Goal: Task Accomplishment & Management: Use online tool/utility

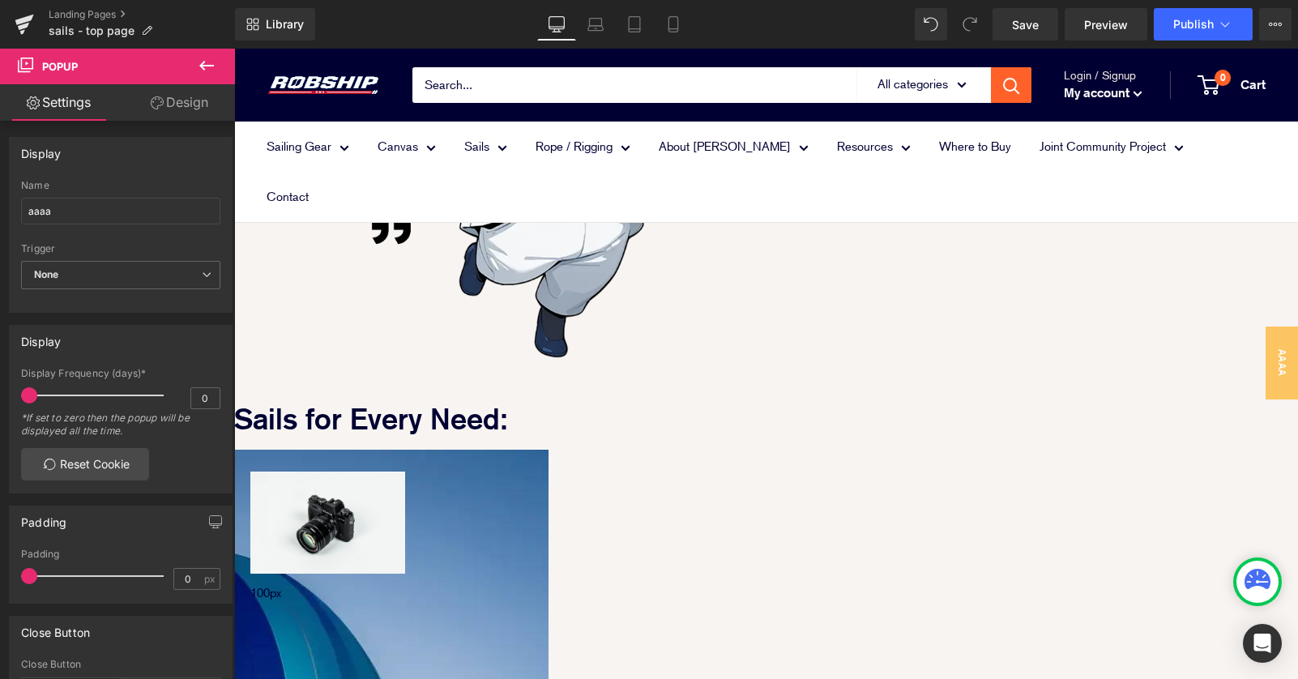
scroll to position [2195, 0]
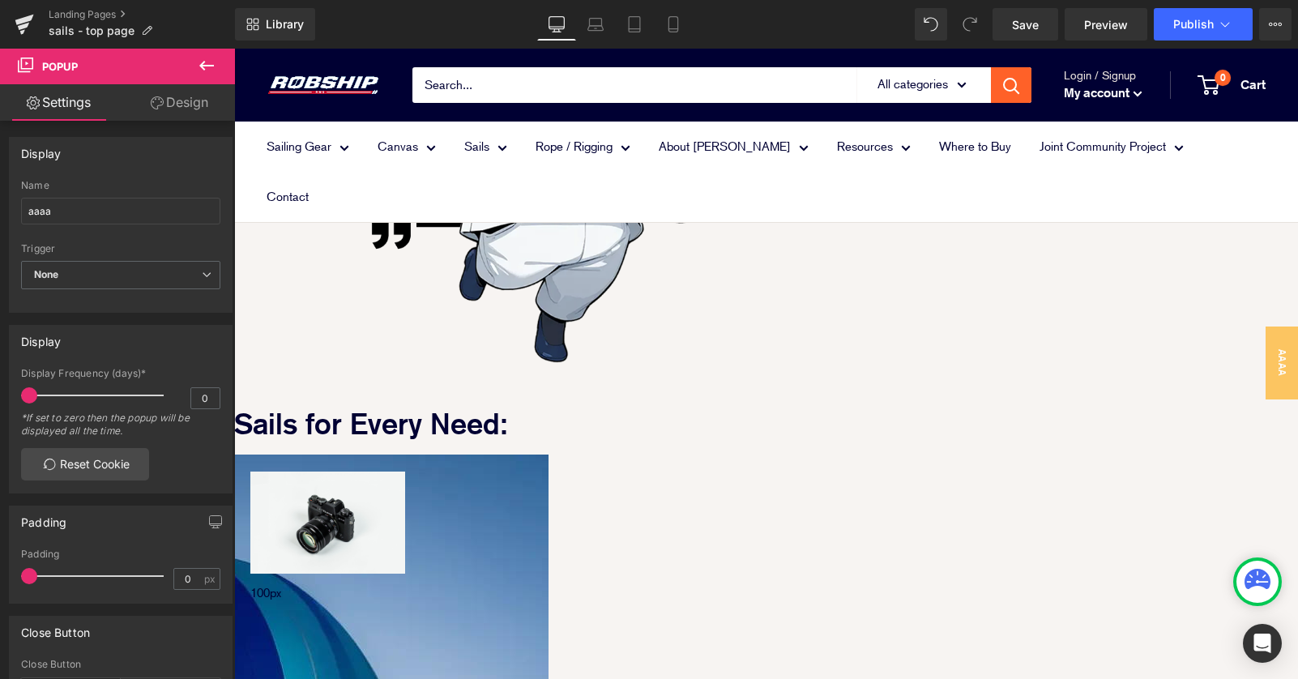
click at [234, 49] on span "Image" at bounding box center [234, 49] width 0 height 0
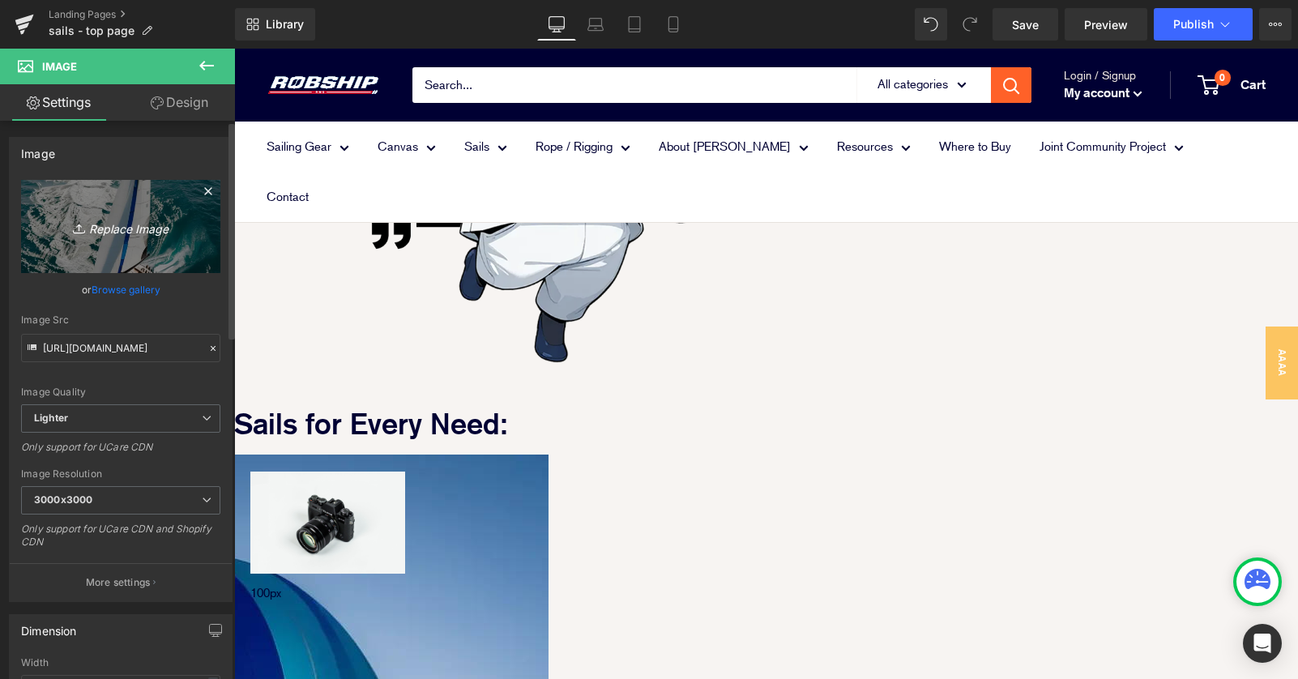
click at [143, 226] on icon "Replace Image" at bounding box center [121, 226] width 130 height 20
click at [117, 225] on icon "Replace Image" at bounding box center [121, 226] width 130 height 20
click at [205, 191] on icon at bounding box center [207, 190] width 19 height 19
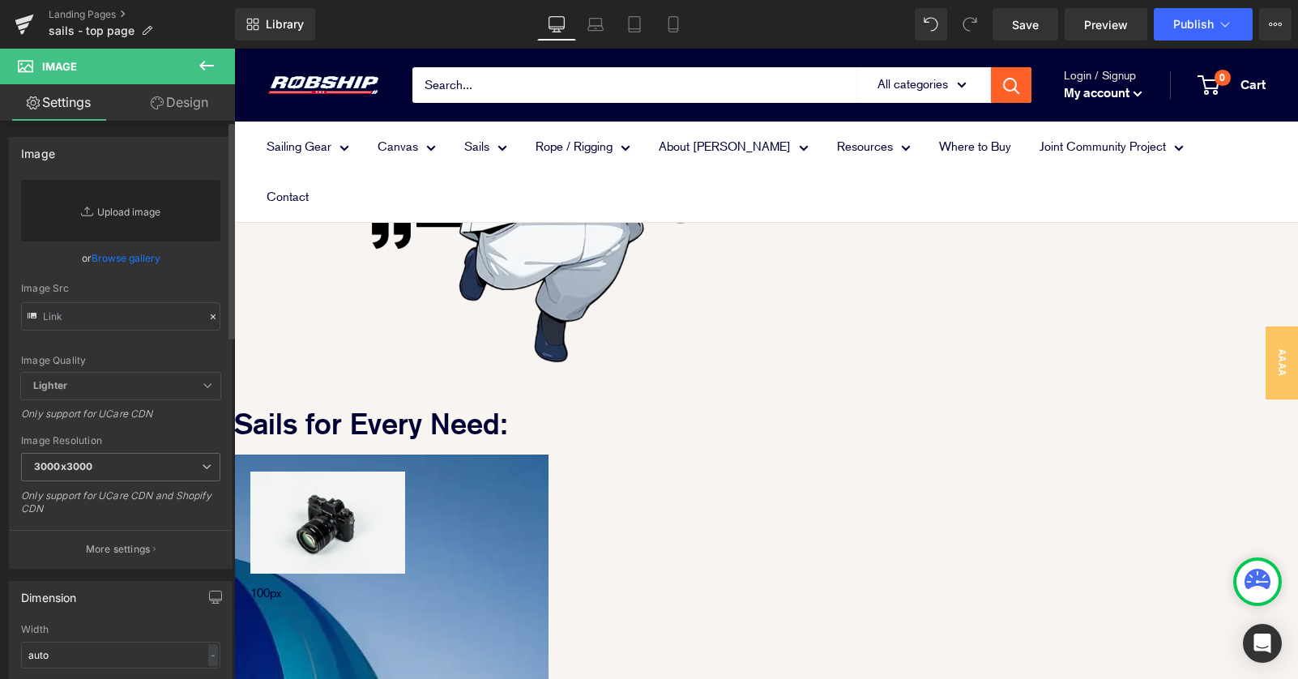
click at [115, 207] on link "Replace Image" at bounding box center [120, 211] width 199 height 62
type input "C:\fakepath\grade_visual_panel_regatta.jpg"
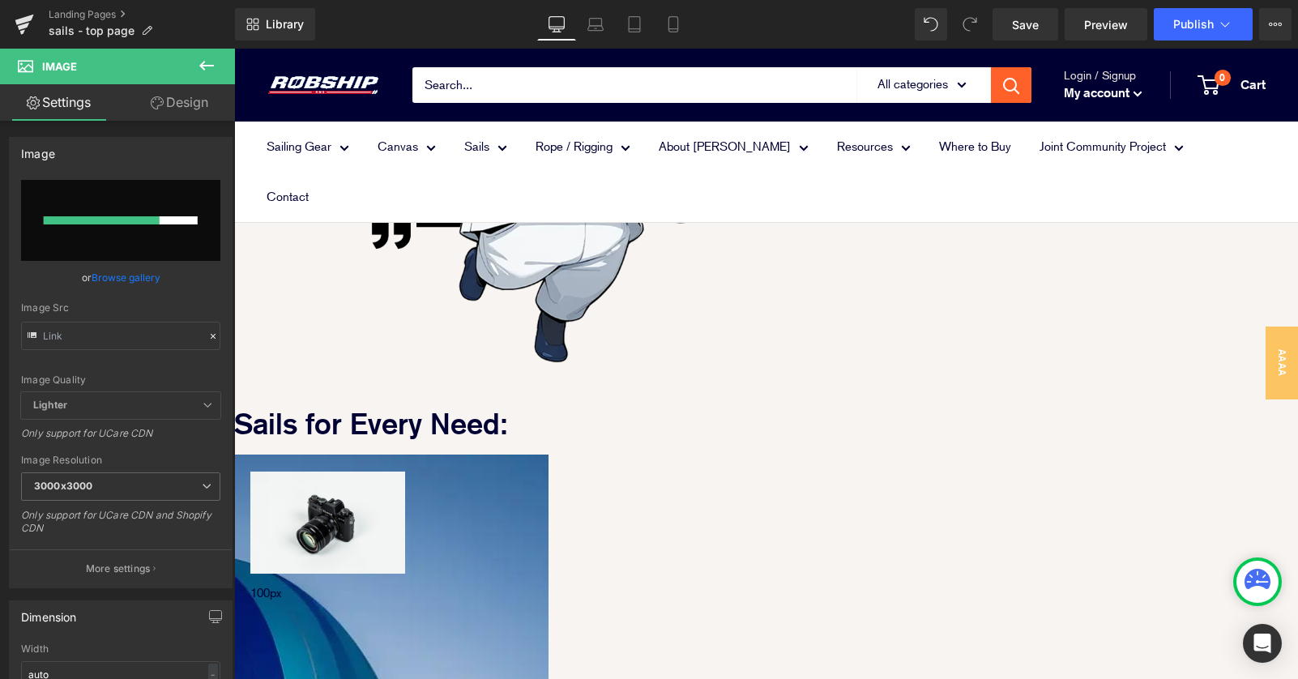
scroll to position [2128, 0]
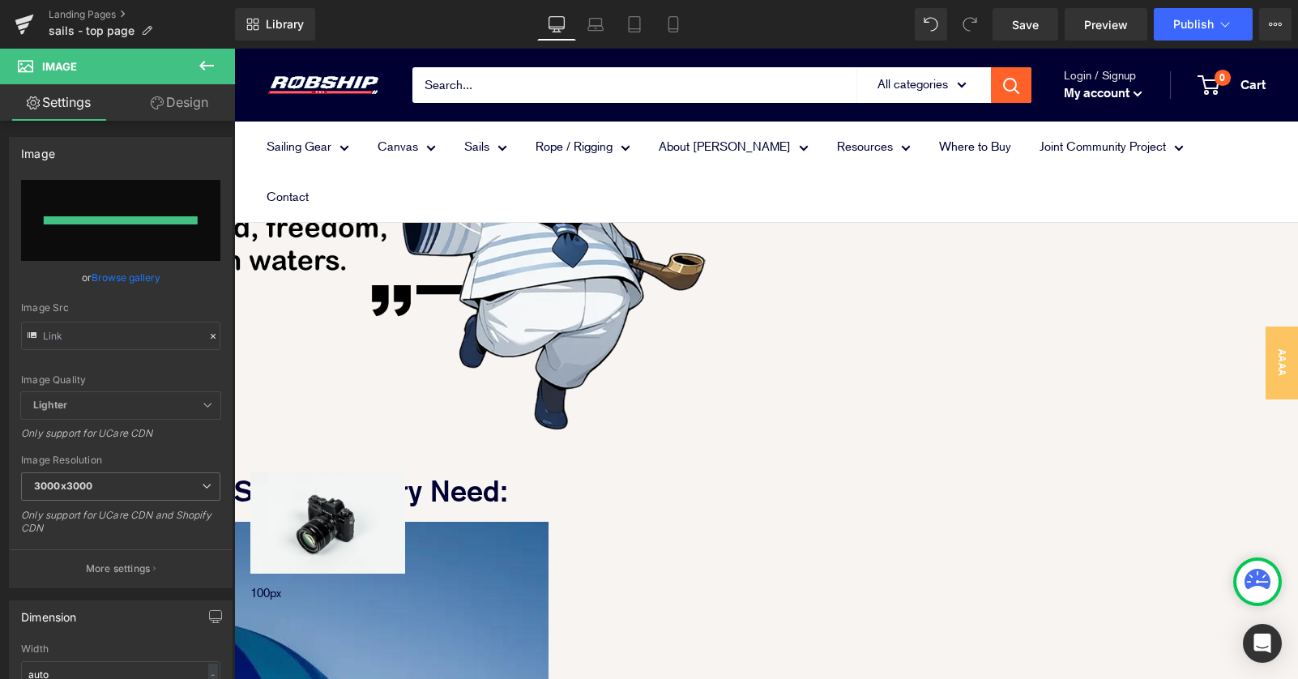
type input "[URL][DOMAIN_NAME]"
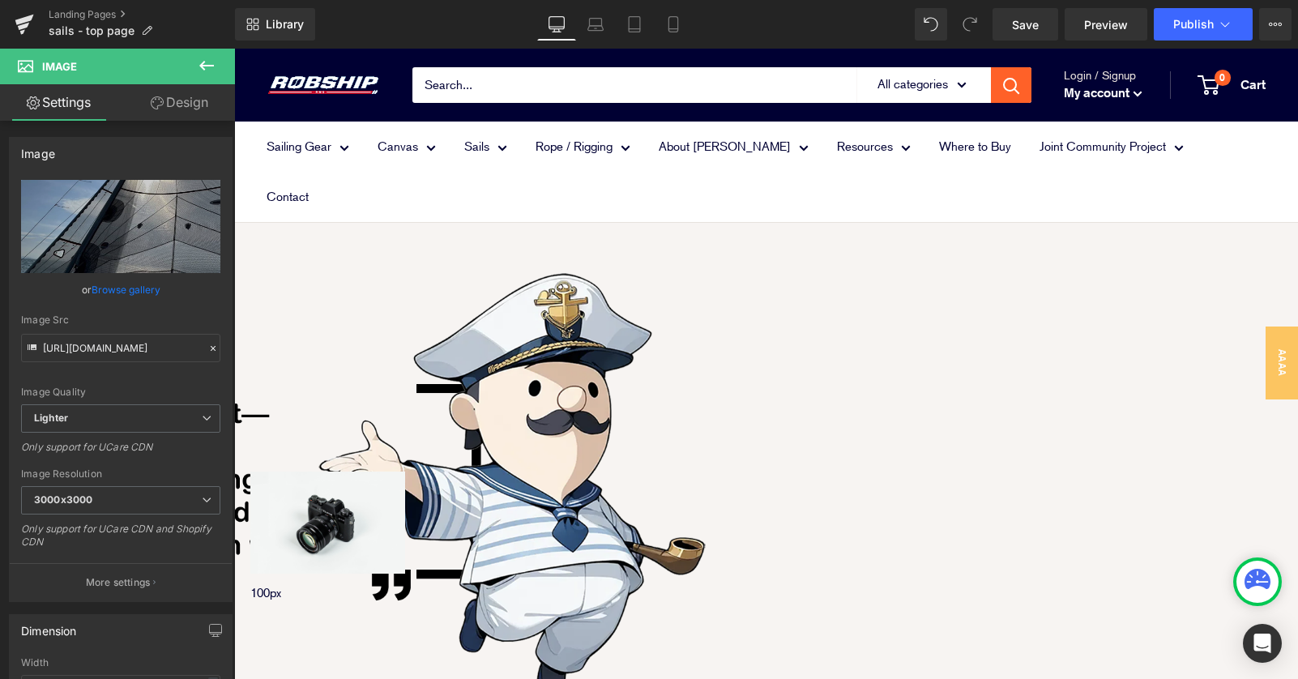
scroll to position [2144, 0]
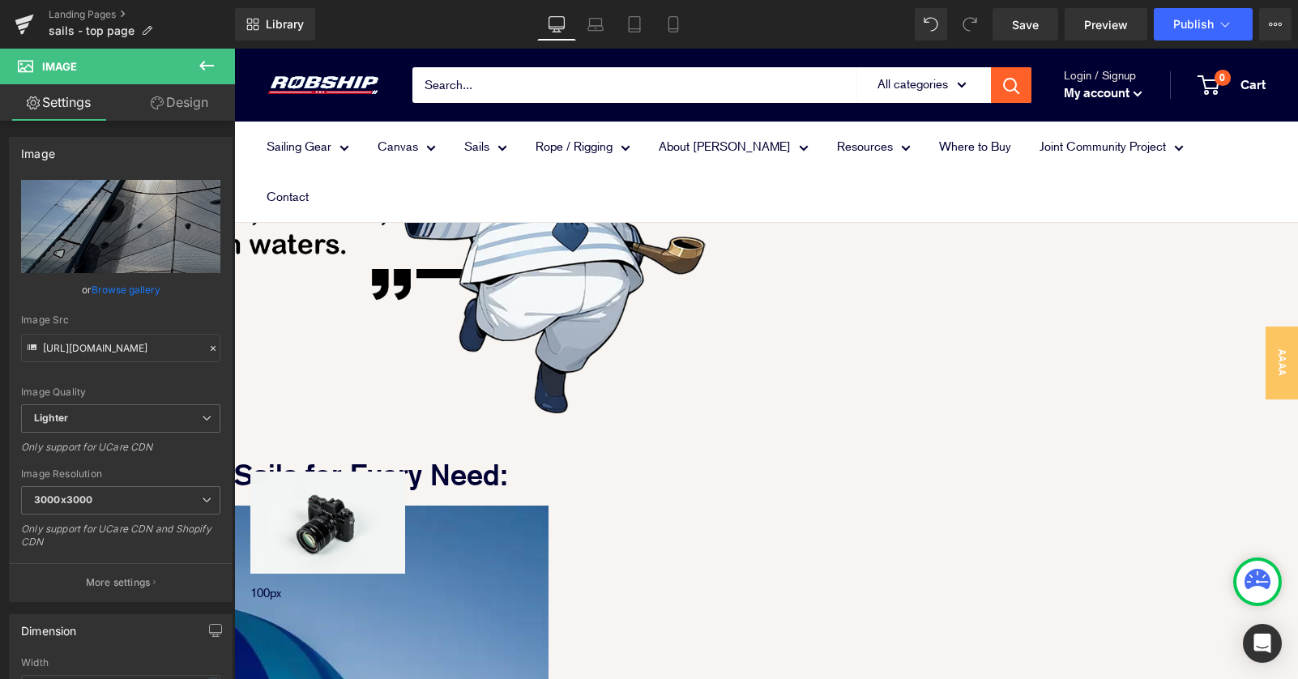
click at [234, 49] on icon at bounding box center [234, 49] width 0 height 0
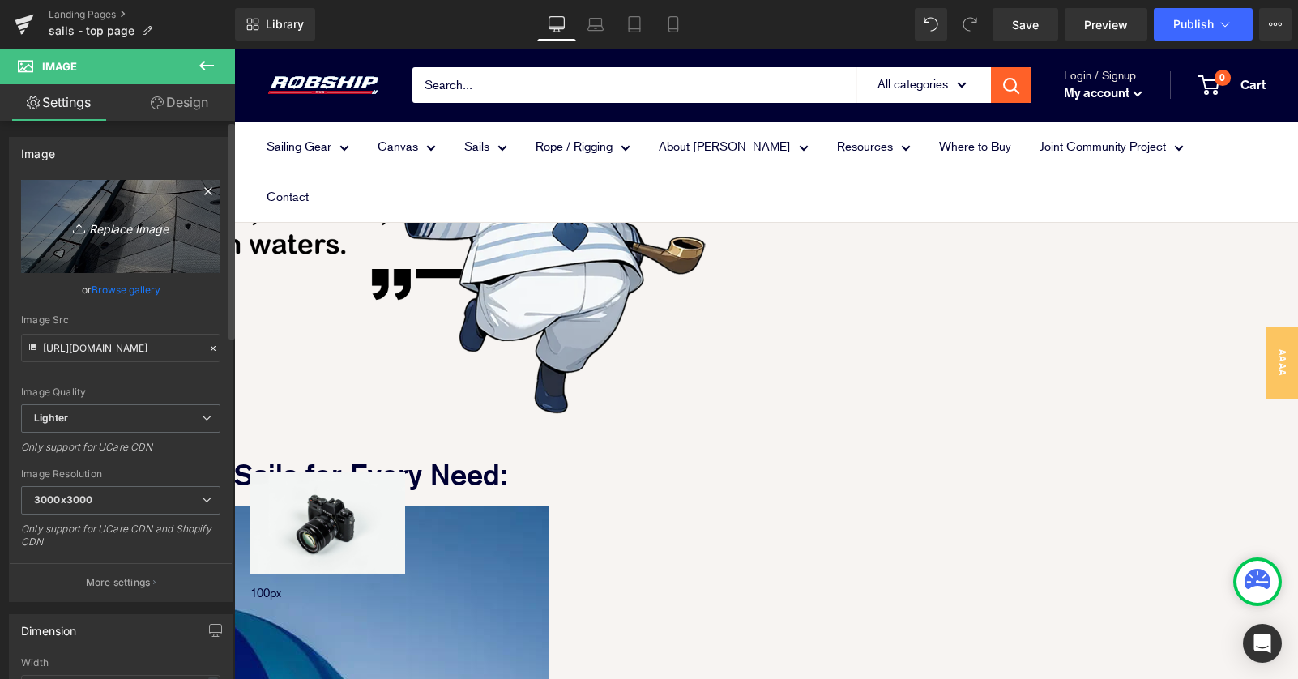
click at [127, 220] on icon "Replace Image" at bounding box center [121, 226] width 130 height 20
click at [200, 194] on icon at bounding box center [207, 190] width 19 height 19
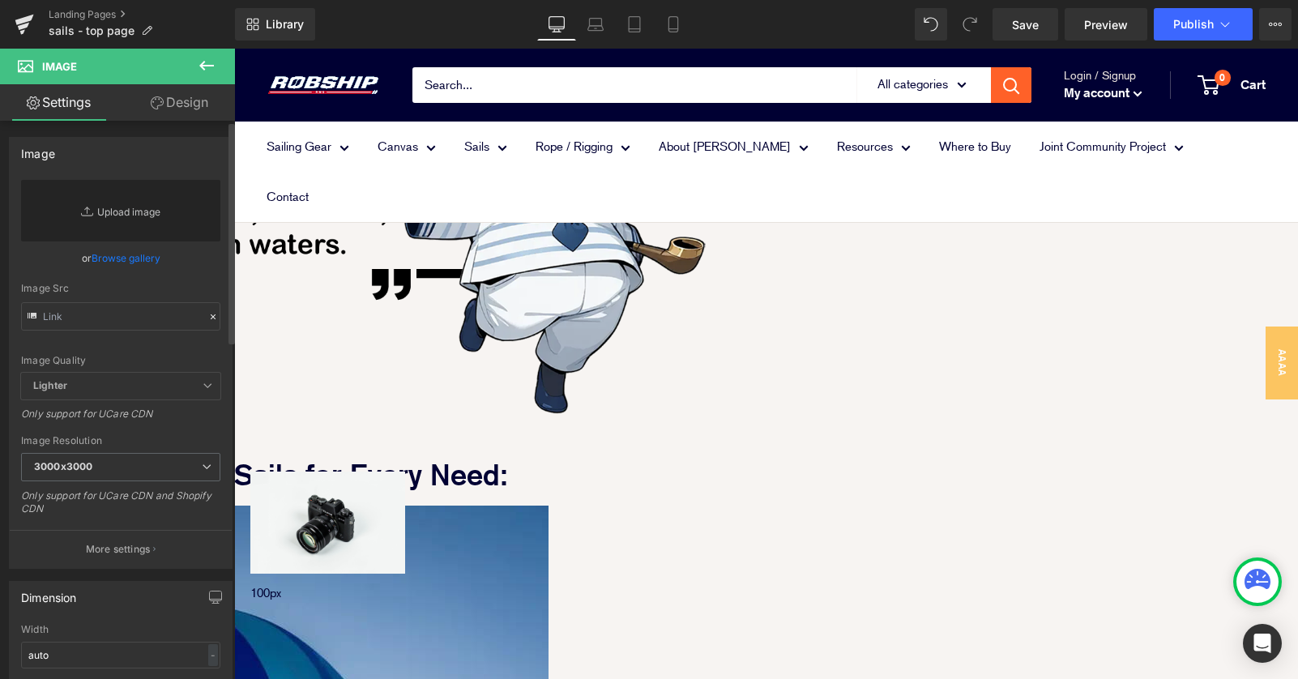
click at [126, 210] on link "Replace Image" at bounding box center [120, 211] width 199 height 62
type input "C:\fakepath\grade_visual_panel_regatta.jpg"
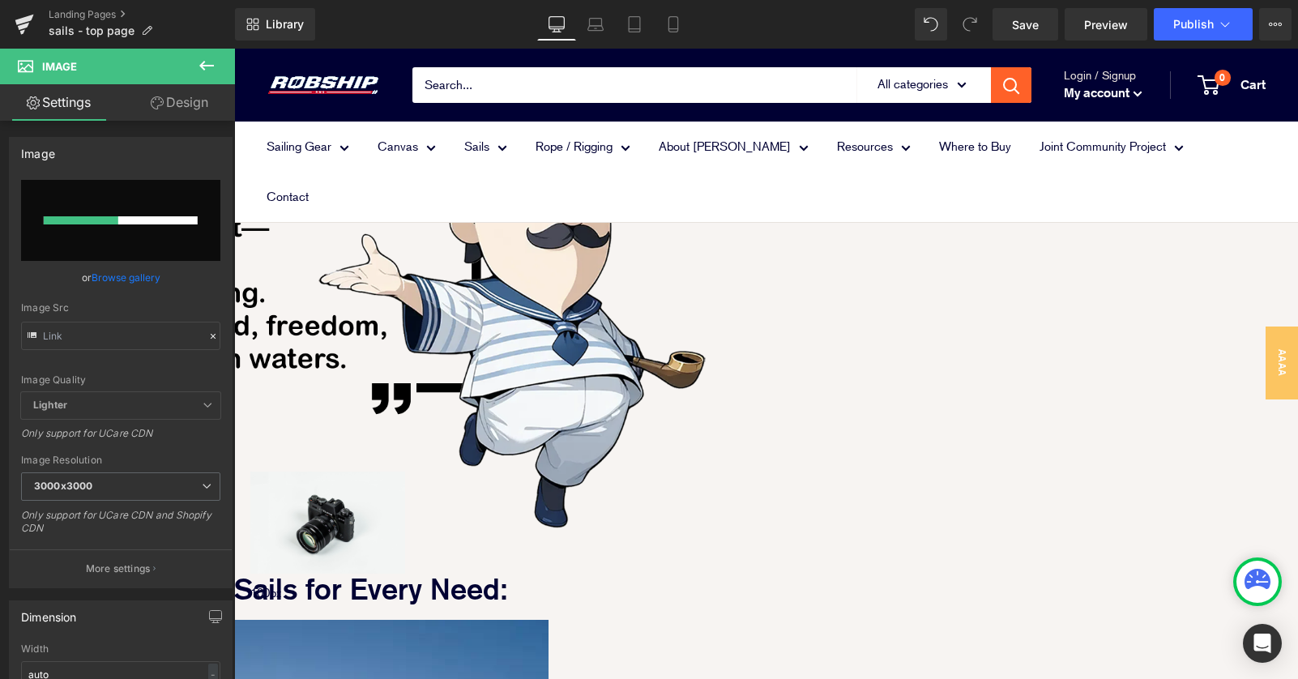
scroll to position [2017, 0]
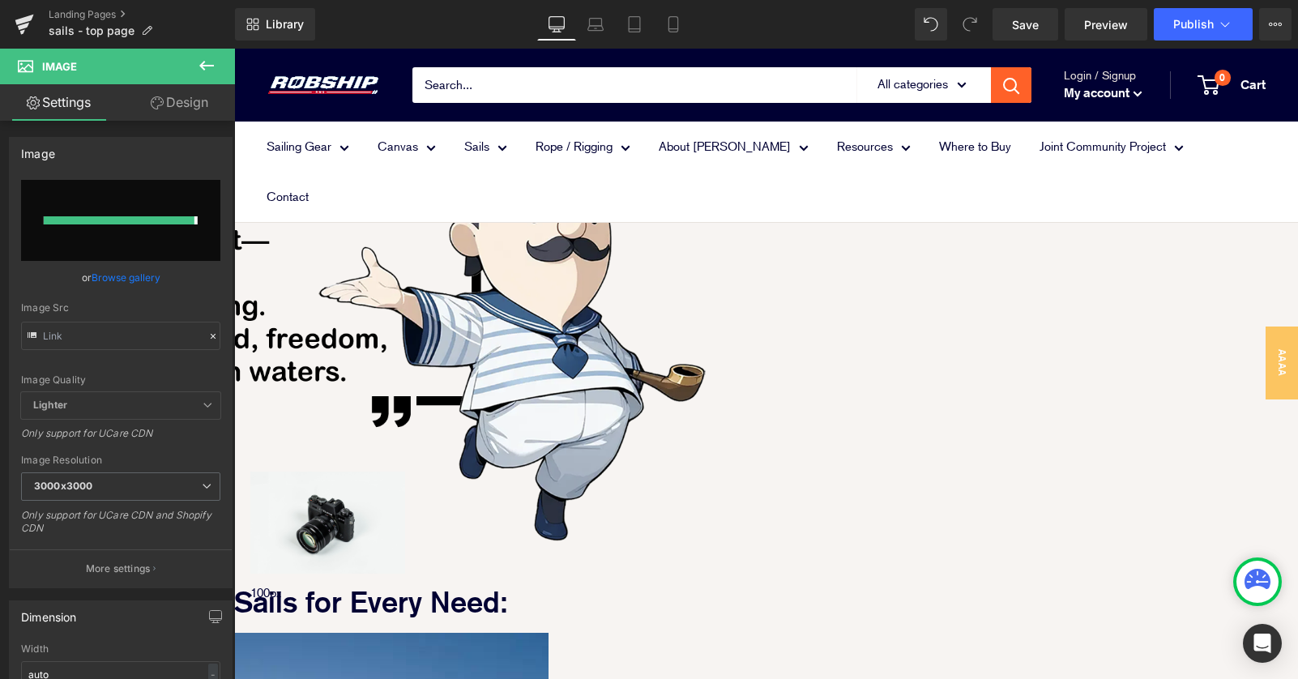
type input "[URL][DOMAIN_NAME]"
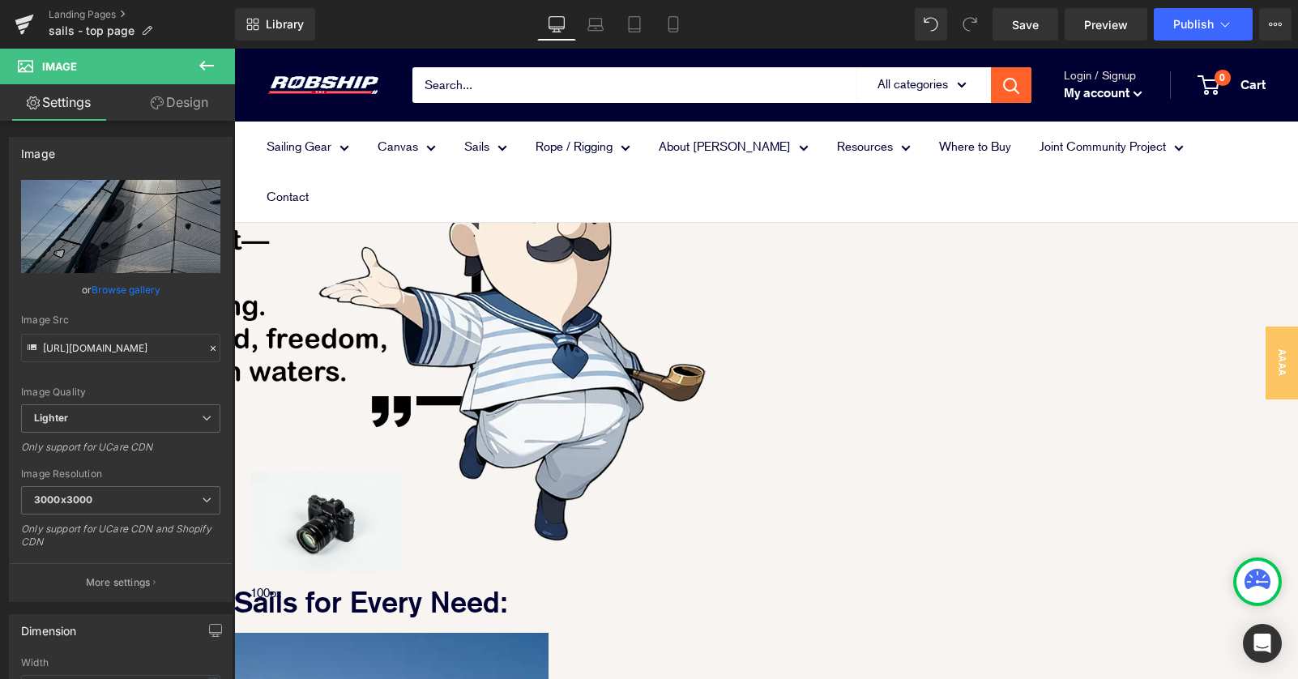
scroll to position [1978, 0]
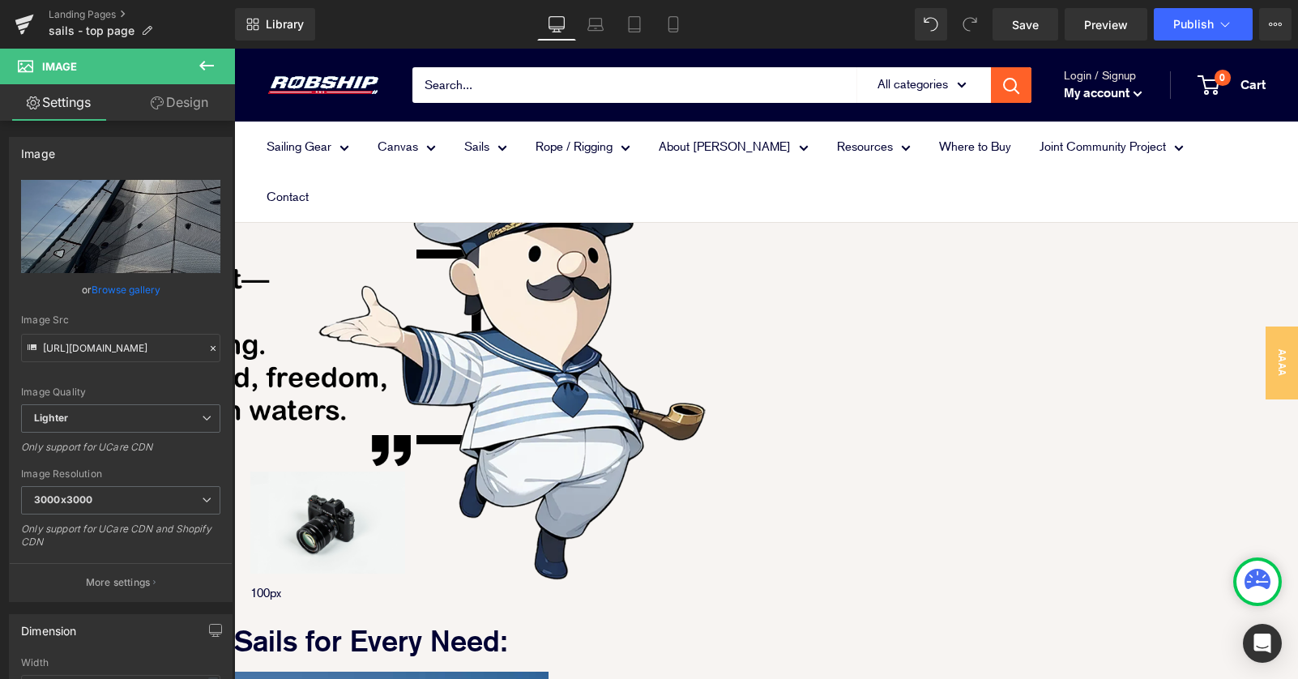
click at [234, 49] on span "Image" at bounding box center [234, 49] width 0 height 0
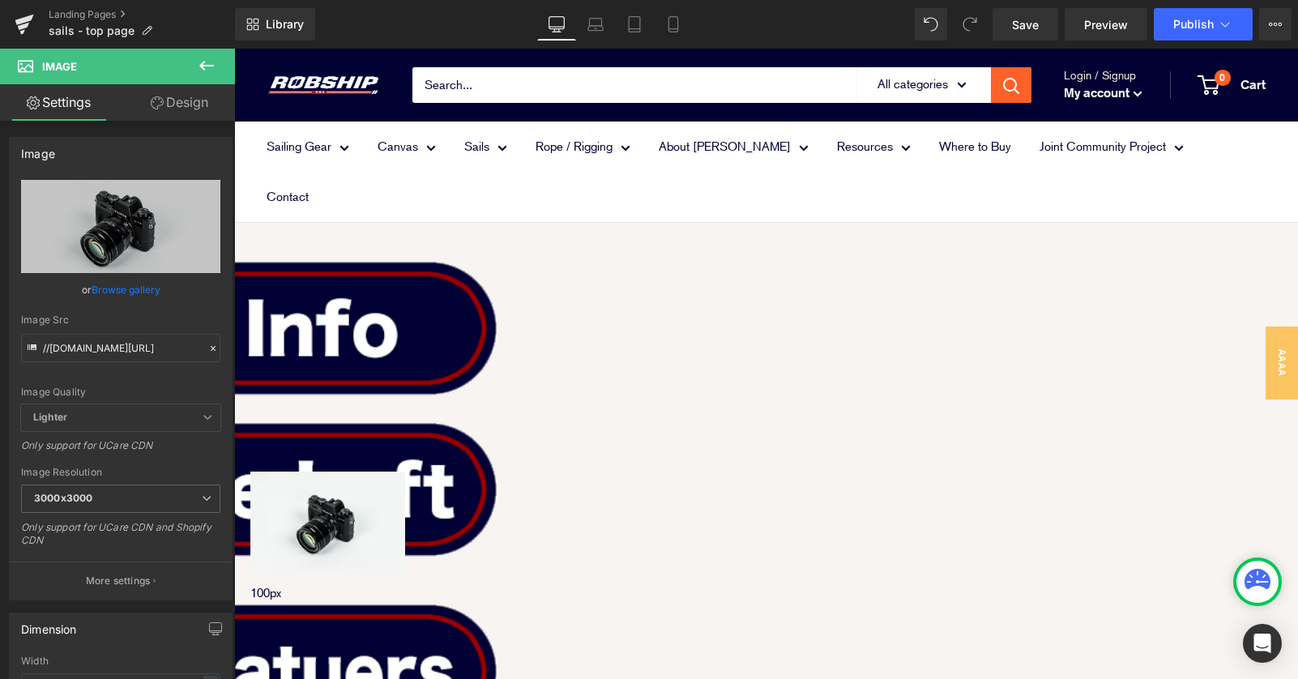
scroll to position [581, 0]
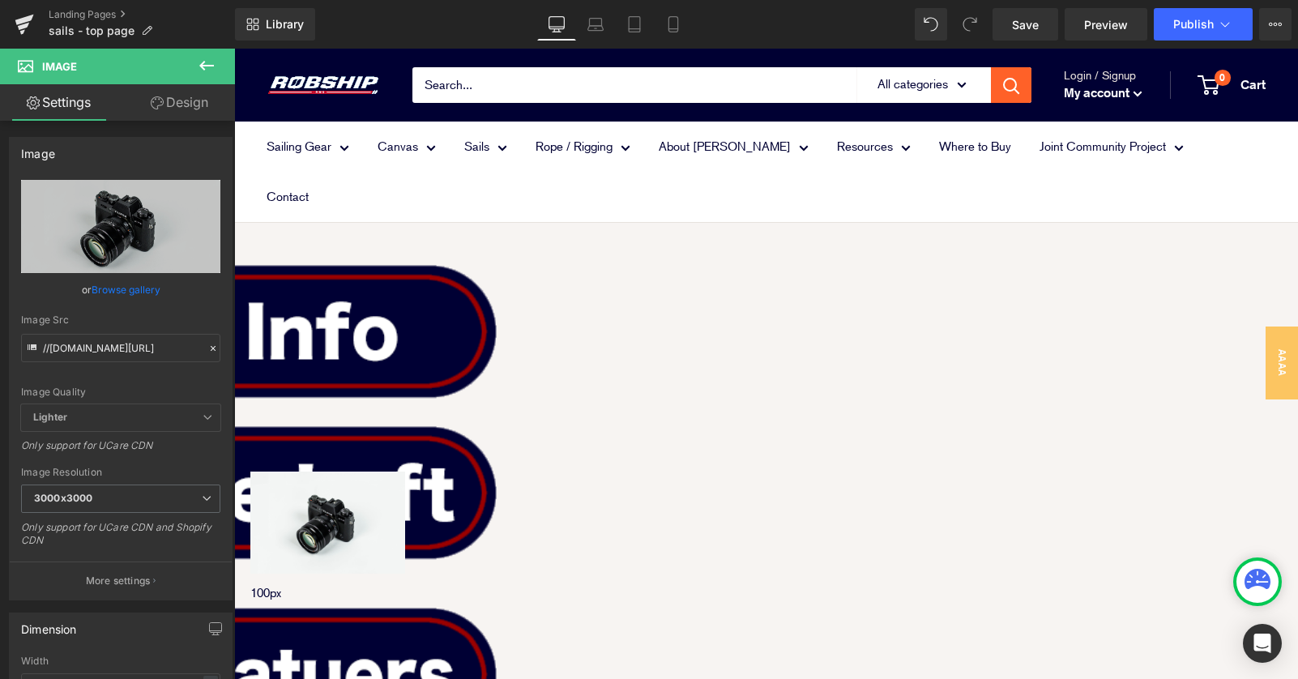
click at [234, 49] on span "Image" at bounding box center [234, 49] width 0 height 0
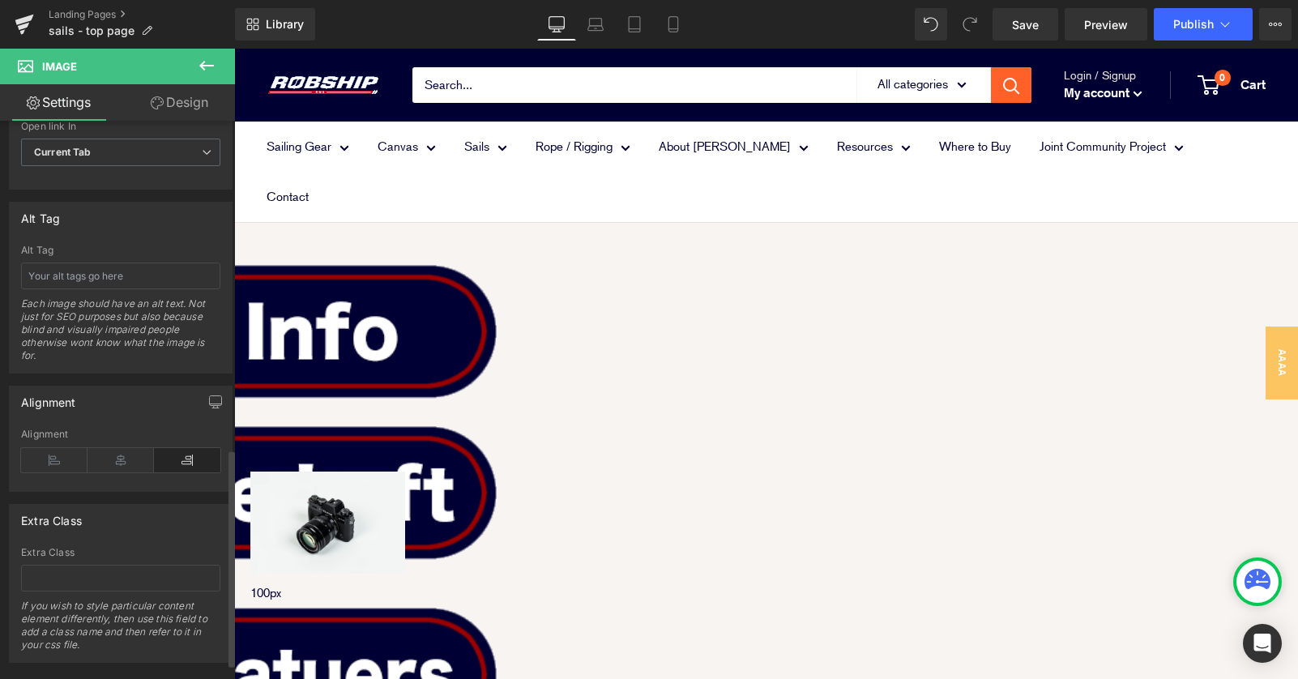
scroll to position [878, 0]
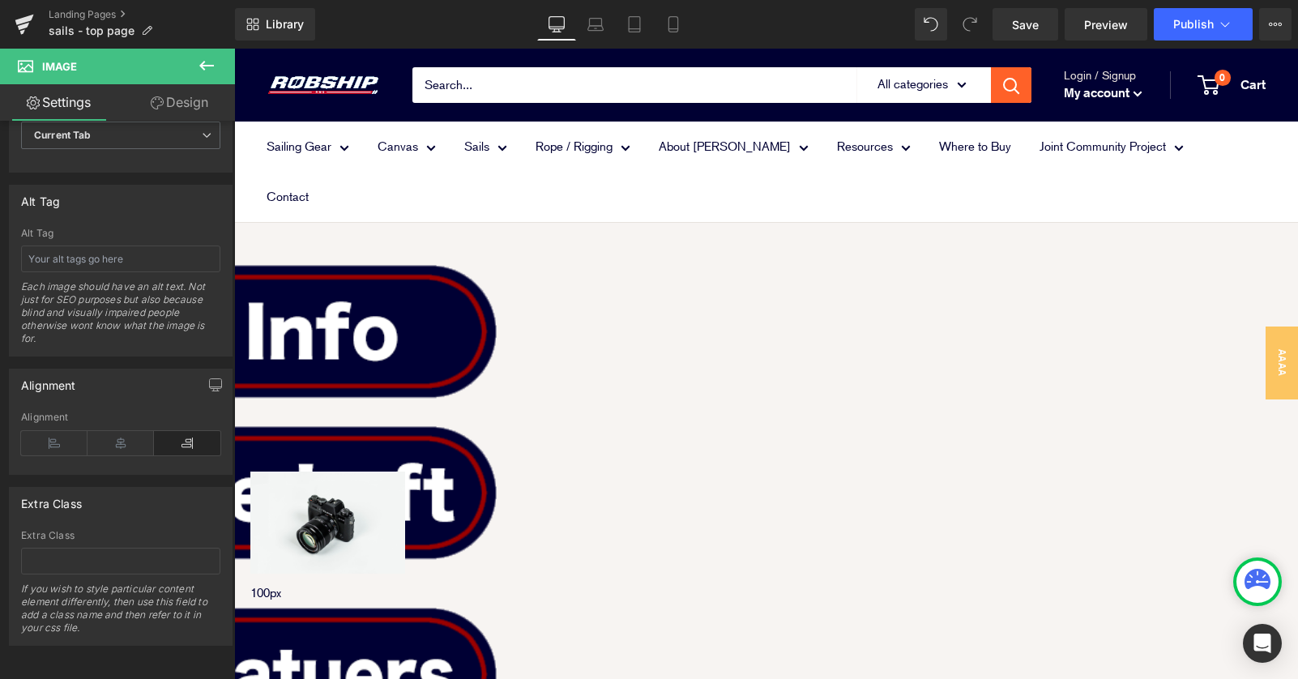
click at [178, 105] on link "Design" at bounding box center [179, 102] width 117 height 36
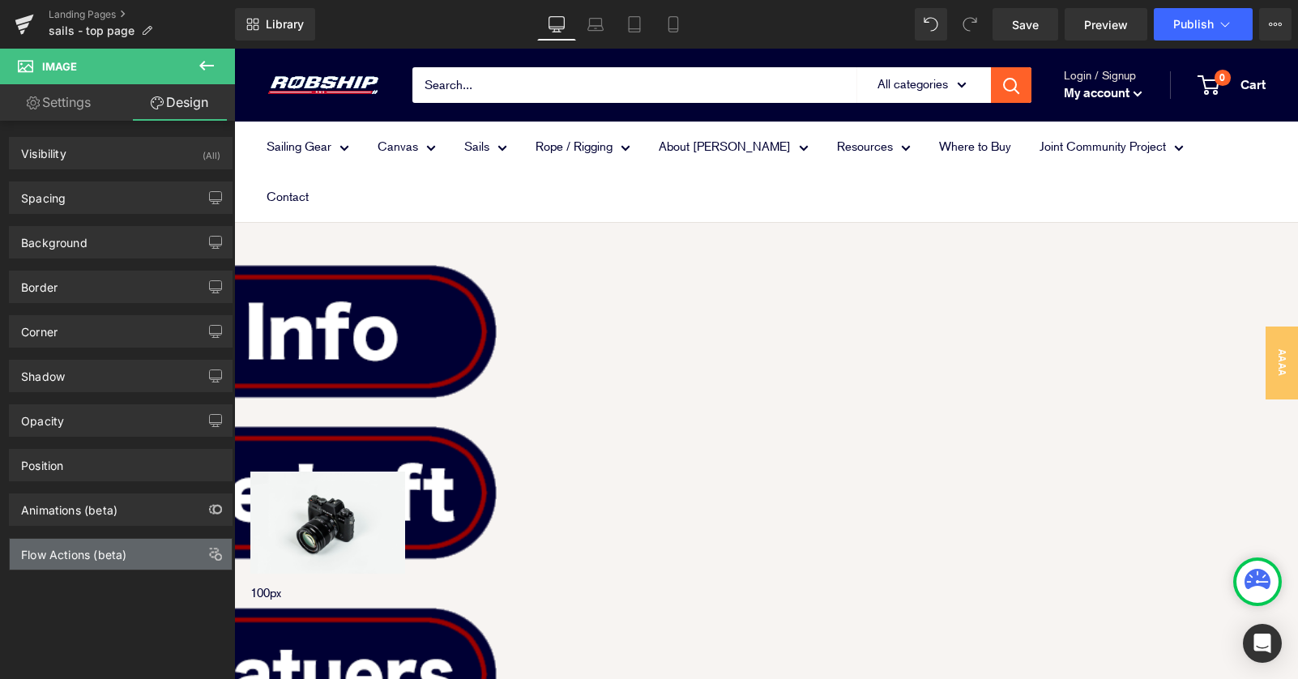
click at [145, 557] on div "Flow Actions (beta)" at bounding box center [121, 554] width 222 height 31
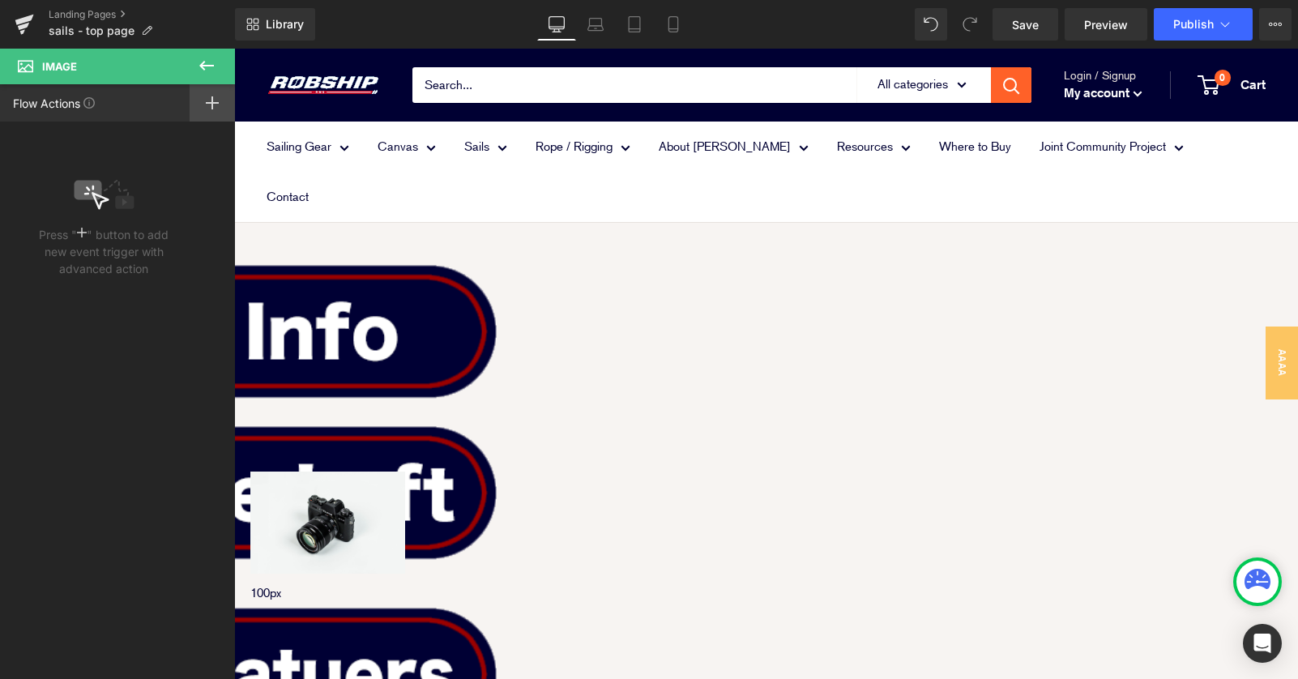
click at [207, 102] on rect at bounding box center [212, 103] width 13 height 2
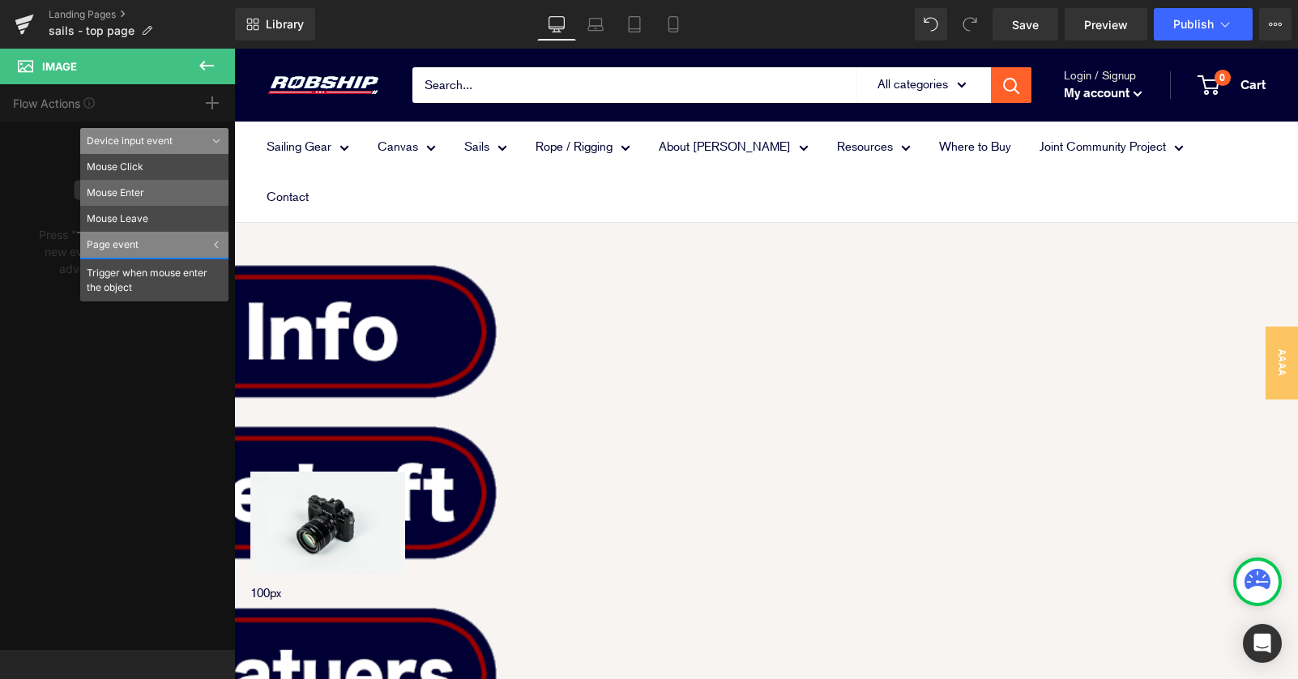
click at [162, 186] on li "Mouse Enter" at bounding box center [154, 193] width 148 height 26
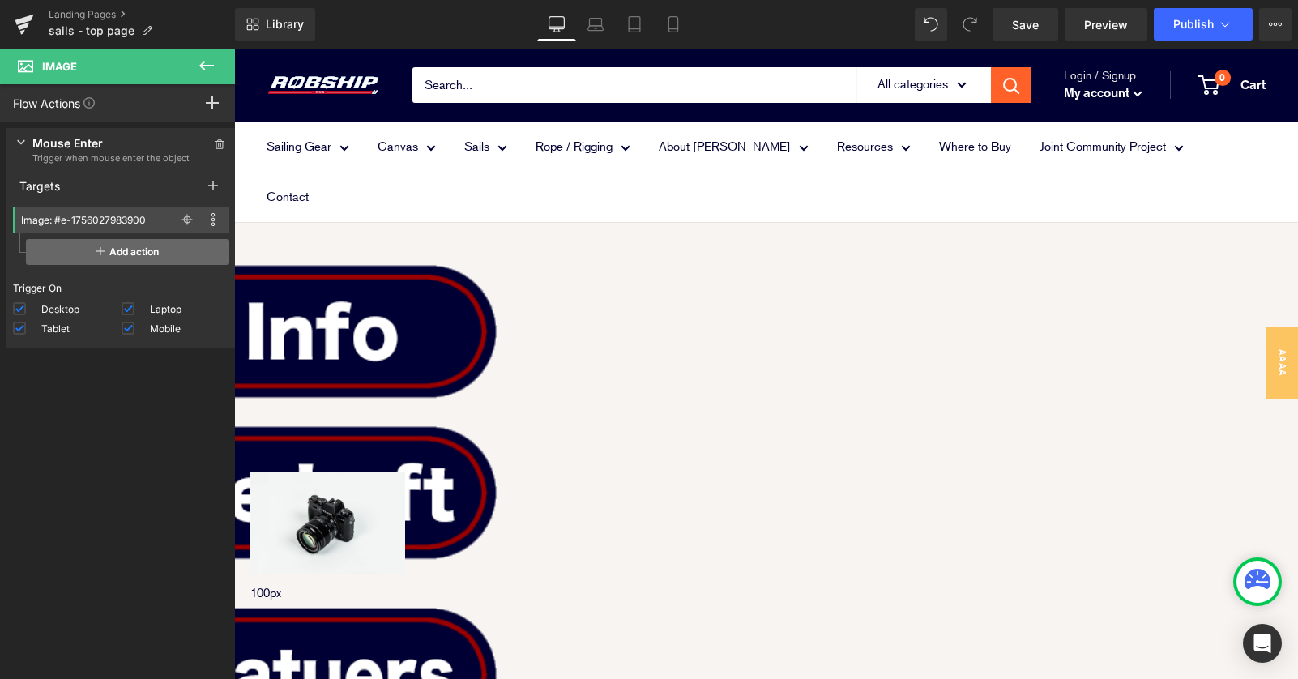
click at [96, 252] on icon at bounding box center [100, 251] width 8 height 13
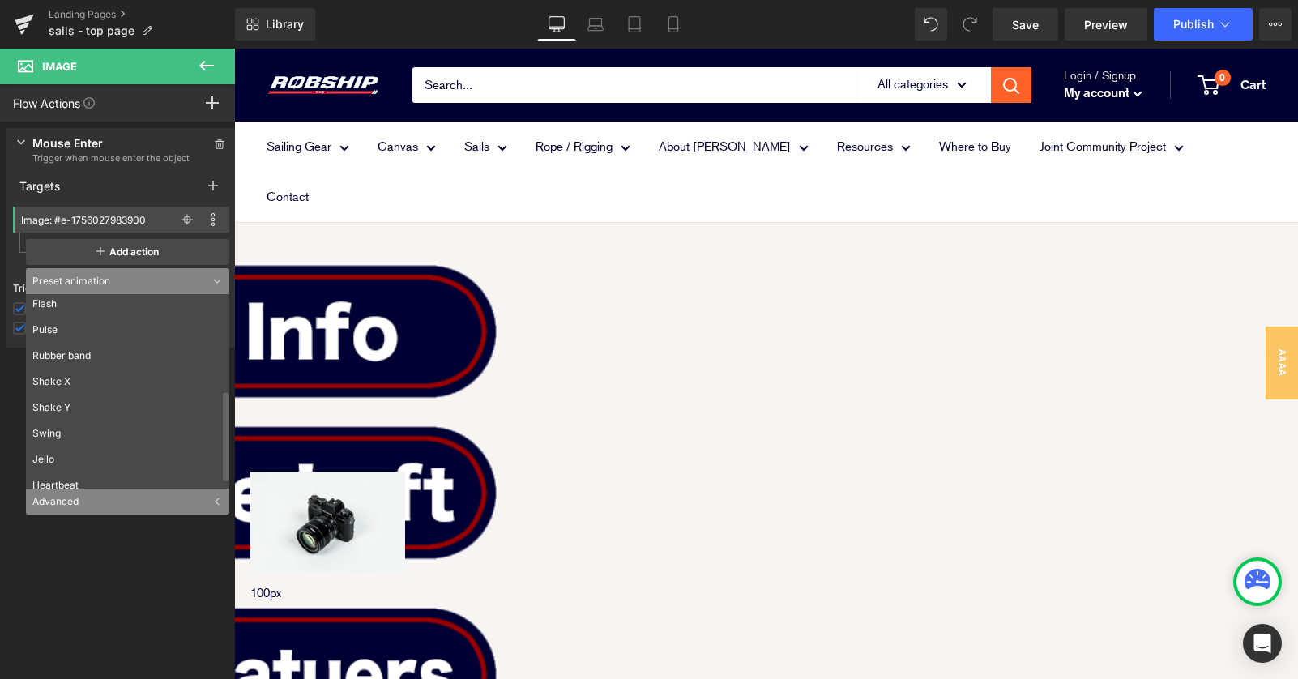
scroll to position [220, 0]
click at [118, 544] on div "Press " " button to add new event trigger with advanced action Mouse Enter Trig…" at bounding box center [121, 404] width 242 height 565
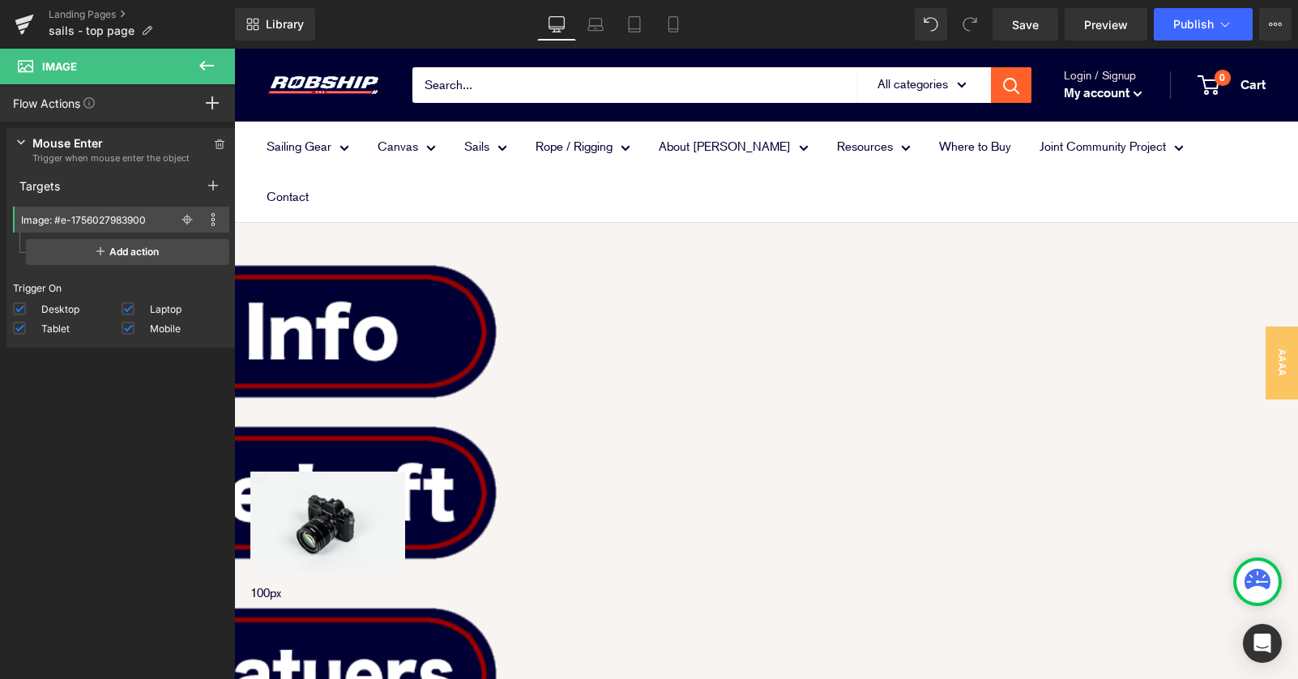
click at [197, 64] on icon at bounding box center [206, 65] width 19 height 19
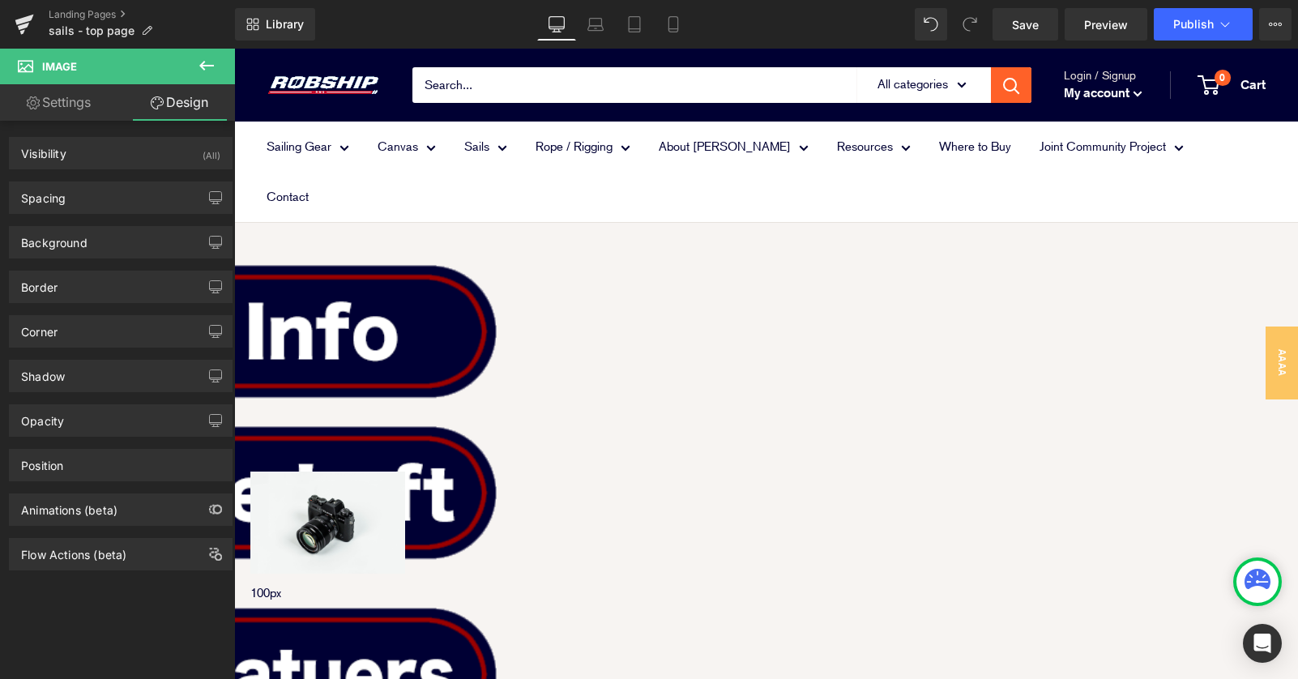
click at [63, 102] on link "Settings" at bounding box center [58, 102] width 117 height 36
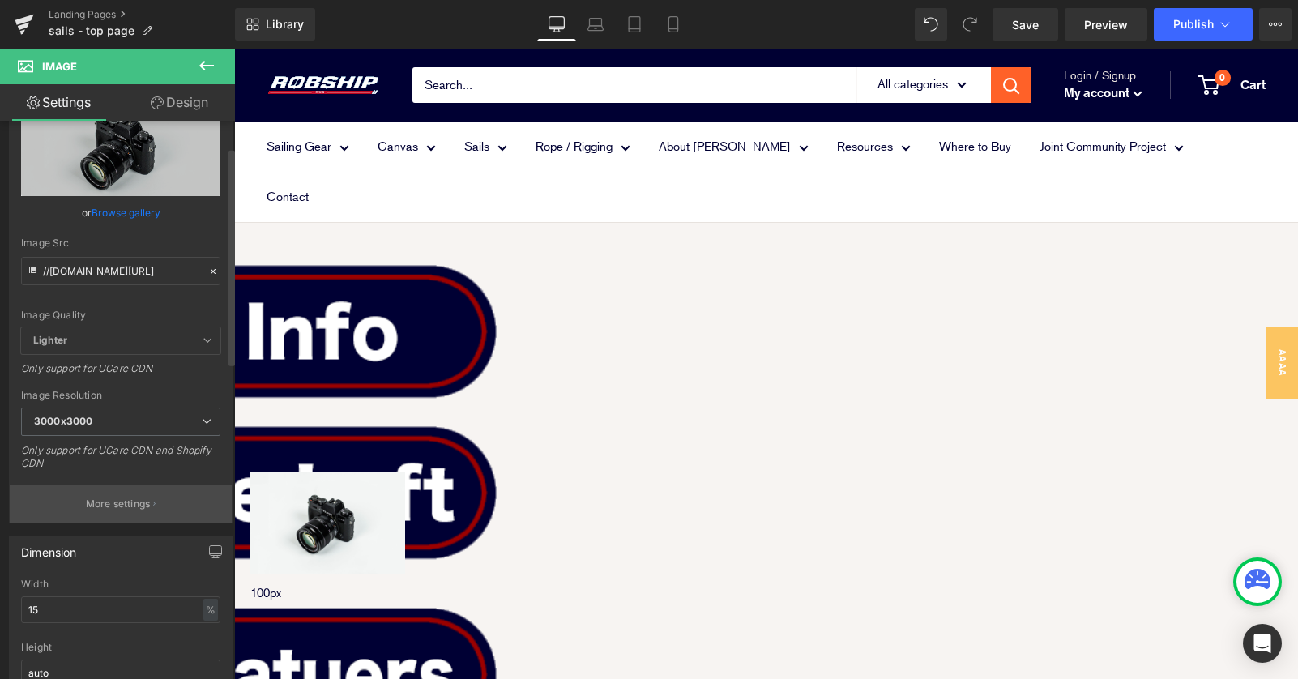
scroll to position [0, 0]
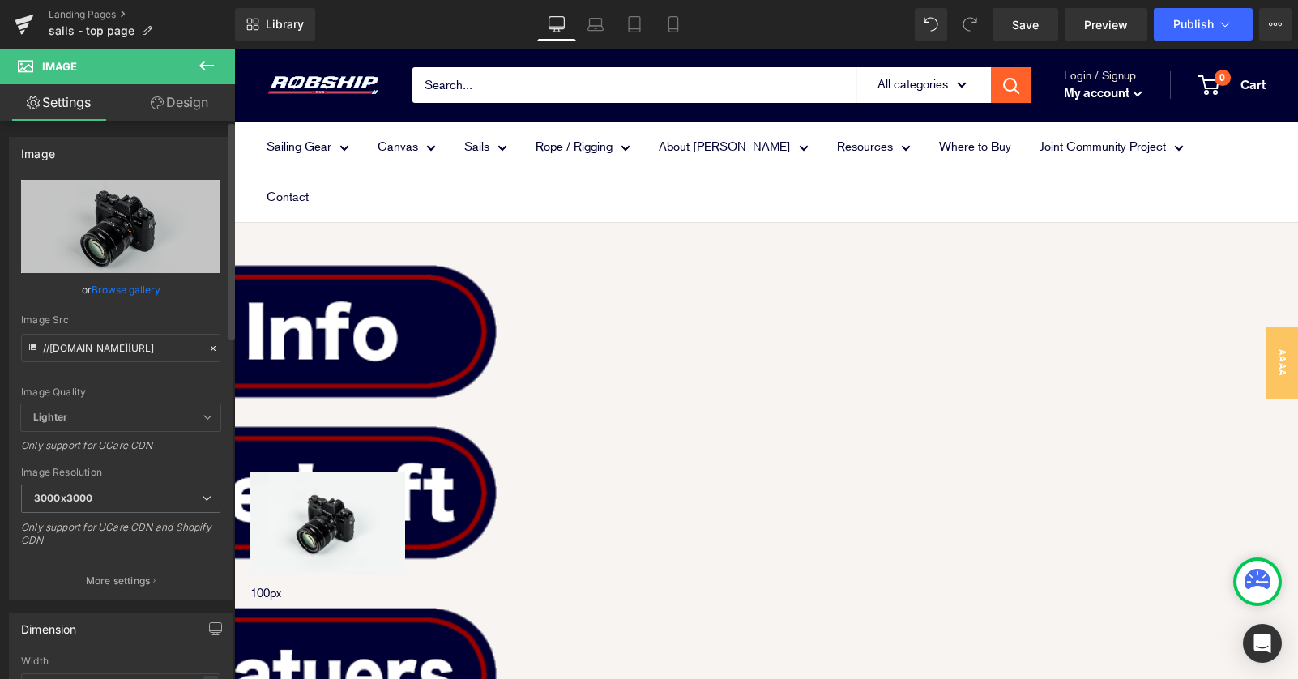
click at [147, 425] on span "Lighter" at bounding box center [120, 417] width 199 height 27
click at [203, 416] on icon at bounding box center [208, 417] width 10 height 10
click at [204, 419] on icon at bounding box center [208, 417] width 10 height 10
click at [203, 420] on icon at bounding box center [208, 417] width 10 height 10
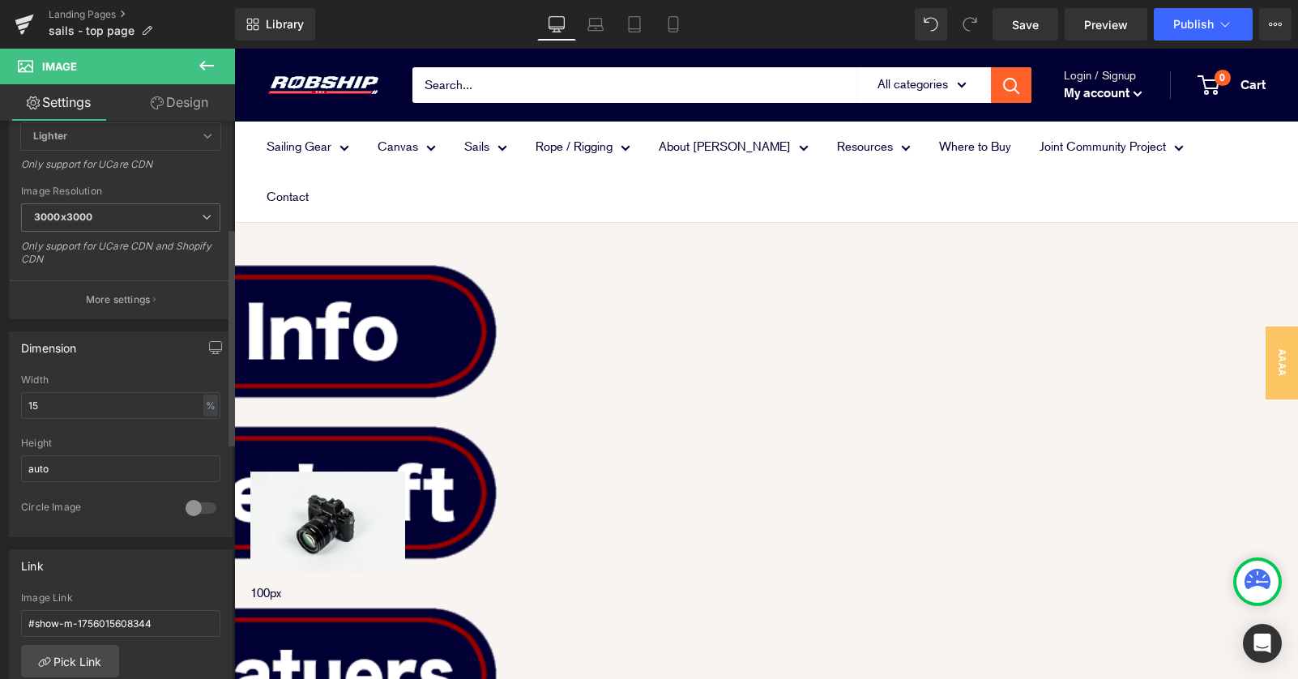
scroll to position [284, 0]
click at [138, 300] on p "More settings" at bounding box center [118, 296] width 65 height 15
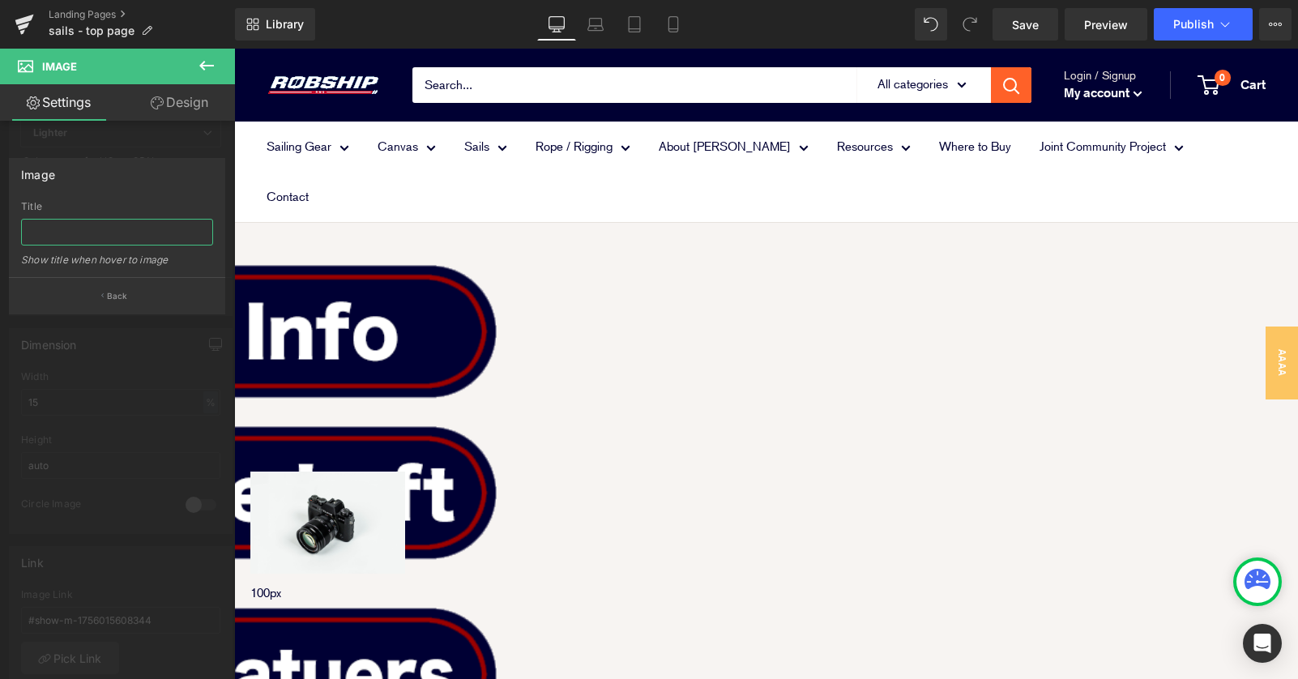
click at [123, 243] on input "text" at bounding box center [117, 232] width 192 height 27
type input "aaaaaaaa"
click at [118, 298] on p "Back" at bounding box center [117, 296] width 21 height 12
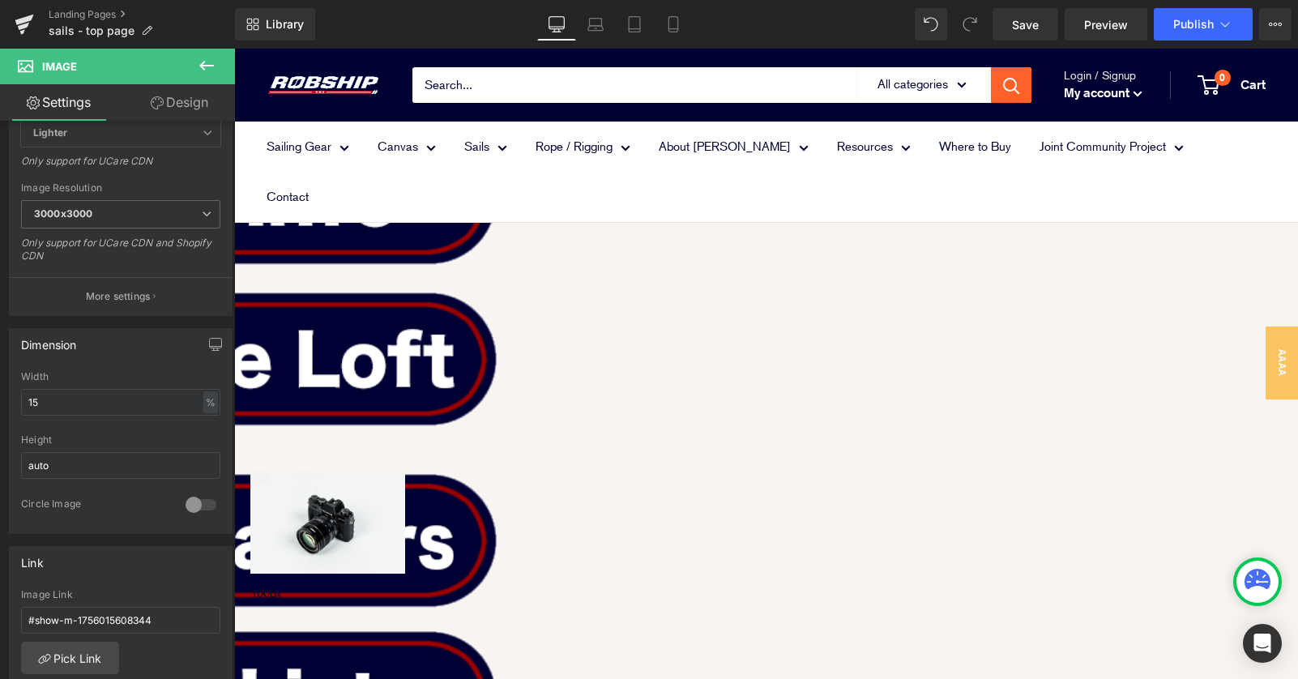
scroll to position [716, 0]
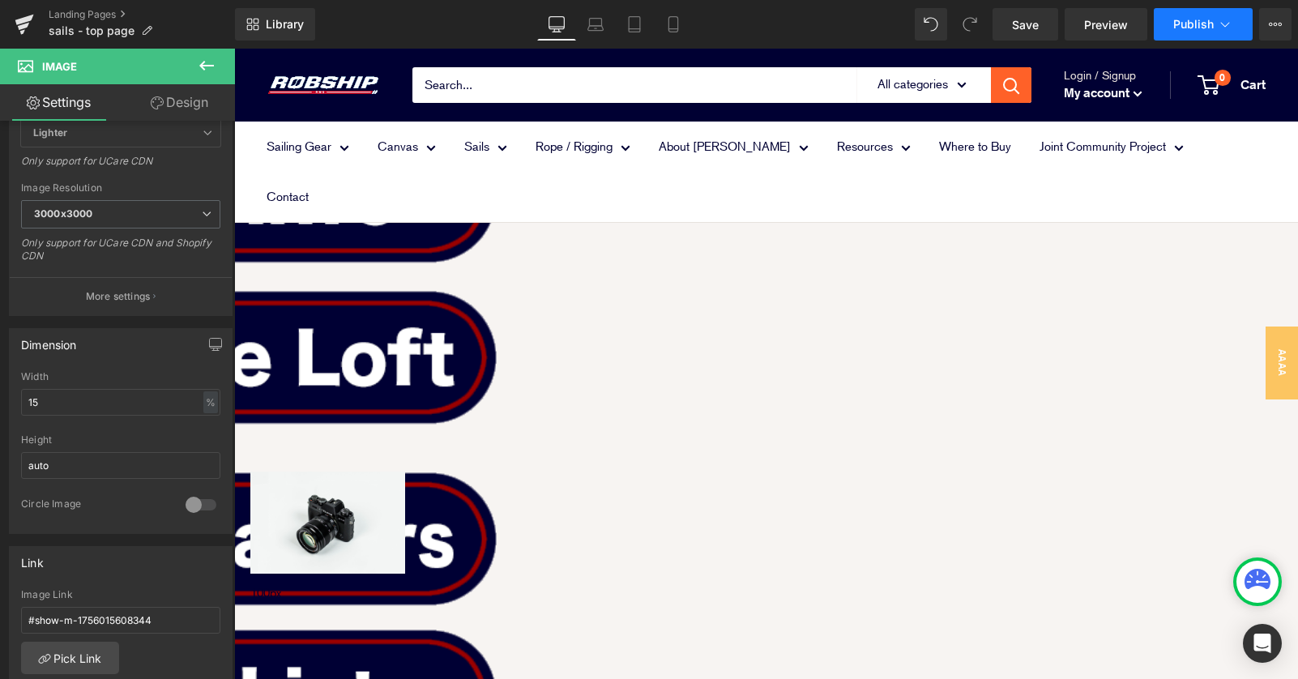
click at [1191, 23] on span "Publish" at bounding box center [1193, 24] width 41 height 13
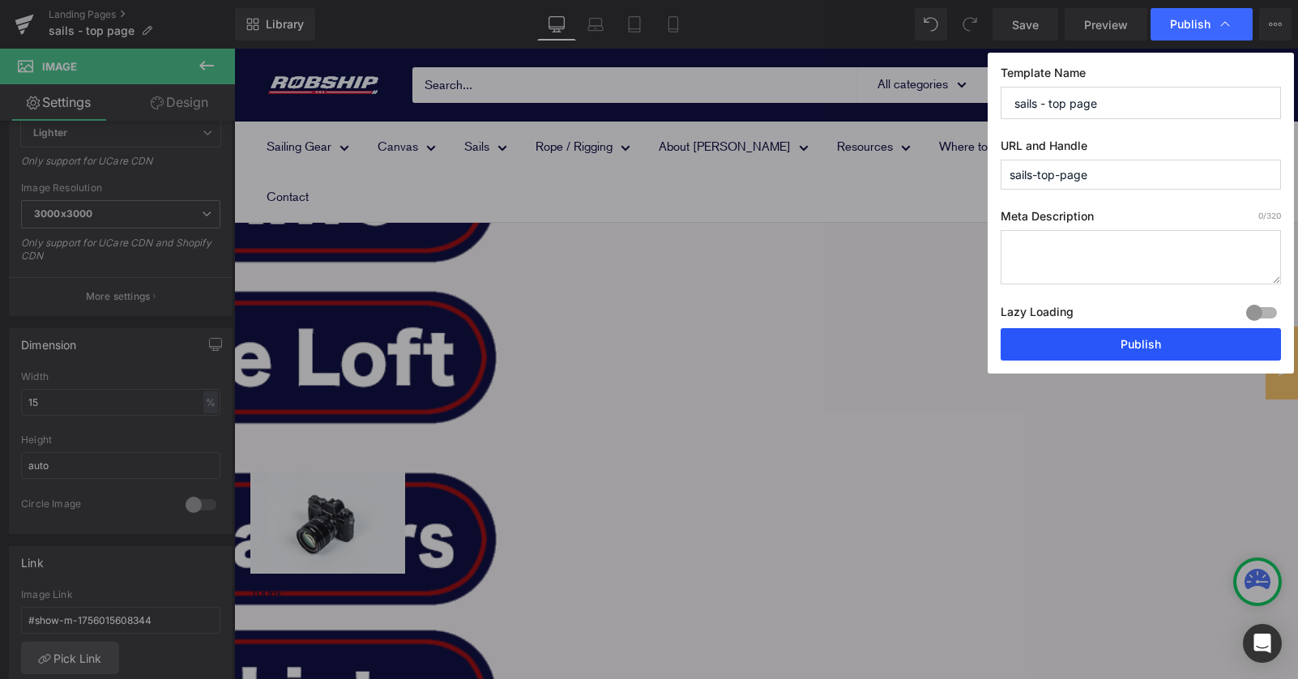
click at [1104, 343] on button "Publish" at bounding box center [1140, 344] width 280 height 32
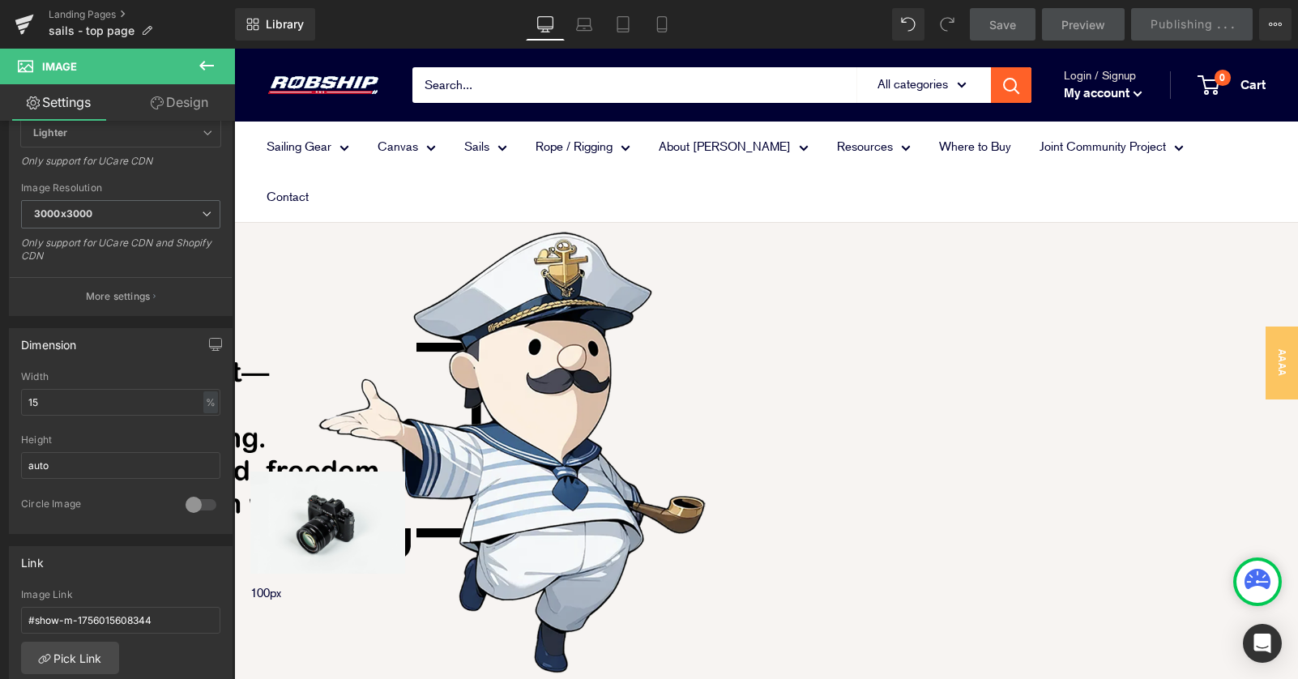
scroll to position [1948, 0]
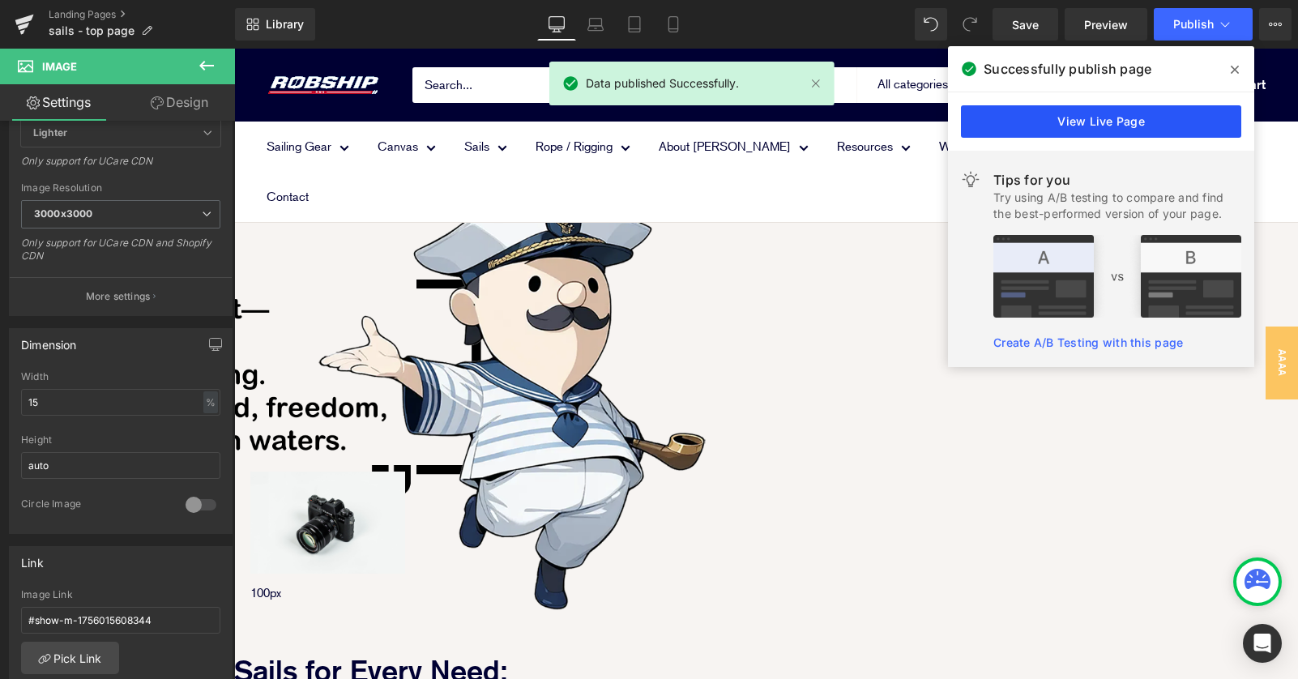
click at [1077, 124] on link "View Live Page" at bounding box center [1101, 121] width 280 height 32
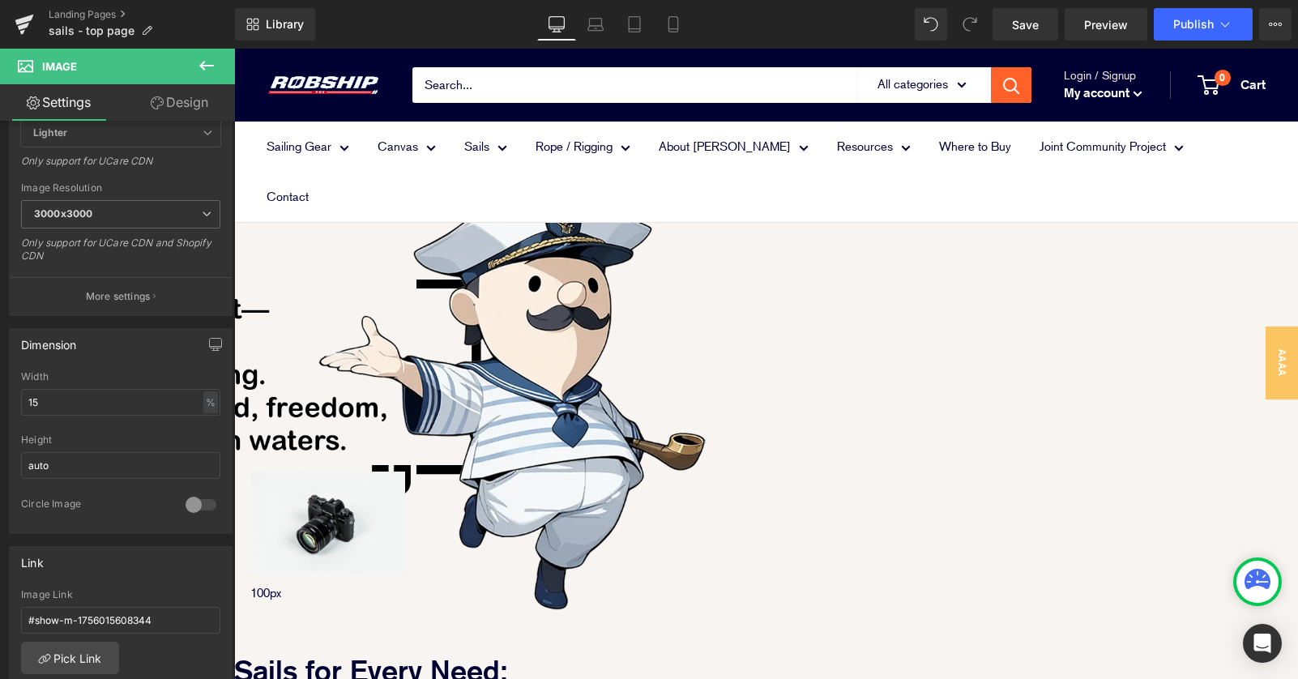
click at [234, 49] on span "Image" at bounding box center [234, 49] width 0 height 0
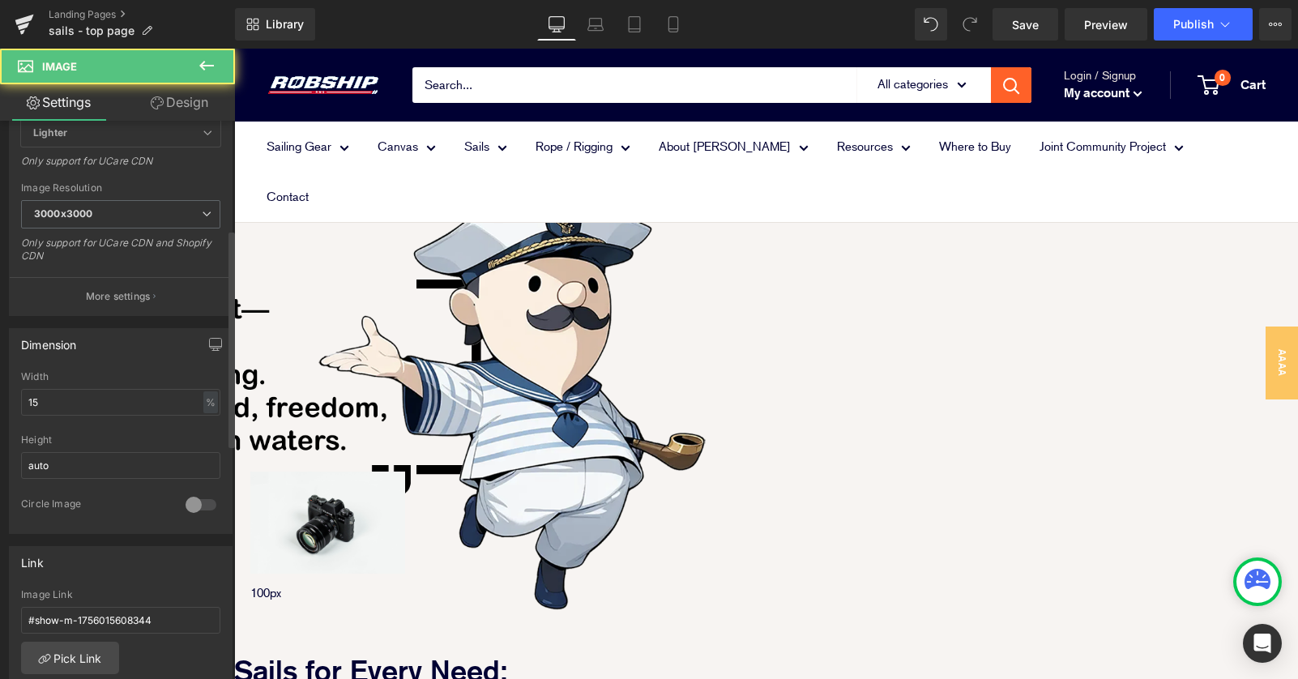
scroll to position [0, 0]
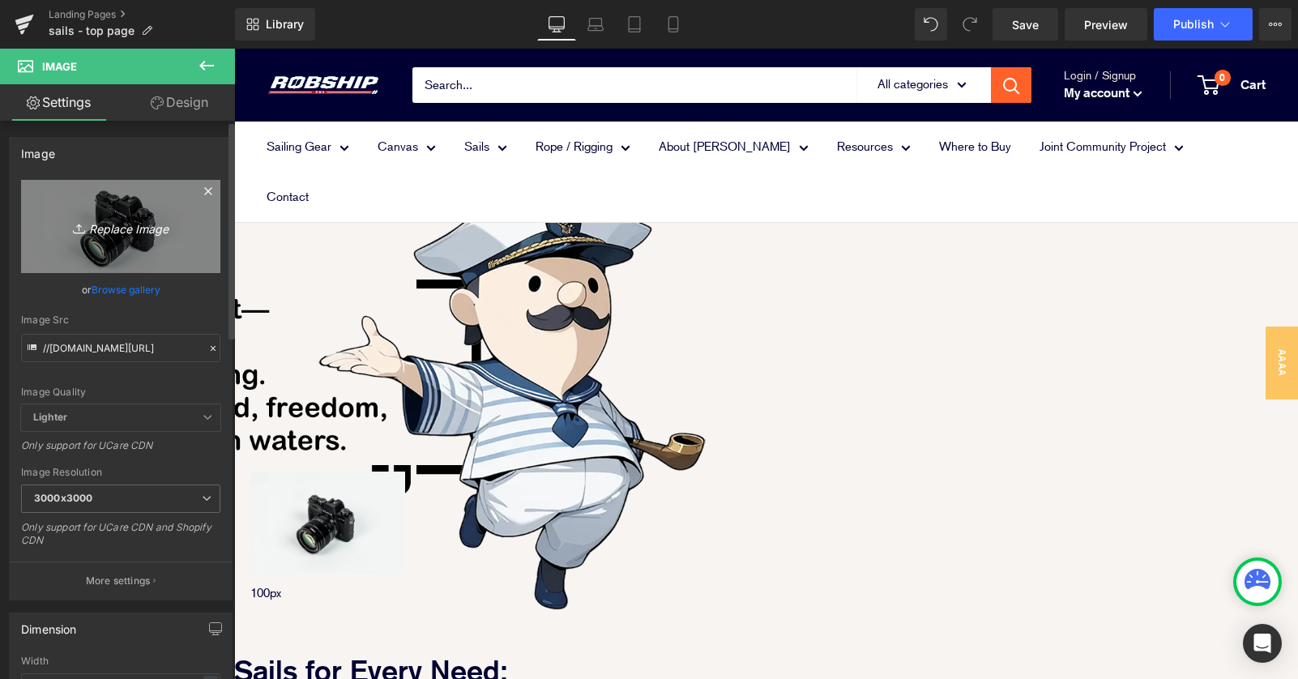
click at [99, 233] on icon "Replace Image" at bounding box center [121, 226] width 130 height 20
click at [117, 226] on icon "Replace Image" at bounding box center [121, 226] width 130 height 20
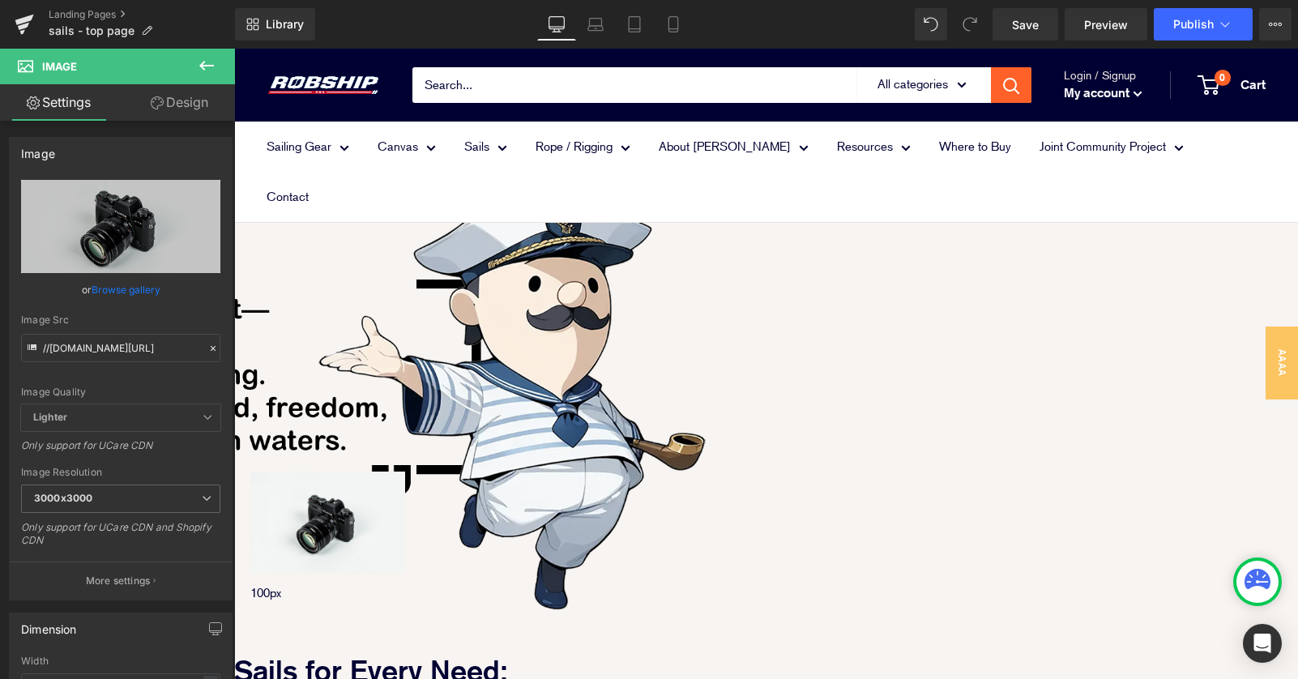
type input "C:\fakepath\link_ribbon.png"
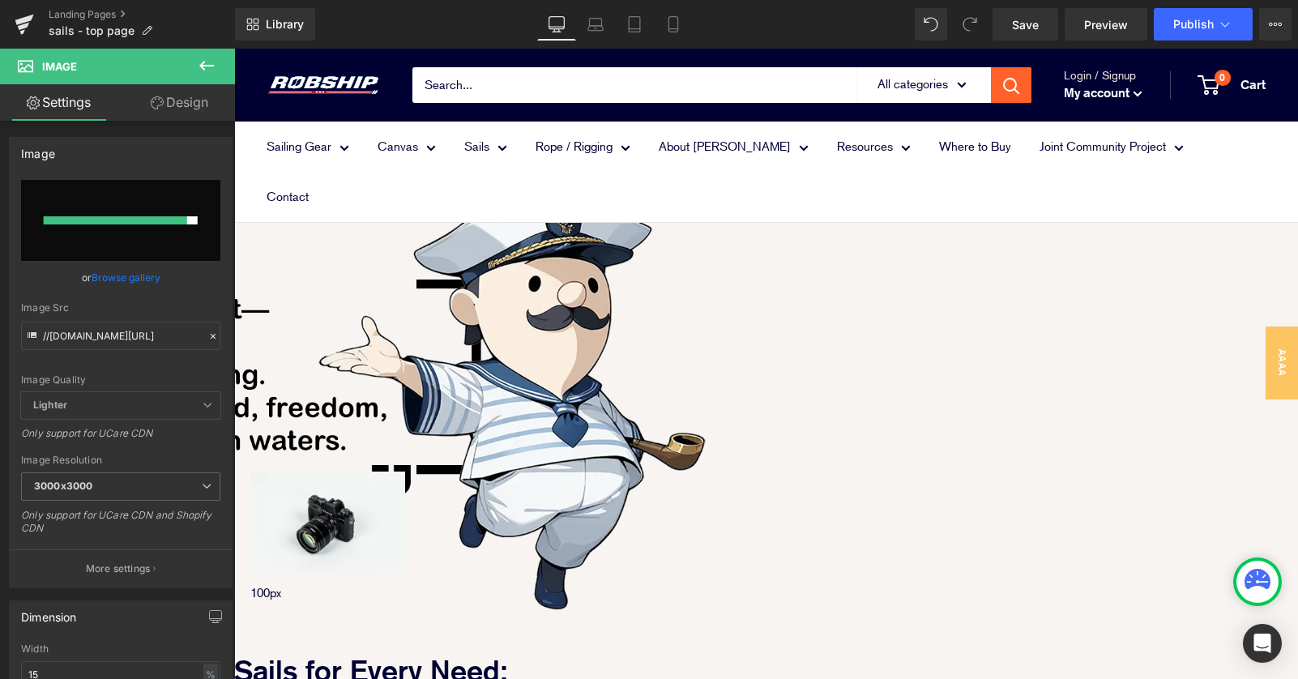
type input "https://ucarecdn.com/6e5ef5b9-2f57-4315-8717-c565ca826c28/-/format/auto/-/previ…"
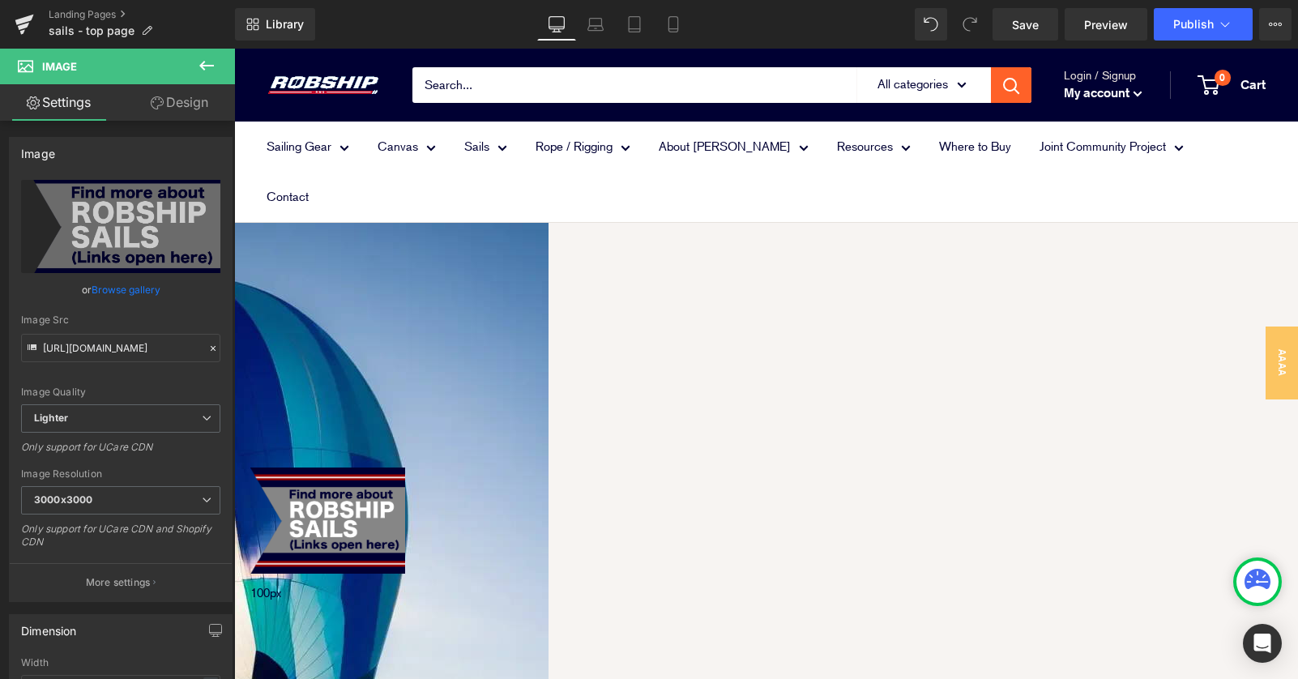
scroll to position [2517, 0]
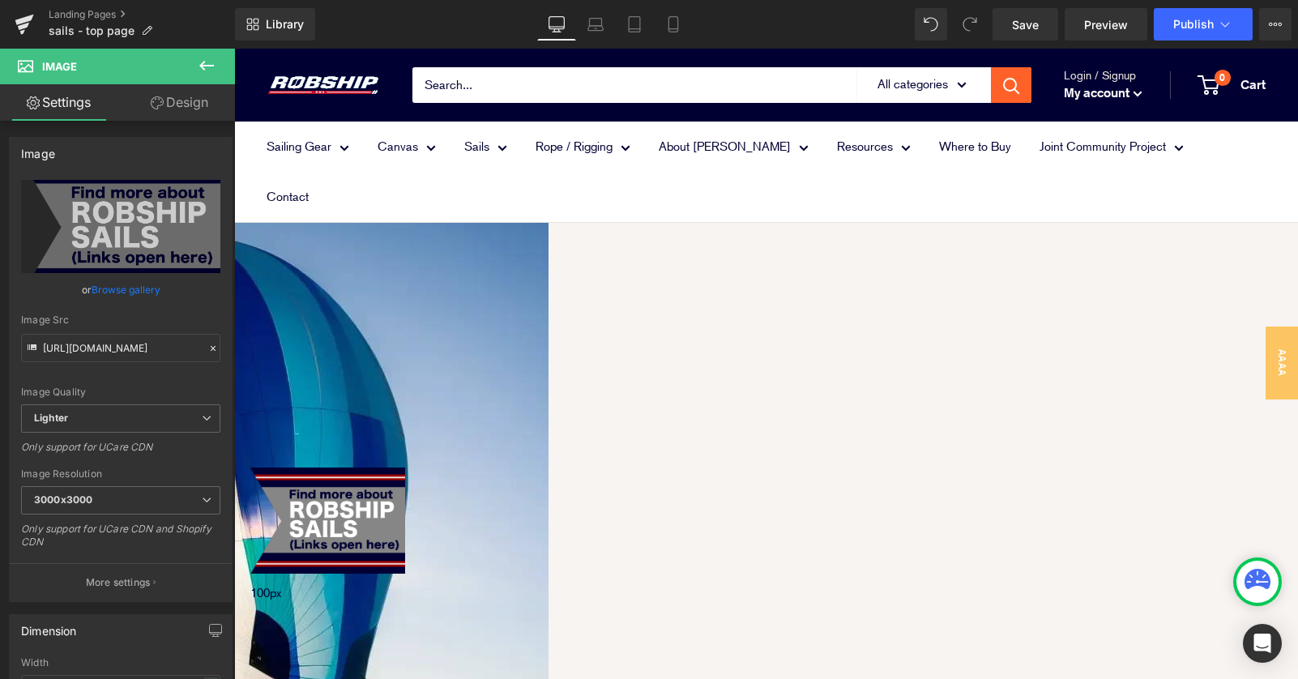
click at [182, 106] on link "Design" at bounding box center [179, 102] width 117 height 36
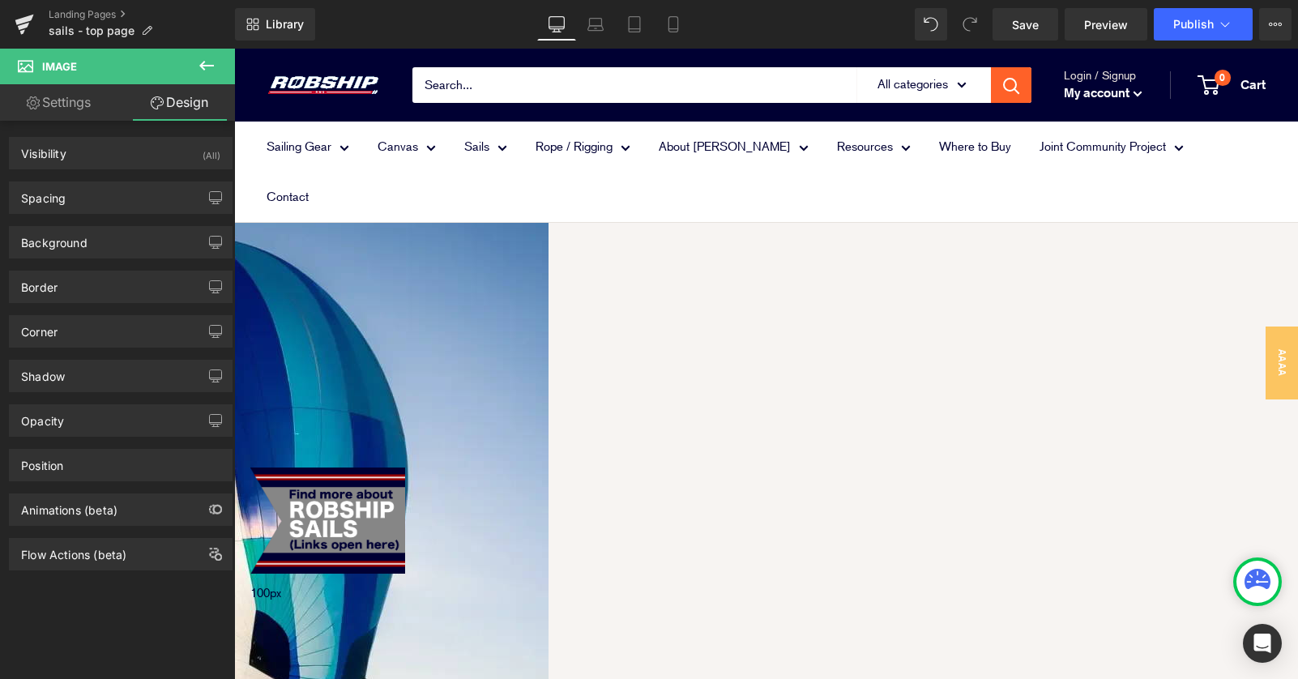
type input "0"
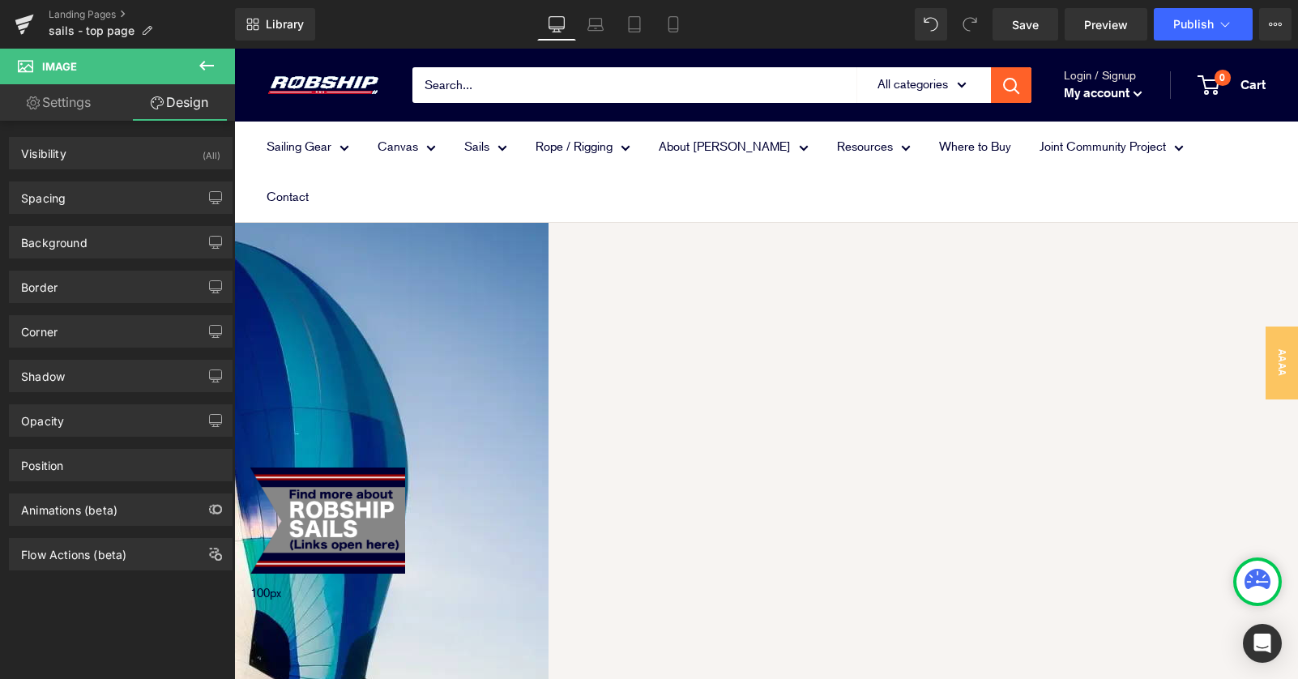
type input "0"
click at [139, 206] on div "Spacing" at bounding box center [121, 197] width 222 height 31
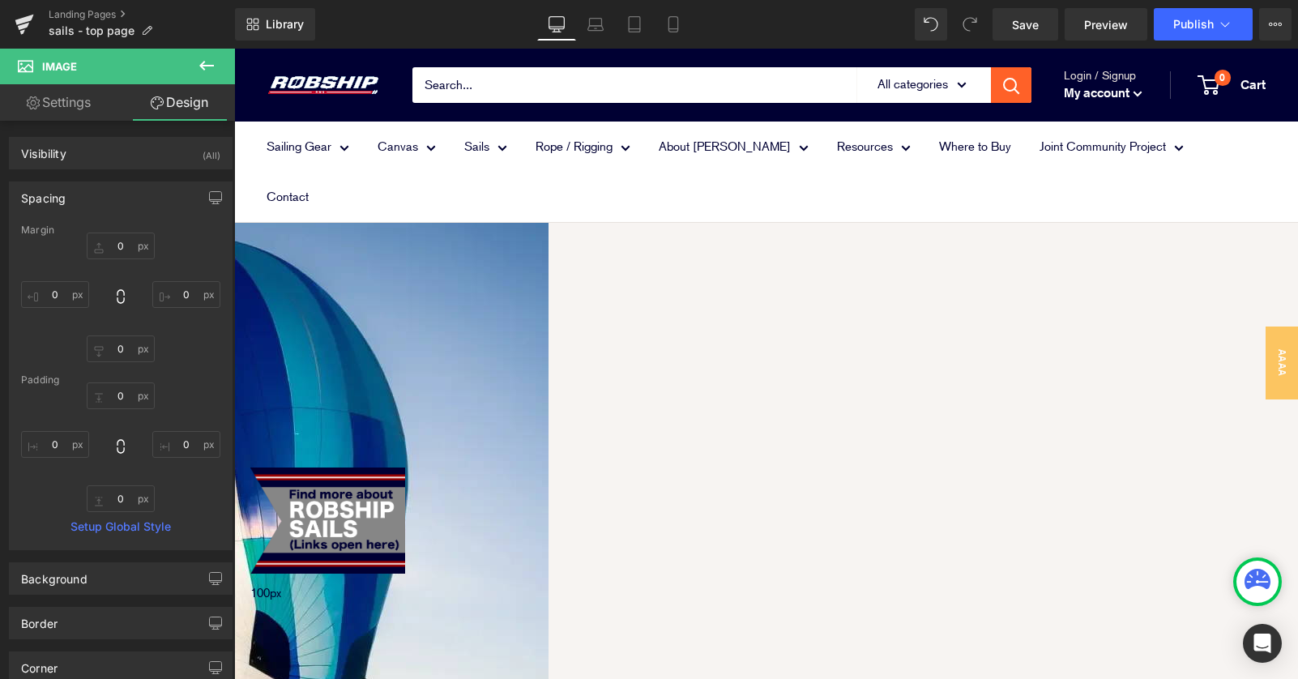
click at [234, 49] on span "Row" at bounding box center [234, 49] width 0 height 0
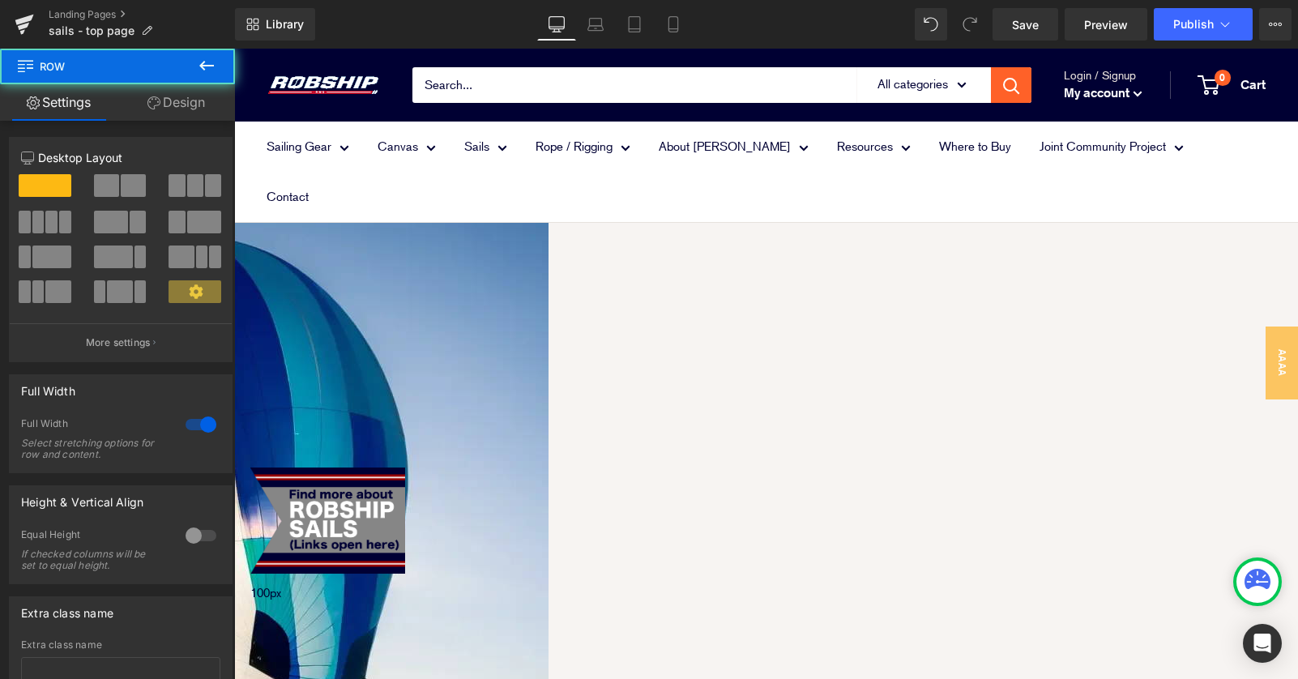
click at [190, 98] on link "Design" at bounding box center [175, 102] width 117 height 36
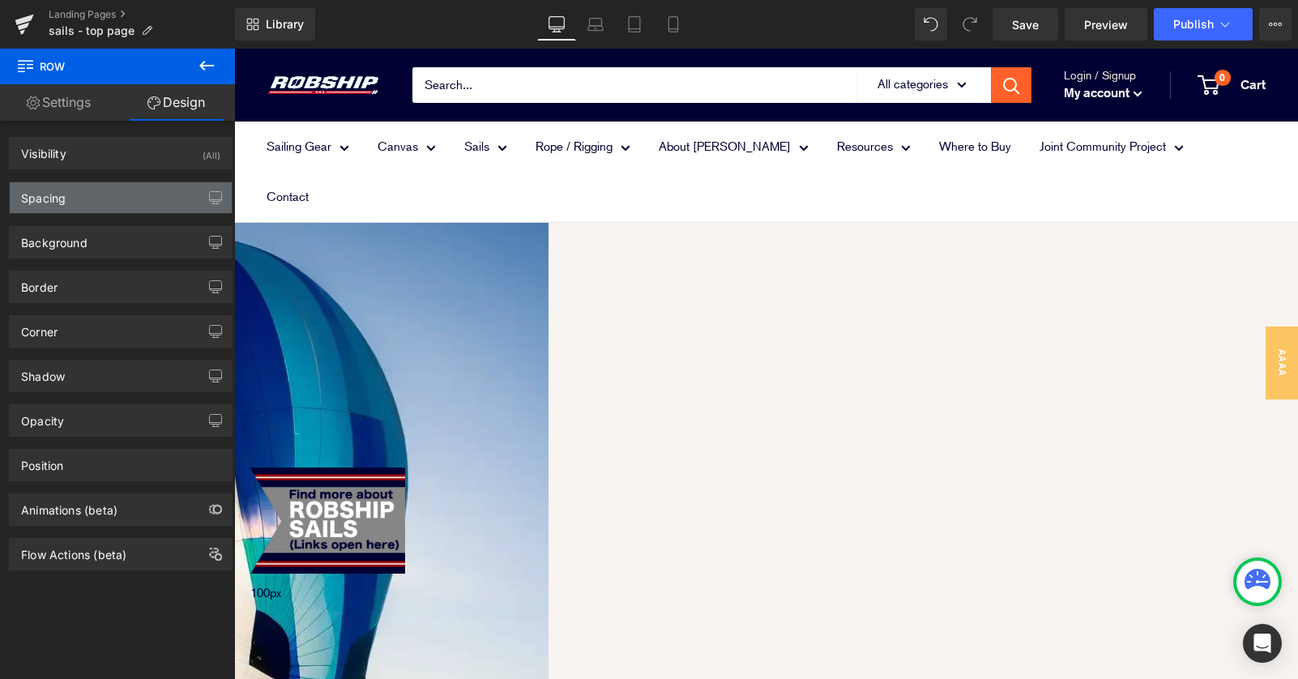
click at [149, 203] on div "Spacing" at bounding box center [121, 197] width 222 height 31
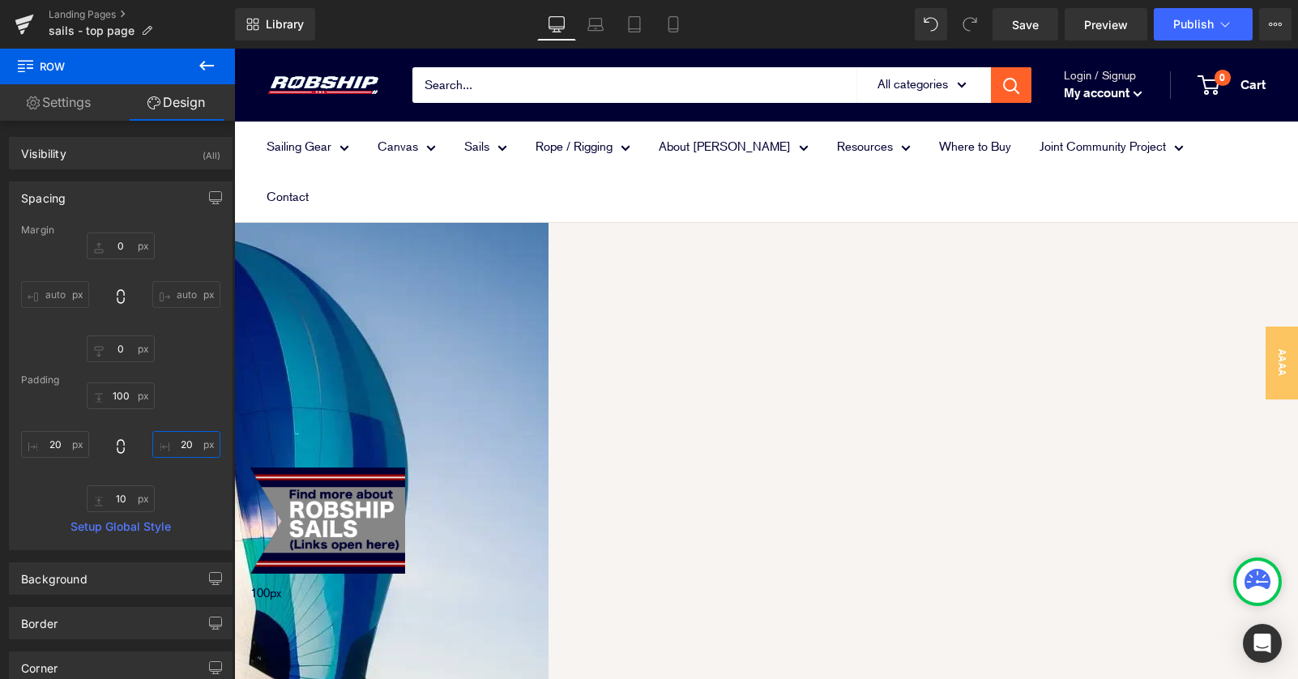
click at [183, 444] on input "20" at bounding box center [186, 444] width 68 height 27
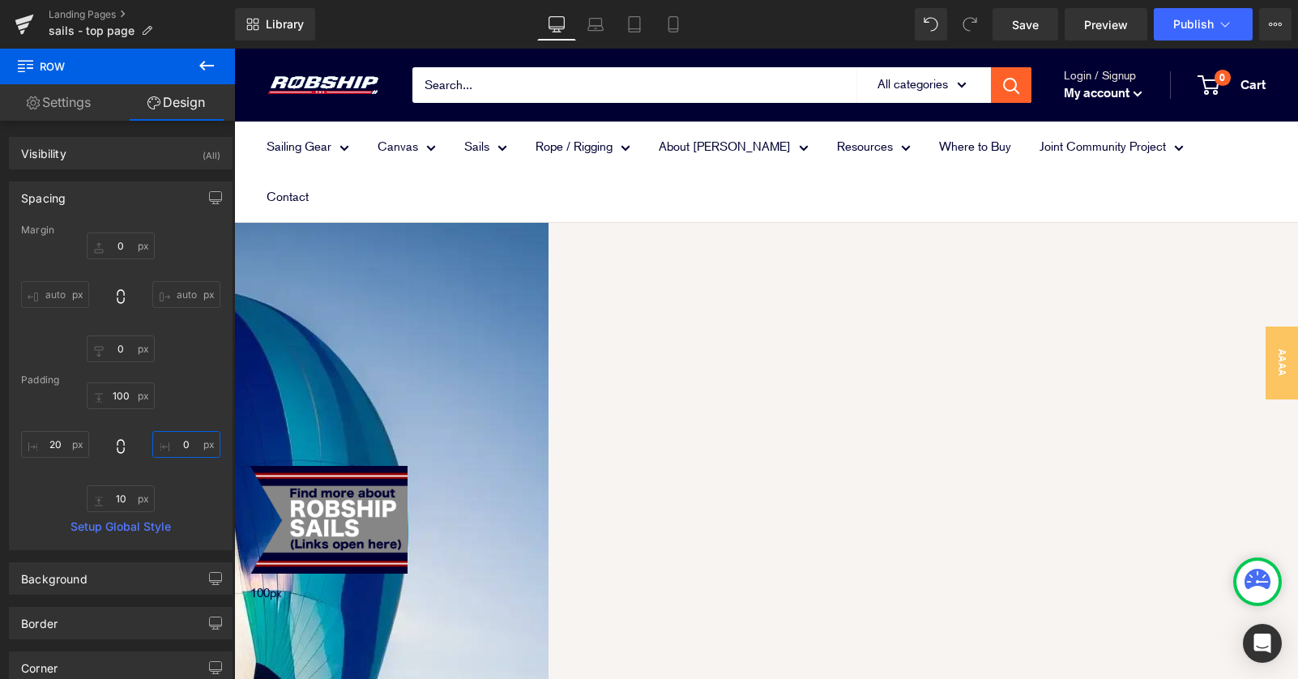
scroll to position [2460, 0]
type input "0"
click at [120, 502] on input "10" at bounding box center [121, 498] width 68 height 27
type input "20"
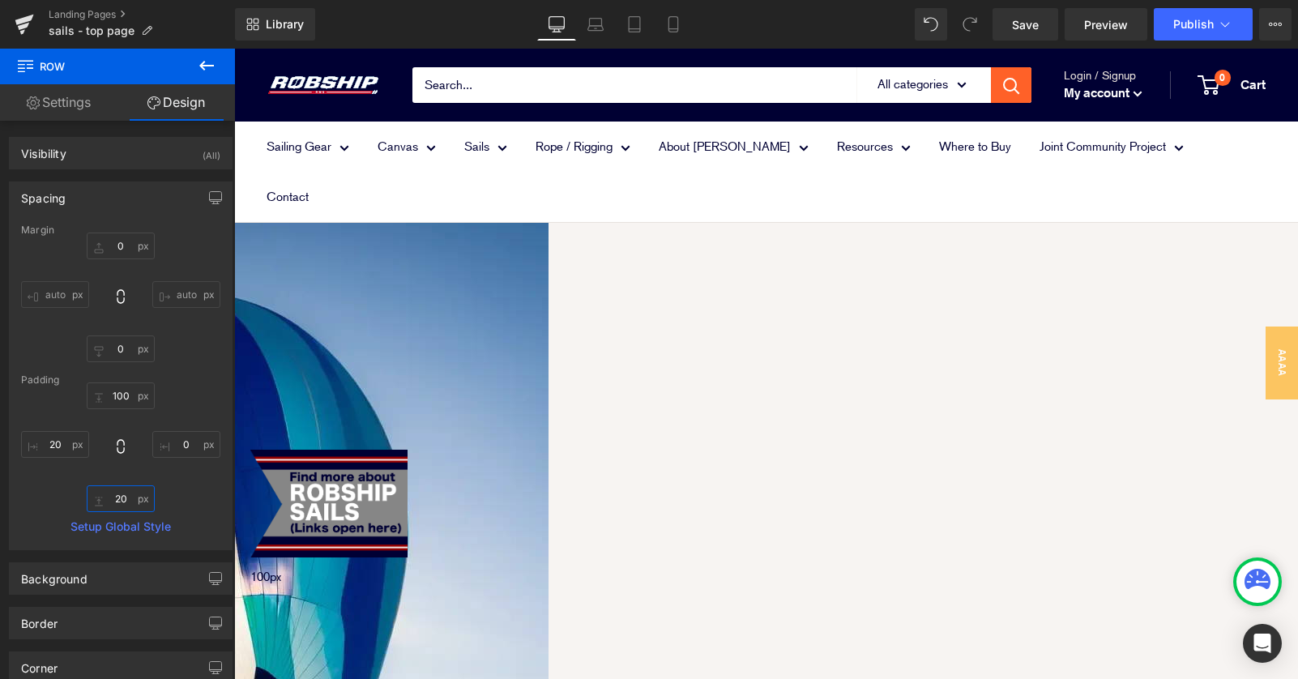
type input "100px"
click at [535, 565] on div "100px" at bounding box center [773, 605] width 1047 height 81
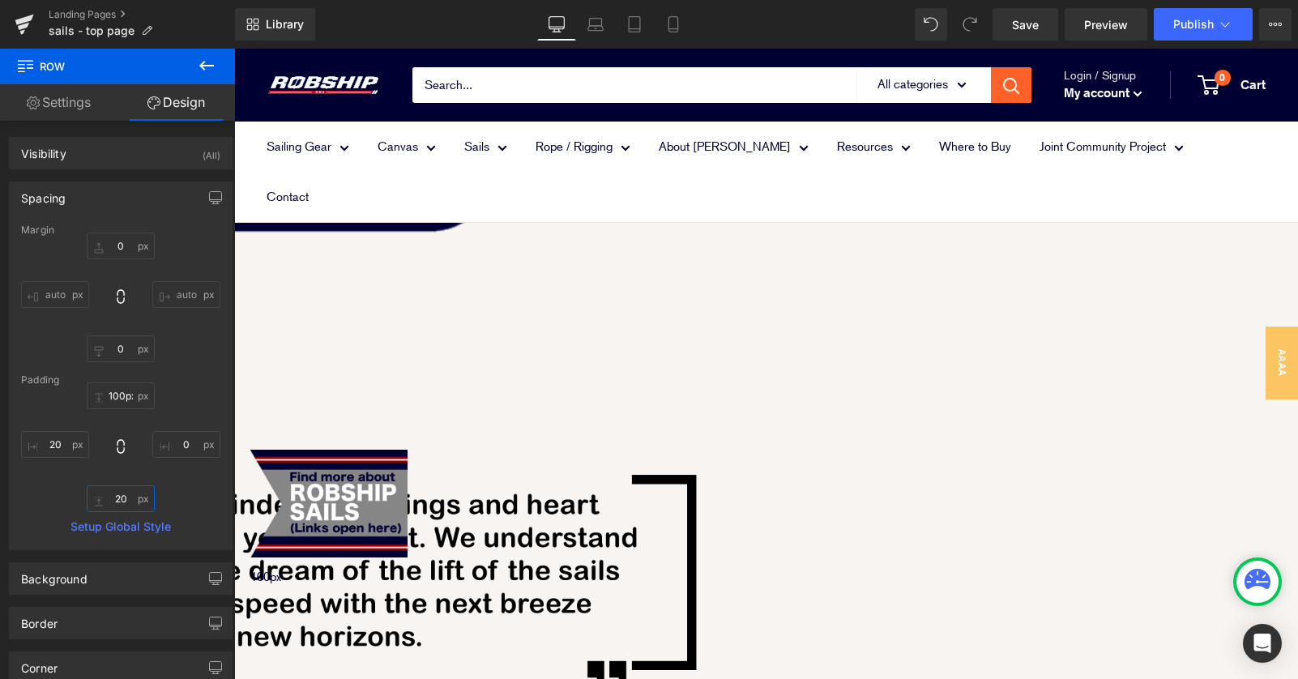
scroll to position [539, 0]
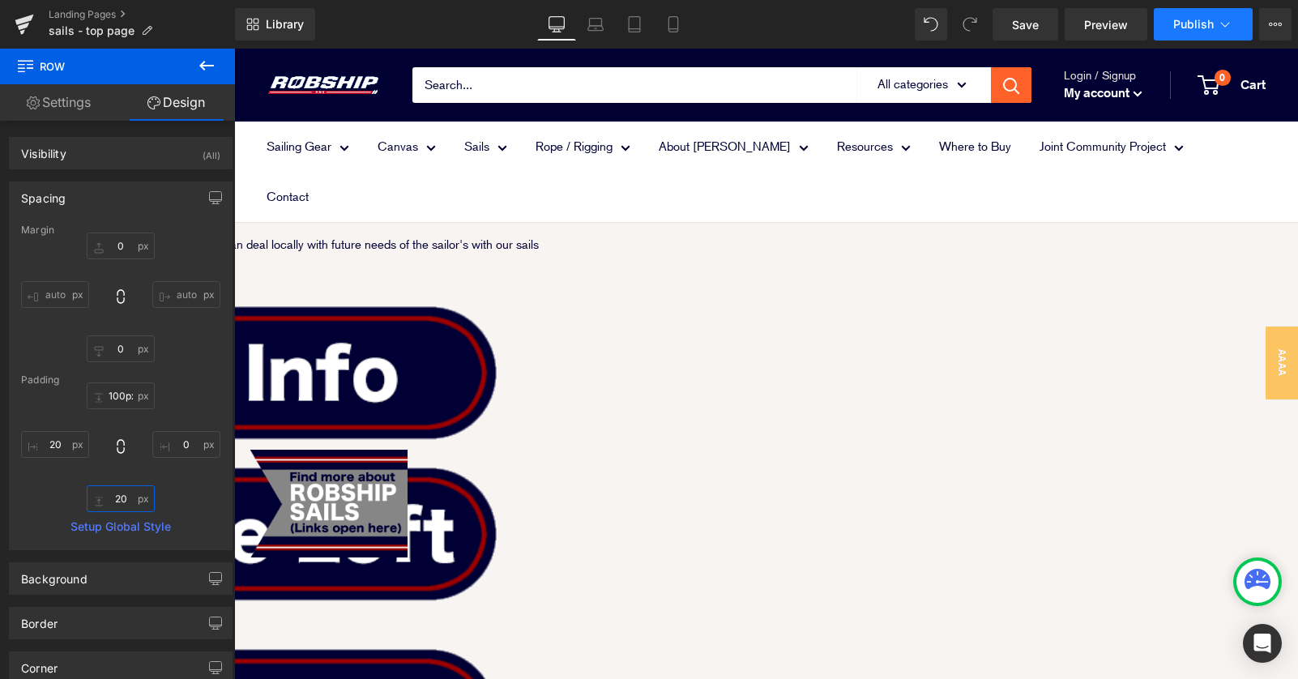
type input "20"
click at [1205, 23] on span "Publish" at bounding box center [1193, 24] width 41 height 13
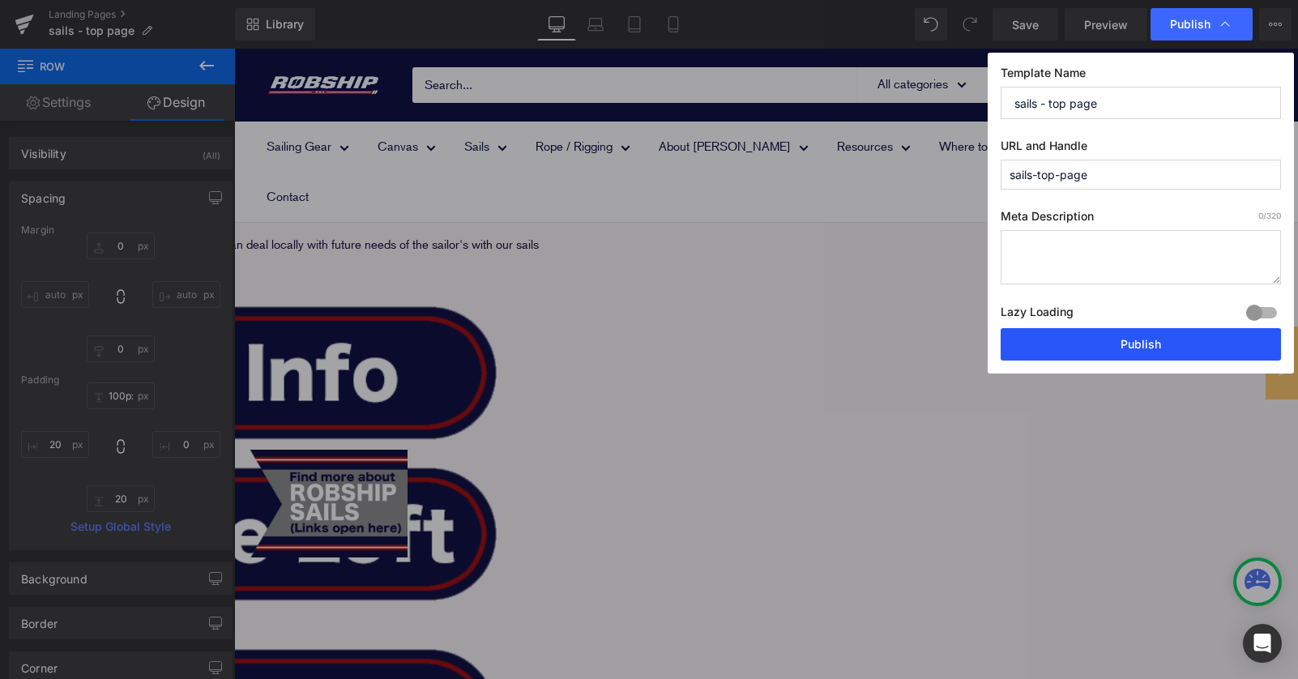
click at [1156, 339] on button "Publish" at bounding box center [1140, 344] width 280 height 32
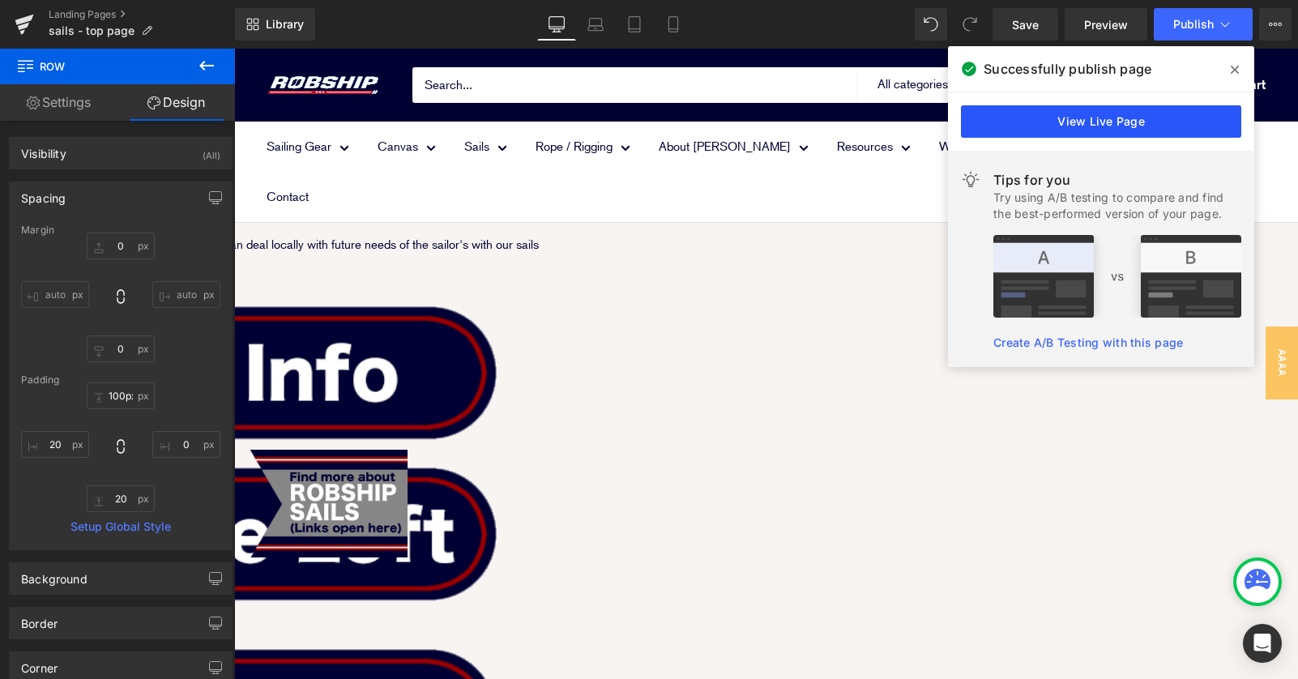
click at [1076, 131] on link "View Live Page" at bounding box center [1101, 121] width 280 height 32
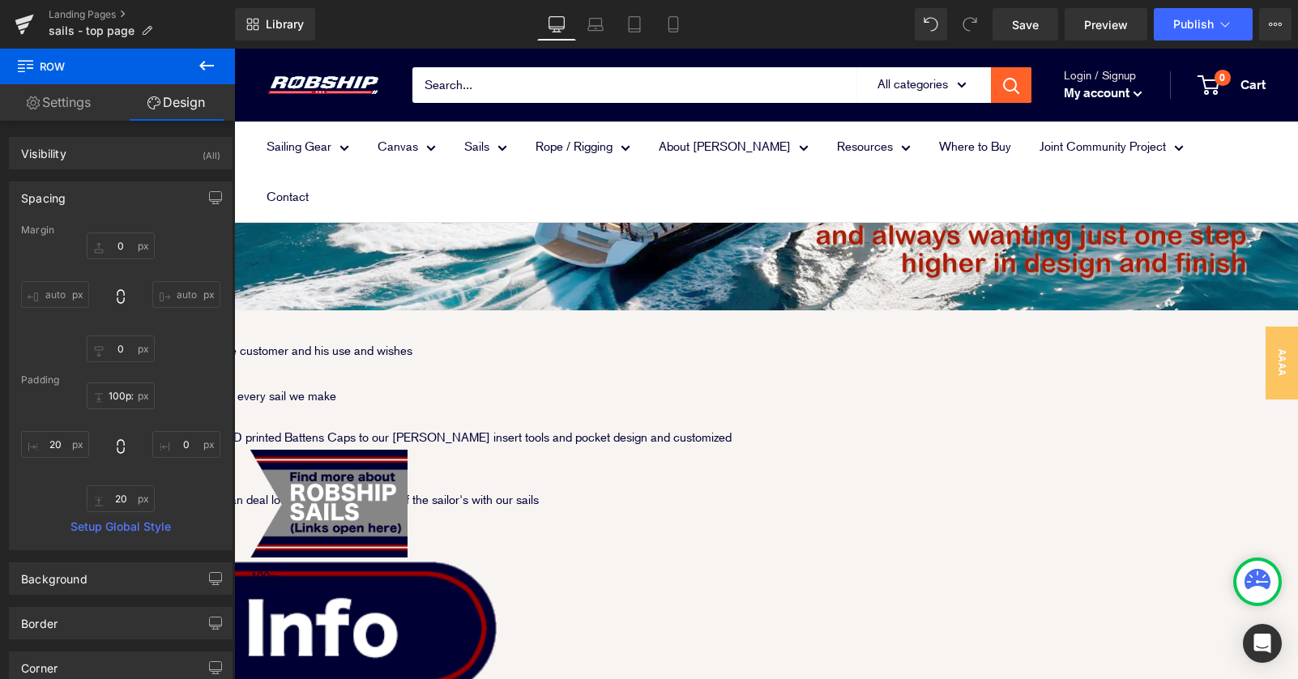
scroll to position [0, 0]
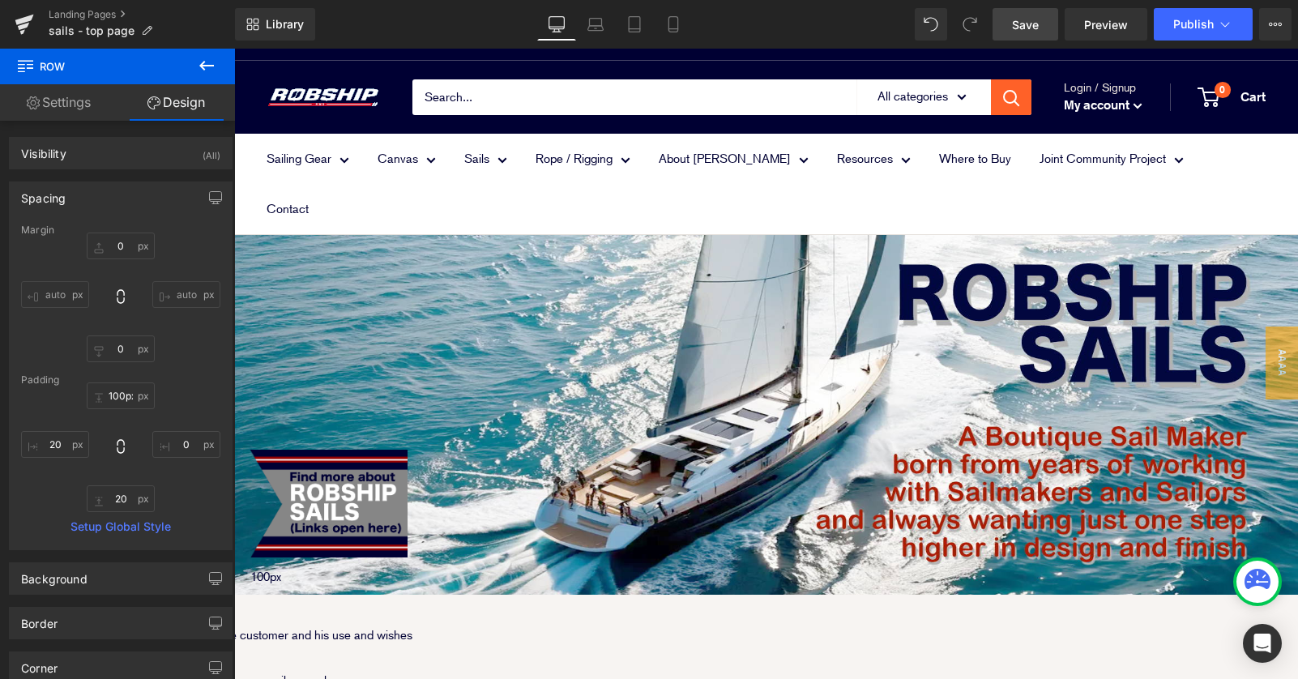
click at [1019, 21] on span "Save" at bounding box center [1025, 24] width 27 height 17
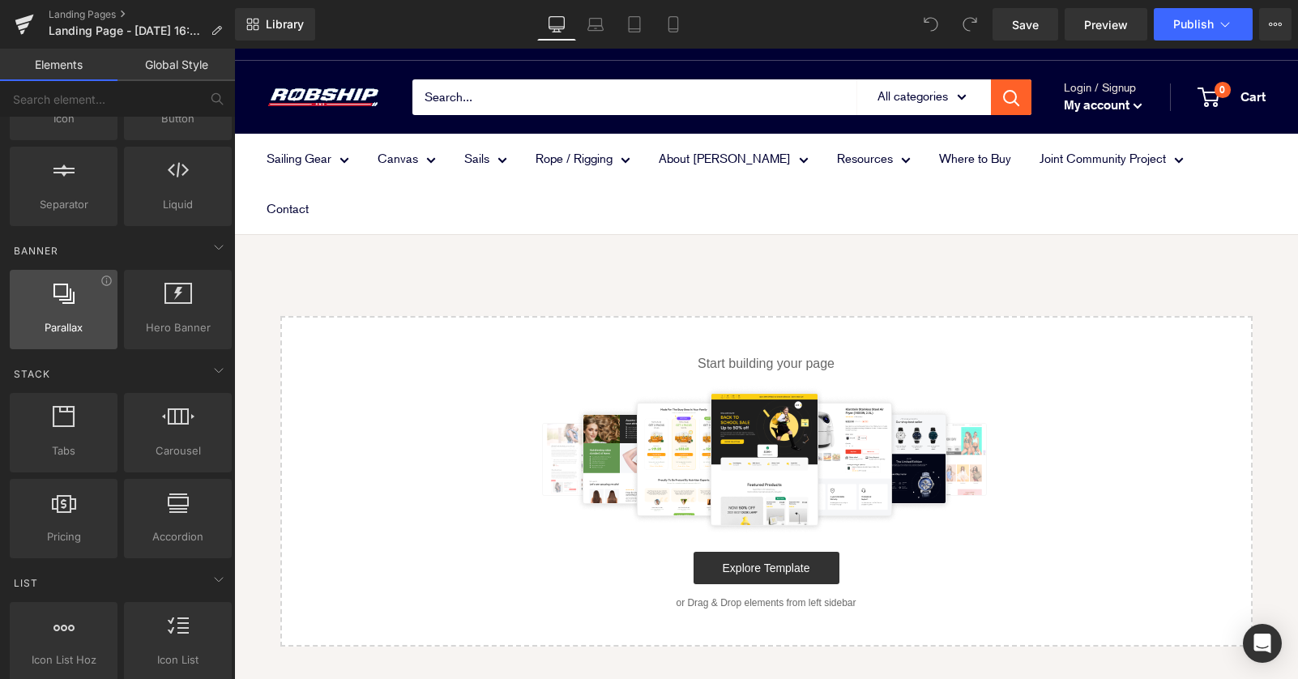
scroll to position [266, 0]
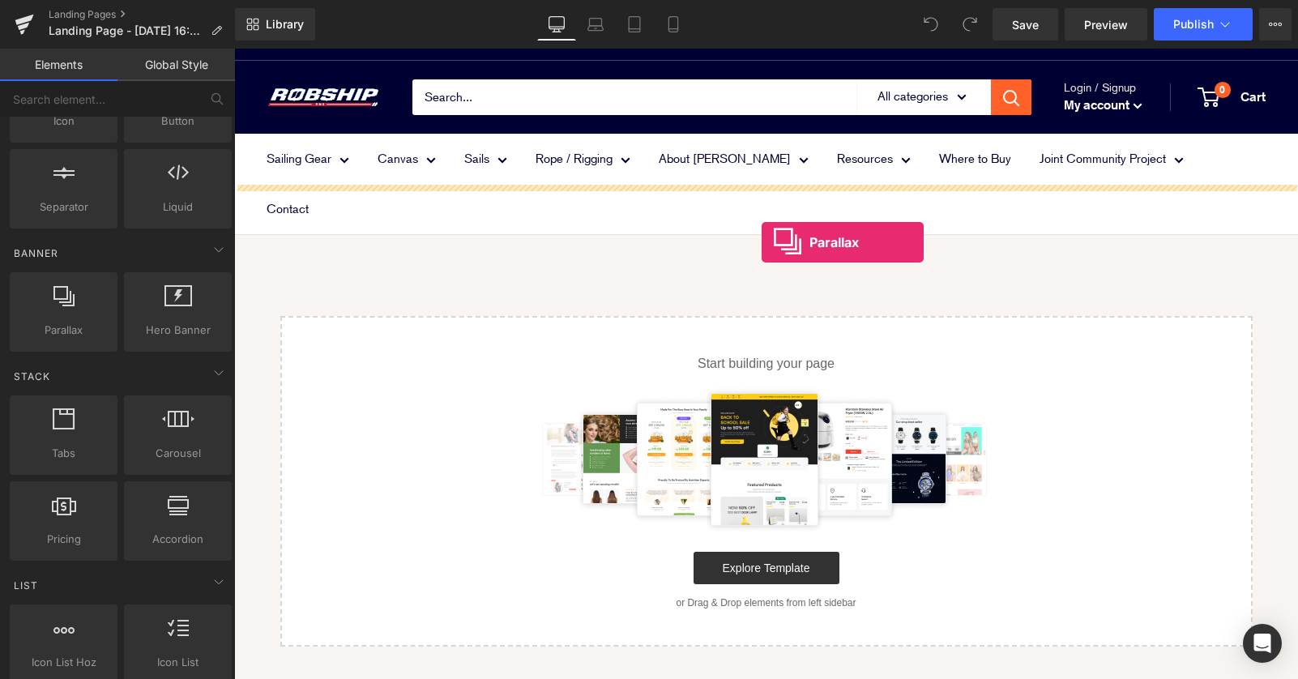
drag, startPoint x: 297, startPoint y: 356, endPoint x: 761, endPoint y: 242, distance: 477.8
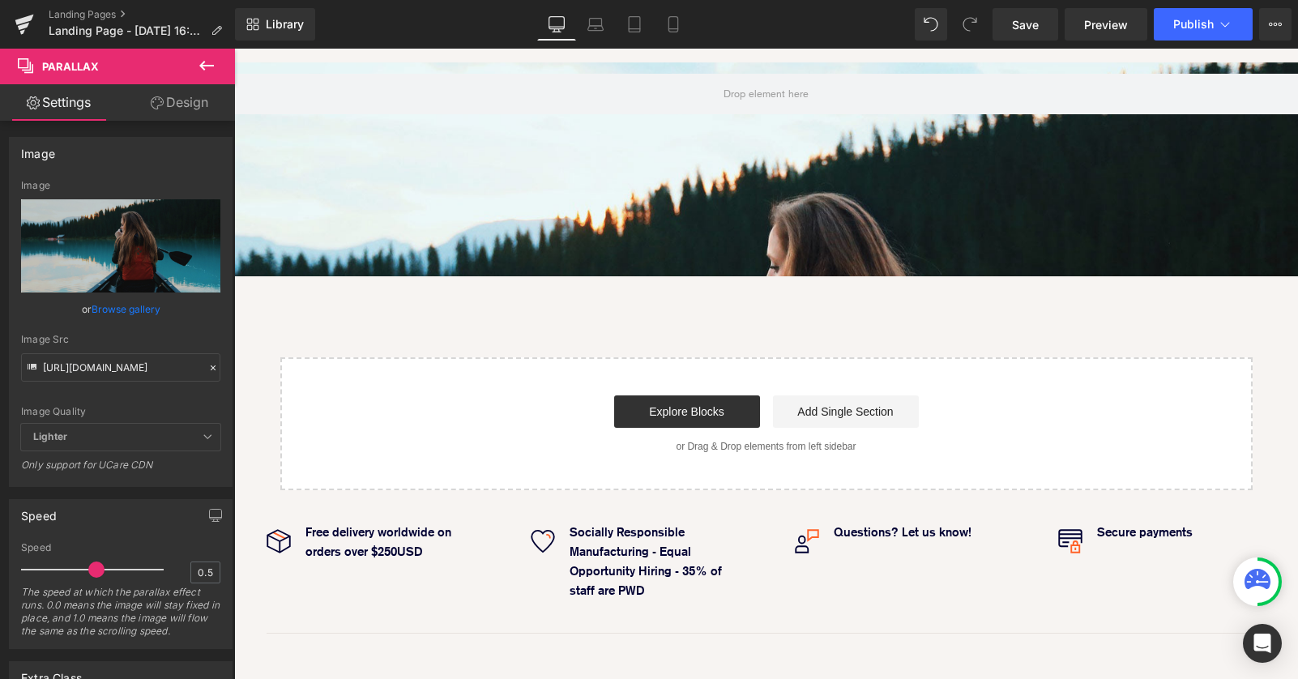
scroll to position [0, 0]
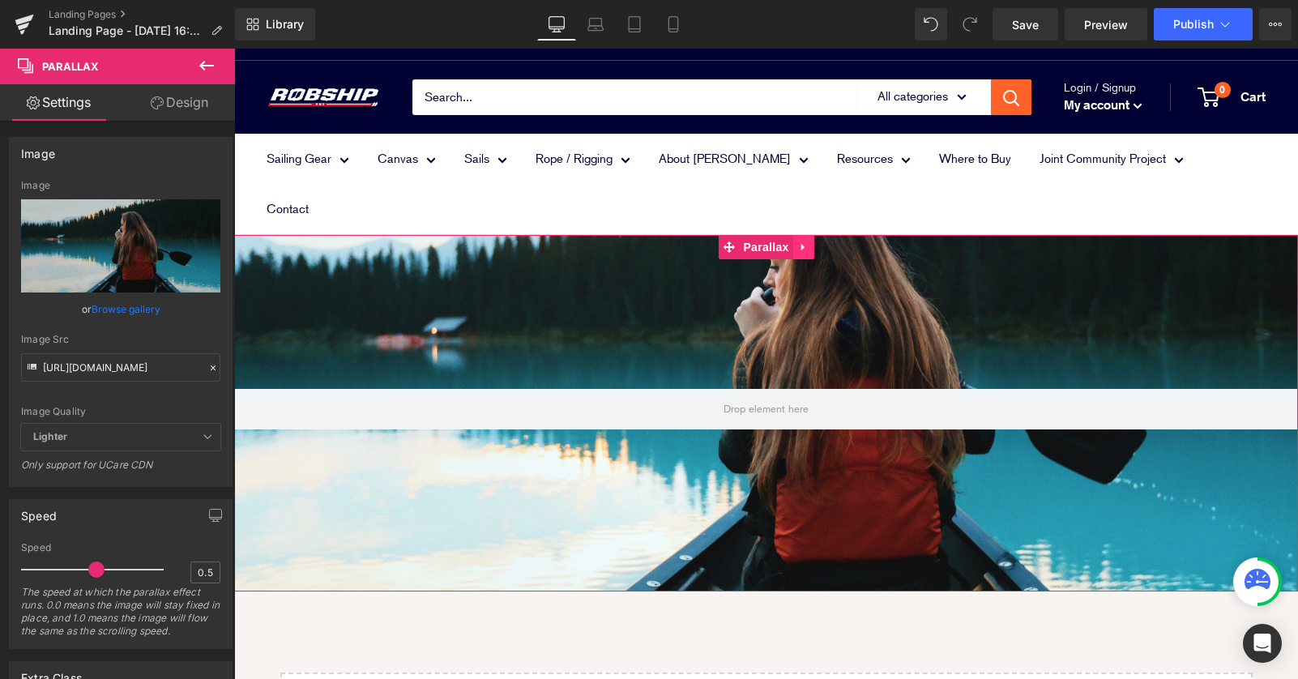
click at [801, 241] on icon at bounding box center [803, 247] width 11 height 12
click at [812, 241] on icon at bounding box center [813, 247] width 11 height 12
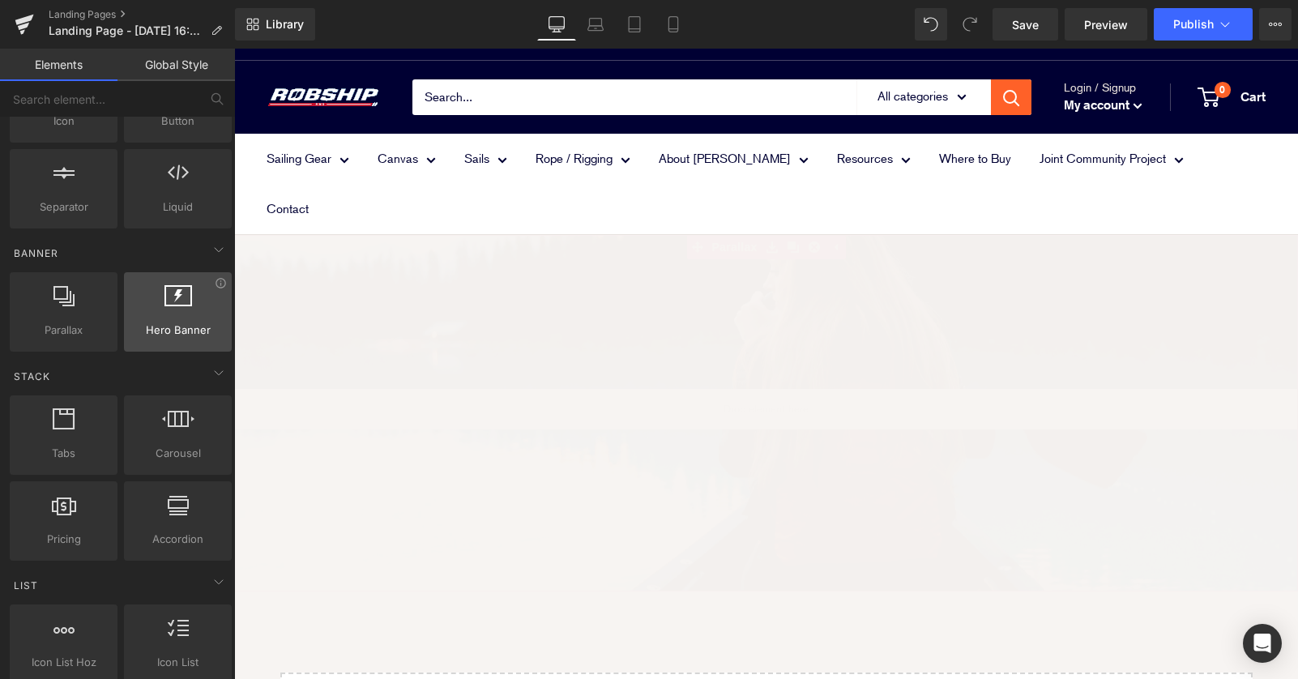
scroll to position [990, 1064]
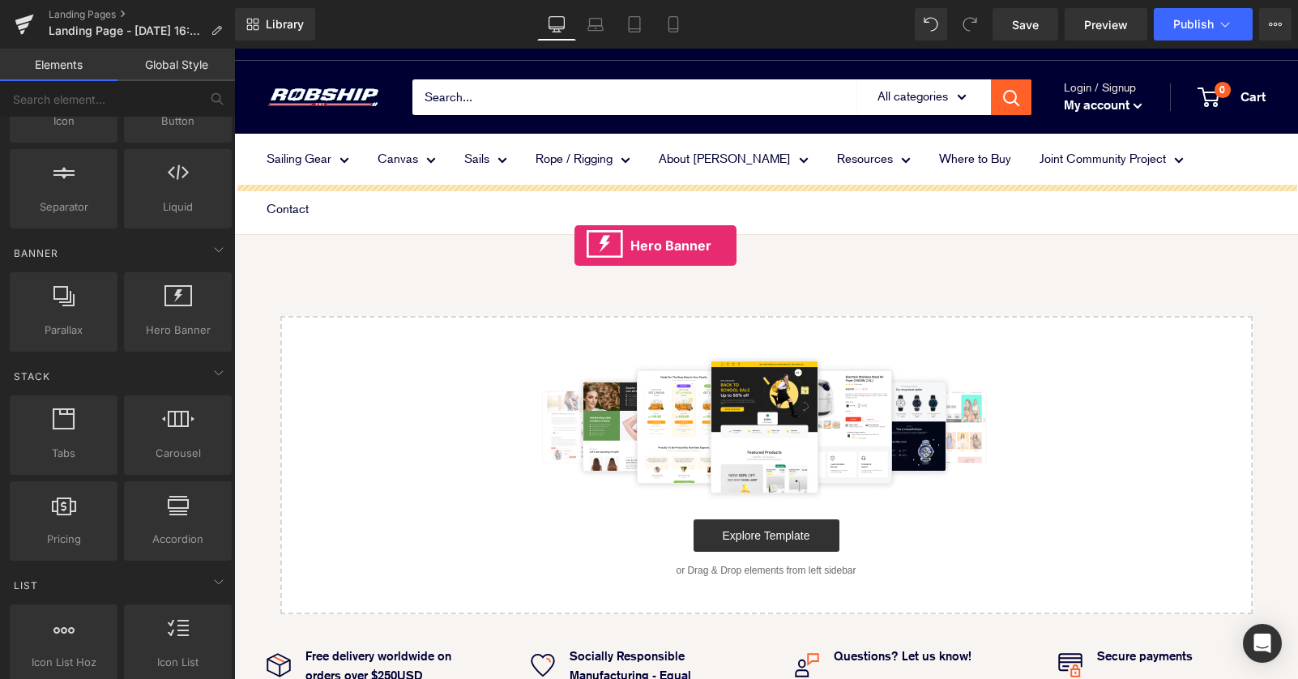
drag, startPoint x: 409, startPoint y: 360, endPoint x: 593, endPoint y: 229, distance: 225.4
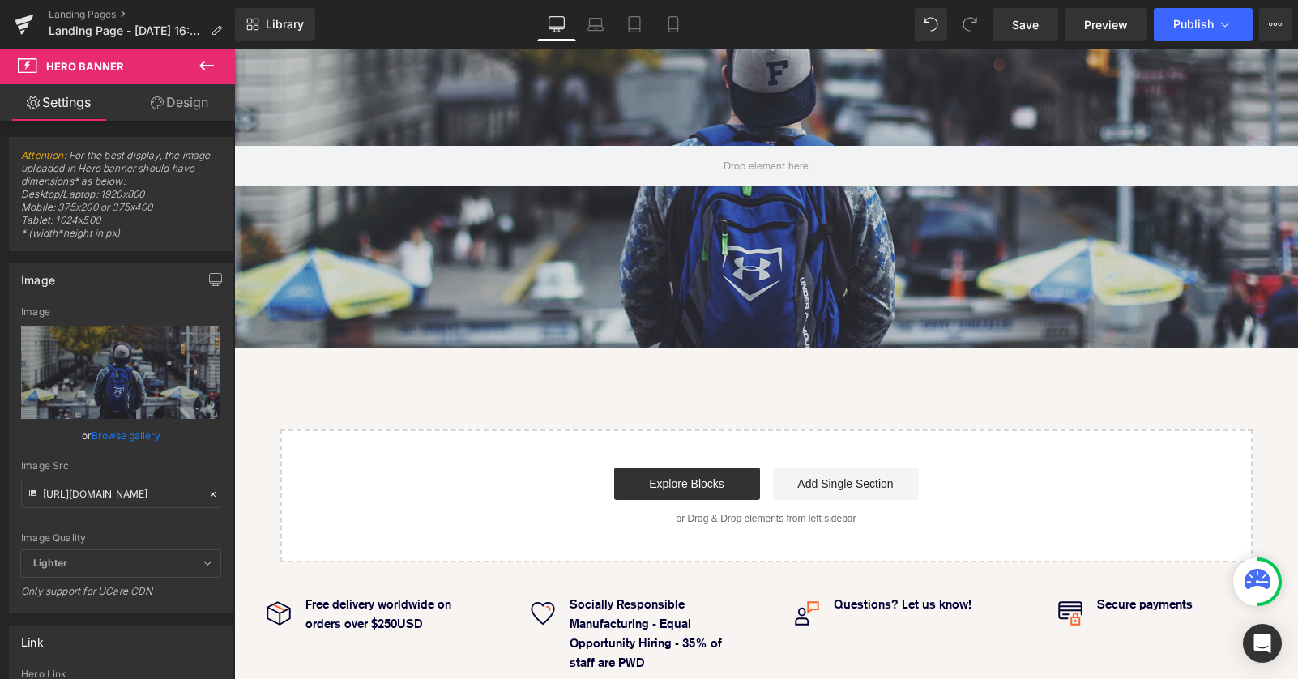
scroll to position [0, 0]
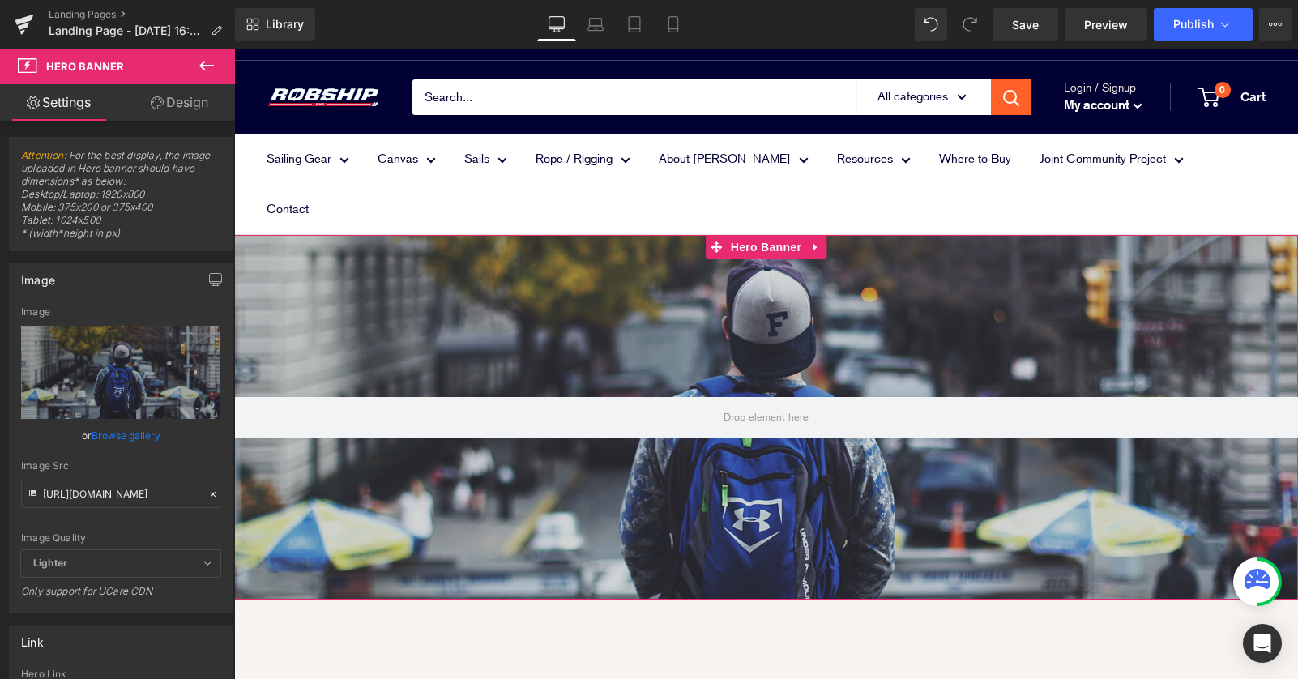
click at [179, 109] on link "Design" at bounding box center [179, 102] width 117 height 36
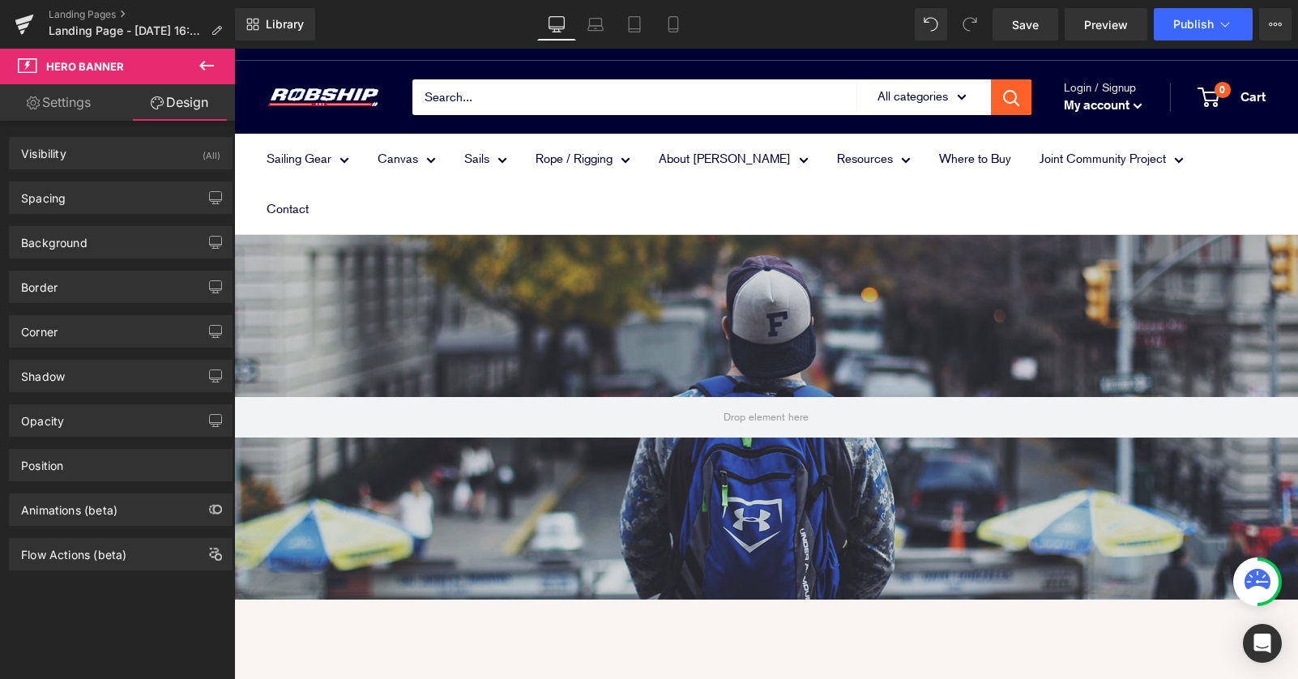
click at [208, 65] on icon at bounding box center [206, 66] width 15 height 10
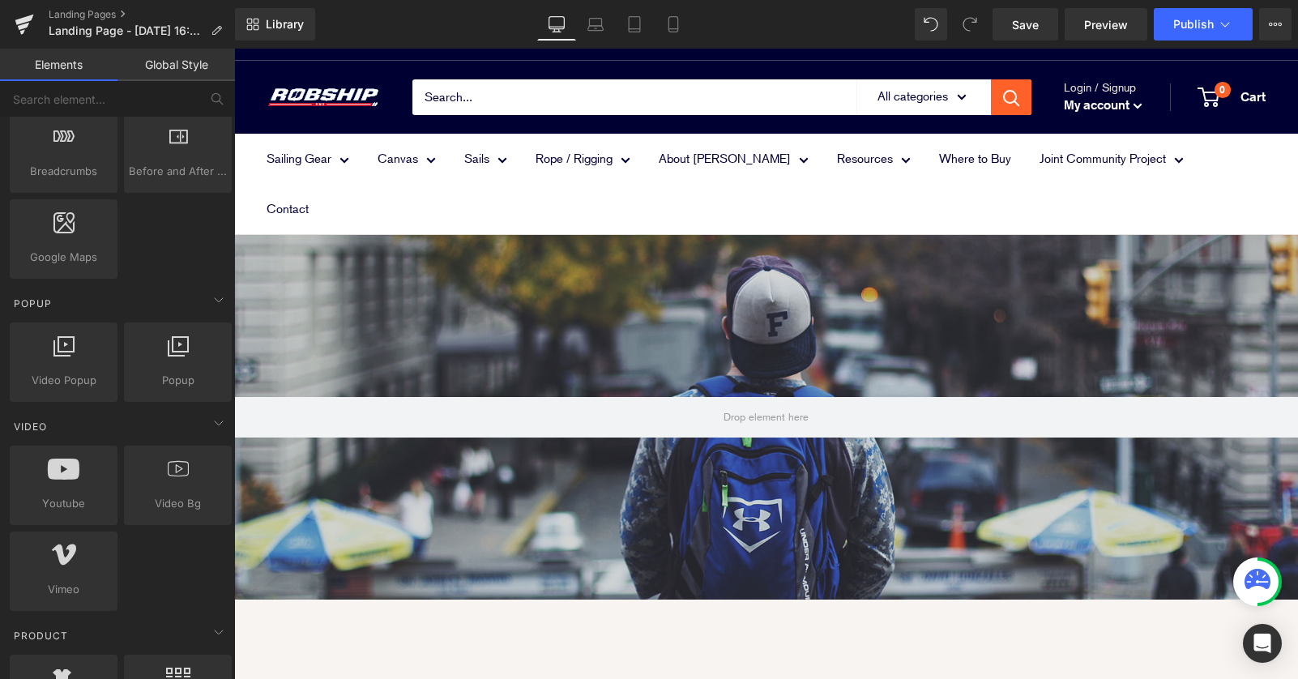
click at [122, 433] on div "Video" at bounding box center [120, 426] width 228 height 32
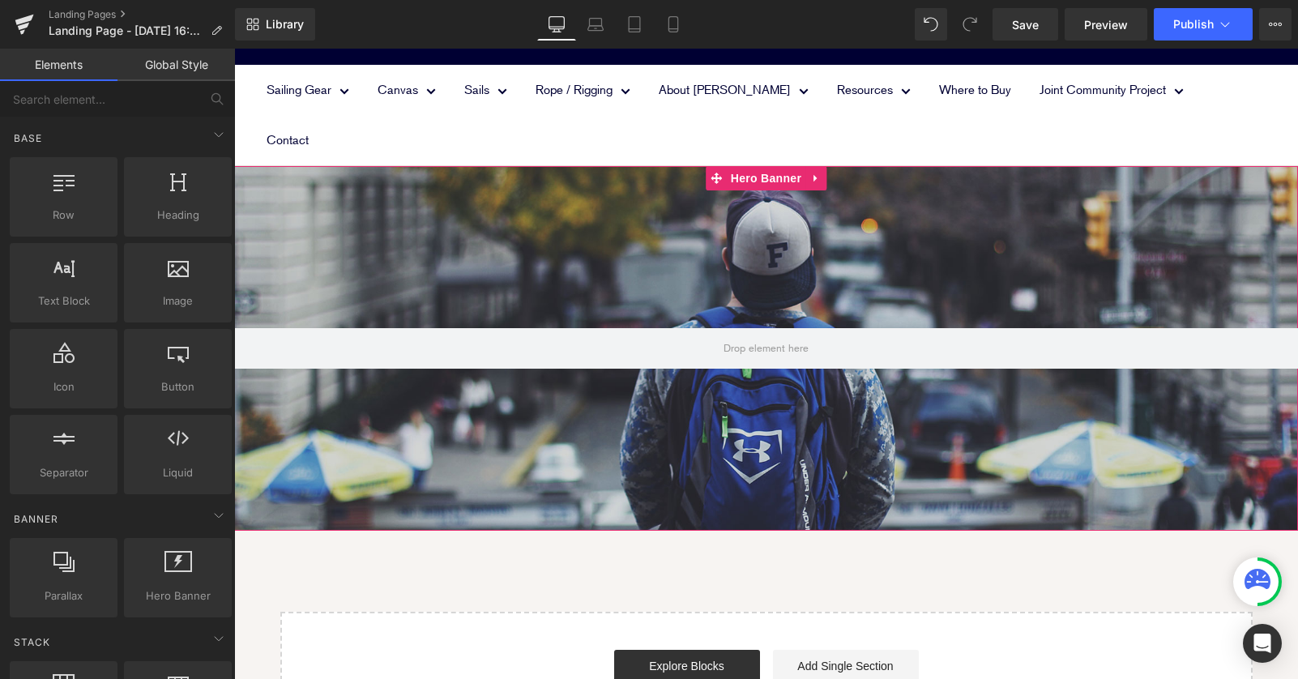
scroll to position [20, 0]
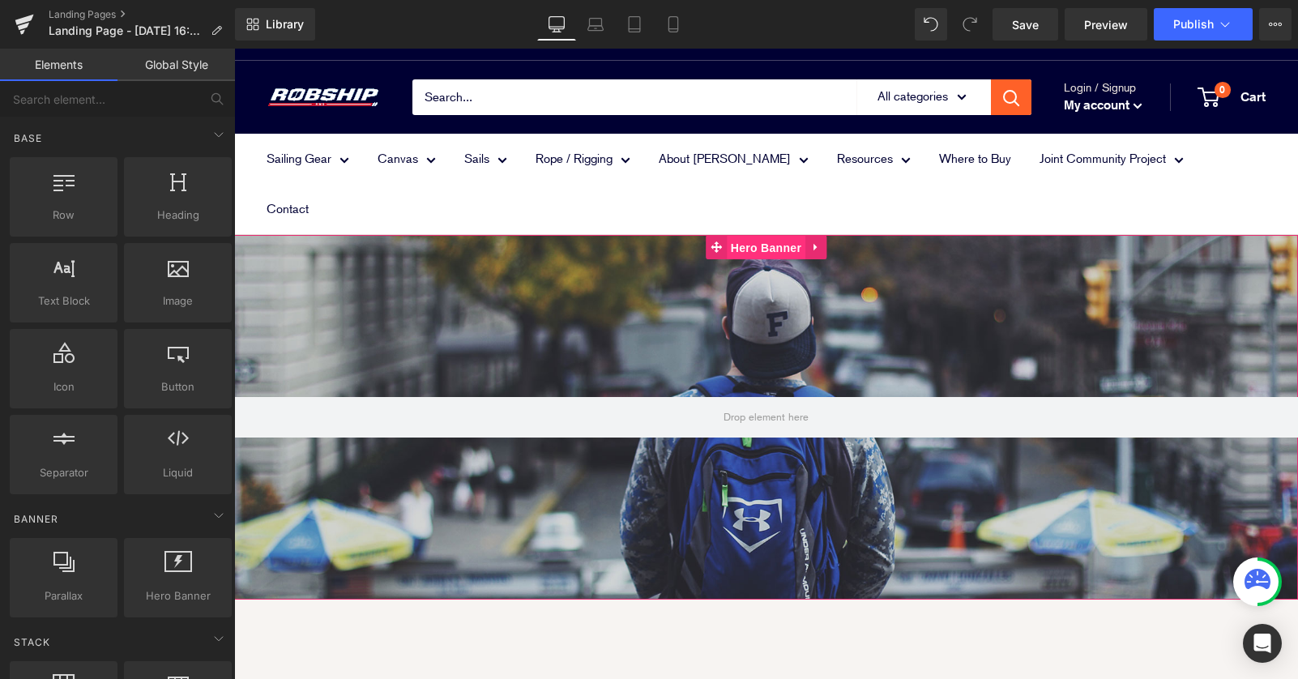
click at [757, 236] on span "Hero Banner" at bounding box center [766, 248] width 79 height 24
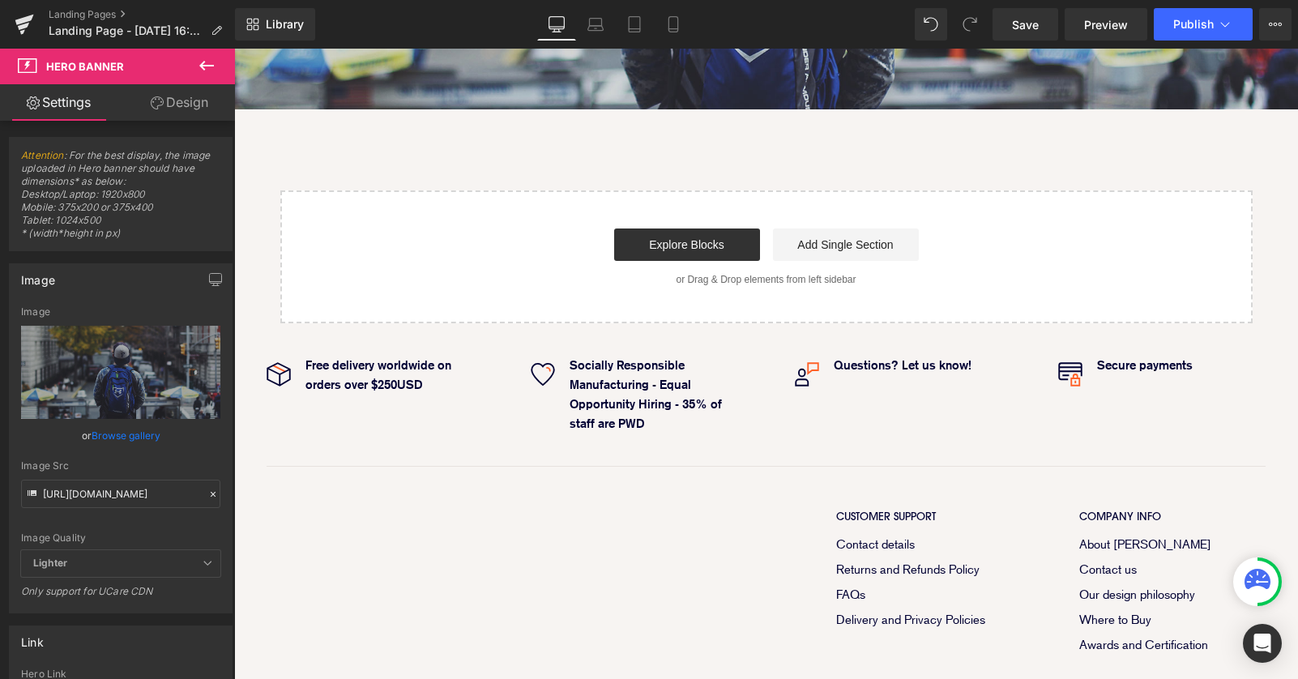
scroll to position [0, 0]
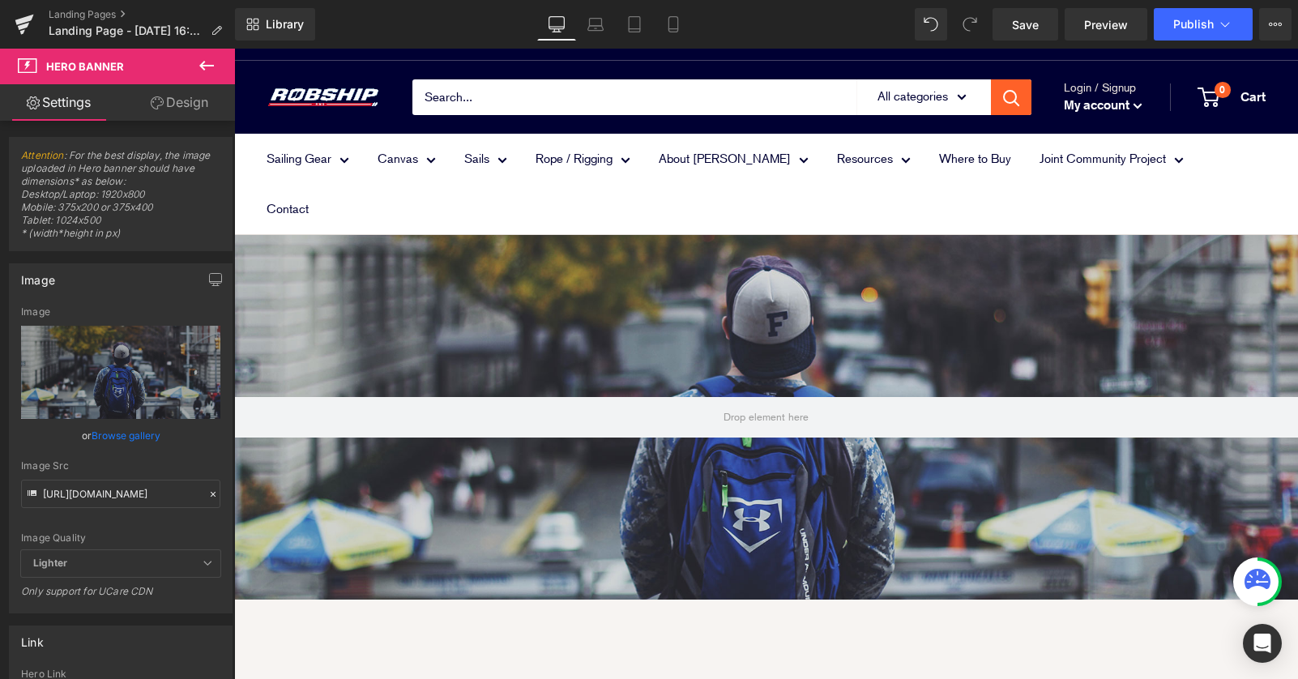
click at [204, 58] on icon at bounding box center [206, 65] width 19 height 19
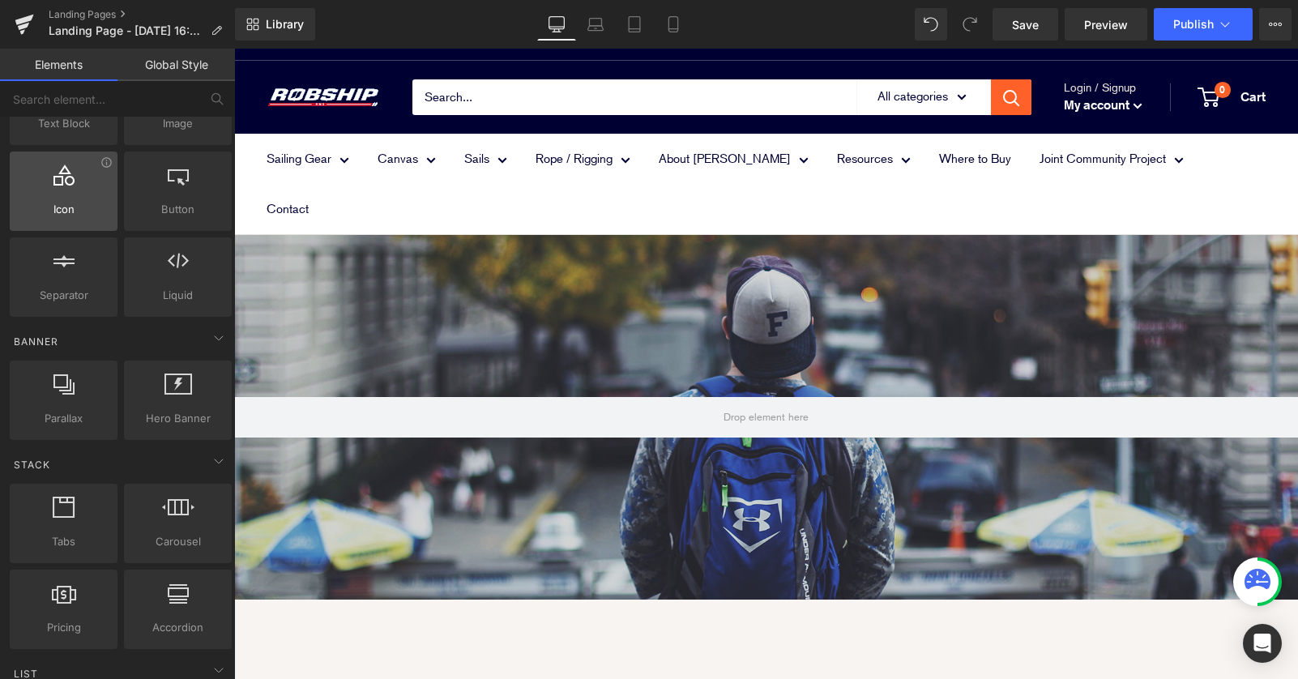
scroll to position [190, 0]
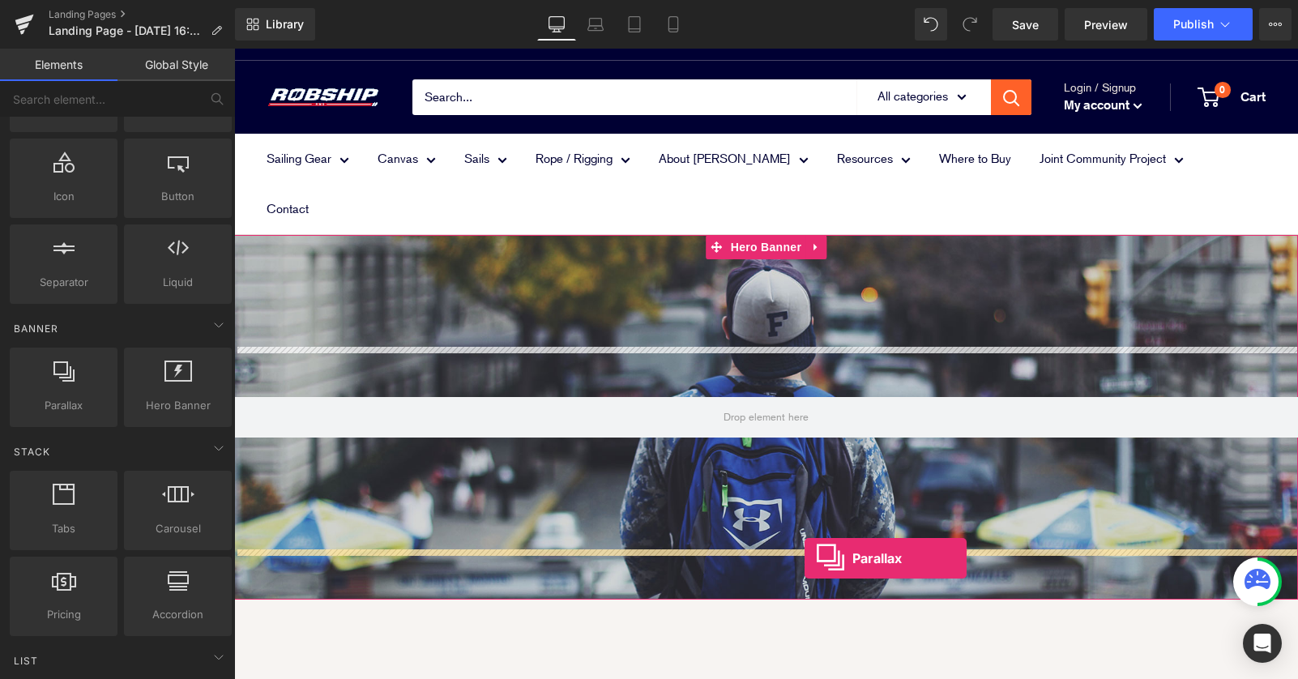
drag, startPoint x: 292, startPoint y: 439, endPoint x: 804, endPoint y: 557, distance: 526.2
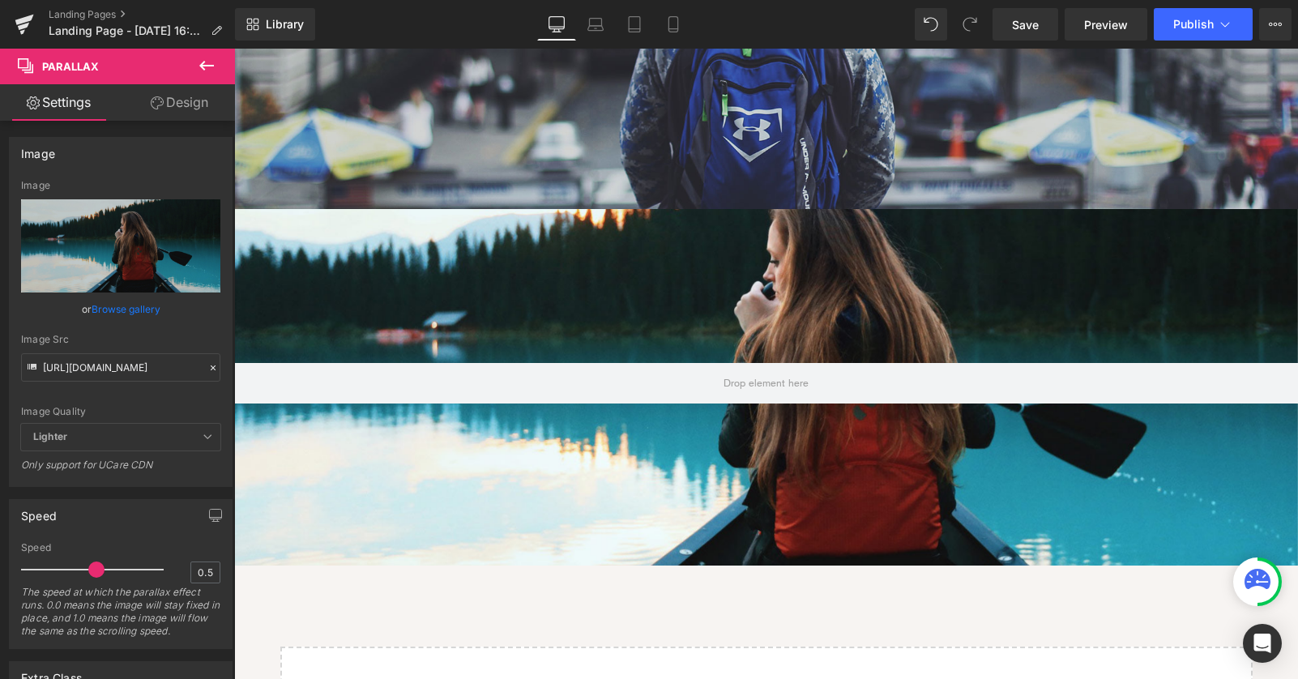
scroll to position [241, 0]
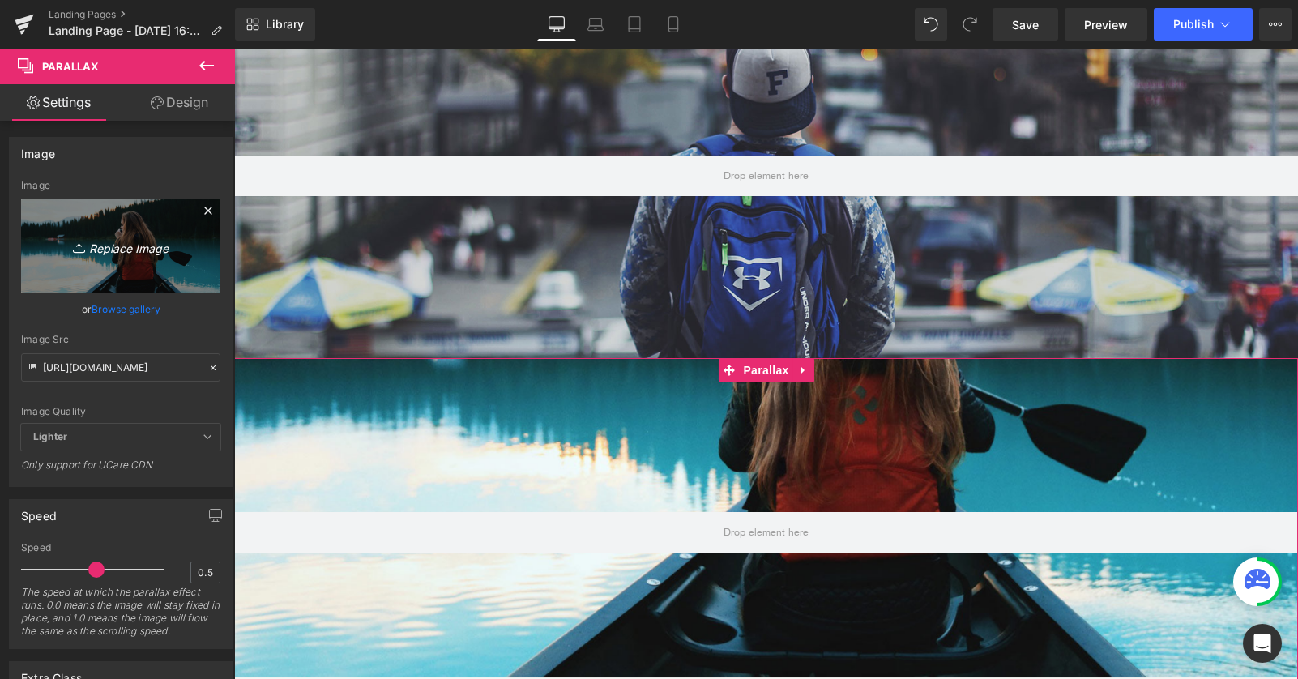
click at [116, 252] on icon "Replace Image" at bounding box center [121, 246] width 130 height 20
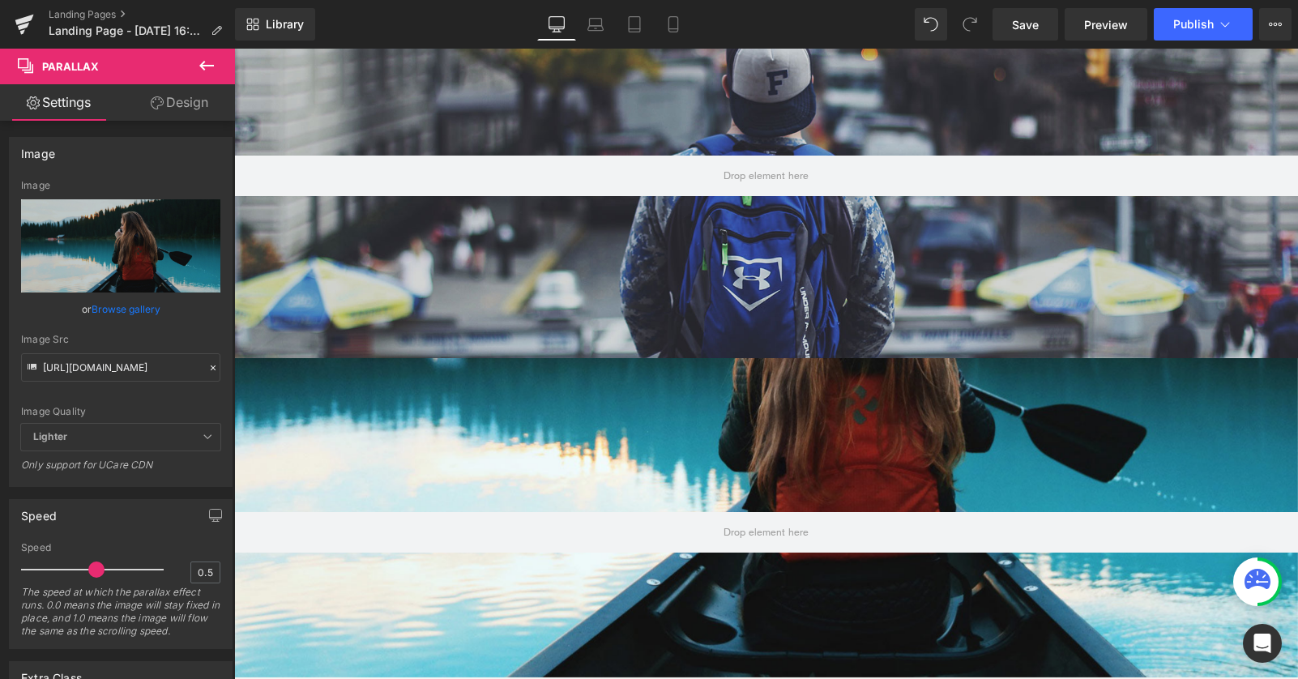
type input "C:\fakepath\Regatta Grade Tile Image.jpg"
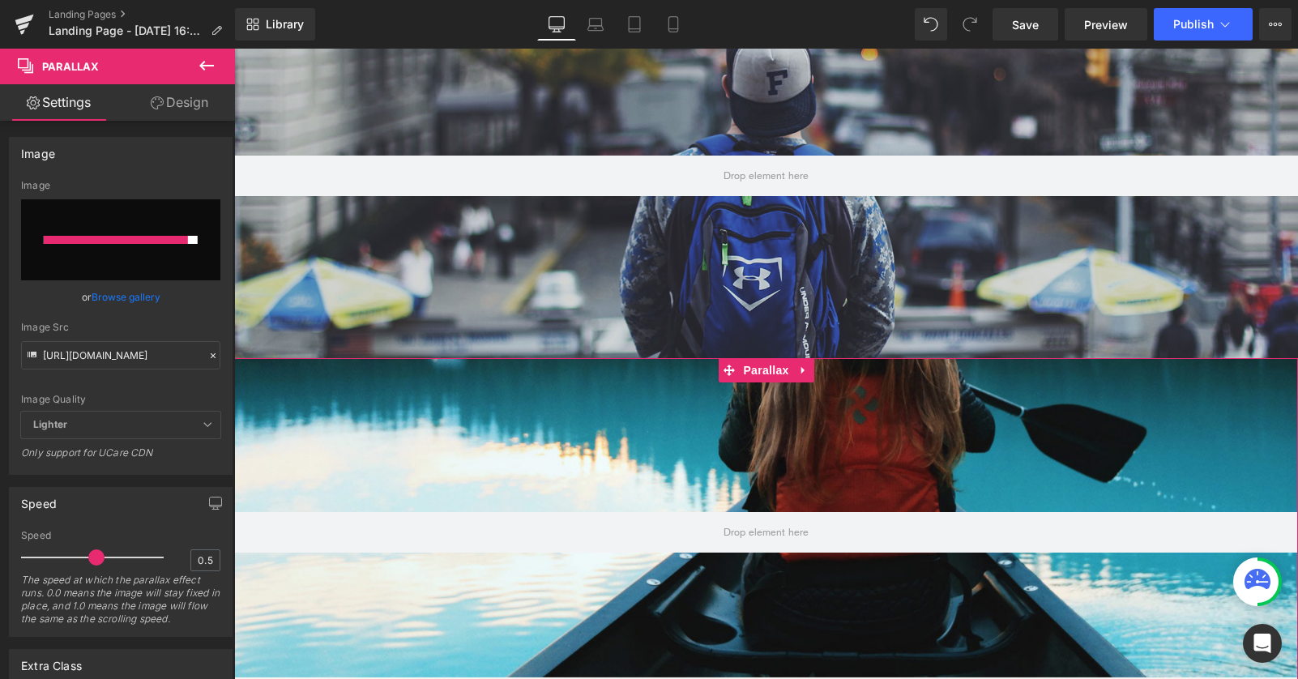
type input "https://ucarecdn.com/3578e6c2-0496-4d5f-8ada-76866c9a9ebe/-/format/auto/-/previ…"
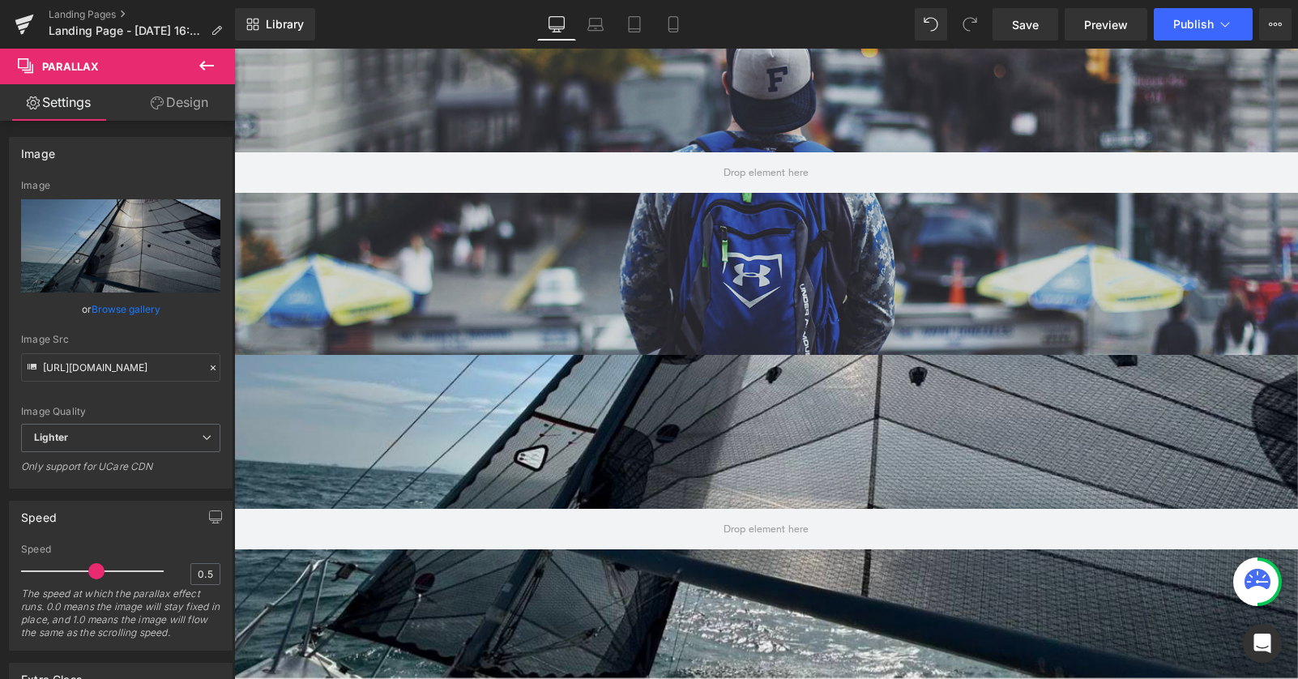
scroll to position [220, 0]
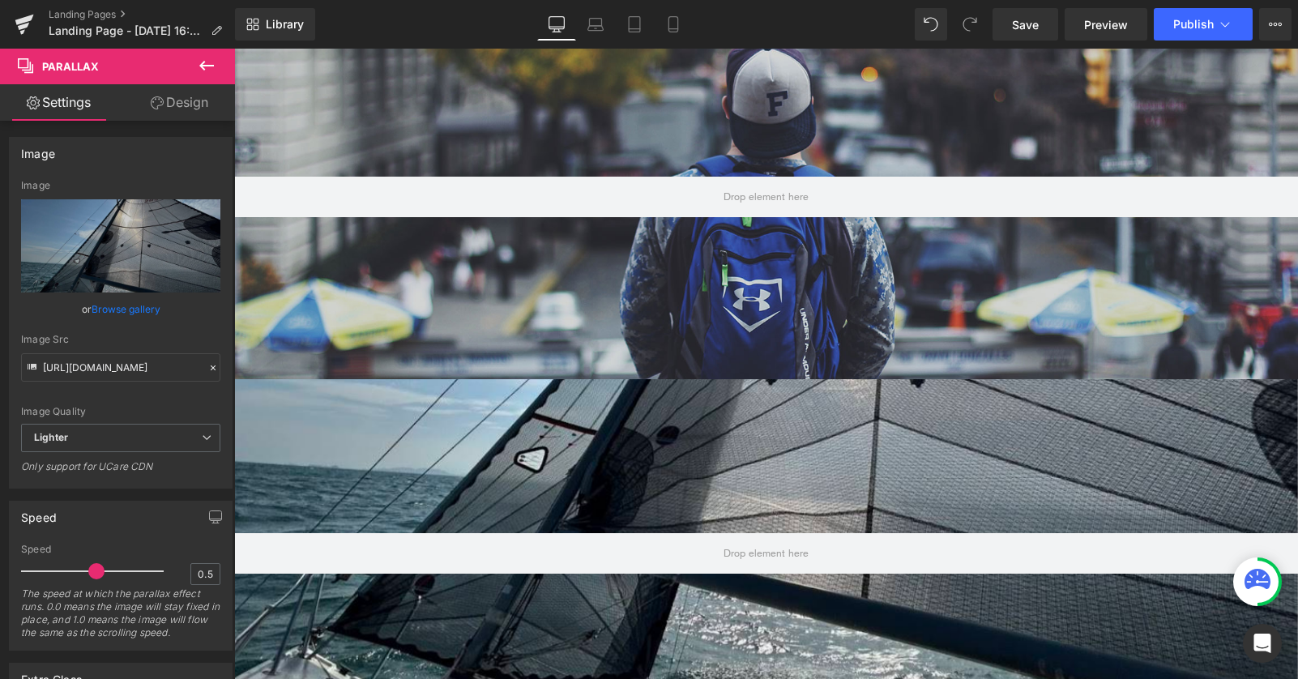
click at [693, 234] on div "Hero Banner 200px" at bounding box center [766, 197] width 1064 height 365
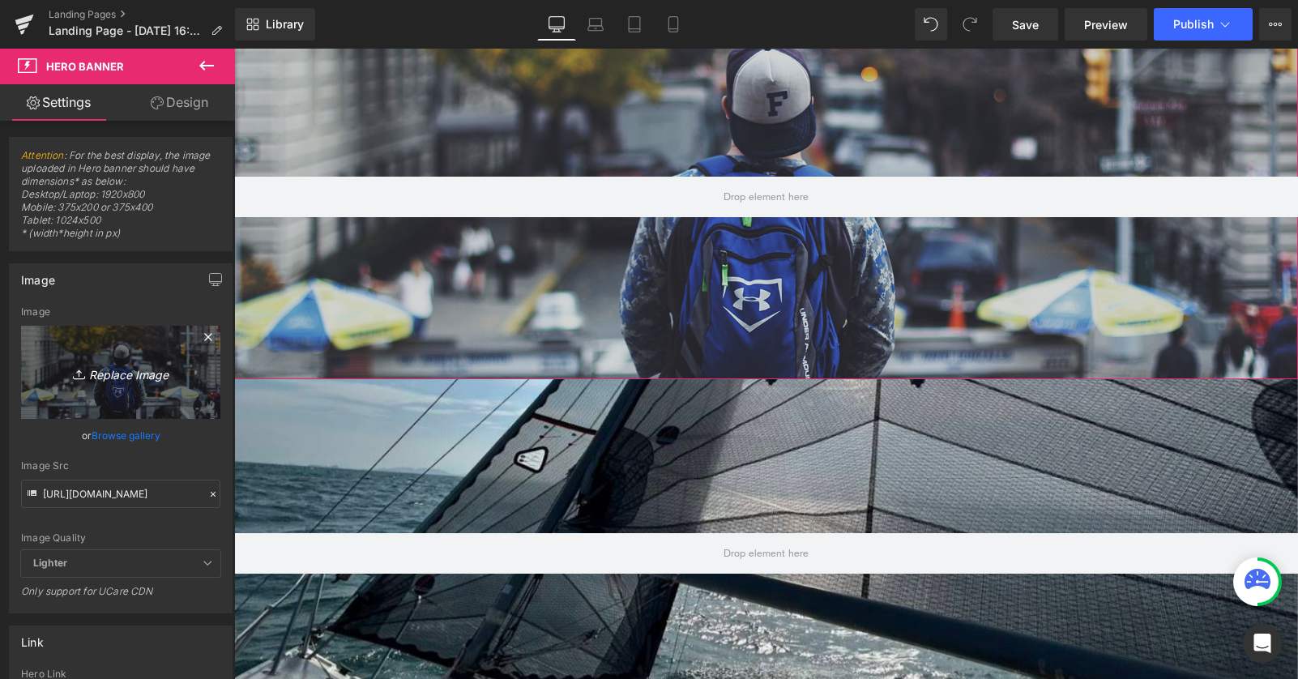
click at [144, 365] on icon "Replace Image" at bounding box center [121, 372] width 130 height 20
type input "C:\fakepath\Regatta Grade Tile Image.jpg"
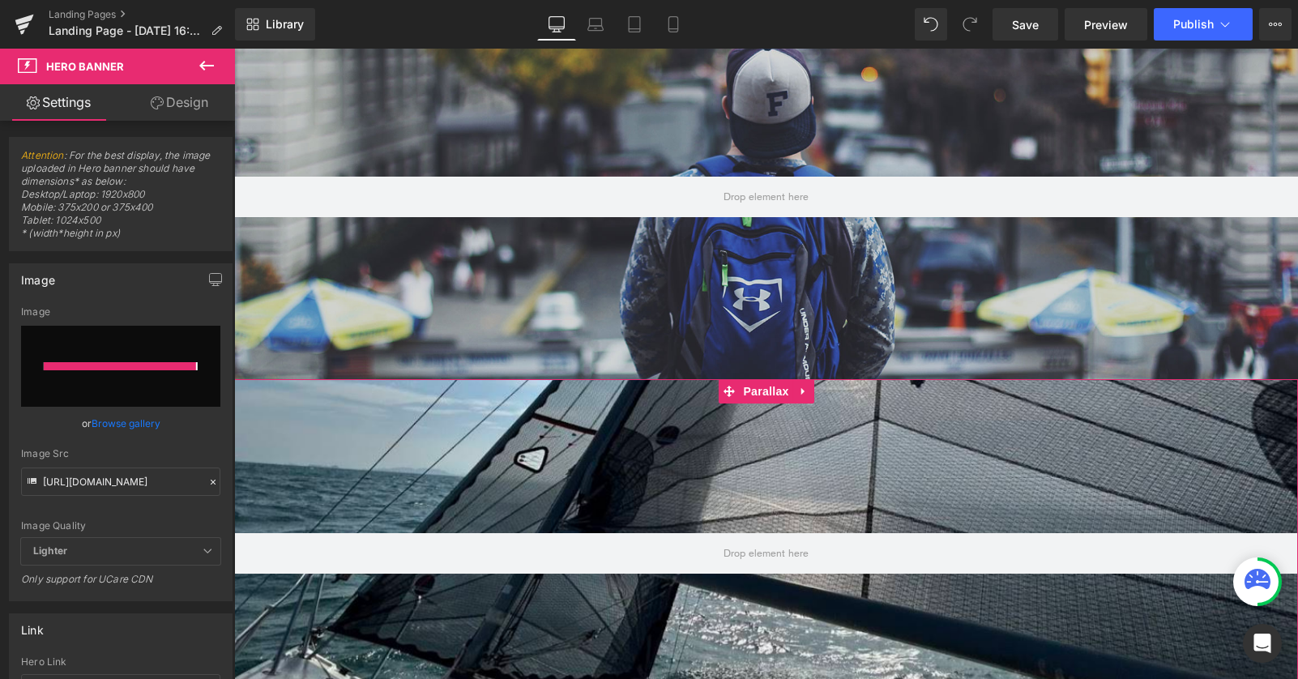
type input "https://ucarecdn.com/6043ba5e-1cb4-48f9-be2f-b89b26cf0b52/-/format/auto/-/previ…"
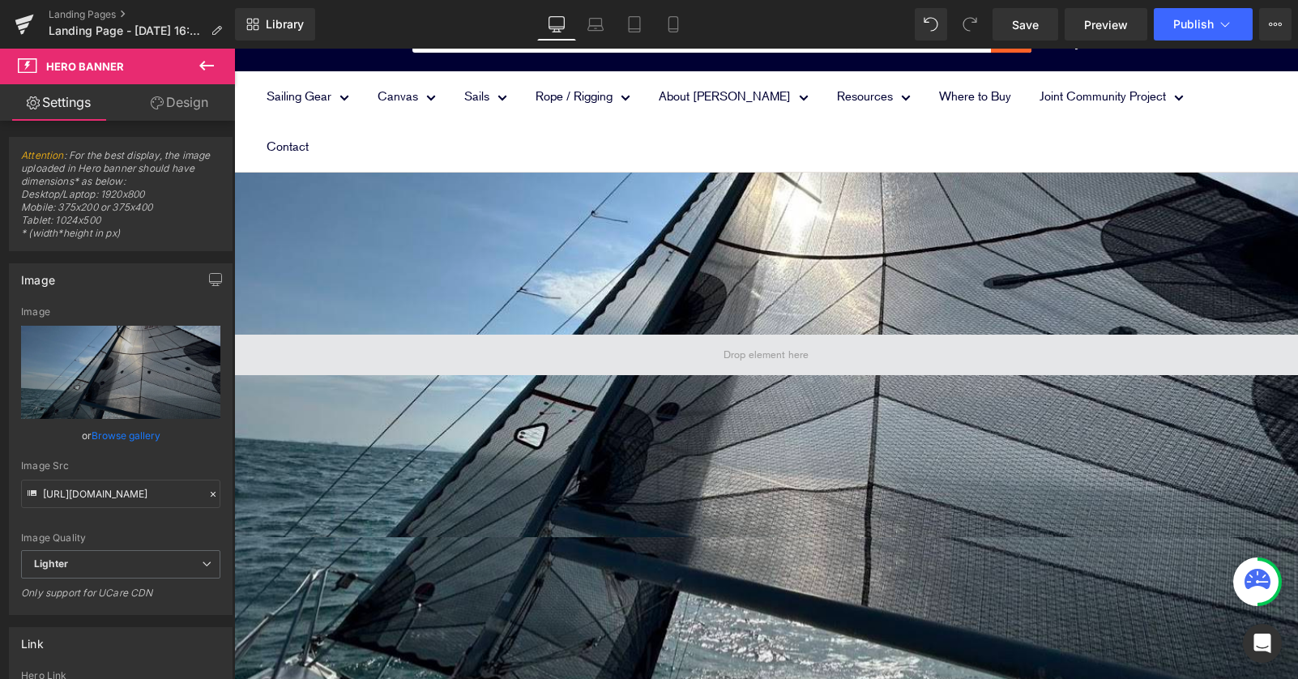
scroll to position [0, 0]
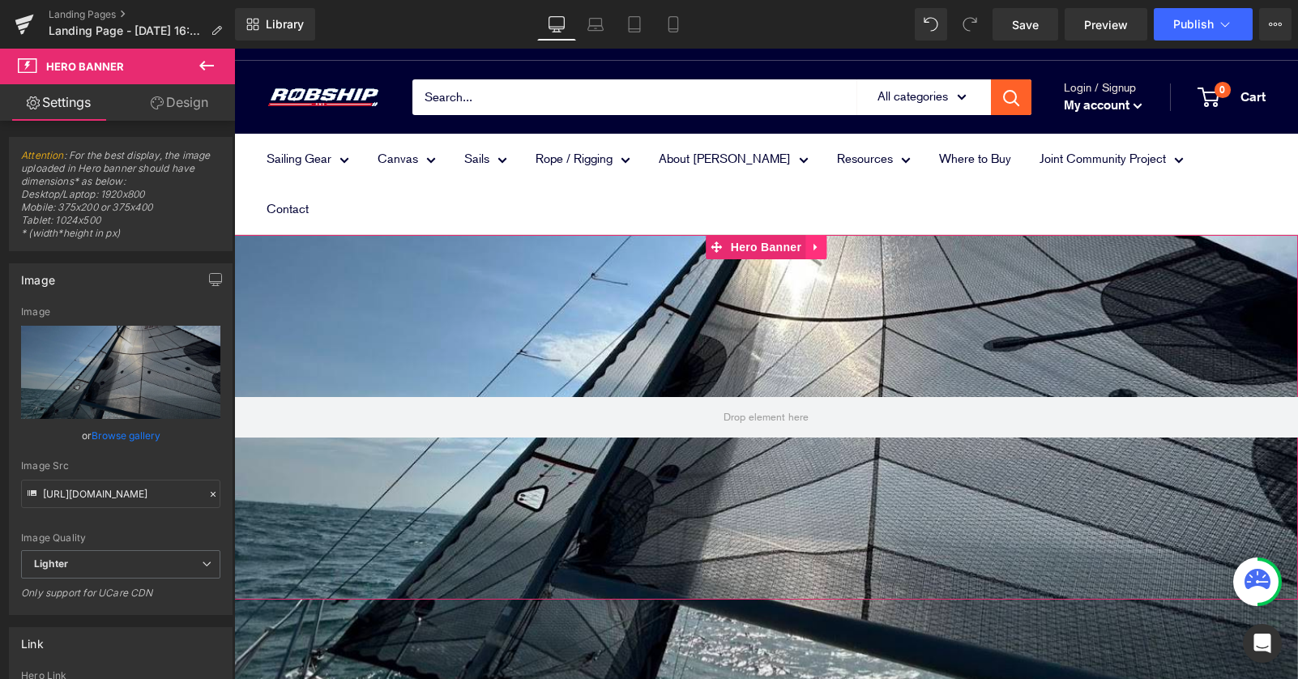
click at [818, 235] on link at bounding box center [815, 247] width 21 height 24
click at [829, 241] on icon at bounding box center [826, 246] width 11 height 11
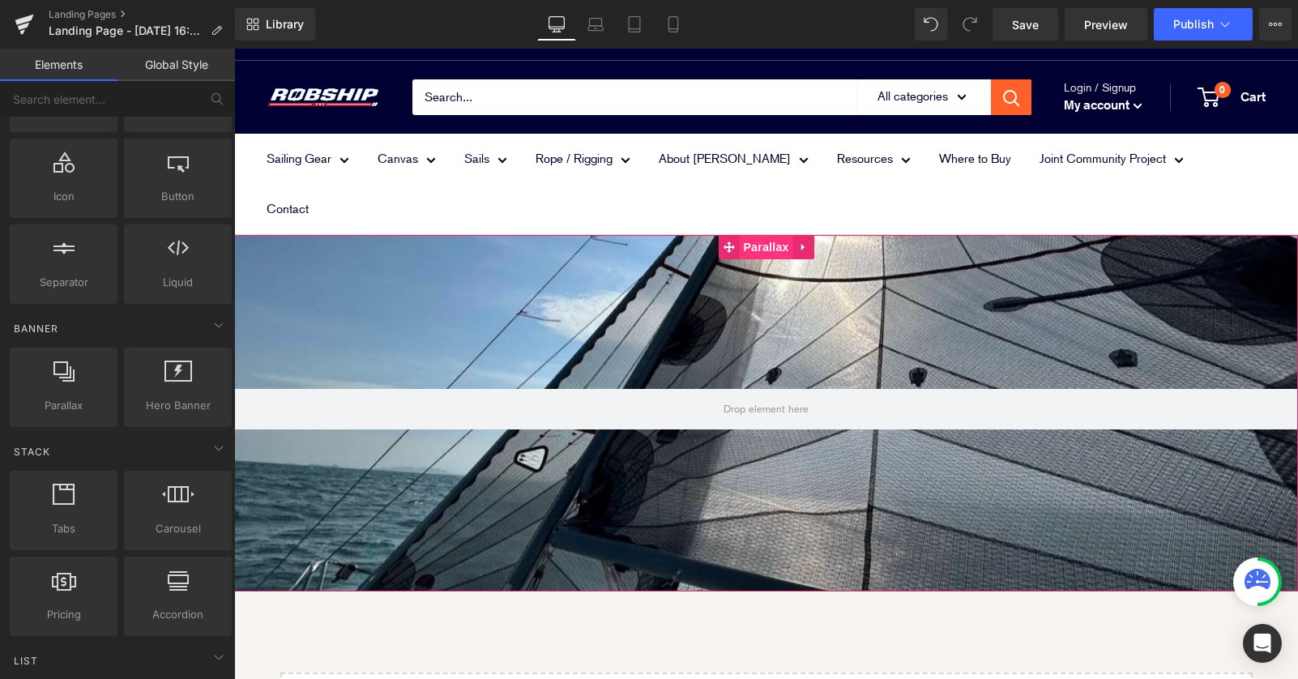
click at [776, 235] on span "Parallax" at bounding box center [765, 247] width 53 height 24
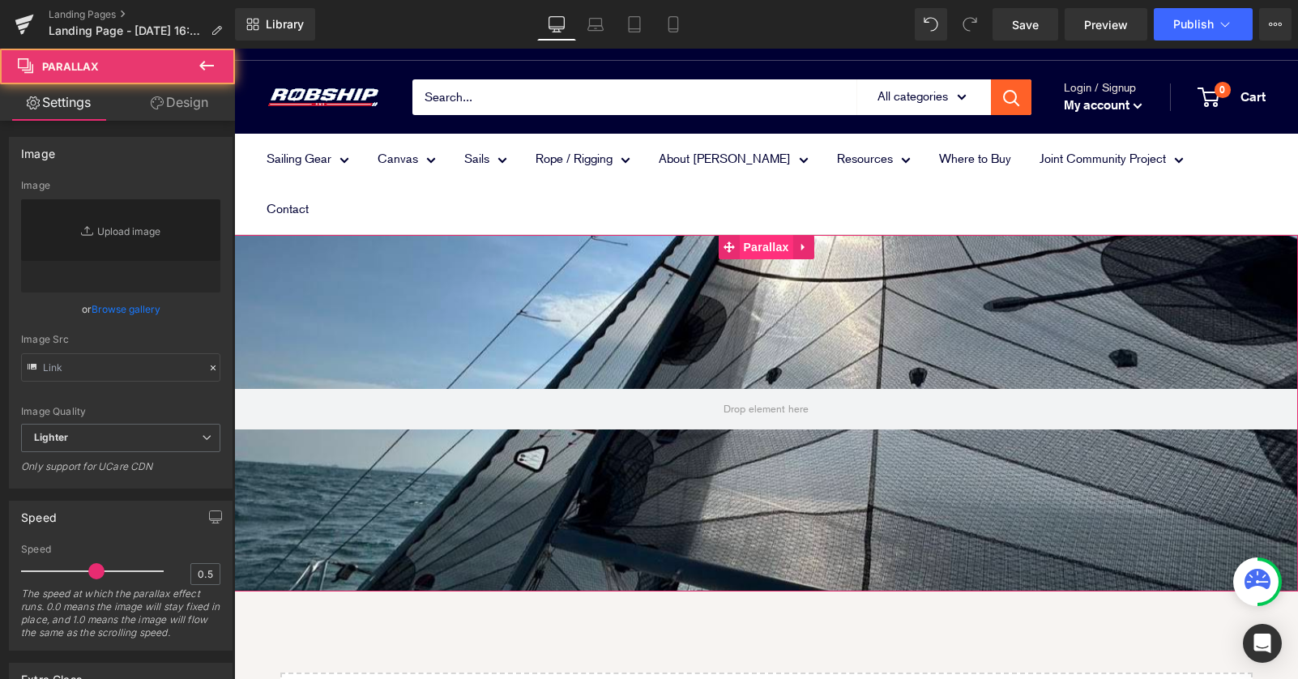
type input "https://ucarecdn.com/3578e6c2-0496-4d5f-8ada-76866c9a9ebe/-/format/auto/-/previ…"
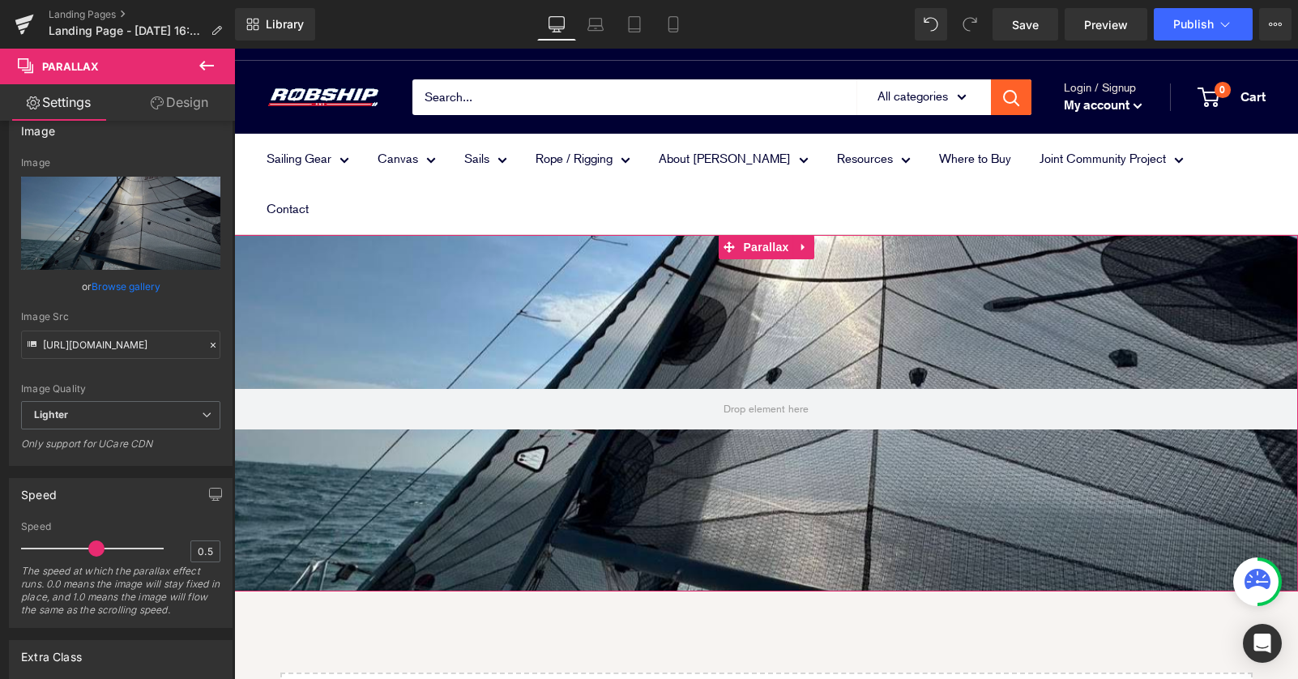
scroll to position [59, 0]
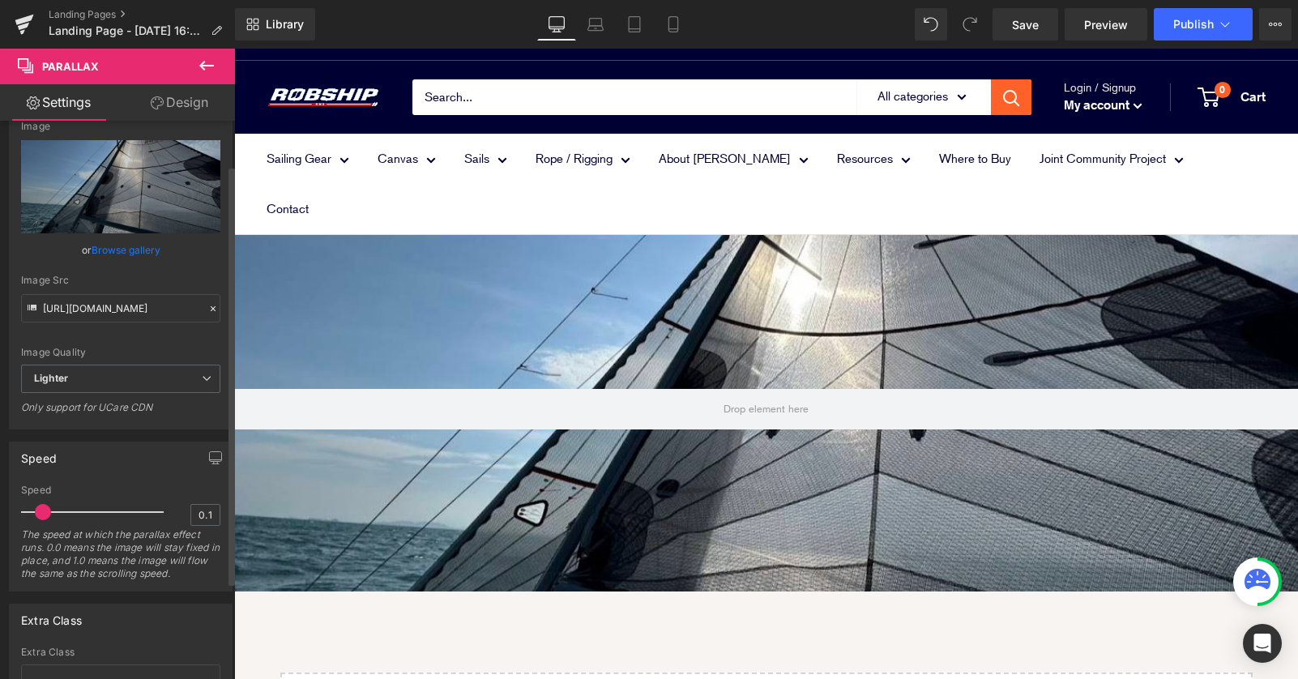
drag, startPoint x: 96, startPoint y: 511, endPoint x: 42, endPoint y: 511, distance: 54.3
click at [42, 511] on span at bounding box center [43, 512] width 16 height 16
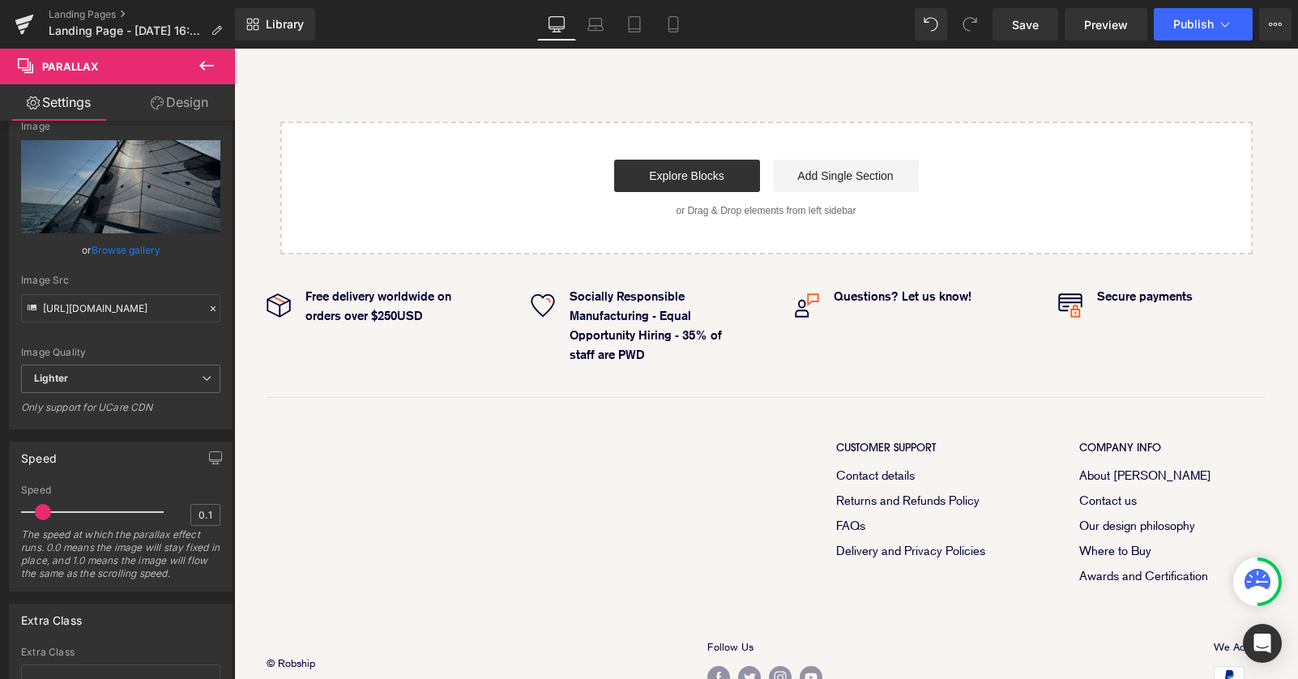
scroll to position [0, 0]
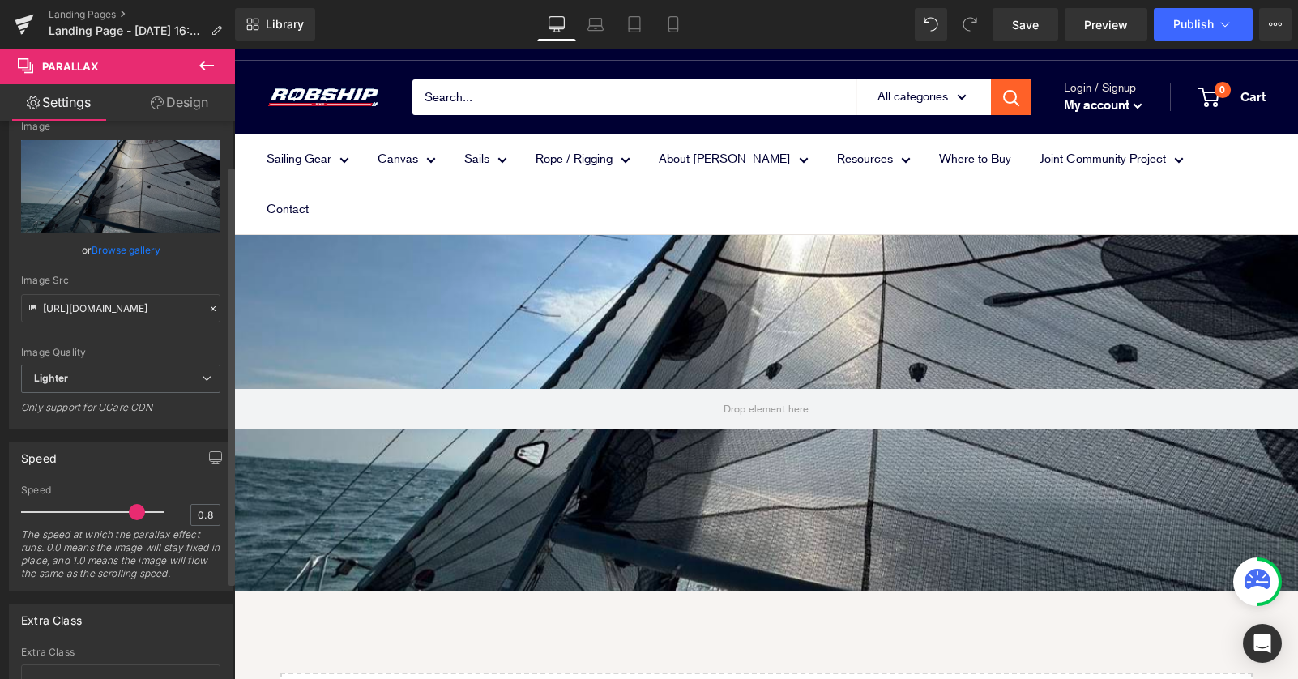
drag, startPoint x: 44, startPoint y: 515, endPoint x: 133, endPoint y: 514, distance: 89.1
click at [133, 514] on span at bounding box center [137, 512] width 16 height 16
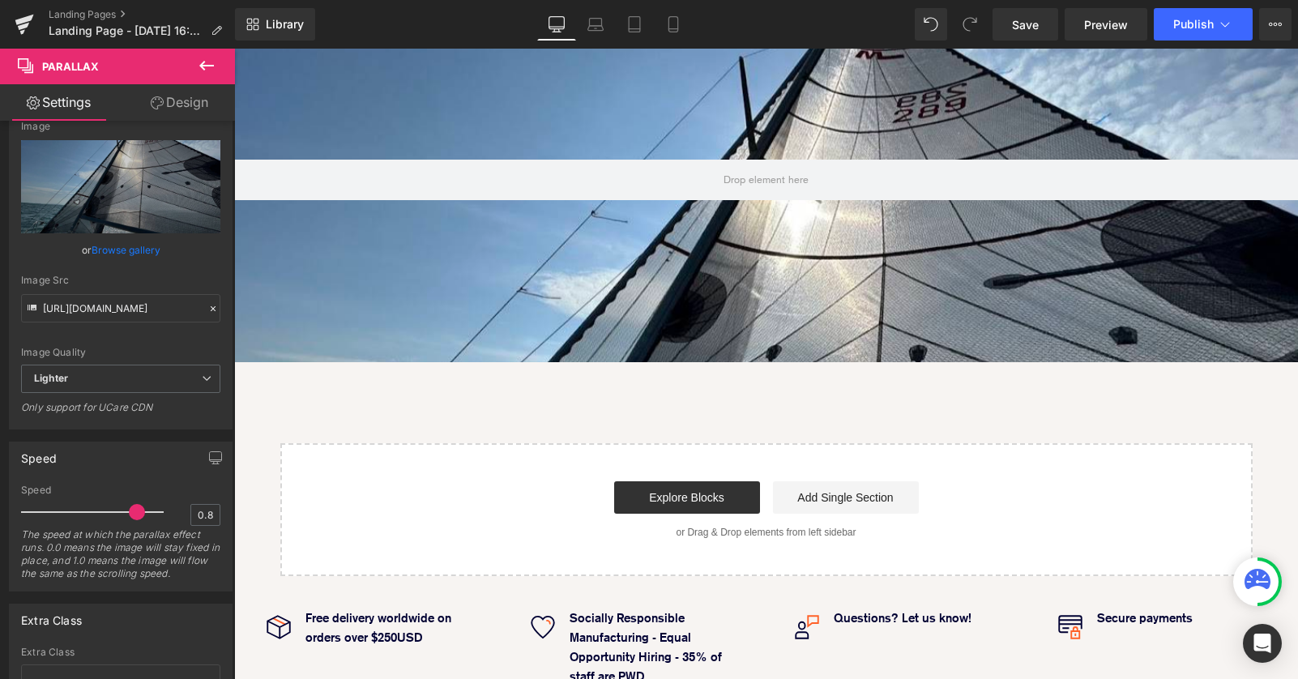
scroll to position [82, 0]
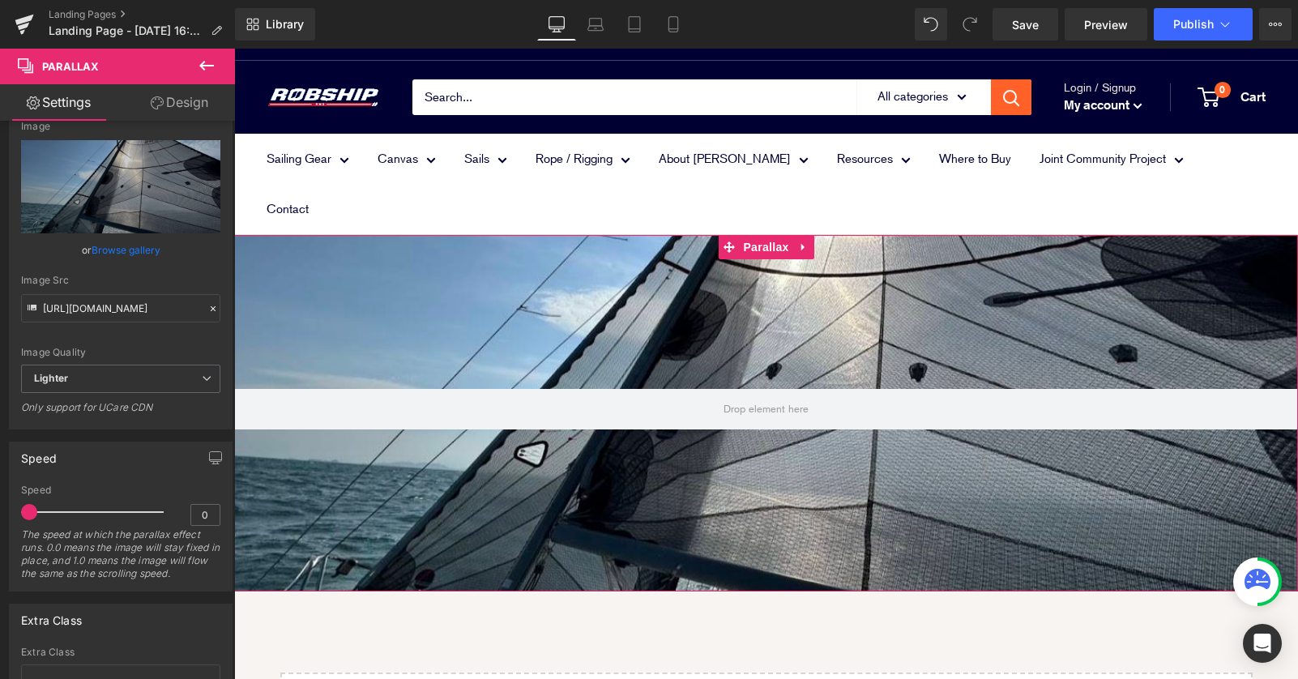
drag, startPoint x: 124, startPoint y: 512, endPoint x: -11, endPoint y: 513, distance: 135.3
click at [0, 513] on html "Parallax You are previewing how the will restyle your page. You can not edit El…" at bounding box center [649, 339] width 1298 height 679
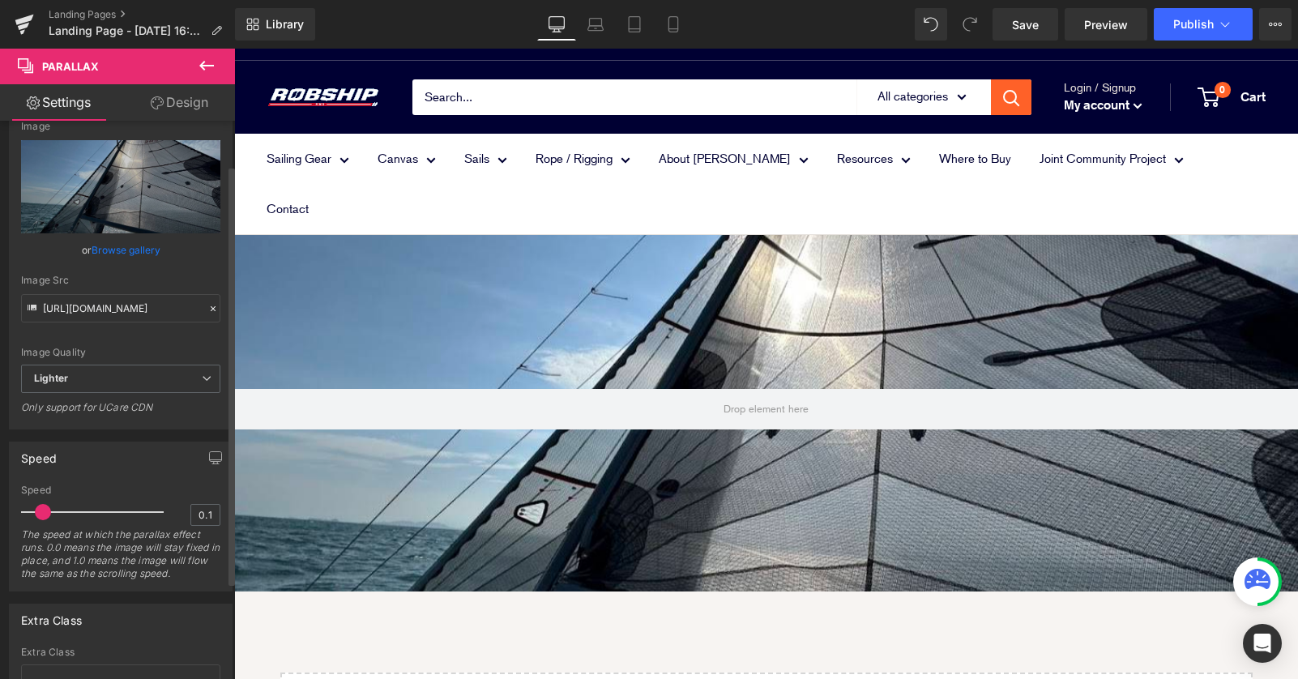
drag, startPoint x: 29, startPoint y: 514, endPoint x: 39, endPoint y: 513, distance: 9.8
click at [39, 513] on span at bounding box center [43, 512] width 16 height 16
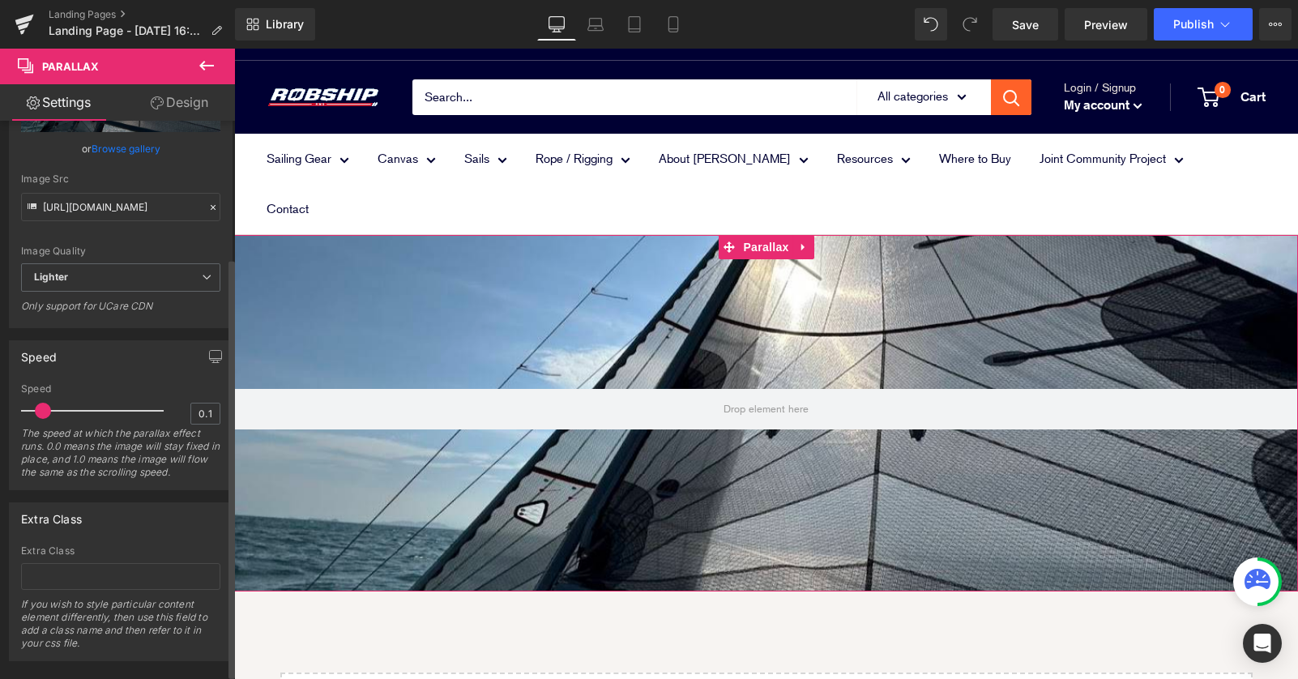
scroll to position [188, 0]
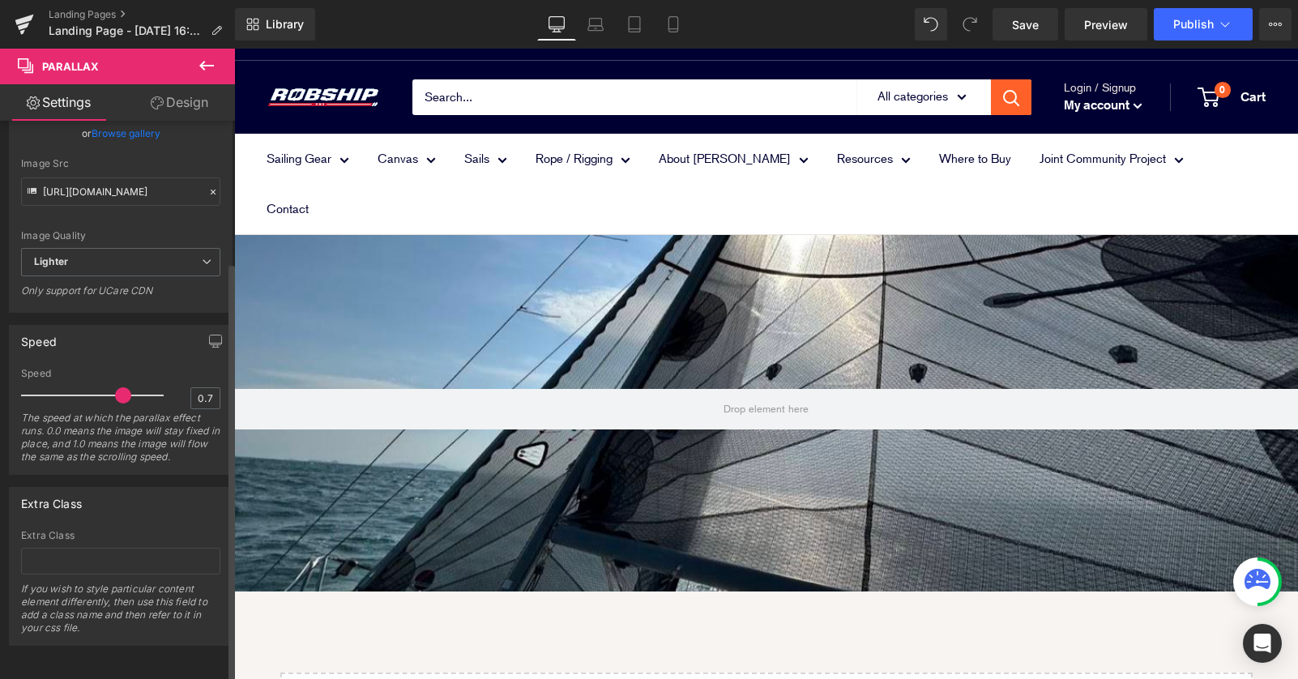
type input "0.6"
drag, startPoint x: 41, startPoint y: 386, endPoint x: 102, endPoint y: 386, distance: 61.6
click at [106, 390] on div at bounding box center [96, 395] width 134 height 32
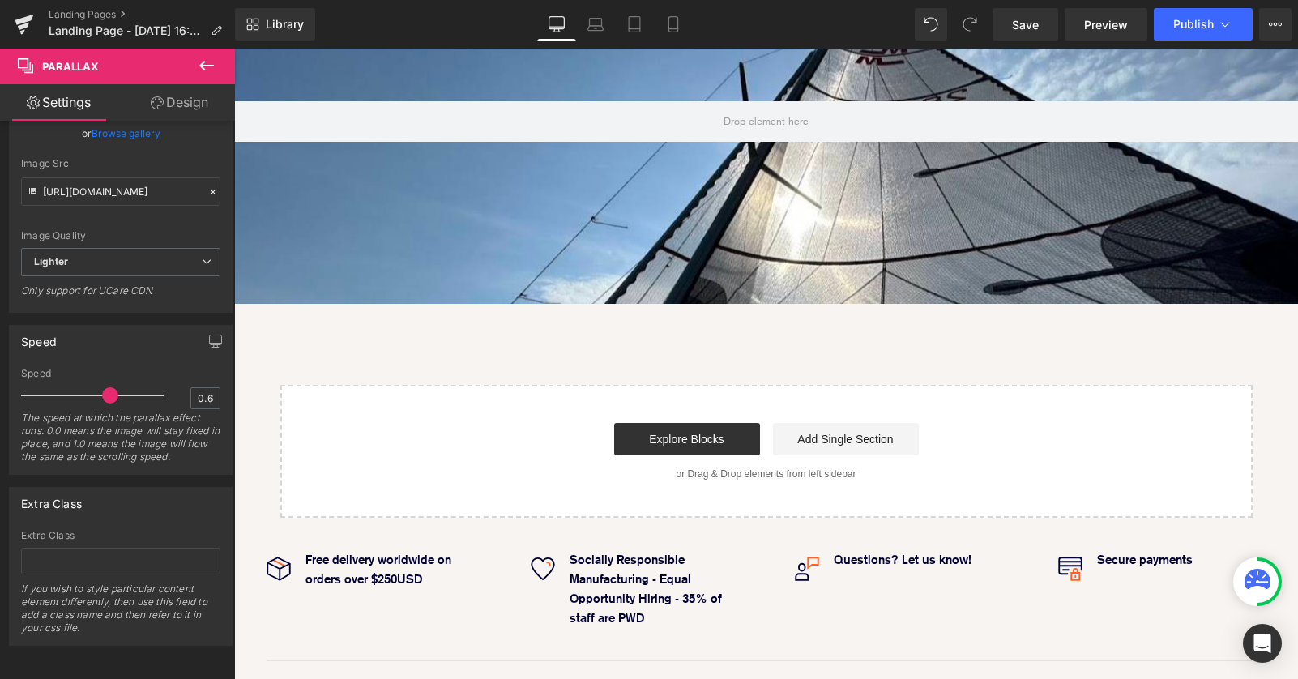
scroll to position [0, 0]
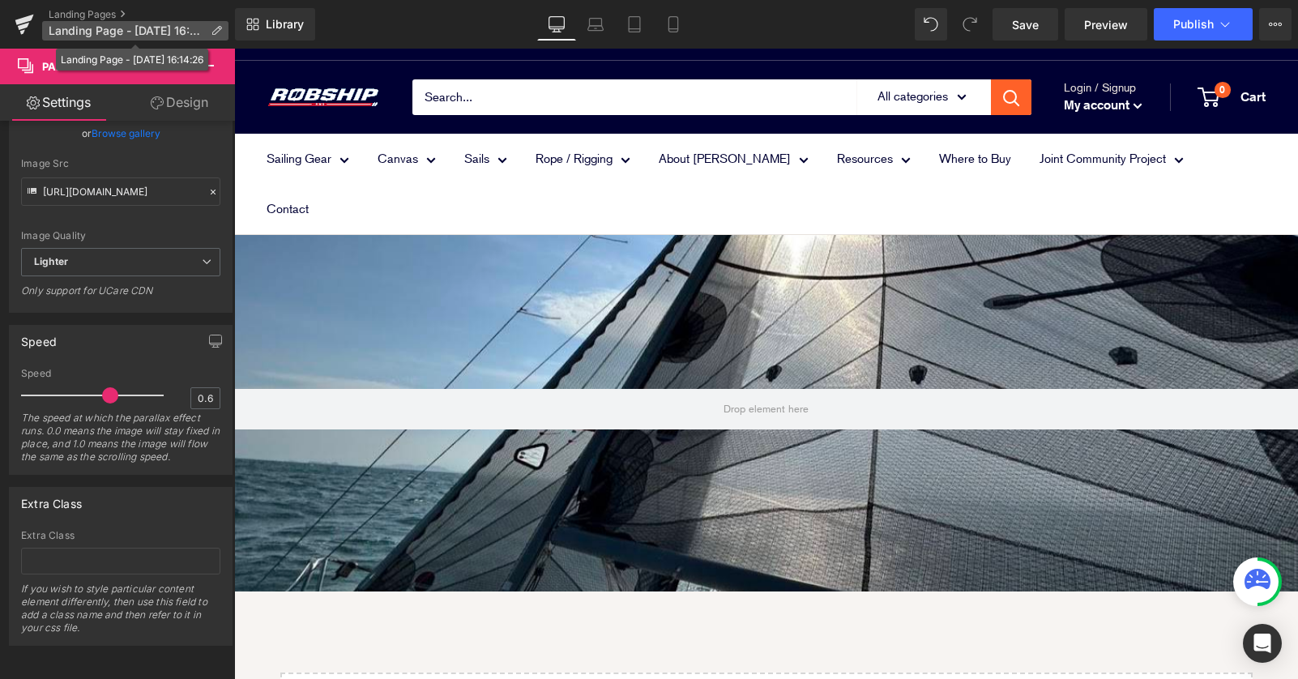
click at [108, 28] on span "Landing Page - Aug 25, 16:14:26" at bounding box center [127, 30] width 156 height 13
click at [211, 29] on icon at bounding box center [216, 30] width 11 height 11
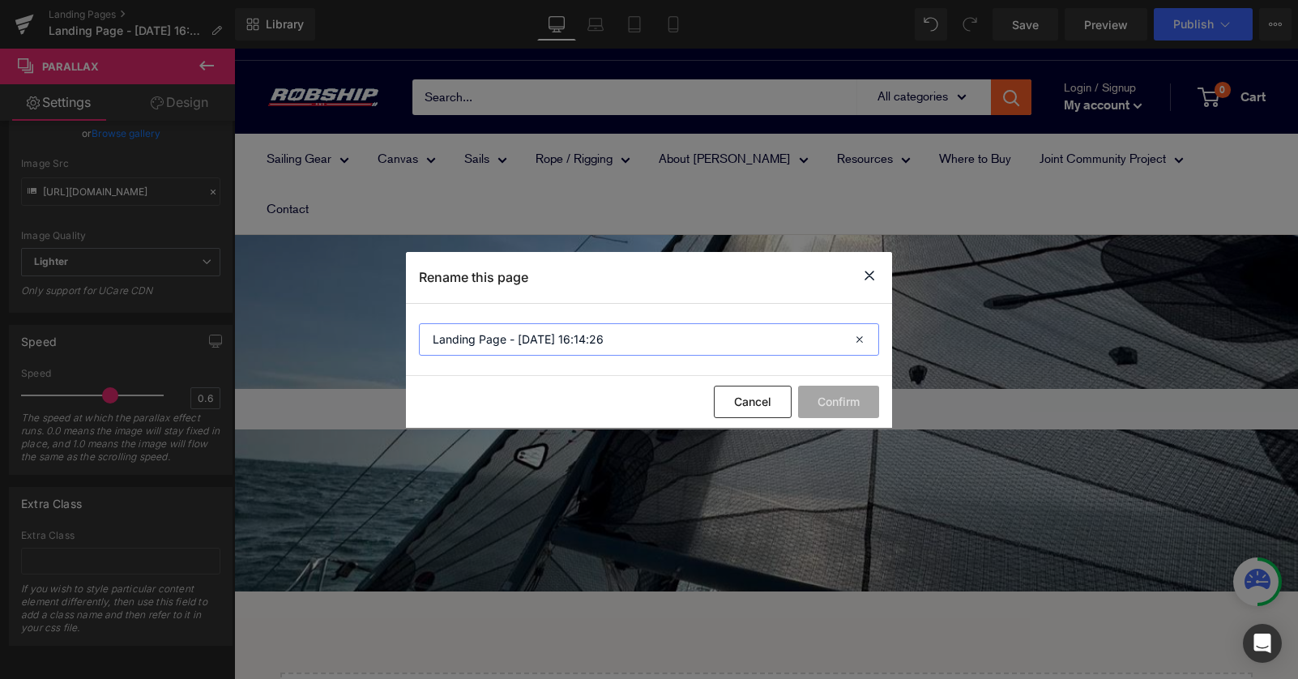
click at [654, 344] on input "Landing Page - Aug 25, 16:14:26" at bounding box center [649, 339] width 460 height 32
drag, startPoint x: 662, startPoint y: 340, endPoint x: 284, endPoint y: 340, distance: 378.3
click at [284, 340] on div "Rename this page Landing Page - Aug 25, 16:14:26 Cancel Confirm" at bounding box center [649, 339] width 1298 height 679
type input "sails - Regatta"
click at [845, 397] on button "Confirm" at bounding box center [838, 402] width 81 height 32
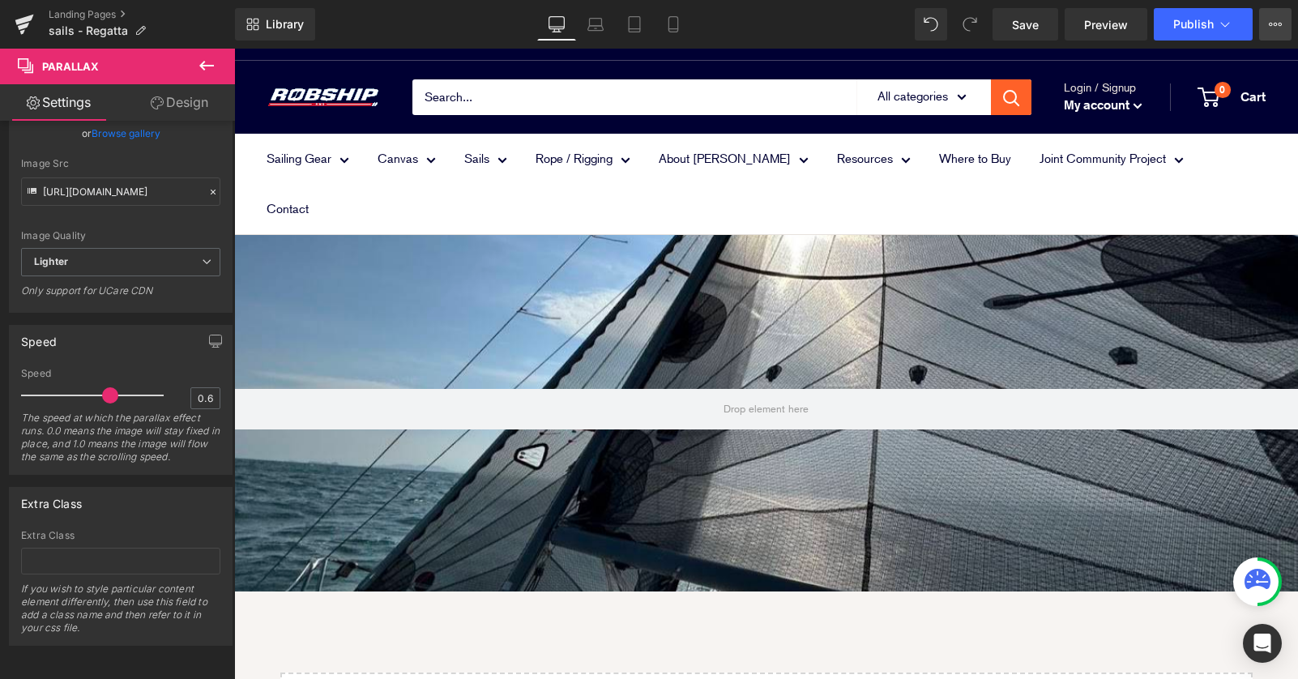
click at [1274, 15] on button "View Live Page View with current Template Save Template to Library Schedule Pub…" at bounding box center [1275, 24] width 32 height 32
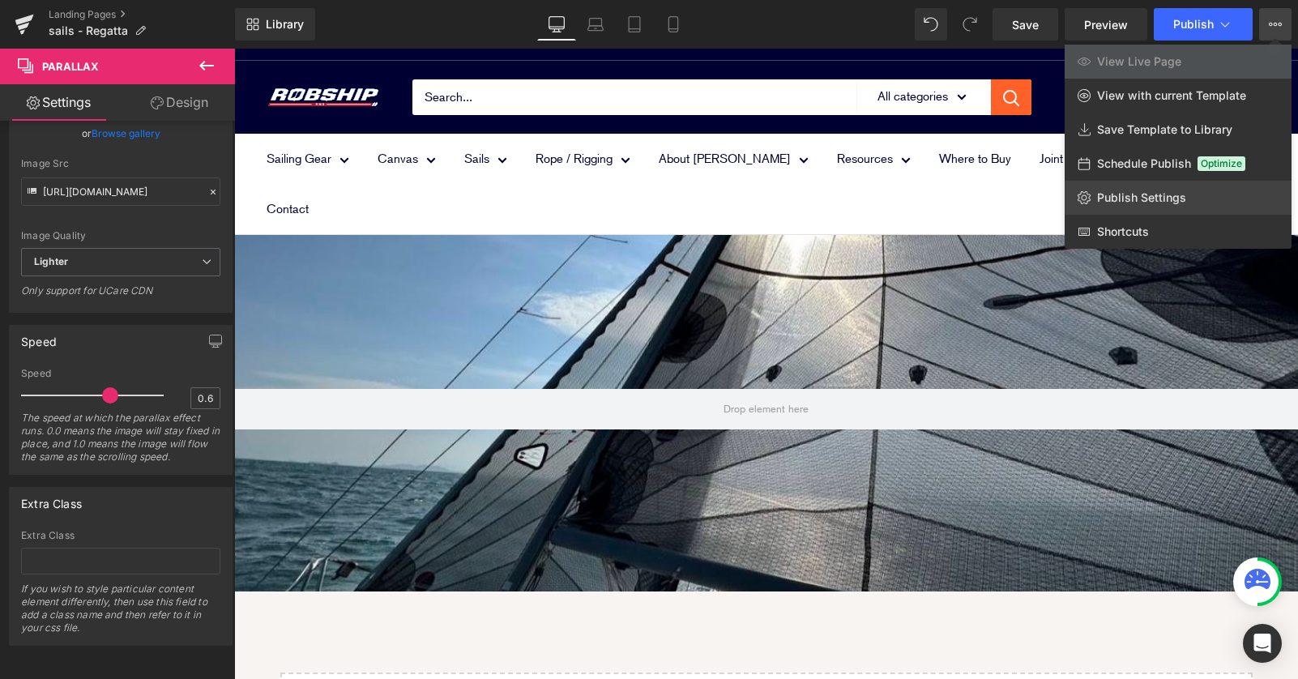
click at [1126, 195] on span "Publish Settings" at bounding box center [1141, 197] width 89 height 15
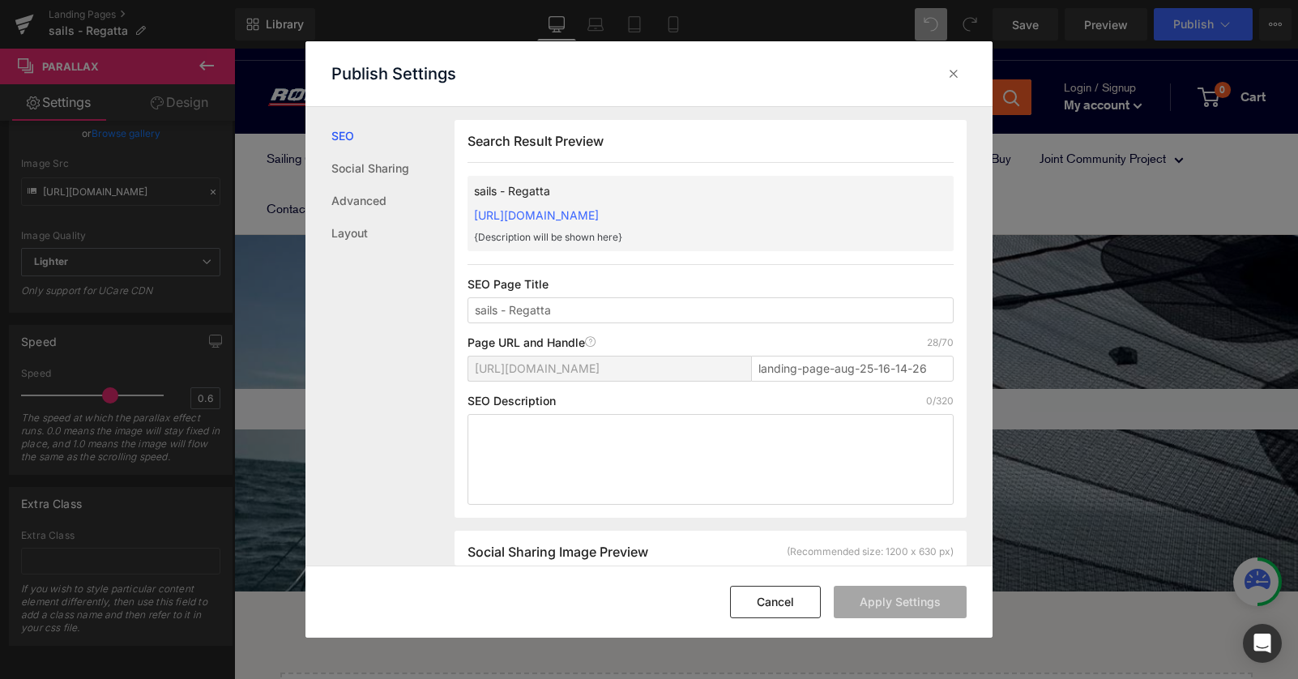
scroll to position [1, 0]
click at [774, 368] on input "landing-page-aug-25-16-14-26" at bounding box center [852, 368] width 203 height 26
drag, startPoint x: 760, startPoint y: 369, endPoint x: 1051, endPoint y: 369, distance: 290.8
click at [1047, 369] on div "Publish Settings SEO Social Sharing Advanced Layout Search Result Preview sails…" at bounding box center [649, 339] width 1298 height 679
type input "l"
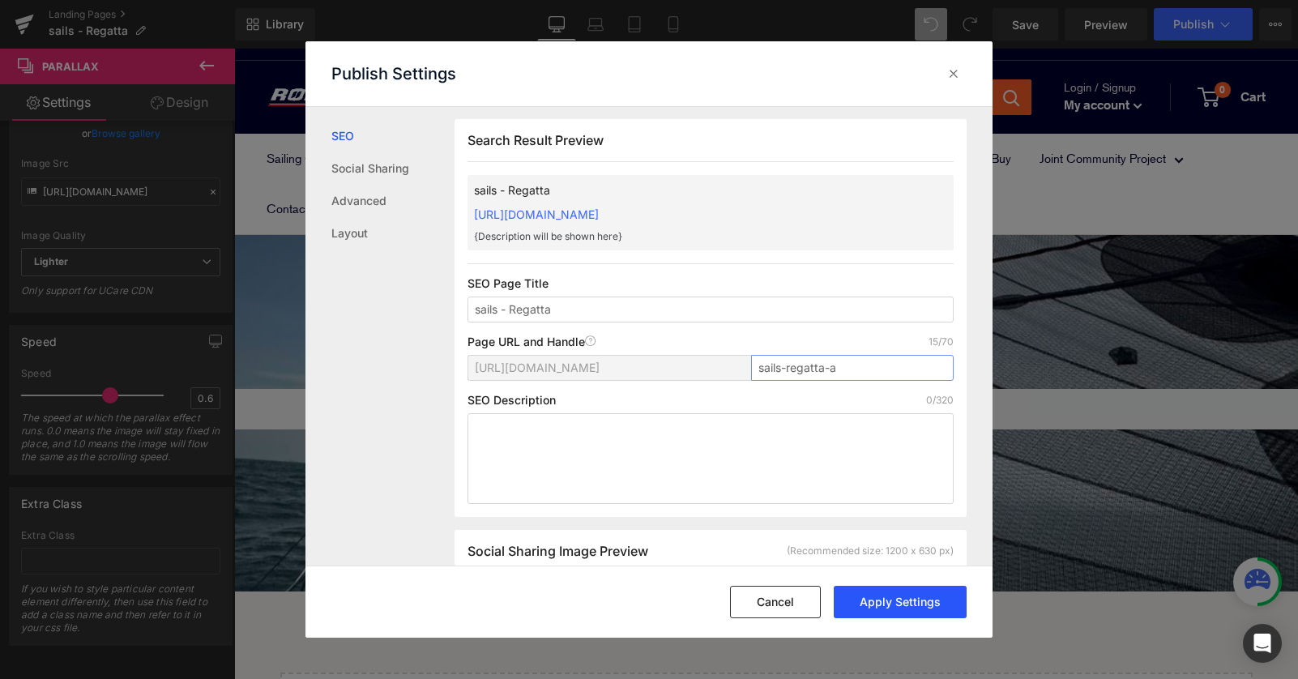
type input "sails-regatta-a"
click at [881, 607] on button "Apply Settings" at bounding box center [900, 602] width 133 height 32
click at [950, 69] on icon at bounding box center [953, 74] width 16 height 16
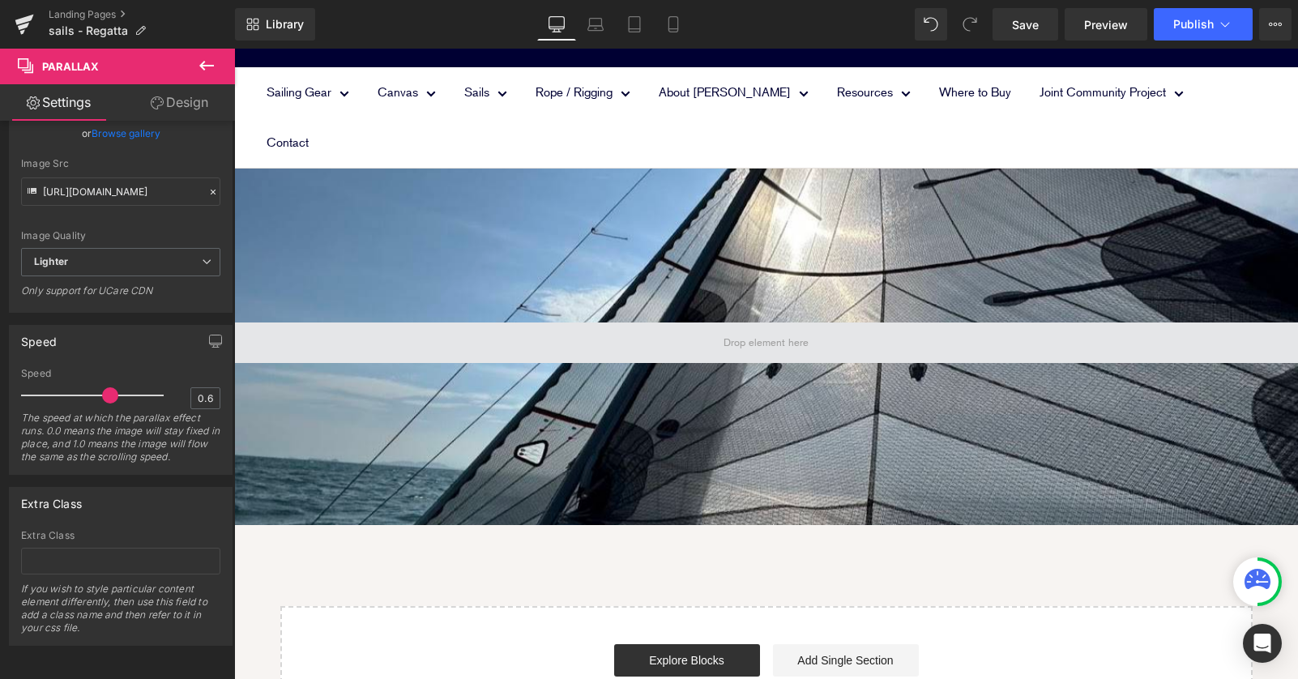
scroll to position [68, 0]
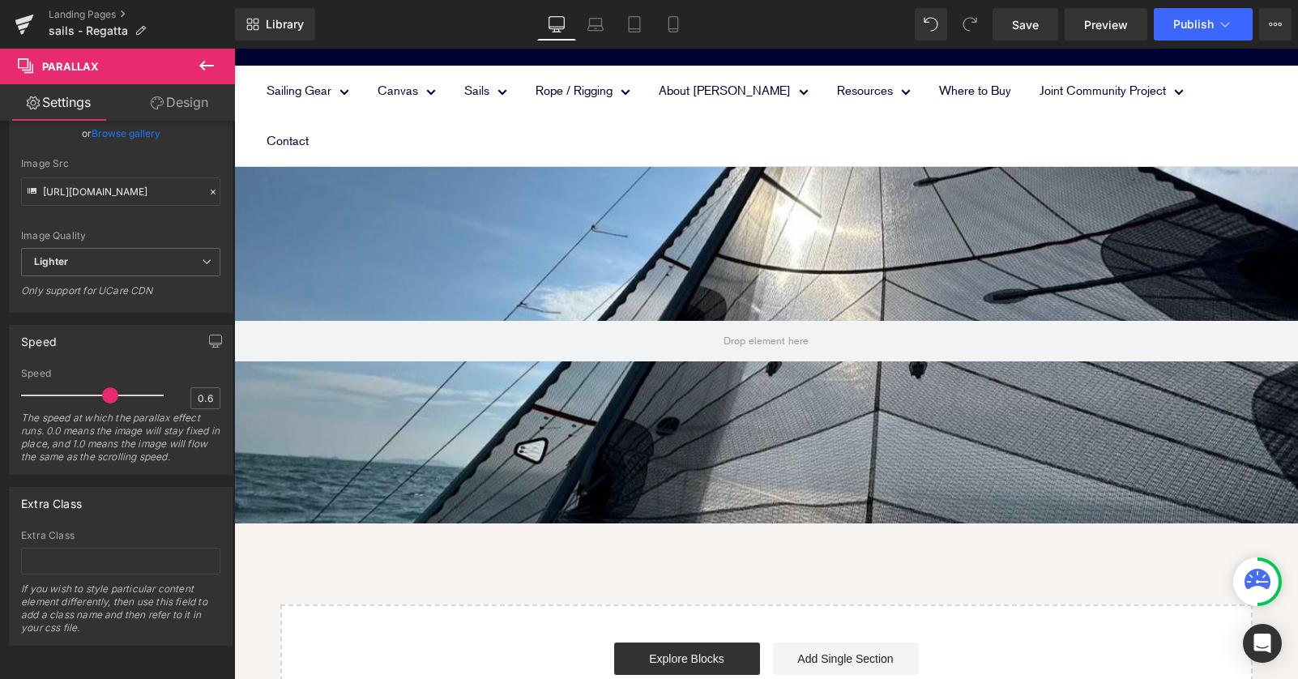
click at [205, 62] on icon at bounding box center [206, 65] width 19 height 19
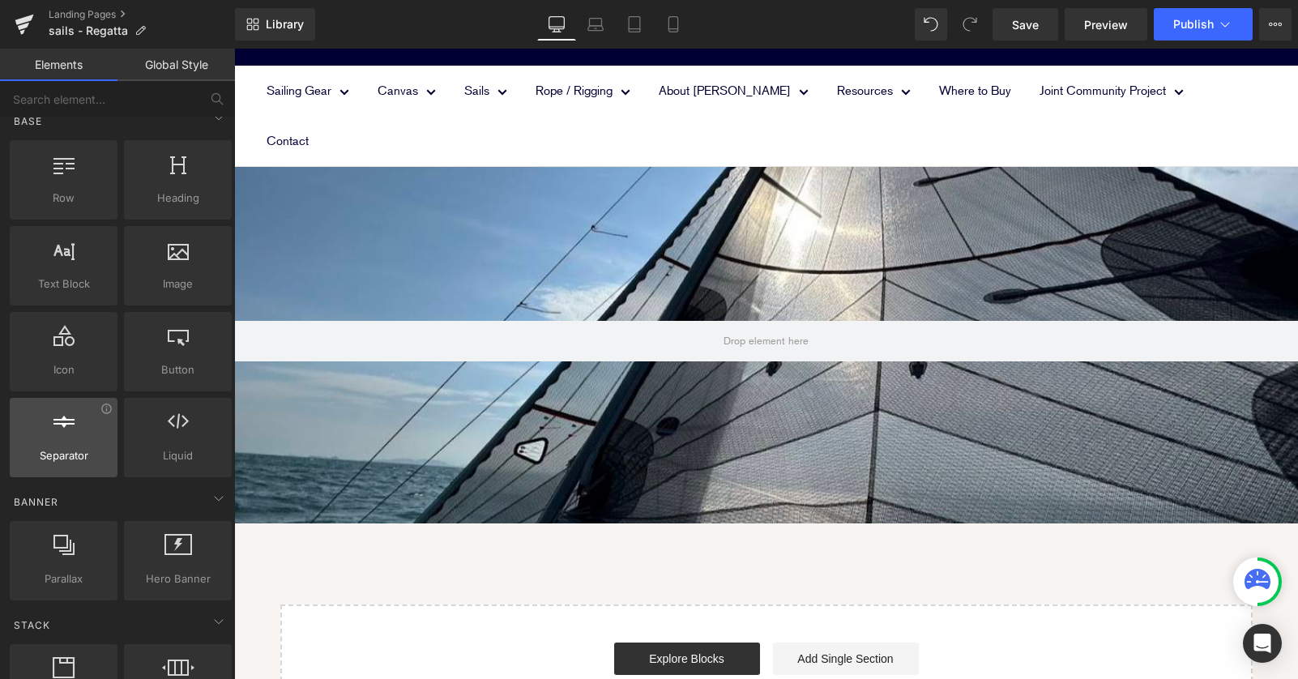
scroll to position [0, 0]
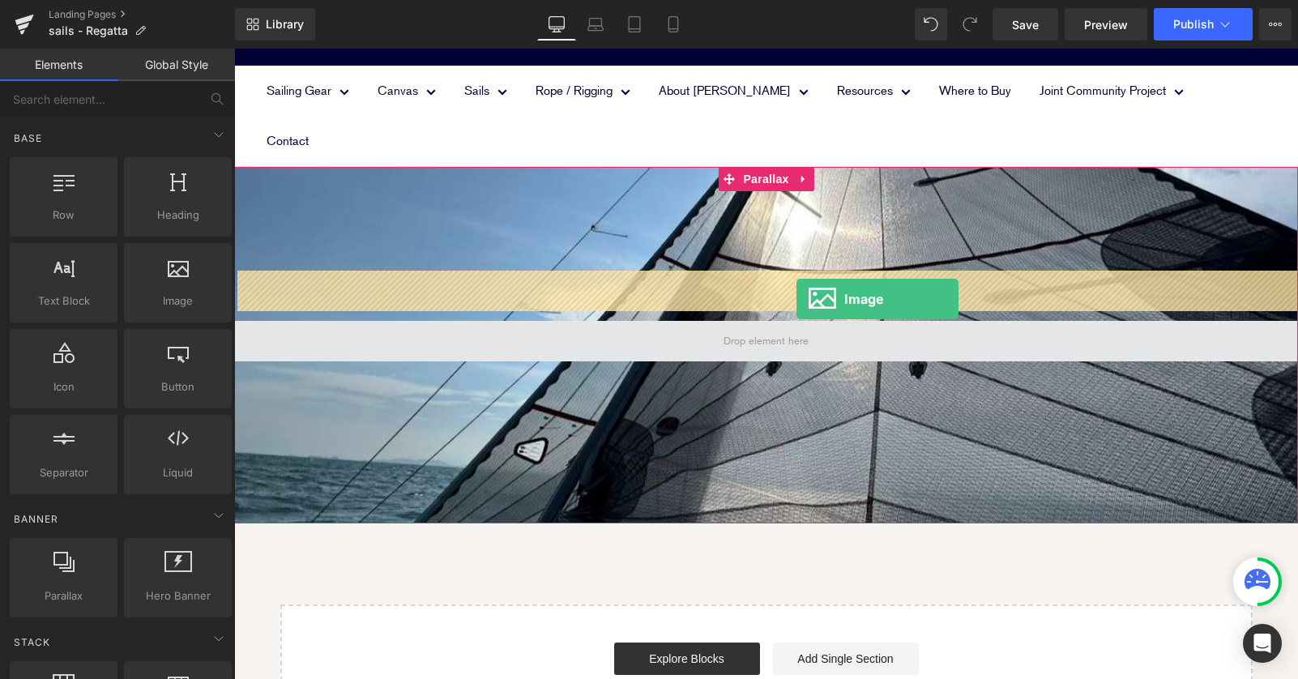
drag, startPoint x: 410, startPoint y: 342, endPoint x: 808, endPoint y: 288, distance: 402.2
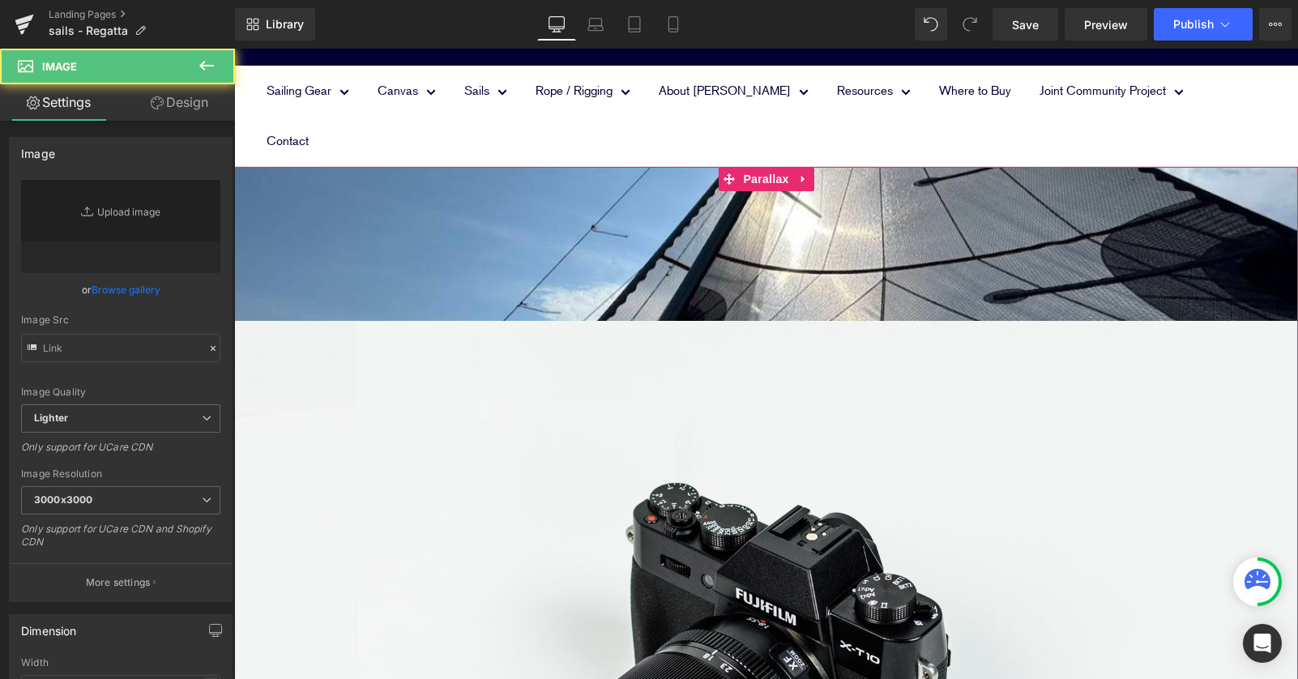
scroll to position [1181, 1064]
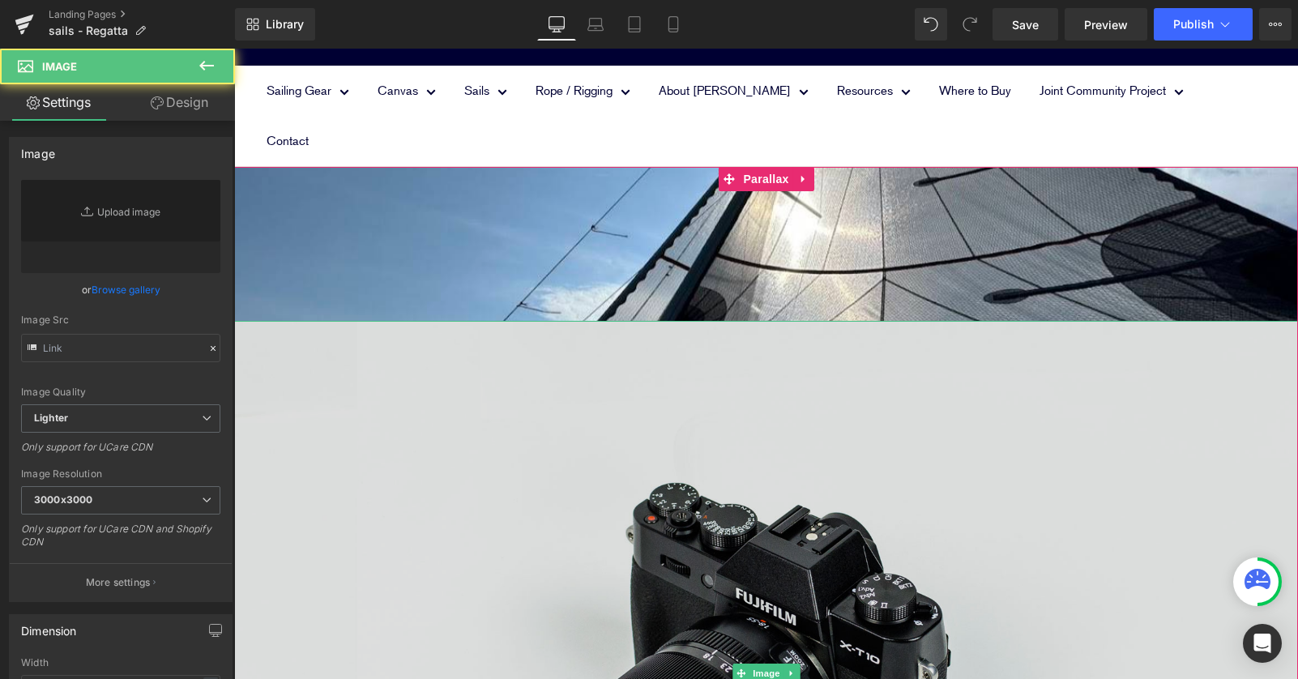
type input "//d1um8515vdn9kb.cloudfront.net/images/parallax.jpg"
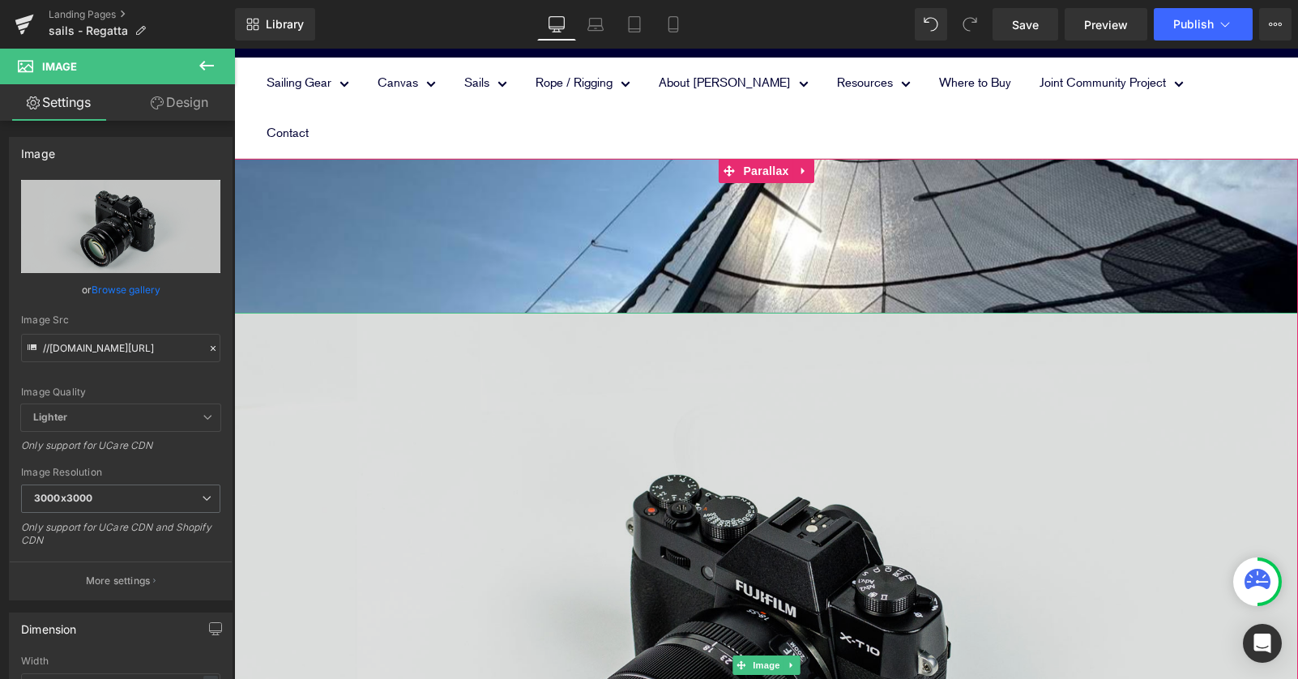
scroll to position [89, 0]
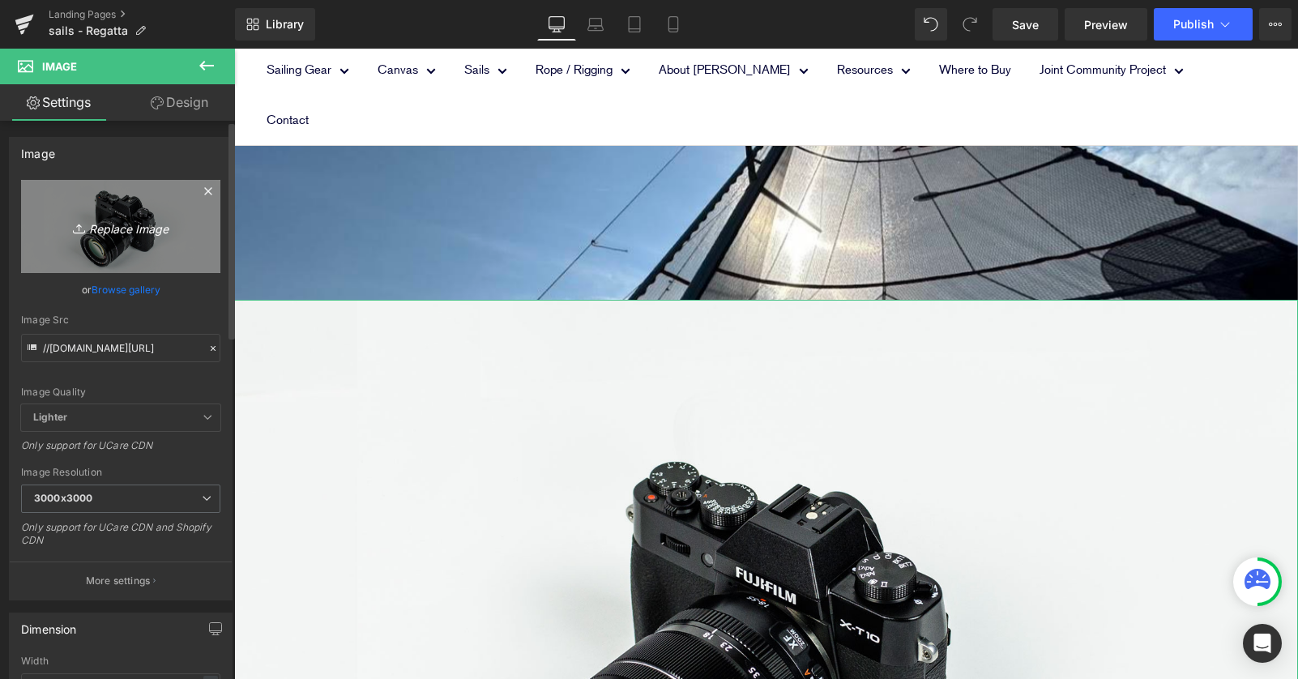
click at [107, 227] on icon "Replace Image" at bounding box center [121, 226] width 130 height 20
type input "C:\fakepath\regatta_pagetop_title.png"
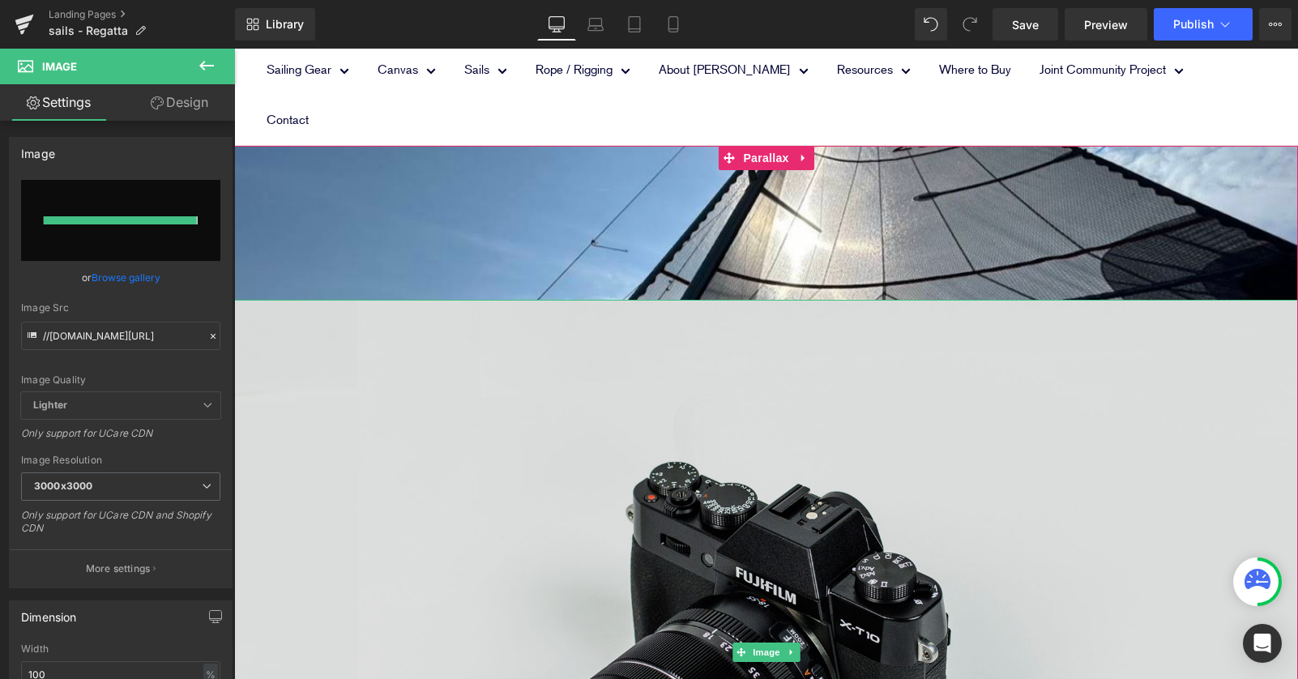
type input "https://ucarecdn.com/c965fd22-212c-4abc-ac5e-6acdcabfe344/-/format/auto/-/previ…"
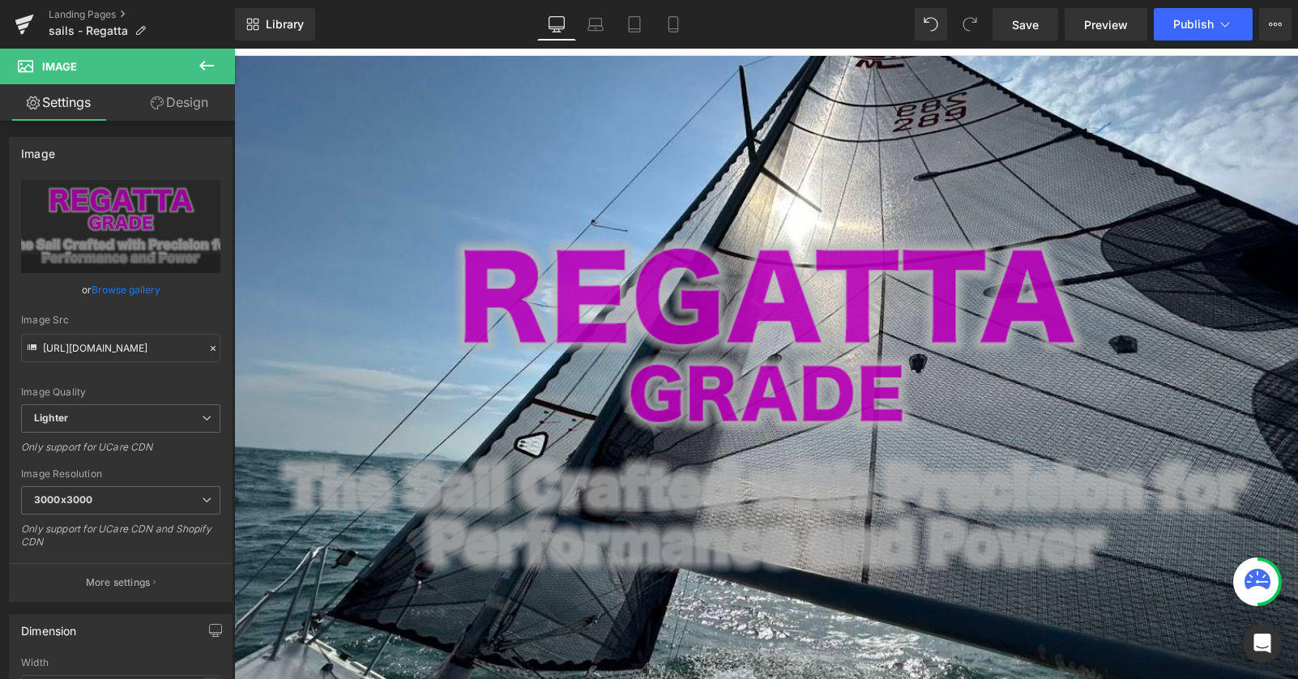
scroll to position [178, 0]
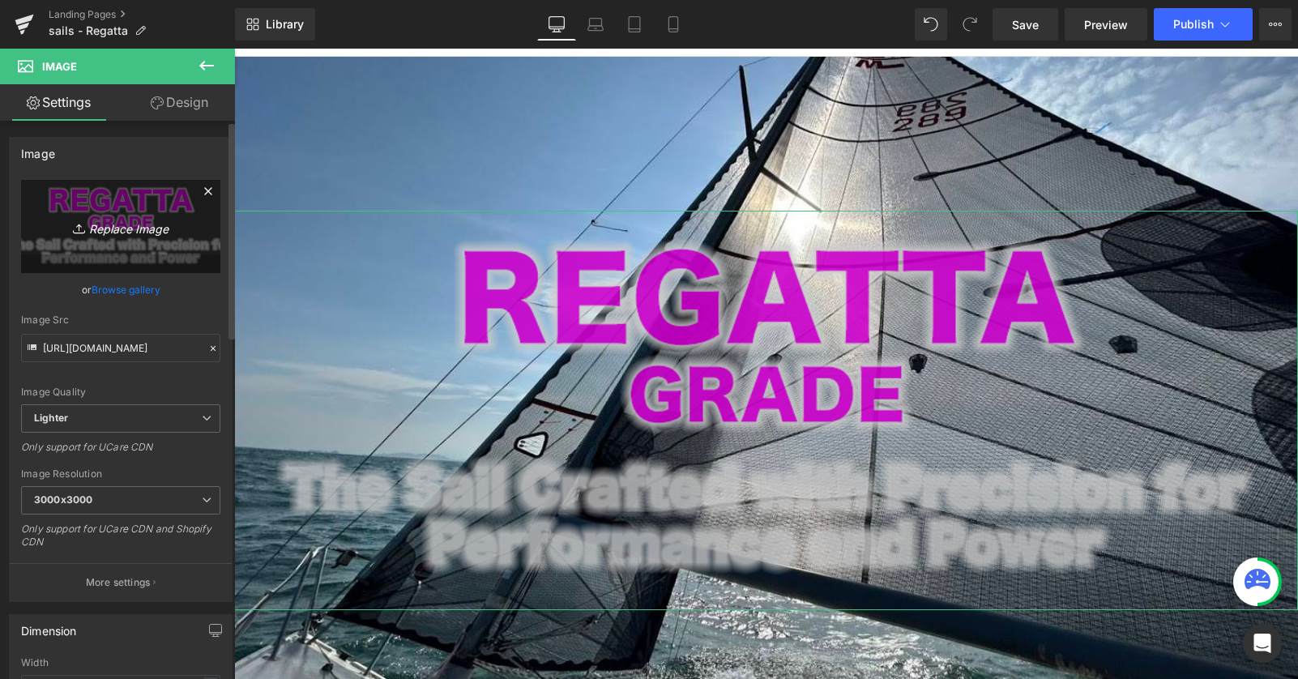
click at [104, 229] on icon "Replace Image" at bounding box center [121, 226] width 130 height 20
type input "C:\fakepath\regatta_pagetop_title.png"
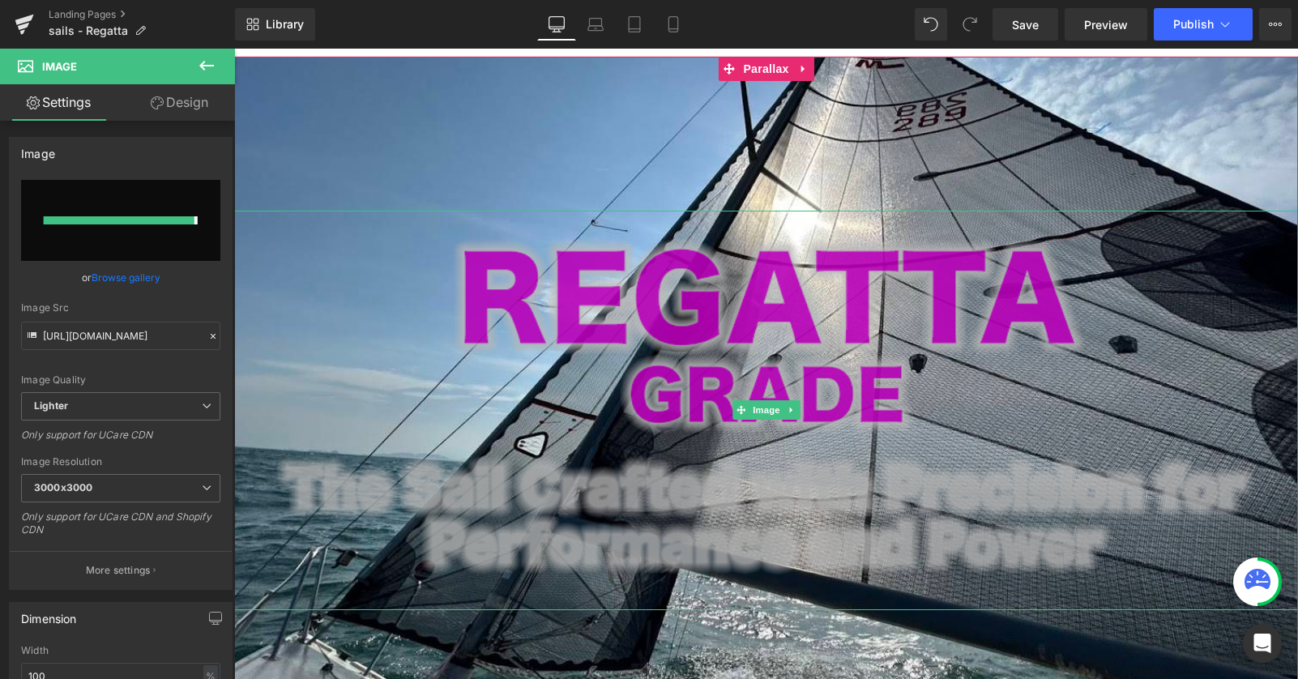
type input "https://ucarecdn.com/f34ea1bb-6c8e-4f79-af3b-e8fe71dbee7e/-/format/auto/-/previ…"
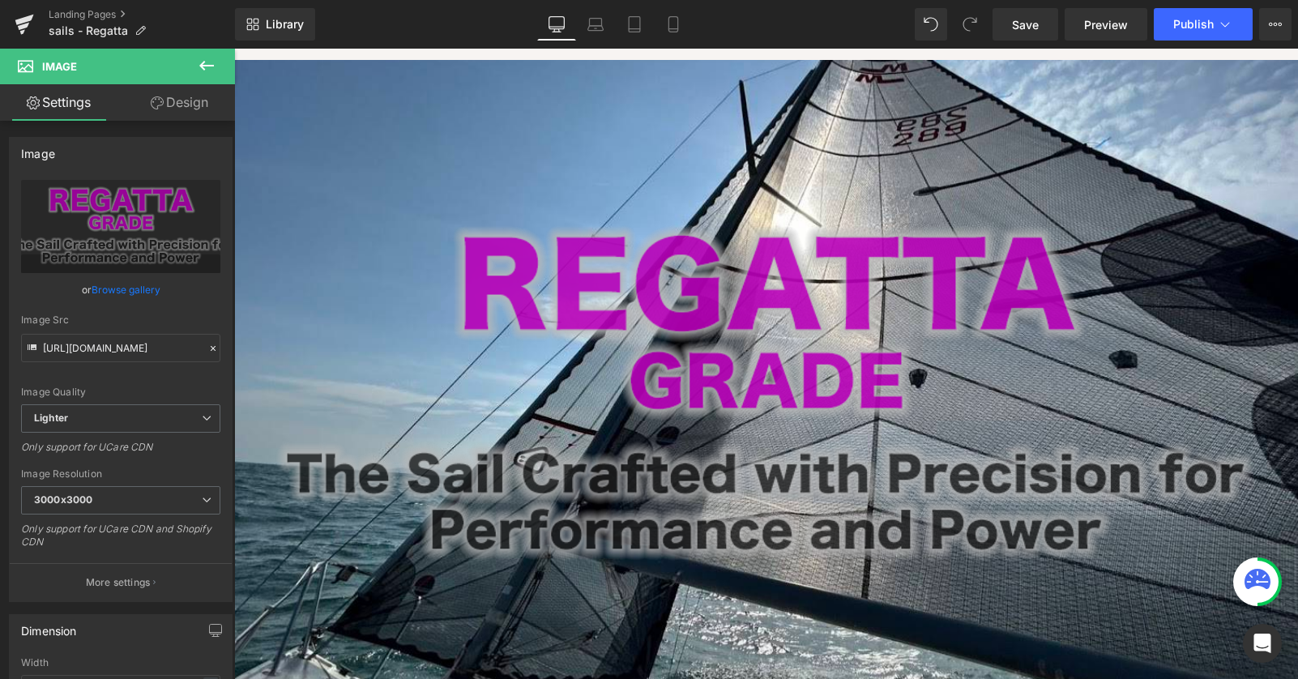
scroll to position [0, 0]
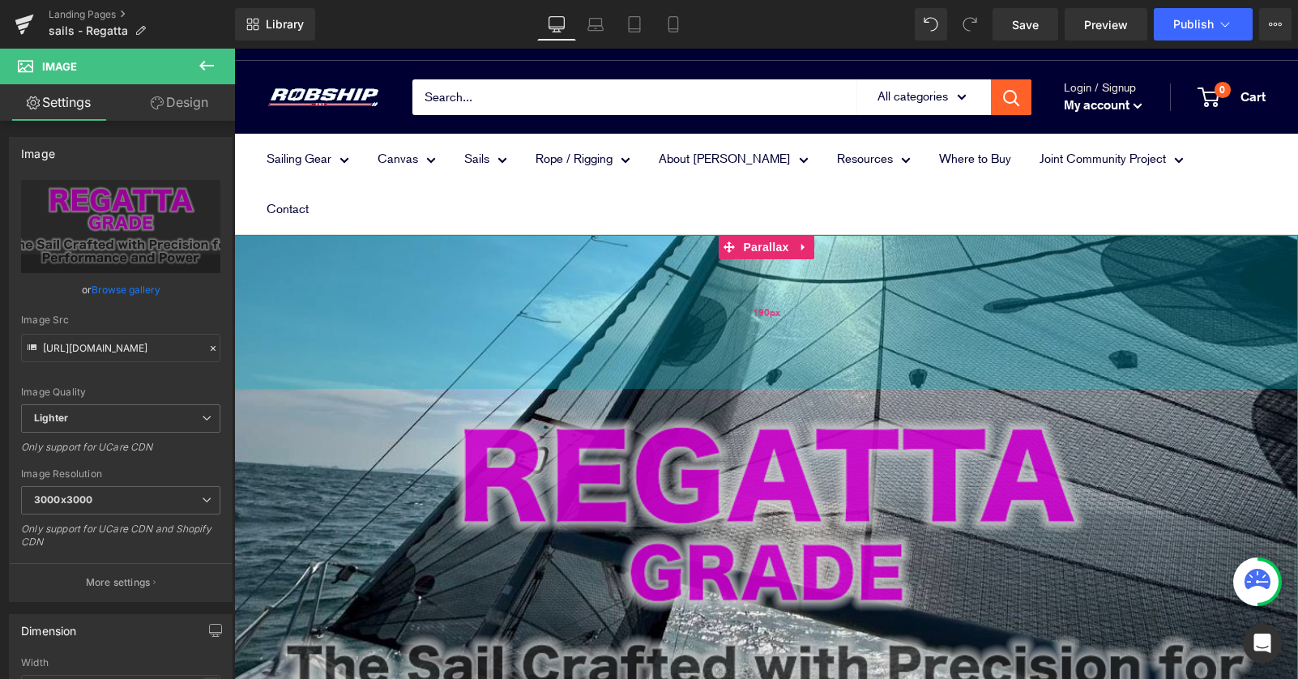
drag, startPoint x: 731, startPoint y: 339, endPoint x: 745, endPoint y: 254, distance: 87.0
click at [745, 254] on div "Image Parallax 190px 200px" at bounding box center [766, 592] width 1064 height 714
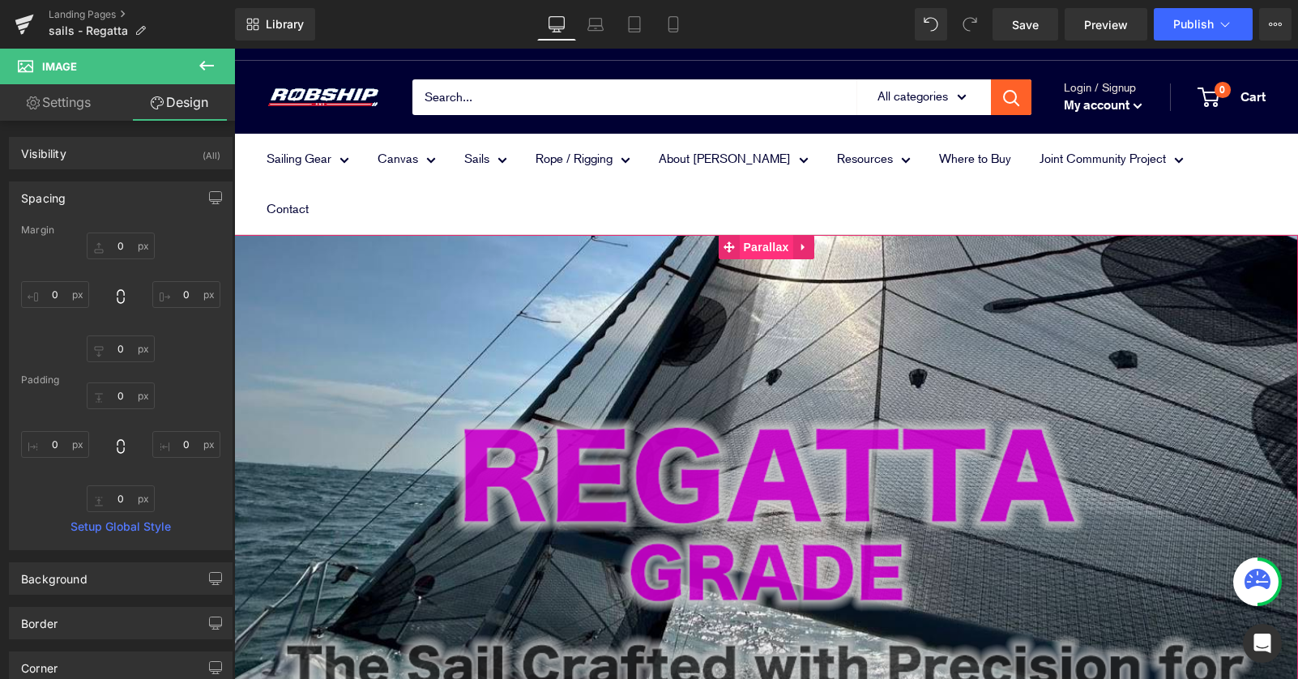
click at [761, 235] on span "Parallax" at bounding box center [765, 247] width 53 height 24
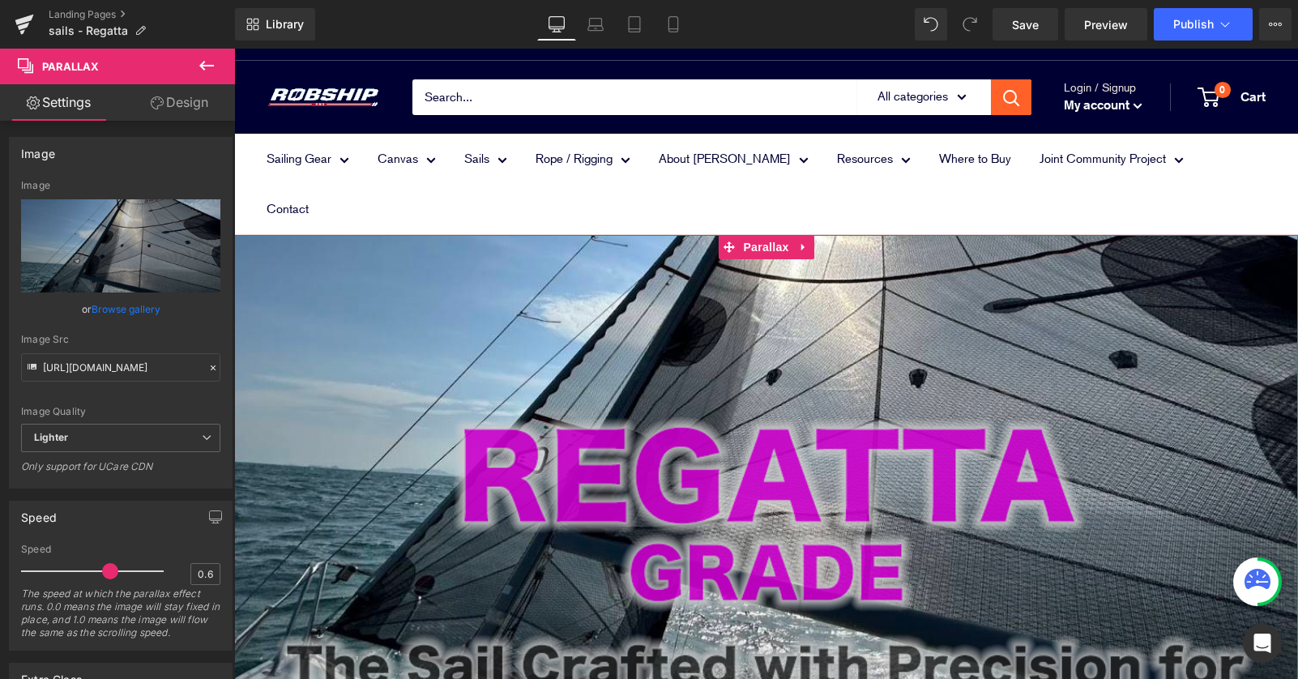
click at [199, 95] on link "Design" at bounding box center [179, 102] width 117 height 36
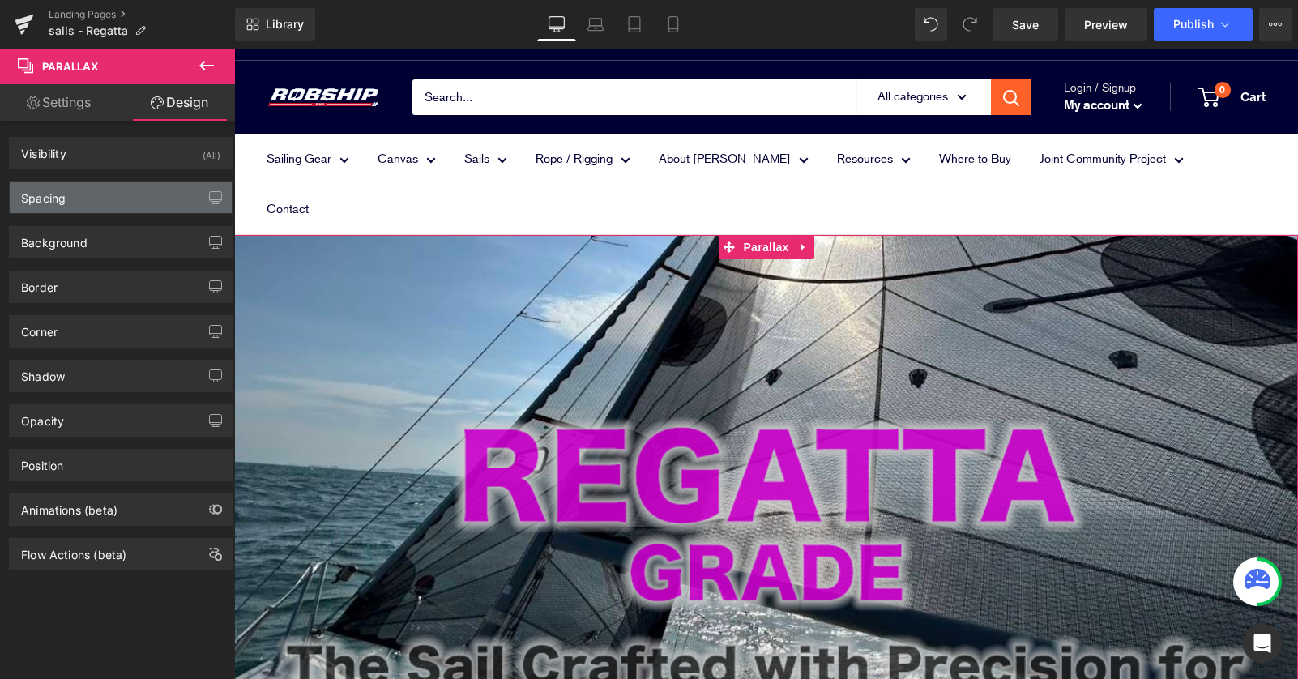
click at [131, 195] on div "Spacing" at bounding box center [121, 197] width 222 height 31
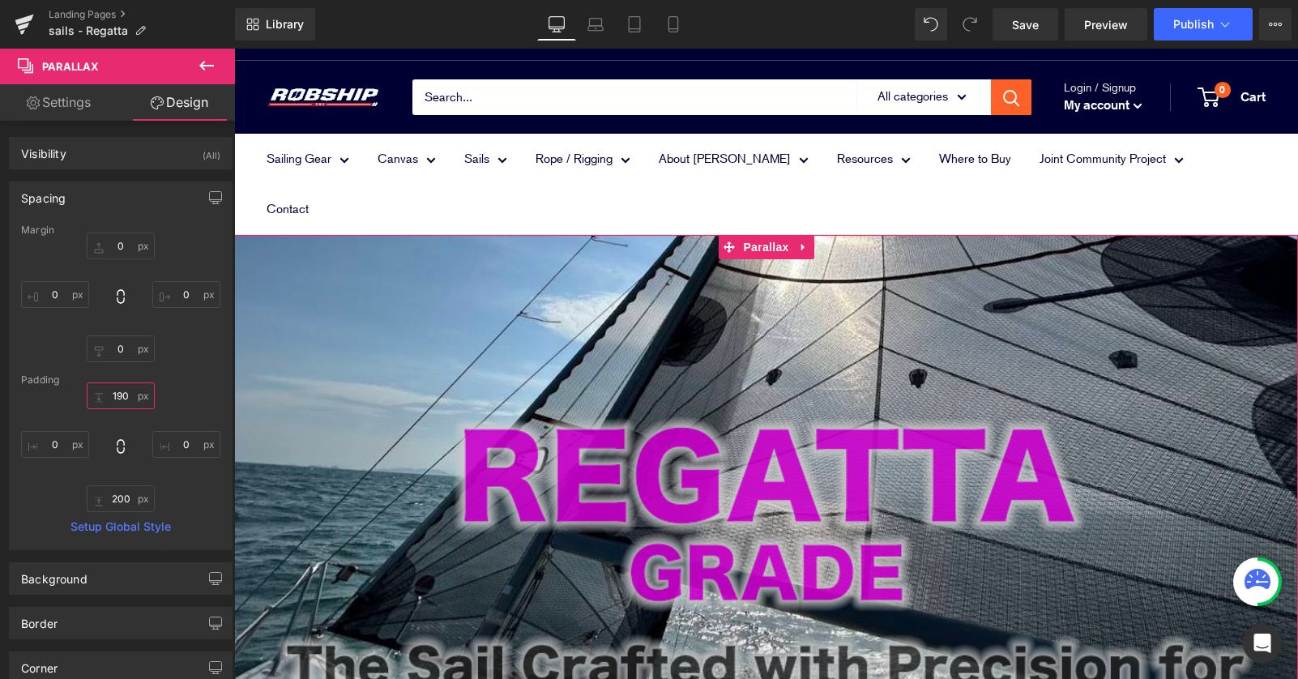
click at [116, 396] on input "190" at bounding box center [121, 395] width 68 height 27
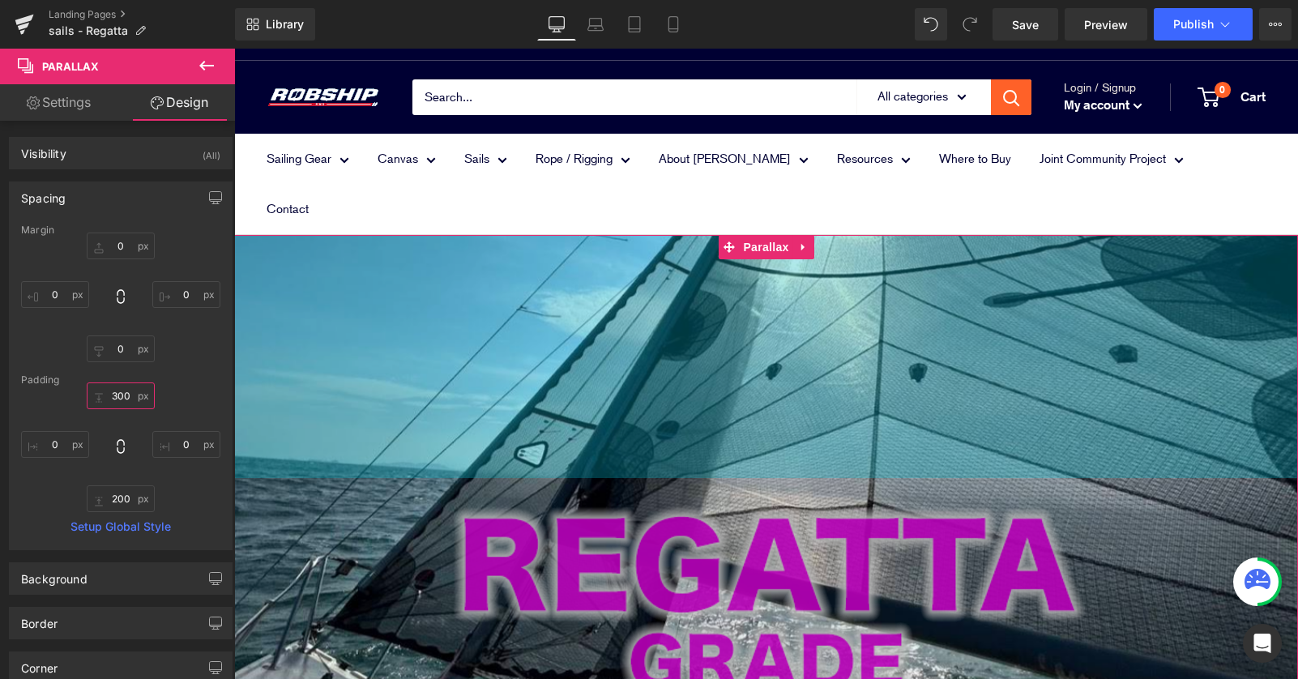
scroll to position [1628, 1064]
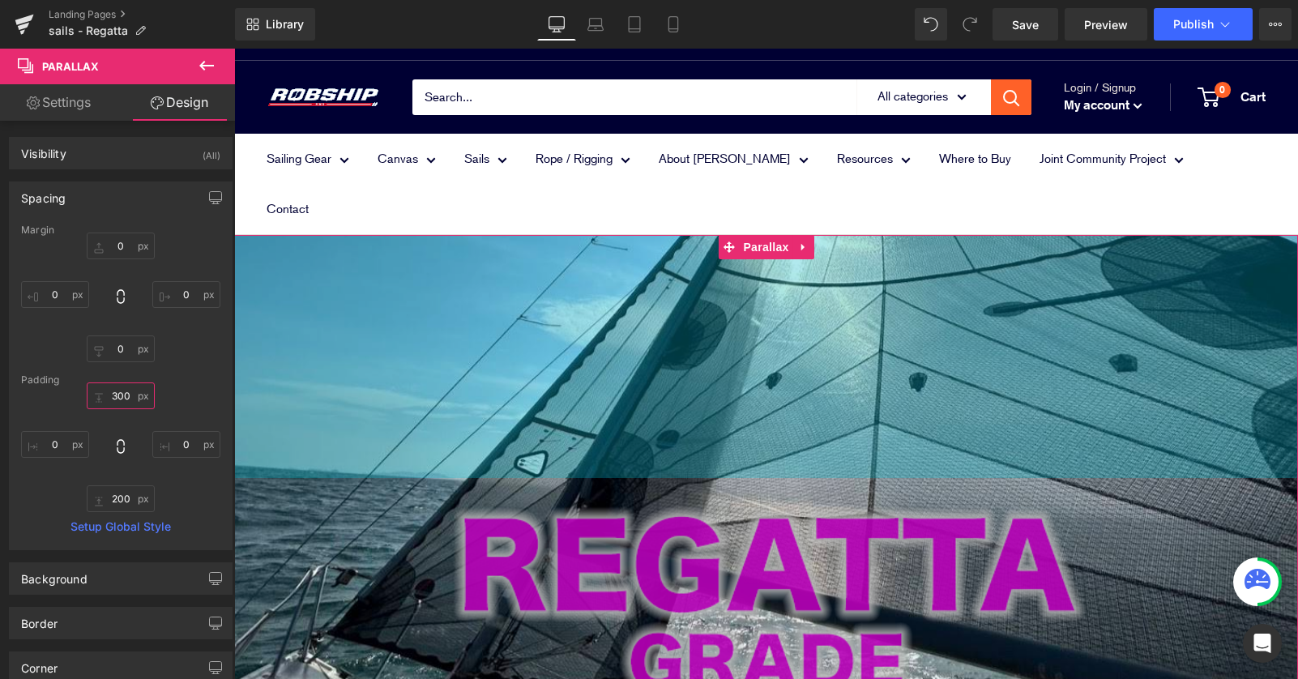
type input "30"
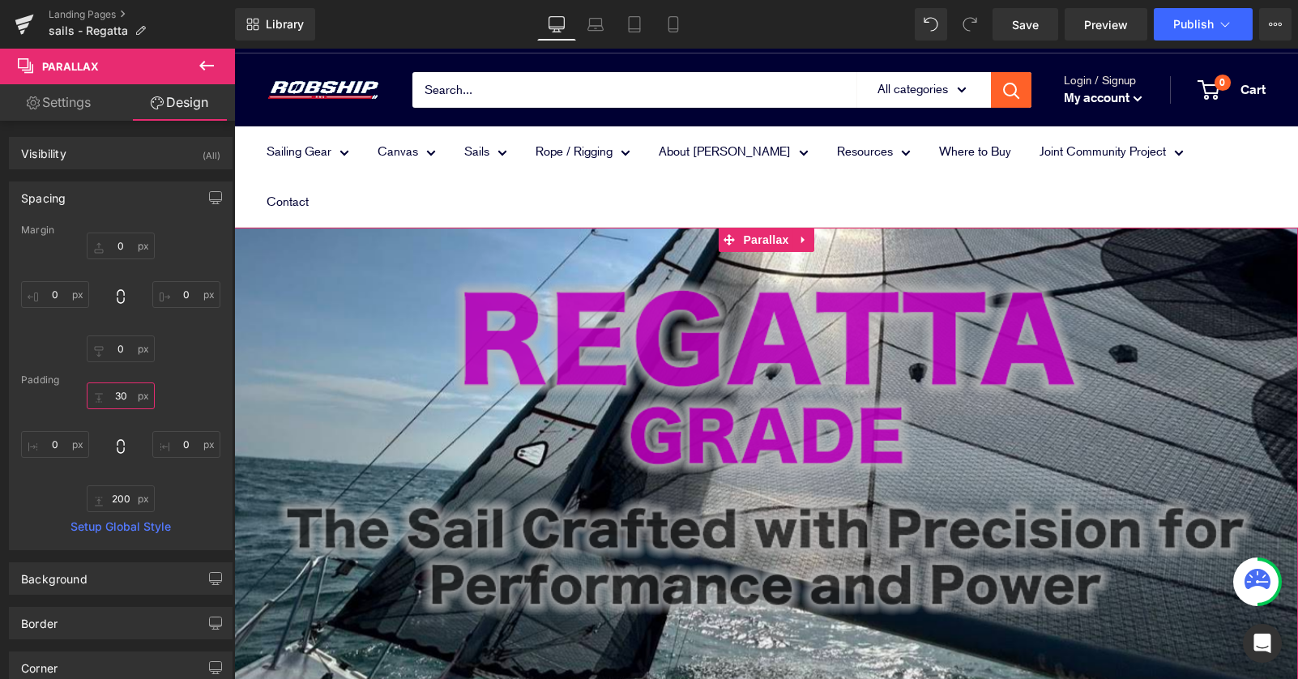
scroll to position [2, 0]
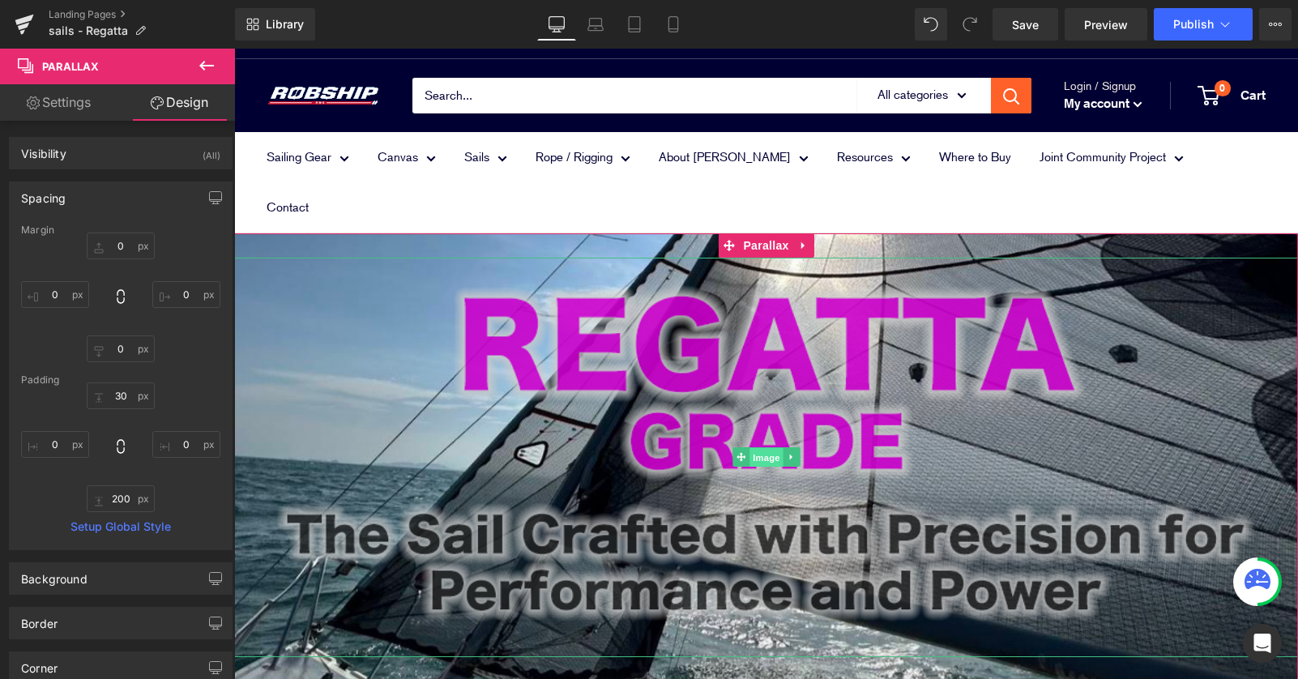
click at [764, 448] on span "Image" at bounding box center [766, 457] width 34 height 19
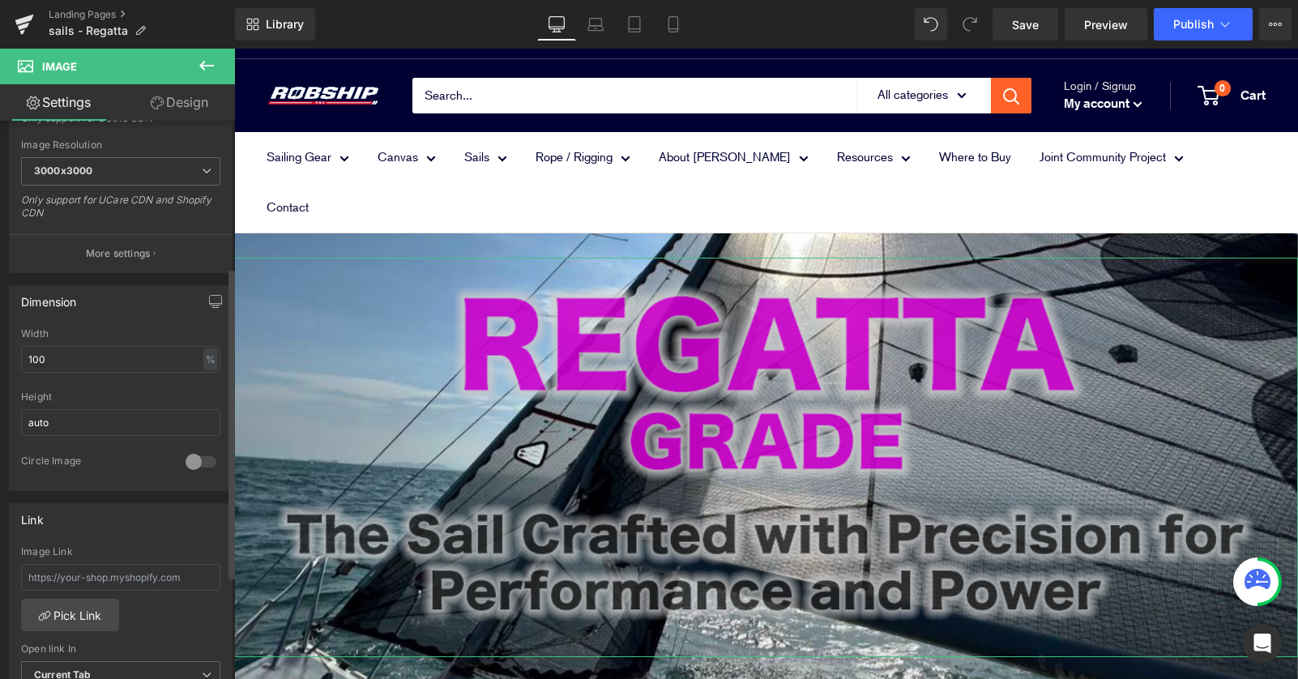
scroll to position [359, 0]
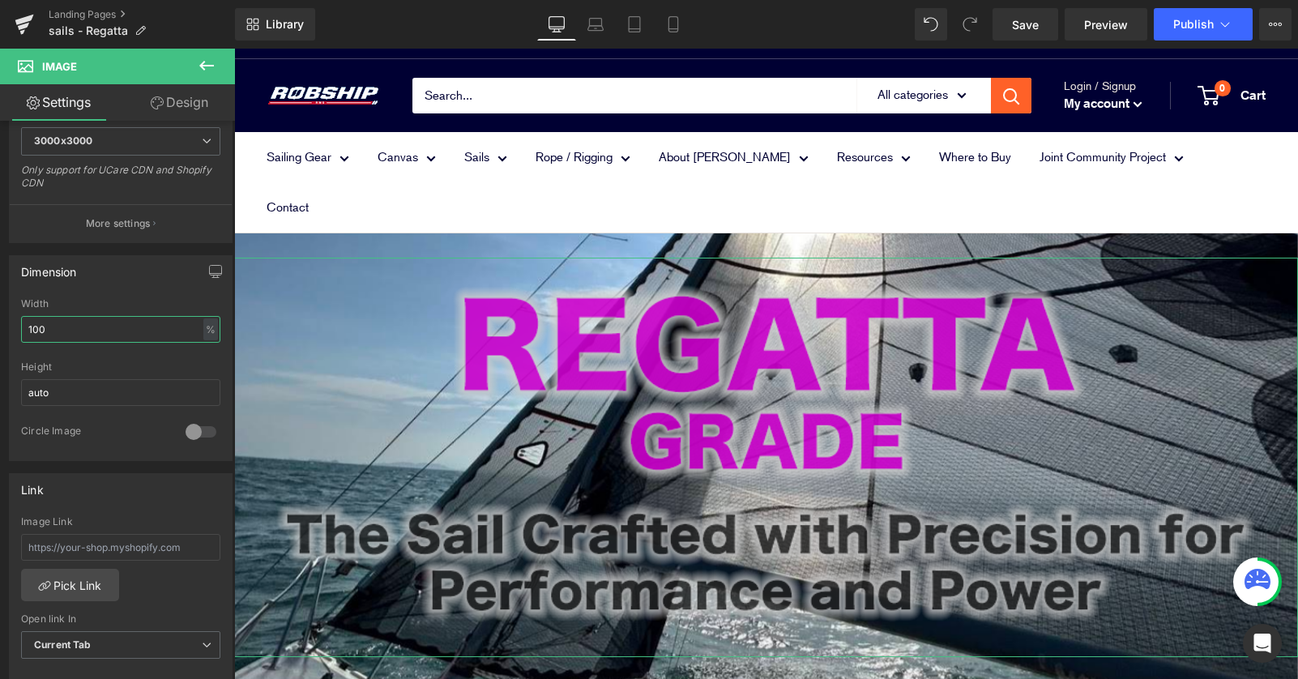
drag, startPoint x: 122, startPoint y: 328, endPoint x: -11, endPoint y: 319, distance: 134.0
click at [0, 319] on html "Image You are previewing how the will restyle your page. You can not edit Eleme…" at bounding box center [649, 339] width 1298 height 679
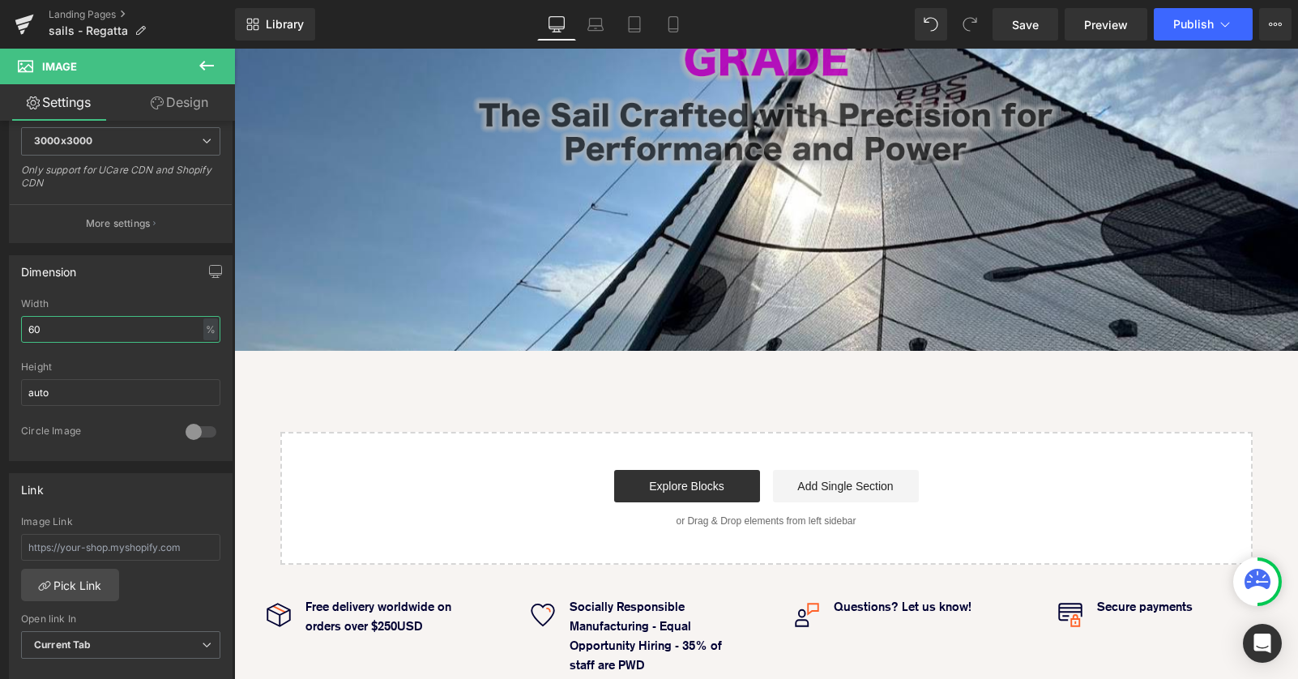
scroll to position [203, 0]
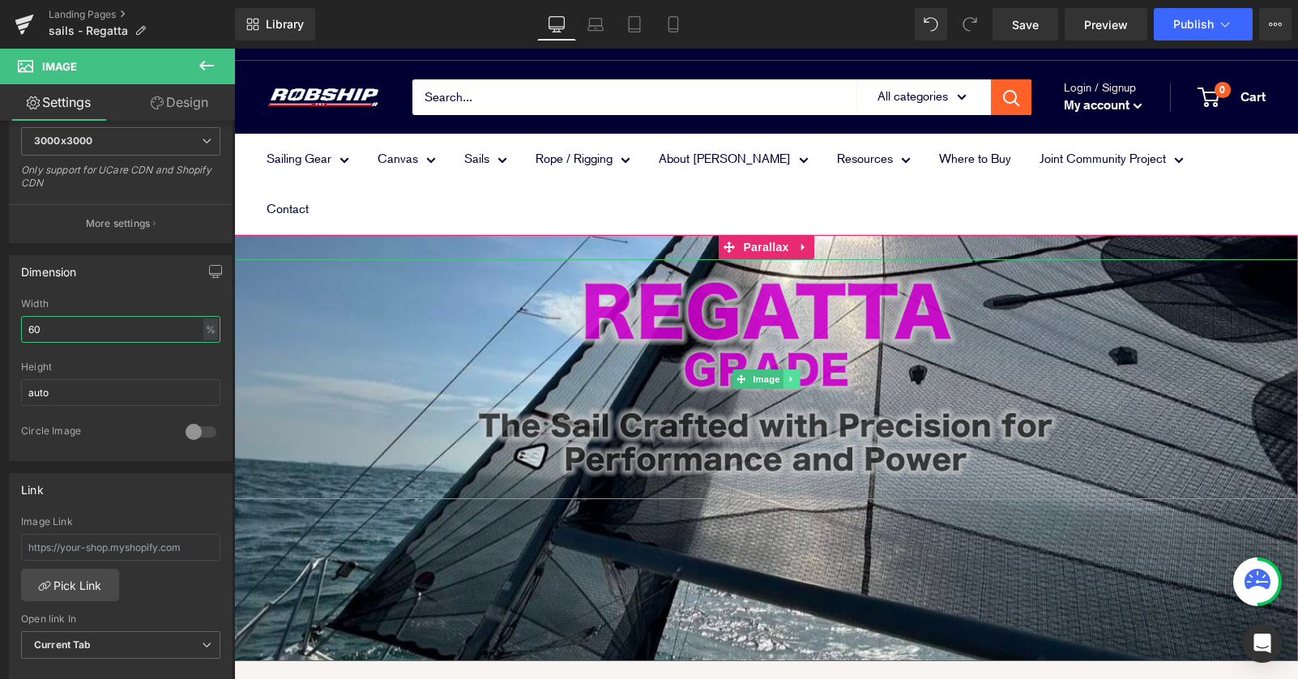
type input "60"
click at [799, 369] on link at bounding box center [791, 378] width 17 height 19
click at [777, 369] on link at bounding box center [782, 378] width 17 height 19
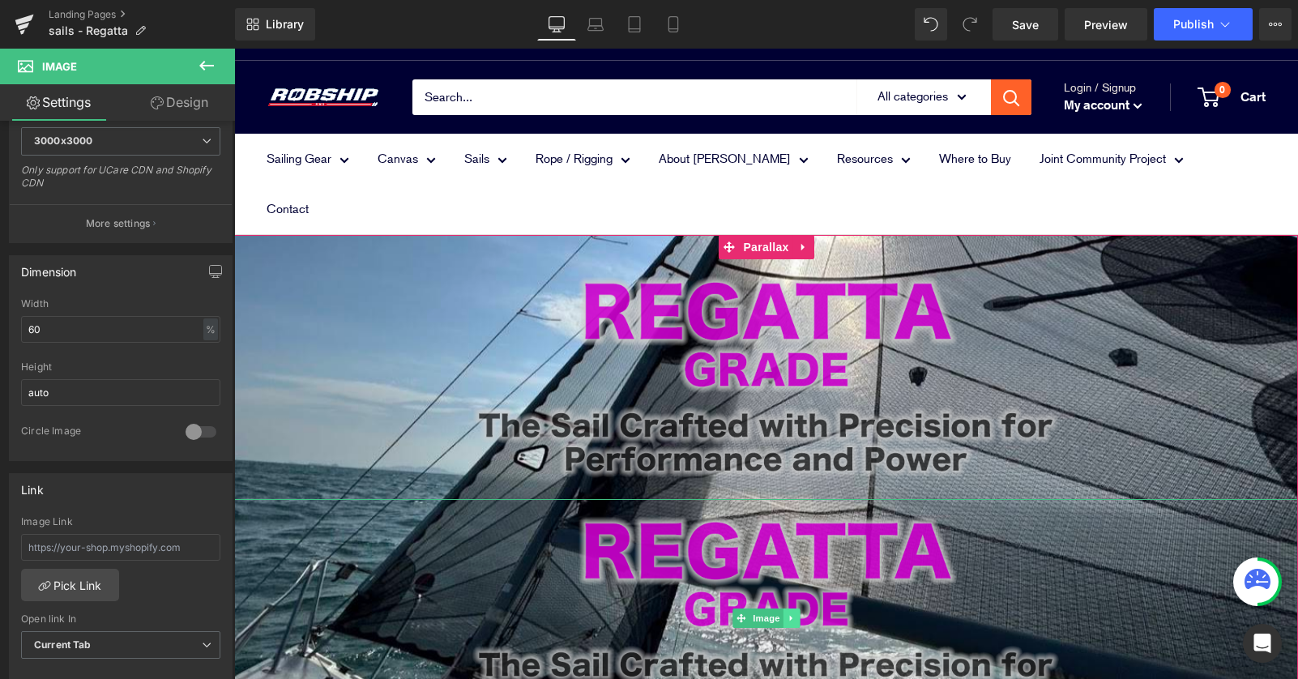
click at [792, 613] on icon at bounding box center [791, 618] width 9 height 10
click at [785, 614] on icon at bounding box center [782, 618] width 9 height 9
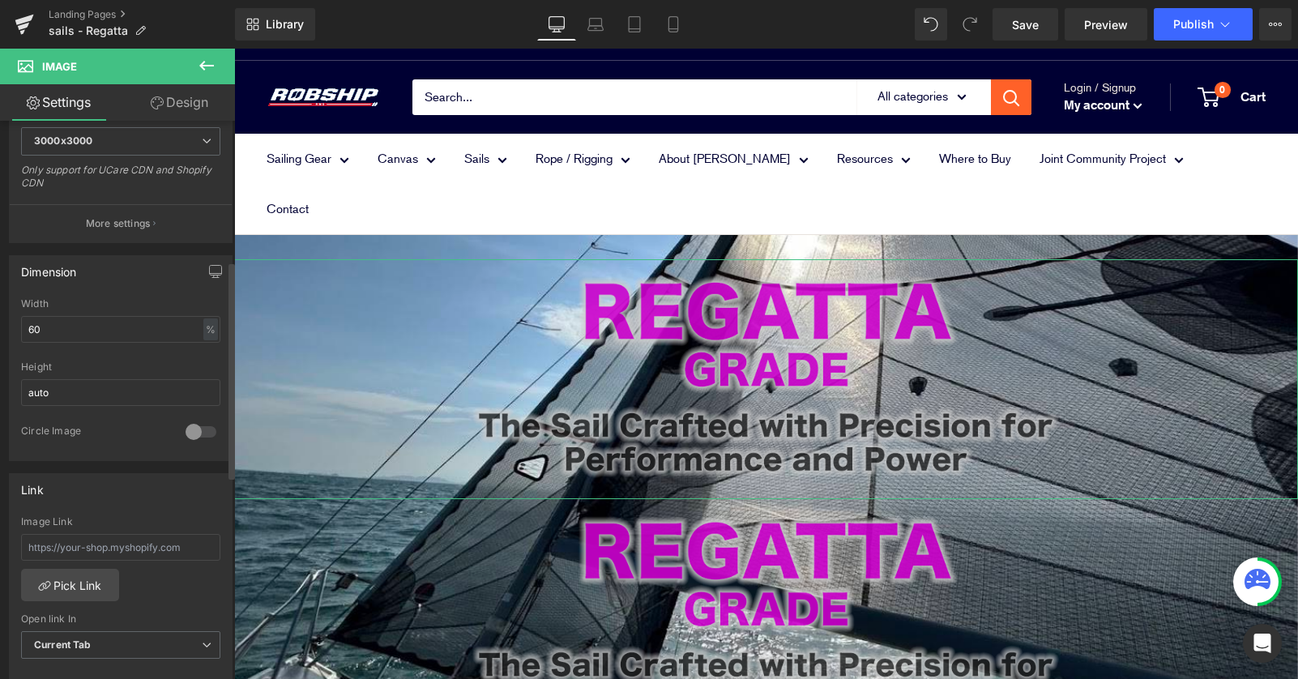
click at [191, 430] on div at bounding box center [200, 432] width 39 height 26
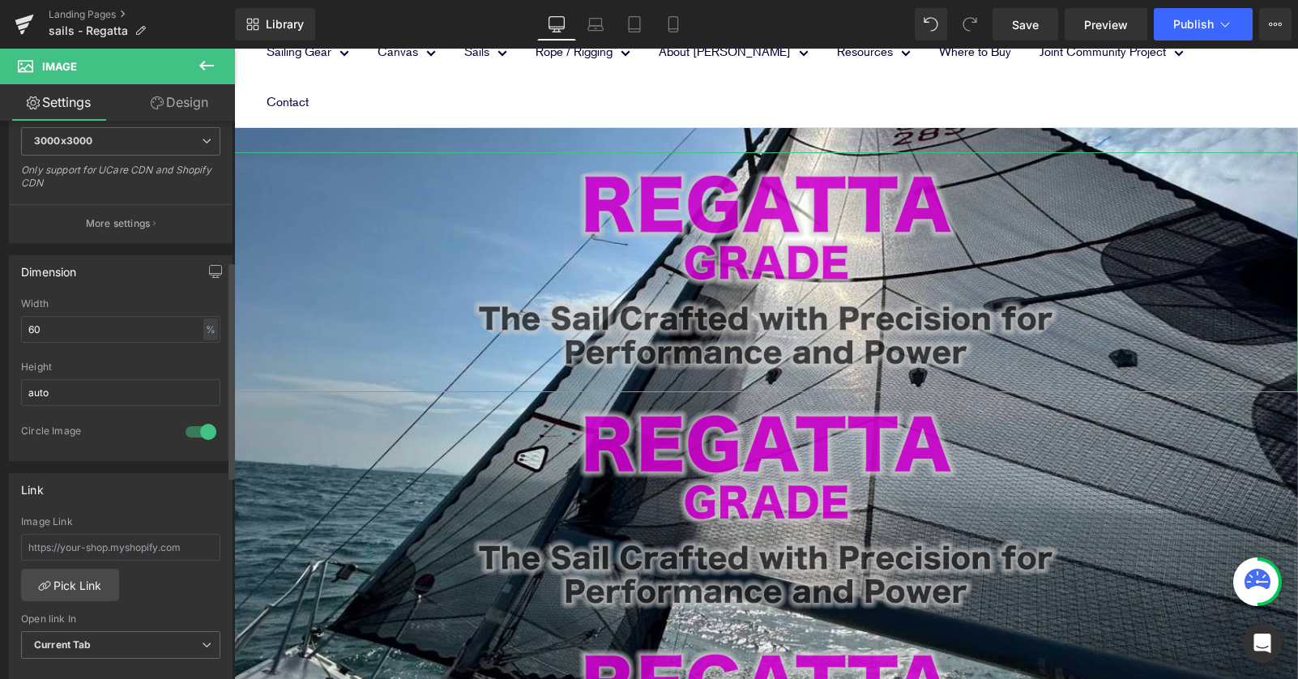
click at [186, 433] on div at bounding box center [200, 432] width 39 height 26
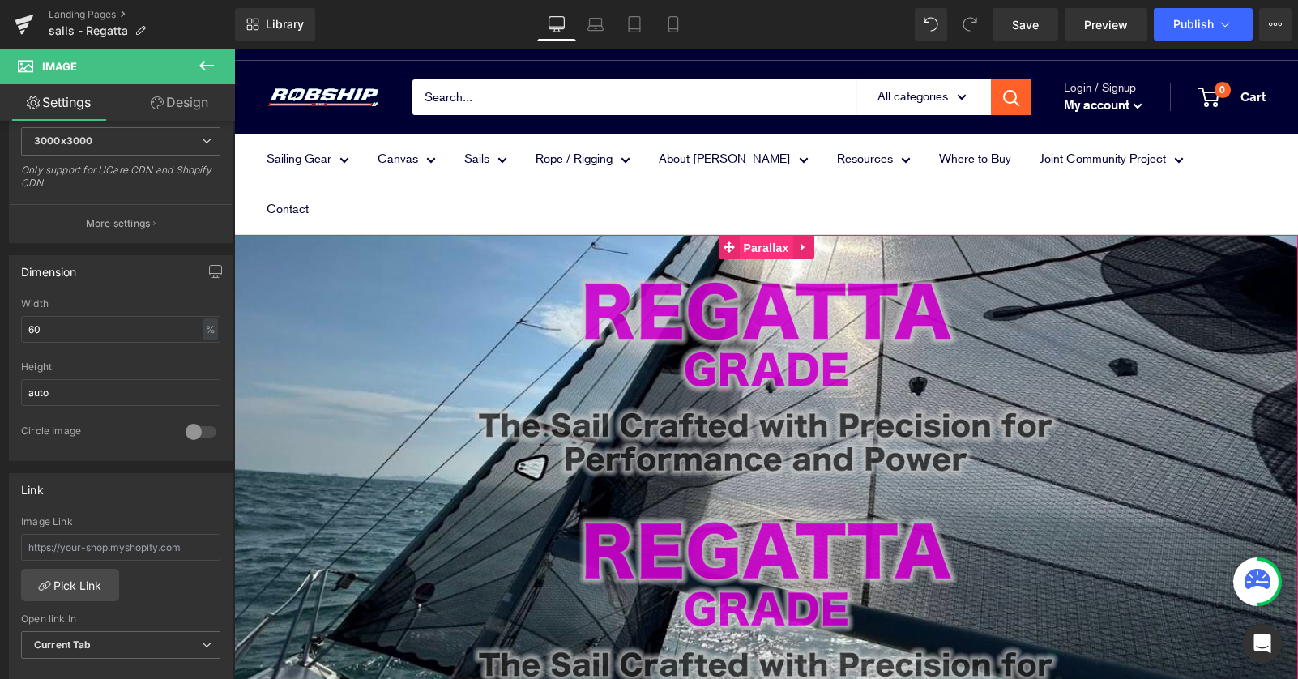
click at [757, 236] on span "Parallax" at bounding box center [765, 248] width 53 height 24
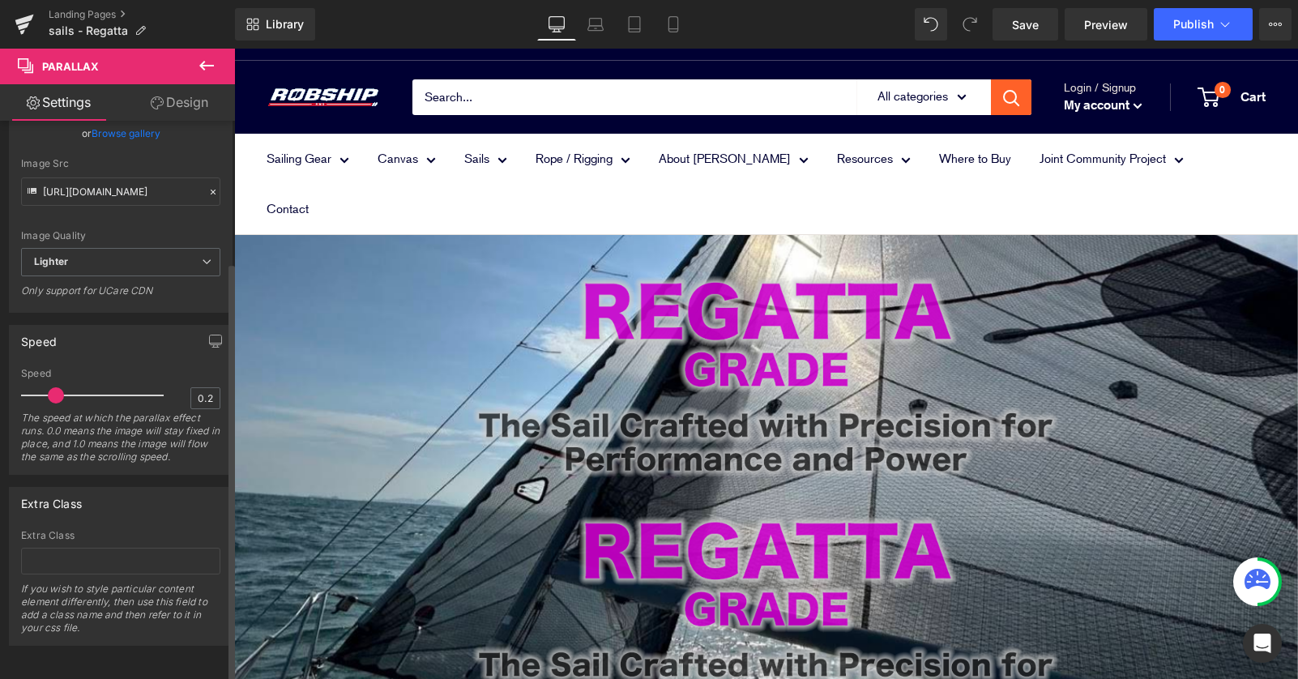
drag, startPoint x: 104, startPoint y: 378, endPoint x: 54, endPoint y: 379, distance: 49.4
click at [54, 387] on span at bounding box center [56, 395] width 16 height 16
drag, startPoint x: 110, startPoint y: 378, endPoint x: 74, endPoint y: 380, distance: 36.5
click at [74, 380] on div at bounding box center [96, 395] width 134 height 32
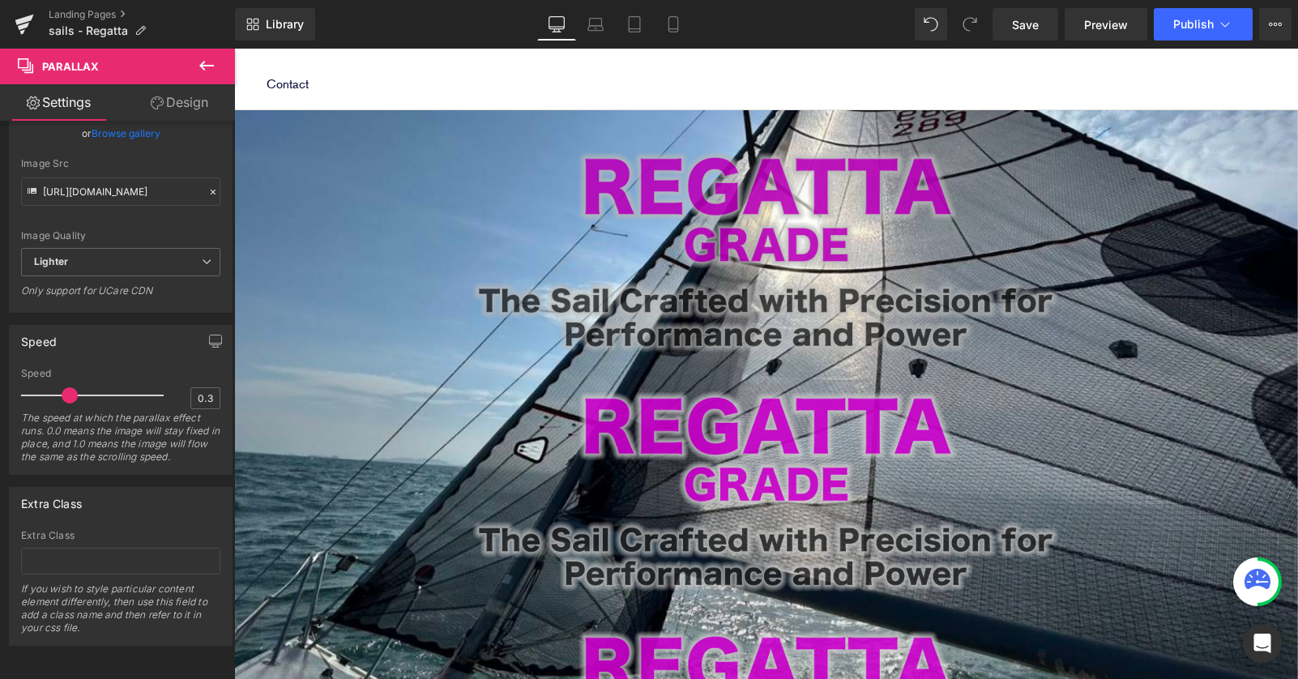
scroll to position [0, 0]
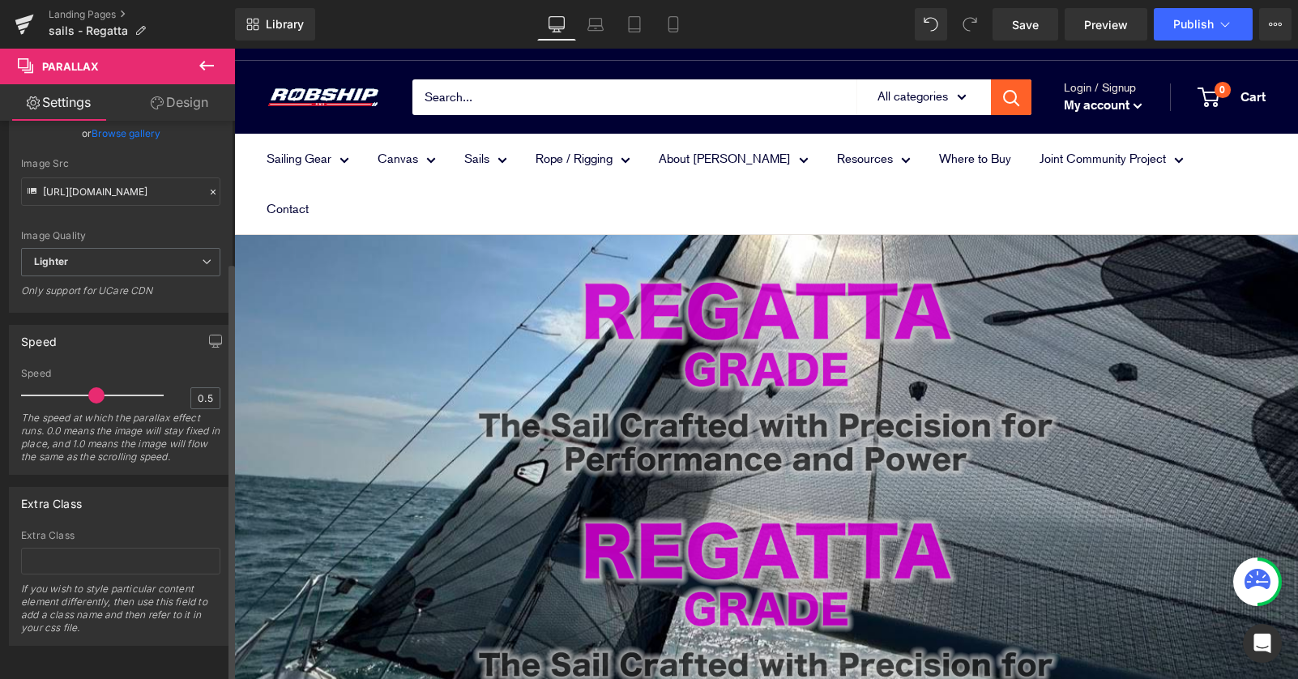
drag, startPoint x: 64, startPoint y: 376, endPoint x: 83, endPoint y: 376, distance: 19.4
click at [83, 379] on div at bounding box center [96, 395] width 134 height 32
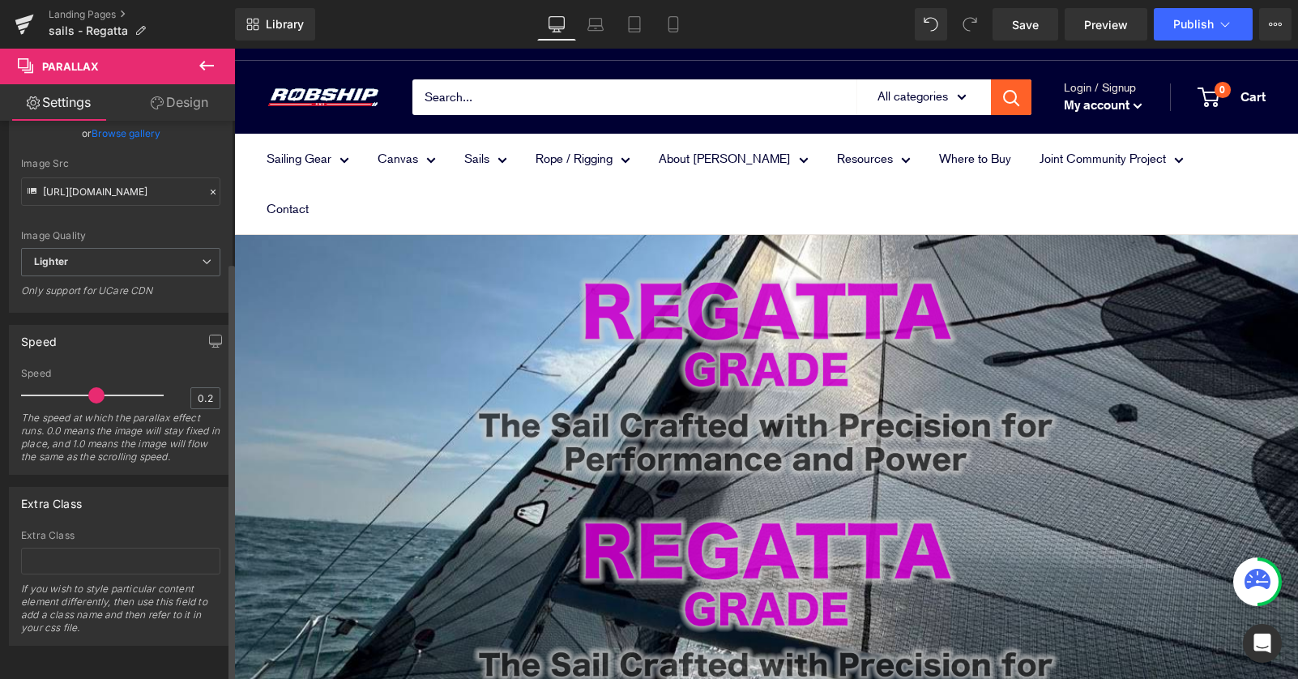
type input "0.1"
drag, startPoint x: 91, startPoint y: 383, endPoint x: 30, endPoint y: 383, distance: 60.8
click at [33, 383] on div at bounding box center [96, 395] width 134 height 32
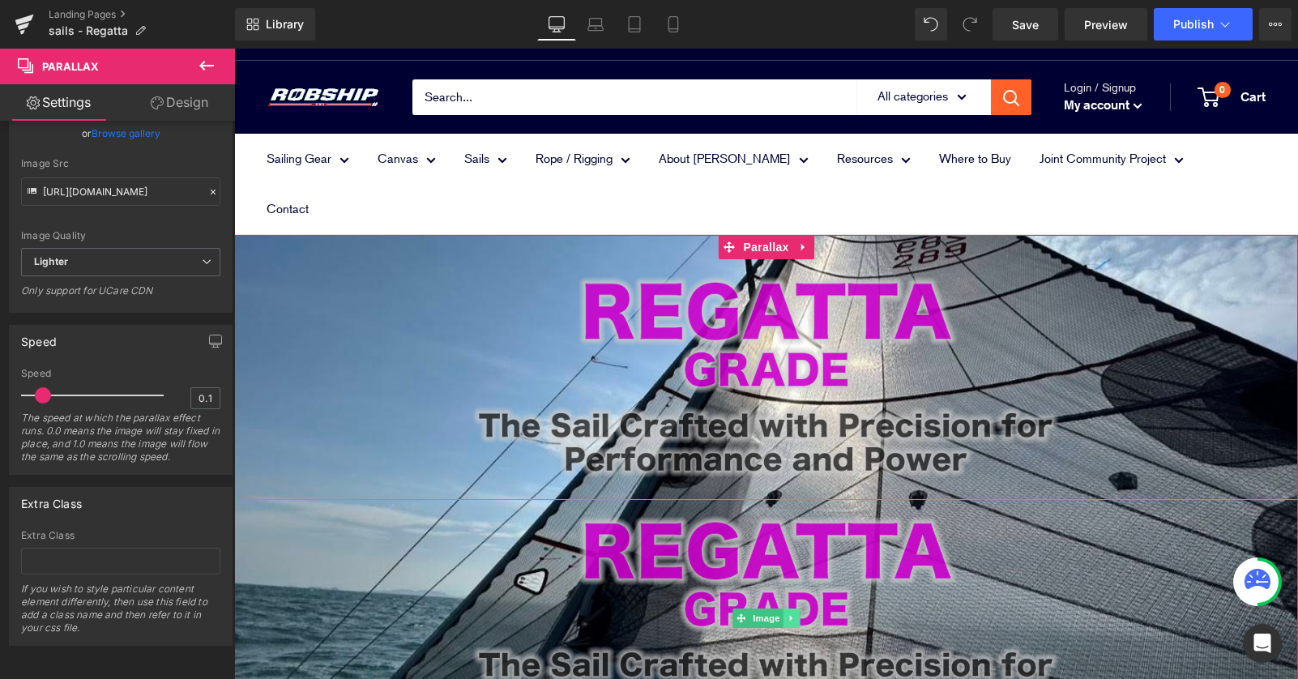
click at [797, 608] on link at bounding box center [791, 617] width 17 height 19
click at [797, 614] on icon at bounding box center [799, 618] width 9 height 9
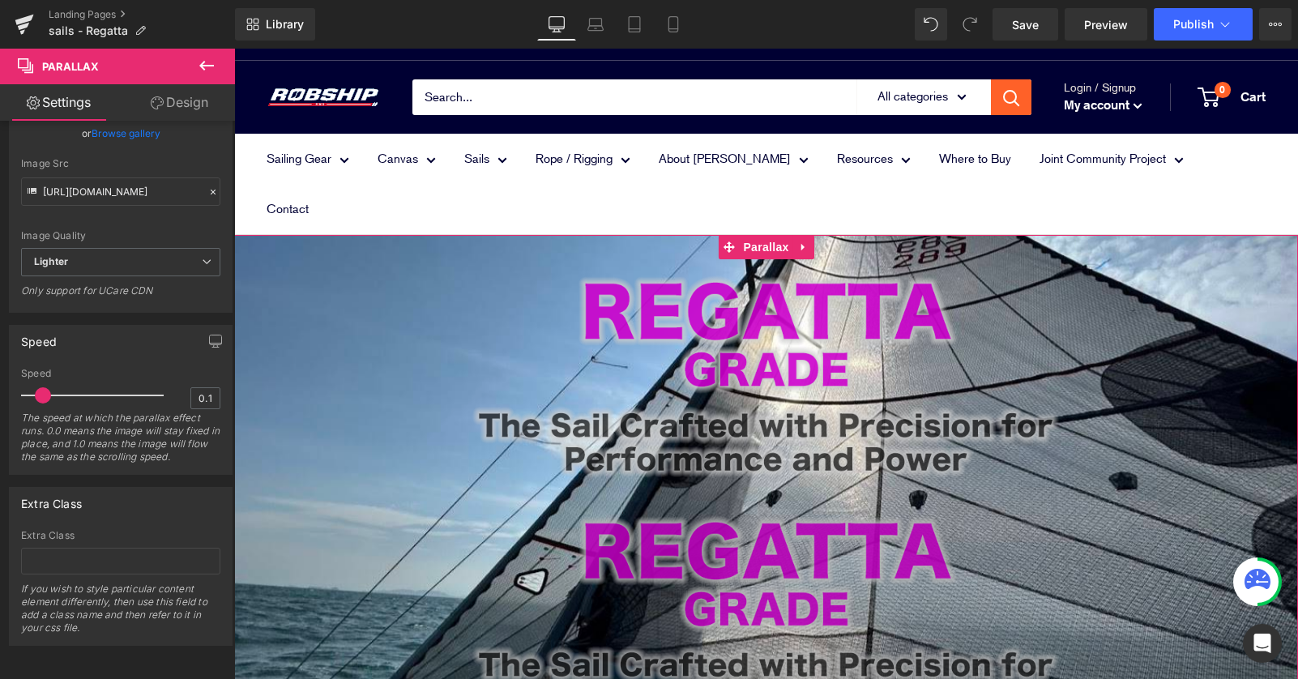
scroll to position [8, 8]
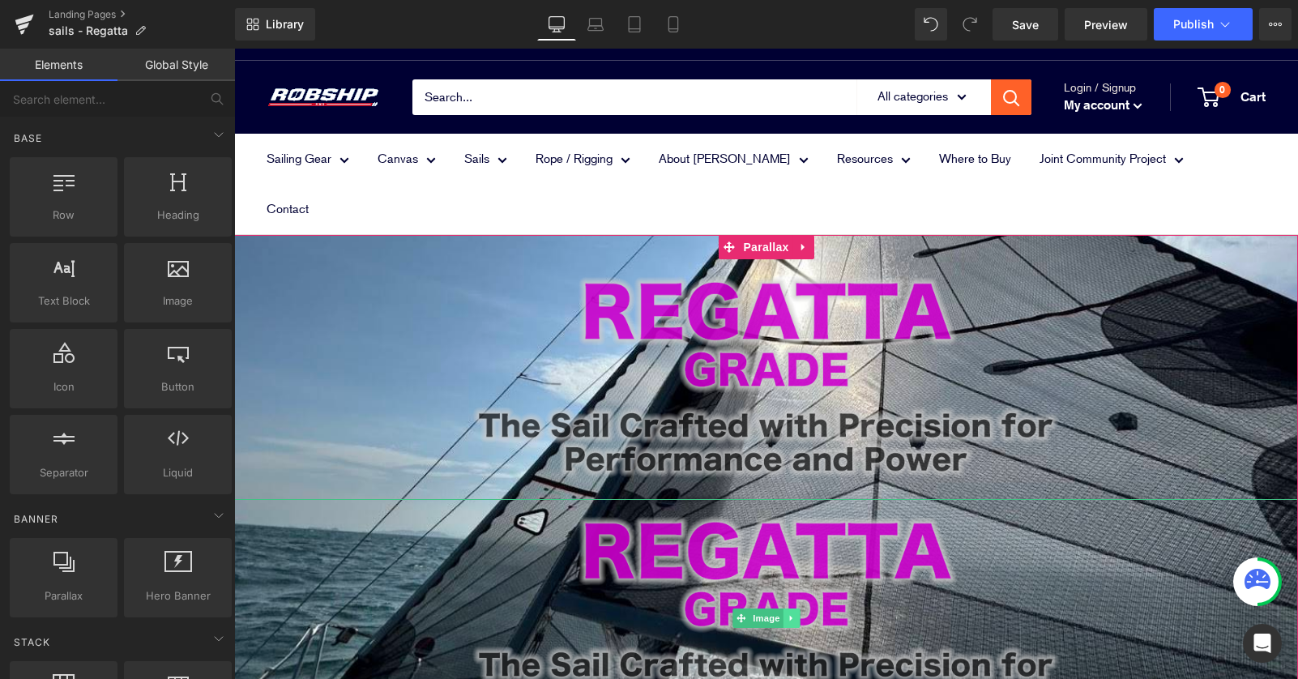
click at [795, 613] on icon at bounding box center [791, 618] width 9 height 10
click at [795, 613] on icon at bounding box center [799, 618] width 9 height 10
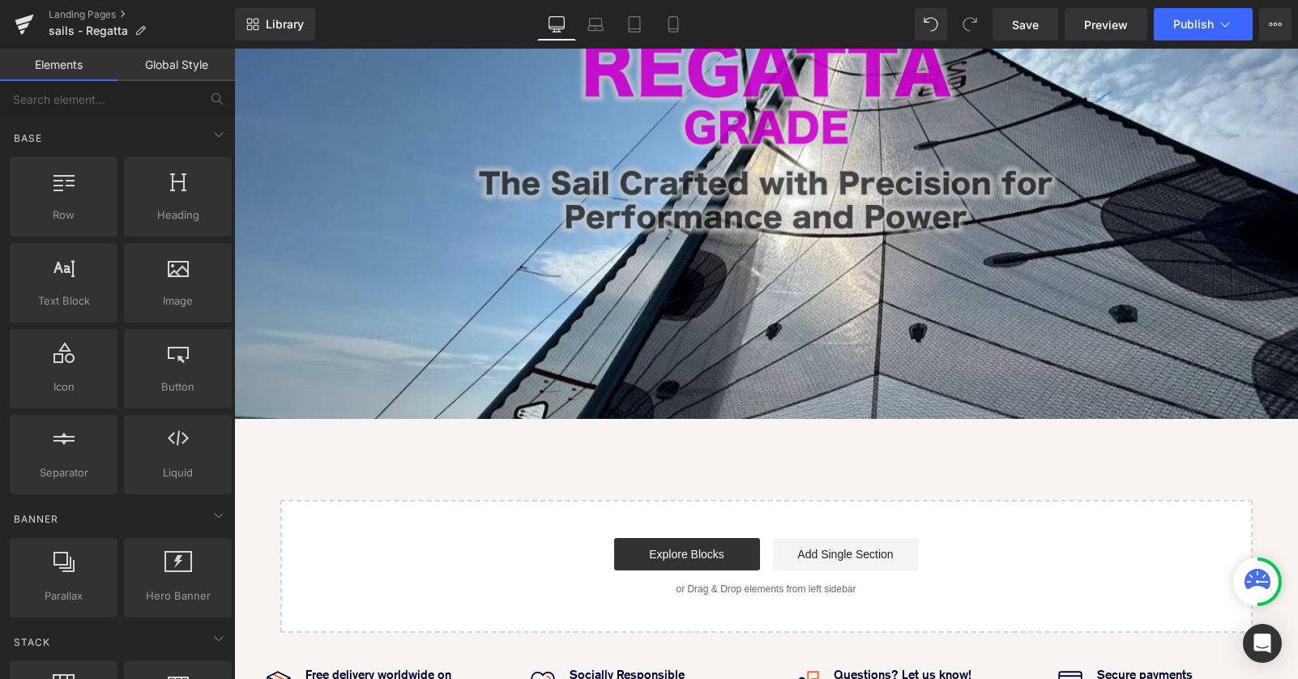
scroll to position [0, 0]
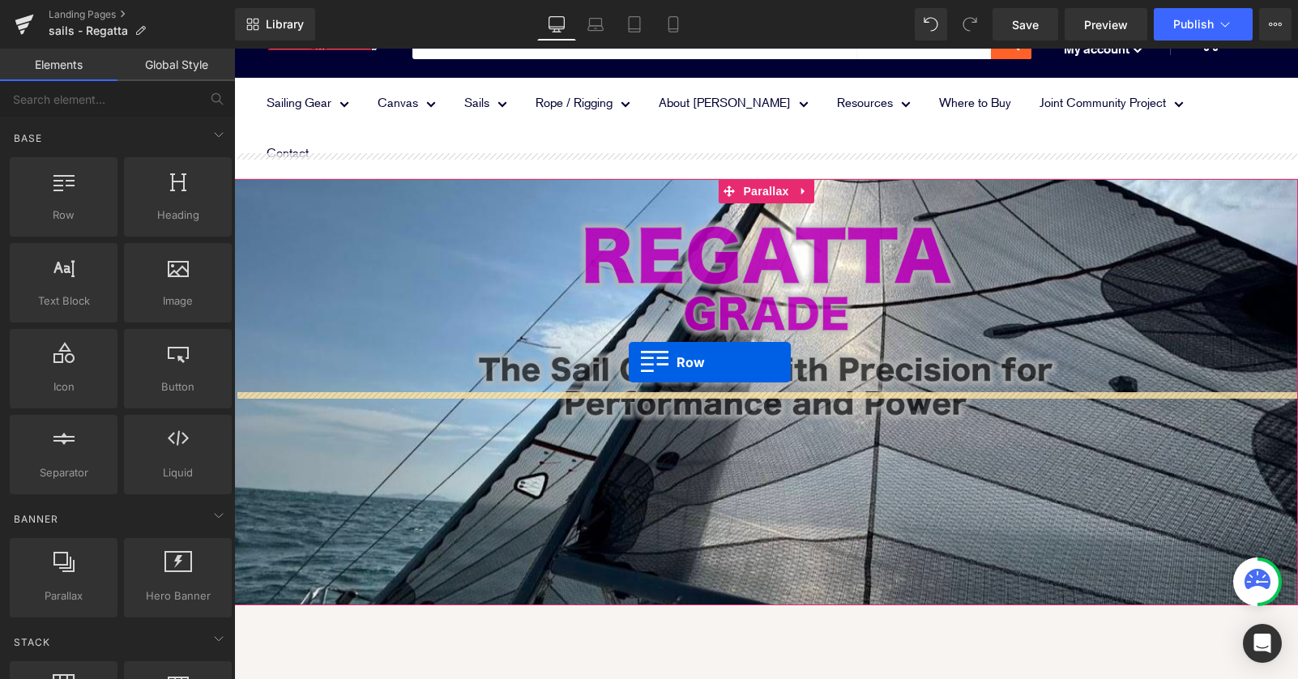
drag, startPoint x: 279, startPoint y: 248, endPoint x: 626, endPoint y: 356, distance: 364.1
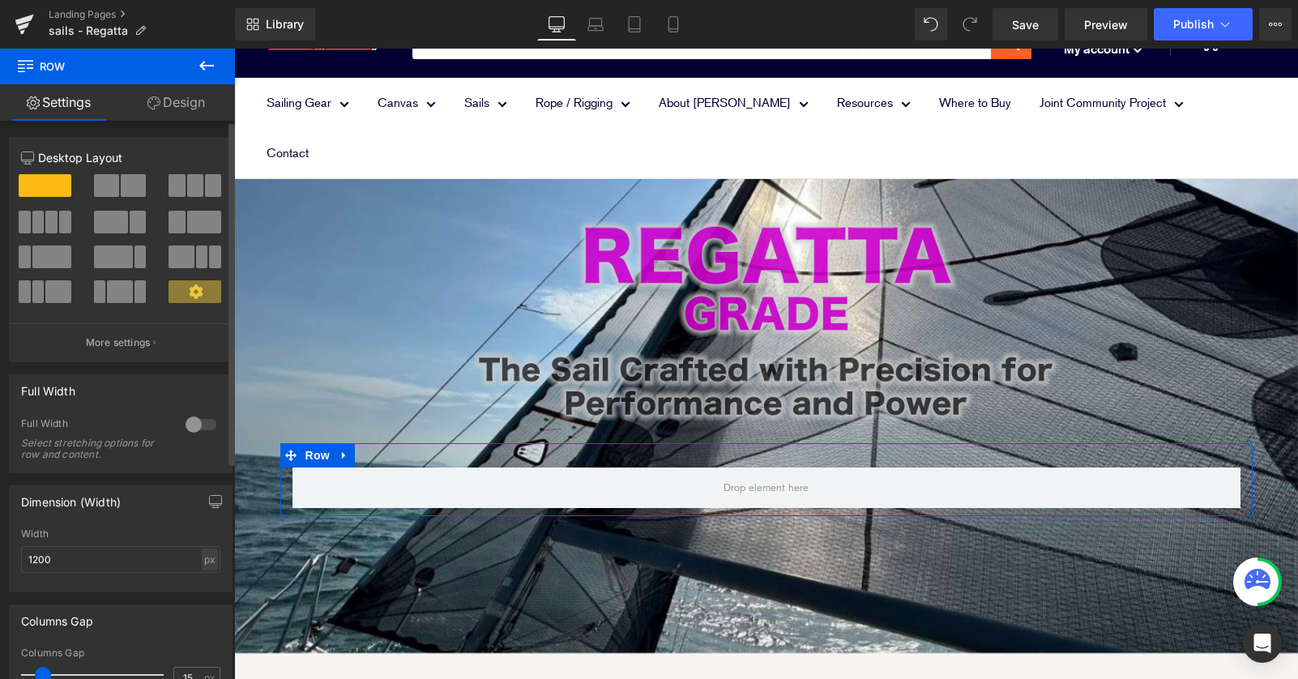
click at [51, 226] on span at bounding box center [51, 222] width 12 height 23
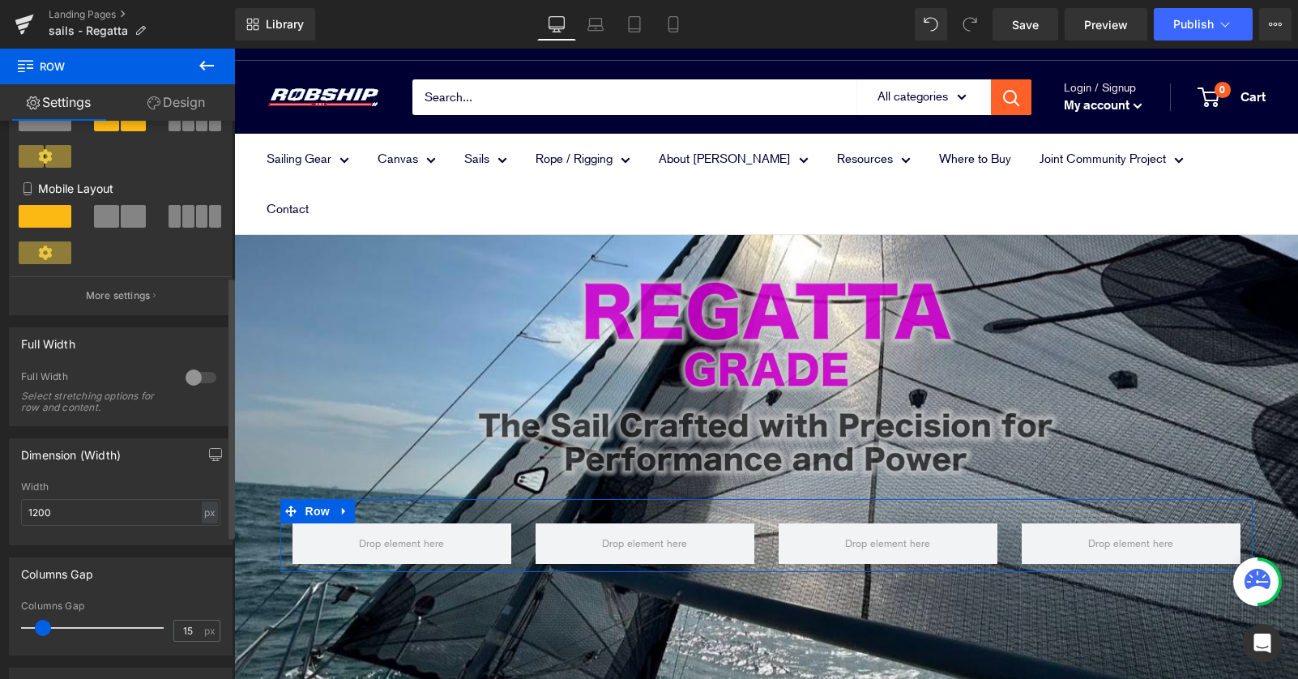
scroll to position [338, 0]
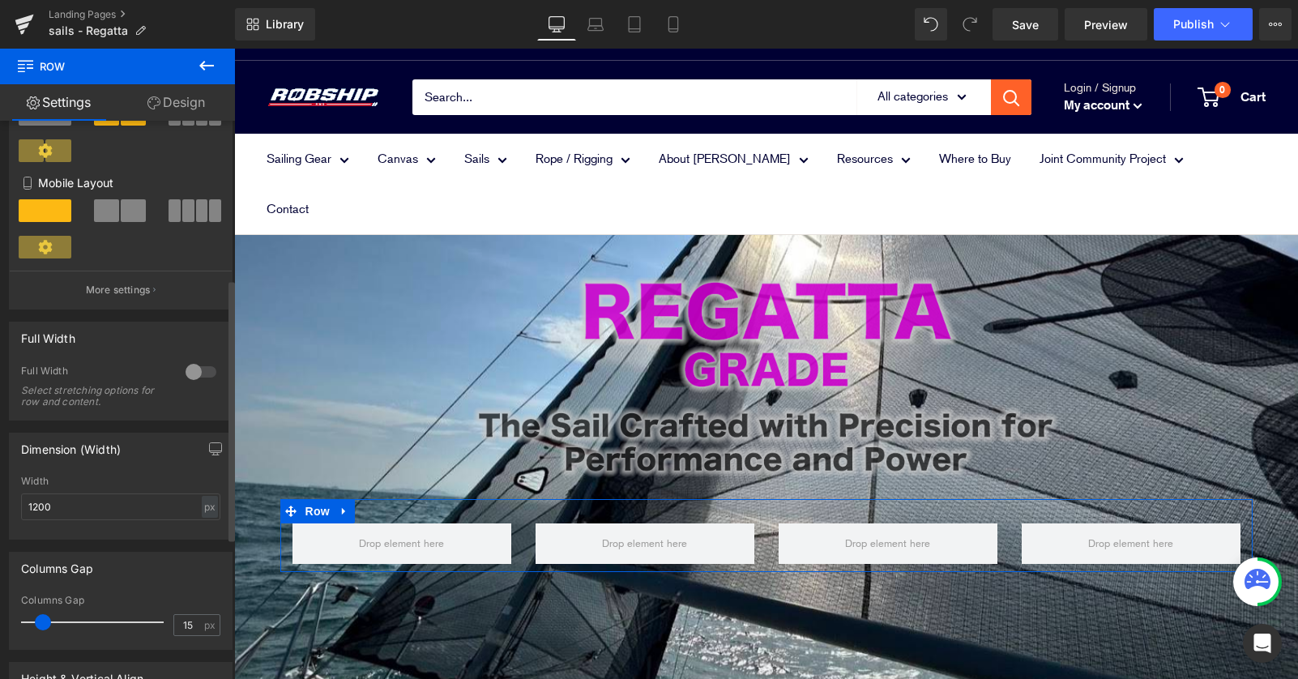
click at [194, 370] on div at bounding box center [200, 372] width 39 height 26
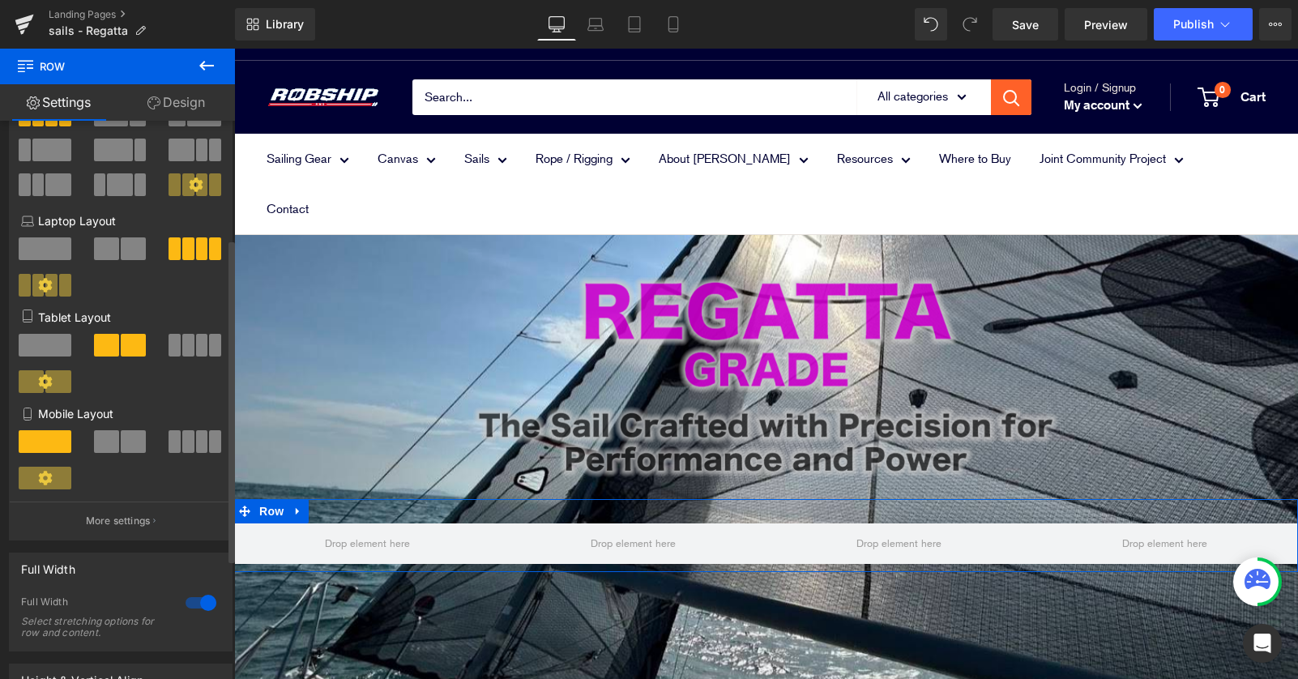
scroll to position [0, 0]
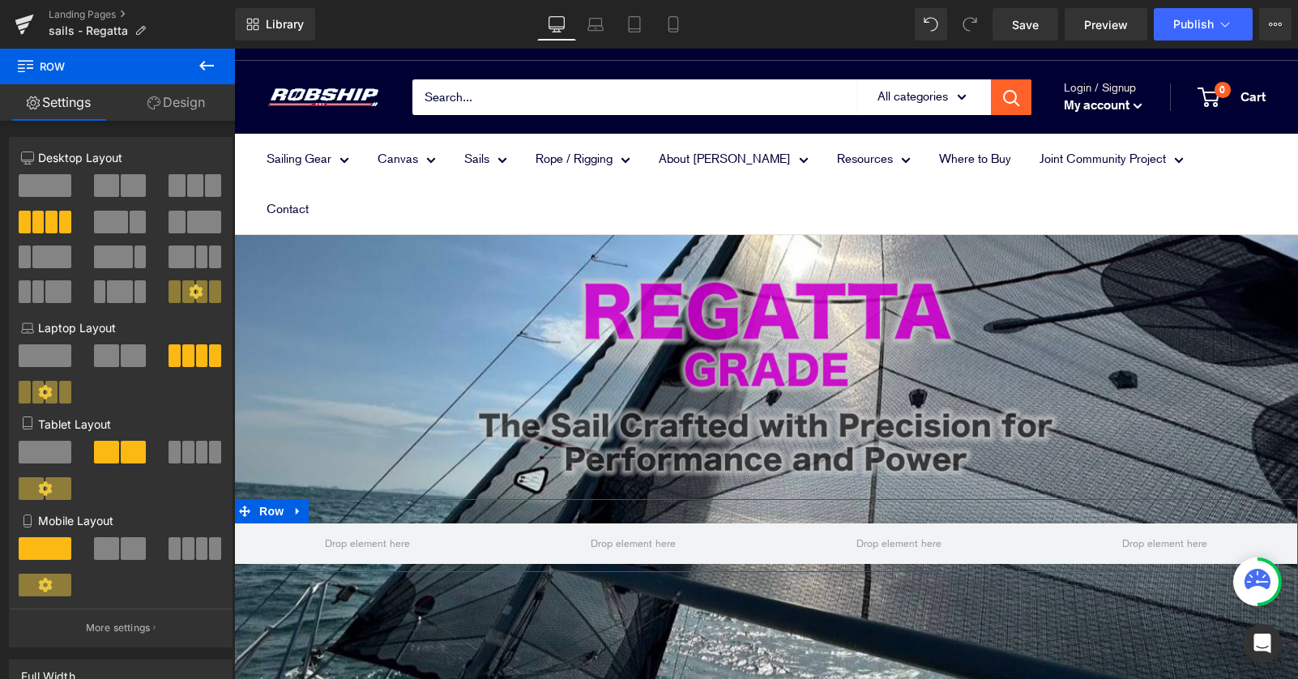
click at [189, 109] on link "Design" at bounding box center [175, 102] width 117 height 36
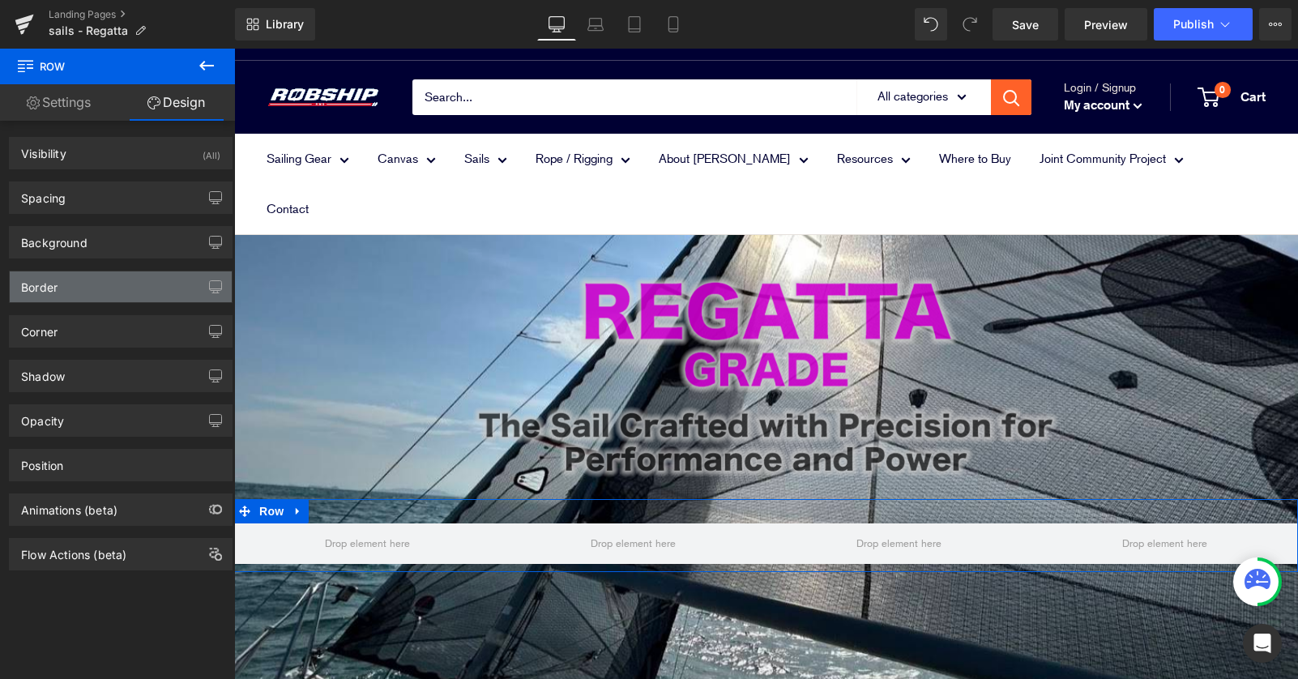
click at [120, 285] on div "Border" at bounding box center [121, 286] width 222 height 31
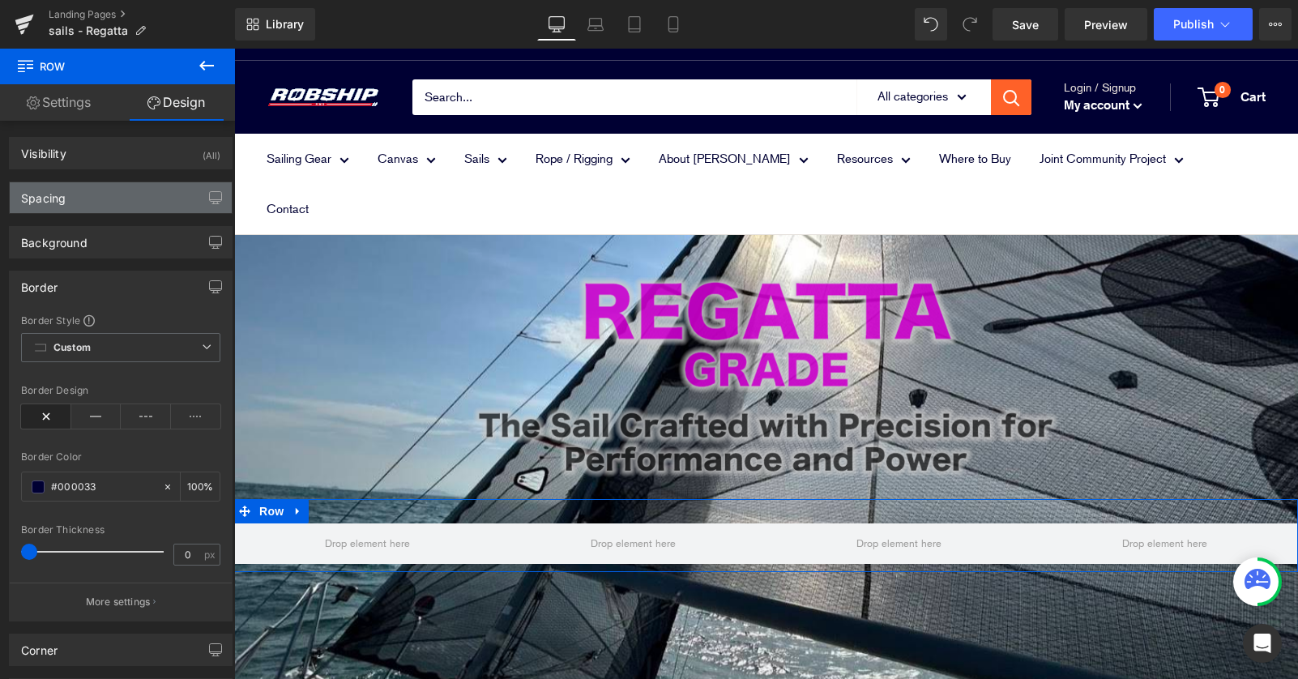
click at [103, 202] on div "Spacing" at bounding box center [121, 197] width 222 height 31
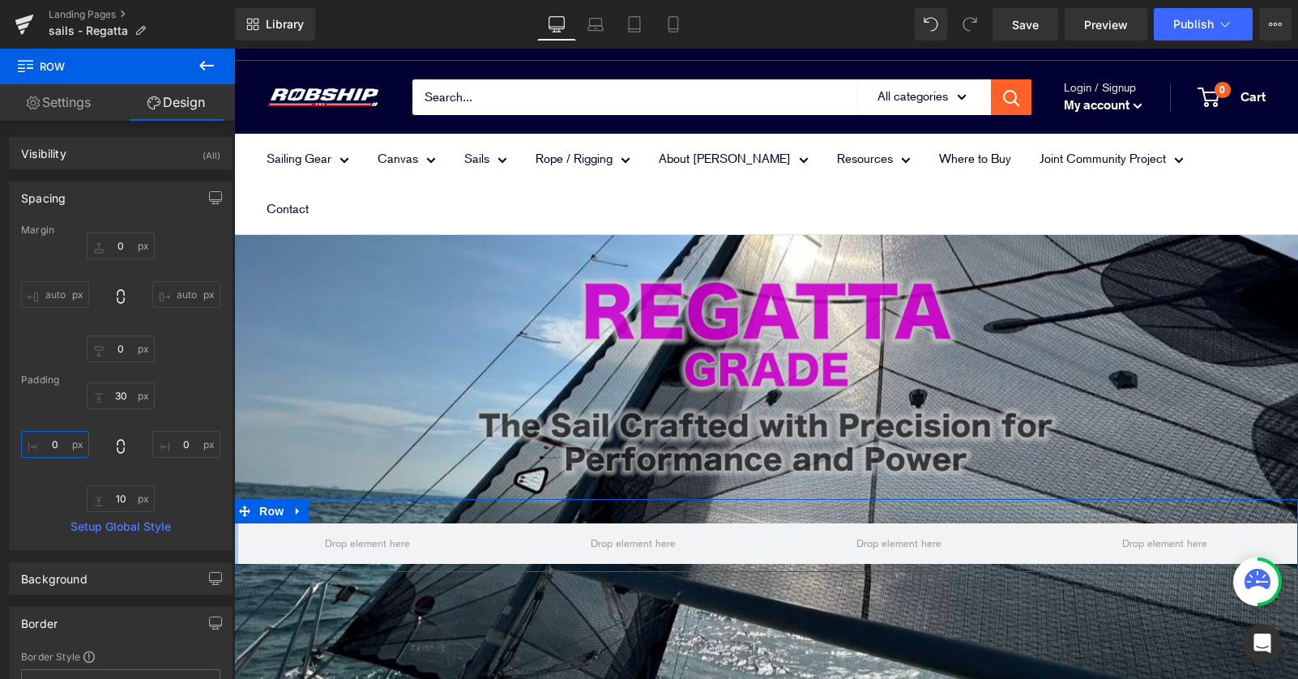
click at [51, 448] on input "0" at bounding box center [55, 444] width 68 height 27
type input "40"
click at [172, 442] on input "0" at bounding box center [186, 444] width 68 height 27
type input "40"
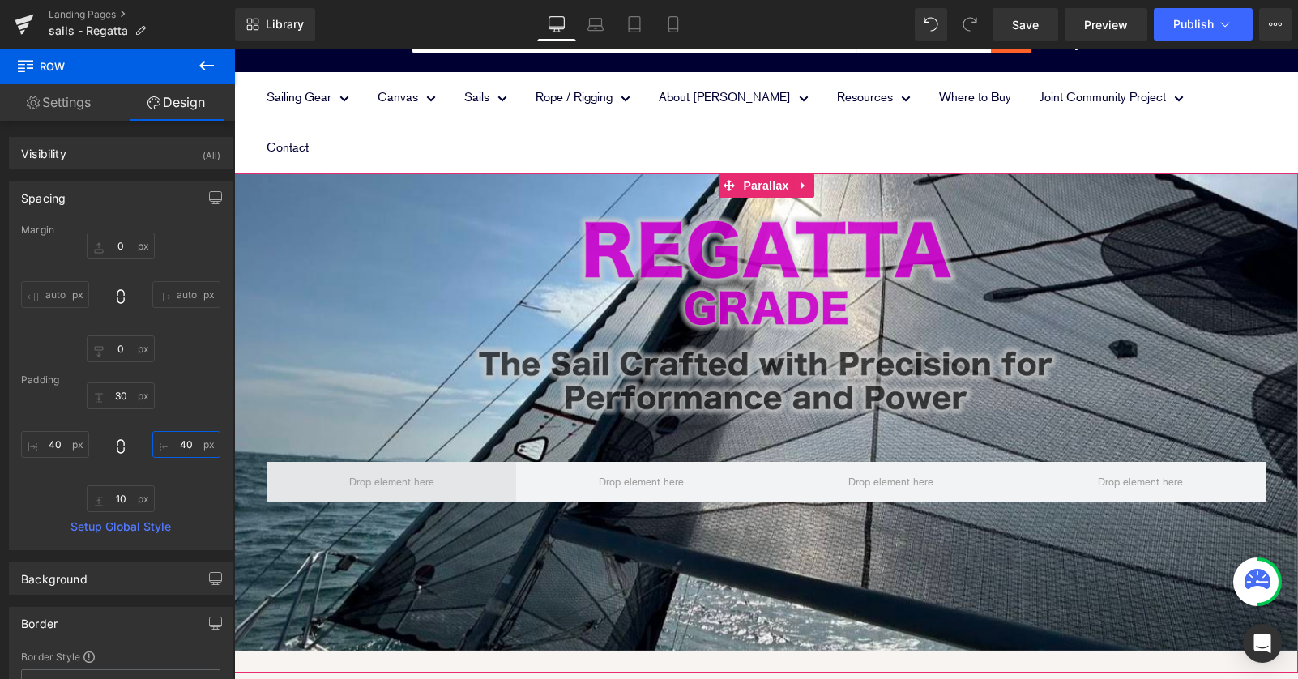
scroll to position [64, 0]
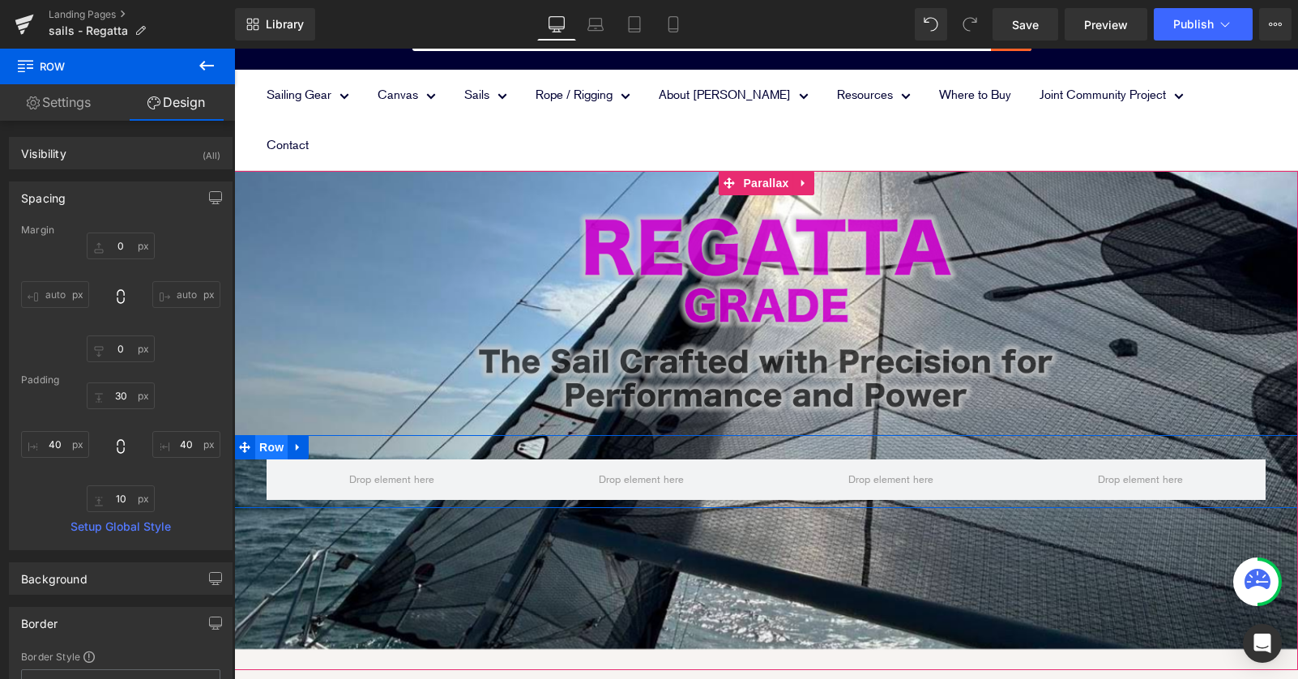
click at [272, 435] on span "Row" at bounding box center [271, 447] width 32 height 24
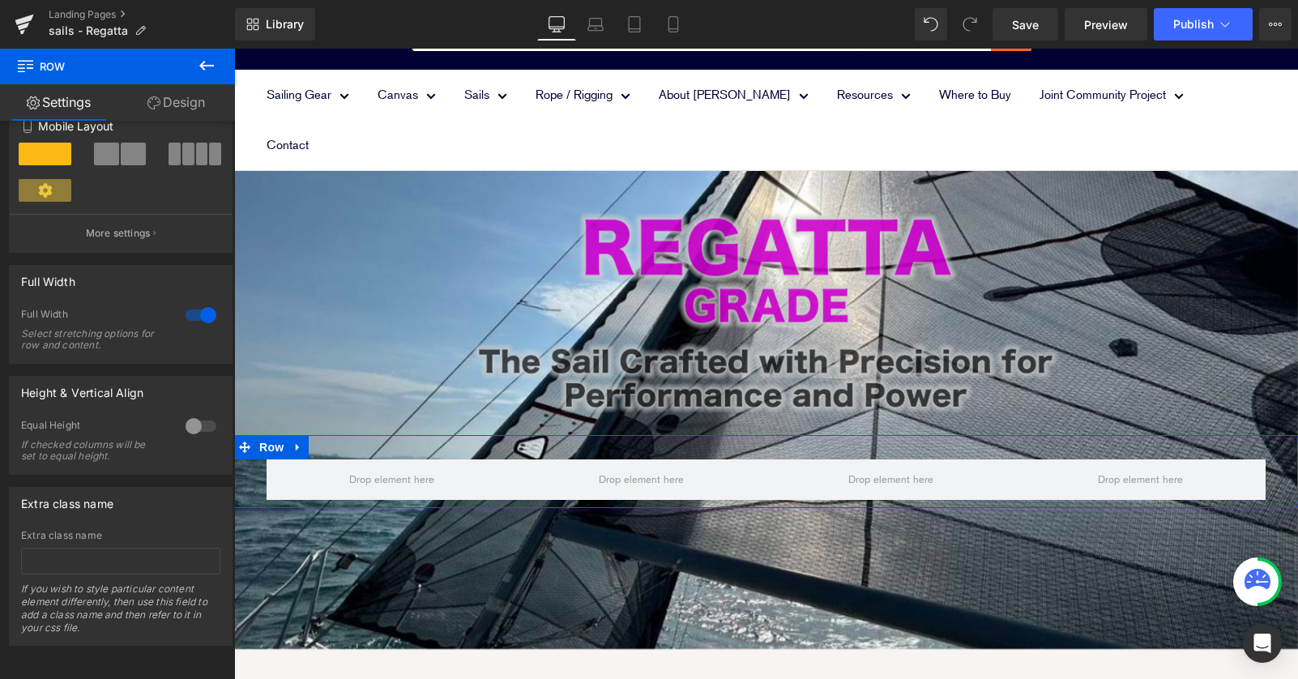
scroll to position [410, 0]
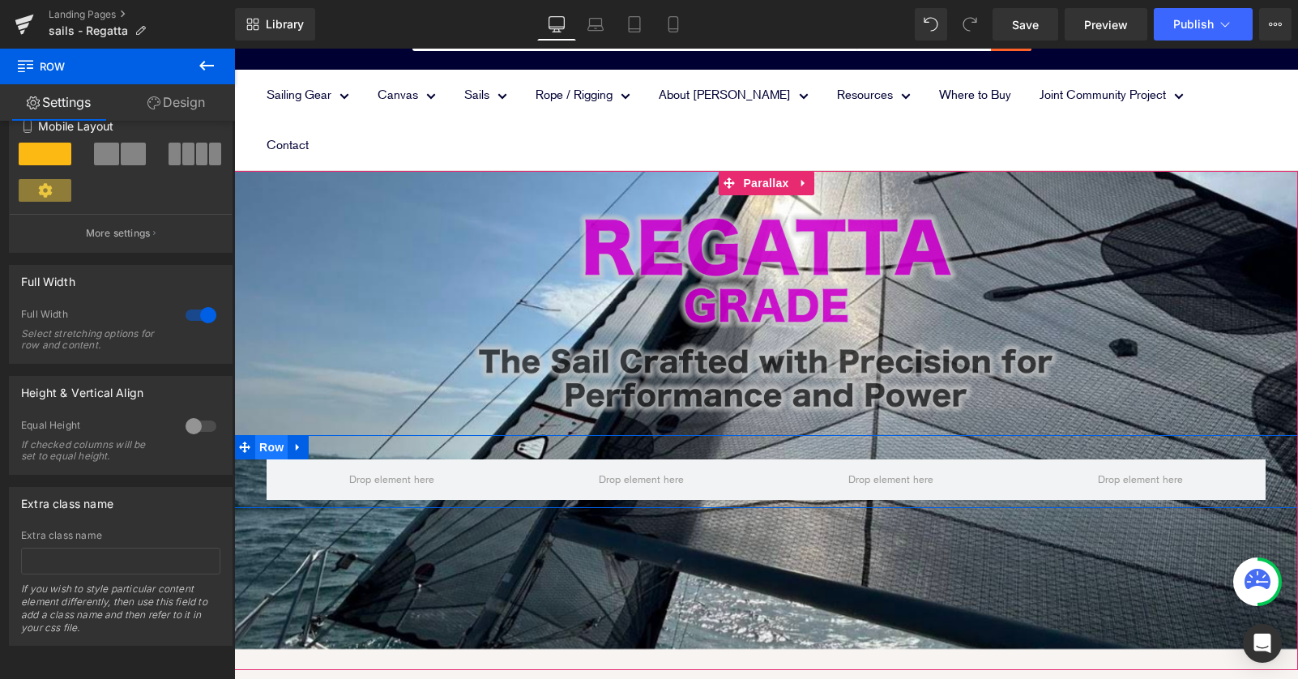
click at [275, 435] on span "Row" at bounding box center [271, 447] width 32 height 24
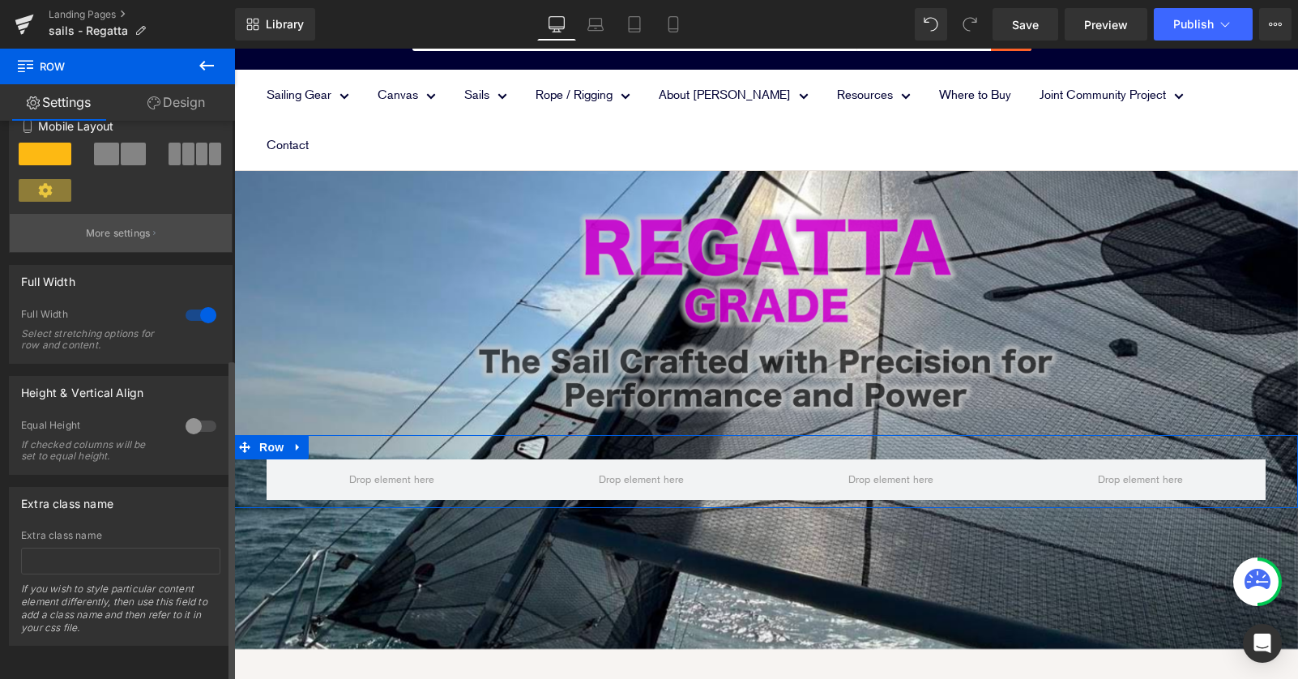
click at [139, 226] on p "More settings" at bounding box center [118, 233] width 65 height 15
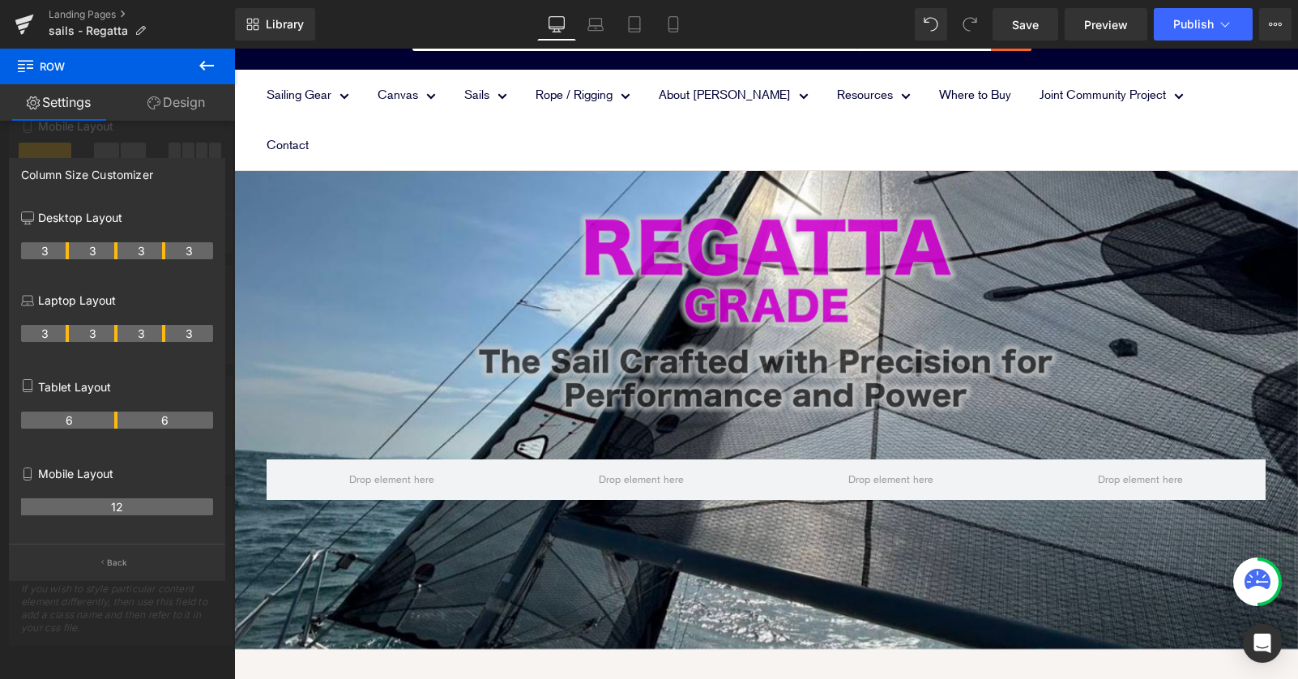
click at [207, 62] on icon at bounding box center [206, 65] width 19 height 19
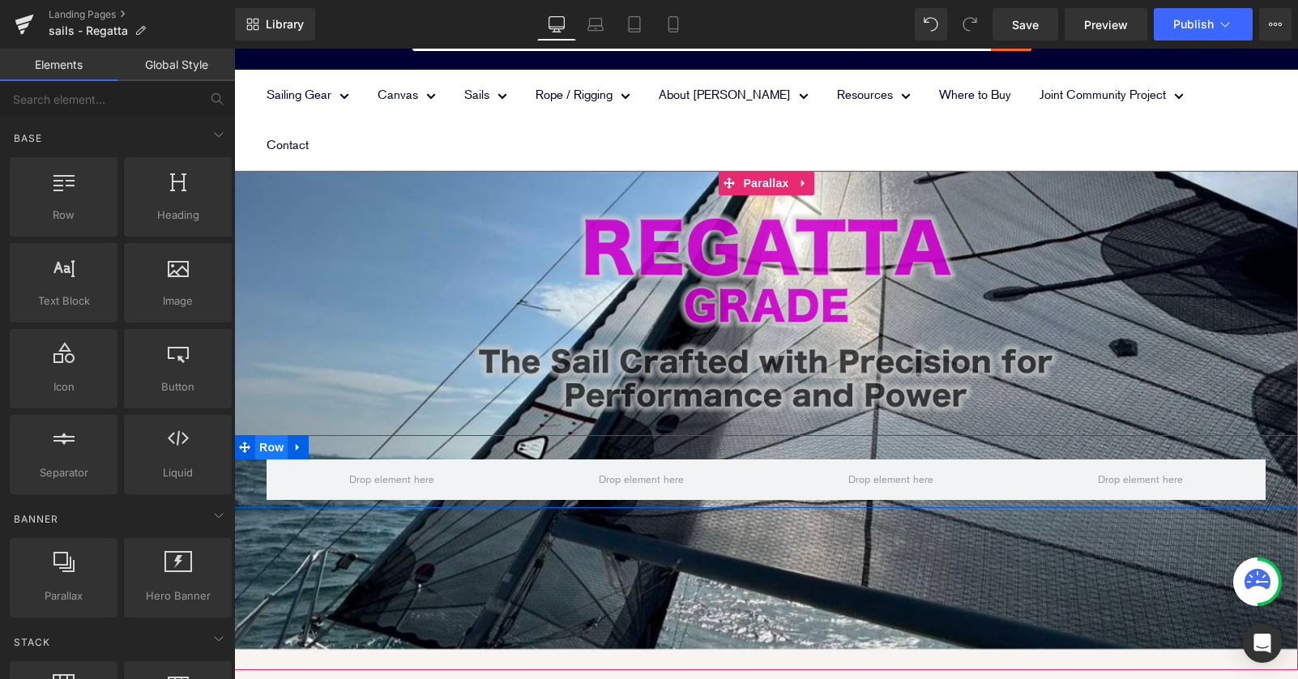
click at [267, 435] on span "Row" at bounding box center [271, 447] width 32 height 24
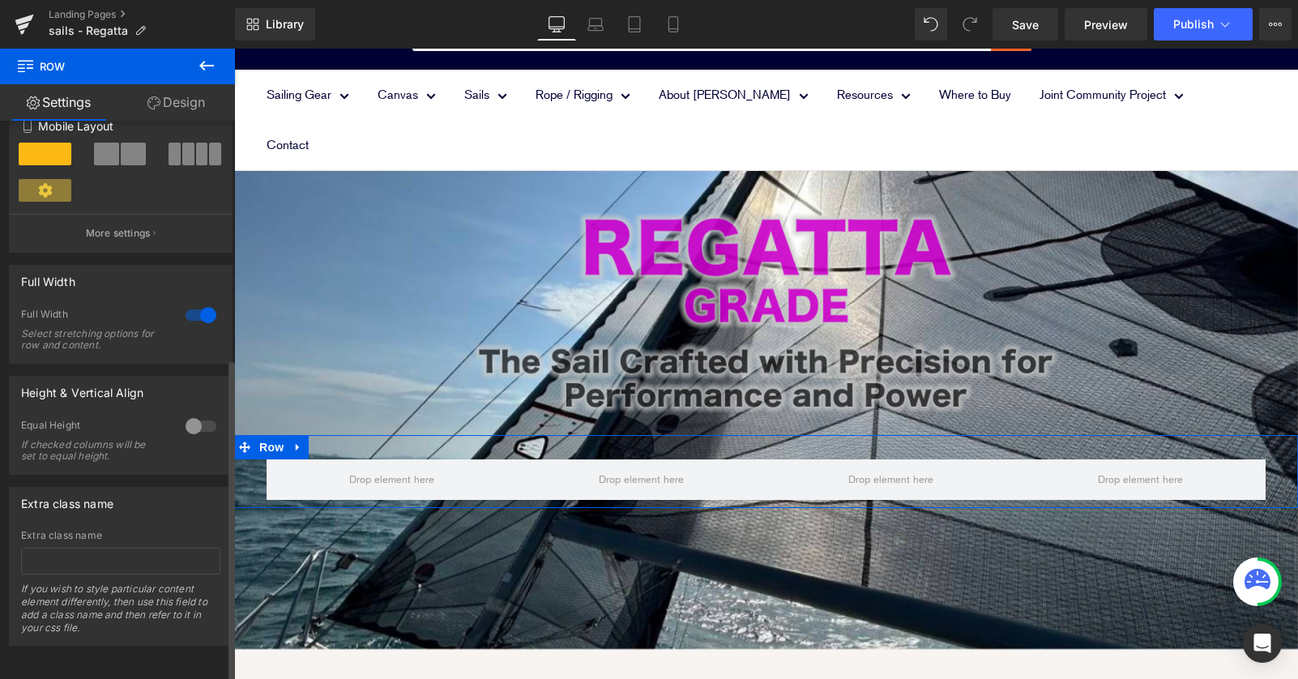
click at [194, 304] on div at bounding box center [200, 315] width 39 height 26
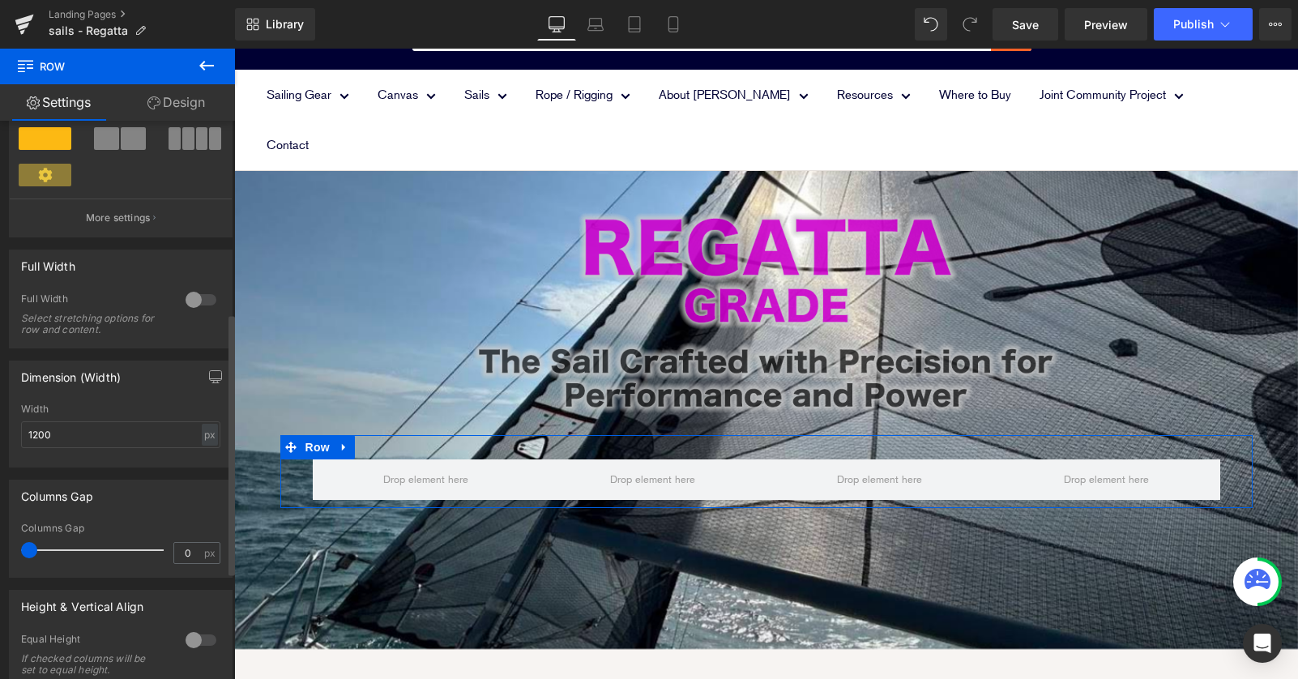
click at [194, 303] on div at bounding box center [200, 300] width 39 height 26
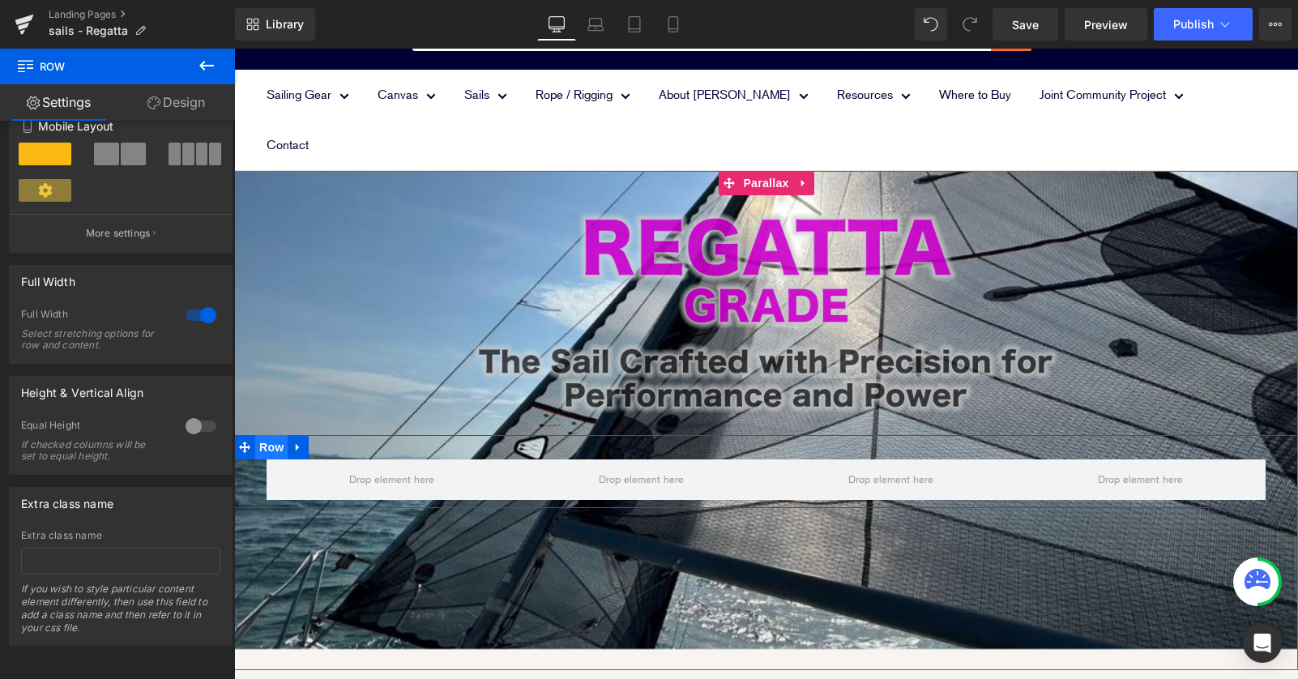
click at [275, 435] on span "Row" at bounding box center [271, 447] width 32 height 24
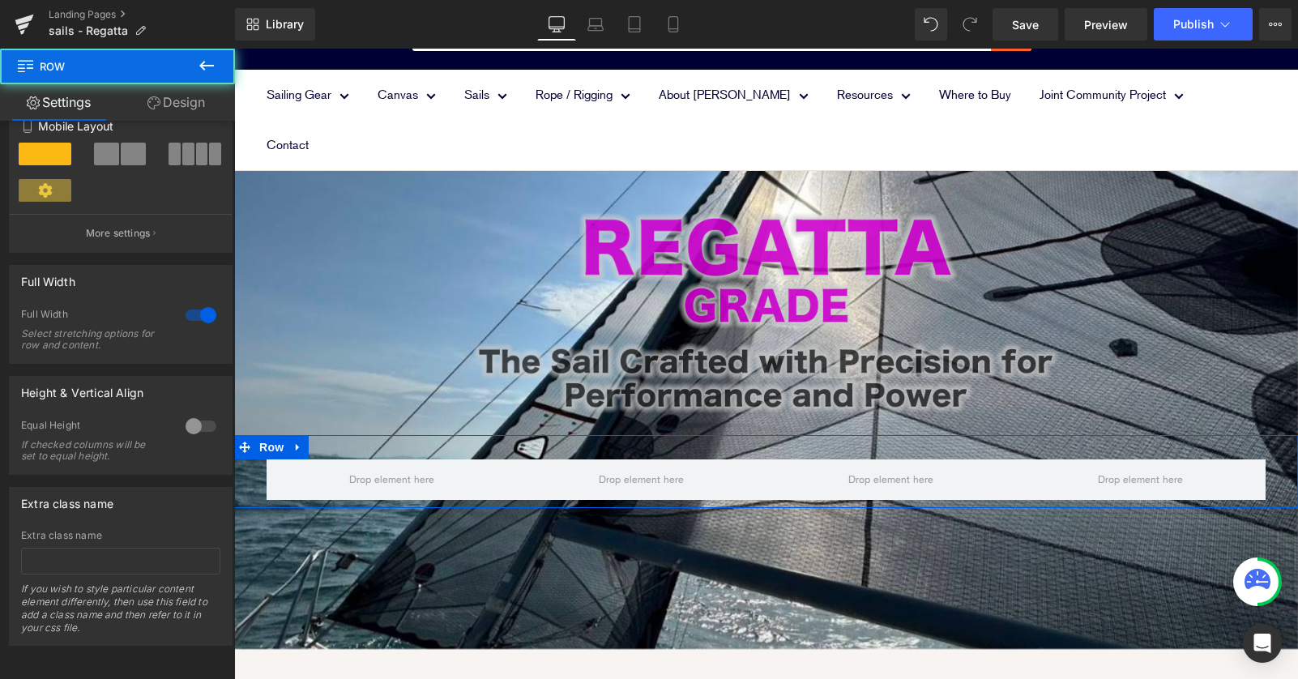
click at [186, 94] on link "Design" at bounding box center [175, 102] width 117 height 36
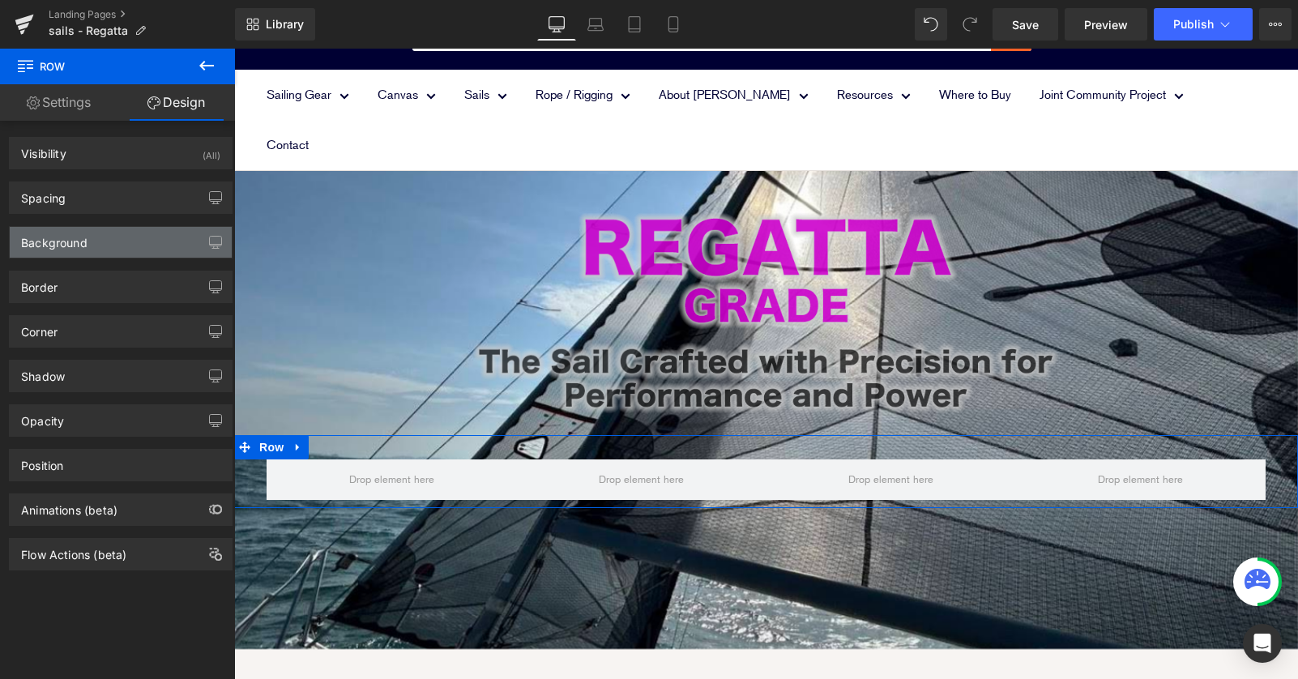
type input "0"
type input "30"
type input "40"
type input "10"
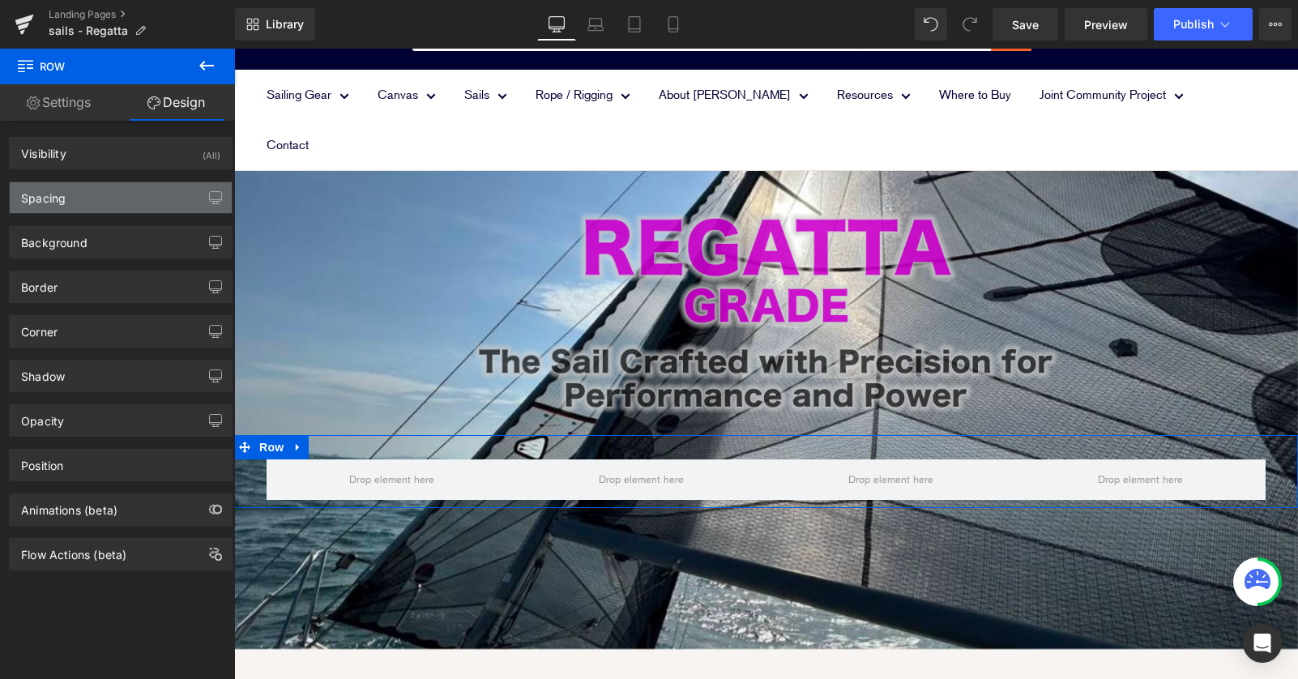
click at [131, 187] on div "Spacing" at bounding box center [121, 197] width 222 height 31
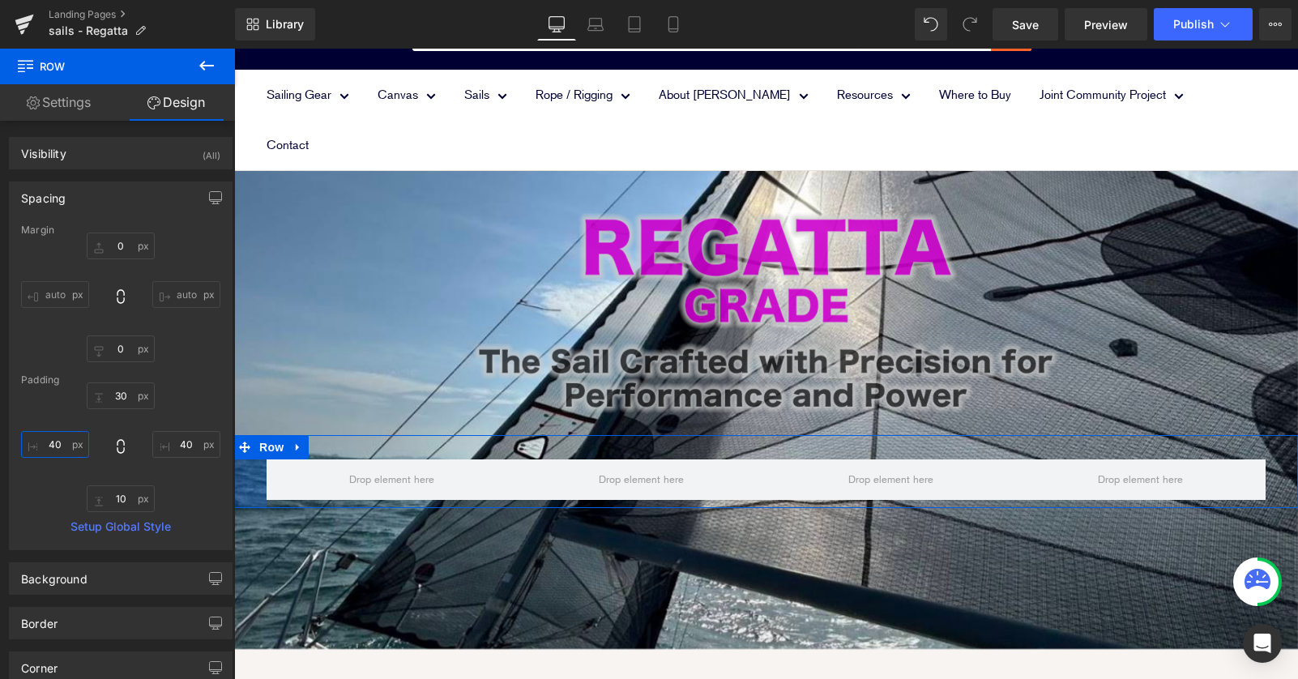
click at [55, 443] on input "40" at bounding box center [55, 444] width 68 height 27
type input "20"
click at [178, 446] on input "40" at bounding box center [186, 444] width 68 height 27
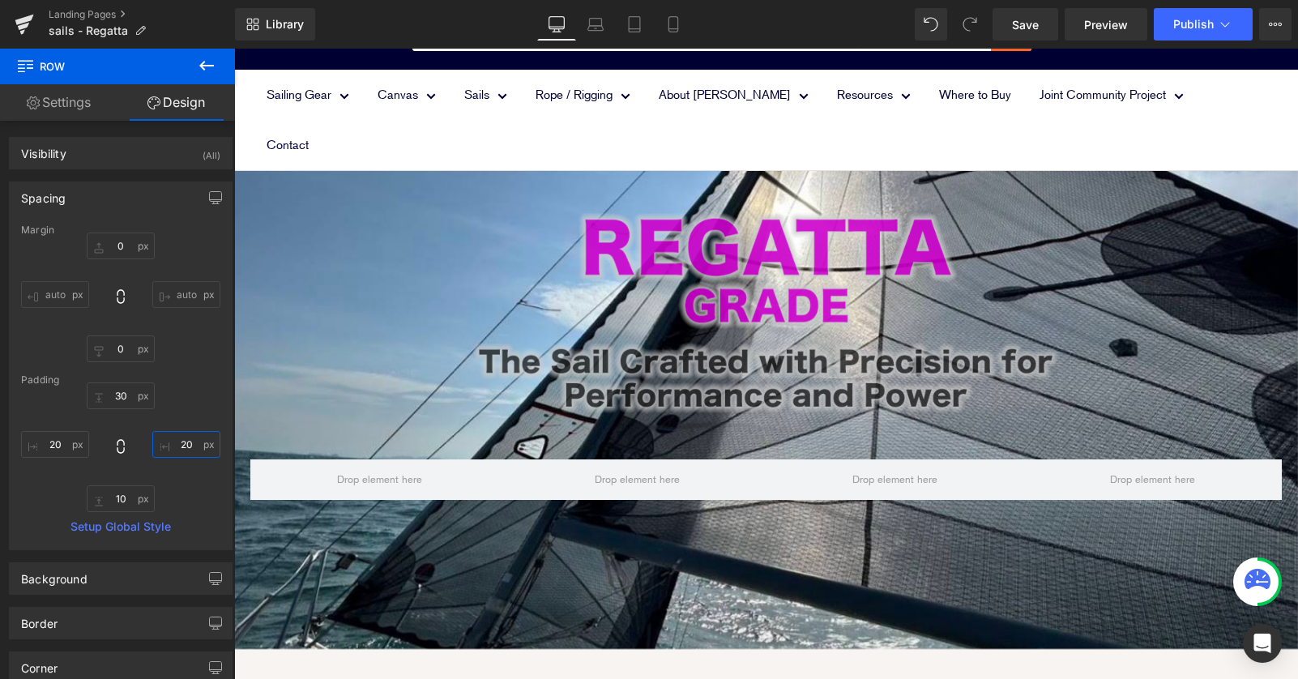
type input "20"
click at [200, 67] on icon at bounding box center [206, 65] width 19 height 19
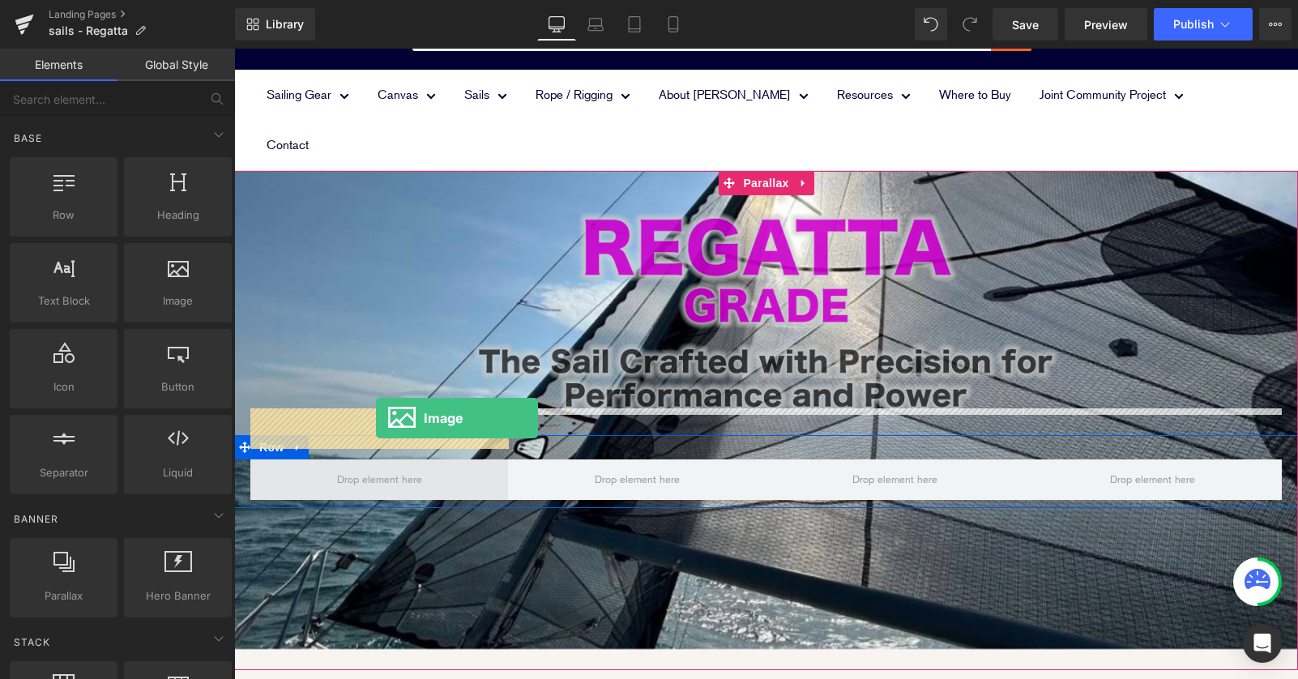
drag, startPoint x: 398, startPoint y: 335, endPoint x: 376, endPoint y: 418, distance: 86.3
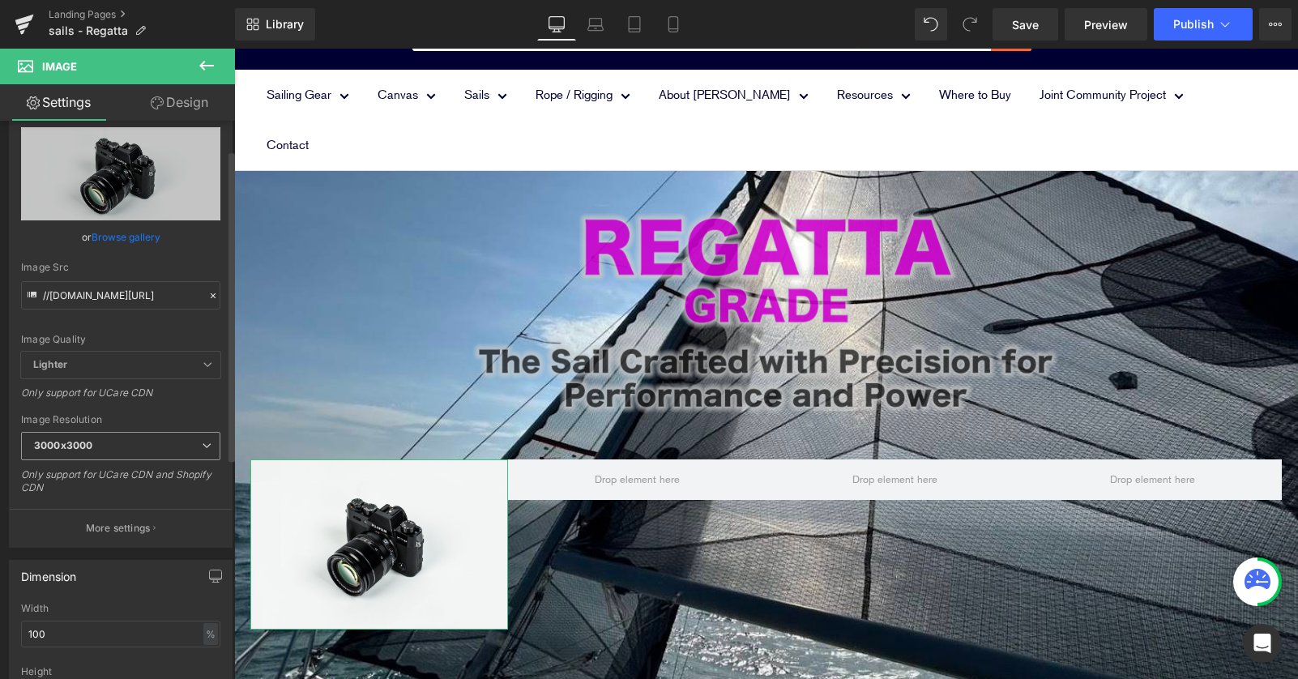
scroll to position [66, 0]
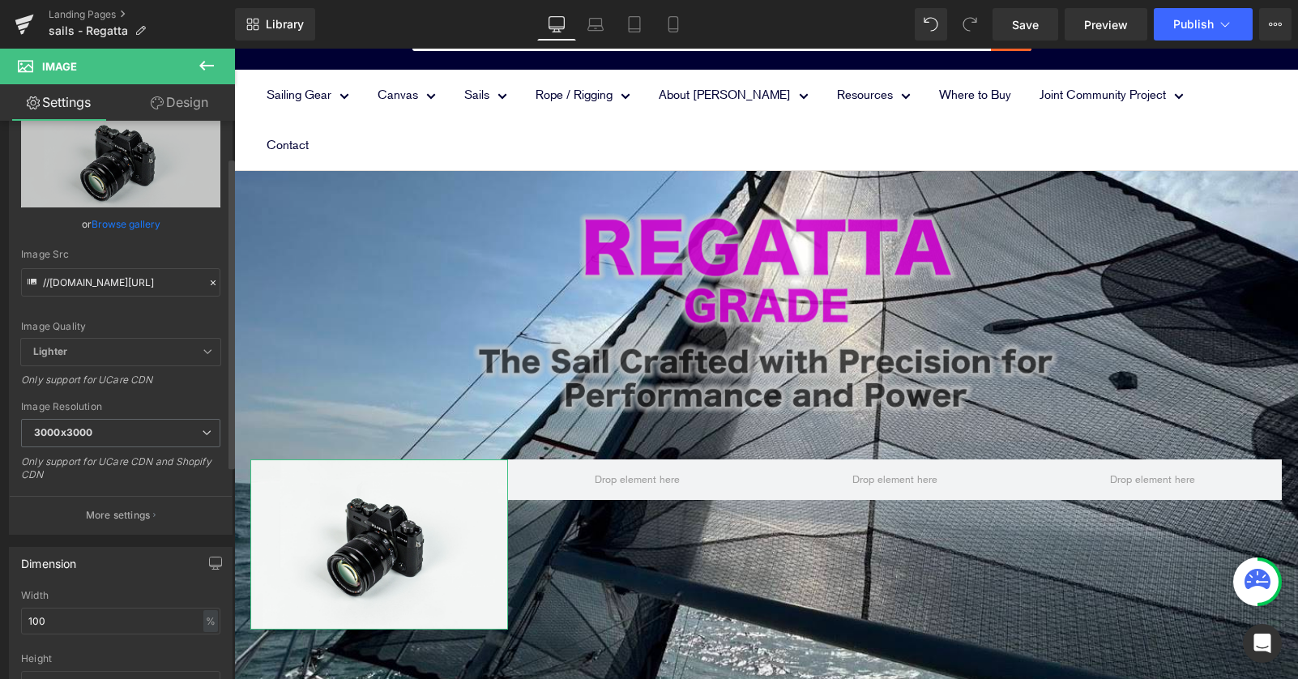
click at [203, 350] on icon at bounding box center [208, 352] width 10 height 10
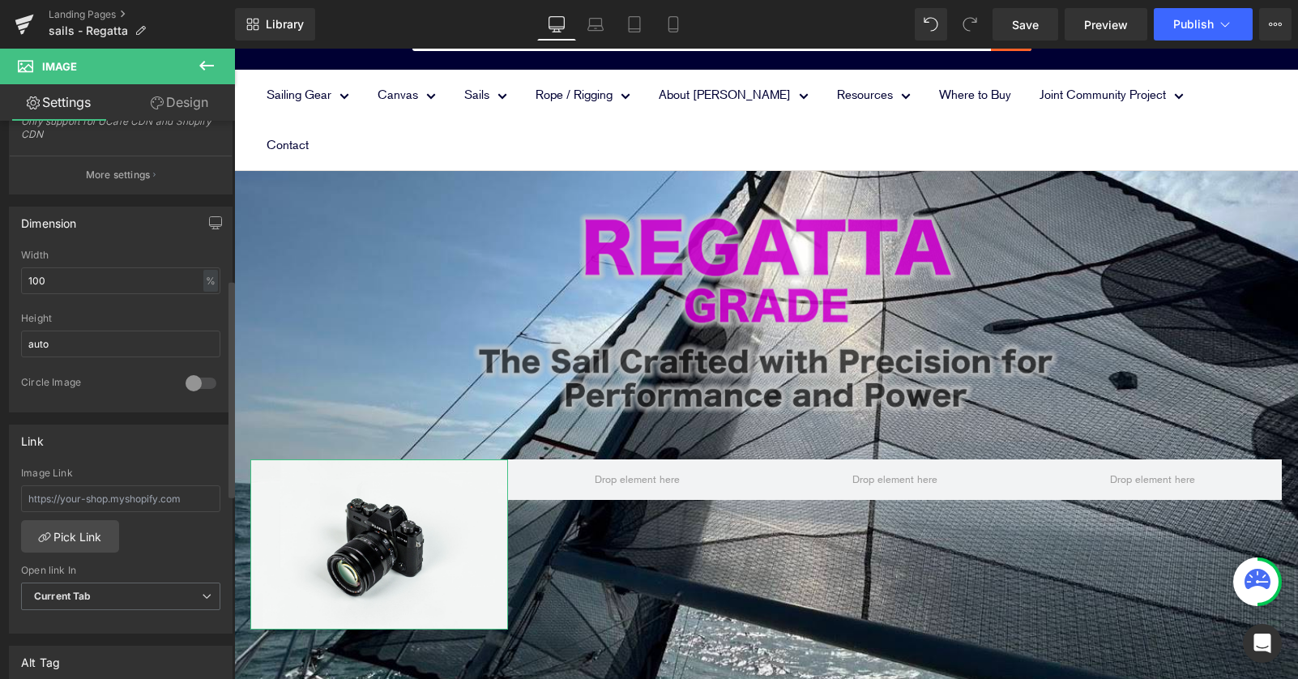
scroll to position [382, 0]
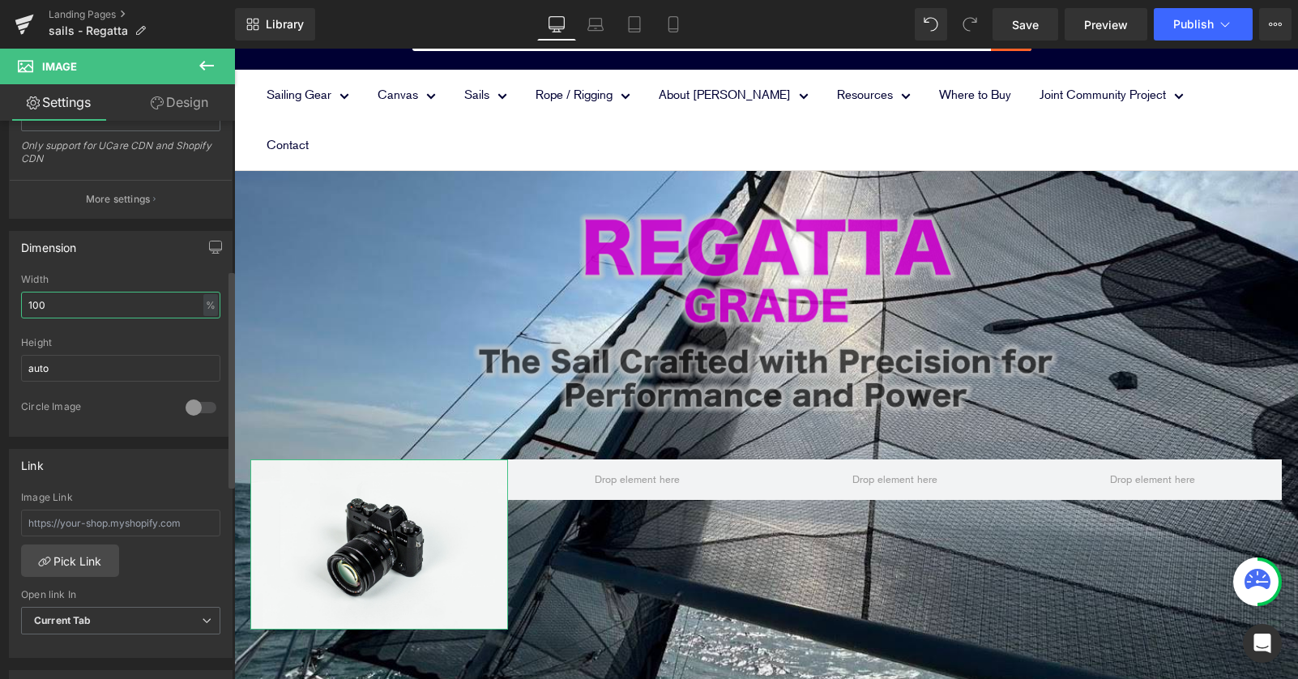
click at [80, 314] on input "100" at bounding box center [120, 305] width 199 height 27
drag, startPoint x: 79, startPoint y: 300, endPoint x: -11, endPoint y: 299, distance: 89.9
click at [0, 299] on html "Image You are previewing how the will restyle your page. You can not edit Eleme…" at bounding box center [649, 339] width 1298 height 679
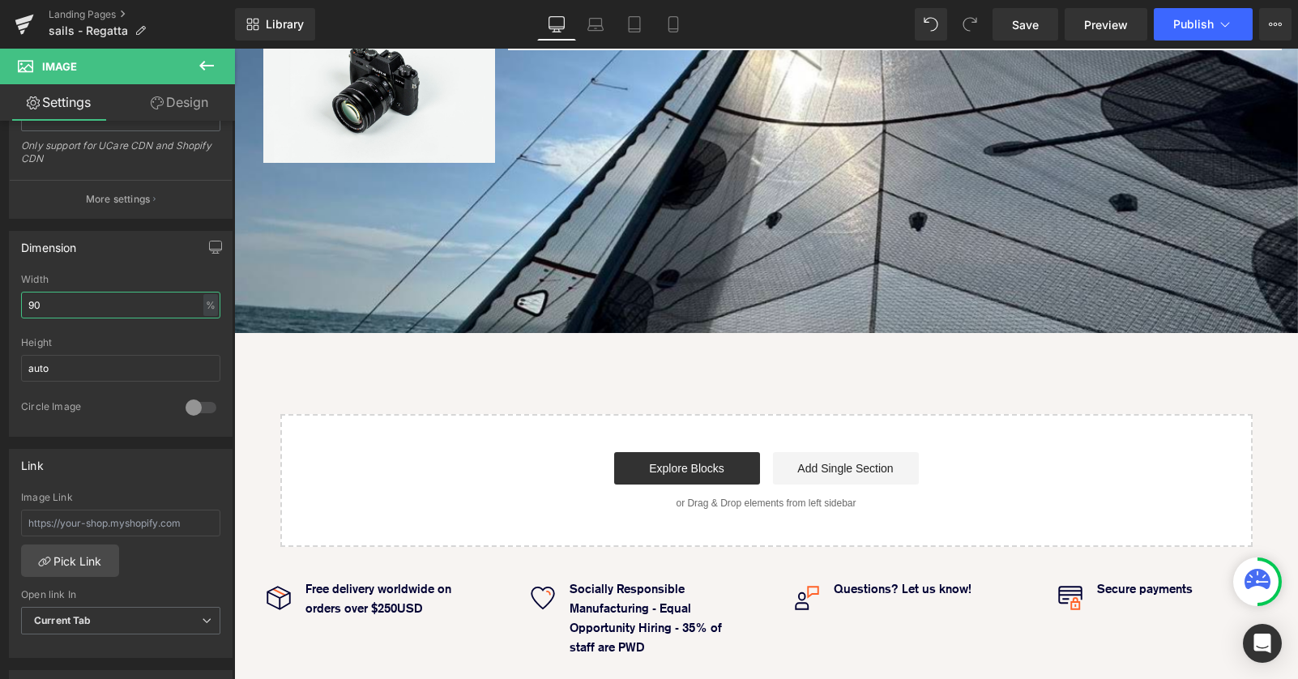
scroll to position [139, 0]
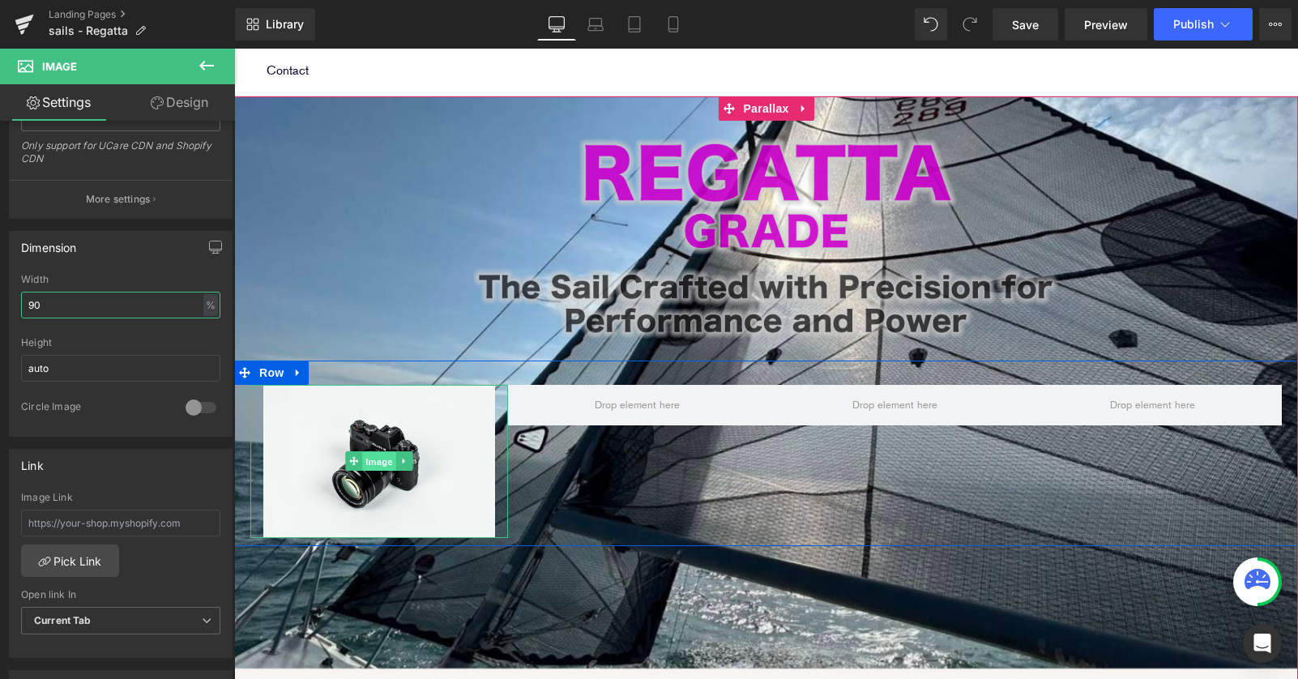
click at [380, 452] on span "Image" at bounding box center [379, 461] width 34 height 19
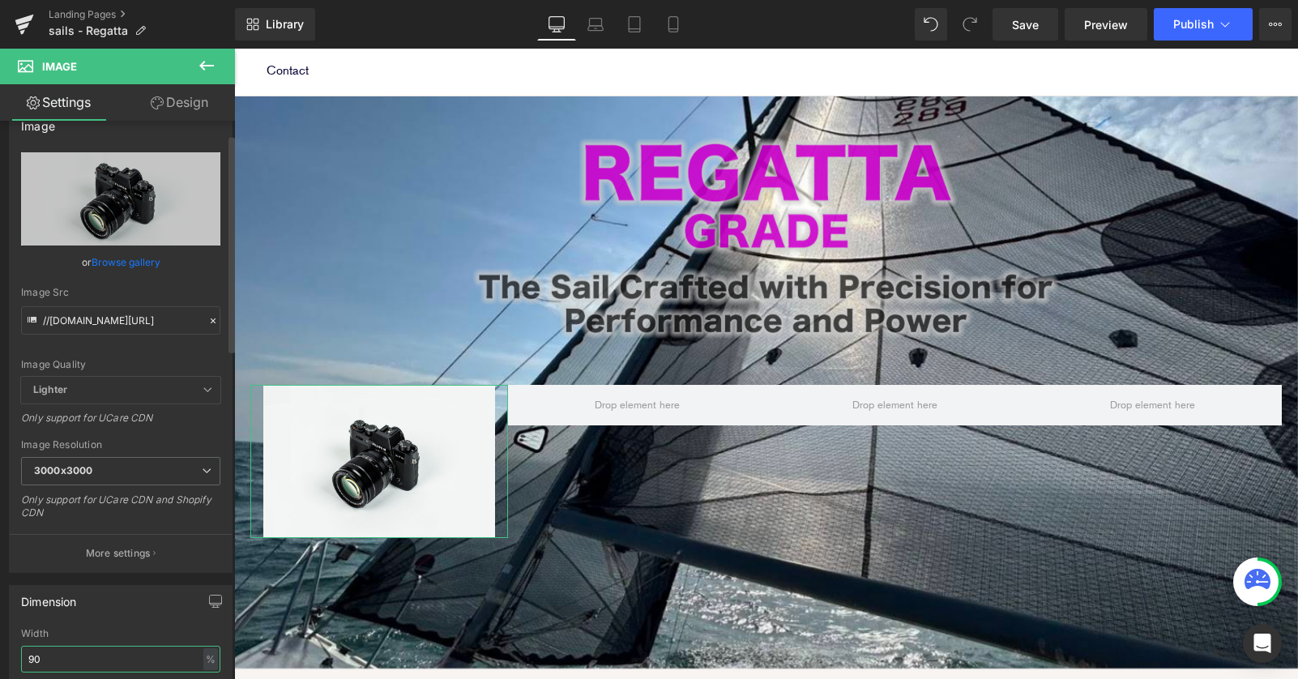
scroll to position [39, 0]
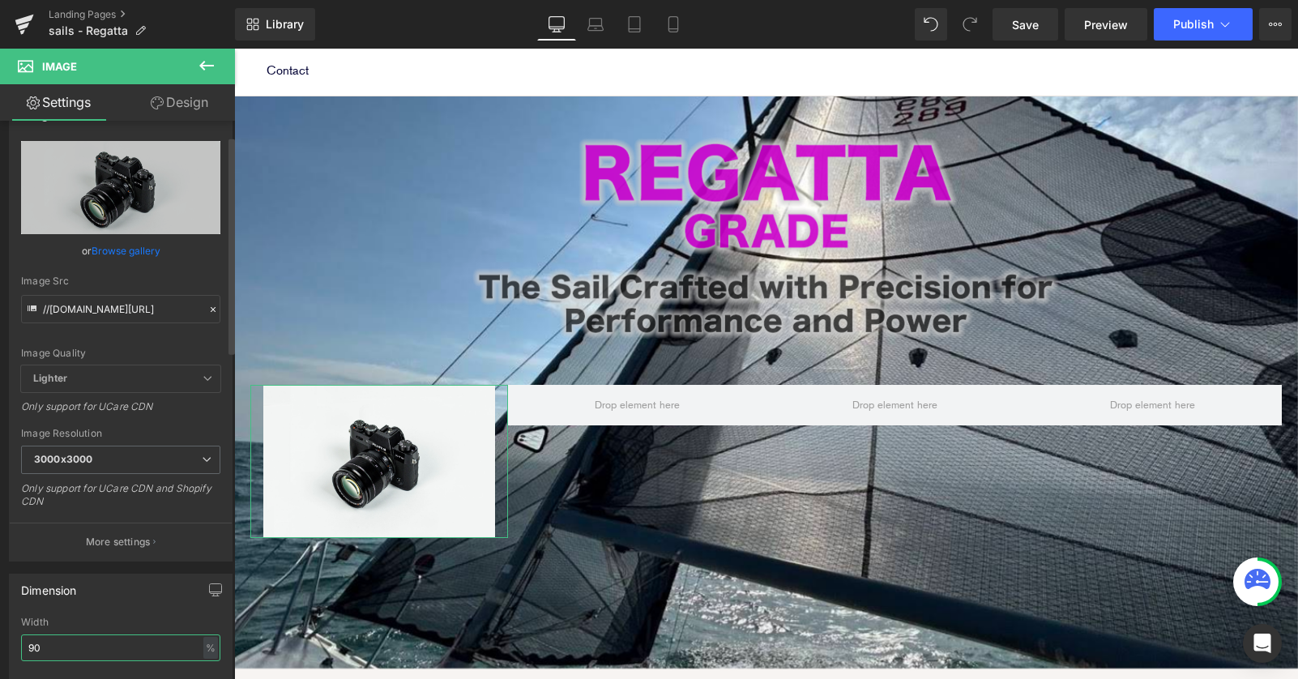
type input "90"
click at [194, 382] on span "Lighter" at bounding box center [120, 378] width 199 height 27
click at [181, 371] on span "Lighter" at bounding box center [120, 378] width 199 height 27
click at [194, 373] on span "Lighter" at bounding box center [120, 378] width 199 height 27
drag, startPoint x: 193, startPoint y: 105, endPoint x: 151, endPoint y: 351, distance: 249.0
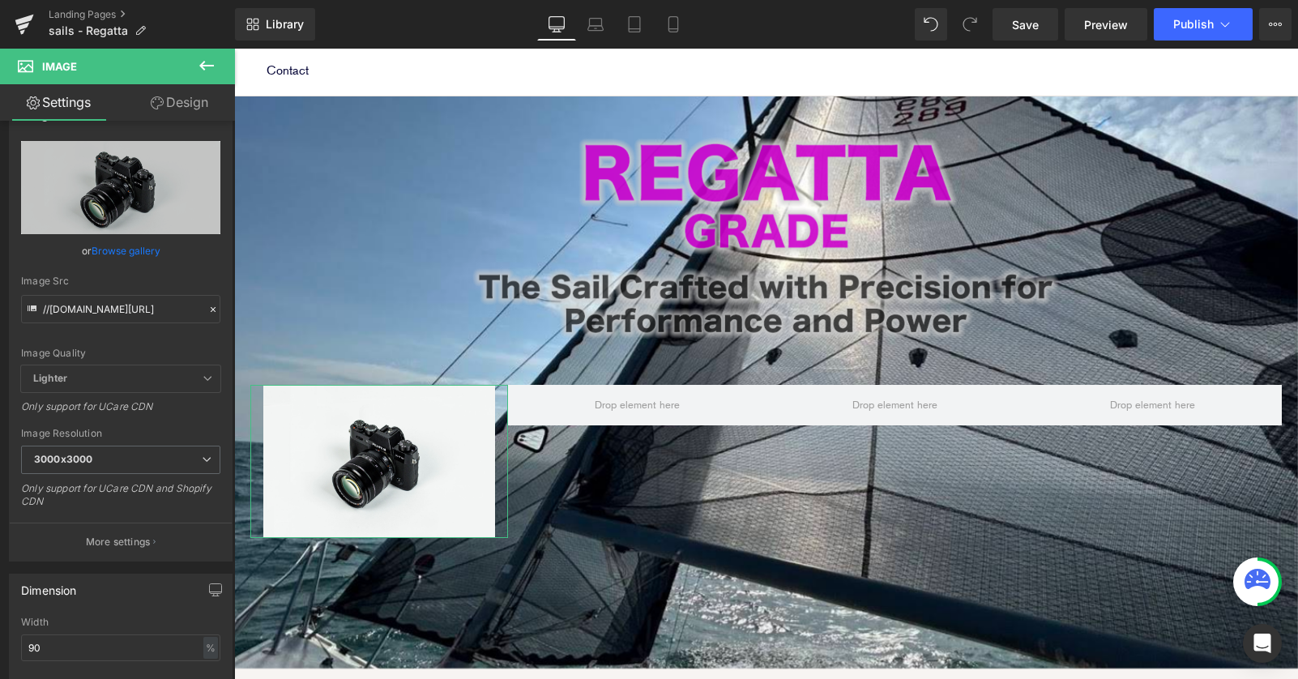
click at [193, 105] on link "Design" at bounding box center [179, 102] width 117 height 36
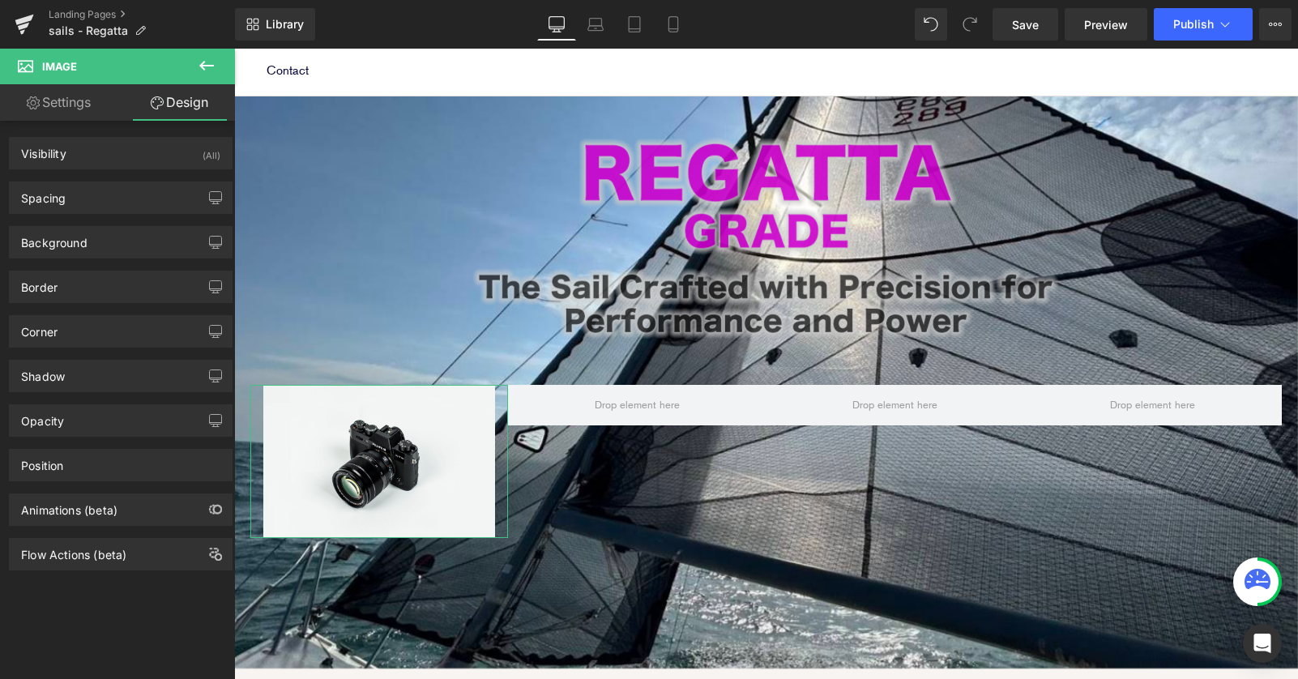
type input "#333333"
type input "100"
click at [144, 373] on div "Shadow" at bounding box center [121, 375] width 222 height 31
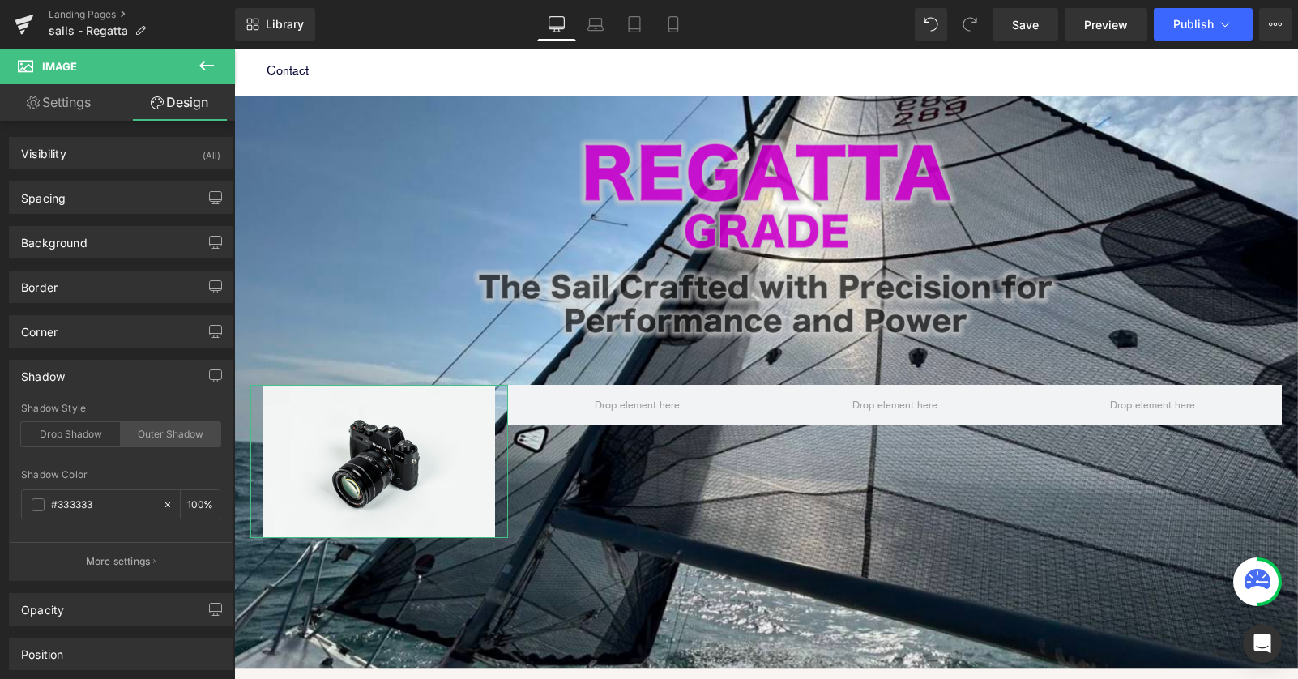
click at [157, 429] on div "Outer Shadow" at bounding box center [171, 434] width 100 height 24
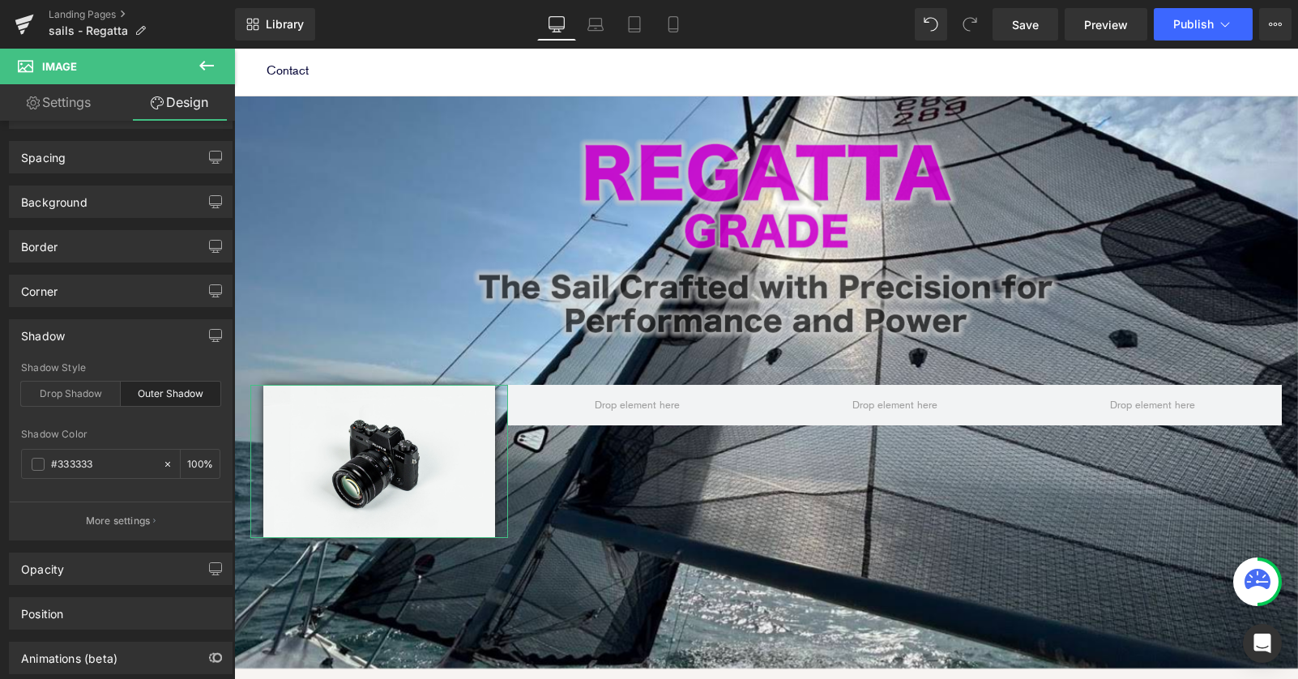
scroll to position [42, 0]
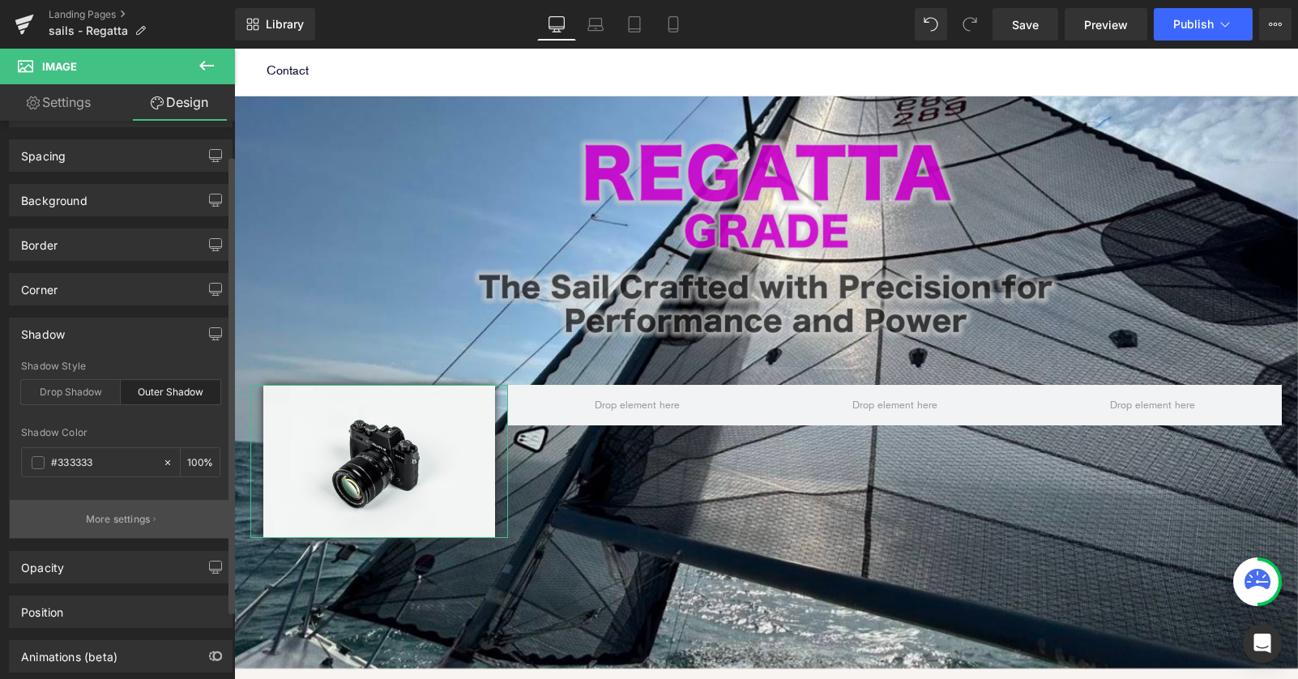
click at [149, 515] on button "More settings" at bounding box center [121, 519] width 222 height 38
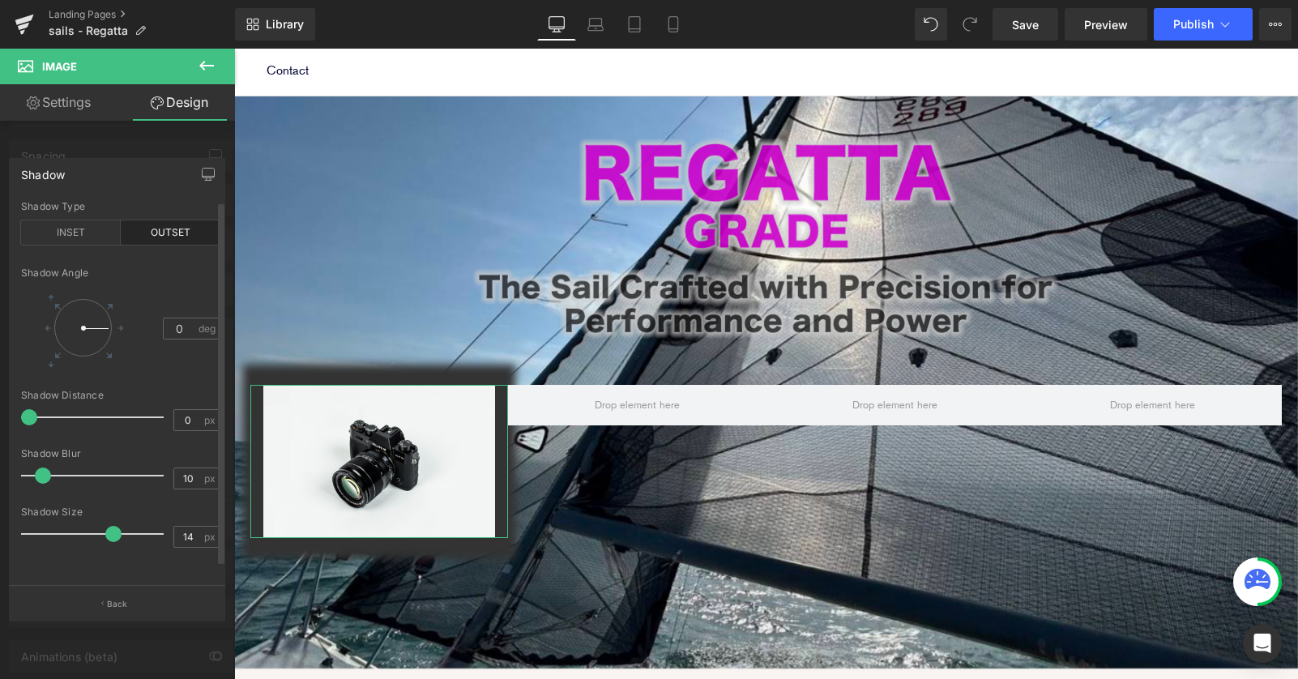
type input "11"
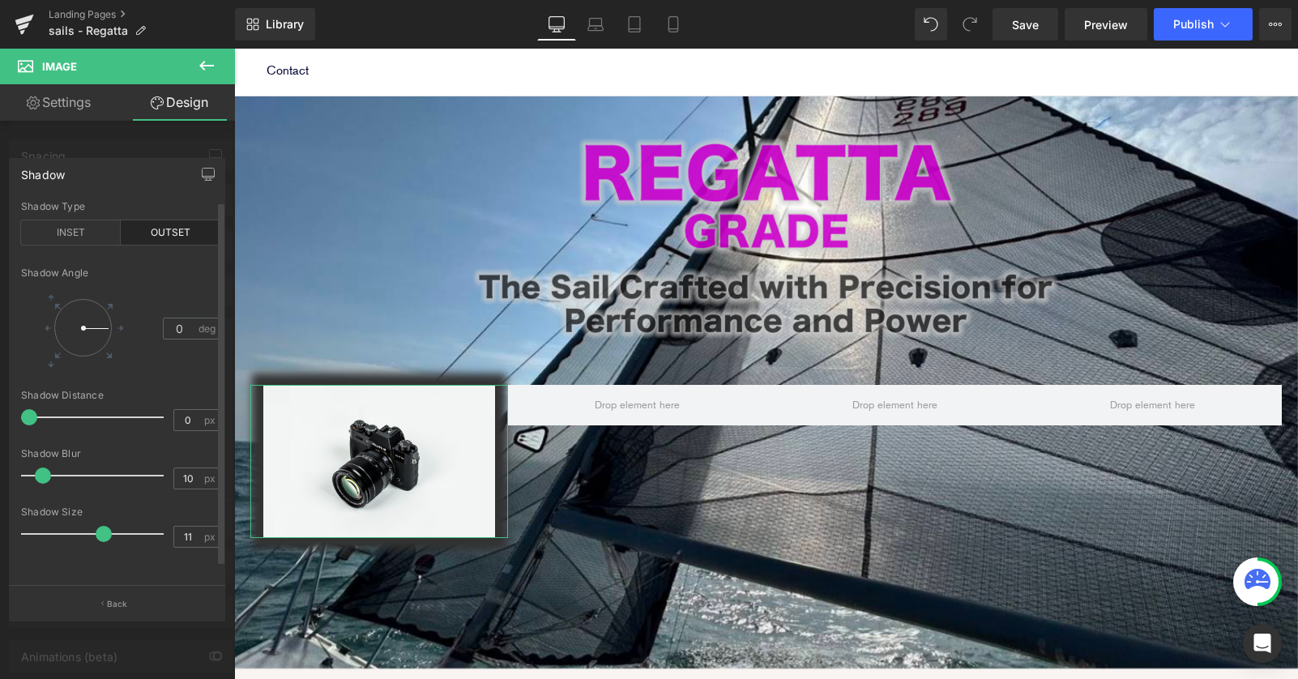
click at [106, 538] on span at bounding box center [104, 534] width 16 height 16
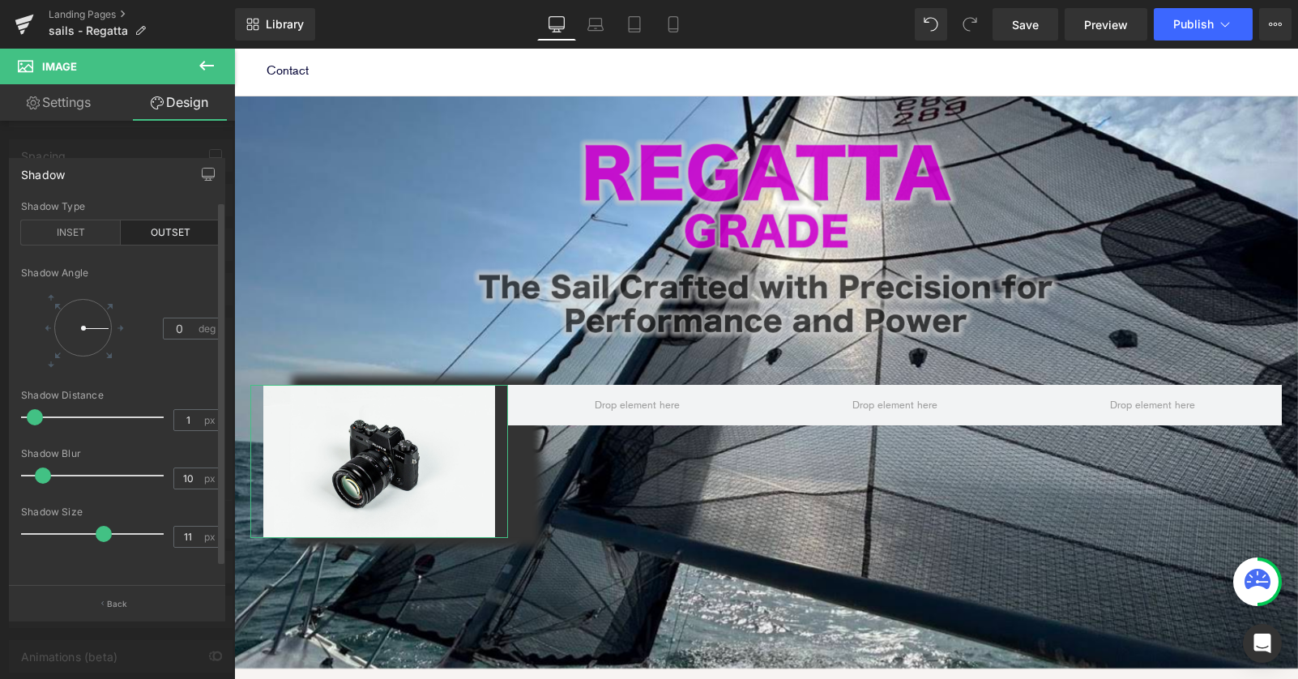
type input "0"
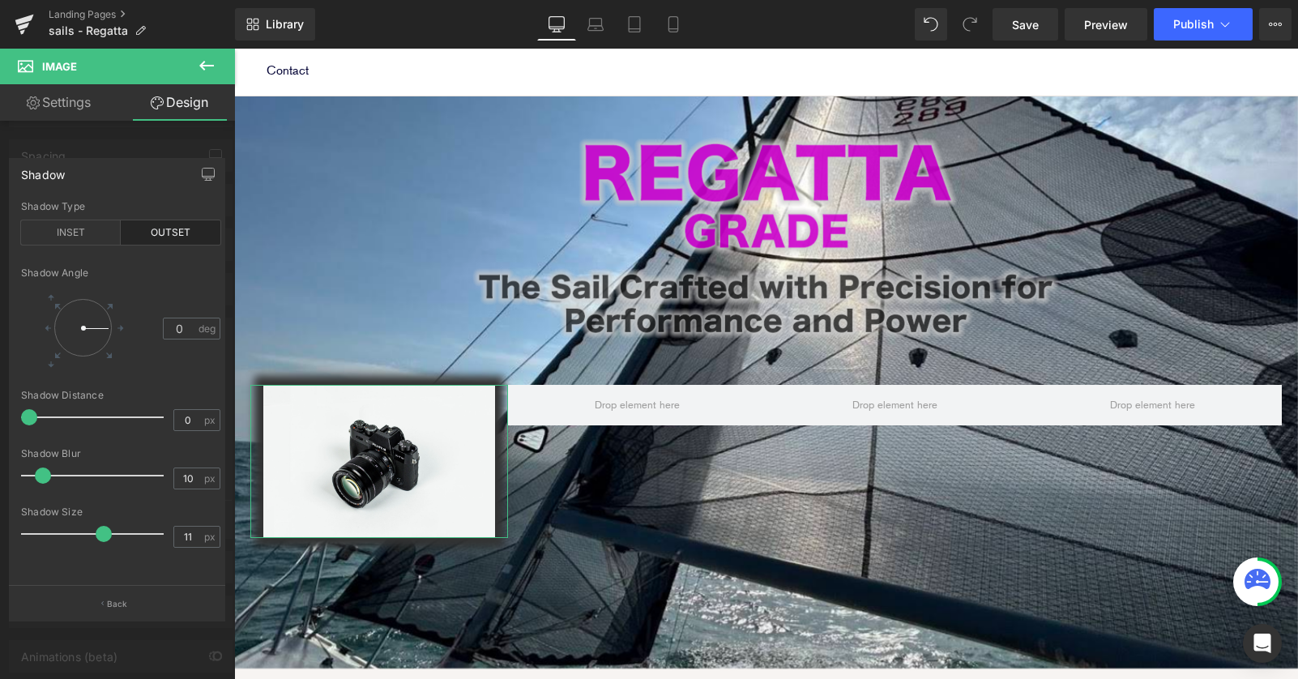
drag, startPoint x: 27, startPoint y: 416, endPoint x: -10, endPoint y: 414, distance: 36.5
click at [0, 414] on html "Image You are previewing how the will restyle your page. You can not edit Eleme…" at bounding box center [649, 339] width 1298 height 679
type input "16"
drag, startPoint x: 43, startPoint y: 479, endPoint x: 51, endPoint y: 469, distance: 12.7
click at [52, 469] on span at bounding box center [52, 475] width 16 height 16
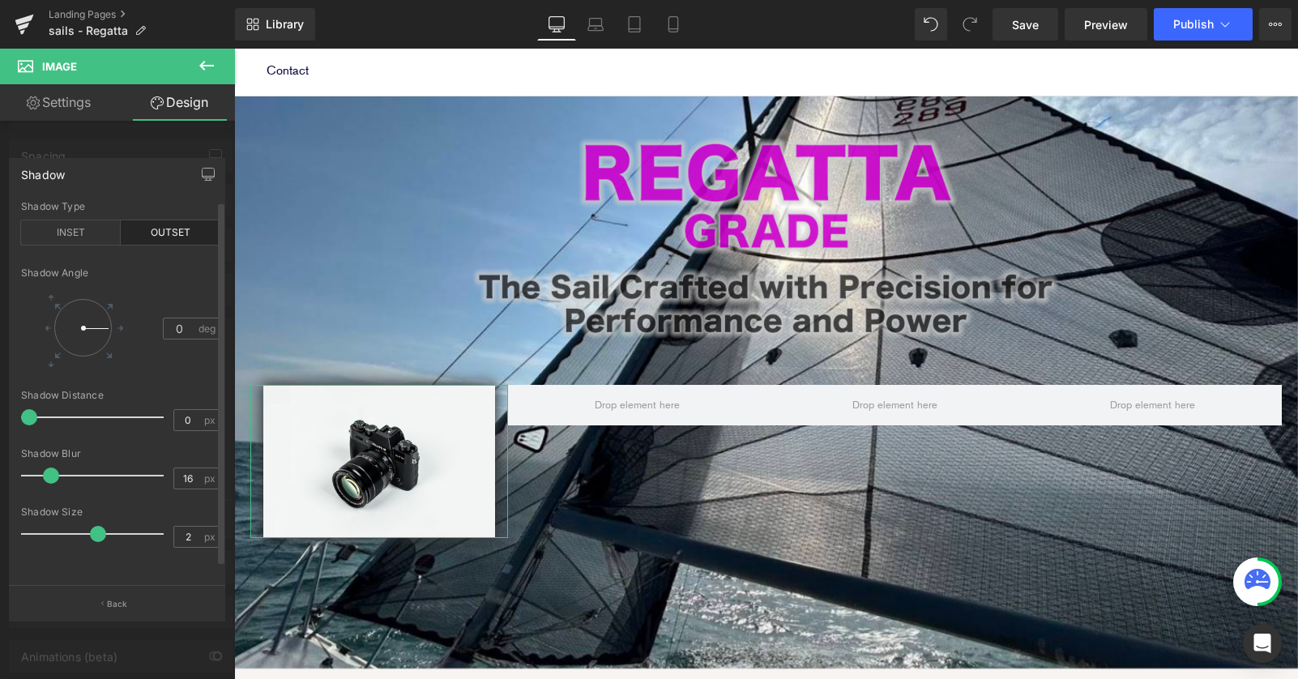
type input "1"
click at [96, 532] on span at bounding box center [98, 534] width 16 height 16
type input "10"
drag, startPoint x: 52, startPoint y: 479, endPoint x: 44, endPoint y: 478, distance: 8.1
click at [44, 478] on span at bounding box center [43, 475] width 16 height 16
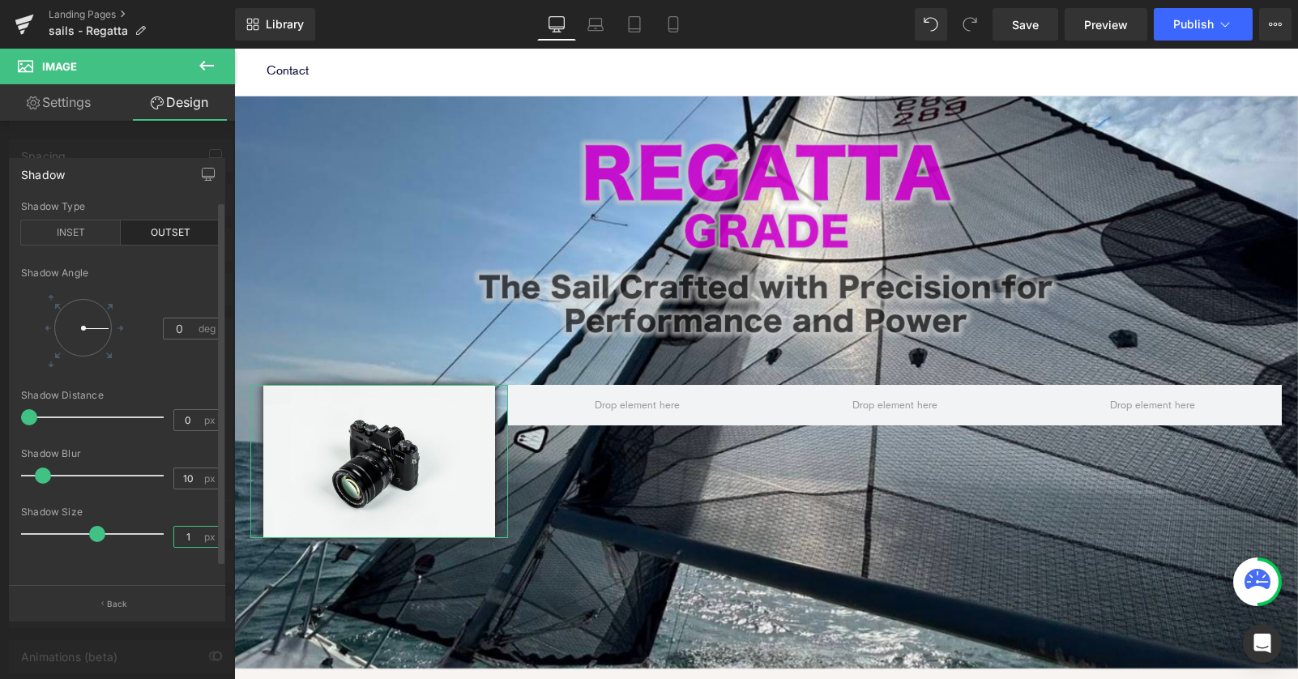
scroll to position [0, 0]
drag, startPoint x: 184, startPoint y: 541, endPoint x: 132, endPoint y: 541, distance: 51.8
click at [152, 541] on div "Shadow Size 1 px" at bounding box center [120, 533] width 199 height 54
type input "6"
click at [65, 229] on div "INSET" at bounding box center [71, 232] width 100 height 24
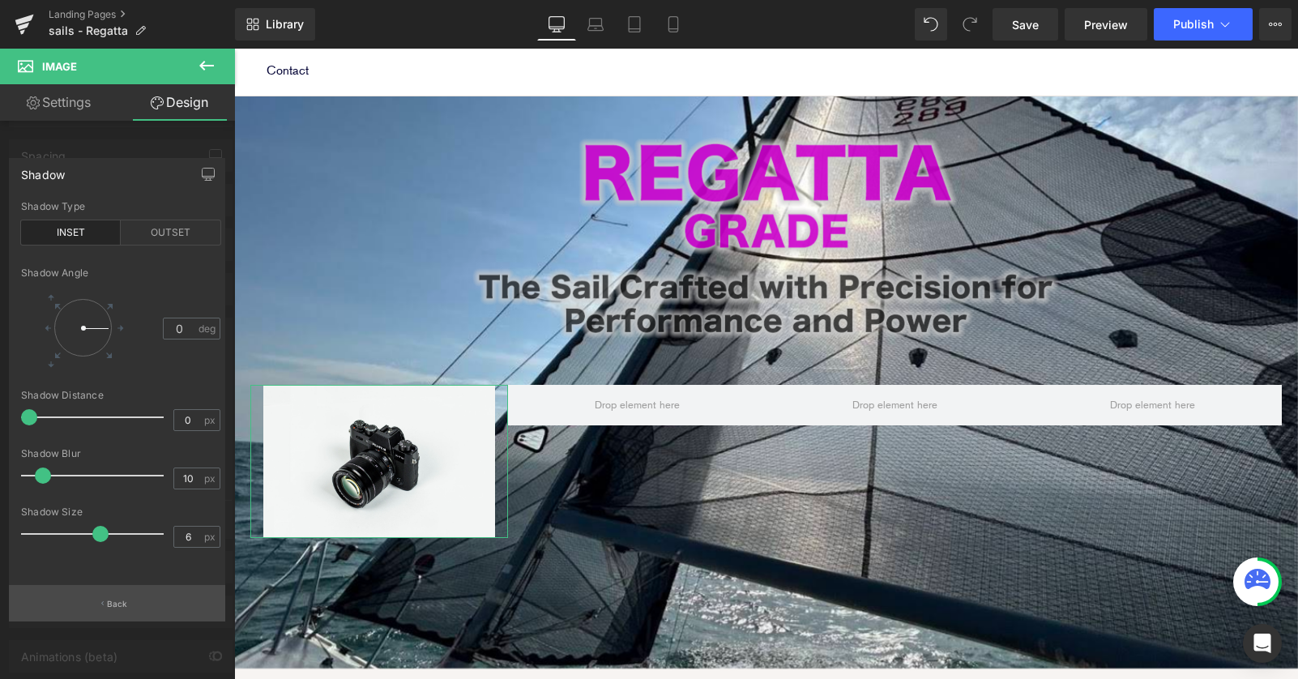
click at [121, 595] on button "Back" at bounding box center [117, 603] width 216 height 36
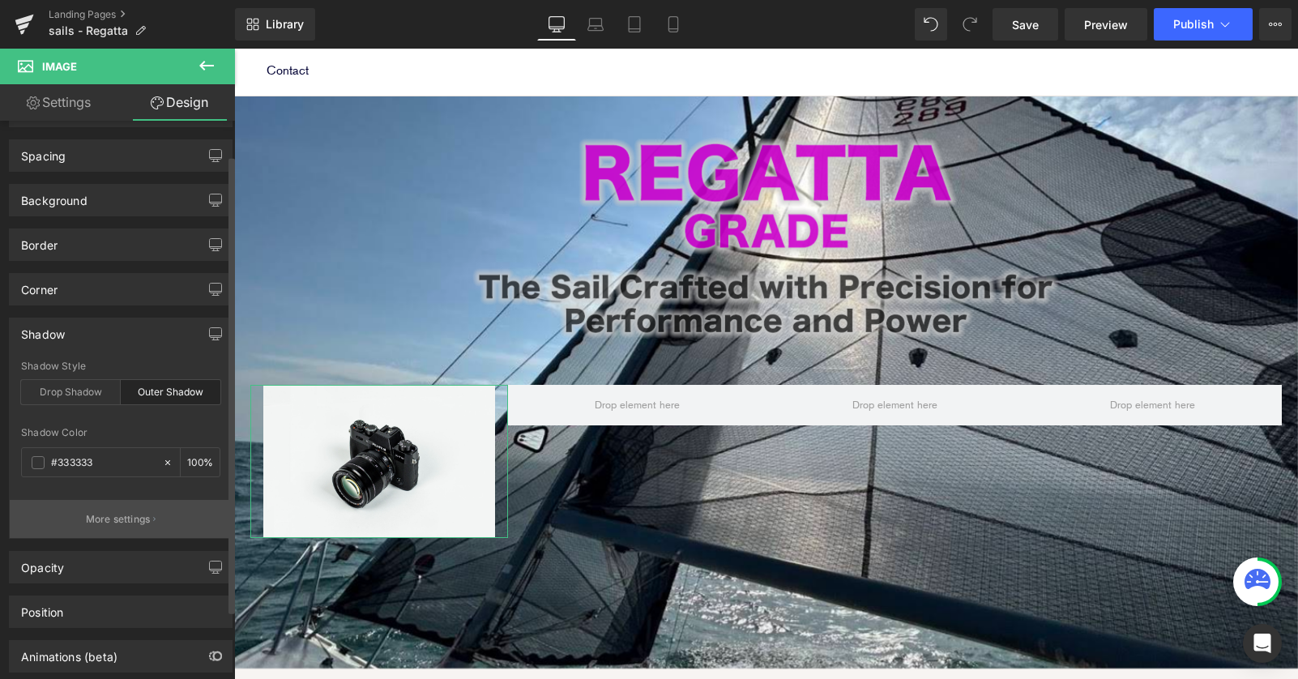
click at [153, 515] on icon "button" at bounding box center [154, 519] width 2 height 8
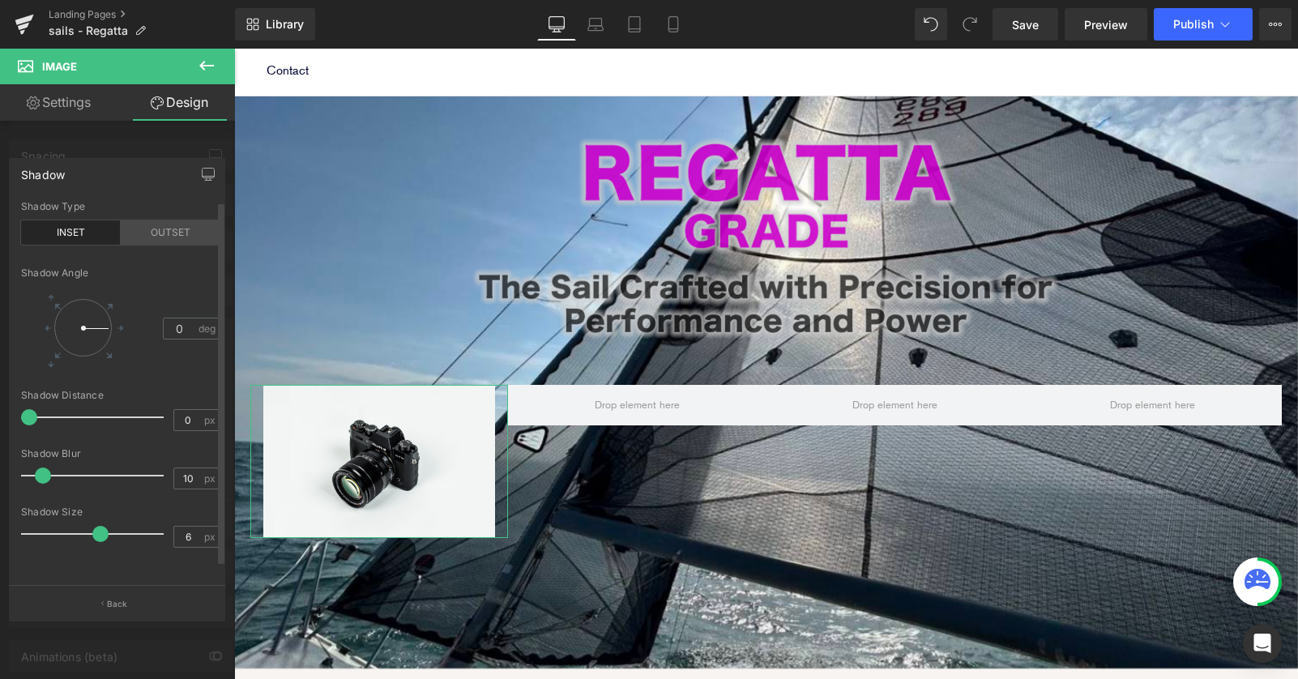
click at [164, 228] on div "OUTSET" at bounding box center [171, 232] width 100 height 24
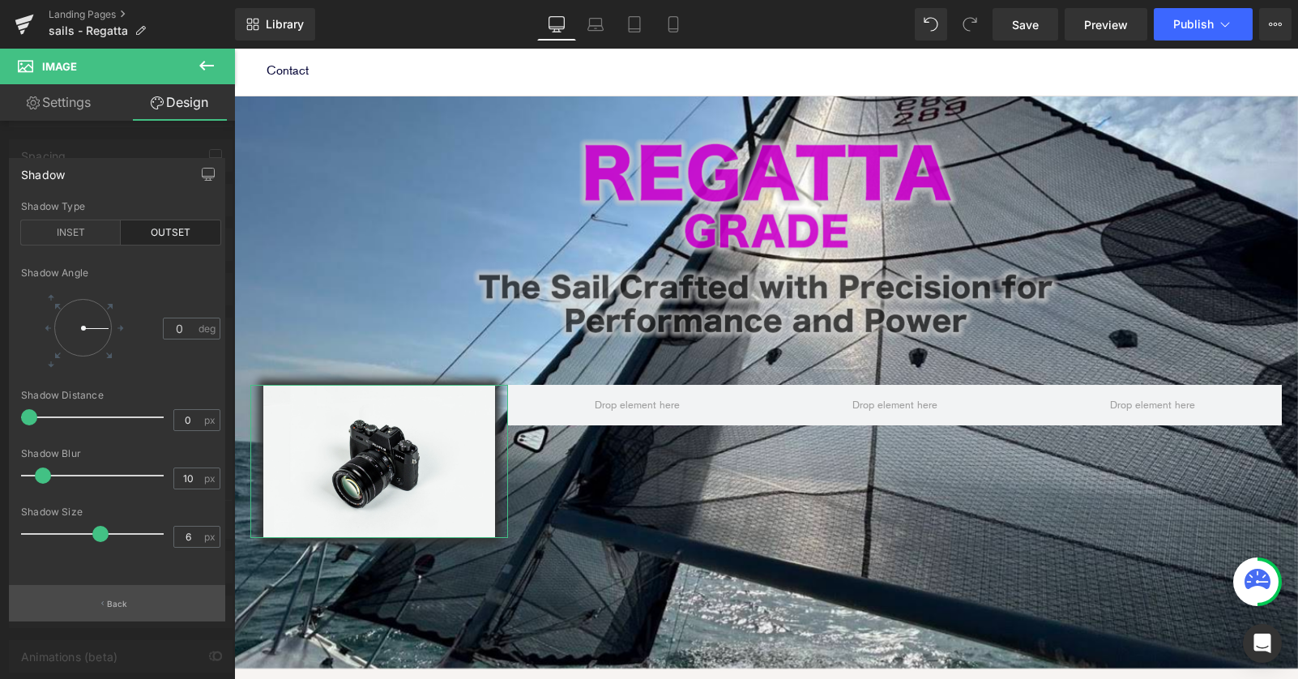
click at [131, 601] on button "Back" at bounding box center [117, 603] width 216 height 36
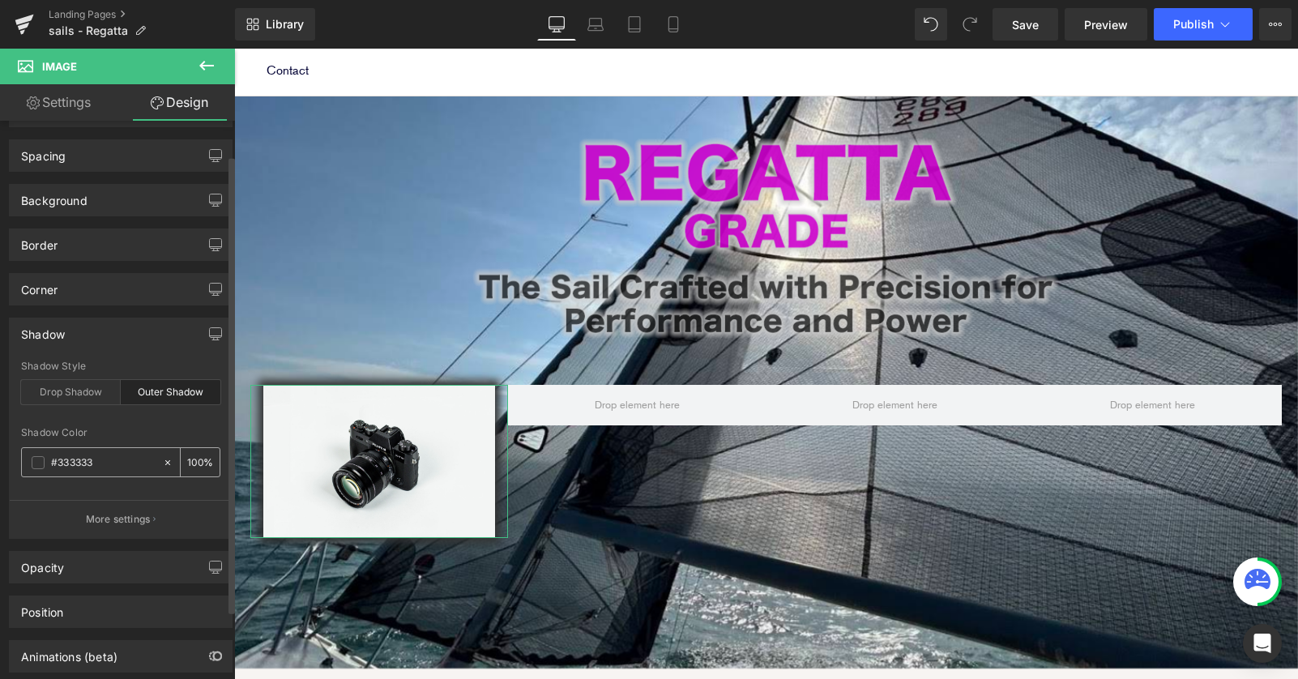
click at [191, 462] on input "100" at bounding box center [195, 462] width 16 height 18
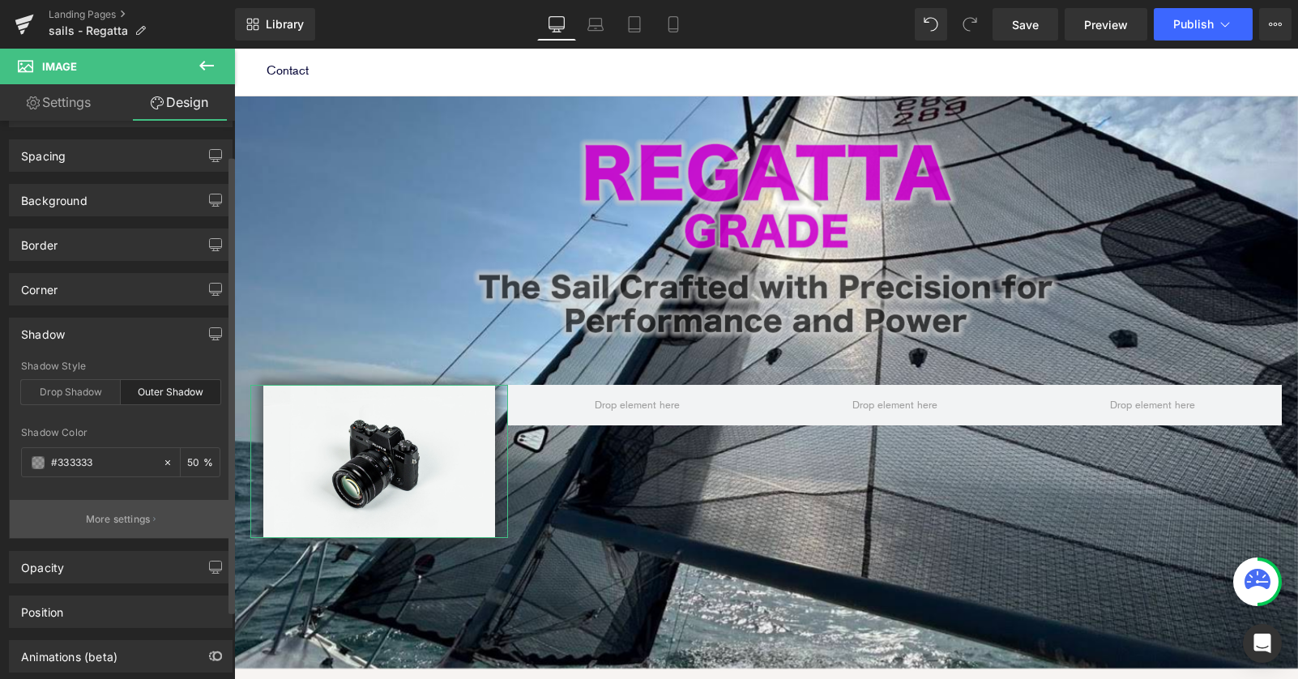
type input "5"
type input "40"
click at [143, 518] on p "More settings" at bounding box center [118, 519] width 65 height 15
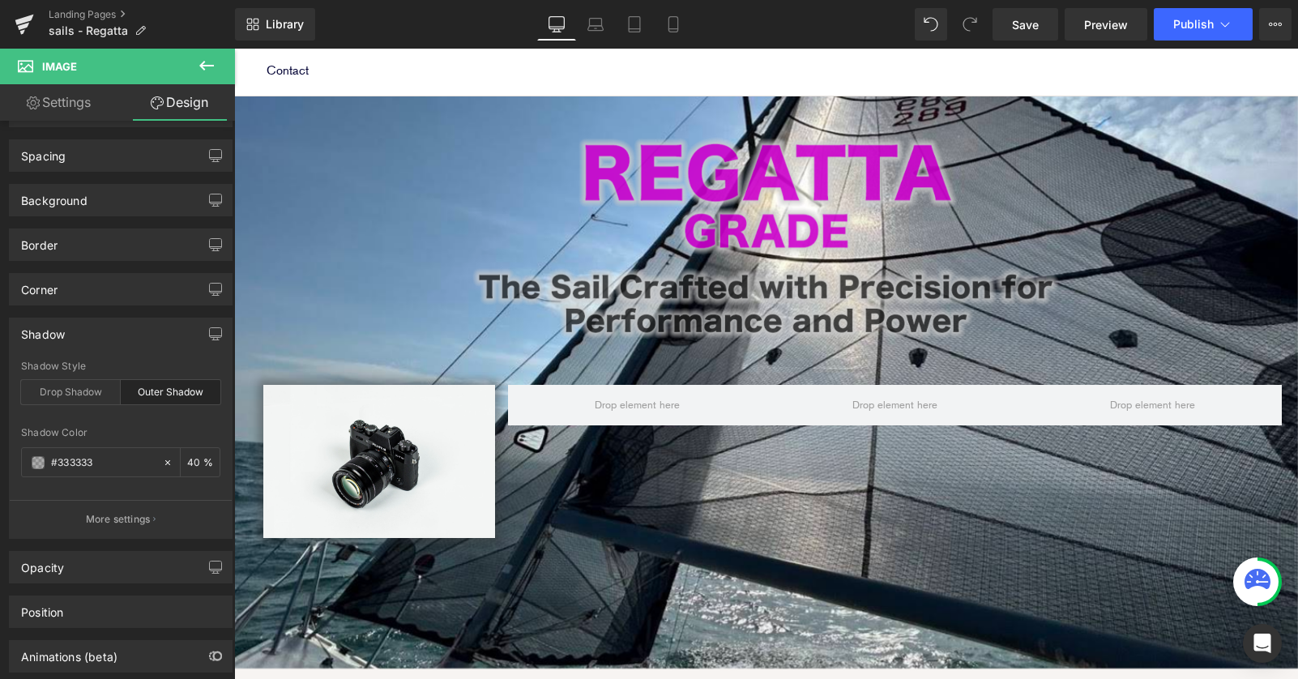
click at [595, 543] on body "Sailing Gear Canvas Sails Rope / Rigging About Robship Resources Where to Buy J…" at bounding box center [766, 653] width 1064 height 1486
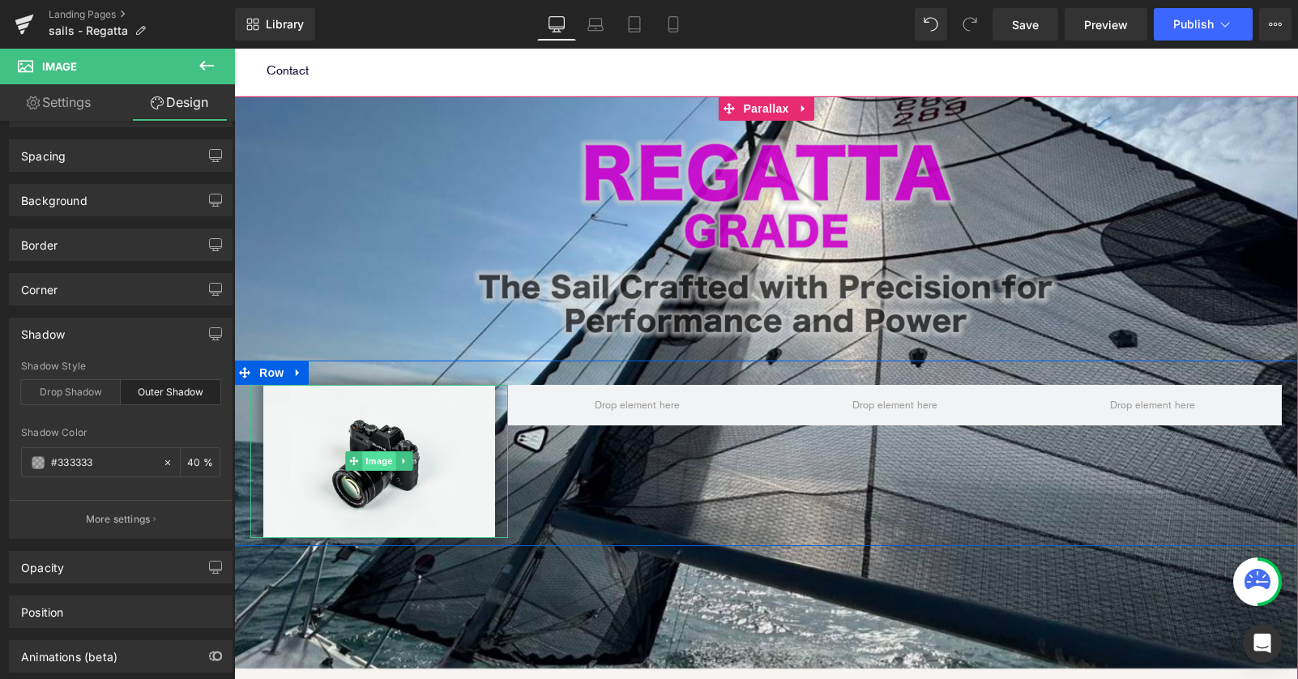
click at [370, 451] on span "Image" at bounding box center [379, 460] width 34 height 19
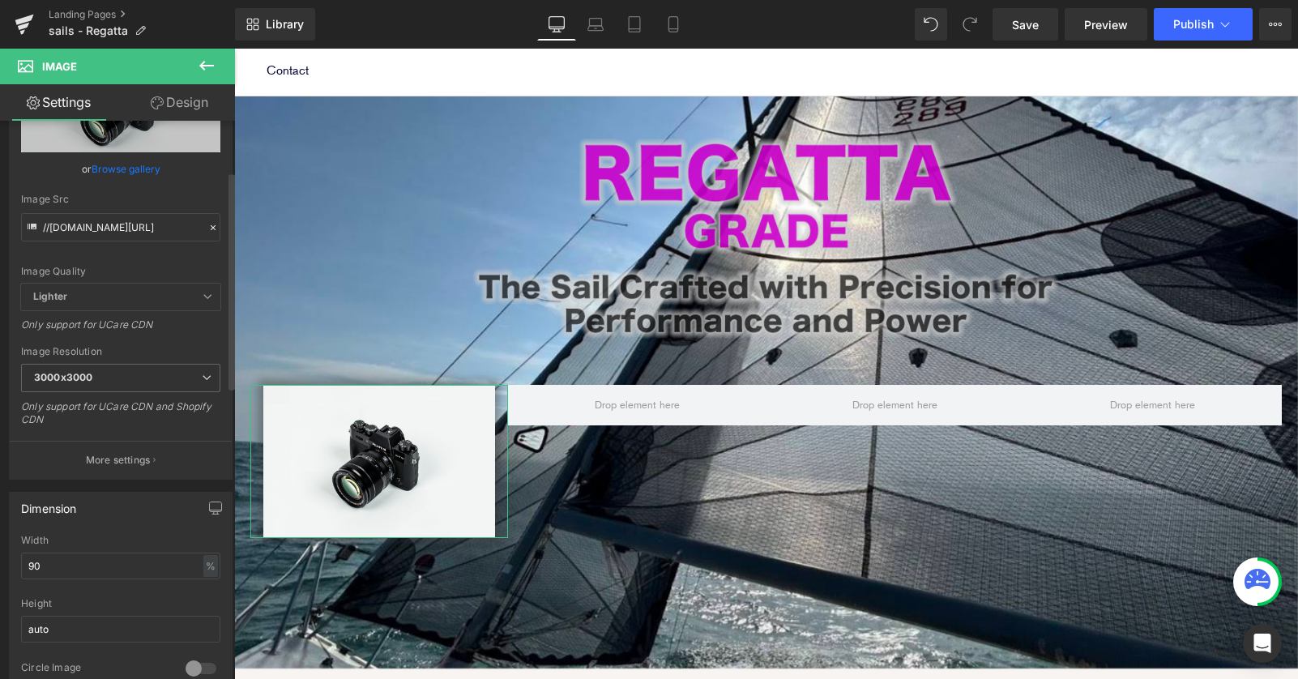
scroll to position [132, 0]
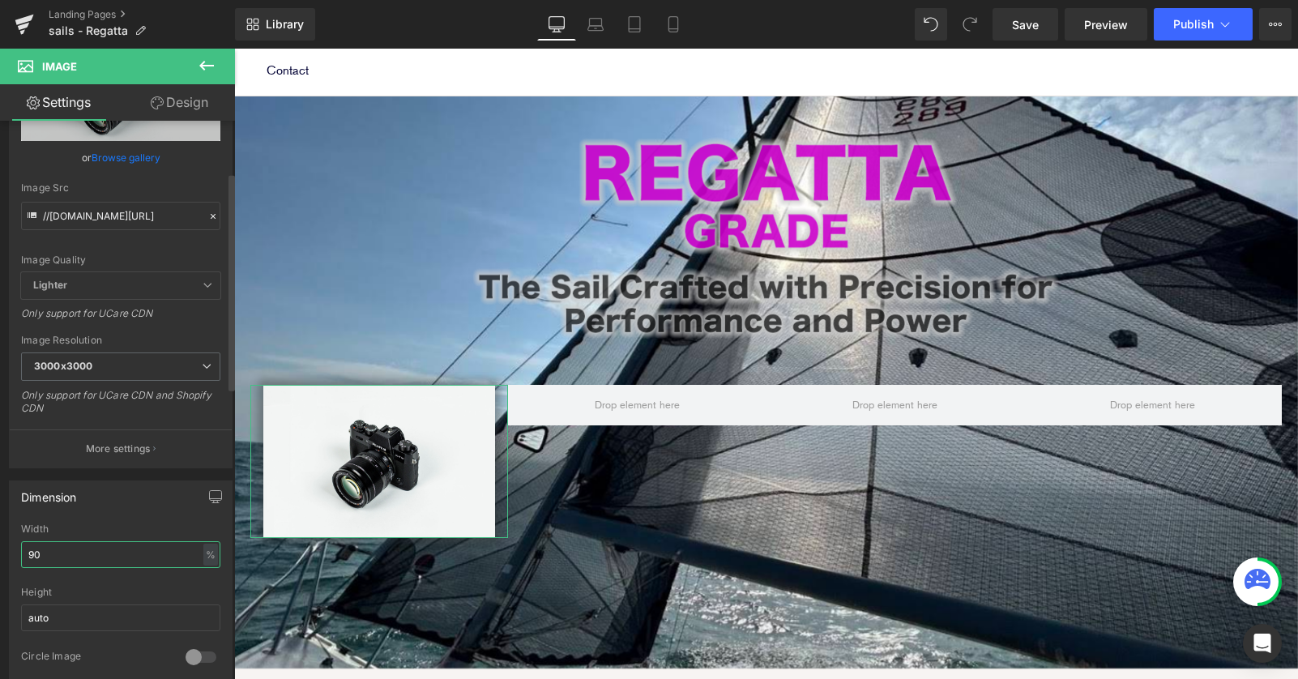
click at [49, 558] on input "90" at bounding box center [120, 554] width 199 height 27
type input "9"
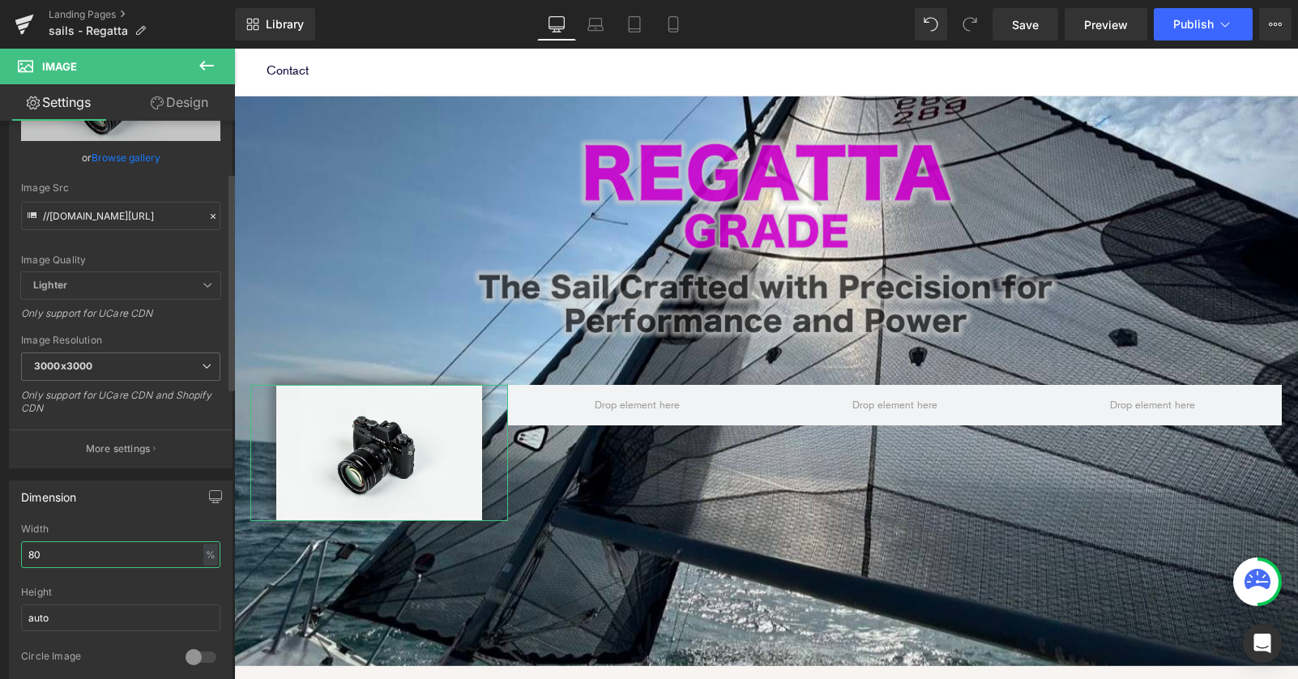
scroll to position [8, 8]
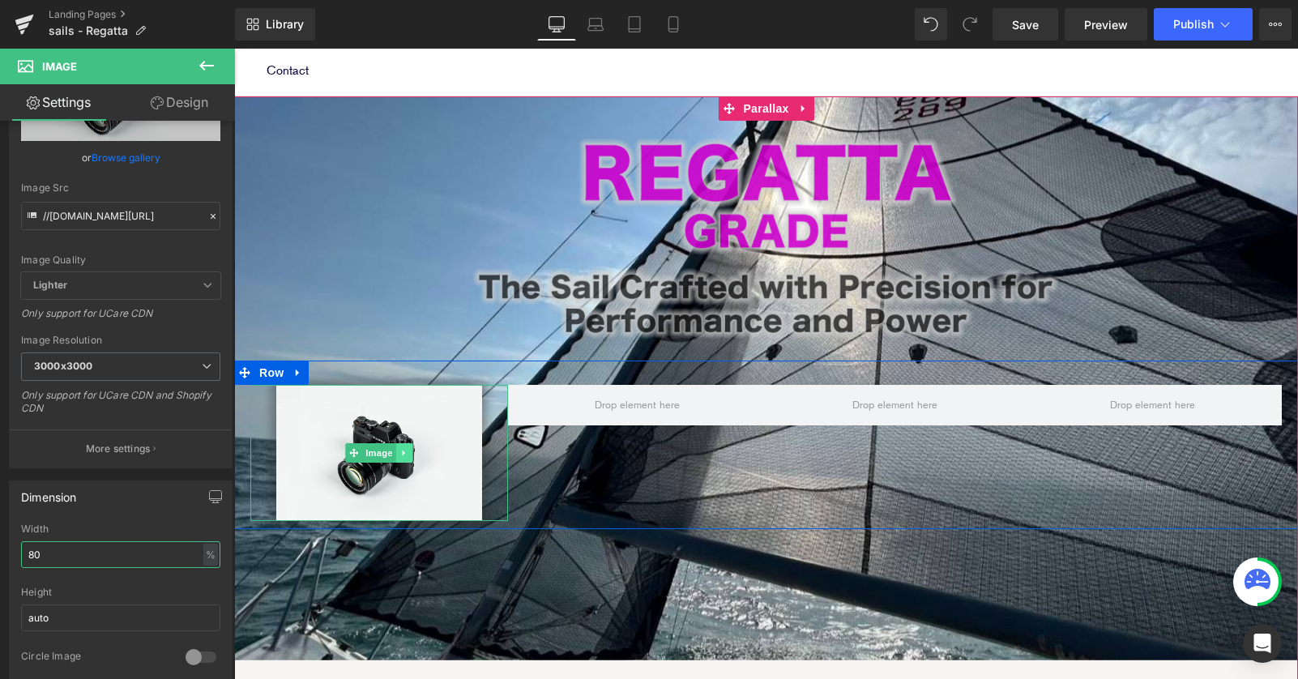
type input "80"
click at [403, 450] on icon at bounding box center [404, 453] width 2 height 6
click at [390, 443] on link at bounding box center [396, 452] width 17 height 19
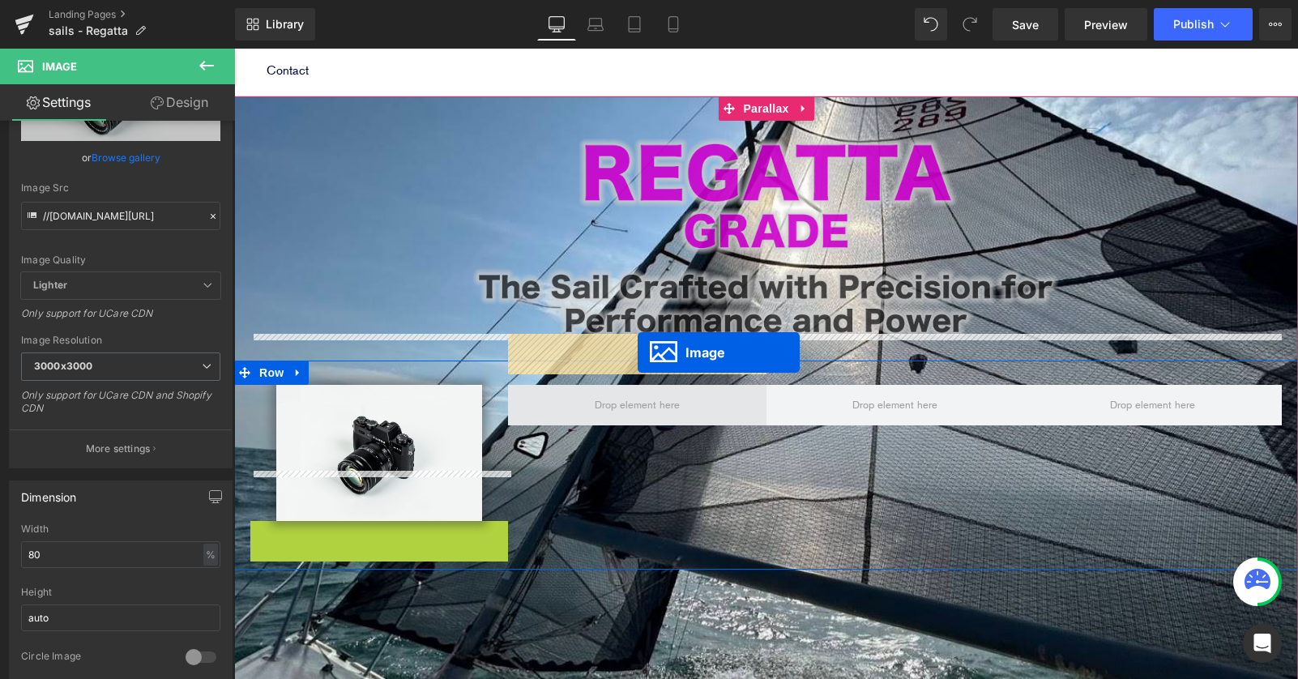
drag, startPoint x: 370, startPoint y: 542, endPoint x: 638, endPoint y: 352, distance: 327.7
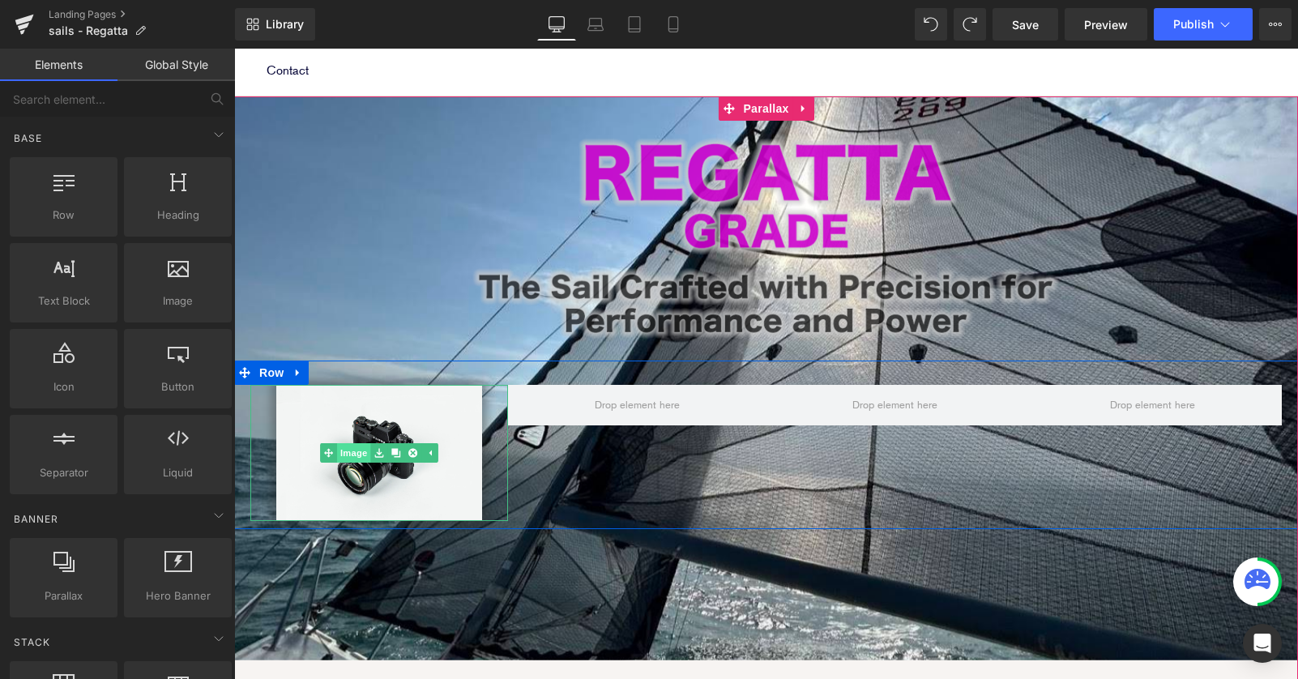
click at [357, 443] on link "Image" at bounding box center [345, 452] width 50 height 19
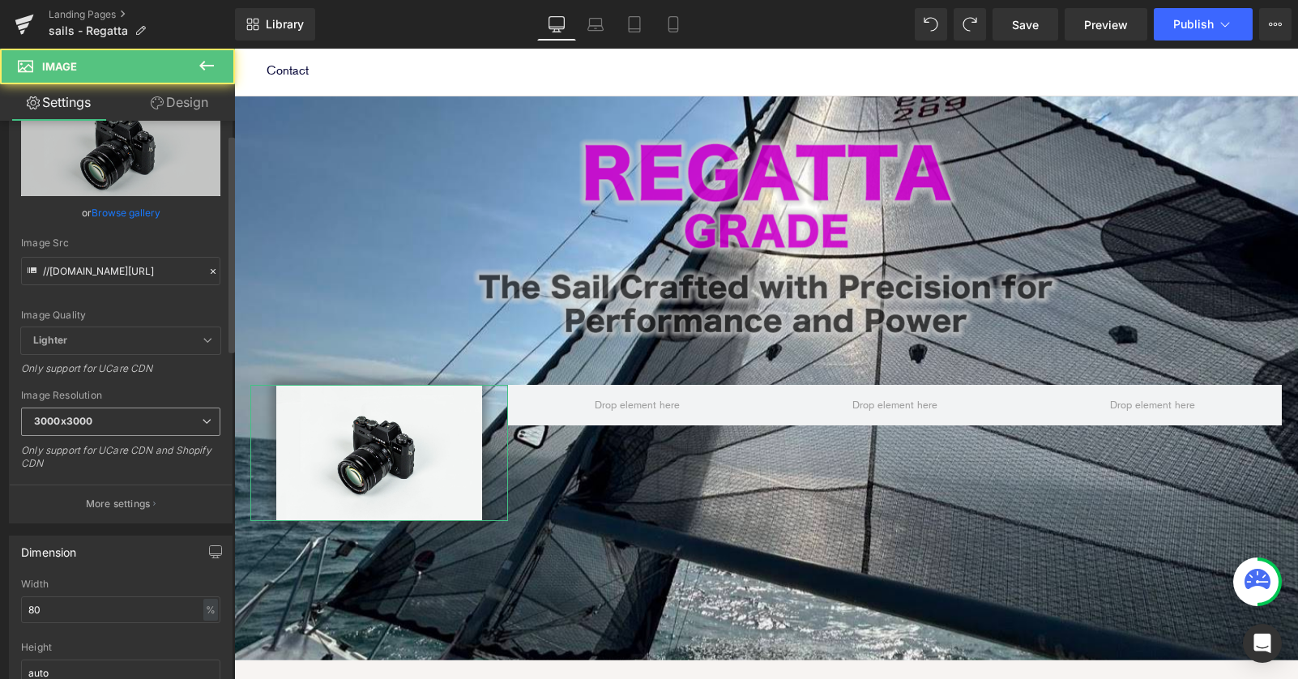
scroll to position [195, 0]
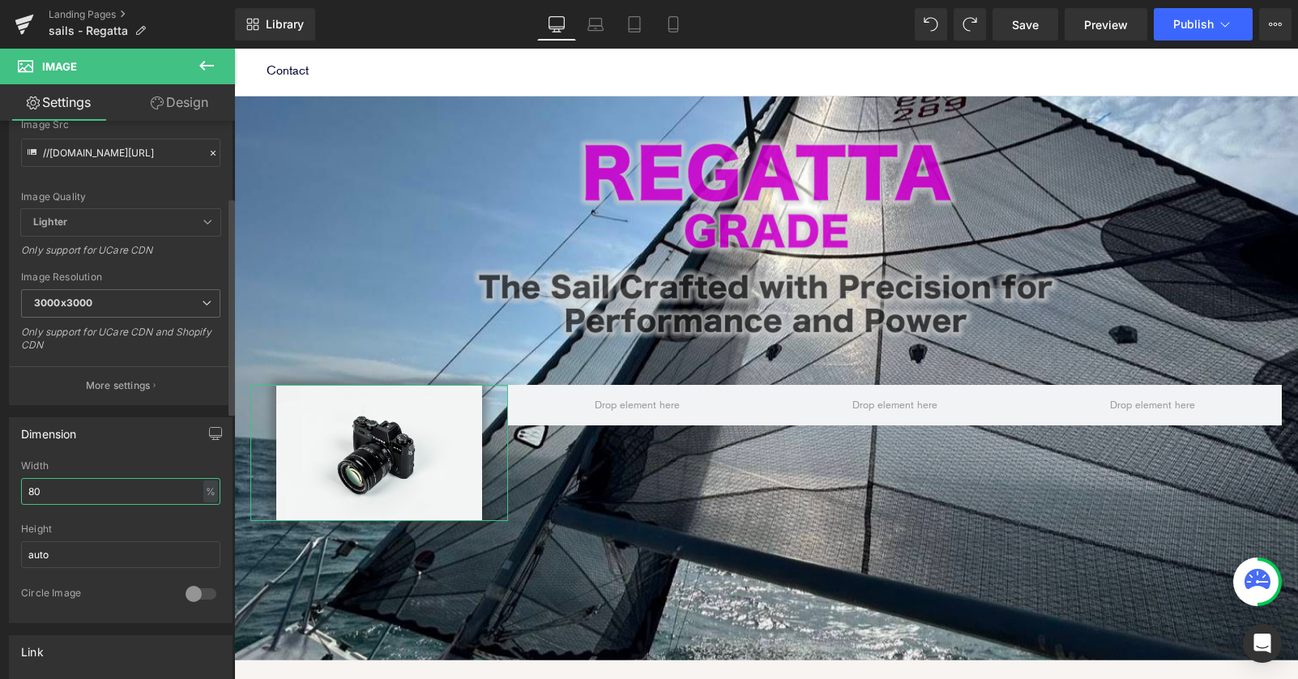
click at [62, 498] on input "80" at bounding box center [120, 491] width 199 height 27
click at [32, 489] on input "80" at bounding box center [120, 491] width 199 height 27
drag, startPoint x: 58, startPoint y: 489, endPoint x: -11, endPoint y: 489, distance: 68.9
click at [0, 489] on html "Image You are previewing how the will restyle your page. You can not edit Eleme…" at bounding box center [649, 339] width 1298 height 679
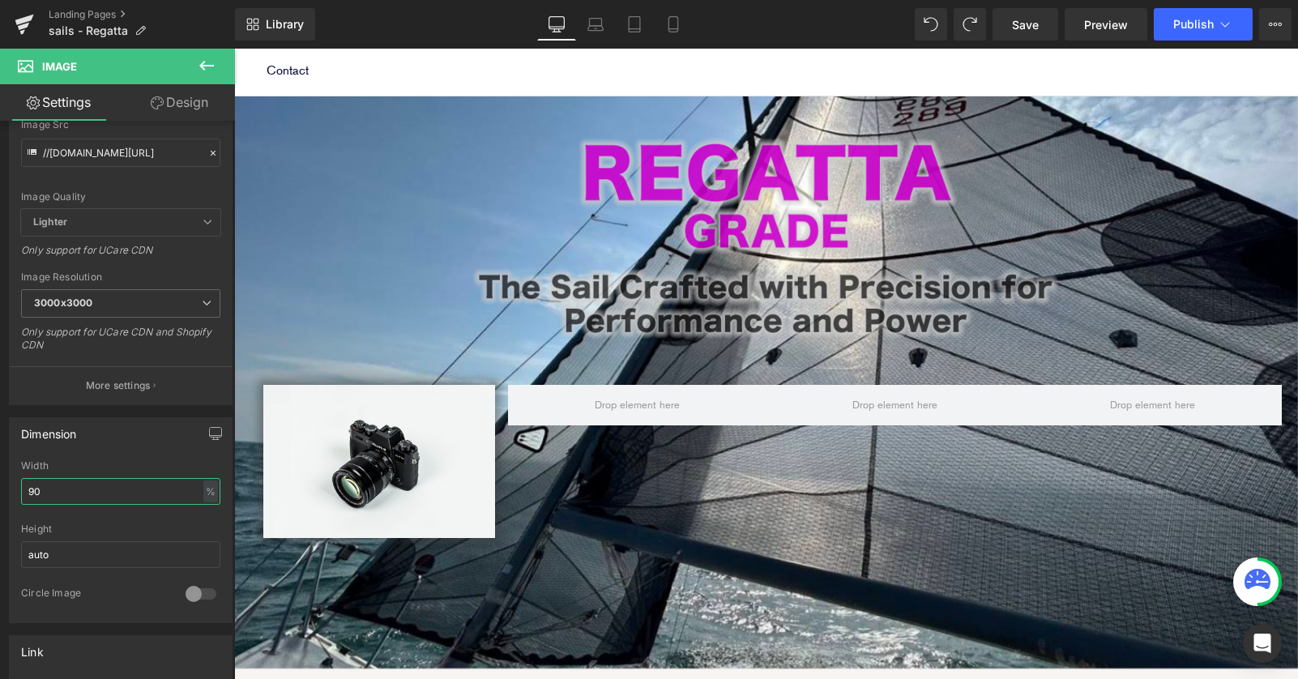
scroll to position [1436, 1064]
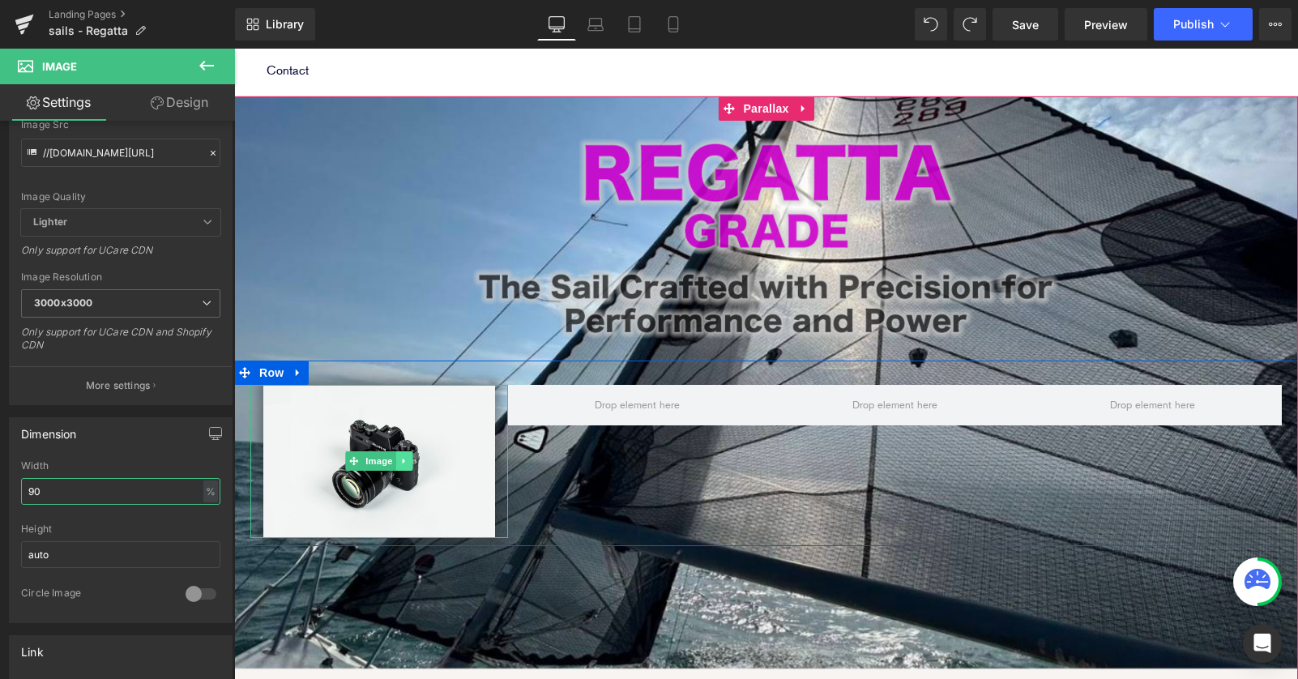
type input "90"
click at [404, 456] on icon at bounding box center [404, 461] width 9 height 10
click at [394, 457] on icon at bounding box center [395, 461] width 9 height 9
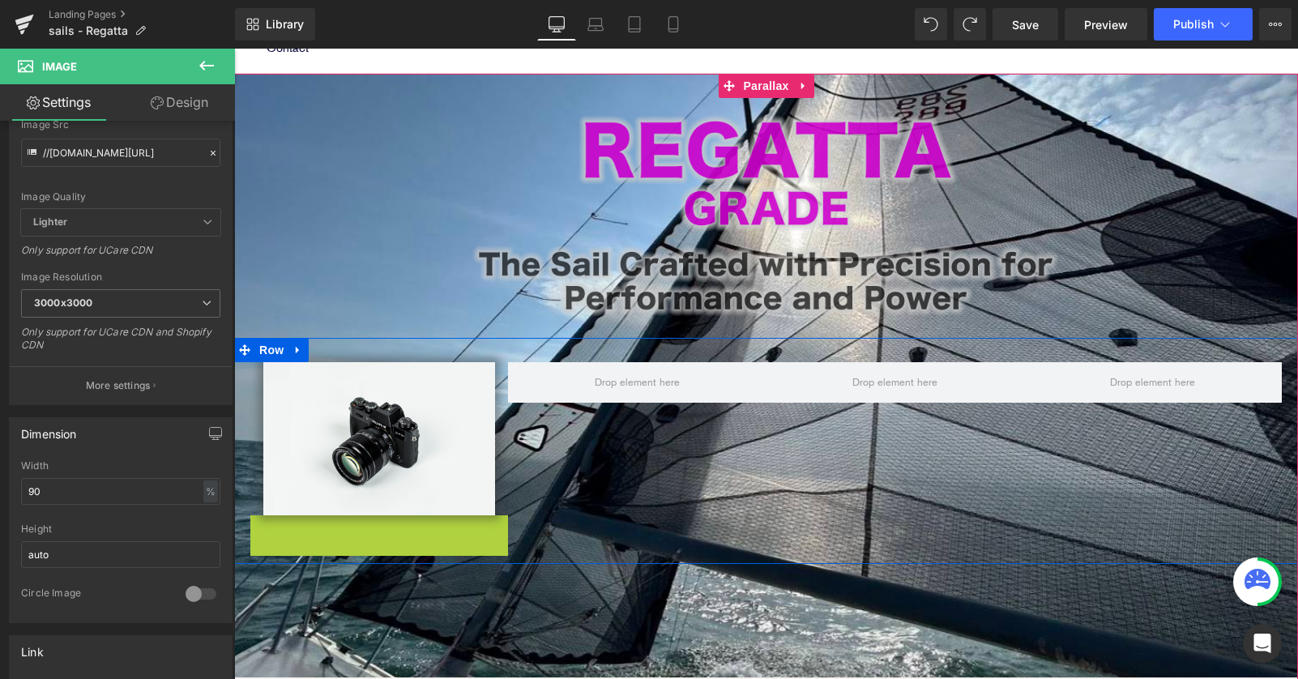
scroll to position [1477, 1064]
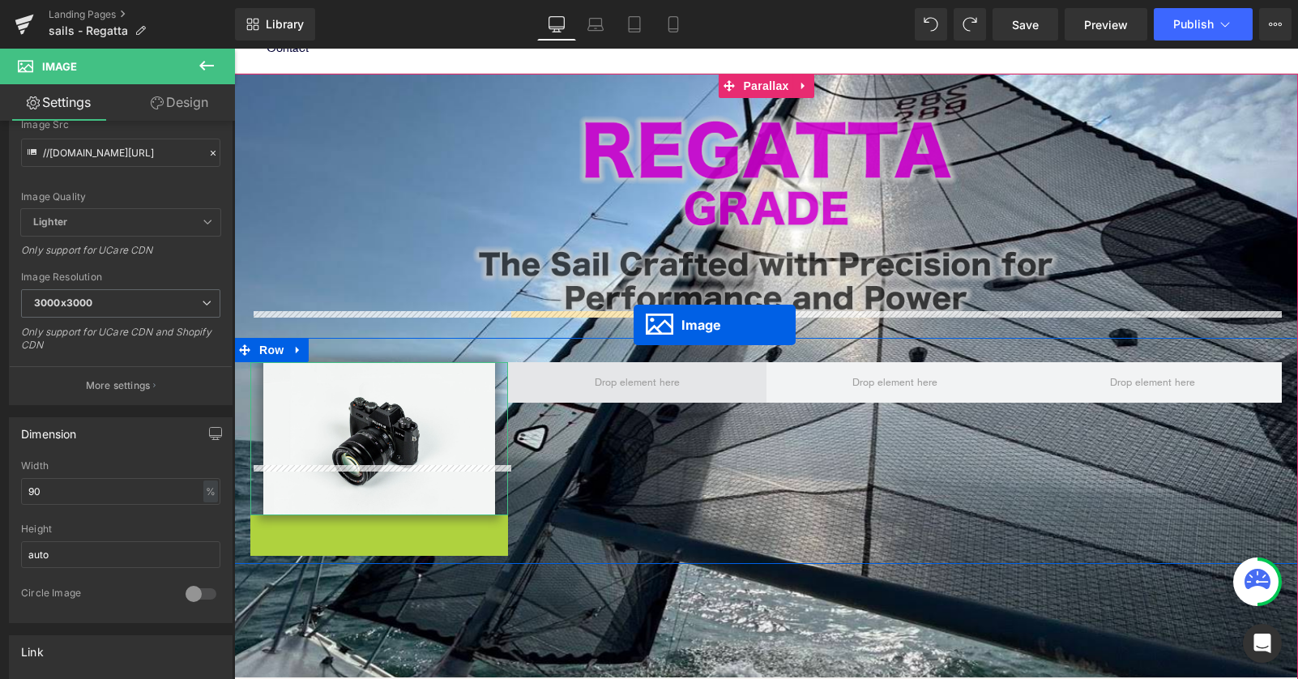
drag, startPoint x: 372, startPoint y: 543, endPoint x: 633, endPoint y: 325, distance: 340.5
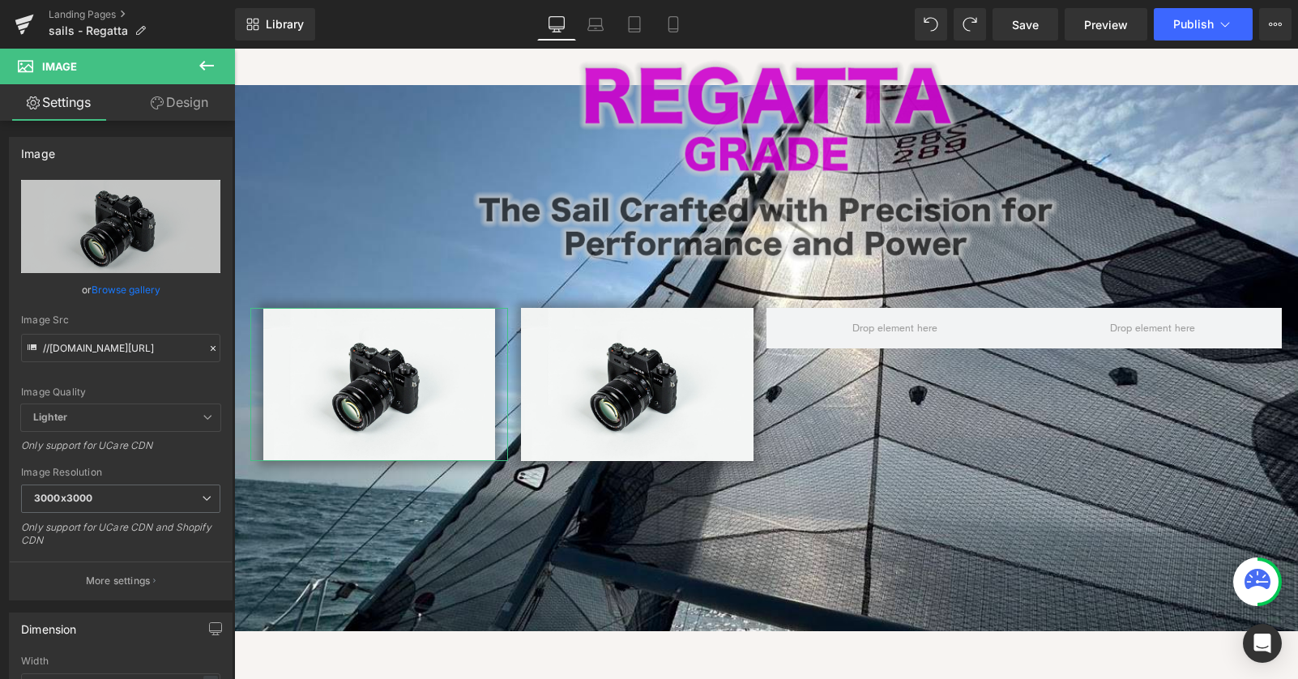
scroll to position [13, 0]
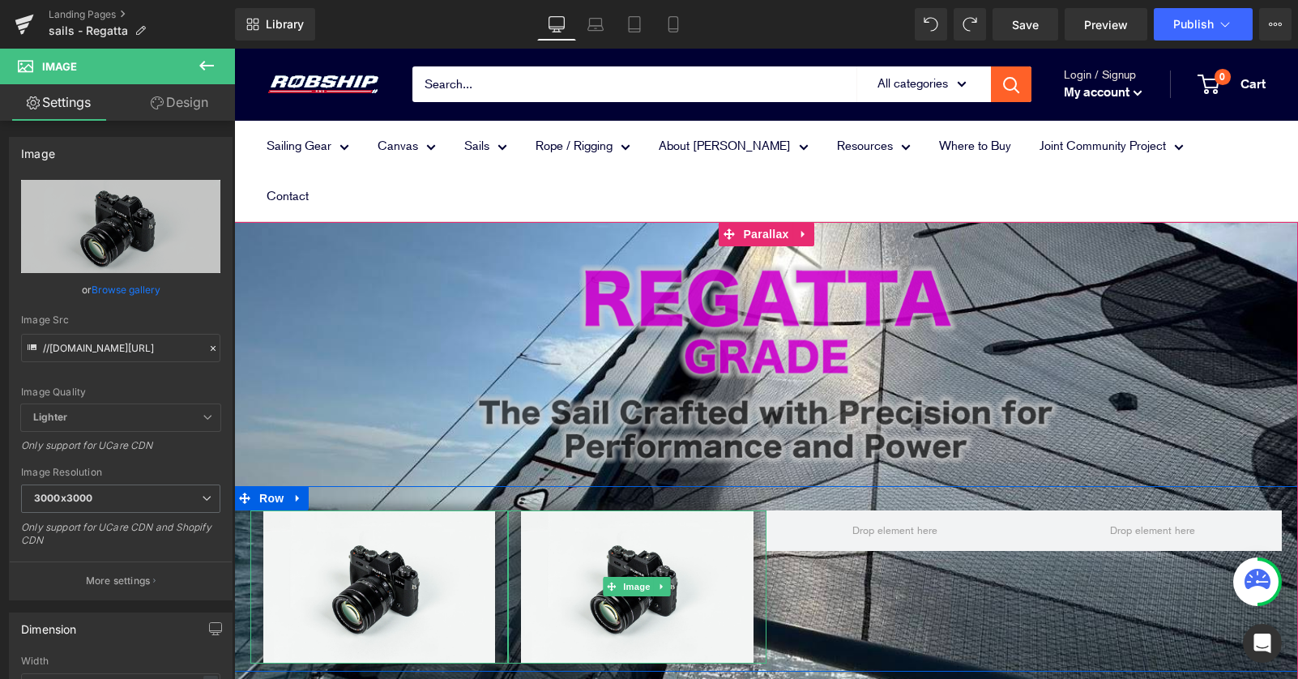
click at [663, 582] on icon at bounding box center [662, 587] width 9 height 10
click at [653, 582] on icon at bounding box center [654, 586] width 9 height 9
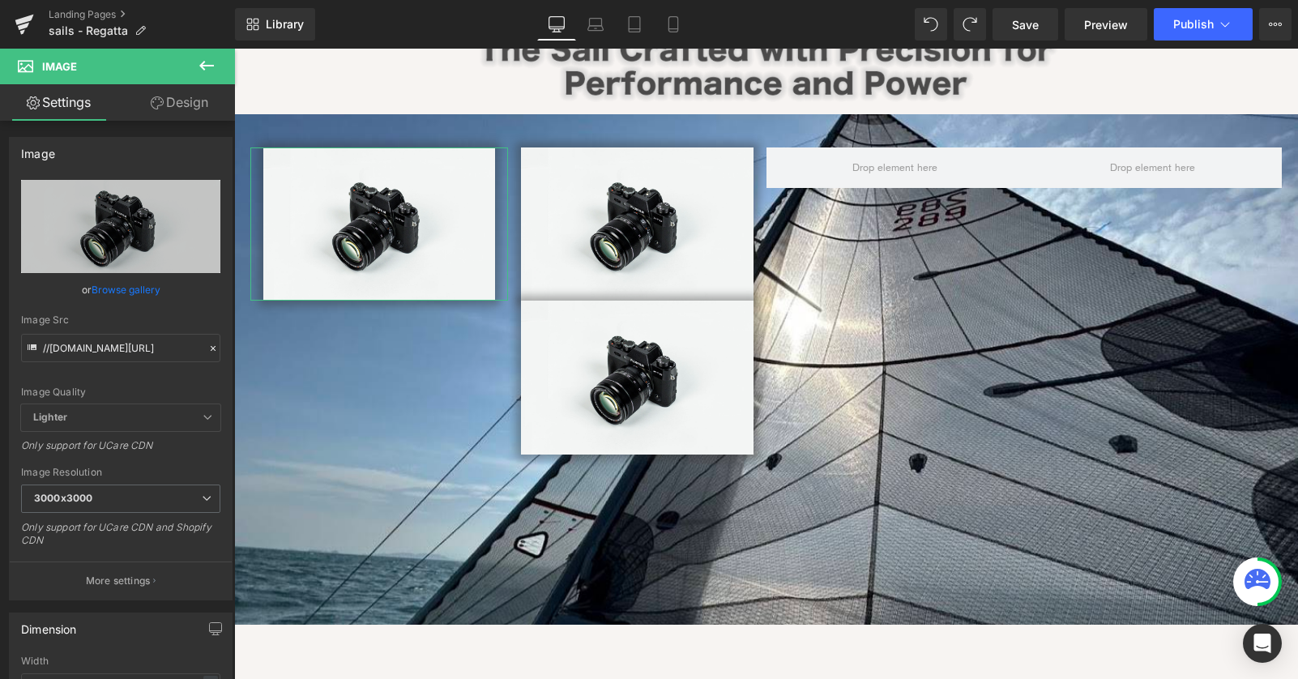
scroll to position [0, 0]
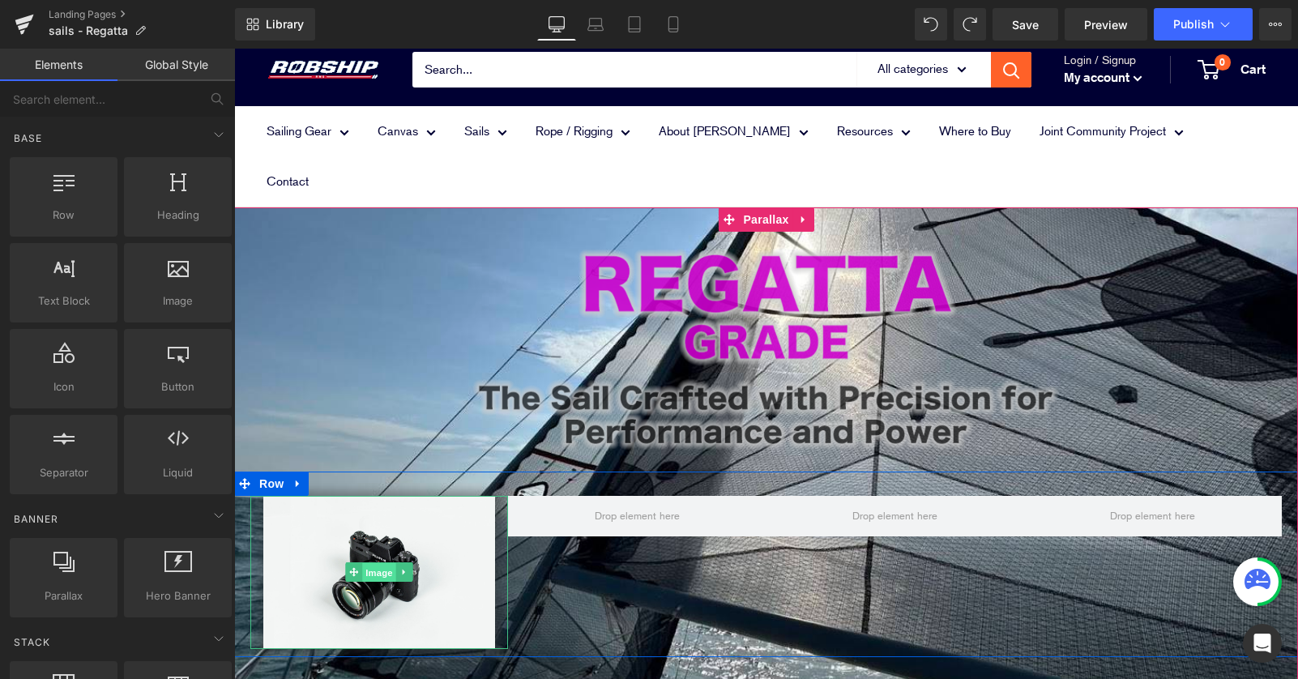
click at [358, 562] on link "Image" at bounding box center [371, 571] width 50 height 19
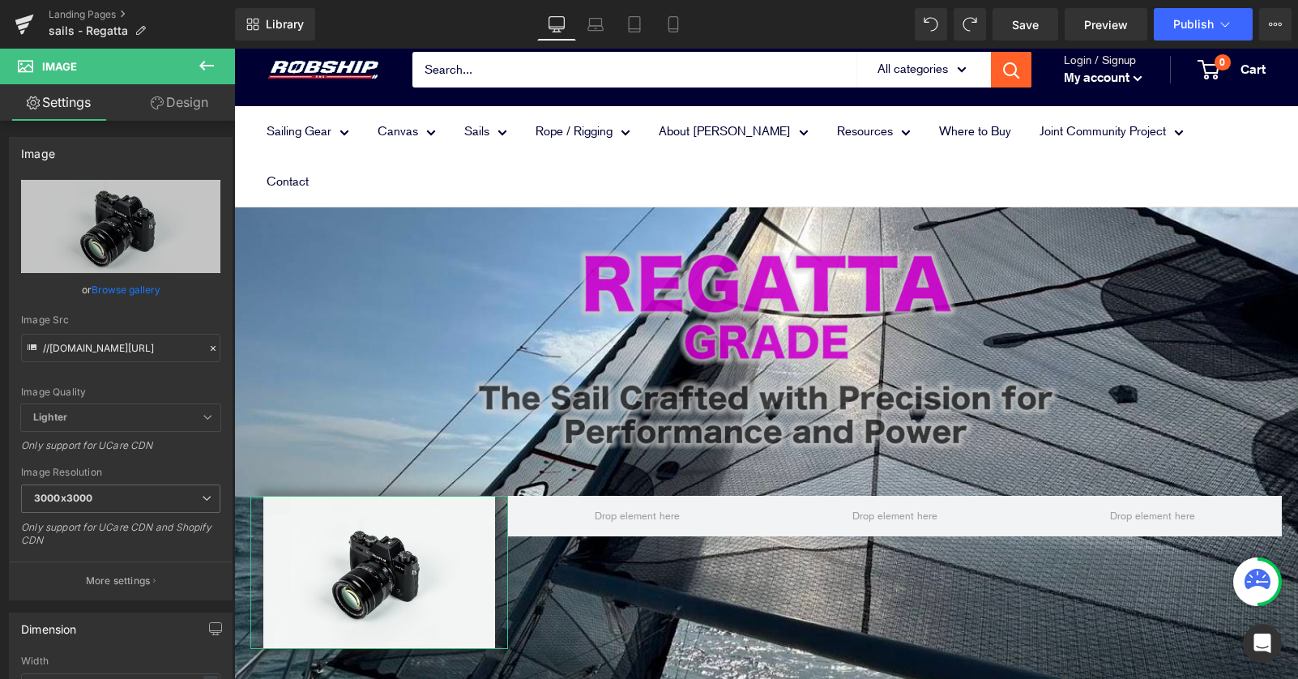
click at [173, 109] on link "Design" at bounding box center [179, 102] width 117 height 36
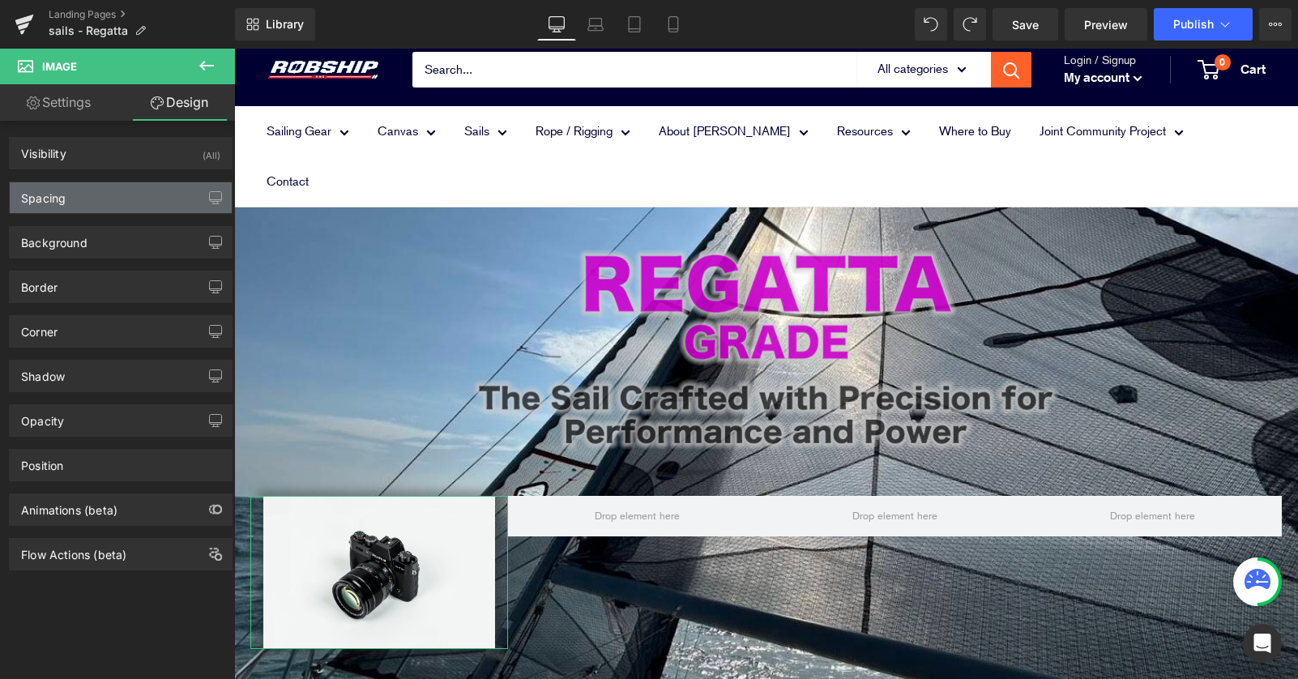
click at [126, 205] on div "Spacing" at bounding box center [121, 197] width 222 height 31
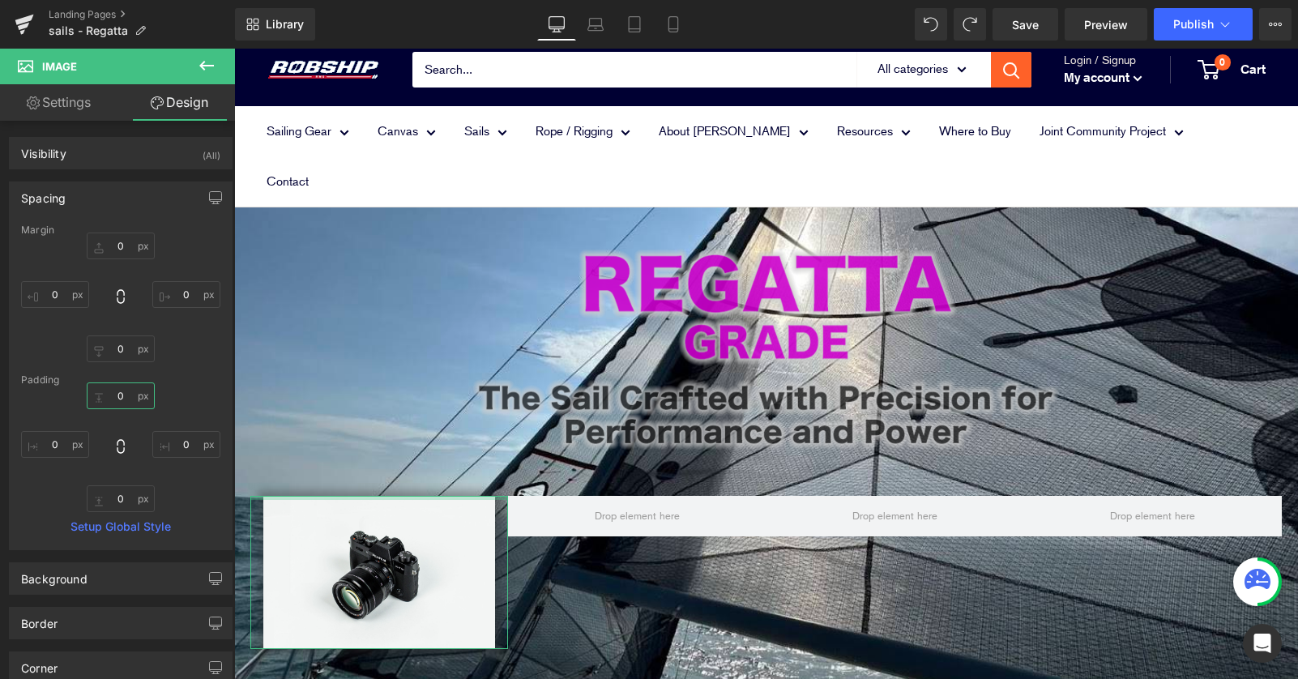
click at [139, 393] on input "0" at bounding box center [121, 395] width 68 height 27
click at [136, 252] on input "0" at bounding box center [121, 245] width 68 height 27
click at [113, 241] on input "0" at bounding box center [121, 245] width 68 height 27
type input "20"
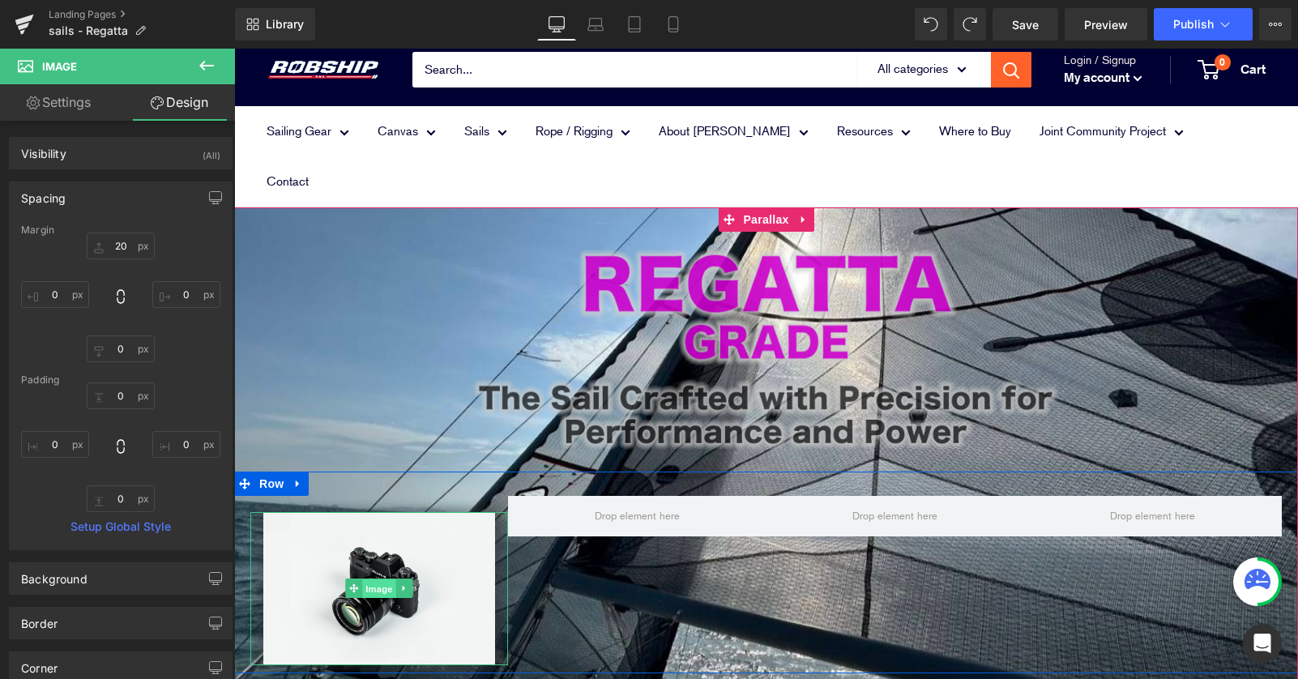
click at [375, 579] on span "Image" at bounding box center [379, 588] width 34 height 19
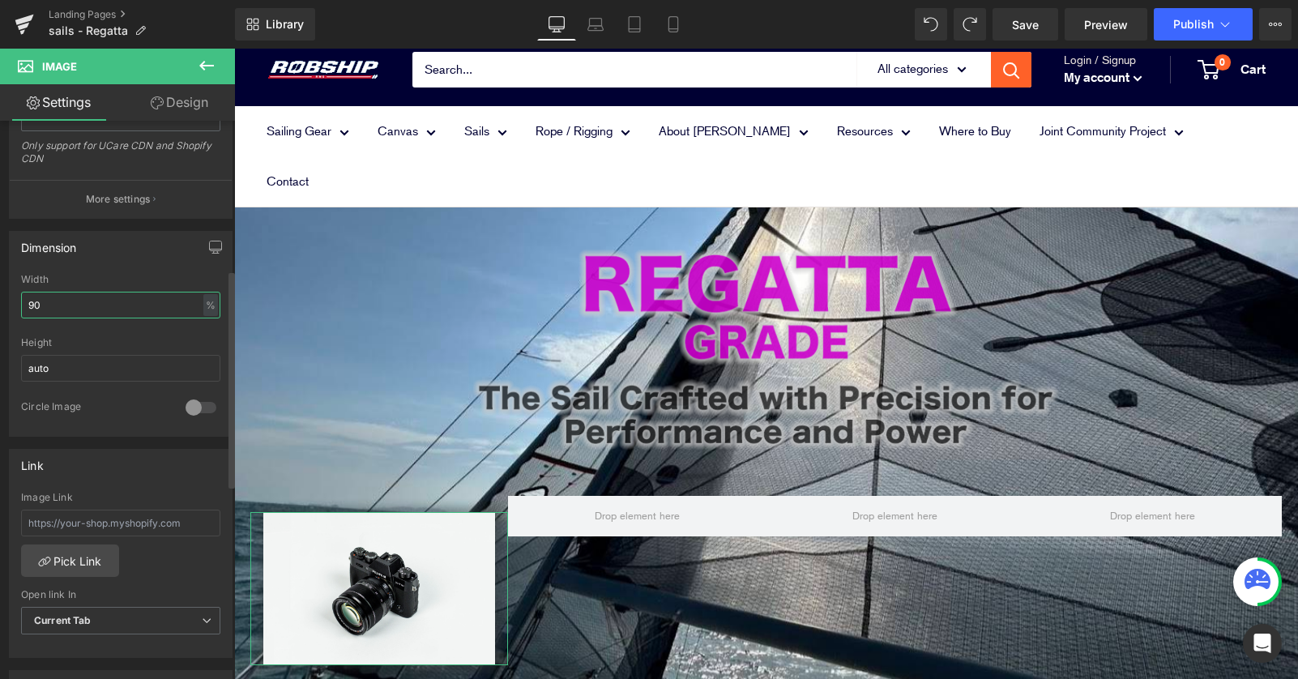
click at [151, 308] on input "90" at bounding box center [120, 305] width 199 height 27
drag, startPoint x: 79, startPoint y: 308, endPoint x: 11, endPoint y: 308, distance: 67.2
click at [11, 308] on div "90% Width 90 % % px auto Height auto 0 Circle Image" at bounding box center [121, 355] width 222 height 162
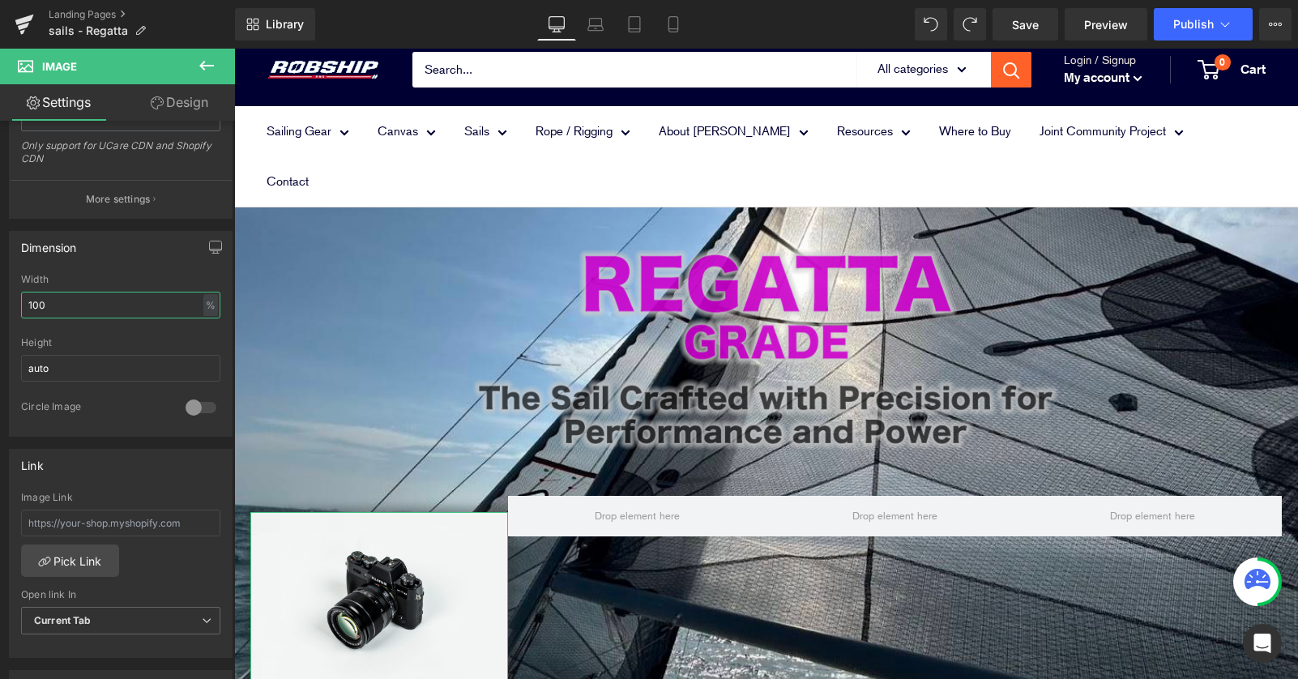
type input "100"
click at [201, 102] on link "Design" at bounding box center [179, 102] width 117 height 36
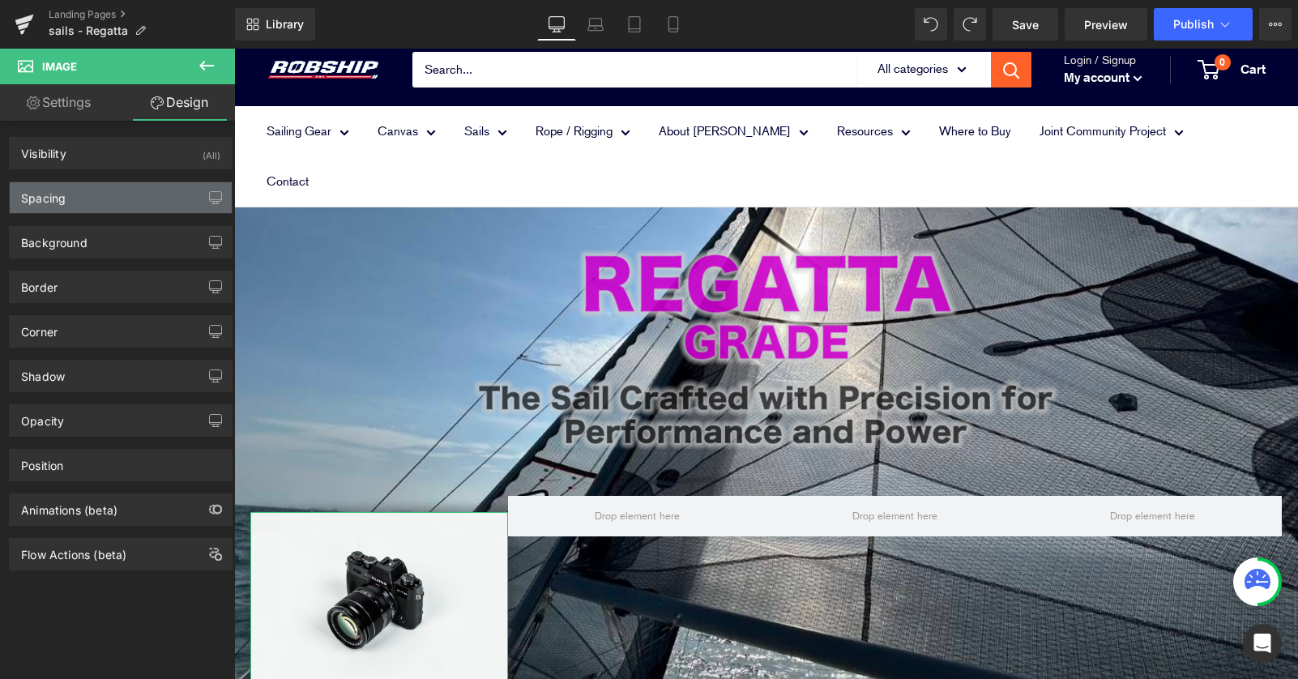
click at [113, 201] on div "Spacing" at bounding box center [121, 197] width 222 height 31
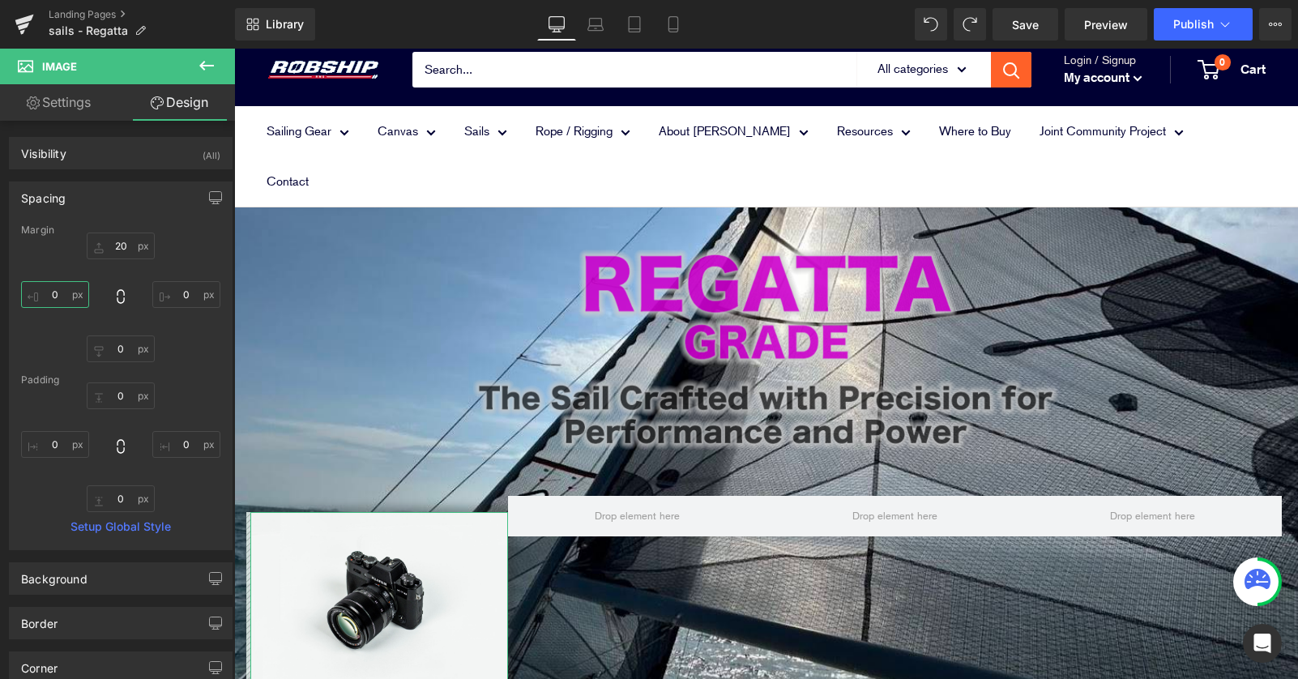
click at [52, 289] on input "0" at bounding box center [55, 294] width 68 height 27
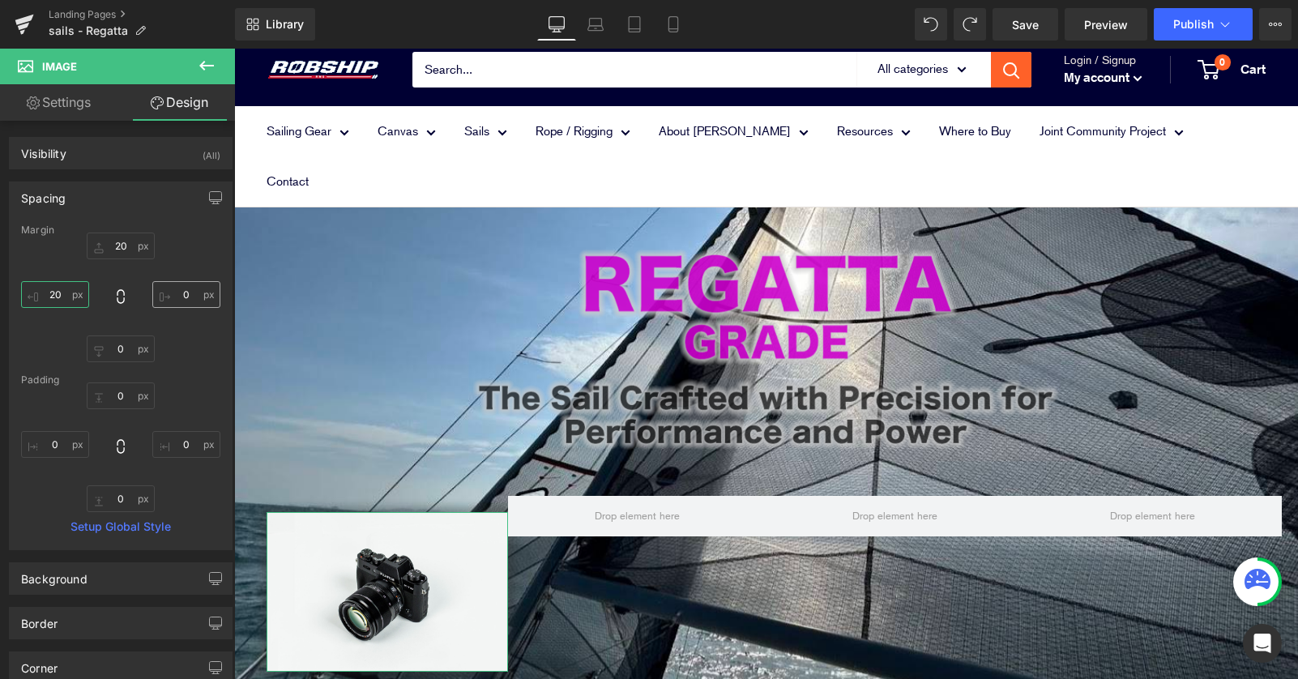
type input "20"
click at [171, 296] on input "0" at bounding box center [186, 294] width 68 height 27
click at [174, 292] on input "0" at bounding box center [186, 294] width 68 height 27
type input "20"
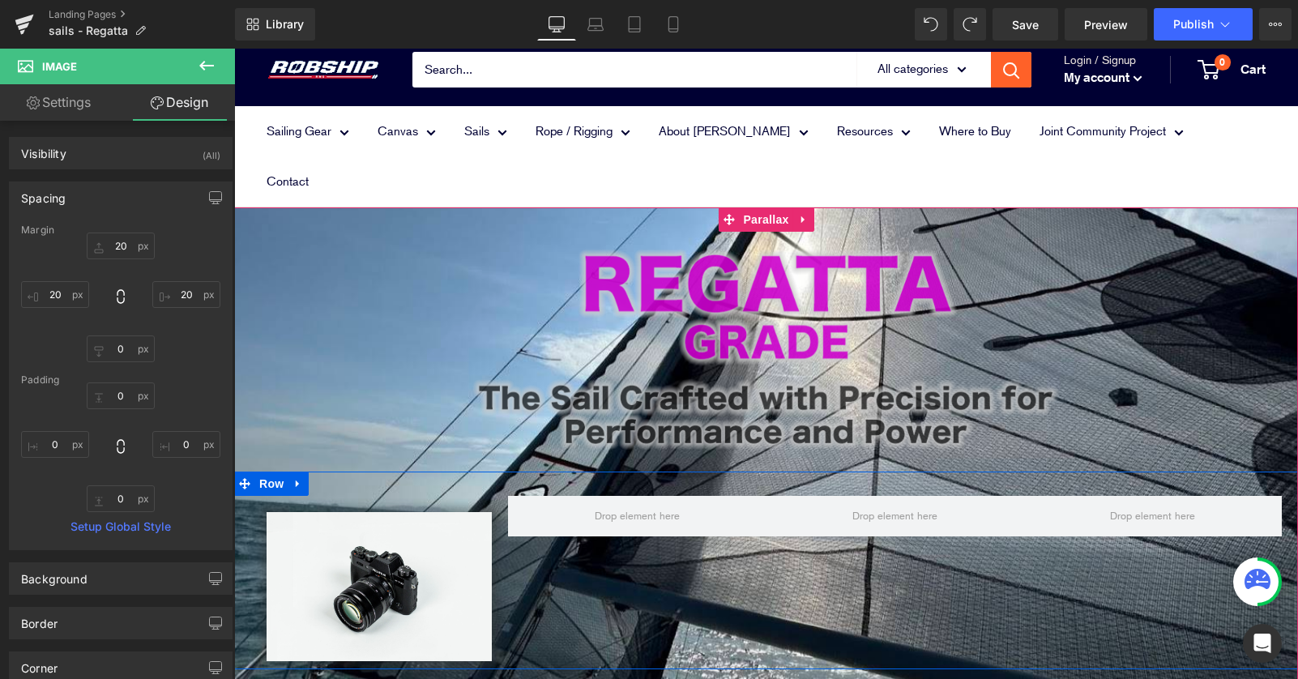
click at [616, 557] on div "Image Row" at bounding box center [766, 570] width 1064 height 198
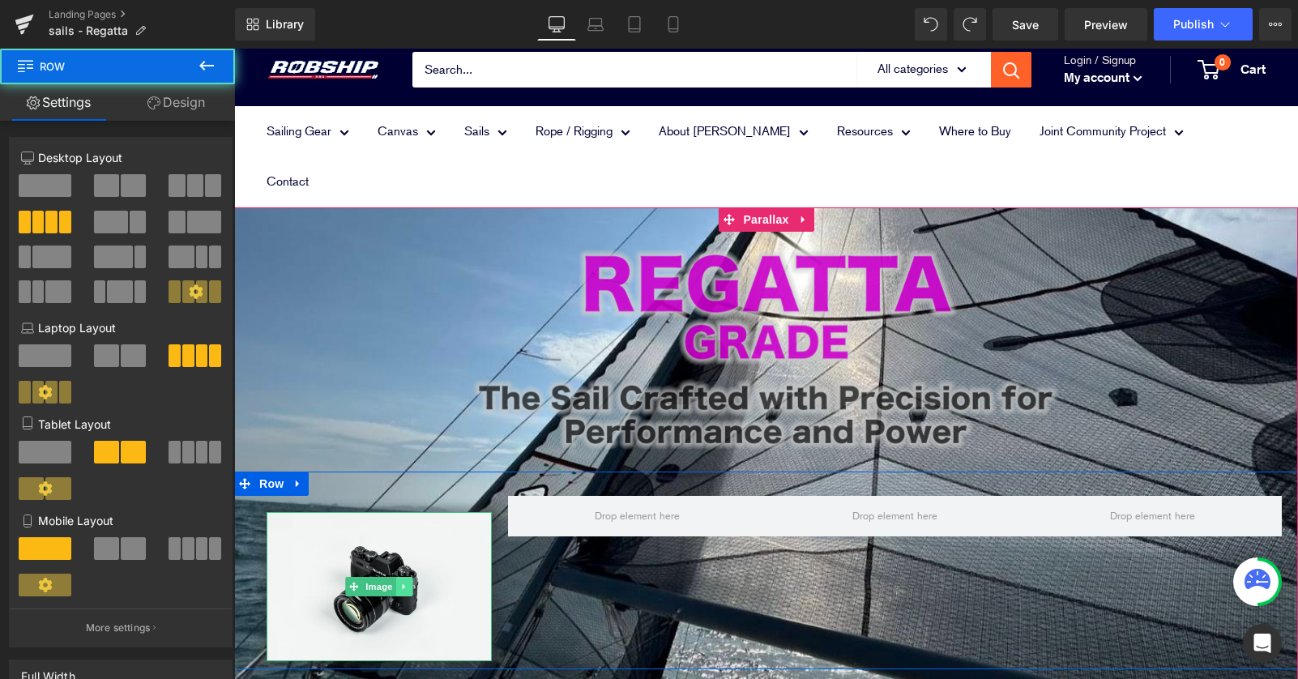
click at [403, 583] on icon at bounding box center [404, 586] width 2 height 6
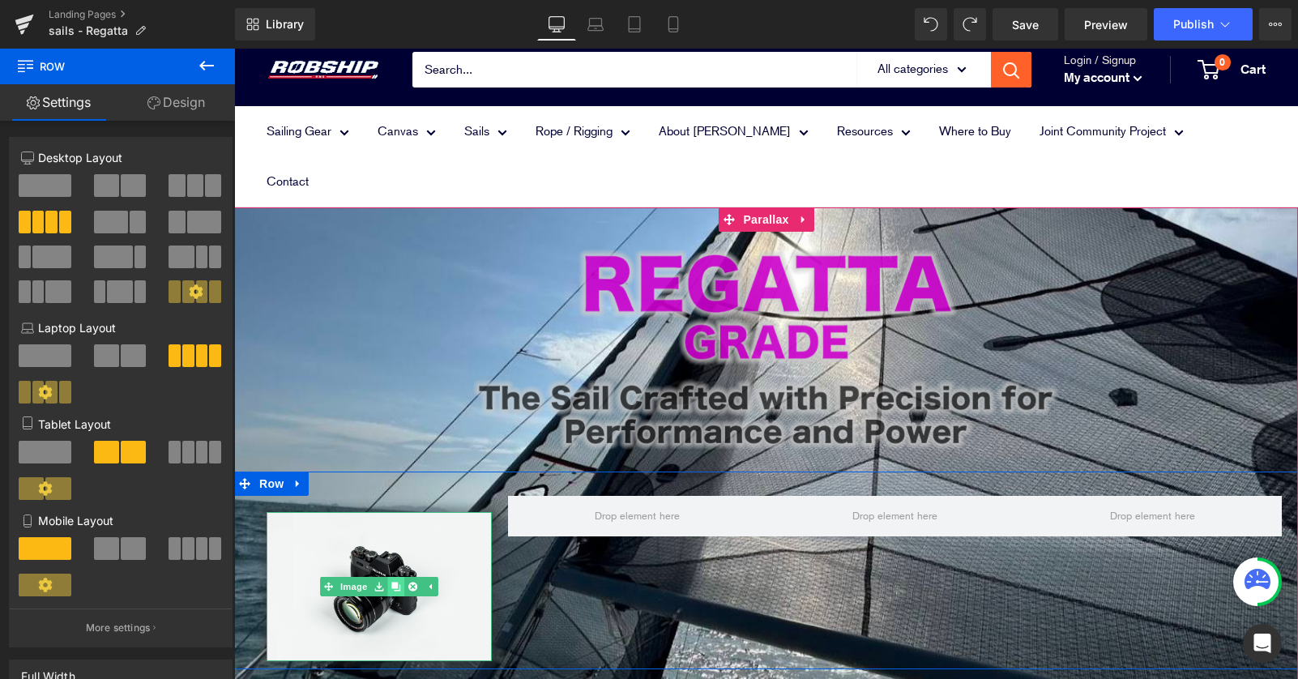
click at [399, 582] on icon at bounding box center [395, 587] width 9 height 10
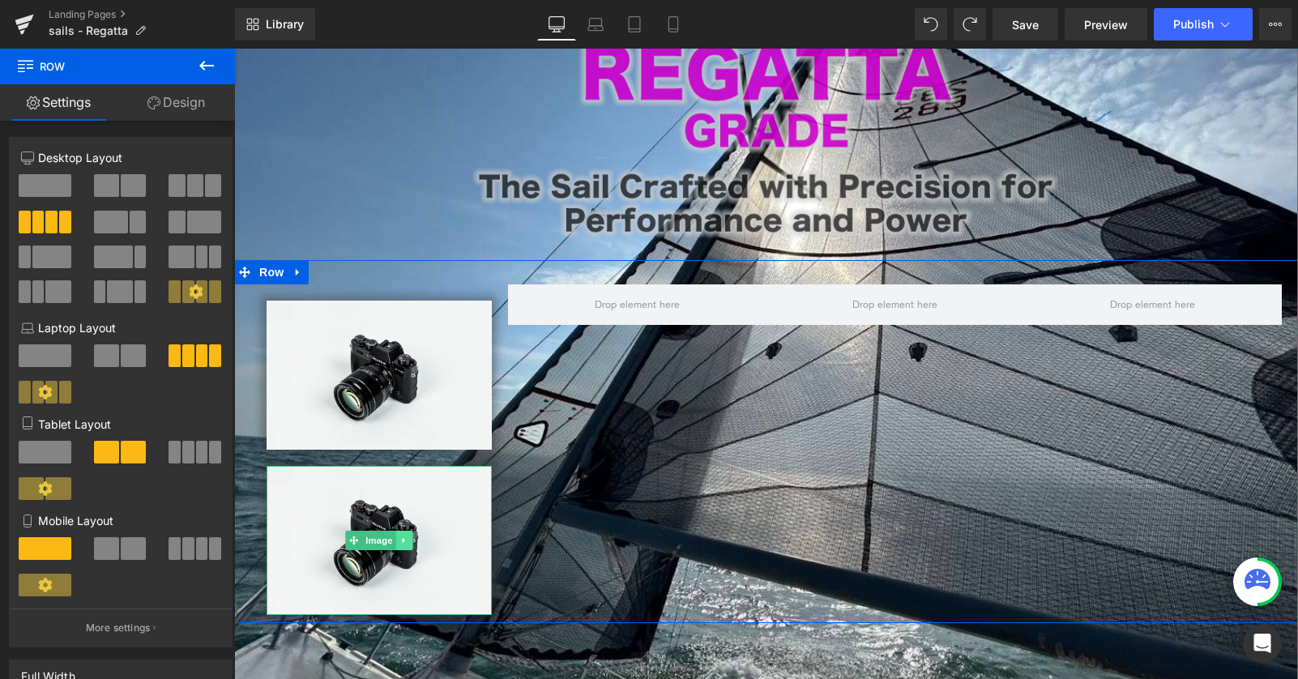
click at [407, 535] on icon at bounding box center [404, 540] width 9 height 10
click at [412, 535] on icon at bounding box center [412, 539] width 9 height 9
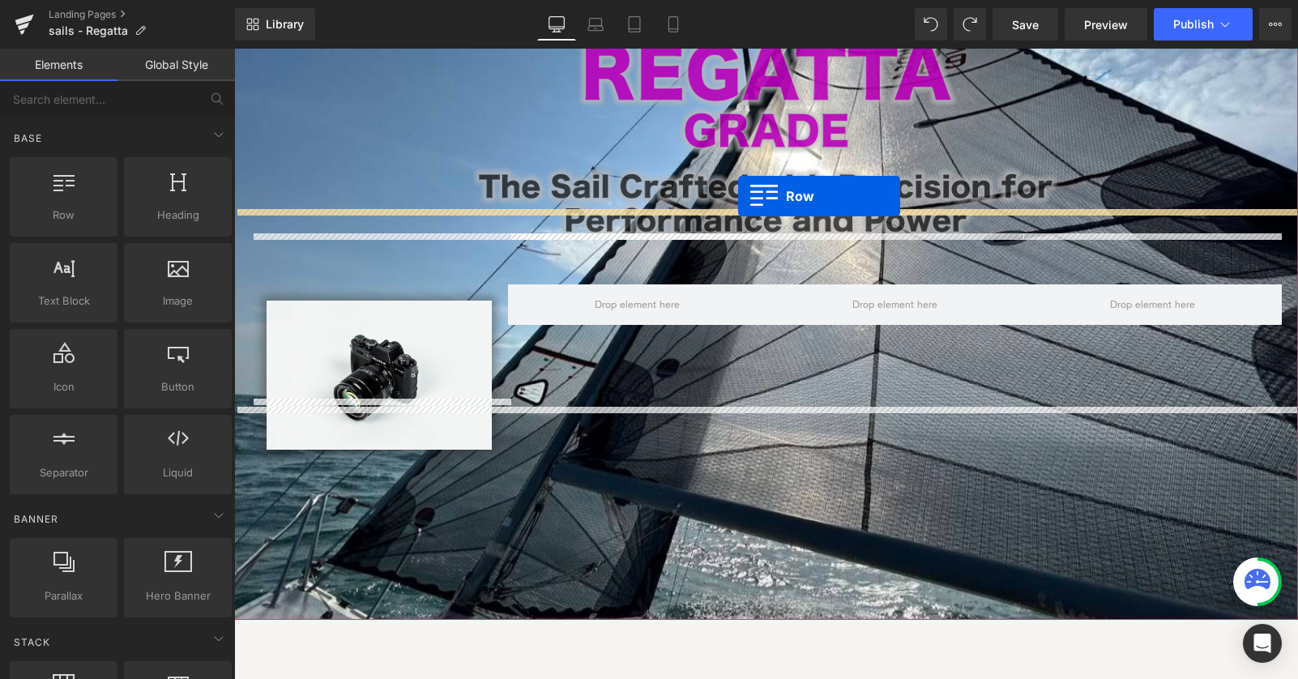
drag, startPoint x: 310, startPoint y: 235, endPoint x: 738, endPoint y: 195, distance: 429.5
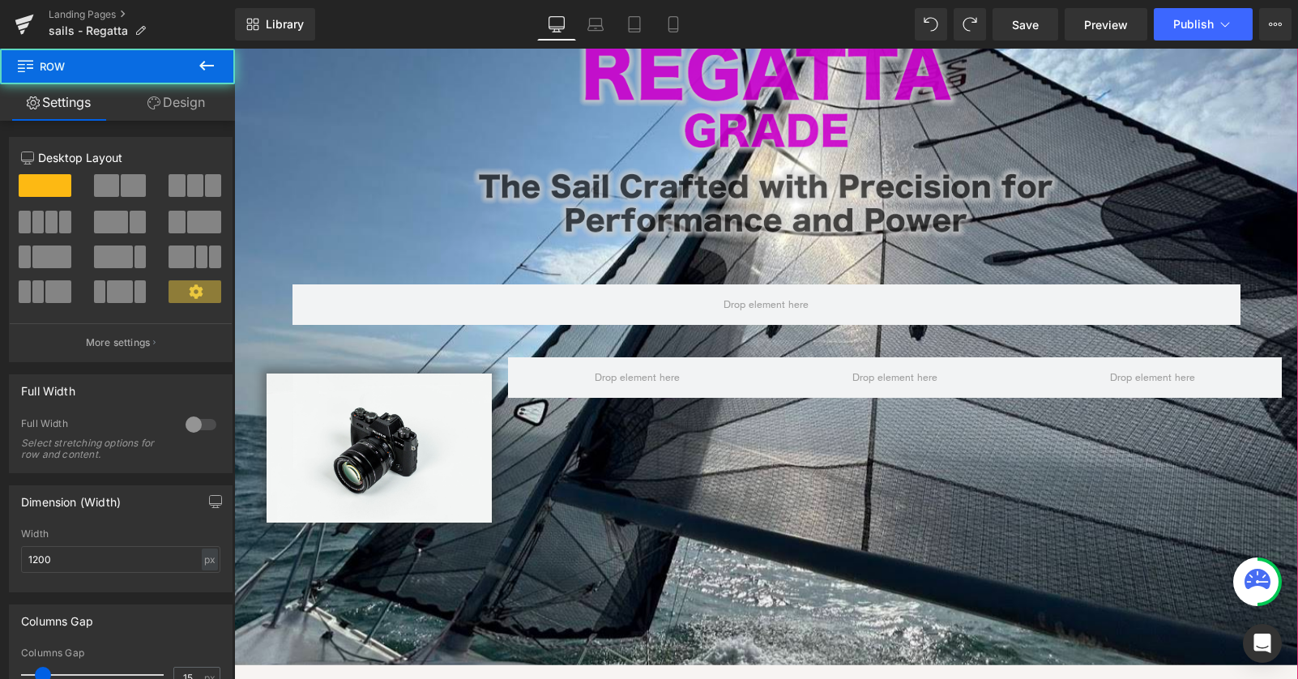
scroll to position [1521, 1064]
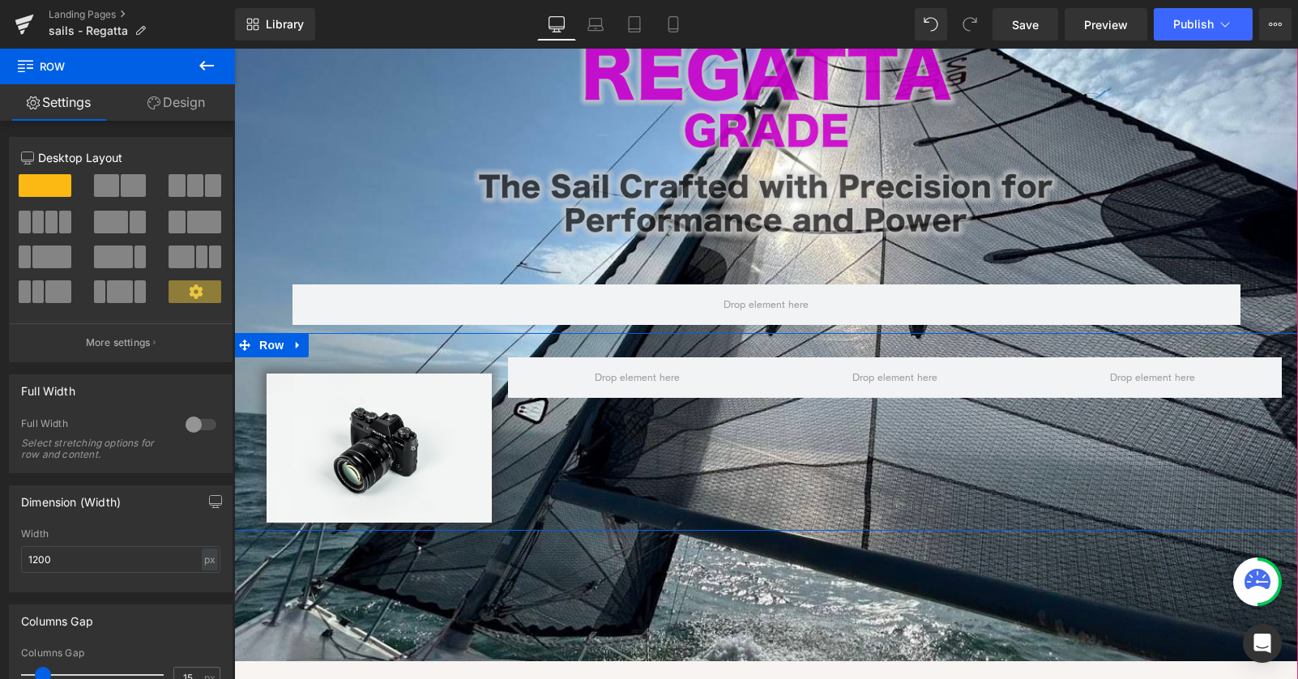
click at [634, 394] on div "Image Row" at bounding box center [766, 432] width 1064 height 198
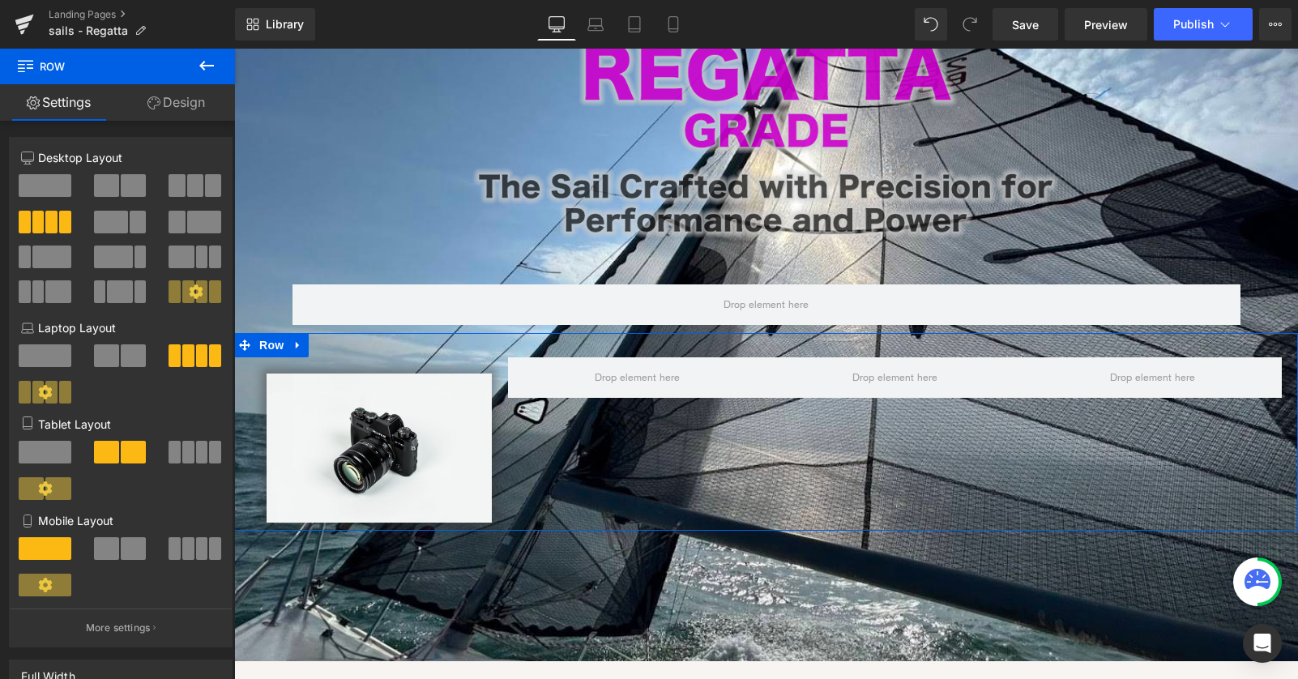
click at [121, 189] on span at bounding box center [133, 185] width 25 height 23
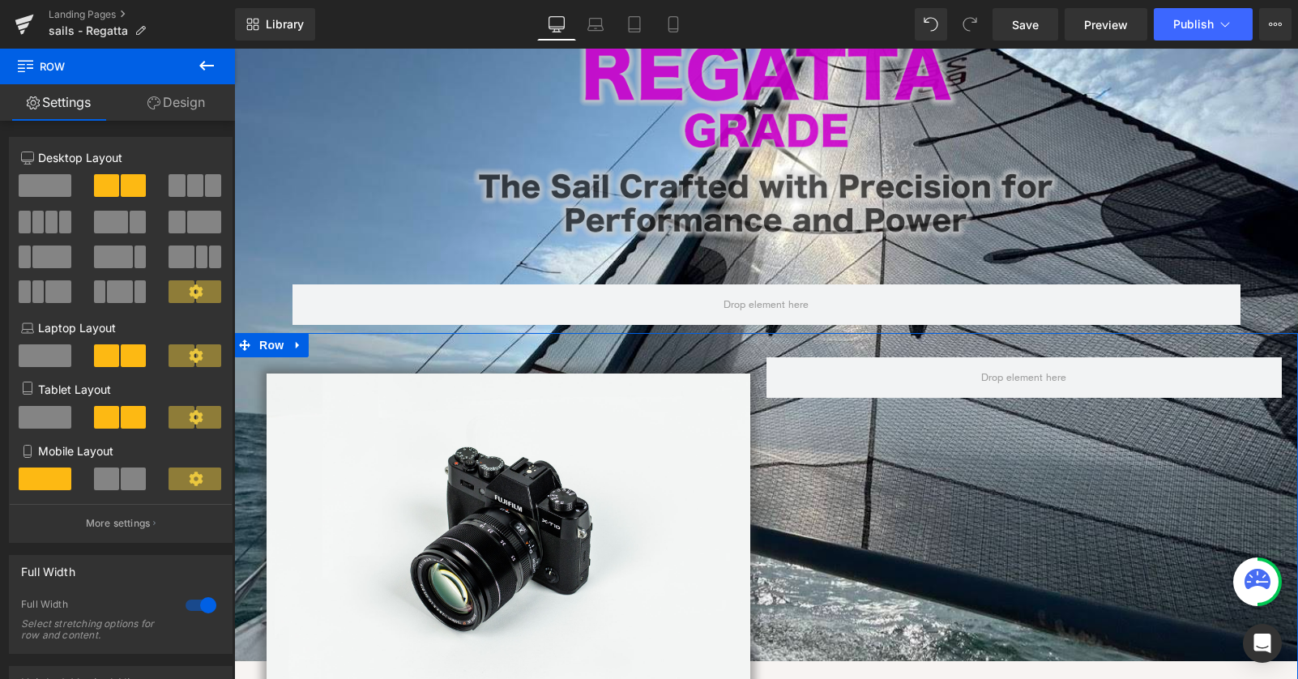
scroll to position [1691, 1064]
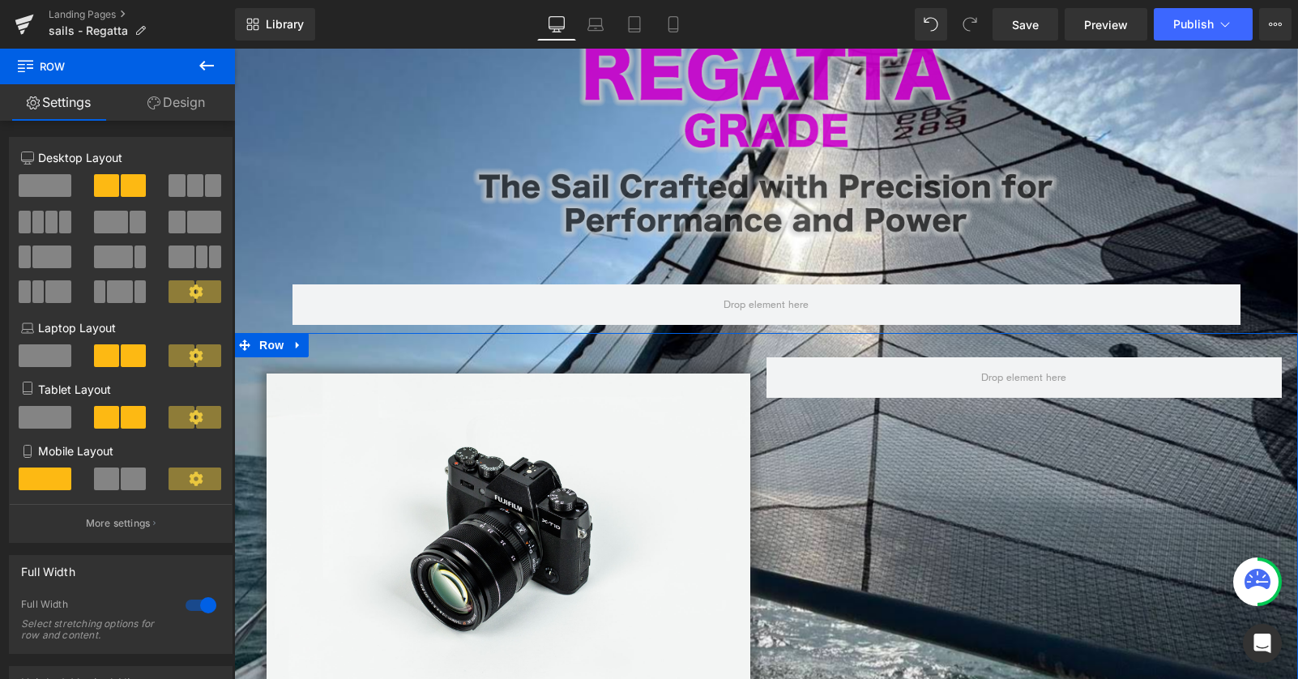
click at [130, 488] on span at bounding box center [133, 478] width 25 height 23
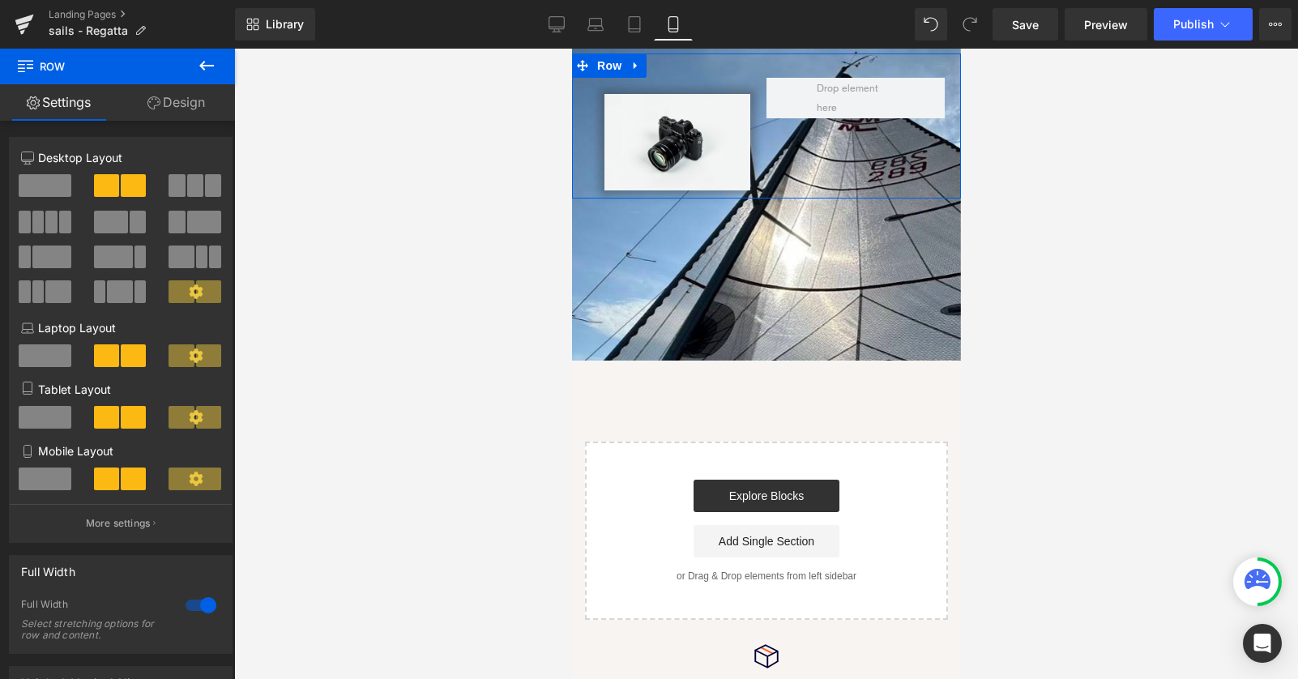
scroll to position [31, 0]
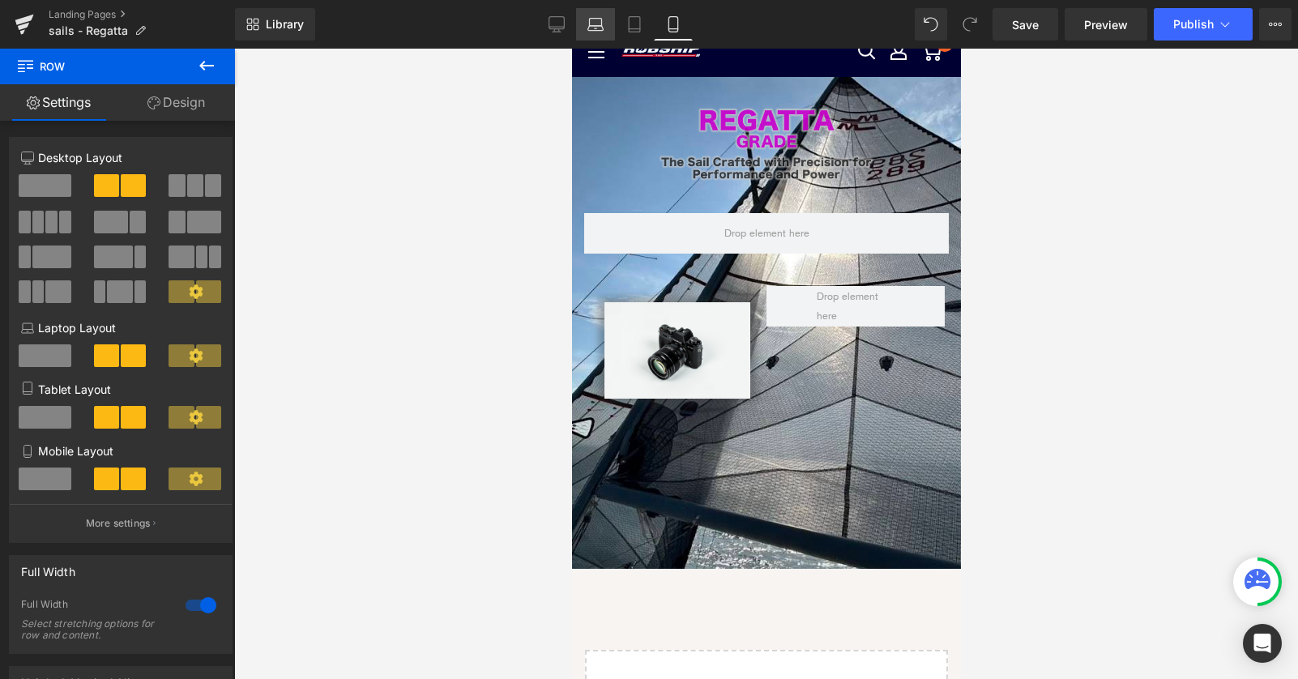
click at [598, 26] on icon at bounding box center [595, 24] width 16 height 16
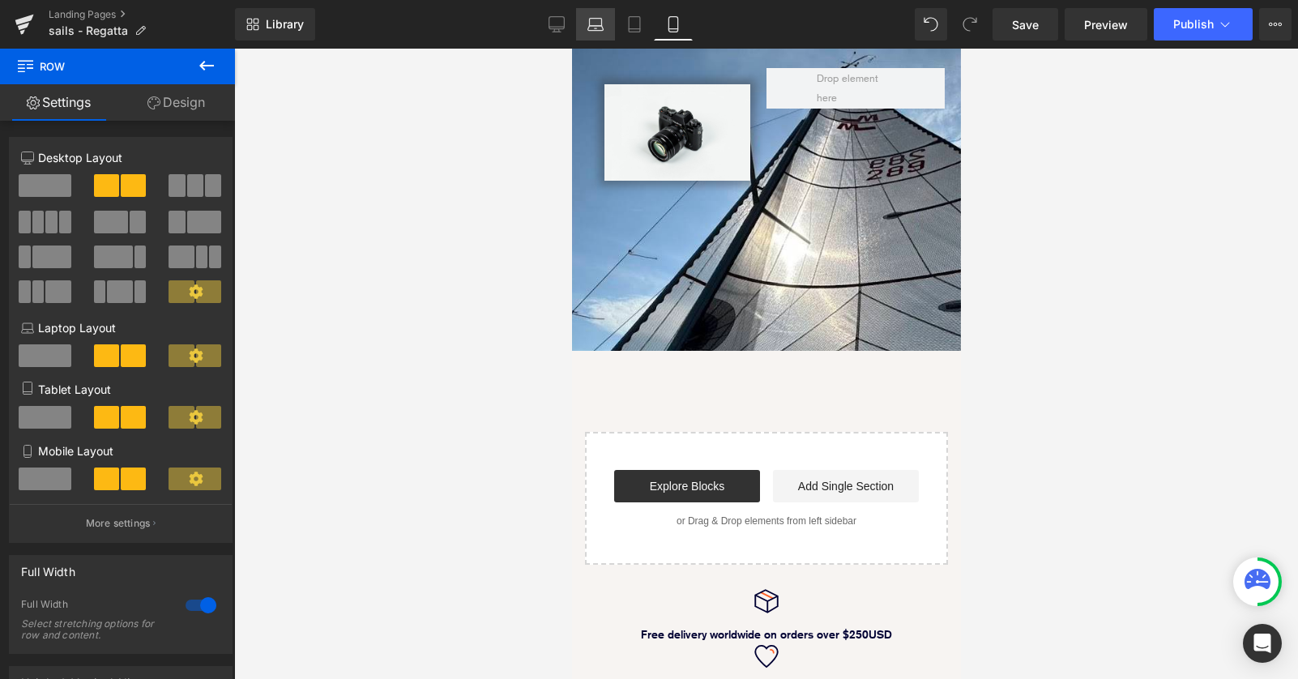
scroll to position [1665, 814]
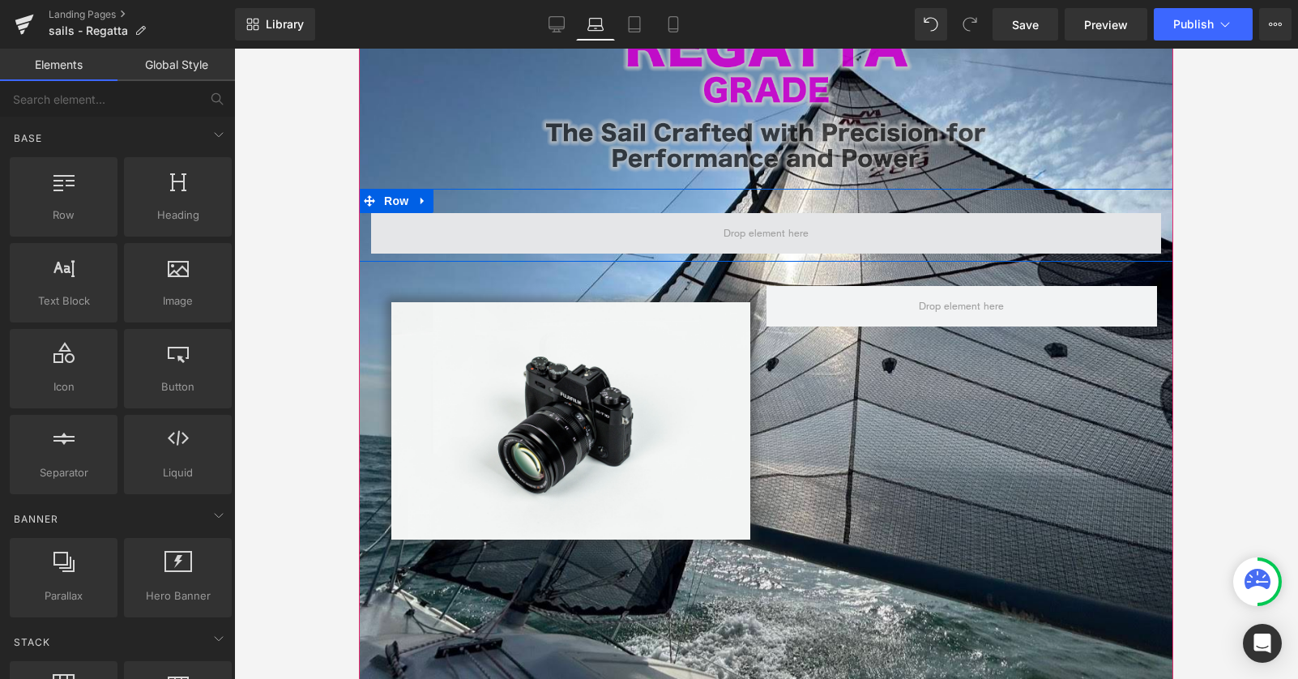
click at [728, 242] on span at bounding box center [766, 234] width 96 height 28
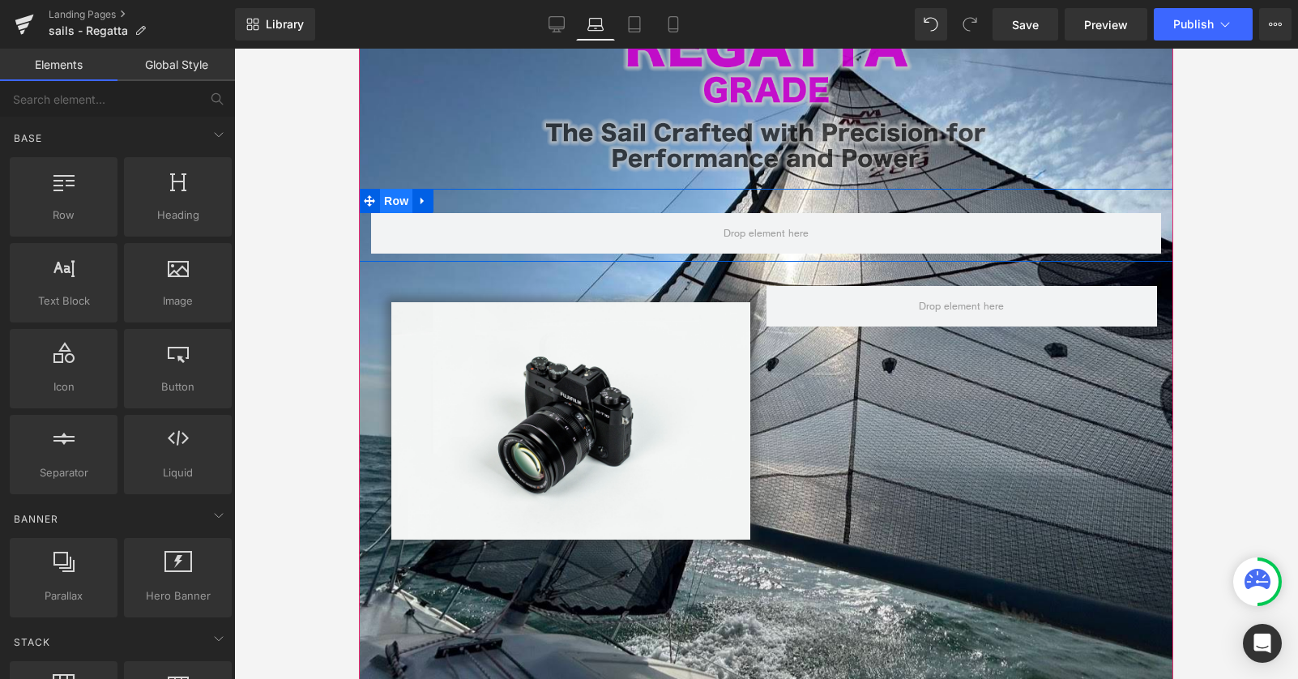
click at [397, 201] on span "Row" at bounding box center [396, 201] width 32 height 24
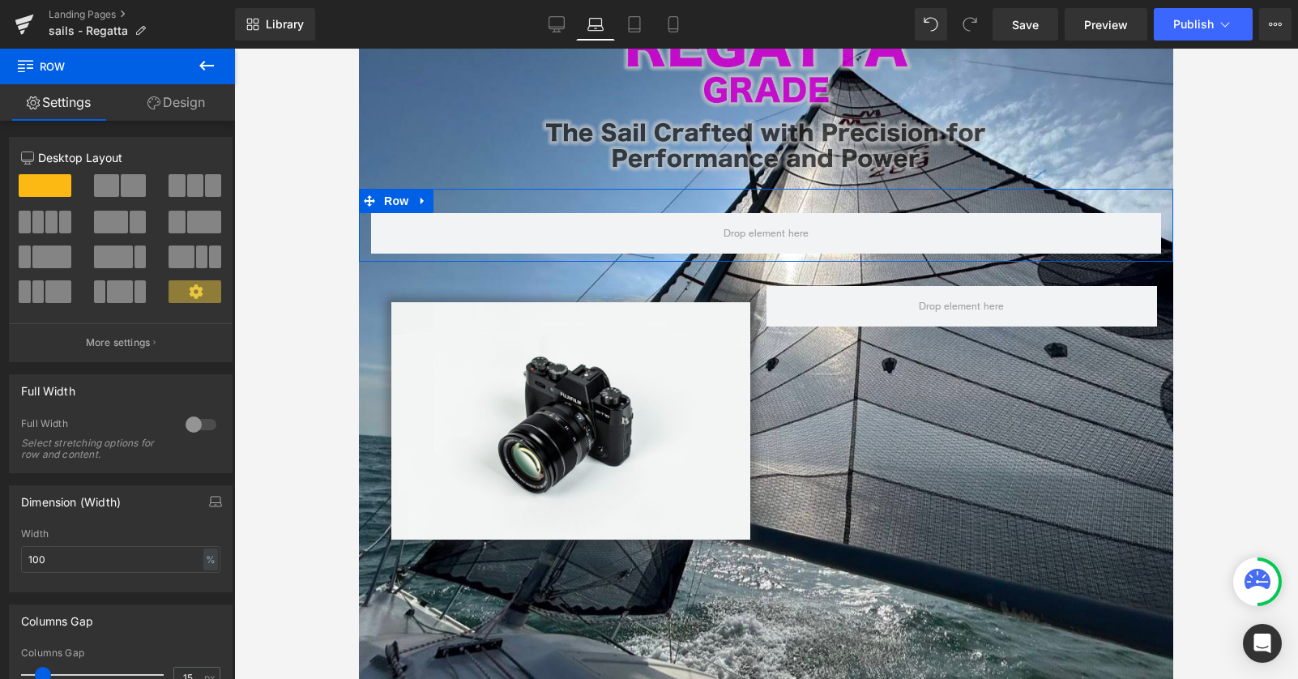
click at [122, 185] on span at bounding box center [133, 185] width 25 height 23
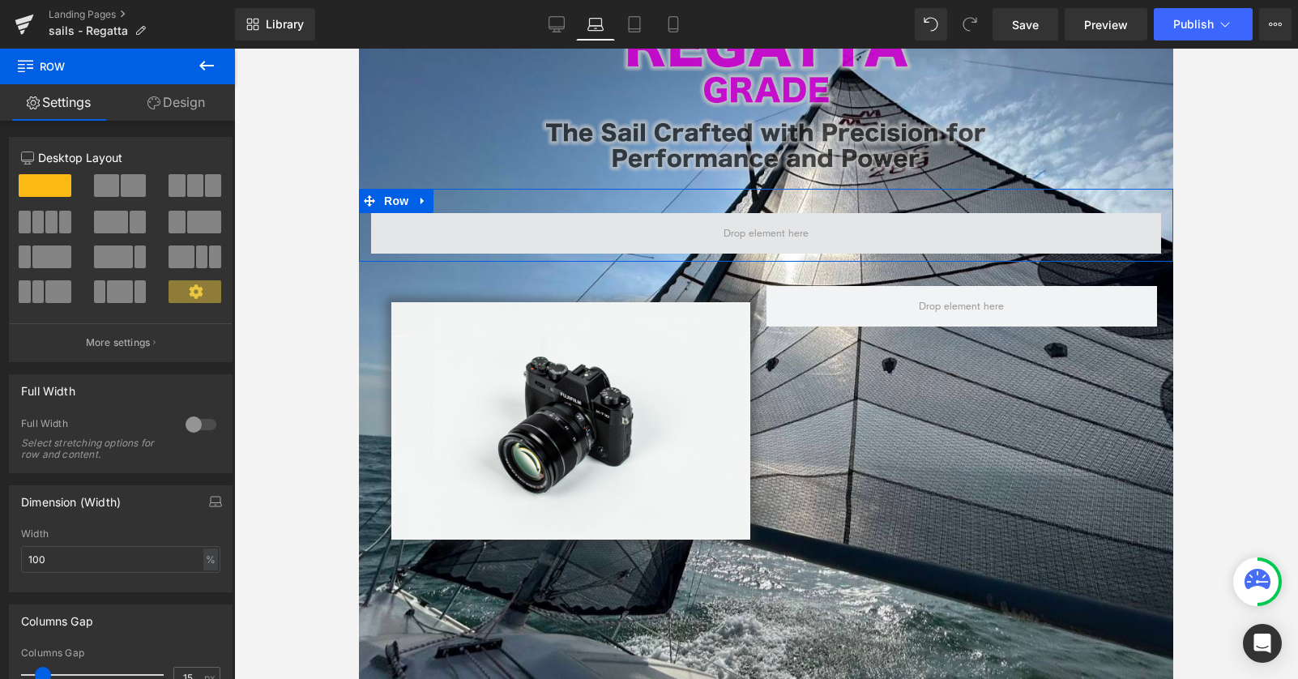
type input "1200"
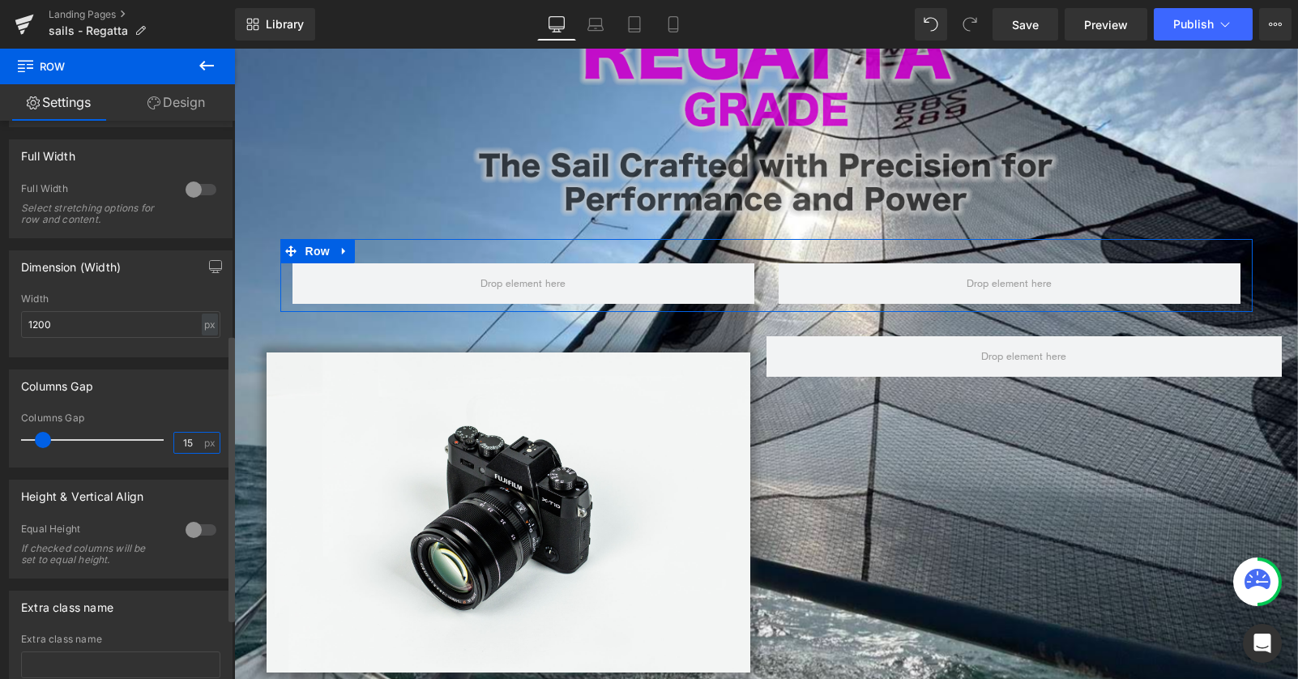
drag, startPoint x: 190, startPoint y: 441, endPoint x: 123, endPoint y: 441, distance: 67.2
click at [133, 441] on div "Columns Gap 15 px" at bounding box center [120, 439] width 199 height 54
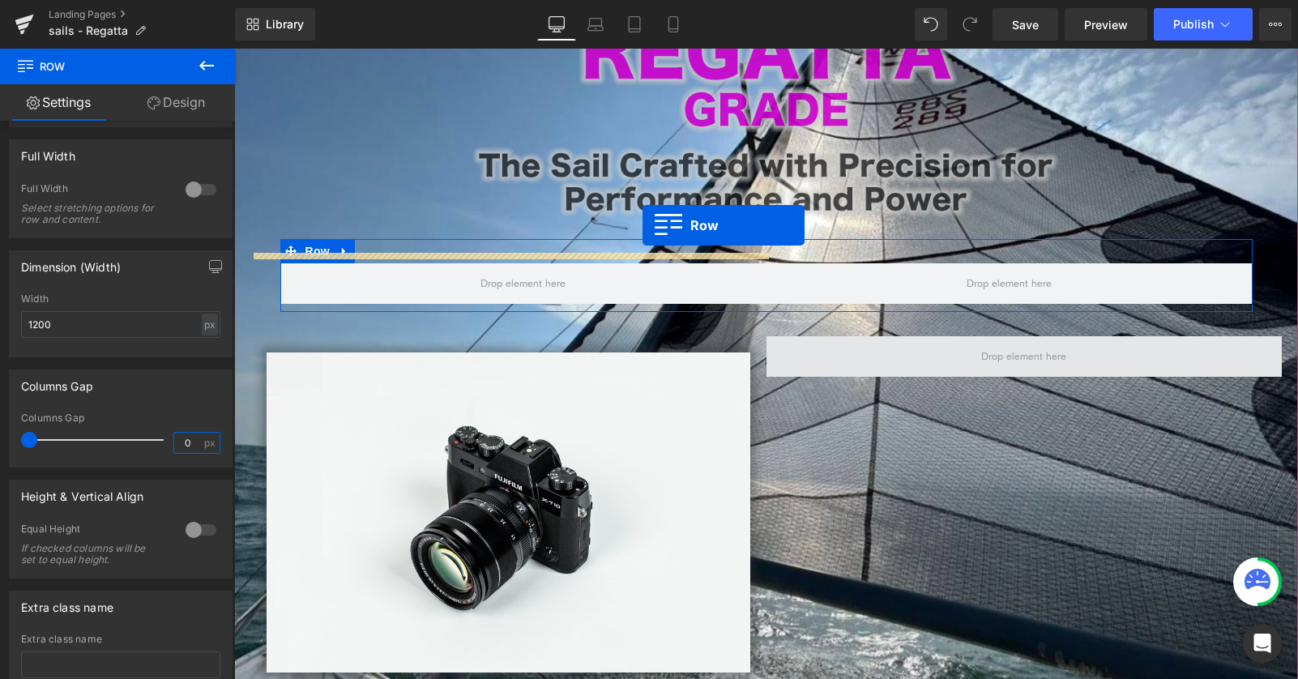
scroll to position [1659, 1064]
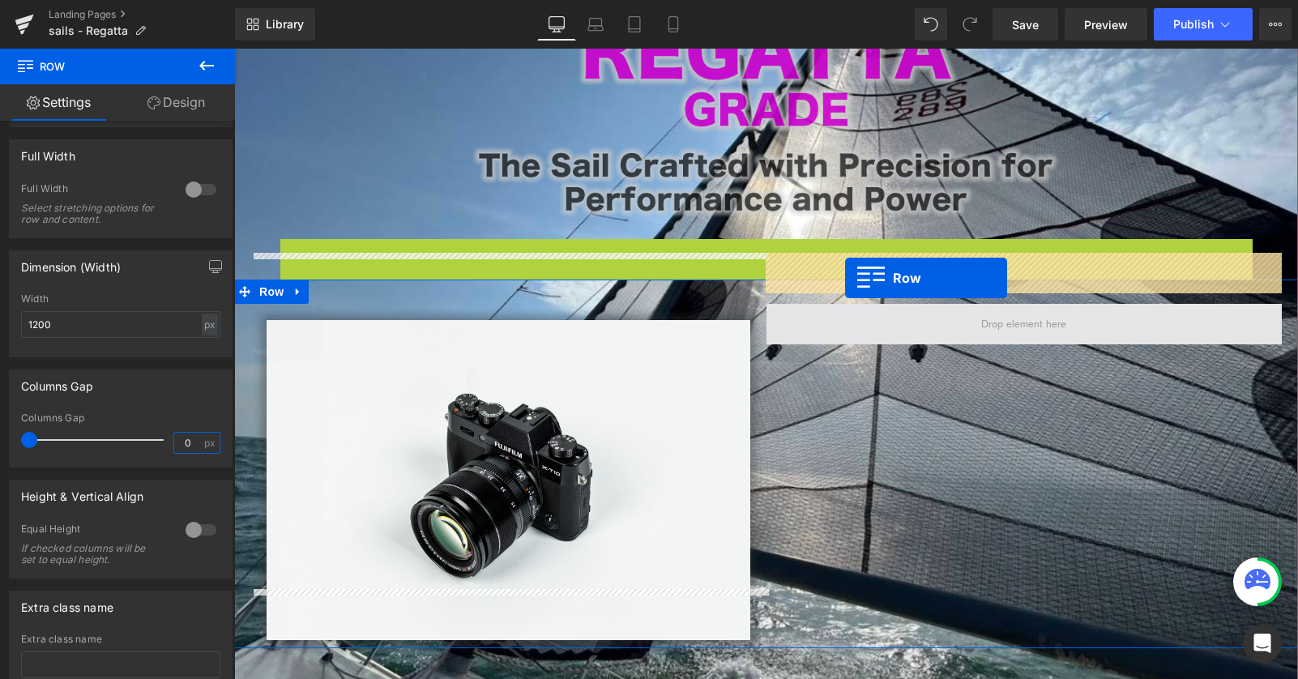
drag, startPoint x: 310, startPoint y: 203, endPoint x: 846, endPoint y: 277, distance: 540.6
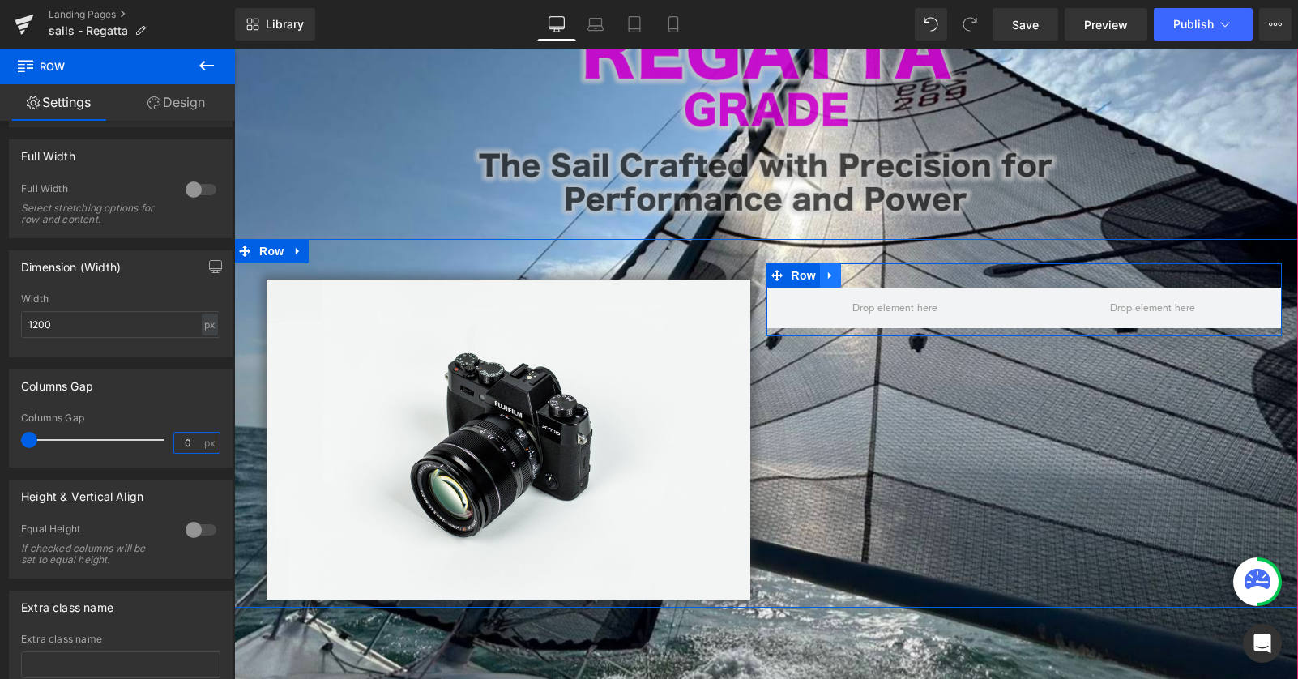
type input "0"
click at [829, 269] on icon at bounding box center [830, 275] width 11 height 12
click at [848, 270] on icon at bounding box center [851, 275] width 11 height 11
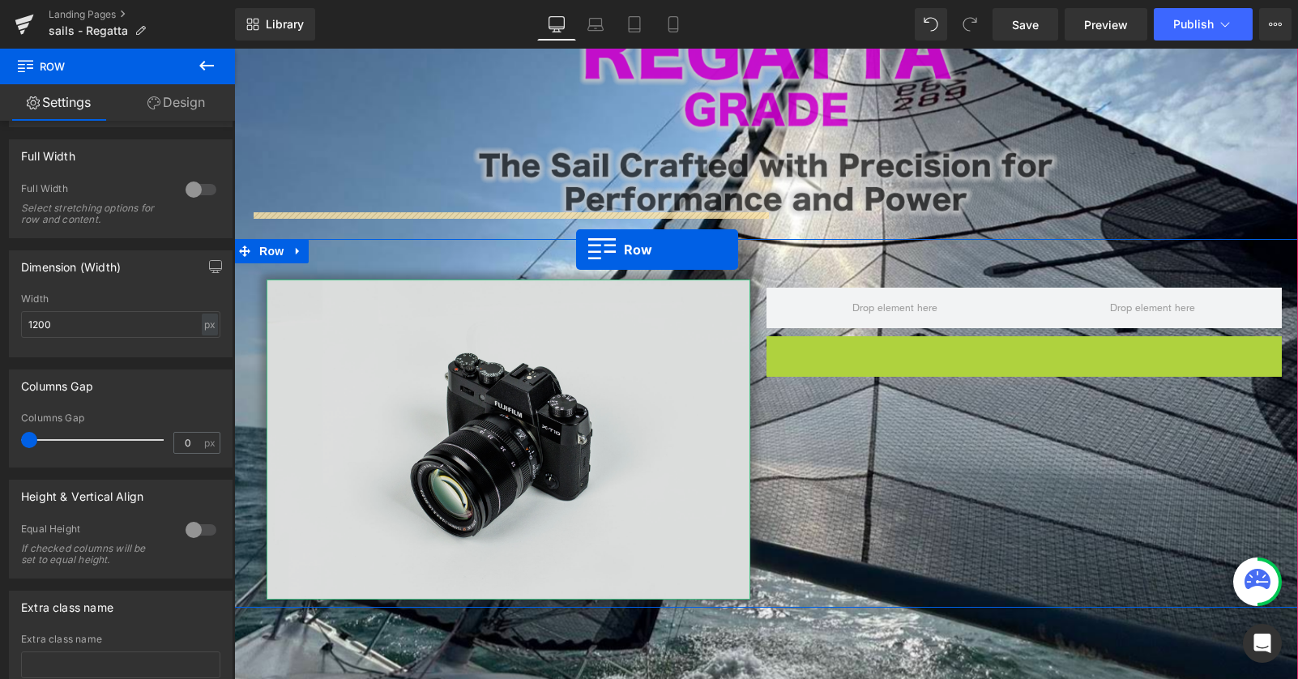
drag, startPoint x: 799, startPoint y: 297, endPoint x: 576, endPoint y: 250, distance: 227.7
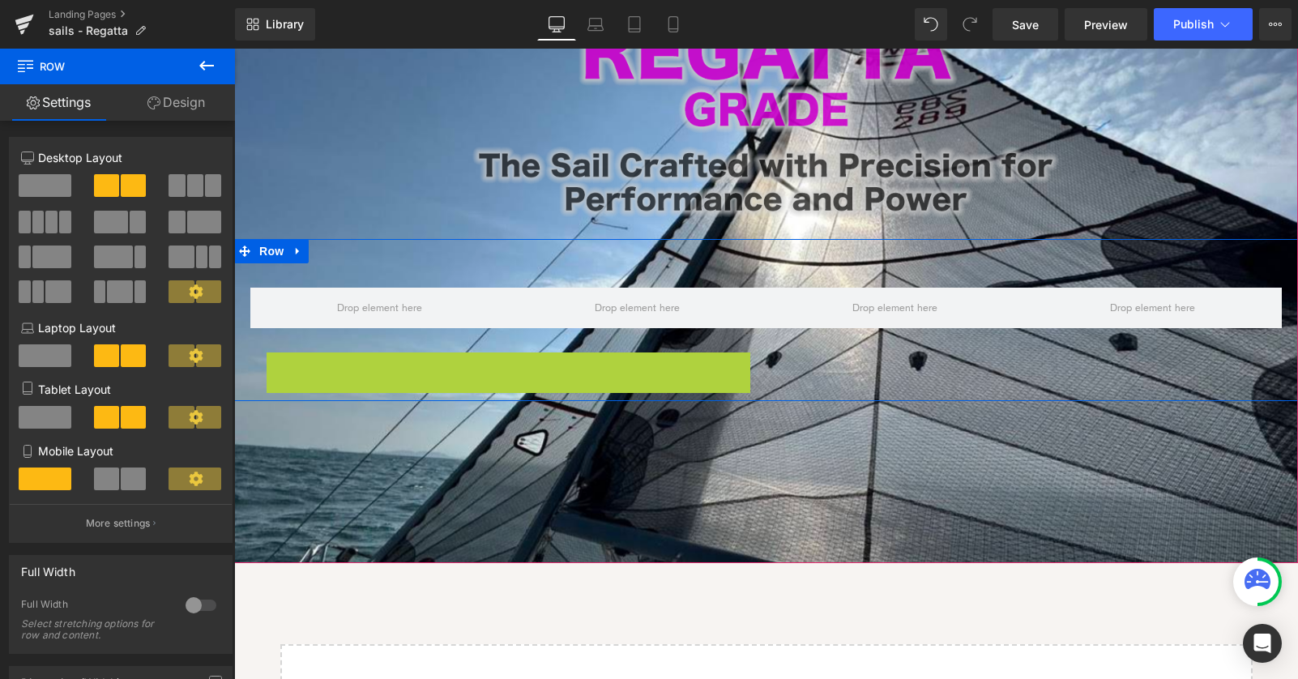
scroll to position [7, 8]
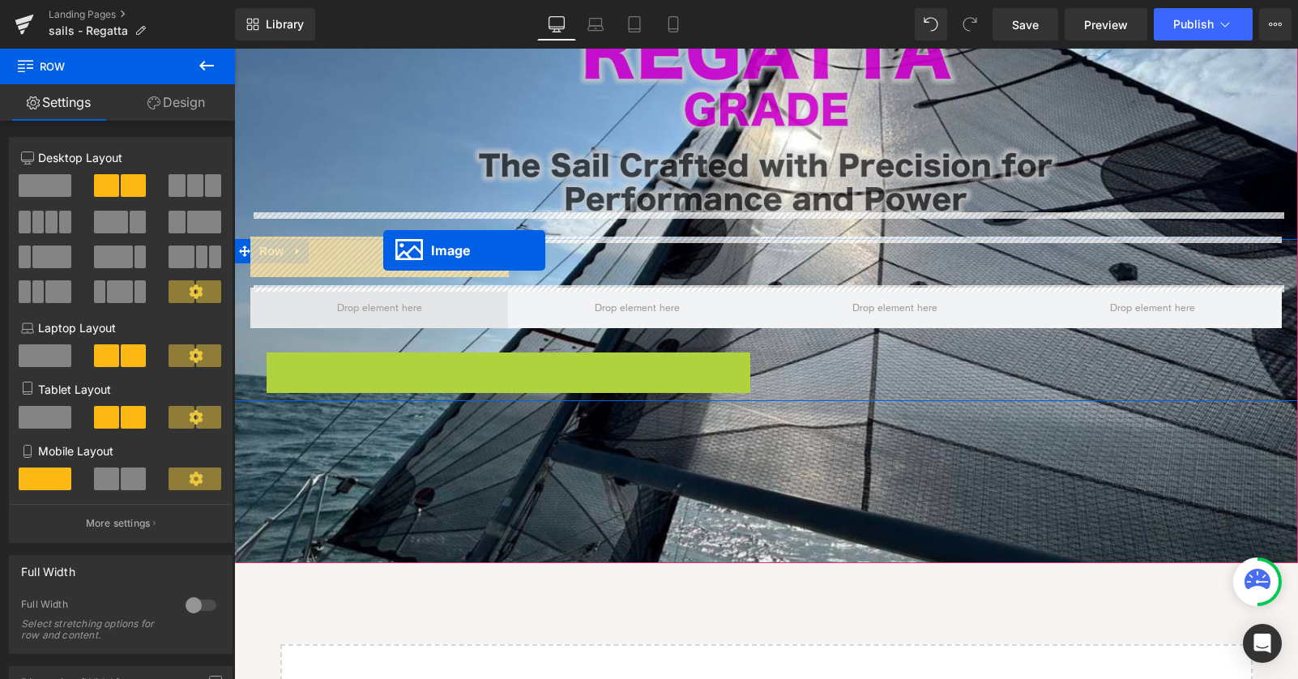
drag, startPoint x: 458, startPoint y: 466, endPoint x: 383, endPoint y: 252, distance: 226.5
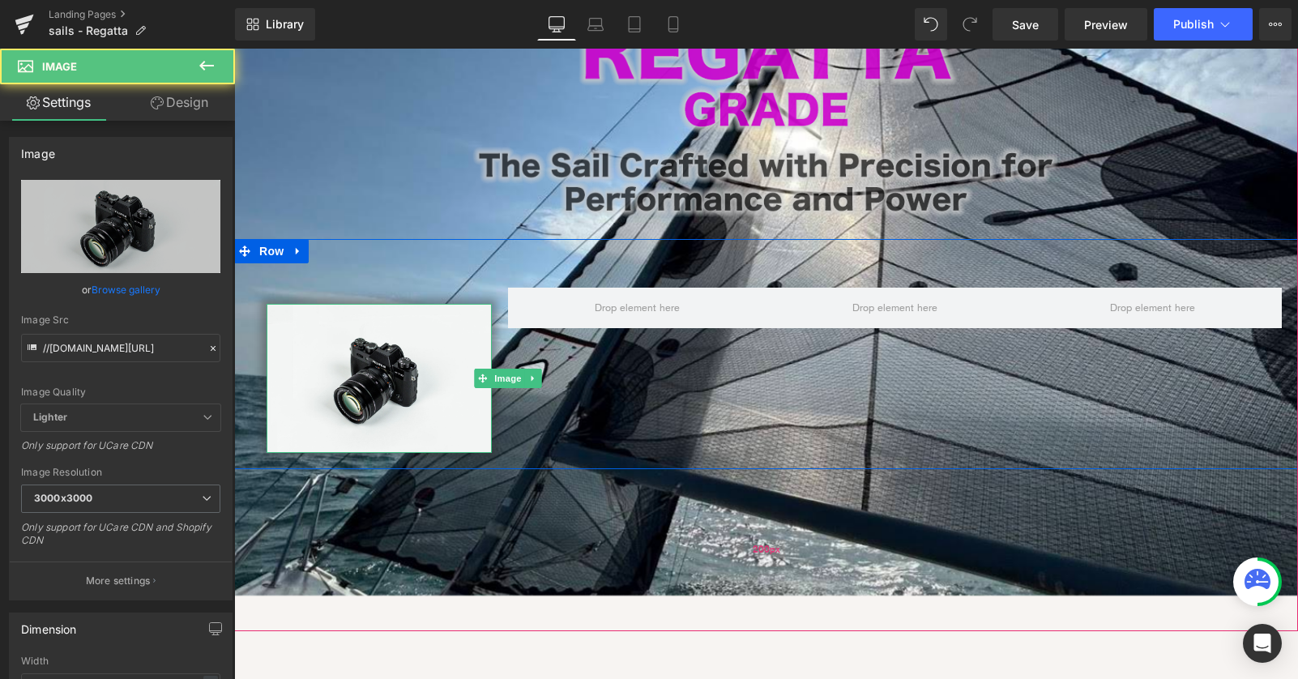
scroll to position [1481, 1064]
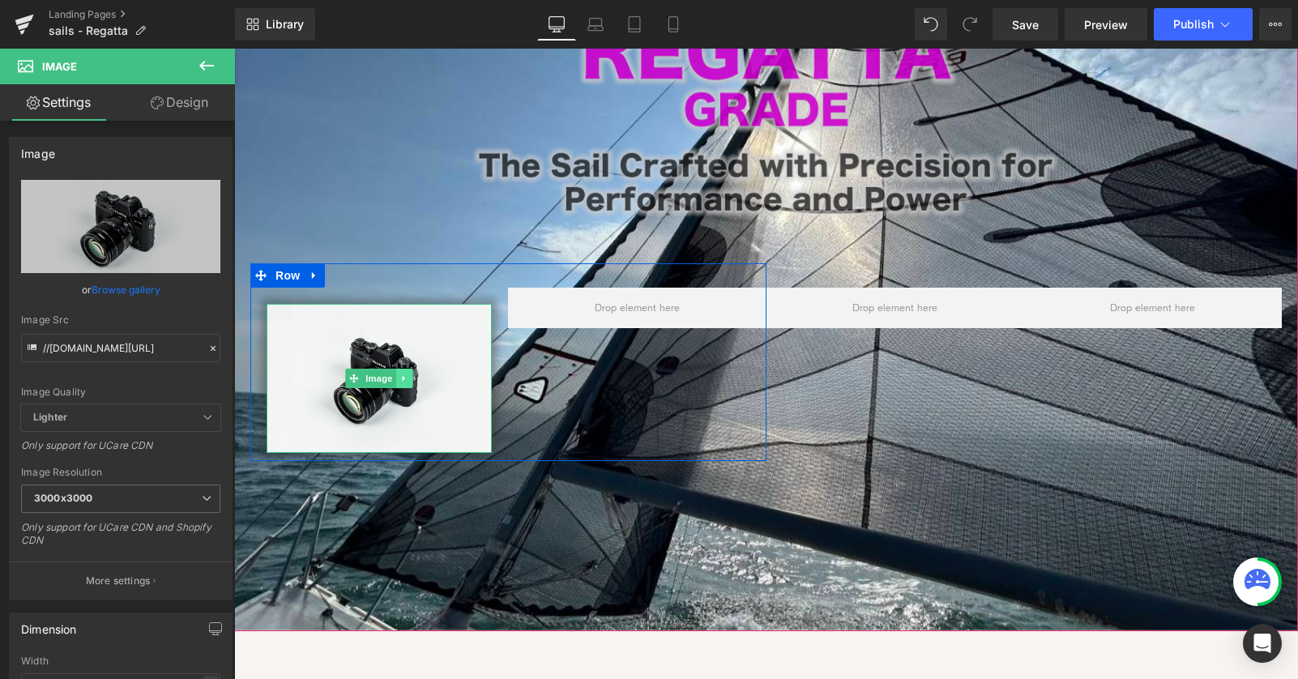
click at [411, 369] on link at bounding box center [404, 378] width 17 height 19
click at [398, 373] on icon at bounding box center [395, 378] width 9 height 10
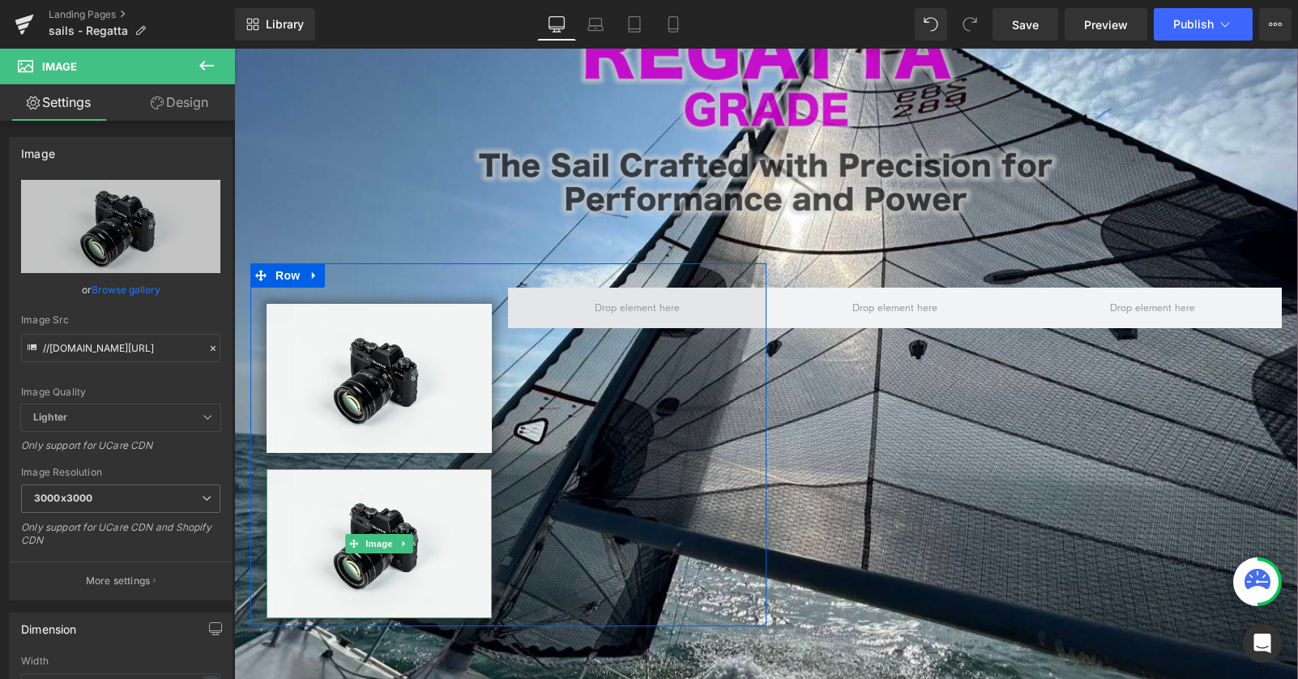
scroll to position [8, 8]
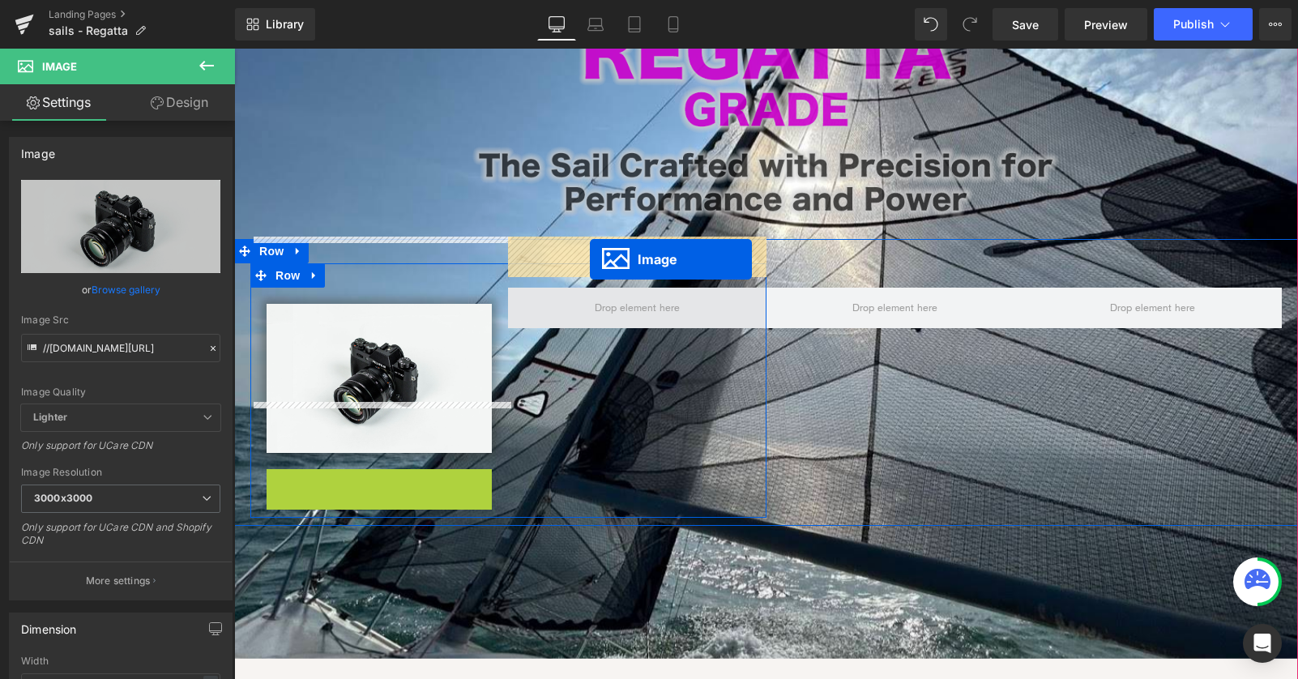
drag, startPoint x: 352, startPoint y: 496, endPoint x: 590, endPoint y: 259, distance: 335.7
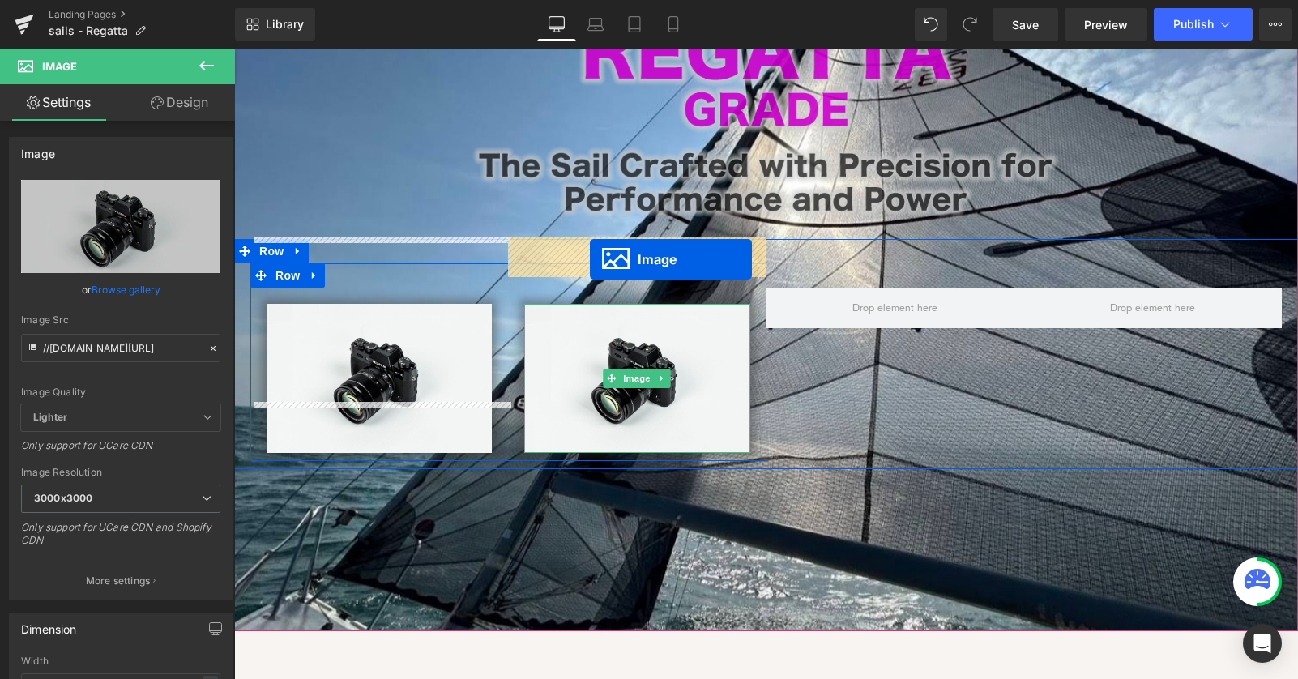
scroll to position [1481, 1064]
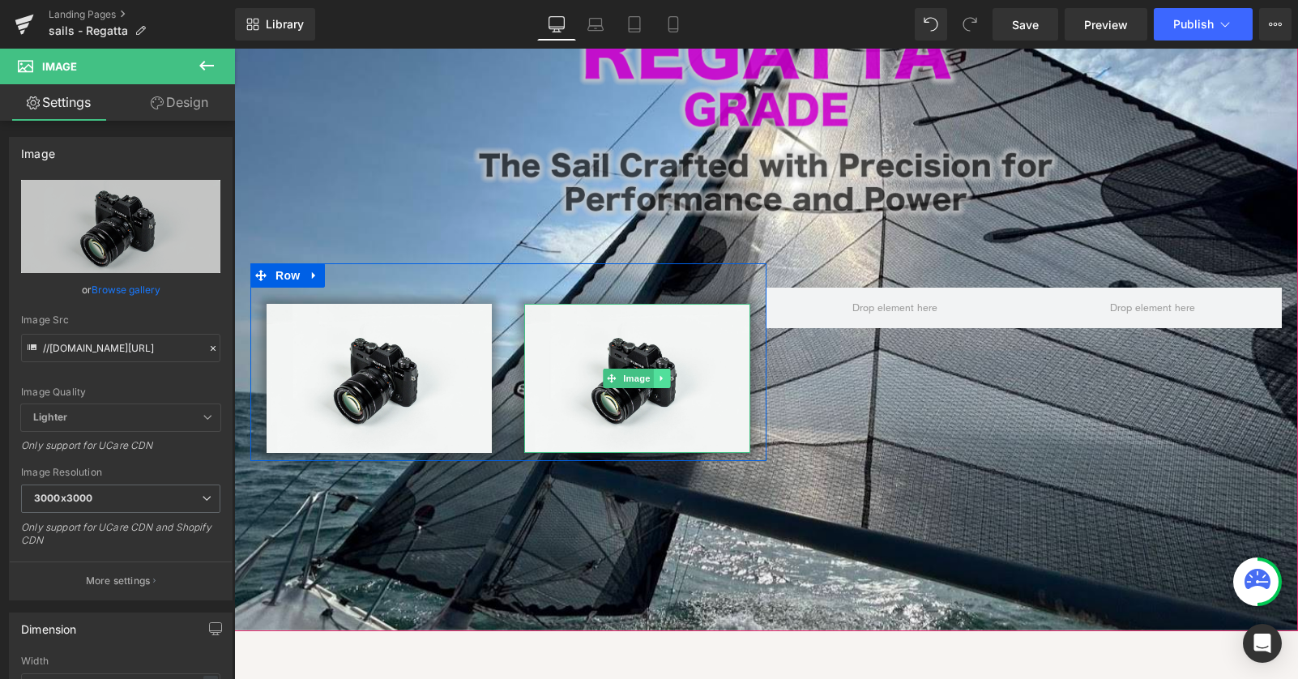
click at [667, 369] on link at bounding box center [662, 378] width 17 height 19
click at [651, 373] on icon at bounding box center [654, 377] width 9 height 9
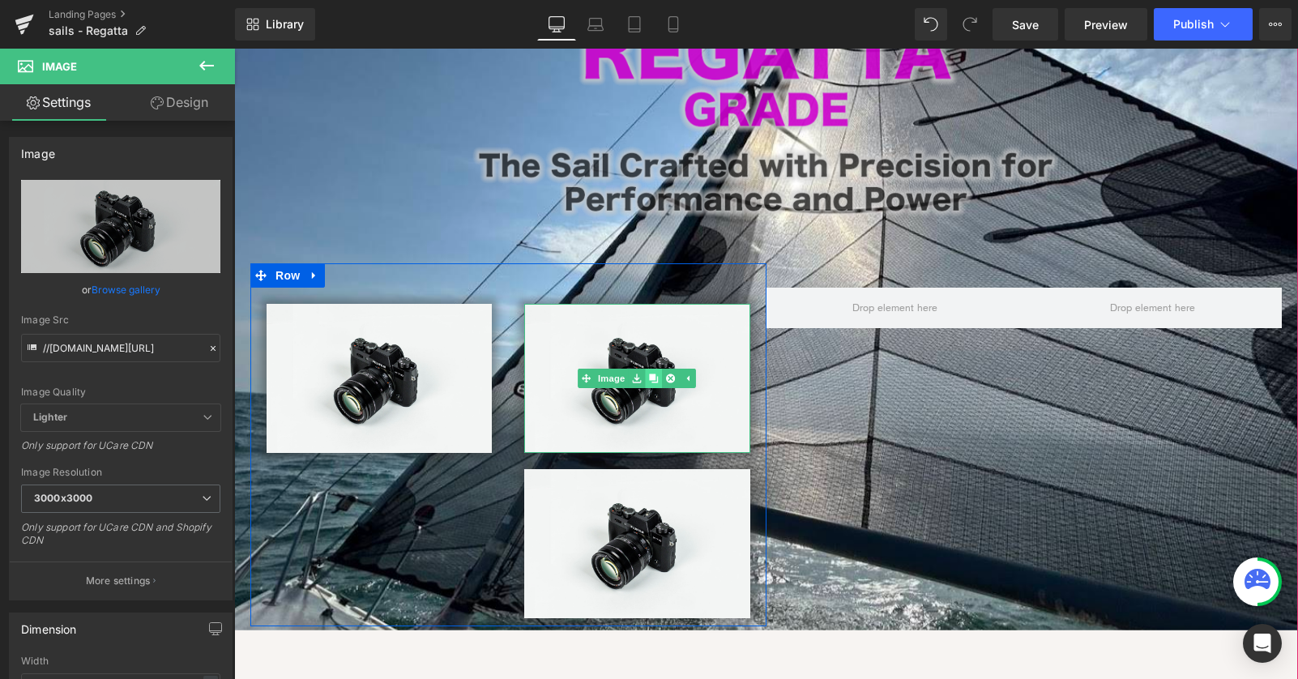
scroll to position [8, 8]
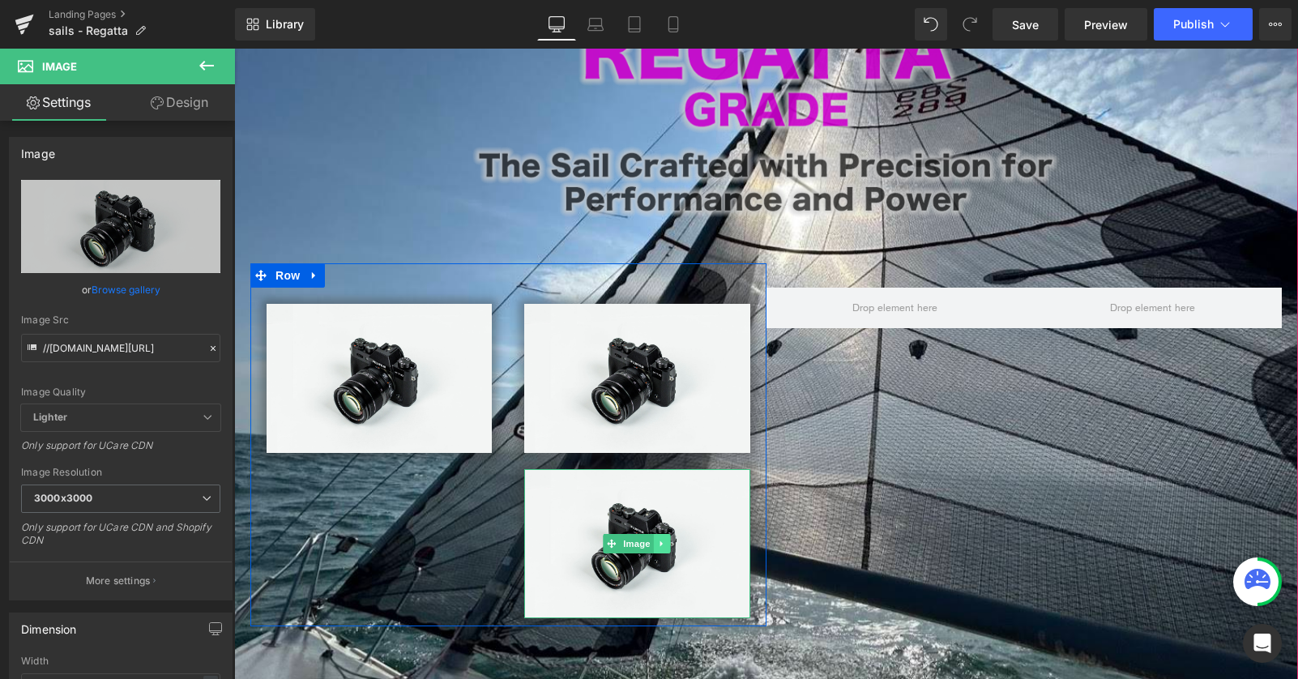
click at [667, 534] on link at bounding box center [662, 543] width 17 height 19
click at [671, 539] on icon at bounding box center [670, 543] width 9 height 9
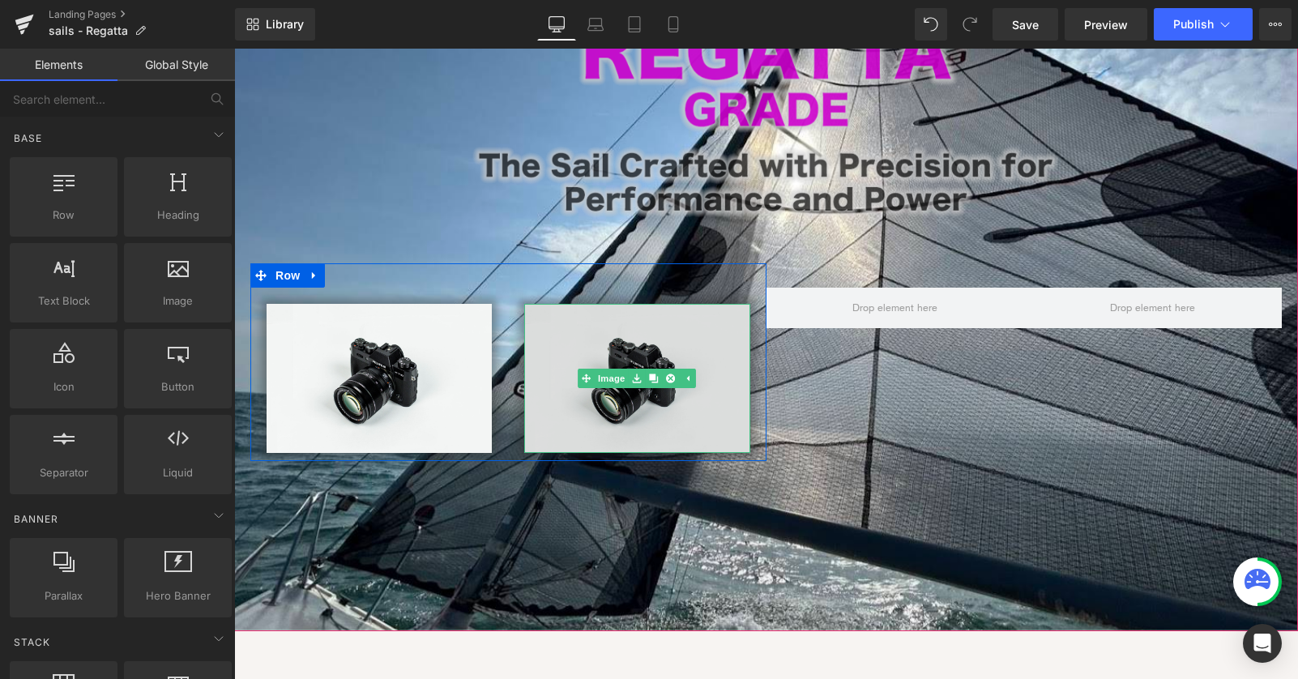
scroll to position [1481, 1064]
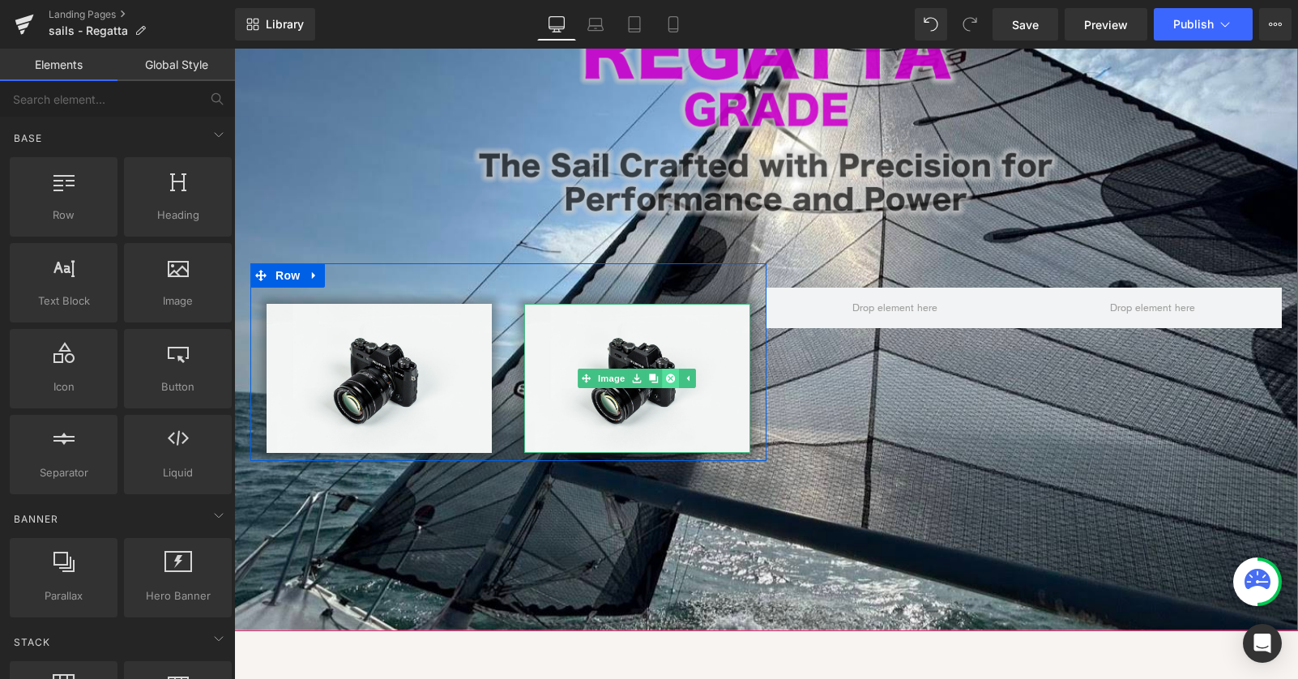
click at [671, 373] on icon at bounding box center [670, 377] width 9 height 9
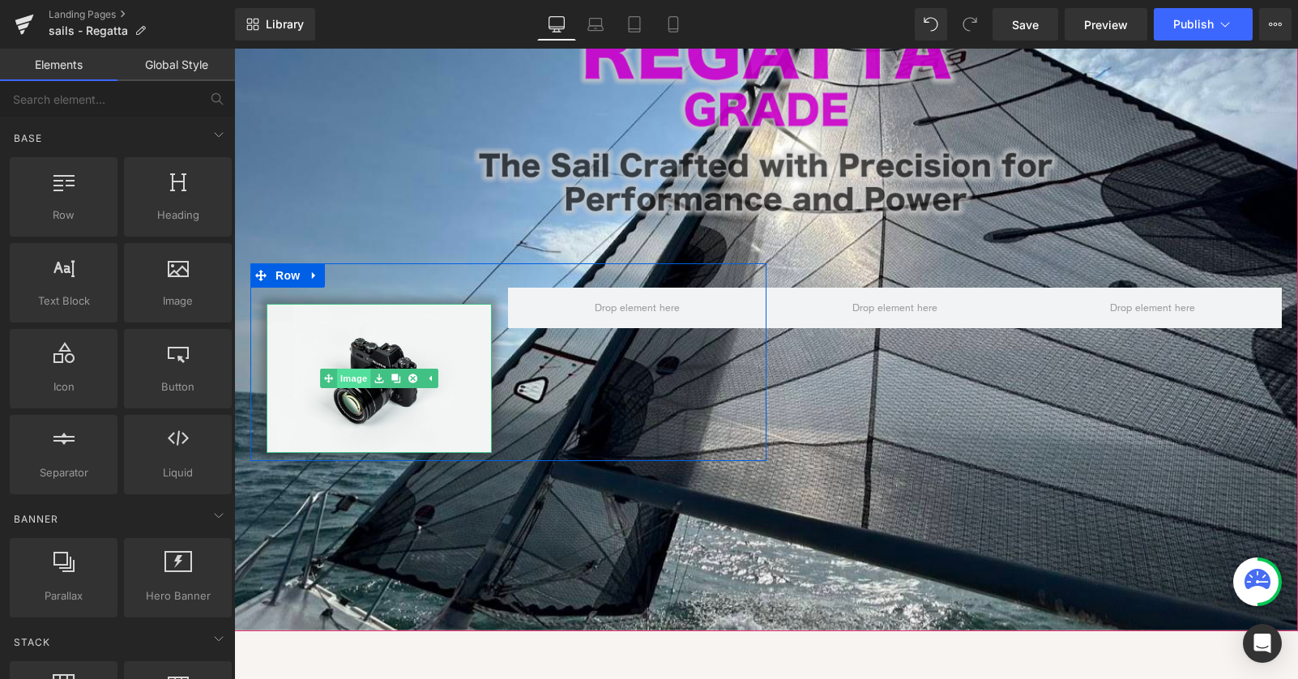
click at [360, 369] on link "Image" at bounding box center [345, 378] width 50 height 19
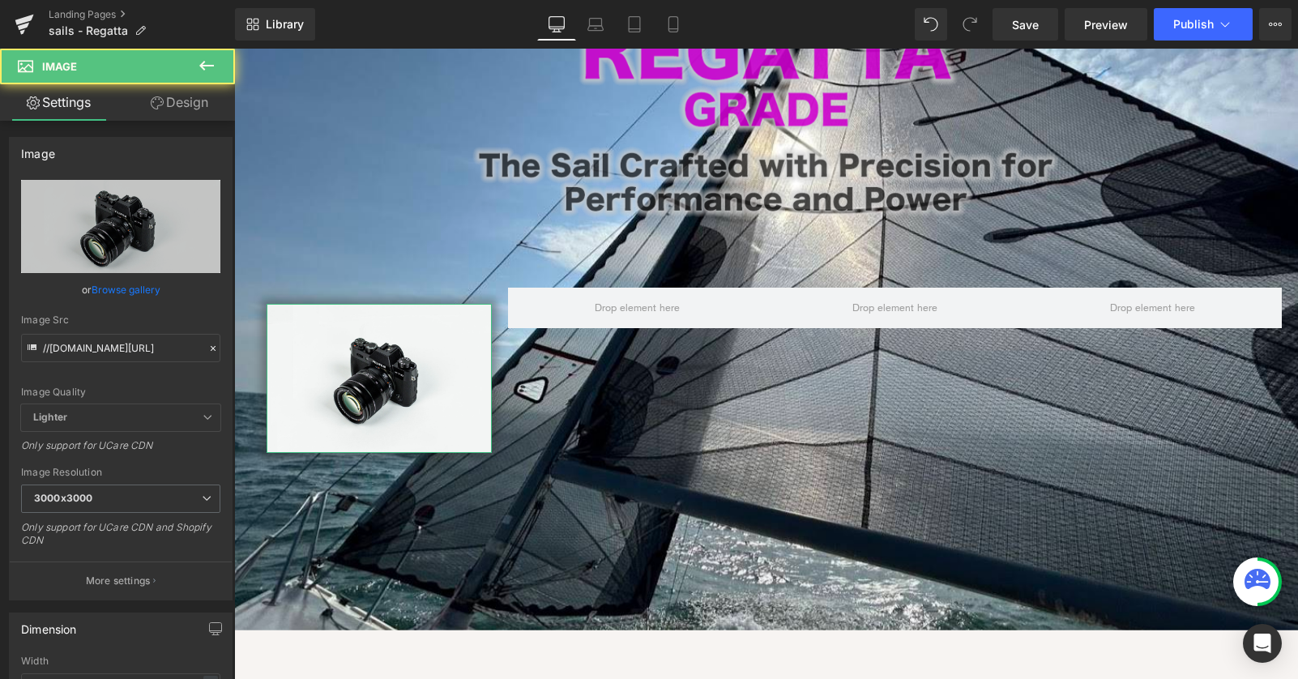
click at [177, 101] on link "Design" at bounding box center [179, 102] width 117 height 36
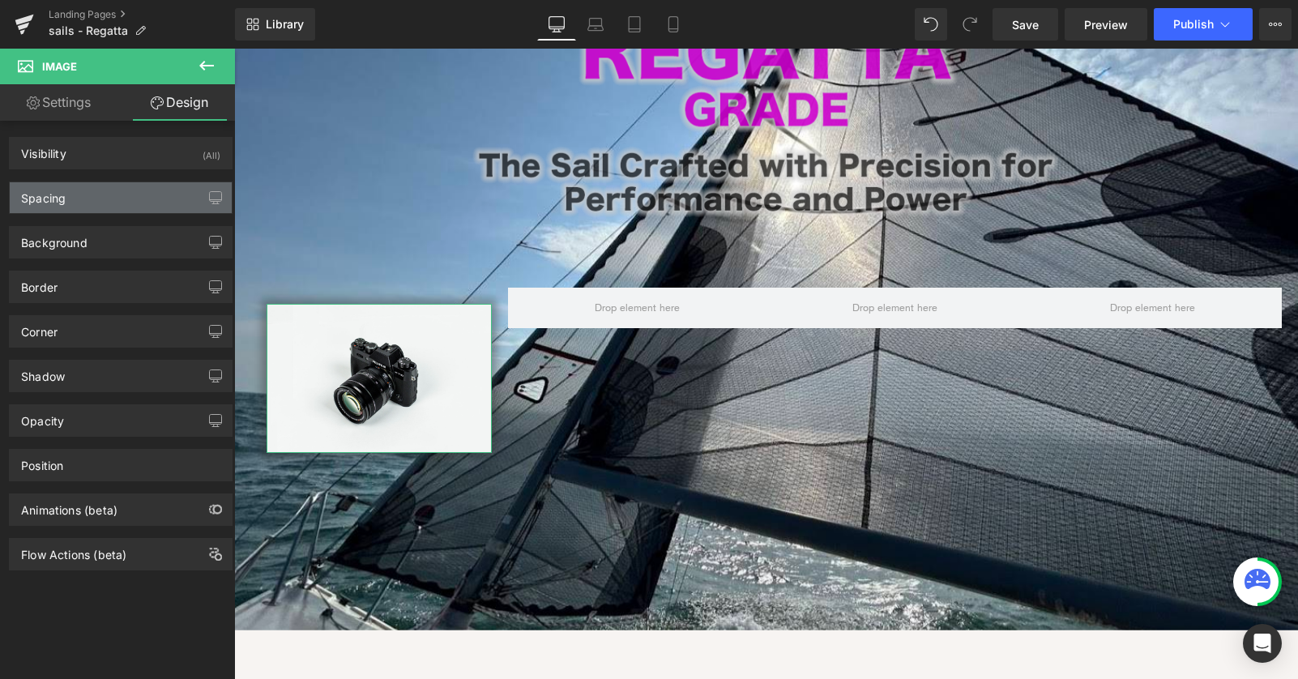
click at [71, 193] on div "Spacing" at bounding box center [121, 197] width 222 height 31
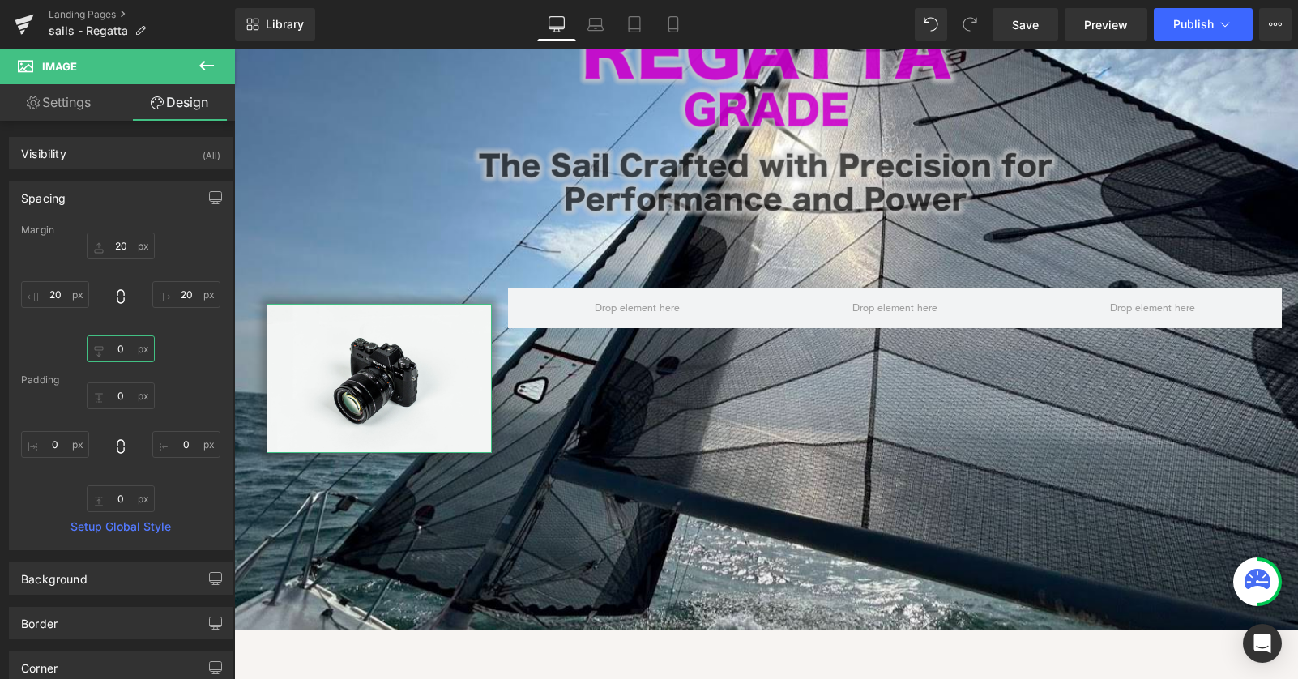
click at [106, 346] on input "0" at bounding box center [121, 348] width 68 height 27
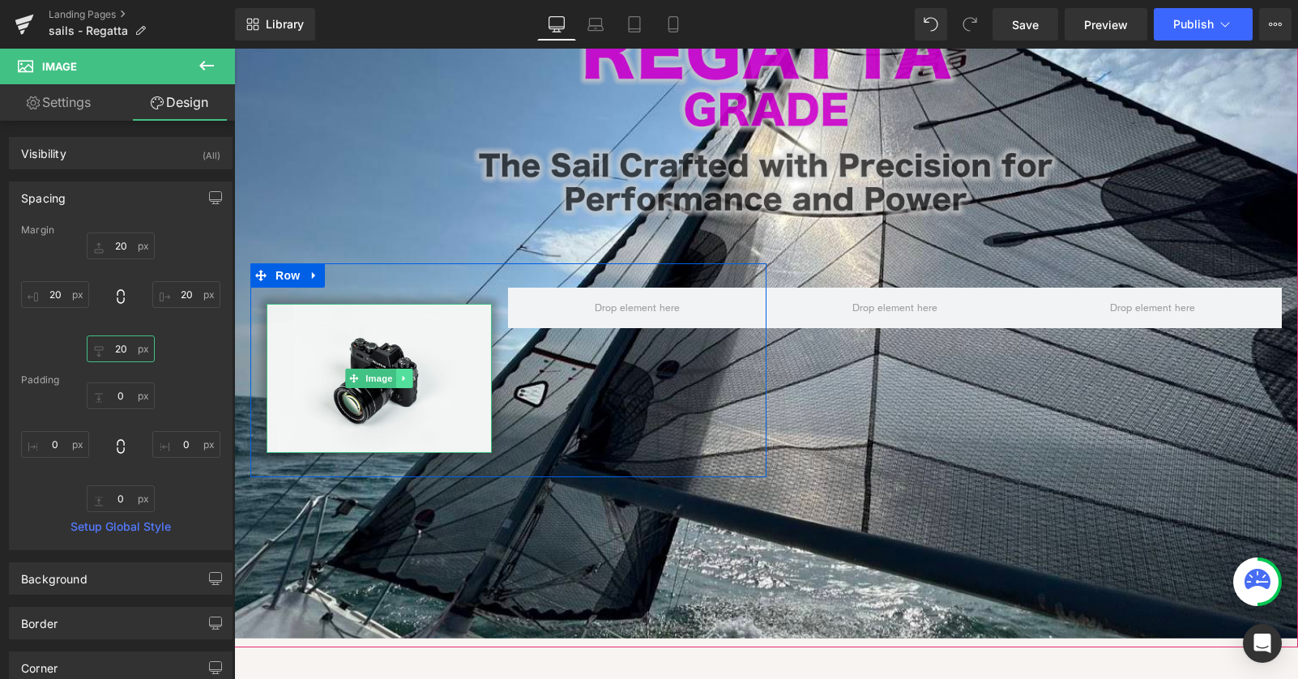
type input "20"
click at [403, 375] on icon at bounding box center [404, 378] width 2 height 6
click at [390, 369] on link at bounding box center [396, 378] width 17 height 19
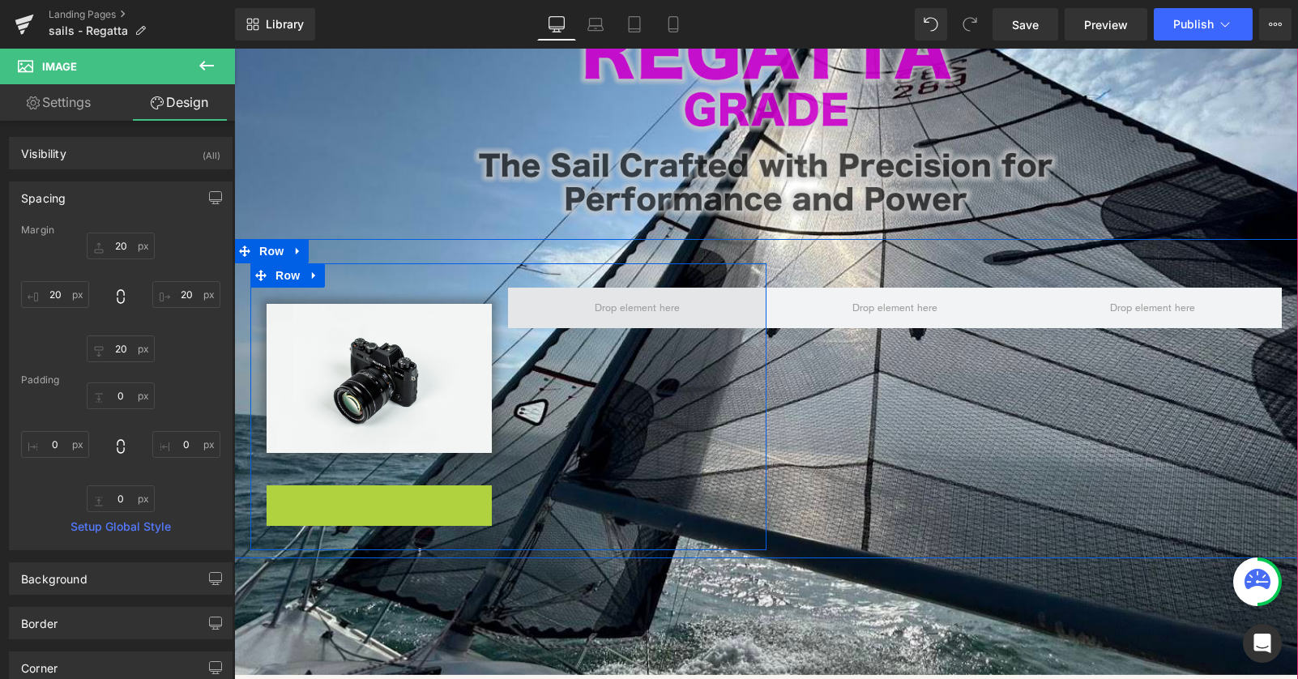
scroll to position [8, 8]
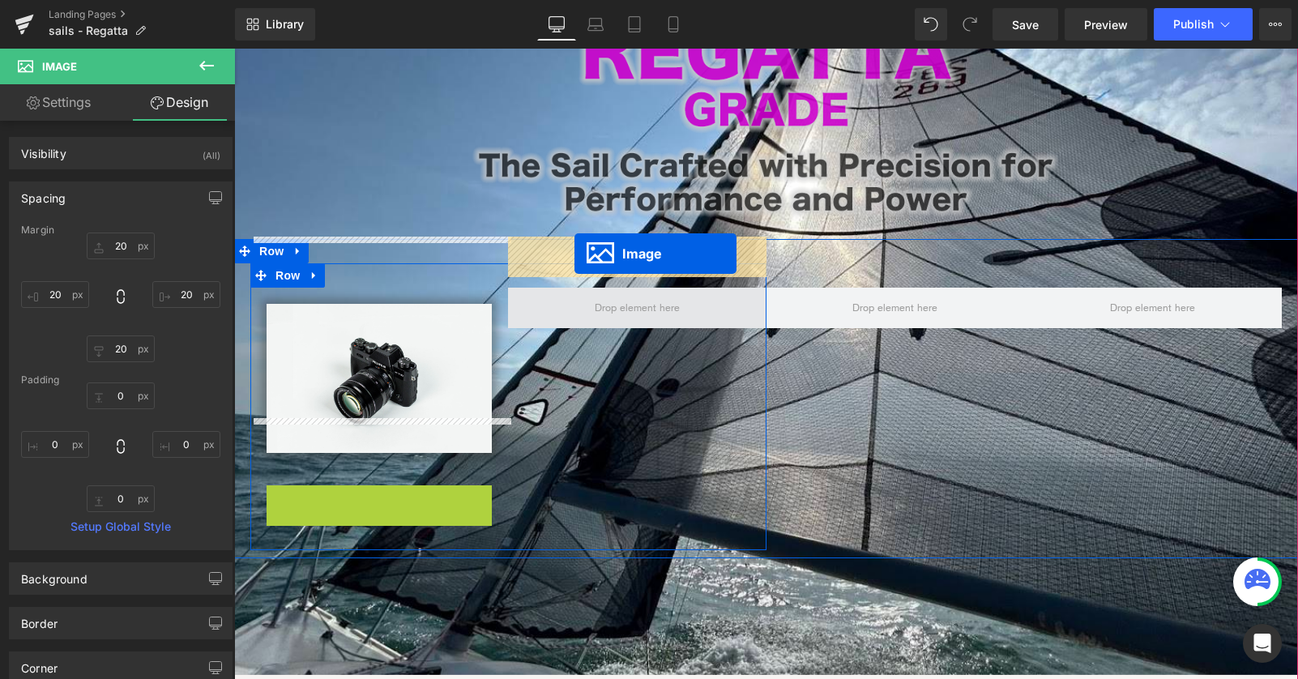
drag, startPoint x: 354, startPoint y: 508, endPoint x: 574, endPoint y: 254, distance: 336.5
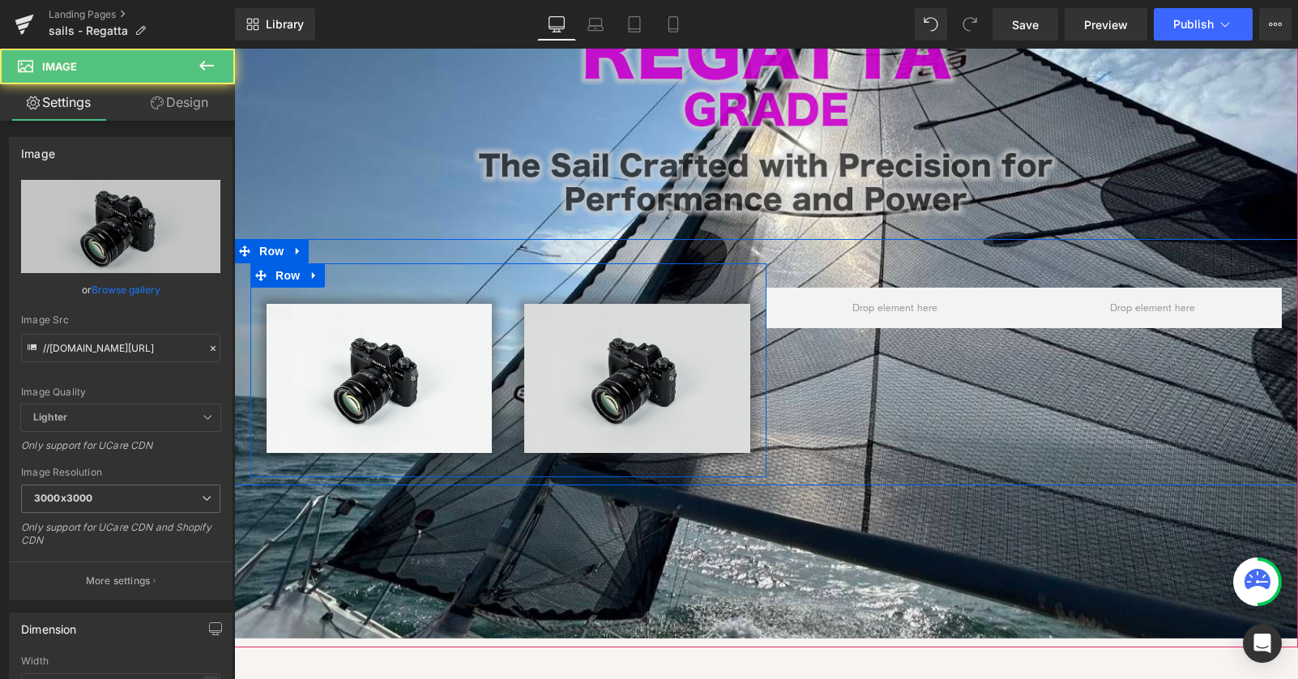
scroll to position [1497, 1064]
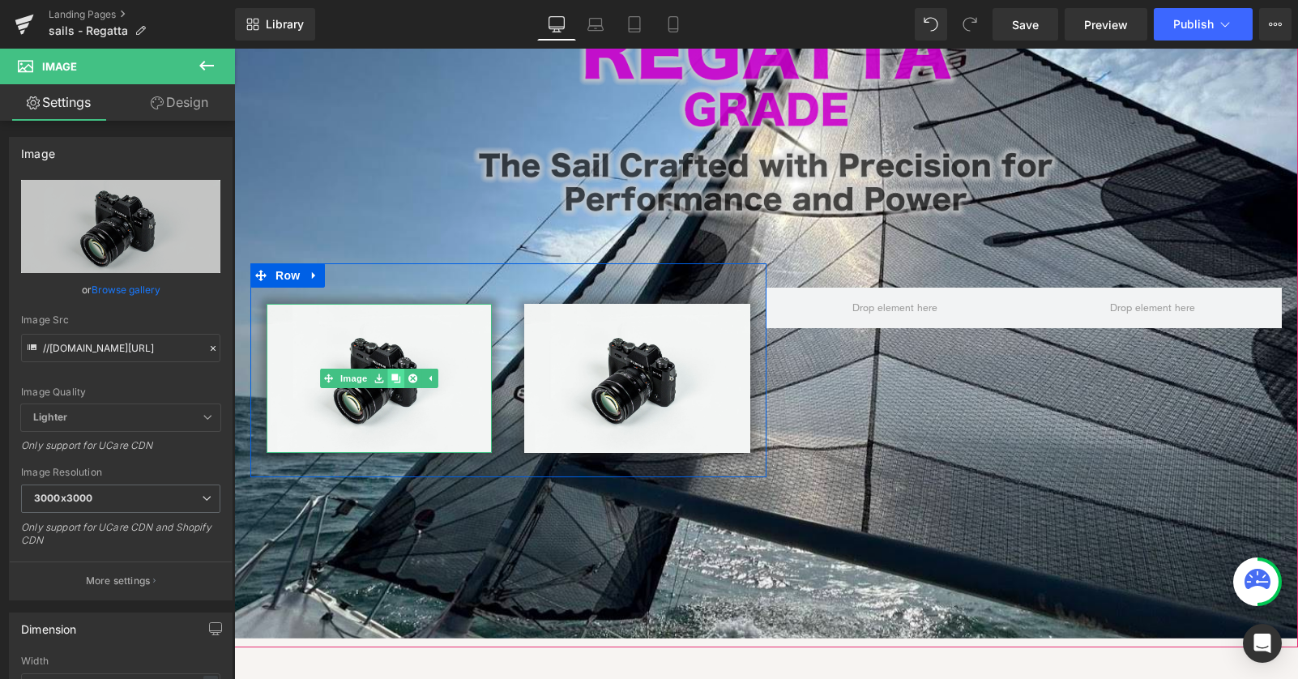
click at [394, 373] on icon at bounding box center [395, 377] width 9 height 9
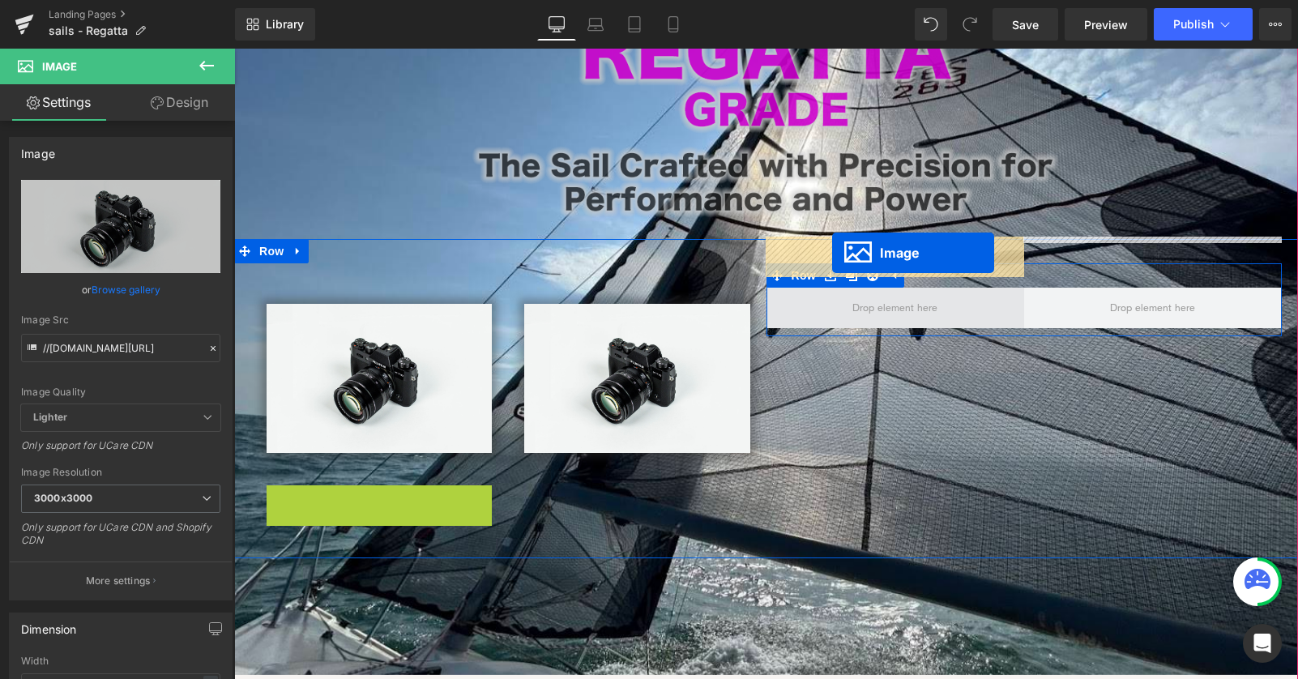
drag, startPoint x: 356, startPoint y: 513, endPoint x: 832, endPoint y: 253, distance: 542.7
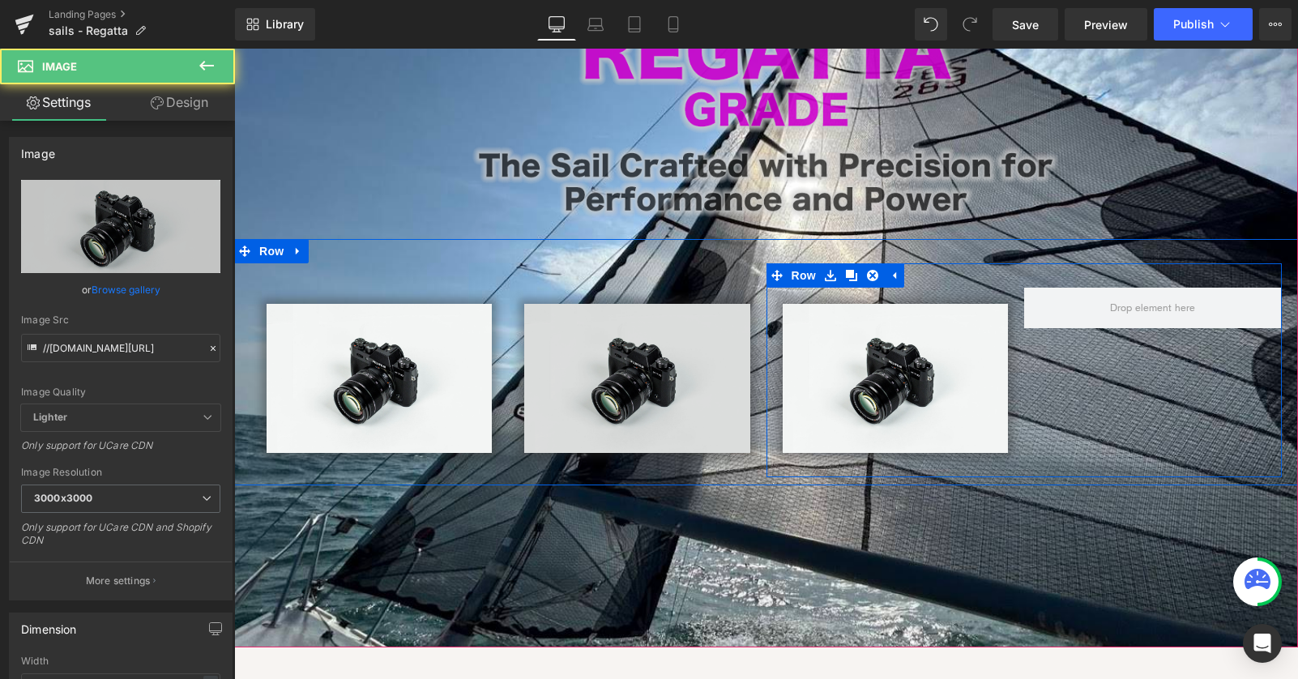
scroll to position [1497, 1064]
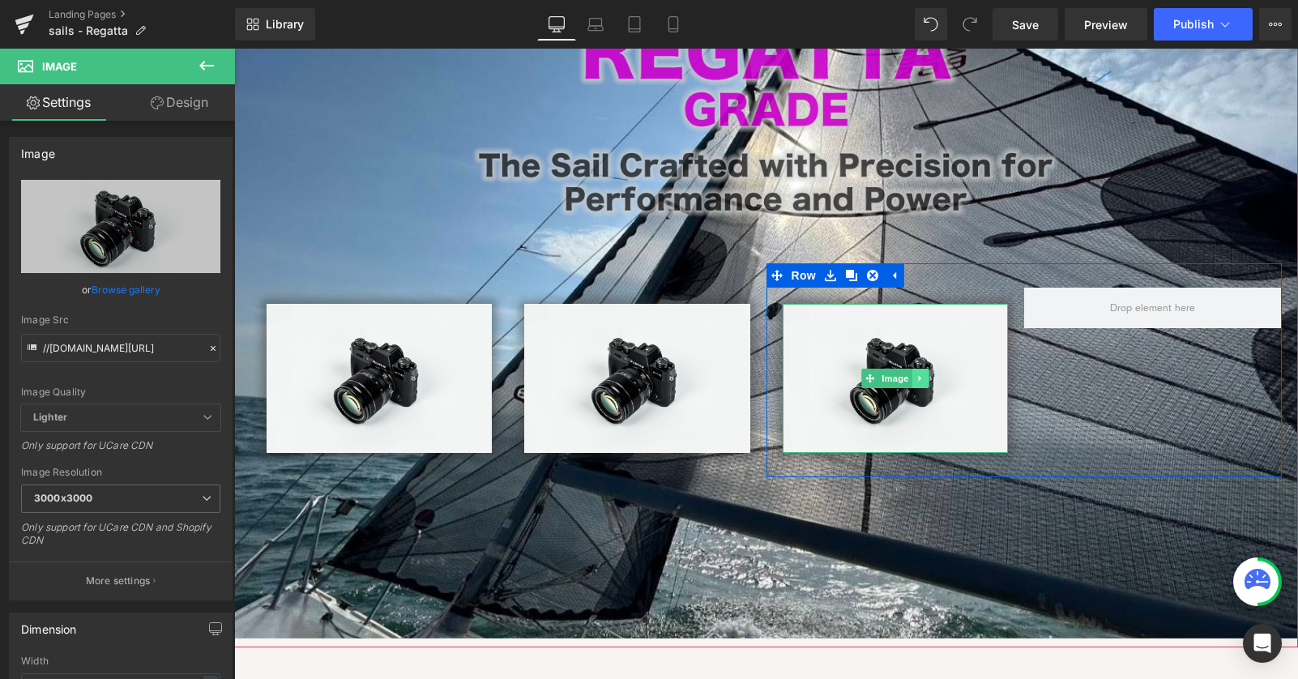
click at [923, 373] on icon at bounding box center [919, 378] width 9 height 10
click at [910, 373] on icon at bounding box center [911, 378] width 9 height 10
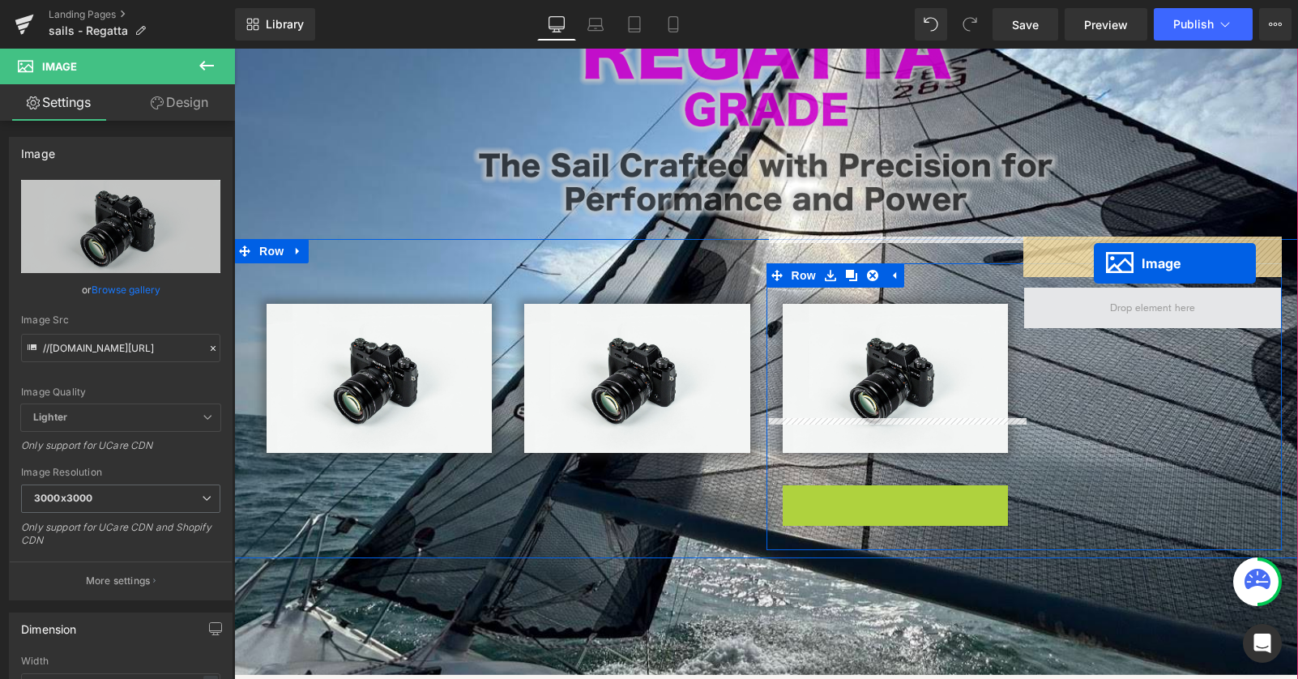
drag, startPoint x: 870, startPoint y: 513, endPoint x: 1094, endPoint y: 263, distance: 335.0
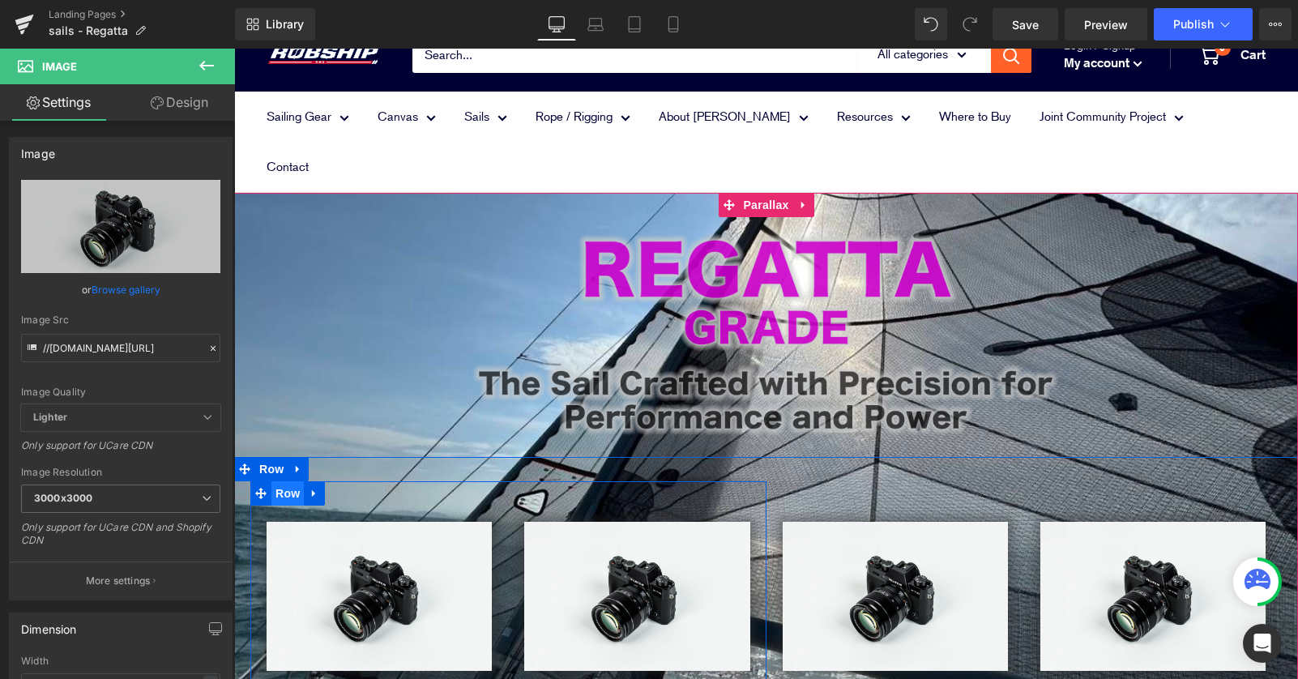
click at [279, 481] on span "Row" at bounding box center [287, 493] width 32 height 24
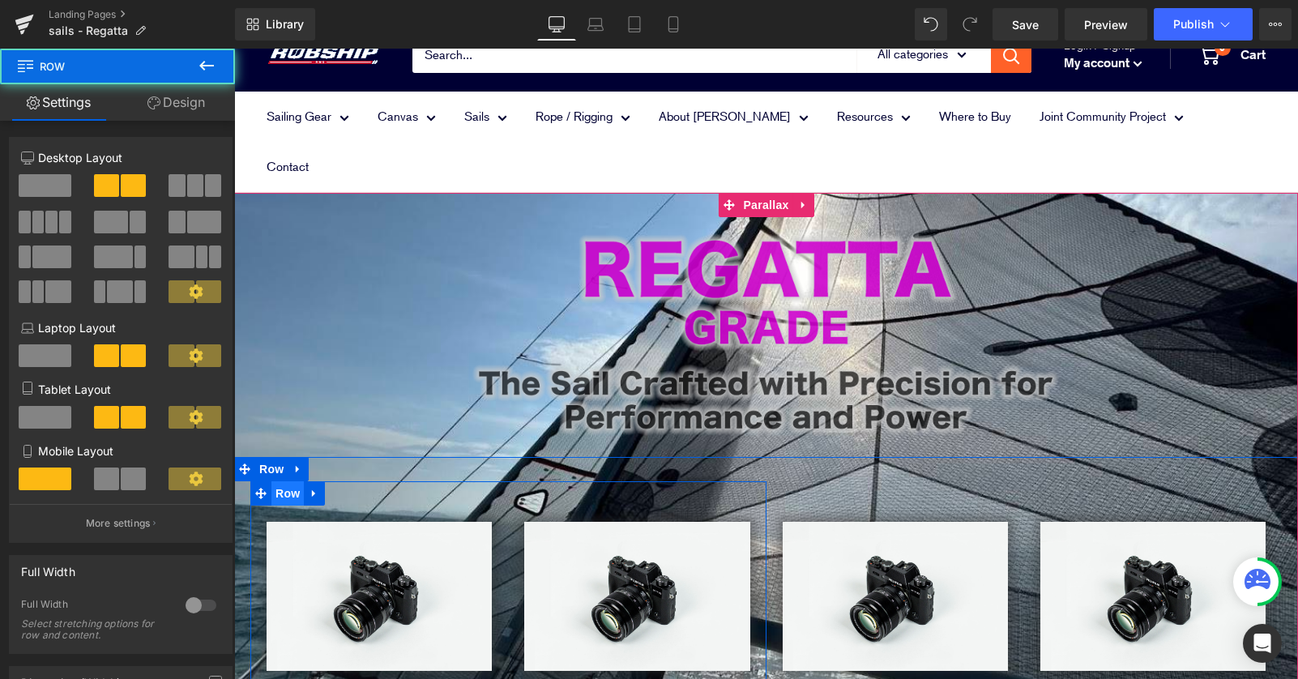
click at [283, 481] on span "Row" at bounding box center [287, 493] width 32 height 24
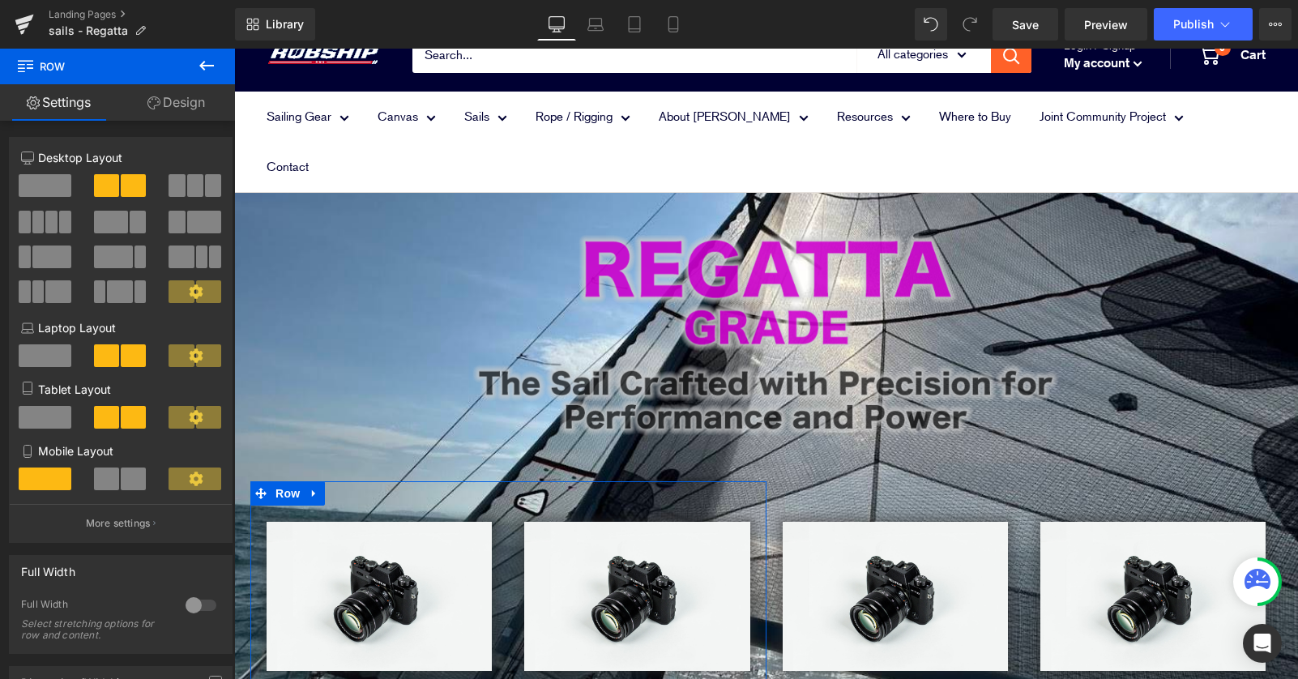
click at [185, 100] on link "Design" at bounding box center [175, 102] width 117 height 36
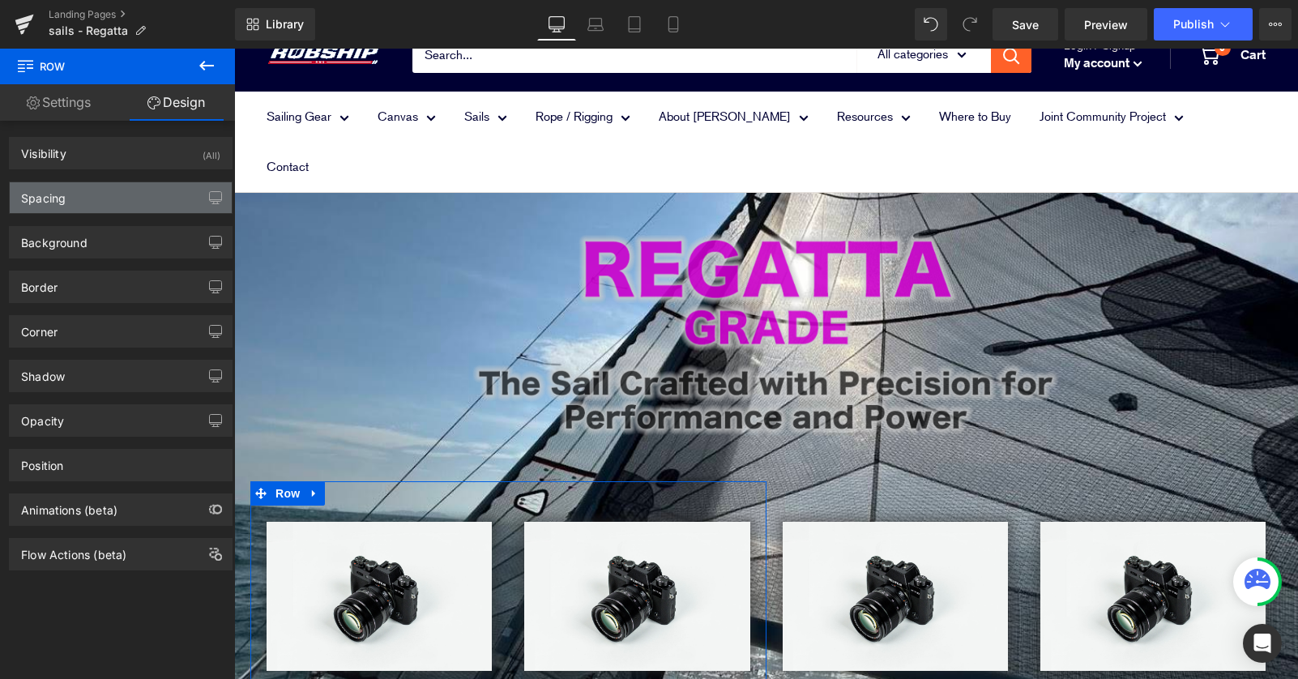
type input "0"
type input "30"
type input "0"
type input "10"
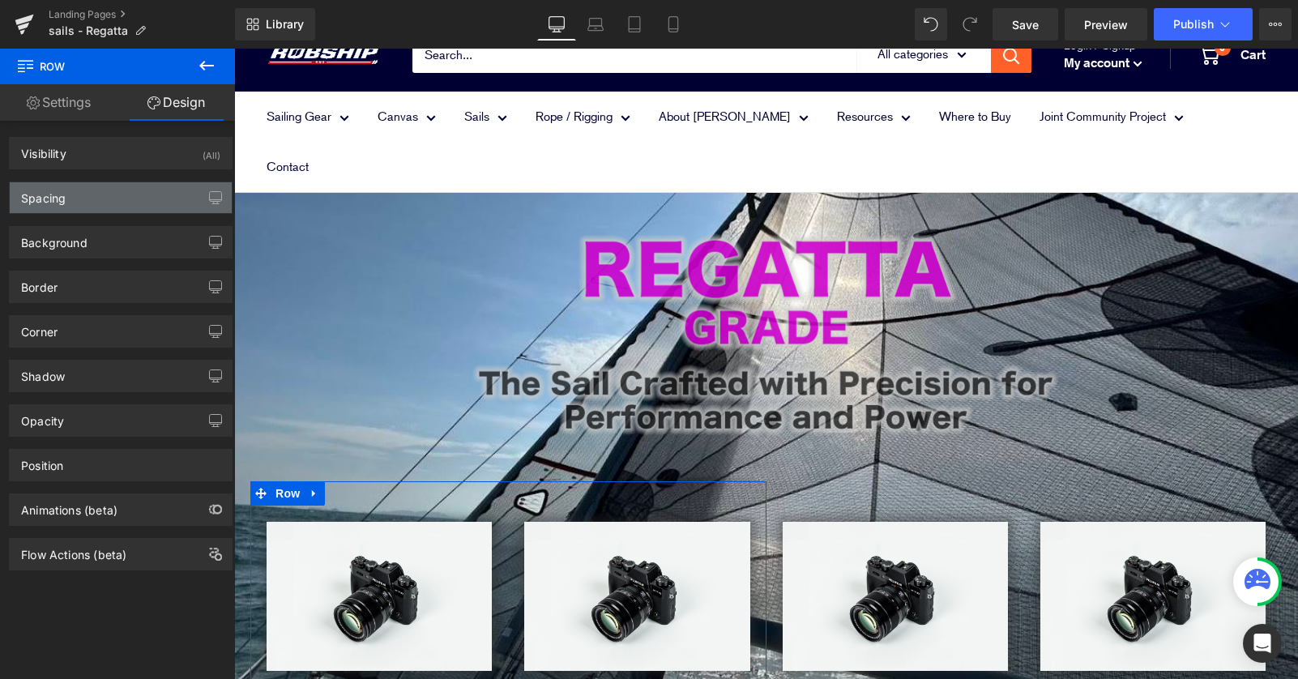
type input "0"
click at [117, 196] on div "Spacing" at bounding box center [121, 197] width 222 height 31
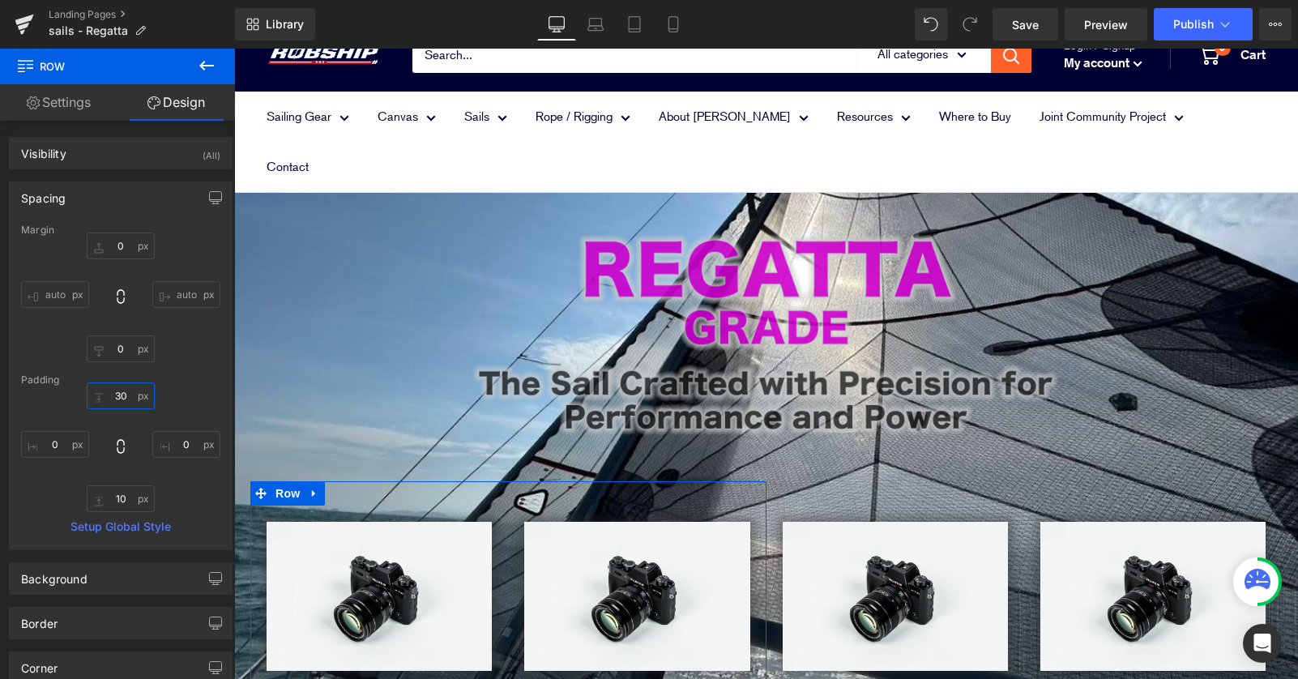
click at [115, 391] on input "30" at bounding box center [121, 395] width 68 height 27
type input "0"
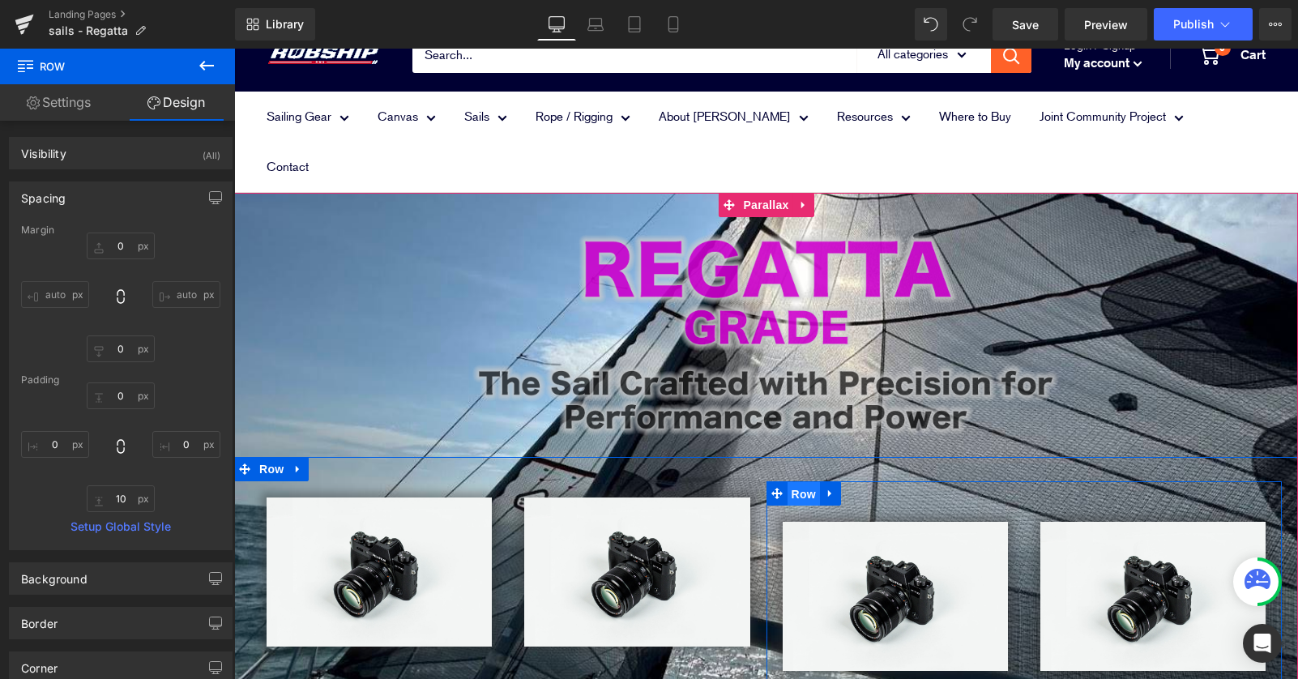
click at [799, 482] on span "Row" at bounding box center [803, 494] width 32 height 24
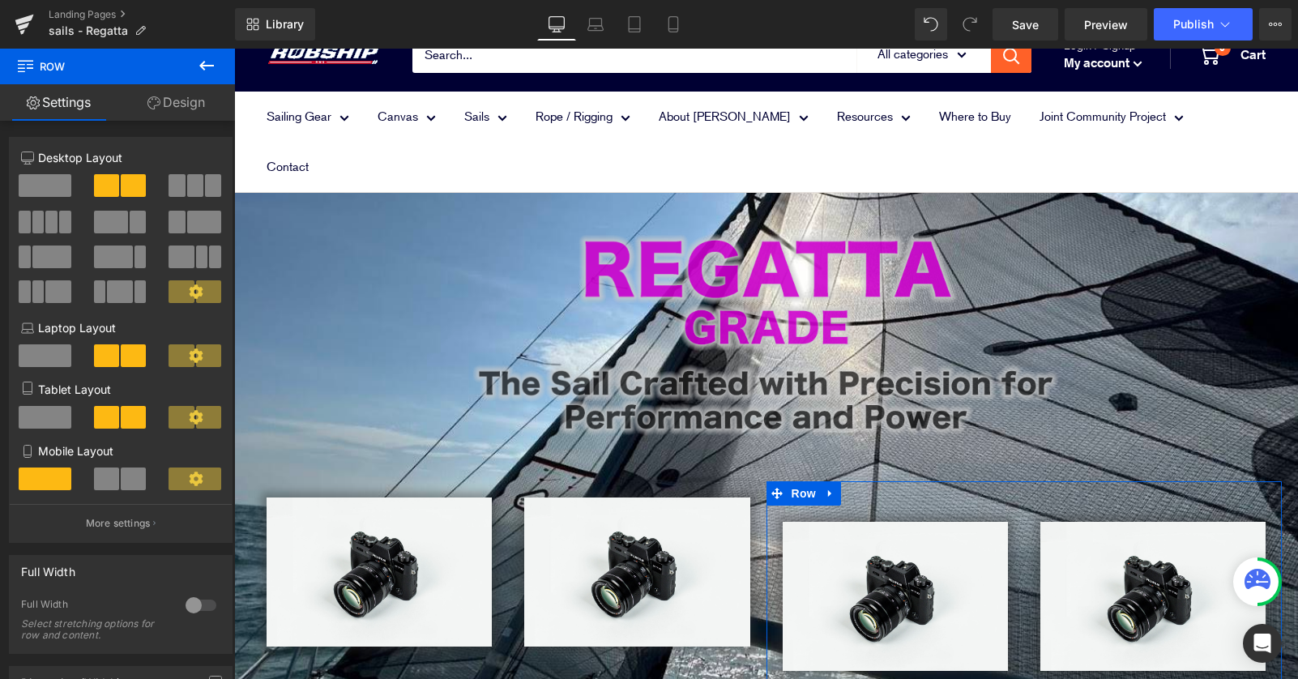
click at [193, 102] on link "Design" at bounding box center [175, 102] width 117 height 36
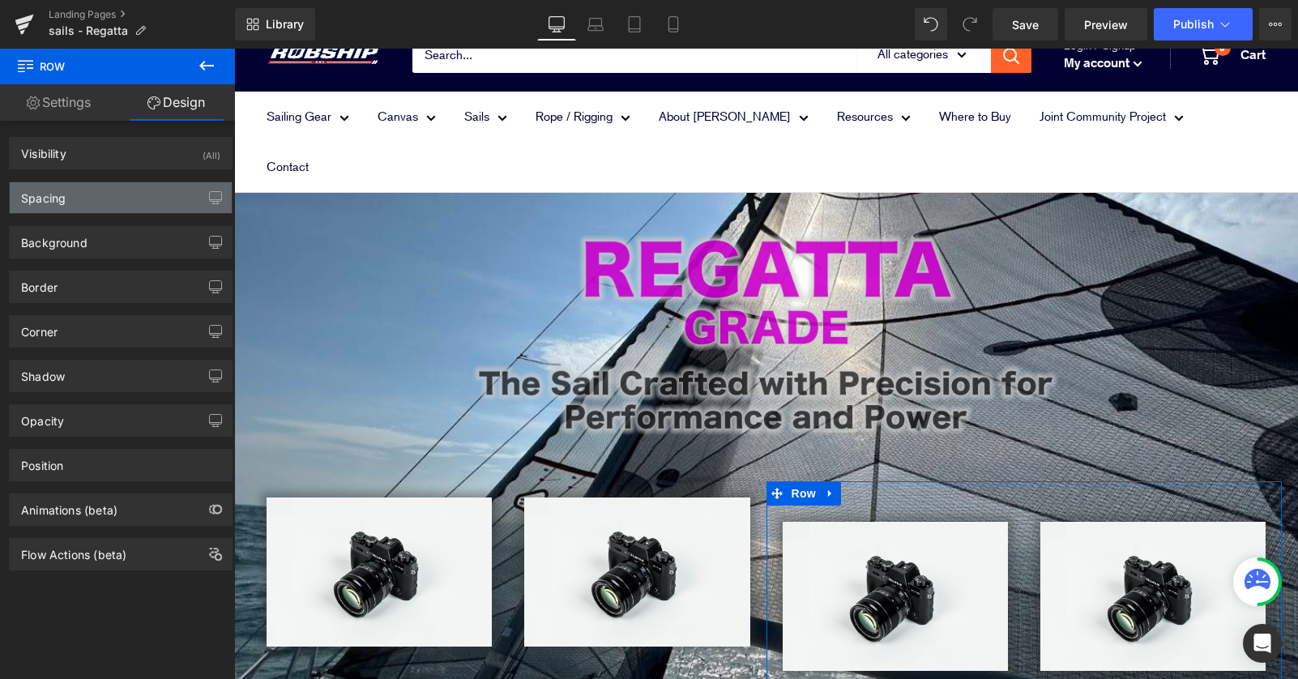
click at [104, 207] on div "Spacing" at bounding box center [121, 197] width 222 height 31
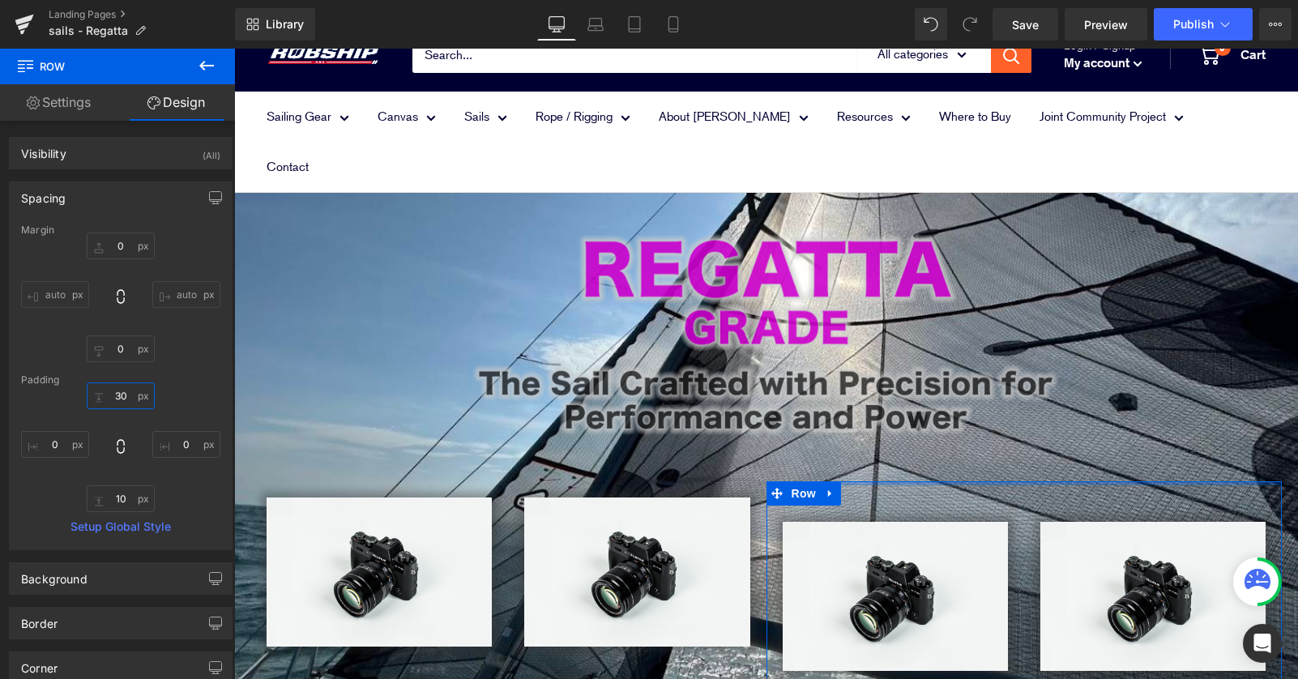
click at [116, 397] on input "30" at bounding box center [121, 395] width 68 height 27
type input "0"
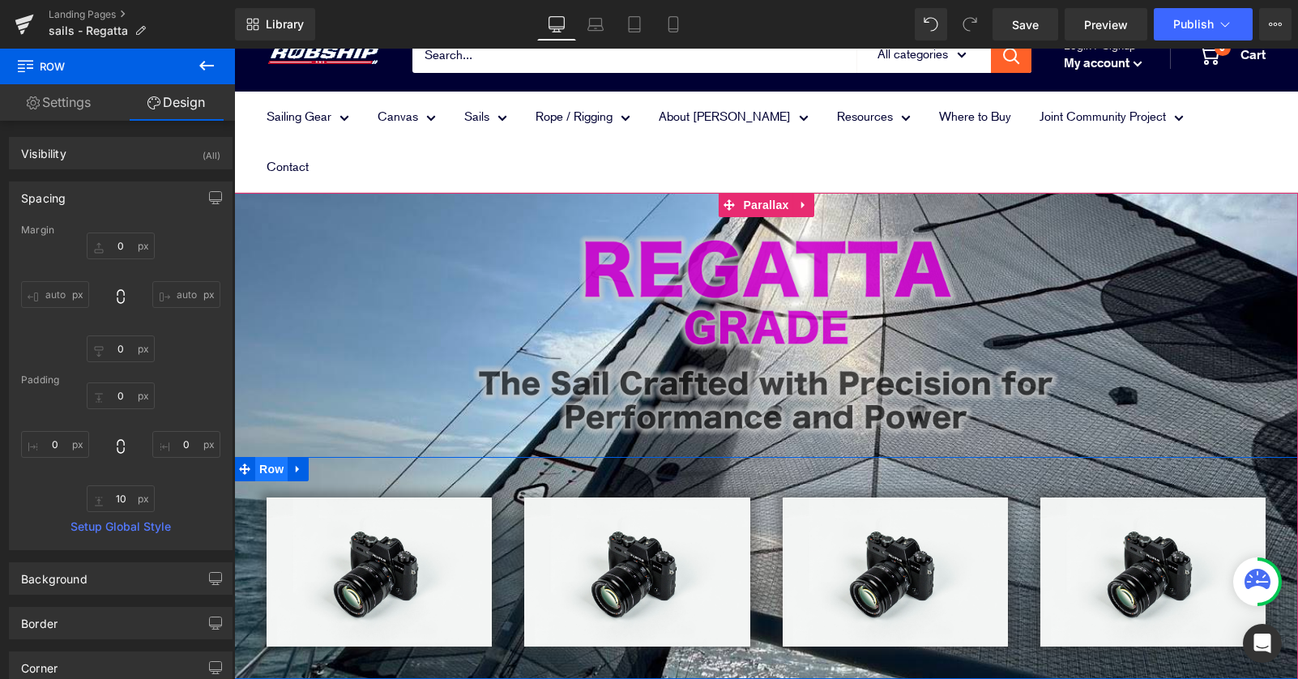
click at [267, 457] on span "Row" at bounding box center [271, 469] width 32 height 24
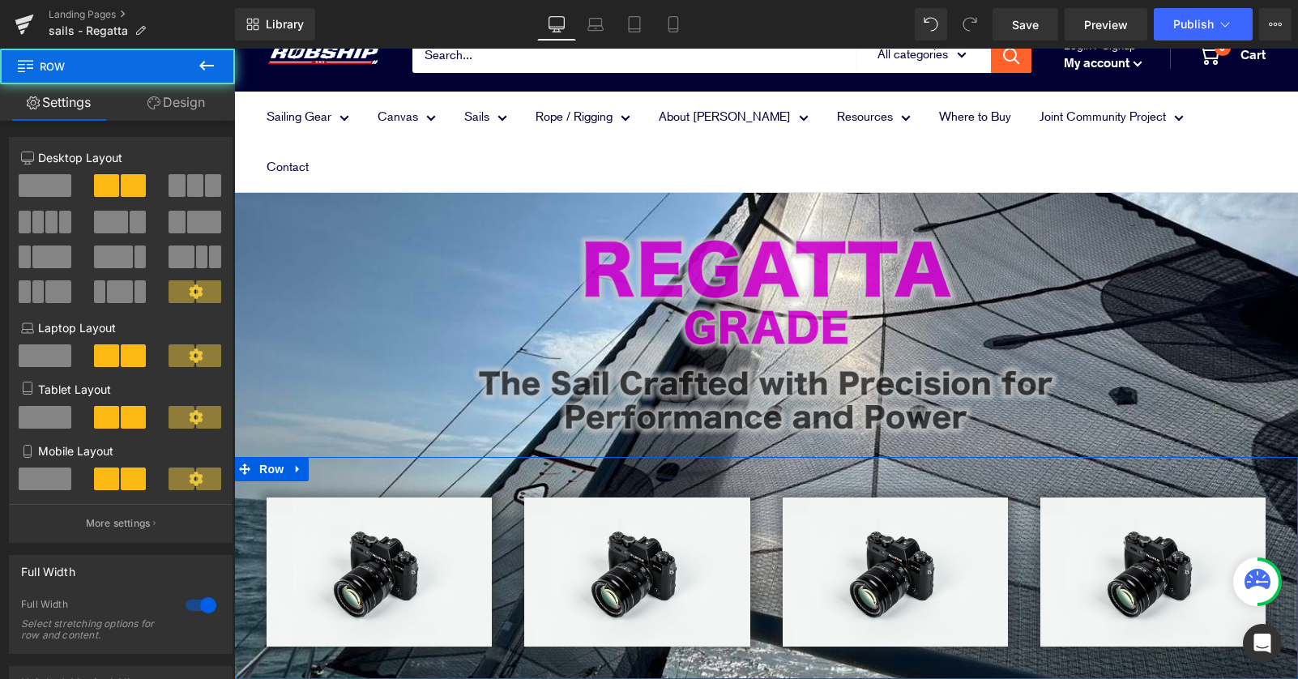
click at [185, 110] on link "Design" at bounding box center [175, 102] width 117 height 36
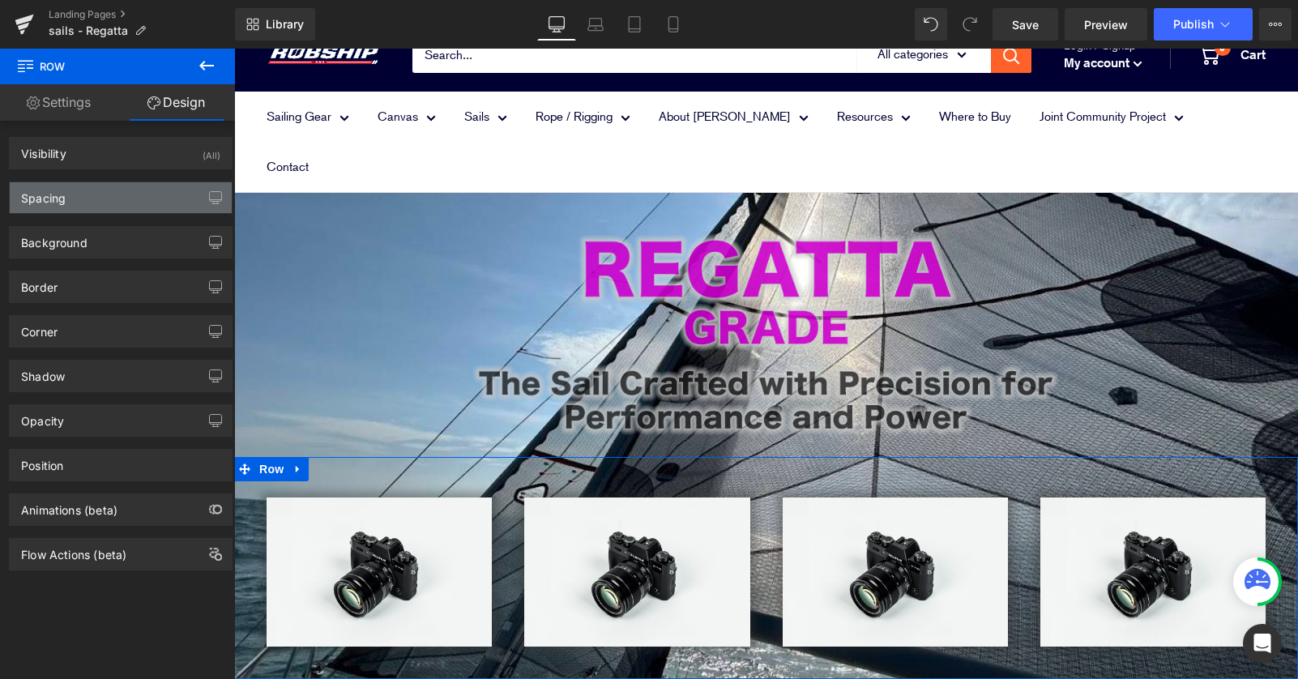
click at [154, 194] on div "Spacing" at bounding box center [121, 197] width 222 height 31
type input "0"
type input "30"
type input "20"
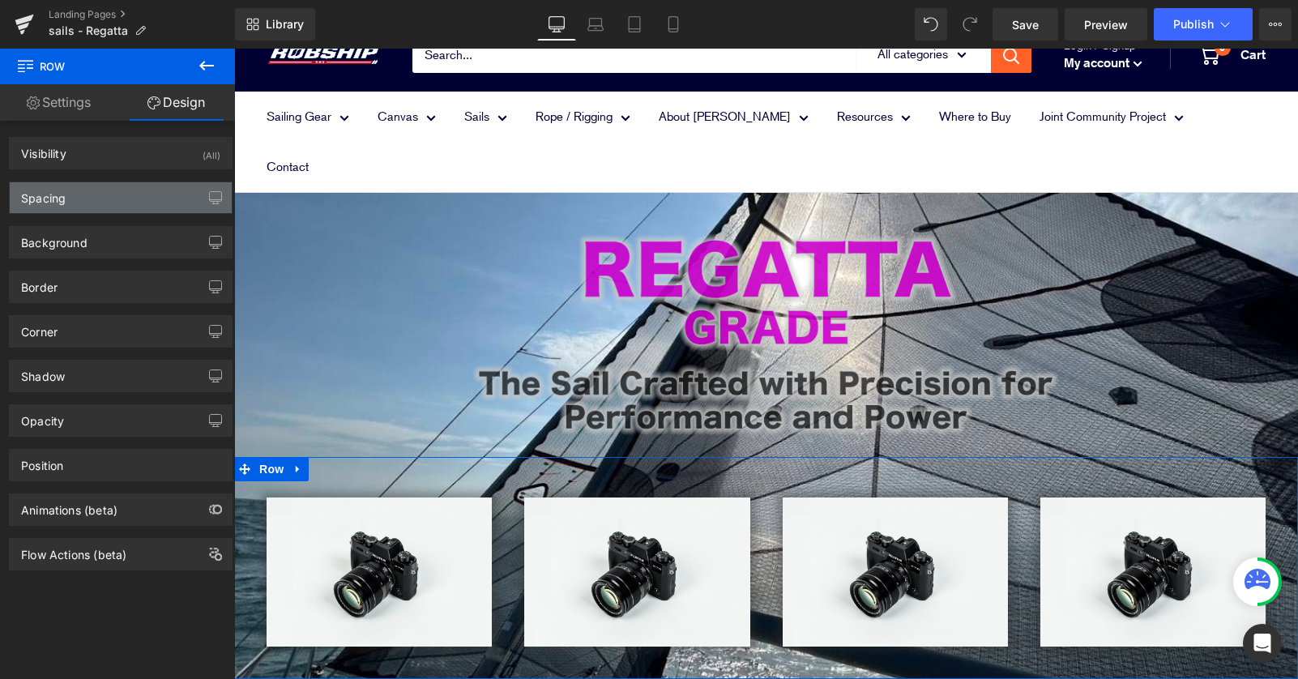
type input "10"
type input "20"
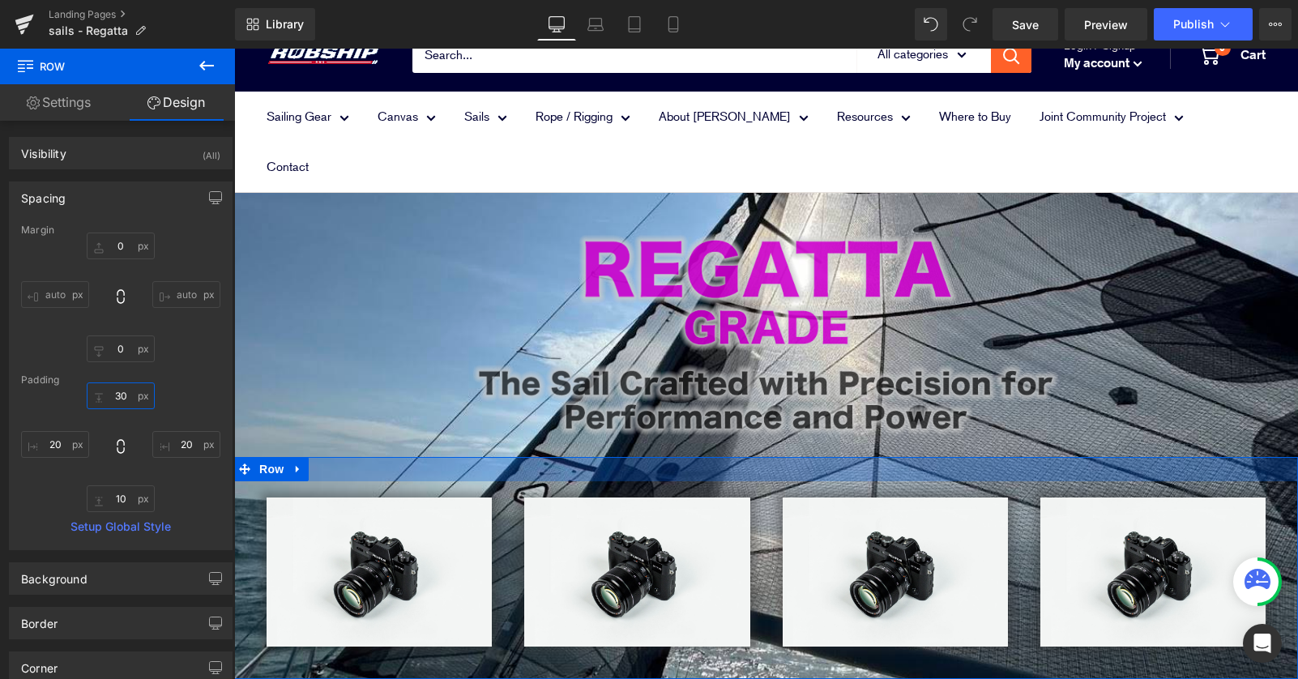
click at [115, 396] on input "30" at bounding box center [121, 395] width 68 height 27
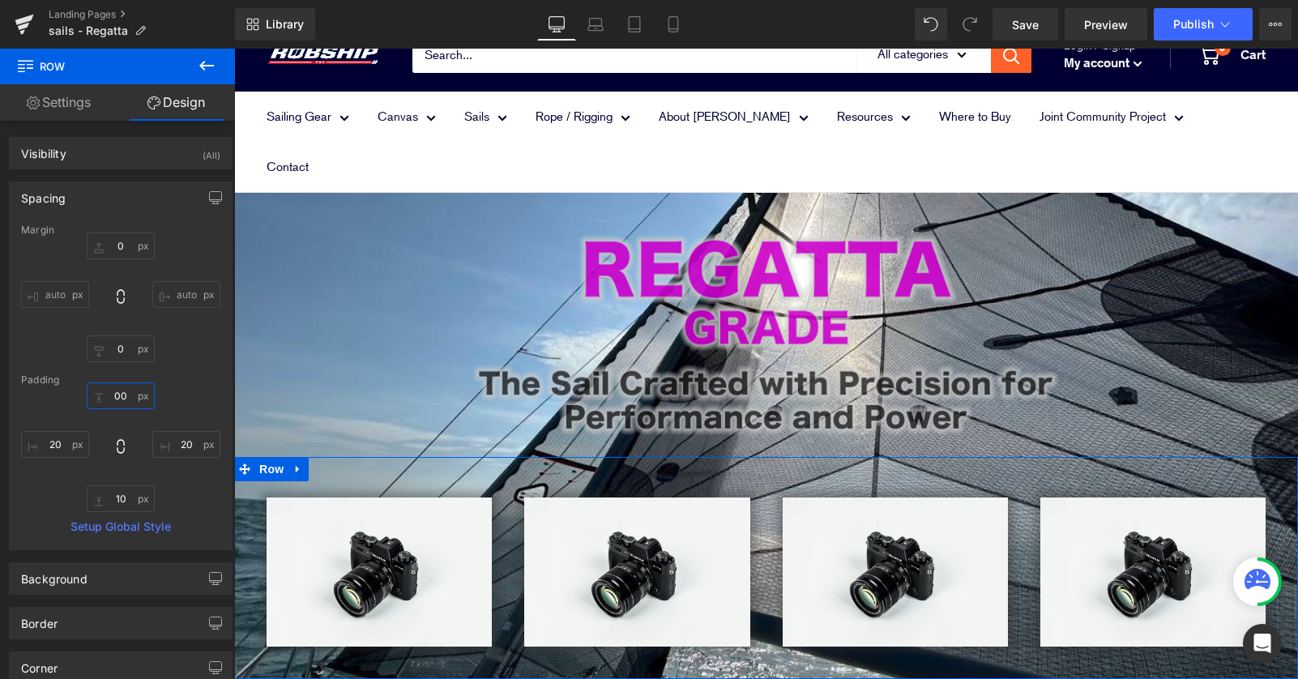
scroll to position [1448, 1064]
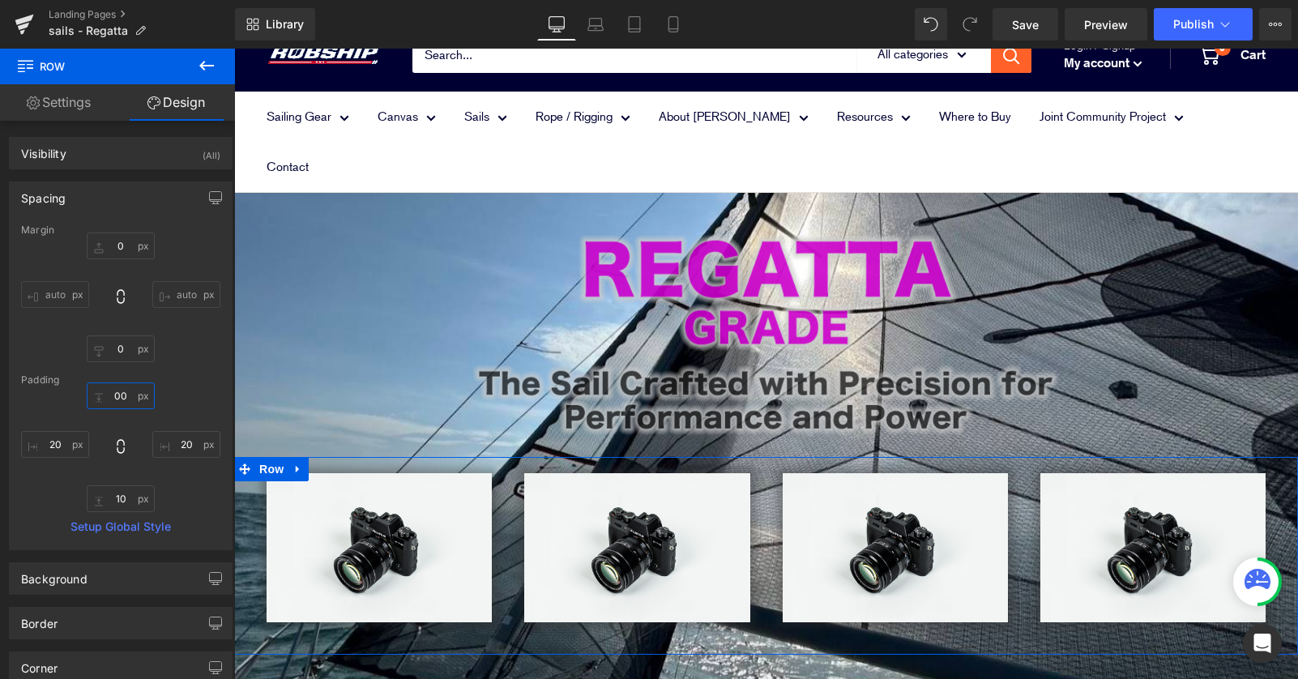
type input "0"
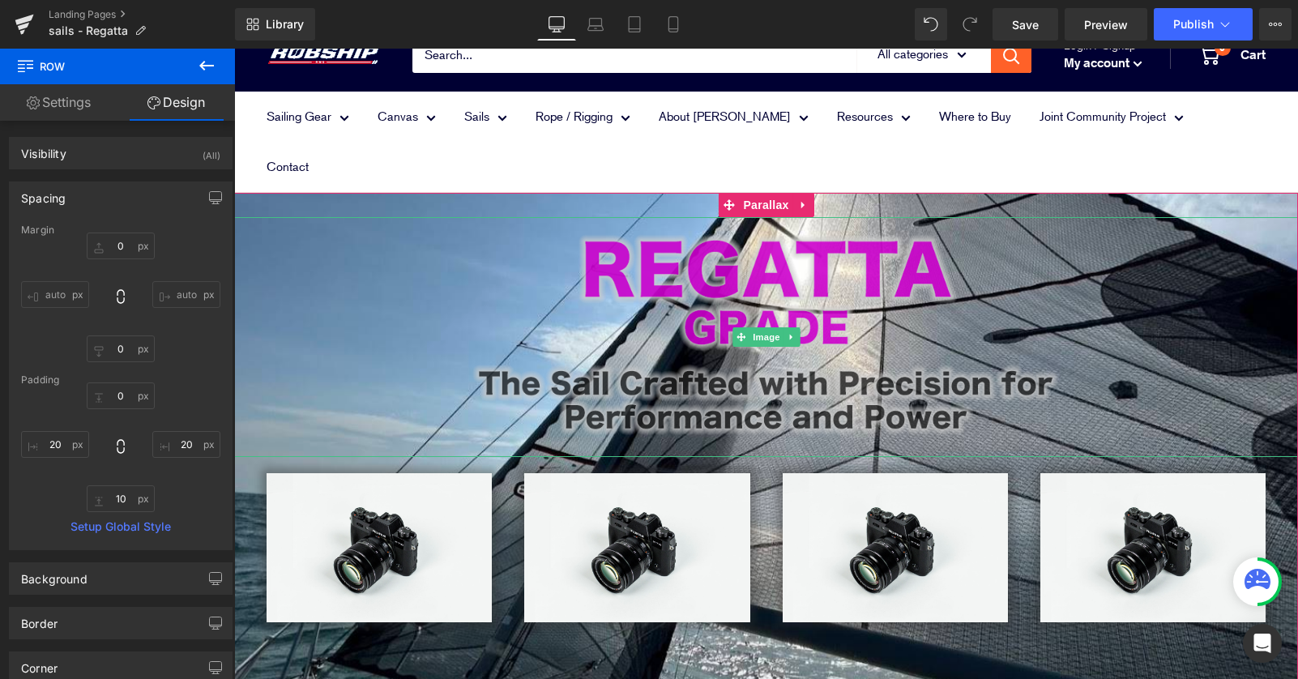
click at [377, 290] on div at bounding box center [766, 336] width 1064 height 239
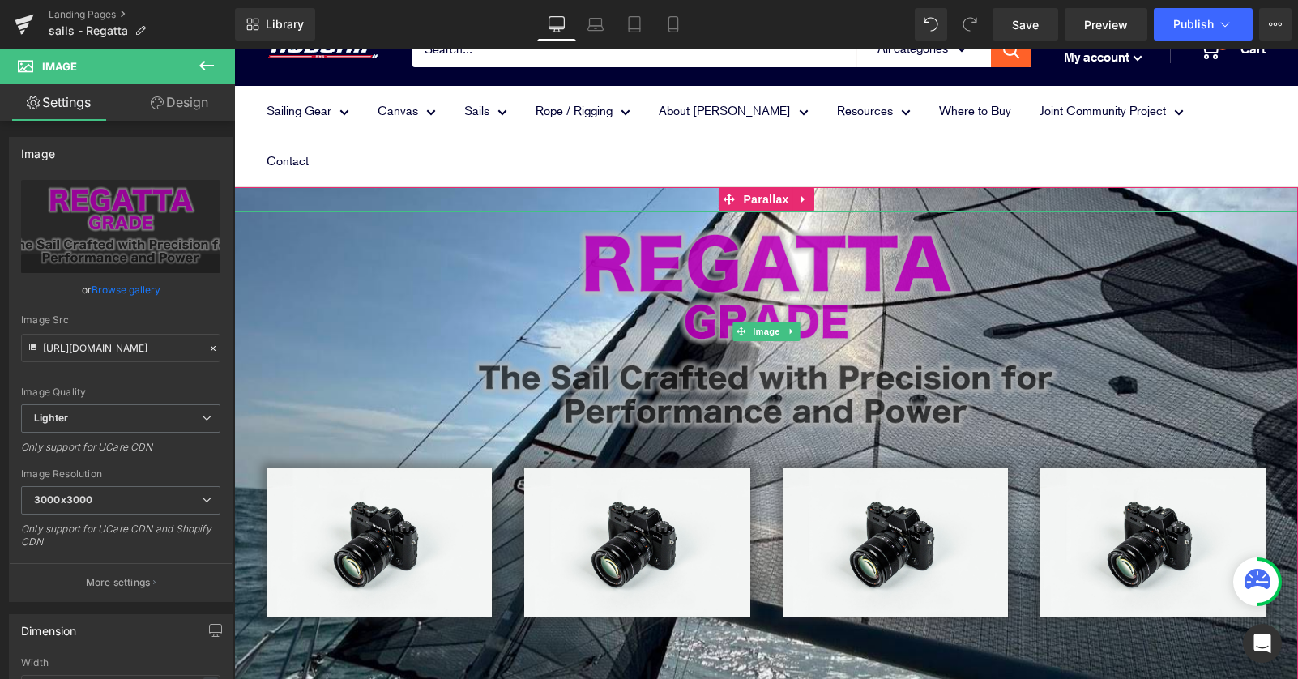
scroll to position [52, 0]
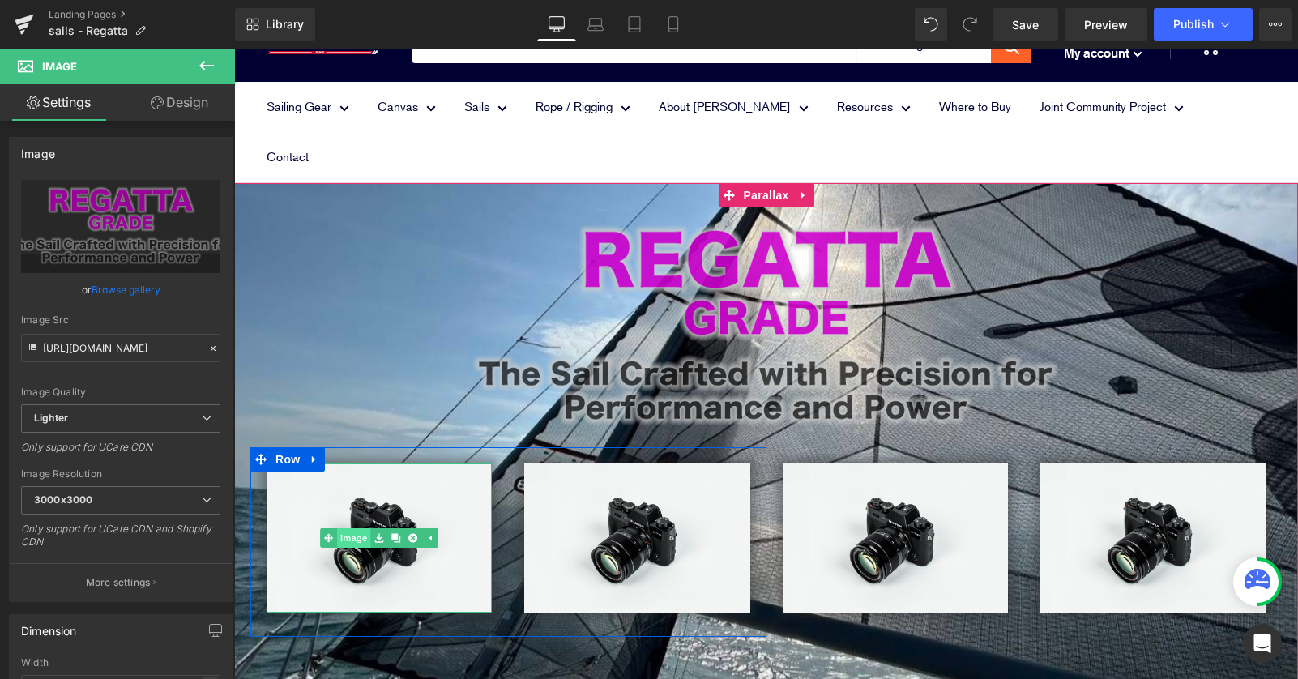
click at [355, 528] on link "Image" at bounding box center [345, 537] width 50 height 19
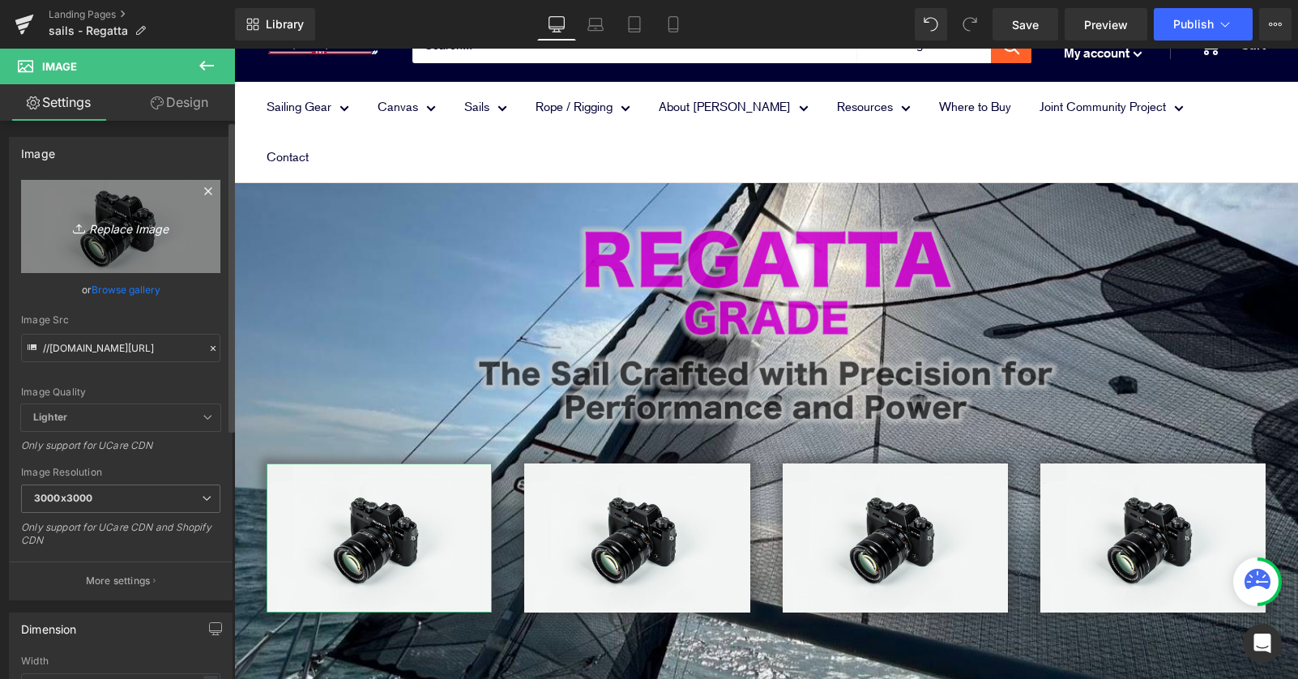
click at [124, 225] on icon "Replace Image" at bounding box center [121, 226] width 130 height 20
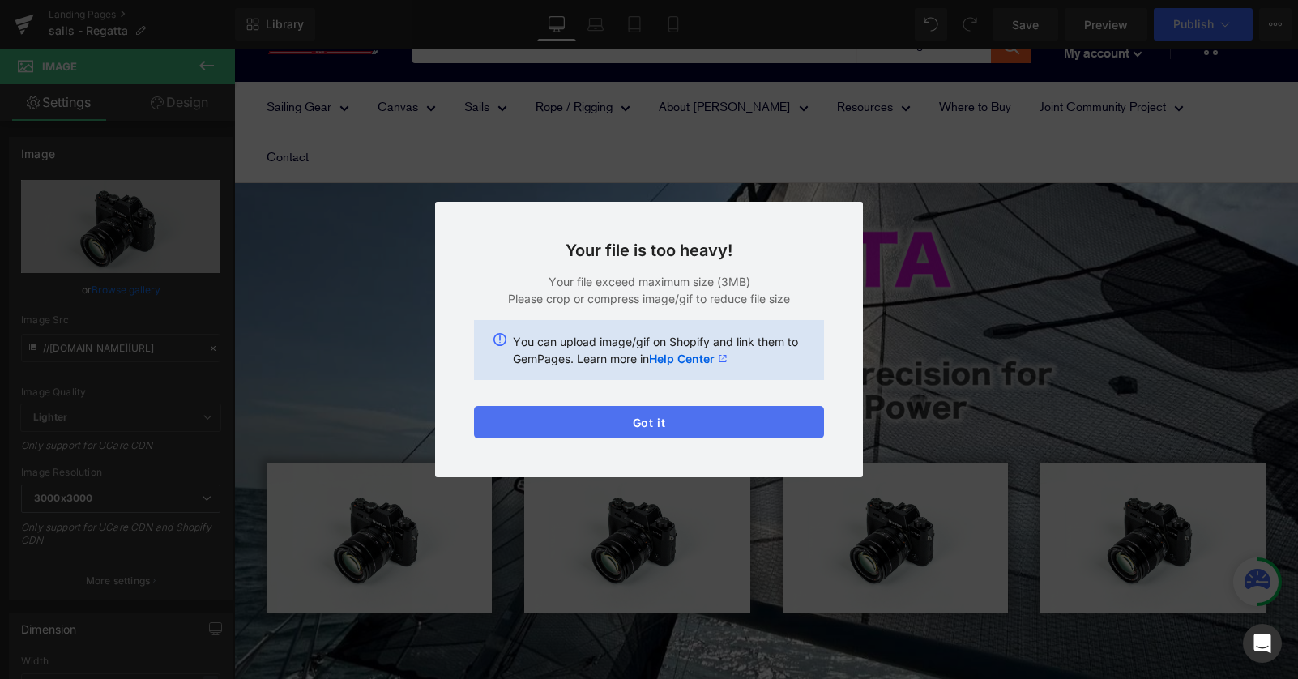
drag, startPoint x: 646, startPoint y: 425, endPoint x: 412, endPoint y: 377, distance: 239.1
click at [646, 425] on button "Got it" at bounding box center [649, 422] width 350 height 32
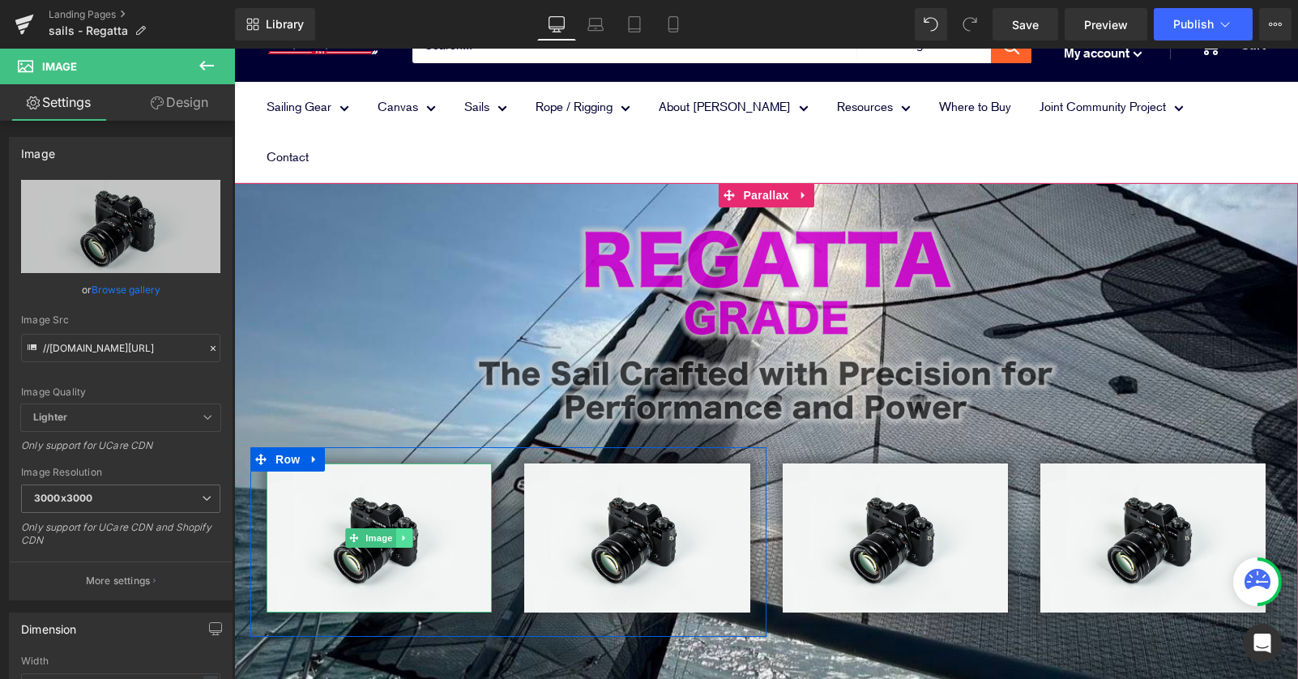
click at [396, 528] on link at bounding box center [404, 537] width 17 height 19
click at [350, 528] on link "Image" at bounding box center [345, 537] width 50 height 19
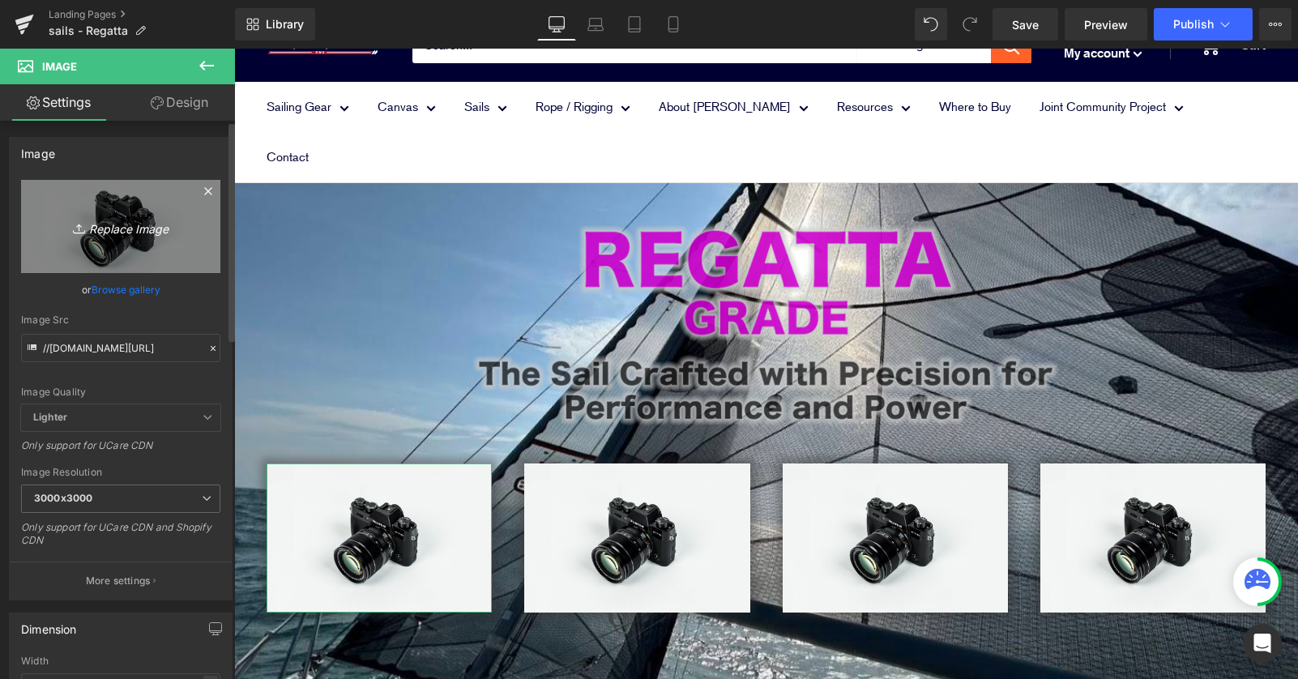
click at [92, 220] on icon "Replace Image" at bounding box center [121, 226] width 130 height 20
type input "C:\fakepath\Hanse 320- 2025 07.jpg"
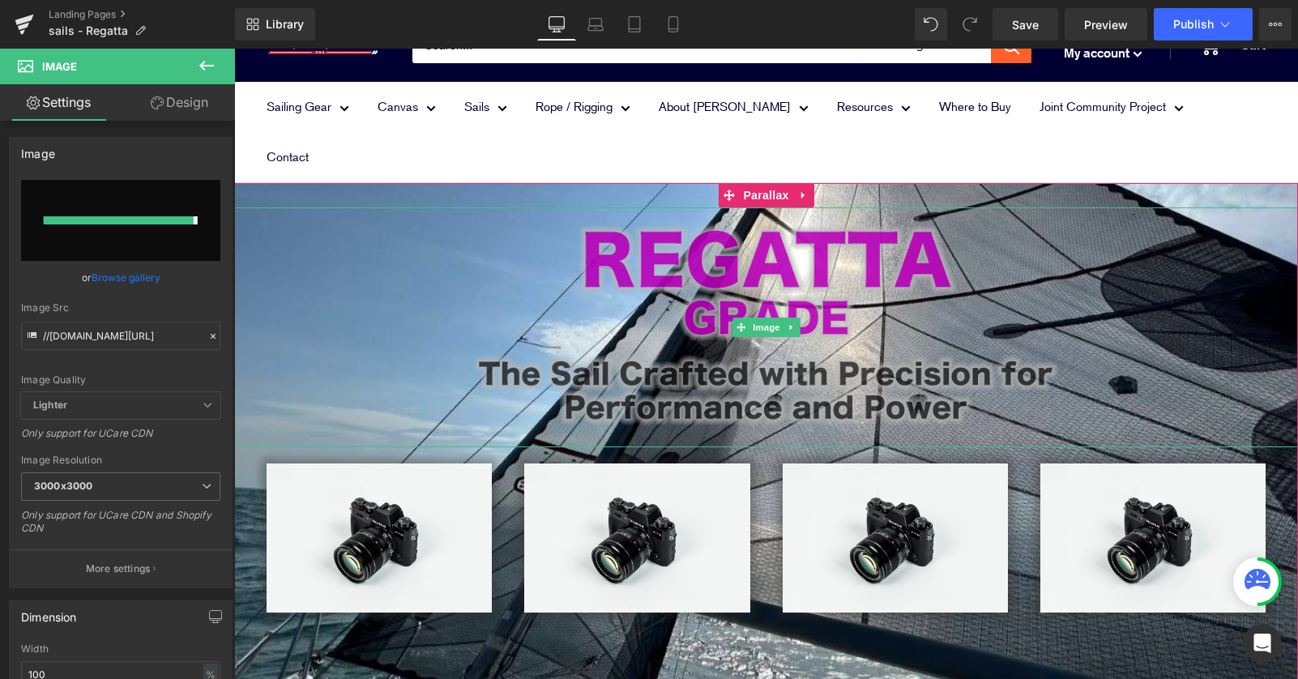
type input "https://ucarecdn.com/0690ac0a-fb6c-492b-b37d-4cae68447730/-/format/auto/-/previ…"
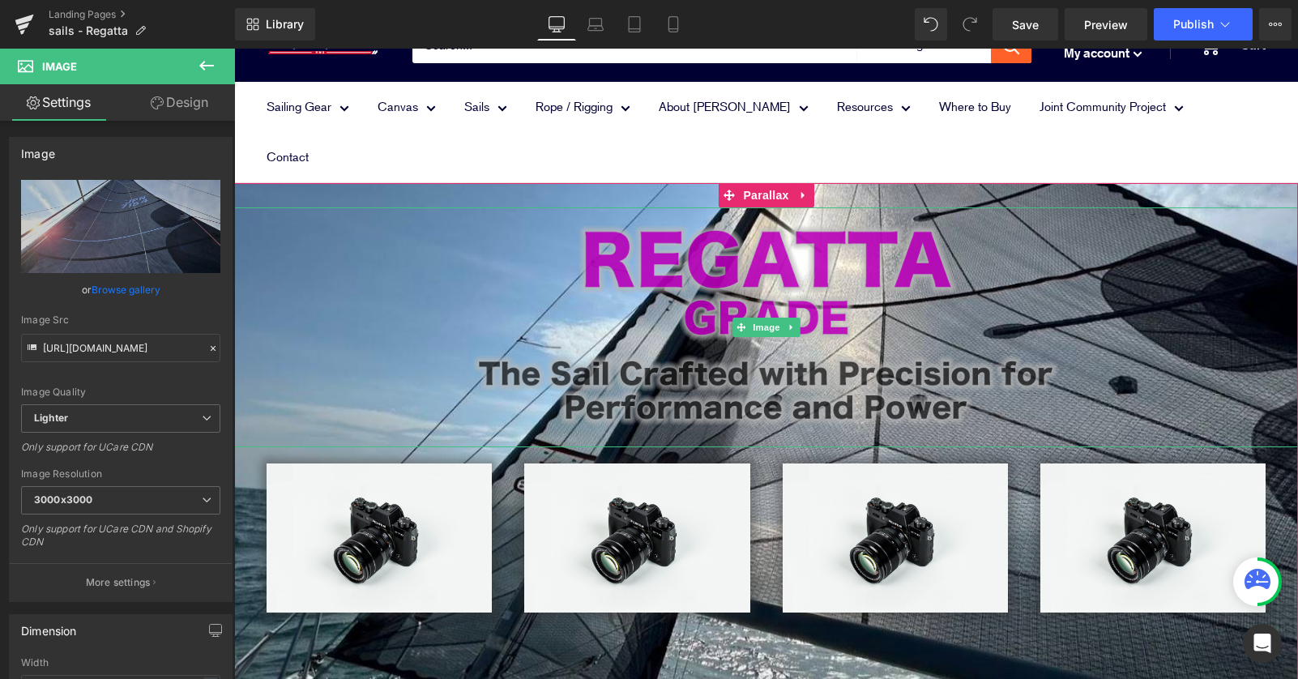
scroll to position [1525, 1064]
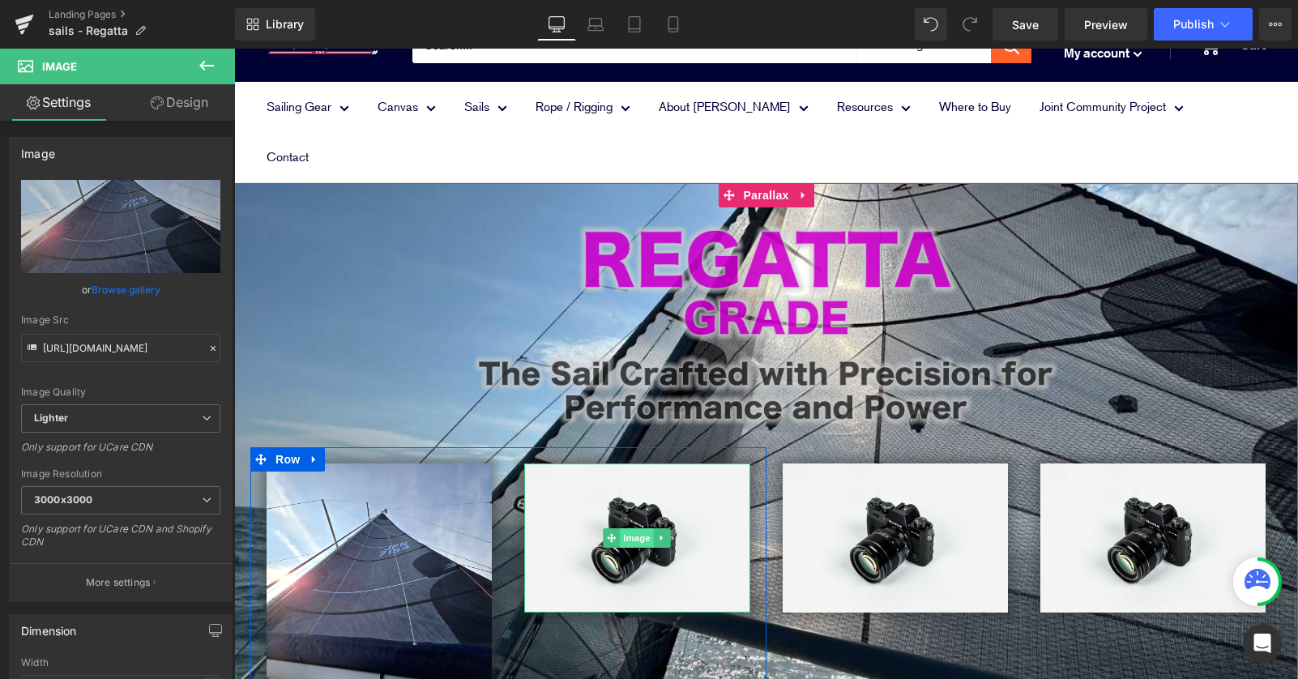
click at [628, 528] on span "Image" at bounding box center [637, 537] width 34 height 19
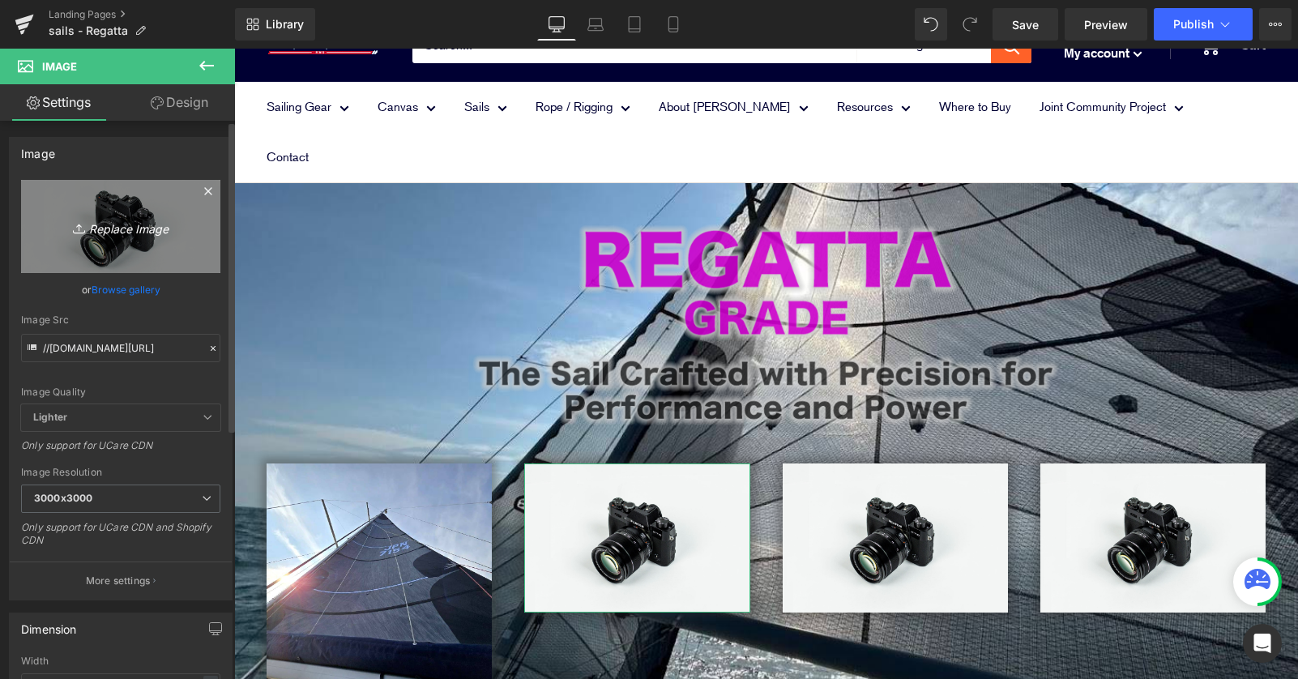
click at [121, 224] on icon "Replace Image" at bounding box center [121, 226] width 130 height 20
type input "C:\fakepath\20250703_160933.jpg"
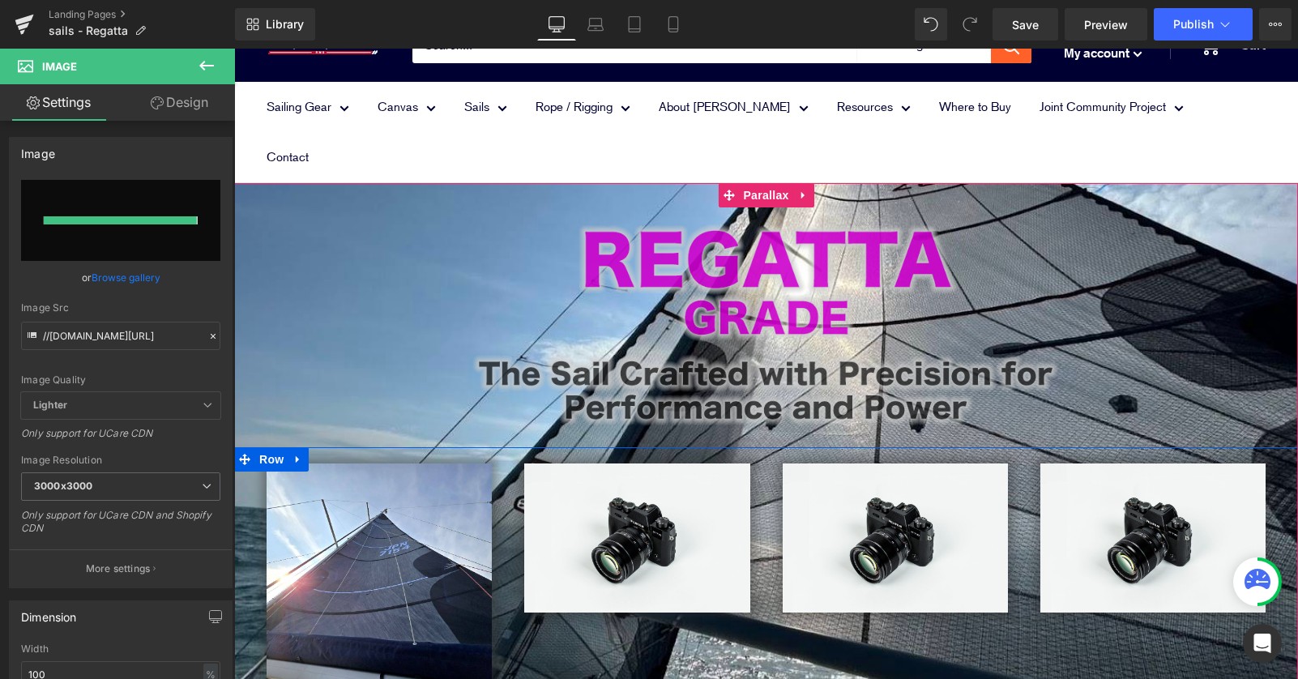
type input "https://ucarecdn.com/51bc1868-8e8a-441b-abaf-161a4b2b16eb/-/format/auto/-/previ…"
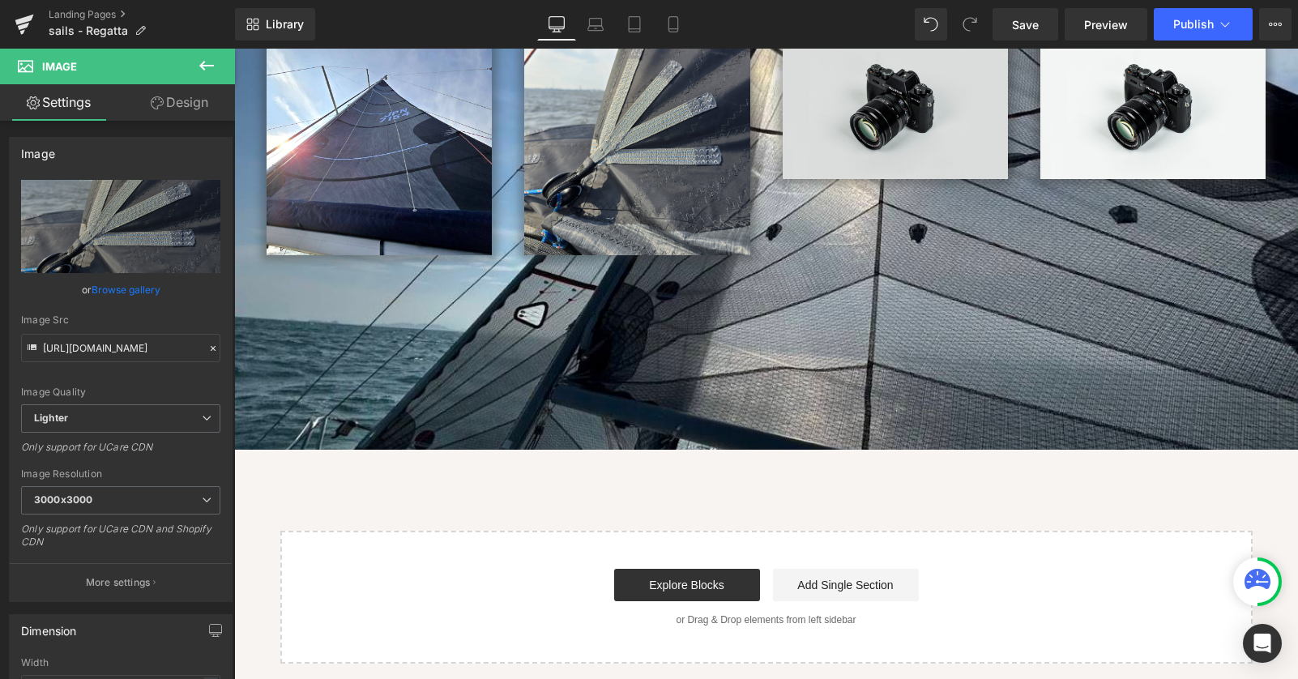
scroll to position [116, 0]
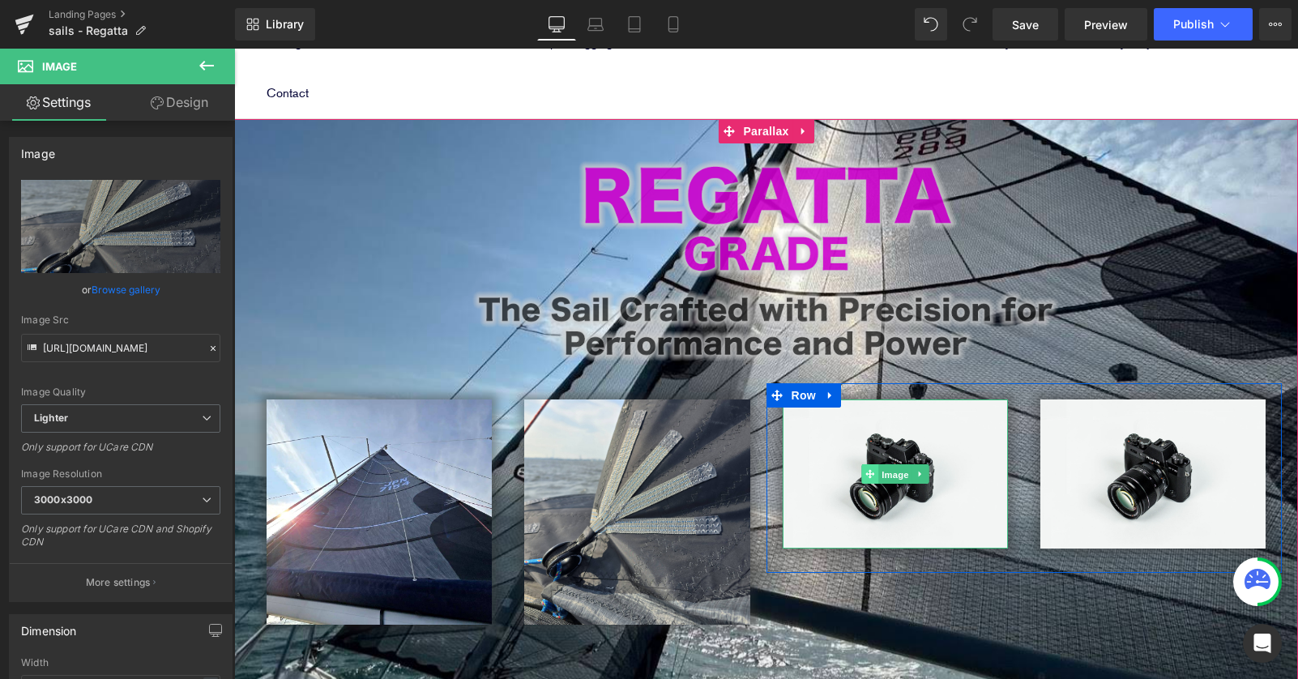
click at [864, 464] on link "Image" at bounding box center [886, 473] width 50 height 19
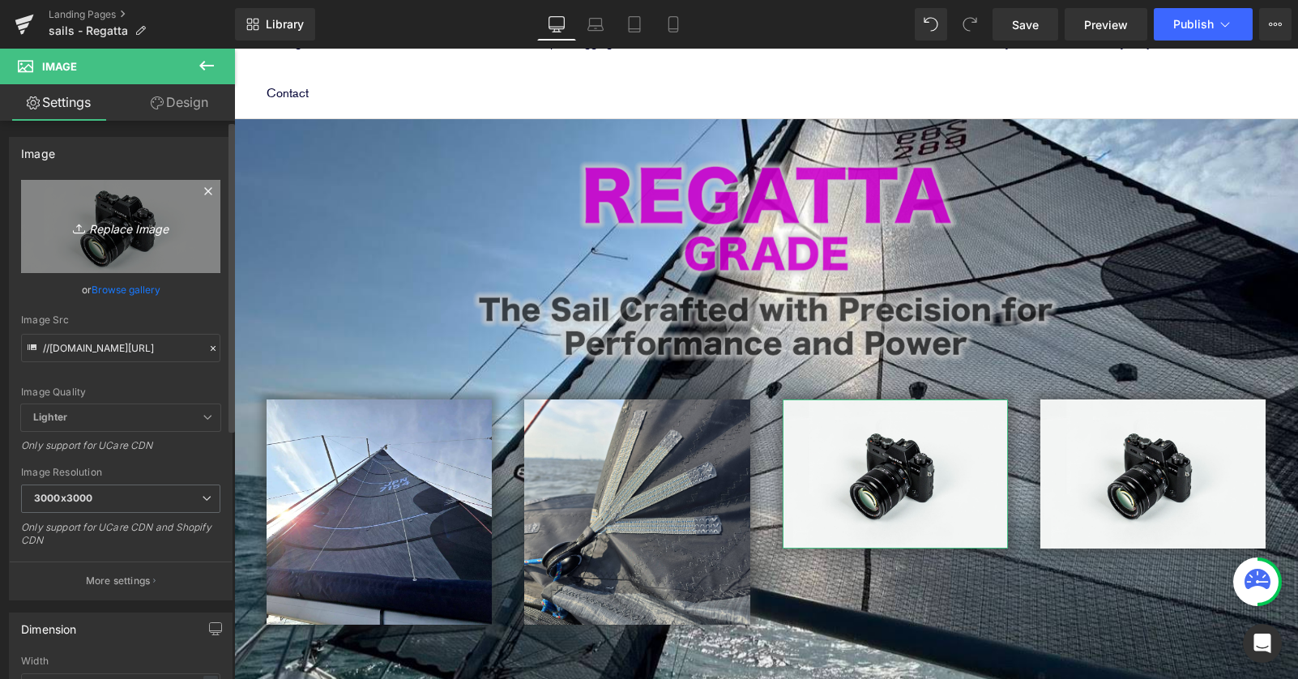
click at [104, 229] on icon "Replace Image" at bounding box center [121, 226] width 130 height 20
type input "C:\fakepath\20250703_161036.jpg"
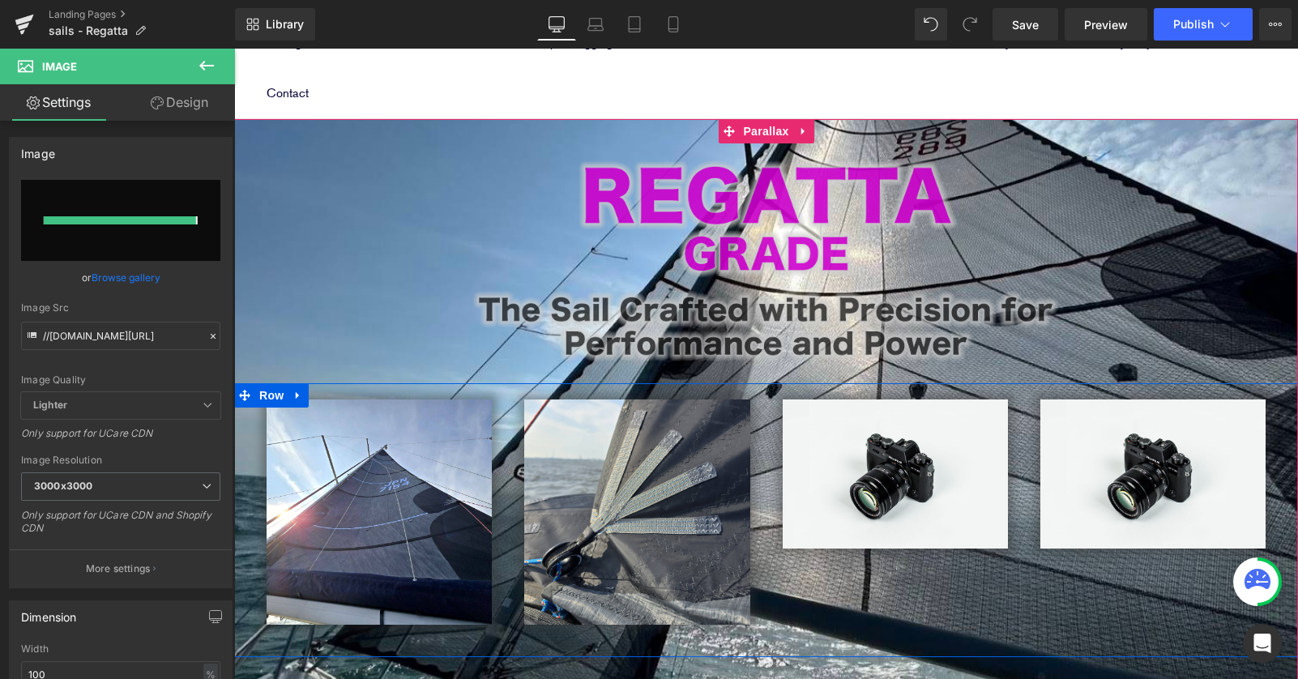
type input "https://ucarecdn.com/9cc6afc0-299b-4372-9369-b0beee9a070c/-/format/auto/-/previ…"
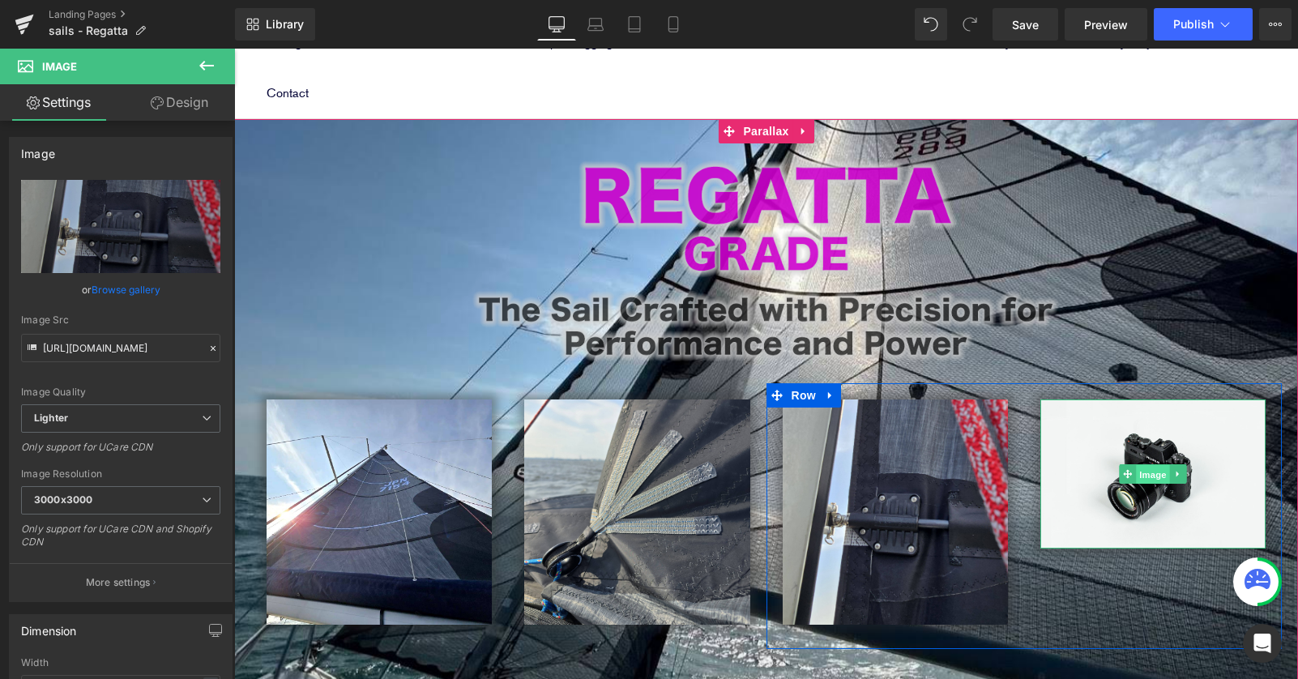
click at [1149, 465] on span "Image" at bounding box center [1153, 474] width 34 height 19
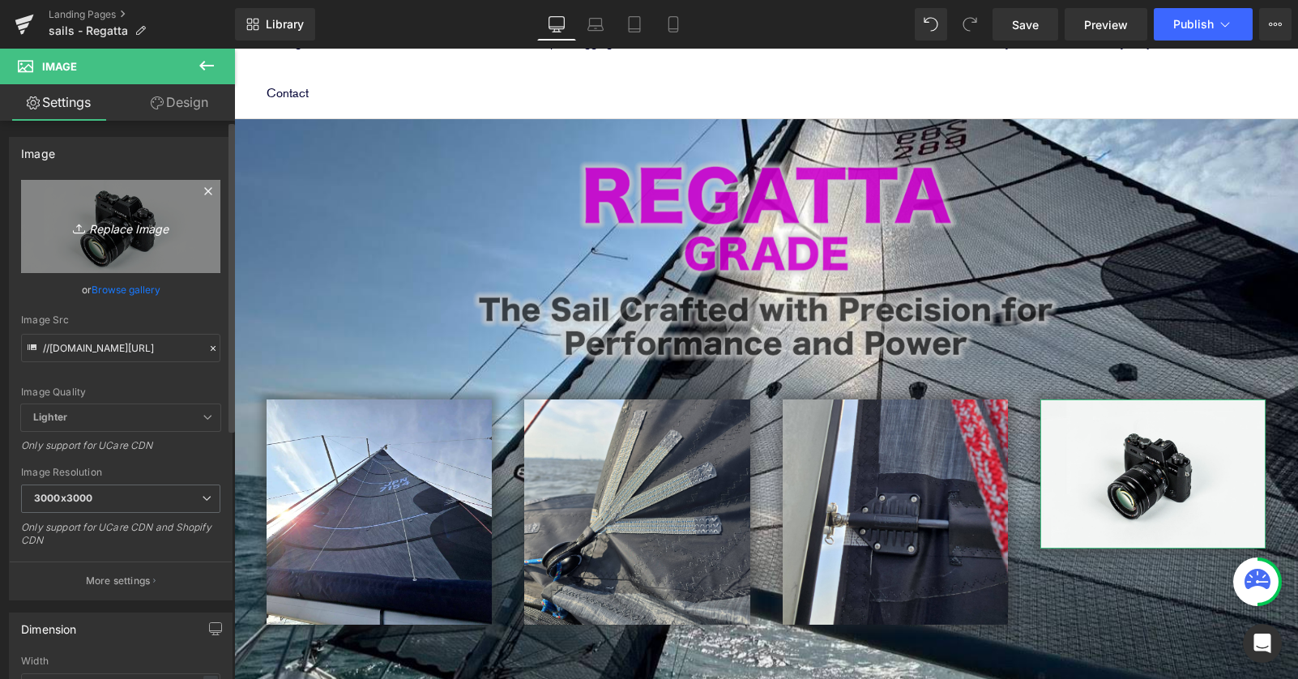
click at [94, 231] on icon "Replace Image" at bounding box center [121, 226] width 130 height 20
type input "C:\fakepath\20250703_161937.jpg"
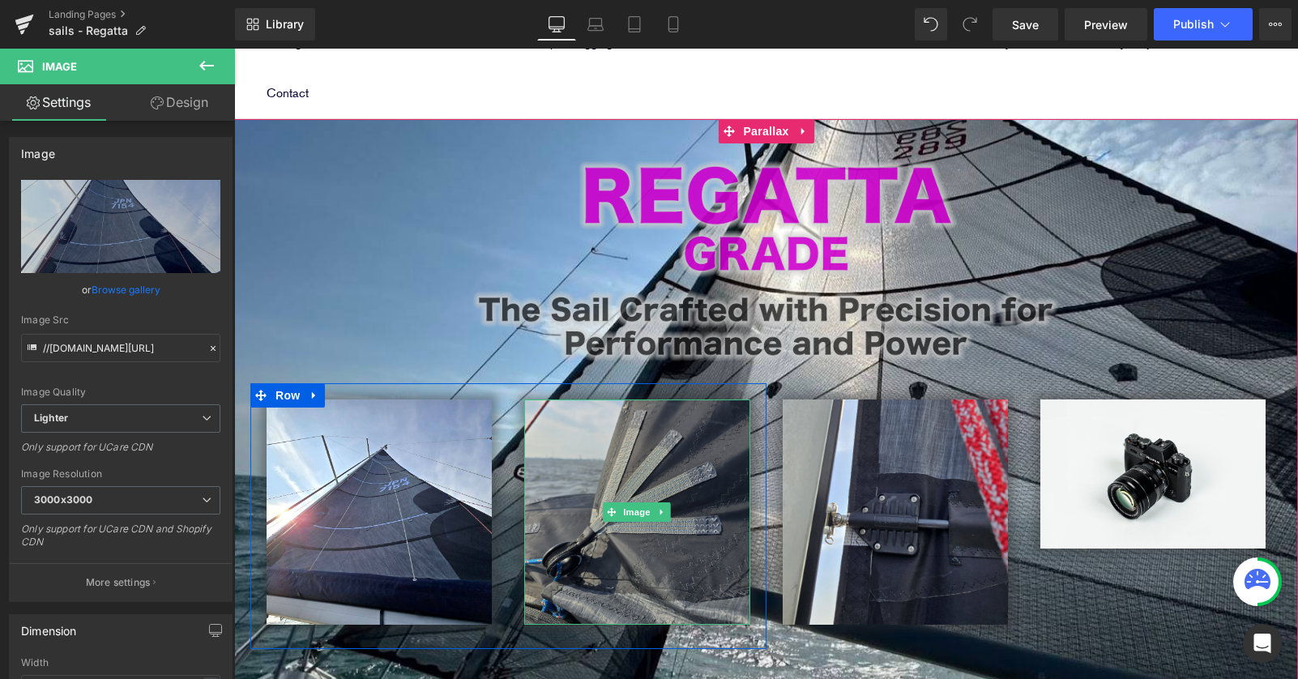
type input "https://ucarecdn.com/2ad4457c-6ba9-4836-bca6-6611ea1a436d/-/format/auto/-/previ…"
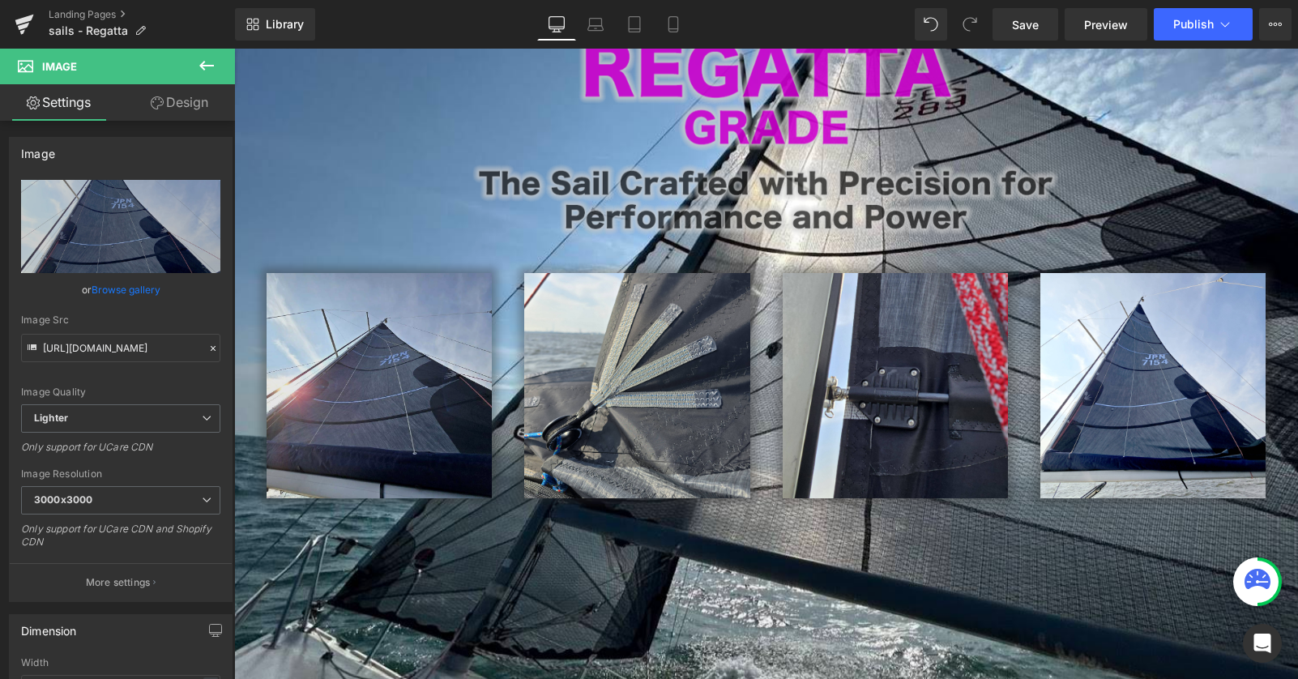
scroll to position [0, 0]
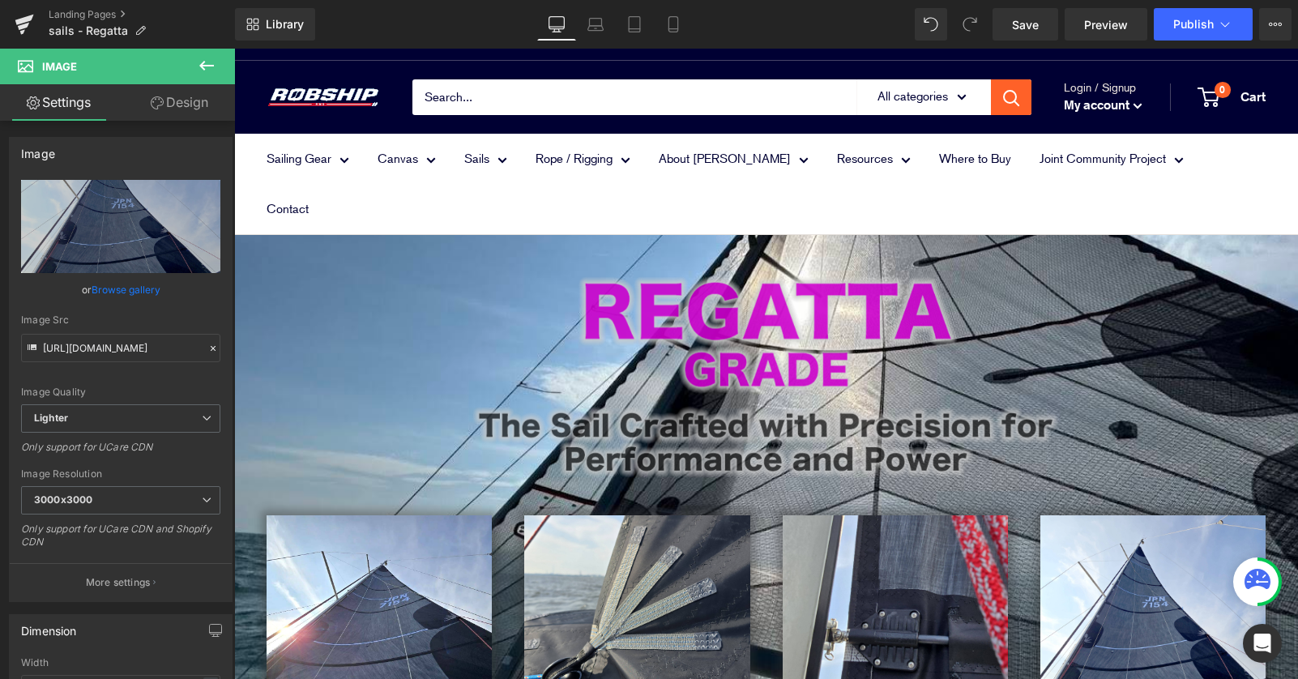
click at [213, 64] on icon at bounding box center [206, 65] width 19 height 19
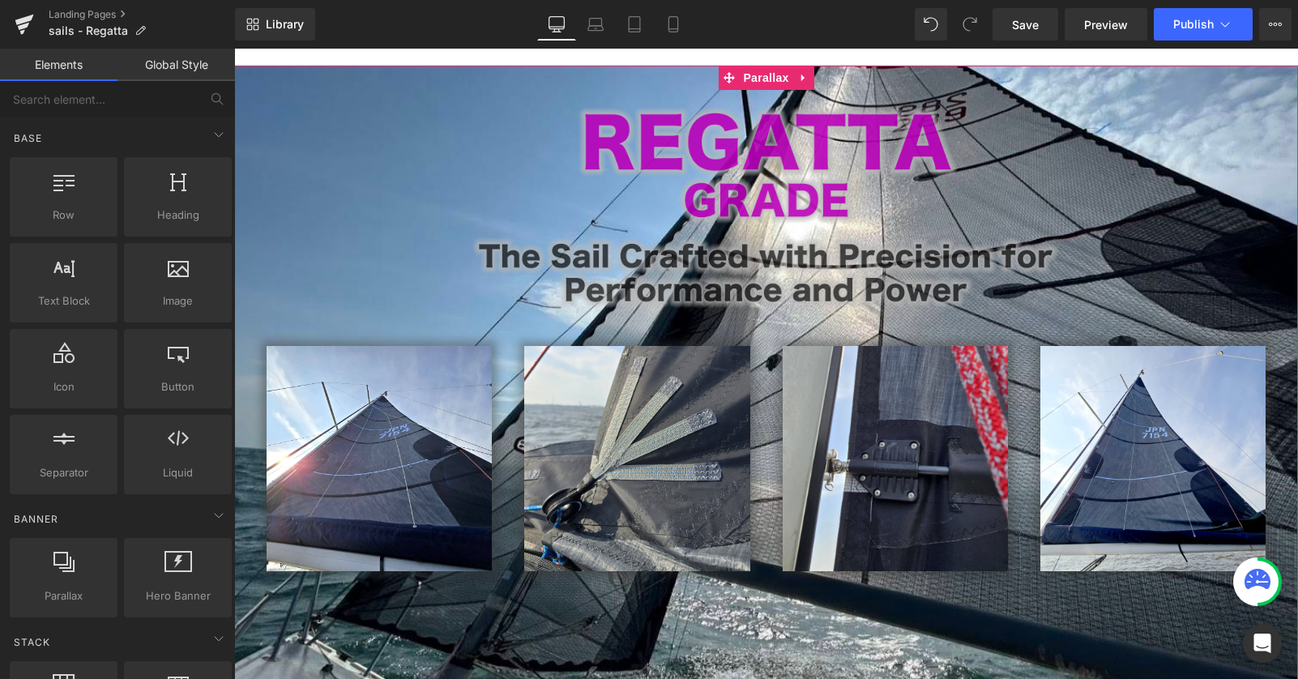
scroll to position [164, 0]
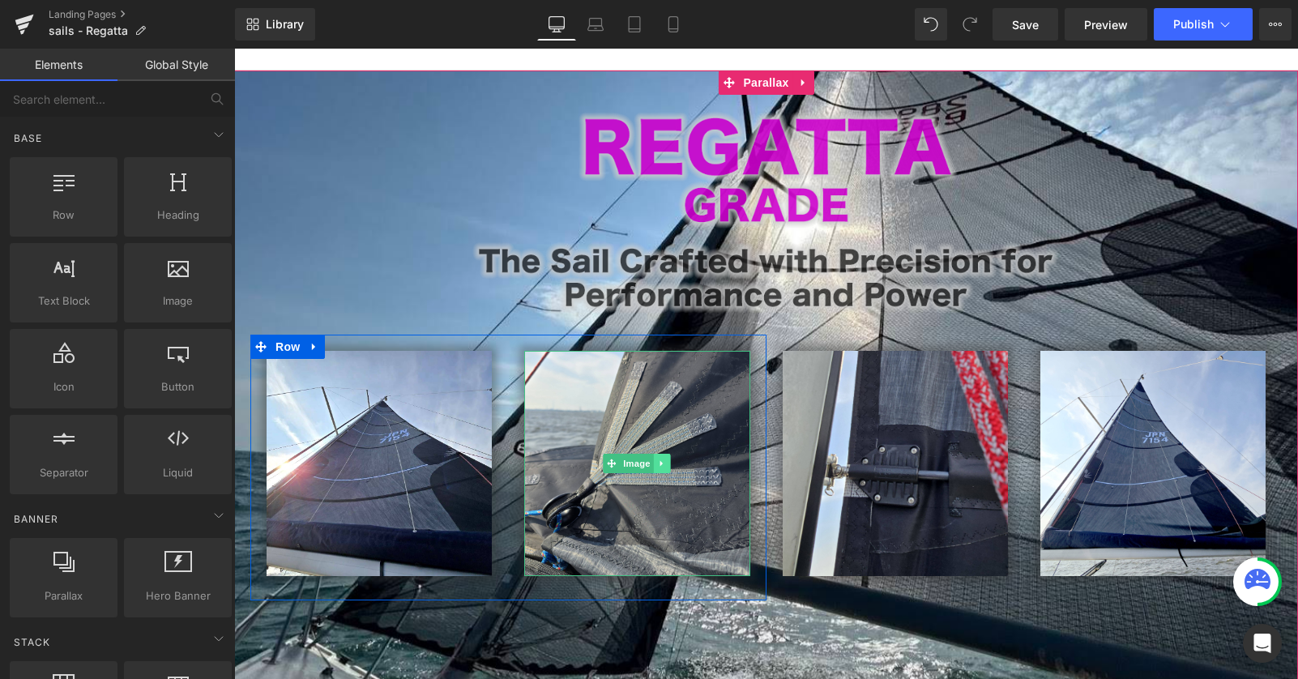
click at [664, 458] on icon at bounding box center [662, 463] width 9 height 10
click at [652, 458] on icon at bounding box center [654, 462] width 9 height 9
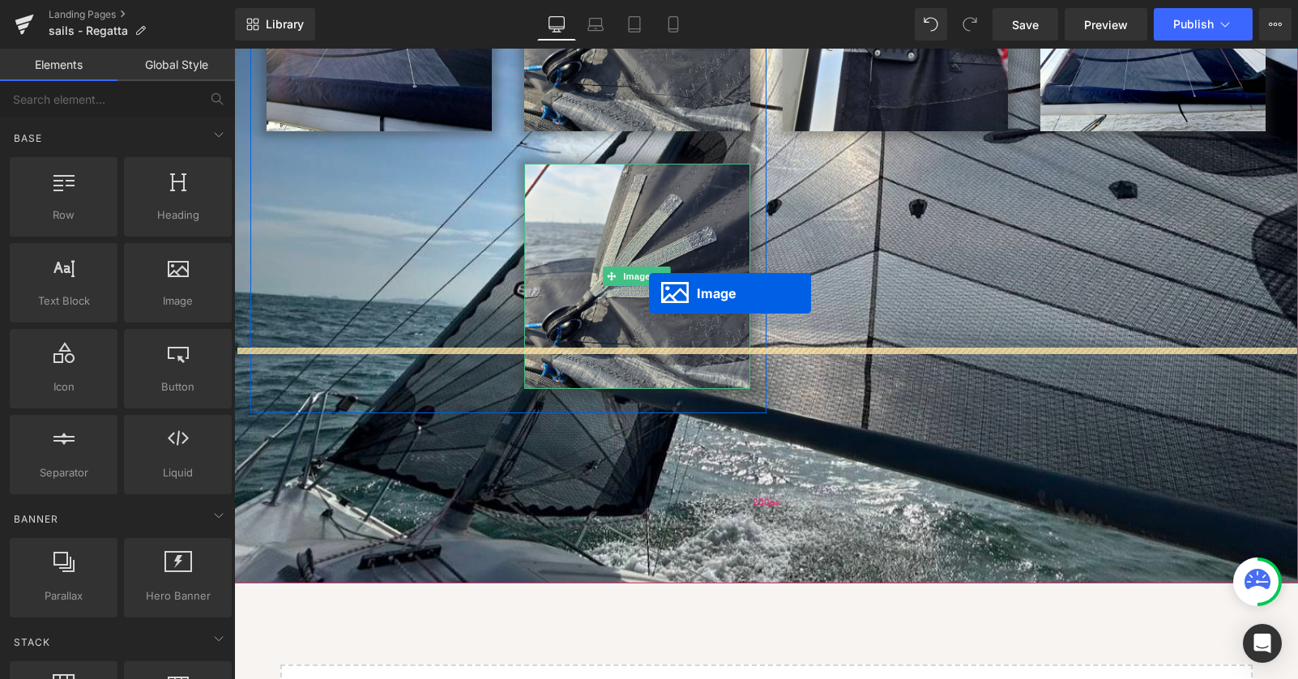
scroll to position [8, 8]
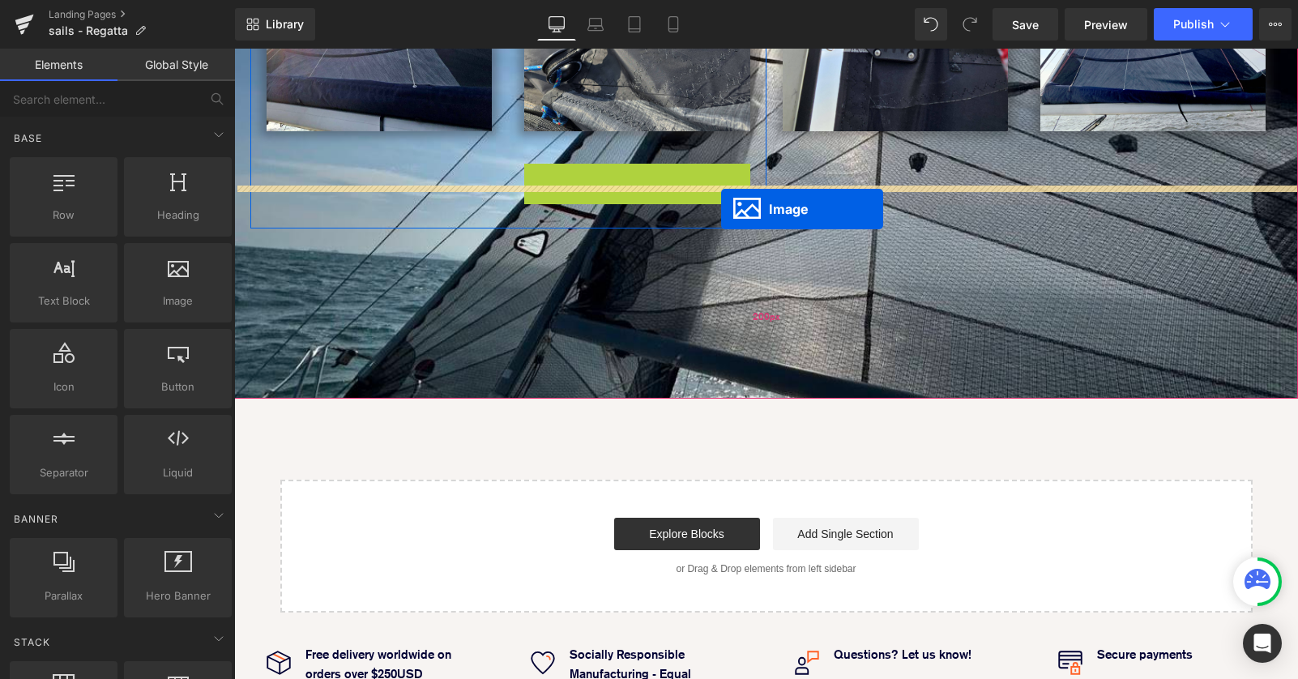
drag, startPoint x: 632, startPoint y: 221, endPoint x: 721, endPoint y: 209, distance: 89.9
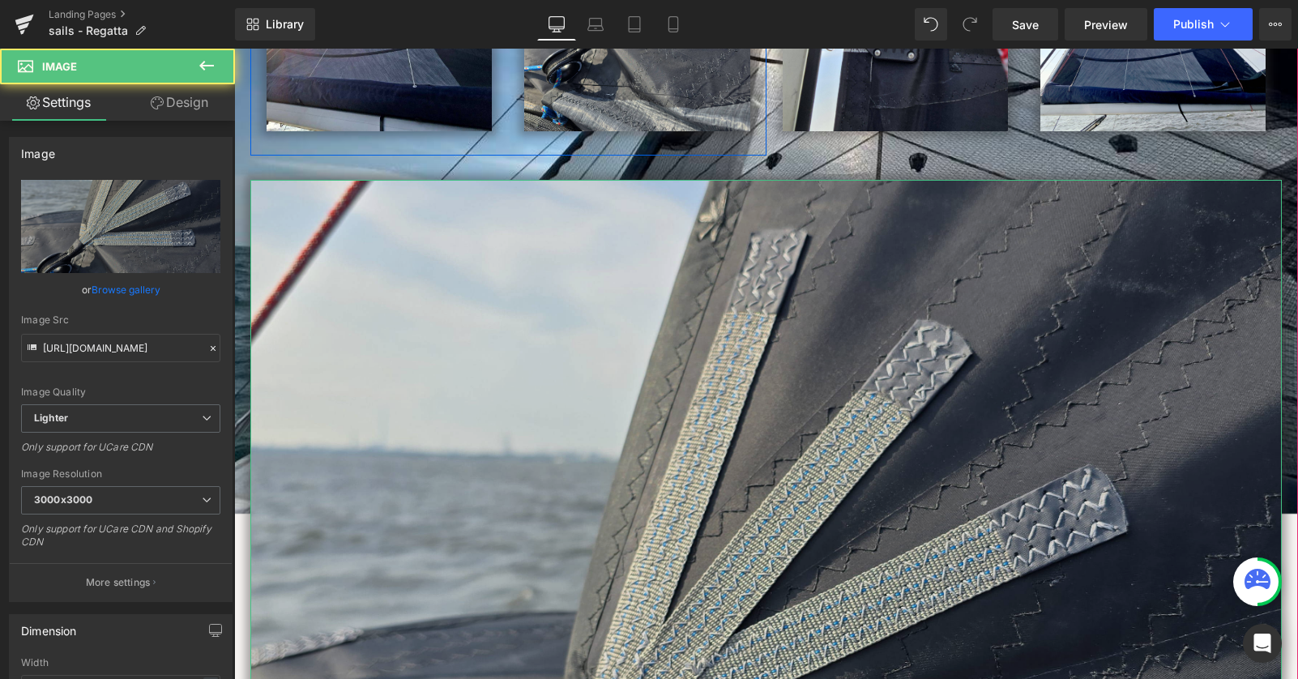
scroll to position [2588, 1064]
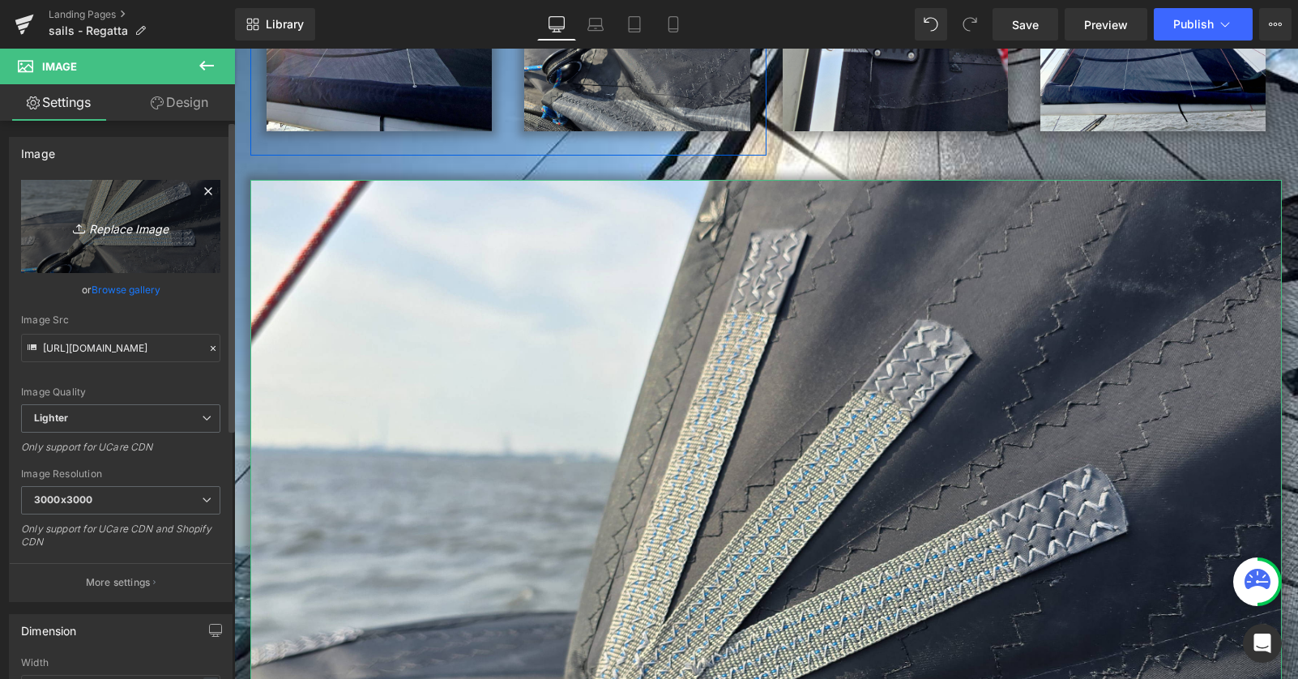
click at [108, 229] on icon "Replace Image" at bounding box center [121, 226] width 130 height 20
type input "C:\fakepath\regatta_pagetop_expect.png"
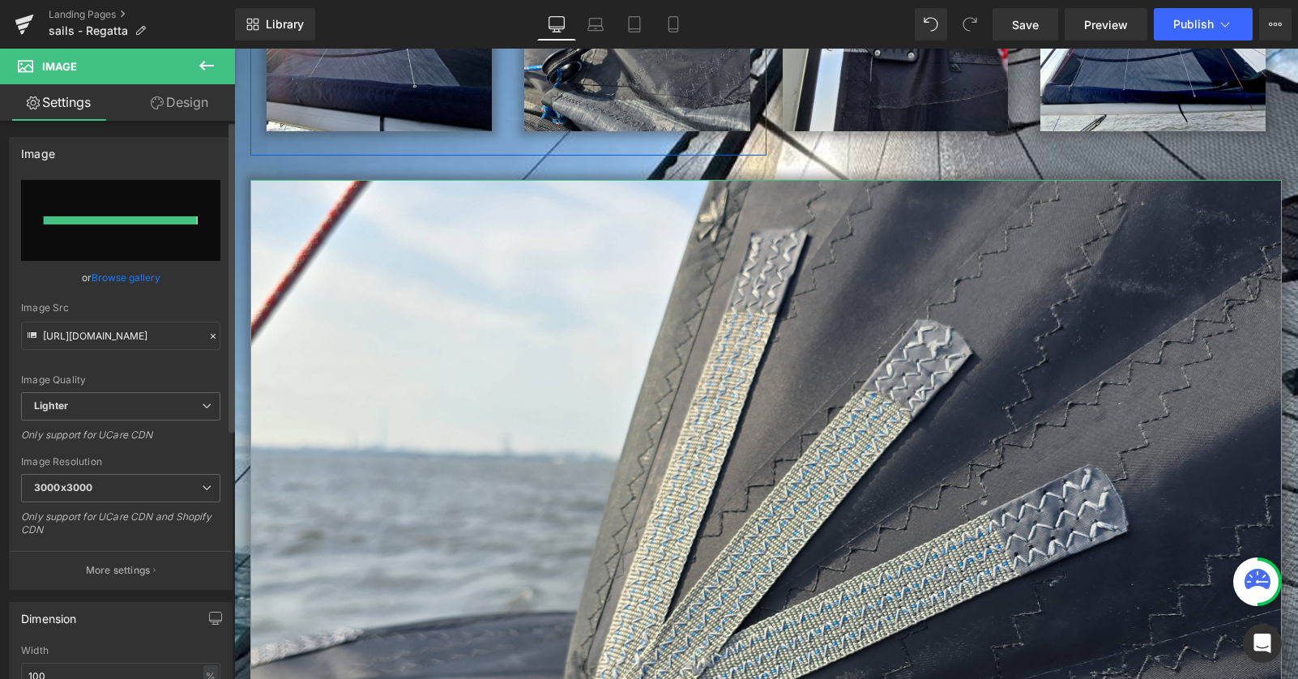
type input "https://ucarecdn.com/09e20ba5-42db-41d7-a0ce-010c1951f55f/-/format/auto/-/previ…"
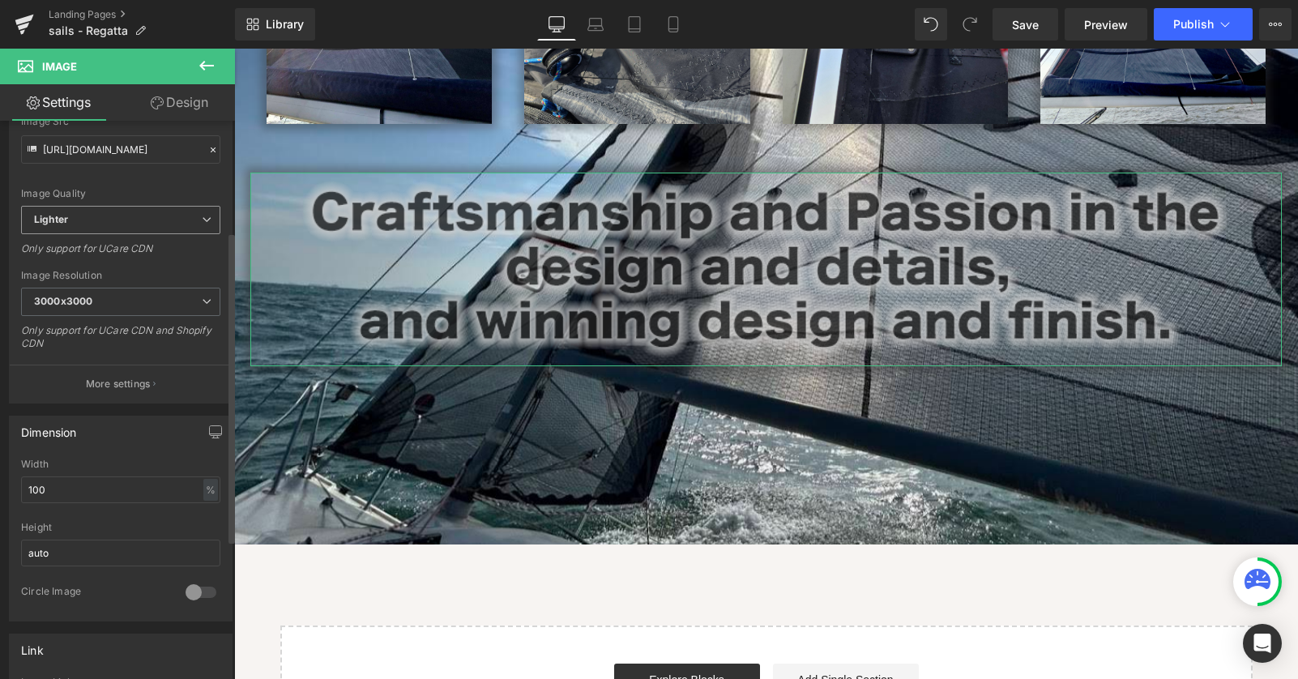
scroll to position [210, 0]
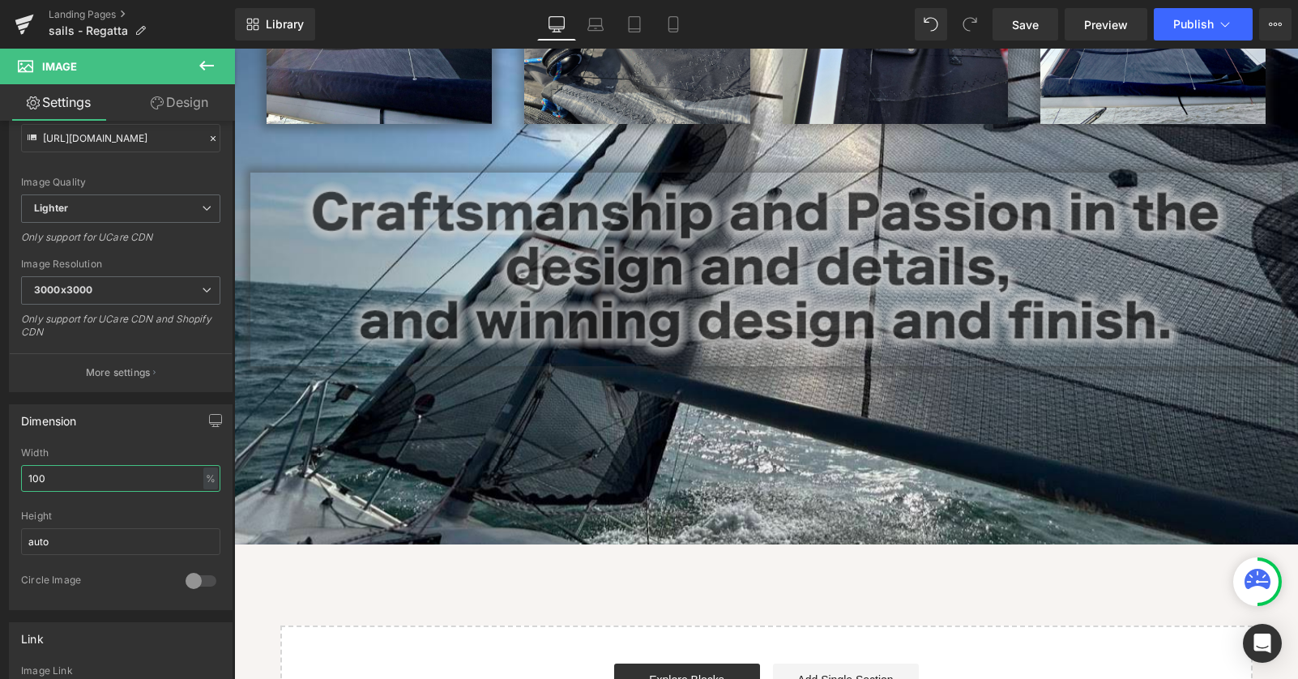
drag, startPoint x: 132, startPoint y: 475, endPoint x: -11, endPoint y: 462, distance: 144.0
click at [0, 462] on html "Image You are previewing how the will restyle your page. You can not edit Eleme…" at bounding box center [649, 339] width 1298 height 679
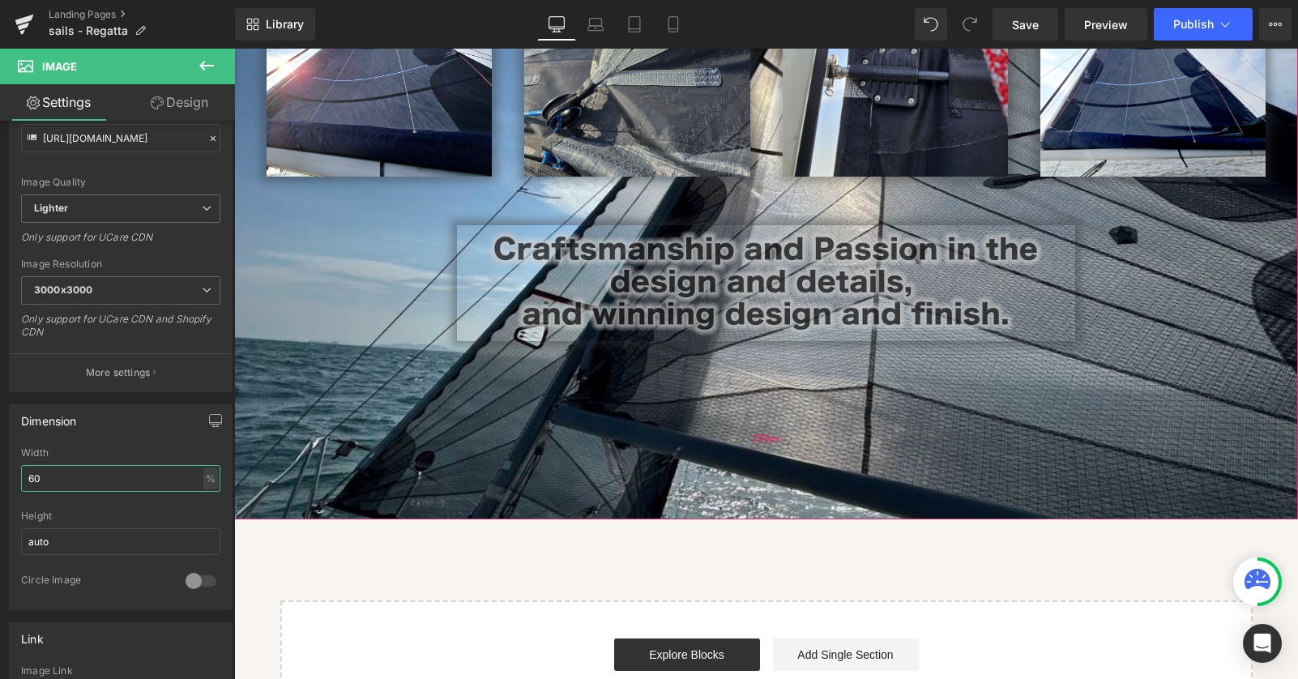
scroll to position [446, 0]
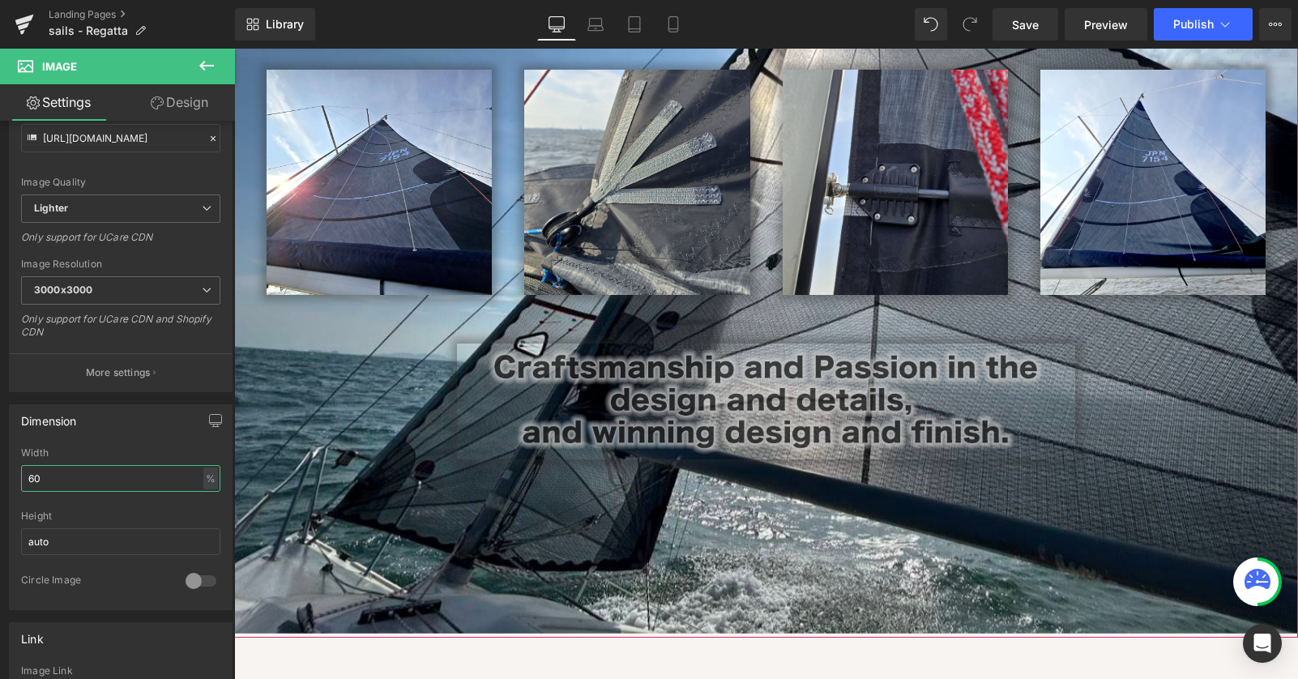
type input "60"
click at [310, 365] on div at bounding box center [765, 401] width 1031 height 116
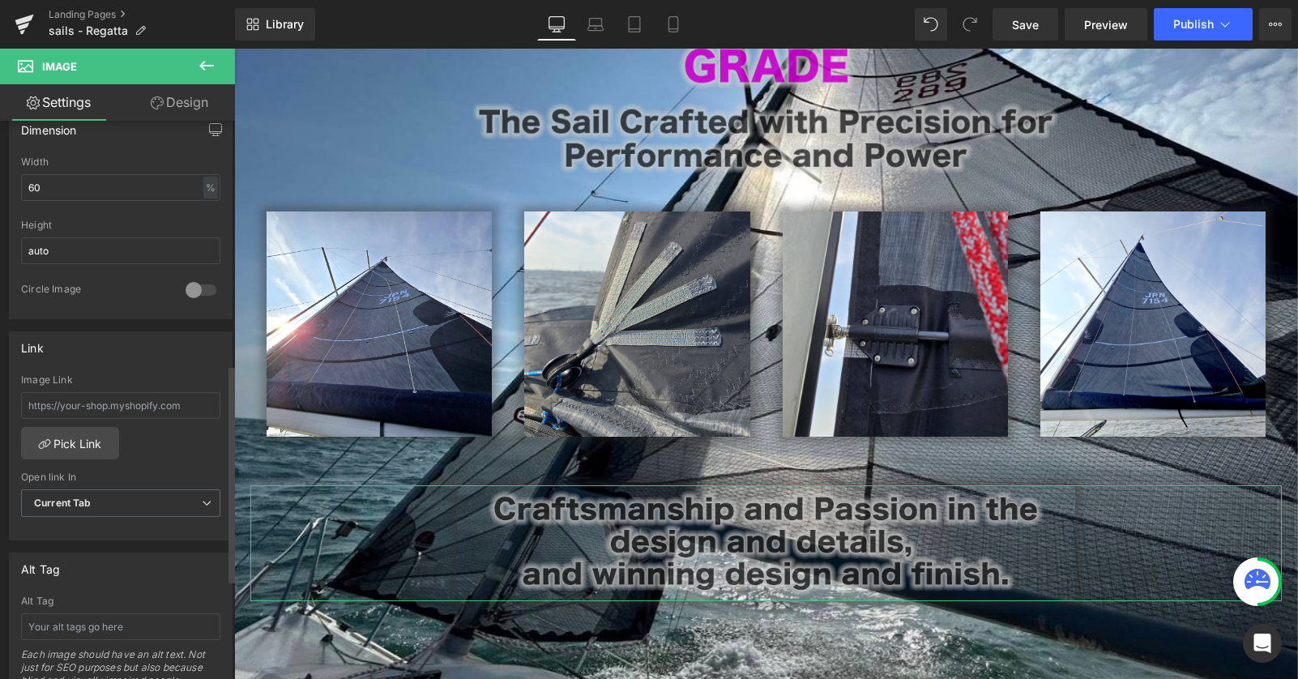
scroll to position [296, 0]
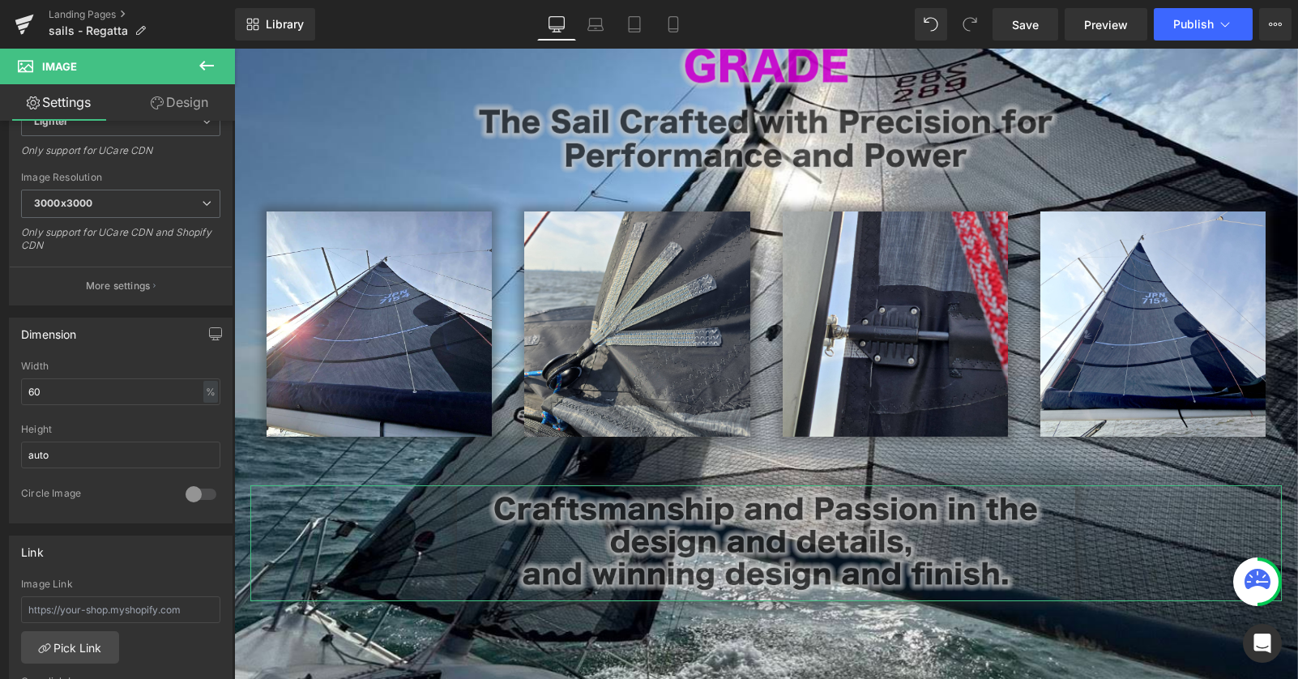
click at [185, 95] on link "Design" at bounding box center [179, 102] width 117 height 36
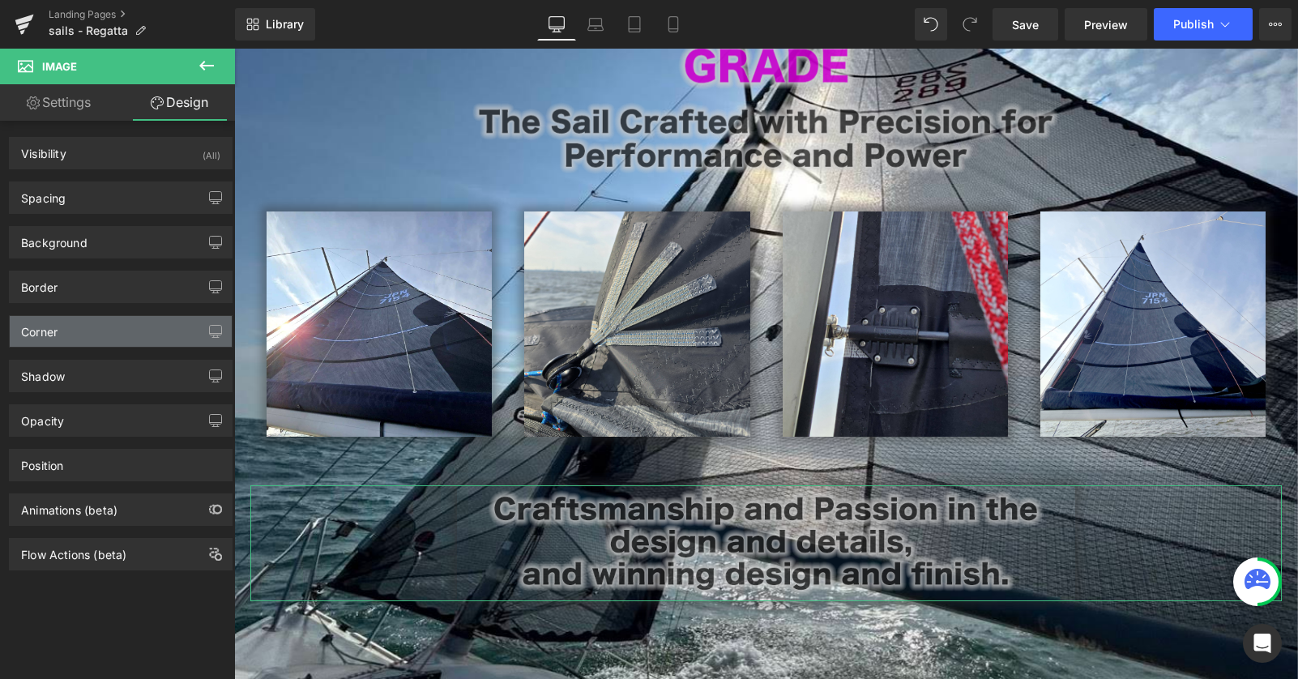
type input "#333333"
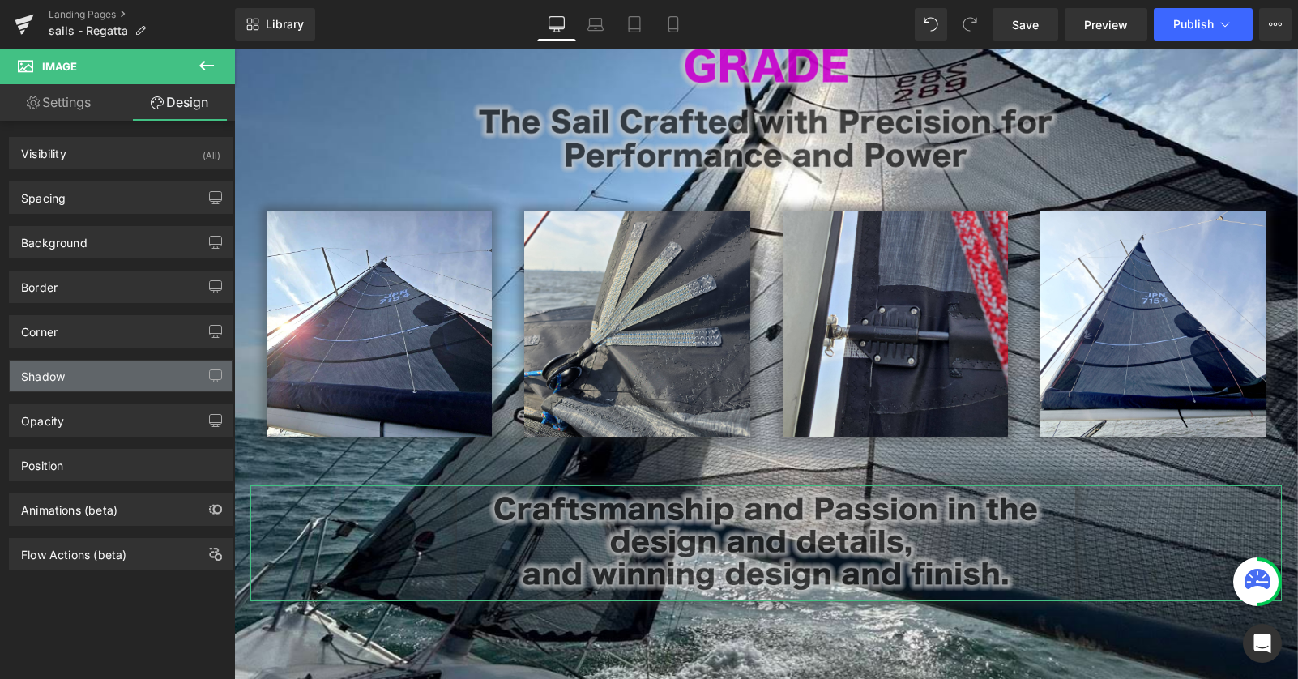
click at [130, 381] on div "Shadow" at bounding box center [121, 375] width 222 height 31
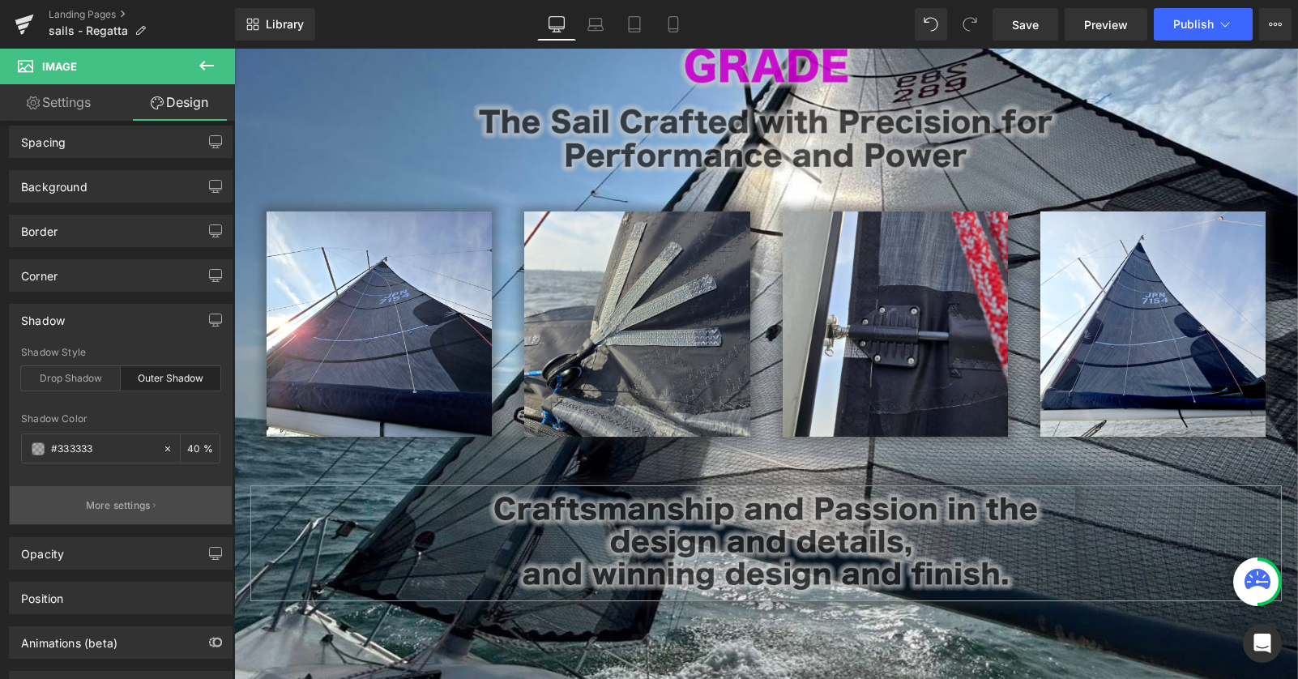
scroll to position [58, 0]
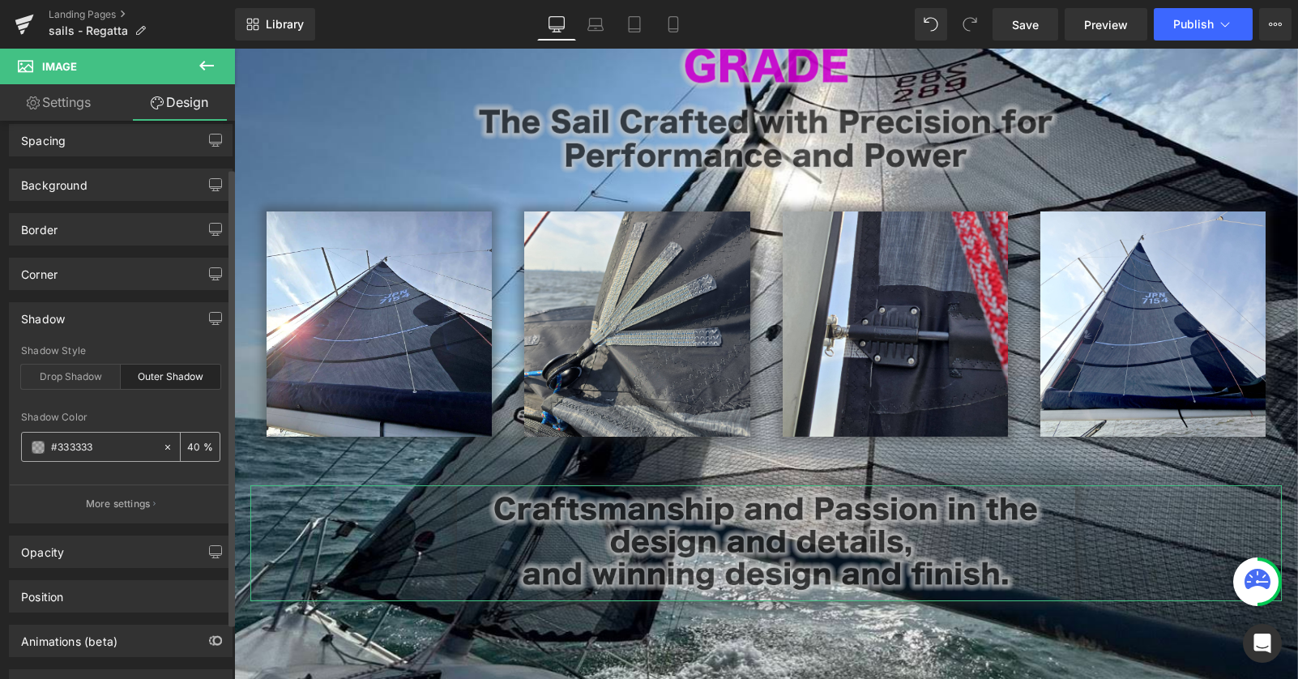
click at [187, 446] on input "40" at bounding box center [195, 446] width 16 height 18
type input "0"
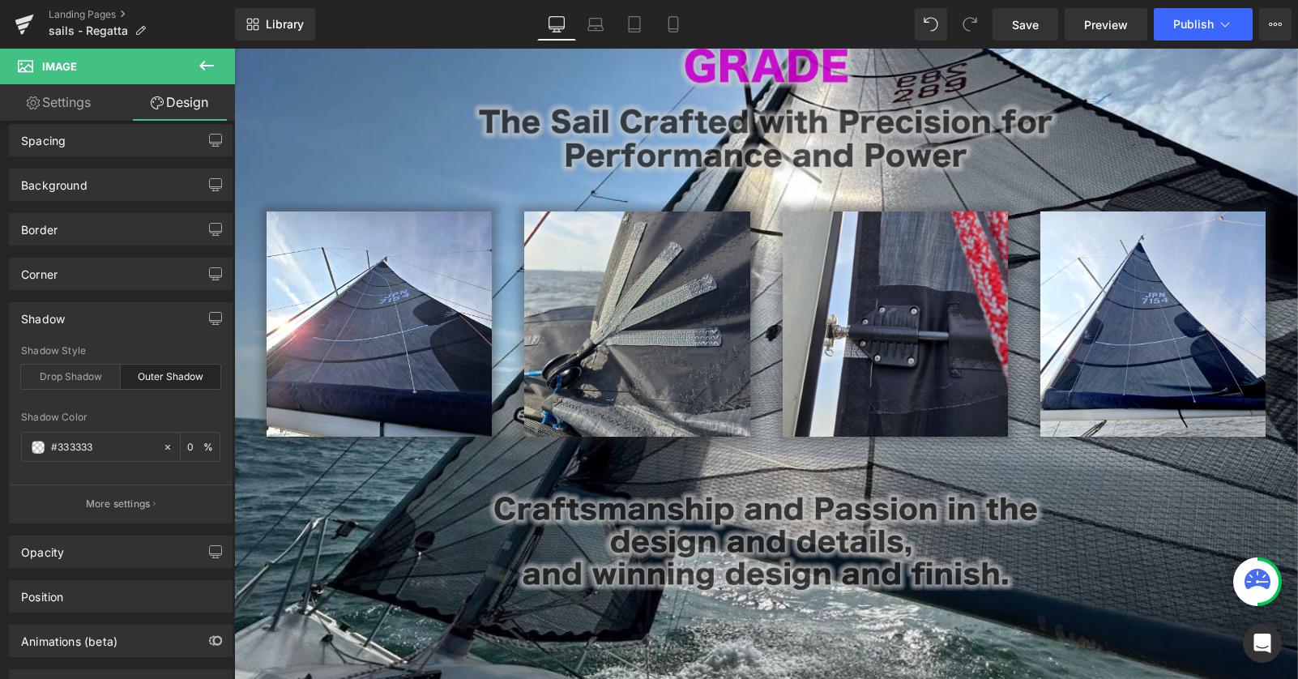
click at [1271, 428] on span "Image Image Image Row Image Image Row Row Image" at bounding box center [766, 286] width 1064 height 662
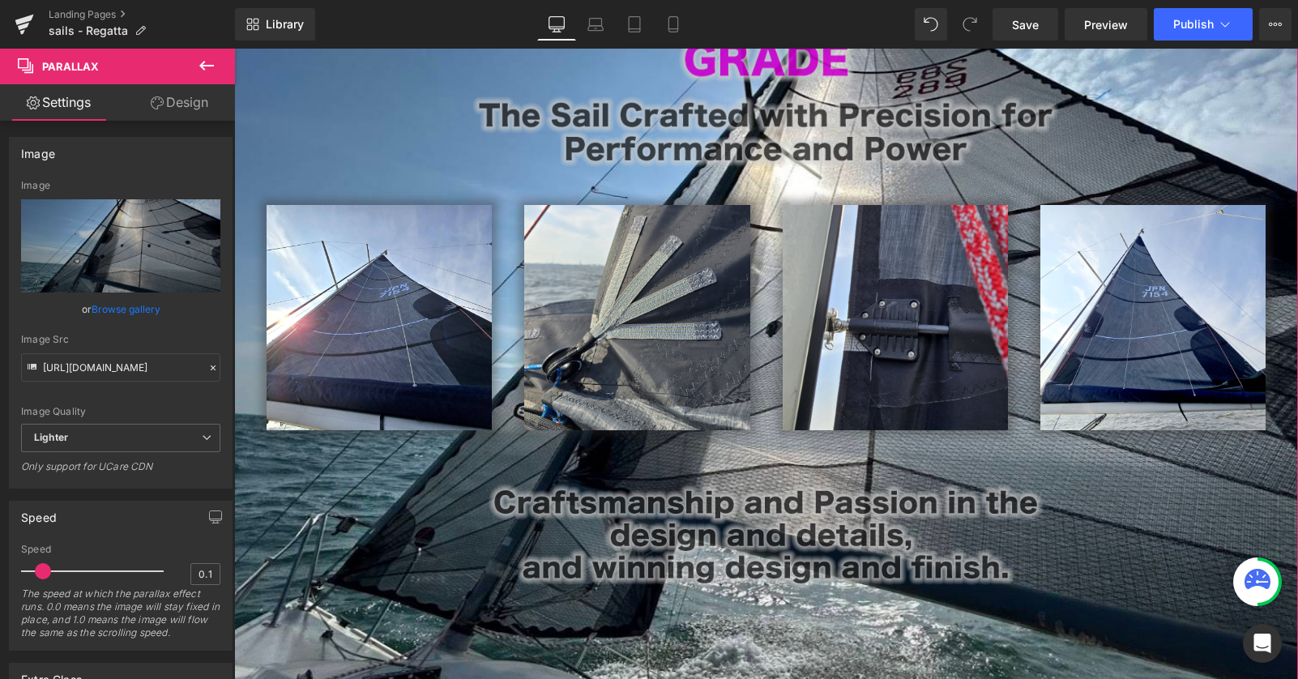
scroll to position [313, 0]
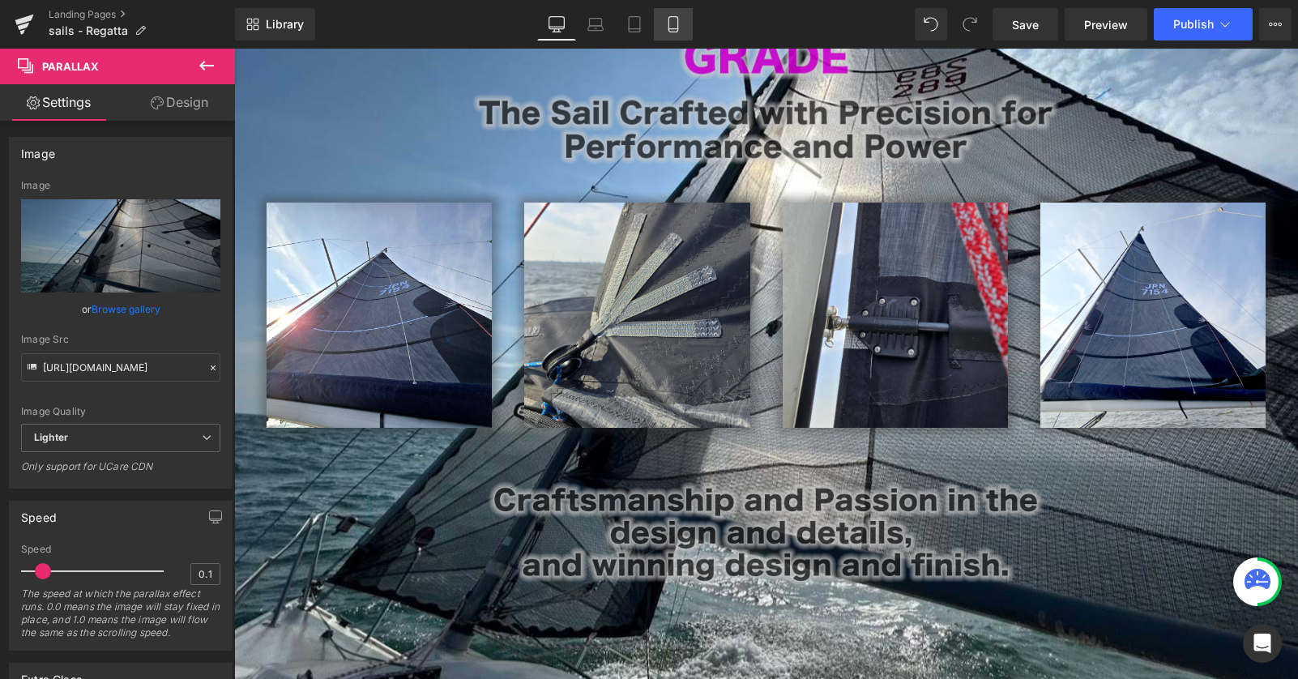
click at [677, 22] on icon at bounding box center [673, 24] width 16 height 16
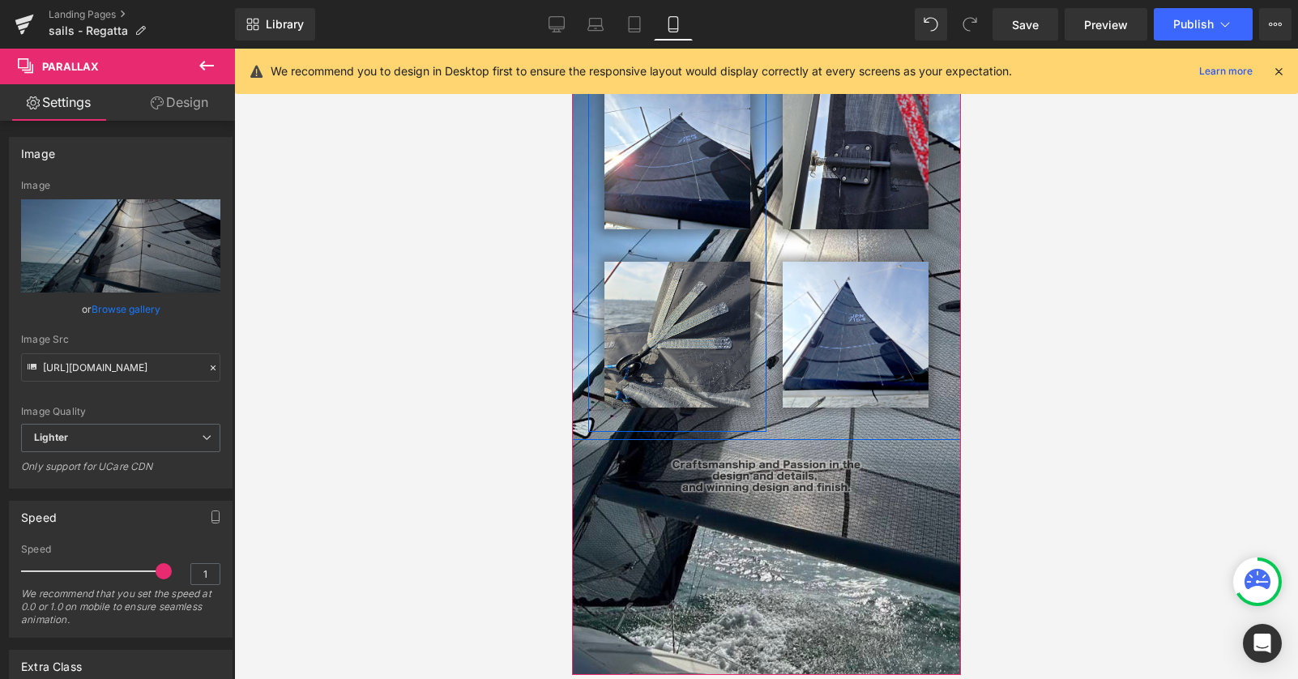
scroll to position [156, 0]
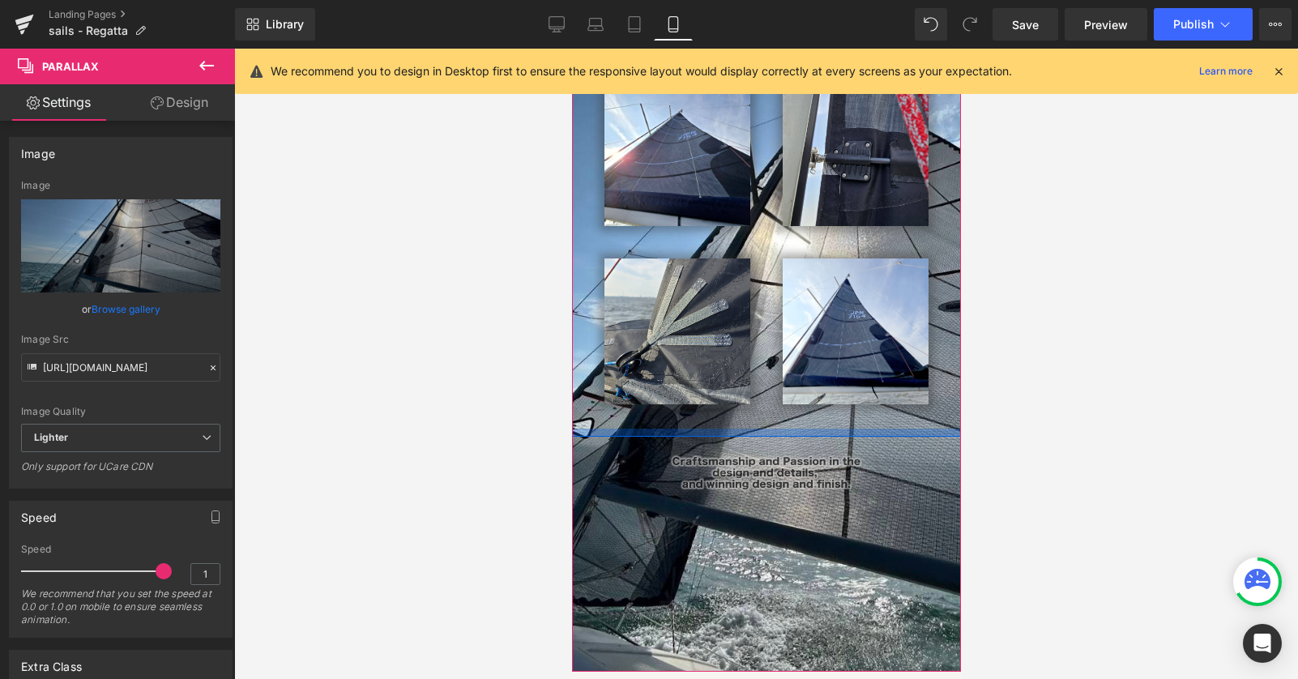
click at [764, 433] on div at bounding box center [765, 433] width 389 height 8
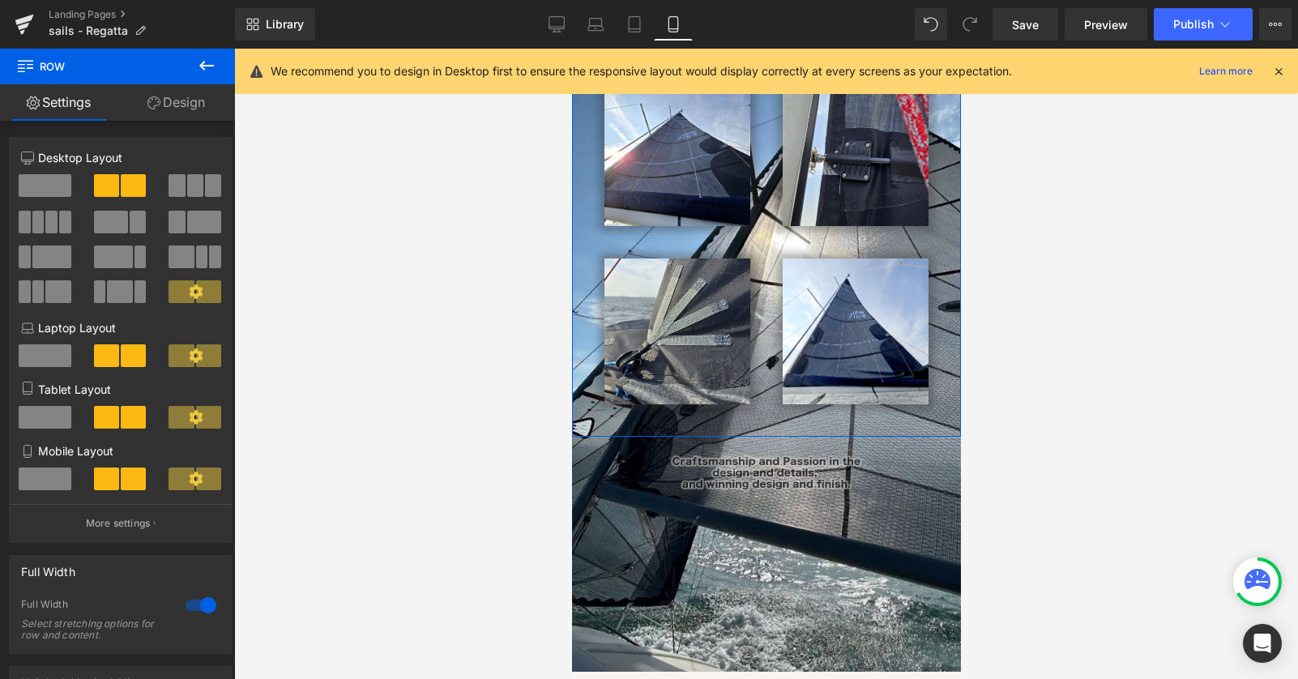
click at [167, 111] on link "Design" at bounding box center [175, 102] width 117 height 36
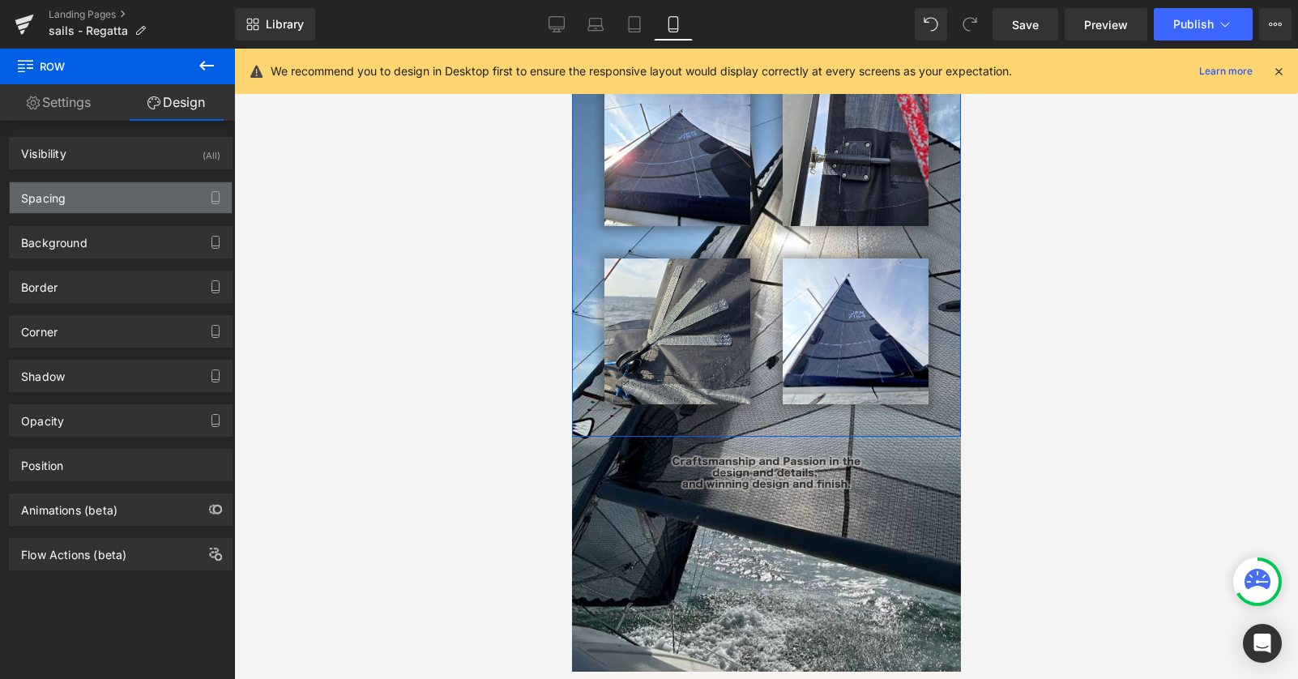
click at [134, 209] on div "Spacing" at bounding box center [121, 197] width 222 height 31
type input "0"
type input "20"
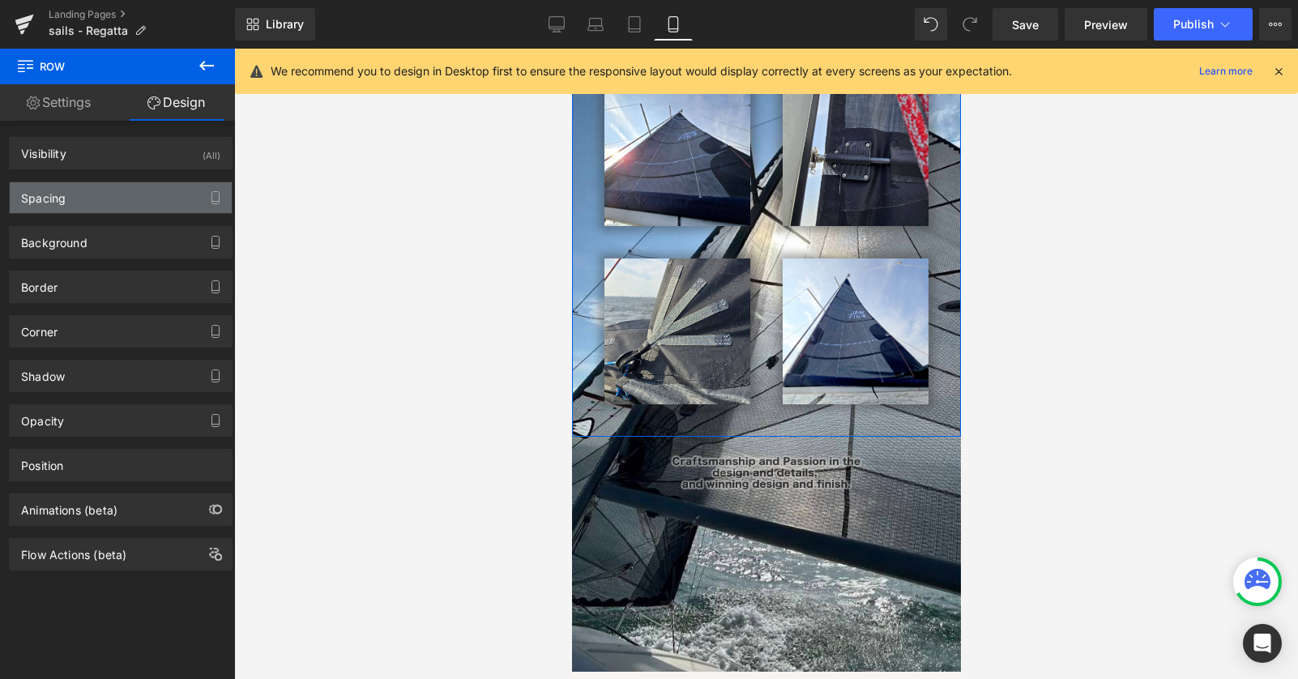
type input "10"
type input "20"
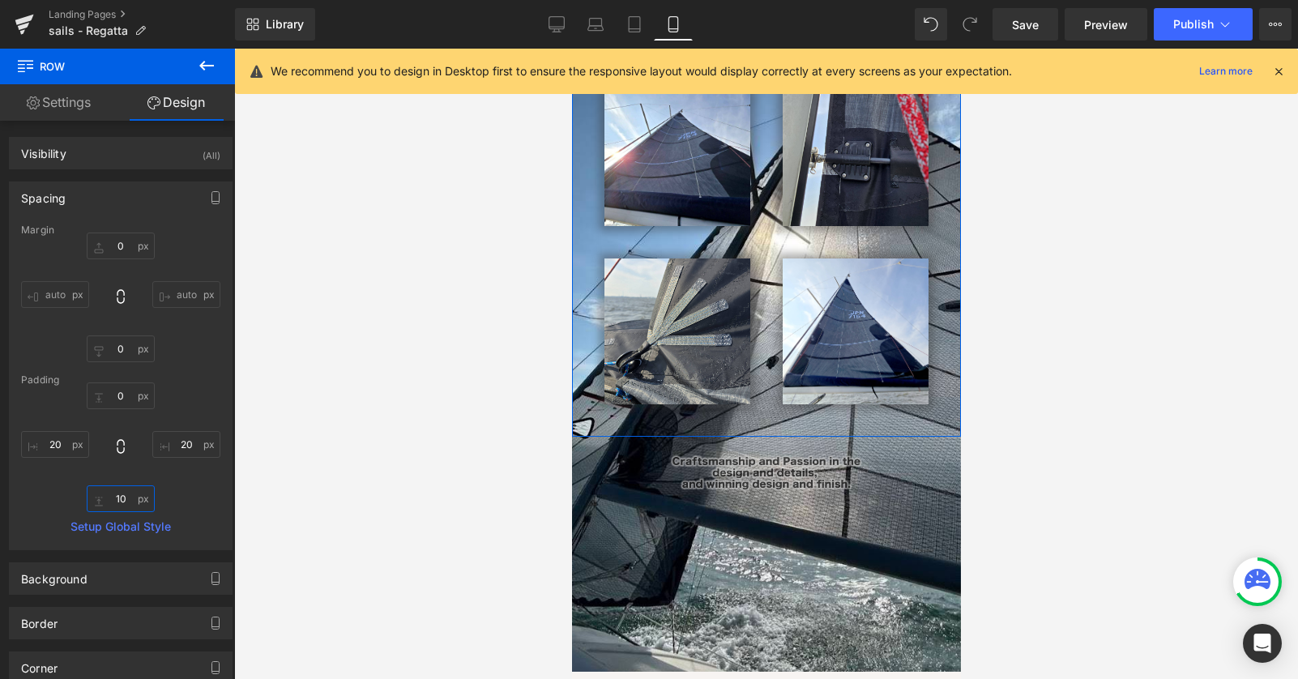
click at [117, 497] on input "10" at bounding box center [121, 498] width 68 height 27
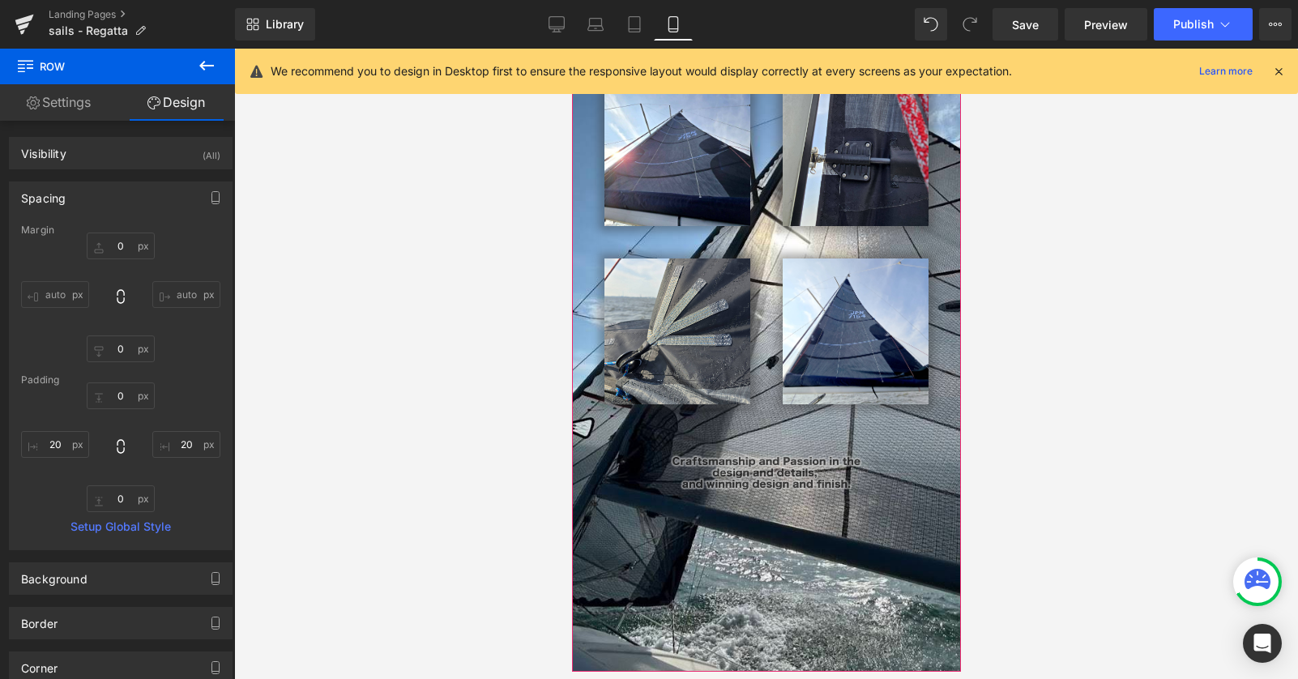
click at [655, 476] on div at bounding box center [765, 473] width 356 height 41
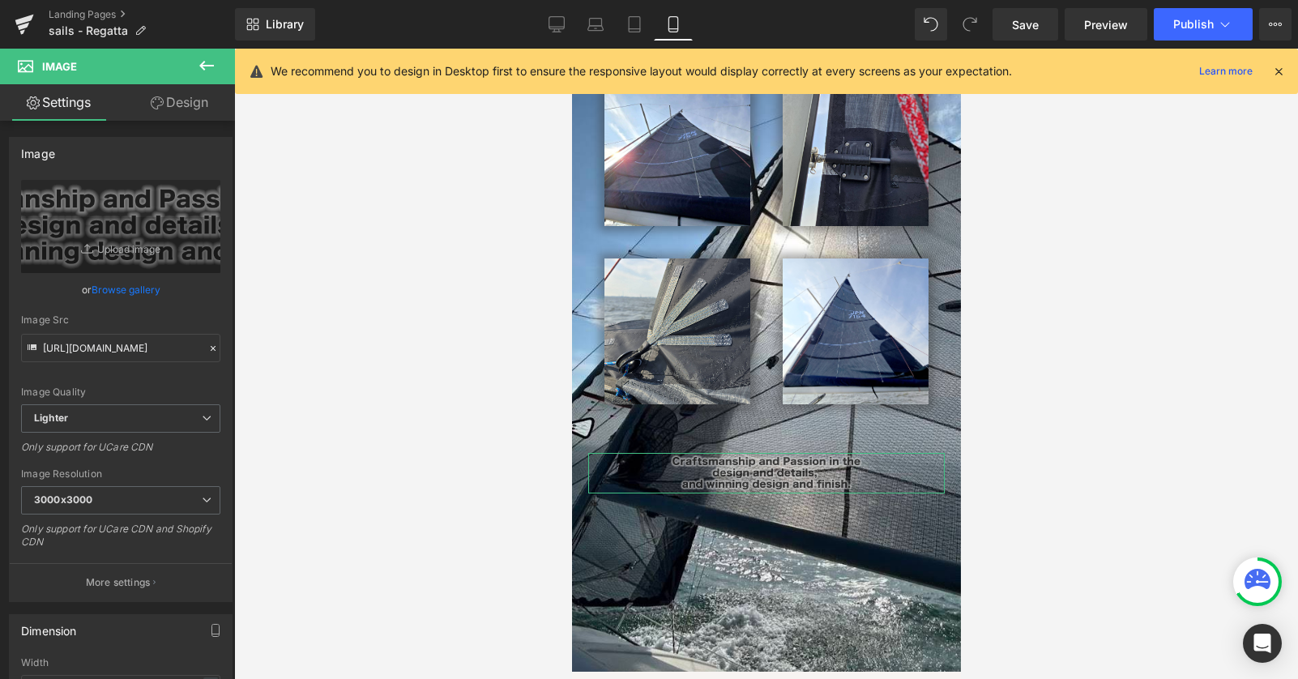
click at [169, 93] on link "Design" at bounding box center [179, 102] width 117 height 36
click at [0, 0] on div "Spacing" at bounding box center [0, 0] width 0 height 0
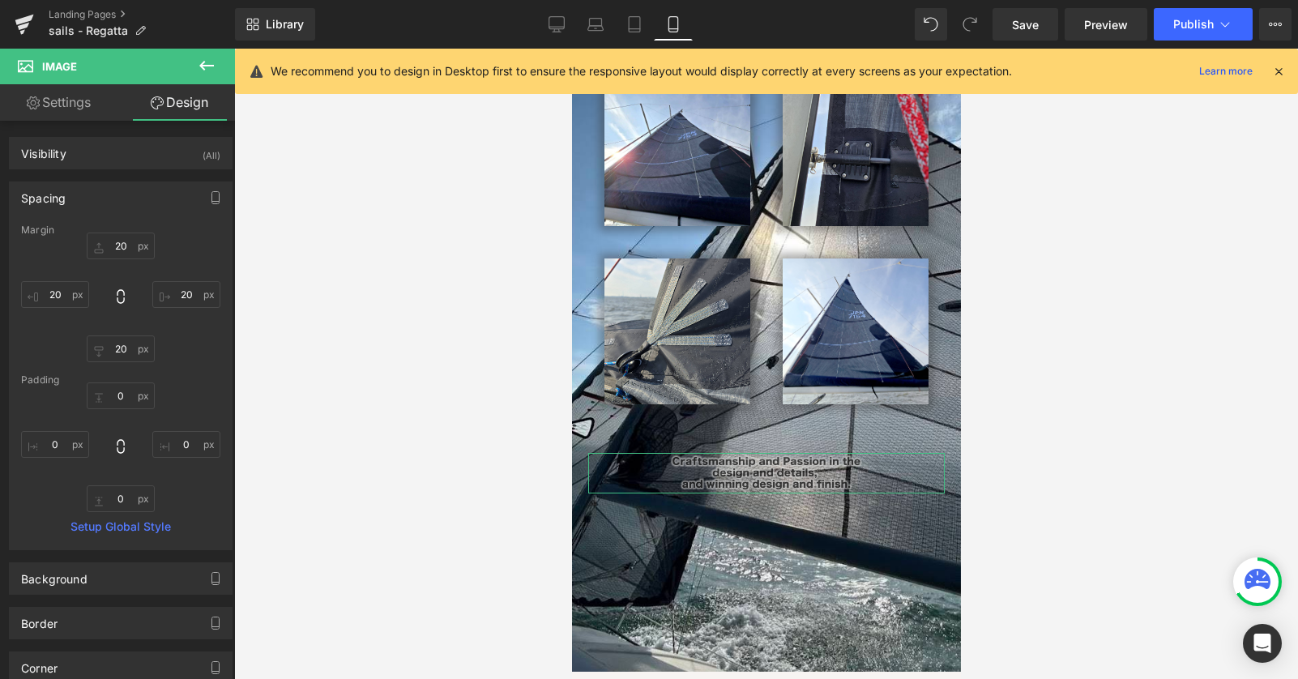
type input "20"
type input "0"
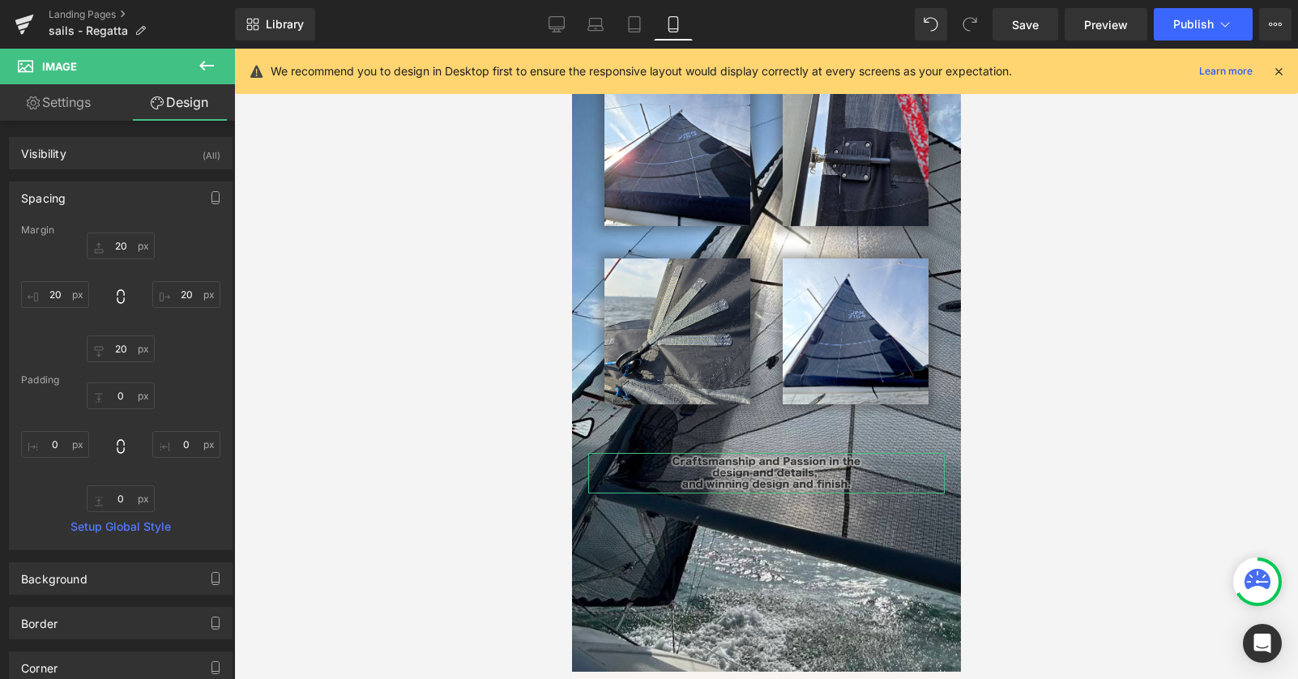
type input "0"
click at [114, 245] on input "20" at bounding box center [121, 245] width 68 height 27
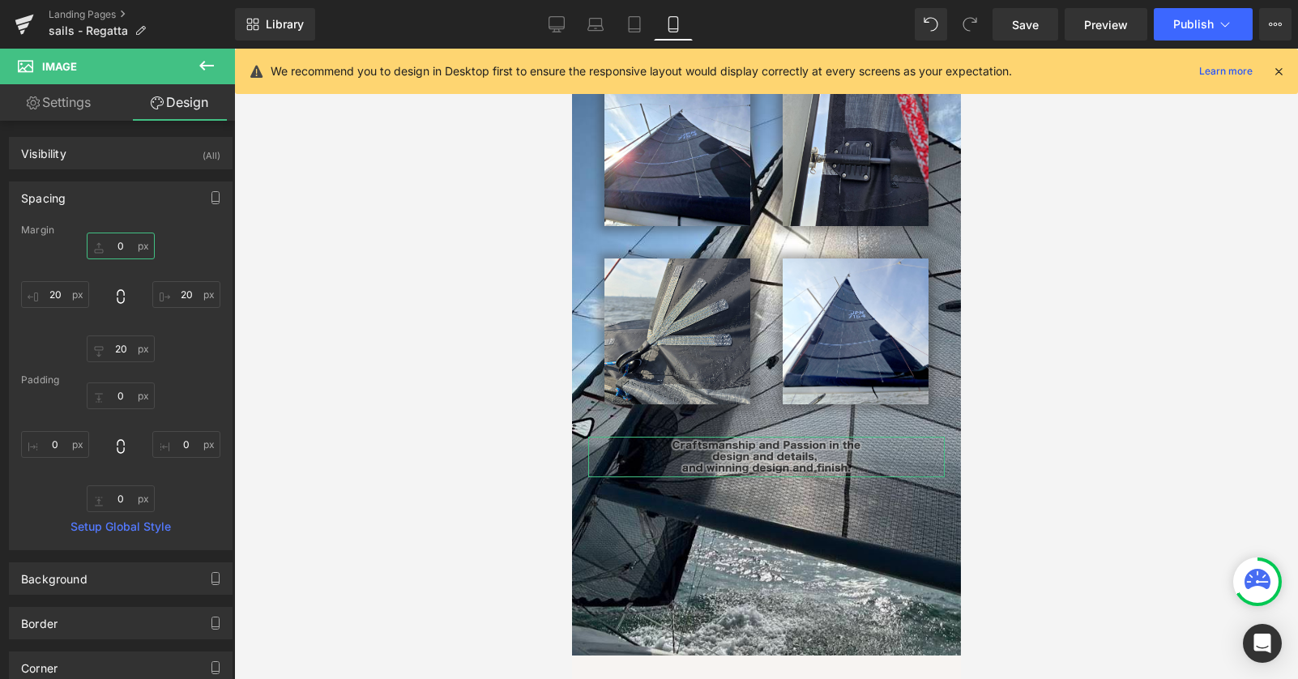
scroll to position [1749, 389]
click at [114, 348] on input "20" at bounding box center [121, 348] width 68 height 27
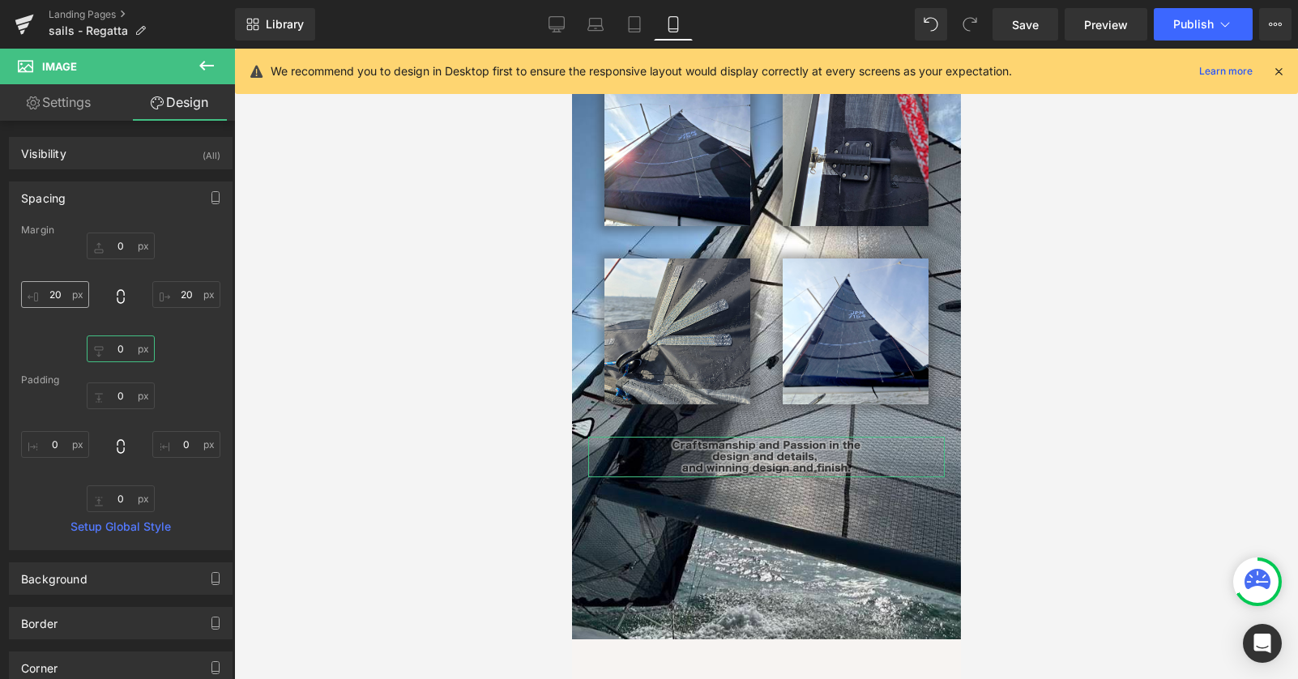
type input "0"
click at [57, 293] on input "20" at bounding box center [55, 294] width 68 height 27
type input "0"
click at [183, 294] on input "20" at bounding box center [186, 294] width 68 height 27
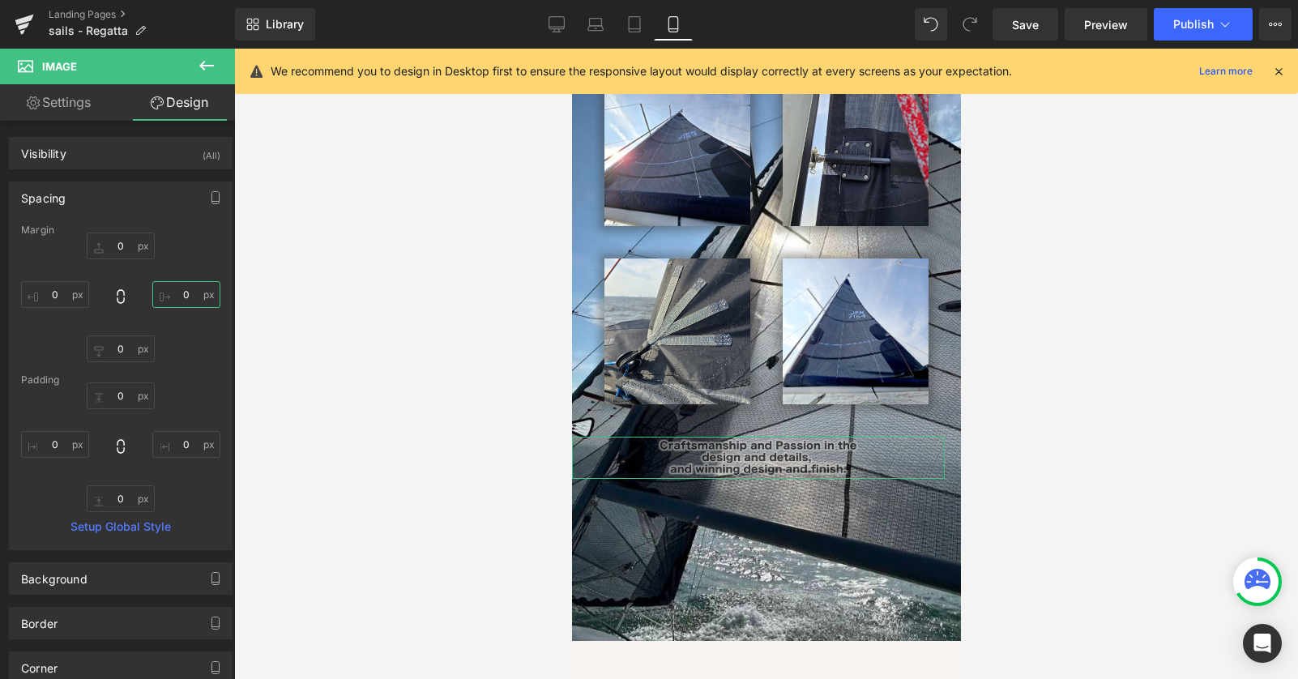
scroll to position [1737, 389]
type input "0"
click at [346, 326] on div at bounding box center [766, 364] width 1064 height 630
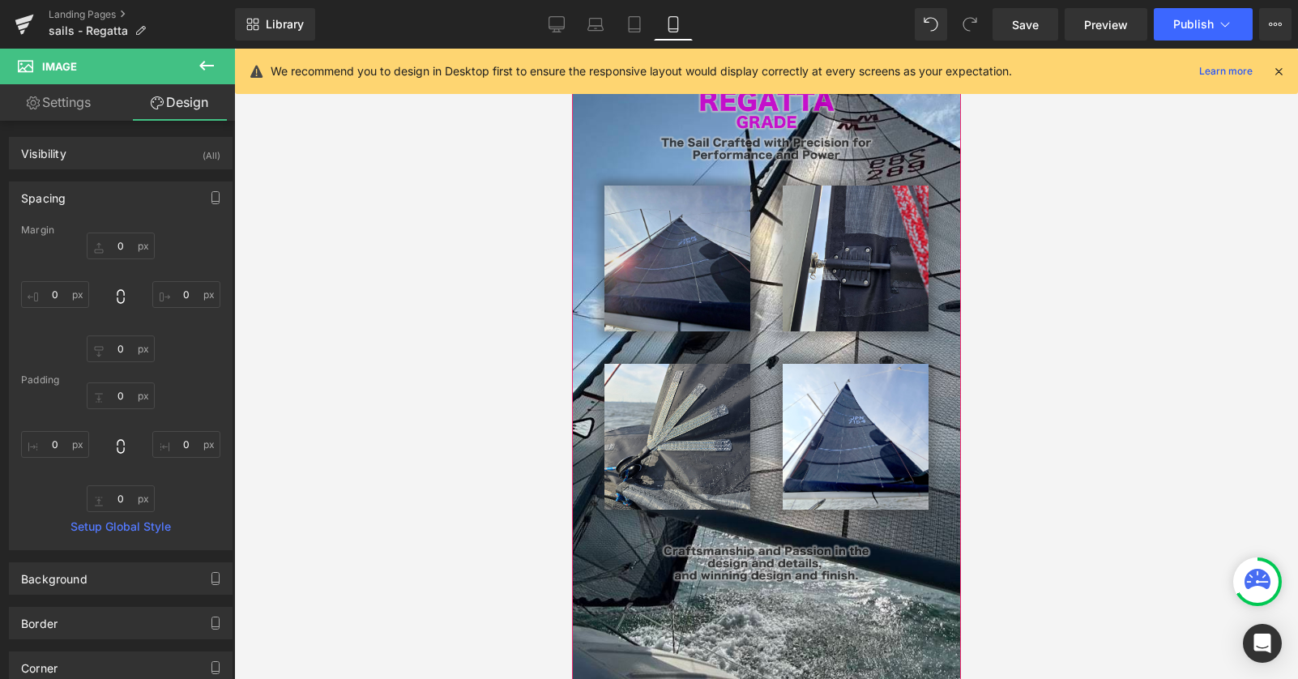
scroll to position [0, 0]
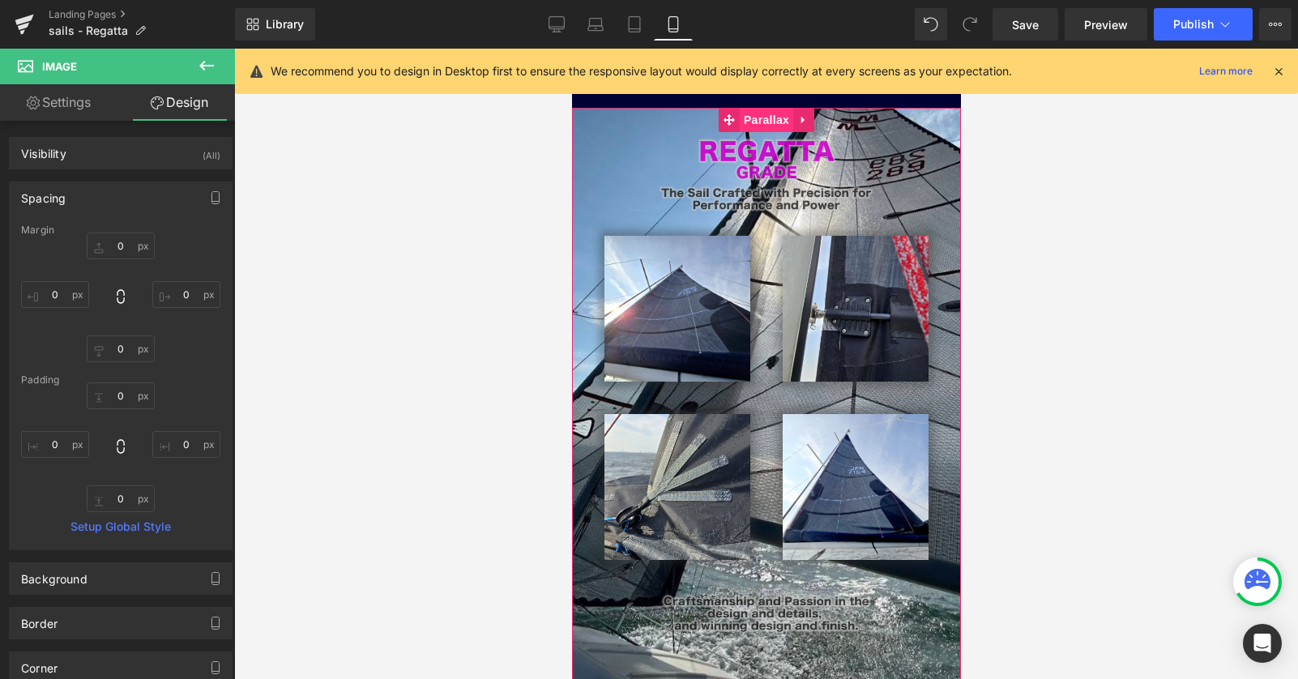
click at [758, 123] on span "Parallax" at bounding box center [765, 120] width 53 height 24
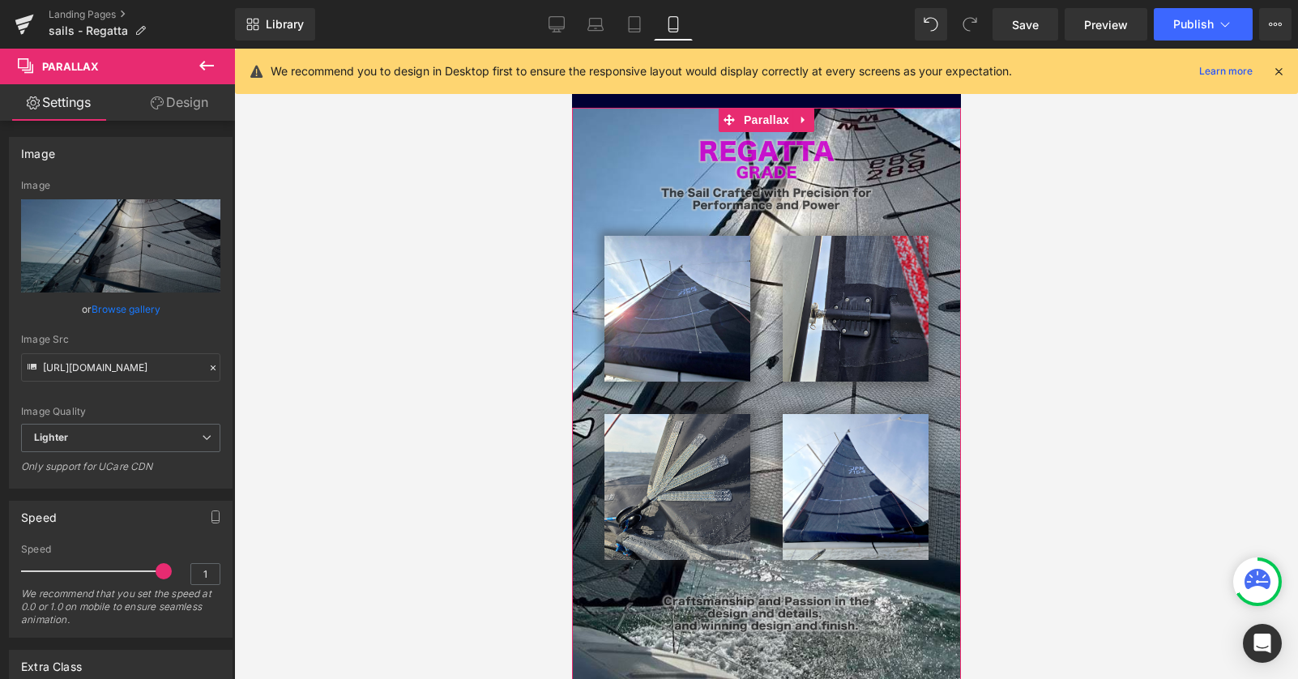
click at [186, 99] on link "Design" at bounding box center [179, 102] width 117 height 36
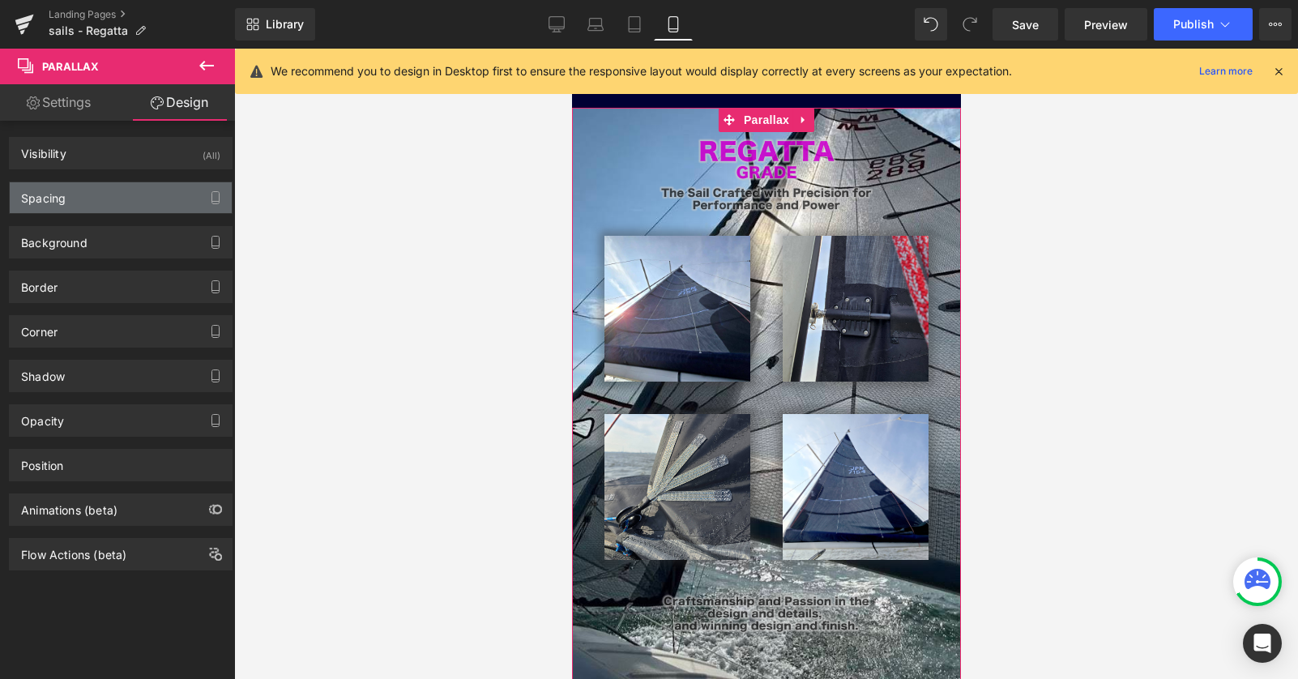
click at [145, 201] on div "Spacing" at bounding box center [121, 197] width 222 height 31
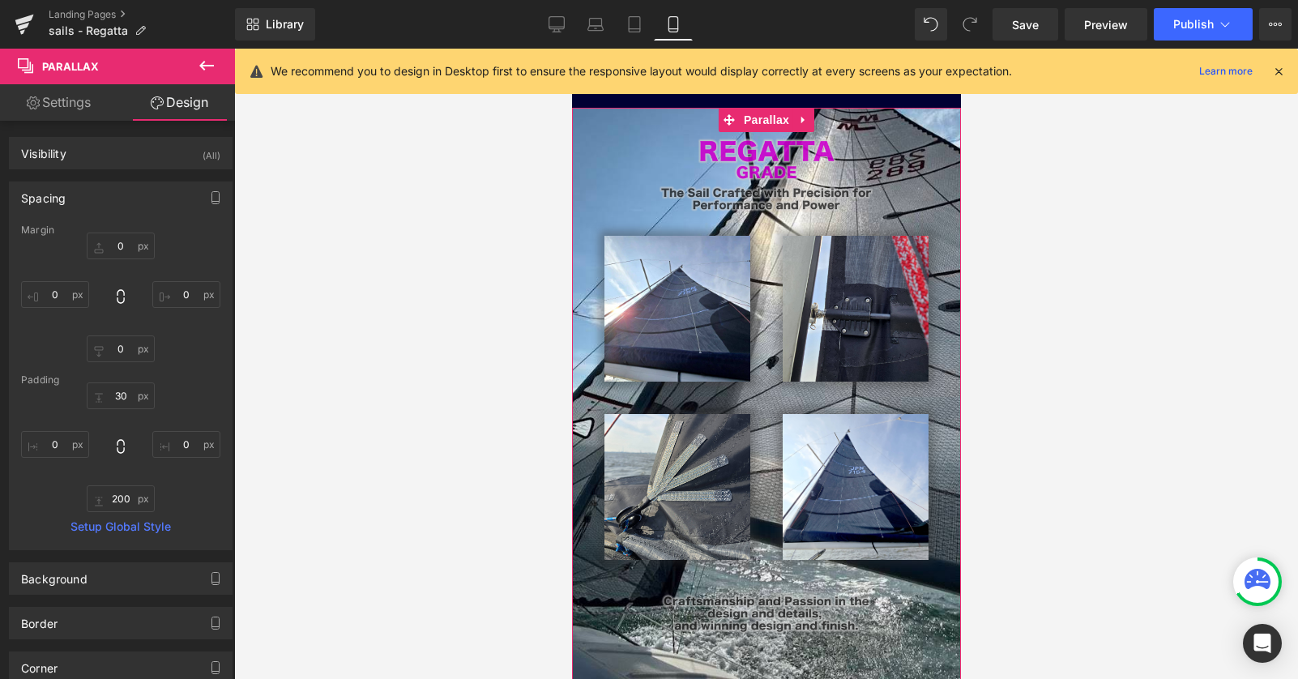
click at [144, 201] on div "Spacing" at bounding box center [121, 197] width 222 height 31
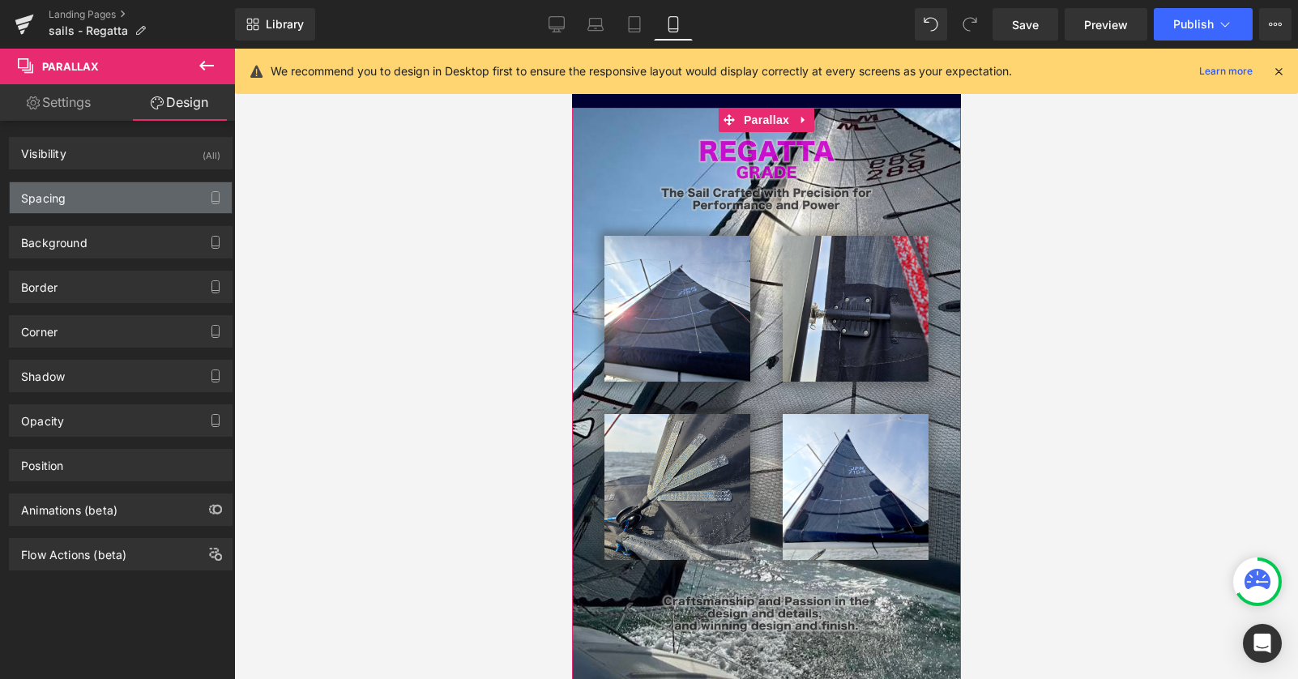
click at [128, 204] on div "Spacing" at bounding box center [121, 197] width 222 height 31
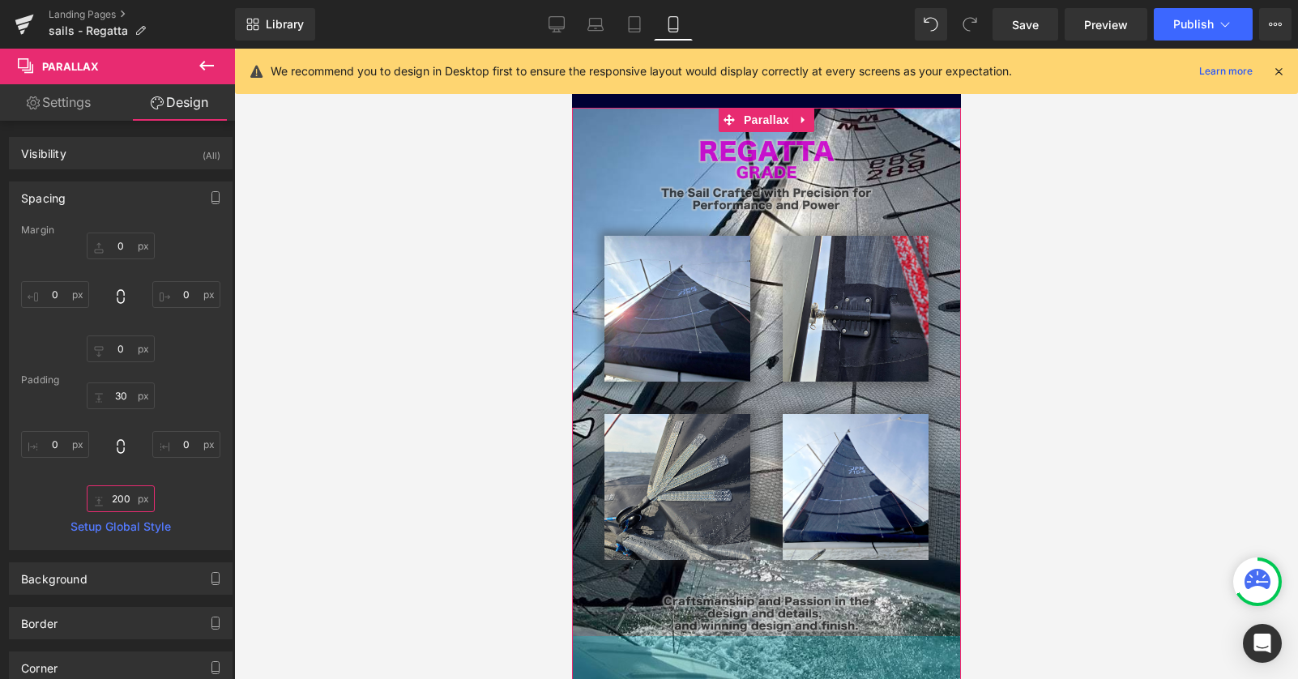
click at [114, 501] on input "200" at bounding box center [121, 498] width 68 height 27
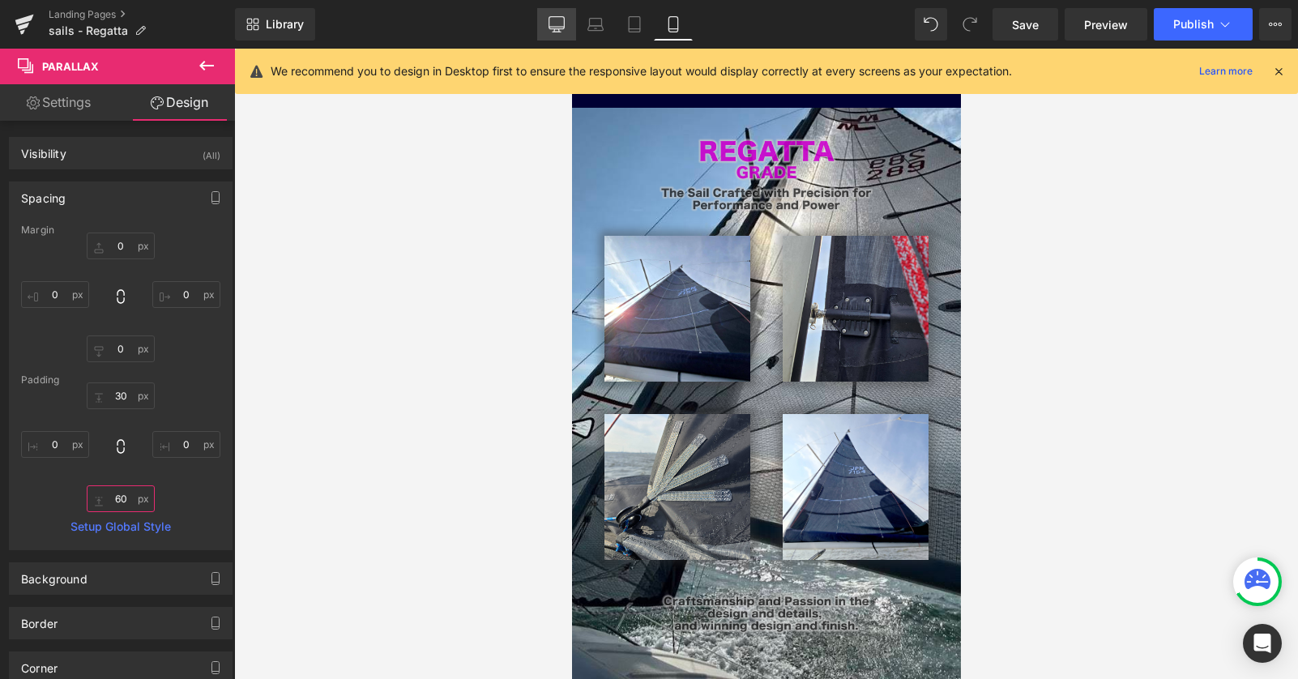
type input "60"
click at [559, 32] on icon at bounding box center [556, 32] width 8 height 0
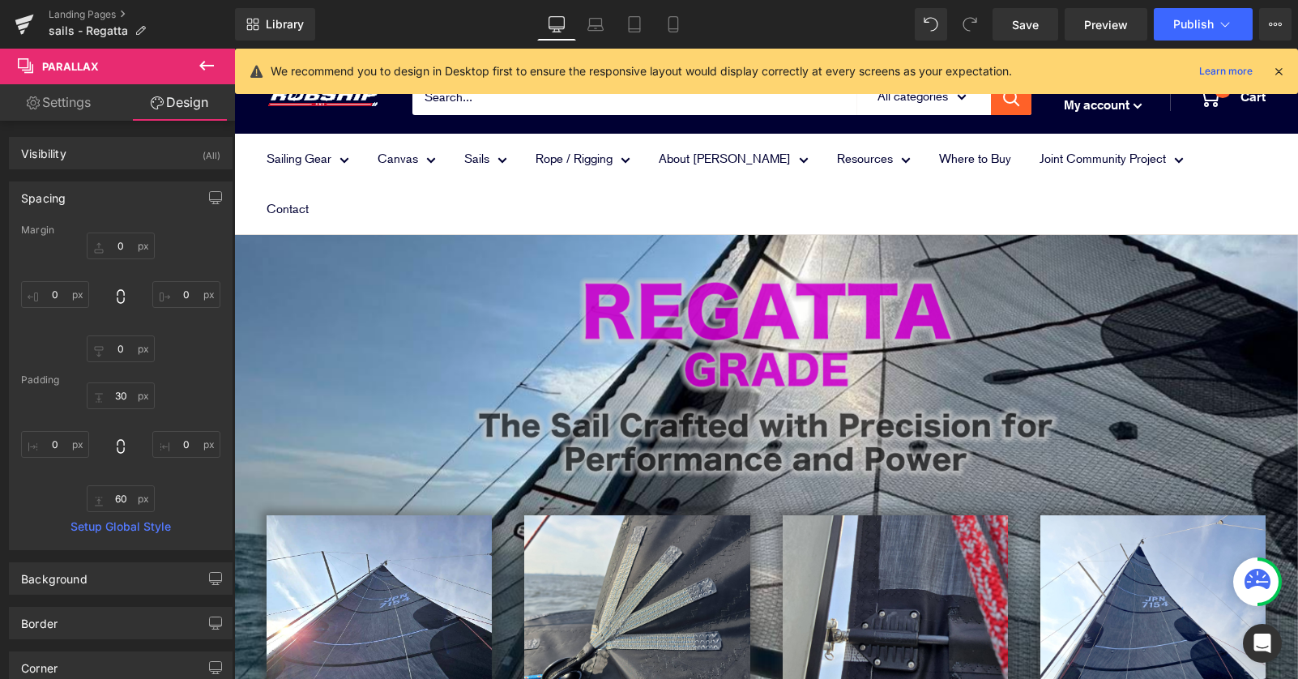
type input "0"
type input "30"
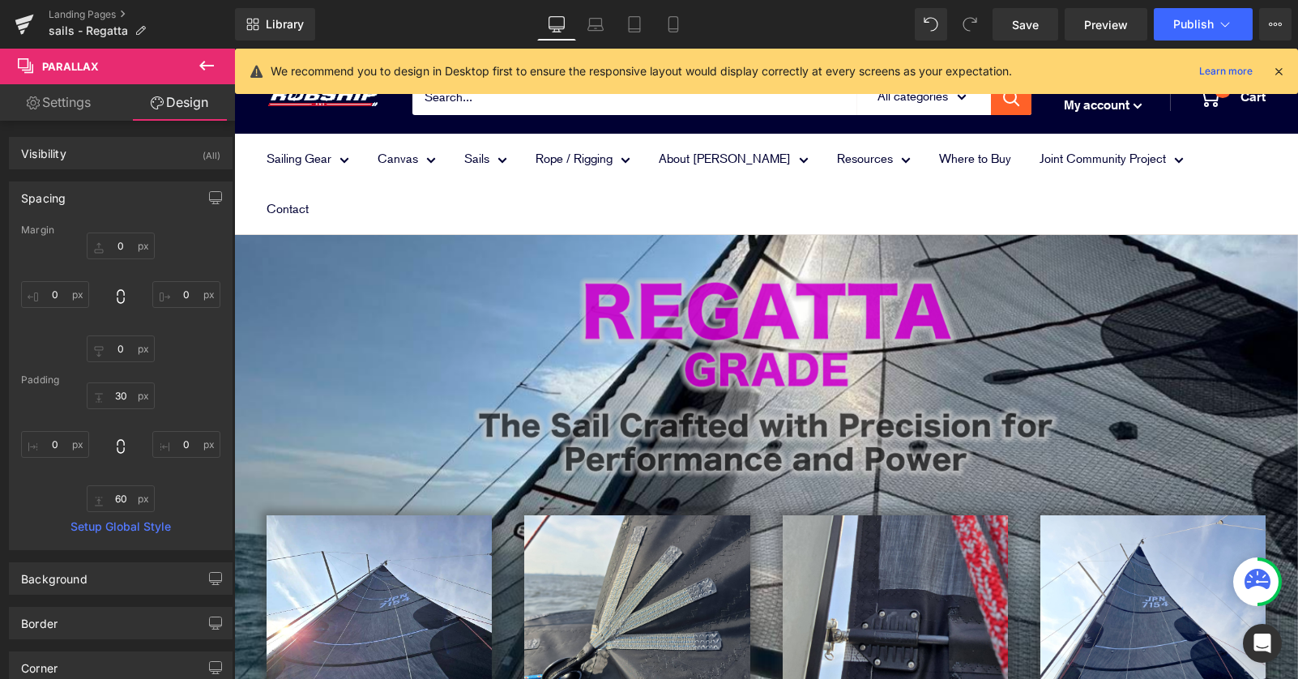
type input "0"
type input "200"
type input "0"
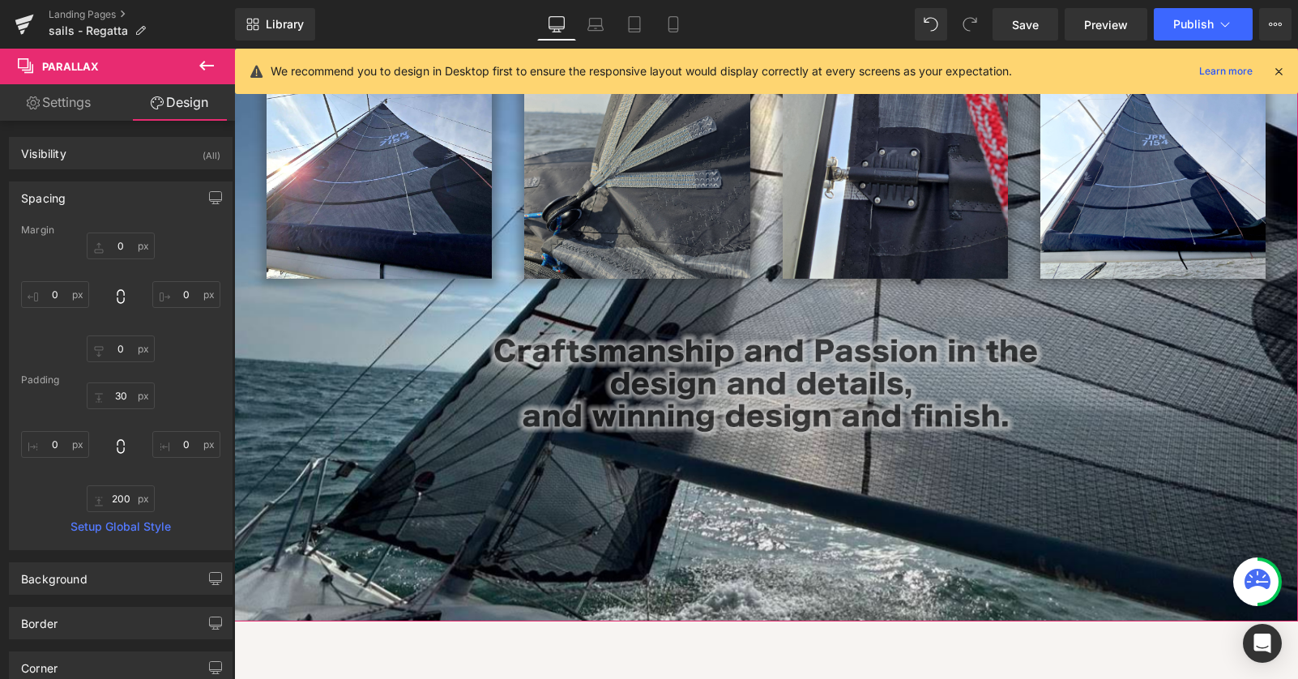
scroll to position [427, 0]
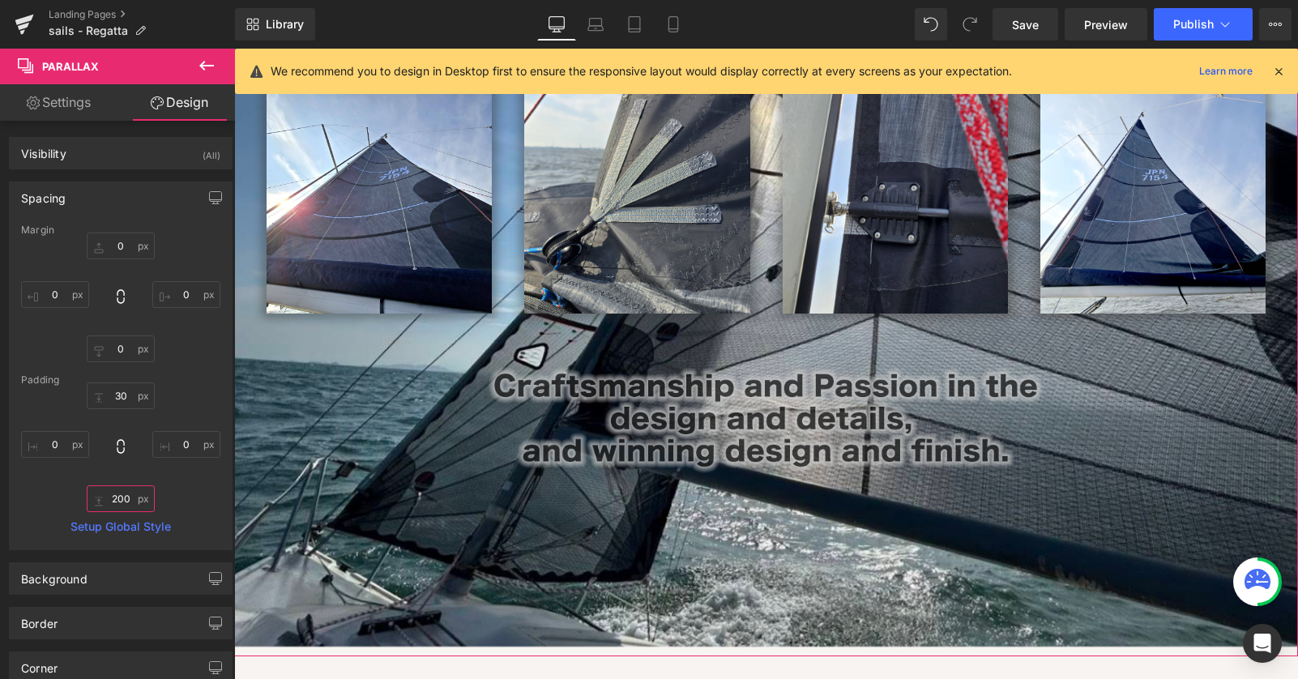
click at [116, 503] on input "200" at bounding box center [121, 498] width 68 height 27
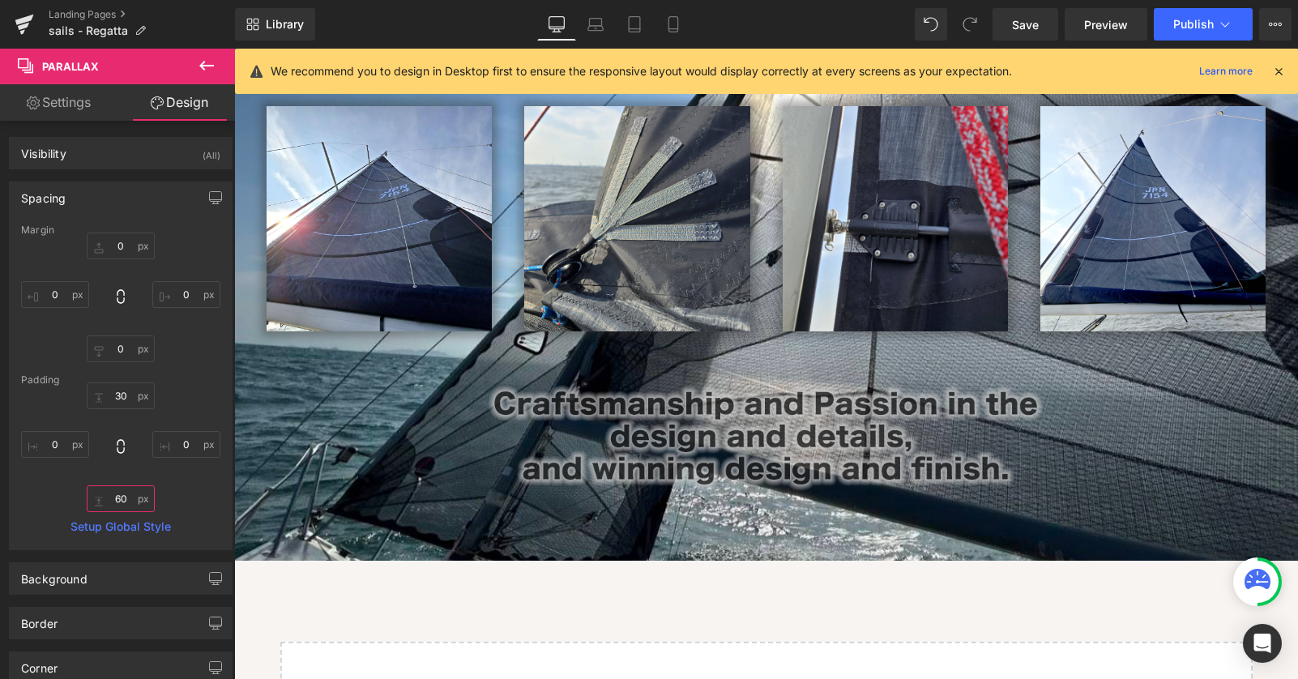
scroll to position [412, 0]
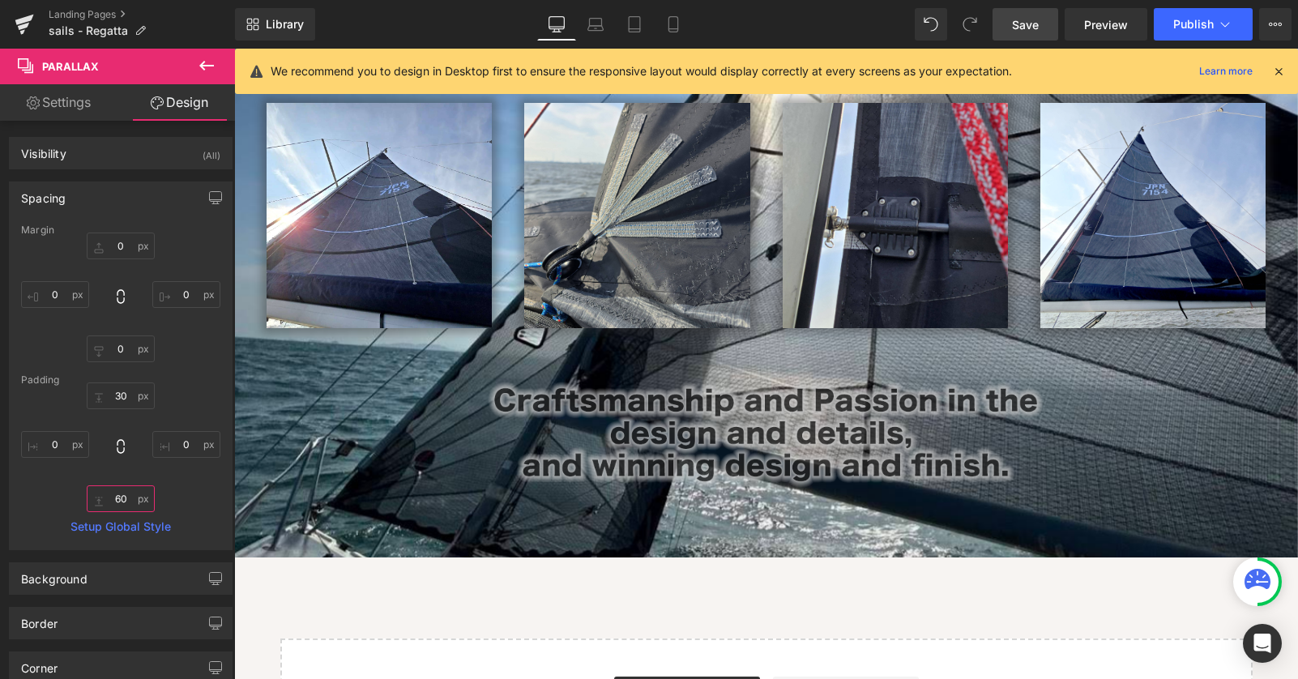
type input "60"
click at [1030, 31] on span "Save" at bounding box center [1025, 24] width 27 height 17
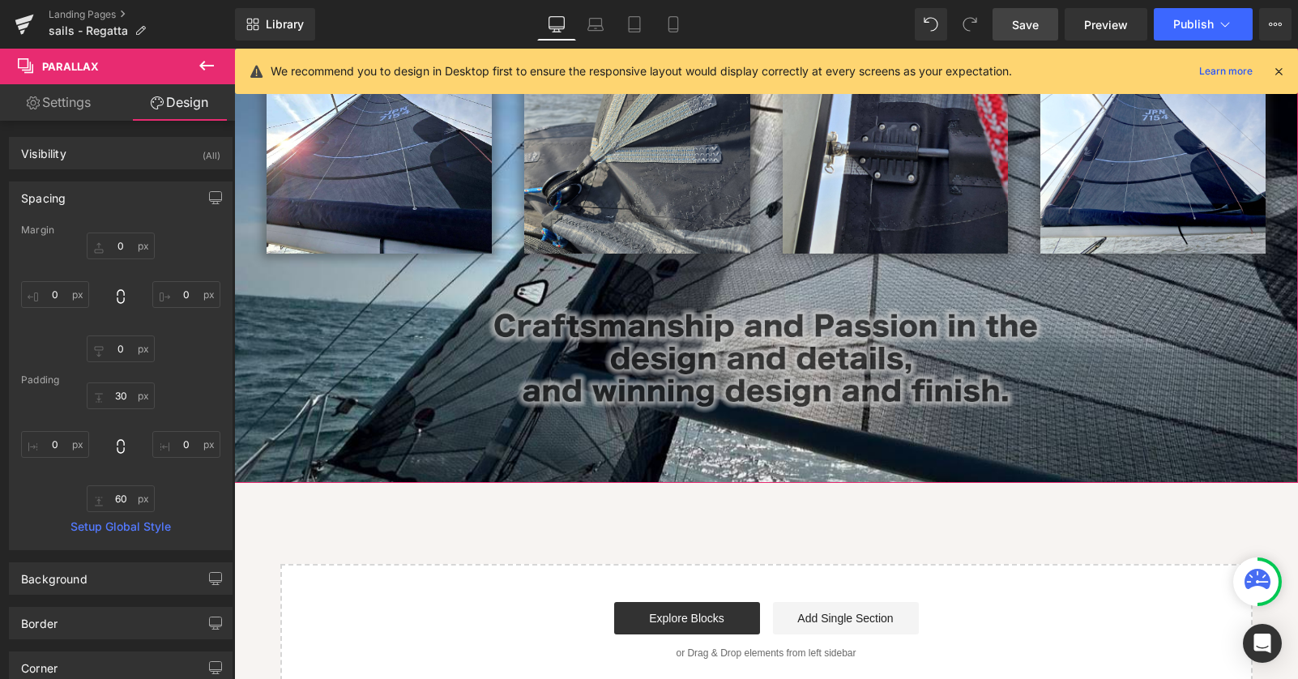
scroll to position [505, 0]
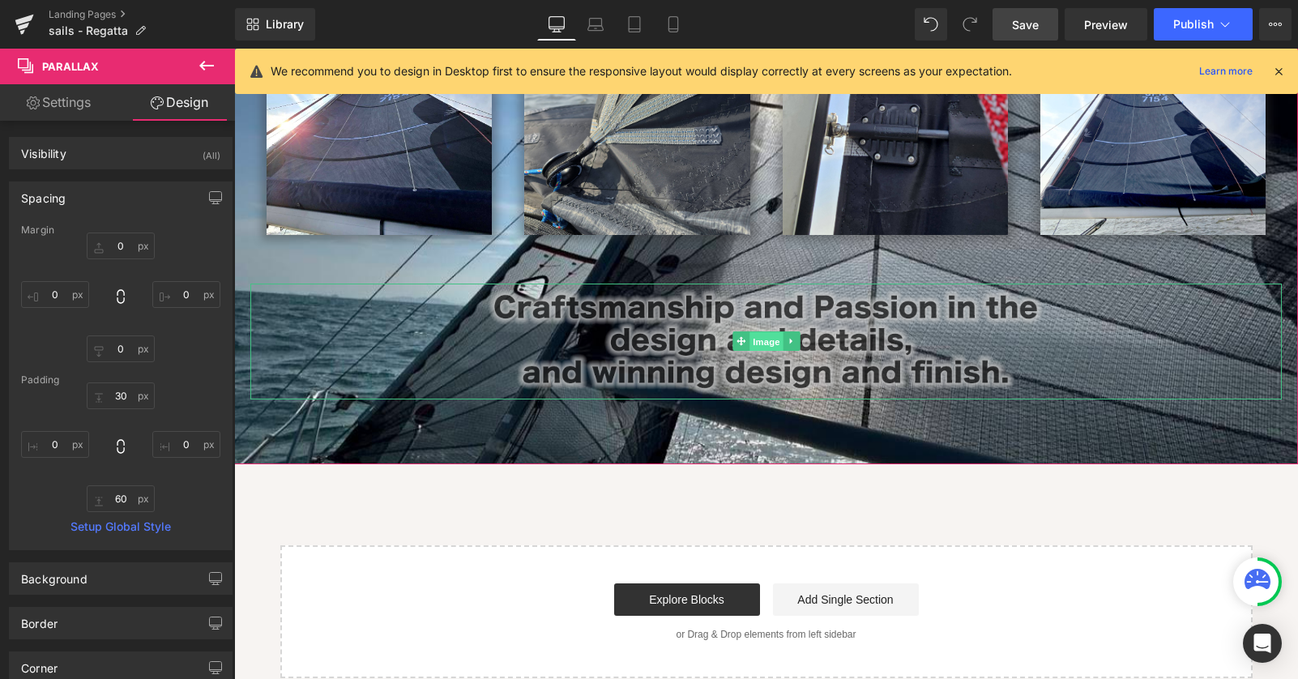
click at [762, 332] on span "Image" at bounding box center [766, 341] width 34 height 19
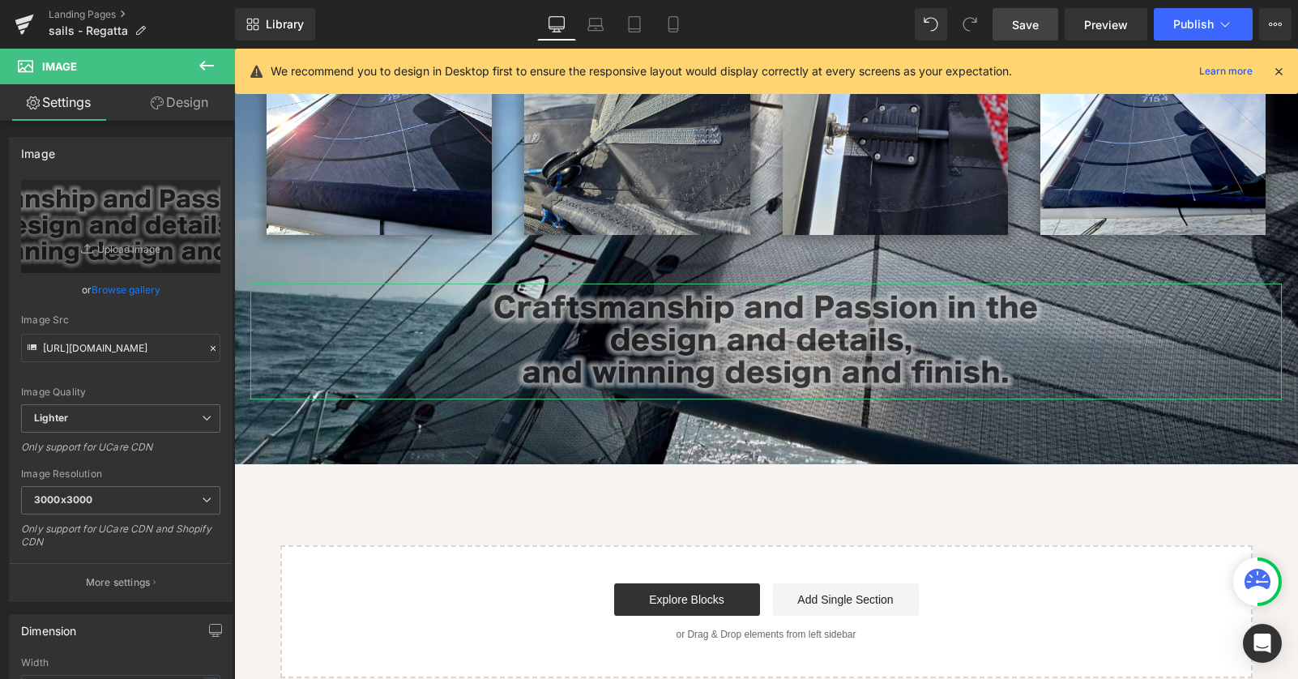
click at [180, 105] on link "Design" at bounding box center [179, 102] width 117 height 36
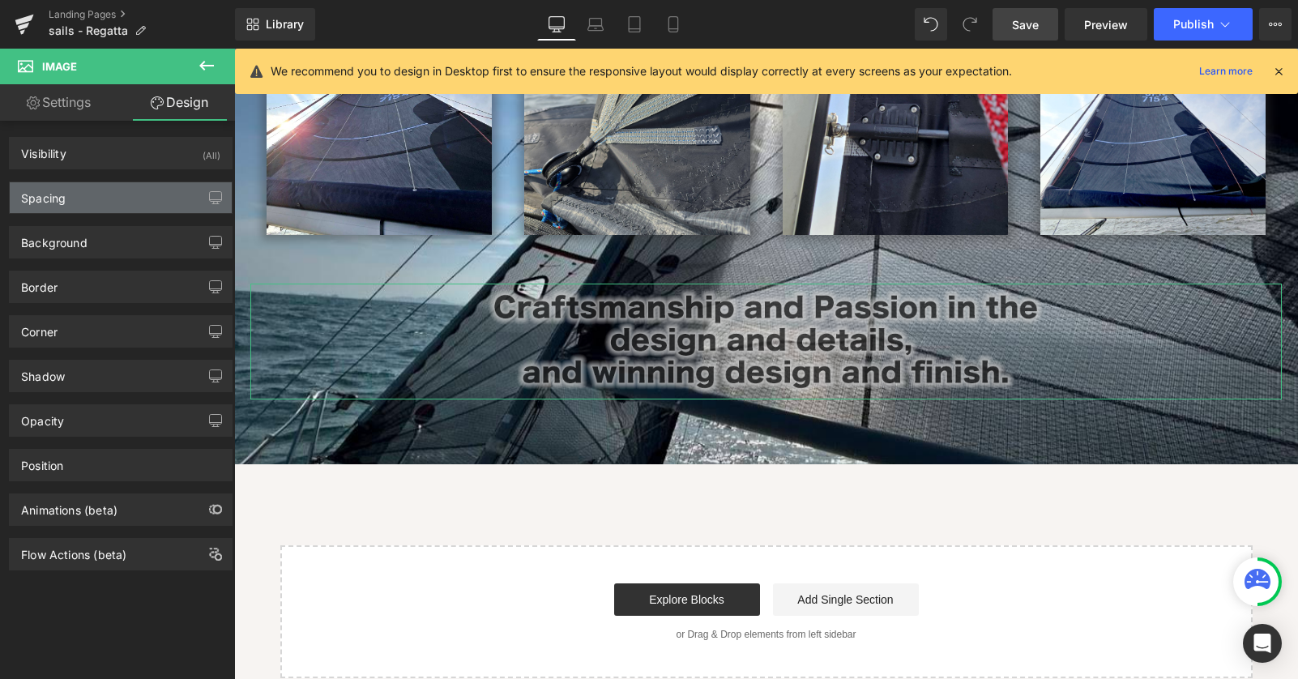
click at [109, 198] on div "Spacing" at bounding box center [121, 197] width 222 height 31
type input "20"
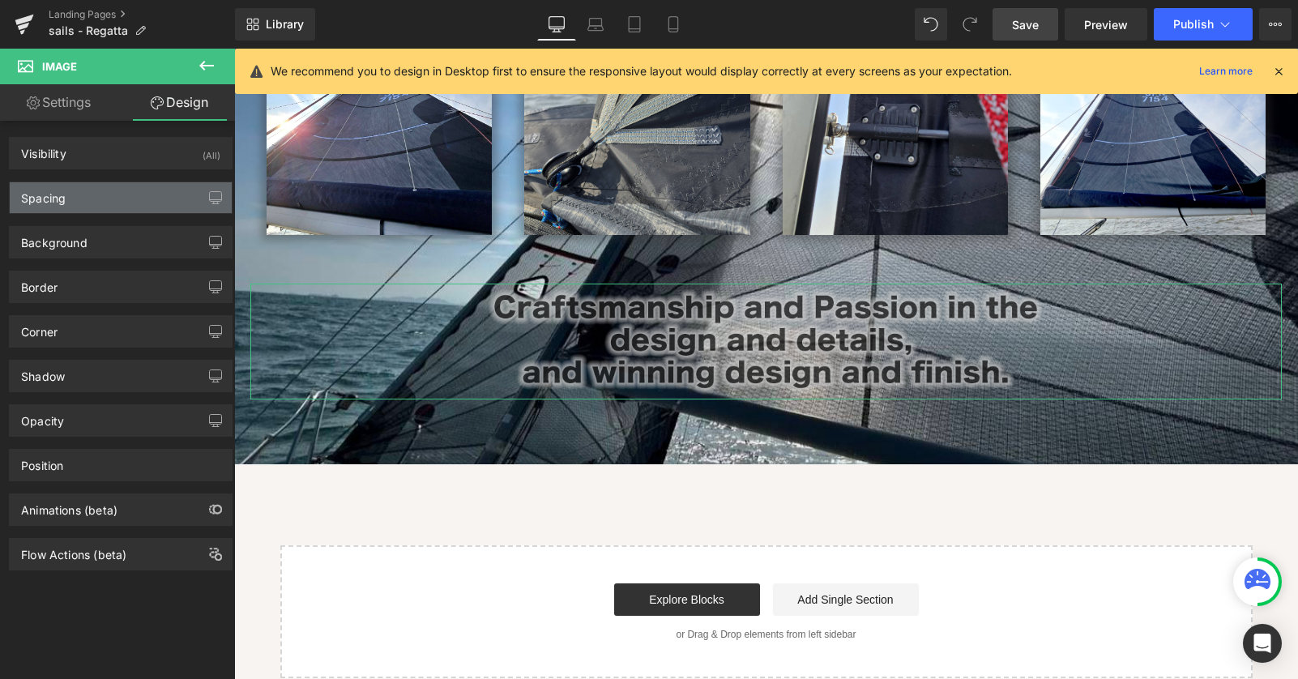
type input "0"
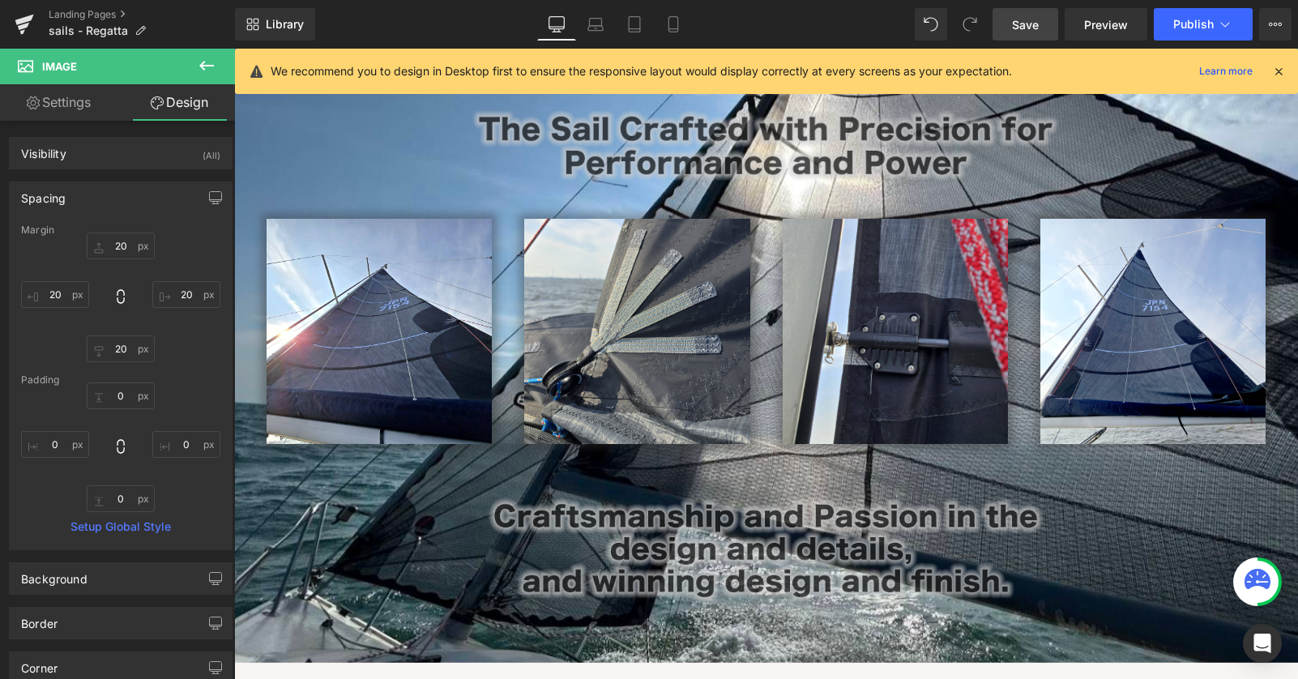
scroll to position [272, 0]
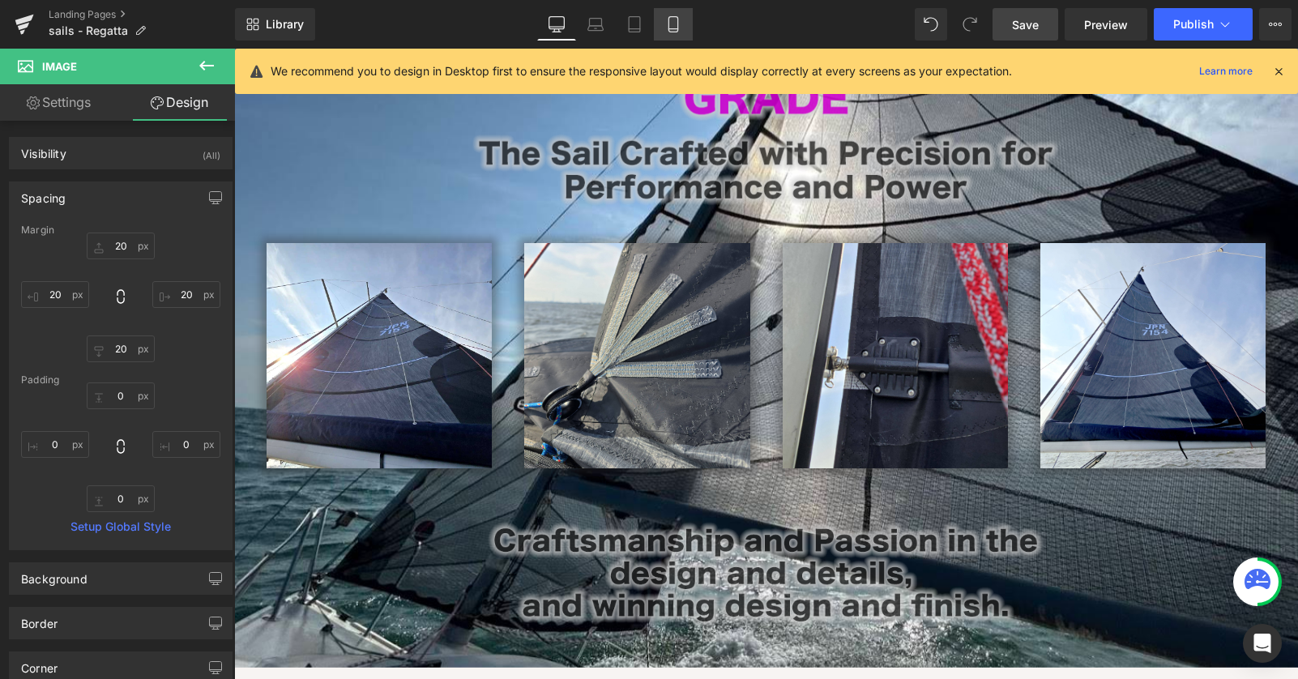
click at [680, 27] on icon at bounding box center [673, 24] width 16 height 16
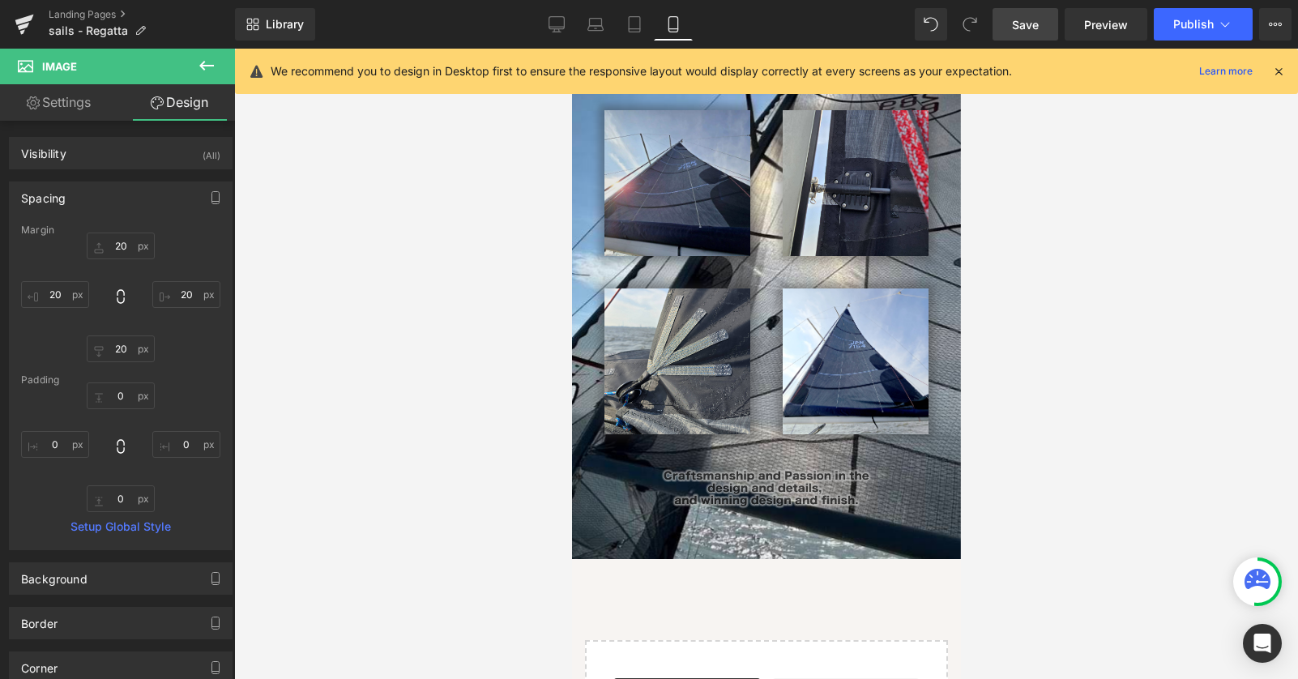
type input "0"
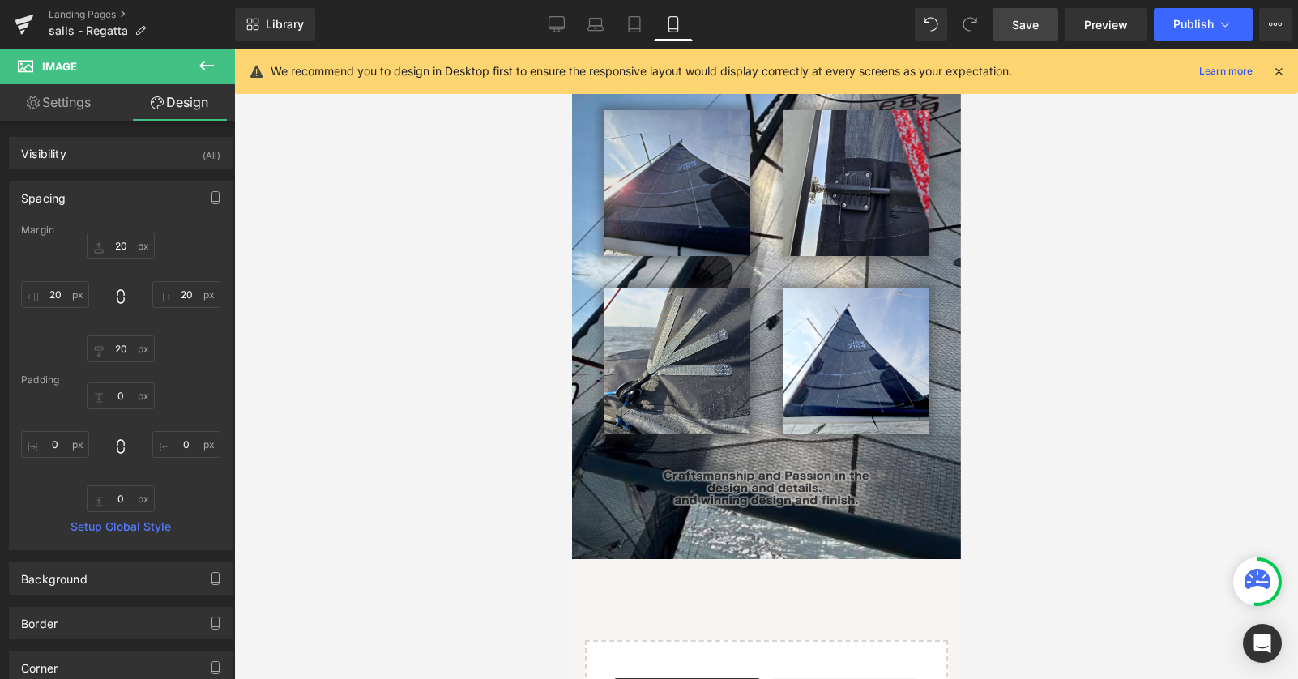
type input "0"
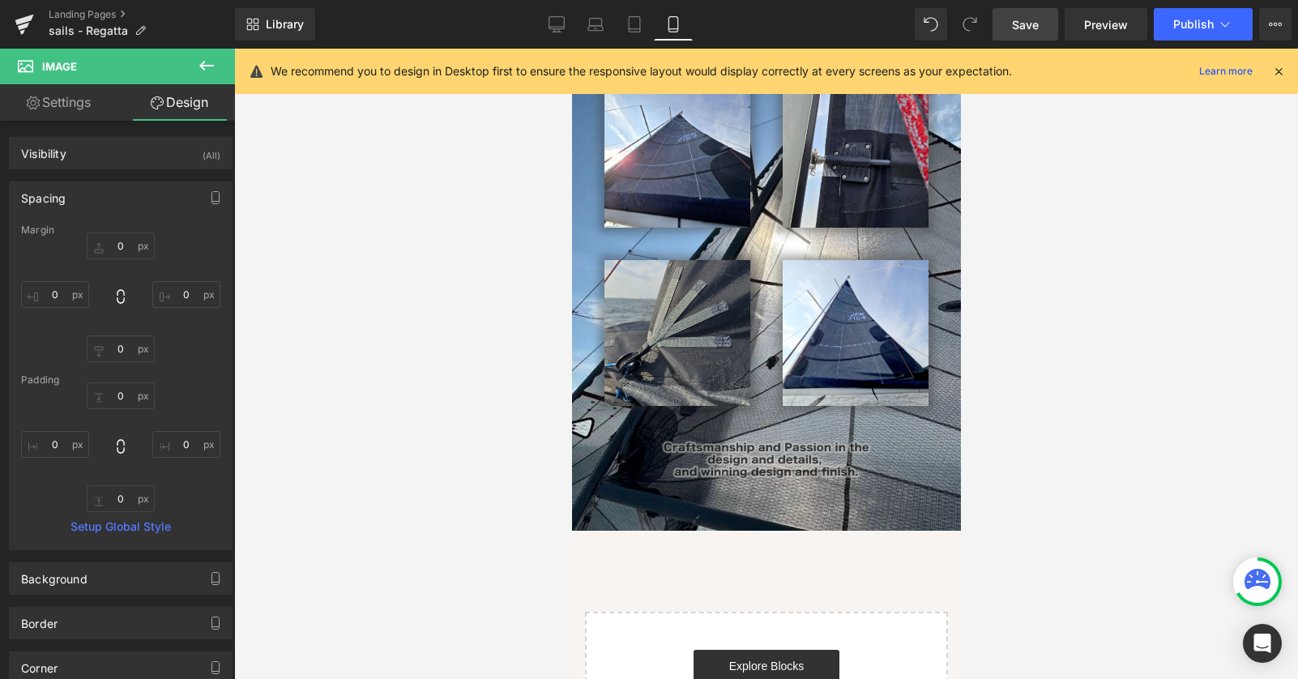
scroll to position [0, 0]
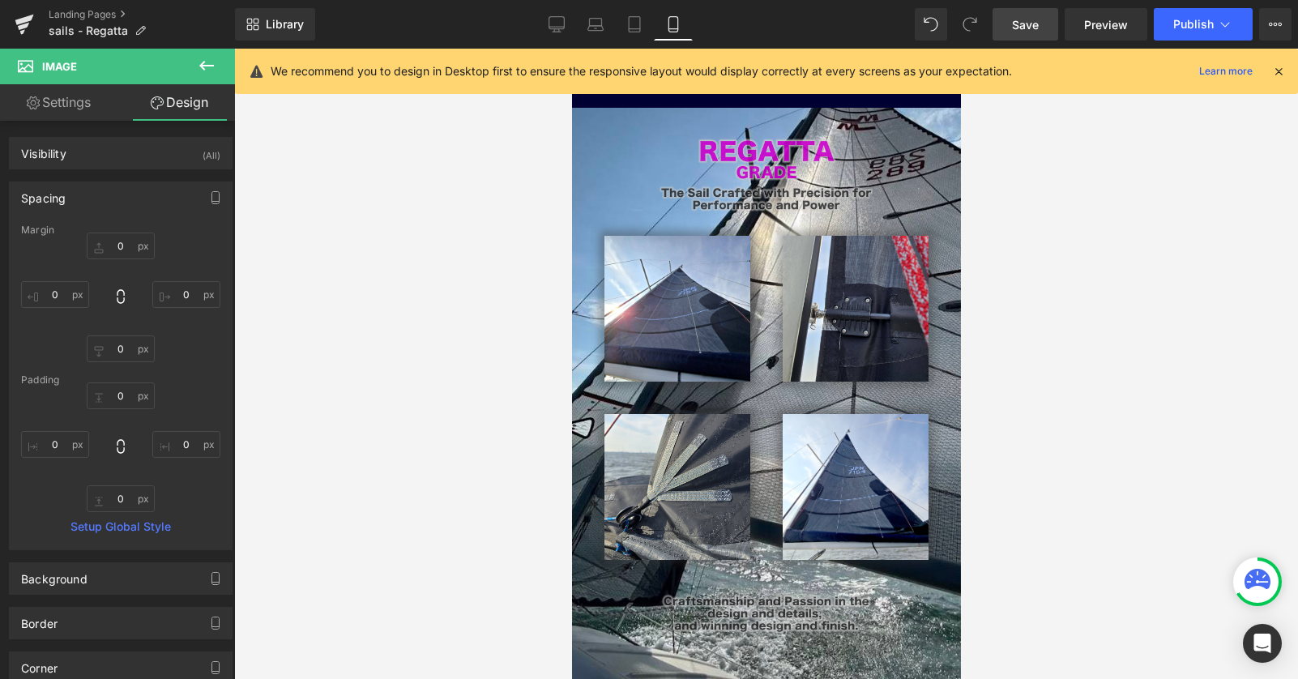
click at [569, 49] on div "We recommend you to design in Desktop first to ensure the responsive layout wou…" at bounding box center [766, 71] width 1063 height 45
click at [560, 34] on link "Desktop" at bounding box center [556, 24] width 39 height 32
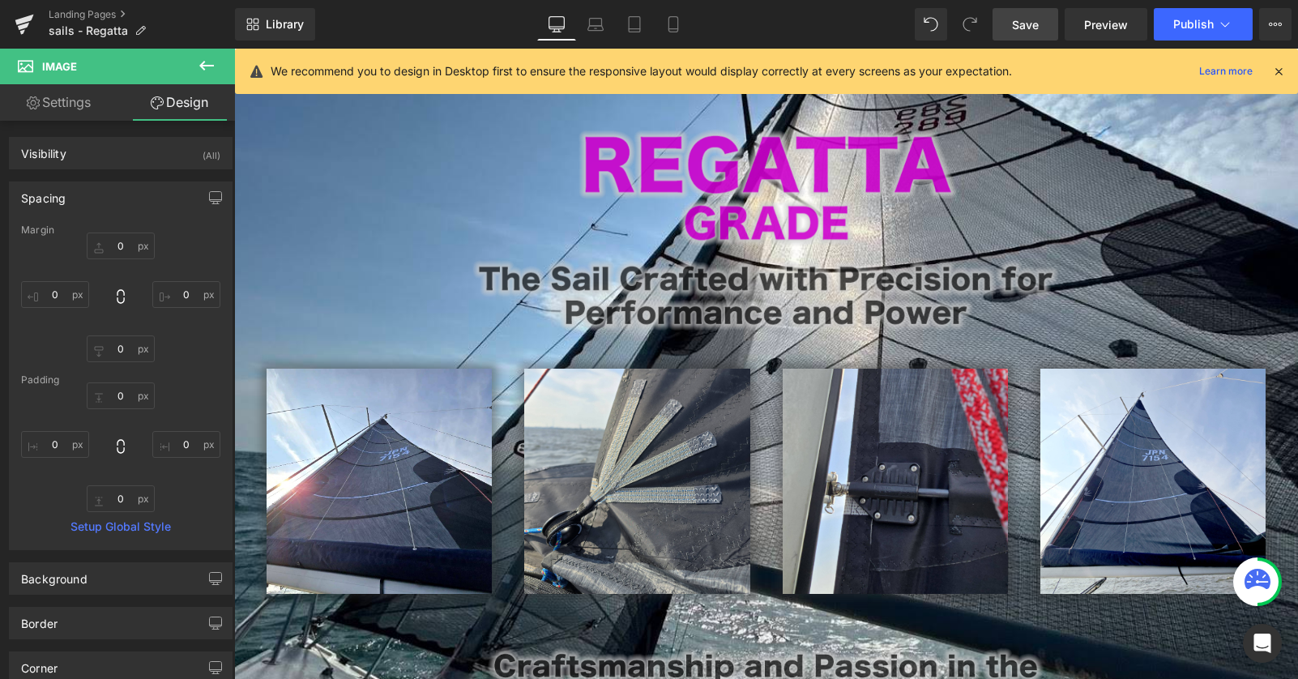
type input "20"
type input "0"
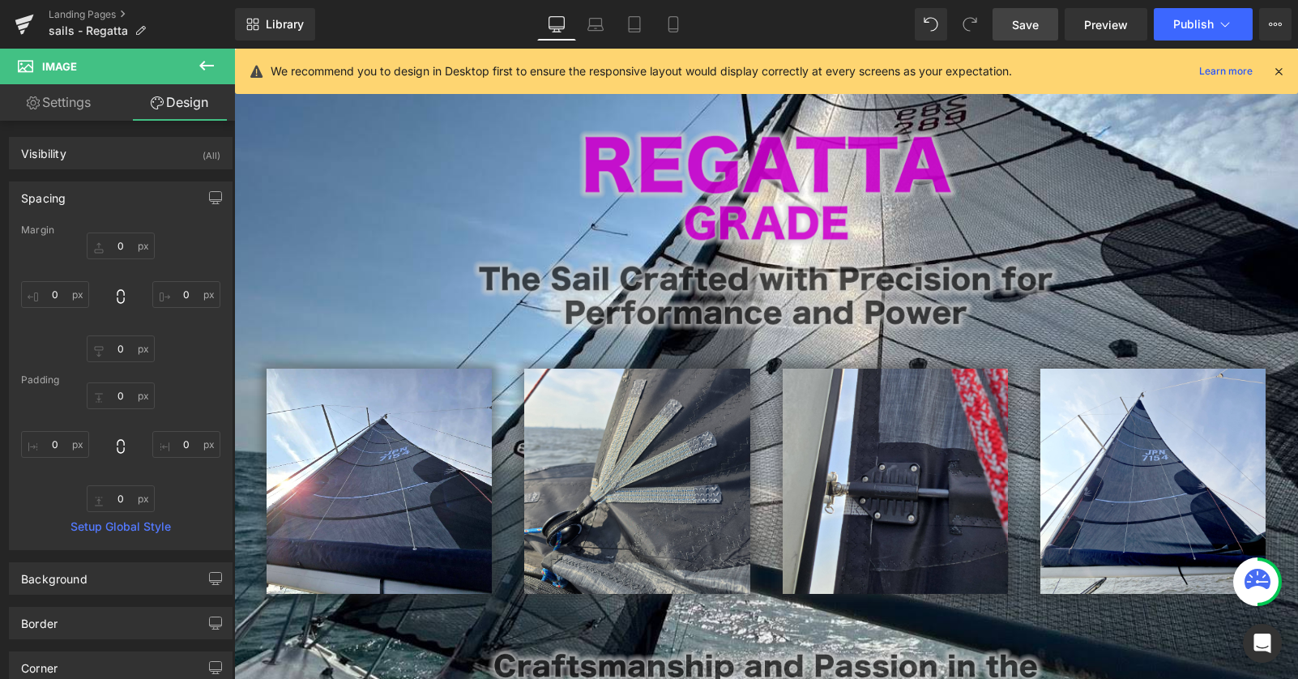
type input "0"
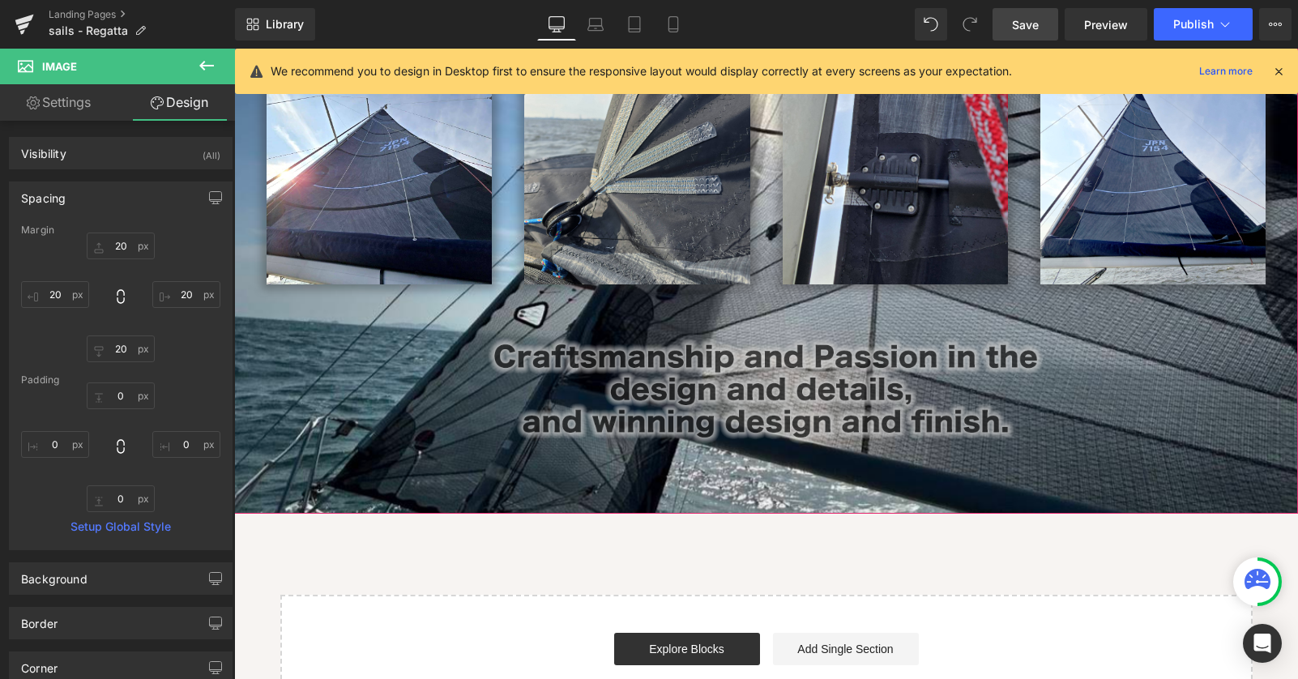
scroll to position [459, 0]
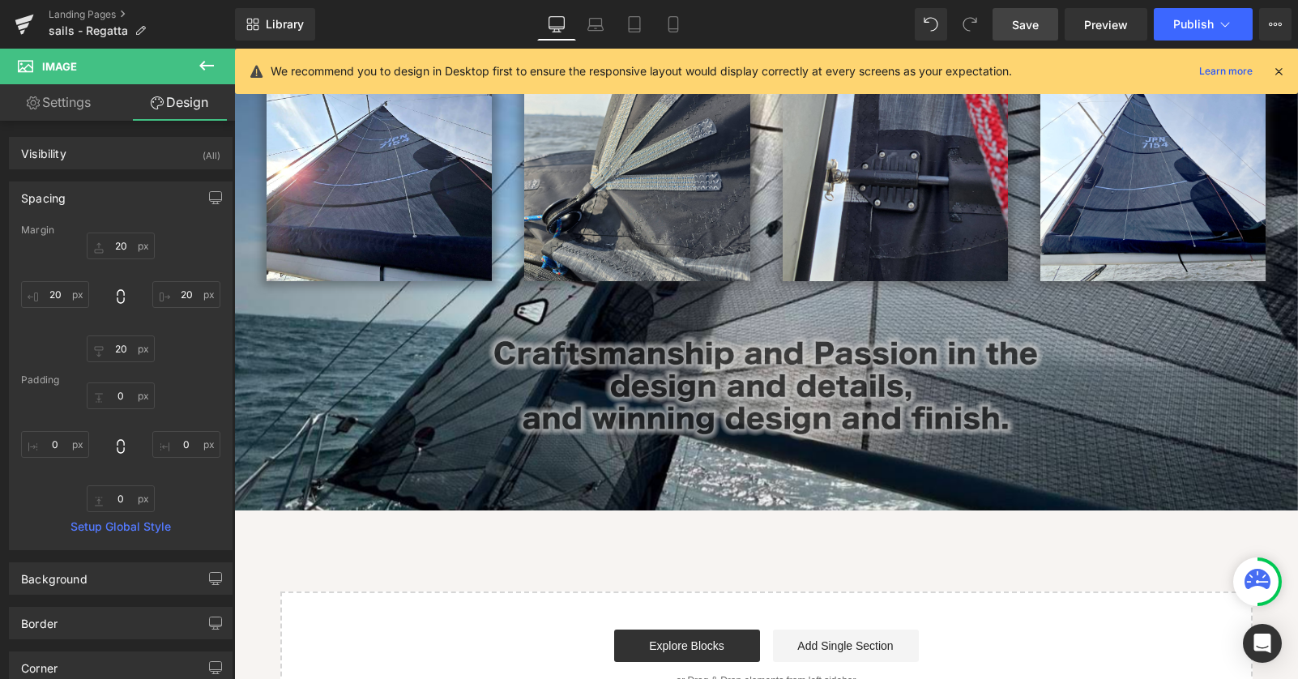
click at [210, 65] on icon at bounding box center [206, 65] width 19 height 19
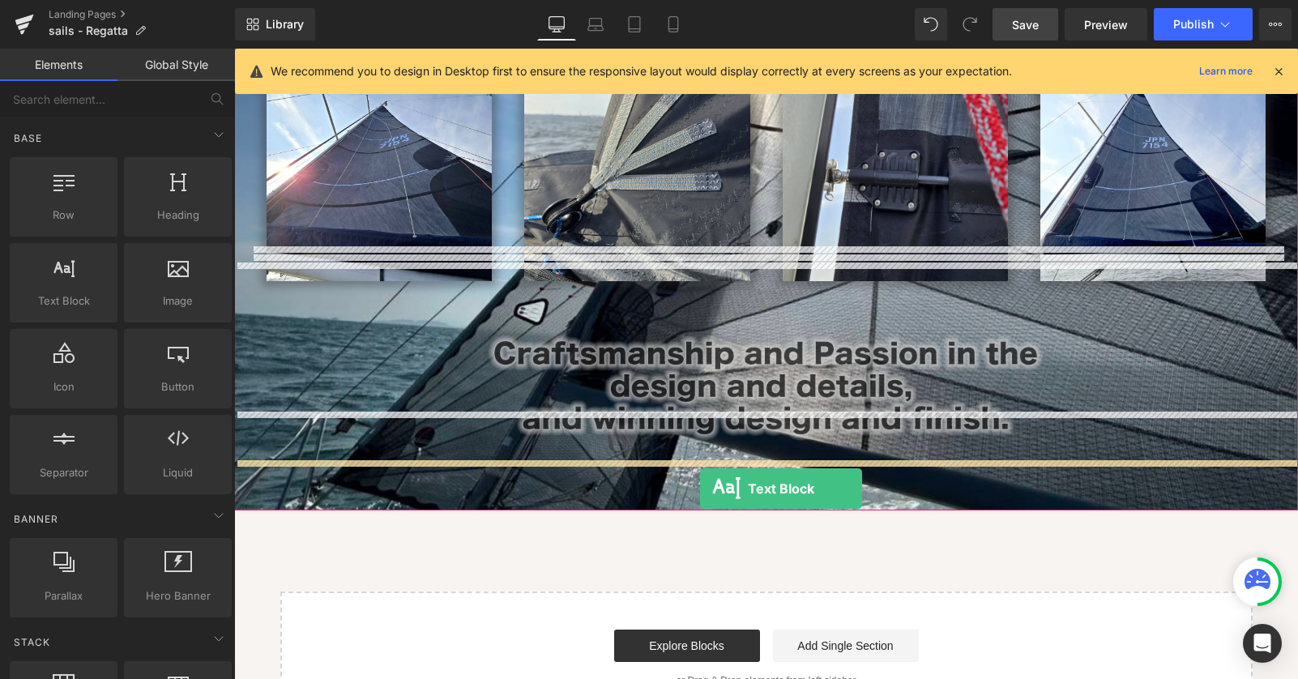
drag, startPoint x: 286, startPoint y: 333, endPoint x: 700, endPoint y: 488, distance: 442.2
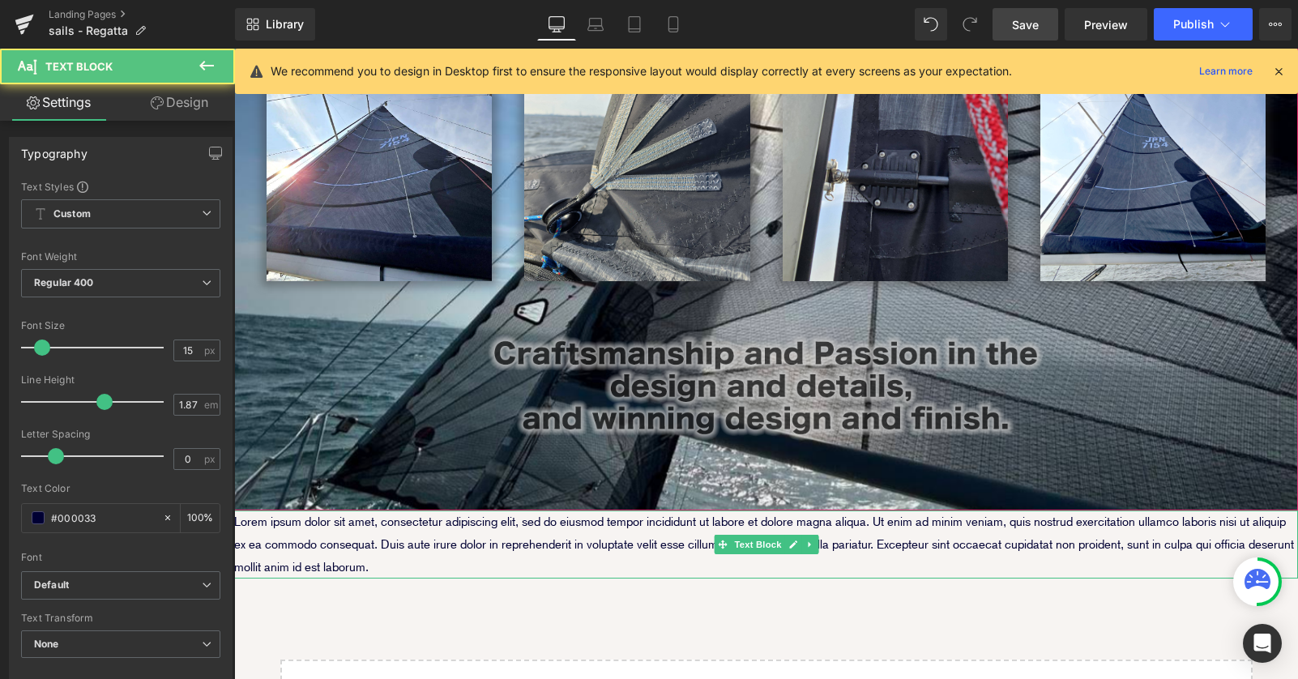
scroll to position [1627, 1064]
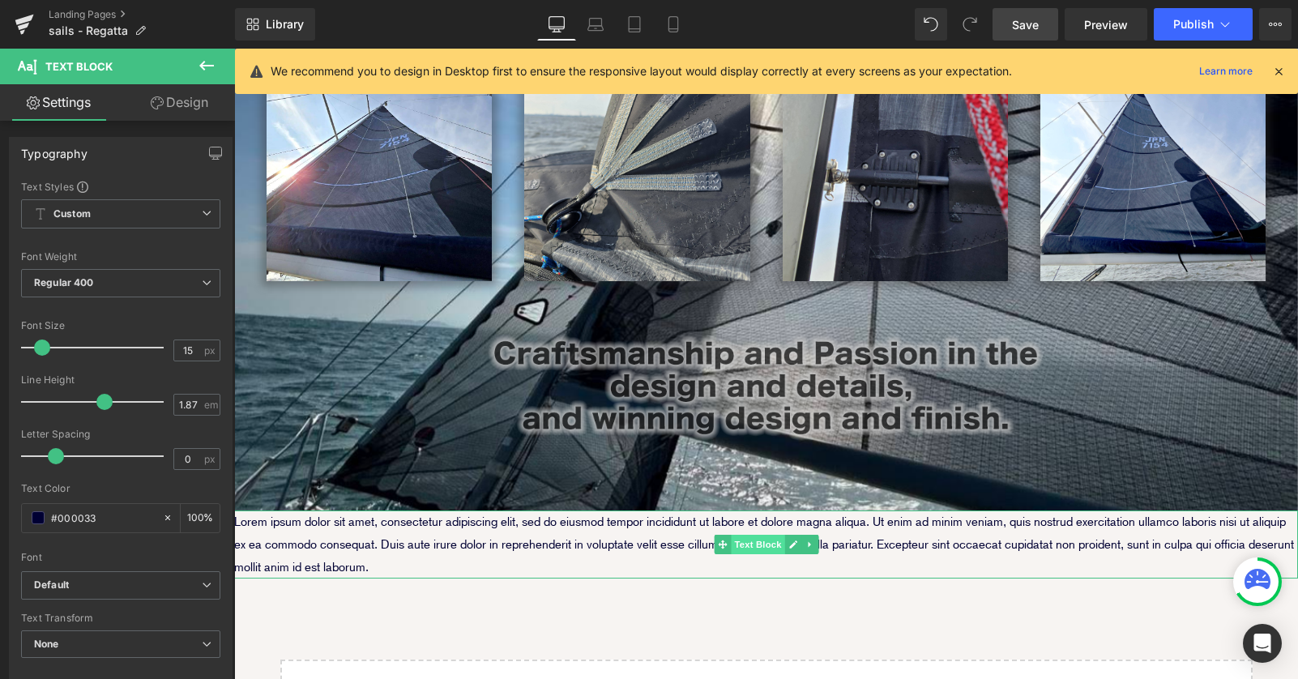
click at [760, 535] on span "Text Block" at bounding box center [757, 544] width 53 height 19
click at [758, 535] on span "Text Block" at bounding box center [757, 544] width 53 height 19
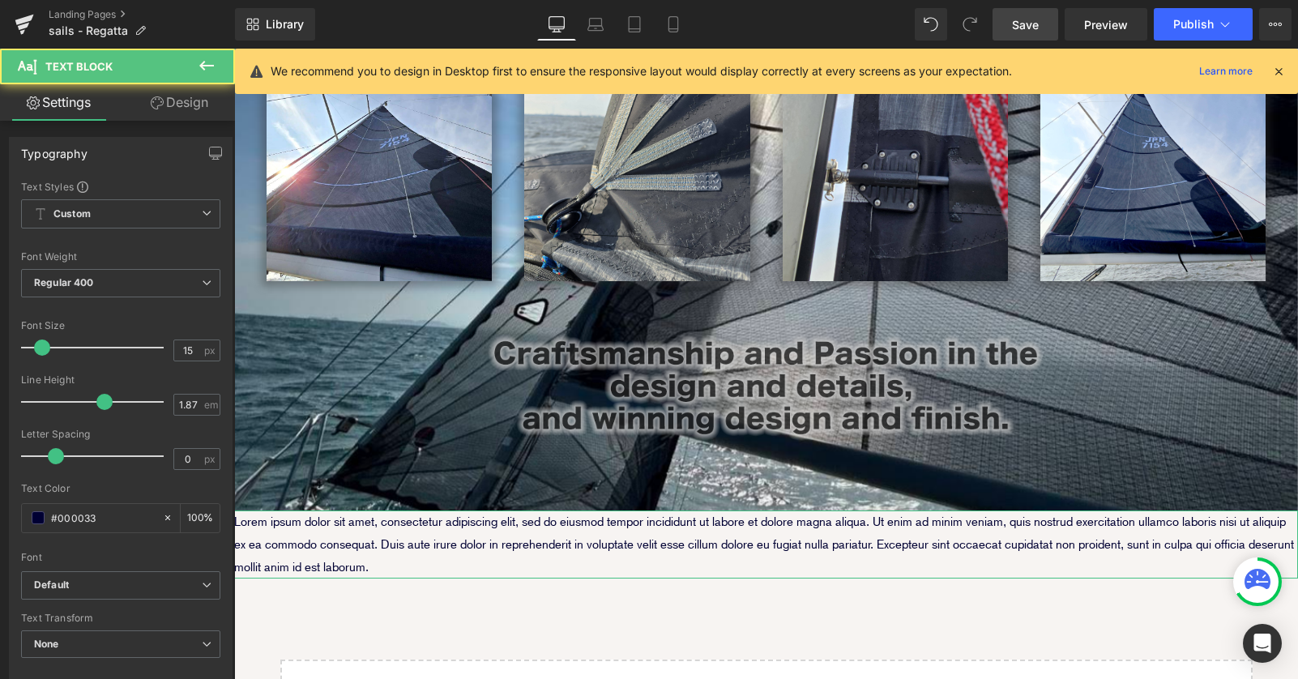
click at [192, 107] on link "Design" at bounding box center [179, 102] width 117 height 36
click at [0, 0] on div "Spacing" at bounding box center [0, 0] width 0 height 0
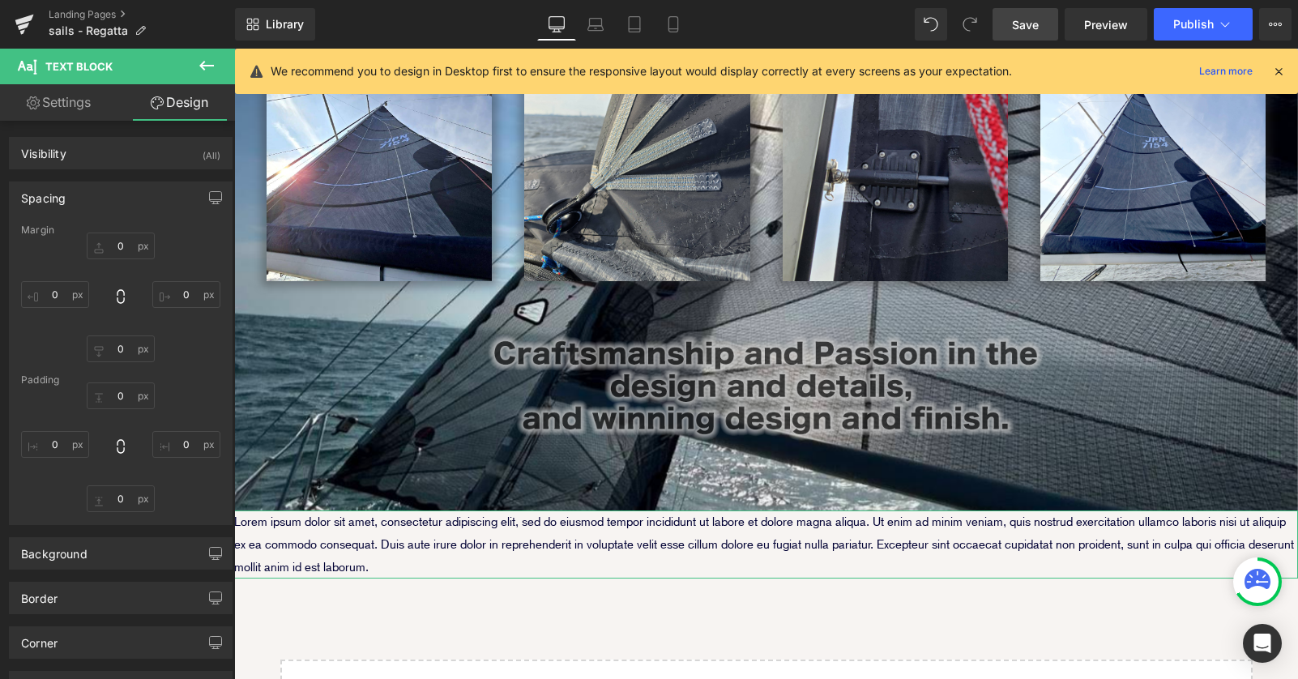
type input "0"
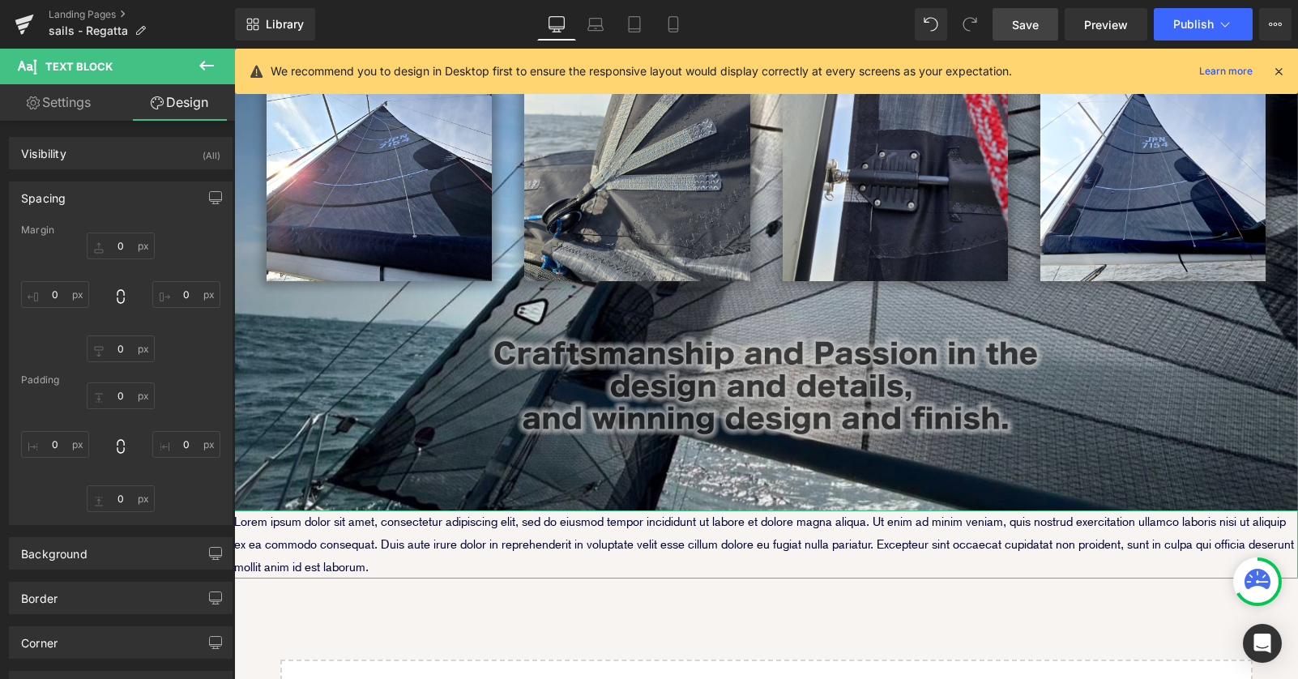
type input "0"
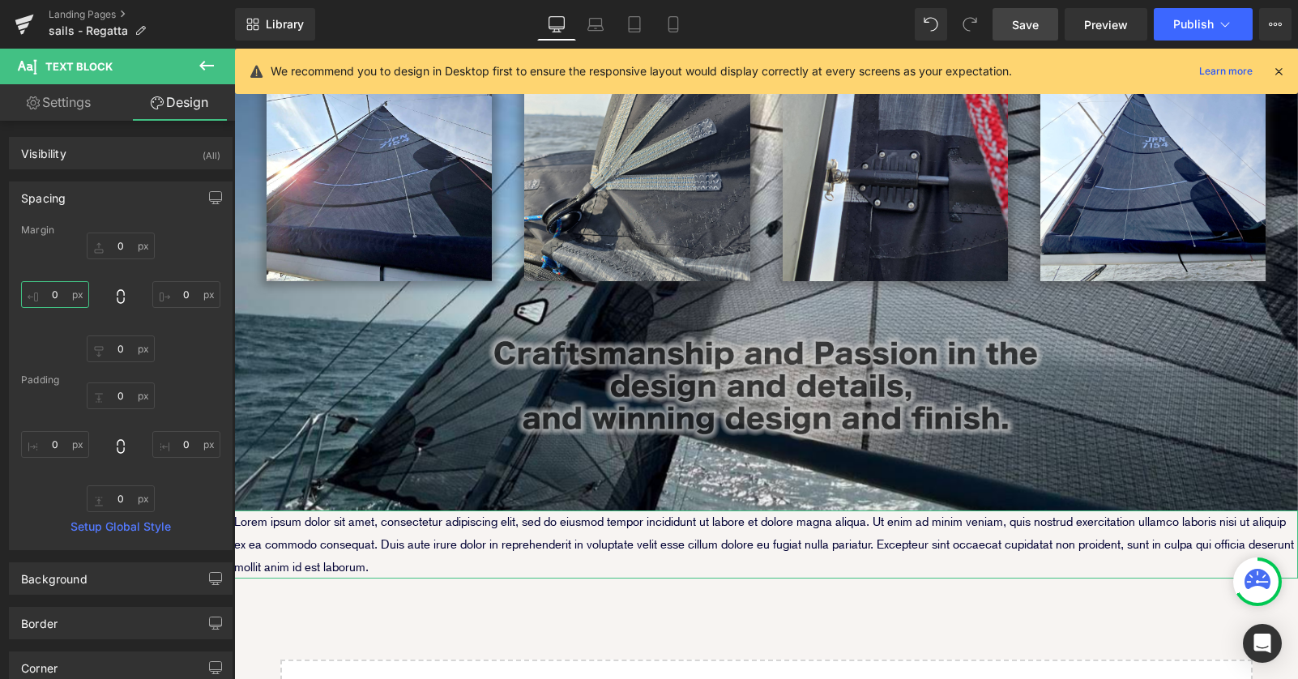
click at [49, 294] on input "0" at bounding box center [55, 294] width 68 height 27
type input "20"
click at [168, 289] on input "0" at bounding box center [186, 294] width 68 height 27
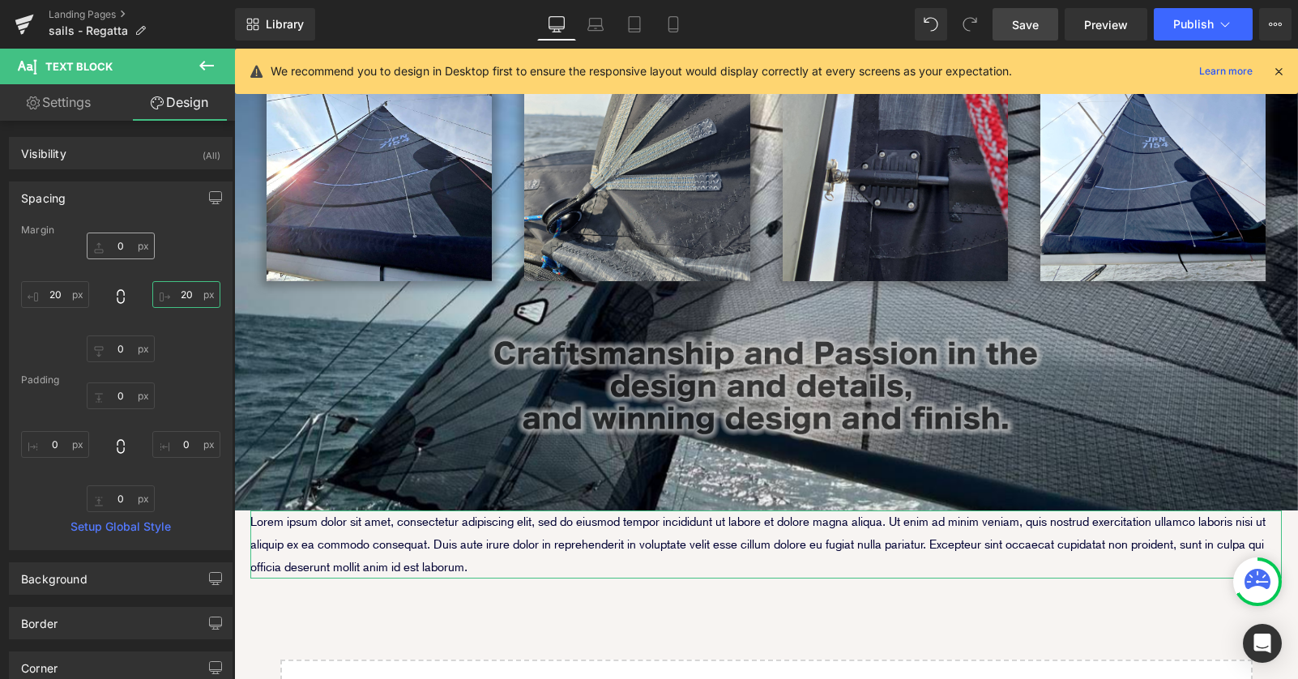
type input "20"
click at [116, 246] on input "0" at bounding box center [121, 245] width 68 height 27
type input "40"
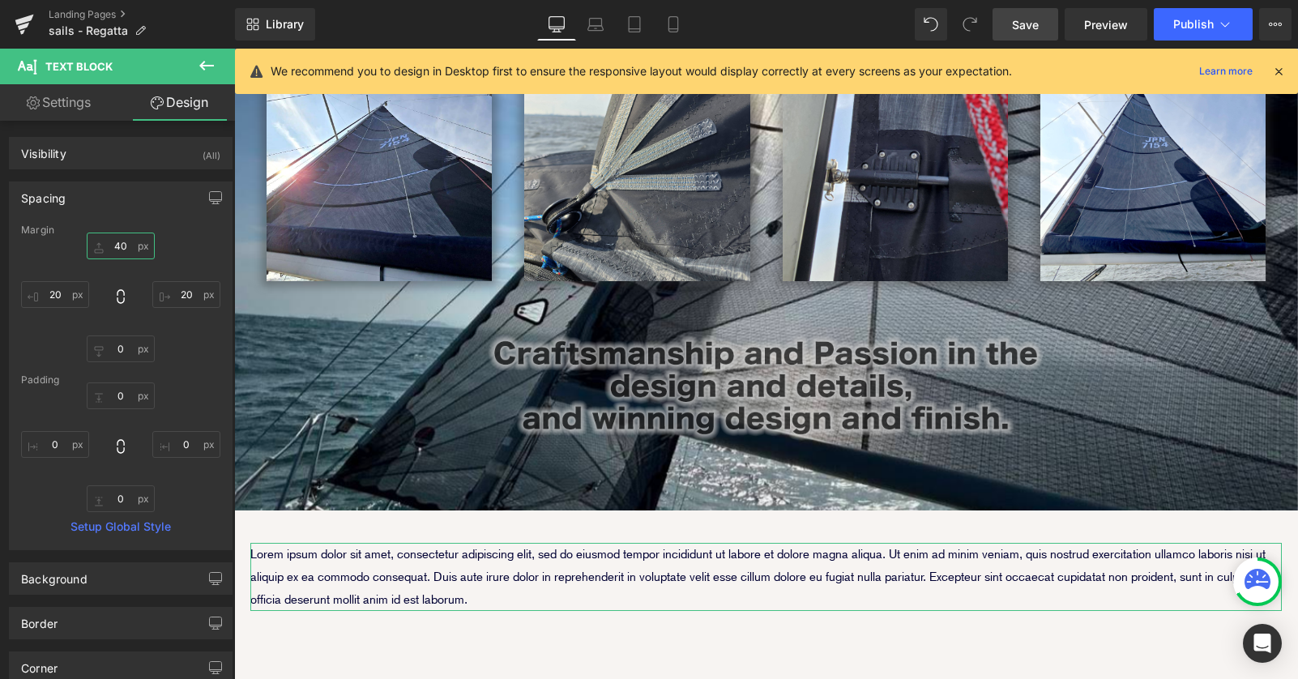
scroll to position [1660, 1064]
click at [537, 543] on p "Lorem ipsum dolor sit amet, consectetur adipiscing elit, sed do eiusmod tempor …" at bounding box center [765, 577] width 1031 height 68
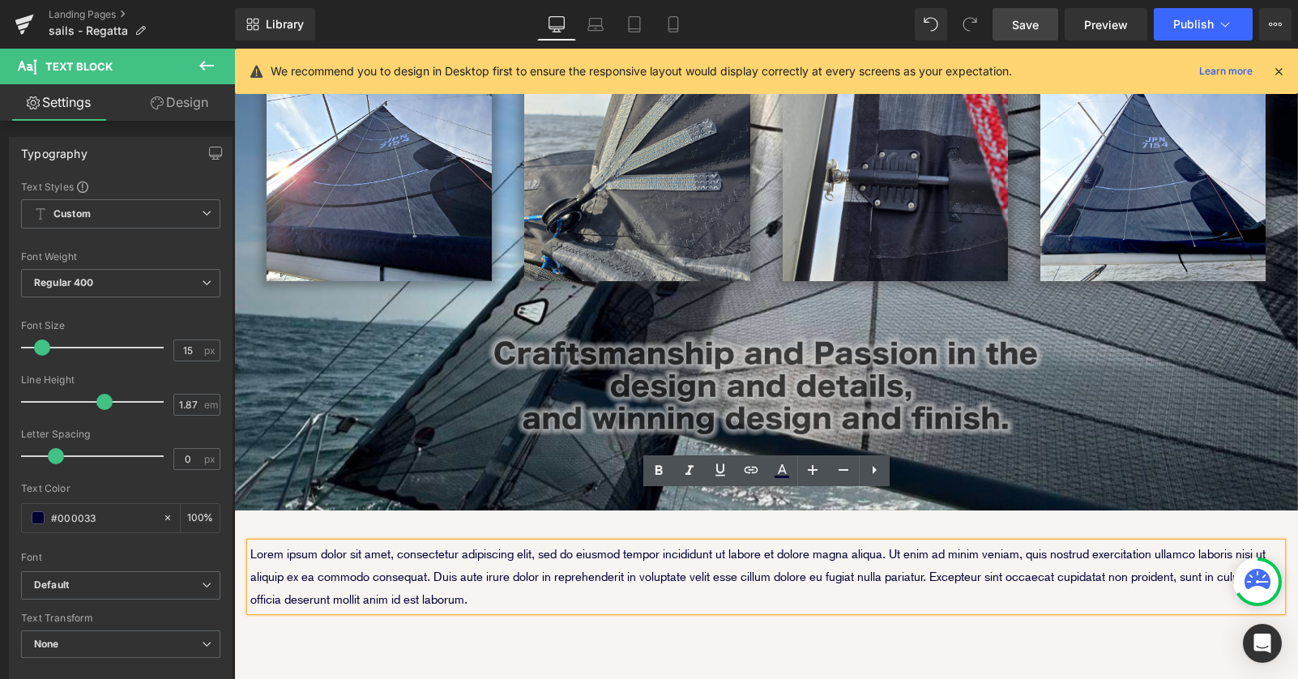
click at [612, 569] on div "Image Image Image Row Image Image Row Row Image Parallax 60px Lorem ipsum dolor…" at bounding box center [766, 300] width 1064 height 1049
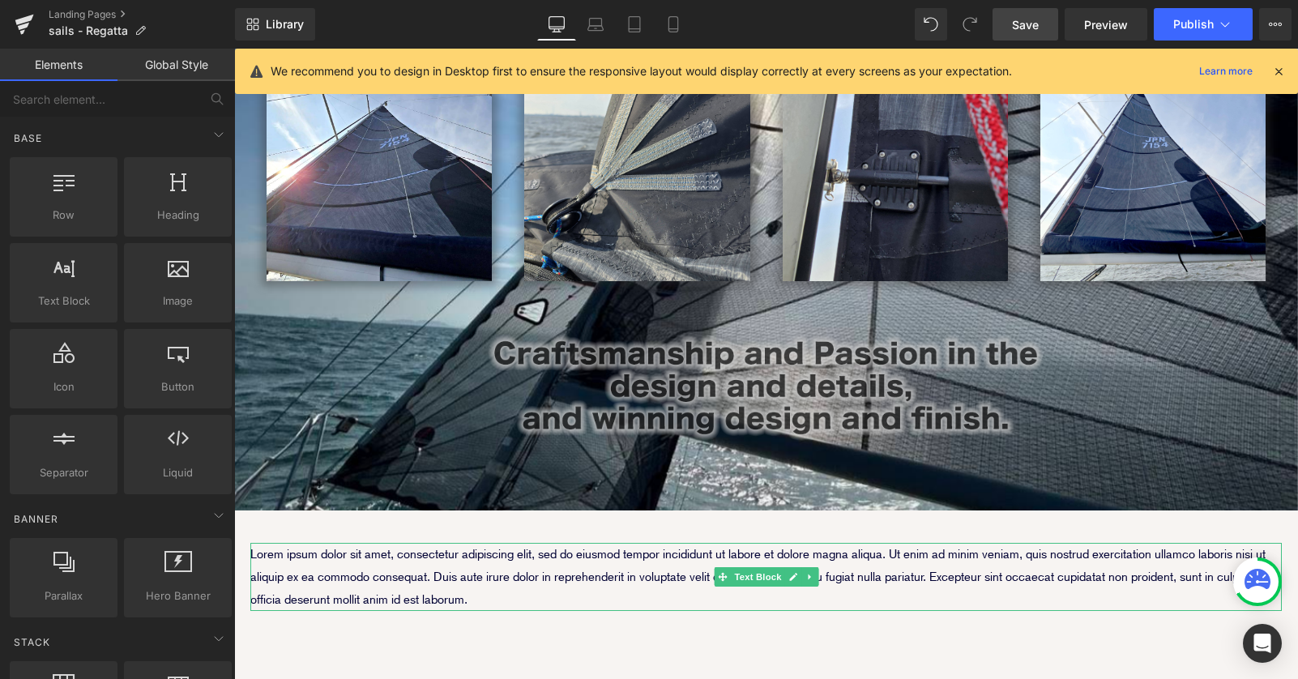
click at [428, 543] on p "Lorem ipsum dolor sit amet, consectetur adipiscing elit, sed do eiusmod tempor …" at bounding box center [765, 577] width 1031 height 68
click at [466, 543] on p "Lorem ipsum dolor sit amet, consectetur adipiscing elit, sed do eiusmod tempor …" at bounding box center [765, 577] width 1031 height 68
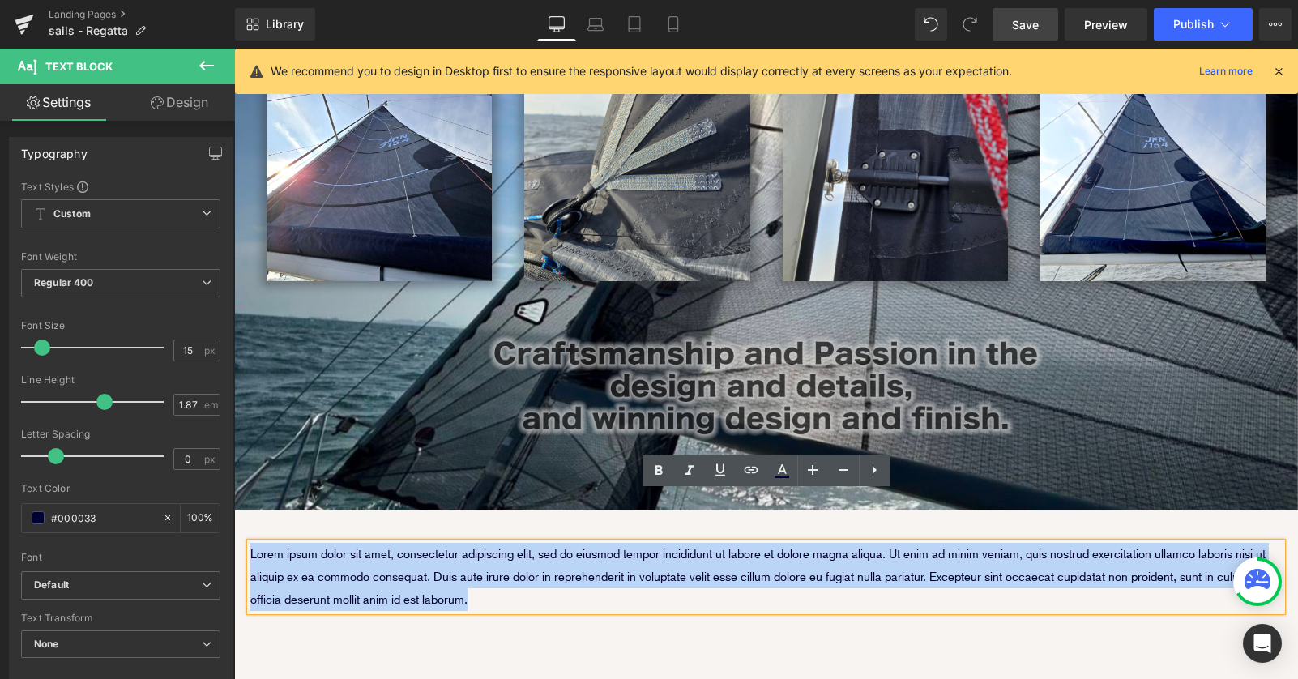
drag, startPoint x: 485, startPoint y: 549, endPoint x: 250, endPoint y: 501, distance: 239.7
click at [250, 543] on p "Lorem ipsum dolor sit amet, consectetur adipiscing elit, sed do eiusmod tempor …" at bounding box center [765, 577] width 1031 height 68
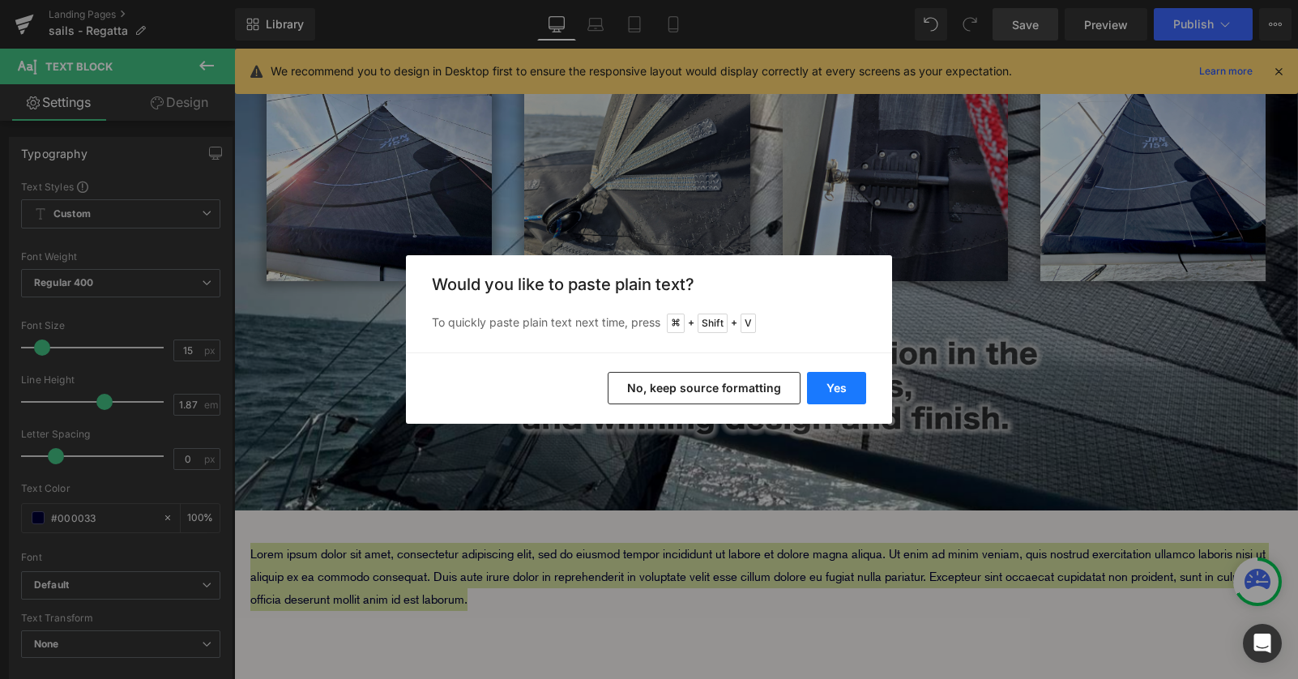
click at [825, 378] on button "Yes" at bounding box center [836, 388] width 59 height 32
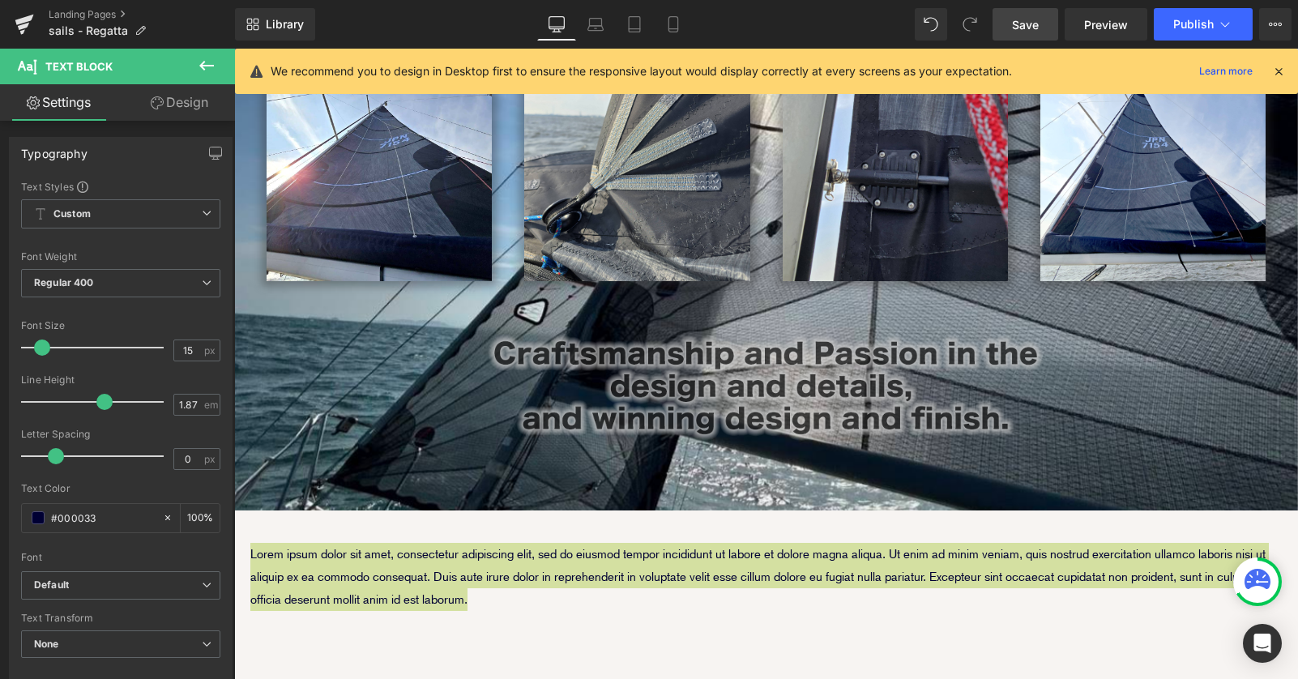
scroll to position [1614, 1064]
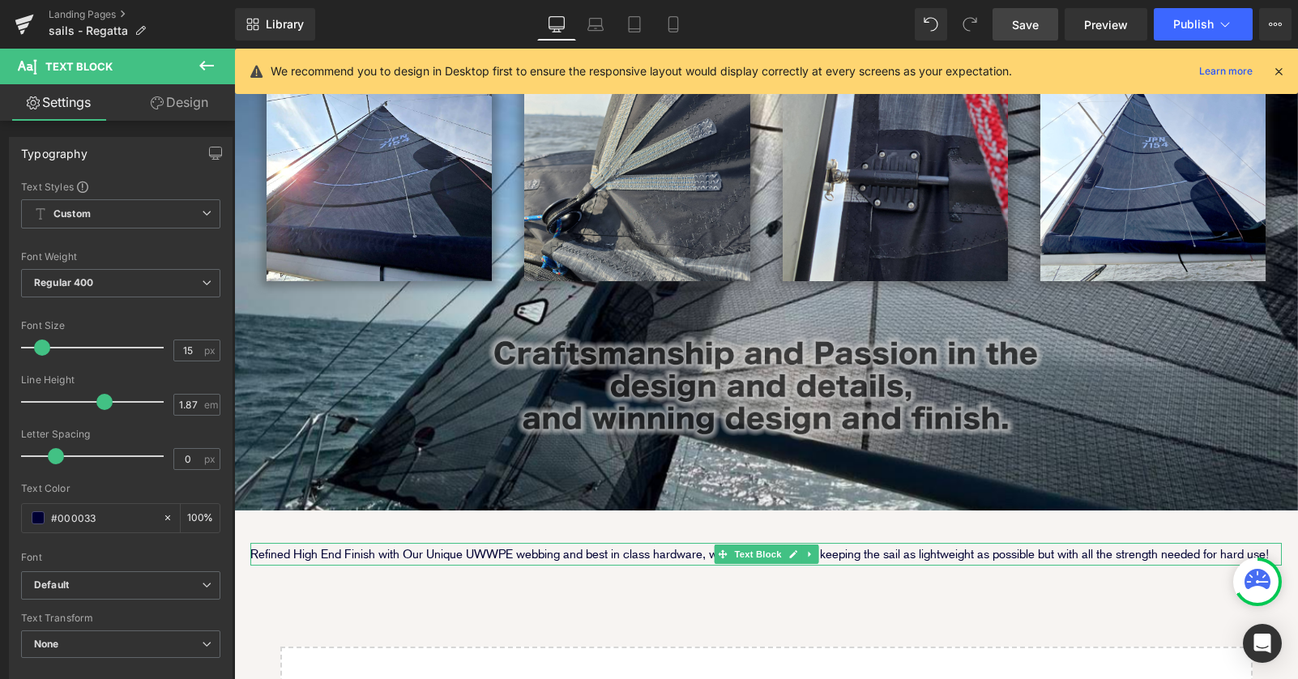
click at [1168, 543] on p "Refined High End Finish with Our Unique UWWPE webbing and best in class hardwar…" at bounding box center [765, 554] width 1031 height 23
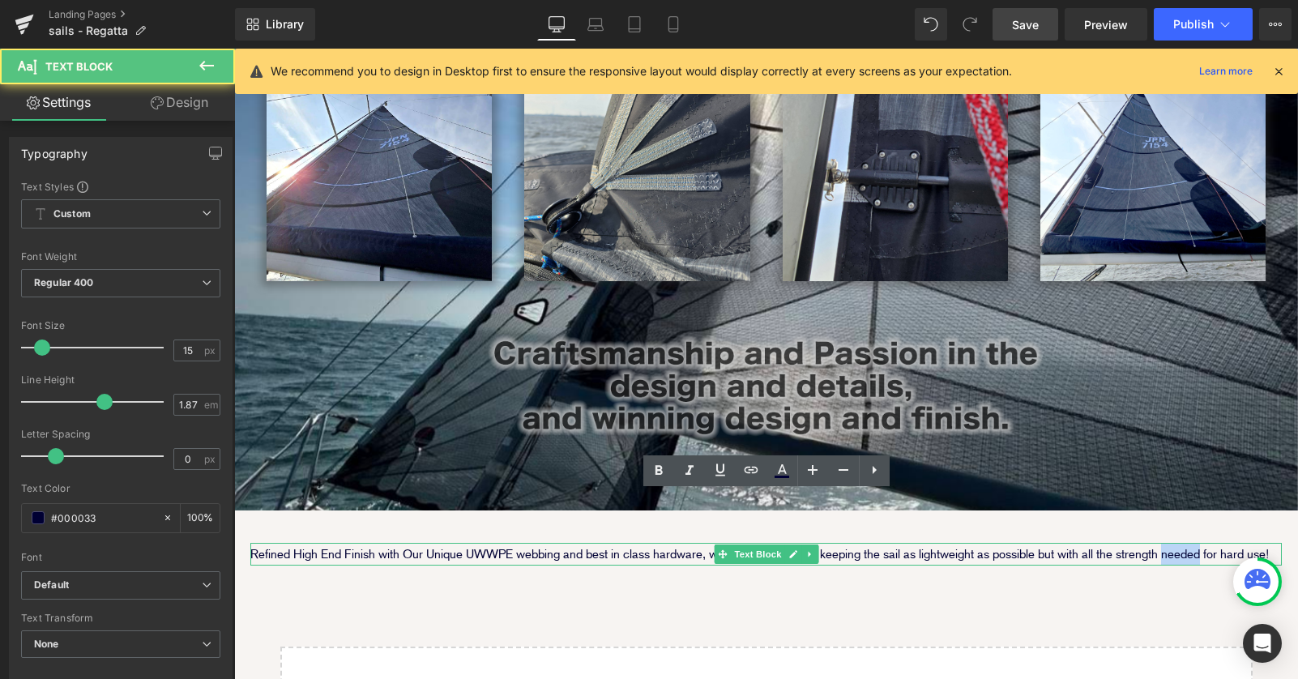
click at [1168, 543] on p "Refined High End Finish with Our Unique UWWPE webbing and best in class hardwar…" at bounding box center [765, 554] width 1031 height 23
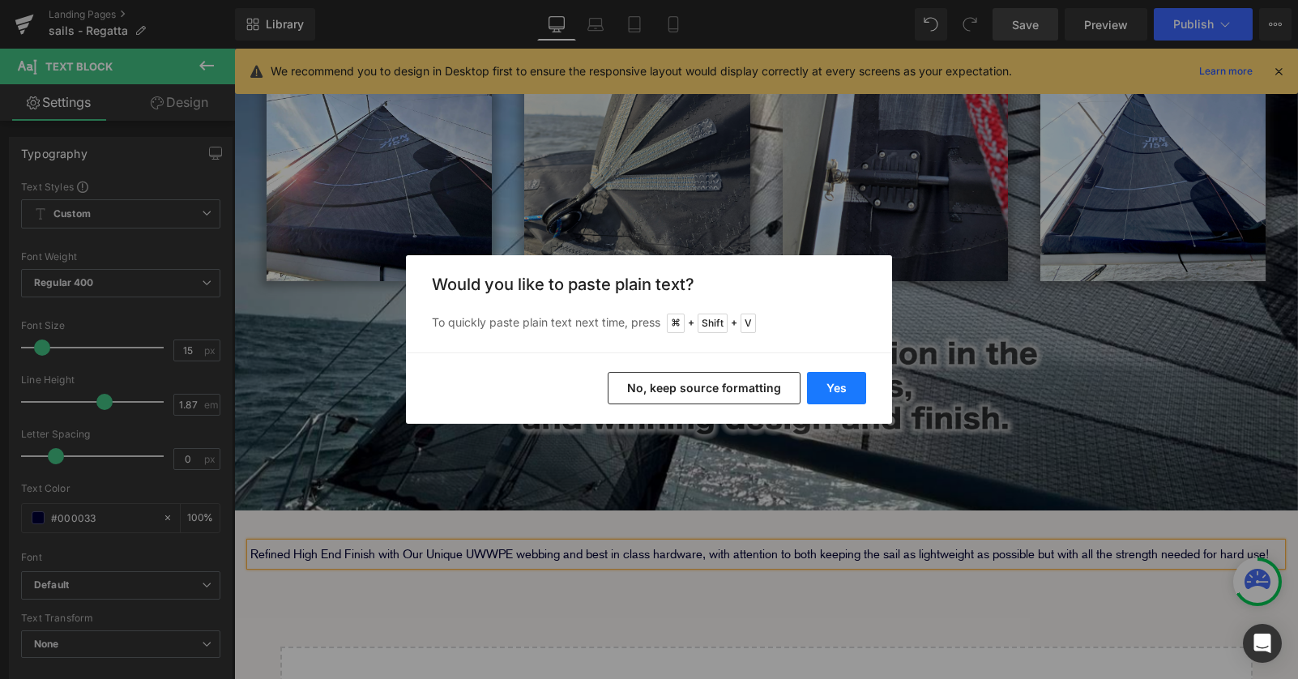
drag, startPoint x: 839, startPoint y: 385, endPoint x: 605, endPoint y: 335, distance: 239.3
click at [839, 385] on button "Yes" at bounding box center [836, 388] width 59 height 32
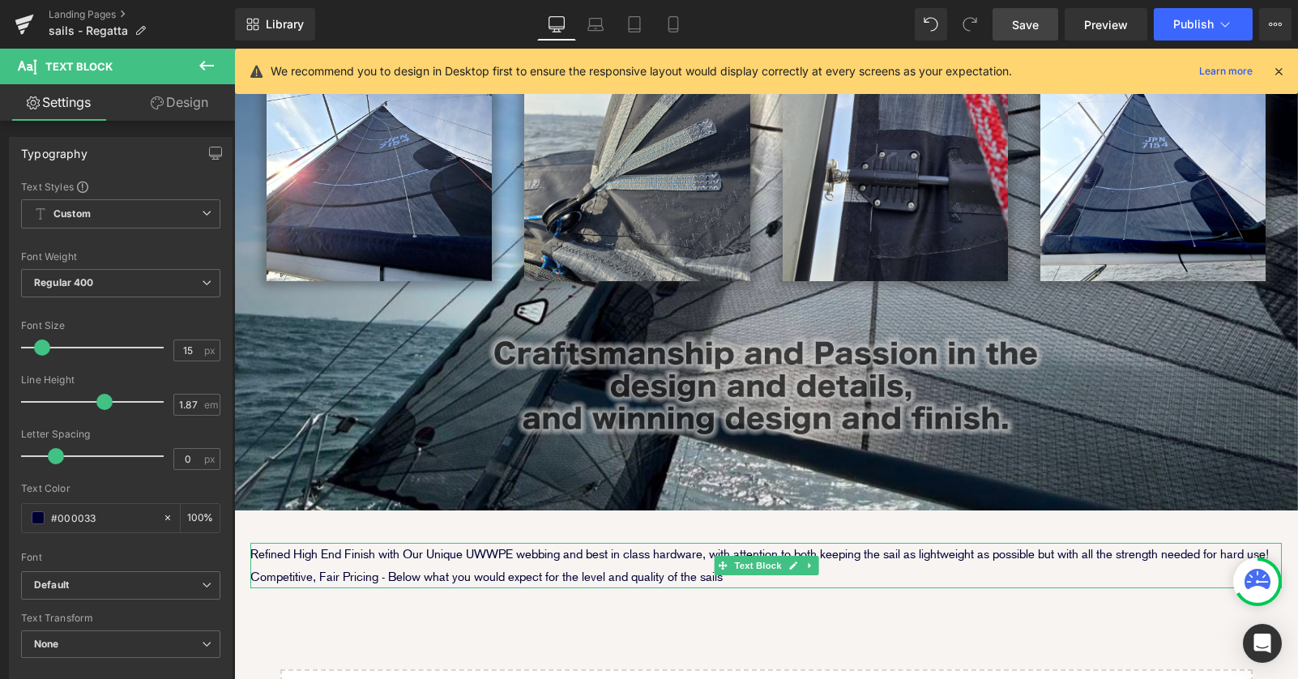
click at [753, 543] on p "Refined High End Finish with Our Unique UWWPE webbing and best in class hardwar…" at bounding box center [765, 565] width 1031 height 45
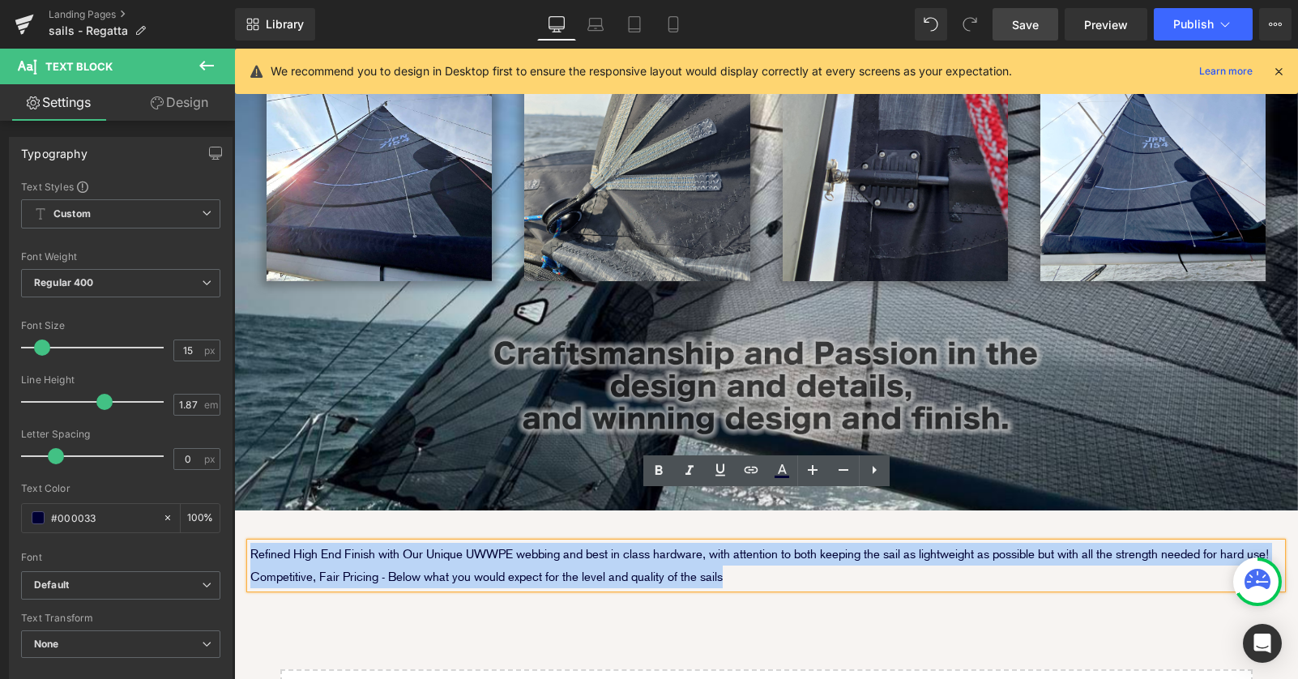
drag, startPoint x: 753, startPoint y: 528, endPoint x: 252, endPoint y: 501, distance: 502.1
click at [252, 543] on p "Refined High End Finish with Our Unique UWWPE webbing and best in class hardwar…" at bounding box center [765, 565] width 1031 height 45
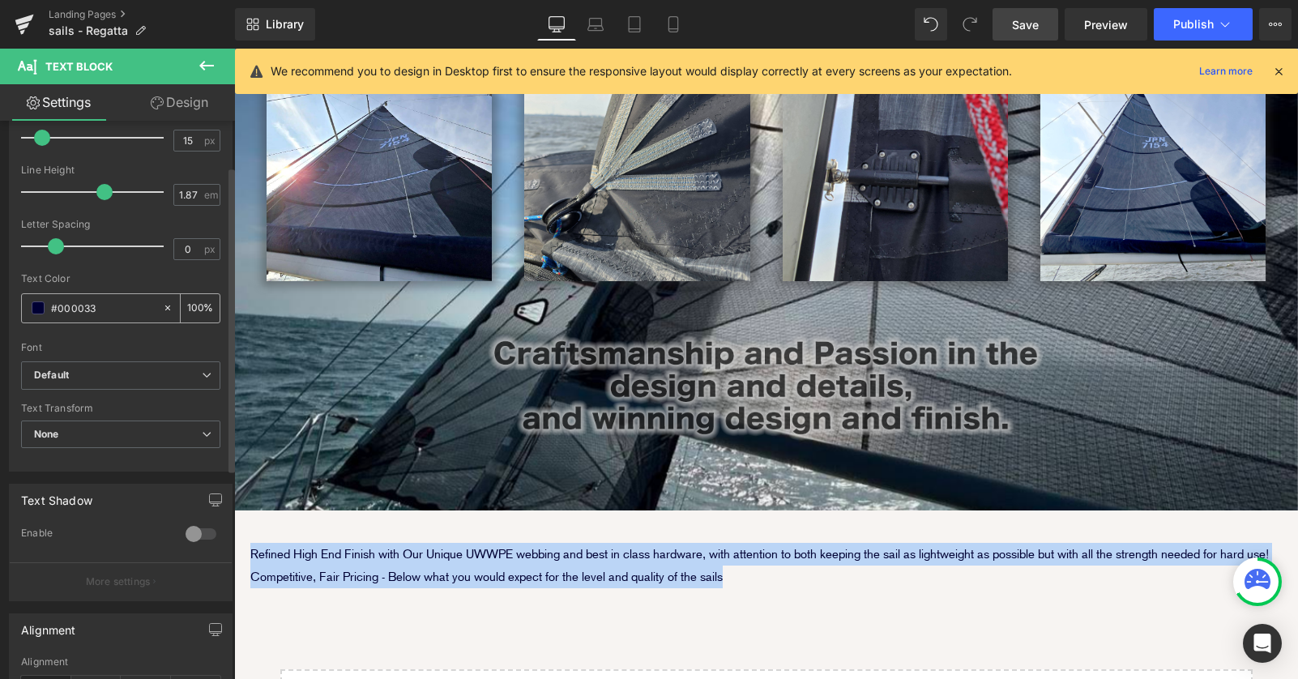
scroll to position [292, 0]
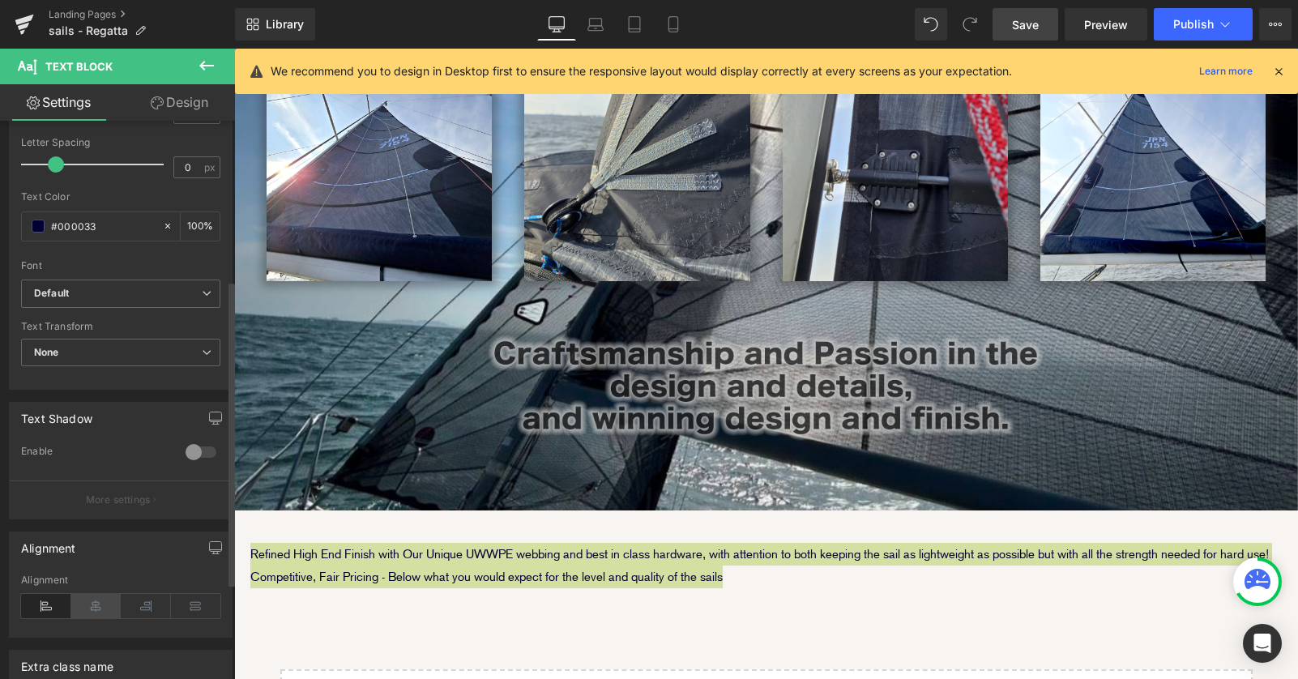
click at [95, 601] on icon at bounding box center [96, 606] width 50 height 24
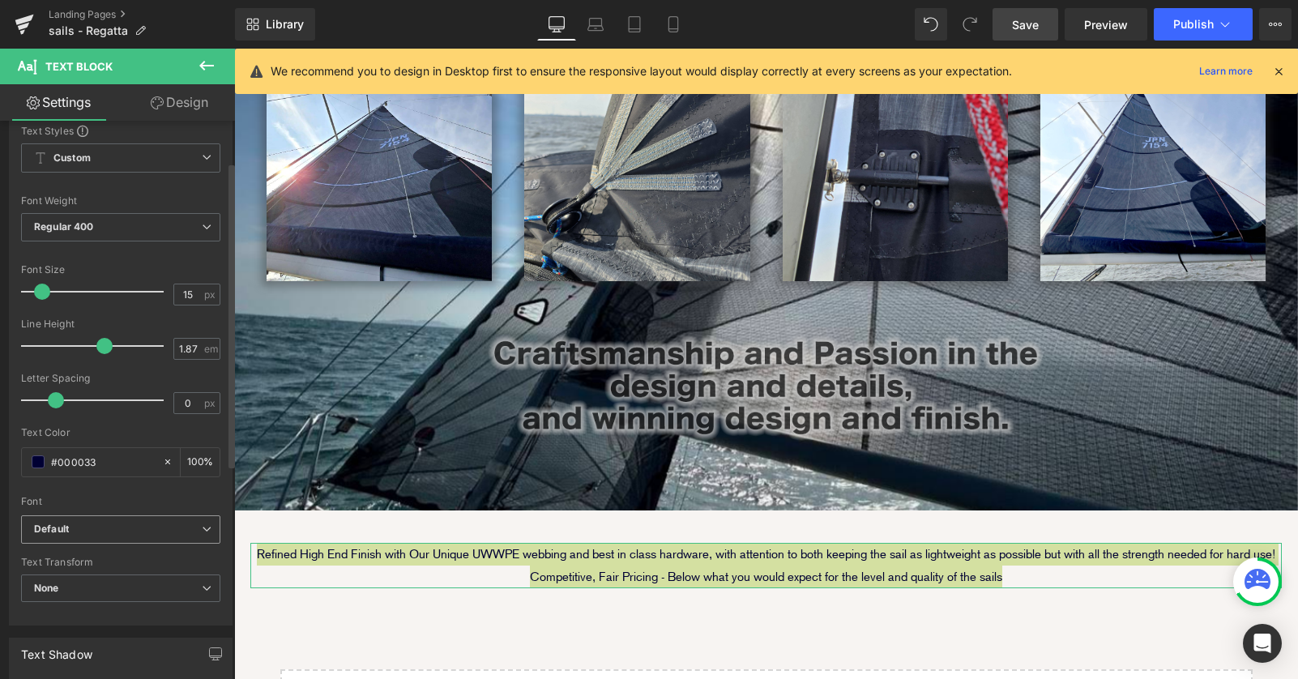
scroll to position [0, 0]
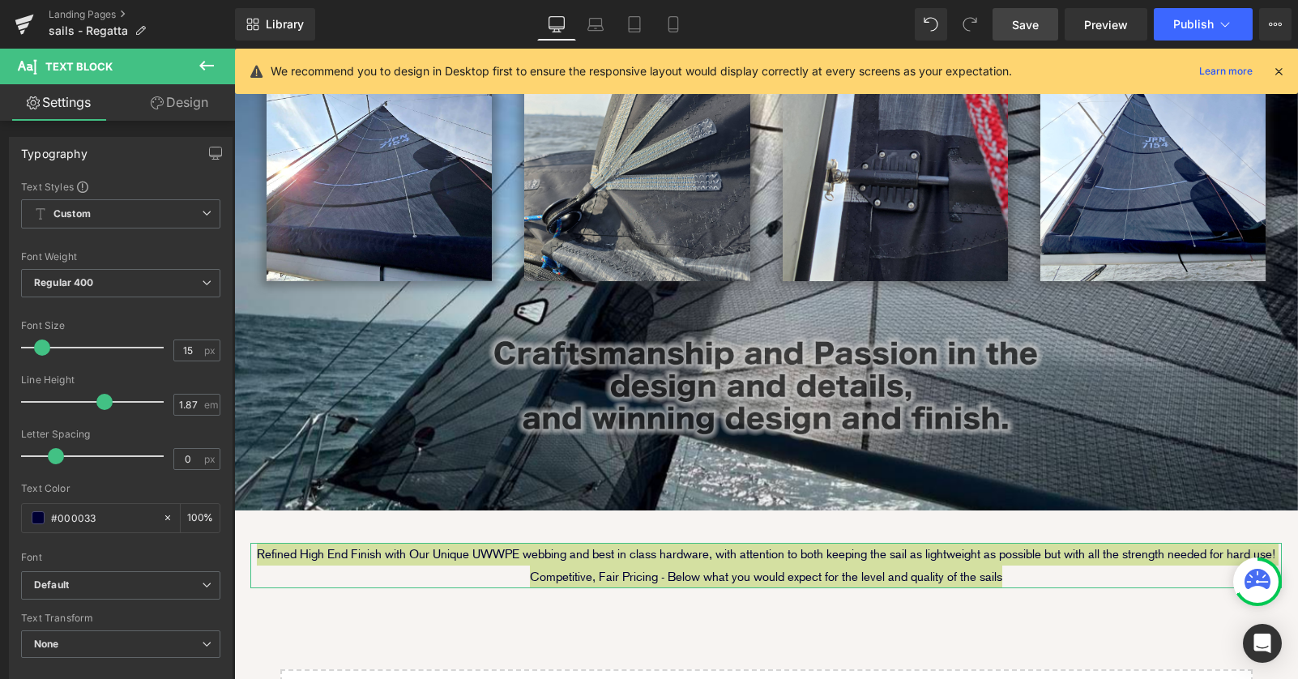
click at [199, 98] on link "Design" at bounding box center [179, 102] width 117 height 36
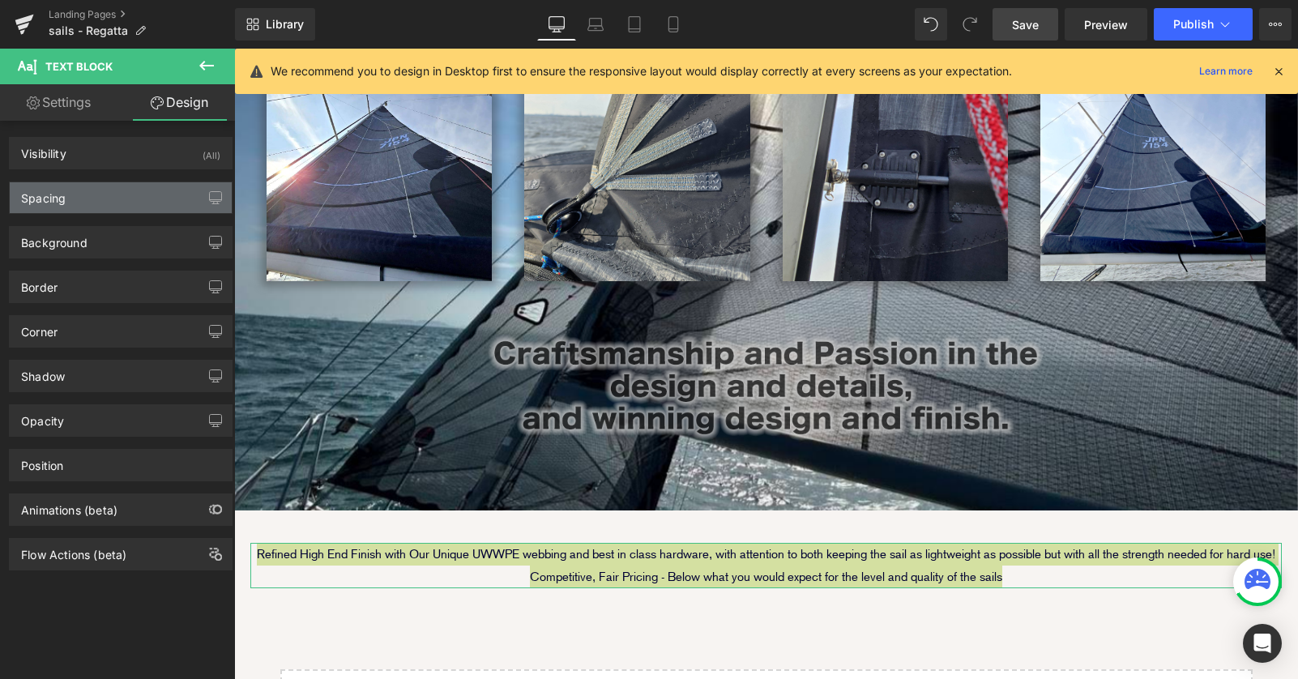
click at [98, 195] on div "Spacing" at bounding box center [121, 197] width 222 height 31
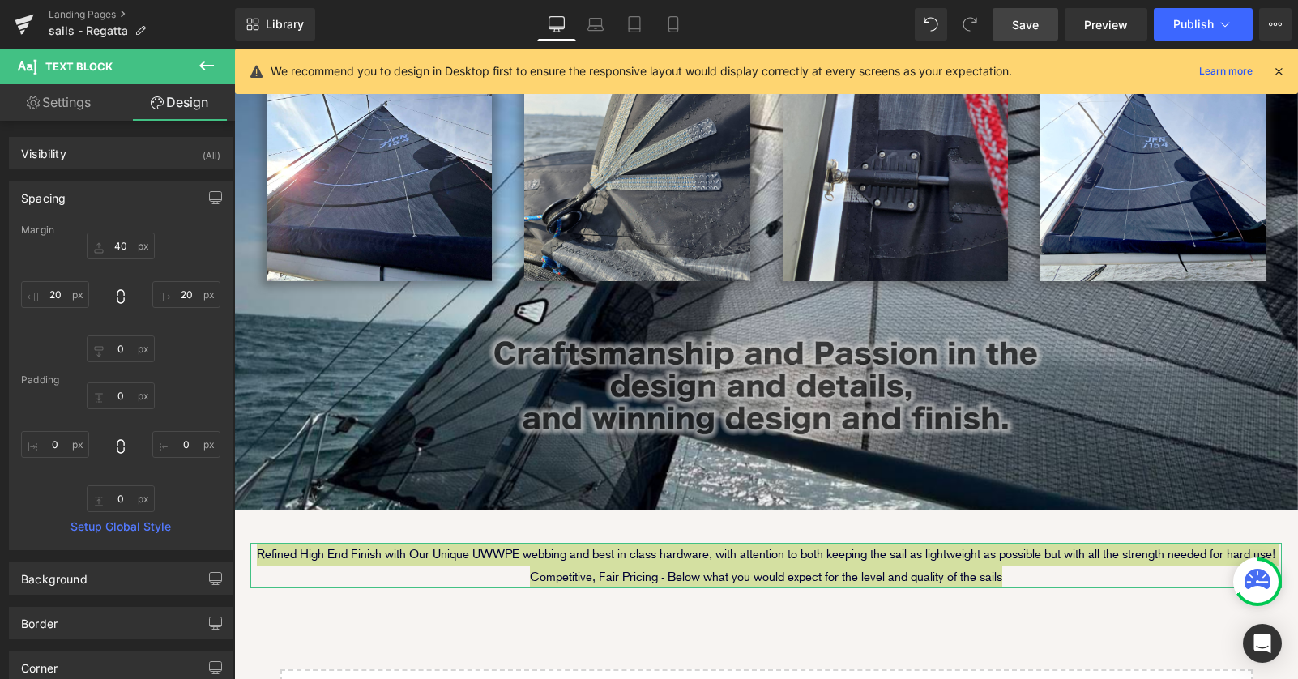
drag, startPoint x: 82, startPoint y: 98, endPoint x: 86, endPoint y: 164, distance: 66.5
click at [81, 98] on link "Settings" at bounding box center [58, 102] width 117 height 36
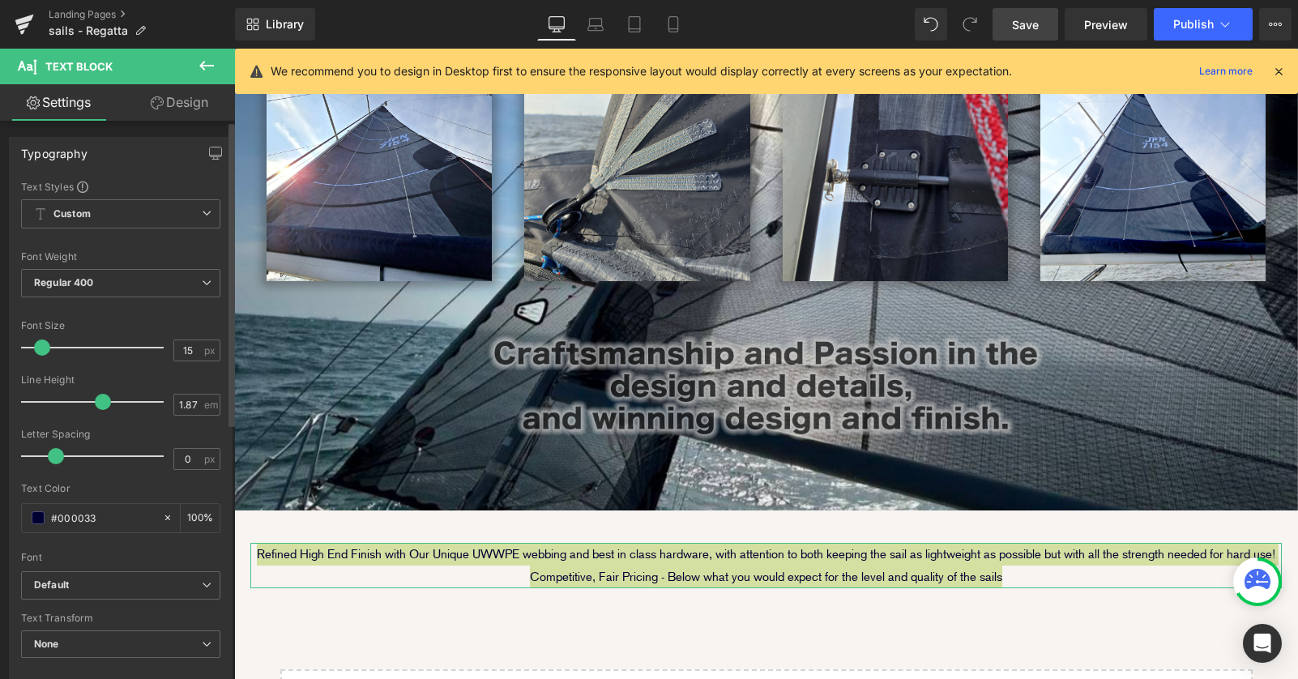
type input "100"
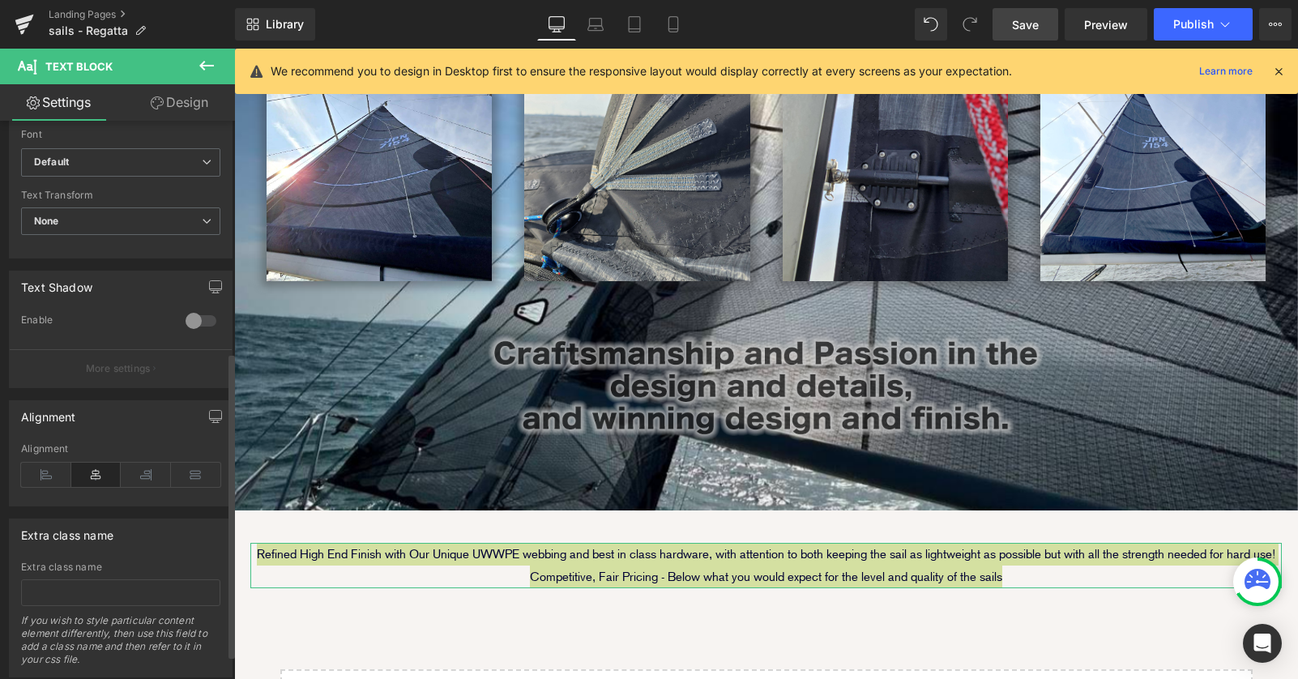
click at [192, 326] on div at bounding box center [200, 321] width 39 height 26
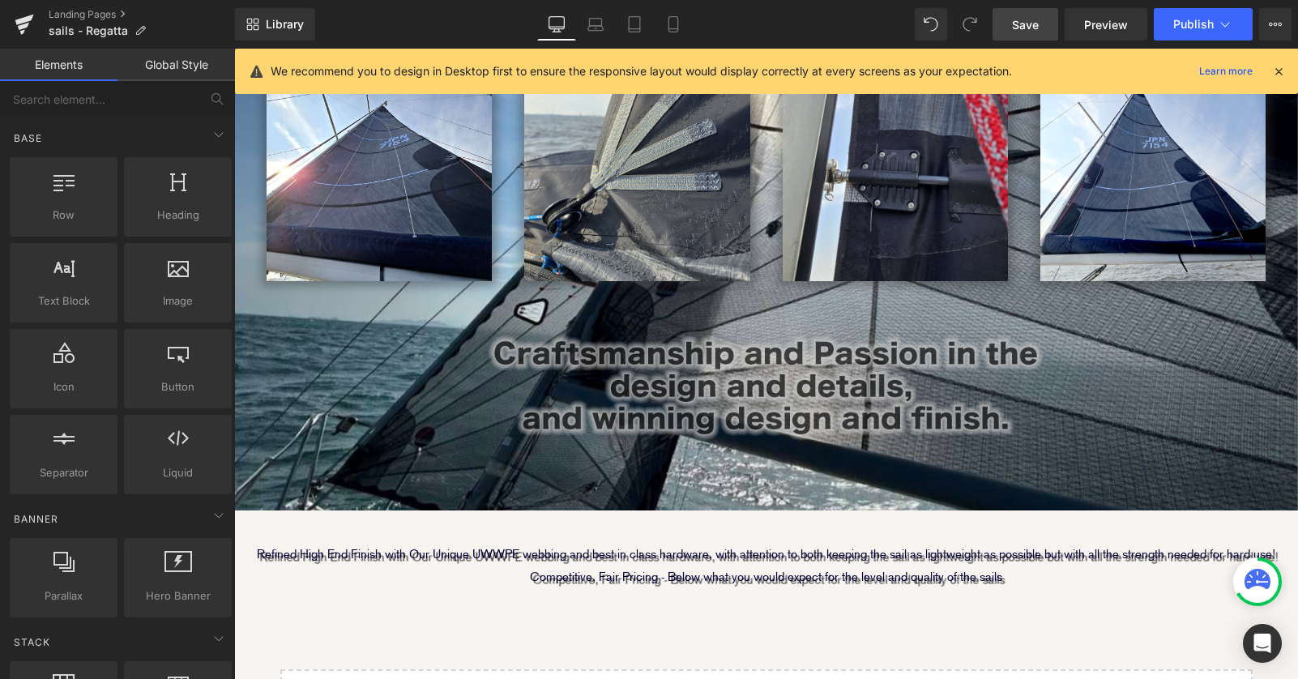
click at [325, 491] on div "Image Image Image Row Image Image Row Row Image Parallax 60px Refined High End …" at bounding box center [766, 289] width 1064 height 1026
click at [765, 556] on span "Text Block" at bounding box center [757, 565] width 53 height 19
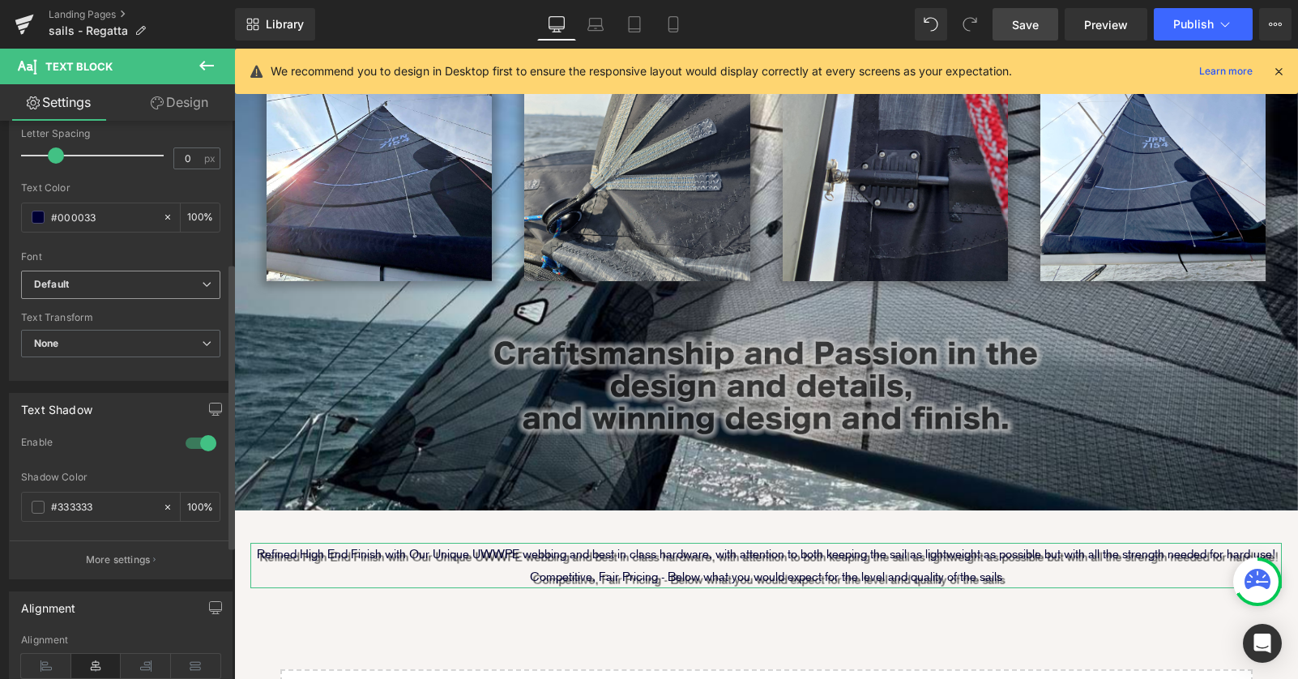
scroll to position [313, 0]
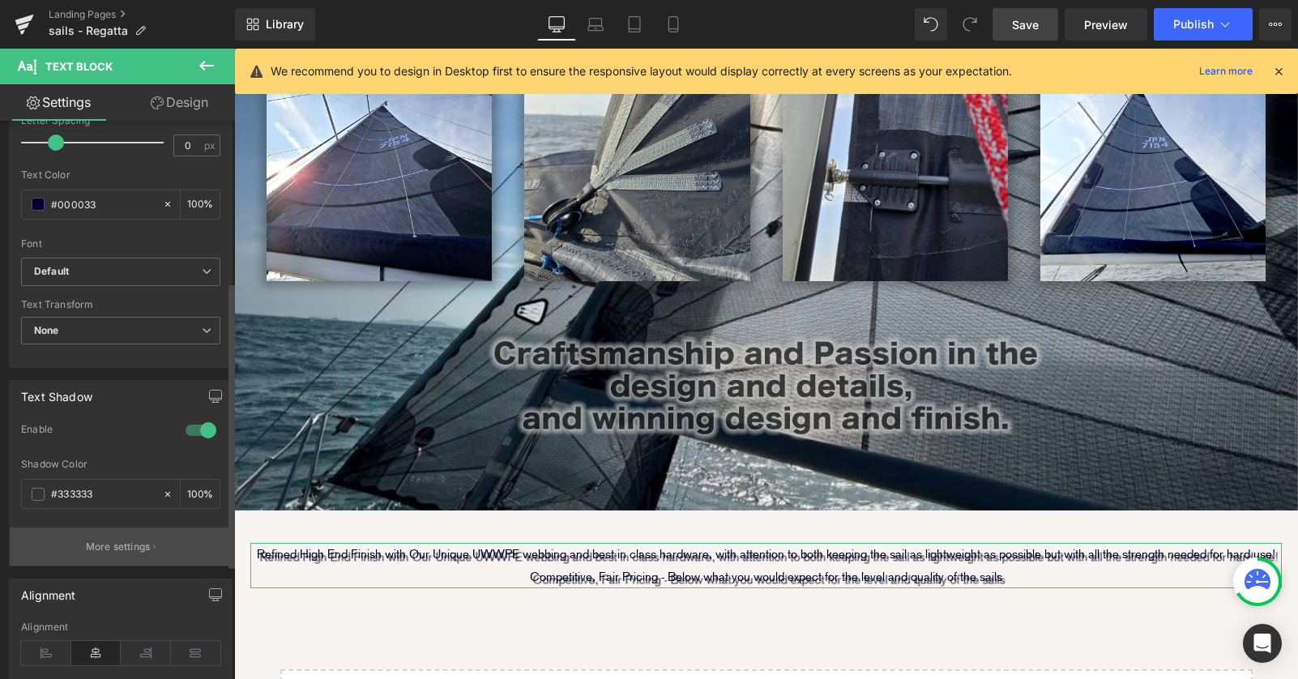
click at [127, 547] on p "More settings" at bounding box center [118, 546] width 65 height 15
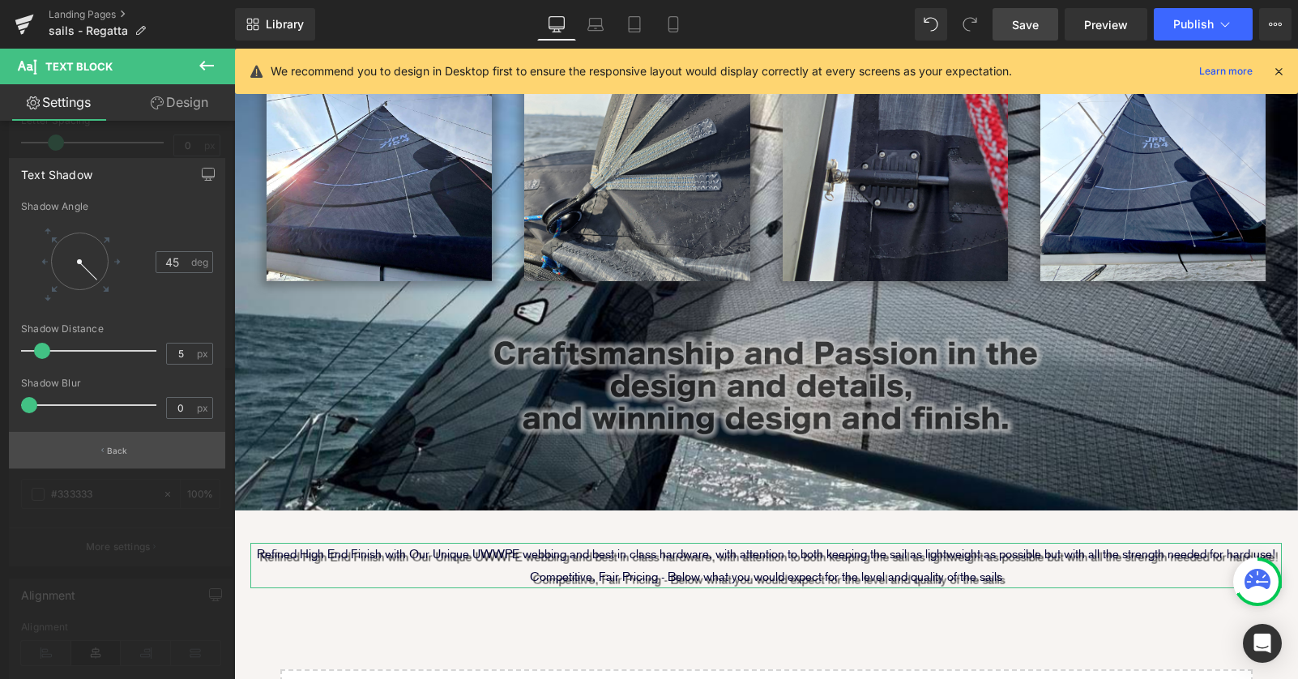
click at [114, 448] on p "Back" at bounding box center [117, 451] width 21 height 12
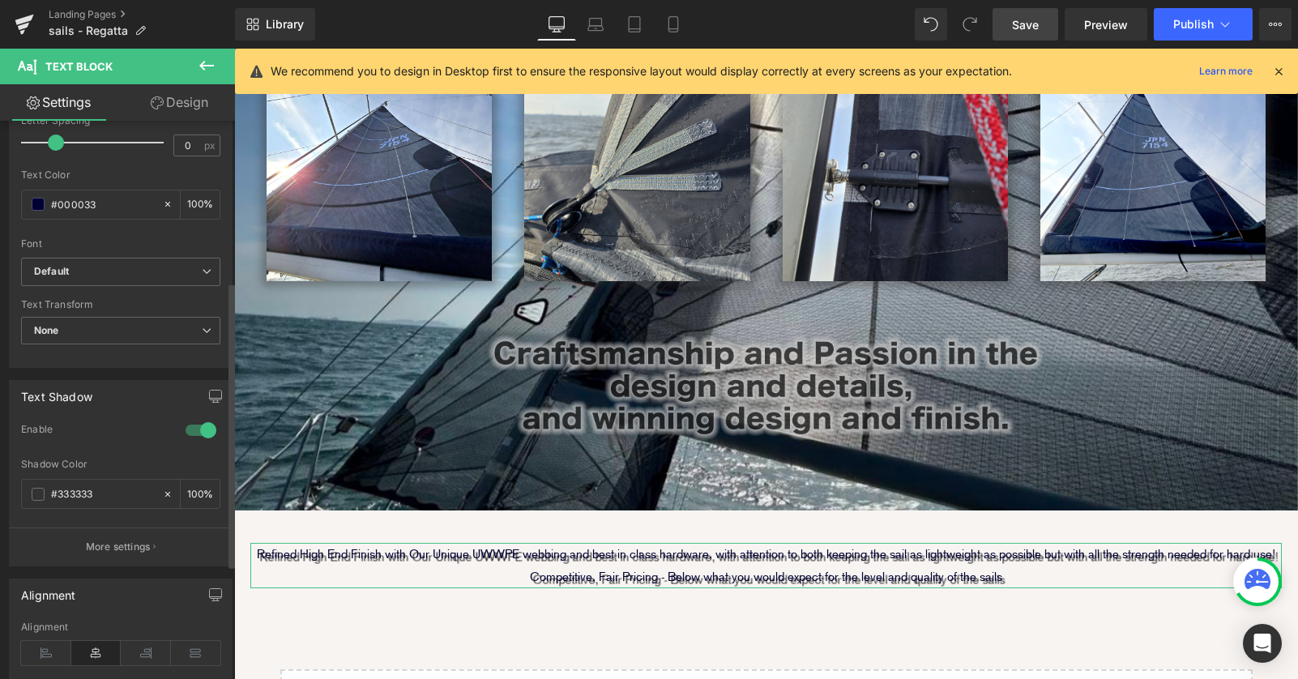
click at [198, 429] on div at bounding box center [200, 430] width 39 height 26
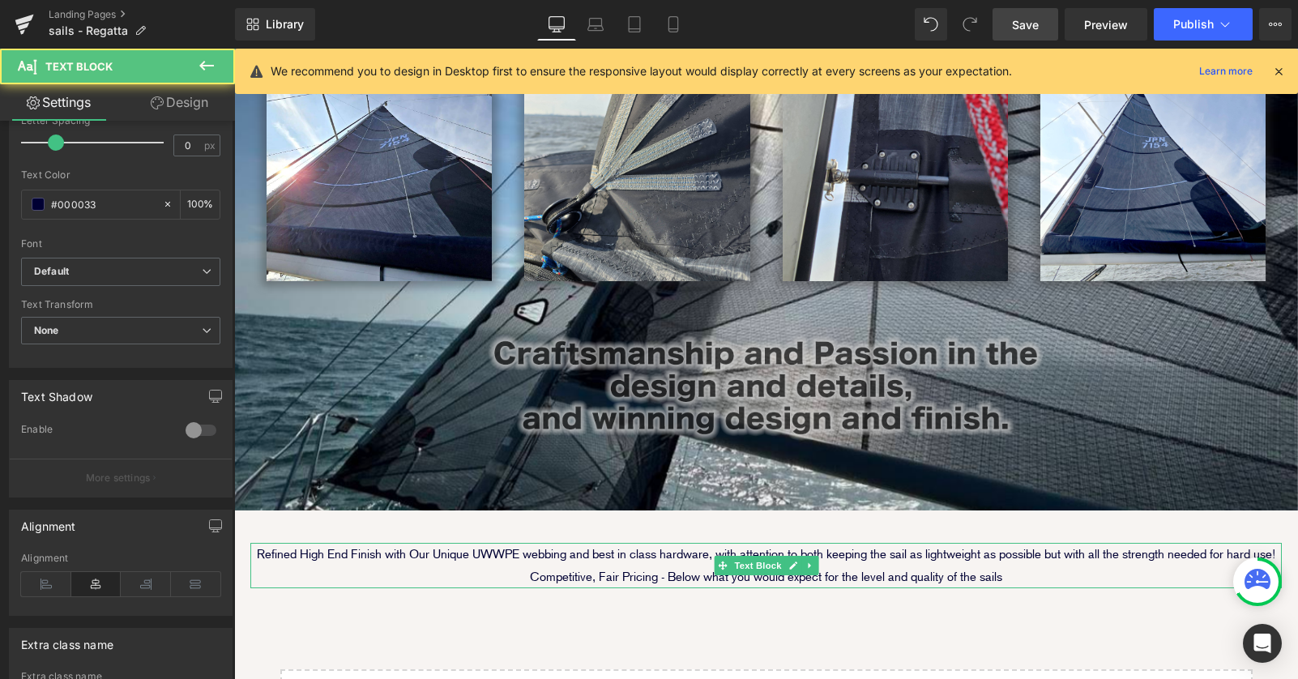
click at [953, 543] on p "Refined High End Finish with Our Unique UWWPE webbing and best in class hardwar…" at bounding box center [765, 565] width 1031 height 45
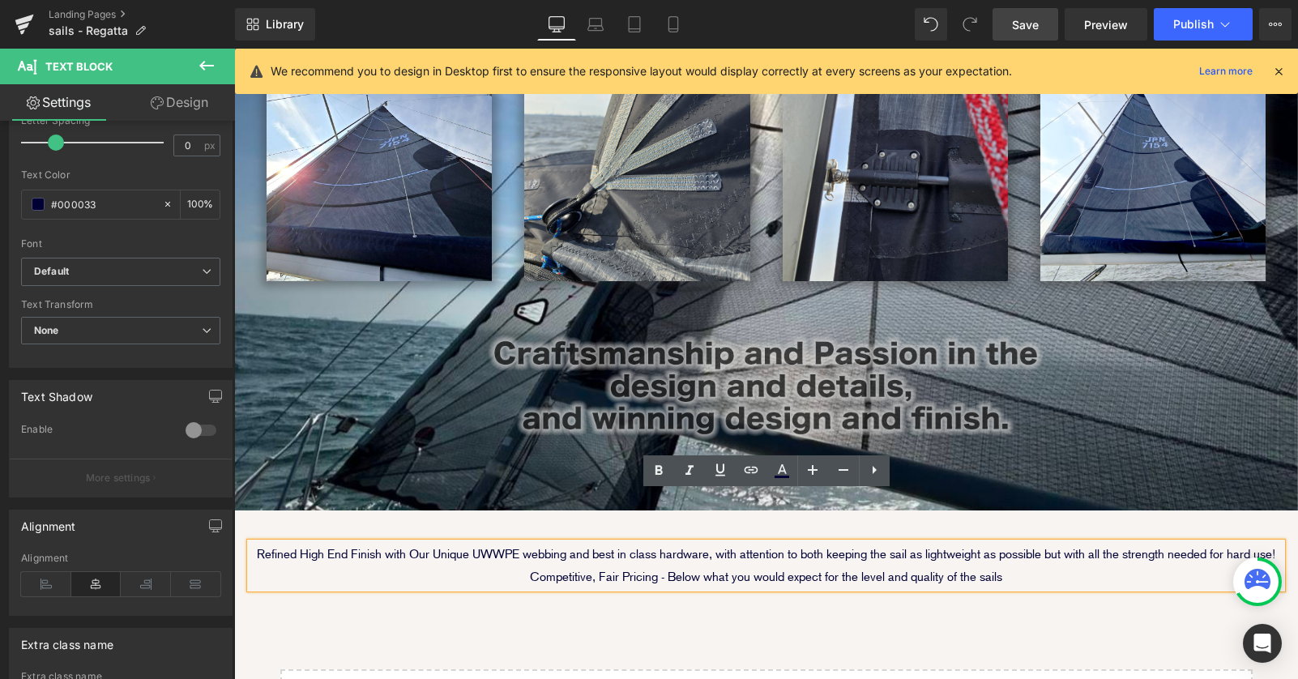
drag, startPoint x: 1034, startPoint y: 526, endPoint x: 249, endPoint y: 506, distance: 785.2
click at [250, 543] on div "Refined High End Finish with Our Unique UWWPE webbing and best in class hardwar…" at bounding box center [765, 565] width 1031 height 45
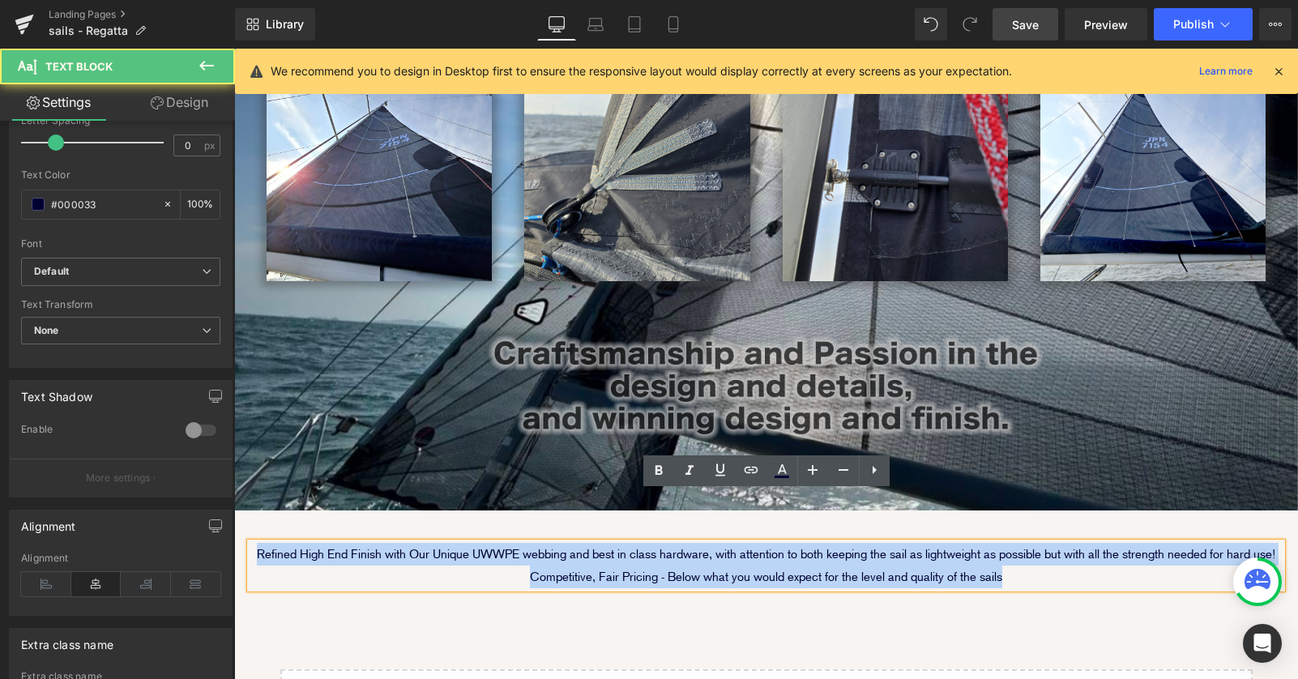
drag, startPoint x: 252, startPoint y: 500, endPoint x: 1055, endPoint y: 525, distance: 804.0
click at [1053, 543] on p "Refined High End Finish with Our Unique UWWPE webbing and best in class hardwar…" at bounding box center [765, 565] width 1031 height 45
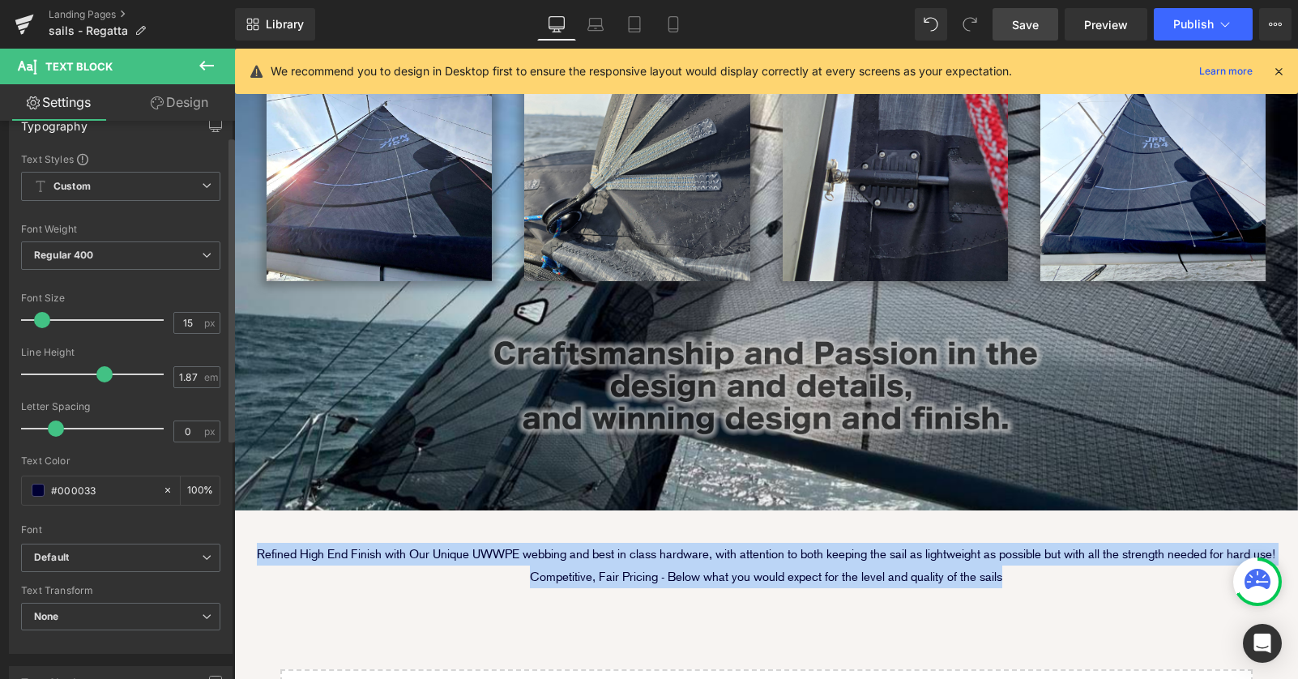
scroll to position [25, 0]
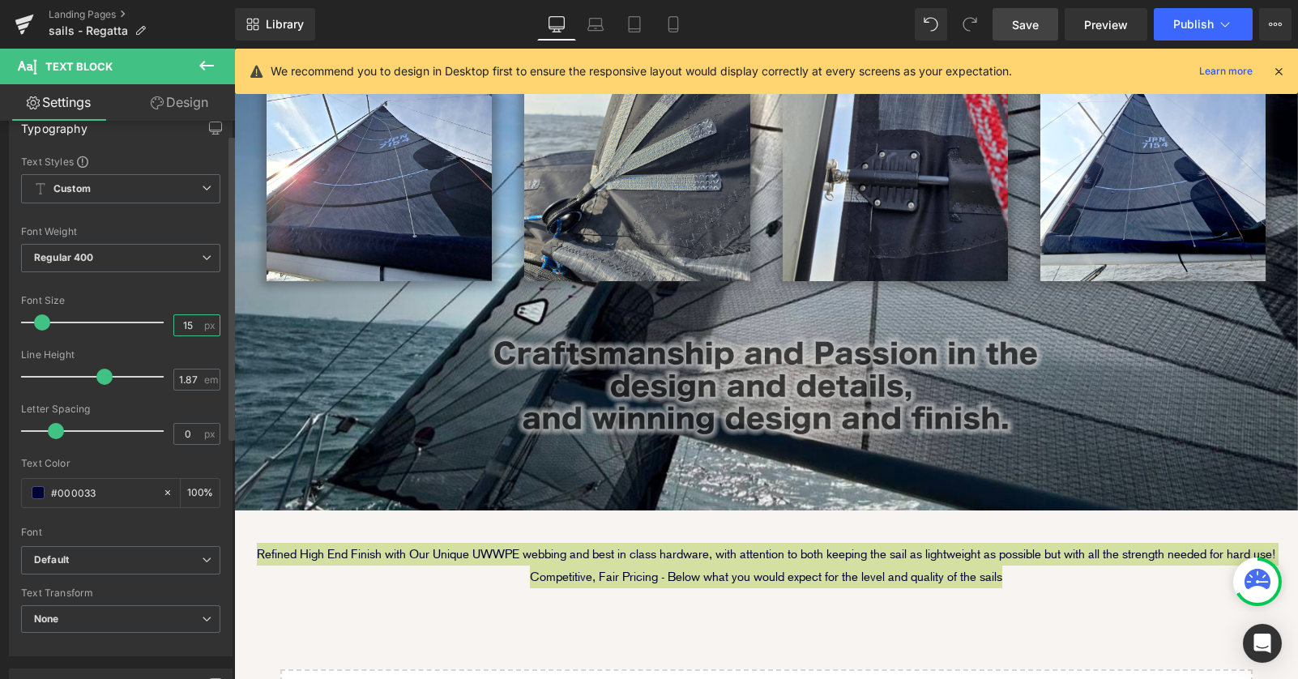
drag, startPoint x: 190, startPoint y: 324, endPoint x: 151, endPoint y: 324, distance: 39.7
click at [174, 324] on input "15" at bounding box center [188, 325] width 28 height 20
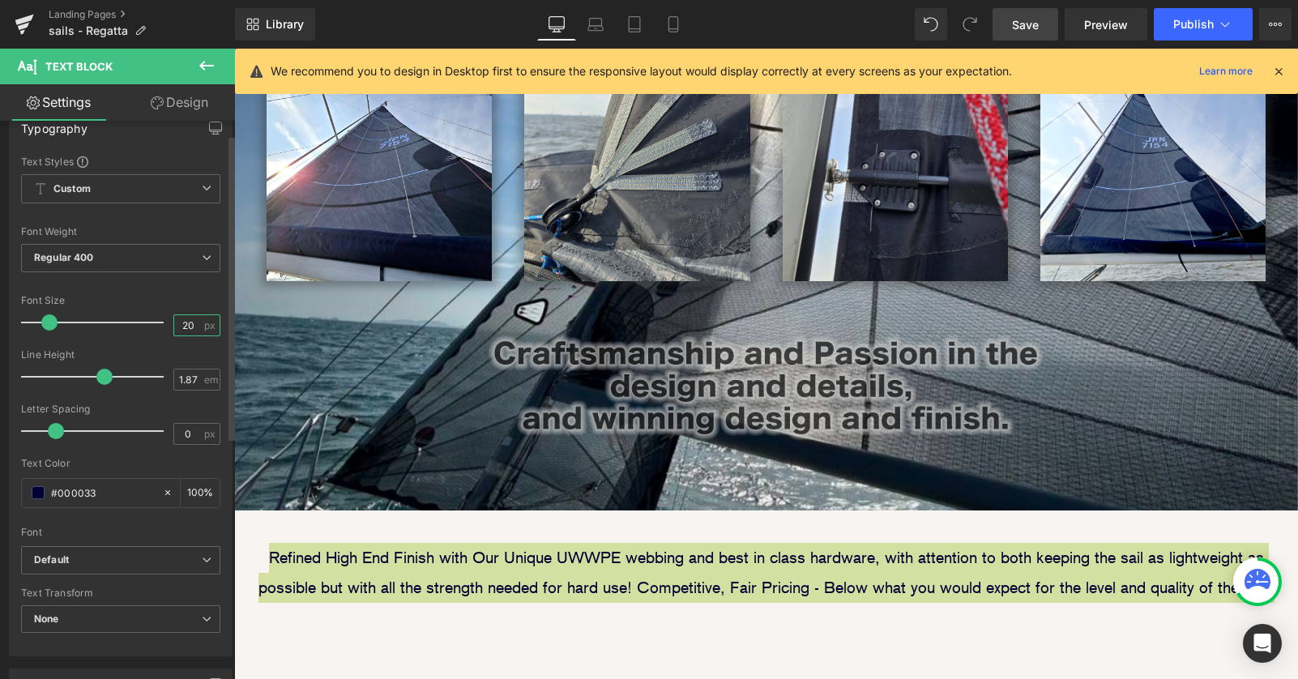
scroll to position [1652, 1064]
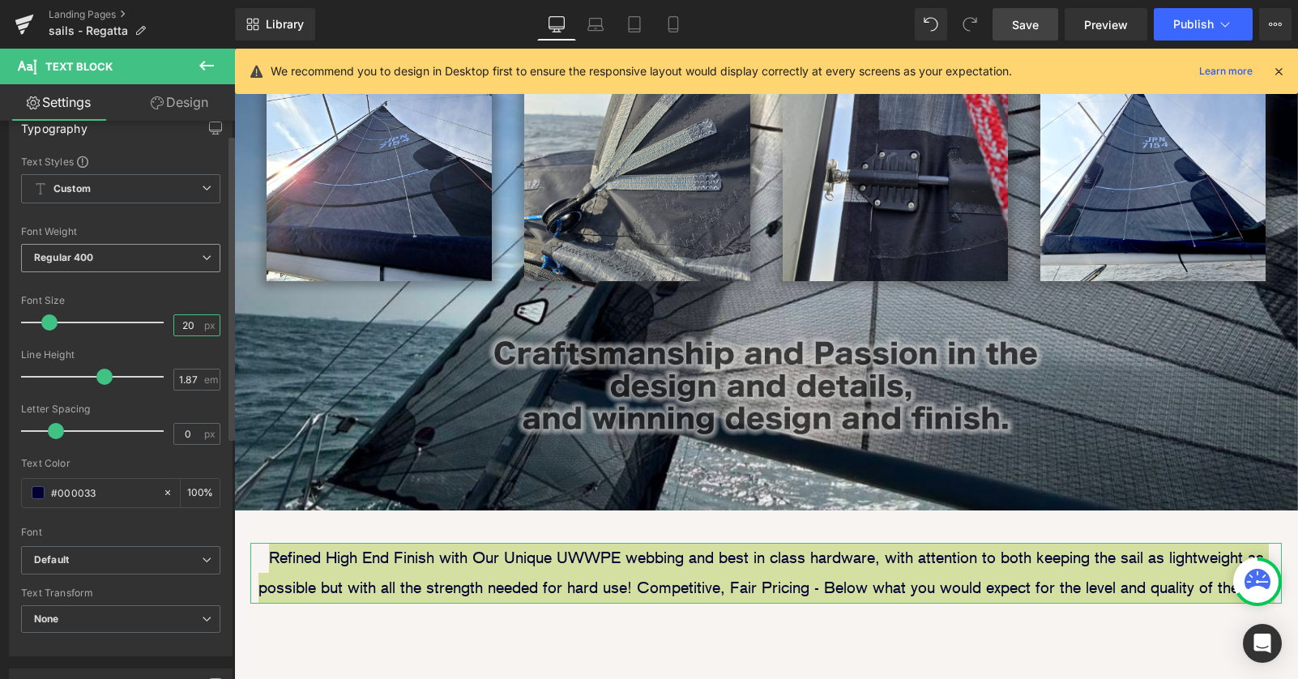
type input "20"
click at [149, 262] on span "Regular 400" at bounding box center [120, 258] width 199 height 28
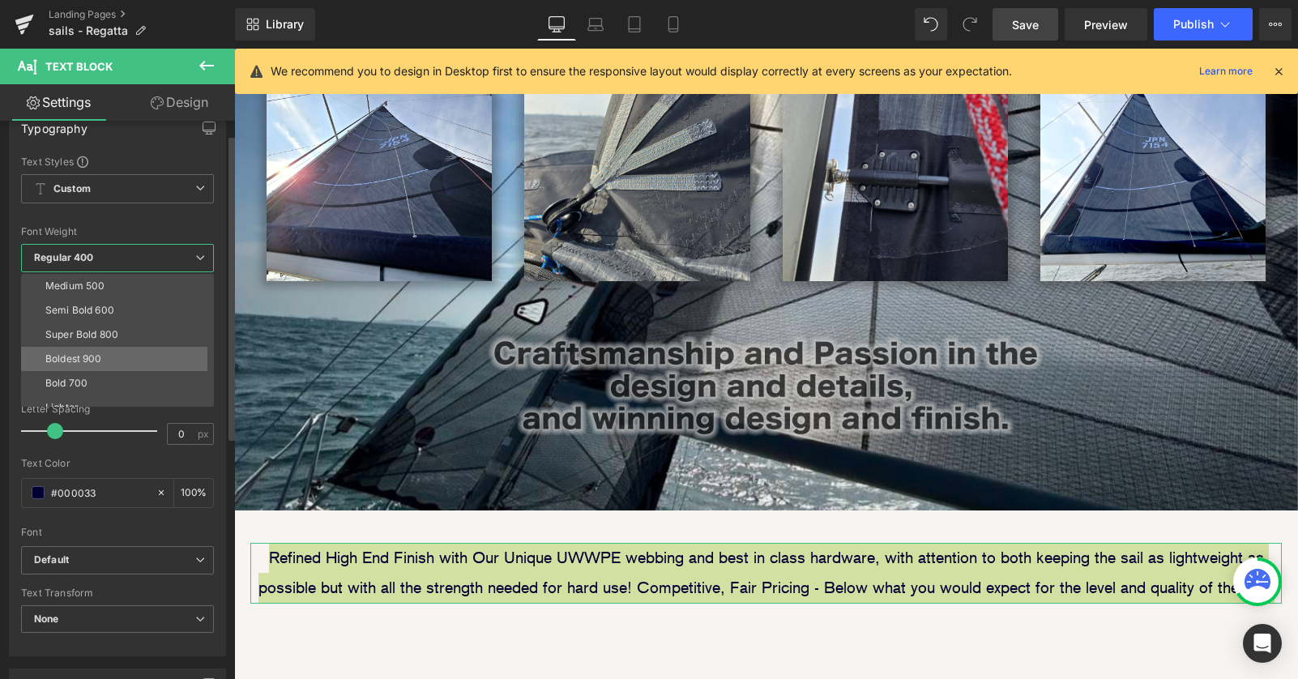
scroll to position [134, 0]
click at [130, 321] on li "Boldest 900" at bounding box center [121, 321] width 200 height 24
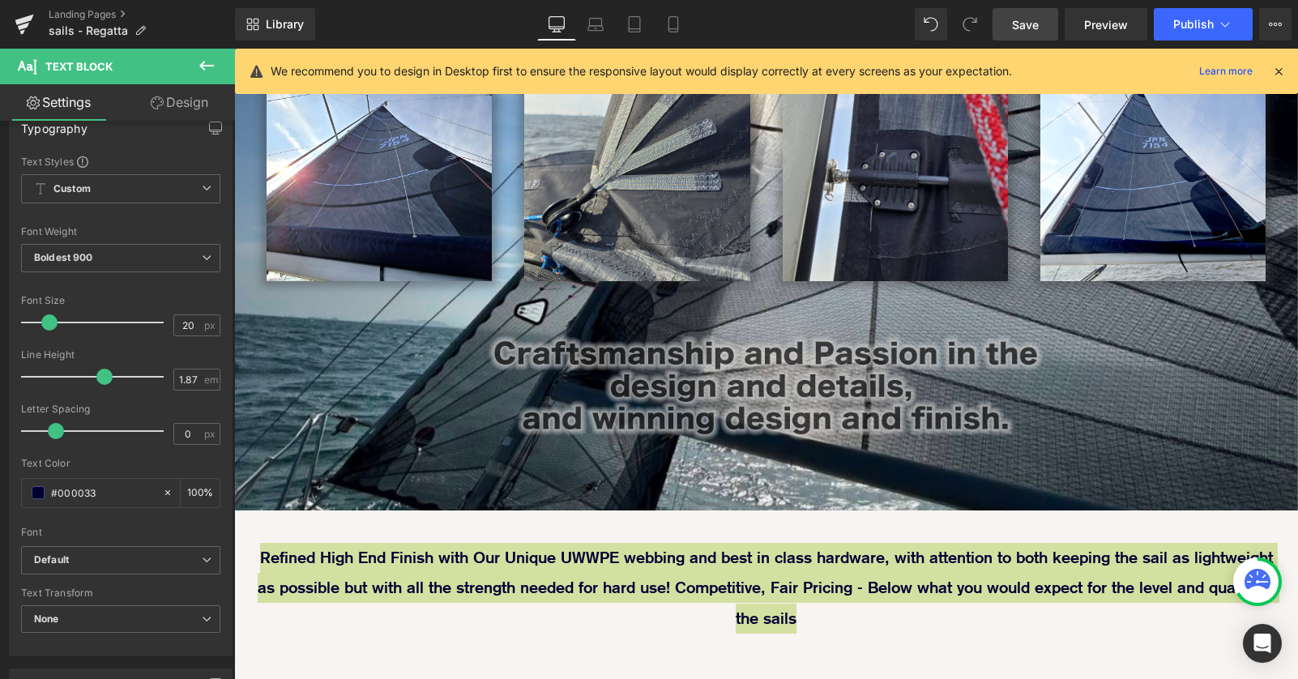
scroll to position [1682, 1064]
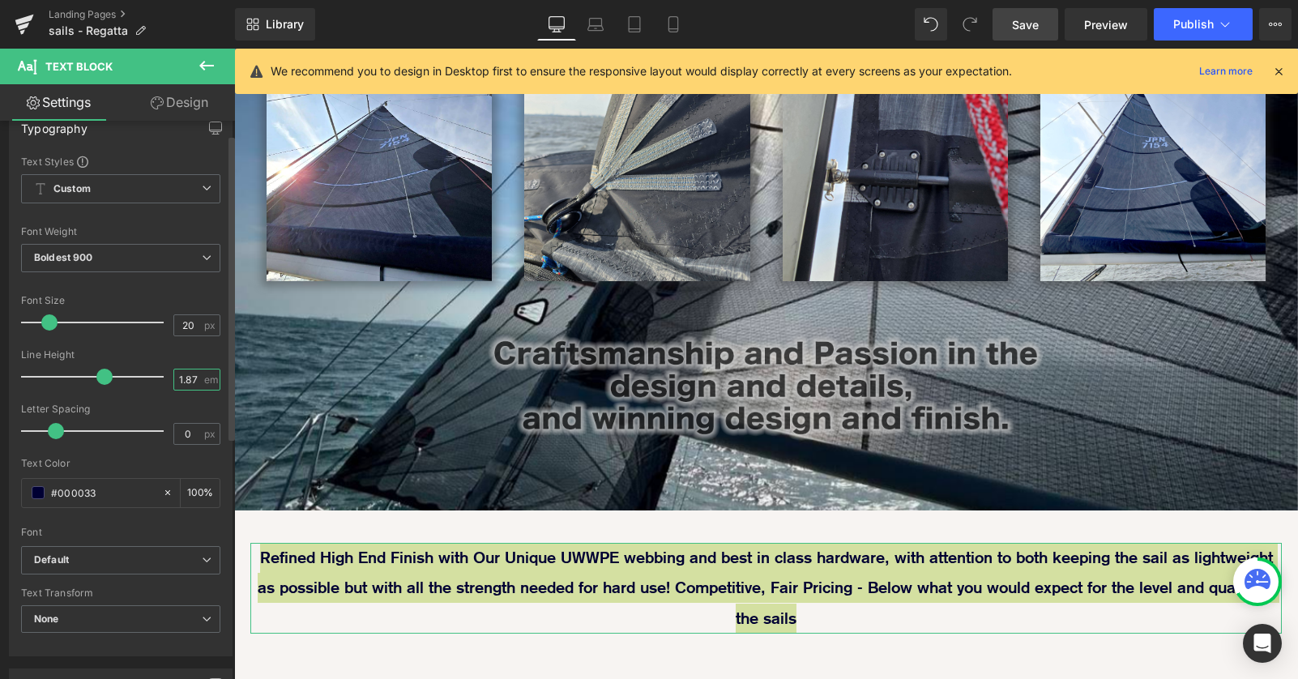
drag, startPoint x: 191, startPoint y: 378, endPoint x: 98, endPoint y: 378, distance: 93.2
click at [103, 378] on div "Line Height 1.87 em" at bounding box center [120, 376] width 199 height 54
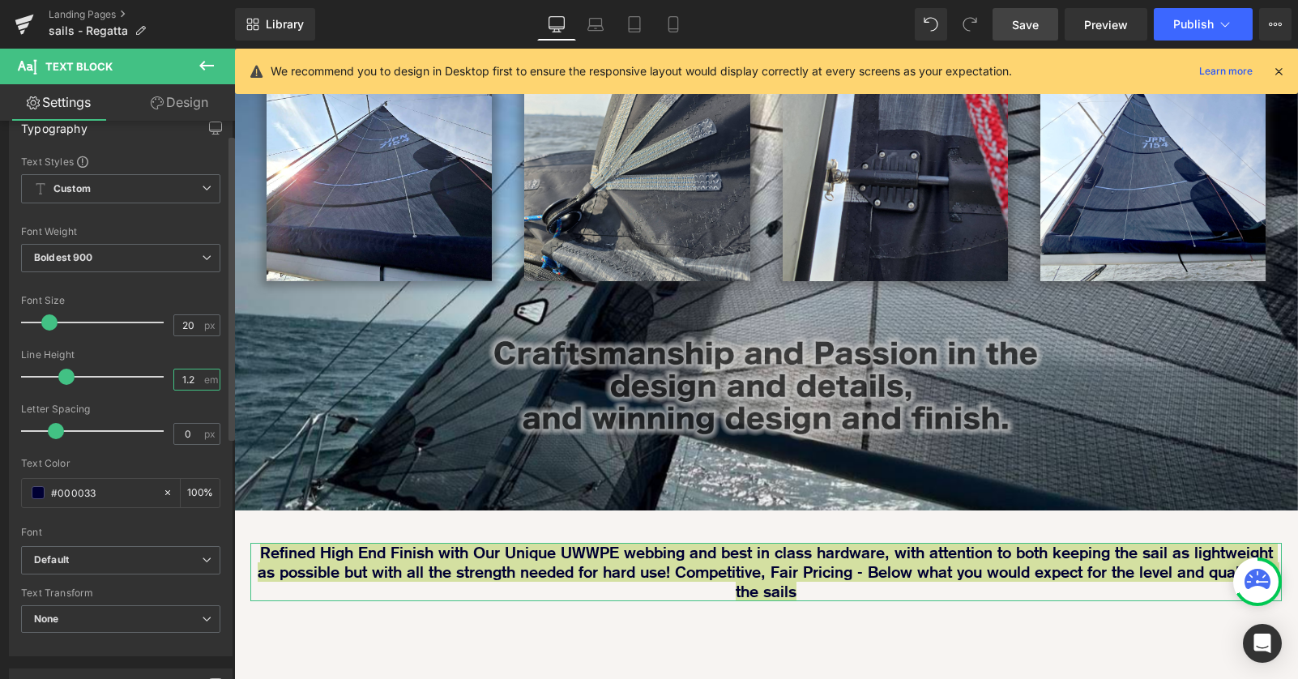
scroll to position [1649, 1064]
type input "1.2"
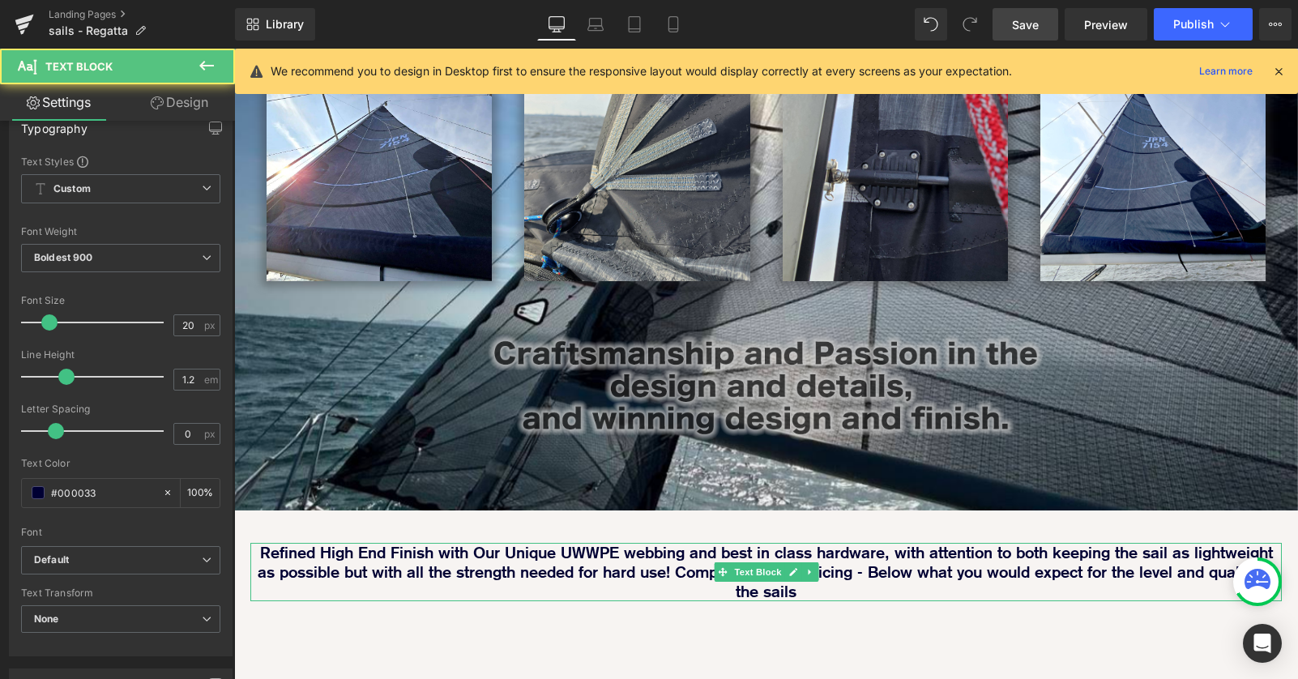
click at [913, 546] on p "Refined High End Finish with Our Unique UWWPE webbing and best in class hardwar…" at bounding box center [765, 572] width 1031 height 58
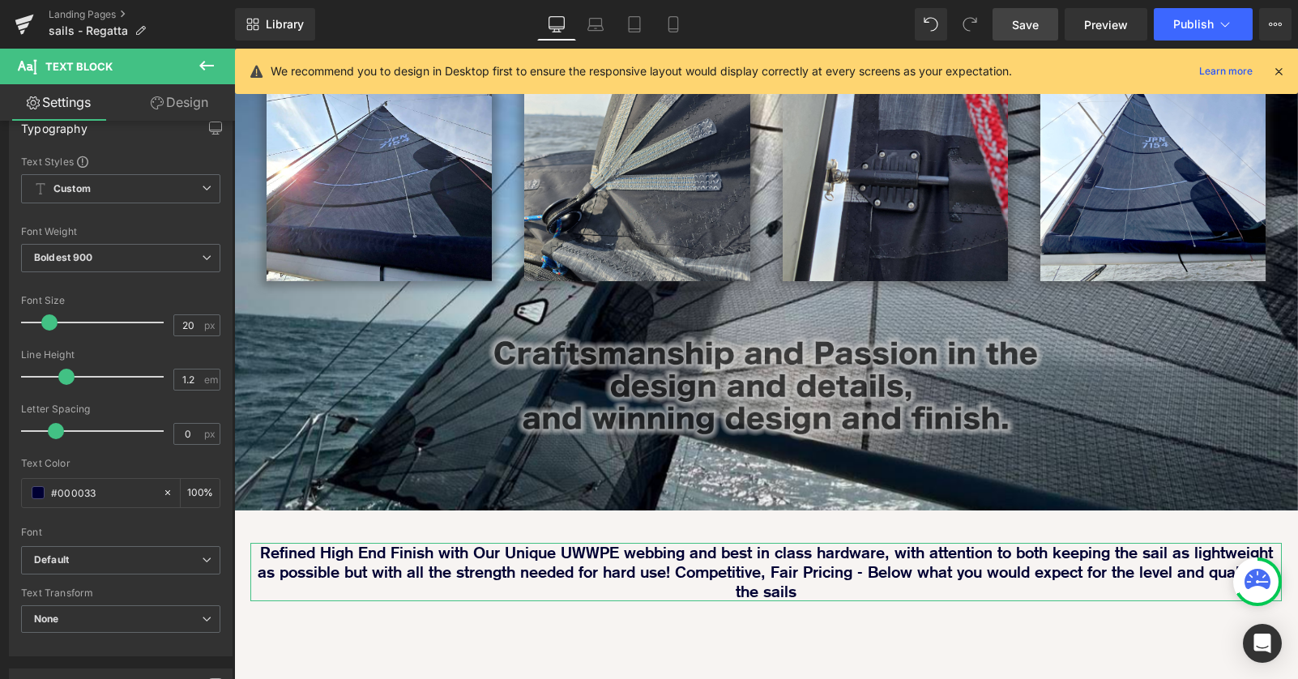
click at [193, 104] on link "Design" at bounding box center [179, 102] width 117 height 36
click at [0, 0] on div "Spacing" at bounding box center [0, 0] width 0 height 0
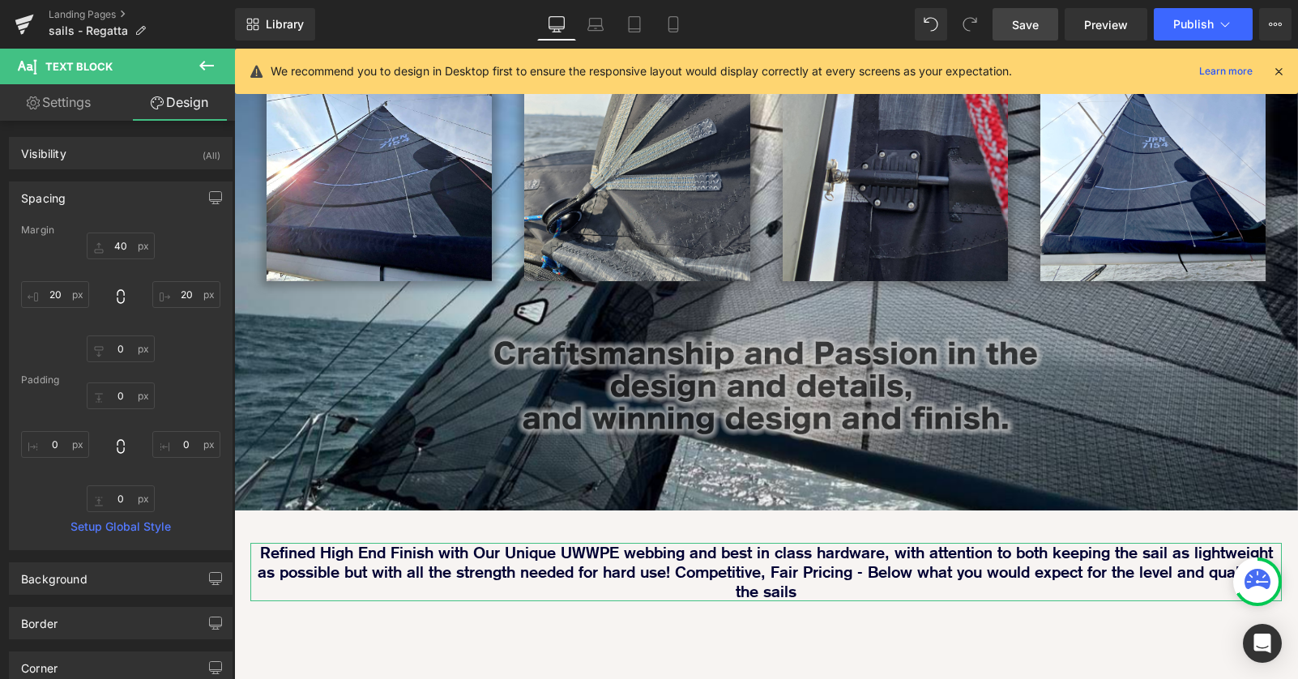
type input "40"
type input "20"
type input "0"
type input "20"
type input "0"
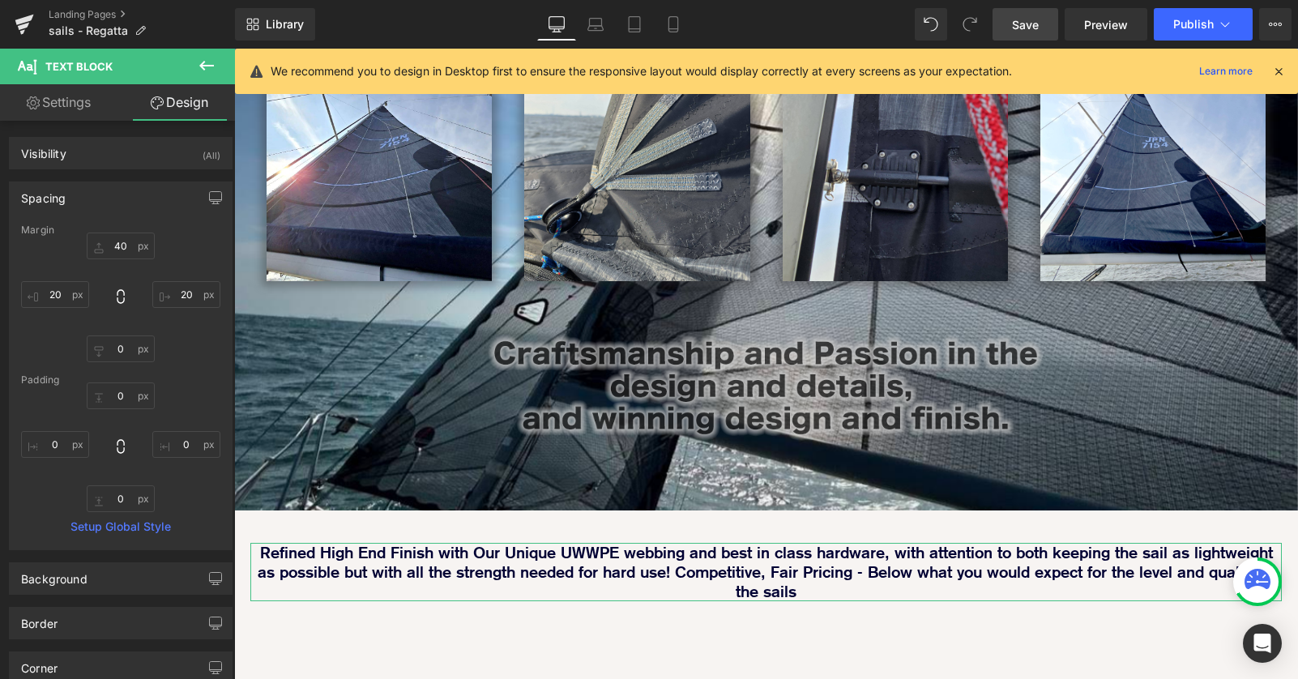
type input "0"
click at [79, 296] on input "20" at bounding box center [55, 294] width 68 height 27
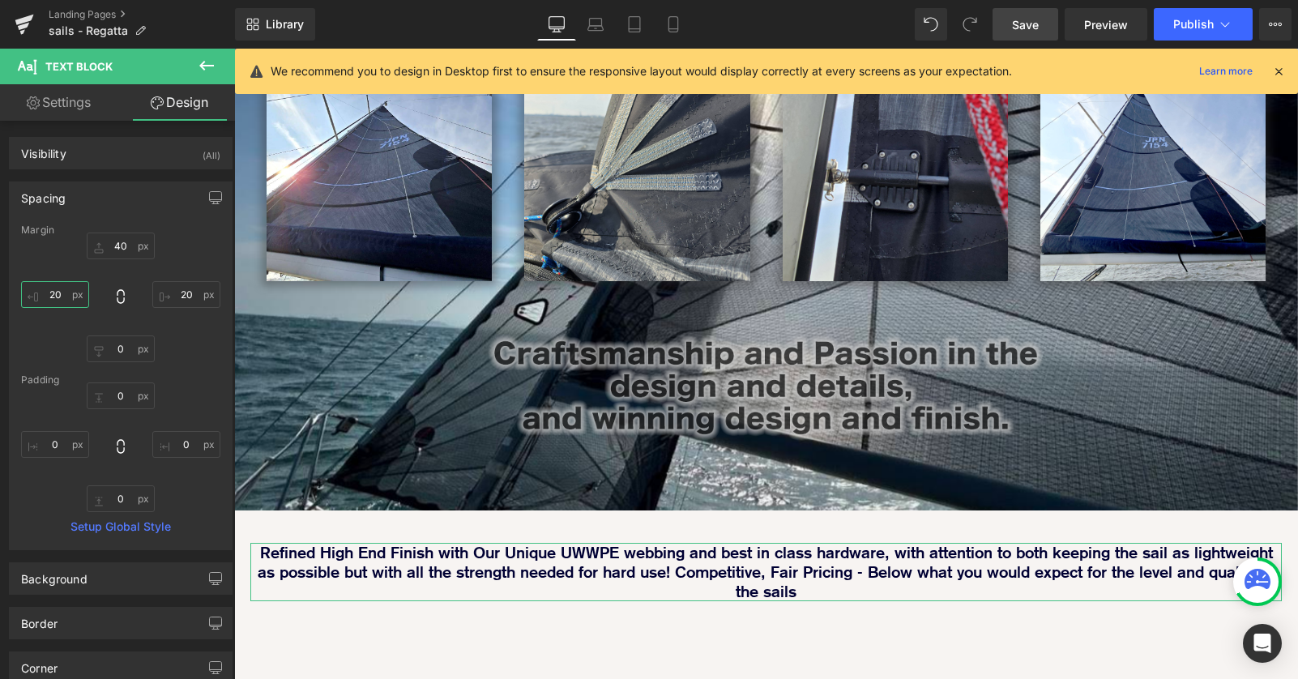
click at [79, 296] on input "20" at bounding box center [55, 294] width 68 height 27
click at [77, 443] on input "0" at bounding box center [55, 444] width 68 height 27
click at [903, 588] on div "Image Image Image Row Image Image Row Row Image Parallax 60px Refined High End …" at bounding box center [766, 295] width 1064 height 1039
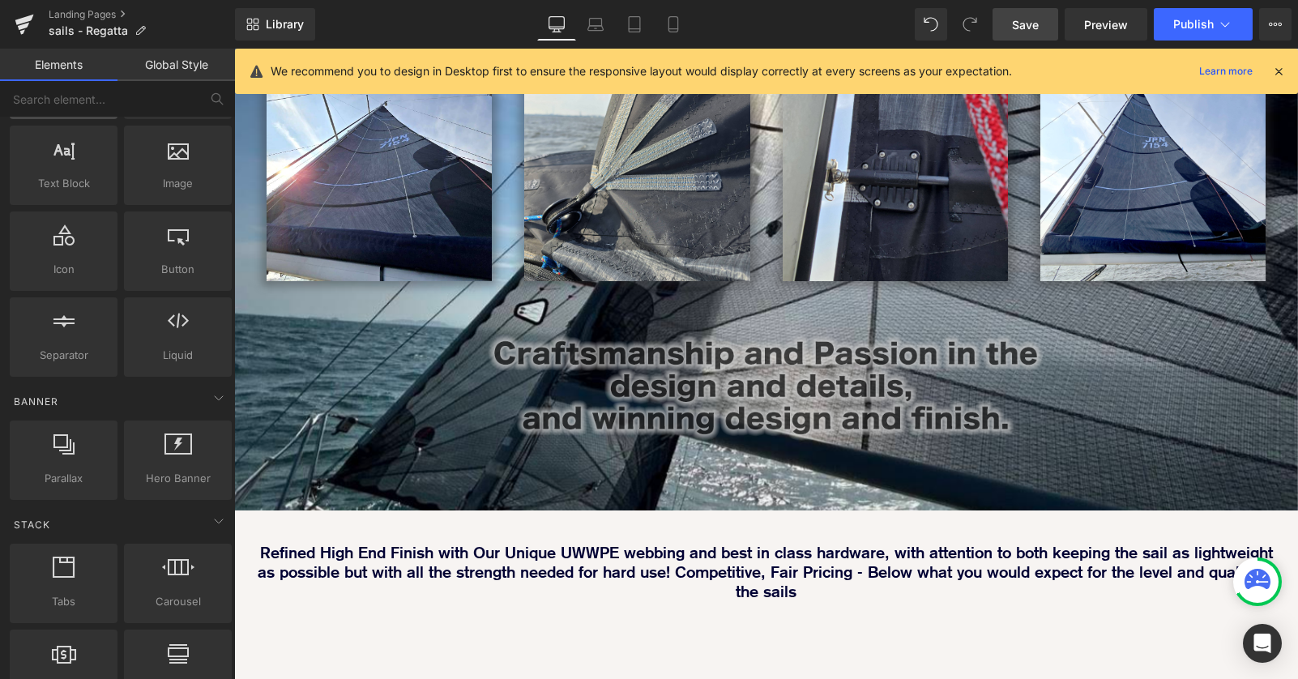
scroll to position [0, 0]
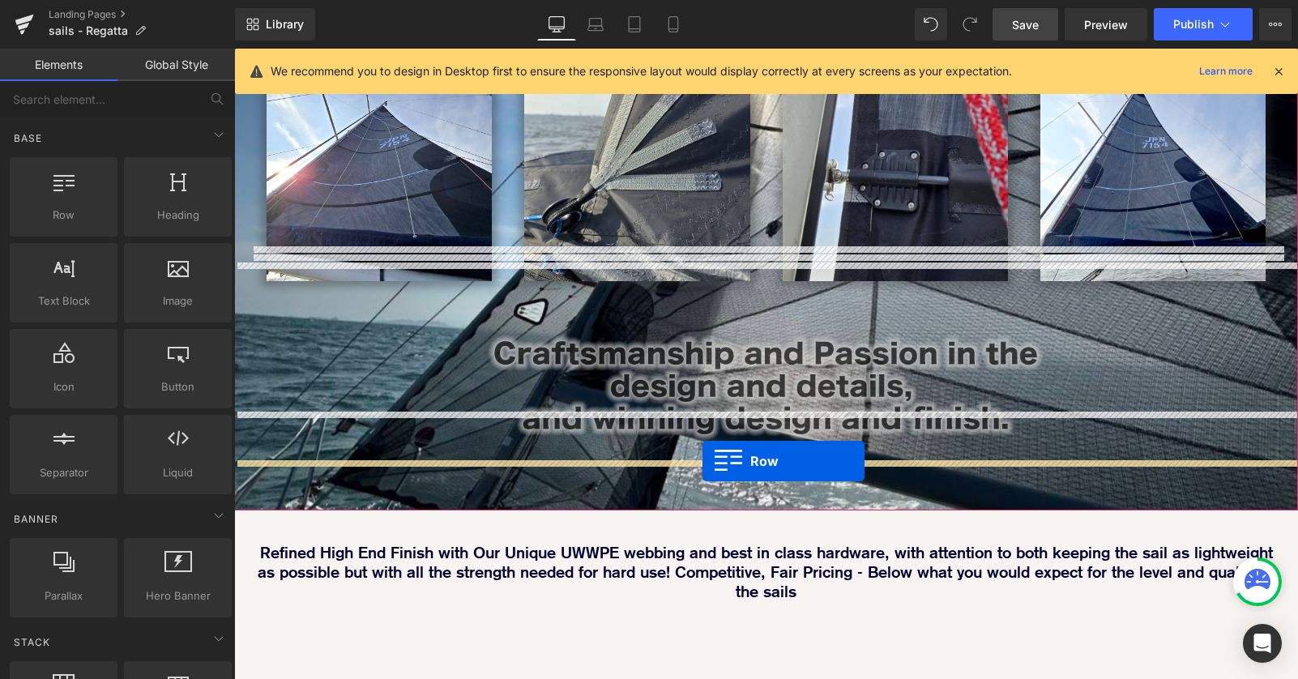
drag, startPoint x: 299, startPoint y: 243, endPoint x: 702, endPoint y: 461, distance: 458.5
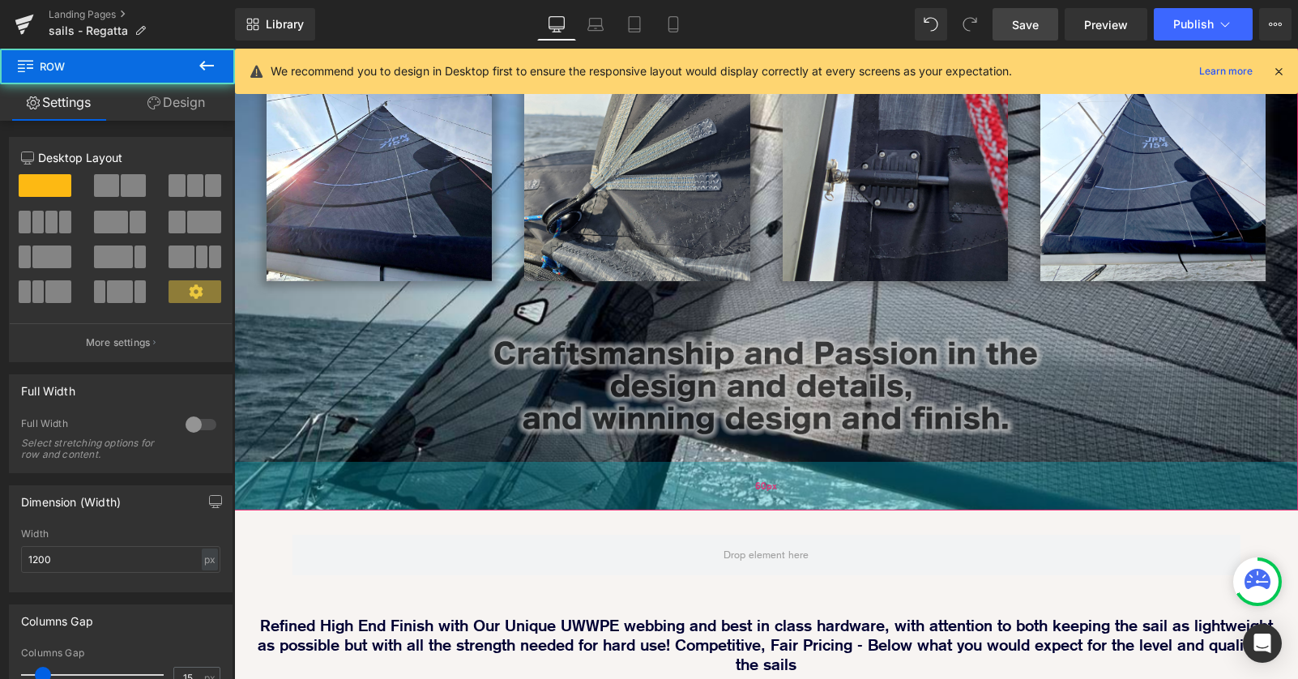
scroll to position [1722, 1064]
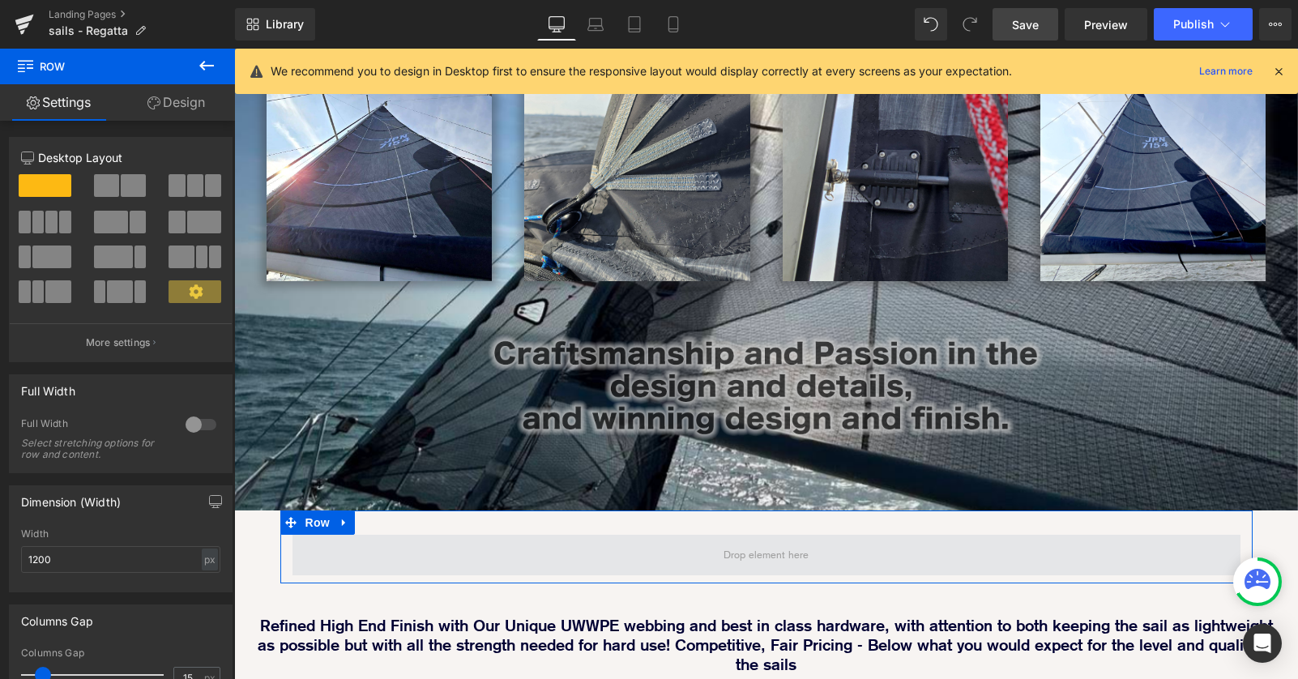
click at [547, 535] on span at bounding box center [766, 555] width 948 height 41
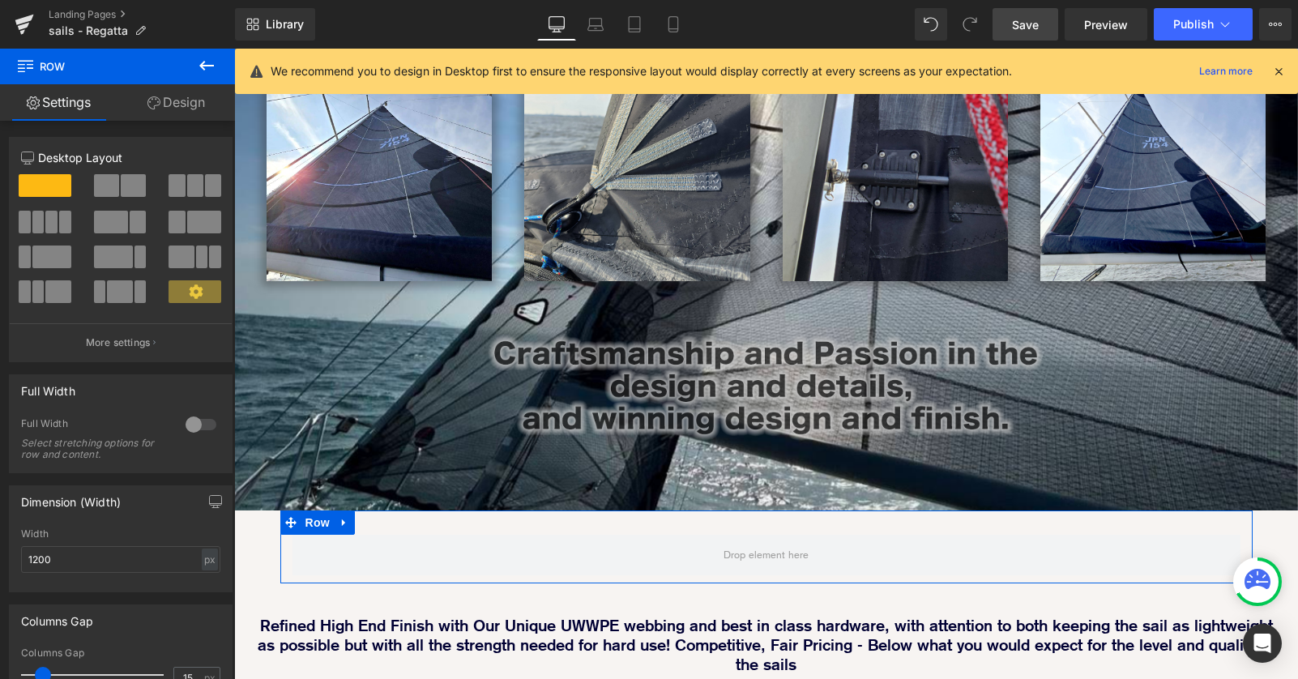
click at [196, 418] on div at bounding box center [200, 425] width 39 height 26
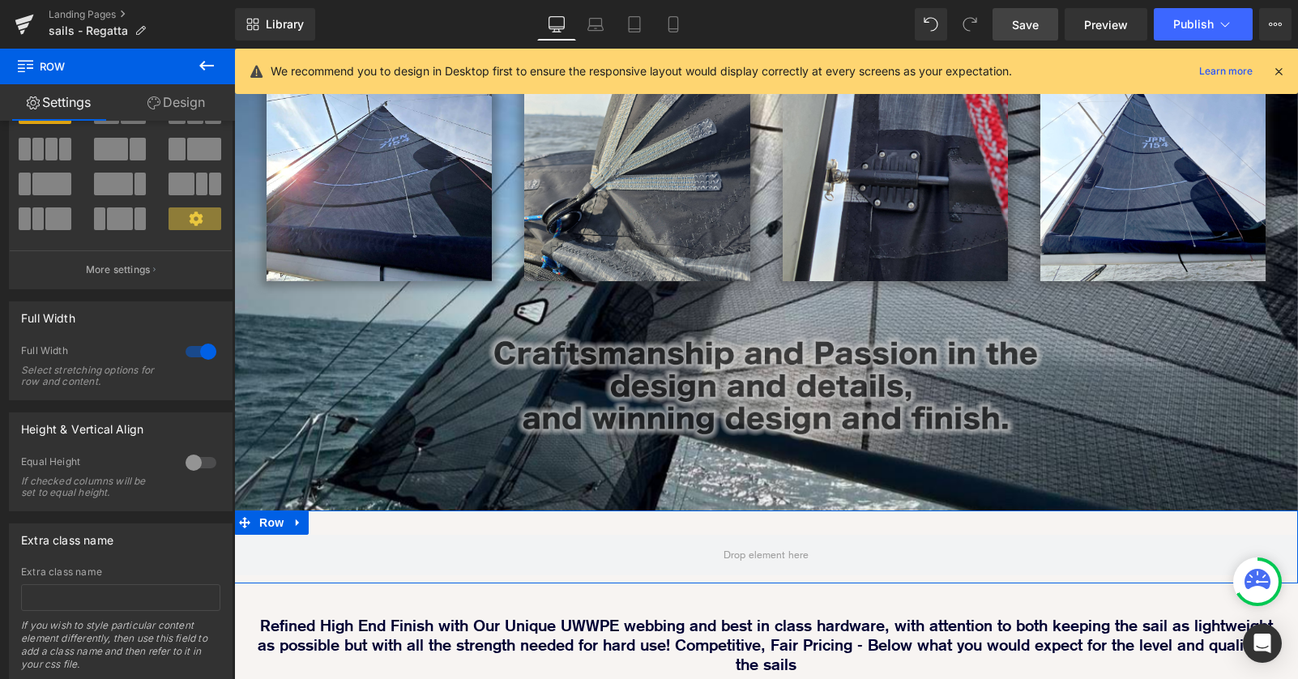
scroll to position [122, 0]
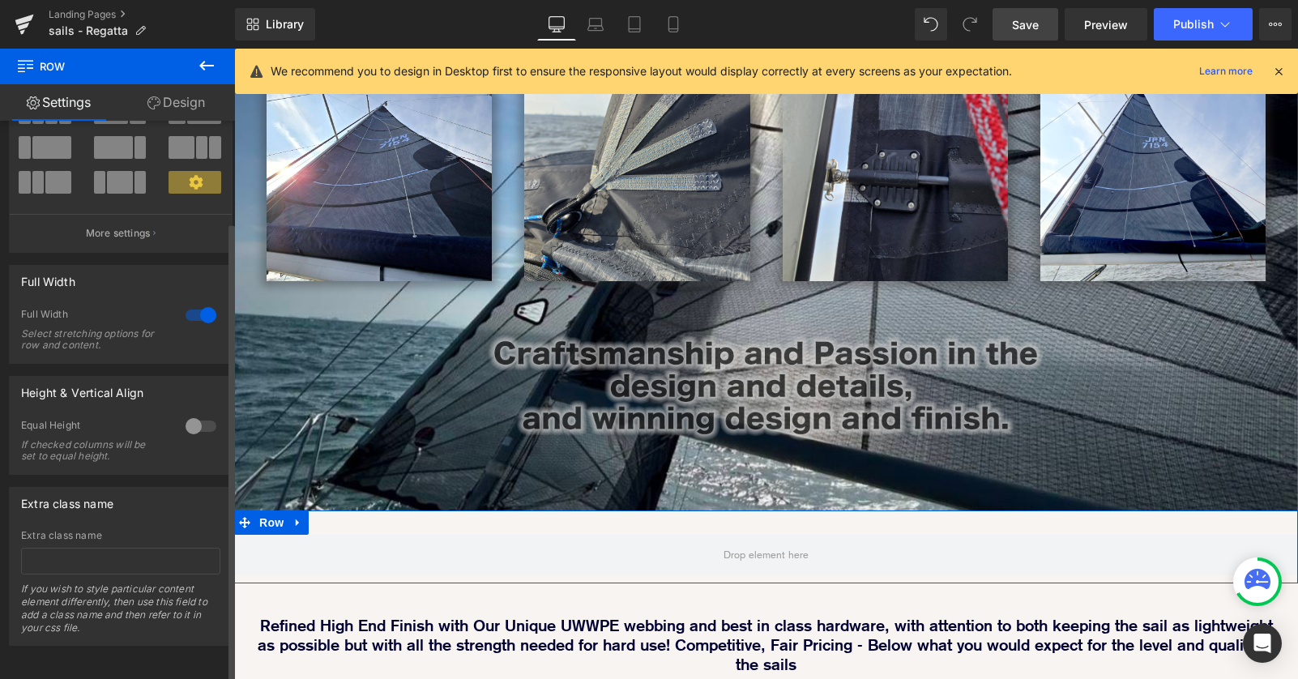
click at [186, 413] on div at bounding box center [200, 426] width 39 height 26
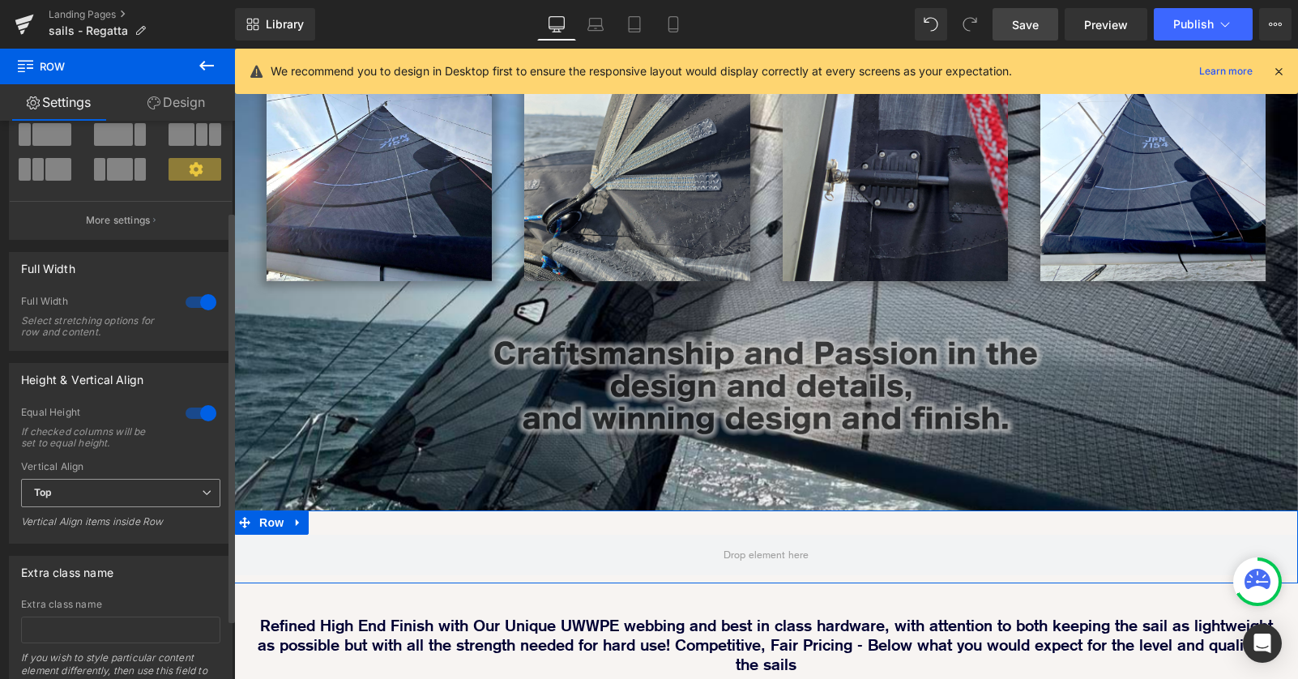
click at [199, 487] on span "Top" at bounding box center [120, 493] width 199 height 28
click at [201, 415] on div at bounding box center [200, 413] width 39 height 26
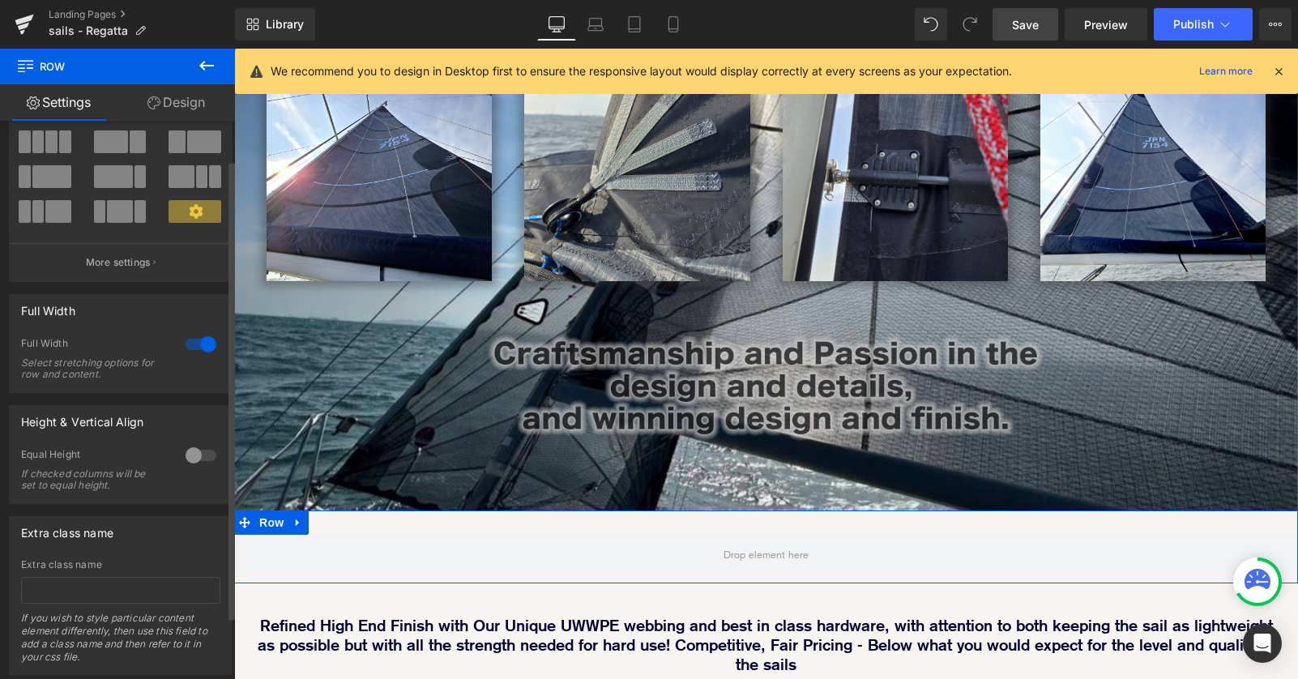
scroll to position [0, 0]
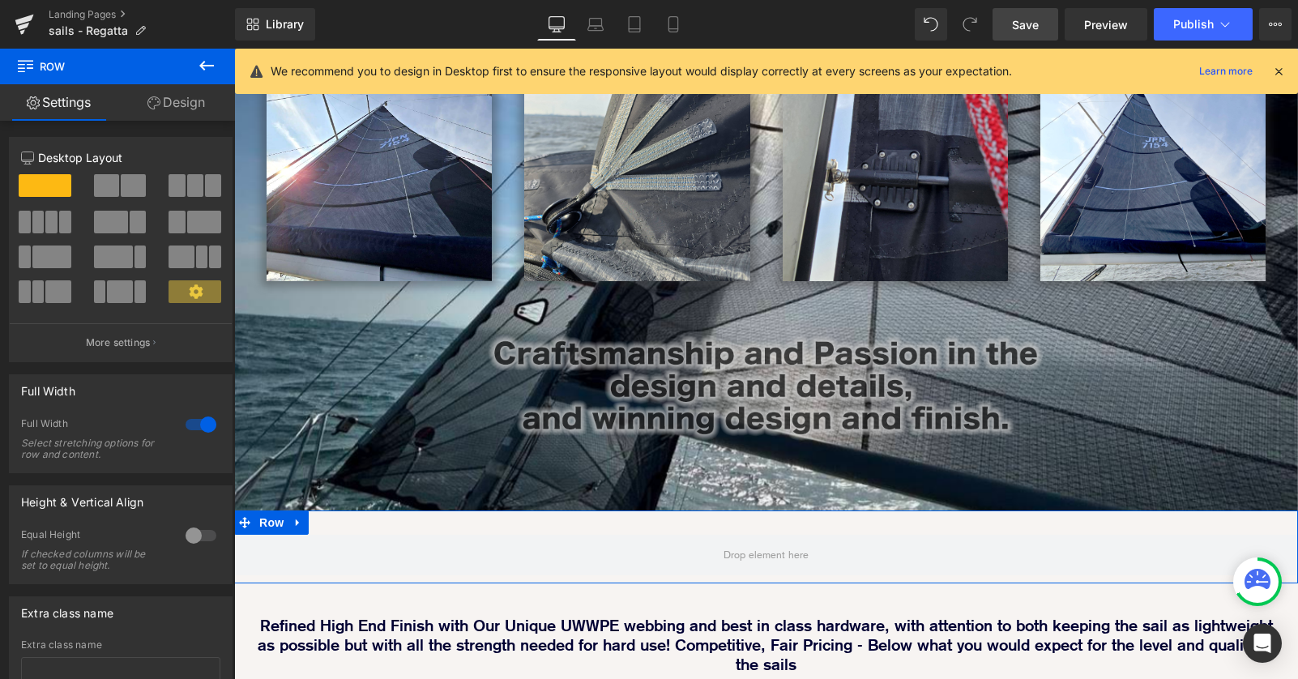
click at [185, 99] on link "Design" at bounding box center [175, 102] width 117 height 36
click at [0, 0] on div "Spacing" at bounding box center [0, 0] width 0 height 0
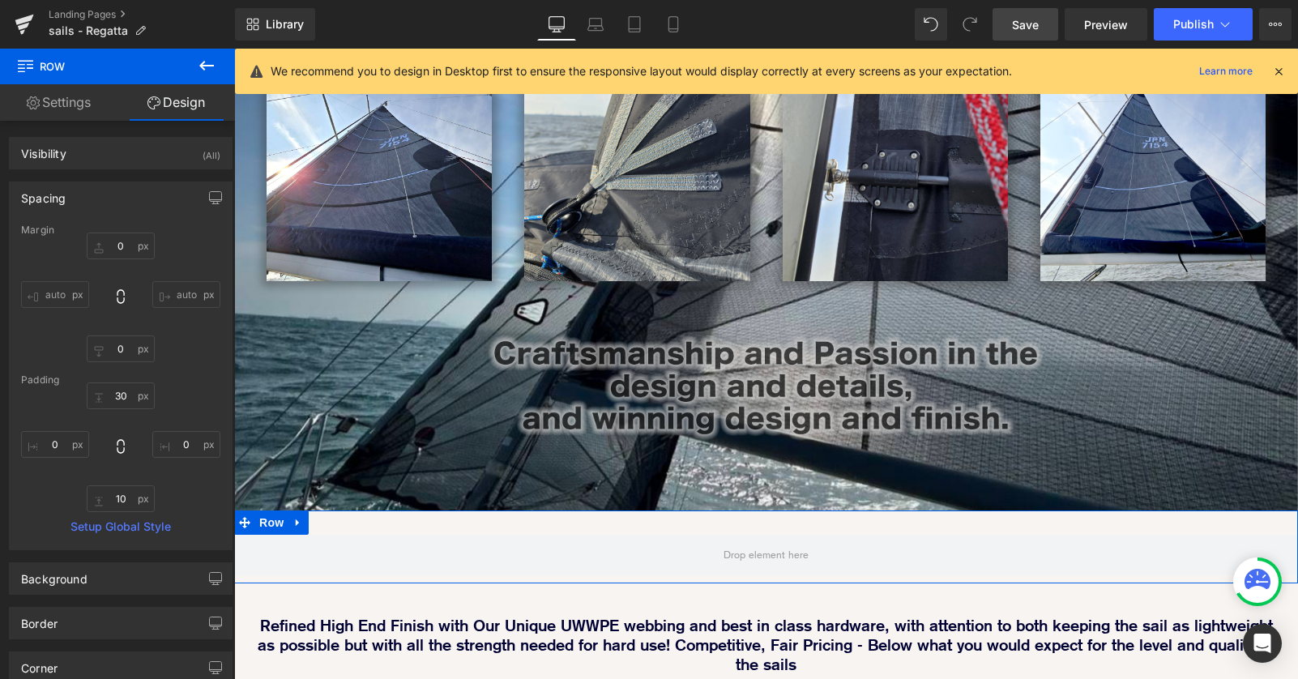
type input "0"
type input "30"
type input "0"
type input "10"
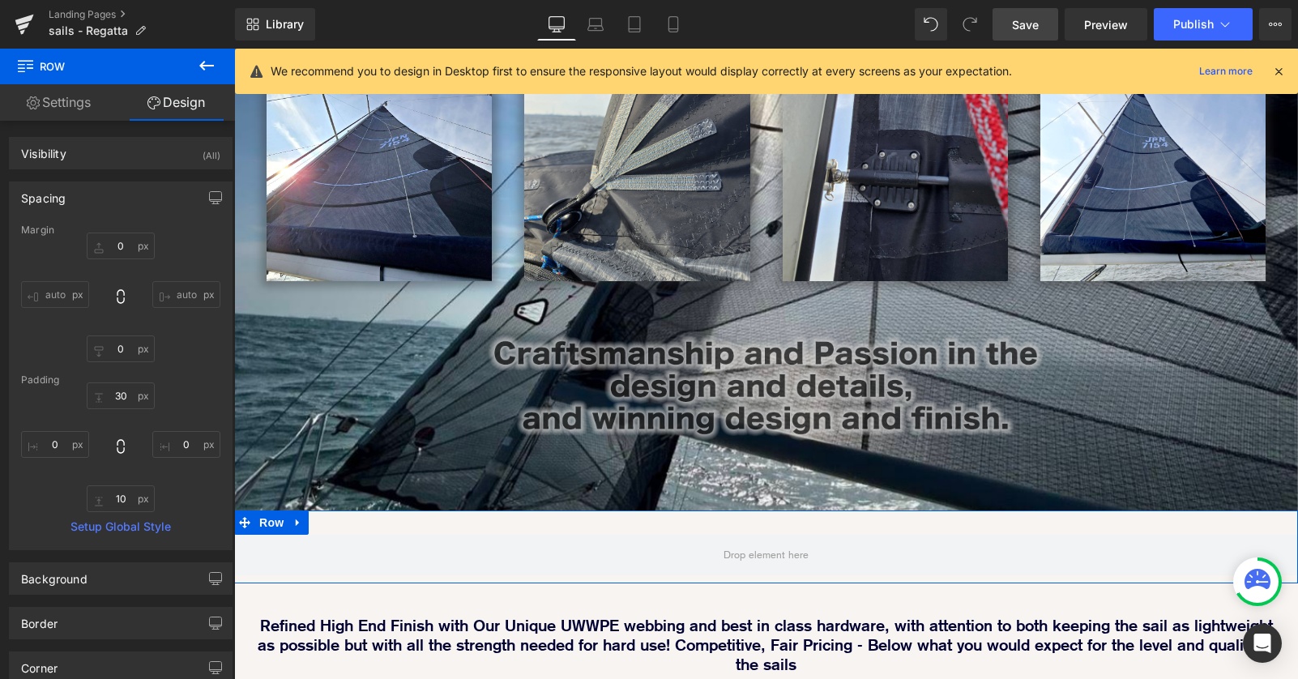
type input "0"
click at [80, 446] on input "0" at bounding box center [55, 444] width 68 height 27
click at [73, 446] on input "0" at bounding box center [55, 444] width 68 height 27
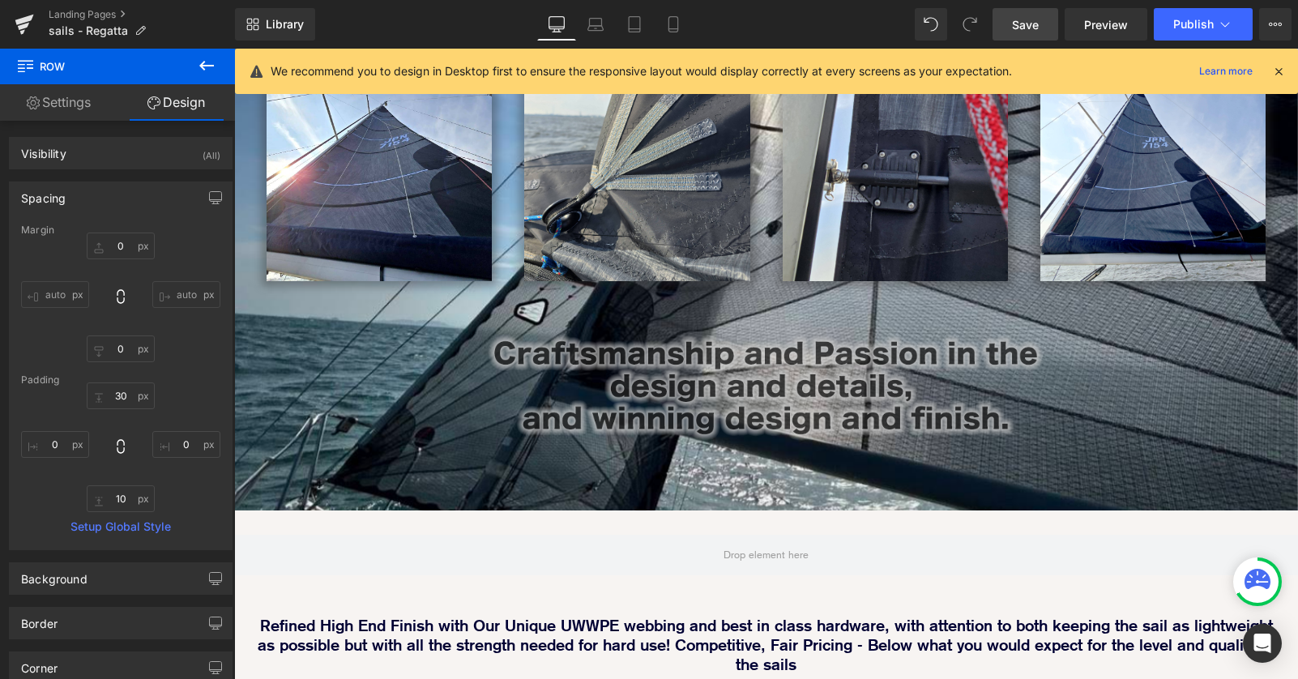
click at [203, 63] on icon at bounding box center [206, 66] width 15 height 10
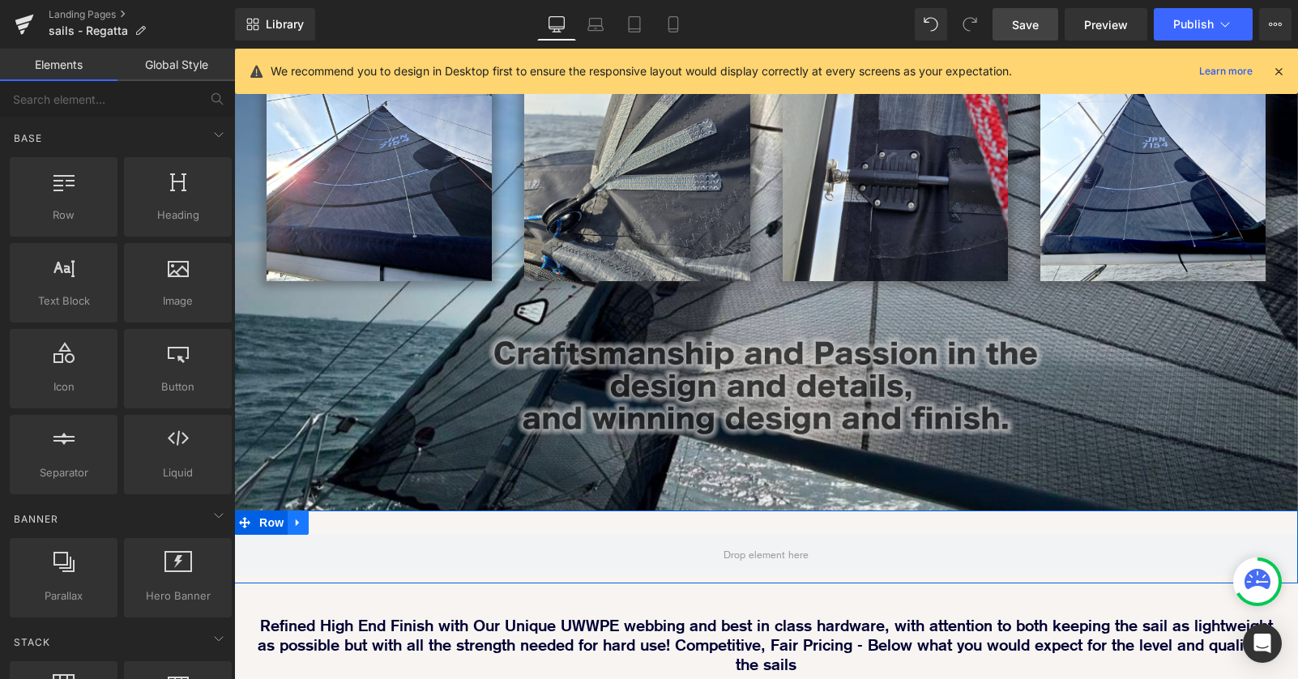
click at [295, 517] on icon at bounding box center [297, 523] width 11 height 12
click at [340, 517] on icon at bounding box center [340, 522] width 11 height 11
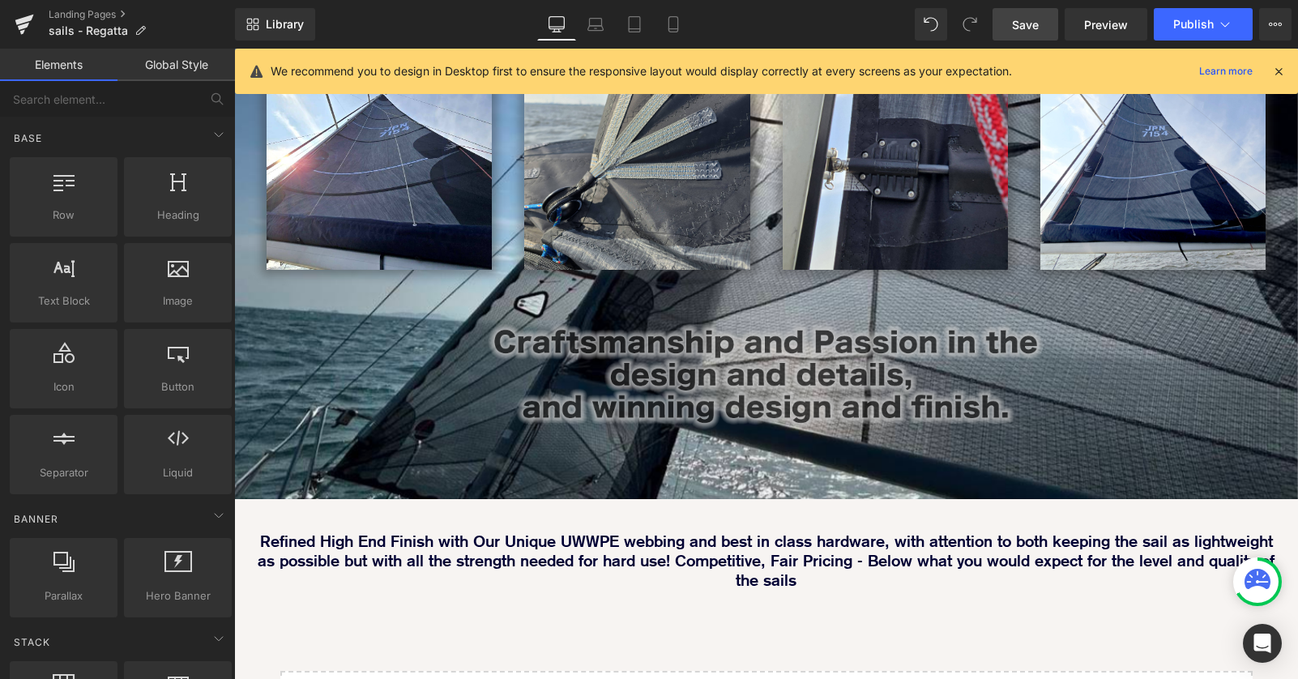
scroll to position [474, 0]
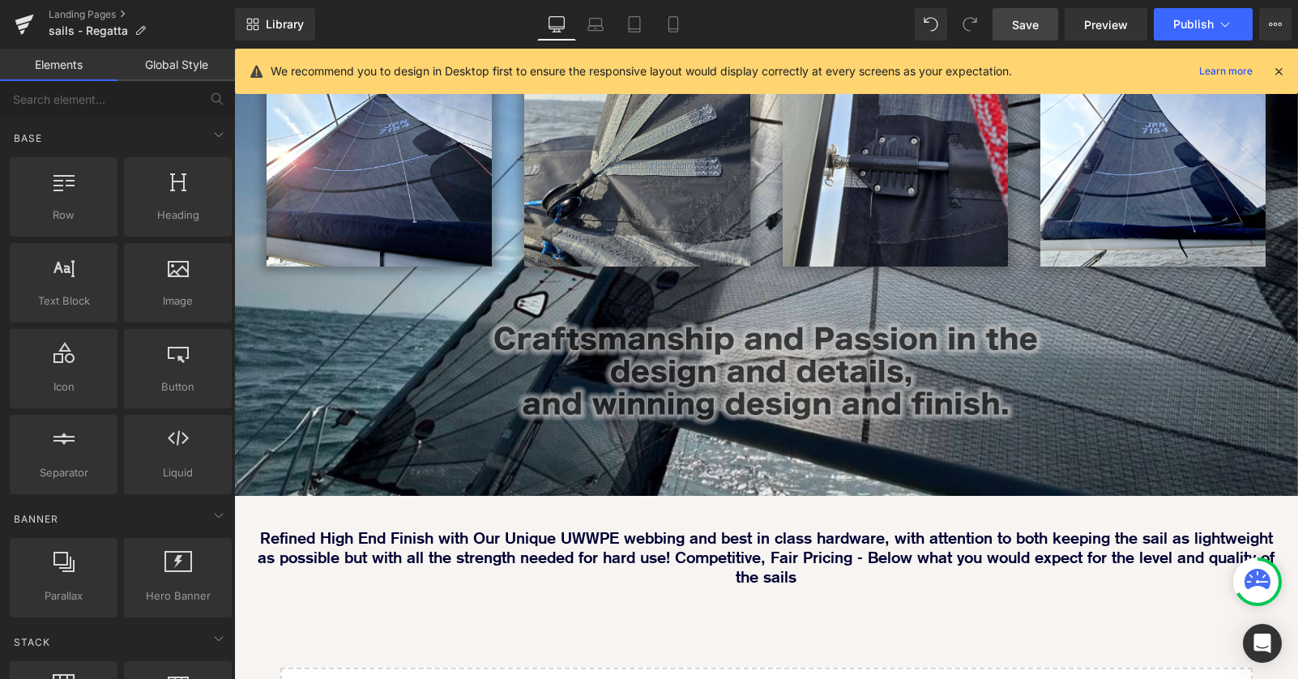
click at [599, 528] on p "Refined High End Finish with Our Unique UWWPE webbing and best in class hardwar…" at bounding box center [765, 557] width 1031 height 58
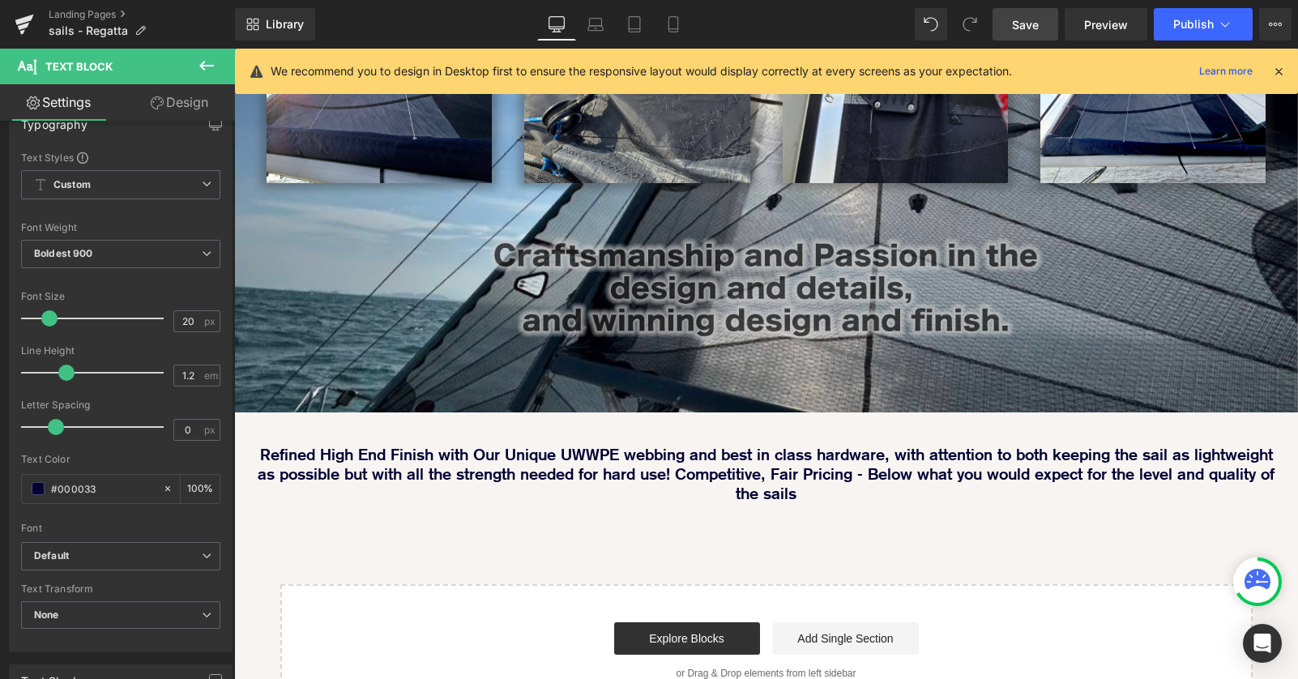
scroll to position [577, 0]
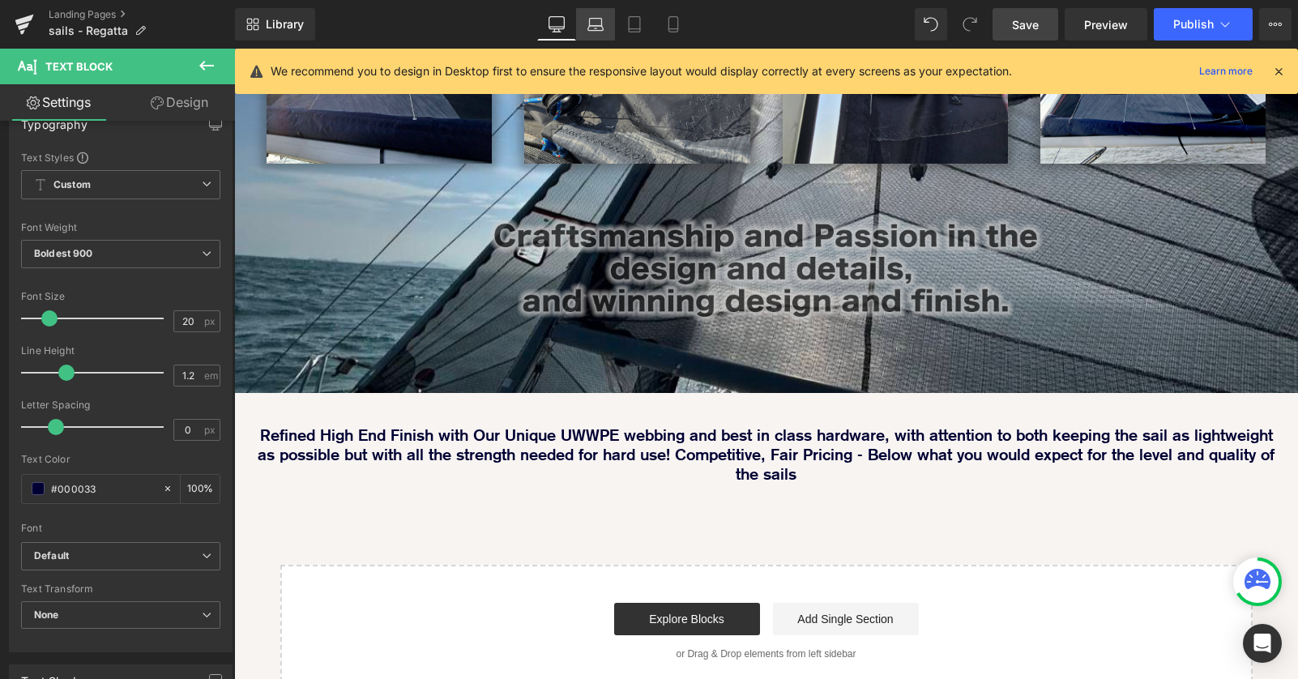
click at [593, 19] on icon at bounding box center [595, 24] width 16 height 16
type input "100"
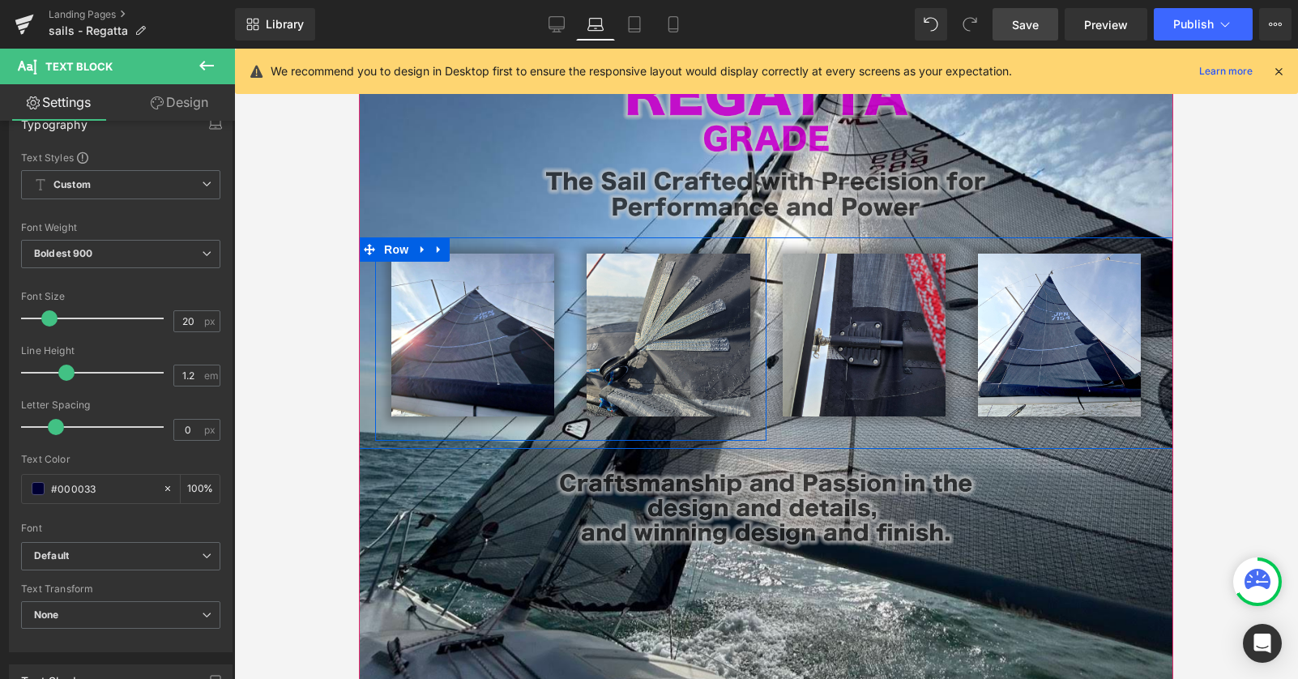
scroll to position [0, 0]
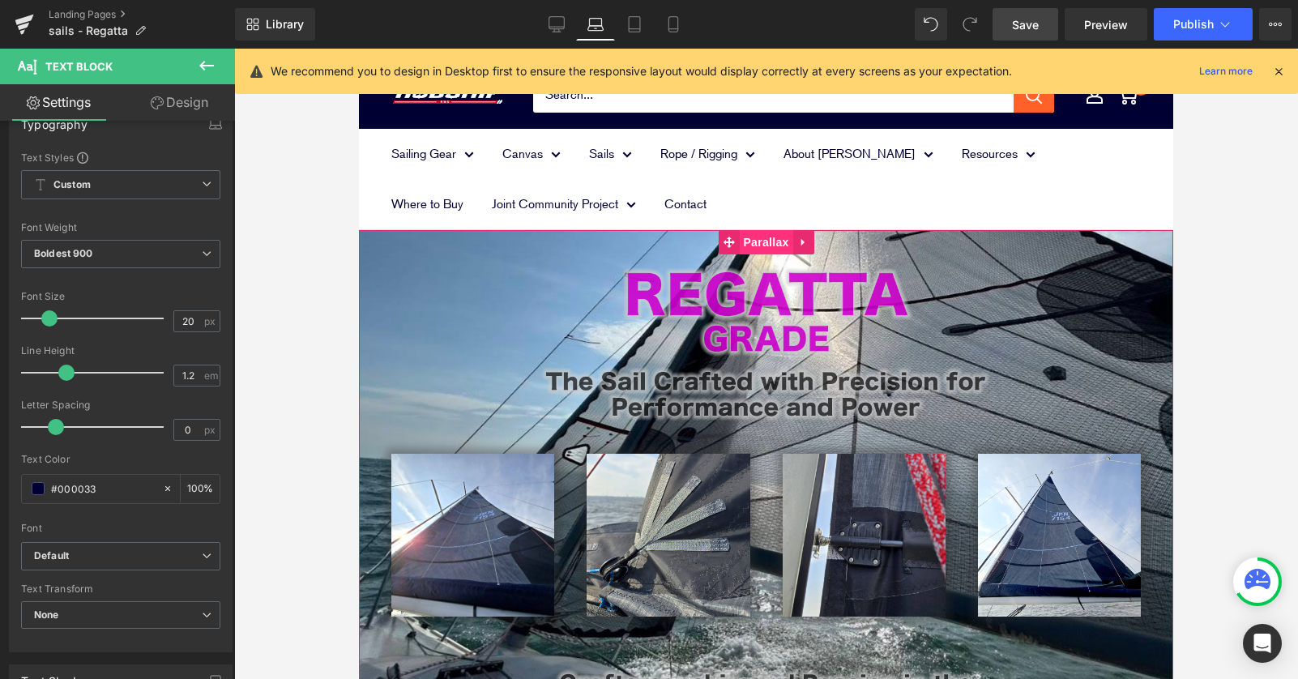
click at [756, 241] on span "Parallax" at bounding box center [765, 242] width 53 height 24
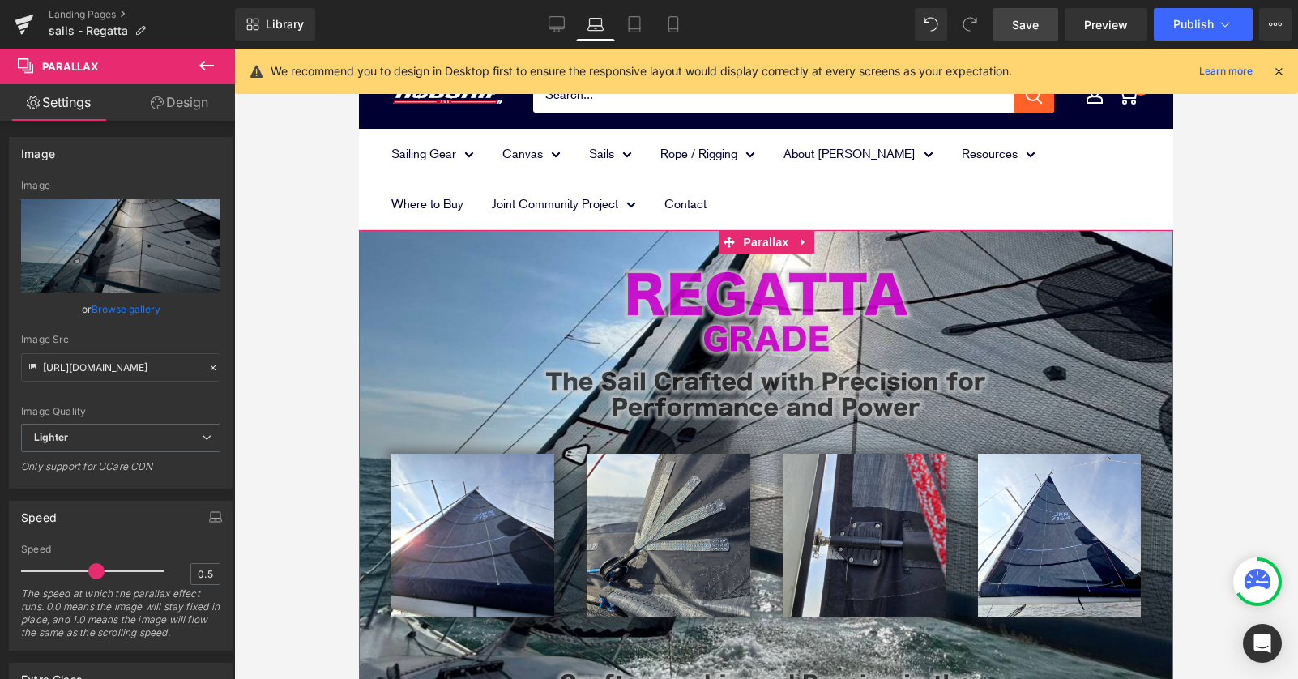
click at [193, 113] on link "Design" at bounding box center [179, 102] width 117 height 36
click at [0, 0] on div "Spacing" at bounding box center [0, 0] width 0 height 0
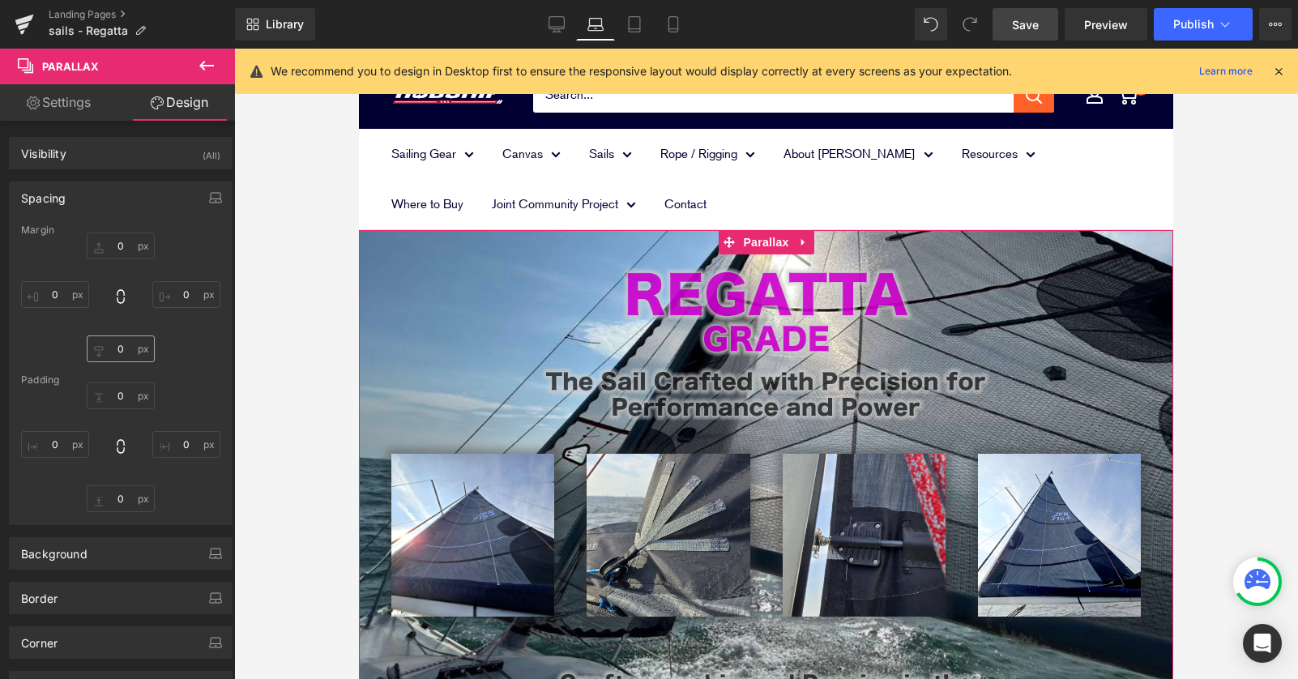
type input "0"
type input "30"
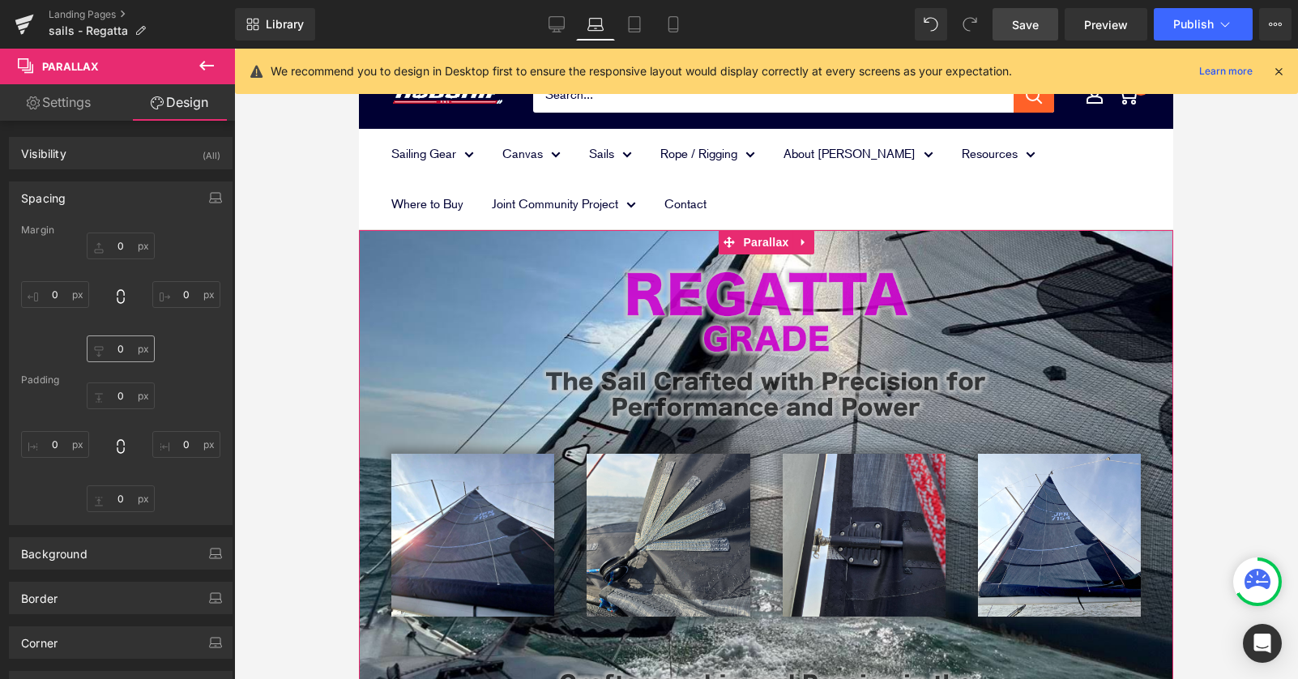
type input "0"
type input "200"
type input "0"
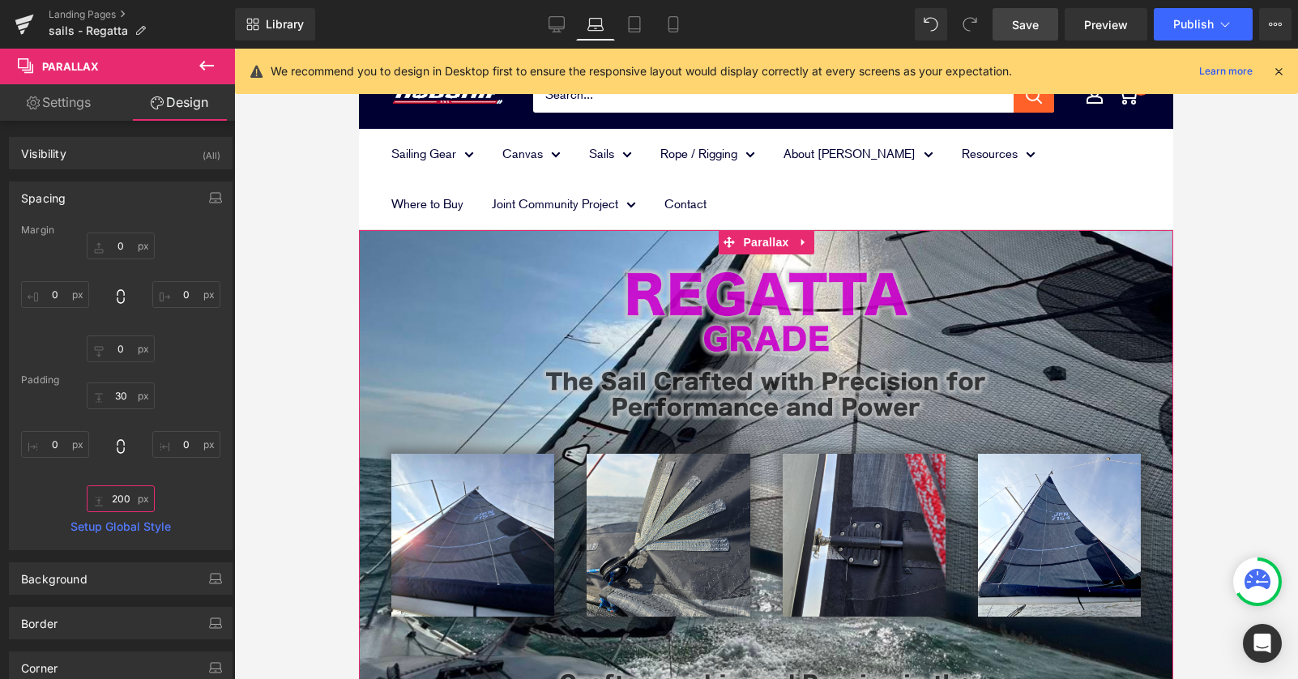
click at [113, 492] on input "200" at bounding box center [121, 498] width 68 height 27
drag, startPoint x: 122, startPoint y: 495, endPoint x: 66, endPoint y: 495, distance: 55.9
click at [75, 495] on div "30px 30 0px 0 200px 200 0px 0" at bounding box center [120, 447] width 199 height 130
click at [115, 499] on input "200" at bounding box center [121, 498] width 68 height 27
click at [116, 499] on input "200" at bounding box center [121, 498] width 68 height 27
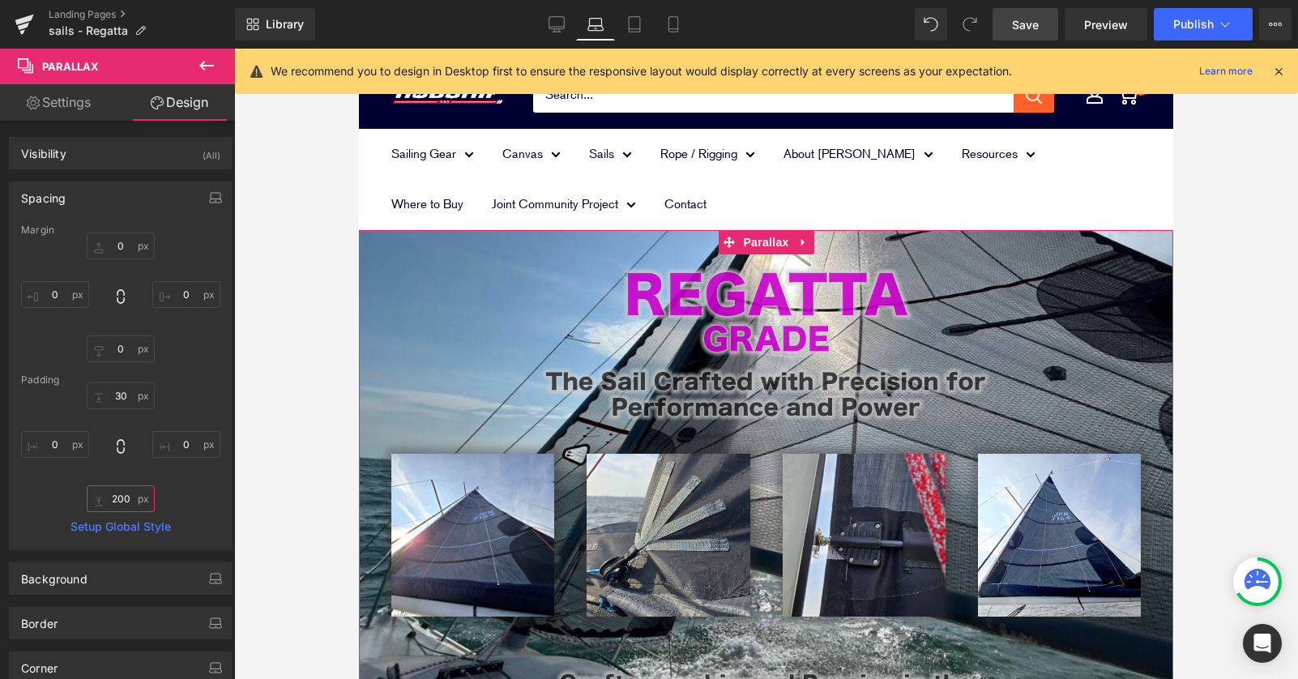
click at [121, 500] on input "200" at bounding box center [121, 498] width 68 height 27
drag, startPoint x: 121, startPoint y: 500, endPoint x: 107, endPoint y: 498, distance: 13.9
click at [107, 499] on input "200" at bounding box center [121, 498] width 68 height 27
click at [126, 499] on input "200" at bounding box center [121, 498] width 68 height 27
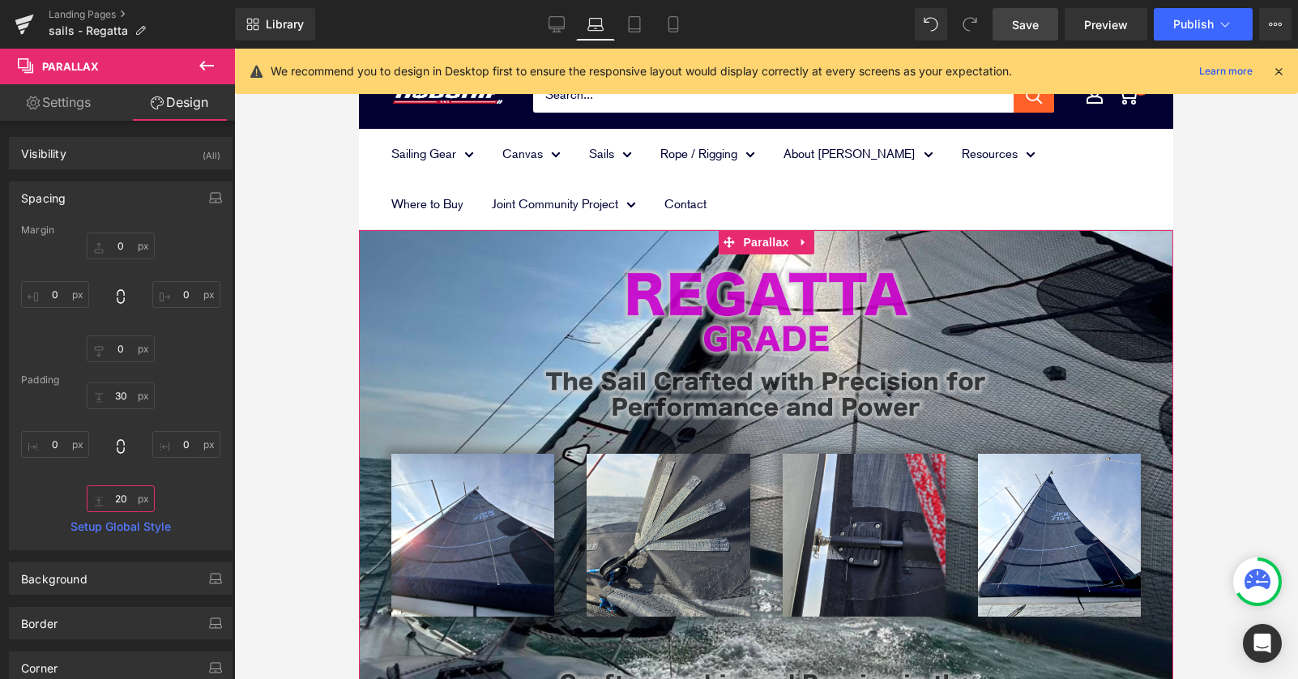
type input "2"
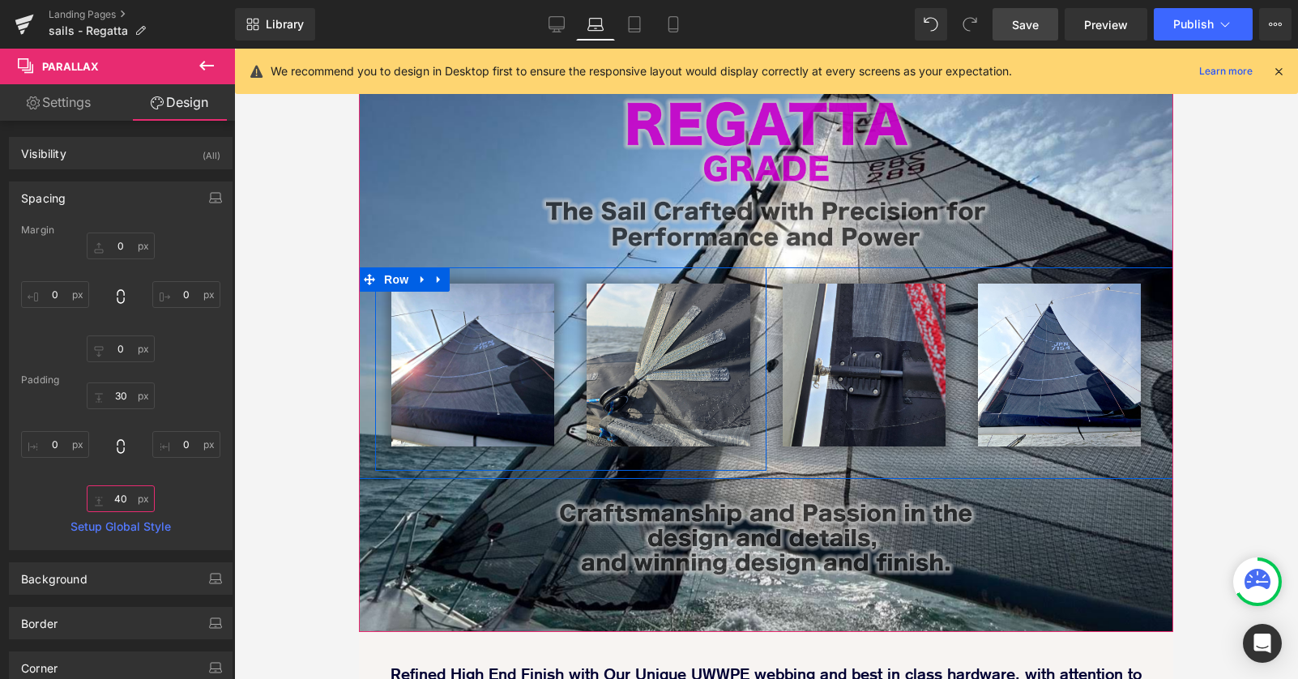
scroll to position [182, 0]
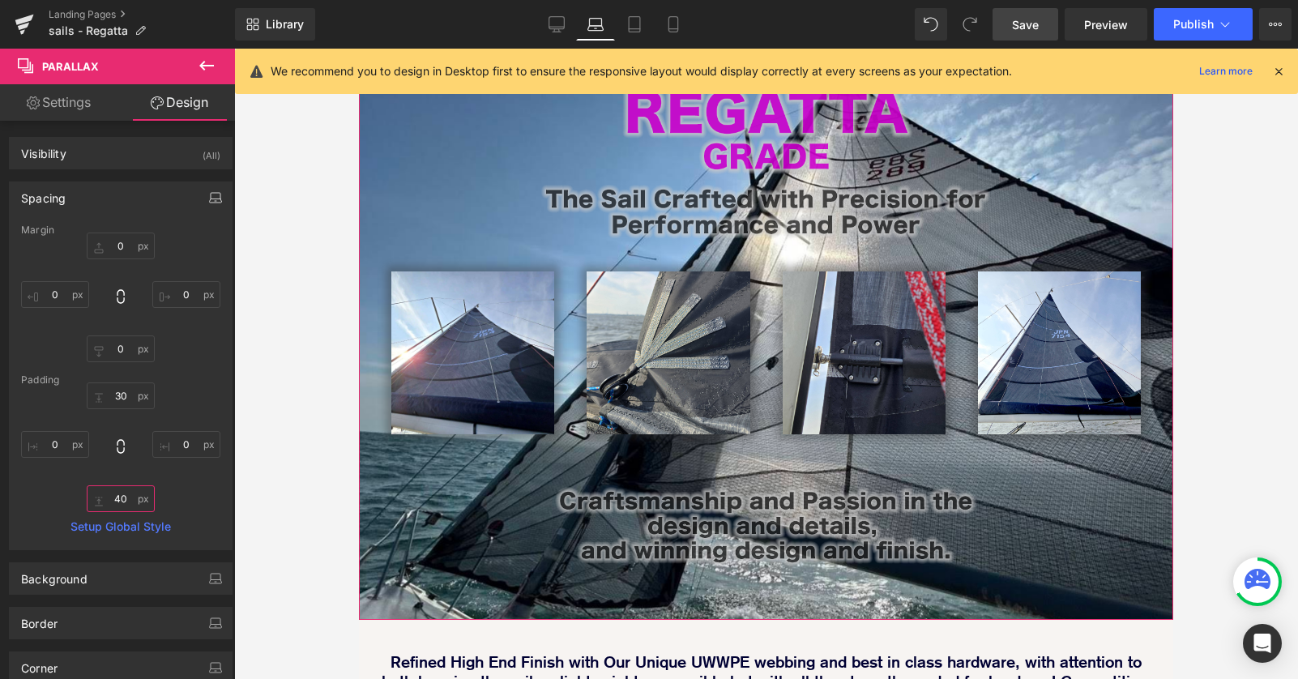
type input "40"
click at [211, 199] on icon "button" at bounding box center [215, 197] width 13 height 13
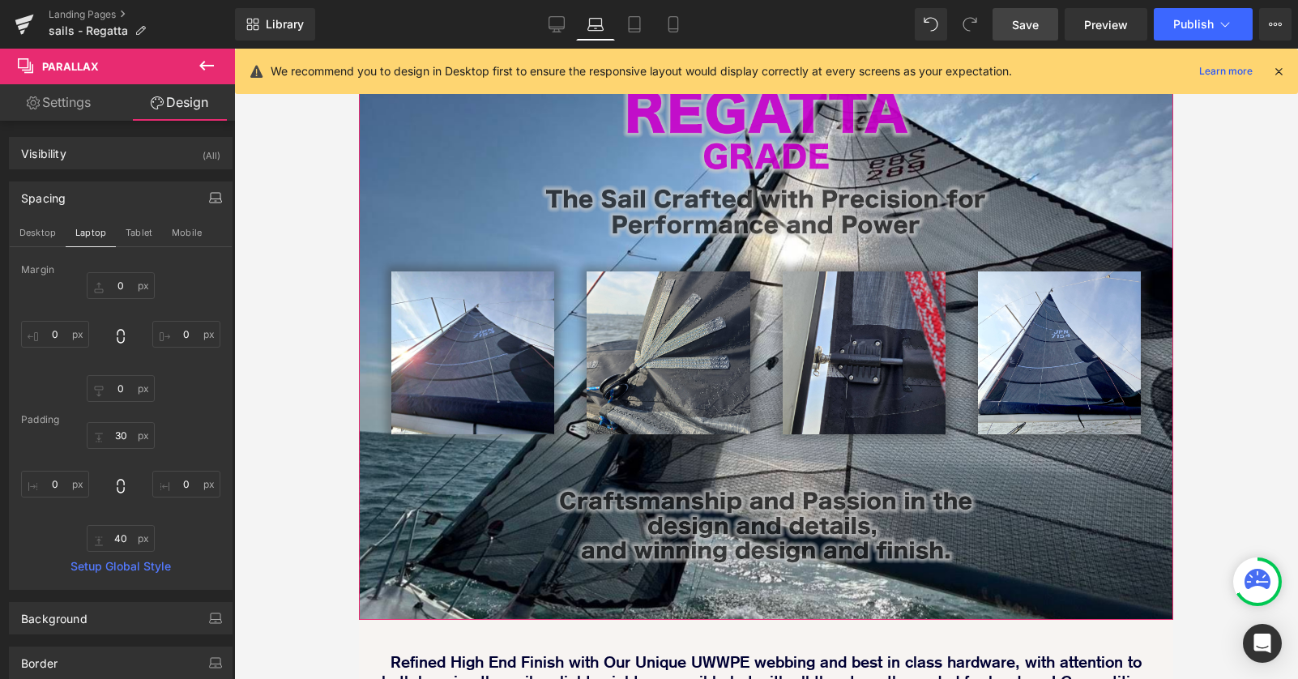
click at [120, 565] on link "Setup Global Style" at bounding box center [120, 566] width 199 height 13
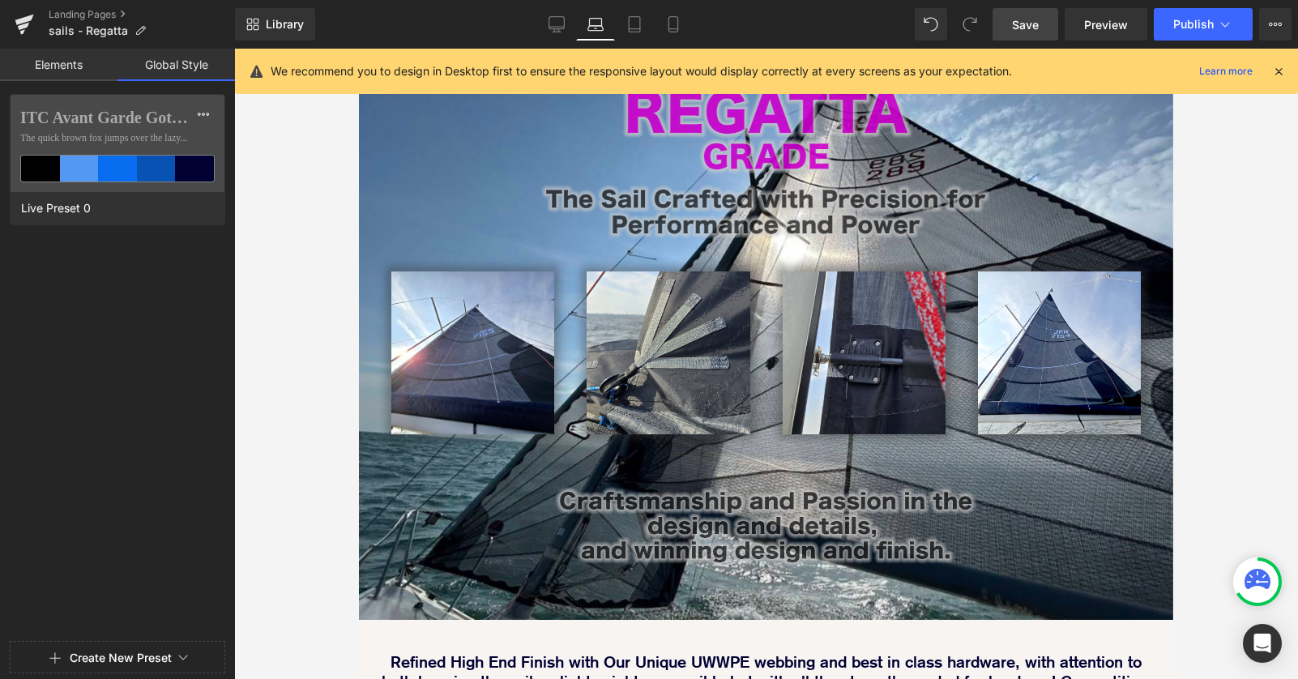
click at [75, 75] on link "Elements" at bounding box center [58, 65] width 117 height 32
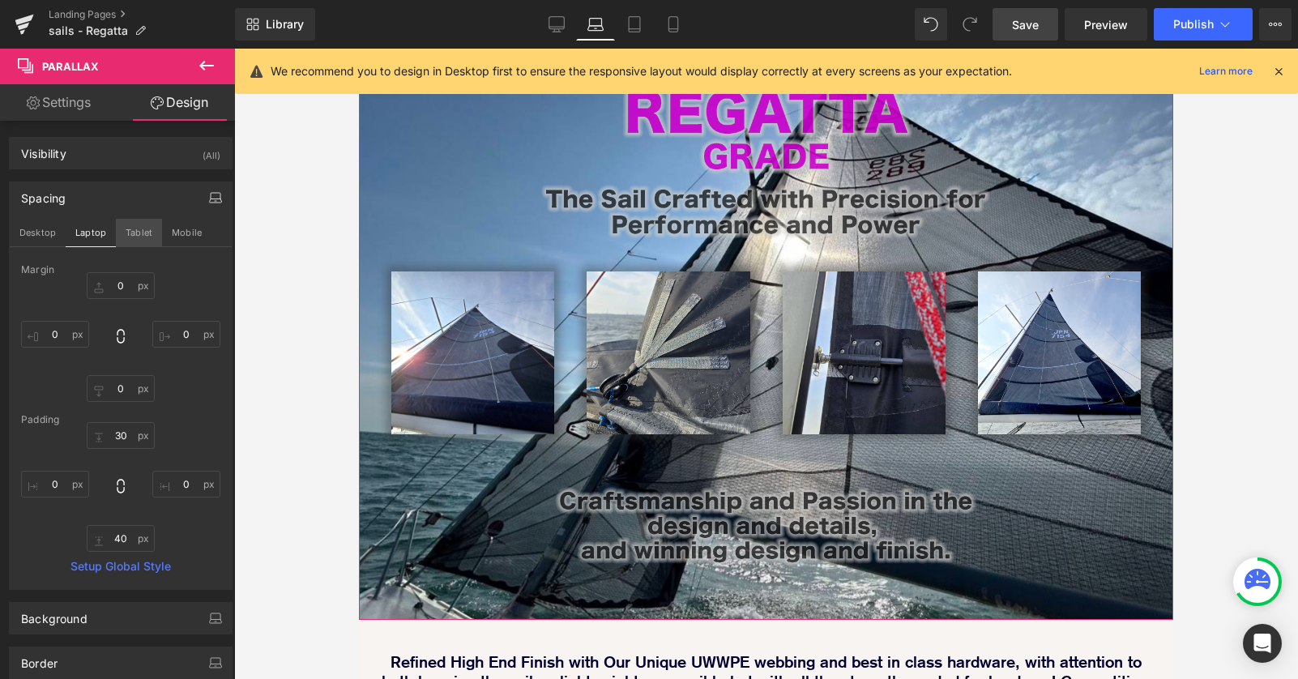
click at [149, 237] on button "Tablet" at bounding box center [139, 233] width 46 height 28
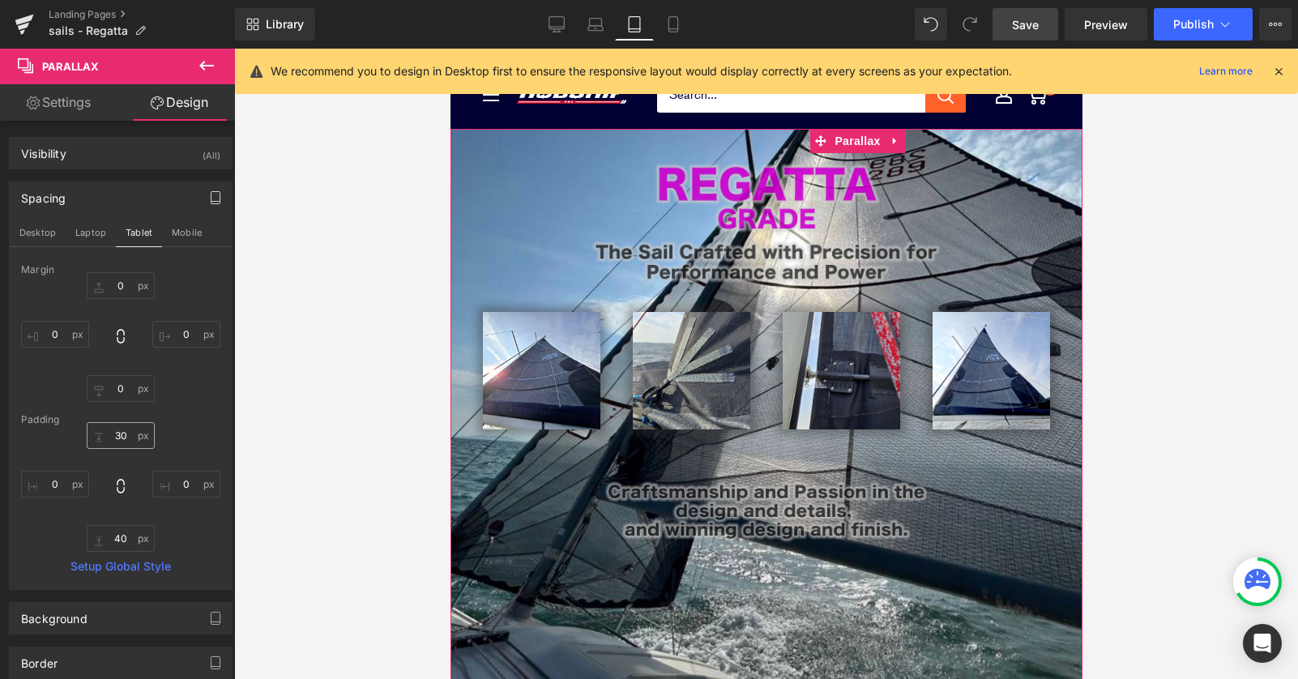
type input "0"
type input "30"
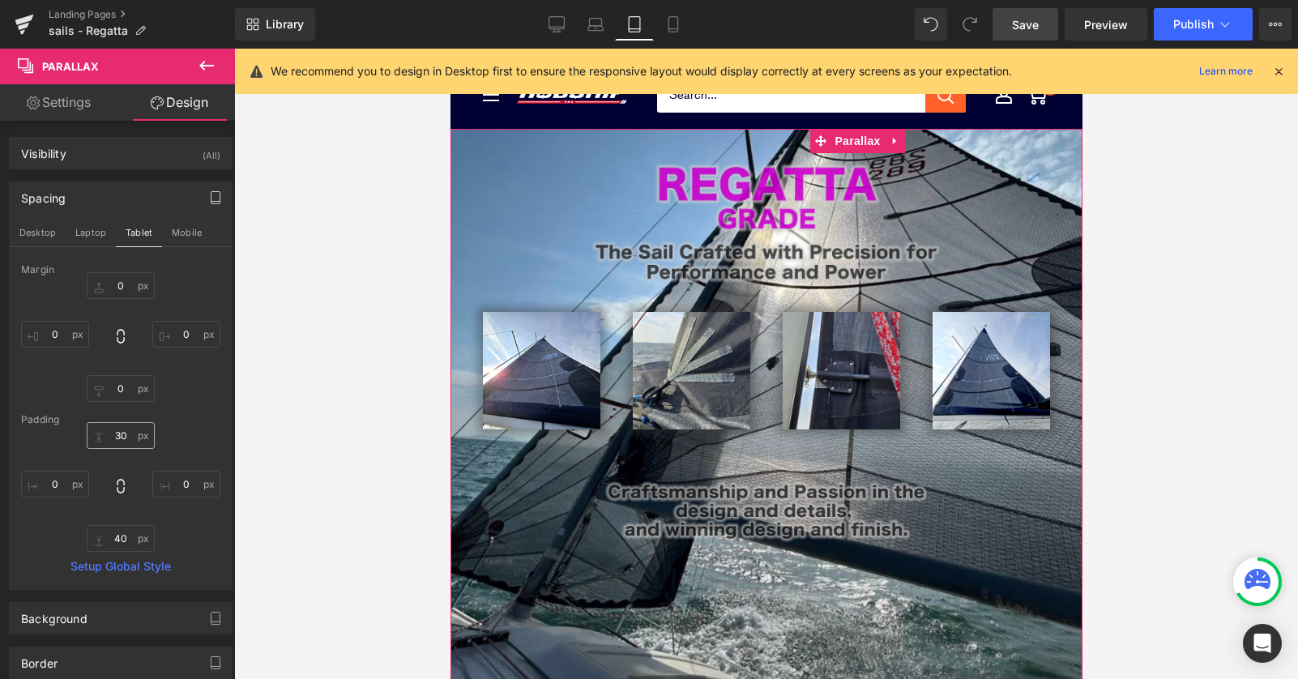
type input "0"
type input "200"
type input "0"
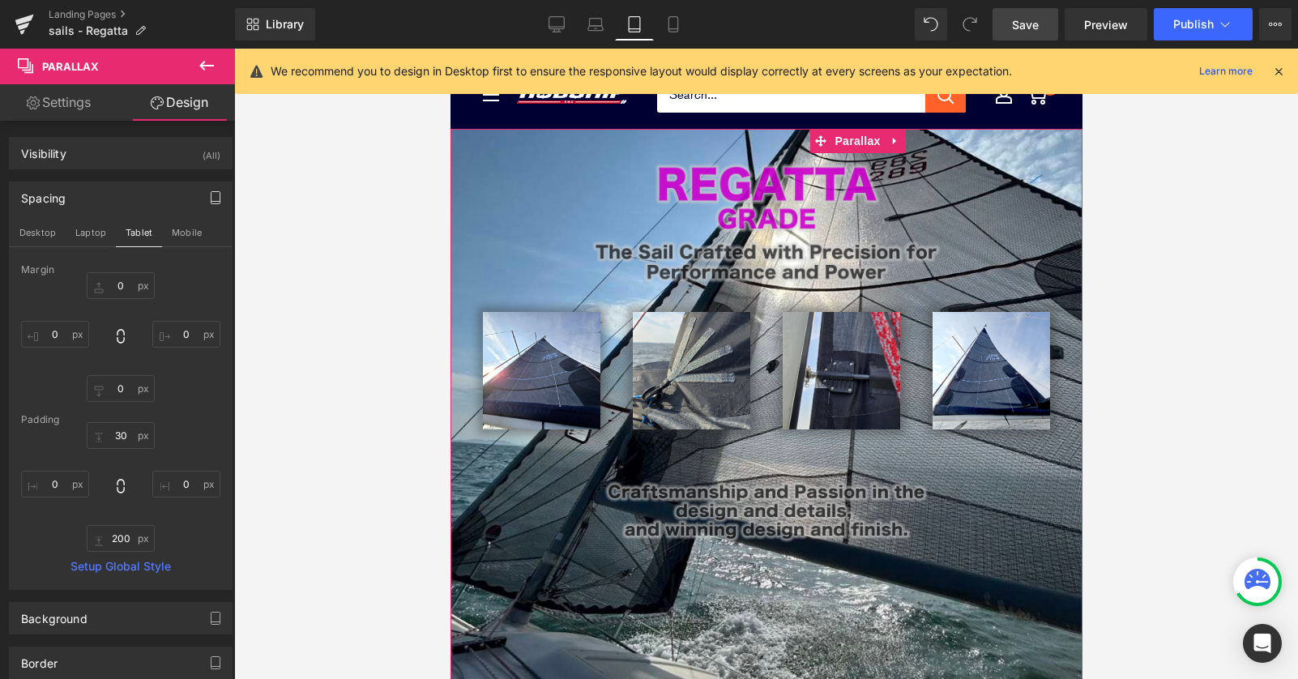
scroll to position [1742, 632]
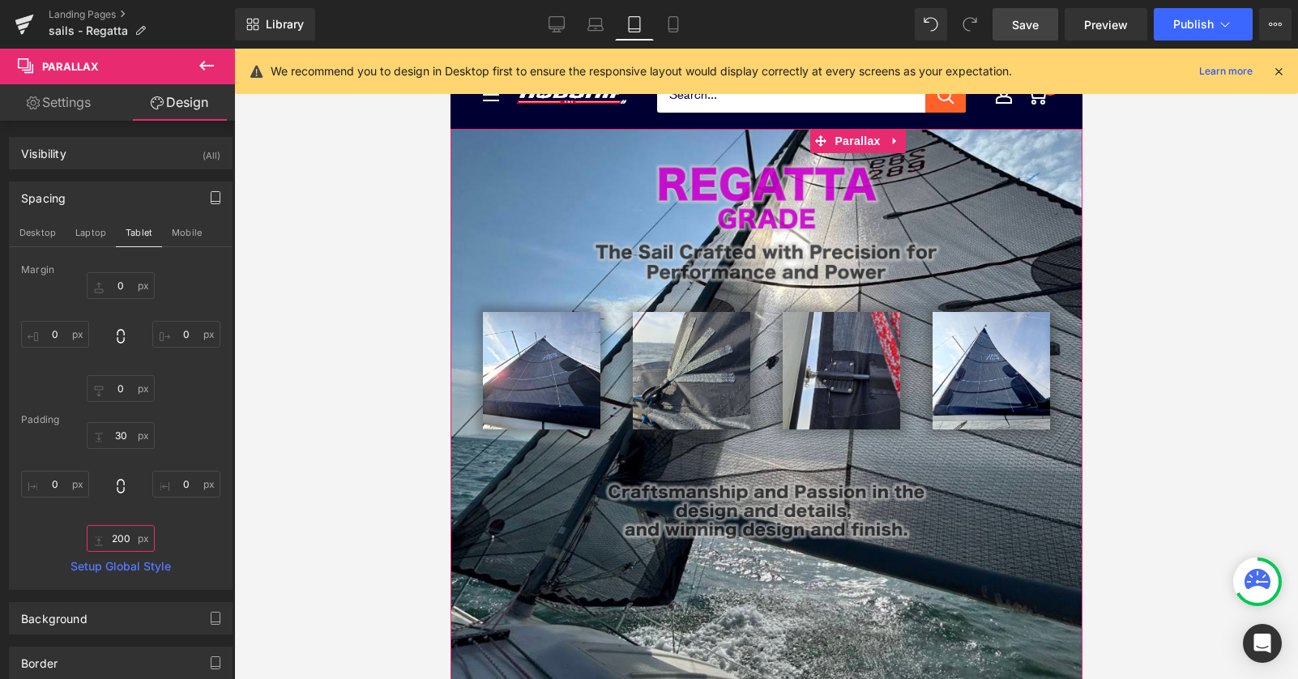
click at [109, 538] on input "200" at bounding box center [121, 538] width 68 height 27
click at [116, 538] on input "200" at bounding box center [121, 538] width 68 height 27
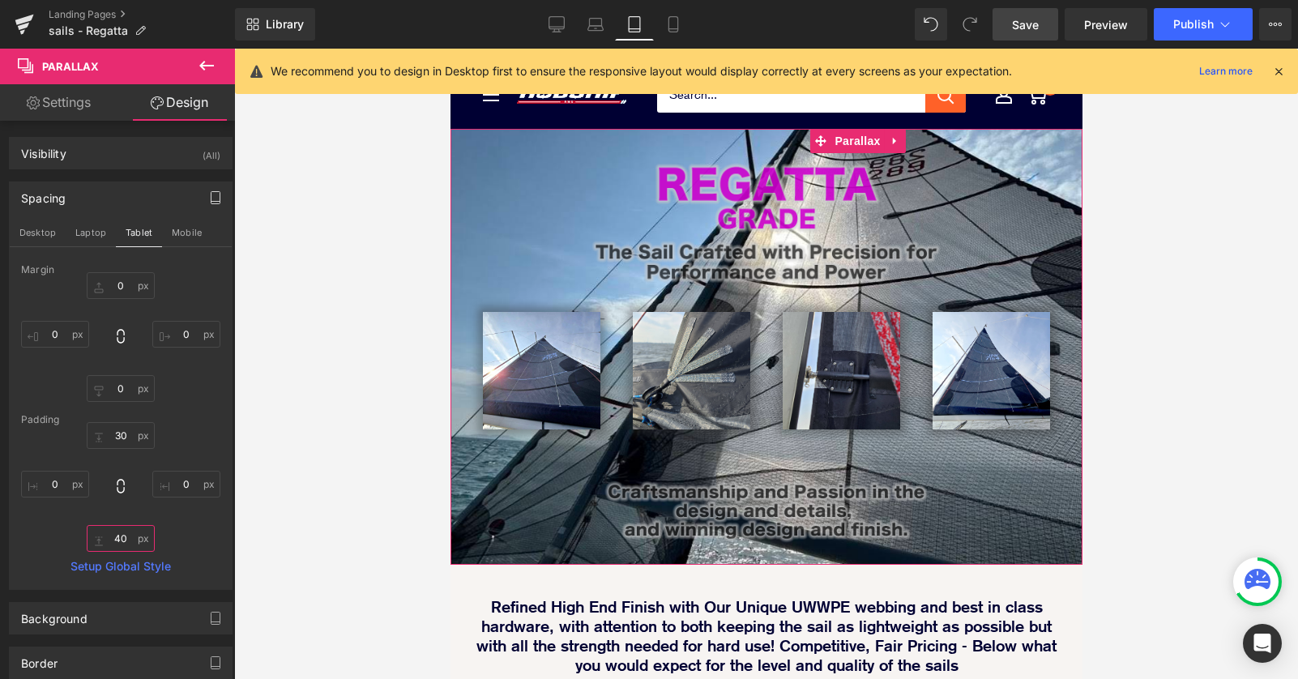
scroll to position [1612, 632]
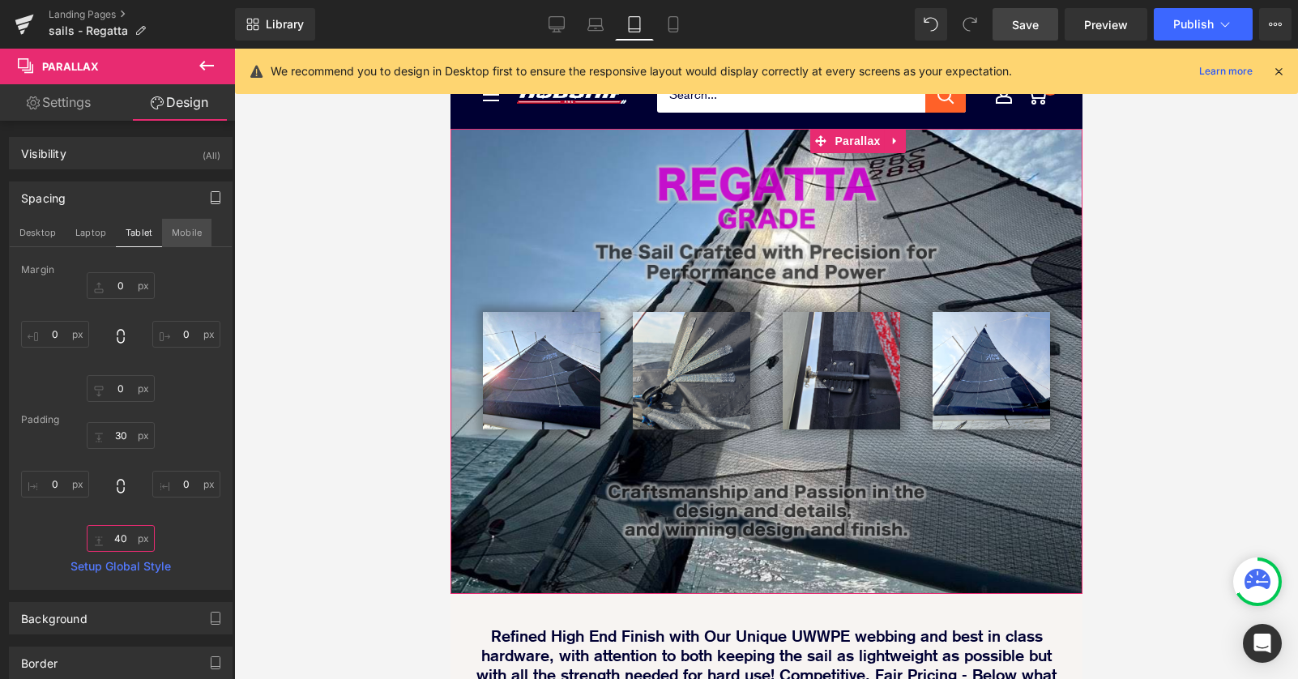
type input "40"
click at [181, 232] on button "Mobile" at bounding box center [186, 233] width 49 height 28
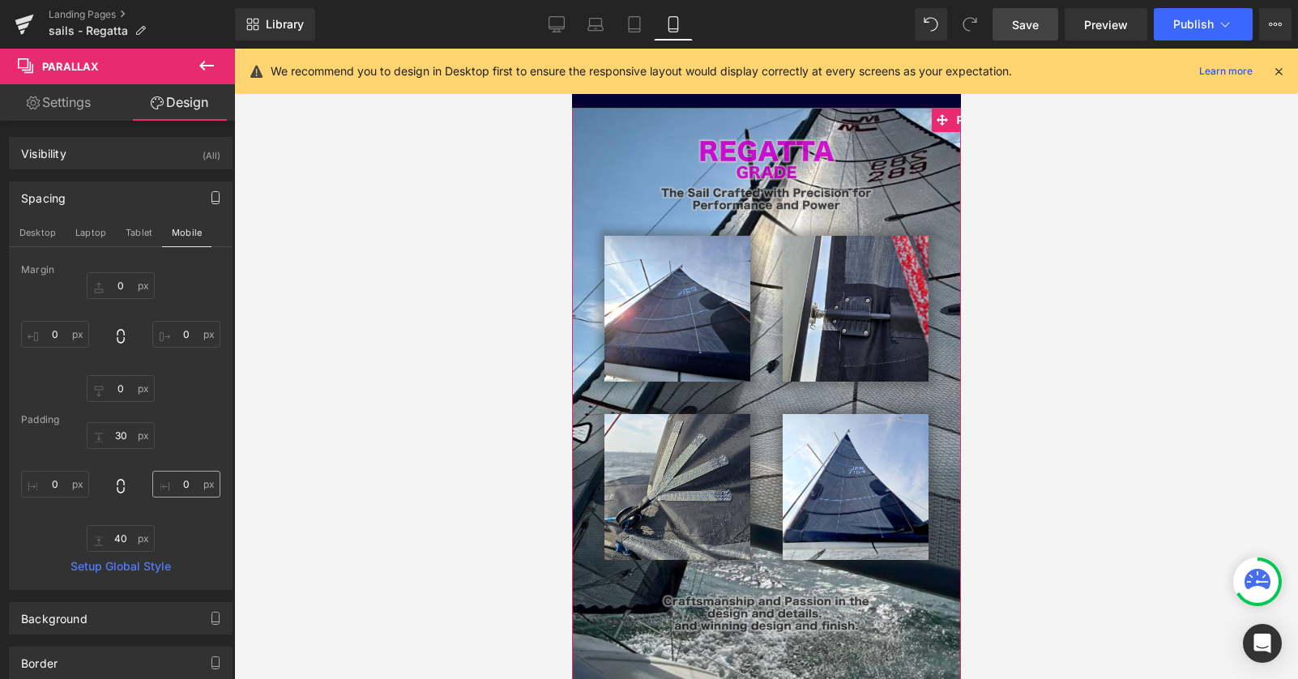
type input "0"
type input "30"
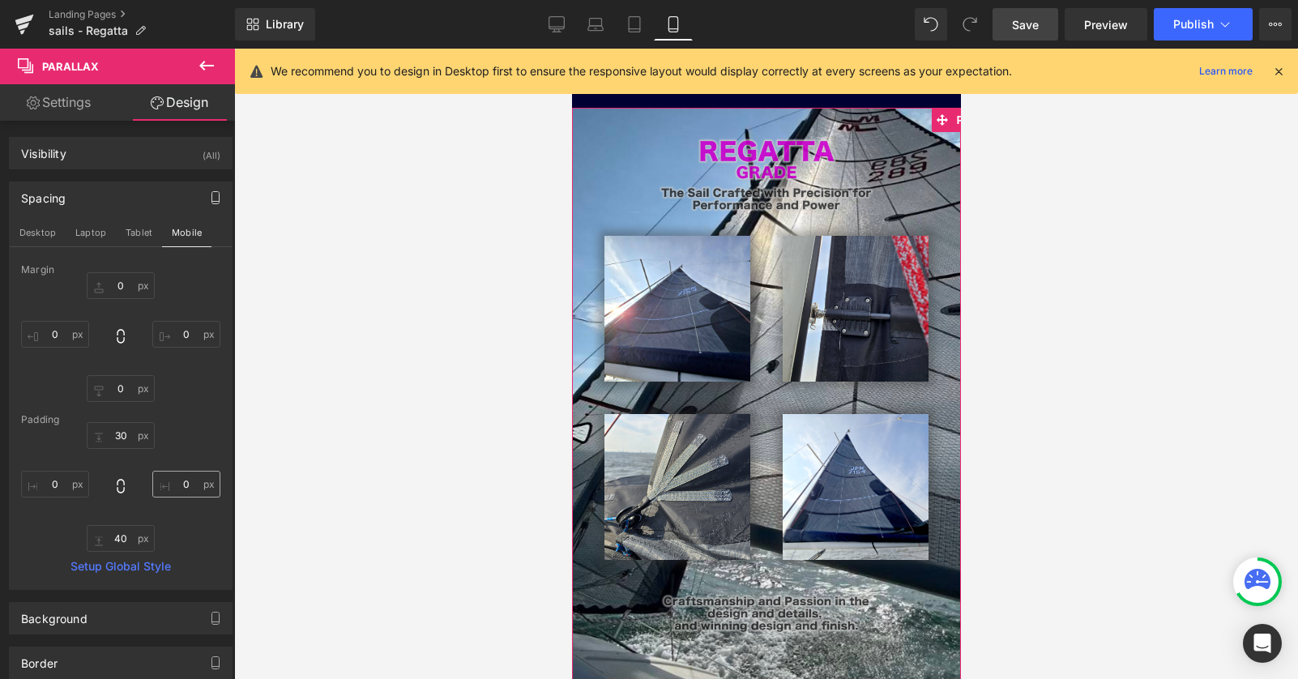
type input "0"
type input "60"
type input "0"
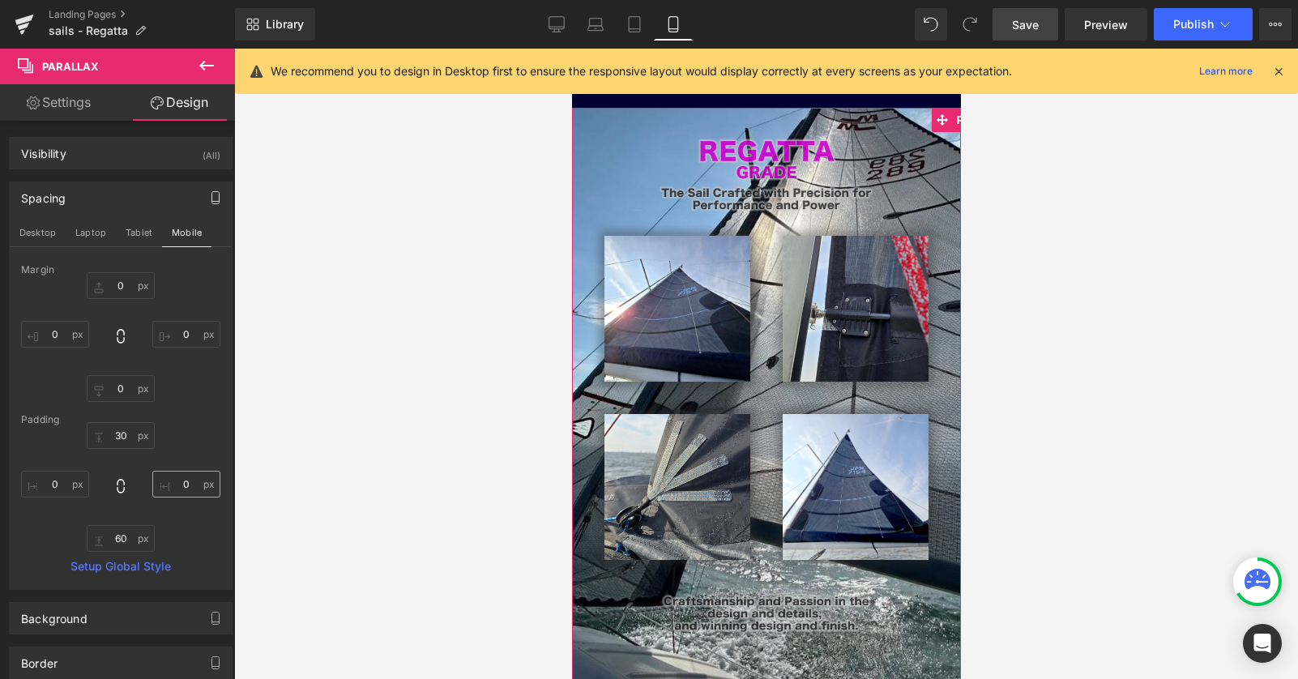
scroll to position [1792, 389]
click at [115, 542] on input "60" at bounding box center [121, 538] width 68 height 27
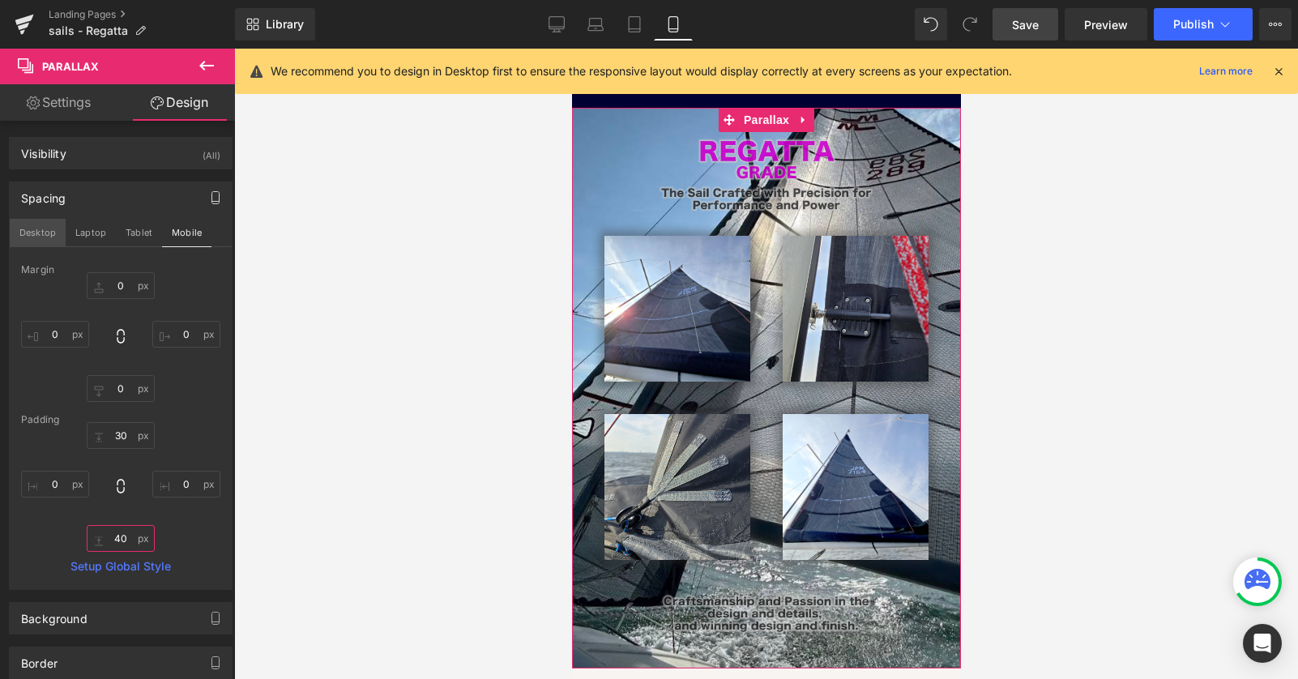
type input "40"
click at [32, 234] on button "Desktop" at bounding box center [38, 233] width 56 height 28
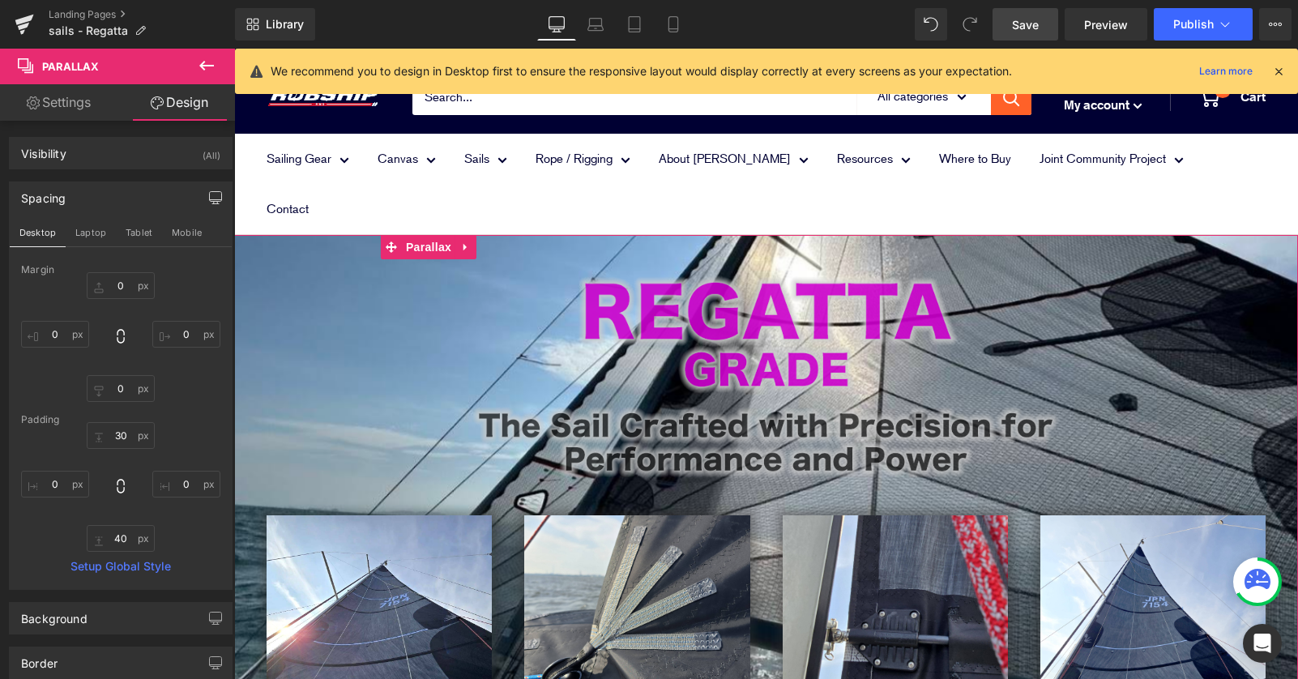
type input "0"
type input "30"
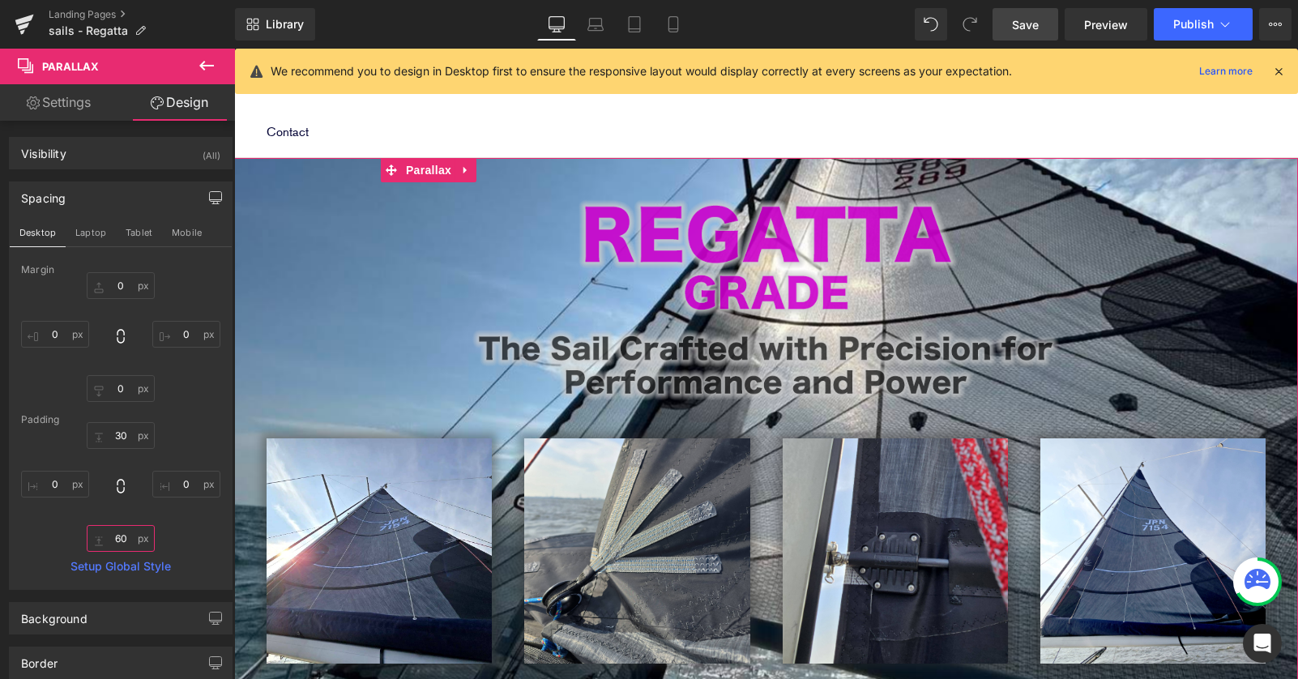
click at [116, 532] on input "60" at bounding box center [121, 538] width 68 height 27
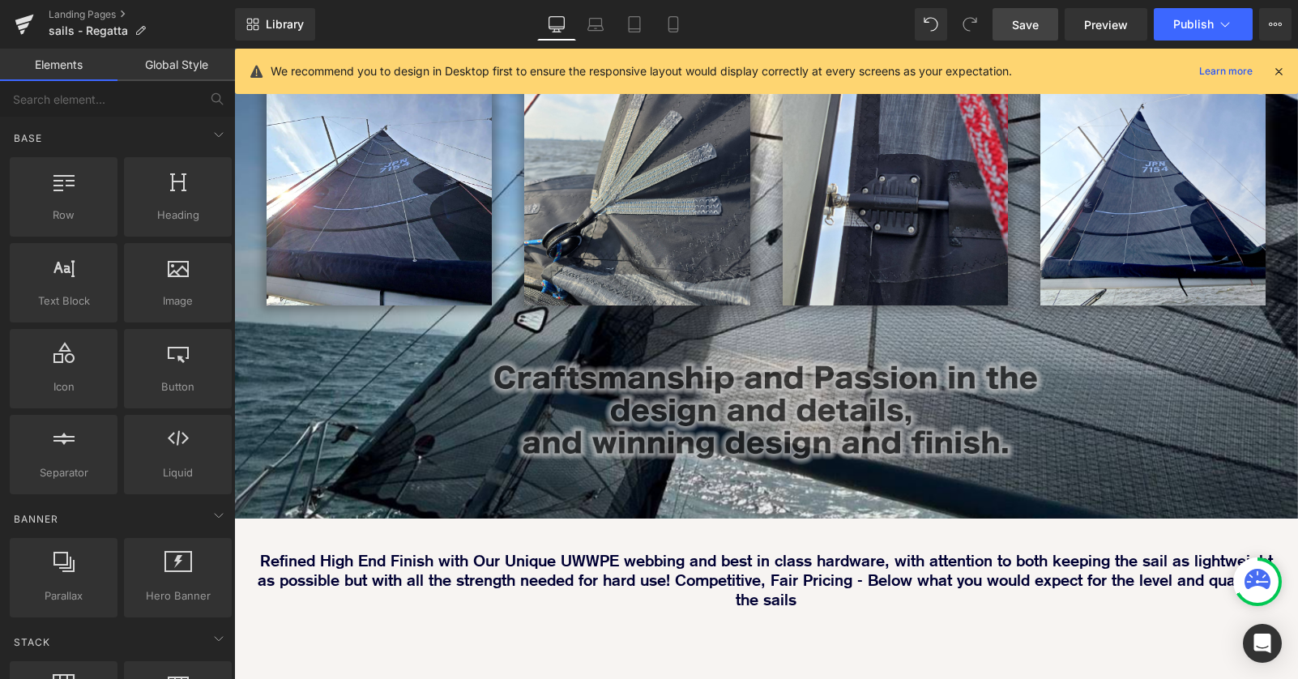
click at [505, 601] on div "Image Image Image Row Image Image Row Row Image Parallax 40px Refined High End …" at bounding box center [766, 311] width 1064 height 1023
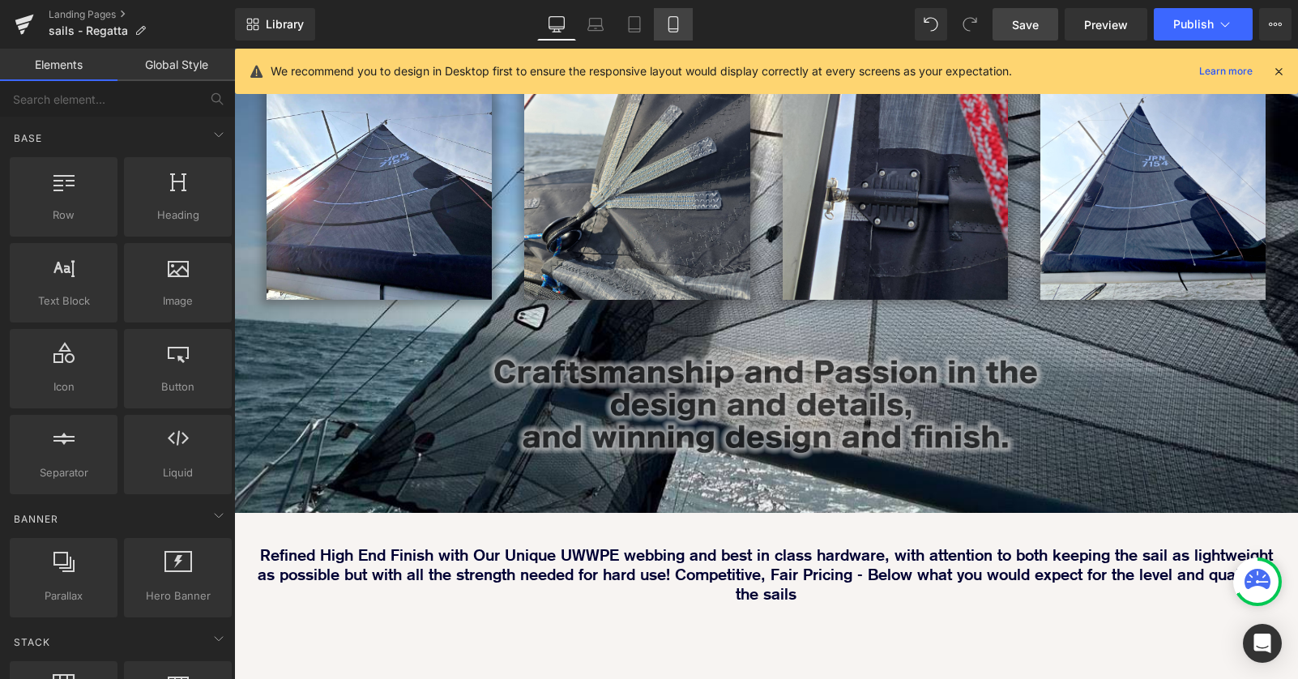
click at [667, 20] on icon at bounding box center [673, 24] width 16 height 16
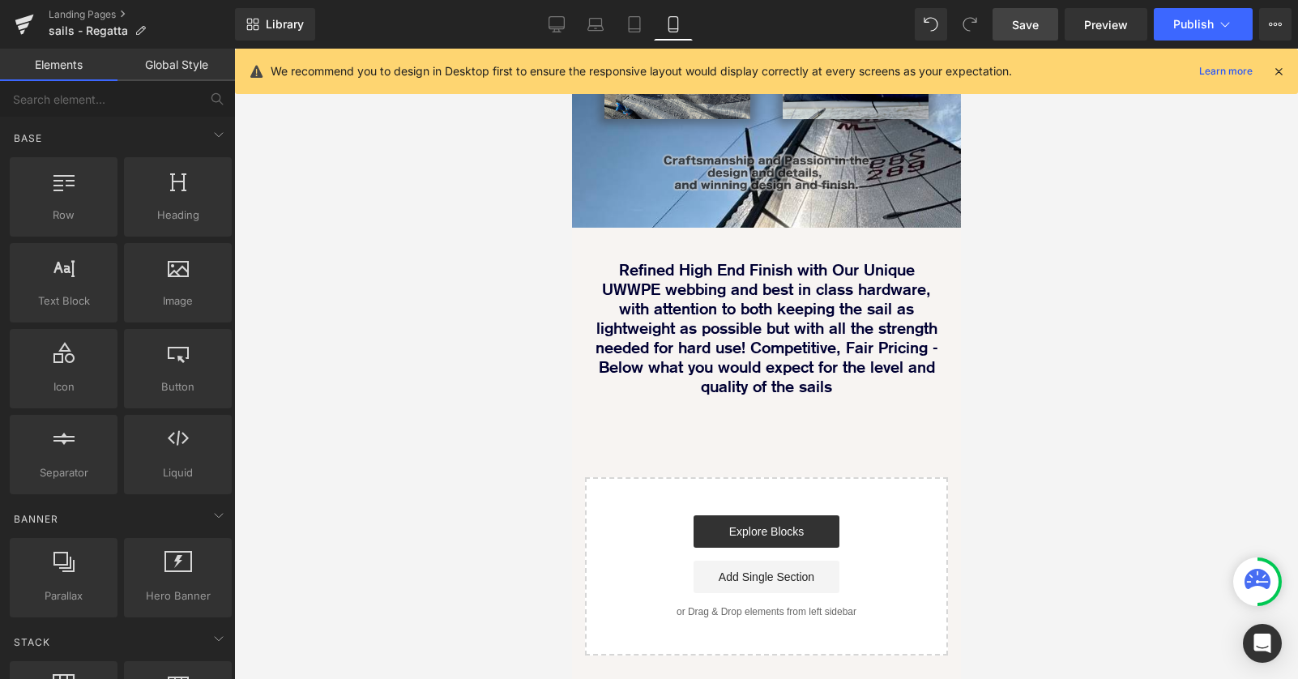
scroll to position [1776, 389]
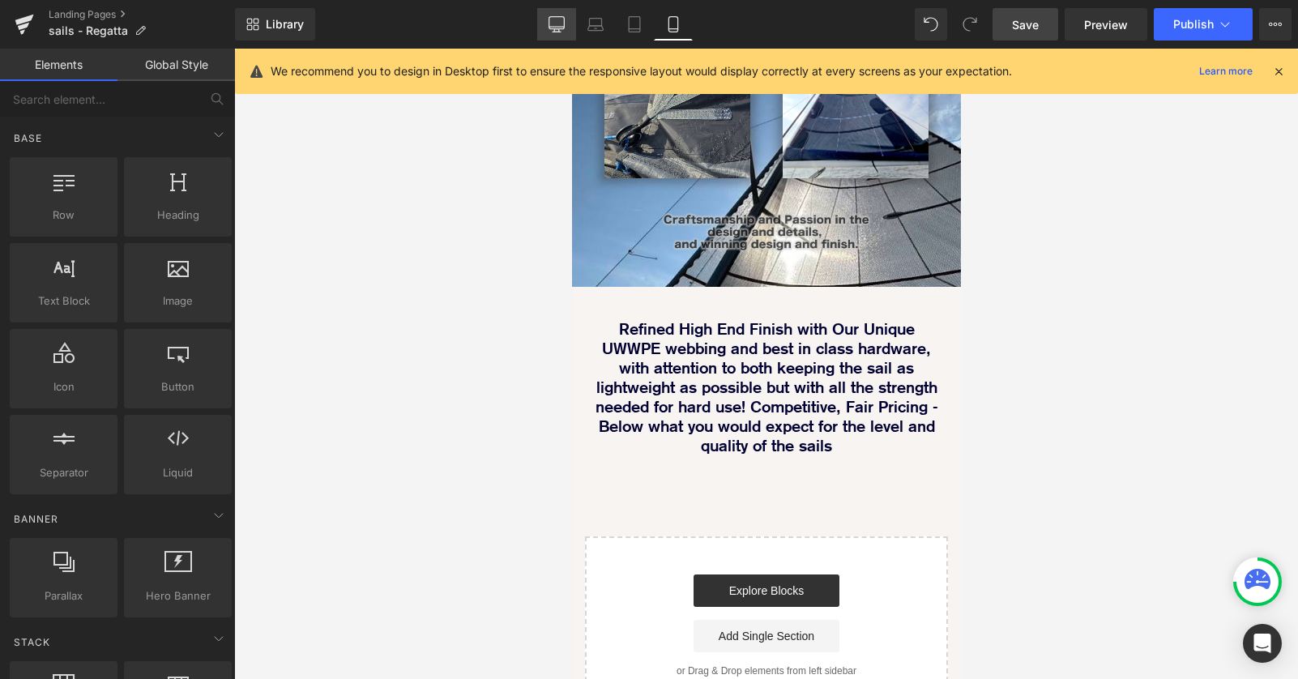
click at [542, 23] on link "Desktop" at bounding box center [556, 24] width 39 height 32
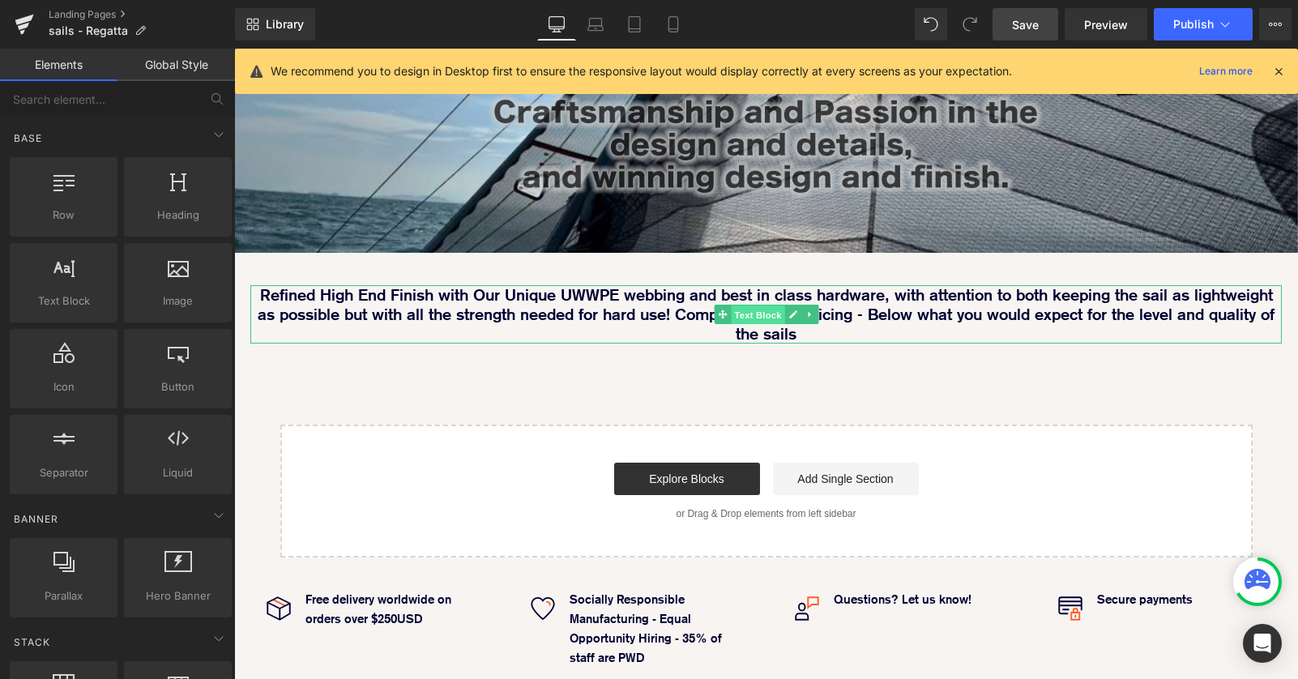
click at [753, 305] on span "Text Block" at bounding box center [757, 314] width 53 height 19
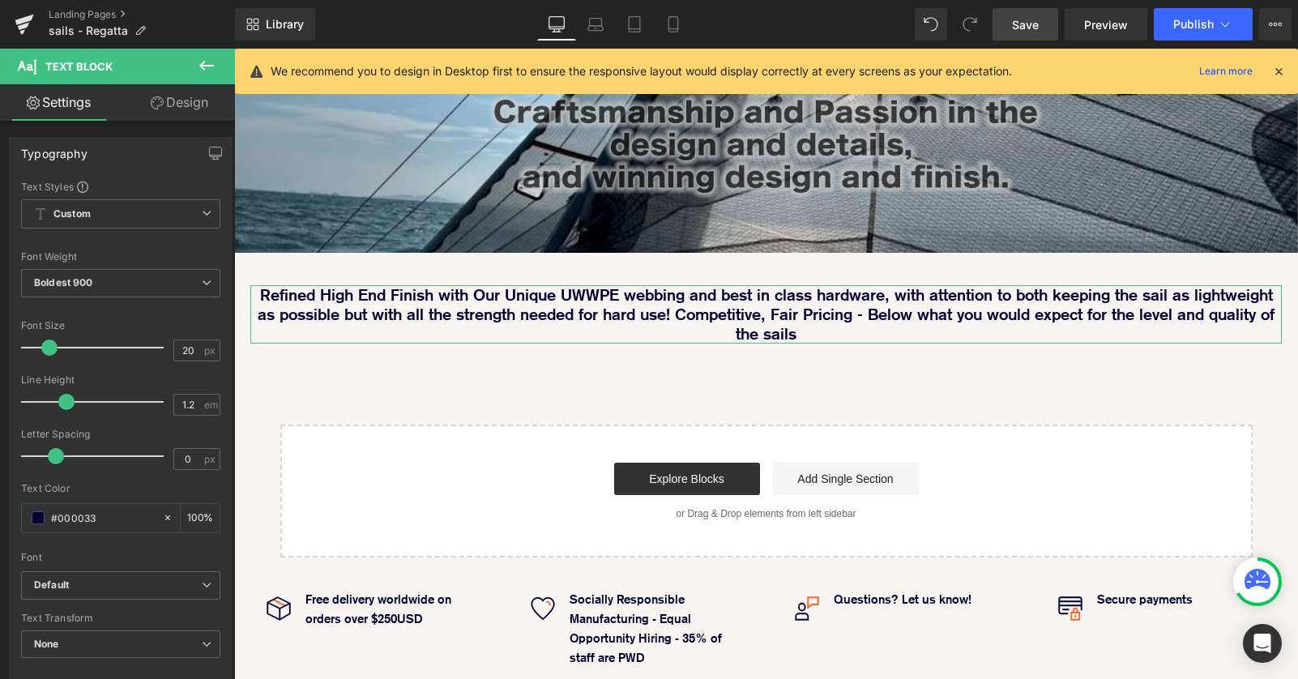
click at [190, 98] on link "Design" at bounding box center [179, 102] width 117 height 36
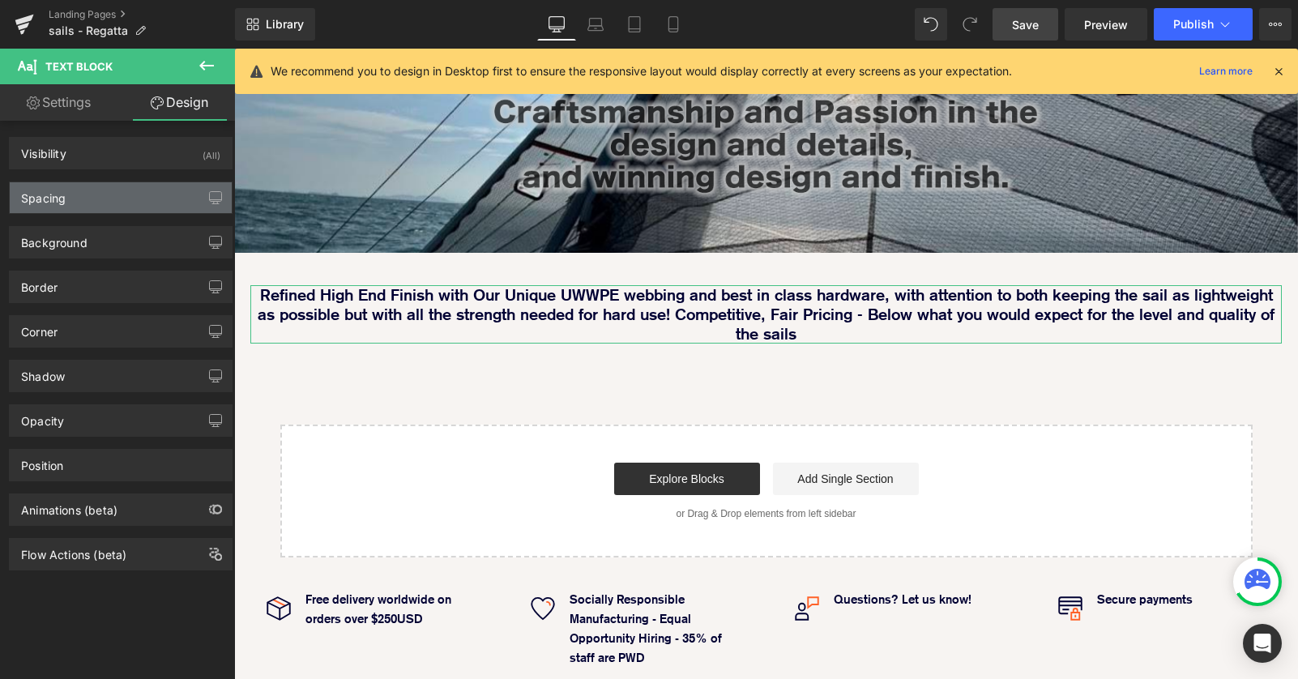
click at [118, 192] on div "Spacing" at bounding box center [121, 197] width 222 height 31
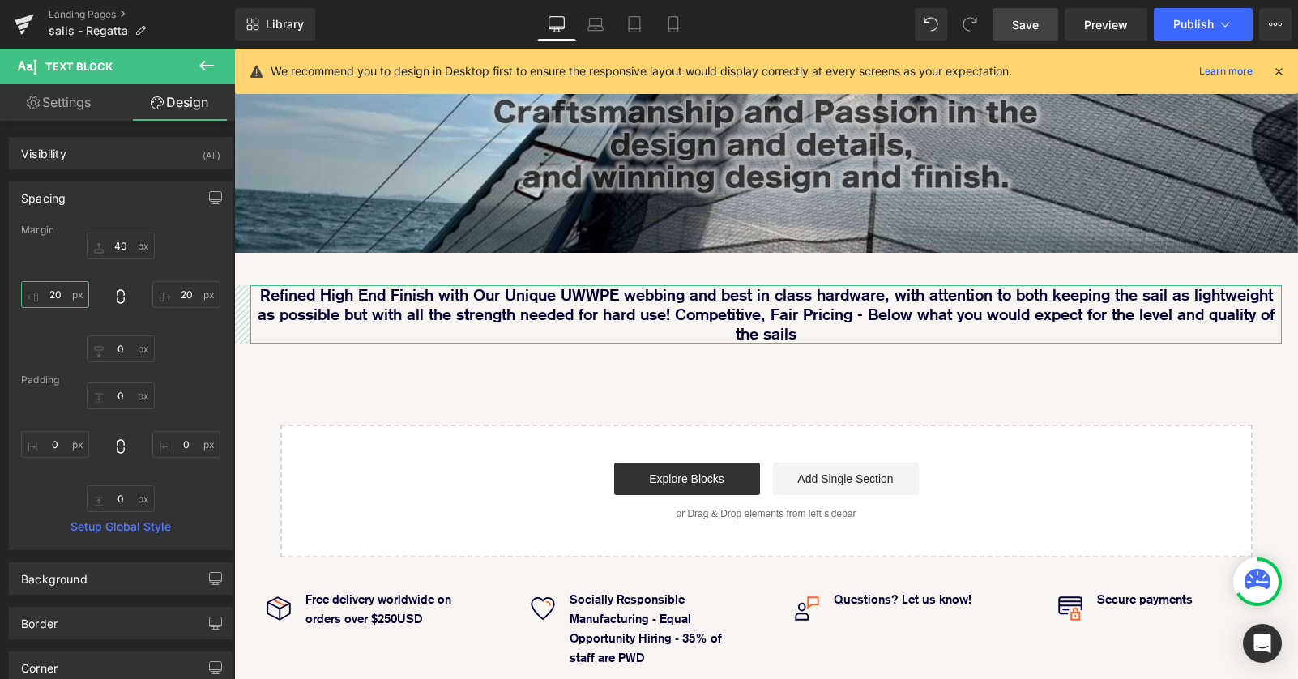
click at [55, 290] on input "20" at bounding box center [55, 294] width 68 height 27
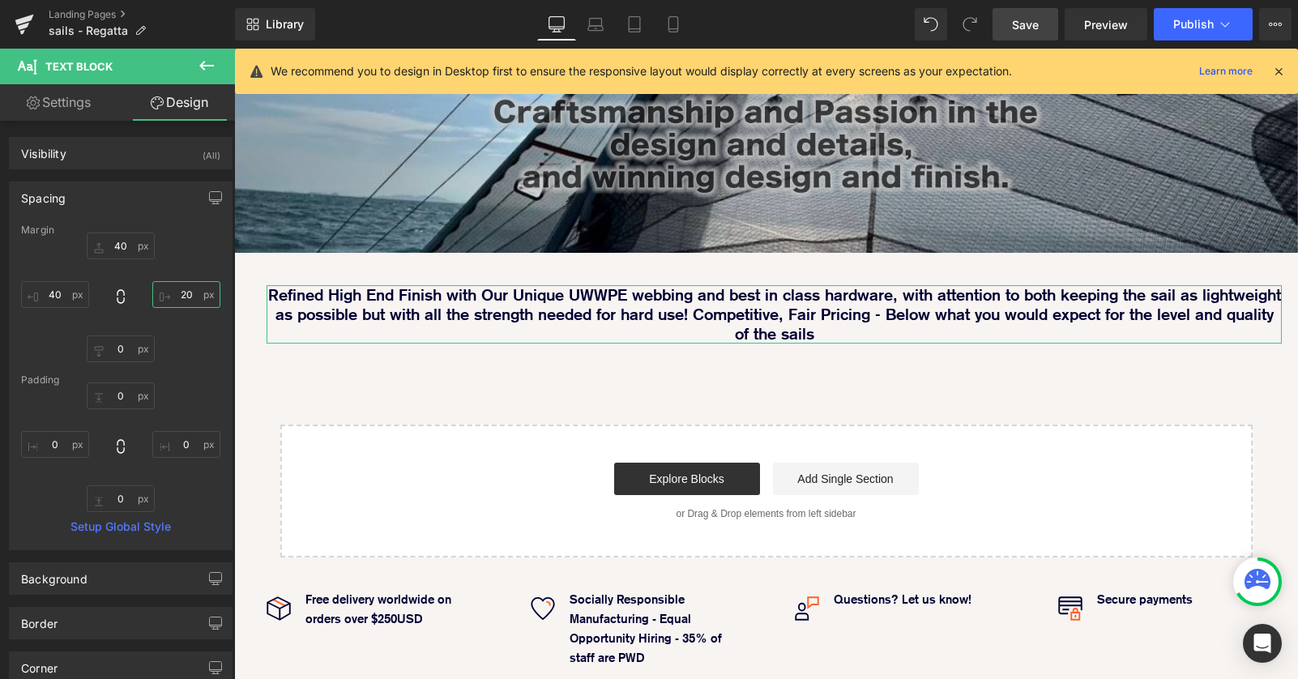
click at [177, 292] on input "20" at bounding box center [186, 294] width 68 height 27
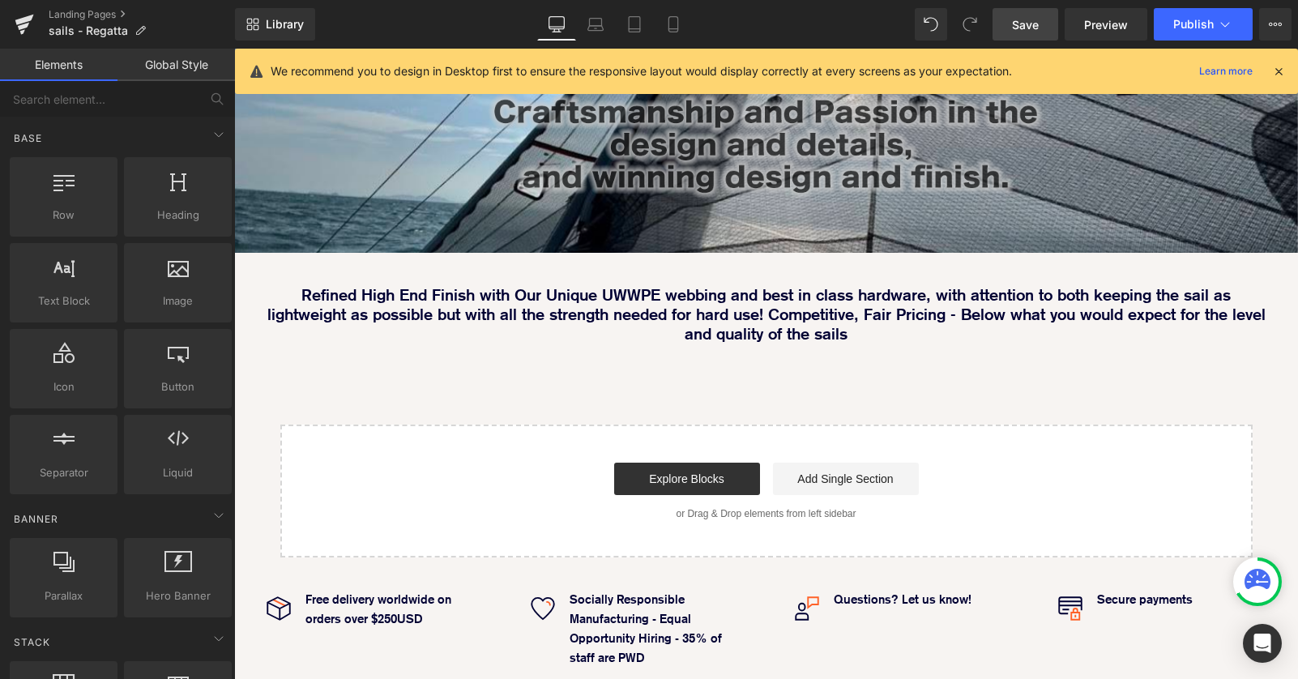
click at [483, 356] on div "Image Image Image Row Image Image Row Row Image Parallax 40px Refined High End …" at bounding box center [766, 45] width 1064 height 1023
click at [685, 24] on link "Mobile" at bounding box center [673, 24] width 39 height 32
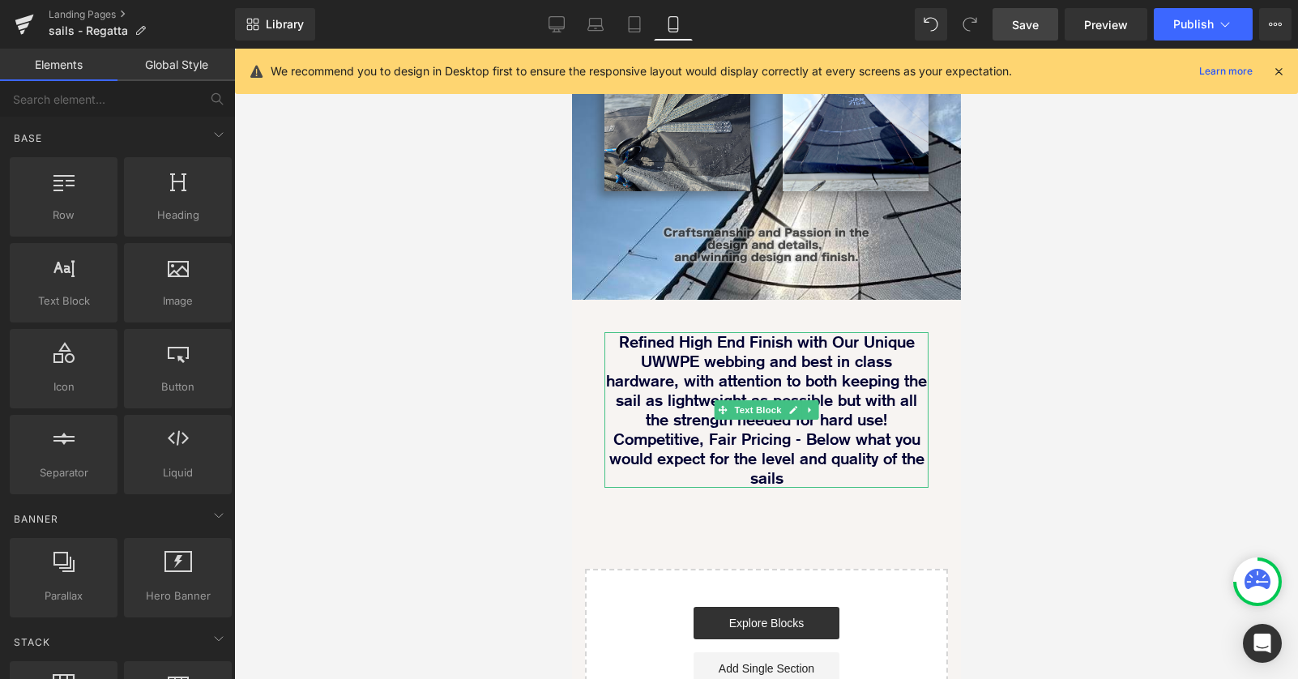
click at [642, 399] on p "Refined High End Finish with Our Unique UWWPE webbing and best in class hardwar…" at bounding box center [765, 410] width 324 height 156
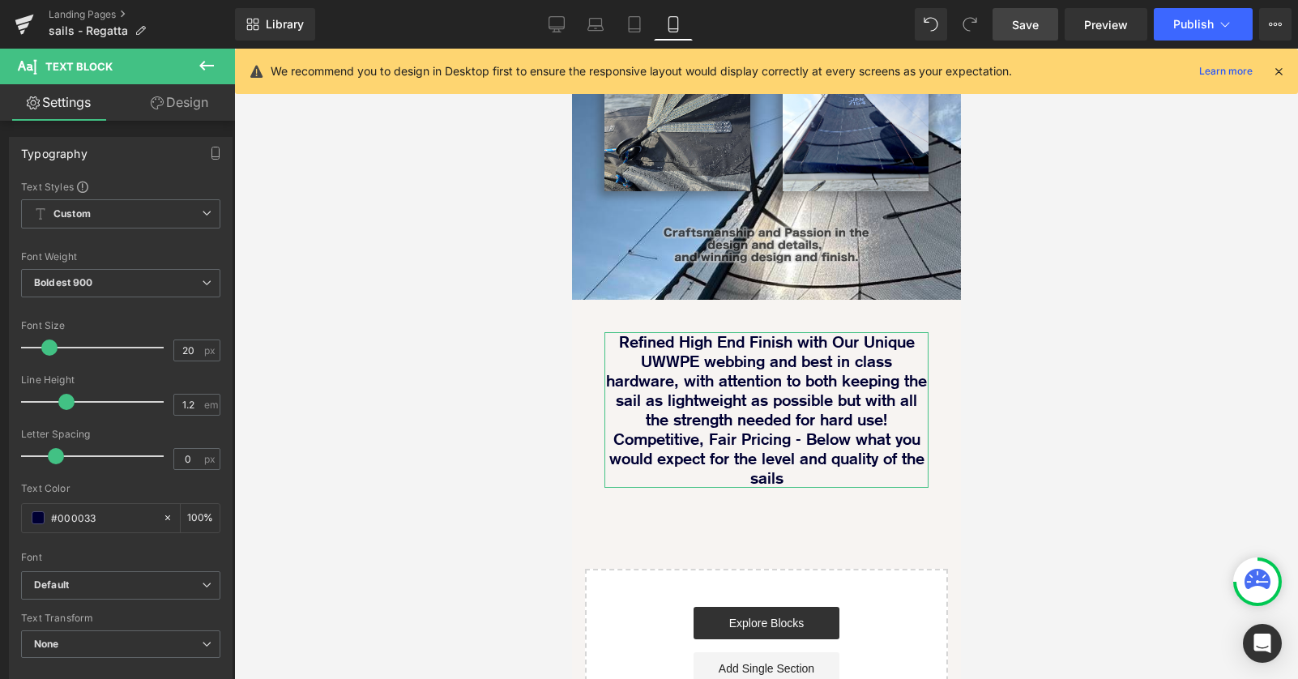
click at [181, 110] on link "Design" at bounding box center [179, 102] width 117 height 36
click at [0, 0] on div "Spacing" at bounding box center [0, 0] width 0 height 0
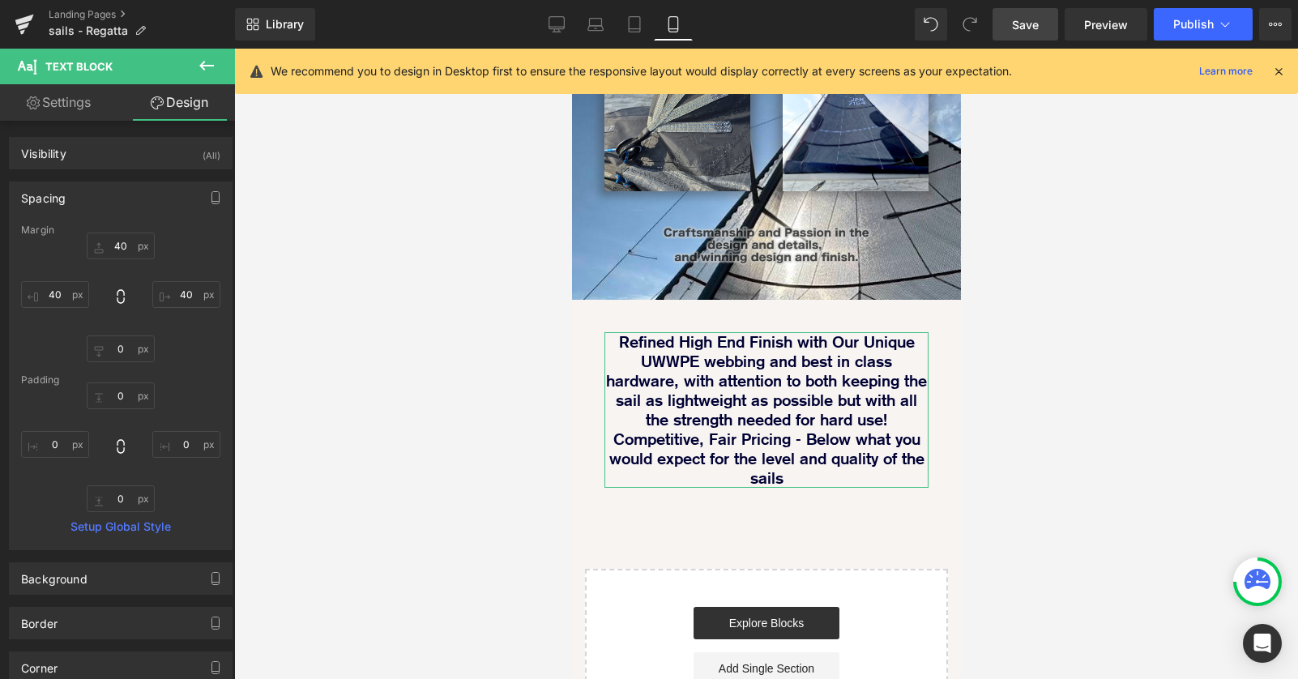
click at [117, 203] on div "Spacing" at bounding box center [121, 197] width 222 height 31
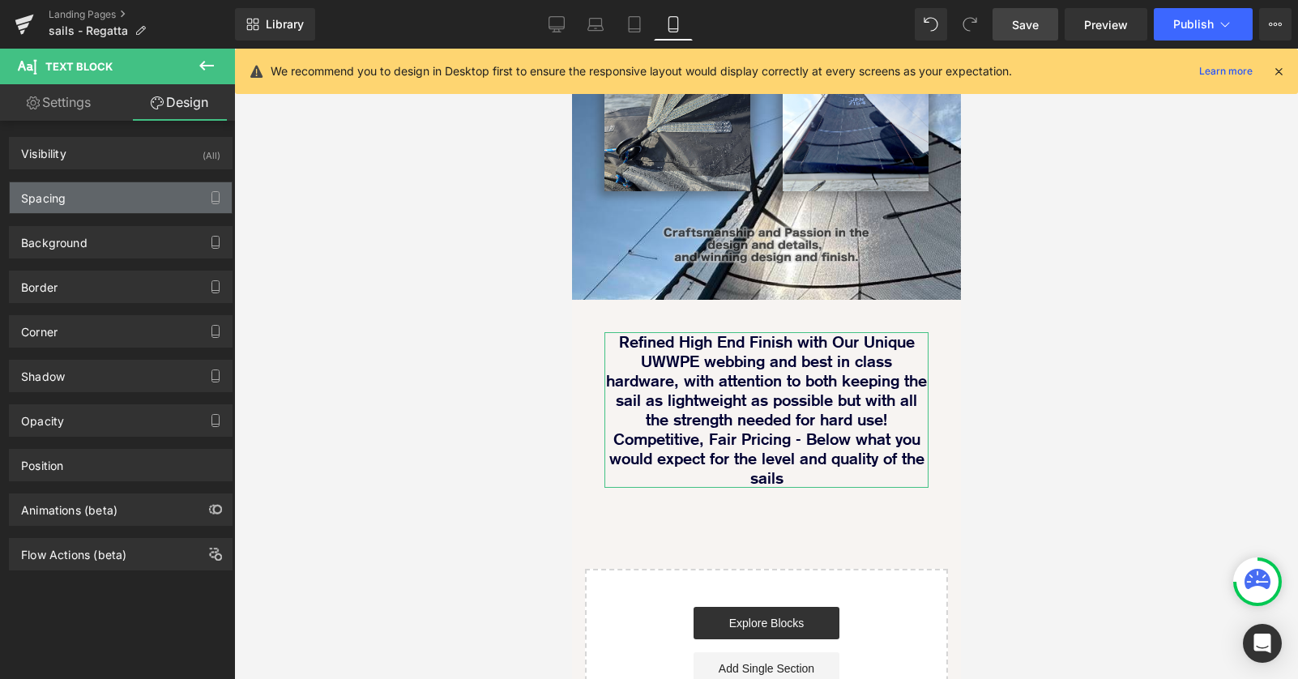
click at [117, 203] on div "Spacing" at bounding box center [121, 197] width 222 height 31
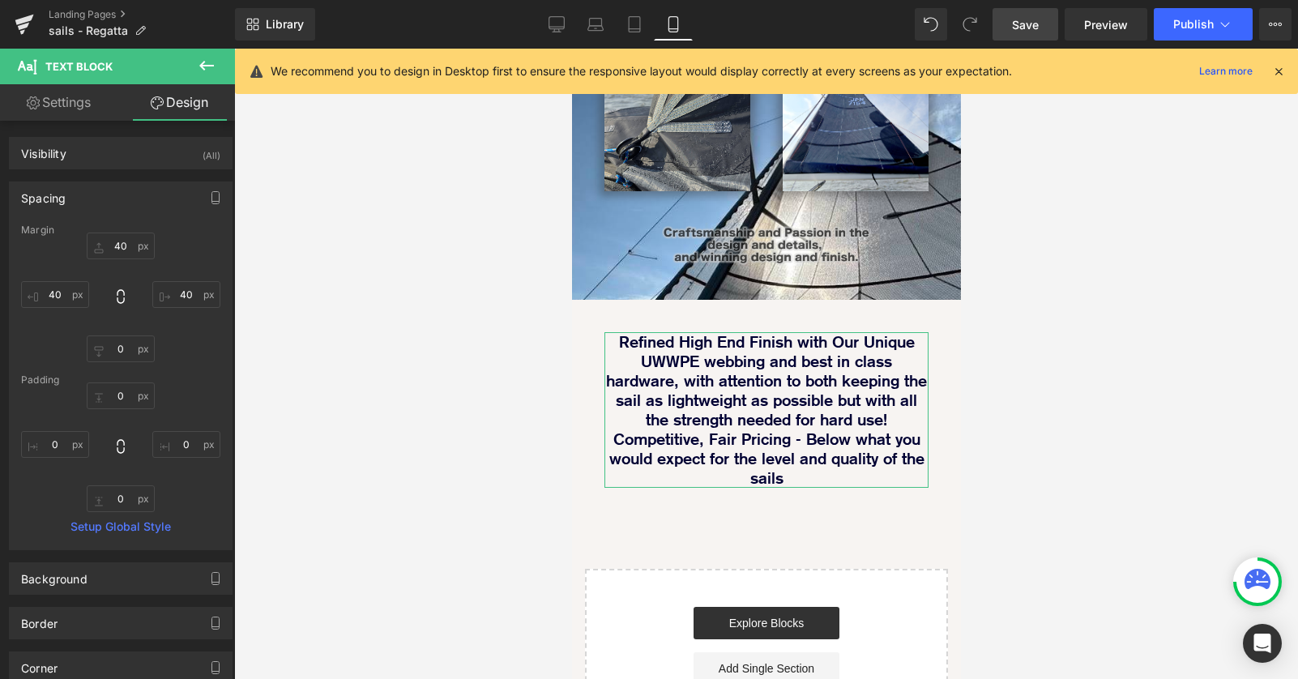
click at [117, 203] on div "Spacing" at bounding box center [121, 197] width 222 height 31
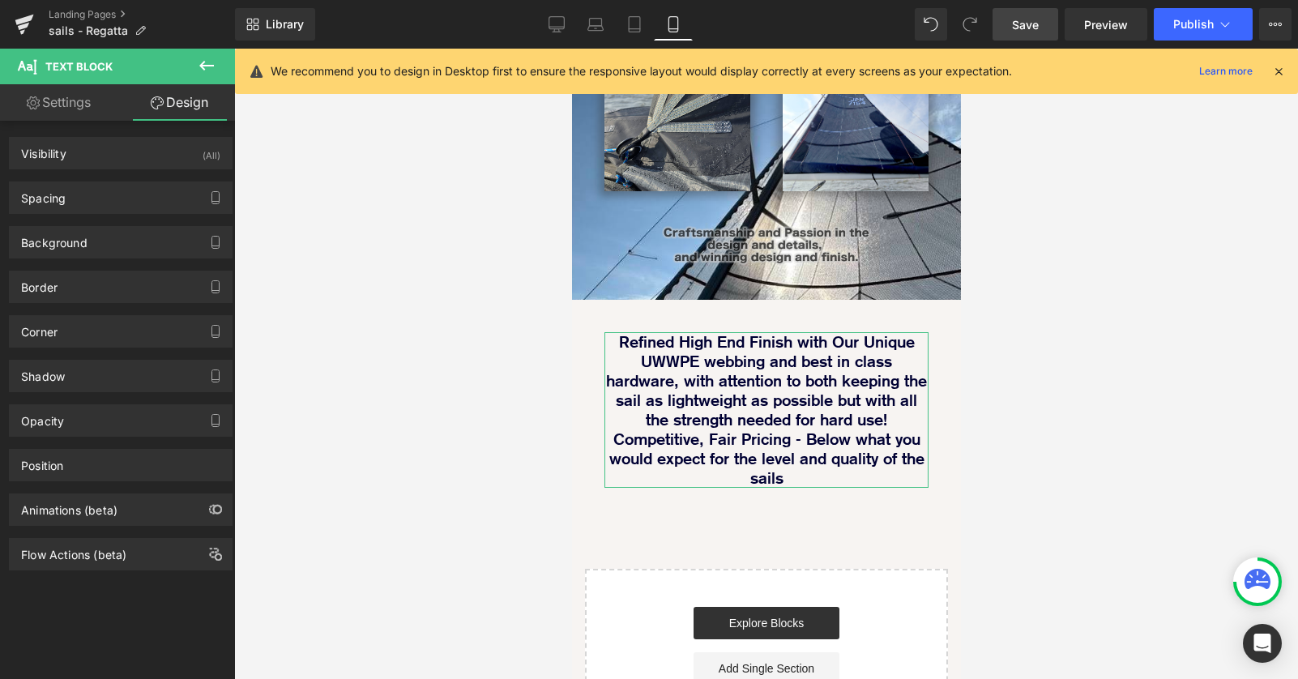
click at [70, 109] on link "Settings" at bounding box center [58, 102] width 117 height 36
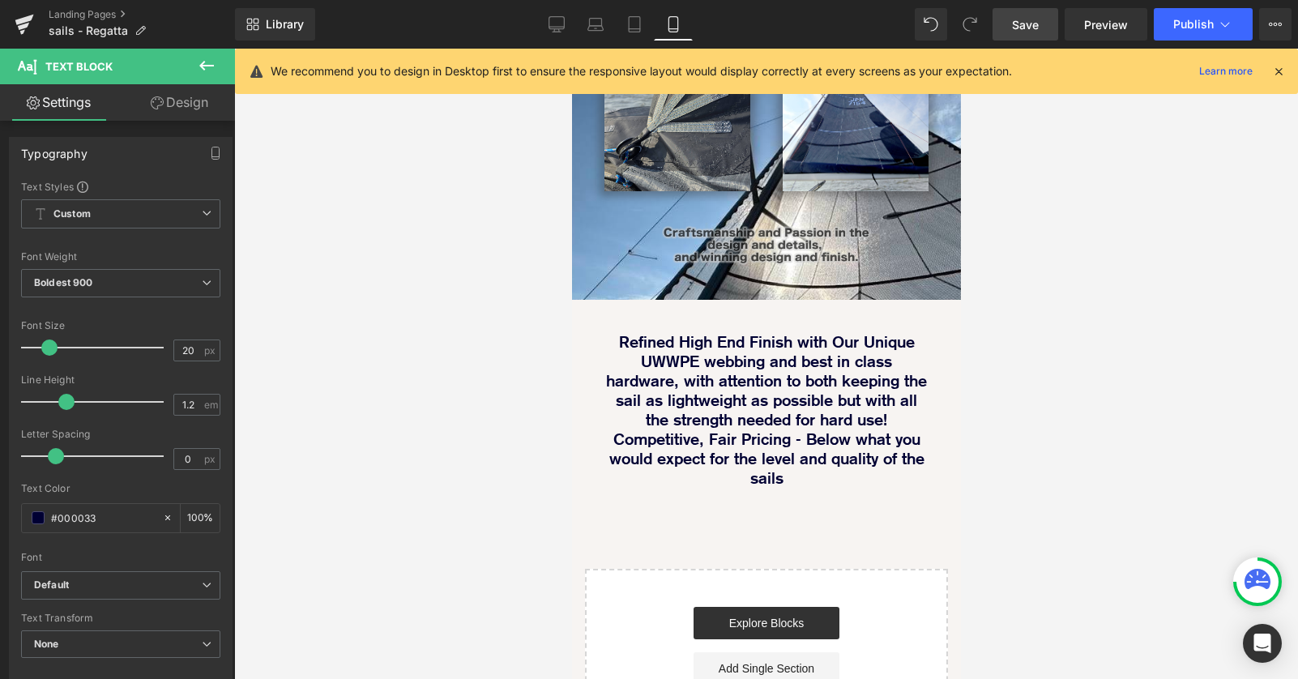
click at [205, 71] on icon at bounding box center [206, 65] width 19 height 19
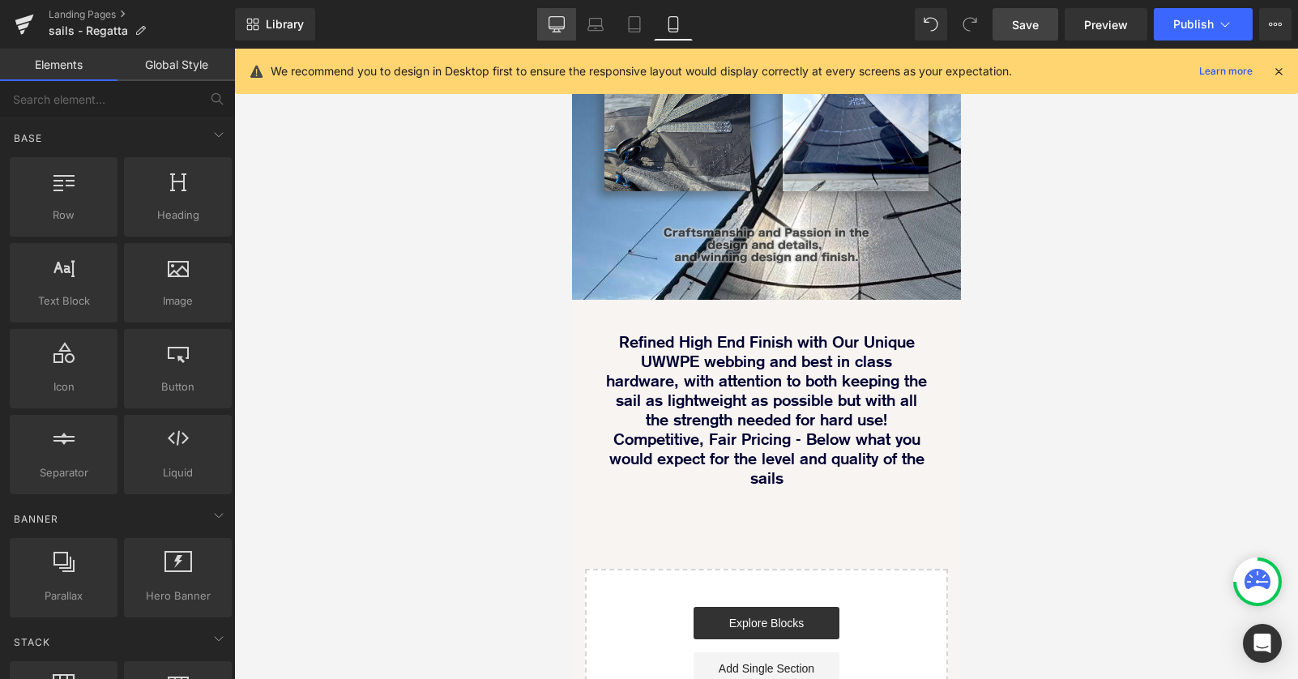
click at [559, 20] on icon at bounding box center [556, 24] width 16 height 16
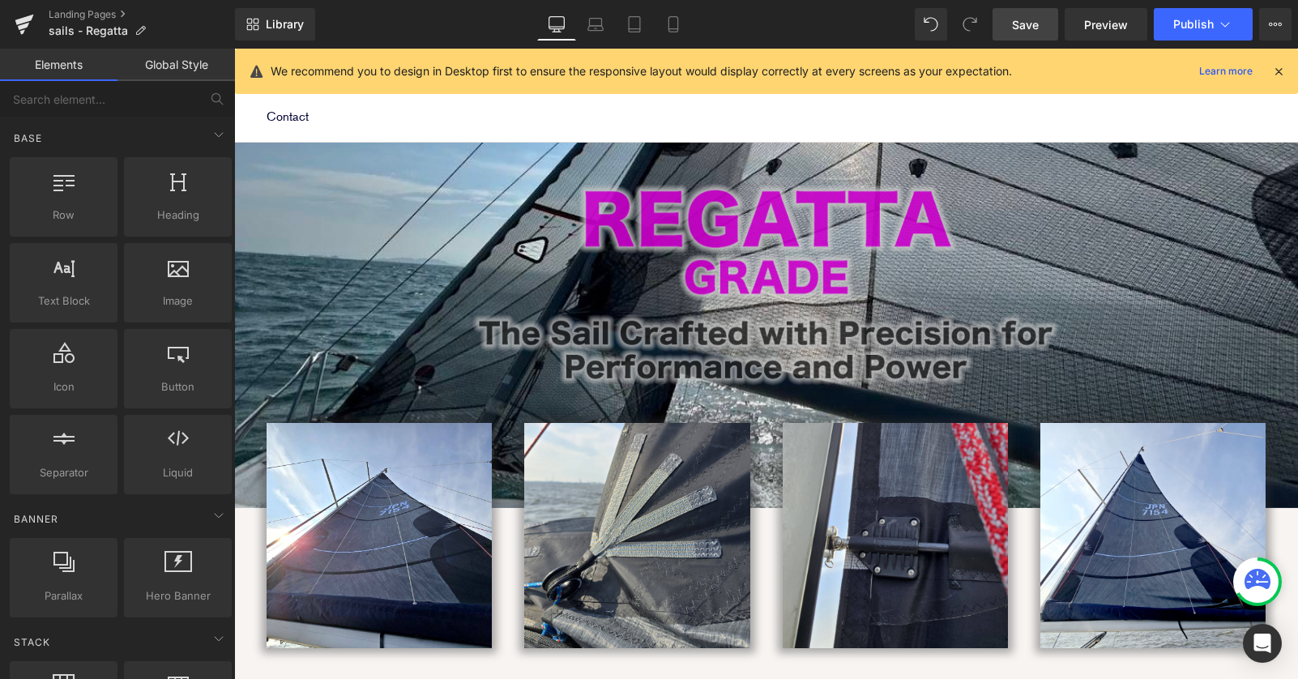
click at [1277, 74] on icon at bounding box center [1278, 71] width 15 height 15
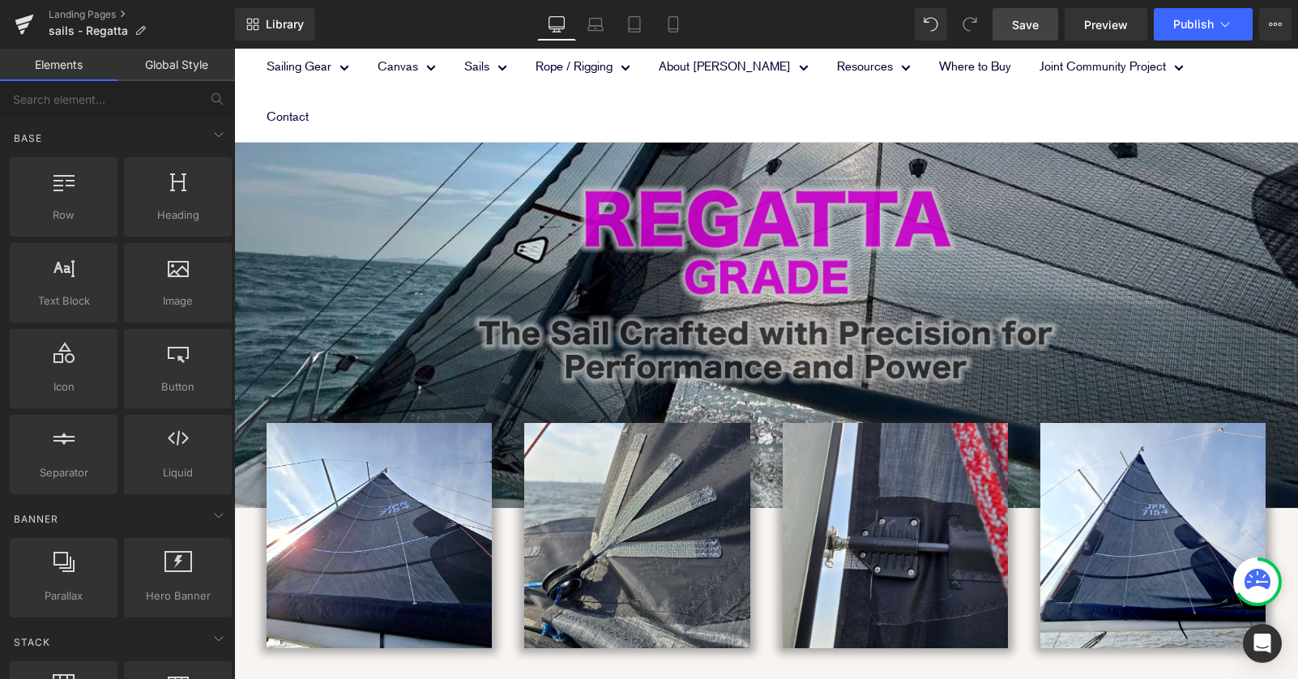
click at [1022, 16] on span "Save" at bounding box center [1025, 24] width 27 height 17
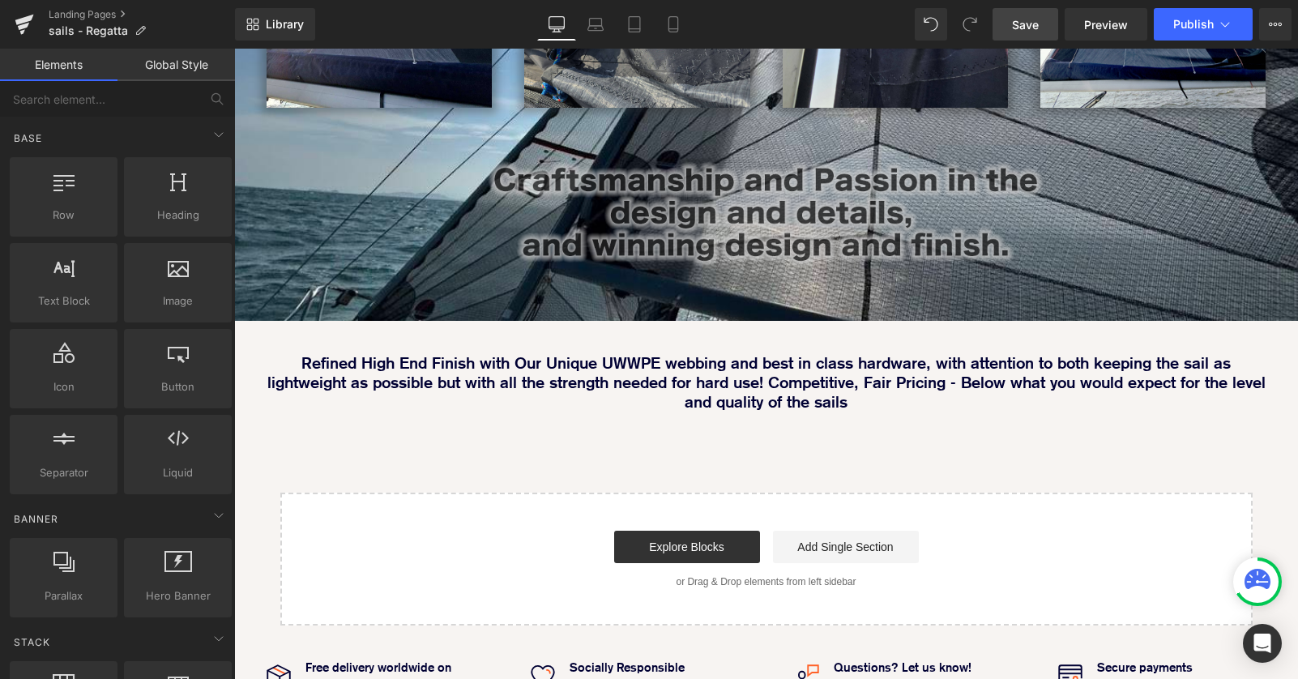
scroll to position [706, 0]
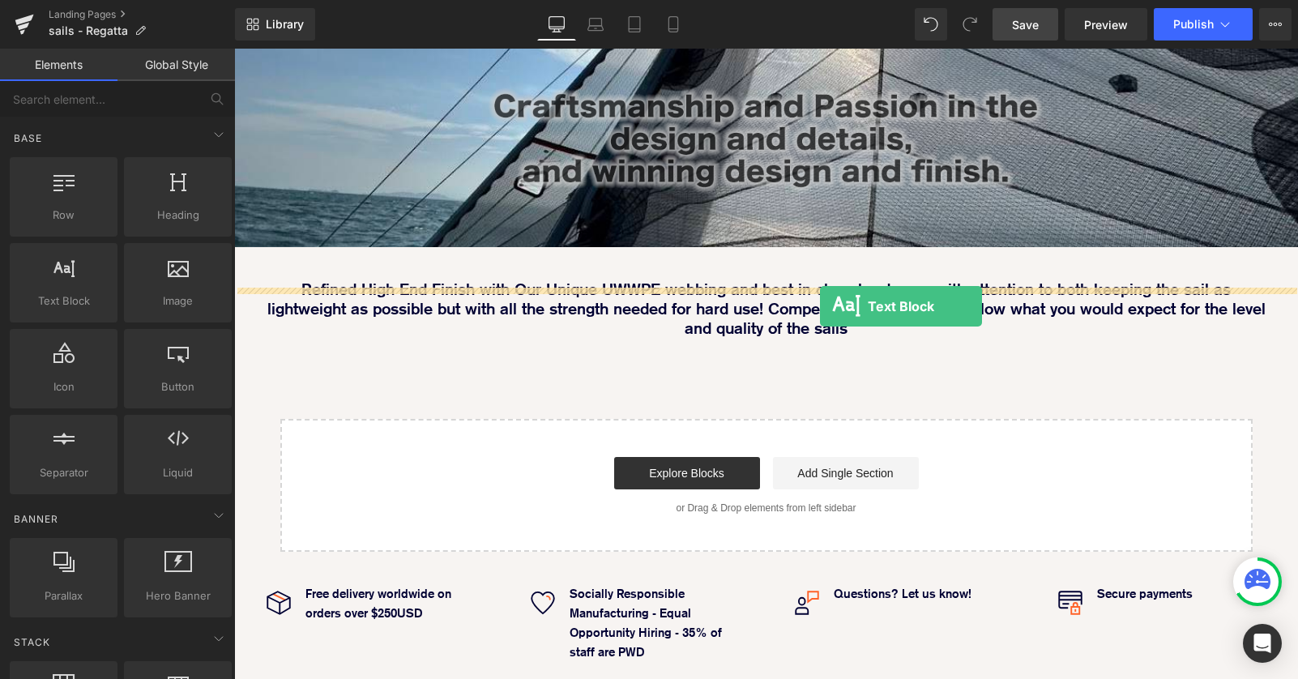
drag, startPoint x: 292, startPoint y: 342, endPoint x: 820, endPoint y: 306, distance: 528.5
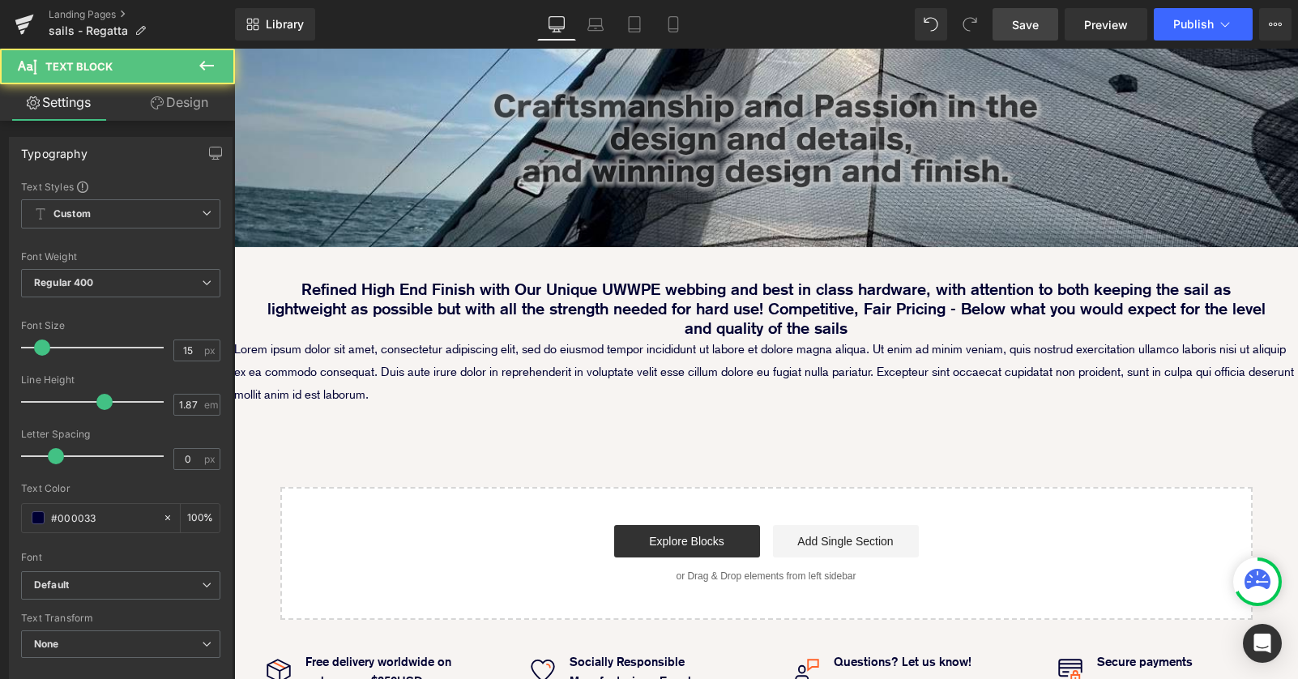
scroll to position [1702, 1064]
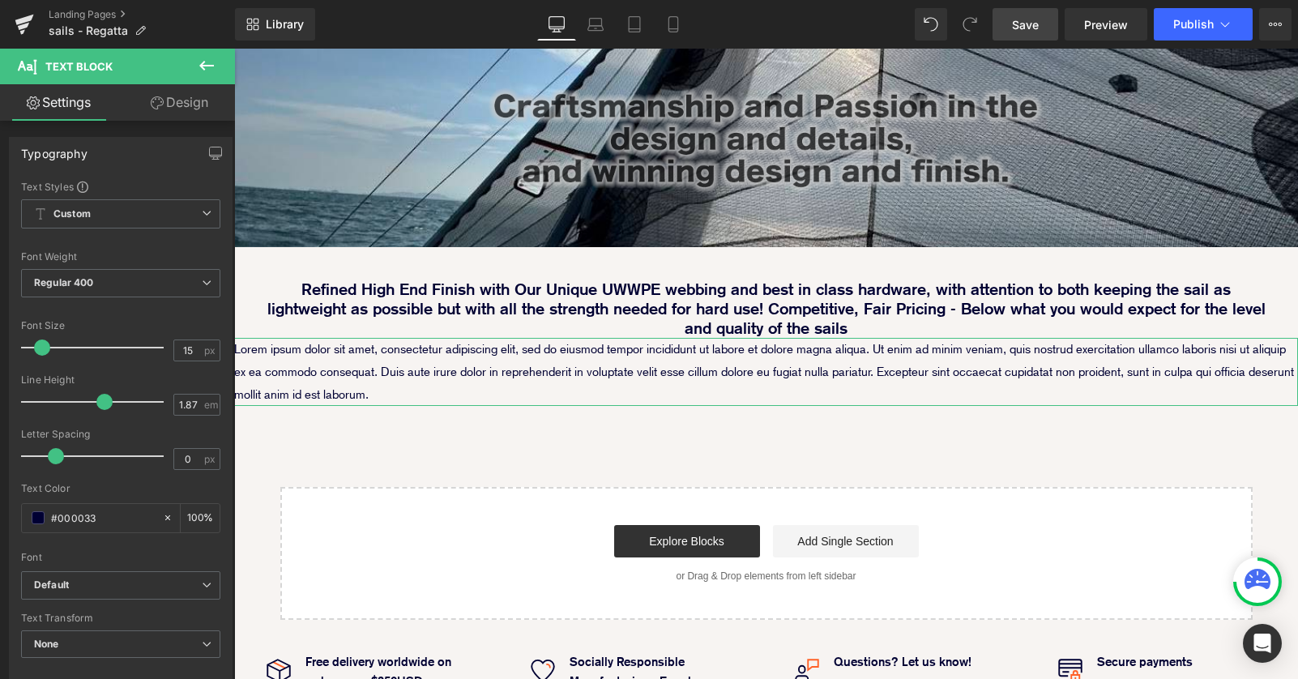
drag, startPoint x: 176, startPoint y: 98, endPoint x: 117, endPoint y: 202, distance: 119.4
click at [176, 98] on link "Design" at bounding box center [179, 102] width 117 height 36
click at [0, 0] on div "Spacing" at bounding box center [0, 0] width 0 height 0
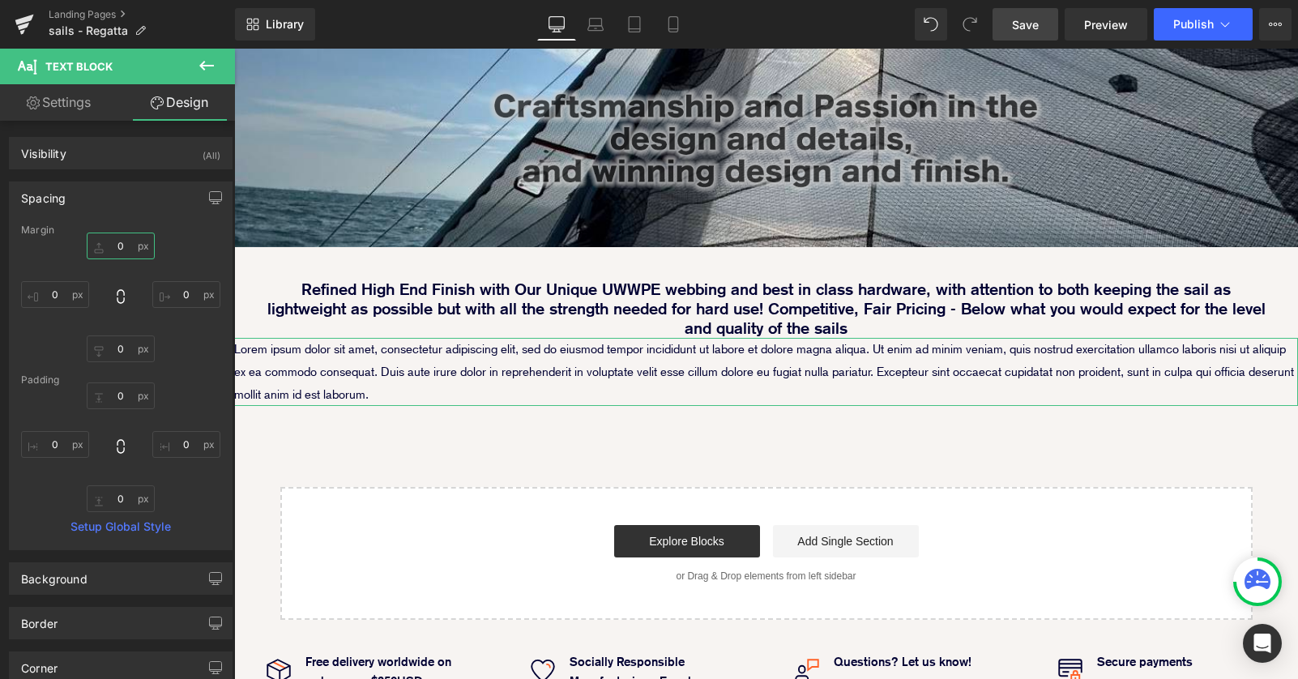
click at [111, 243] on input "0" at bounding box center [121, 245] width 68 height 27
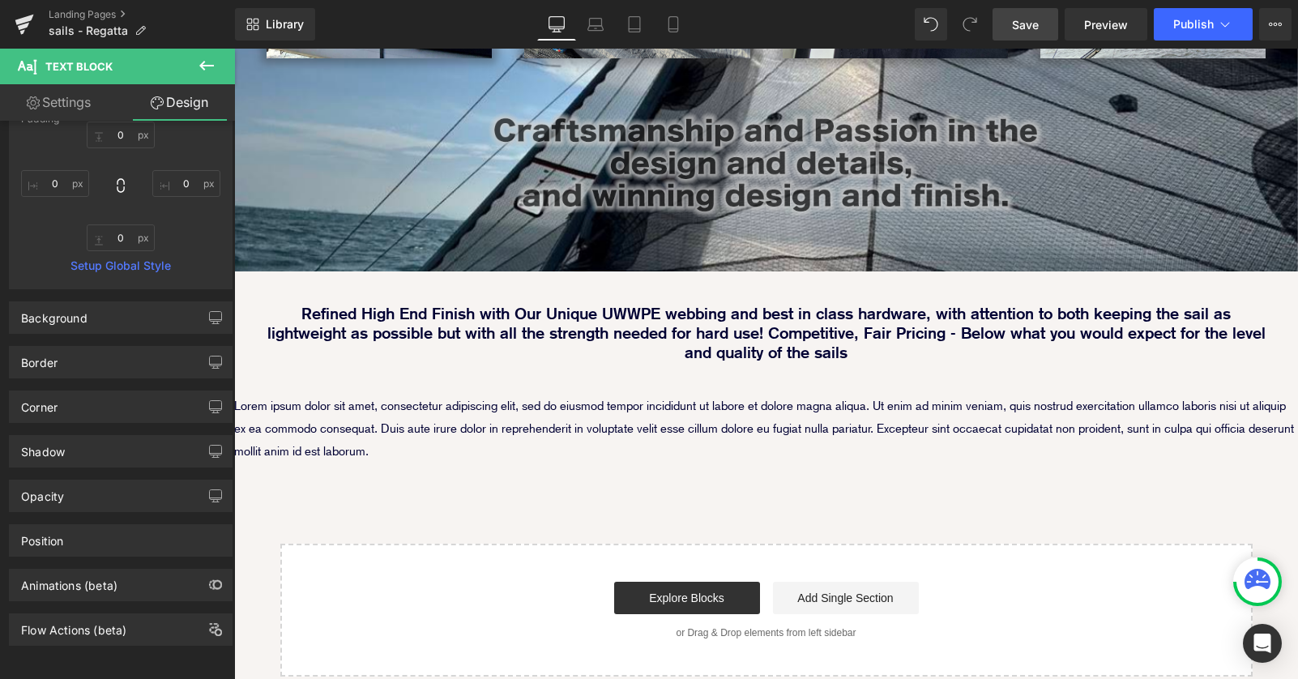
scroll to position [661, 0]
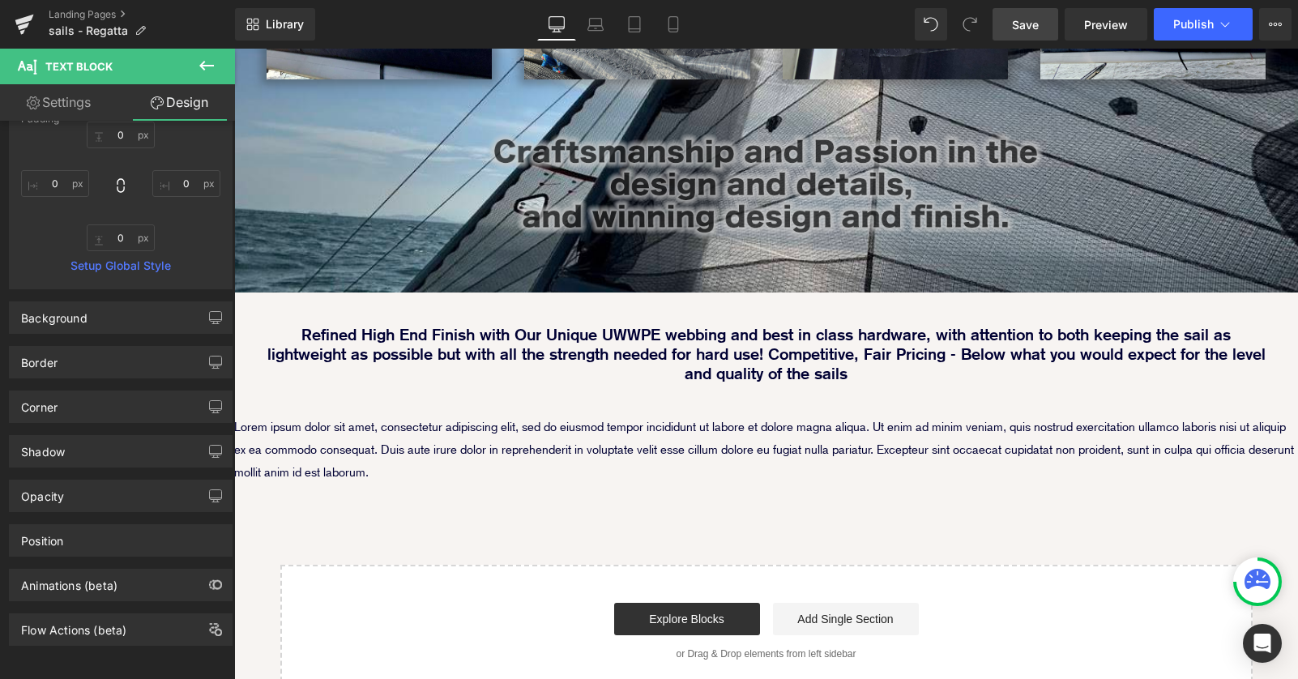
click at [554, 416] on p "Lorem ipsum dolor sit amet, consectetur adipiscing elit, sed do eiusmod tempor …" at bounding box center [766, 450] width 1064 height 68
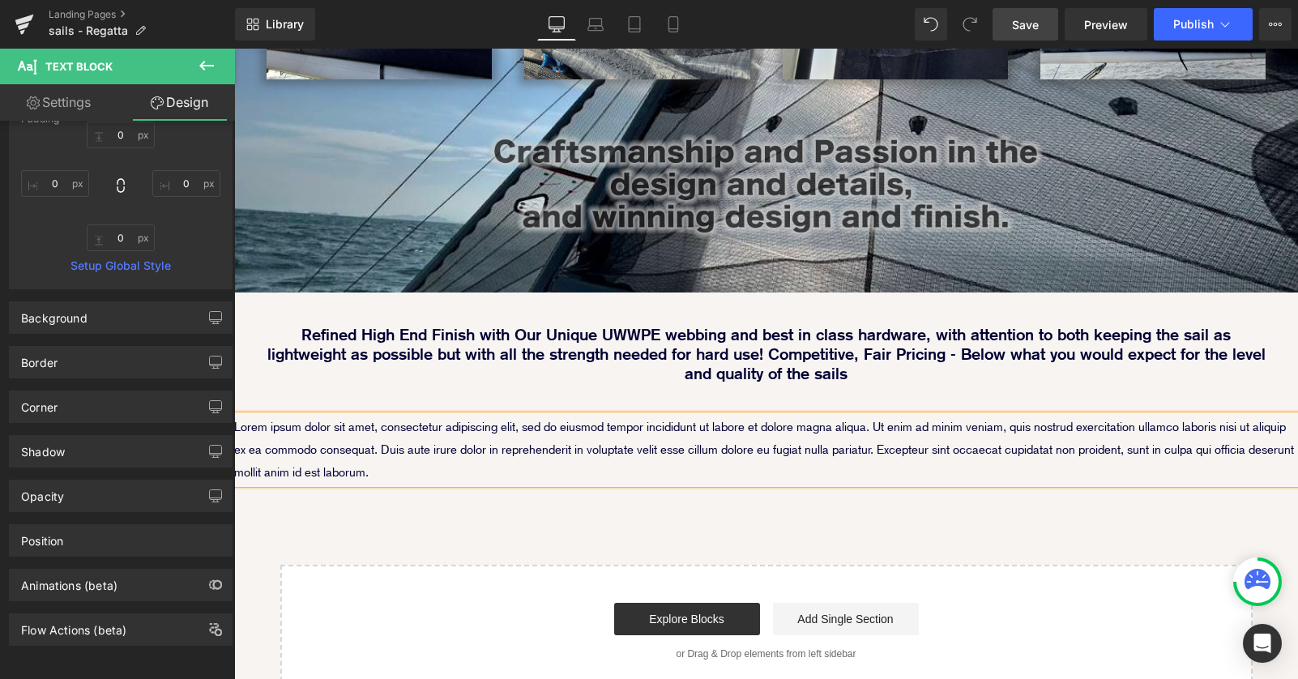
click at [504, 416] on p "Lorem ipsum dolor sit amet, consectetur adipiscing elit, sed do eiusmod tempor …" at bounding box center [766, 450] width 1064 height 68
click at [429, 422] on p "Lorem ipsum dolor sit amet, consectetur adipiscing elit, sed do eiusmod tempor …" at bounding box center [766, 450] width 1064 height 68
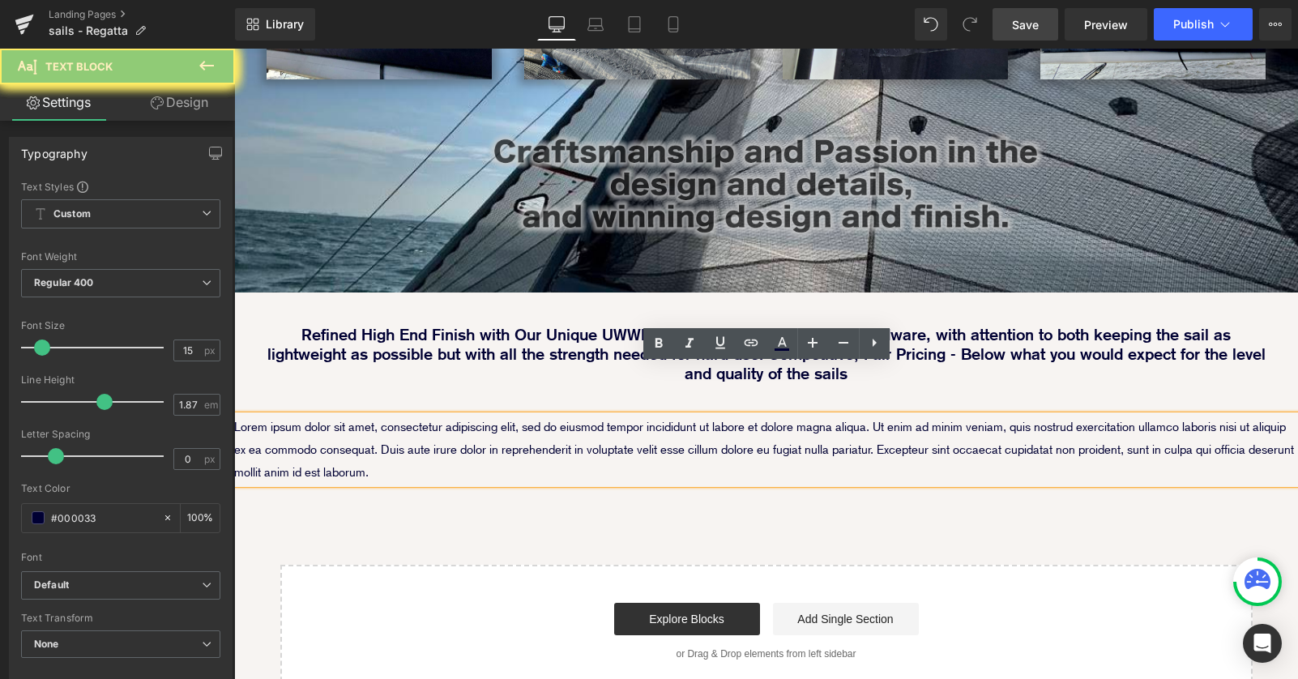
drag, startPoint x: 429, startPoint y: 423, endPoint x: 233, endPoint y: 370, distance: 203.0
click at [234, 370] on html "Sailing Gear Canvas Sails Rope / Rigging About Robship Resources Where to Buy J…" at bounding box center [766, 280] width 1064 height 1785
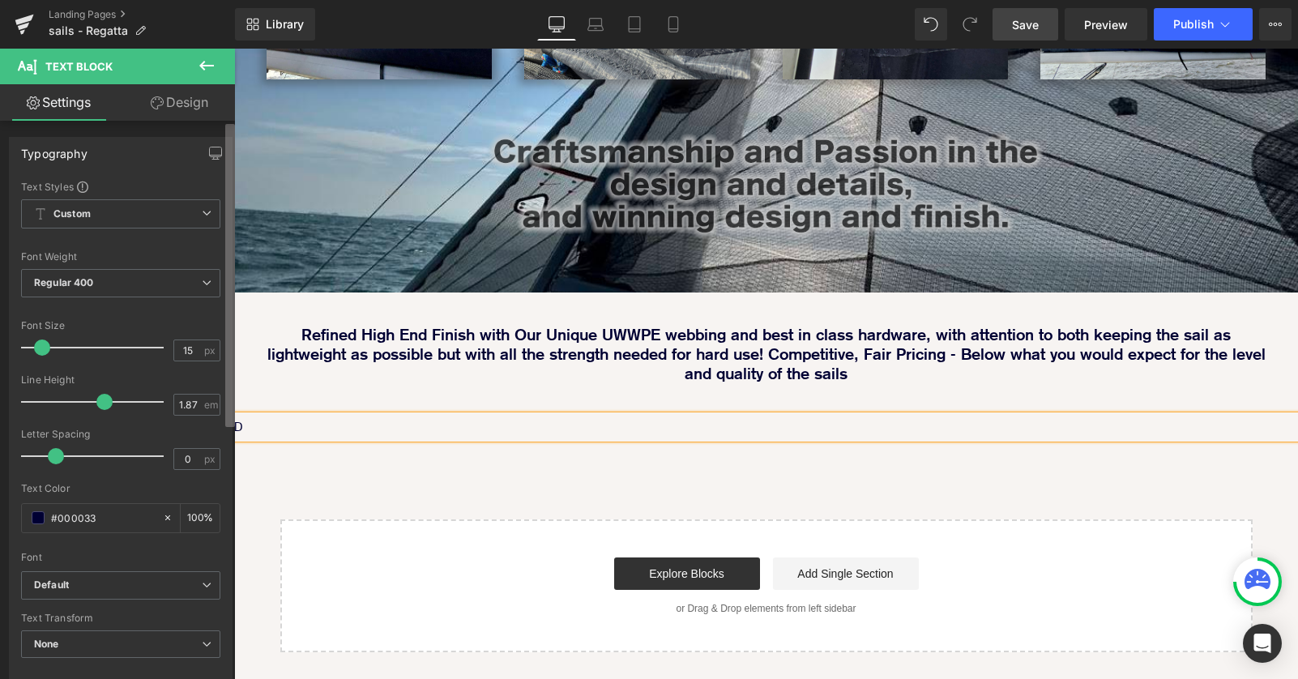
scroll to position [1689, 1064]
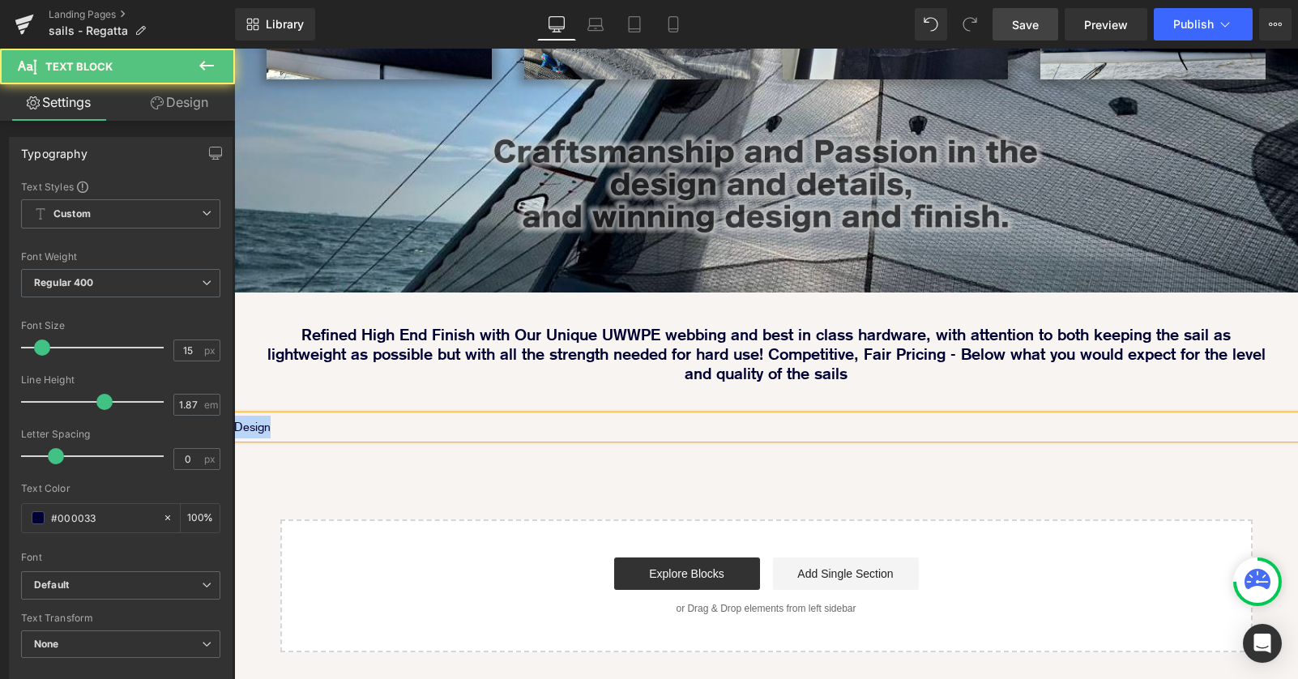
drag, startPoint x: 292, startPoint y: 381, endPoint x: 211, endPoint y: 381, distance: 81.8
click at [234, 381] on html "Sailing Gear Canvas Sails Rope / Rigging About Robship Resources Where to Buy J…" at bounding box center [766, 257] width 1064 height 1739
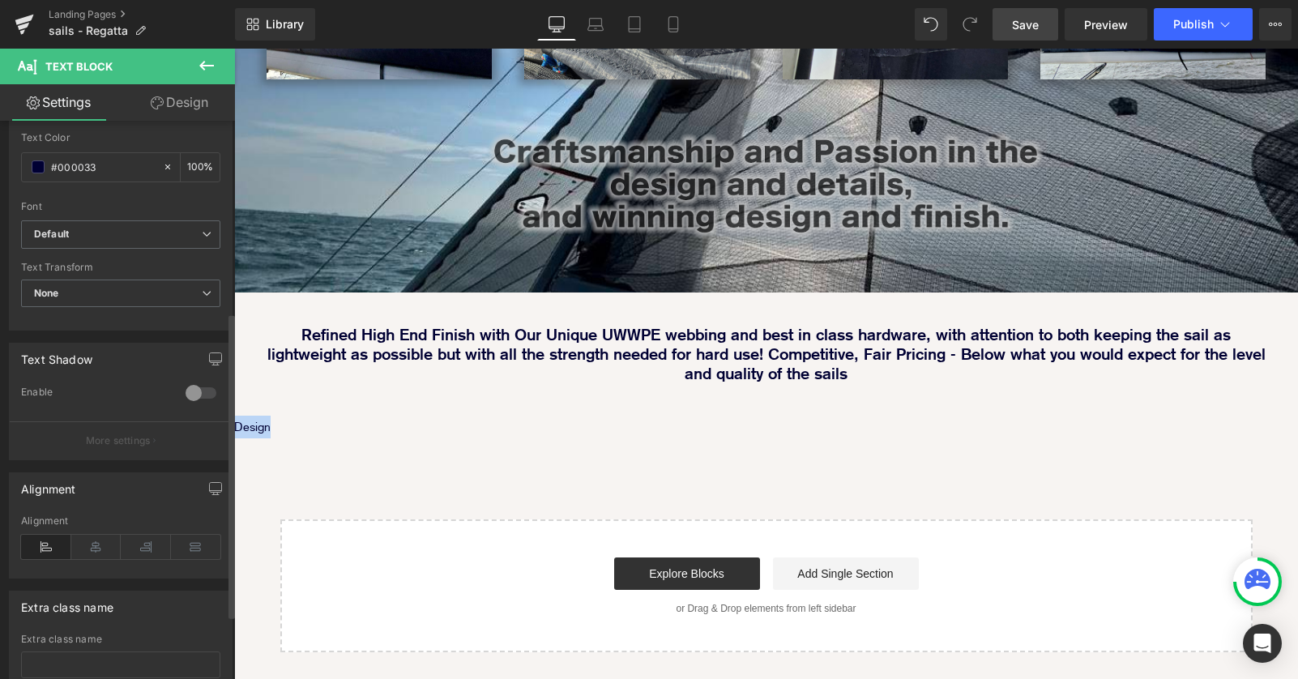
scroll to position [358, 0]
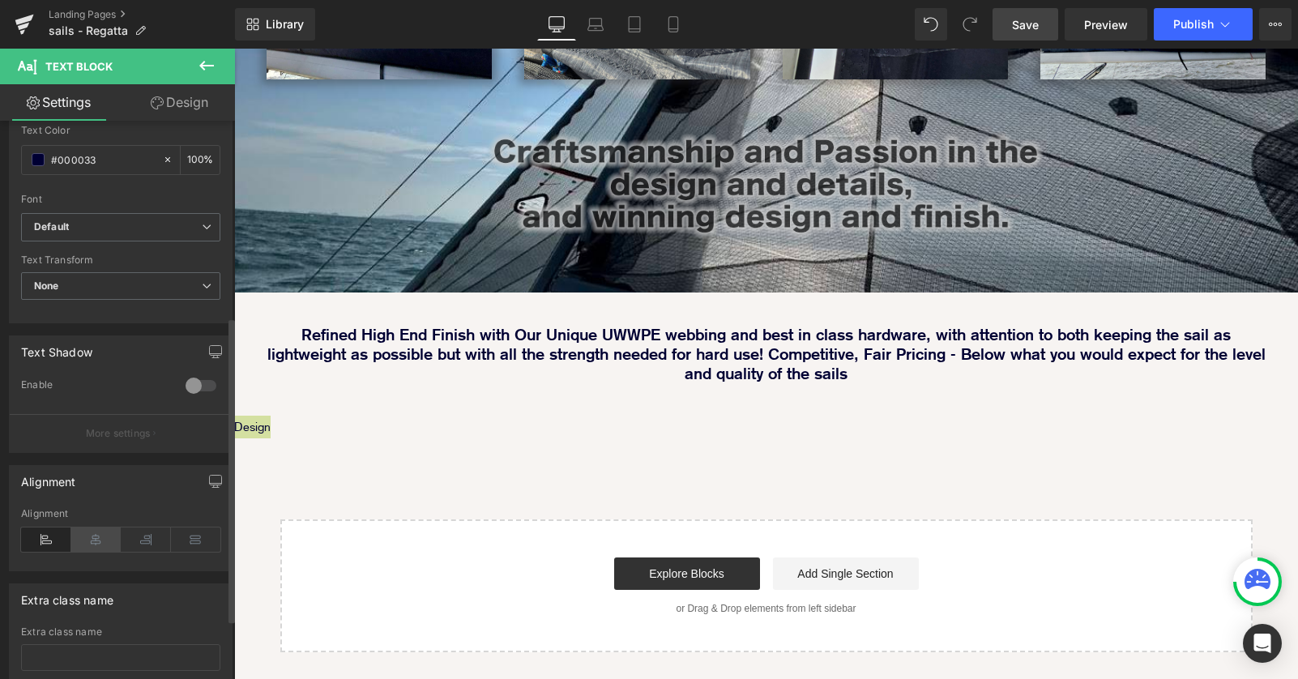
click at [92, 538] on icon at bounding box center [96, 539] width 50 height 24
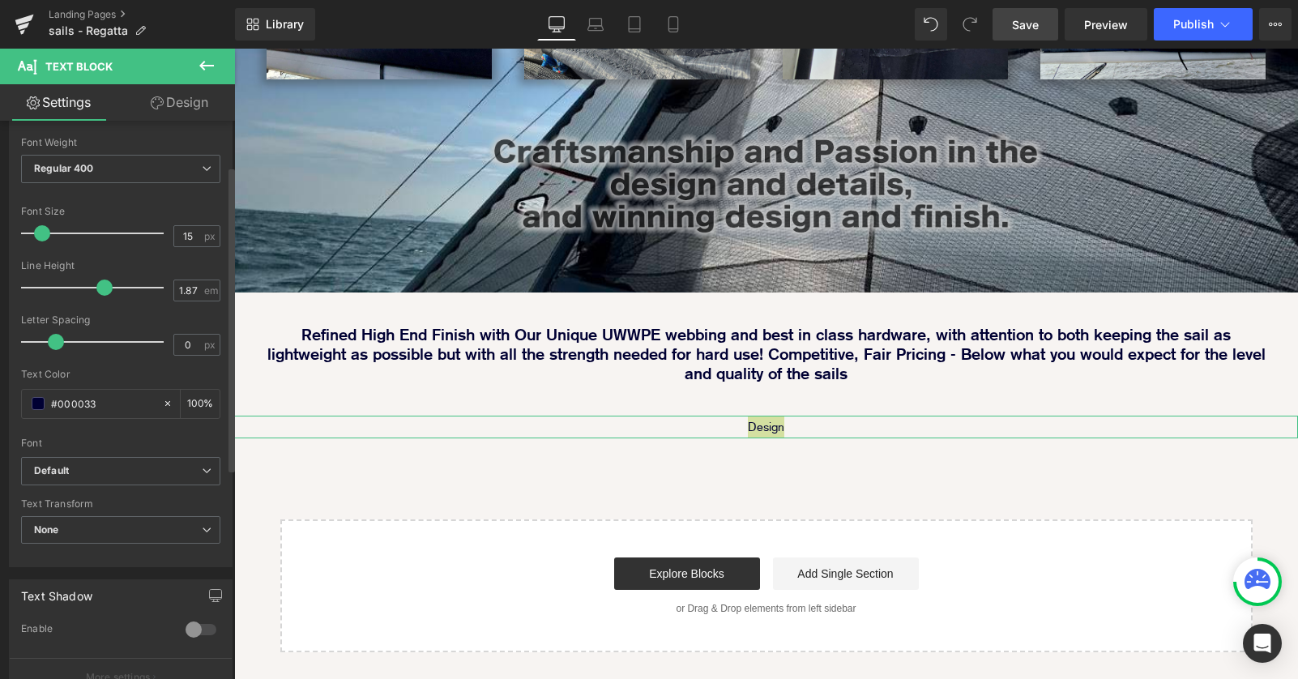
scroll to position [62, 0]
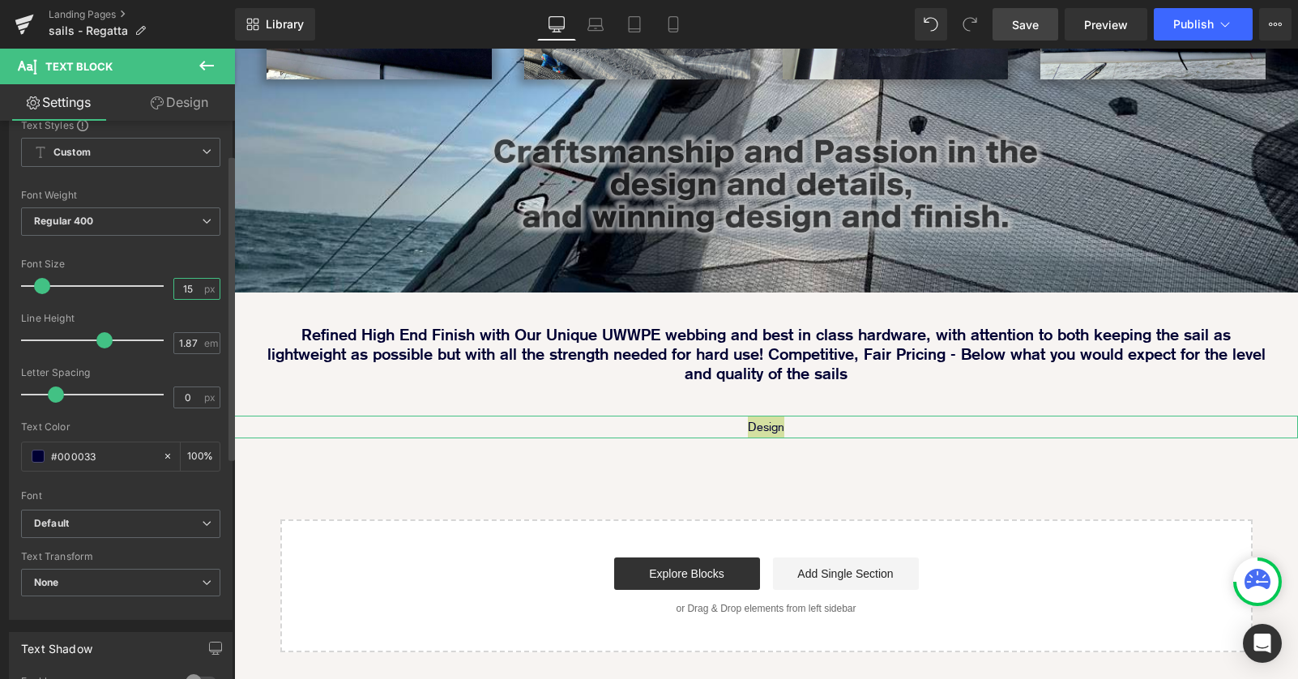
drag, startPoint x: 191, startPoint y: 290, endPoint x: 128, endPoint y: 290, distance: 63.2
click at [128, 290] on div "Font Size 15 px" at bounding box center [120, 285] width 199 height 54
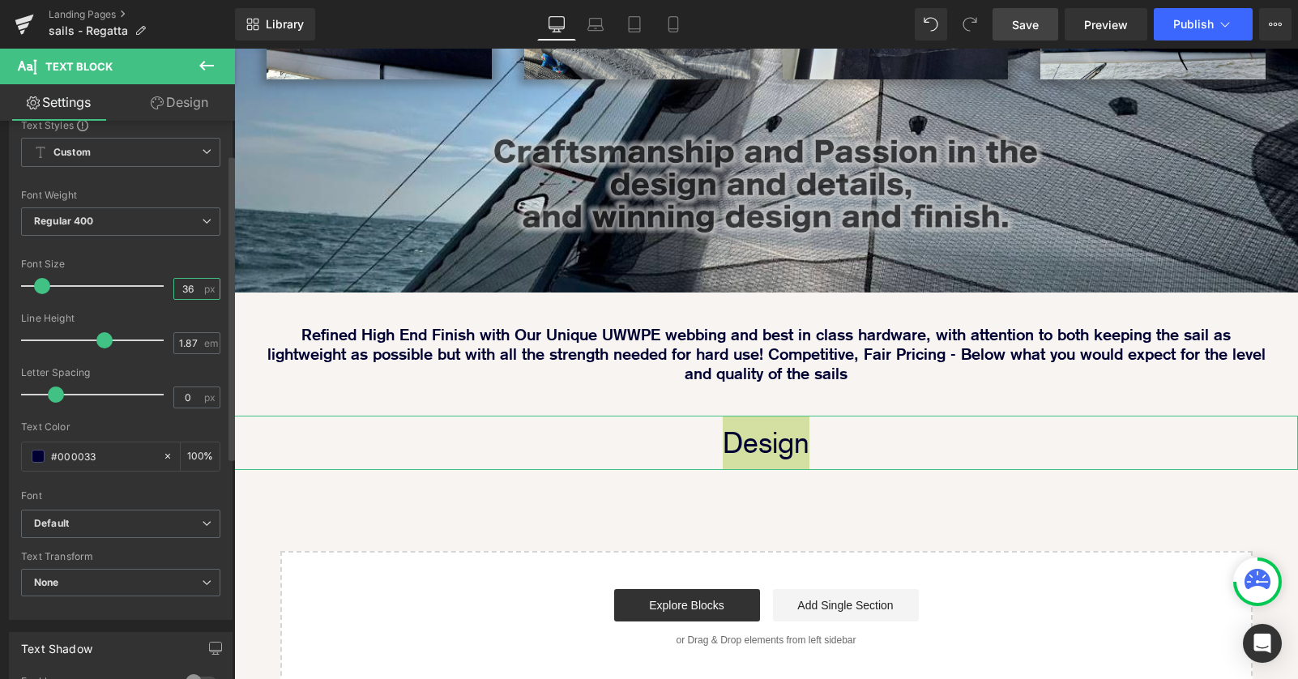
scroll to position [1721, 1064]
click at [130, 211] on span "Regular 400" at bounding box center [120, 221] width 199 height 28
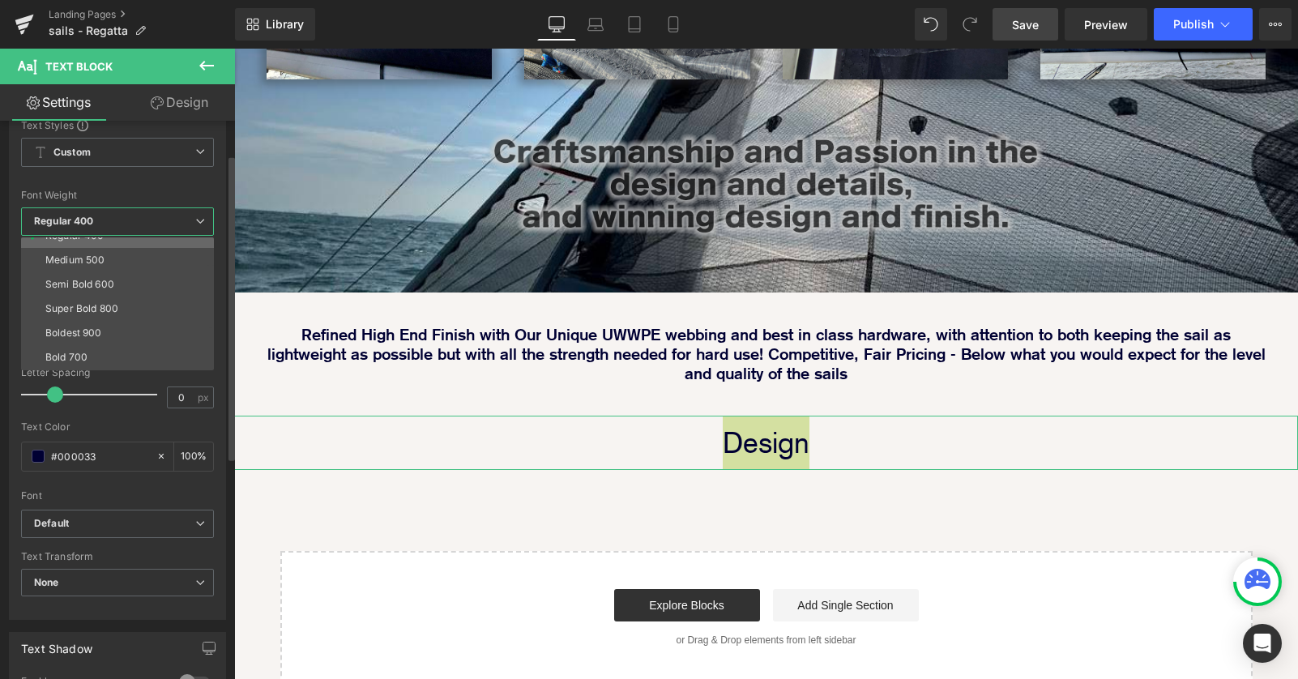
scroll to position [101, 0]
click at [113, 319] on li "Boldest 900" at bounding box center [121, 318] width 200 height 24
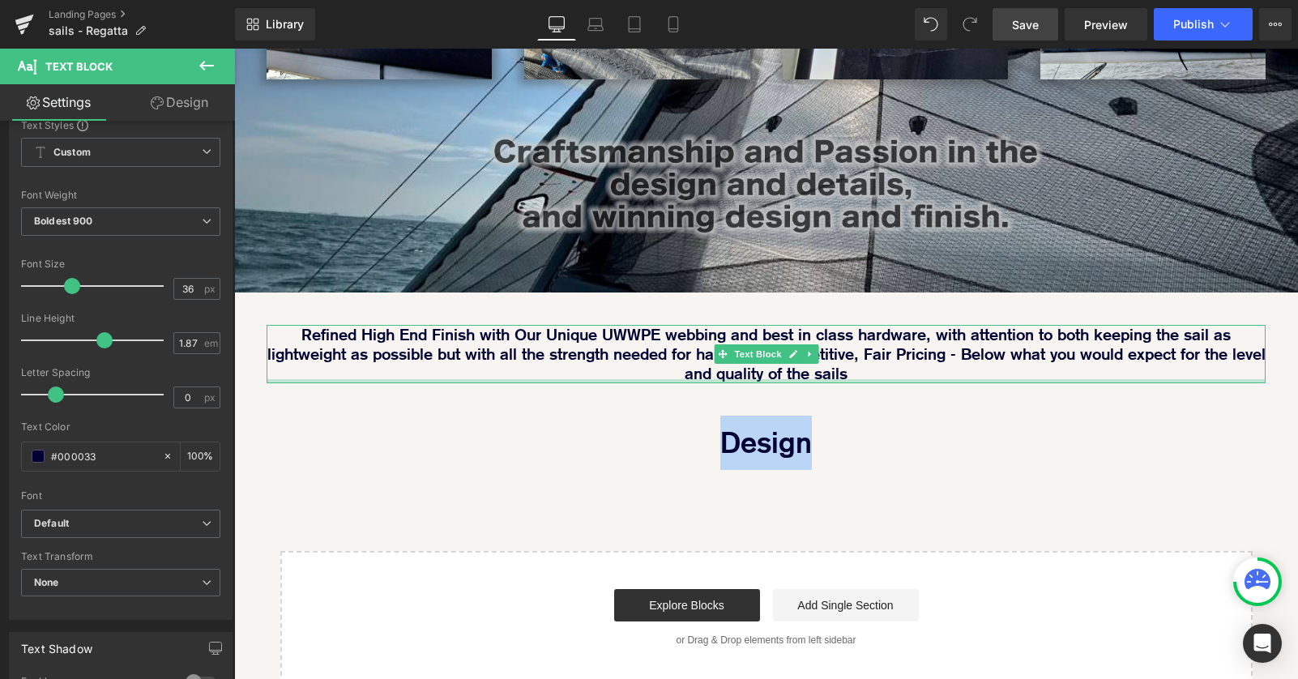
click at [804, 325] on p "Refined High End Finish with Our Unique UWWPE webbing and best in class hardwar…" at bounding box center [766, 354] width 999 height 58
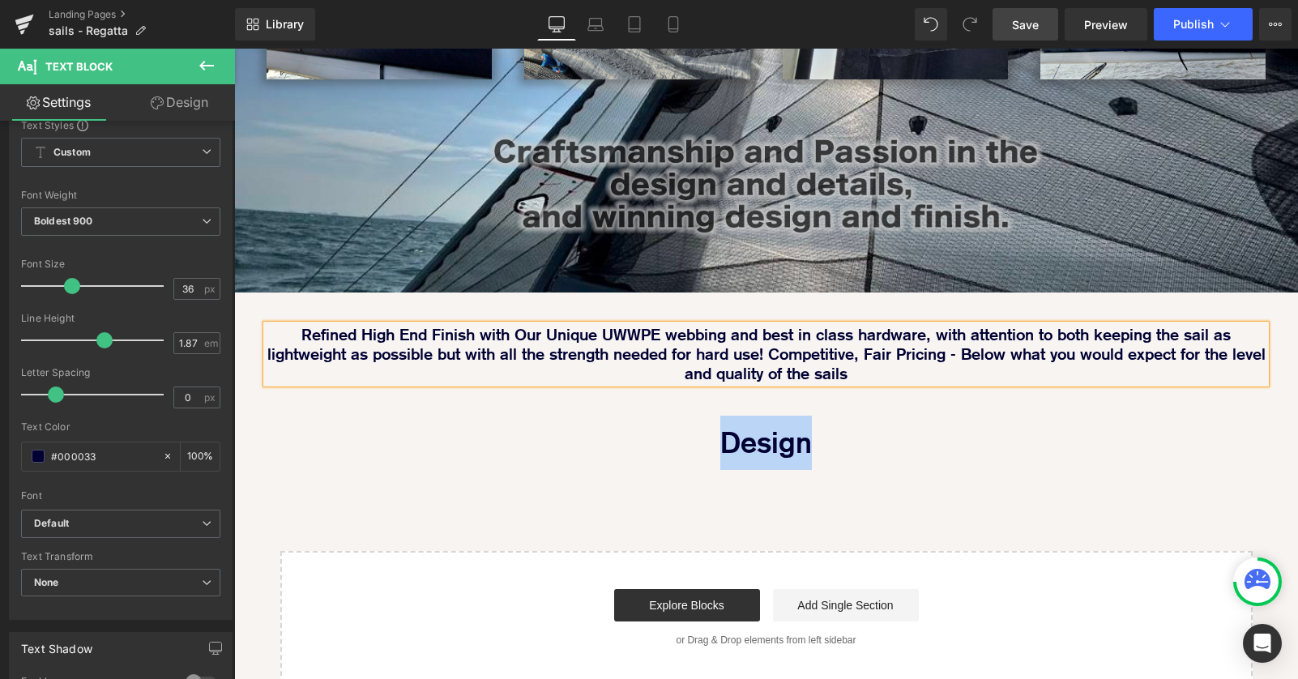
click at [870, 325] on p "Refined High End Finish with Our Unique UWWPE webbing and best in class hardwar…" at bounding box center [766, 354] width 999 height 58
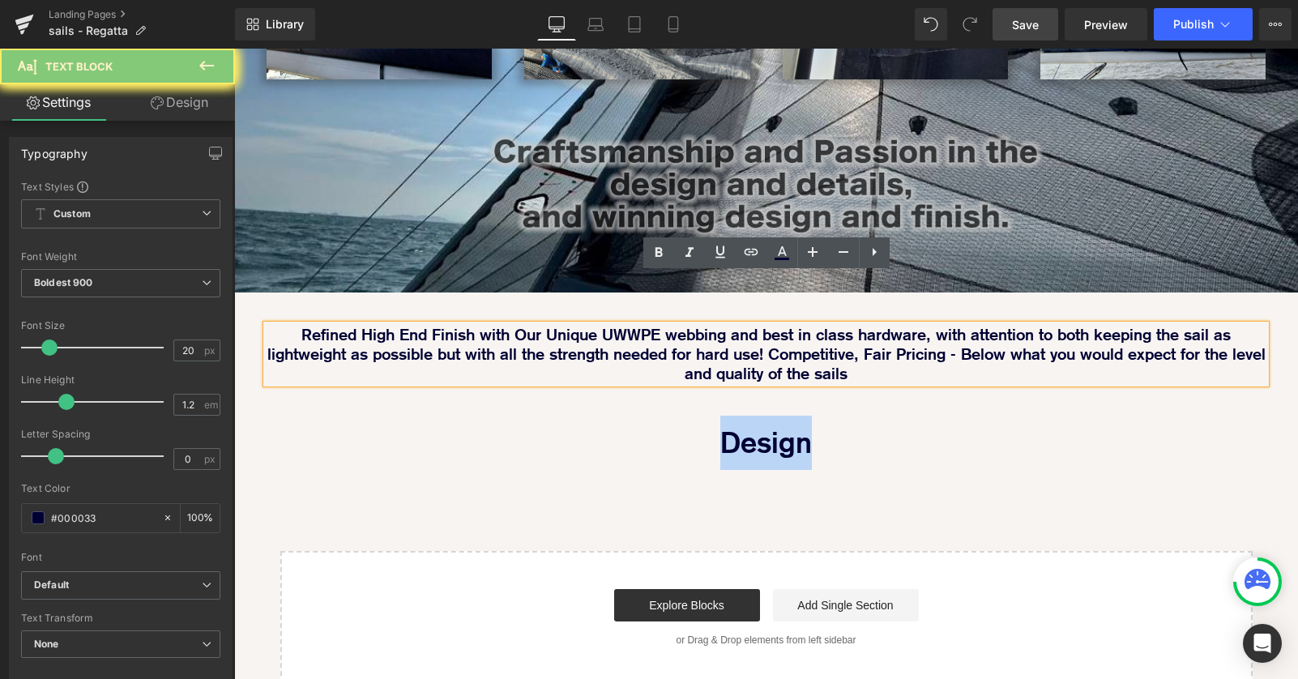
click at [285, 325] on p "Refined High End Finish with Our Unique UWWPE webbing and best in class hardwar…" at bounding box center [766, 354] width 999 height 58
click at [193, 275] on span "Boldest 900" at bounding box center [120, 283] width 199 height 28
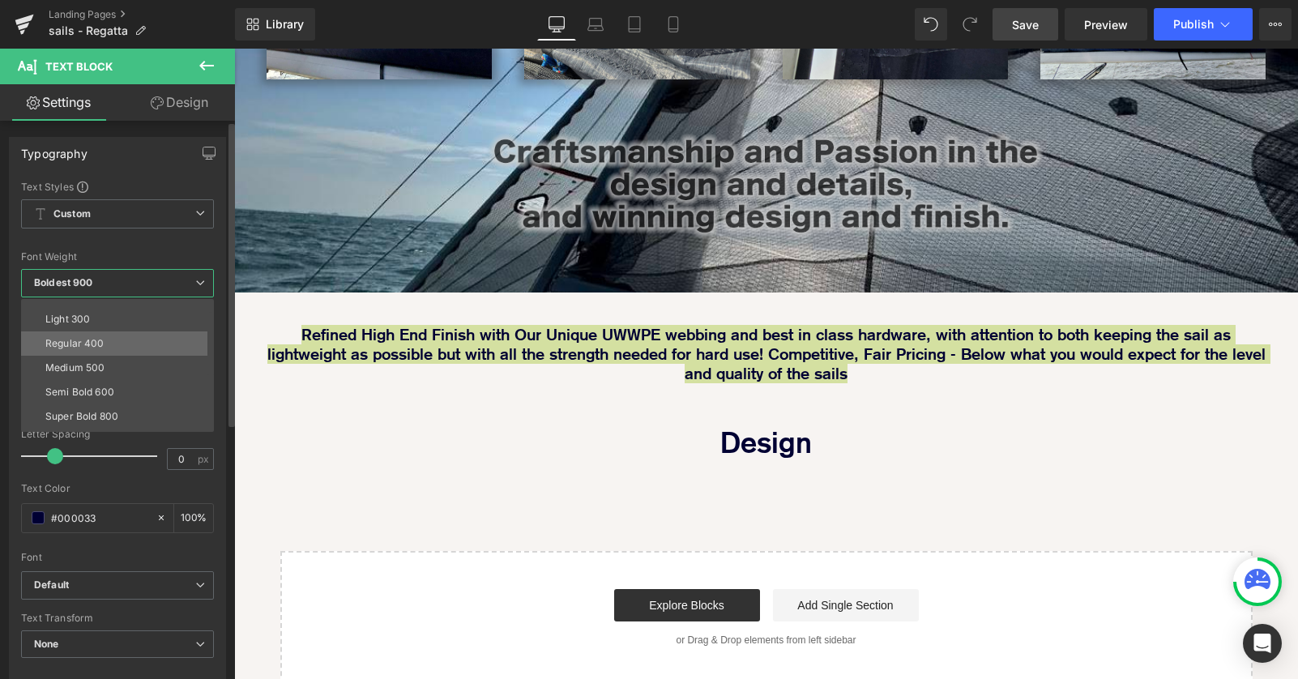
scroll to position [42, 0]
click at [133, 392] on li "Semi Bold 600" at bounding box center [121, 390] width 200 height 24
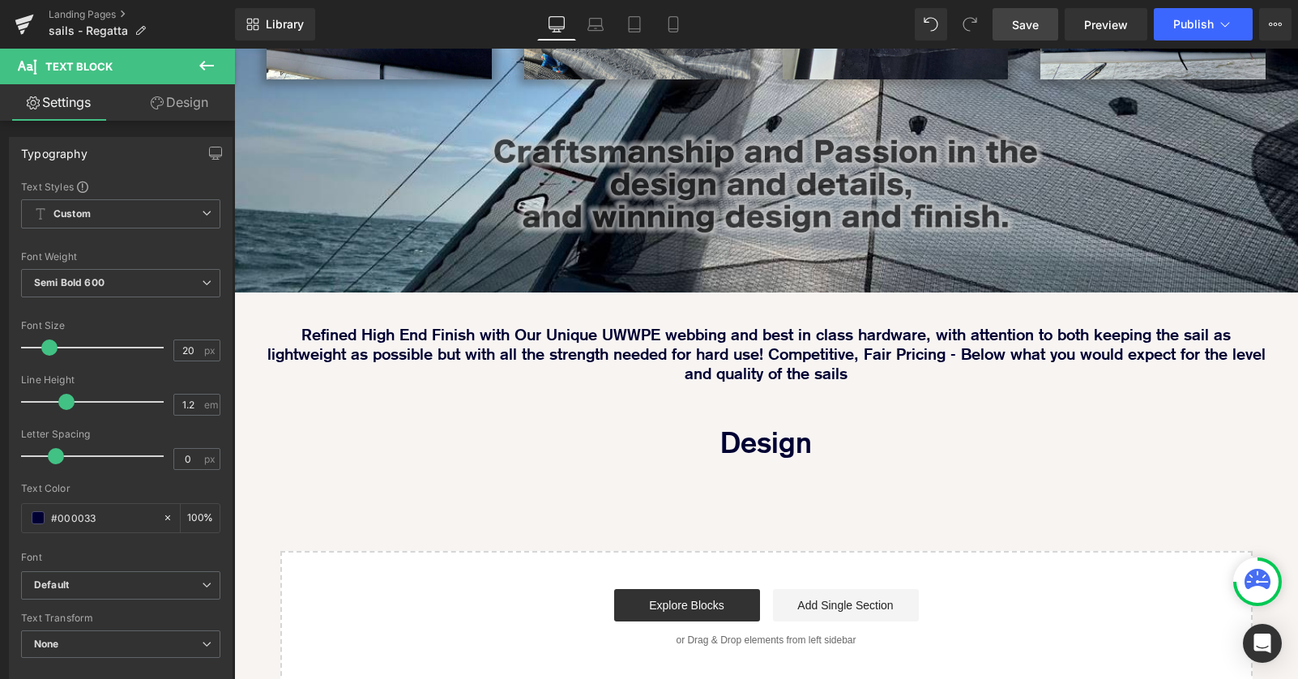
click at [663, 325] on p "Refined High End Finish with Our Unique UWWPE webbing and best in class hardwar…" at bounding box center [766, 354] width 999 height 58
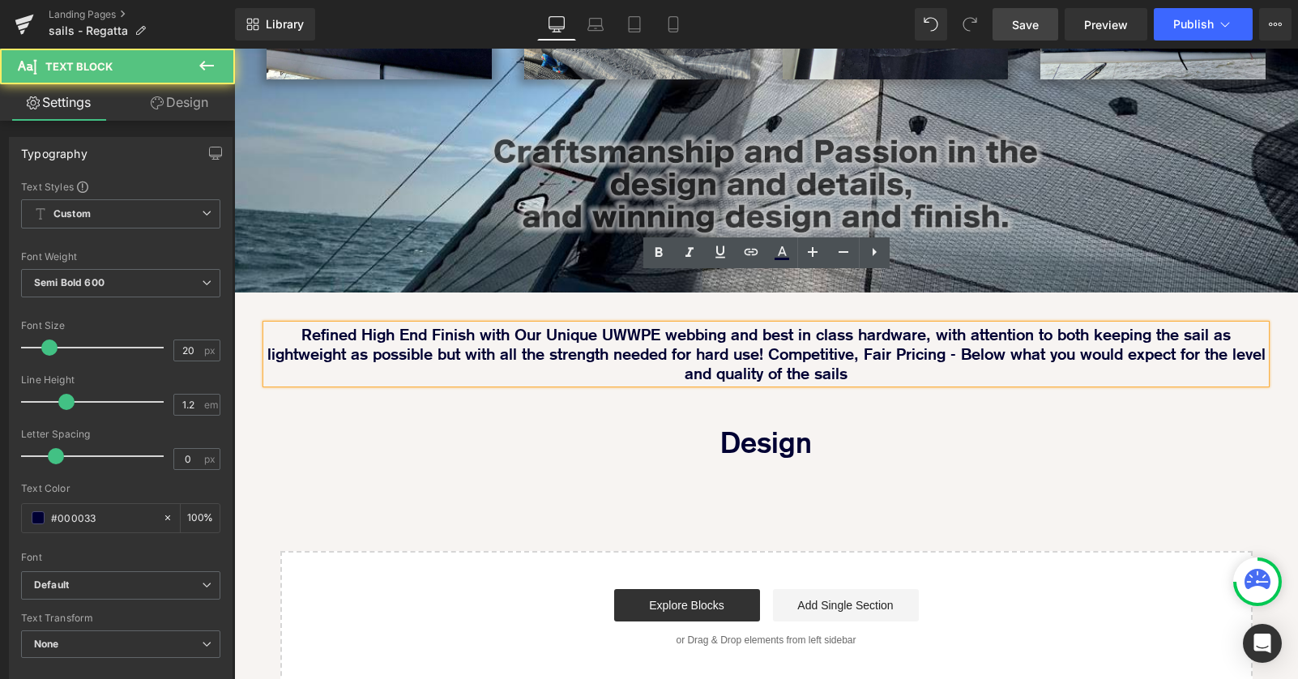
click at [835, 325] on p "Refined High End Finish with Our Unique UWWPE webbing and best in class hardwar…" at bounding box center [766, 354] width 999 height 58
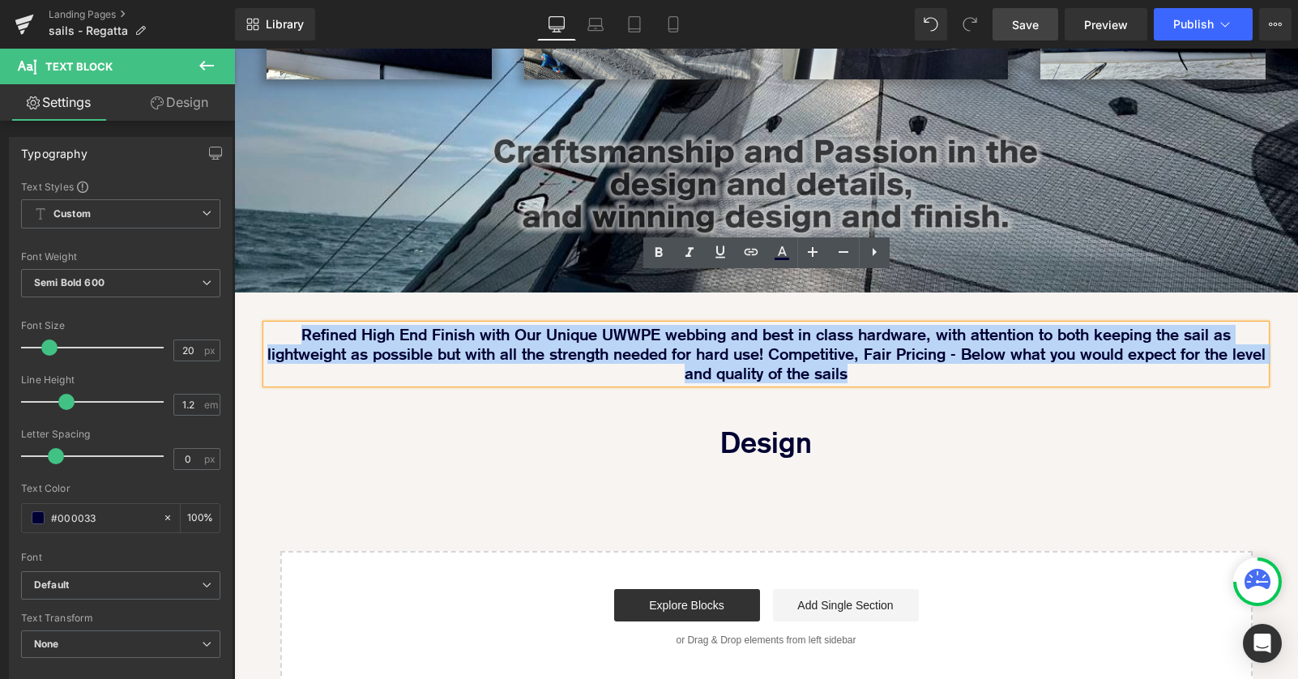
drag, startPoint x: 897, startPoint y: 321, endPoint x: 269, endPoint y: 276, distance: 629.4
click at [269, 325] on p "Refined High End Finish with Our Unique UWWPE webbing and best in class hardwar…" at bounding box center [766, 354] width 999 height 58
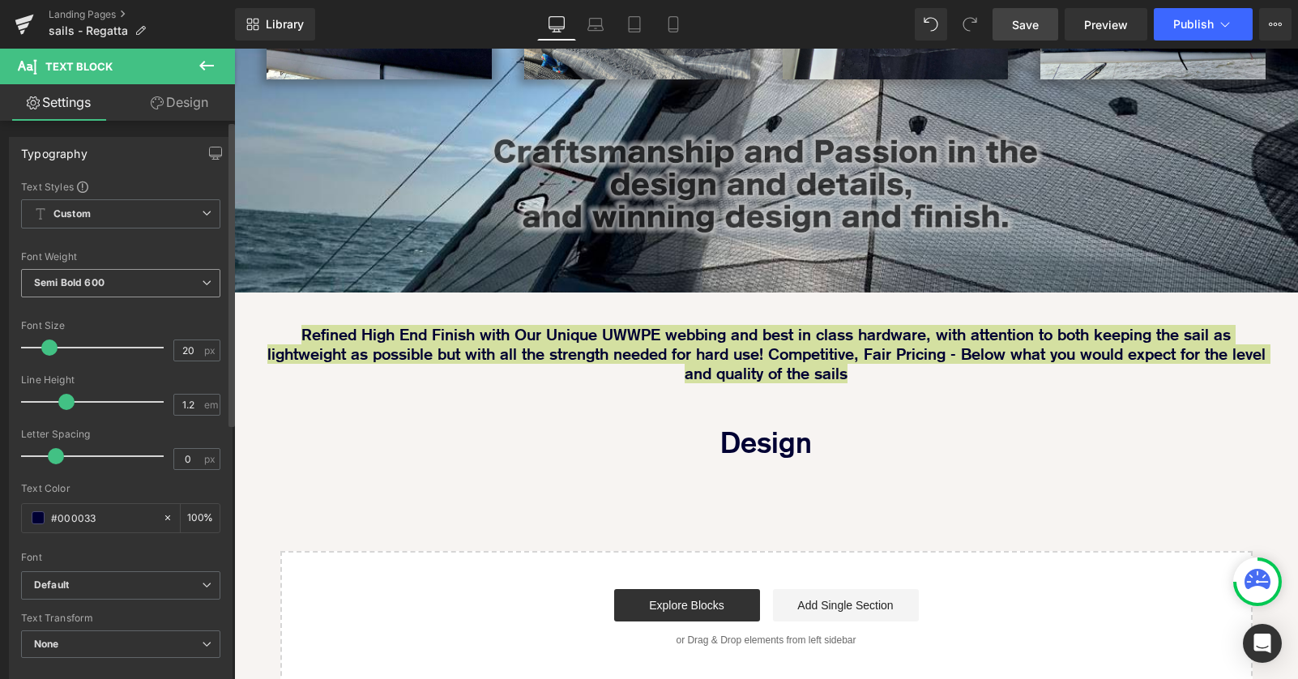
click at [202, 286] on icon at bounding box center [207, 283] width 10 height 10
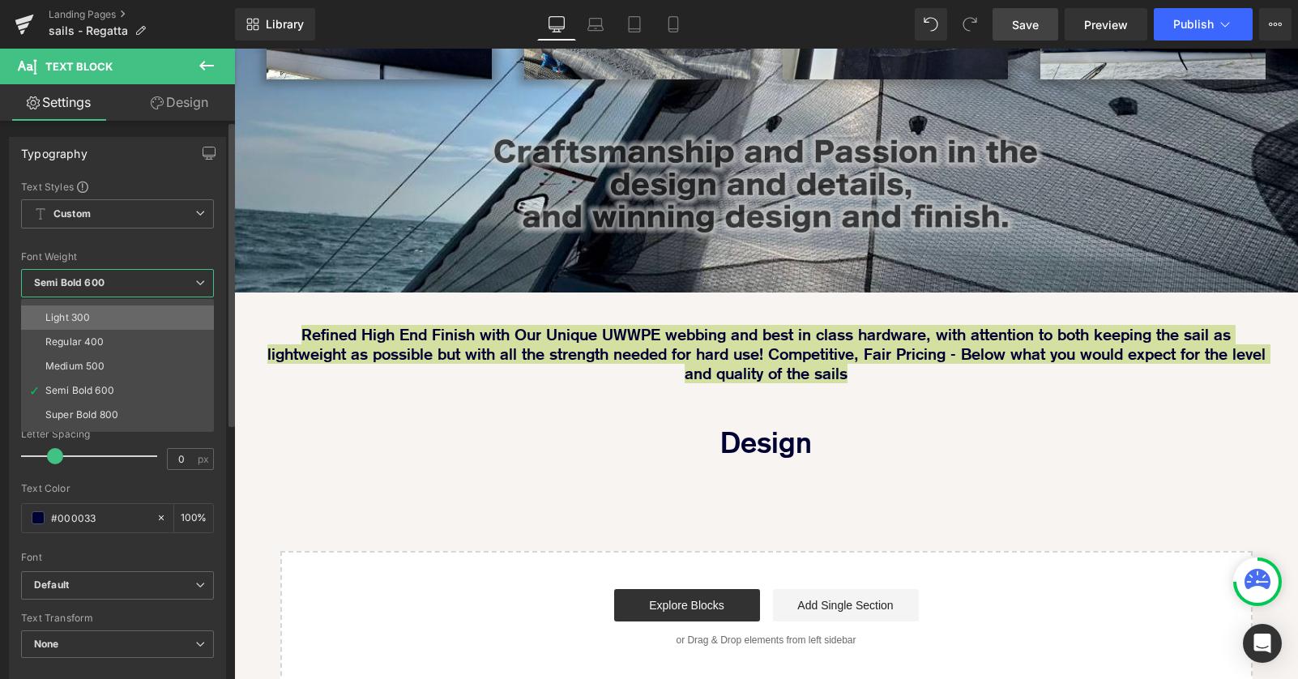
click at [180, 318] on li "Light 300" at bounding box center [121, 317] width 200 height 24
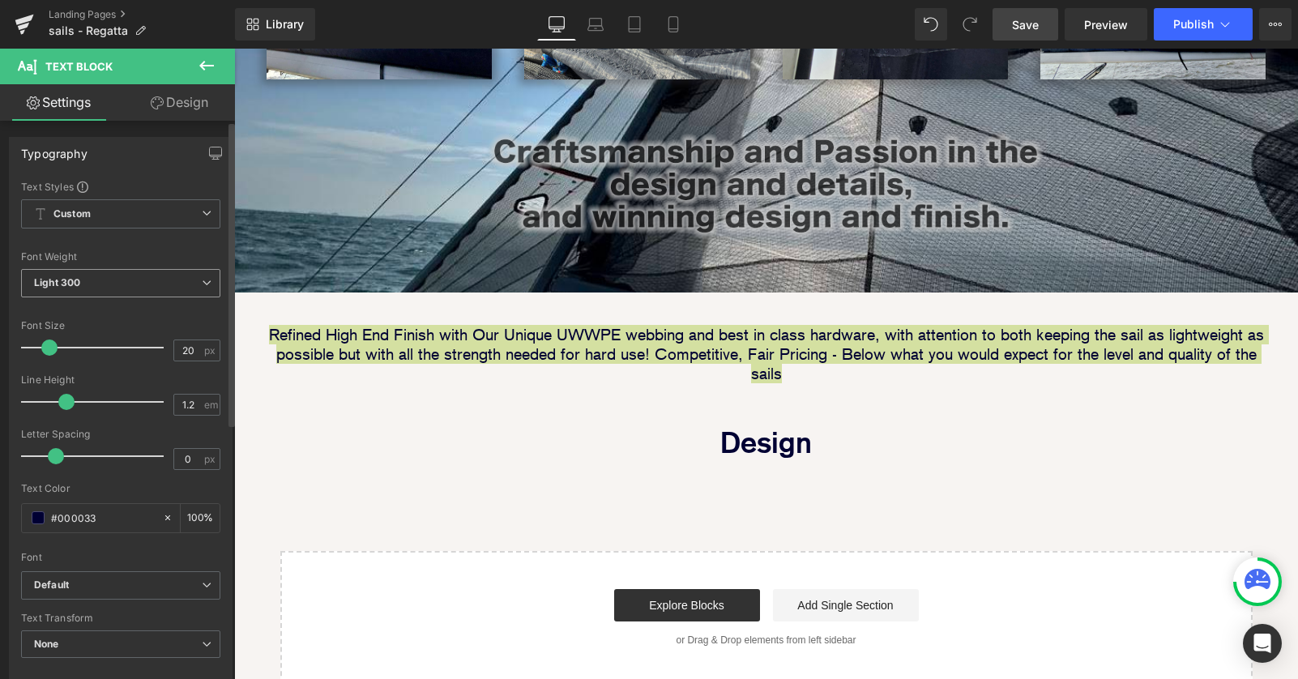
click at [203, 281] on icon at bounding box center [207, 283] width 10 height 10
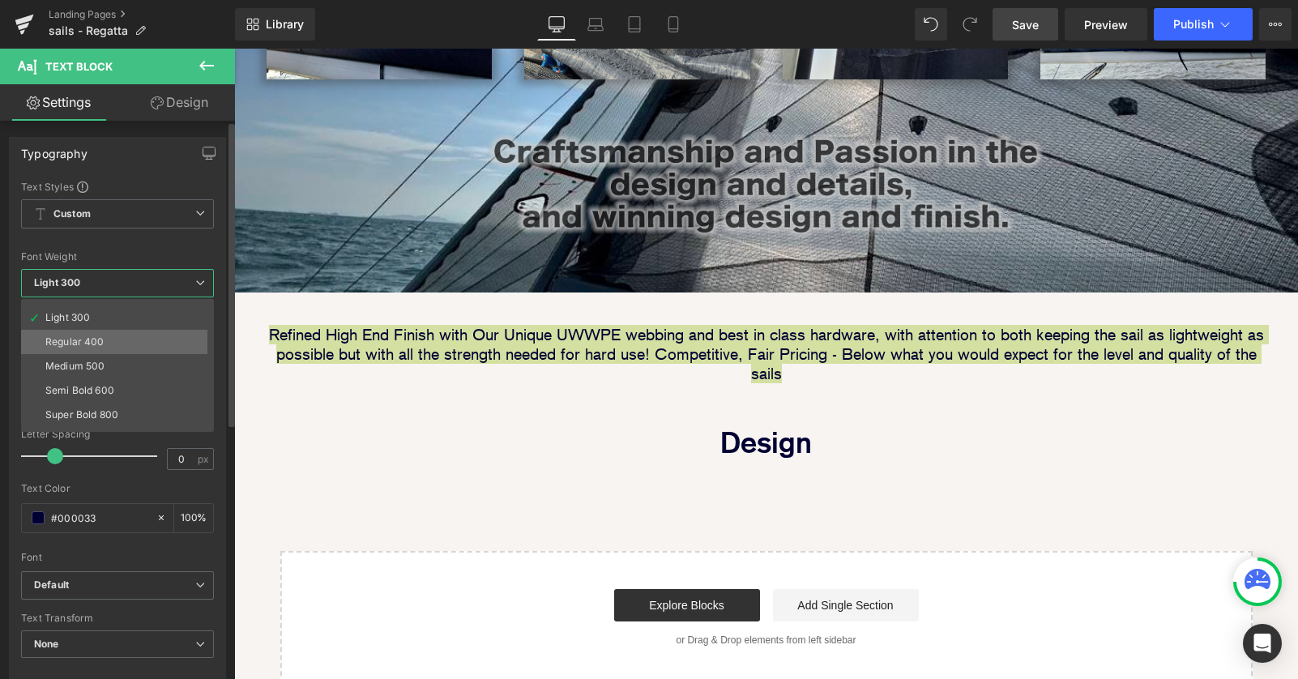
click at [183, 349] on li "Regular 400" at bounding box center [121, 342] width 200 height 24
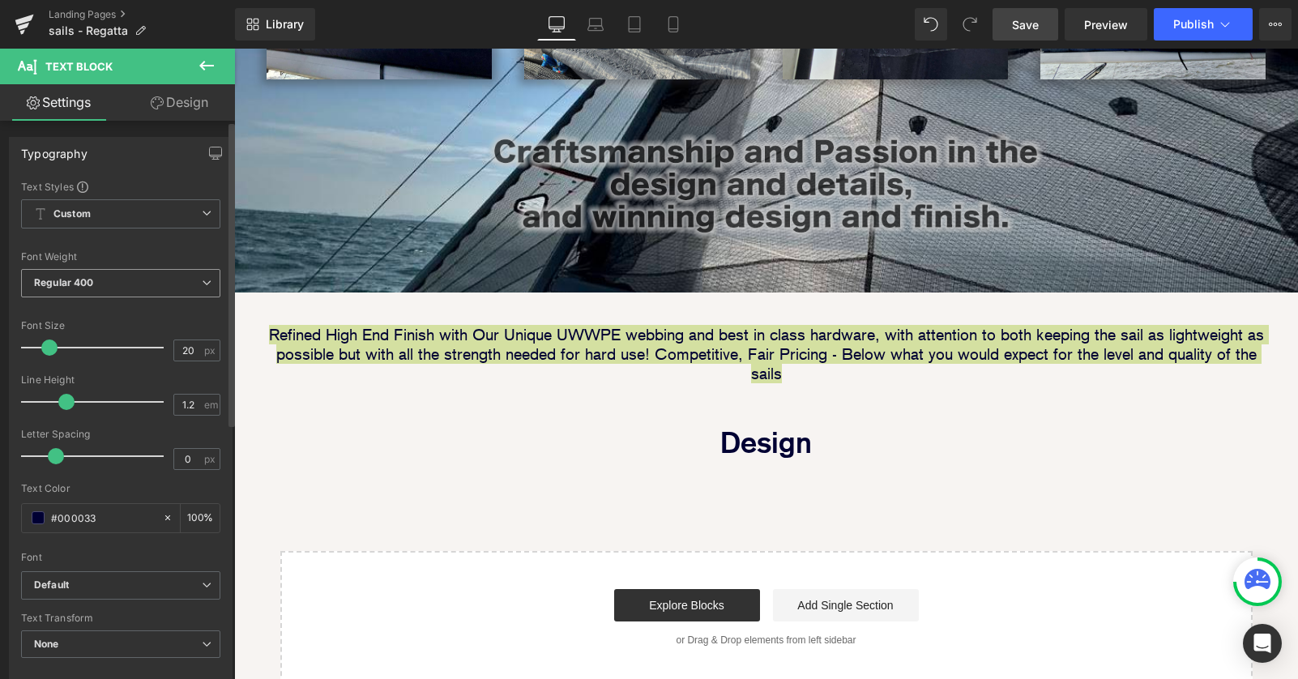
click at [207, 285] on span "Regular 400" at bounding box center [120, 283] width 199 height 28
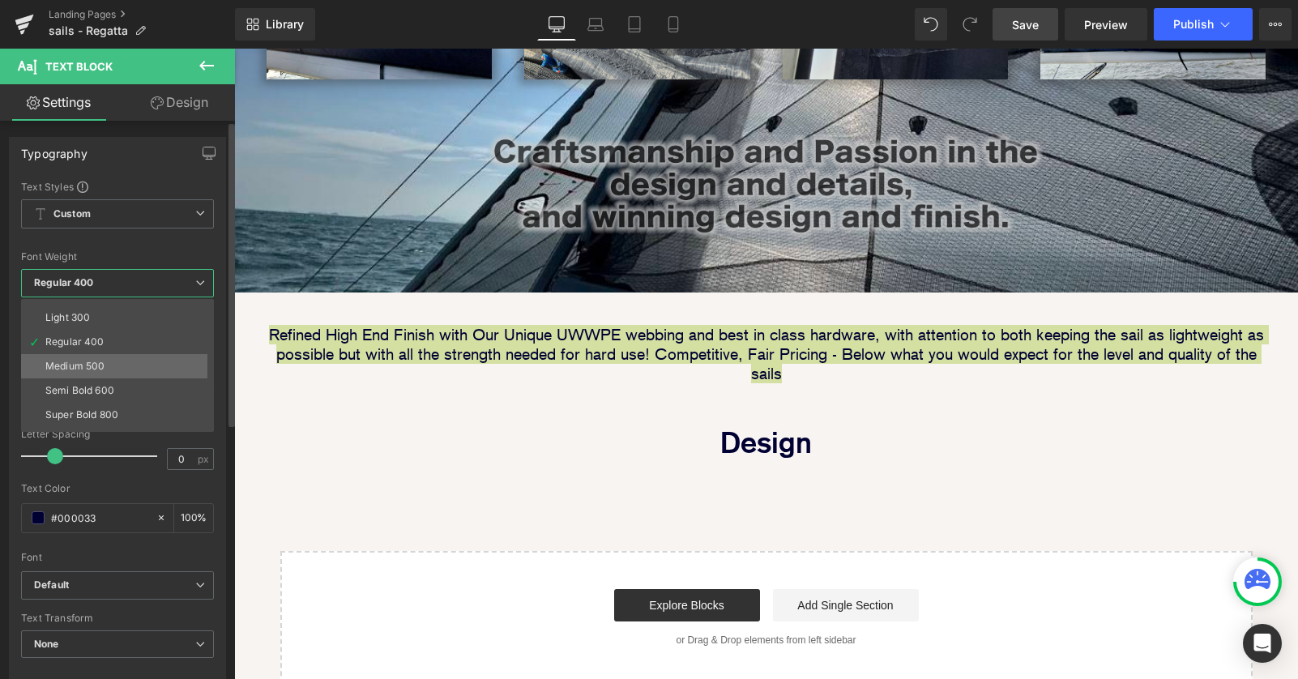
click at [183, 369] on li "Medium 500" at bounding box center [121, 366] width 200 height 24
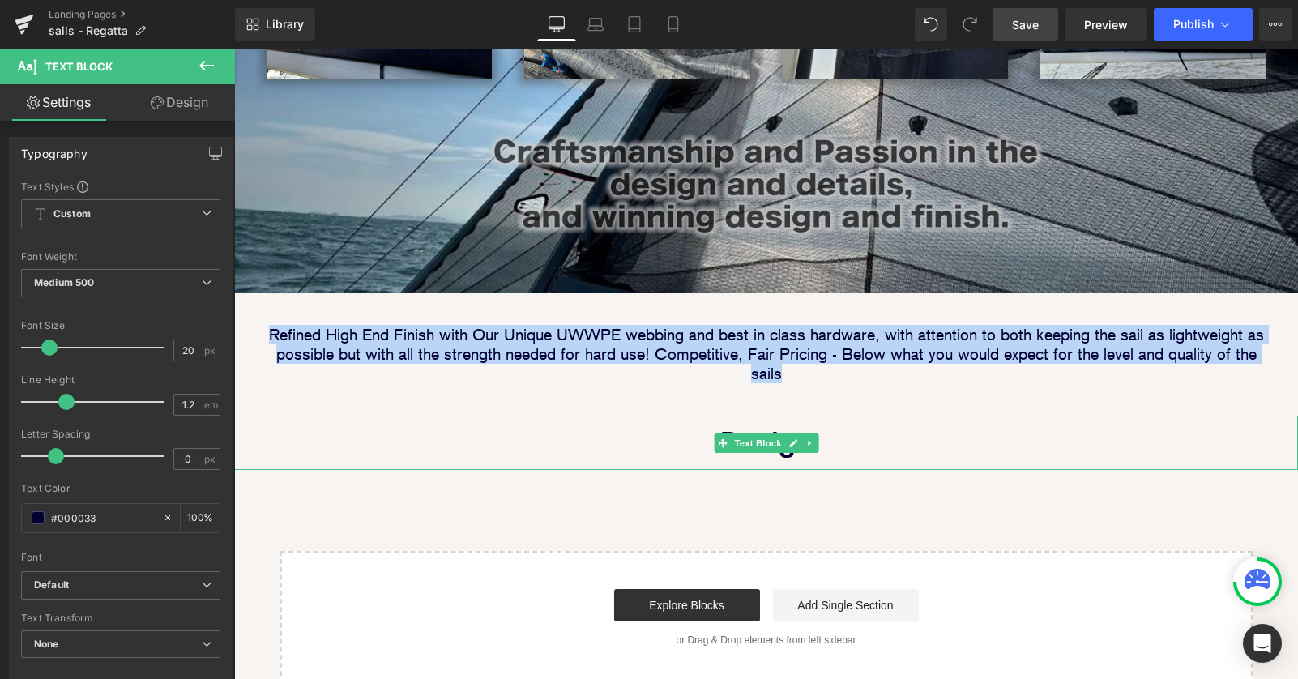
click at [989, 416] on p "Design" at bounding box center [766, 443] width 1064 height 54
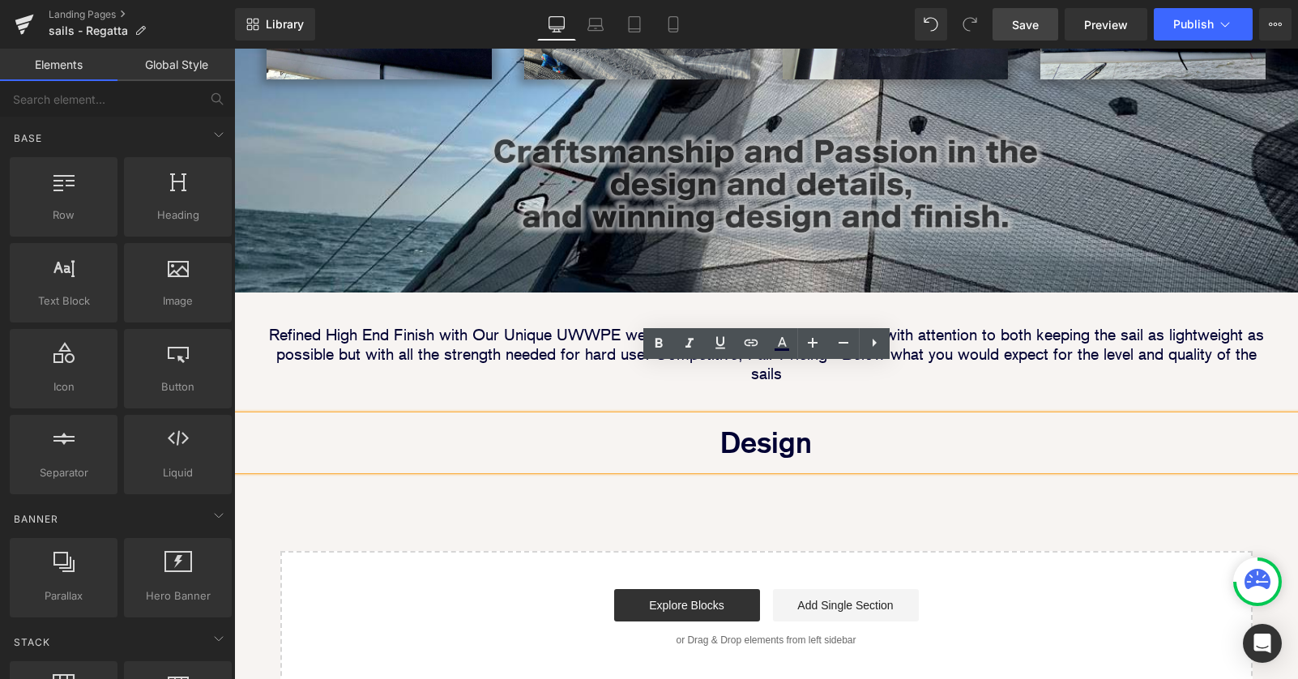
click at [962, 466] on div "Image Image Image Row Image Image Row Row Image Parallax 40px Refined High End …" at bounding box center [766, 129] width 1064 height 1110
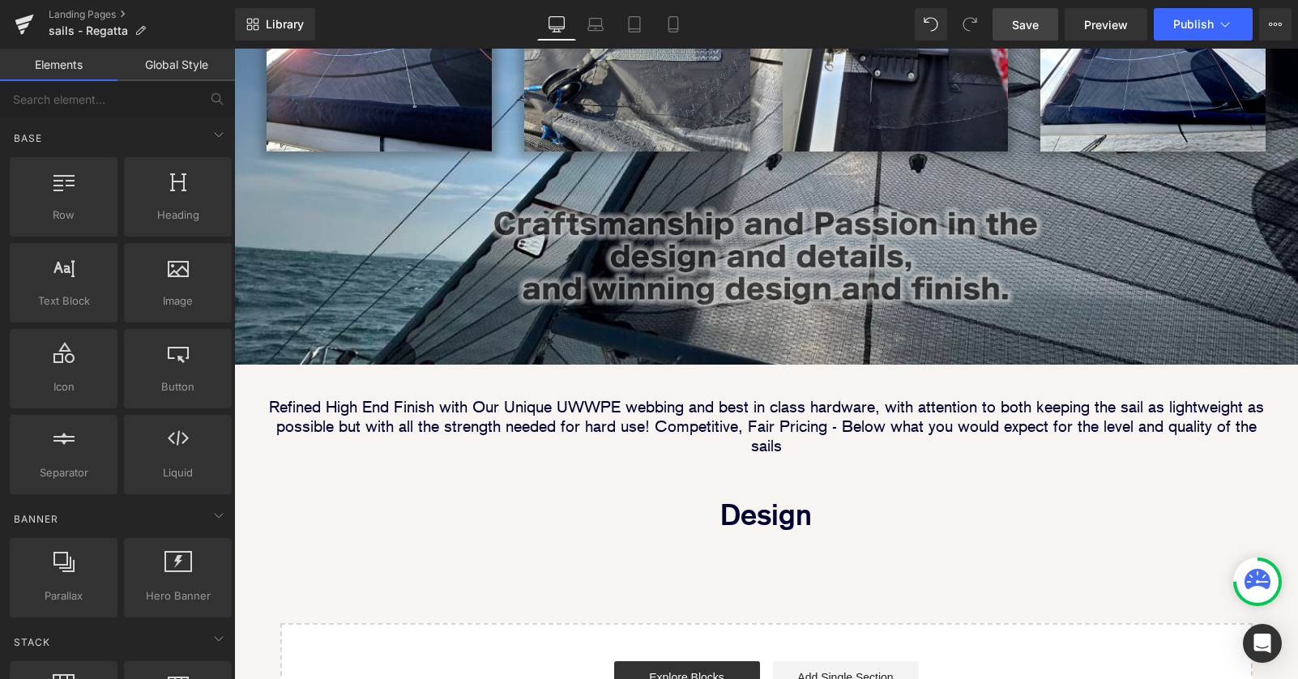
scroll to position [603, 0]
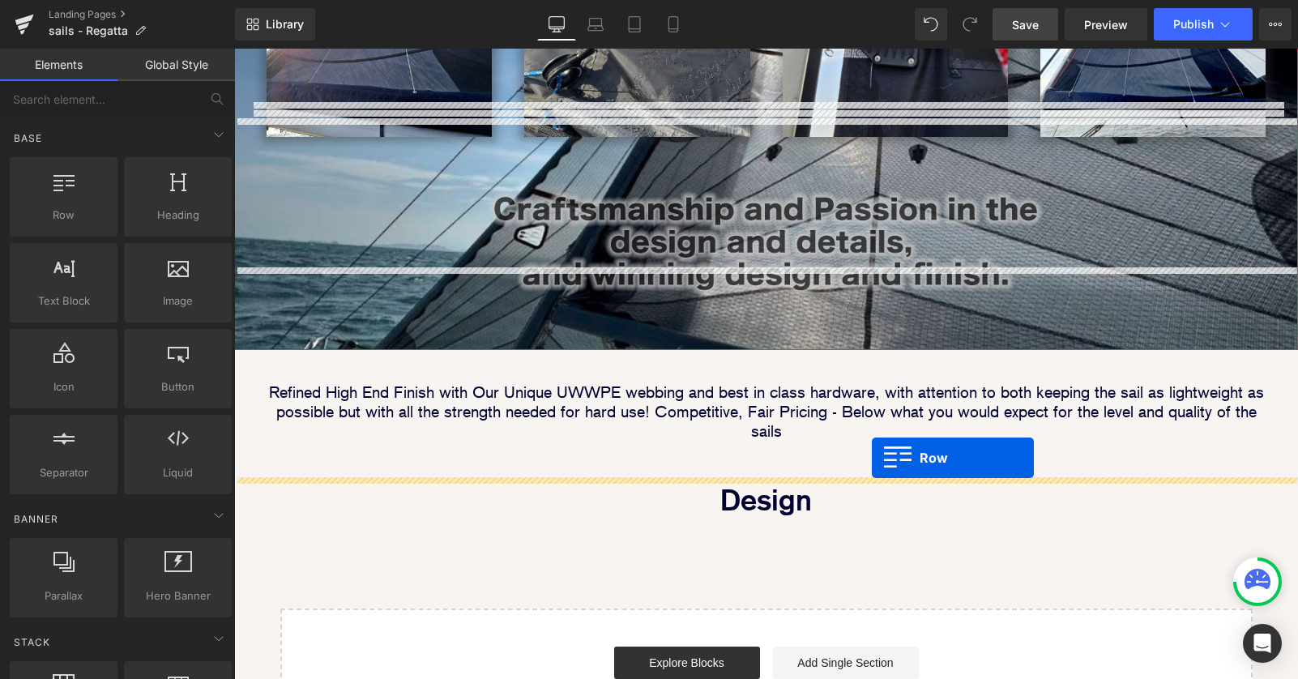
drag, startPoint x: 291, startPoint y: 240, endPoint x: 872, endPoint y: 458, distance: 620.3
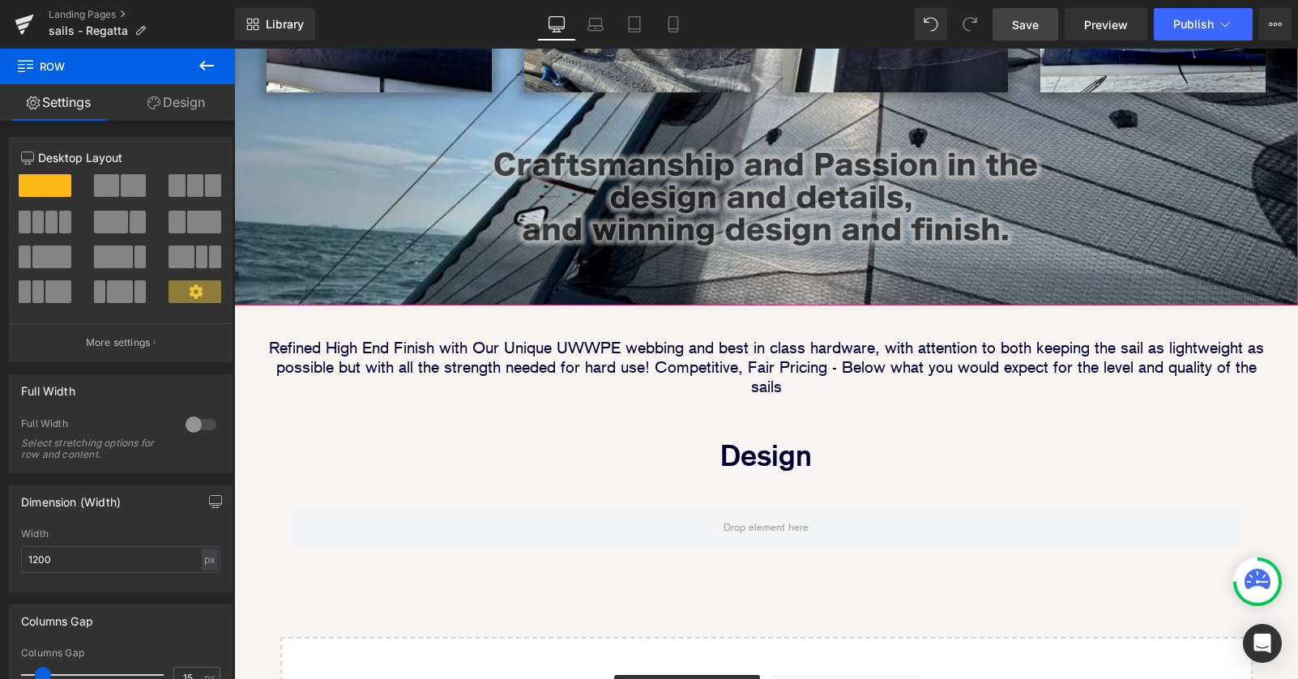
scroll to position [684, 0]
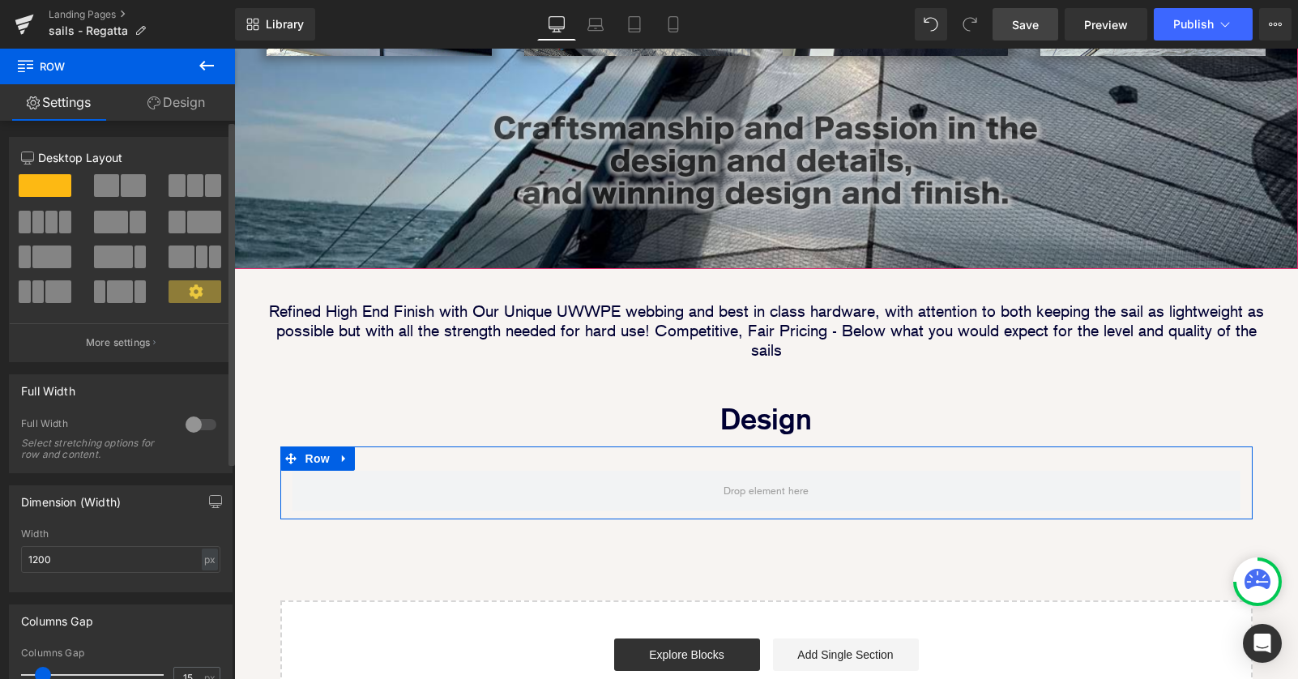
click at [181, 183] on button at bounding box center [195, 185] width 54 height 23
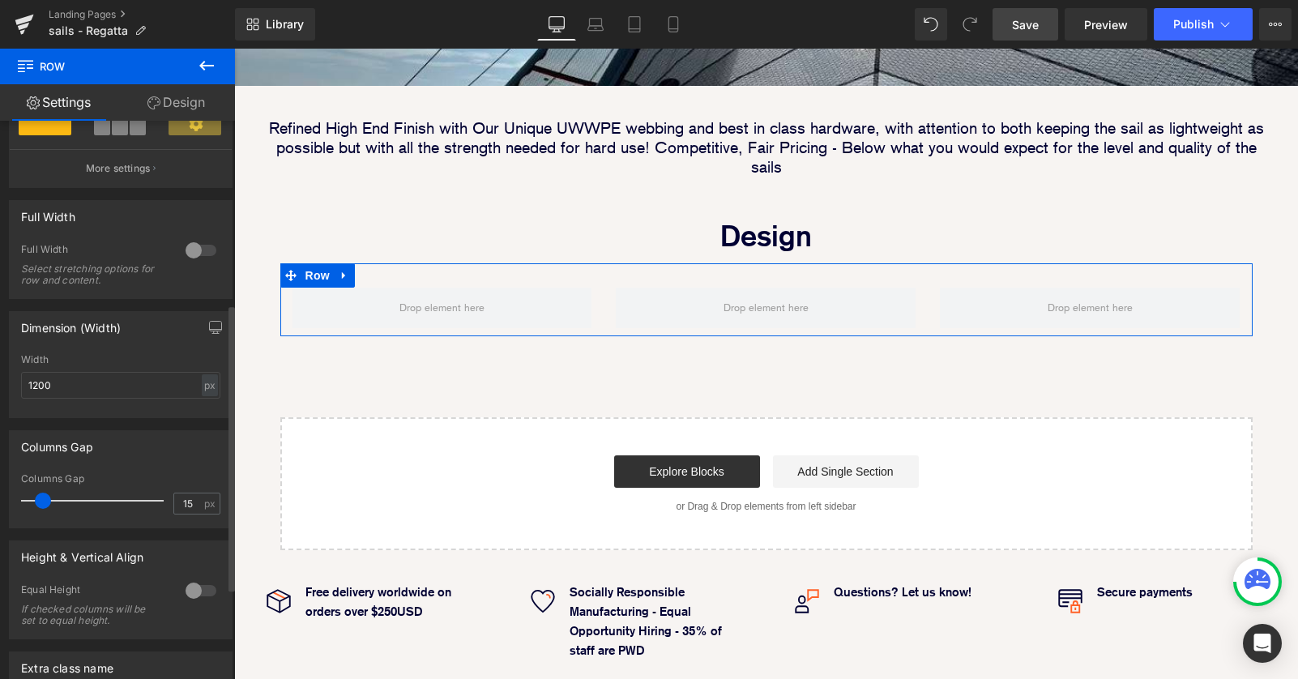
scroll to position [358, 0]
click at [204, 385] on div "px" at bounding box center [210, 382] width 16 height 22
click at [202, 413] on li "%" at bounding box center [209, 406] width 20 height 23
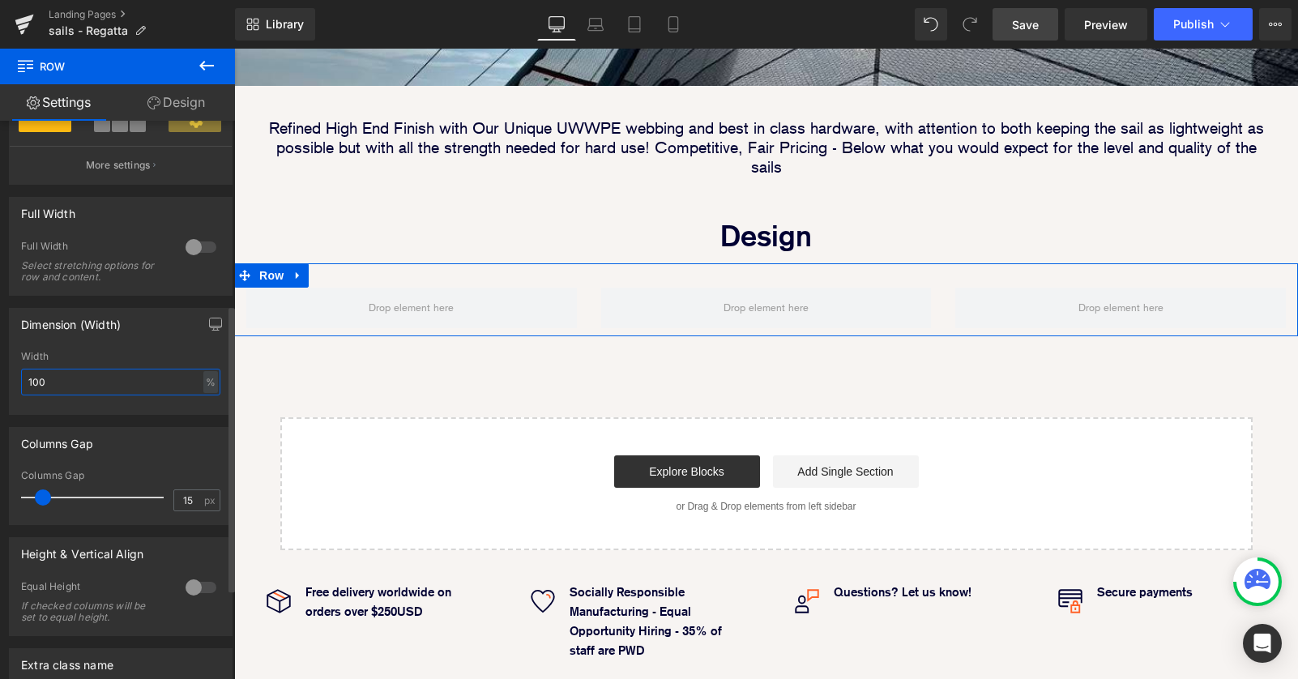
click at [68, 386] on input "100" at bounding box center [120, 382] width 199 height 27
drag, startPoint x: -2, startPoint y: 382, endPoint x: -11, endPoint y: 382, distance: 8.9
click at [0, 382] on html "Row You are previewing how the will restyle your page. You can not edit Element…" at bounding box center [649, 339] width 1298 height 679
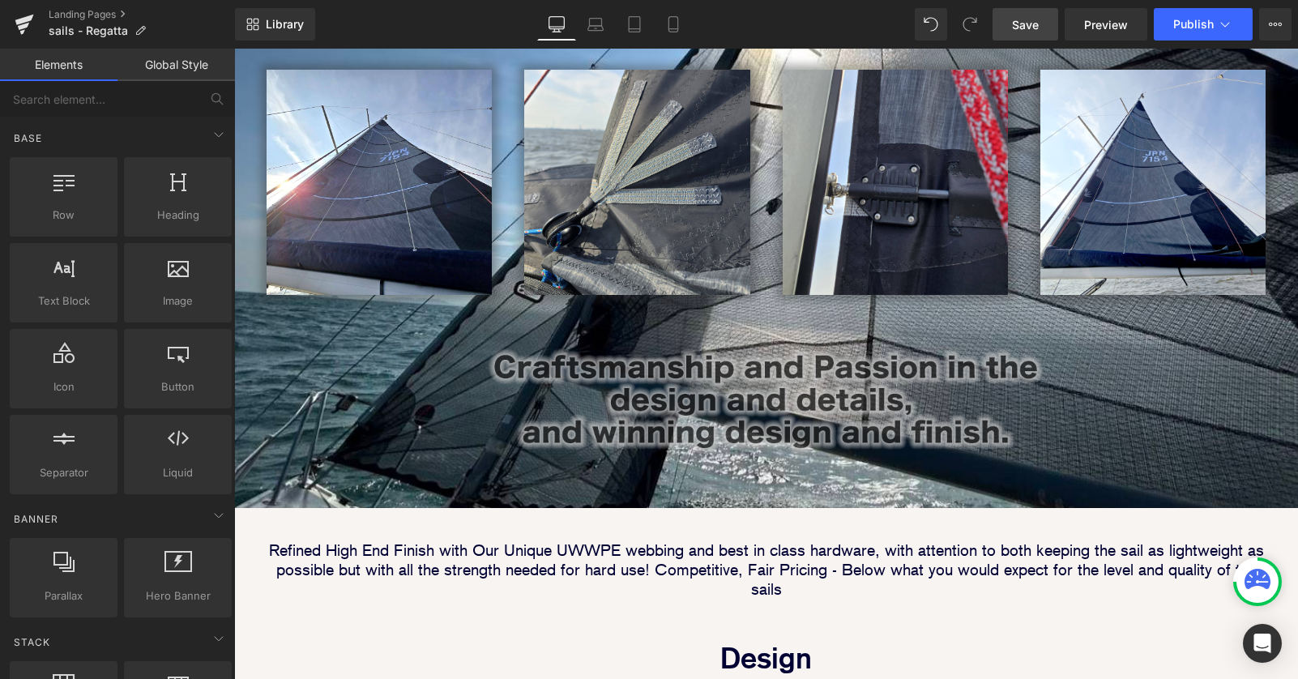
scroll to position [749, 0]
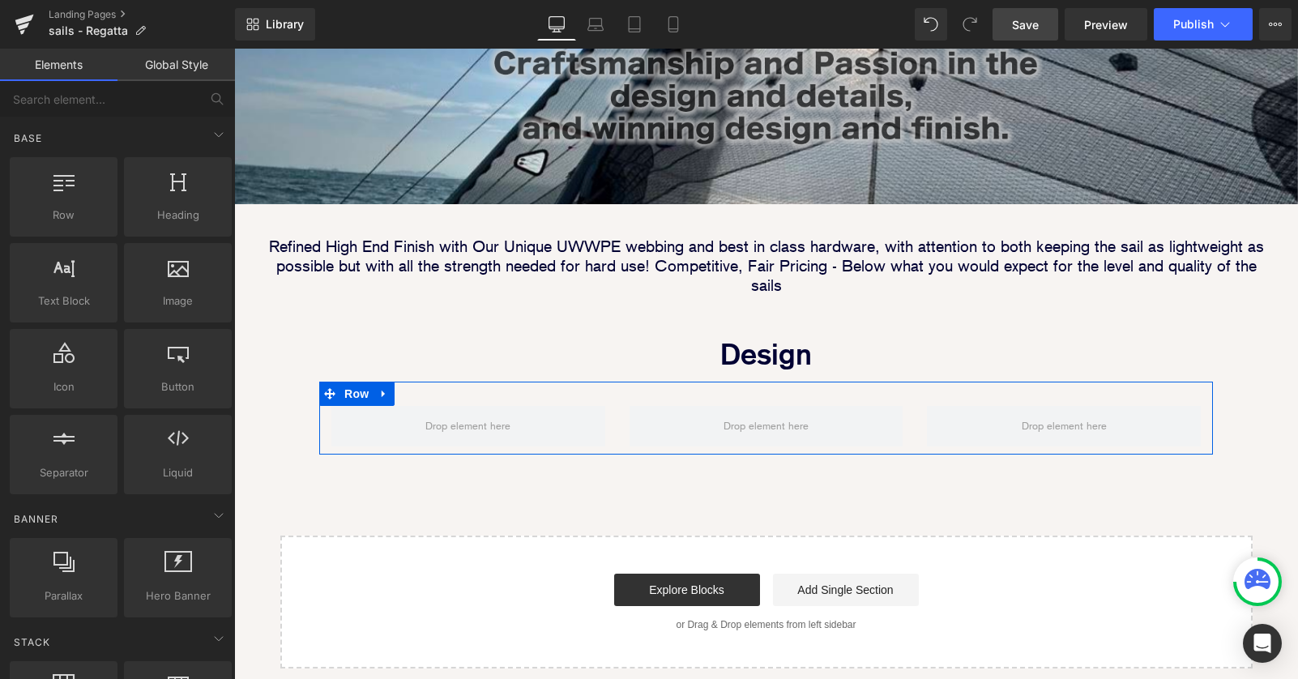
click at [672, 382] on div "Row" at bounding box center [765, 418] width 893 height 73
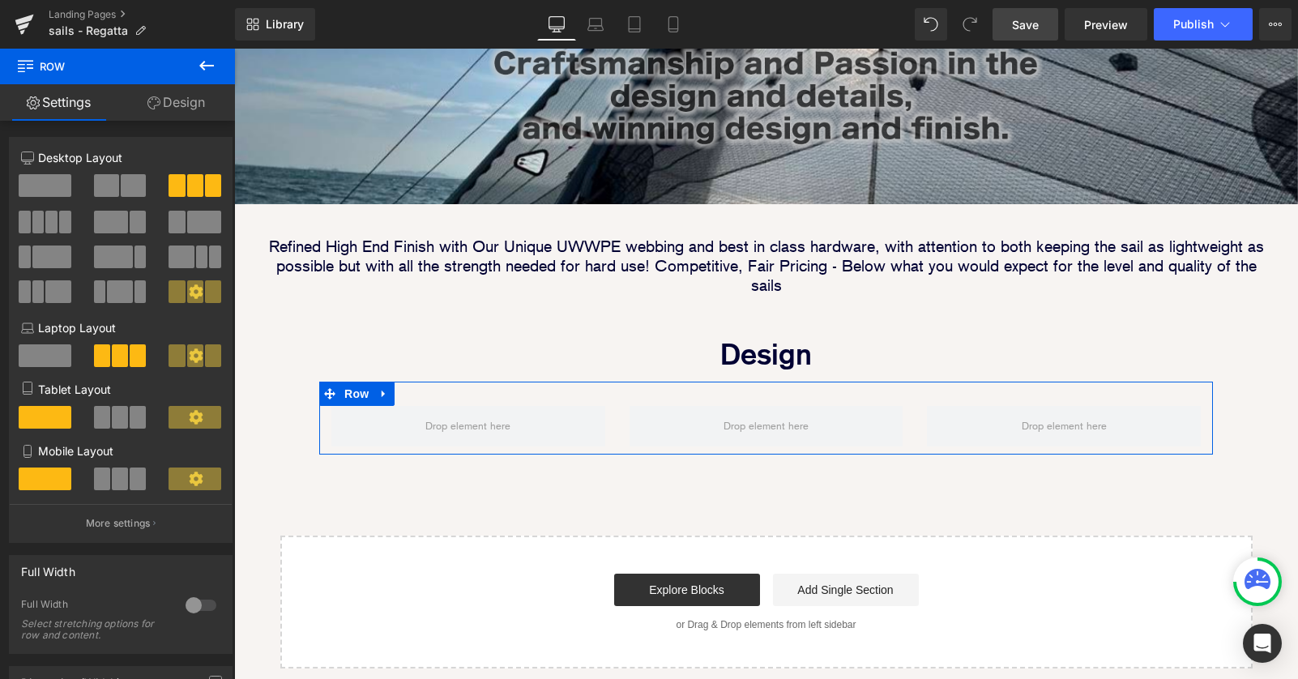
click at [174, 100] on link "Design" at bounding box center [175, 102] width 117 height 36
click at [0, 0] on div "Spacing" at bounding box center [0, 0] width 0 height 0
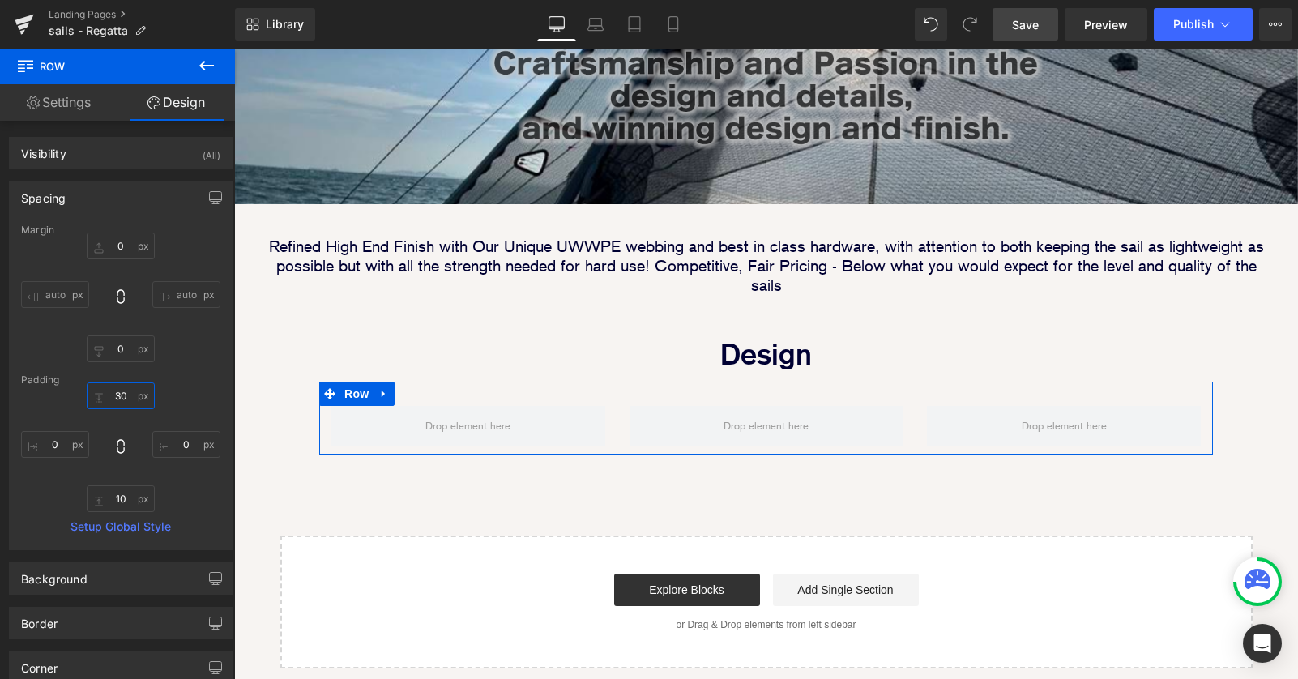
click at [113, 395] on input "30" at bounding box center [121, 395] width 68 height 27
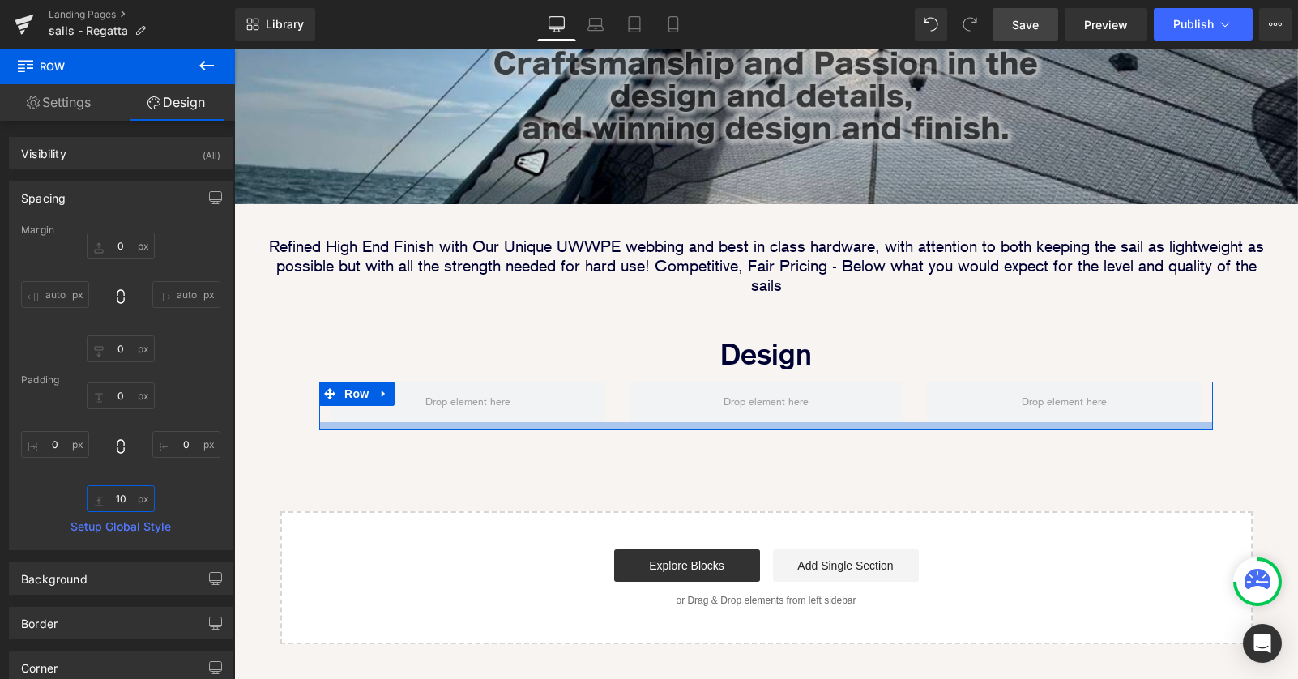
click at [122, 491] on input "10" at bounding box center [121, 498] width 68 height 27
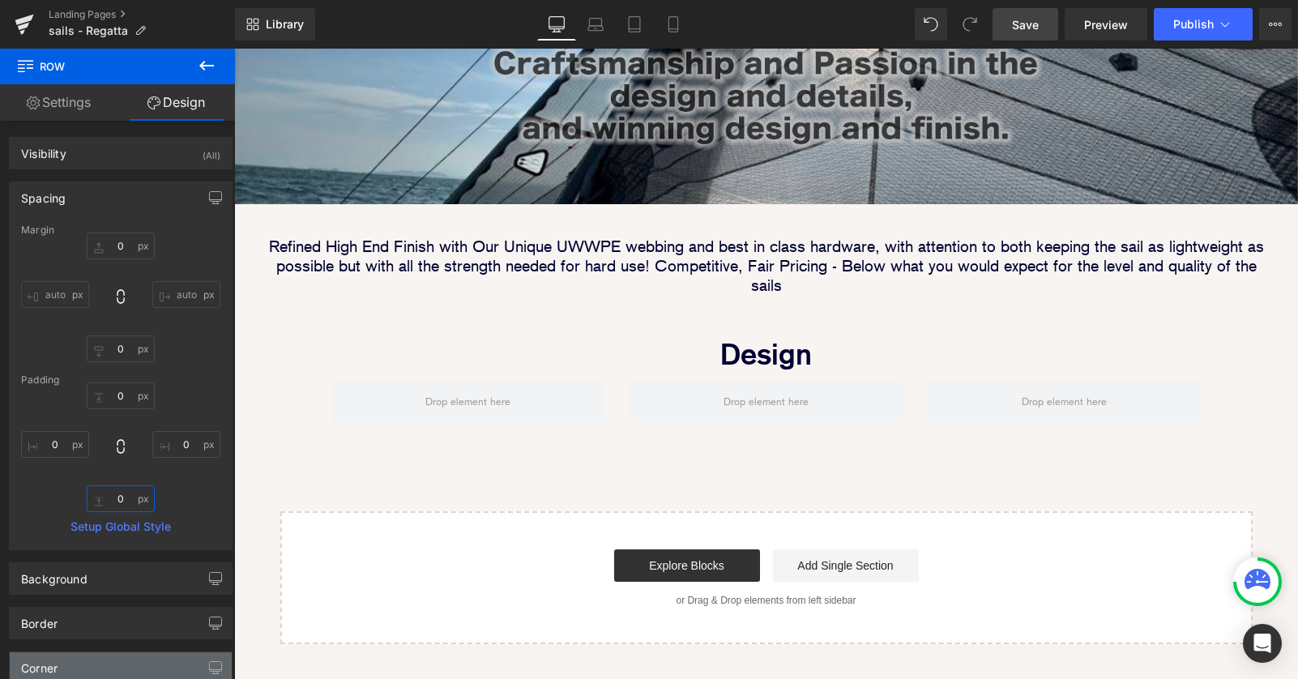
scroll to position [1761, 1064]
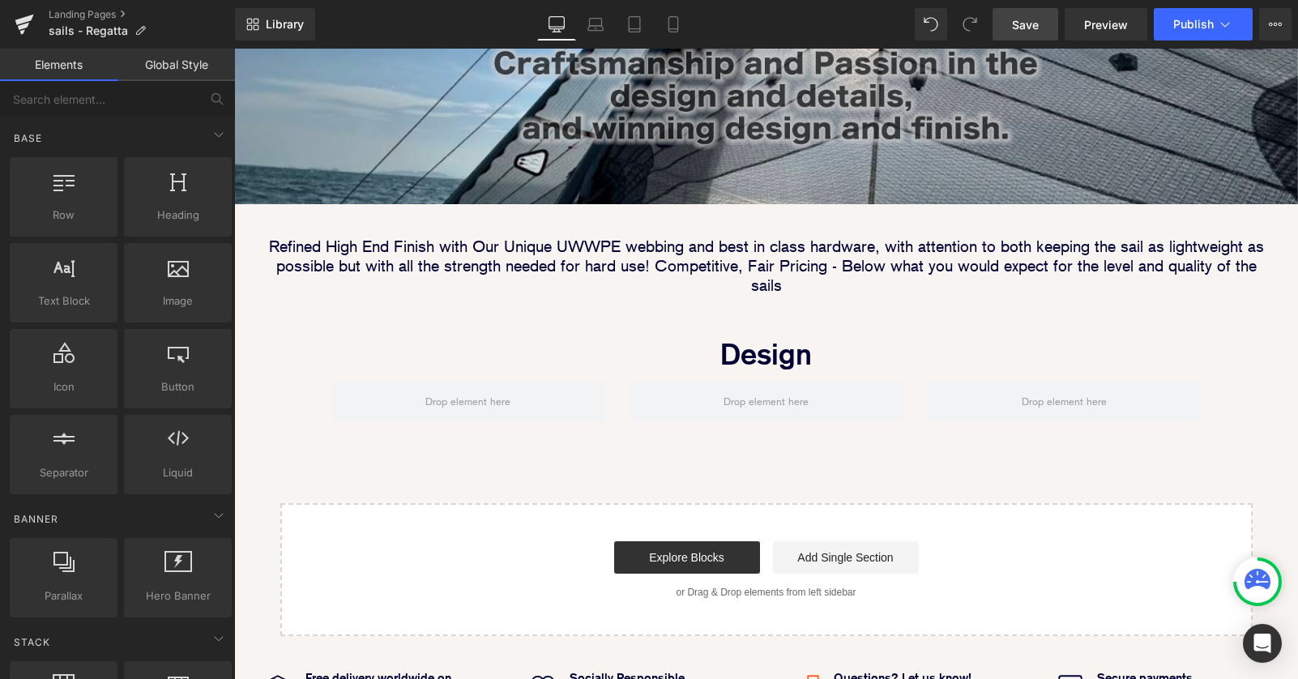
click at [287, 410] on div "Image Image Image Row Image Image Row Row Image Parallax 40px Refined High End …" at bounding box center [766, 61] width 1064 height 1150
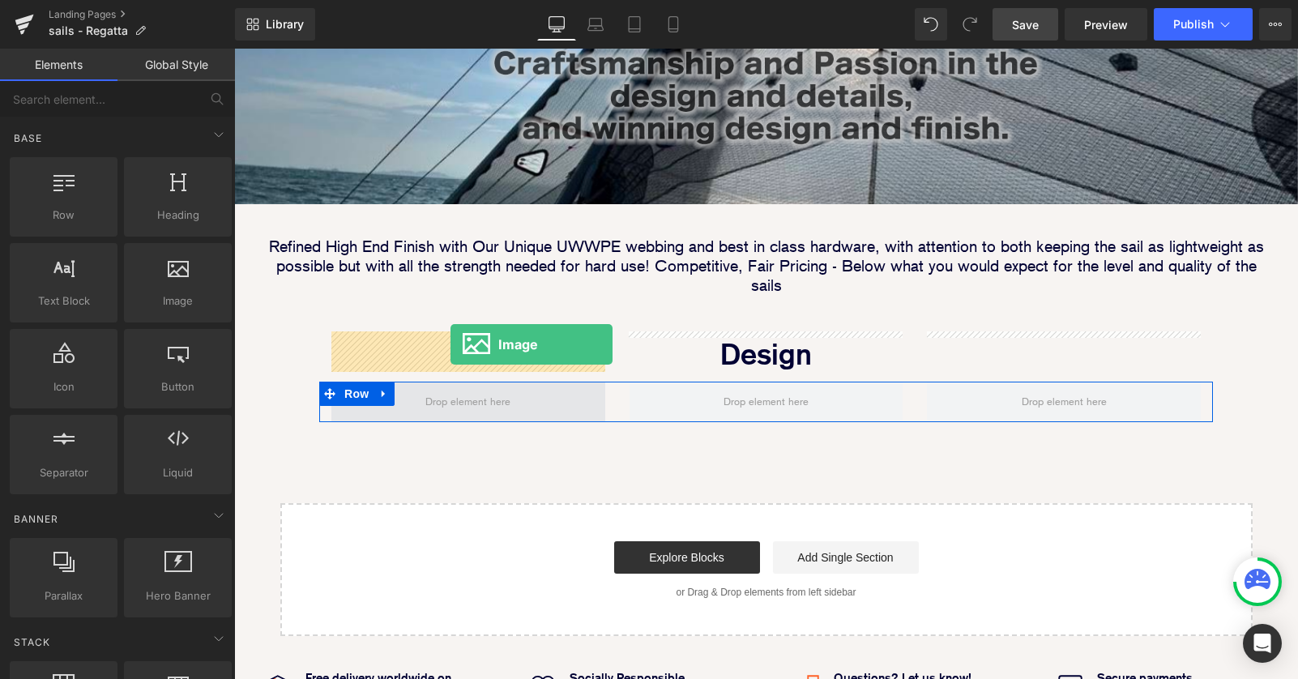
drag, startPoint x: 399, startPoint y: 319, endPoint x: 450, endPoint y: 343, distance: 55.8
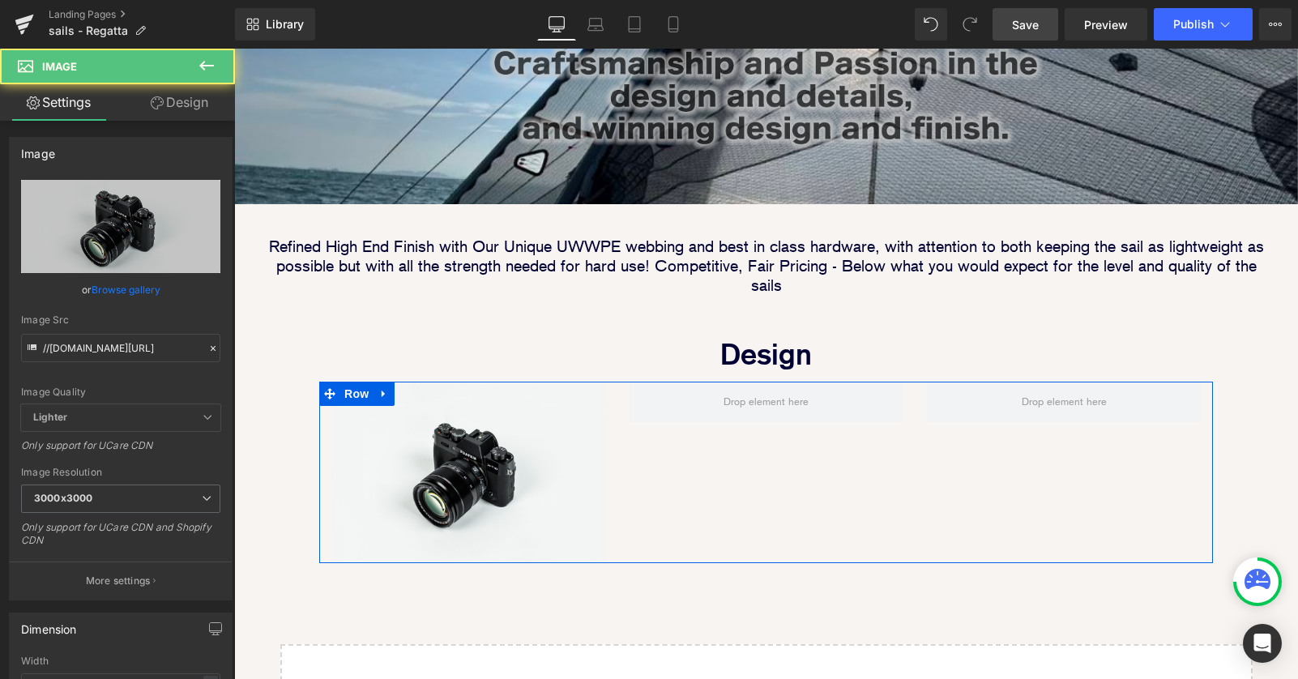
scroll to position [1901, 1064]
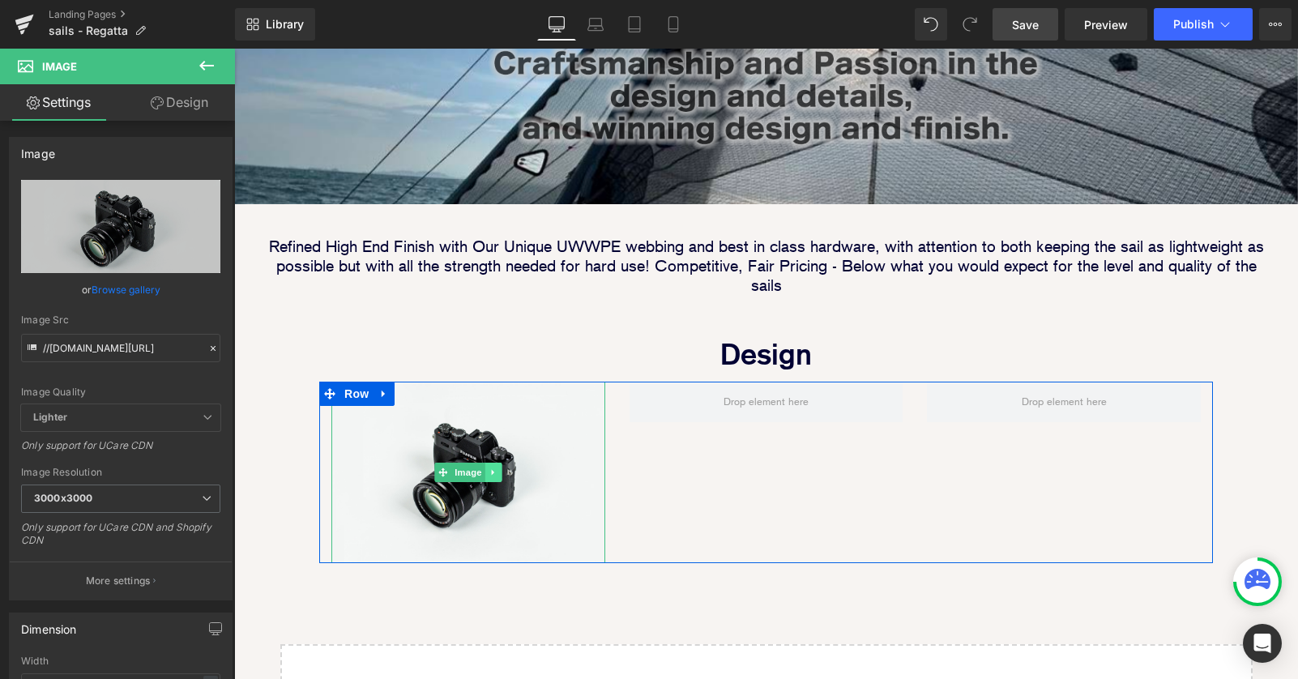
click at [495, 467] on icon at bounding box center [492, 472] width 9 height 10
click at [664, 434] on div "Image Row" at bounding box center [765, 472] width 893 height 181
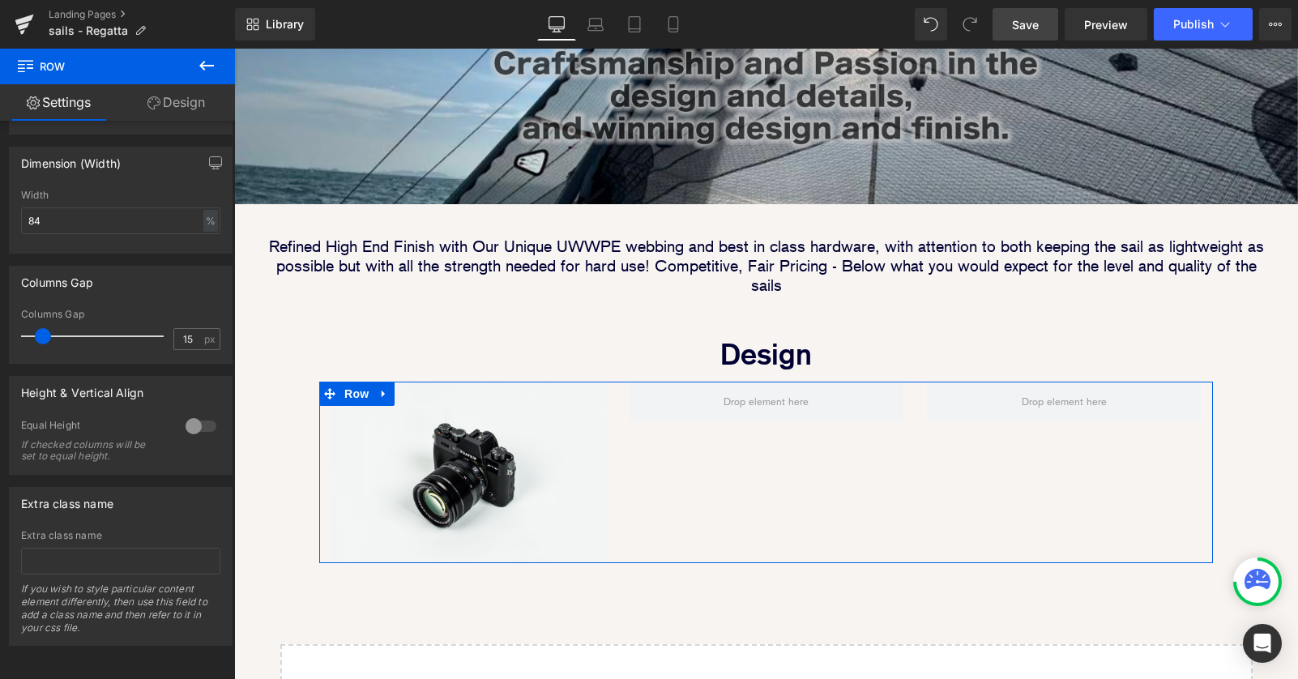
scroll to position [535, 0]
drag, startPoint x: 191, startPoint y: 325, endPoint x: 147, endPoint y: 325, distance: 44.6
click at [160, 325] on div "Columns Gap 15 px" at bounding box center [120, 336] width 199 height 54
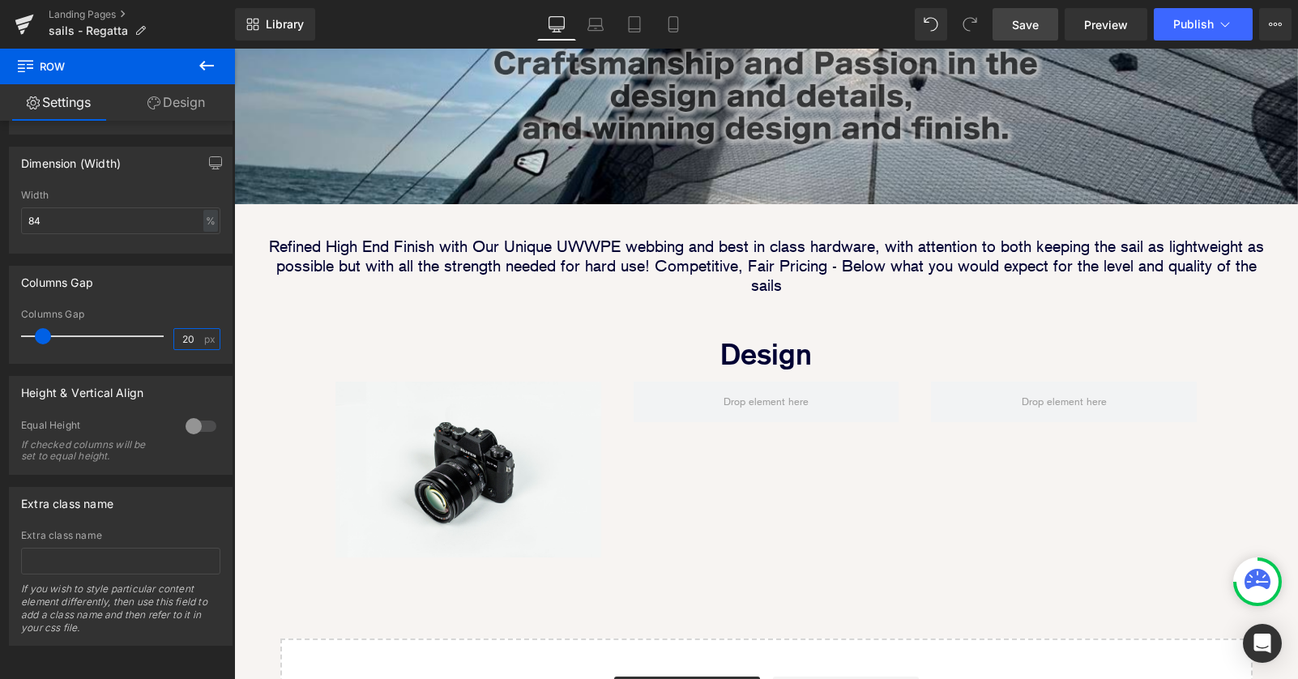
scroll to position [1896, 1064]
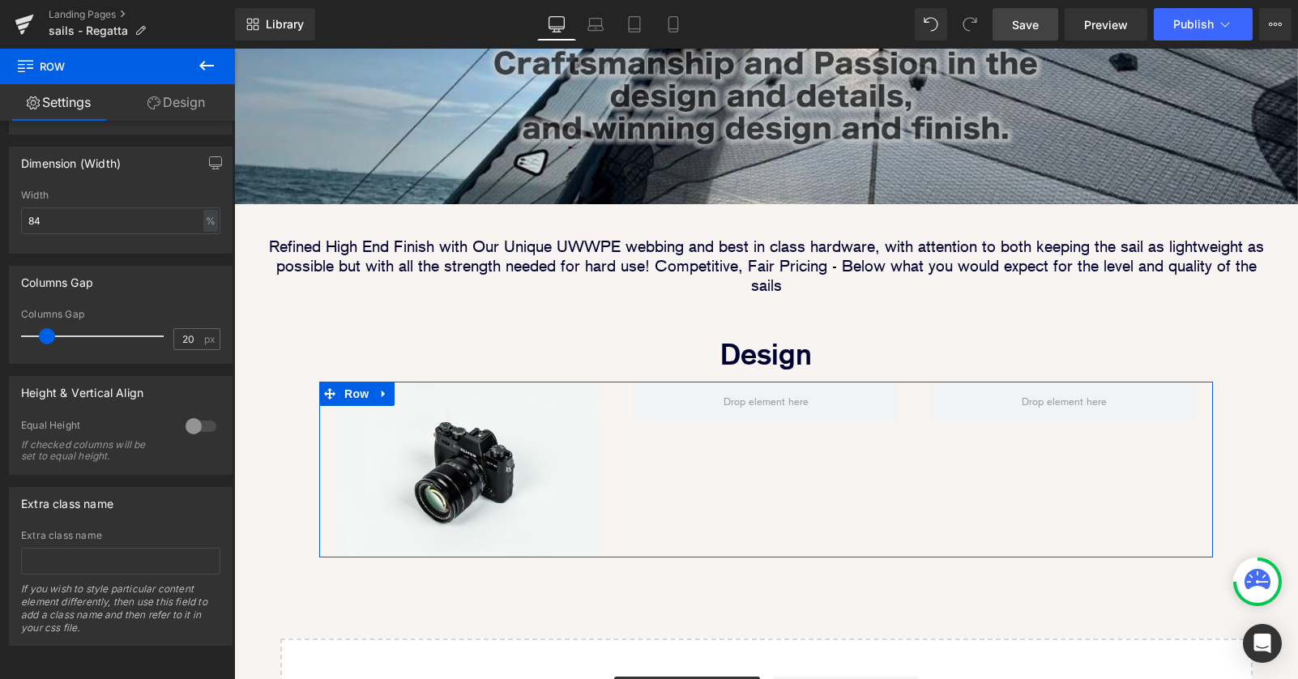
click at [655, 455] on div "Image Row" at bounding box center [765, 470] width 893 height 176
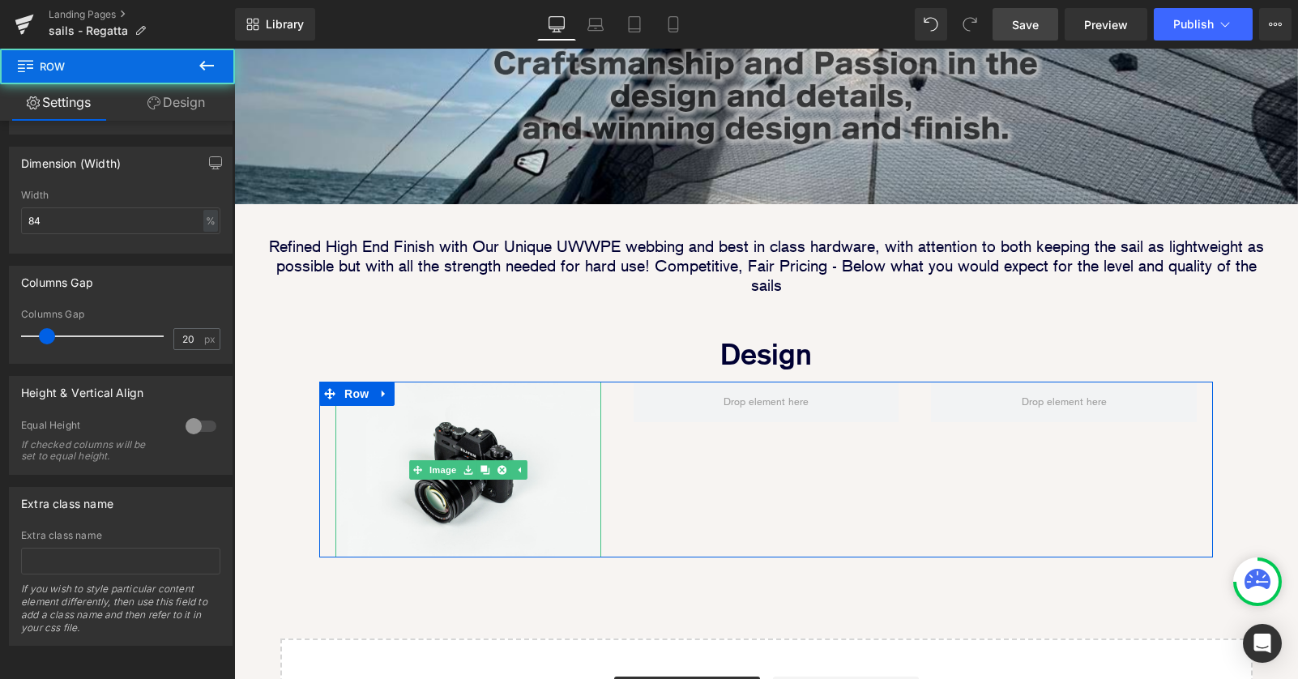
drag, startPoint x: 454, startPoint y: 418, endPoint x: 238, endPoint y: 160, distance: 337.0
click at [454, 460] on span "Image" at bounding box center [443, 469] width 34 height 19
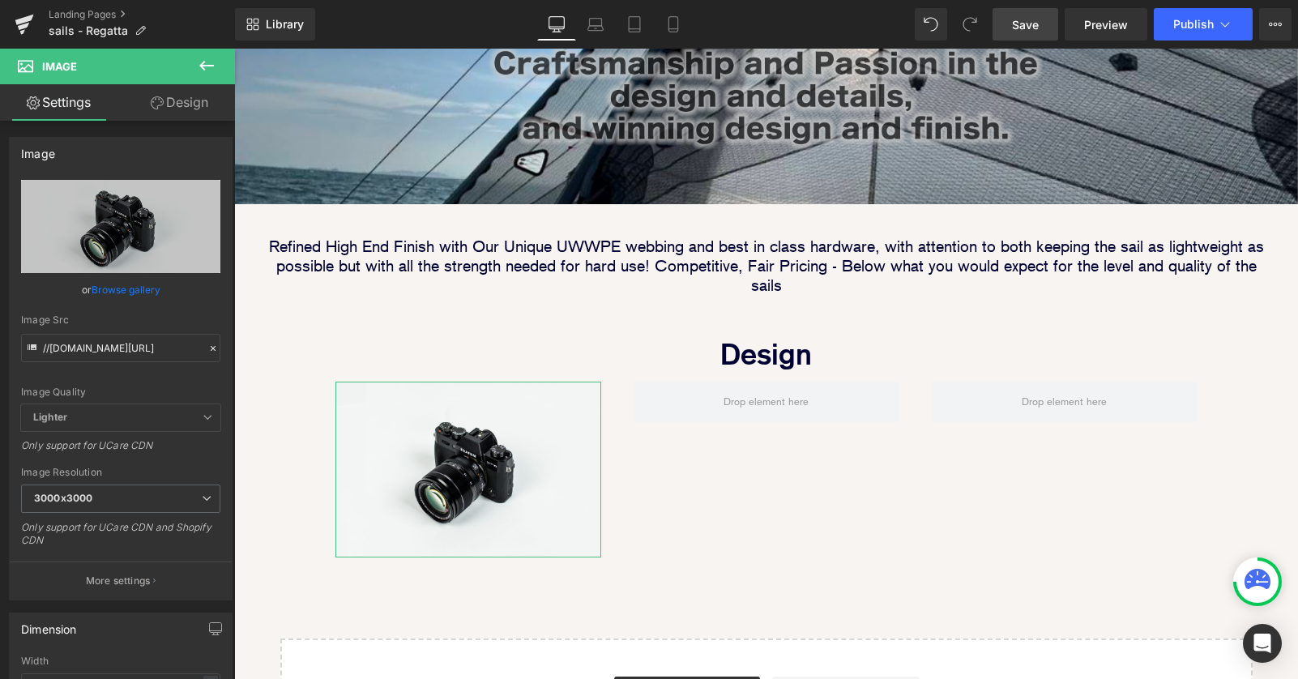
click at [170, 104] on link "Design" at bounding box center [179, 102] width 117 height 36
click at [0, 0] on div "Spacing" at bounding box center [0, 0] width 0 height 0
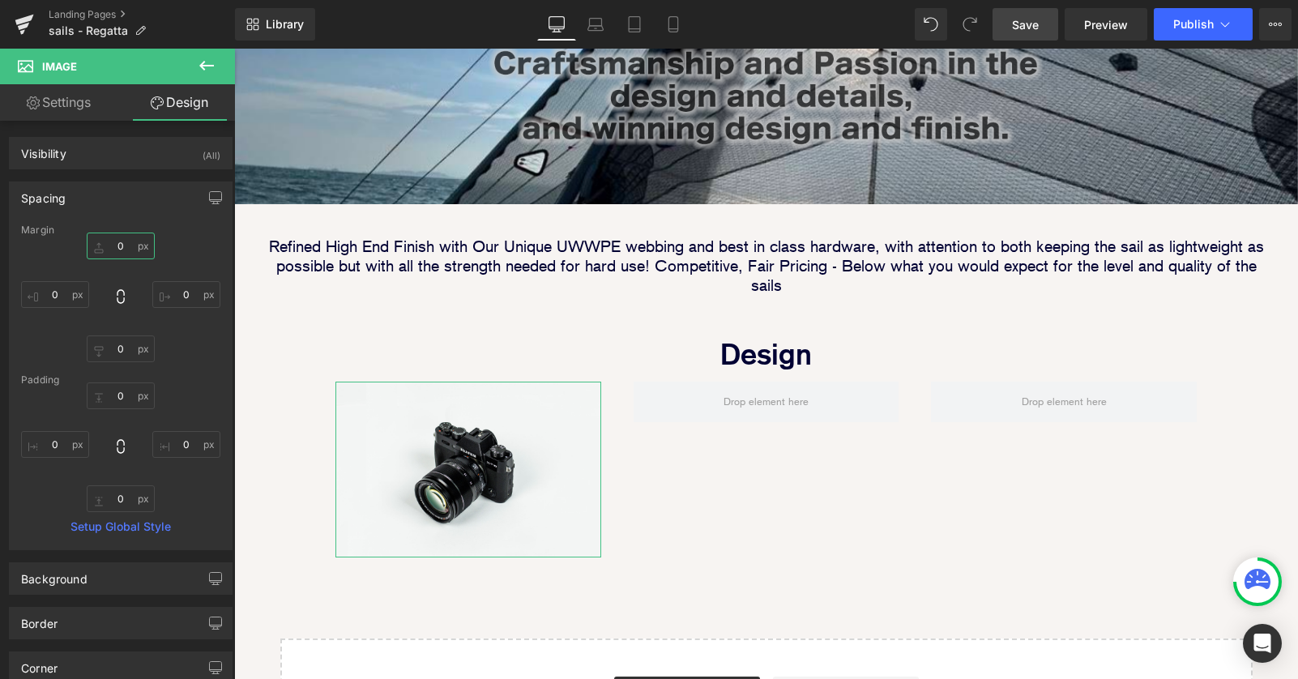
click at [108, 241] on input "0" at bounding box center [121, 245] width 68 height 27
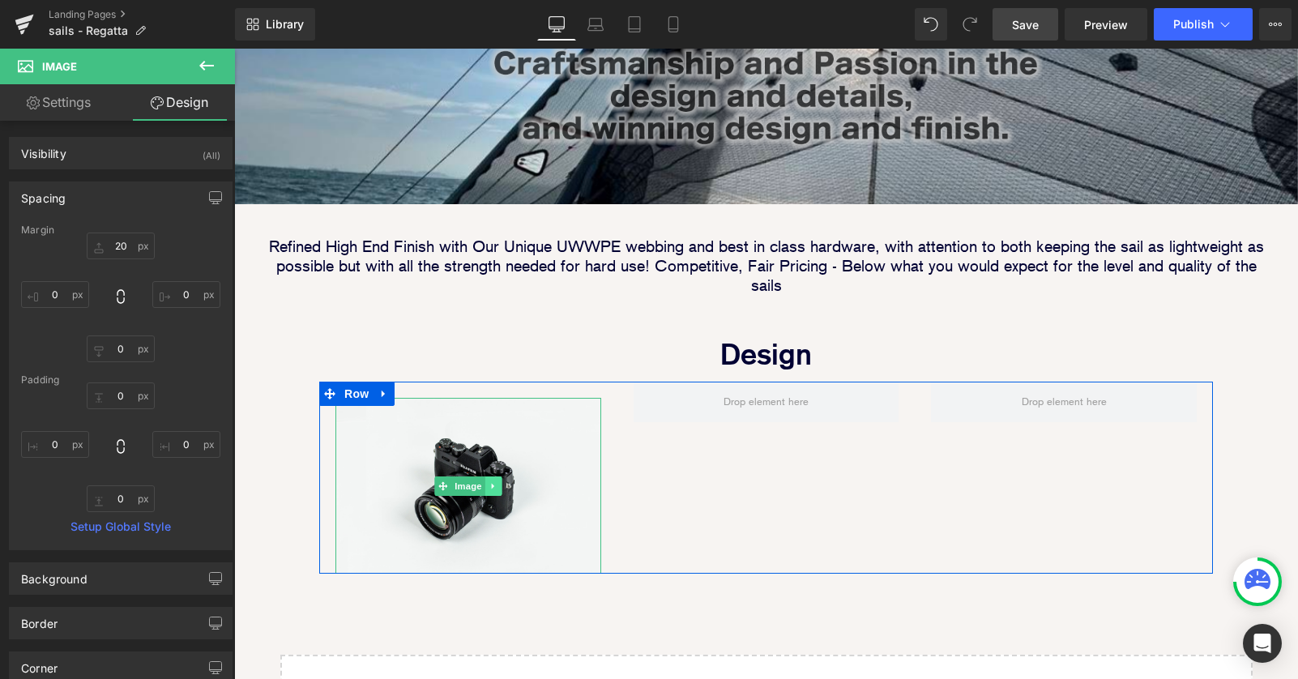
click at [493, 483] on icon at bounding box center [492, 486] width 2 height 6
drag, startPoint x: 474, startPoint y: 435, endPoint x: 483, endPoint y: 435, distance: 8.9
click at [483, 476] on li at bounding box center [484, 485] width 50 height 19
click at [483, 481] on icon at bounding box center [484, 485] width 9 height 9
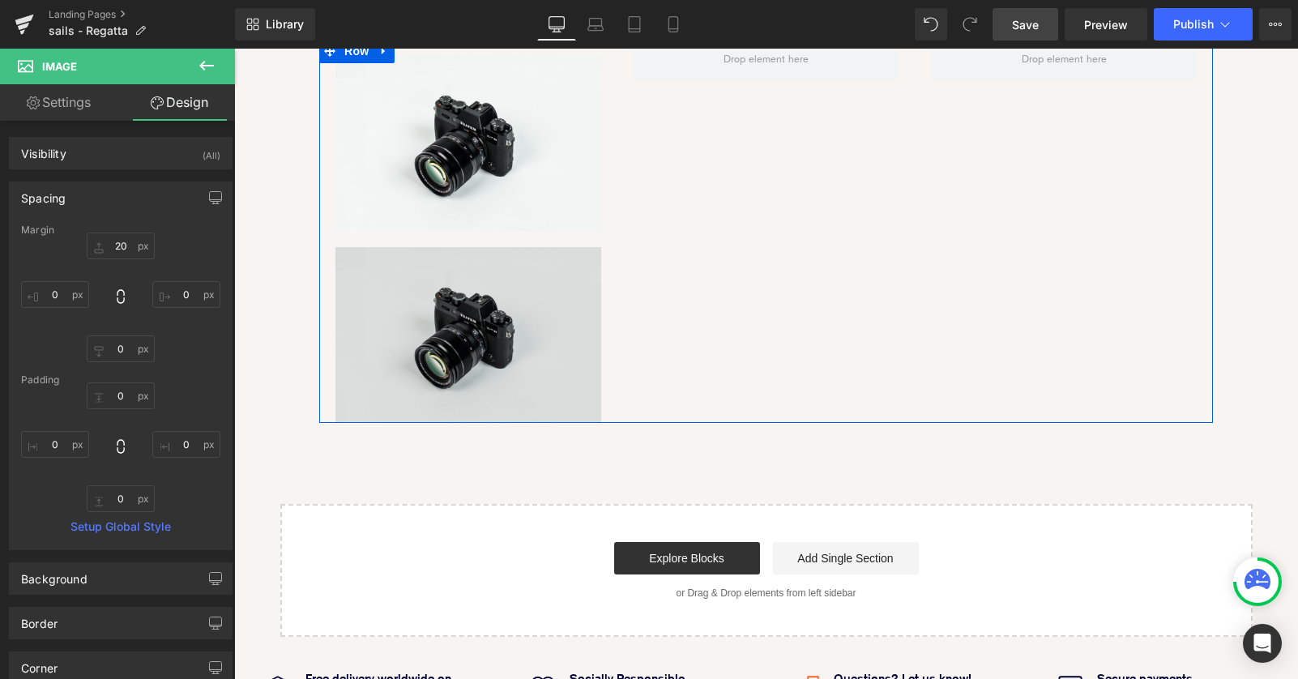
scroll to position [721, 0]
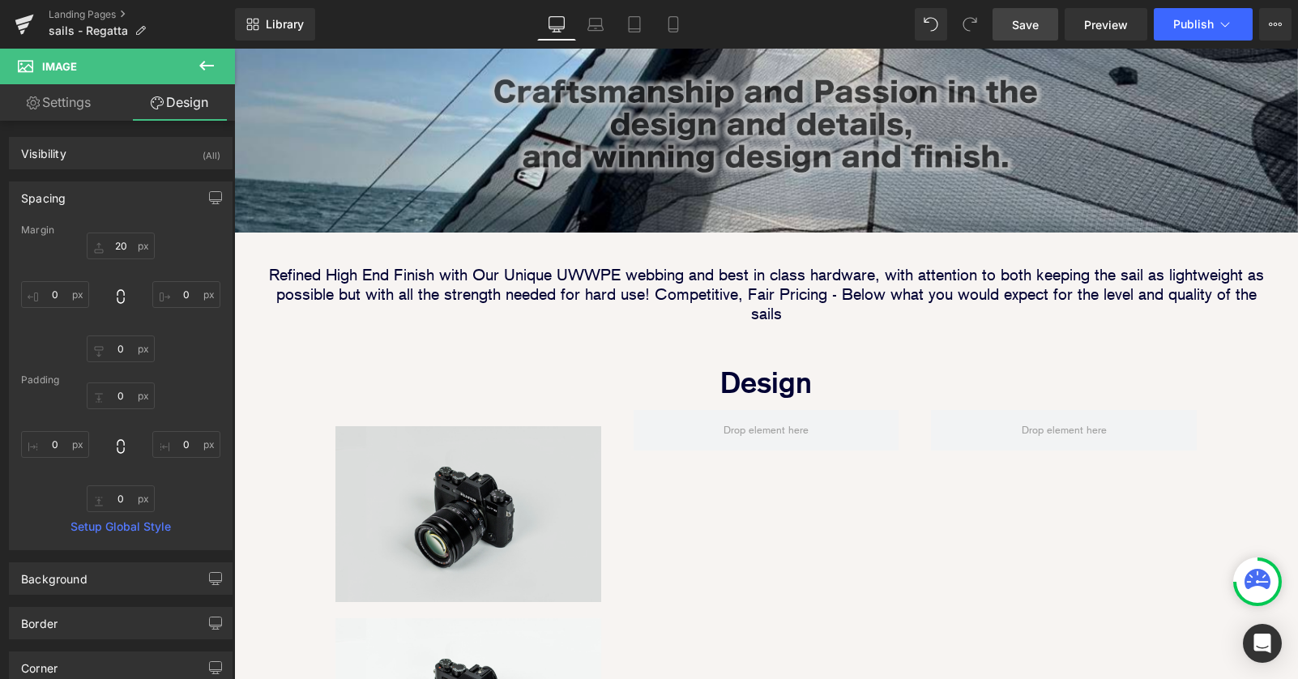
click at [551, 455] on img at bounding box center [468, 514] width 266 height 176
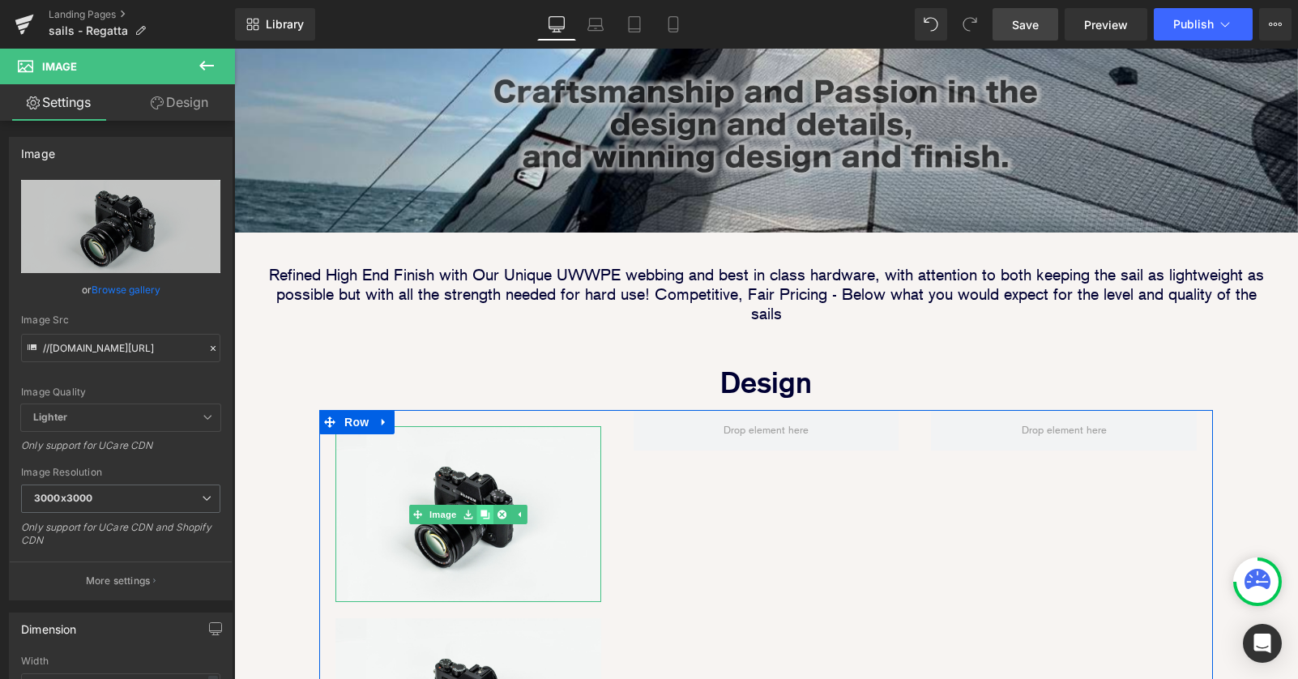
click at [481, 510] on icon at bounding box center [484, 514] width 9 height 9
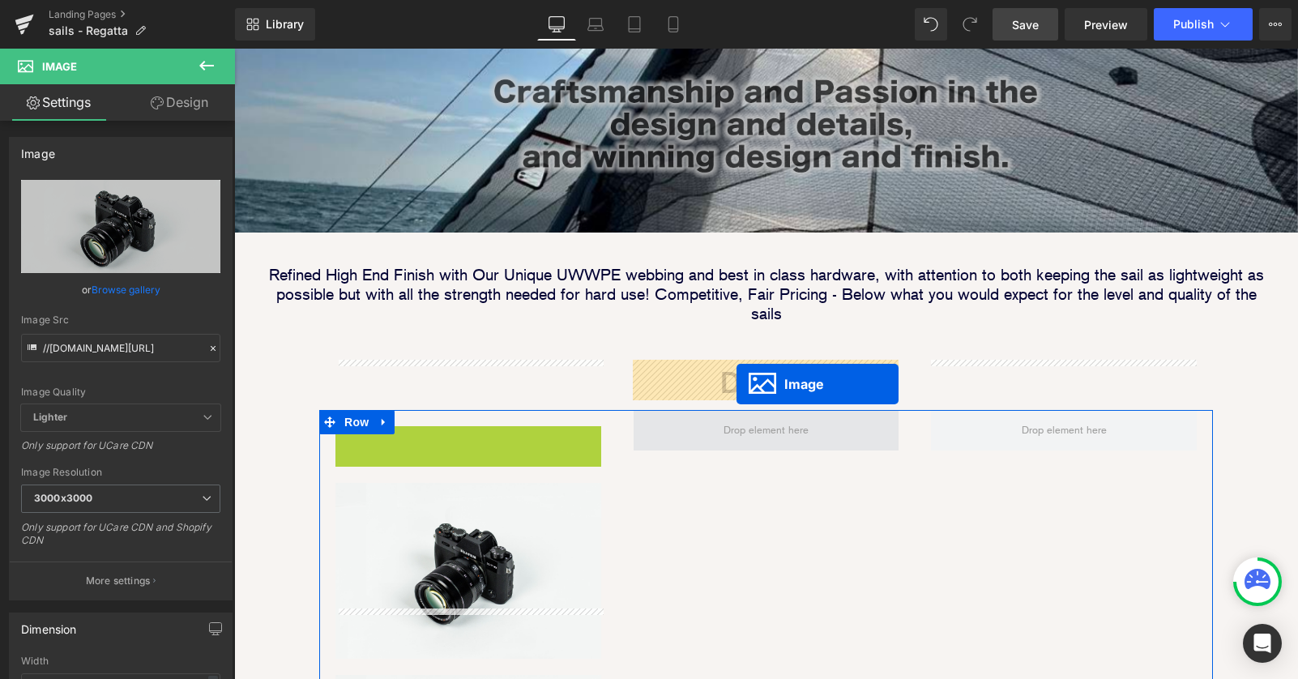
drag, startPoint x: 441, startPoint y: 462, endPoint x: 736, endPoint y: 384, distance: 305.7
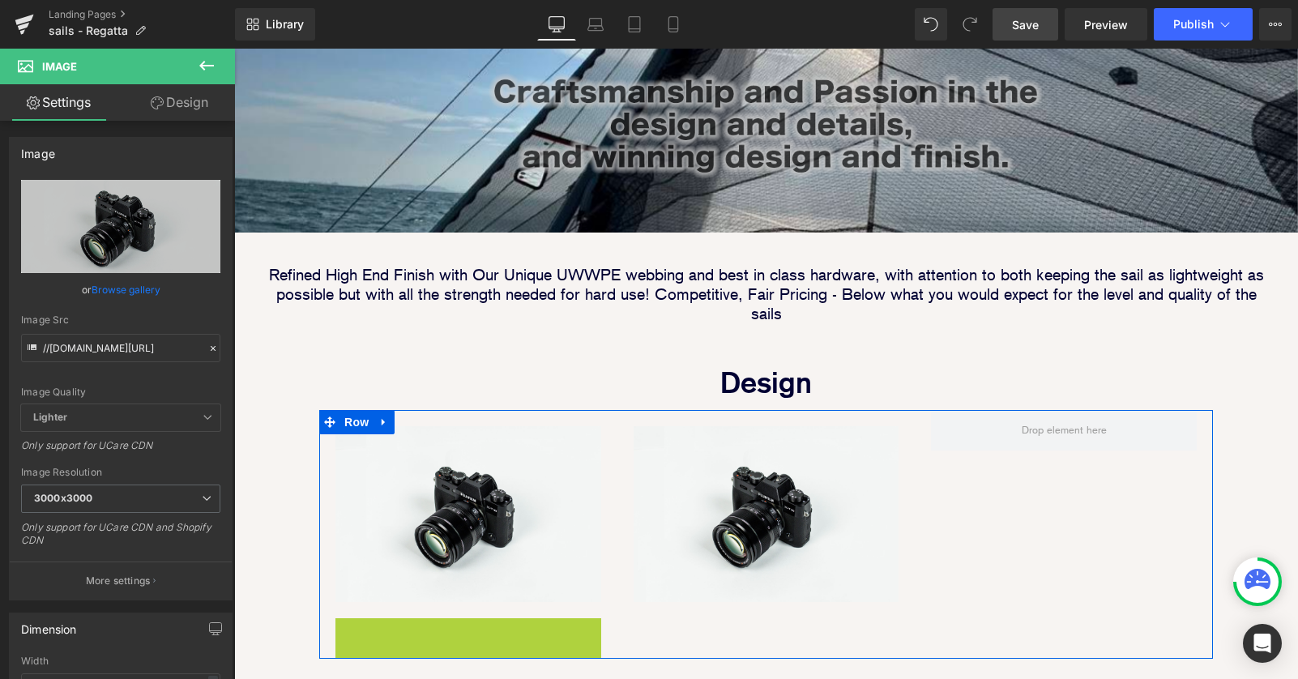
scroll to position [8, 8]
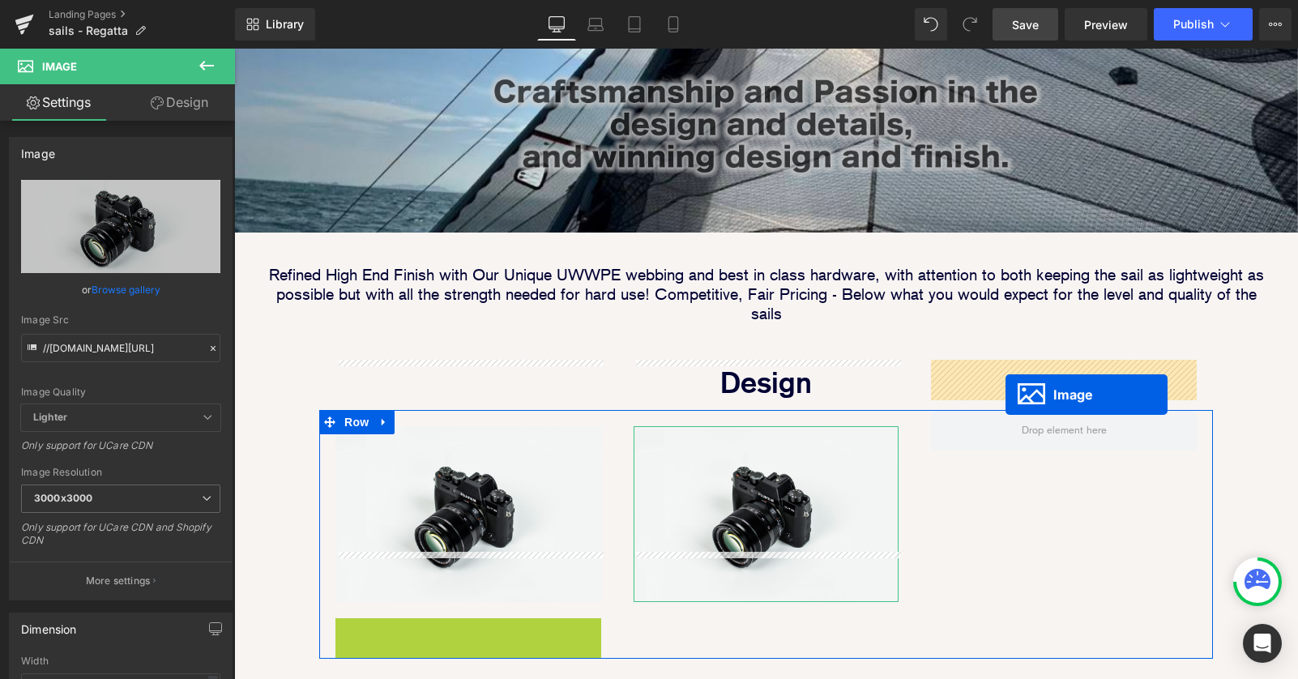
drag, startPoint x: 465, startPoint y: 651, endPoint x: 896, endPoint y: 565, distance: 439.6
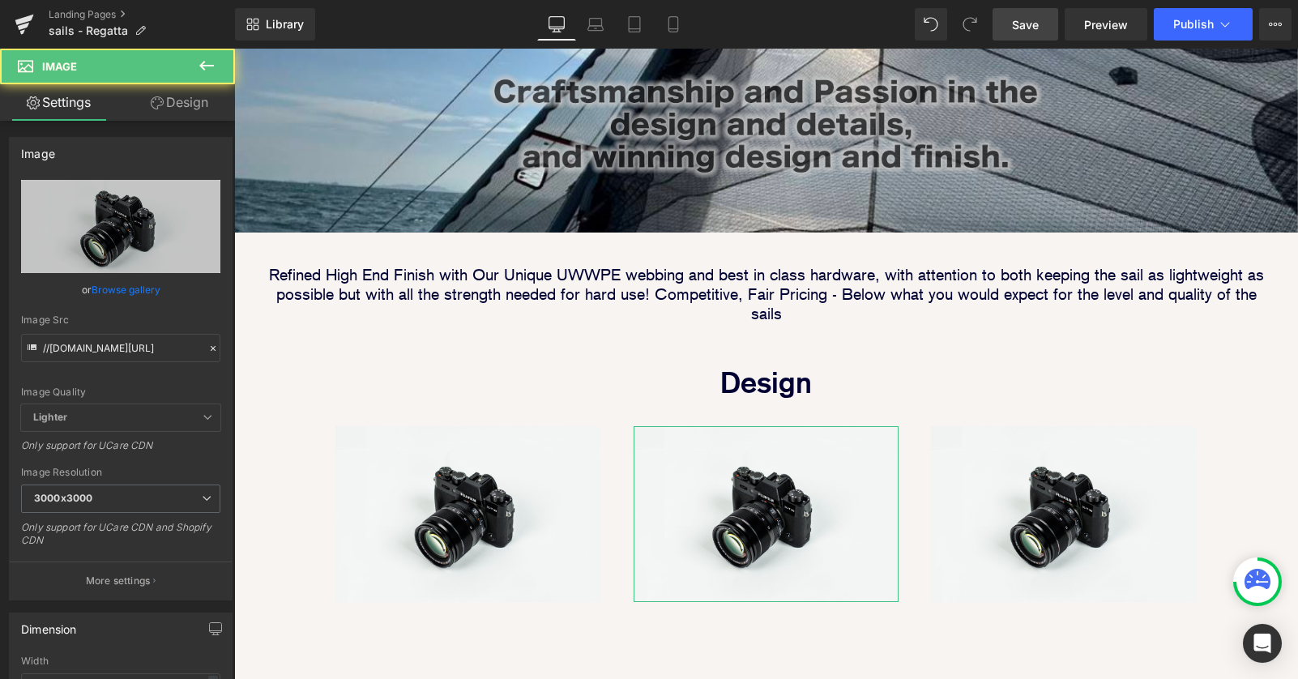
scroll to position [1913, 1064]
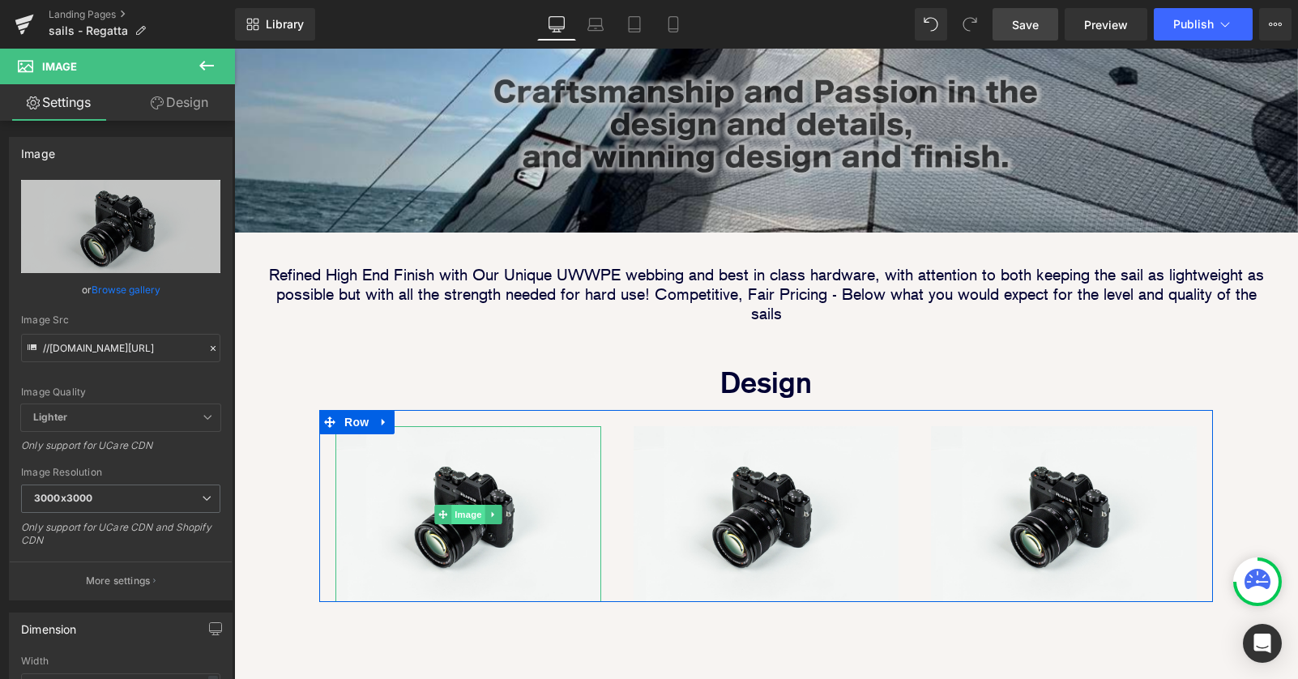
click at [461, 505] on span "Image" at bounding box center [468, 514] width 34 height 19
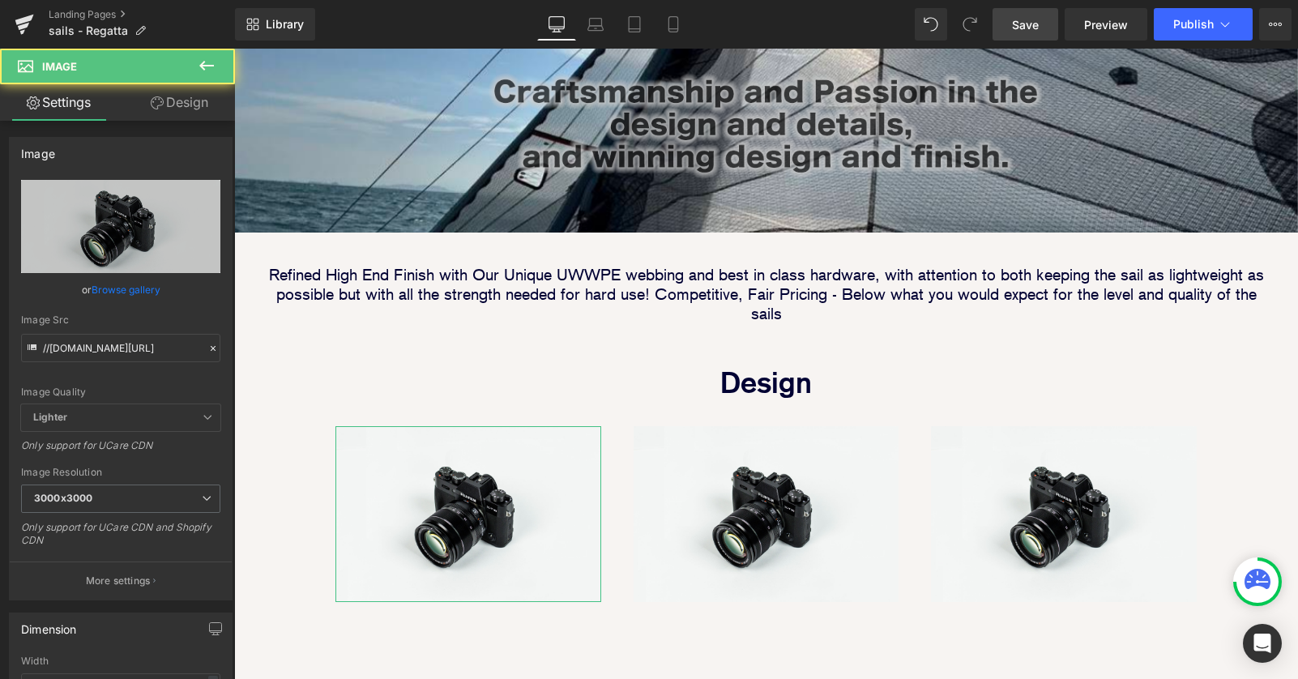
click at [186, 102] on link "Design" at bounding box center [179, 102] width 117 height 36
click at [0, 0] on div "Spacing" at bounding box center [0, 0] width 0 height 0
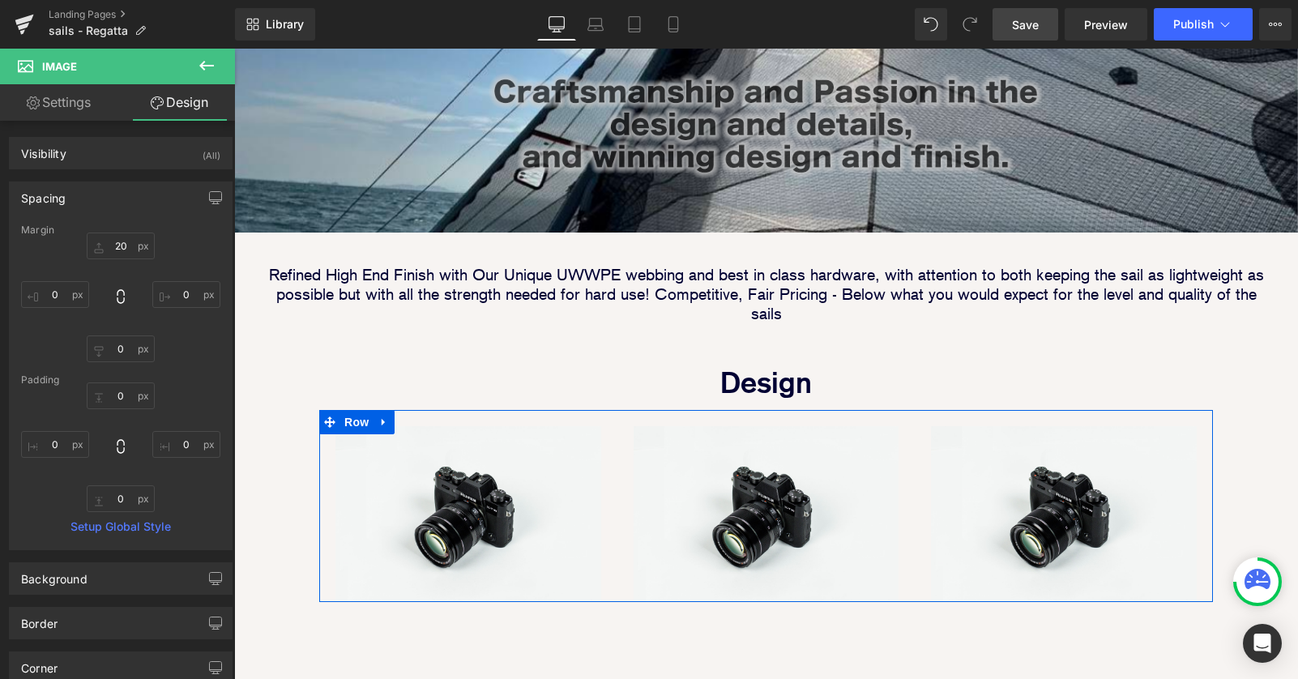
click at [614, 433] on div "Image" at bounding box center [468, 506] width 298 height 192
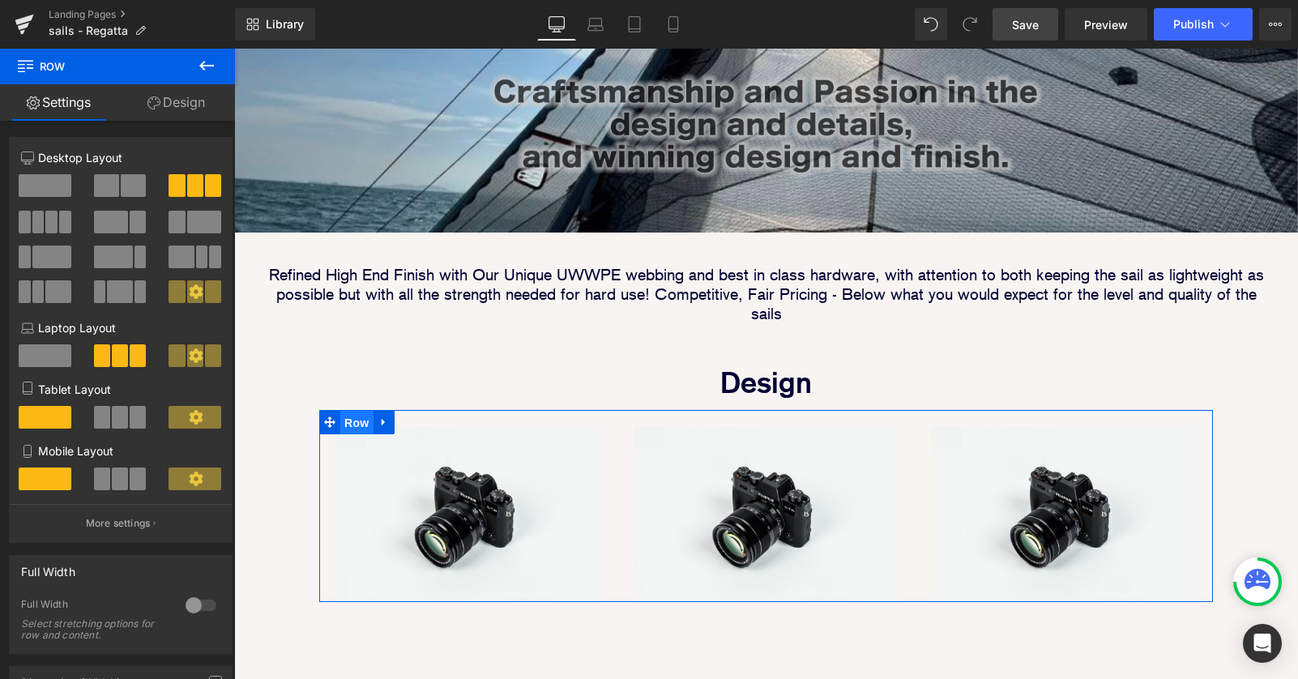
click at [354, 411] on span "Row" at bounding box center [356, 423] width 32 height 24
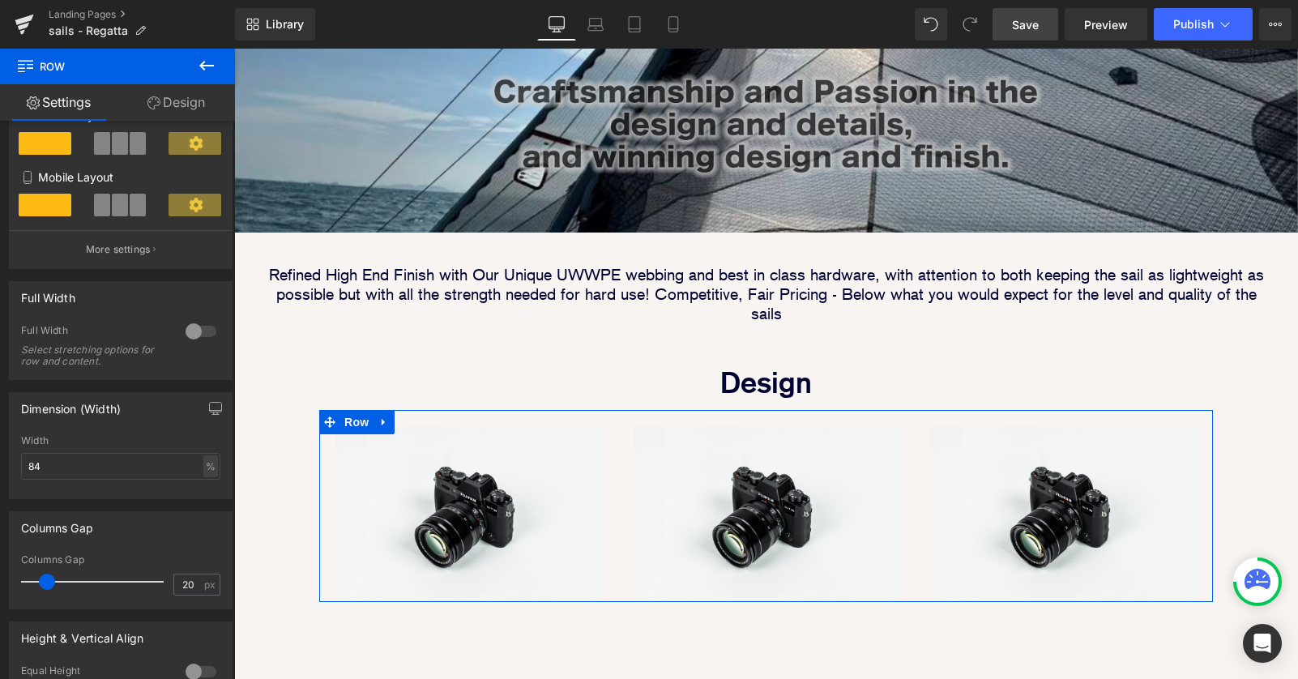
scroll to position [281, 0]
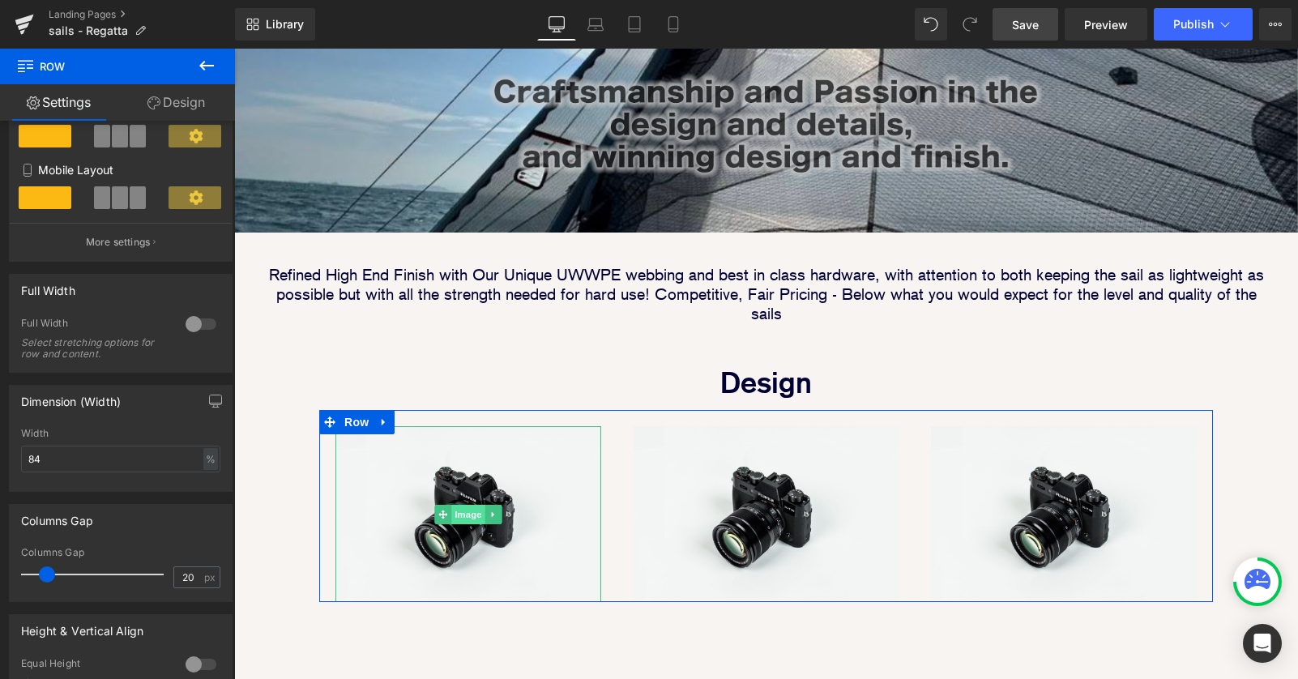
click at [464, 505] on span "Image" at bounding box center [468, 514] width 34 height 19
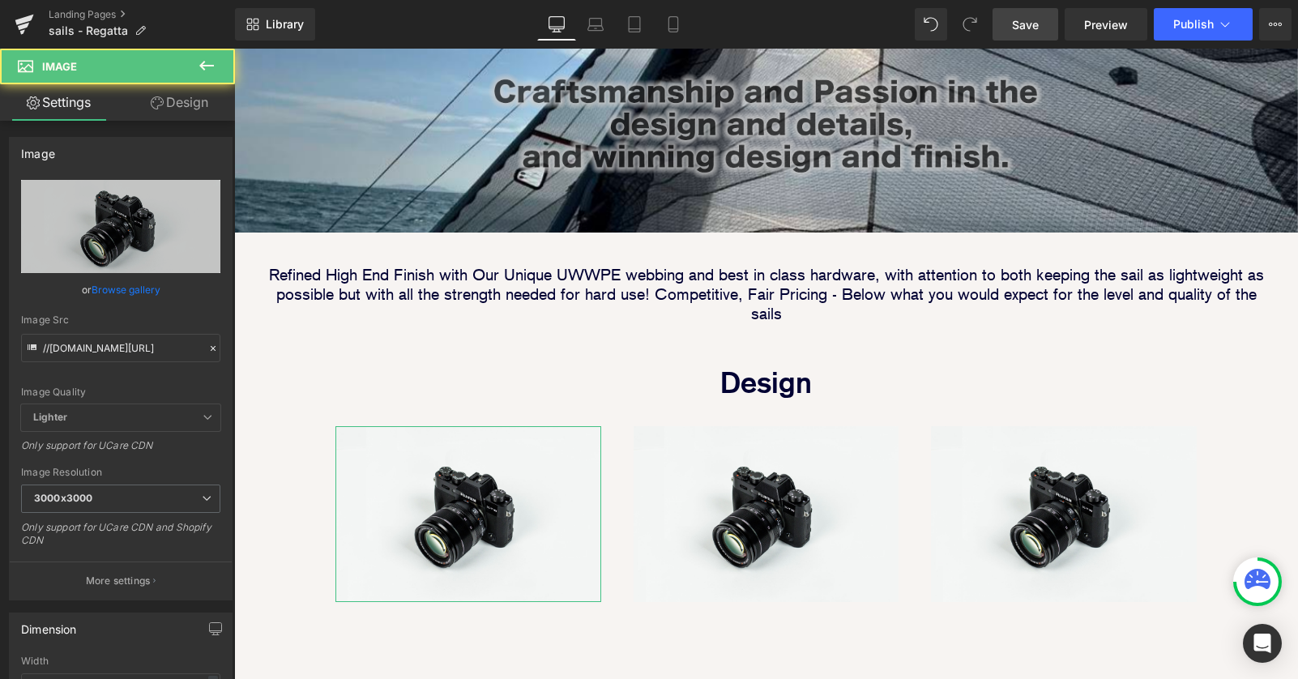
click at [179, 108] on link "Design" at bounding box center [179, 102] width 117 height 36
click at [0, 0] on div "Spacing" at bounding box center [0, 0] width 0 height 0
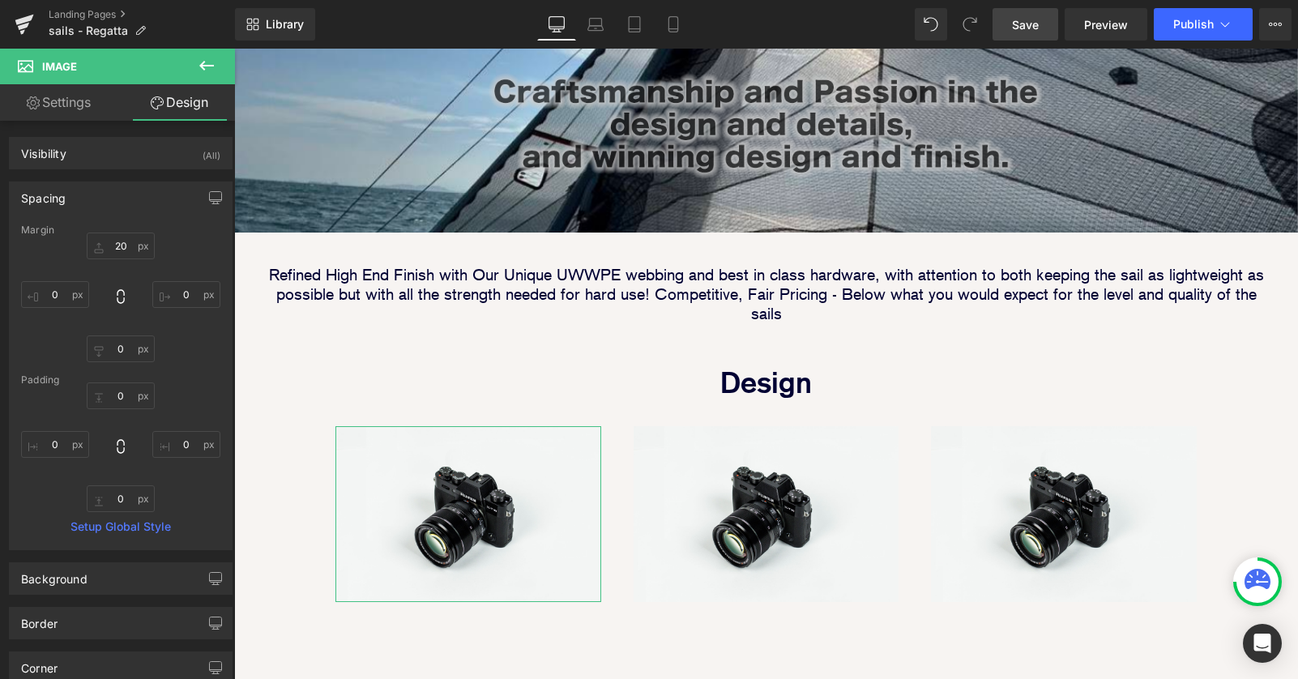
click at [54, 187] on div "Spacing" at bounding box center [43, 193] width 45 height 23
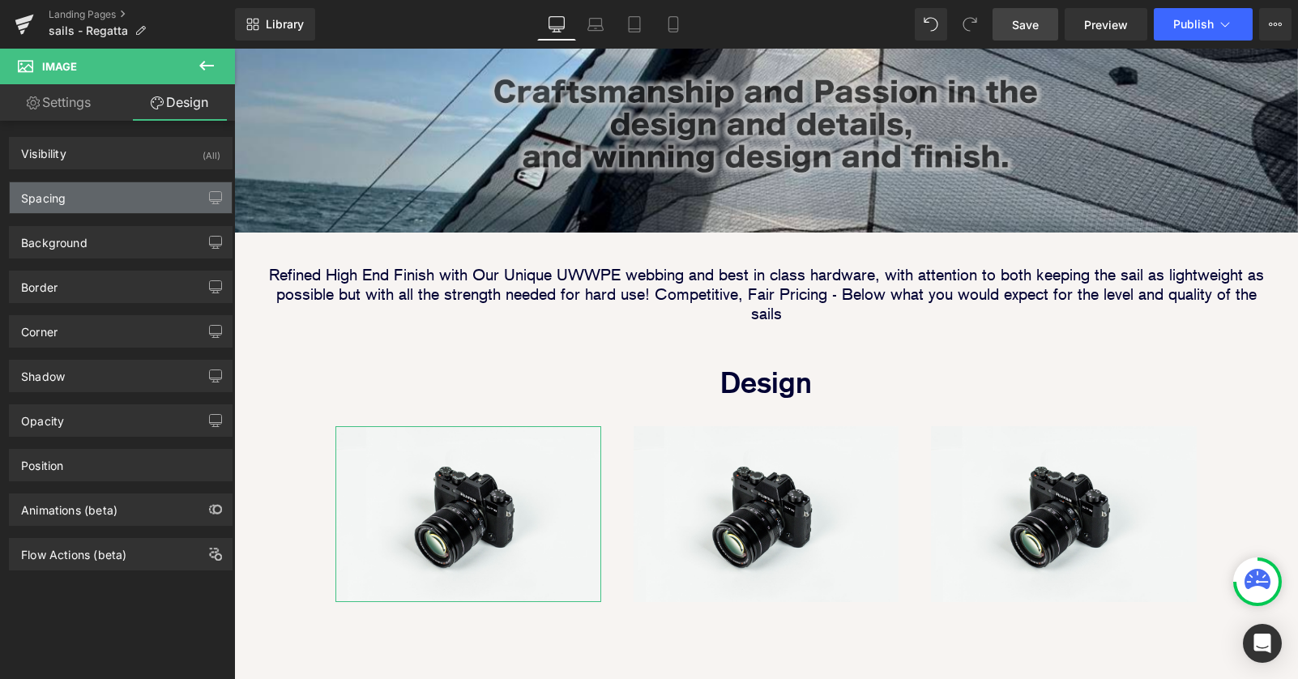
click at [43, 191] on div "Spacing" at bounding box center [43, 193] width 45 height 23
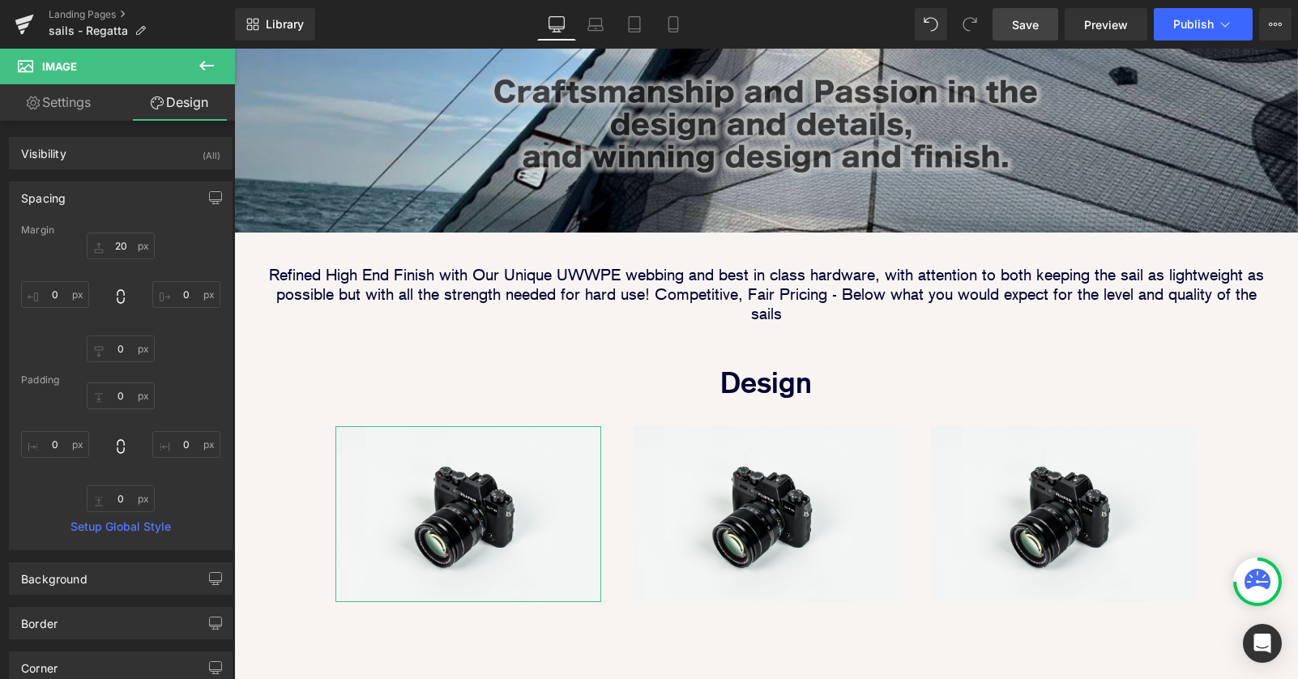
click at [42, 192] on div "Spacing" at bounding box center [43, 193] width 45 height 23
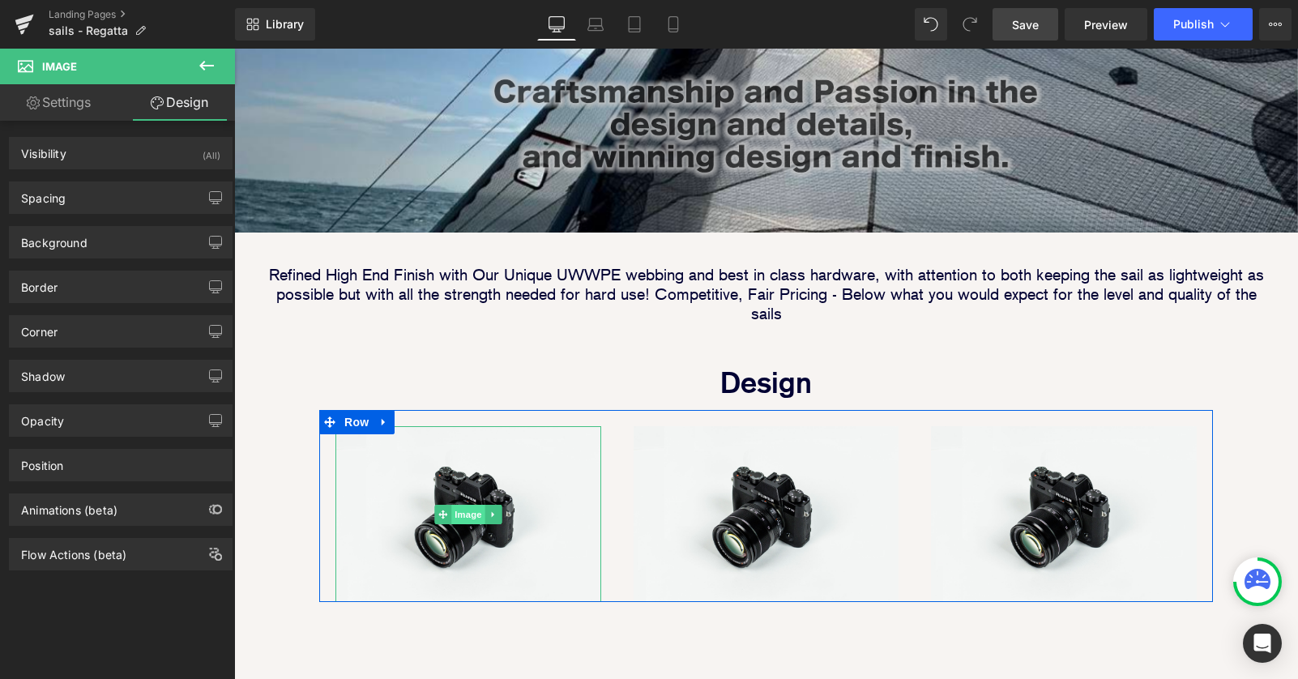
click at [458, 505] on span "Image" at bounding box center [468, 514] width 34 height 19
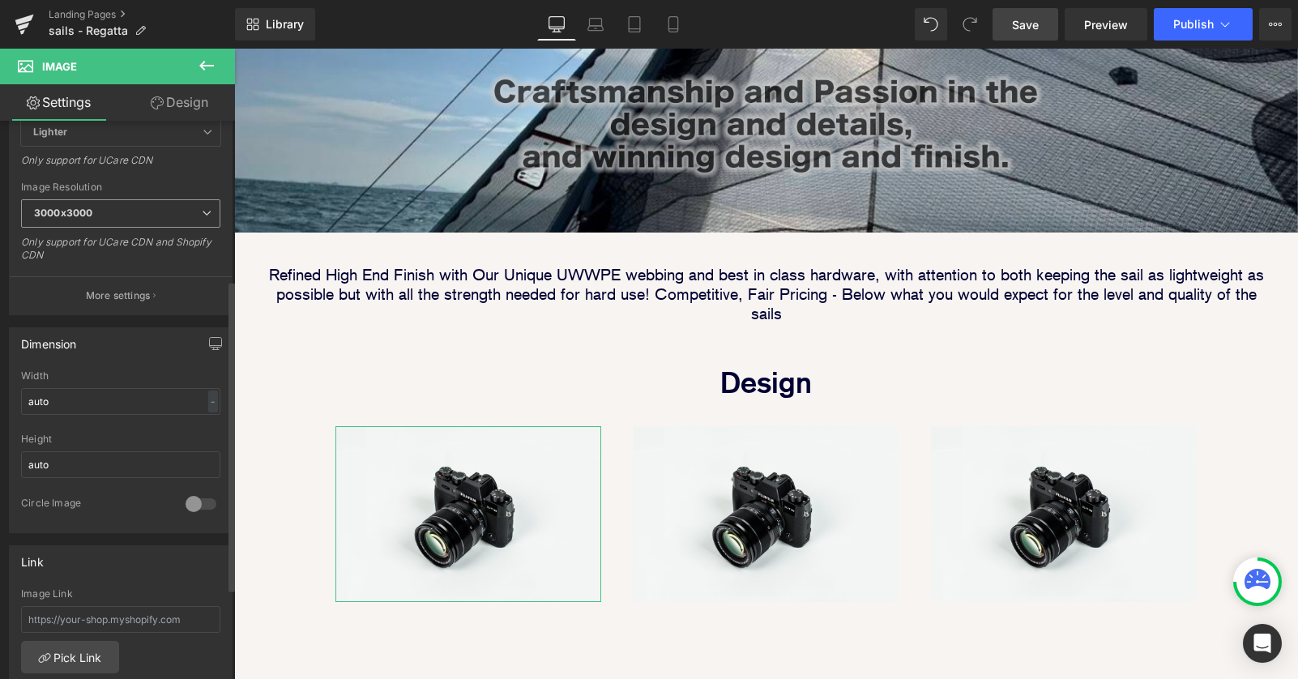
scroll to position [288, 0]
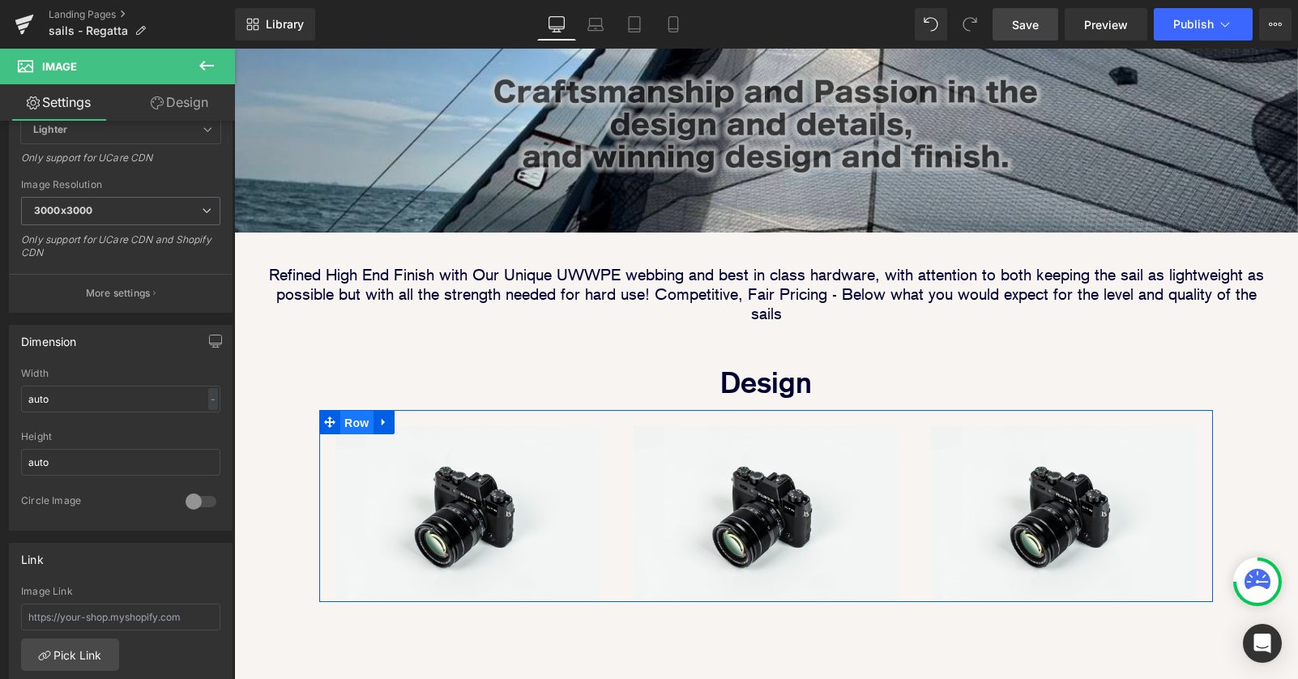
click at [357, 411] on span "Row" at bounding box center [356, 423] width 32 height 24
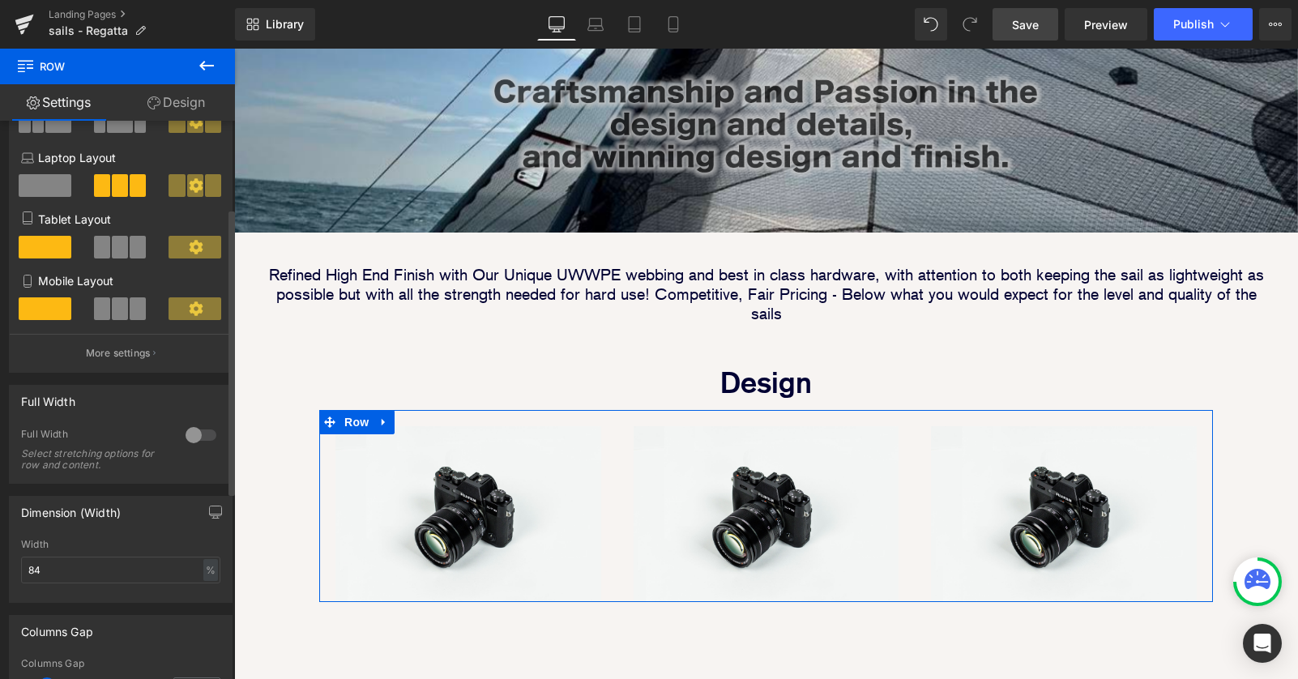
scroll to position [379, 0]
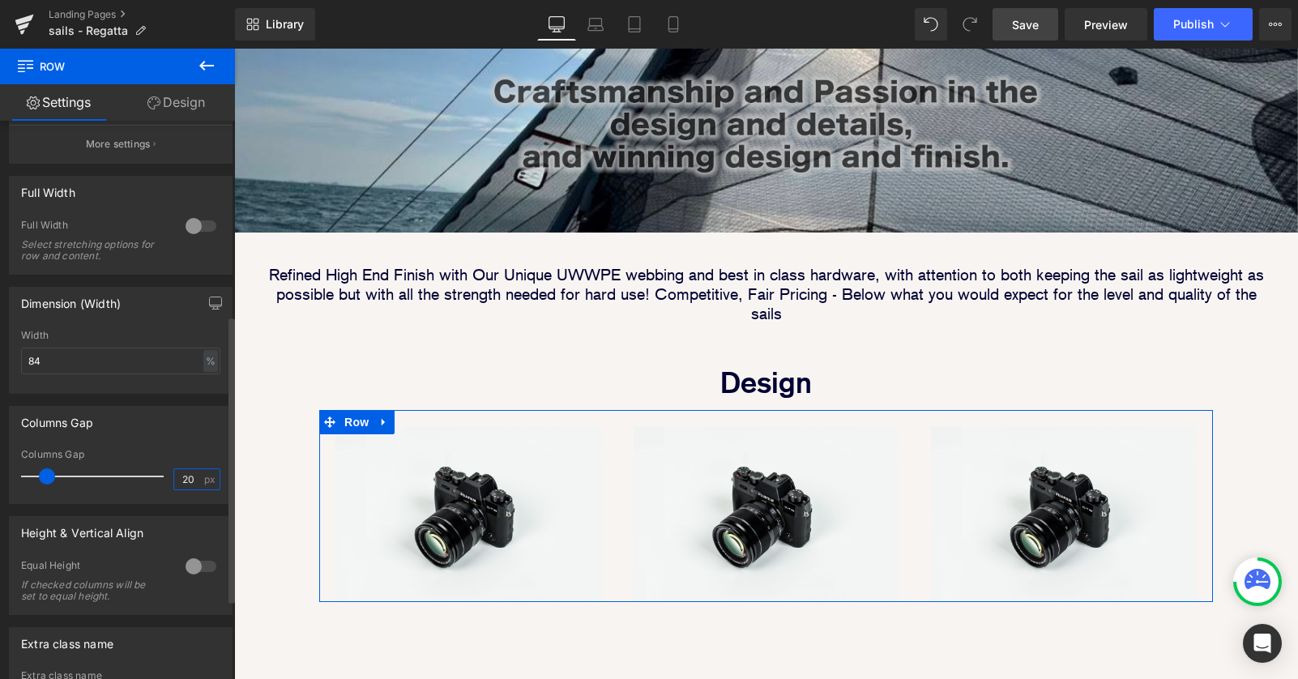
drag, startPoint x: 184, startPoint y: 481, endPoint x: 102, endPoint y: 487, distance: 82.0
click at [122, 484] on div "Columns Gap 20 px" at bounding box center [120, 476] width 199 height 54
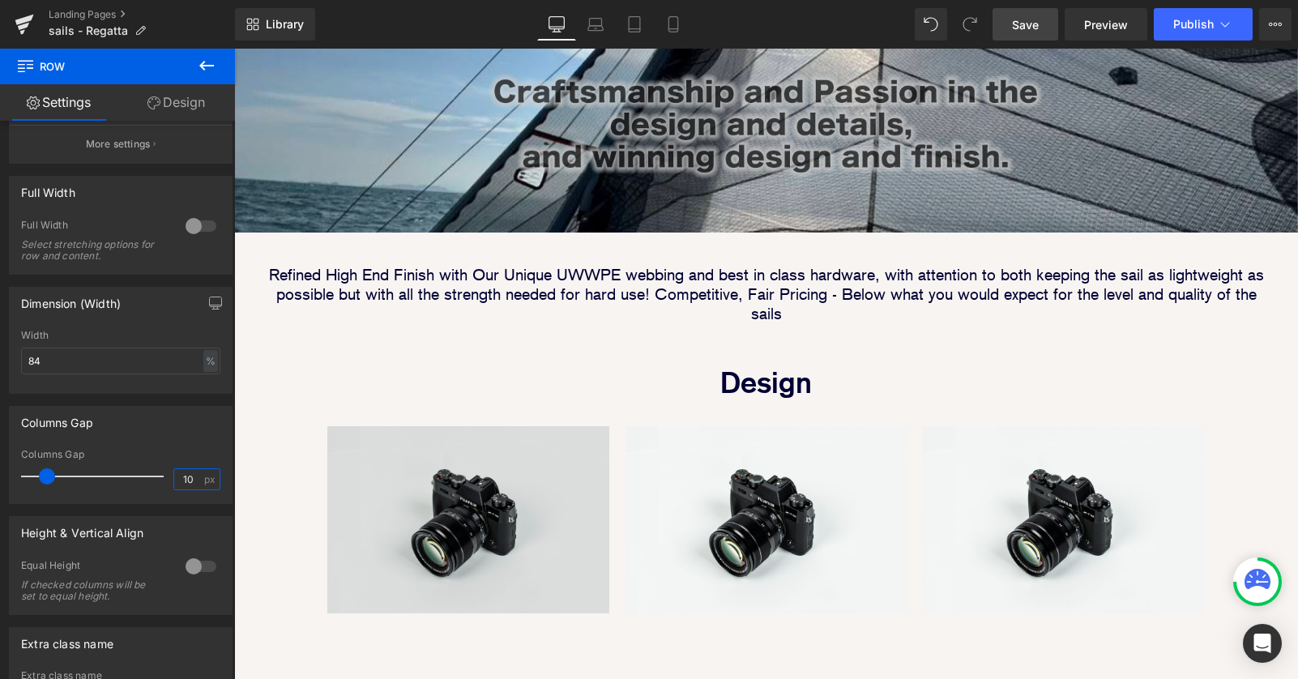
scroll to position [1923, 1064]
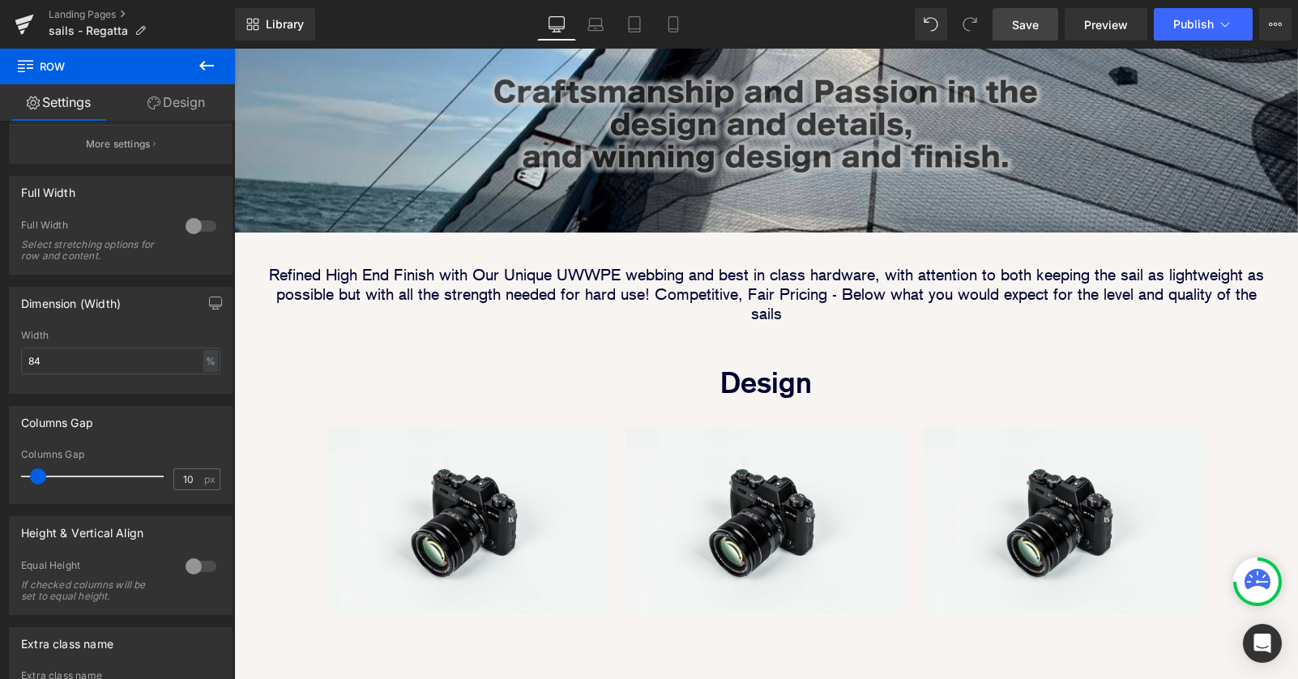
click at [548, 605] on div "Image Image Image Row Image Image Row Row Image Parallax 40px Refined High End …" at bounding box center [766, 170] width 1064 height 1312
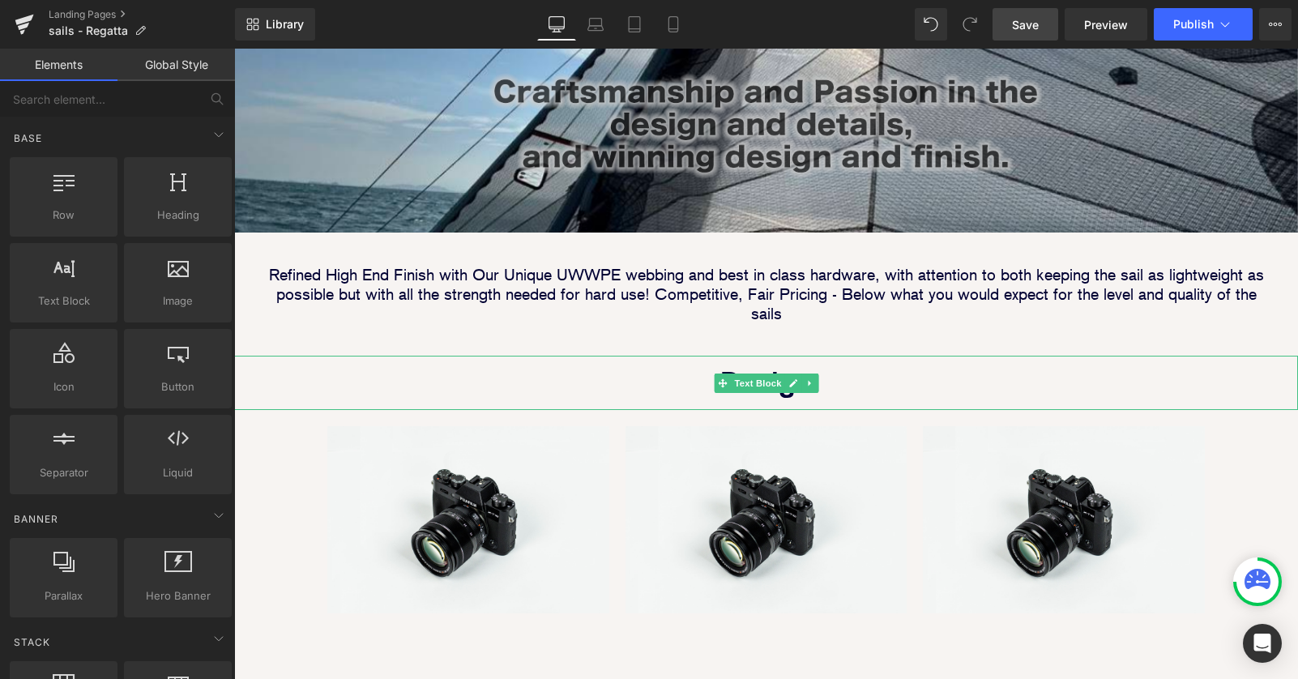
click at [269, 356] on p "Design" at bounding box center [766, 383] width 1064 height 54
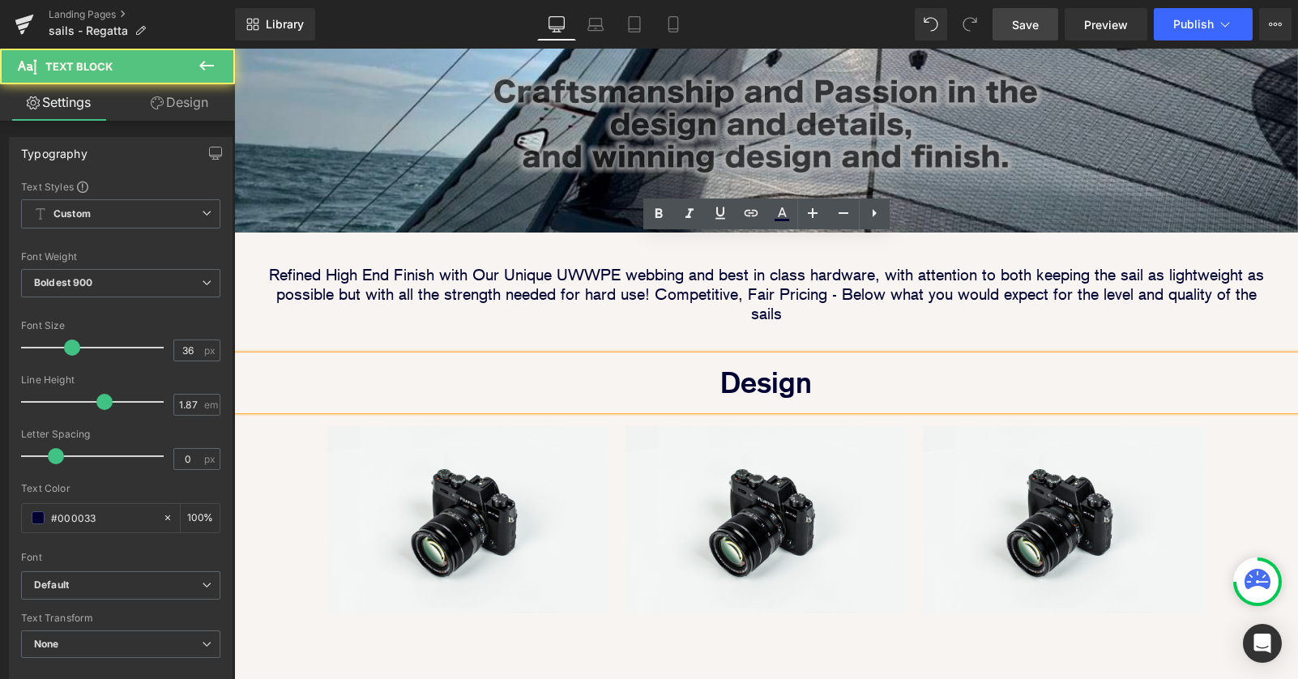
scroll to position [791, 0]
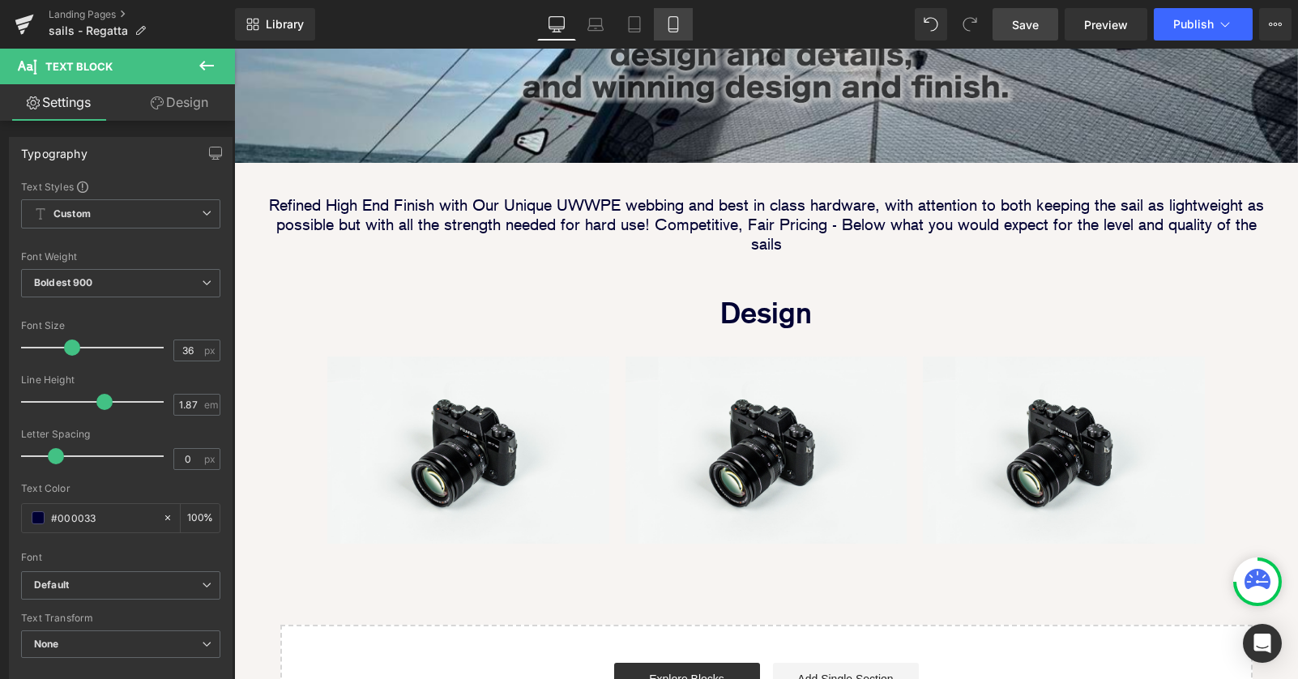
click at [681, 19] on icon at bounding box center [673, 24] width 16 height 16
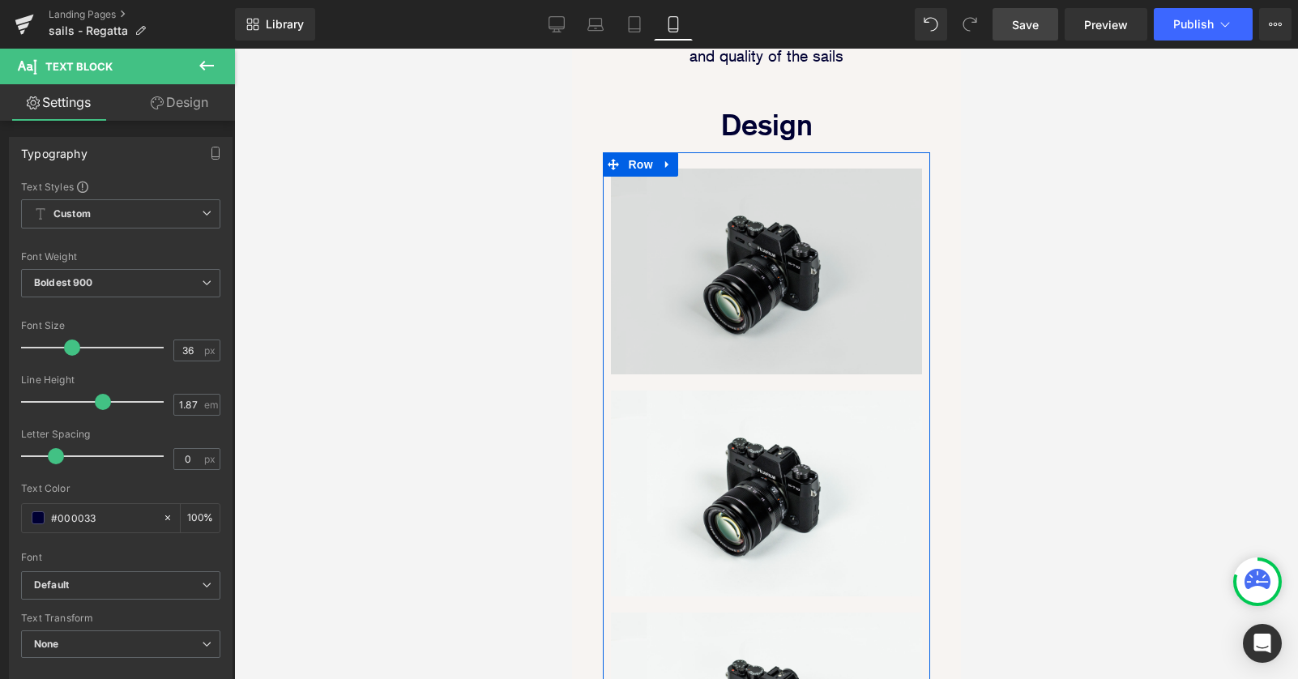
scroll to position [768, 0]
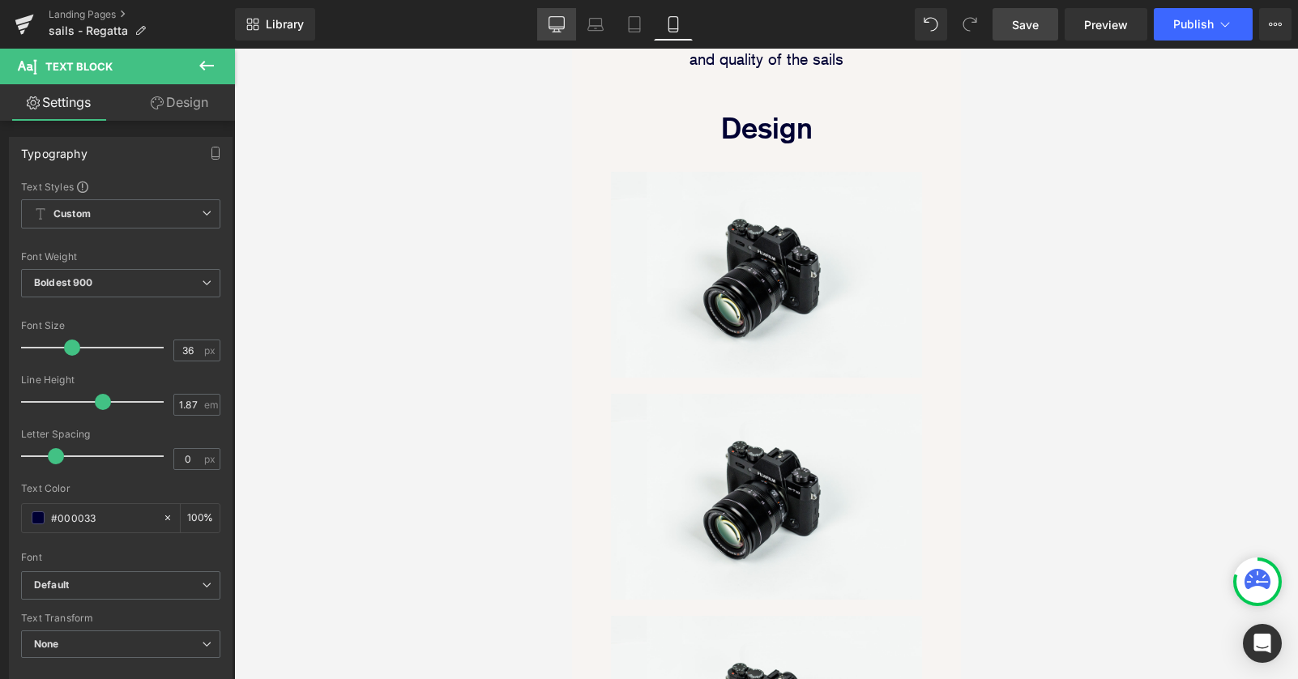
click at [560, 28] on icon at bounding box center [556, 24] width 16 height 16
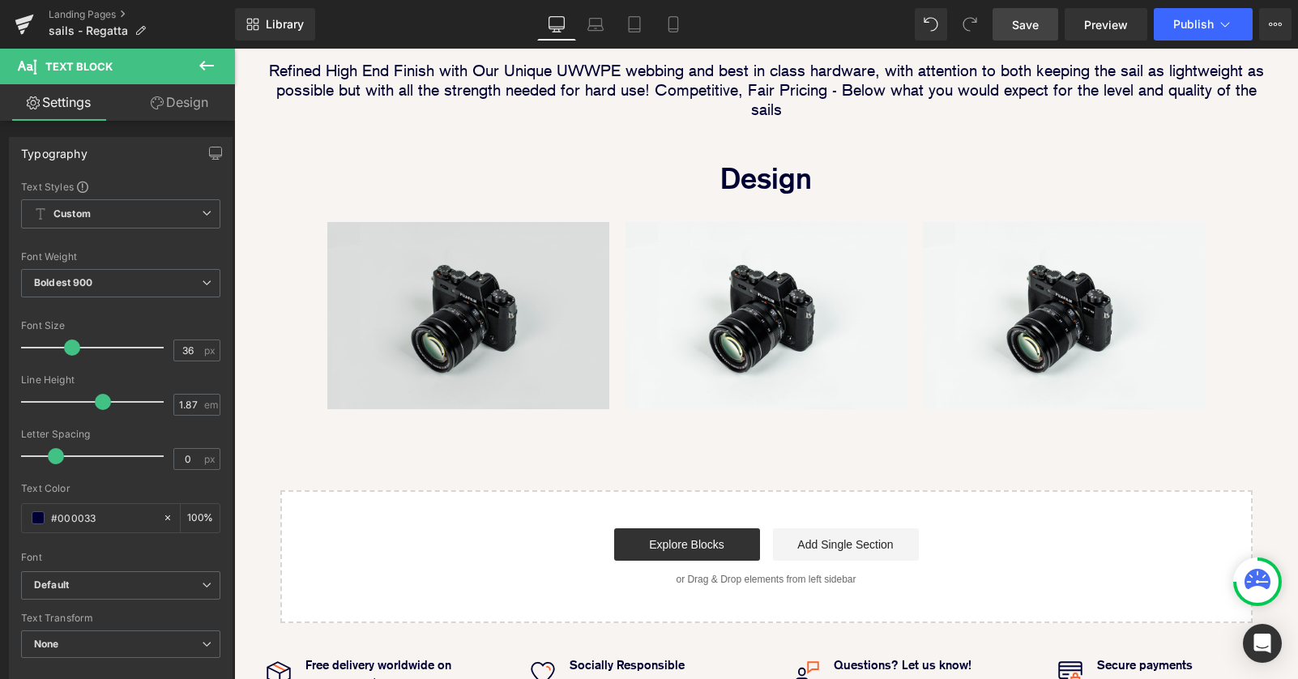
scroll to position [7, 8]
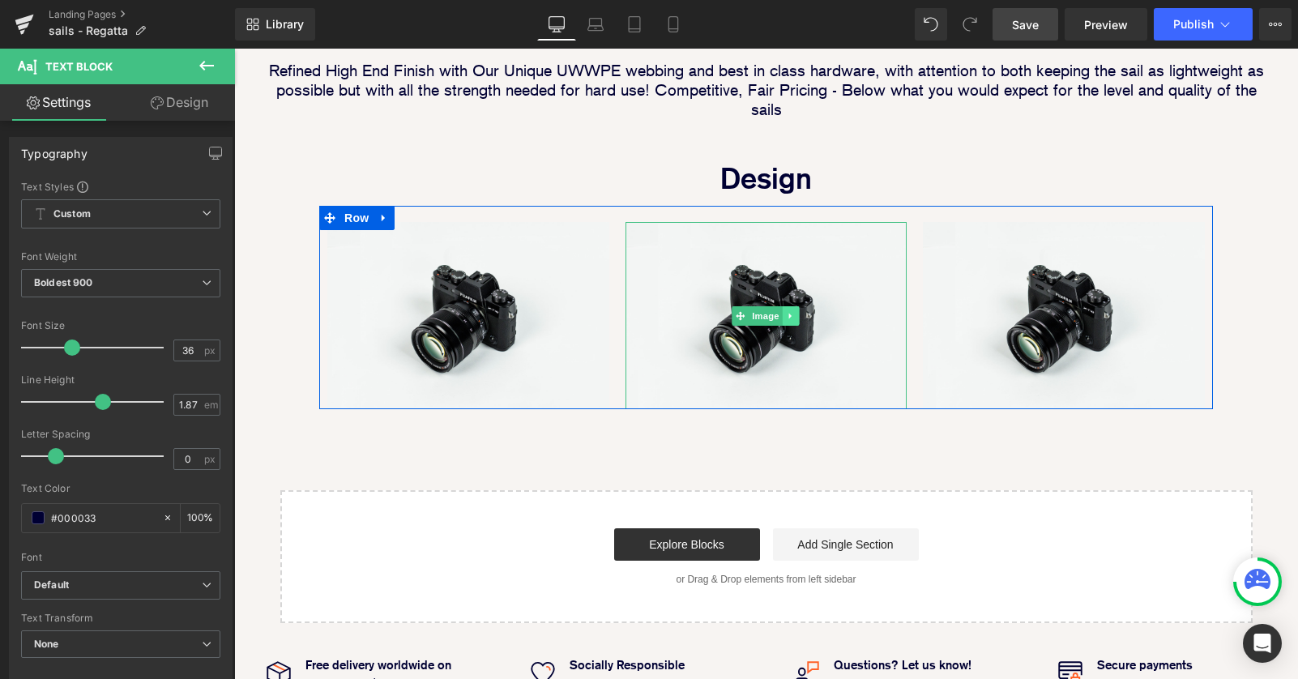
click at [800, 306] on link at bounding box center [791, 315] width 17 height 19
click at [799, 311] on icon at bounding box center [799, 315] width 9 height 9
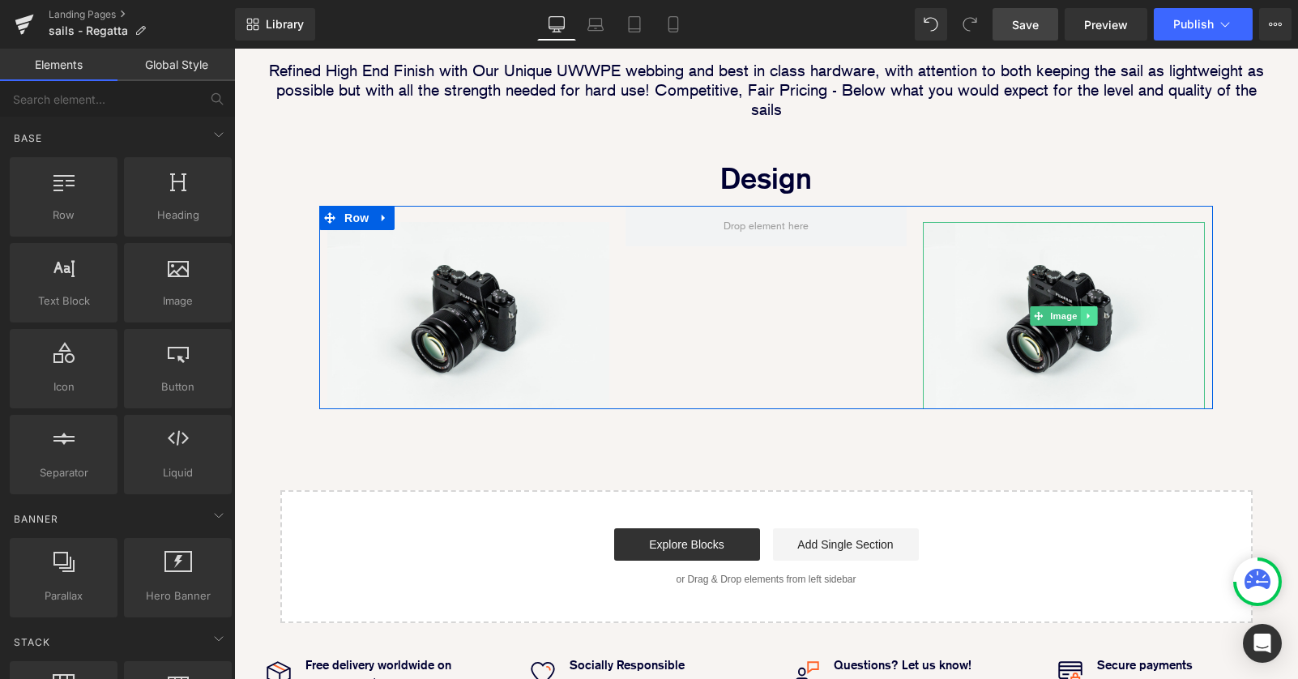
click at [1088, 313] on icon at bounding box center [1088, 316] width 2 height 6
click at [1097, 311] on icon at bounding box center [1097, 315] width 9 height 9
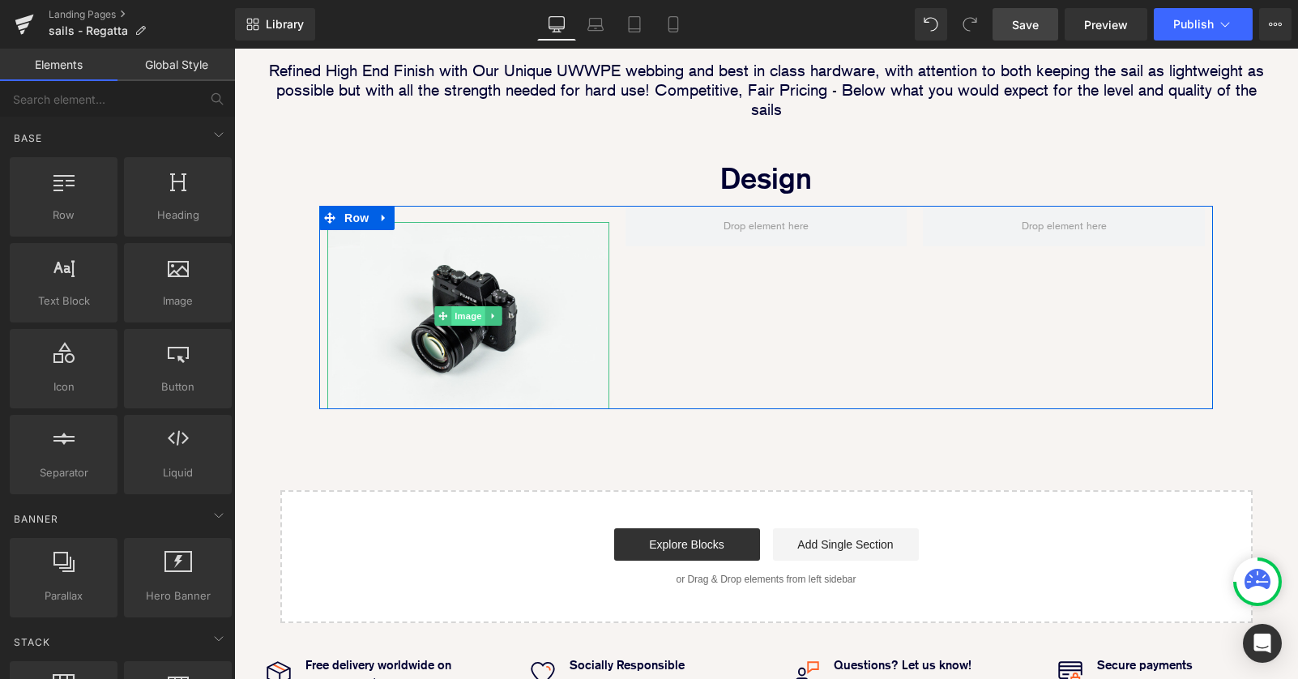
click at [467, 306] on span "Image" at bounding box center [468, 315] width 34 height 19
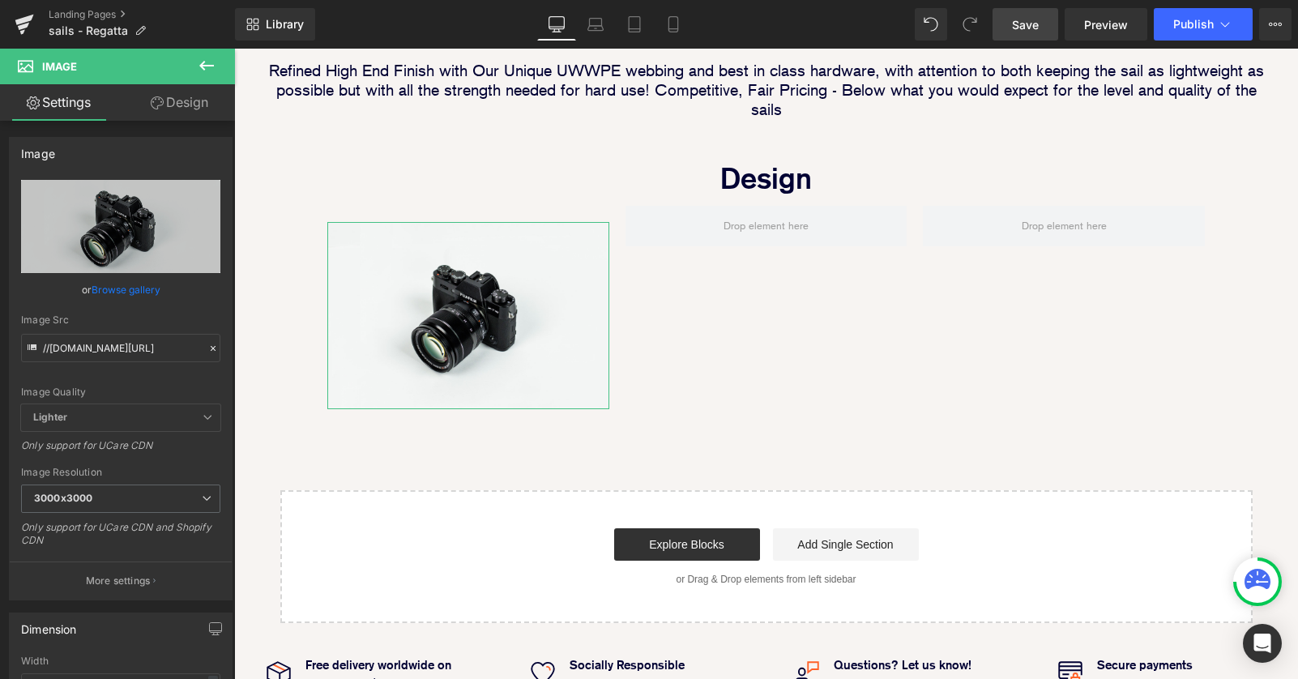
click at [186, 93] on link "Design" at bounding box center [179, 102] width 117 height 36
click at [0, 0] on div "Spacing" at bounding box center [0, 0] width 0 height 0
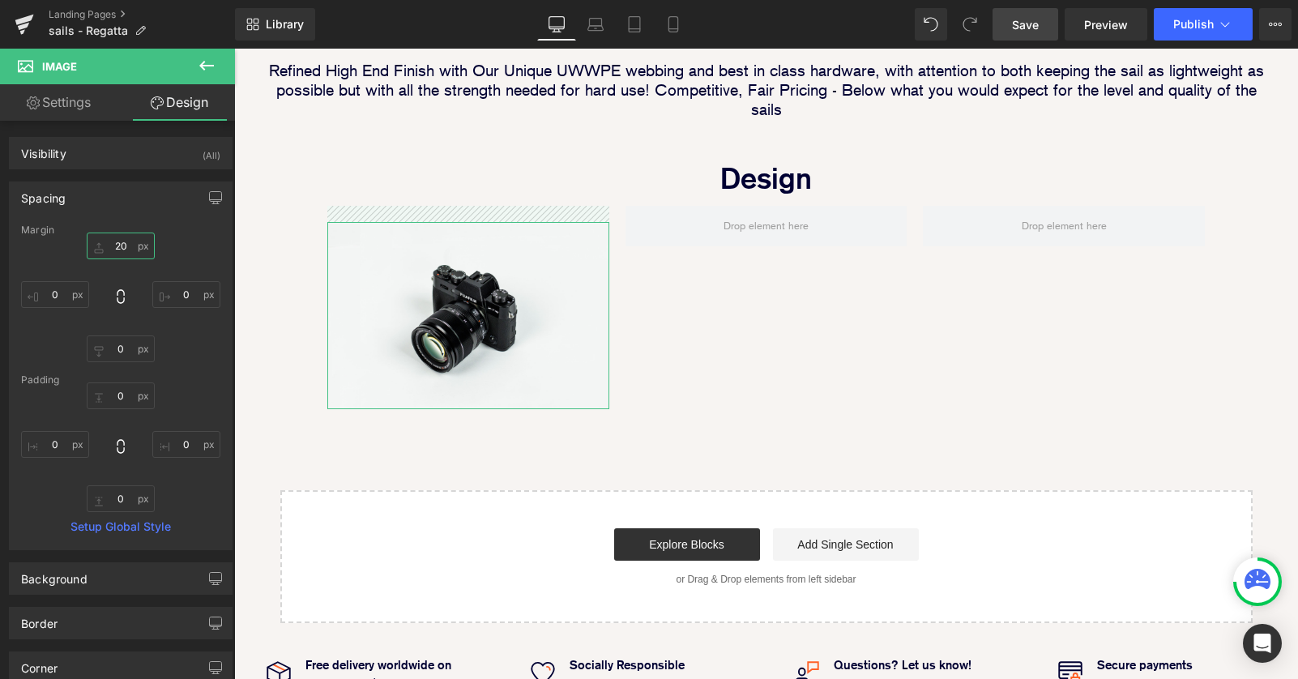
drag, startPoint x: 115, startPoint y: 247, endPoint x: 28, endPoint y: 272, distance: 90.2
click at [88, 251] on input "20" at bounding box center [121, 245] width 68 height 27
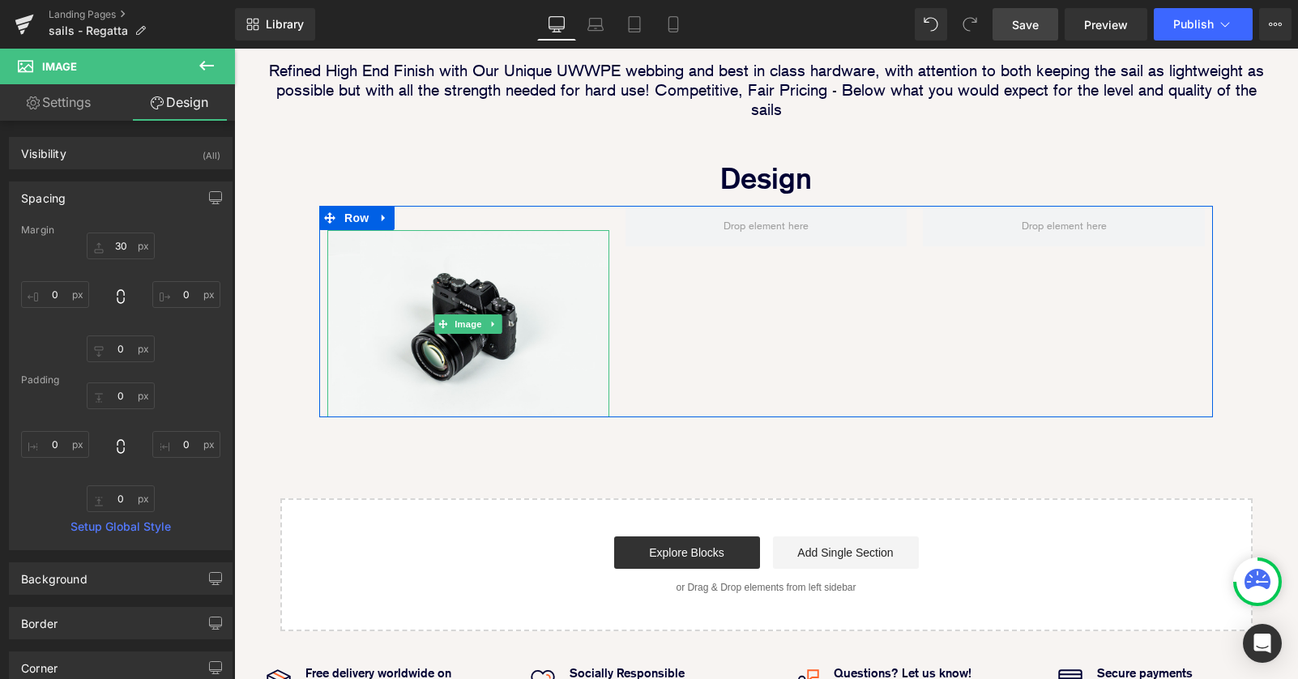
click at [681, 271] on div "Image Row" at bounding box center [765, 311] width 893 height 211
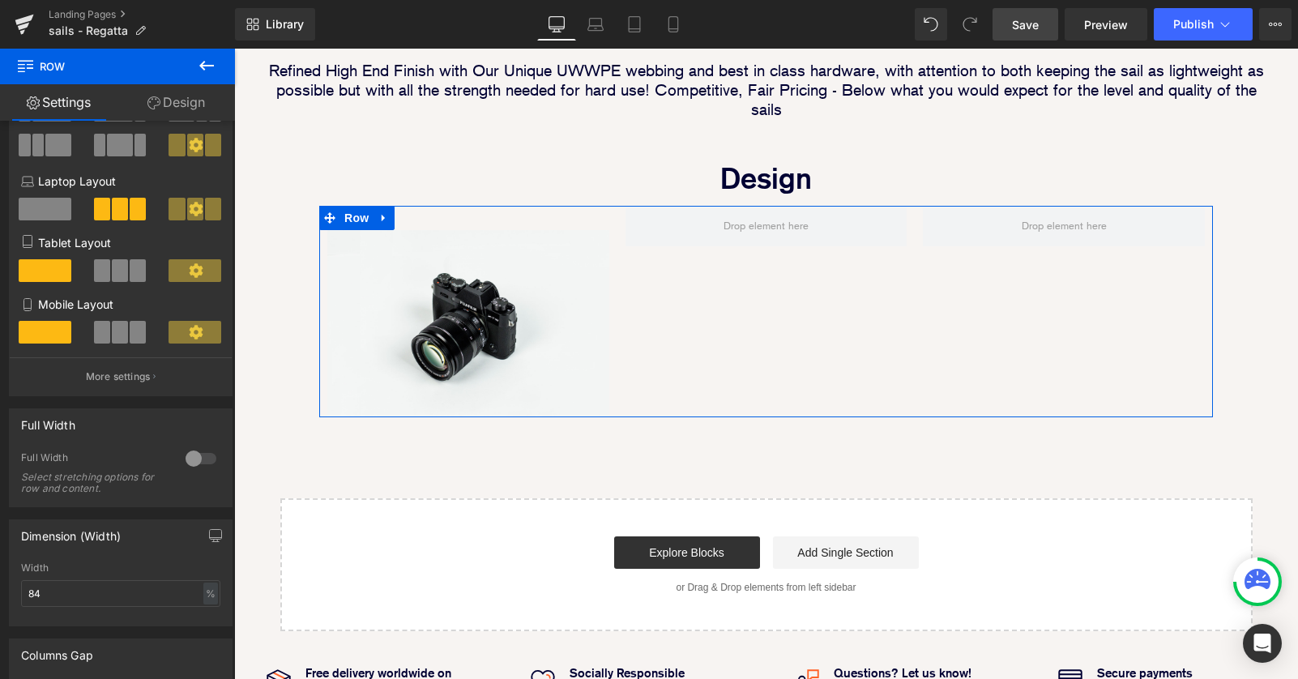
scroll to position [232, 0]
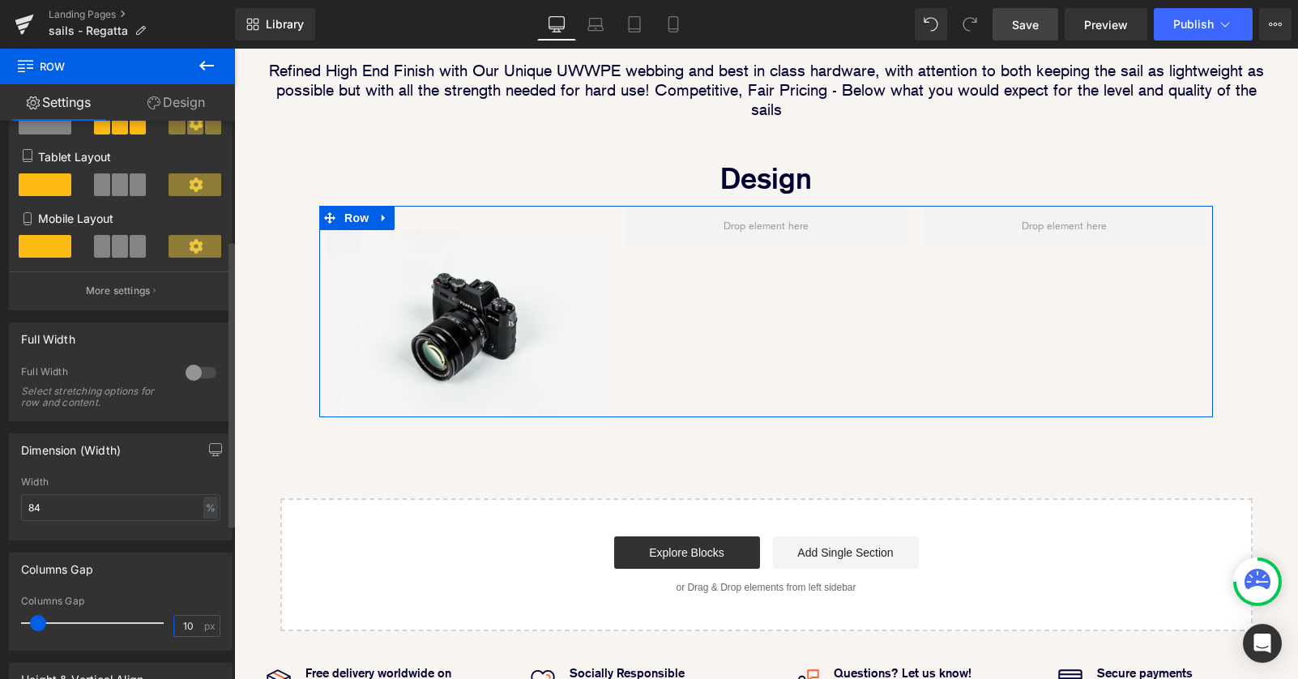
drag, startPoint x: 188, startPoint y: 624, endPoint x: 153, endPoint y: 625, distance: 34.8
click at [174, 624] on input "10" at bounding box center [188, 626] width 28 height 20
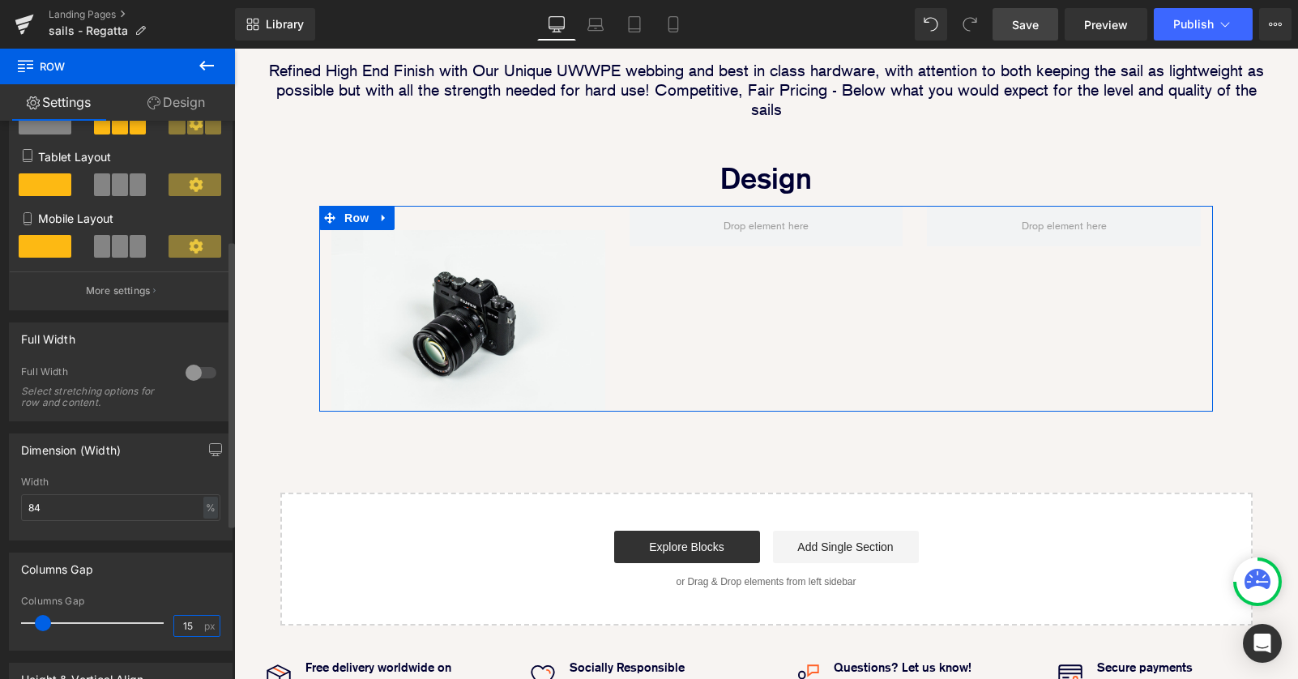
scroll to position [8, 8]
click at [663, 336] on div "Image Row" at bounding box center [765, 309] width 893 height 206
click at [494, 311] on link at bounding box center [493, 320] width 17 height 19
click at [487, 317] on icon at bounding box center [484, 321] width 9 height 9
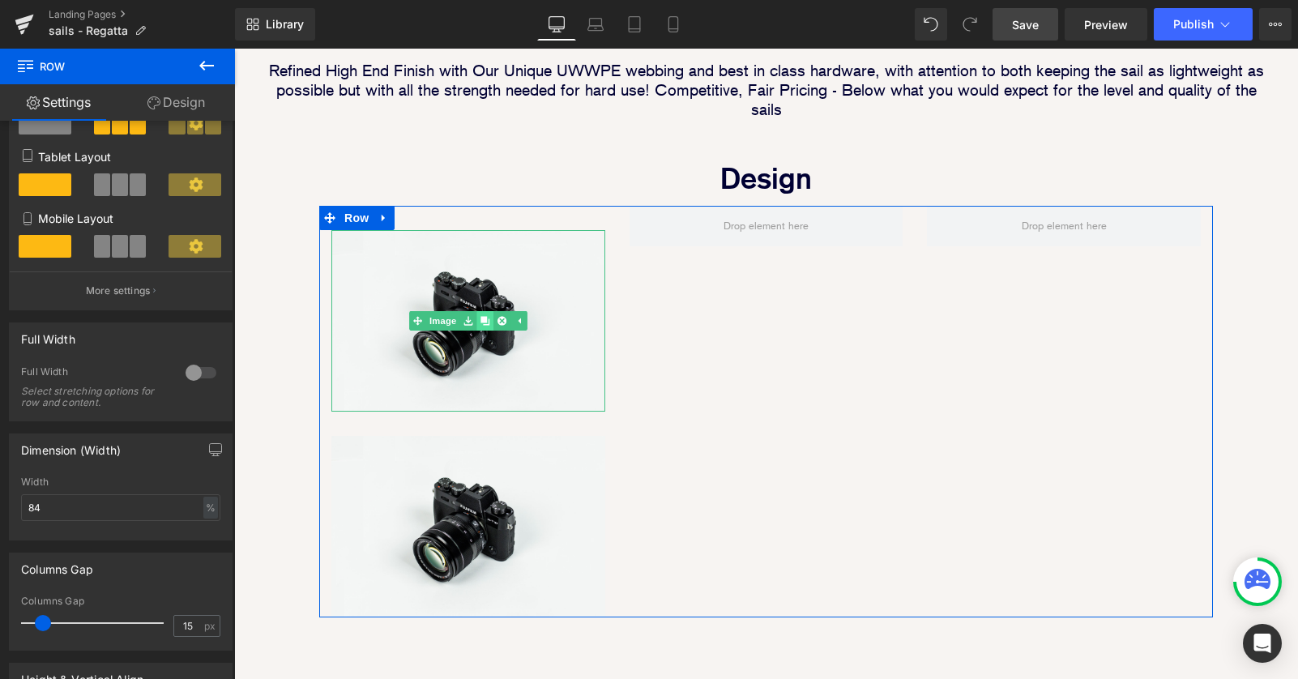
scroll to position [2131, 1064]
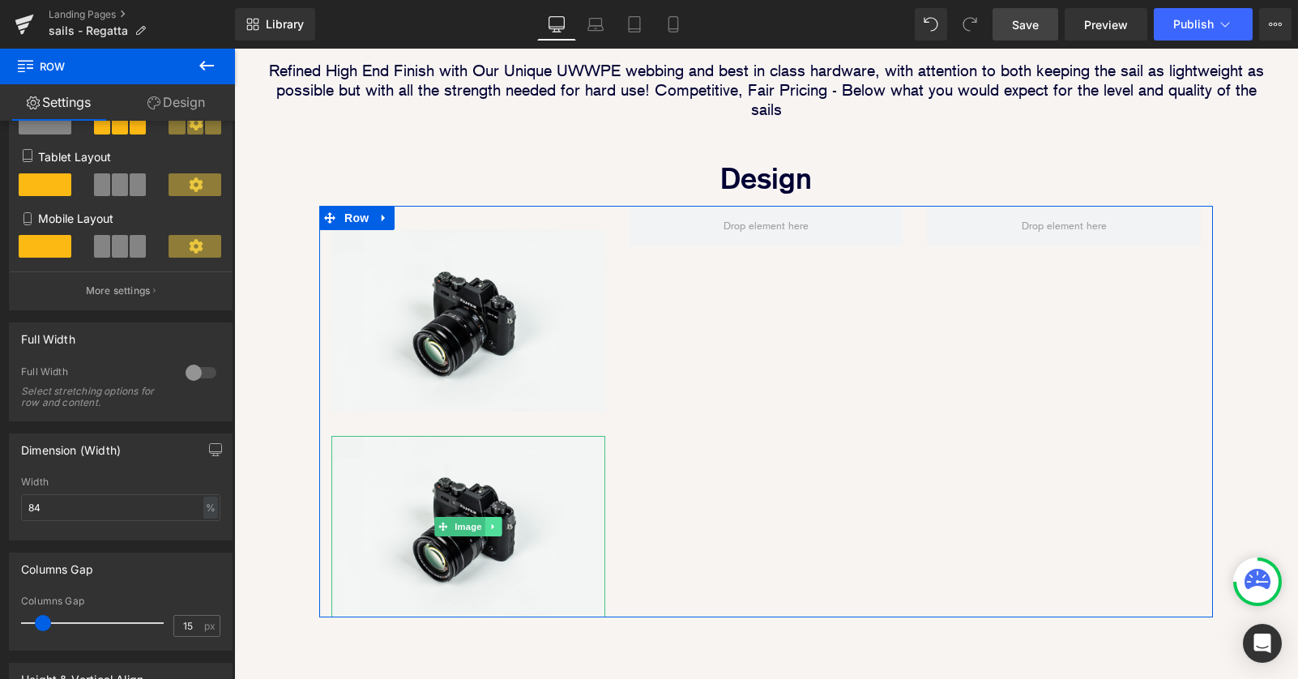
click at [495, 522] on icon at bounding box center [492, 527] width 9 height 10
click at [487, 522] on icon at bounding box center [484, 526] width 9 height 9
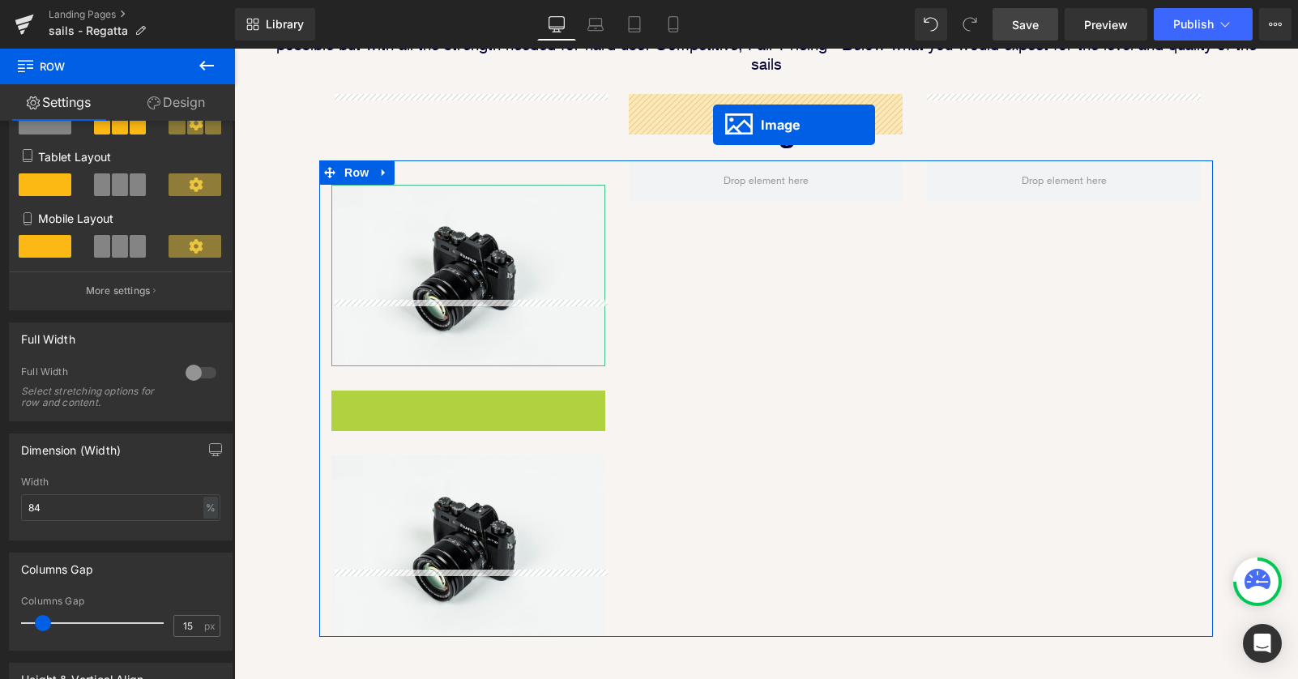
scroll to position [938, 0]
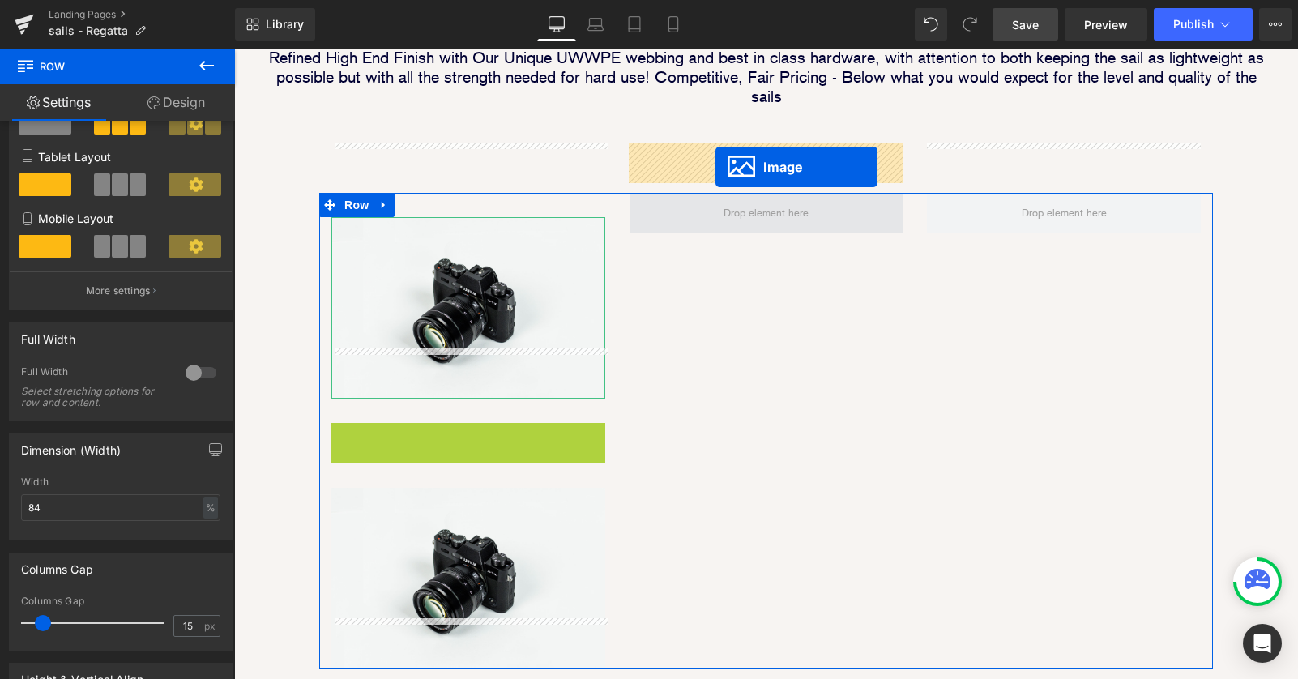
drag, startPoint x: 433, startPoint y: 395, endPoint x: 715, endPoint y: 166, distance: 363.3
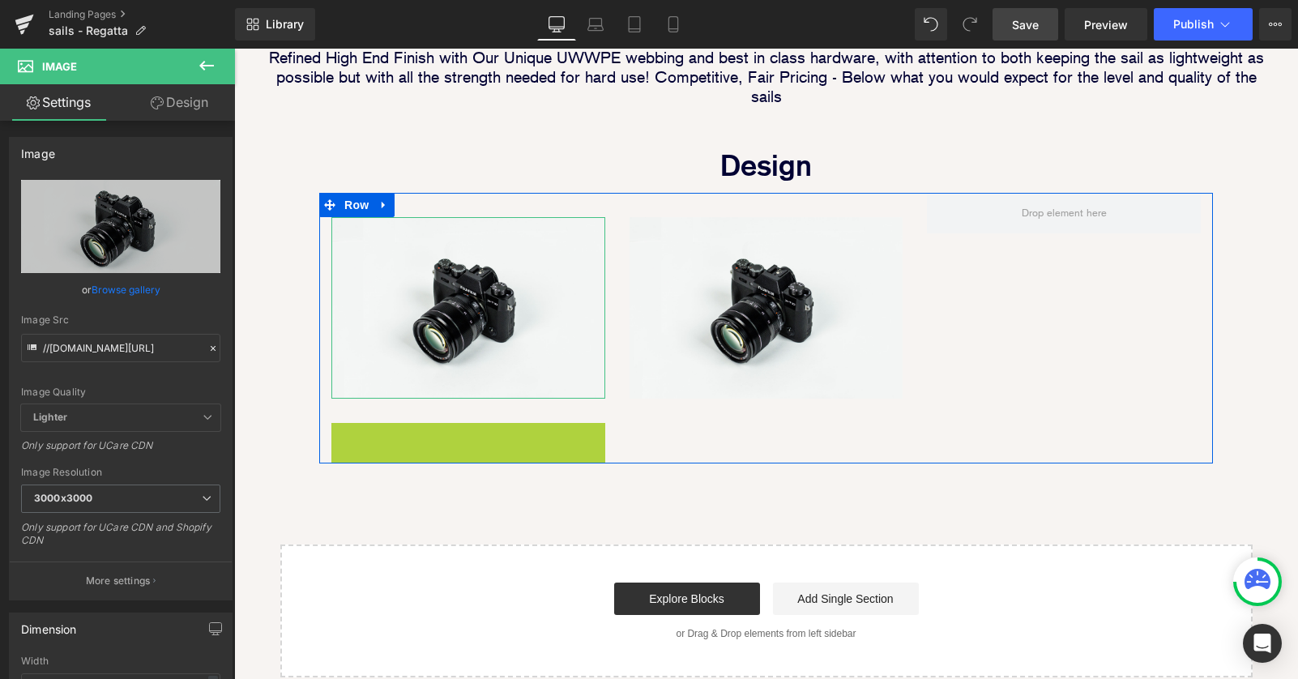
scroll to position [8, 8]
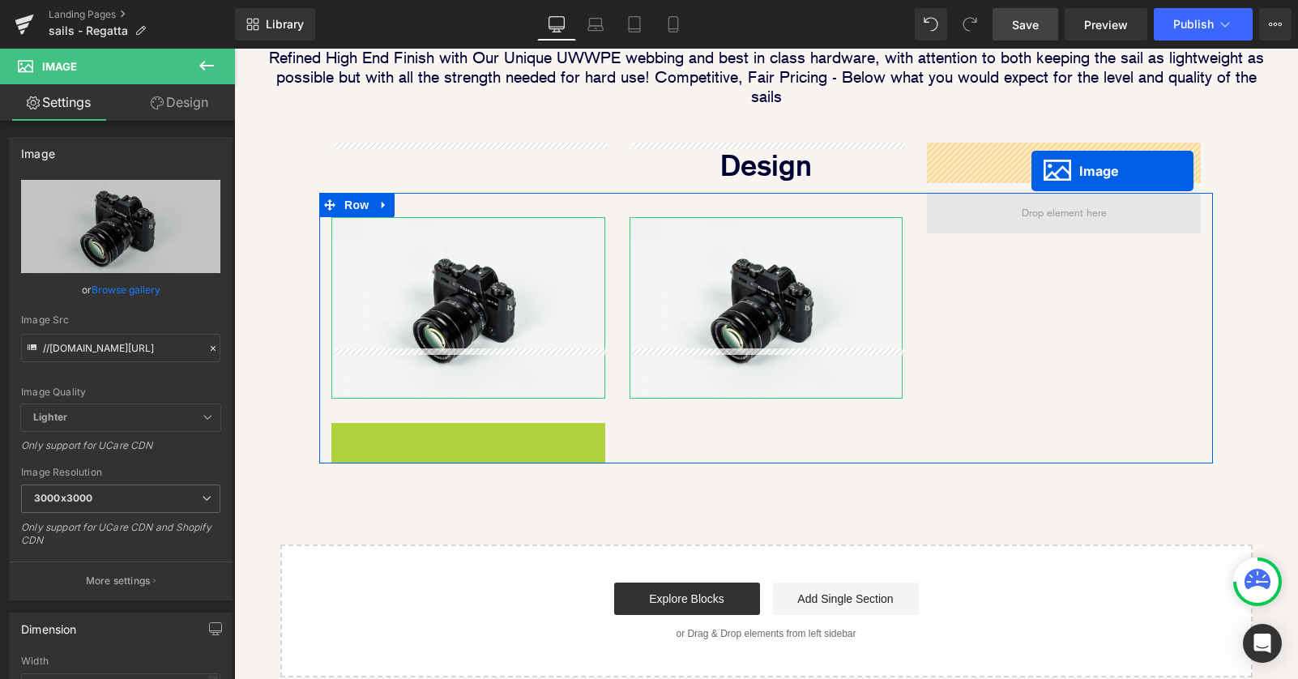
drag, startPoint x: 459, startPoint y: 467, endPoint x: 1031, endPoint y: 171, distance: 644.2
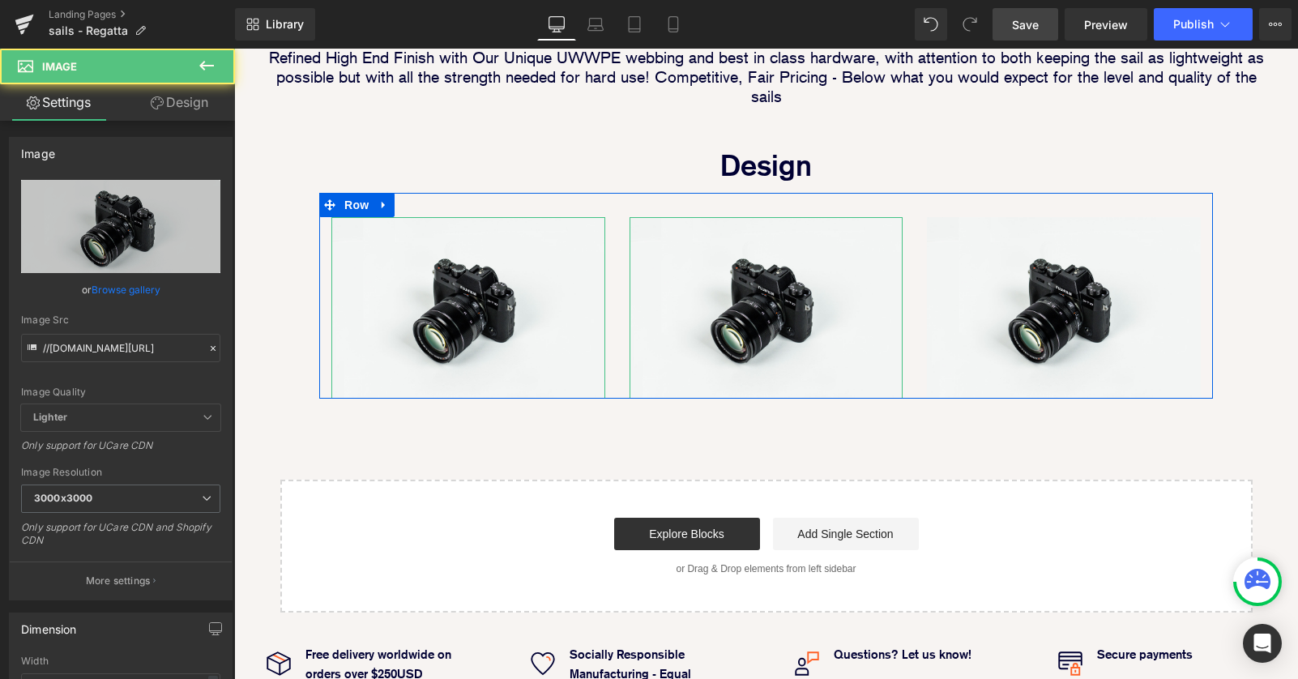
scroll to position [1925, 1064]
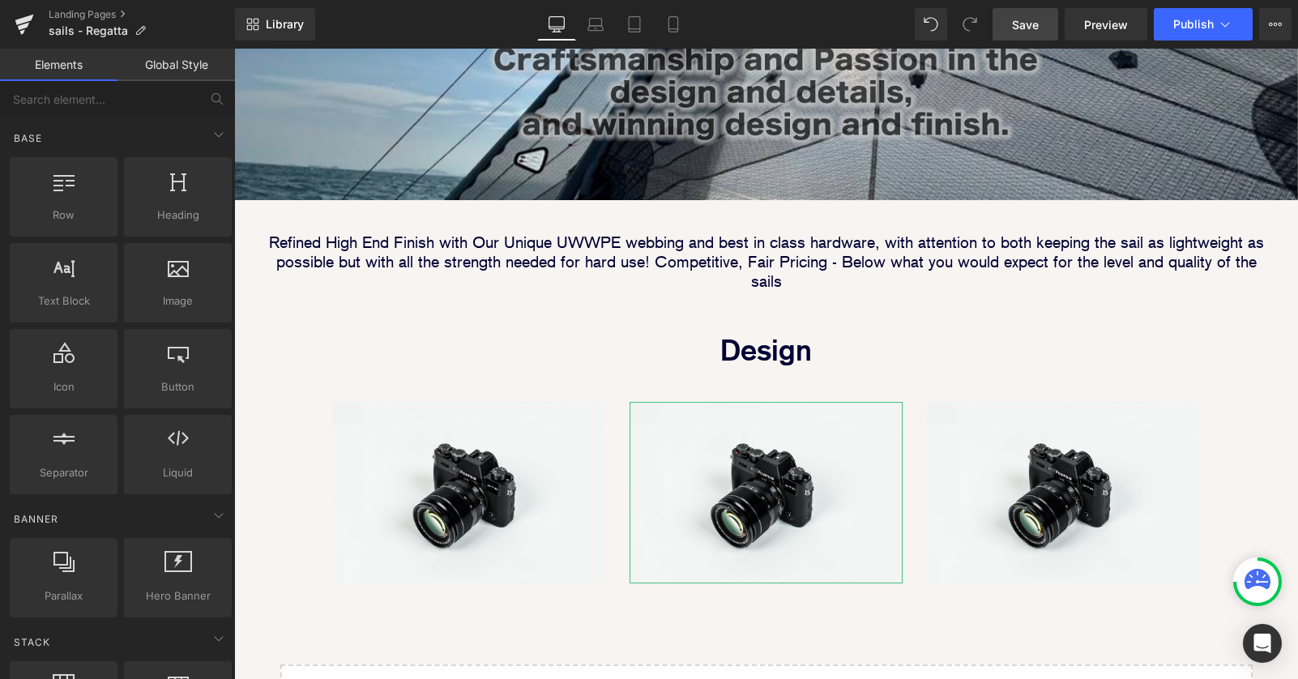
scroll to position [745, 0]
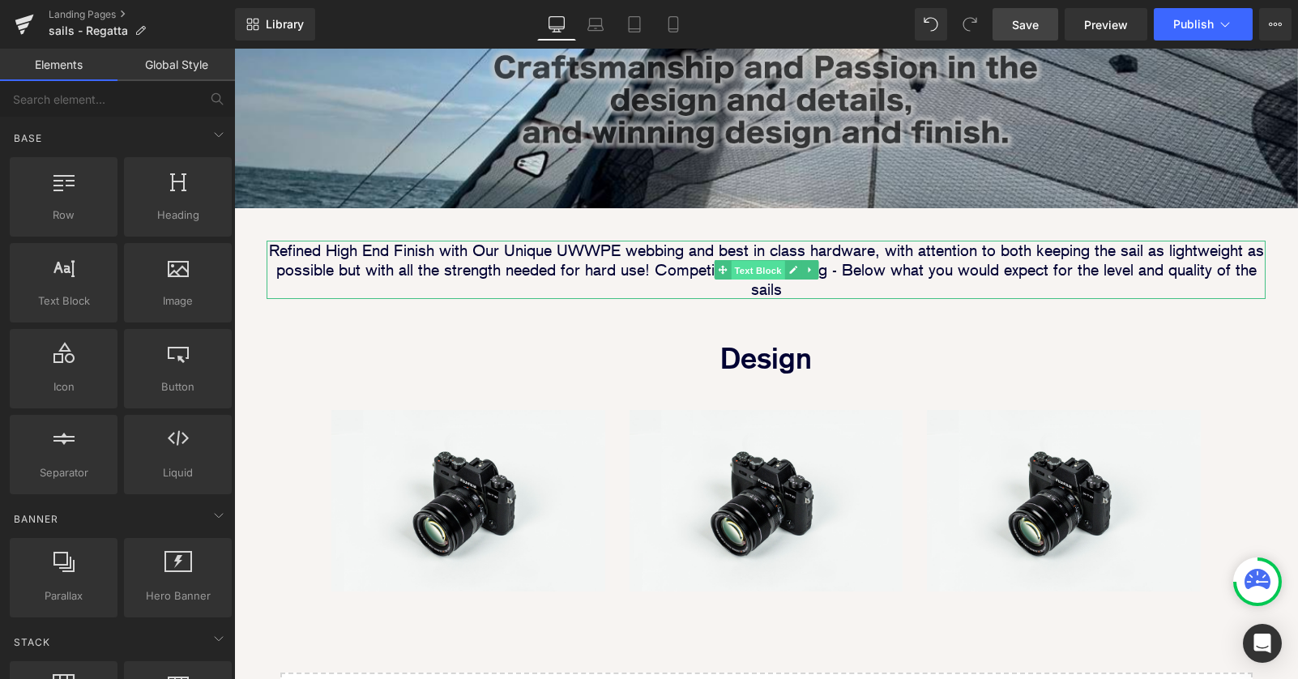
click at [756, 261] on span "Text Block" at bounding box center [757, 270] width 53 height 19
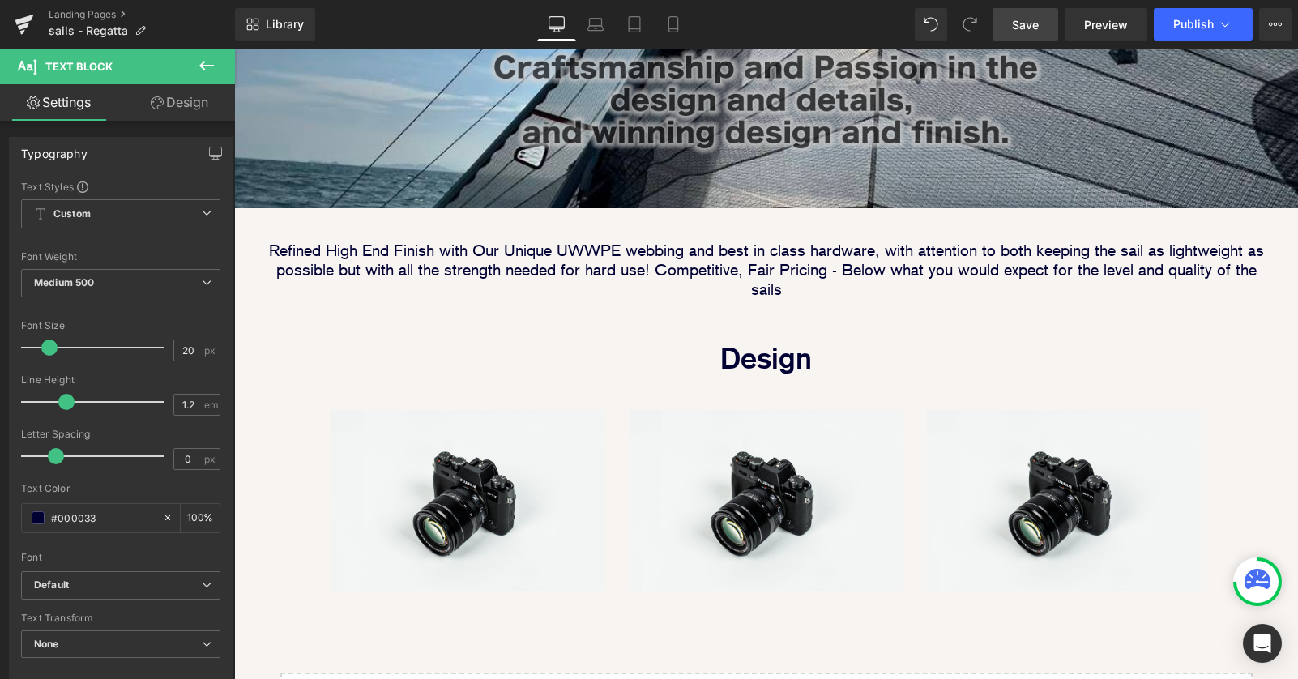
scroll to position [762, 0]
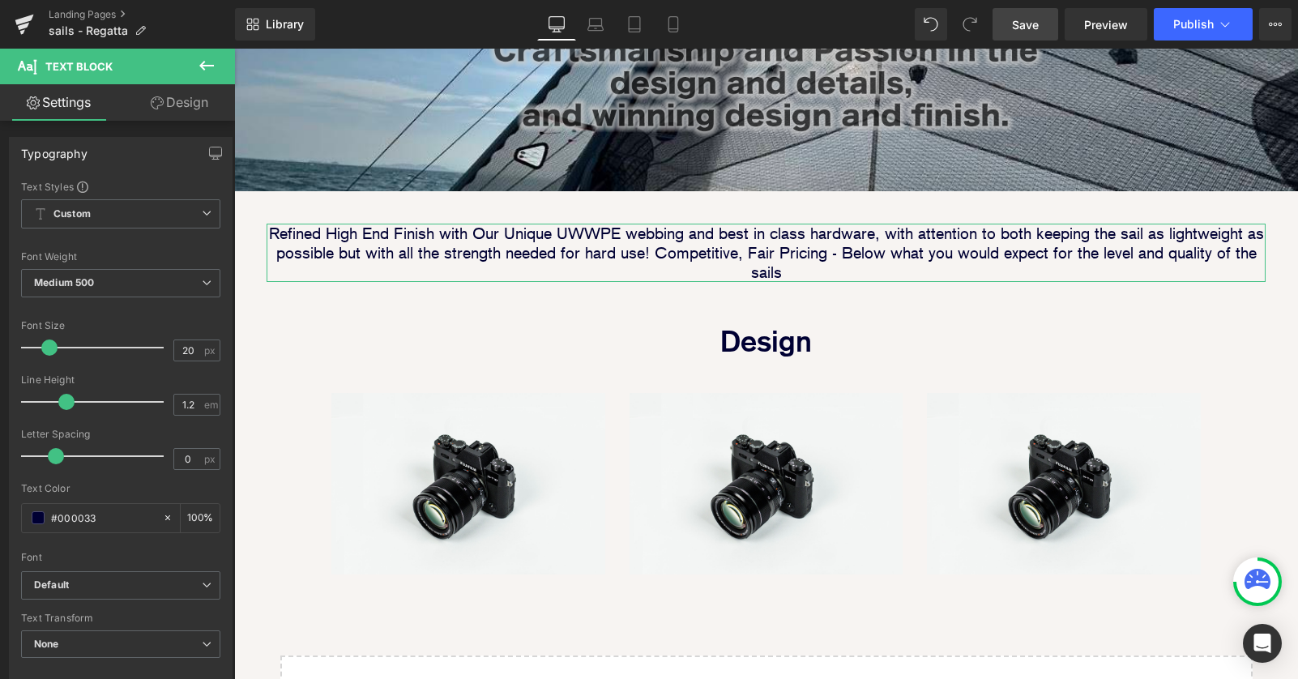
click at [190, 98] on link "Design" at bounding box center [179, 102] width 117 height 36
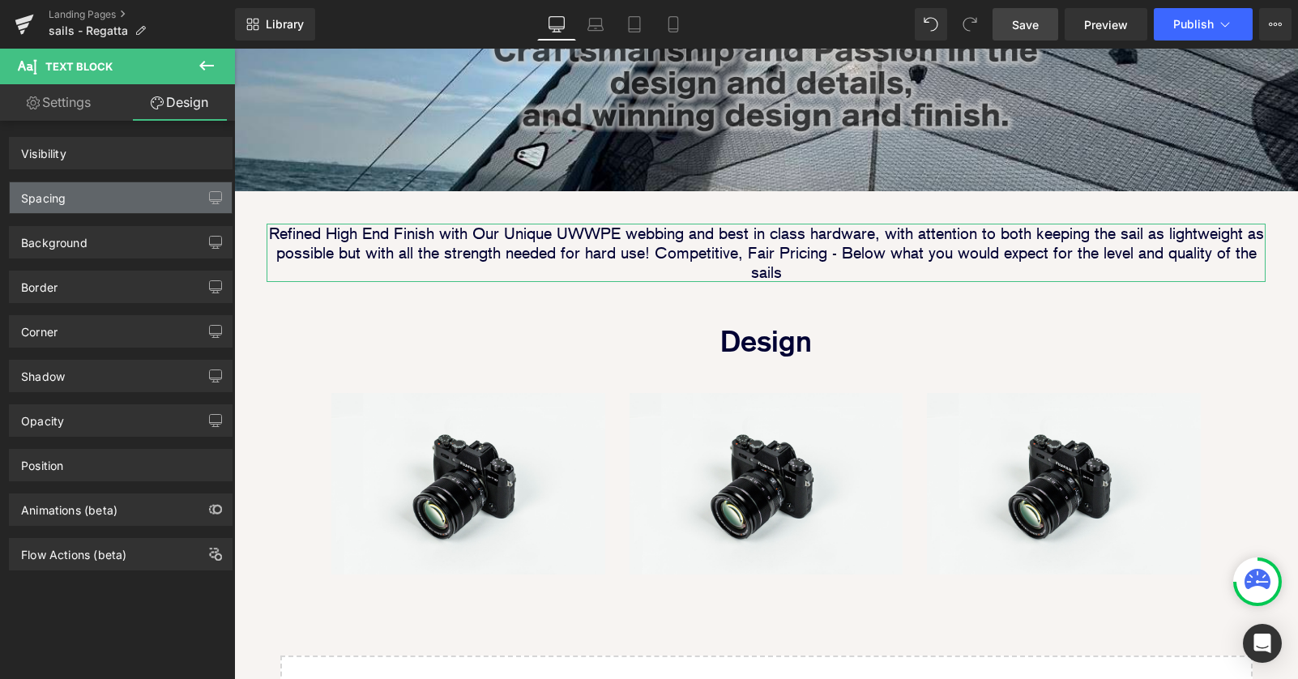
click at [109, 196] on div "Spacing" at bounding box center [121, 197] width 222 height 31
click at [91, 207] on div "Spacing" at bounding box center [121, 197] width 222 height 31
click at [77, 200] on div "Spacing" at bounding box center [121, 197] width 222 height 31
click at [79, 190] on div "Spacing" at bounding box center [121, 197] width 222 height 31
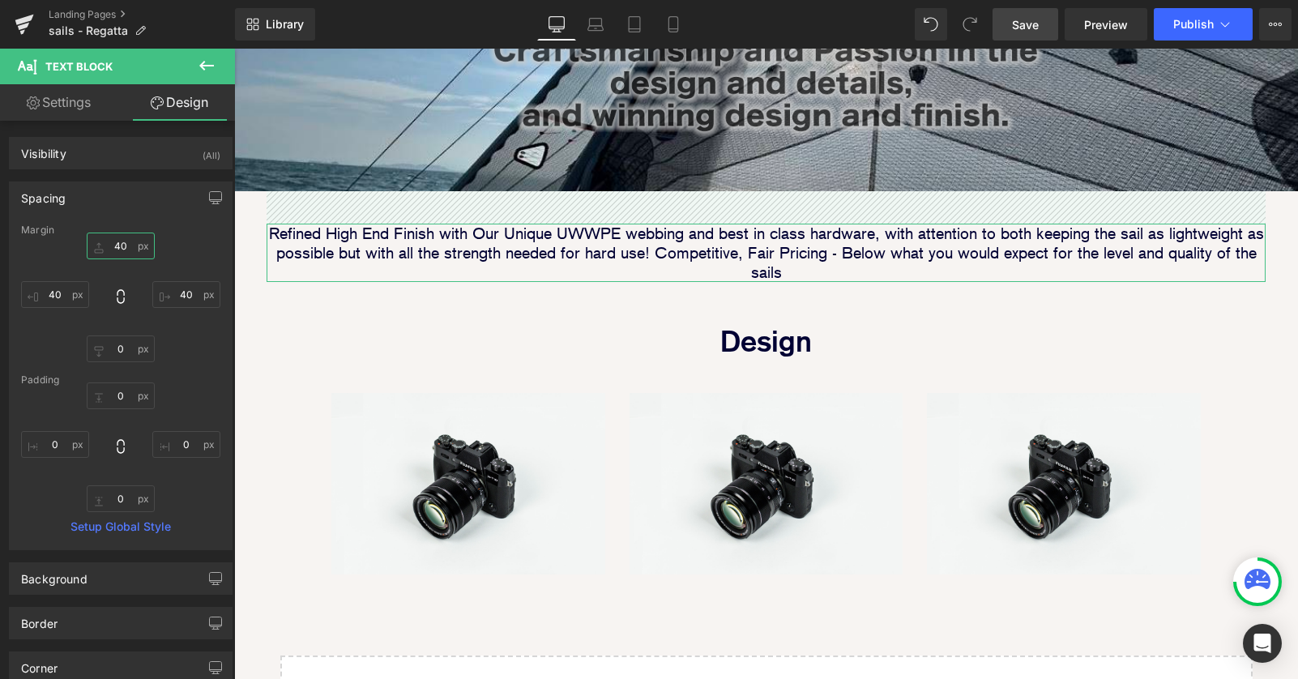
click at [113, 244] on input "40" at bounding box center [121, 245] width 68 height 27
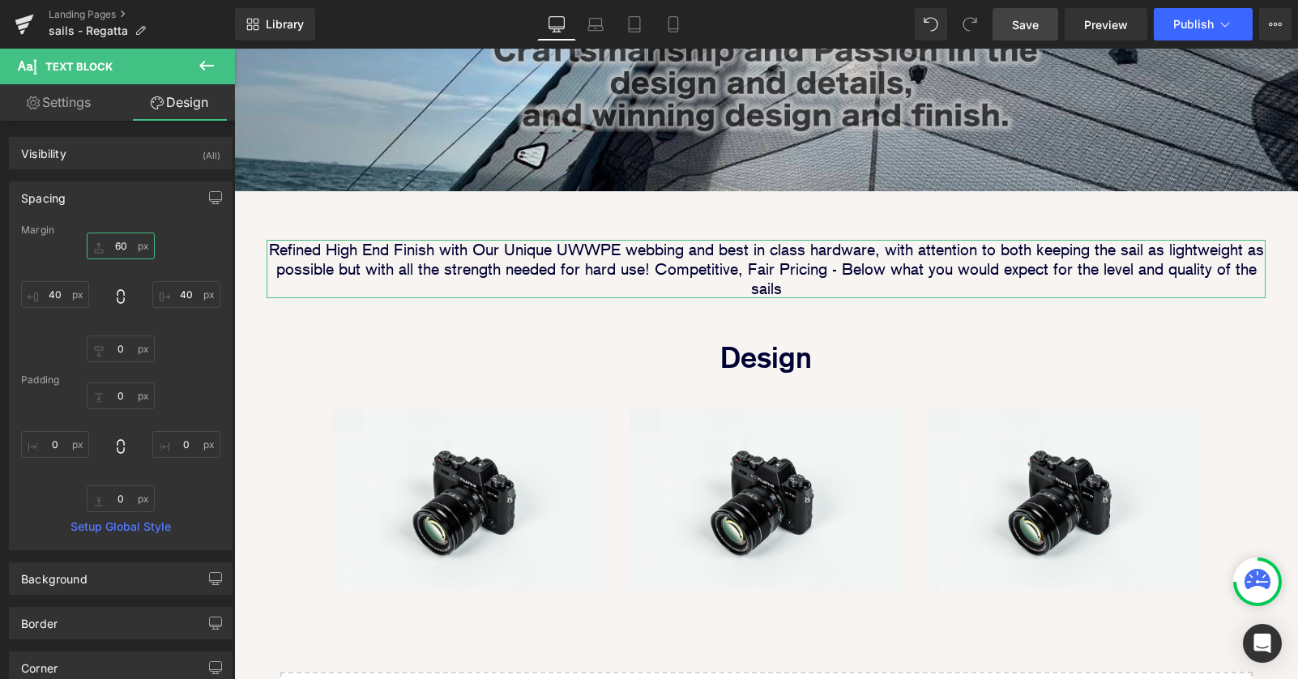
scroll to position [1942, 1064]
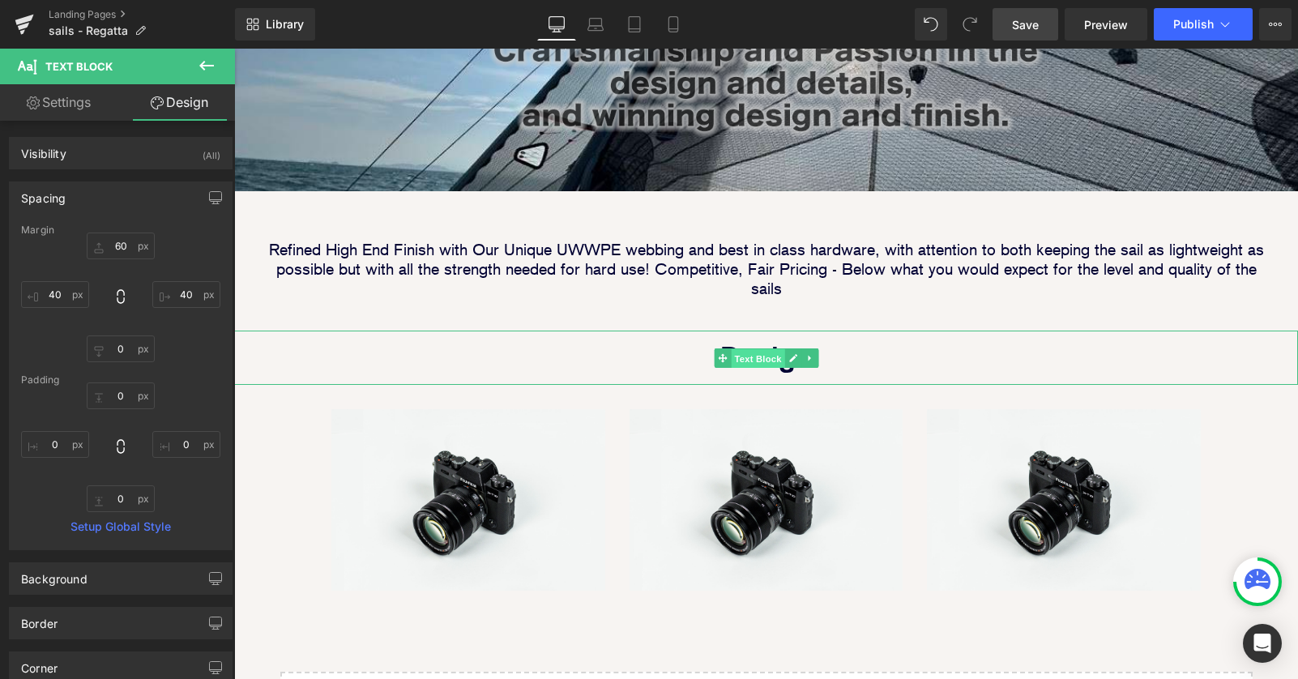
click at [757, 349] on span "Text Block" at bounding box center [757, 358] width 53 height 19
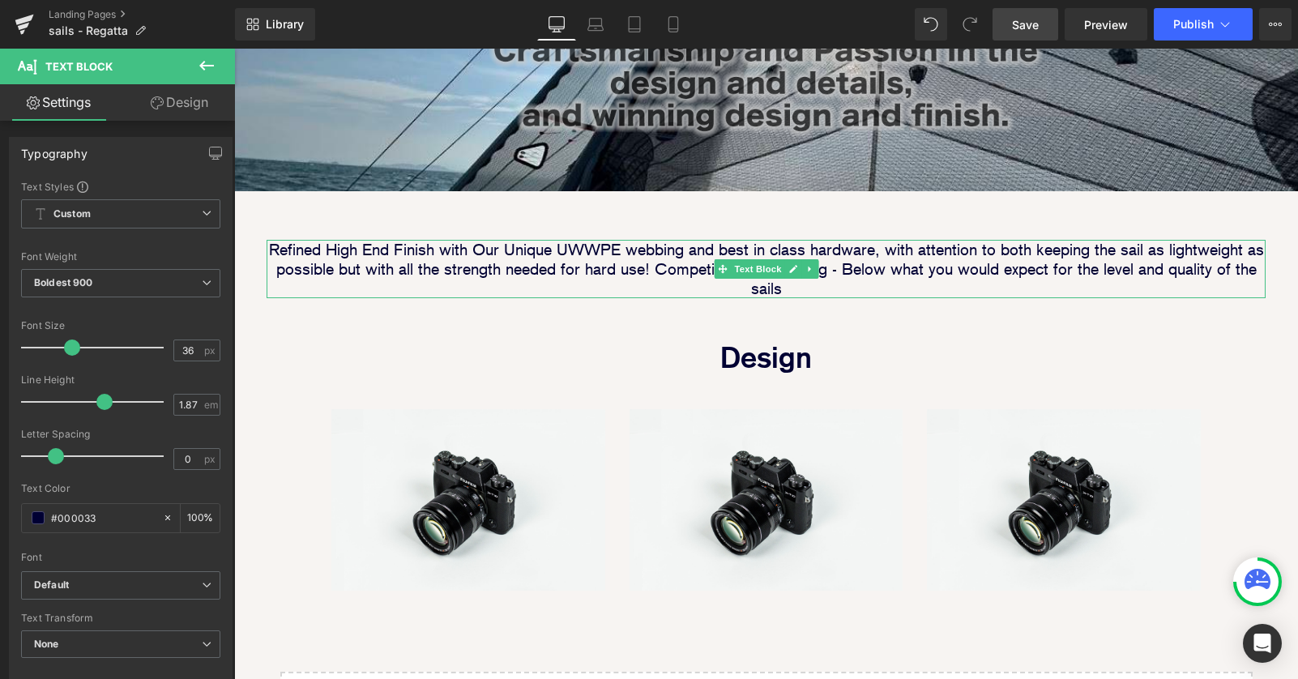
click at [640, 240] on p "Refined High End Finish with Our Unique UWWPE webbing and best in class hardwar…" at bounding box center [766, 269] width 999 height 58
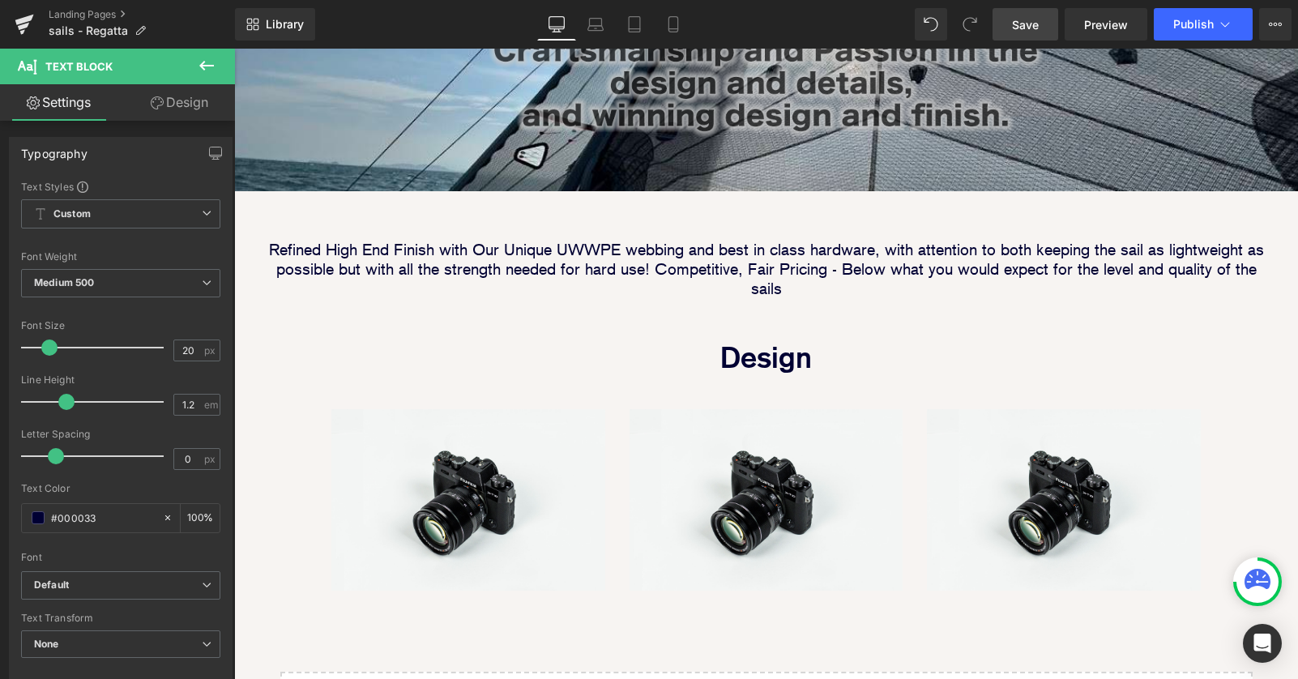
click at [192, 106] on link "Design" at bounding box center [179, 102] width 117 height 36
click at [0, 0] on div "Spacing" at bounding box center [0, 0] width 0 height 0
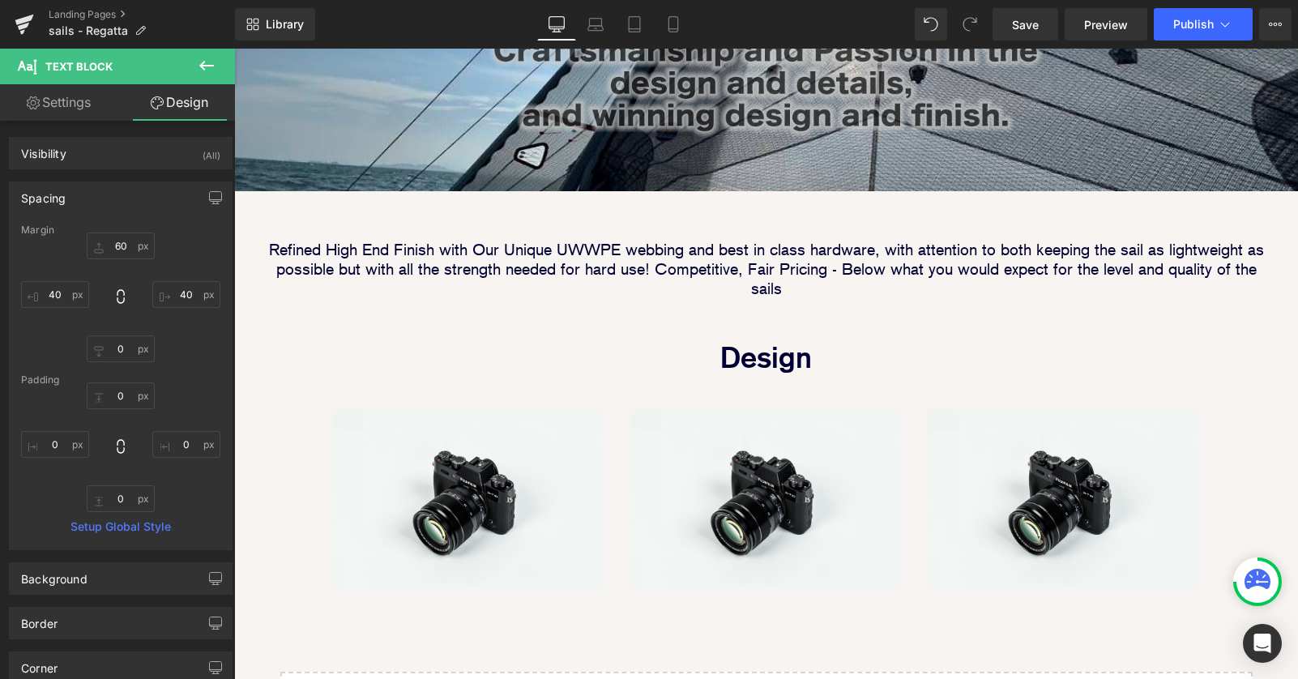
scroll to position [1942, 1064]
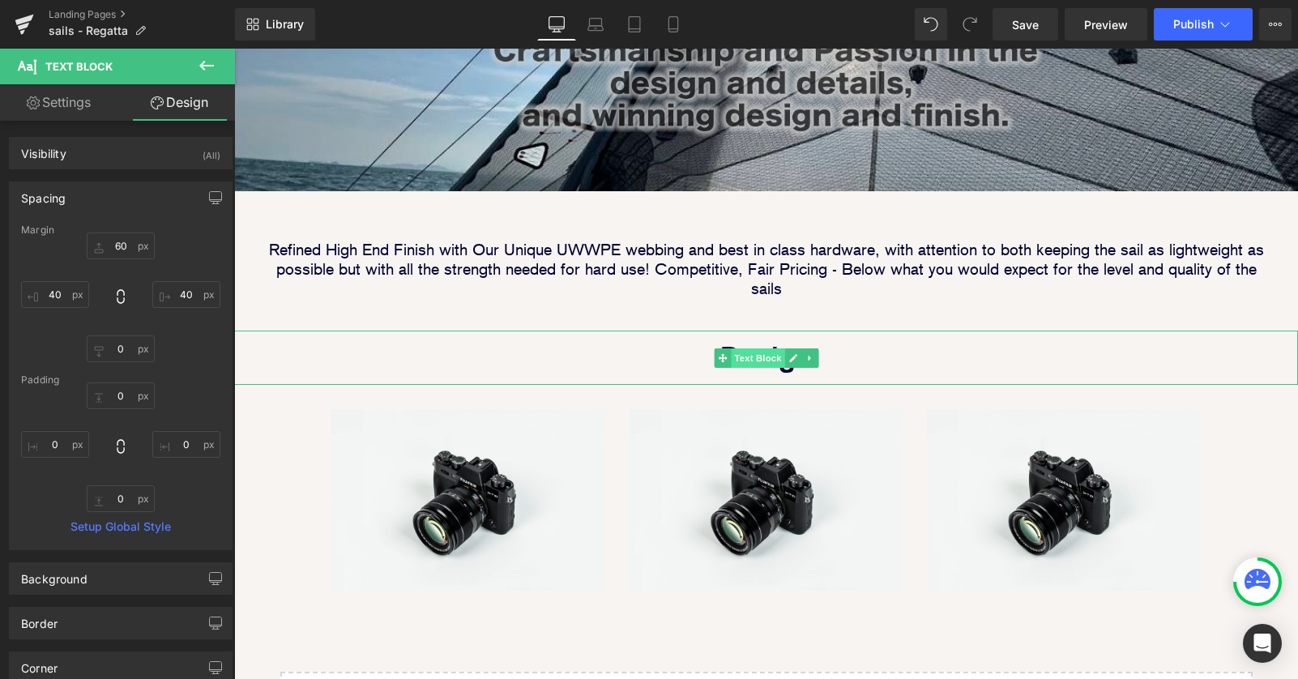
click at [756, 348] on span "Text Block" at bounding box center [757, 357] width 53 height 19
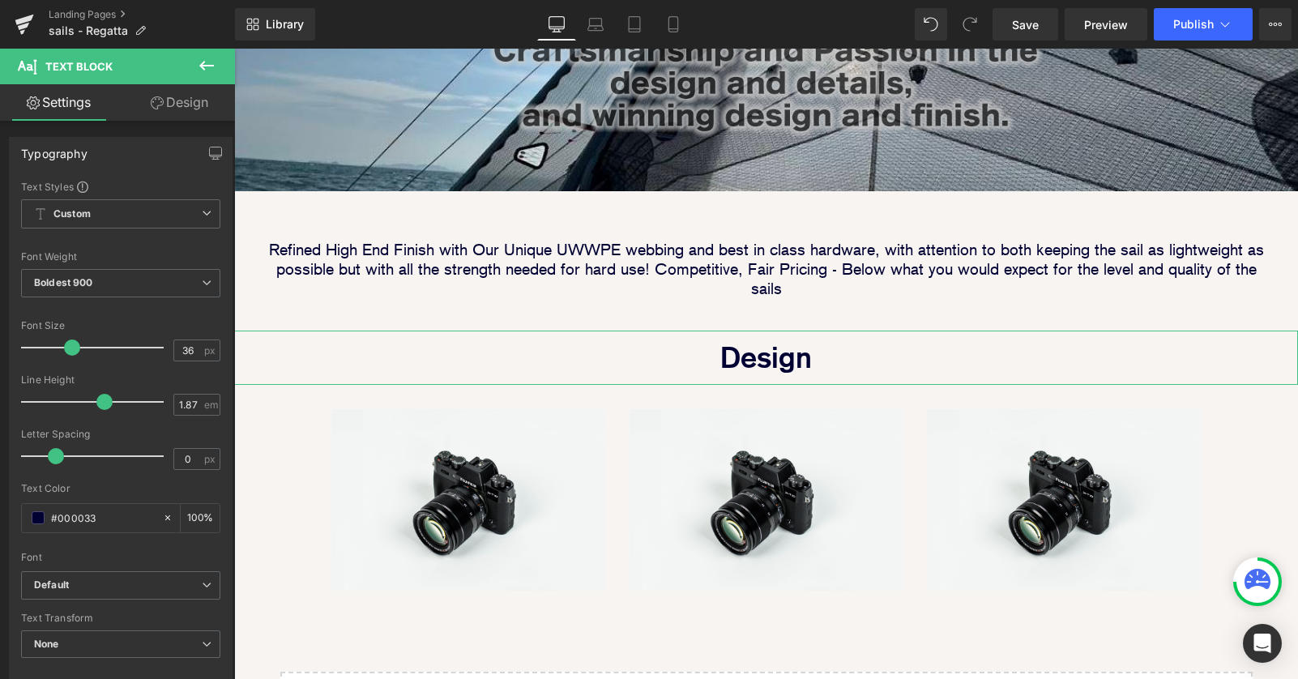
click at [189, 104] on link "Design" at bounding box center [179, 102] width 117 height 36
click at [0, 0] on div "Spacing" at bounding box center [0, 0] width 0 height 0
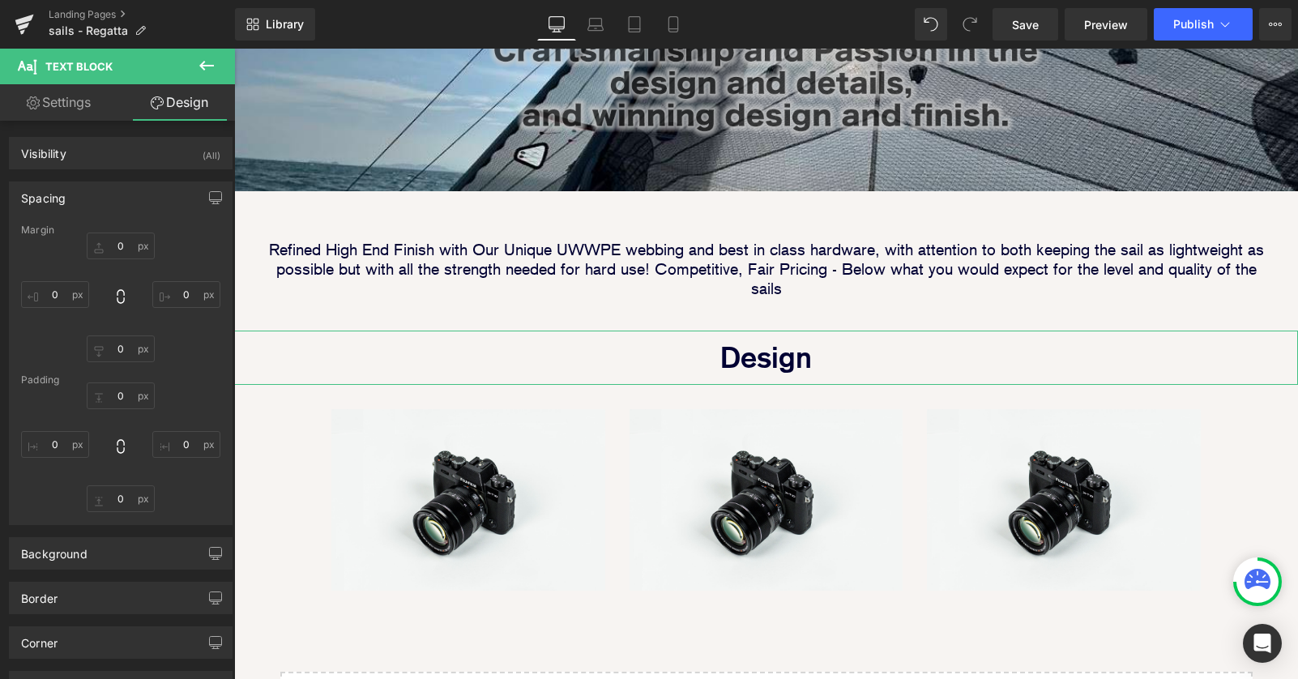
type input "40"
type input "0"
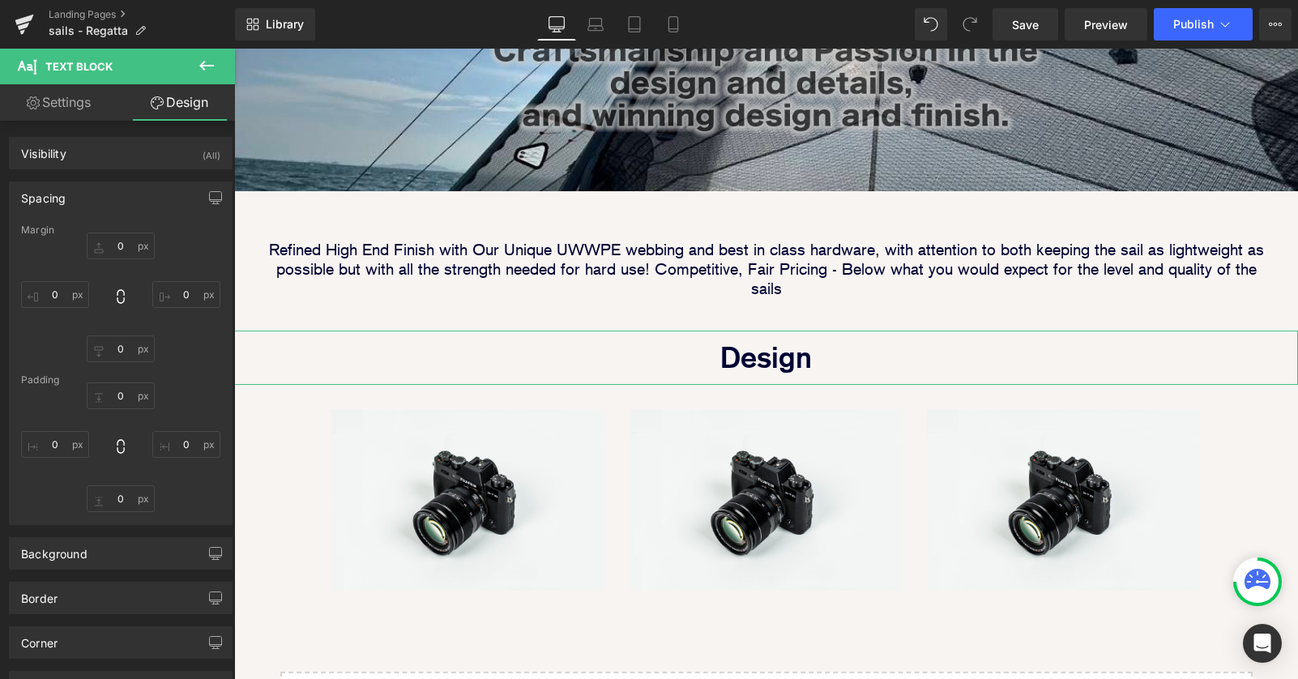
type input "0"
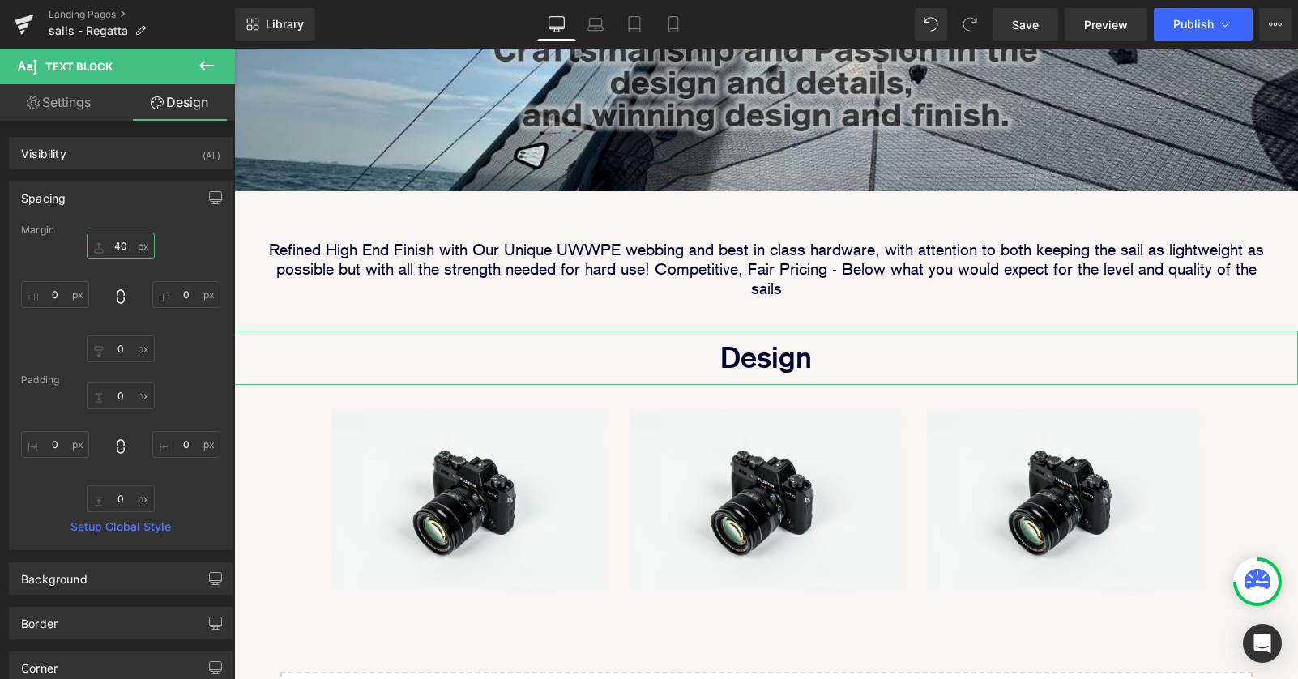
click at [117, 246] on input "40" at bounding box center [121, 245] width 68 height 27
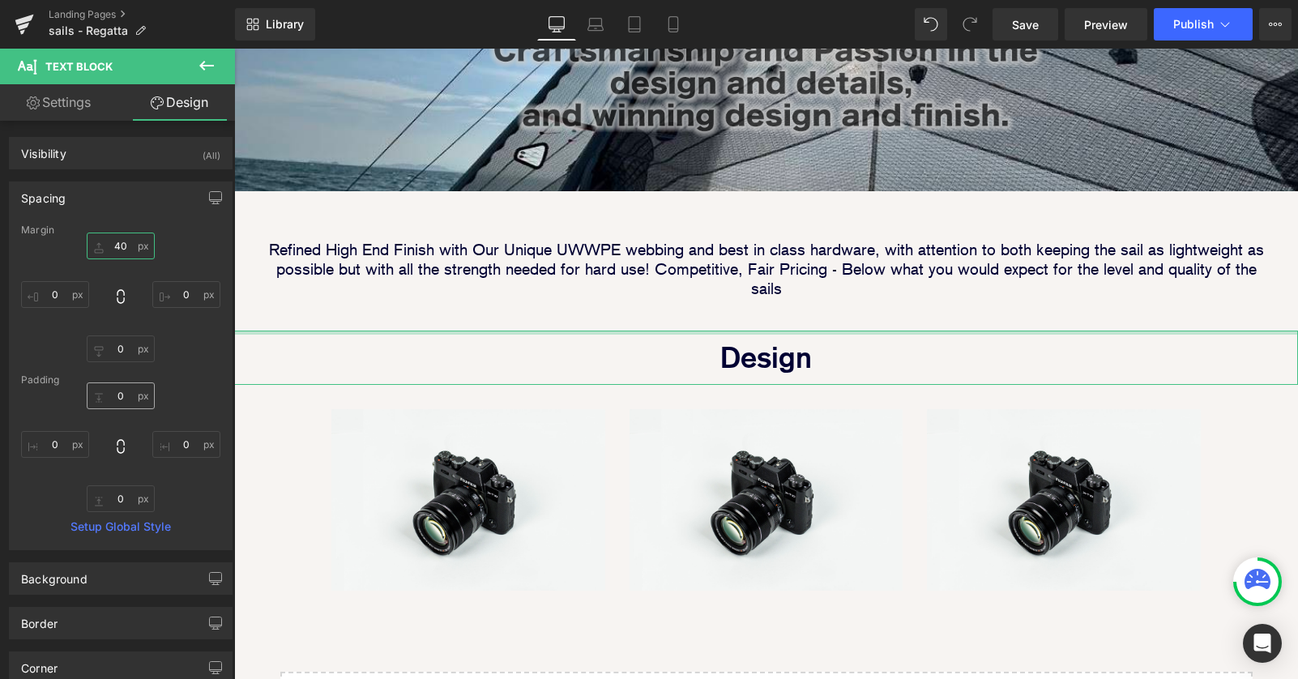
type input "60"
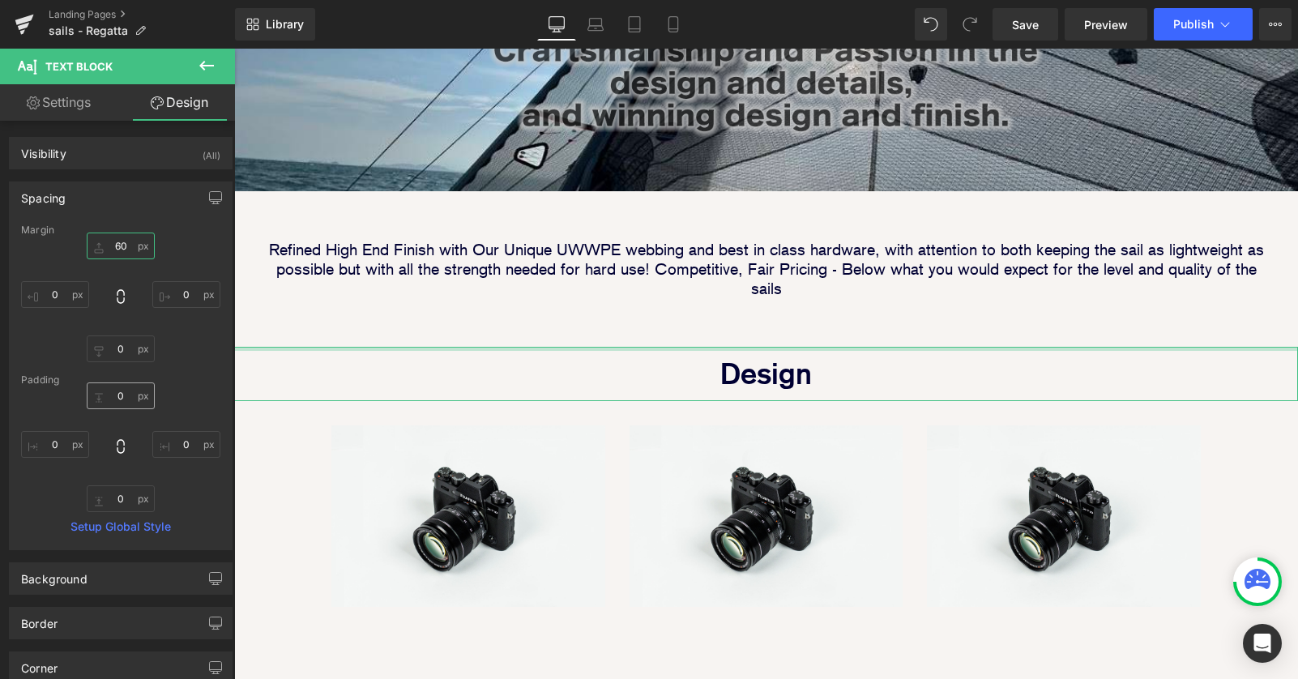
scroll to position [1958, 1064]
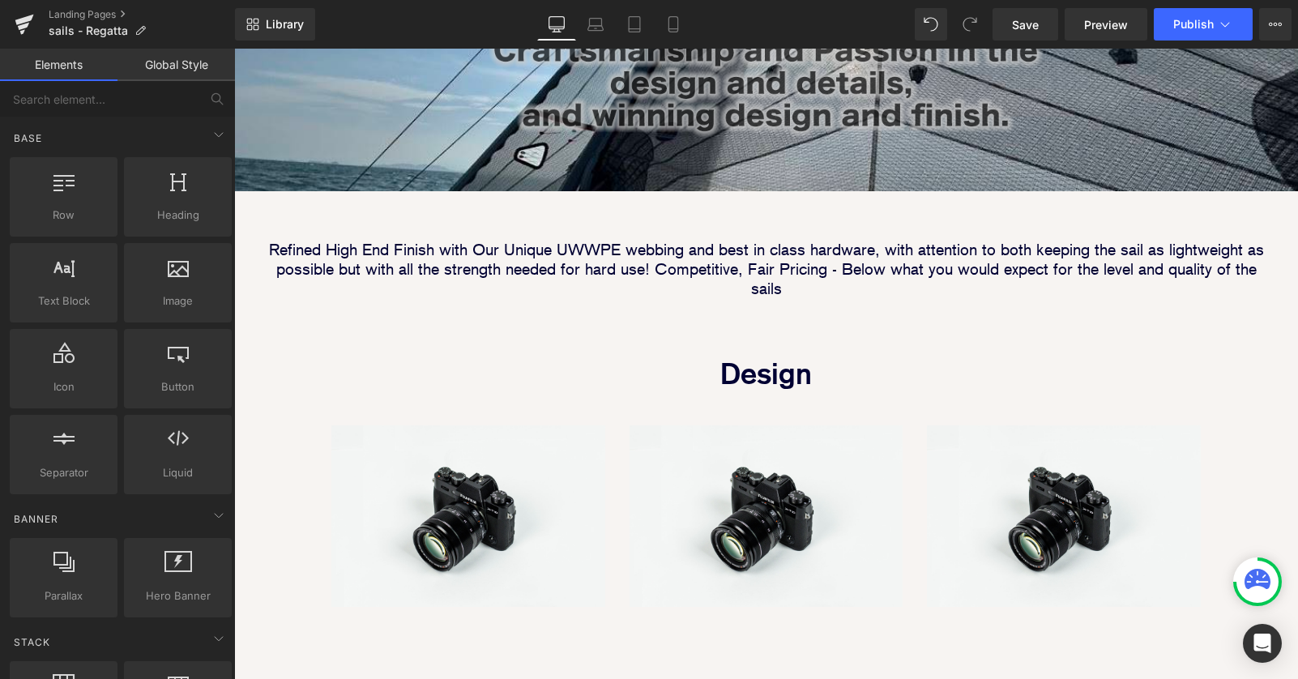
click at [278, 392] on div "Image Image Image Row Image Image Row Row Image Parallax 40px Refined High End …" at bounding box center [766, 147] width 1064 height 1348
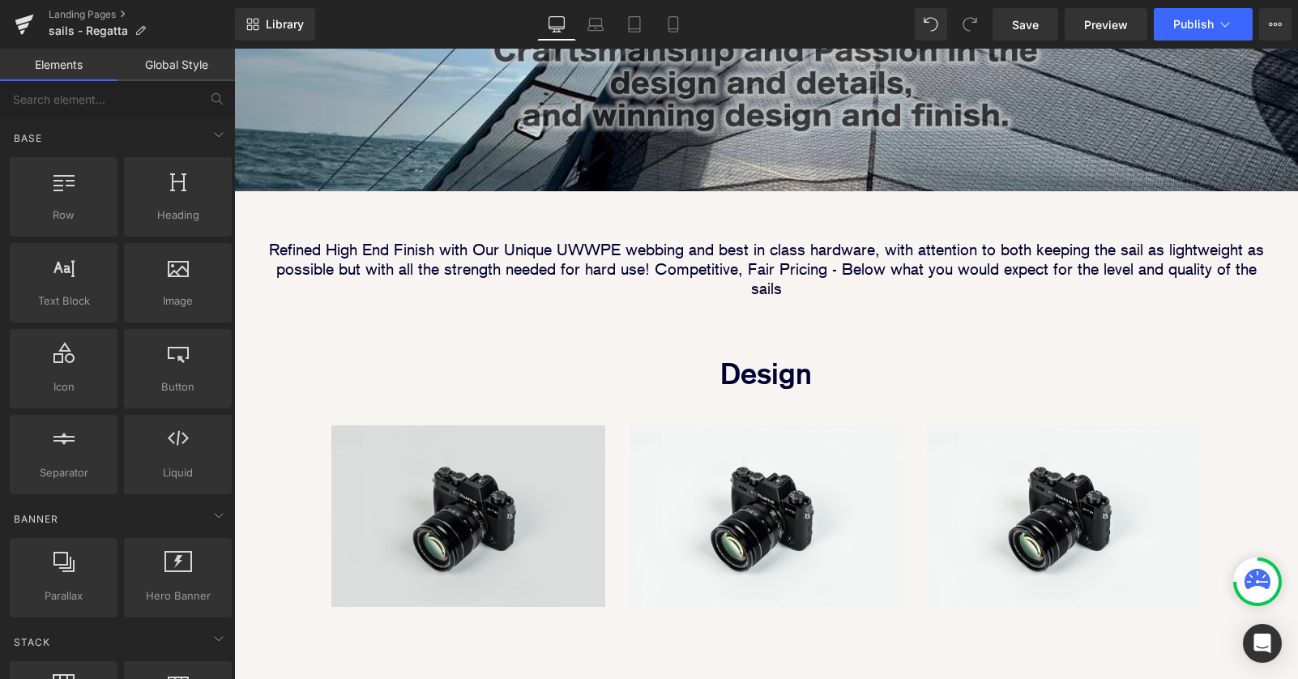
scroll to position [964, 0]
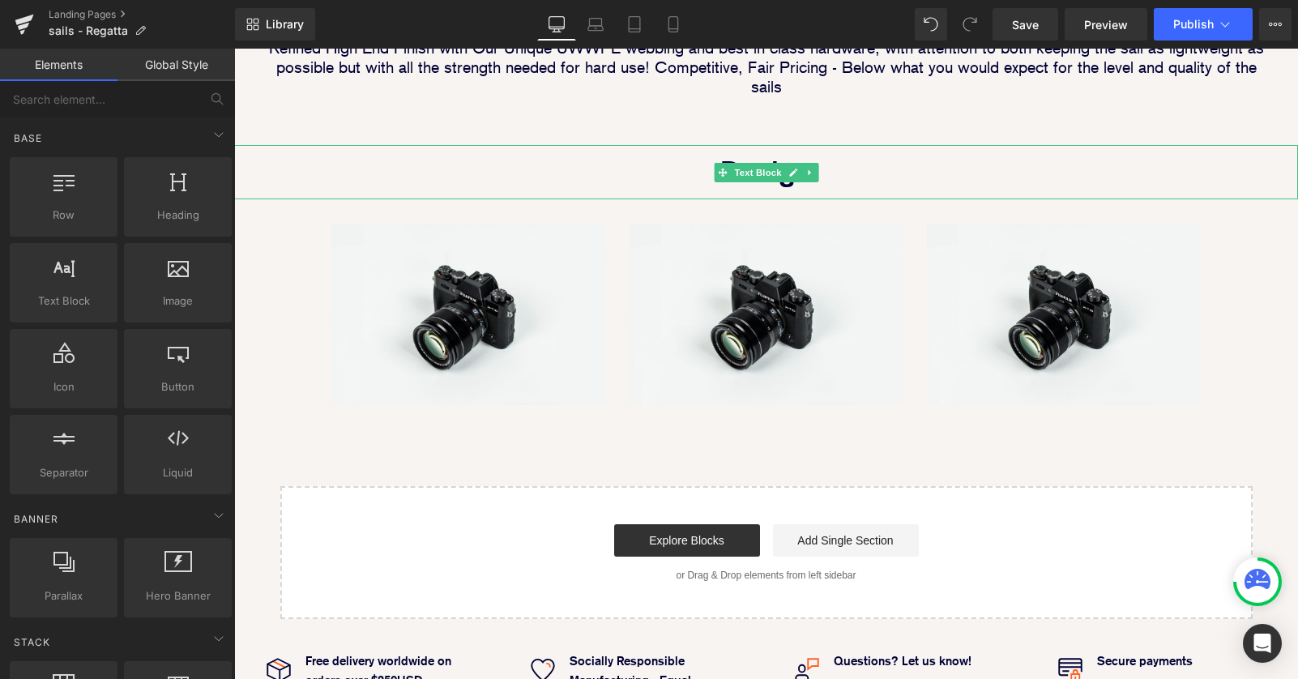
click at [557, 145] on p "Design" at bounding box center [766, 172] width 1064 height 54
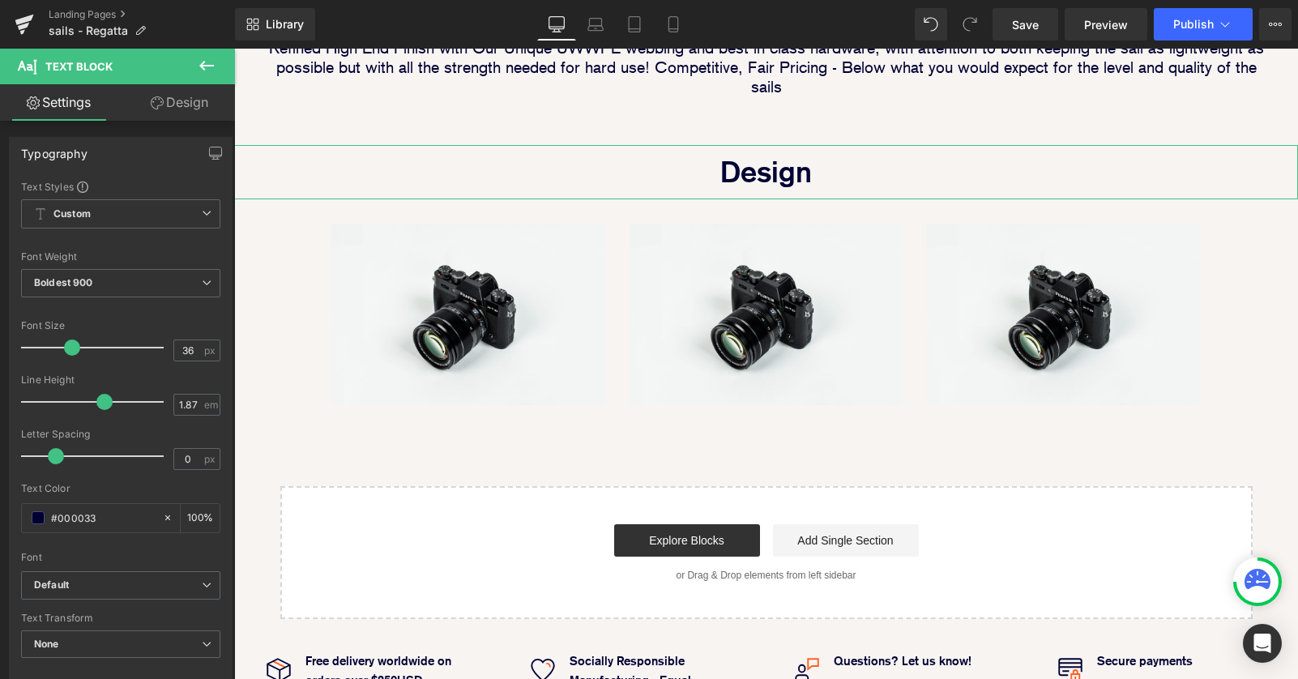
click at [181, 103] on link "Design" at bounding box center [179, 102] width 117 height 36
click at [0, 0] on div "Spacing" at bounding box center [0, 0] width 0 height 0
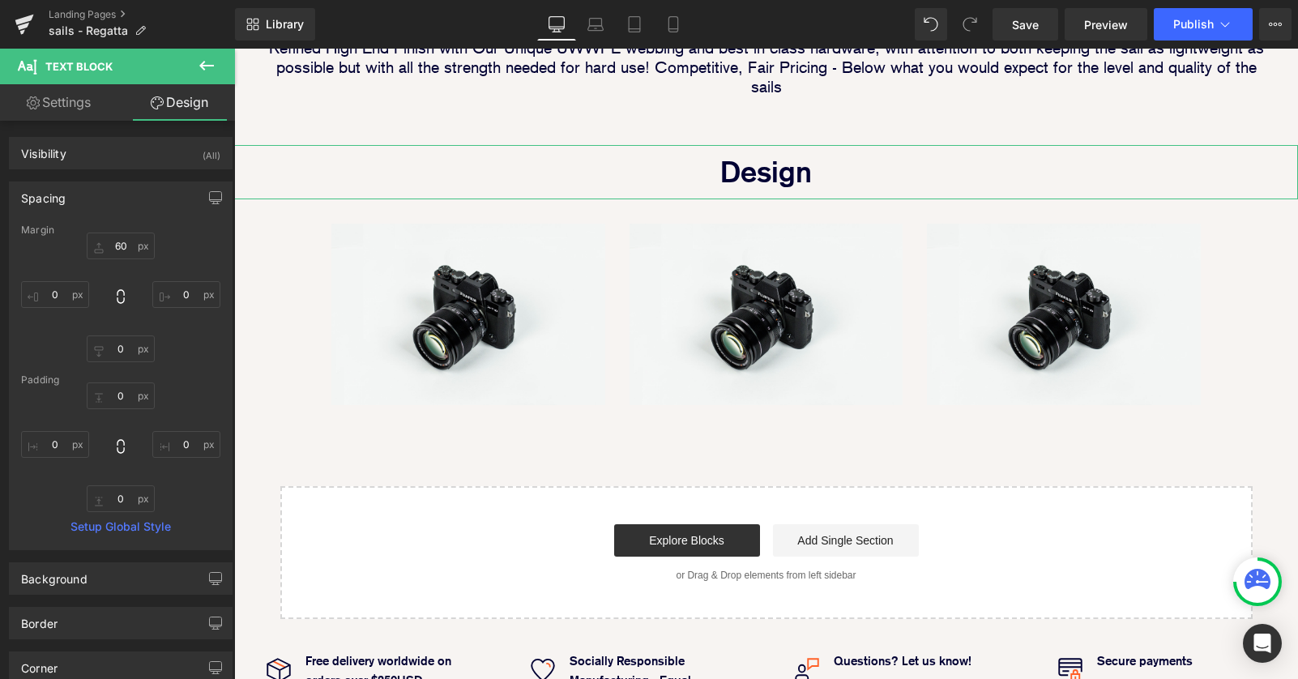
type input "60"
type input "0"
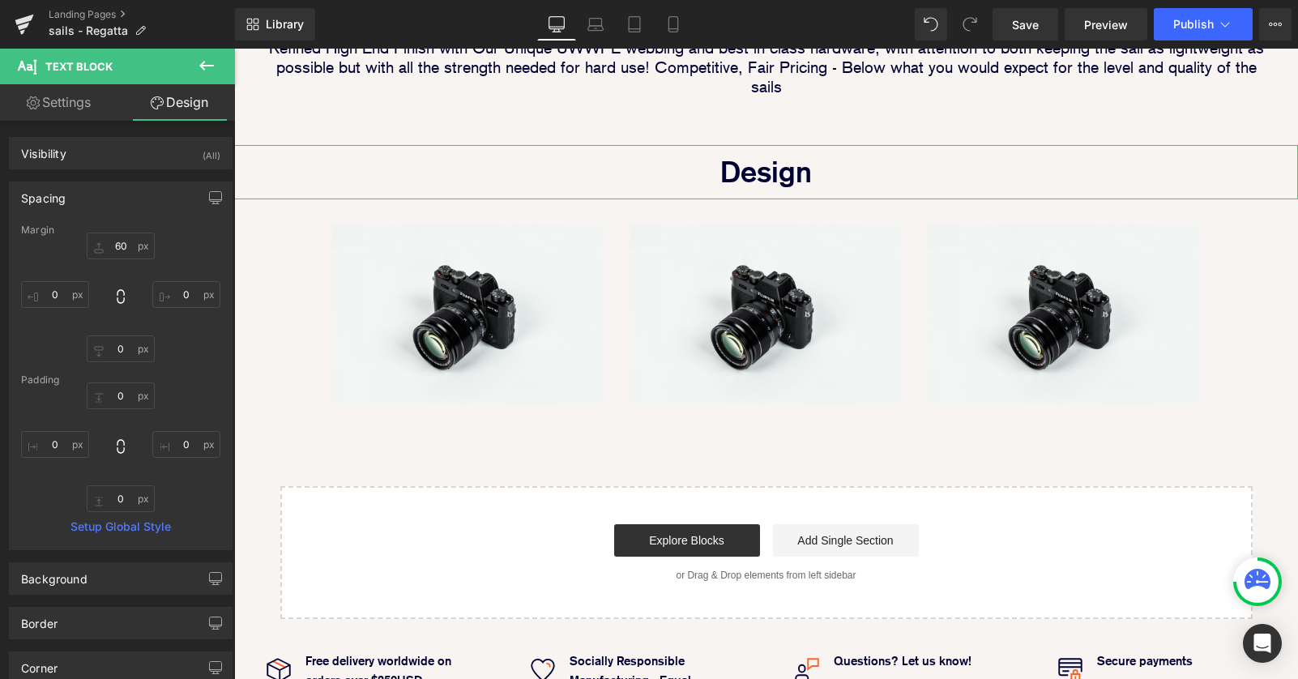
type input "0"
click at [143, 199] on div "Spacing" at bounding box center [121, 197] width 222 height 31
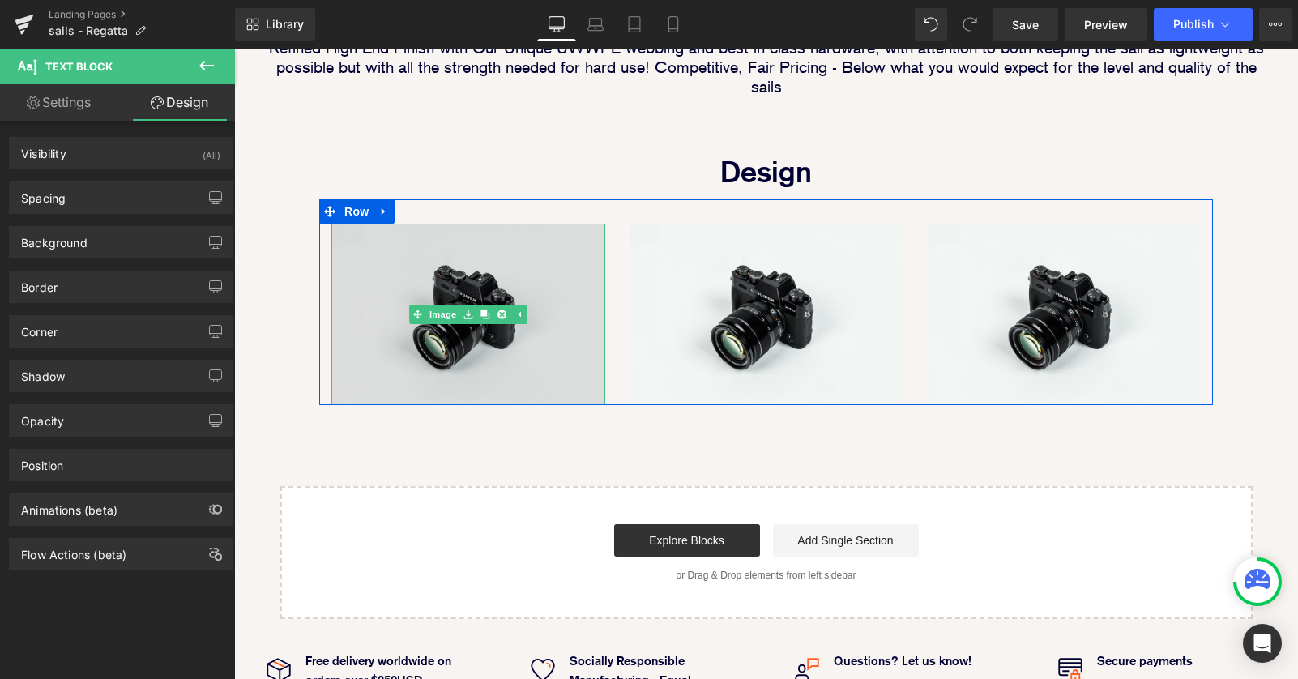
scroll to position [875, 0]
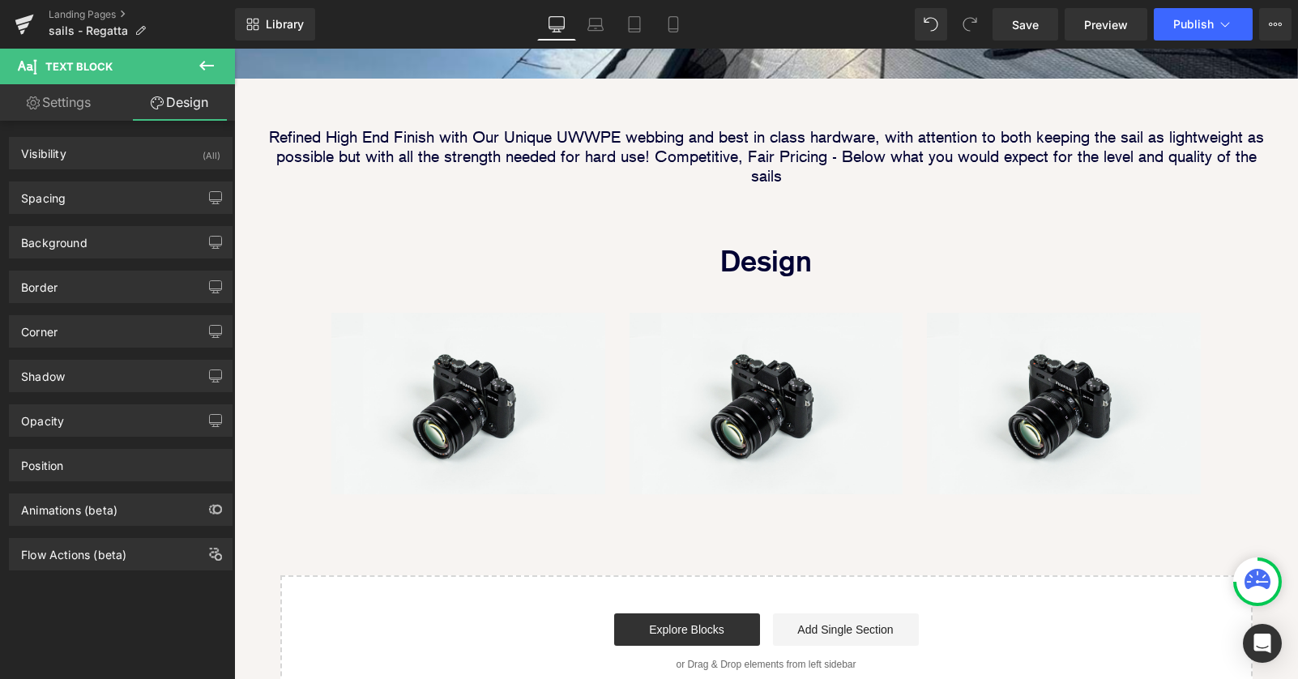
click at [204, 62] on icon at bounding box center [206, 66] width 15 height 10
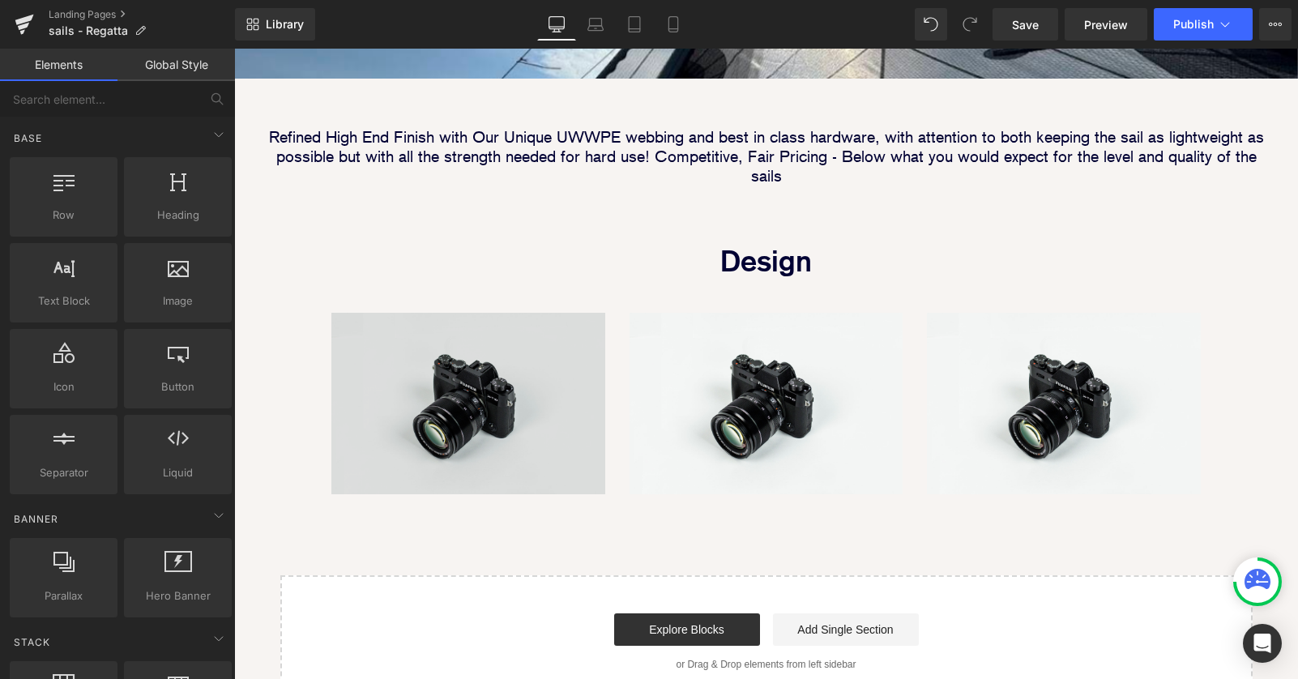
drag, startPoint x: 301, startPoint y: 334, endPoint x: 397, endPoint y: 180, distance: 181.6
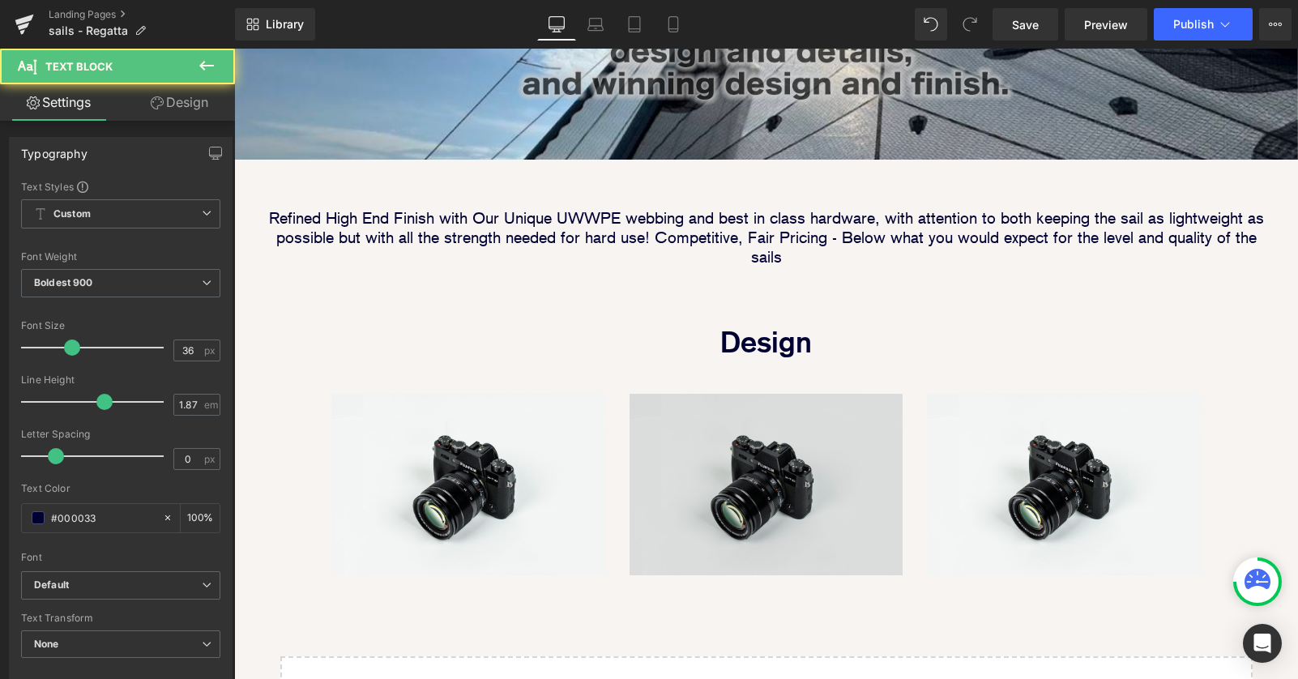
click at [579, 315] on p "Design" at bounding box center [766, 342] width 1064 height 54
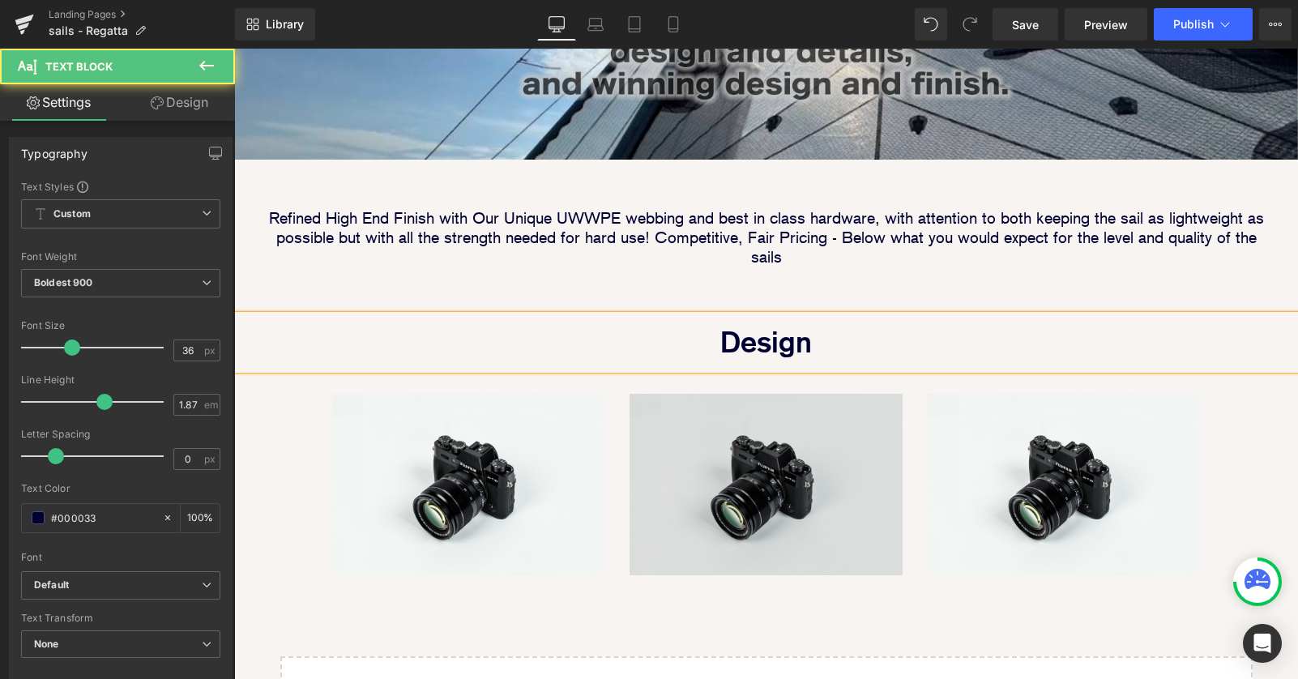
click at [647, 394] on img at bounding box center [766, 484] width 274 height 181
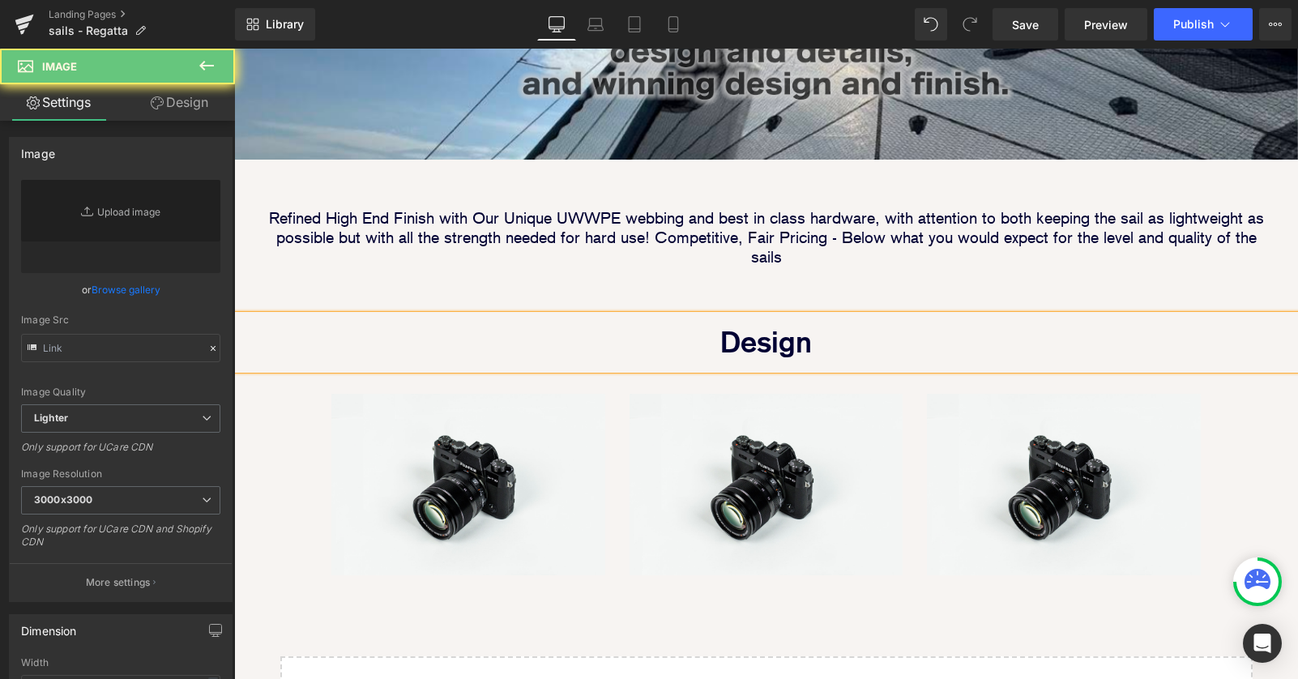
click at [210, 59] on icon at bounding box center [206, 65] width 19 height 19
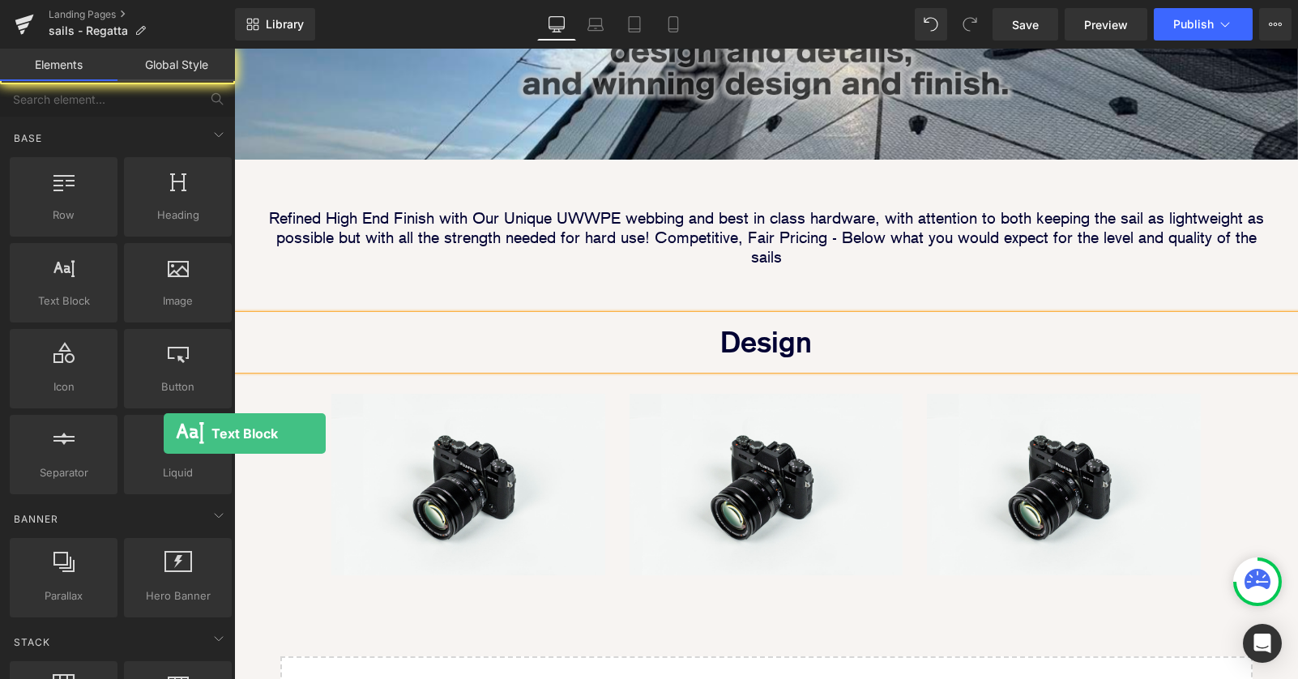
drag, startPoint x: 66, startPoint y: 288, endPoint x: 733, endPoint y: 15, distance: 720.7
click at [45, 322] on div "Text Block texts, paragraphs, contents, blocks" at bounding box center [63, 283] width 114 height 86
click at [1022, 24] on span "Save" at bounding box center [1025, 24] width 27 height 17
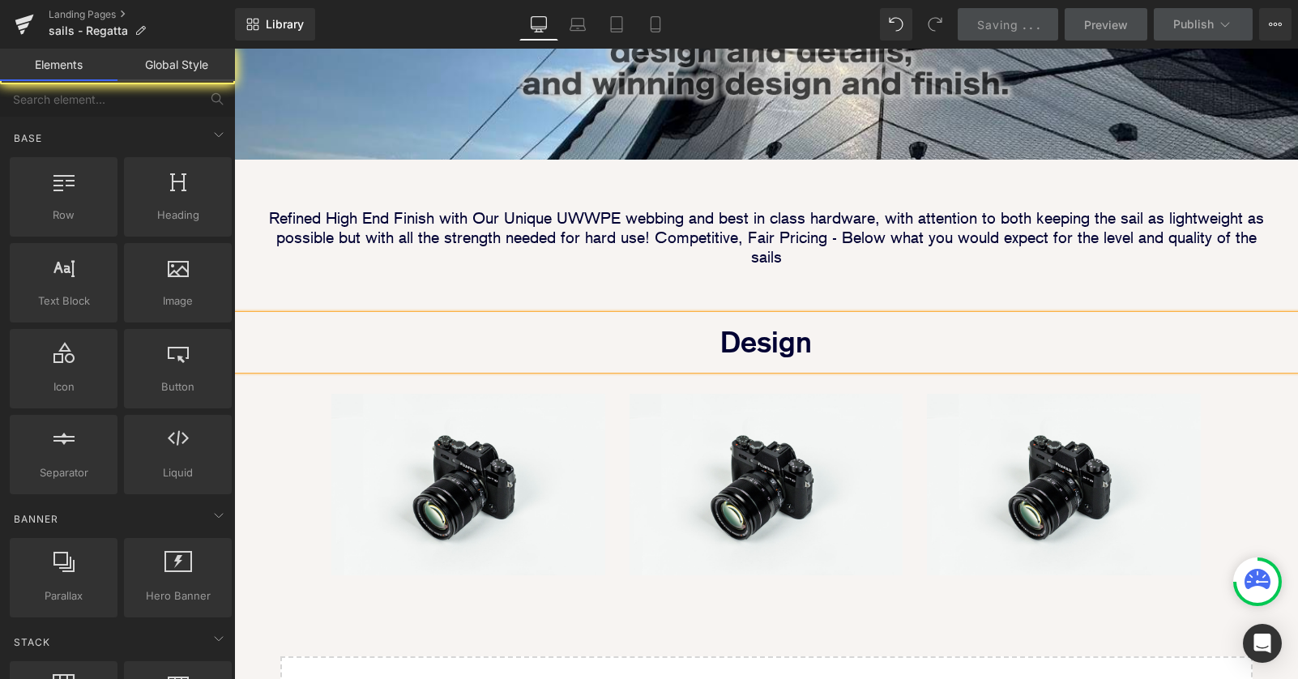
scroll to position [2039, 1064]
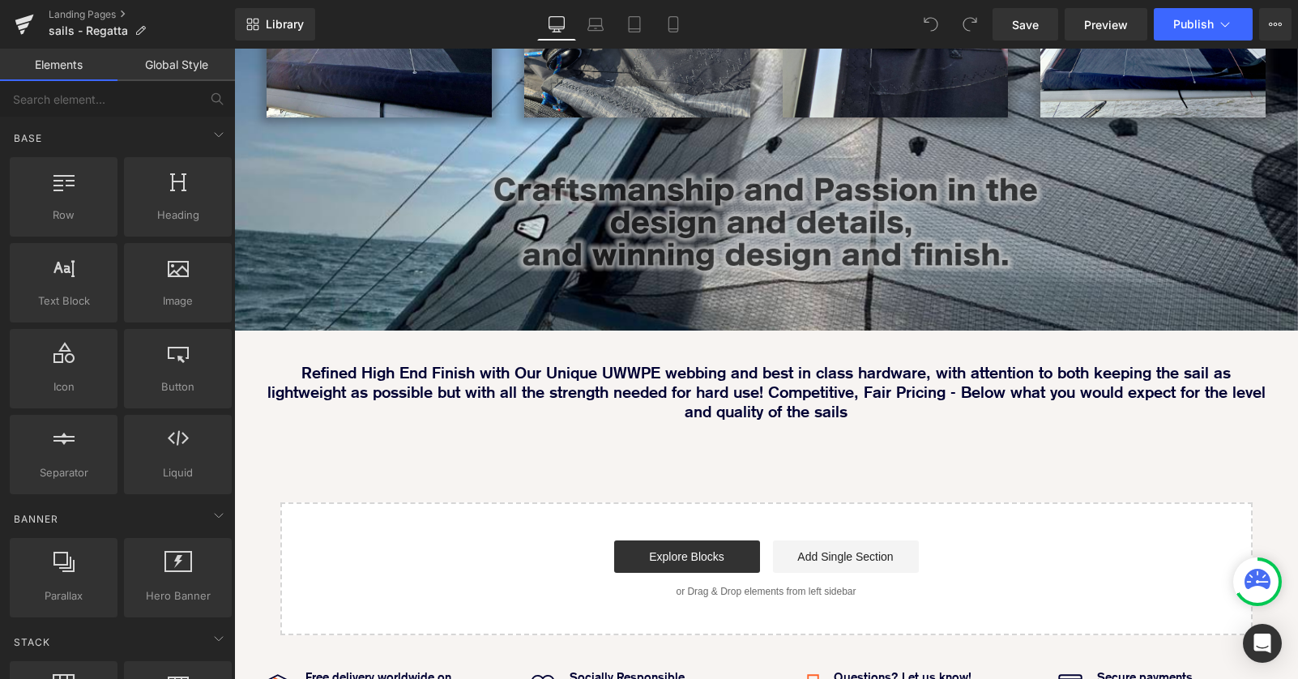
scroll to position [624, 0]
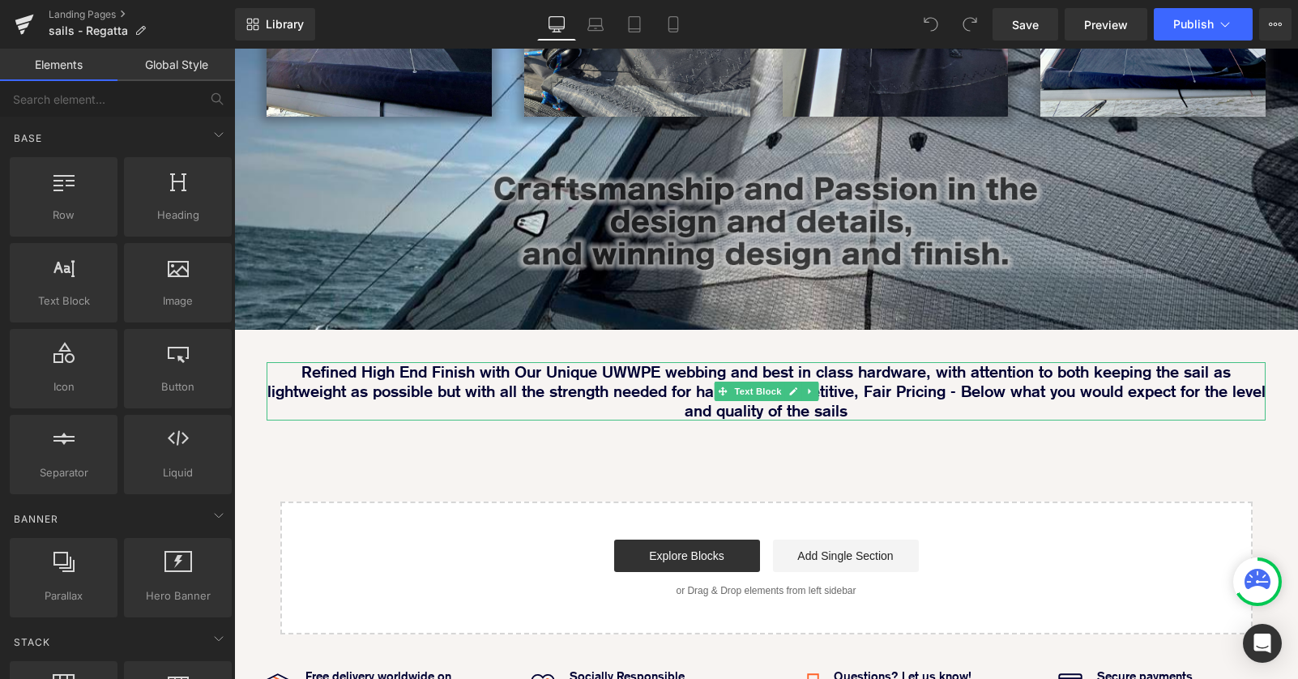
click at [857, 362] on p "Refined High End Finish with Our Unique UWWPE webbing and best in class hardwar…" at bounding box center [766, 391] width 999 height 58
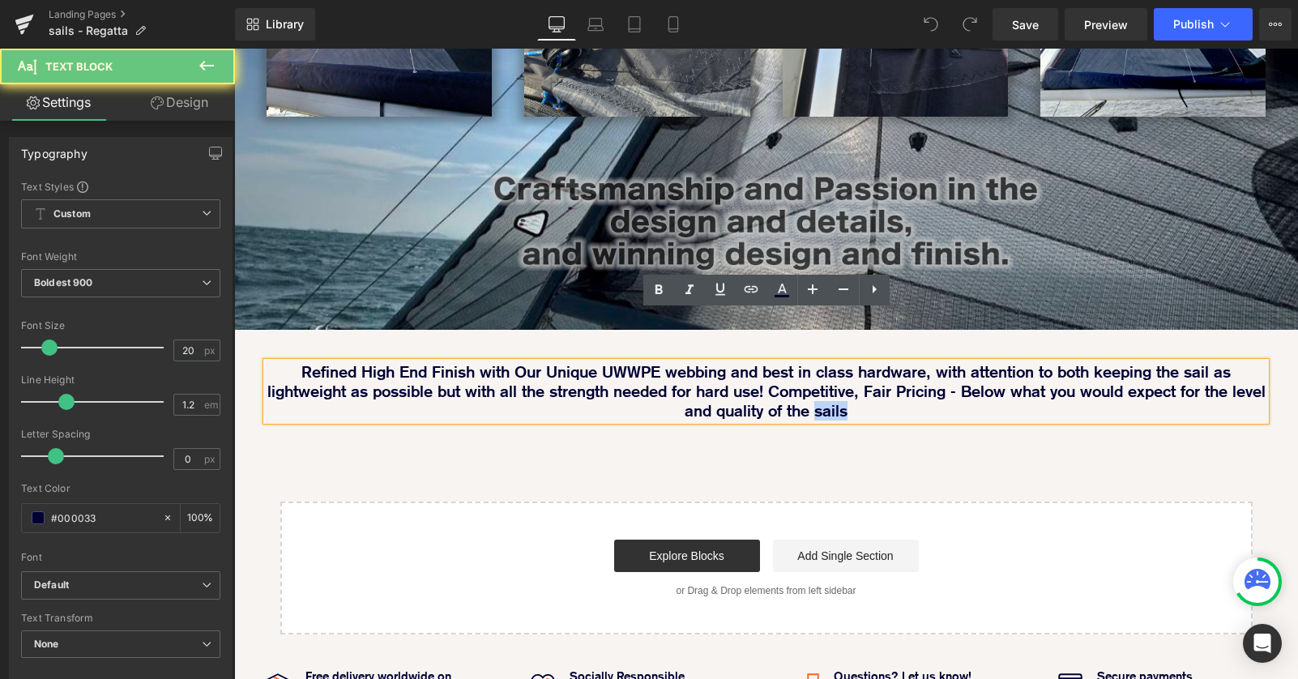
click at [857, 362] on p "Refined High End Finish with Our Unique UWWPE webbing and best in class hardwar…" at bounding box center [766, 391] width 999 height 58
click at [885, 369] on p "Refined High End Finish with Our Unique UWWPE webbing and best in class hardwar…" at bounding box center [766, 391] width 999 height 58
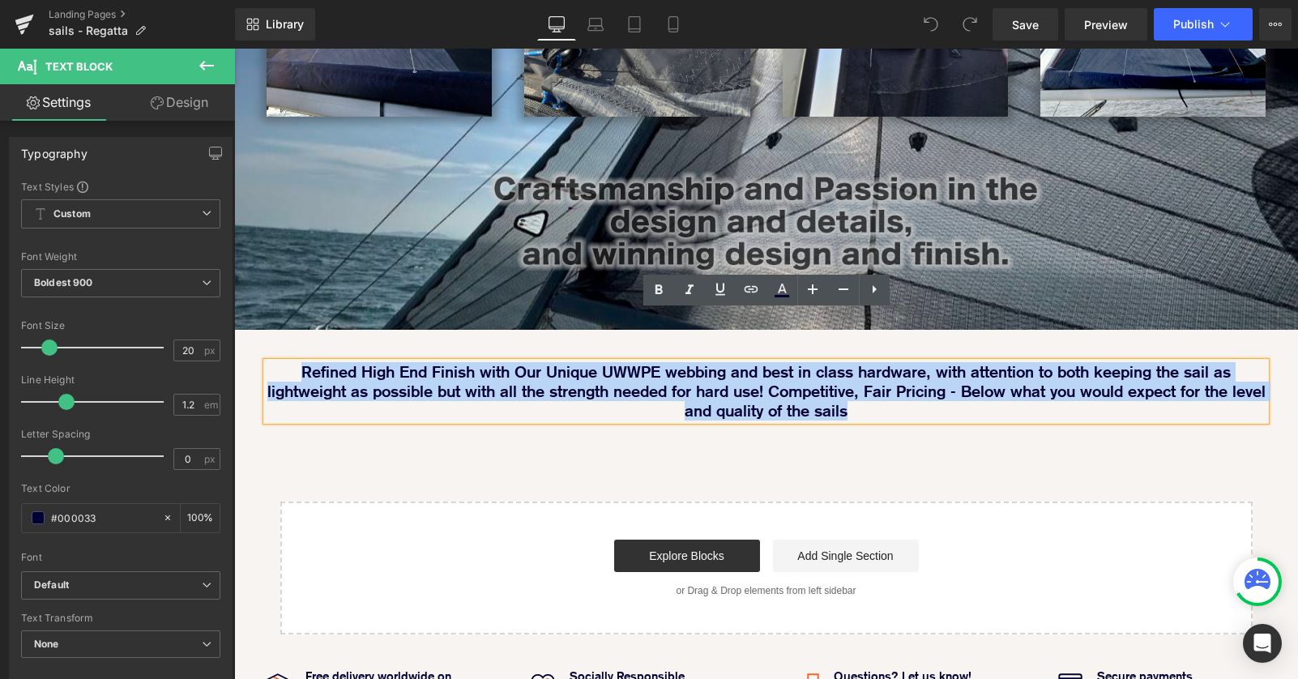
drag, startPoint x: 902, startPoint y: 363, endPoint x: 288, endPoint y: 318, distance: 615.7
click at [288, 362] on p "Refined High End Finish with Our Unique UWWPE webbing and best in class hardwar…" at bounding box center [766, 391] width 999 height 58
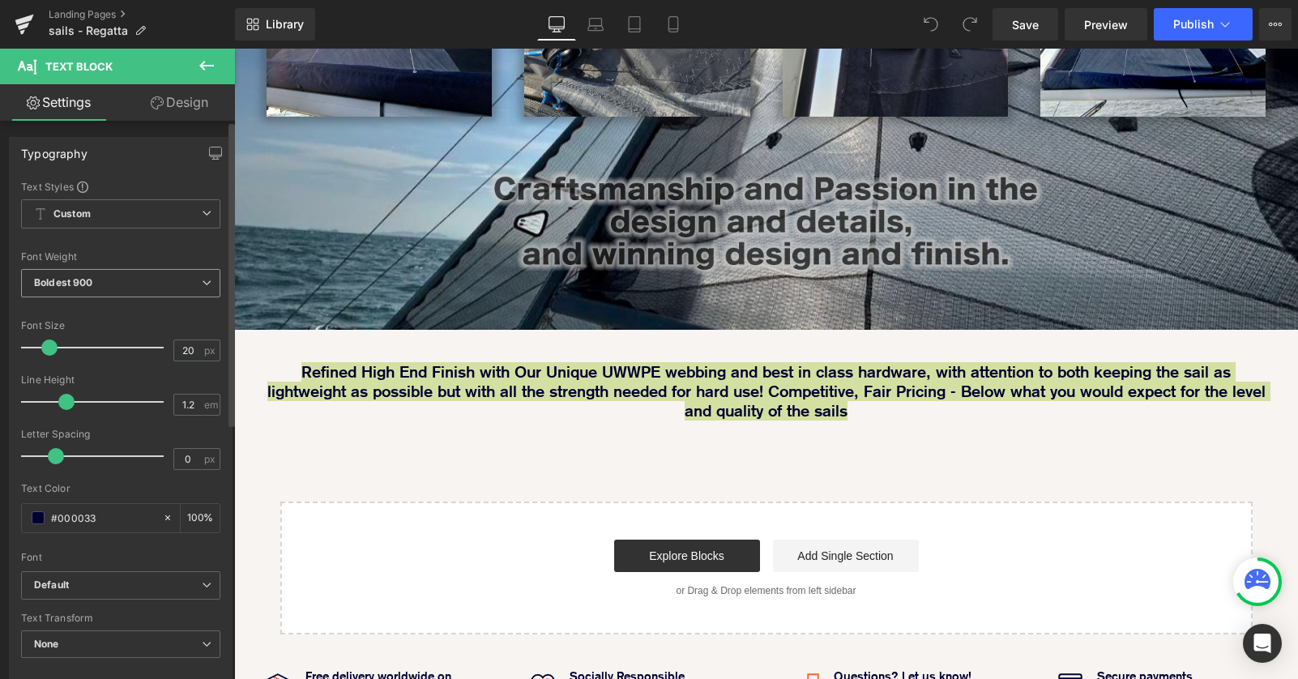
click at [198, 288] on span "Boldest 900" at bounding box center [120, 283] width 199 height 28
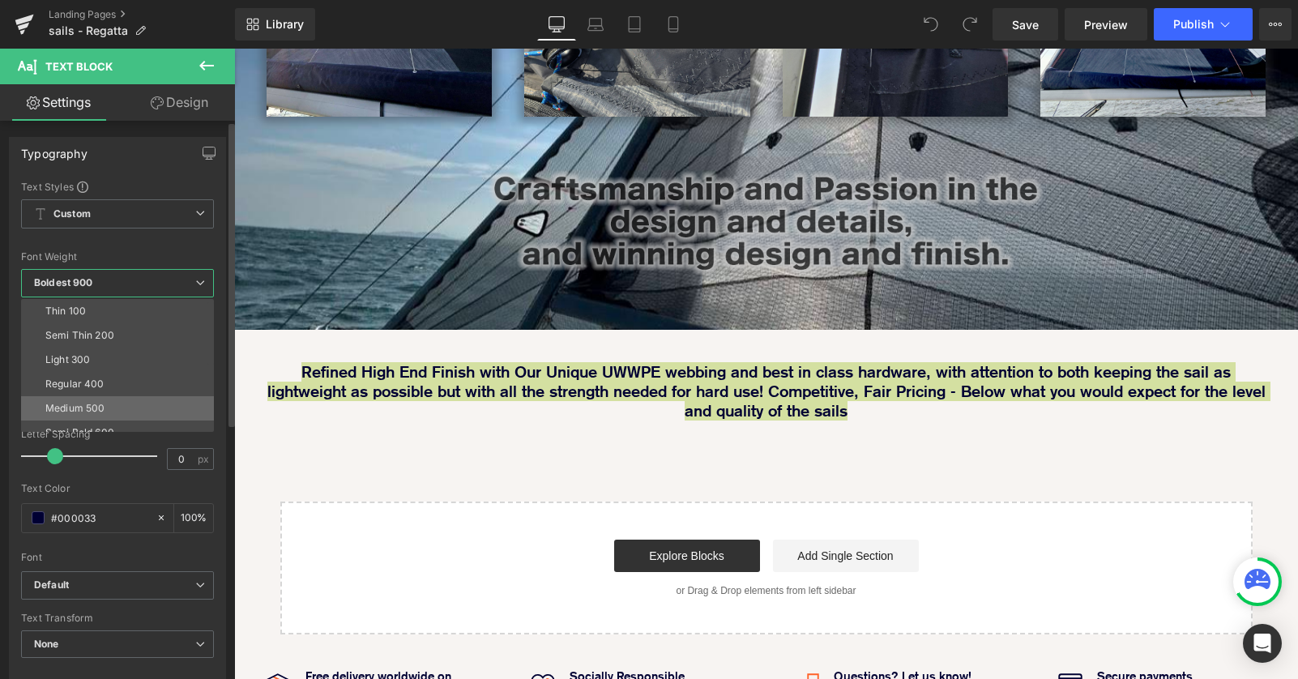
click at [146, 402] on li "Medium 500" at bounding box center [121, 408] width 200 height 24
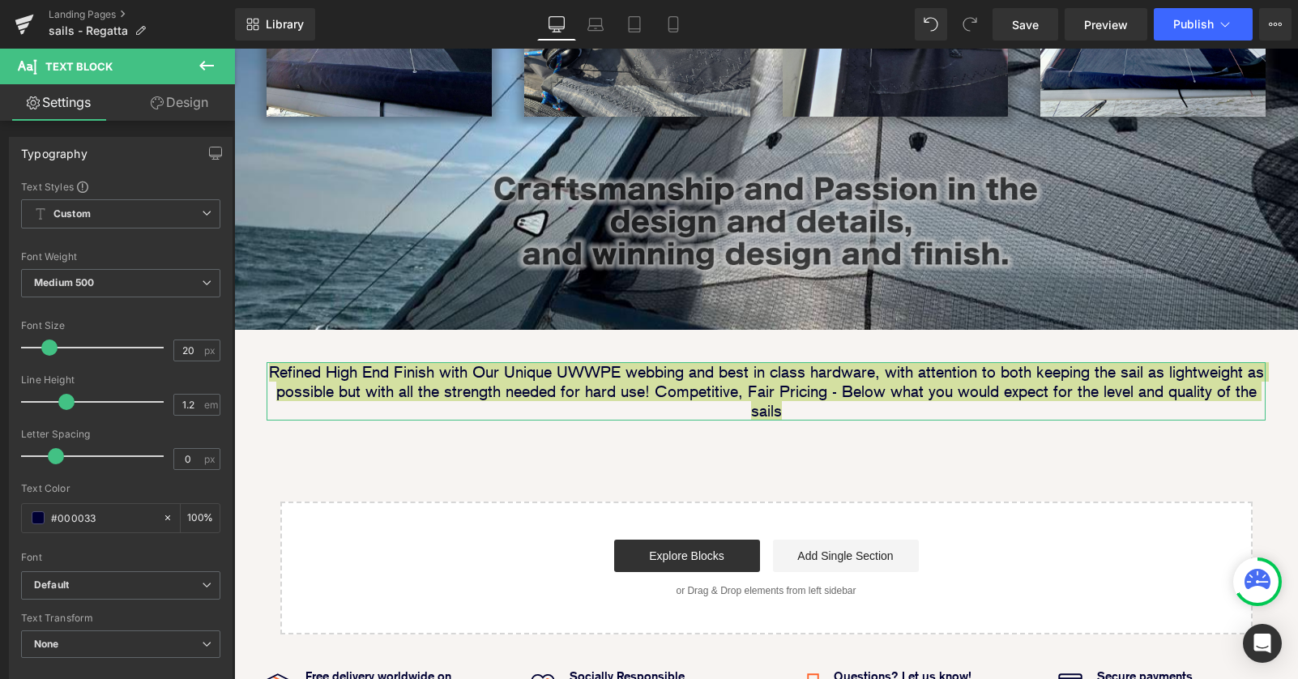
click at [194, 115] on link "Design" at bounding box center [179, 102] width 117 height 36
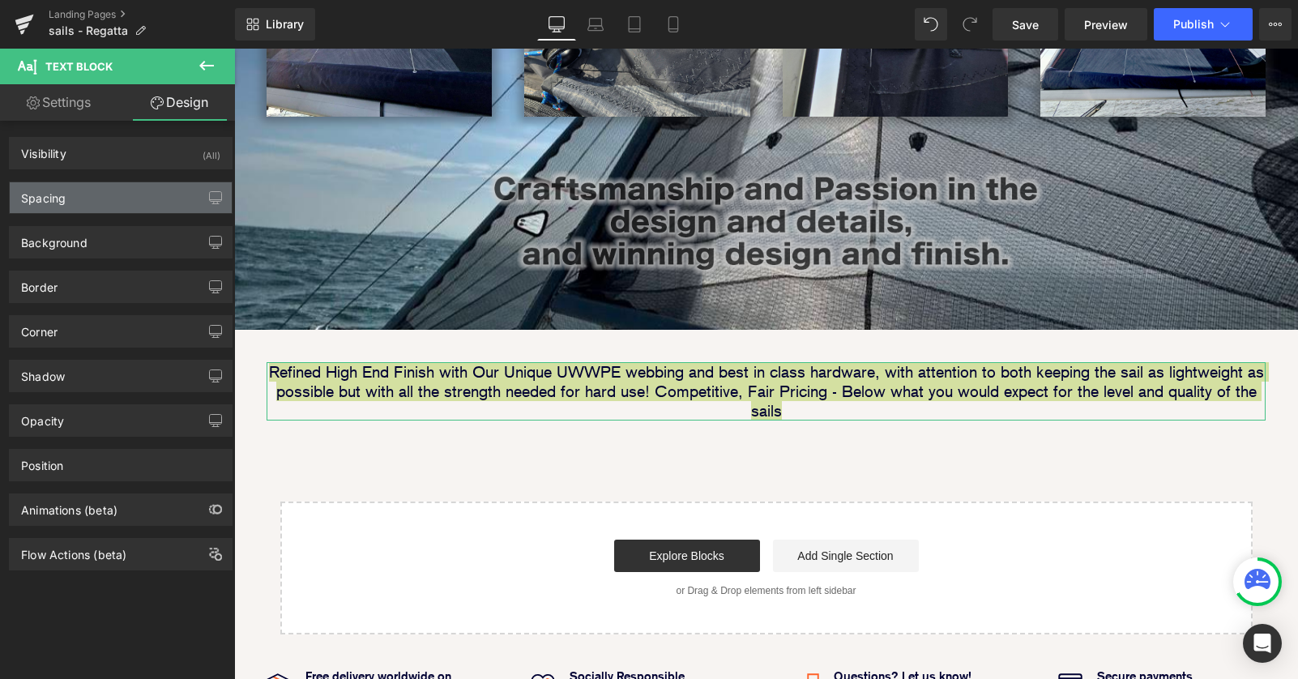
click at [158, 195] on div "Spacing" at bounding box center [121, 197] width 222 height 31
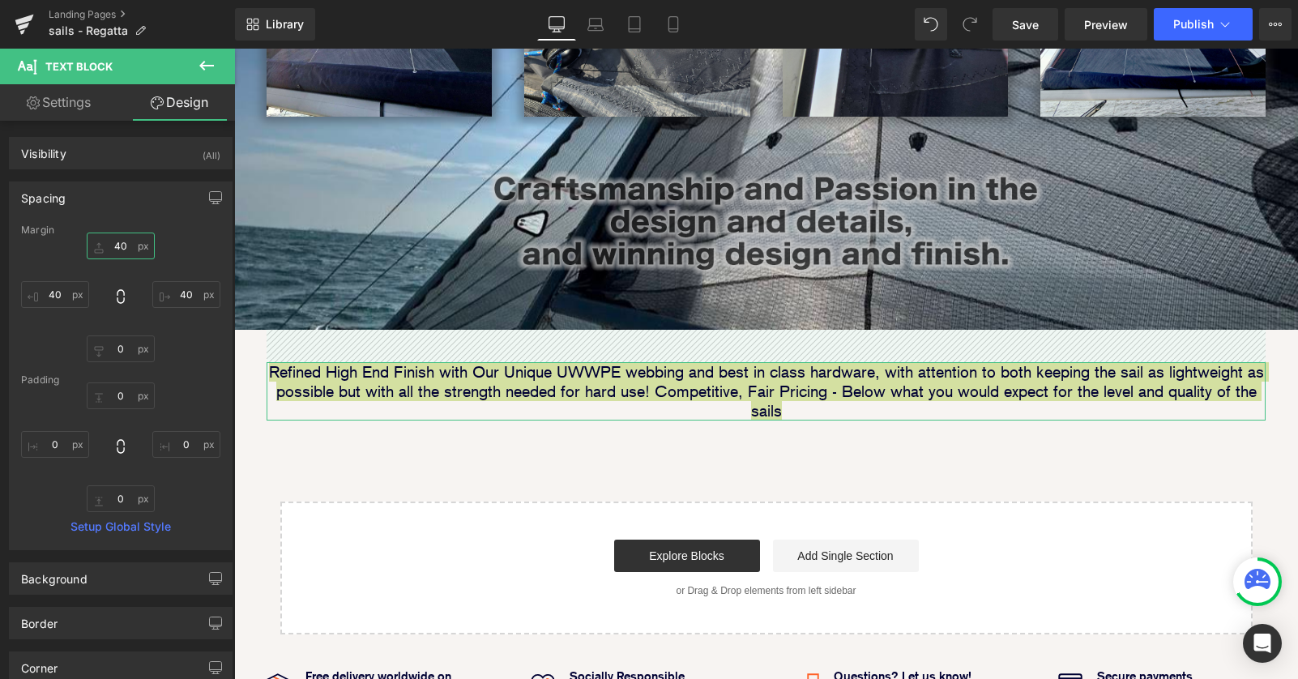
click at [116, 249] on input "40" at bounding box center [121, 245] width 68 height 27
type input "60"
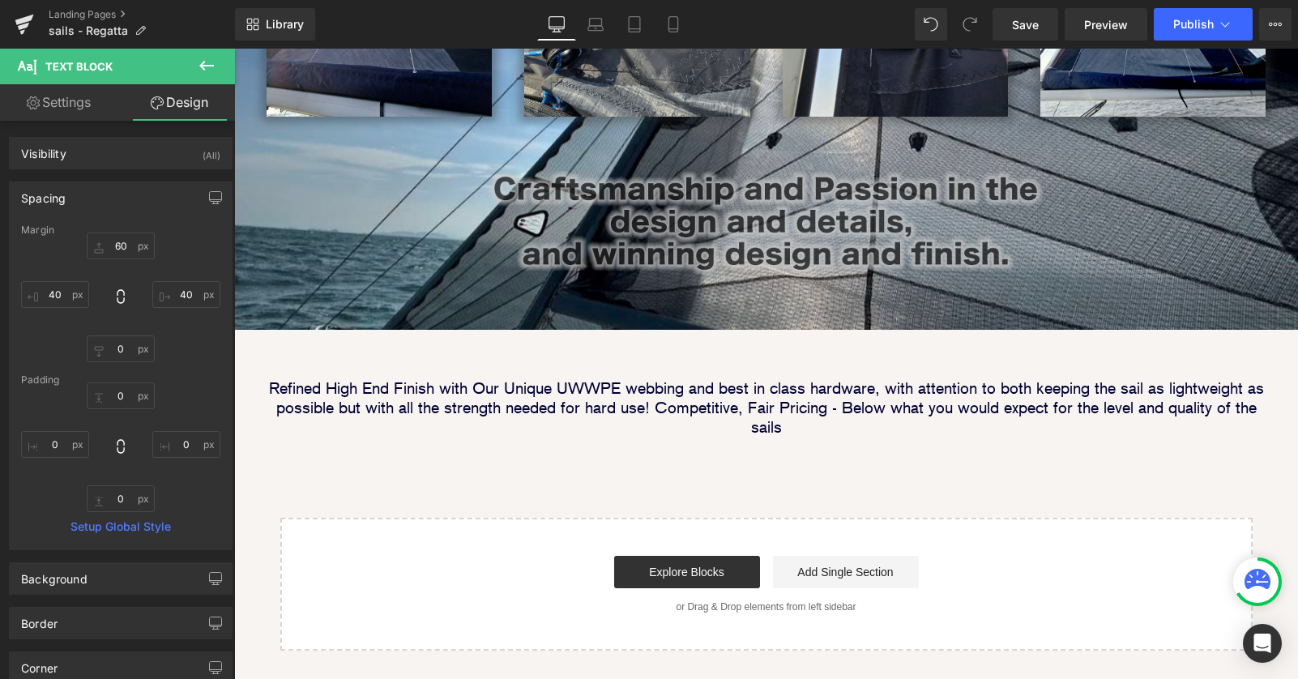
click at [628, 425] on div "Image Image Image Row Image Image Row Row Image Parallax Refined High End Finis…" at bounding box center [766, 130] width 1064 height 1039
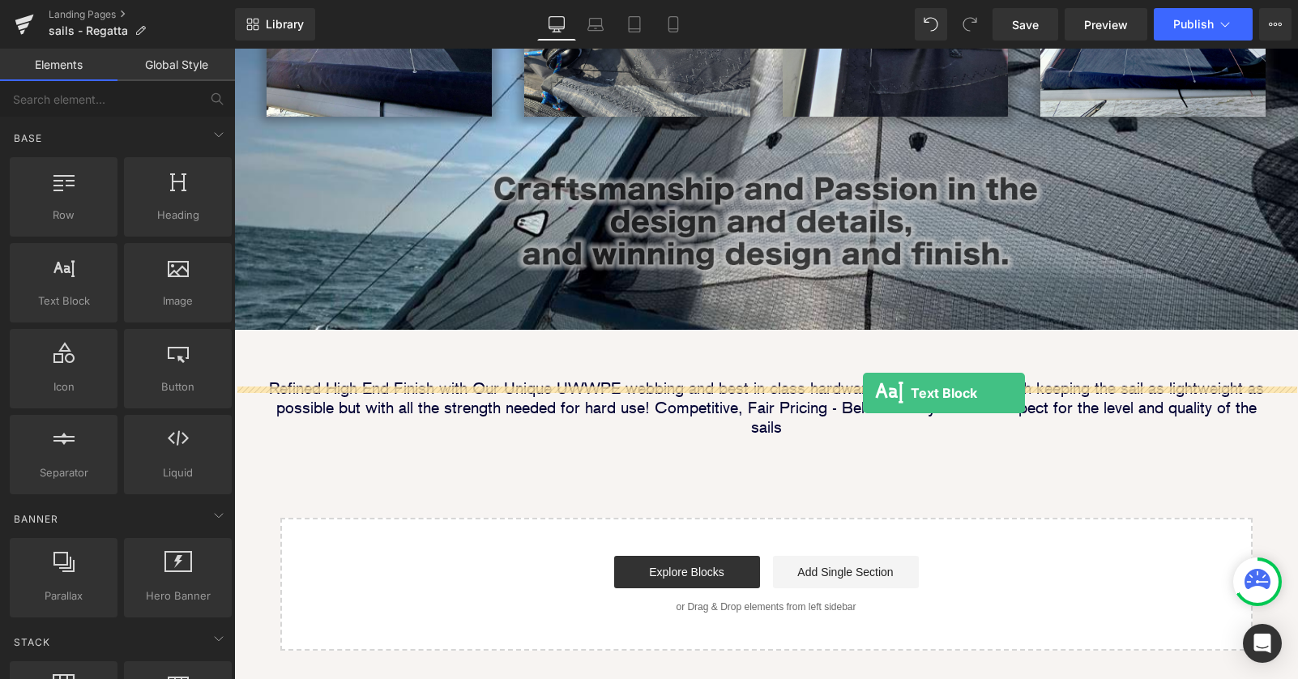
drag, startPoint x: 297, startPoint y: 327, endPoint x: 863, endPoint y: 392, distance: 569.1
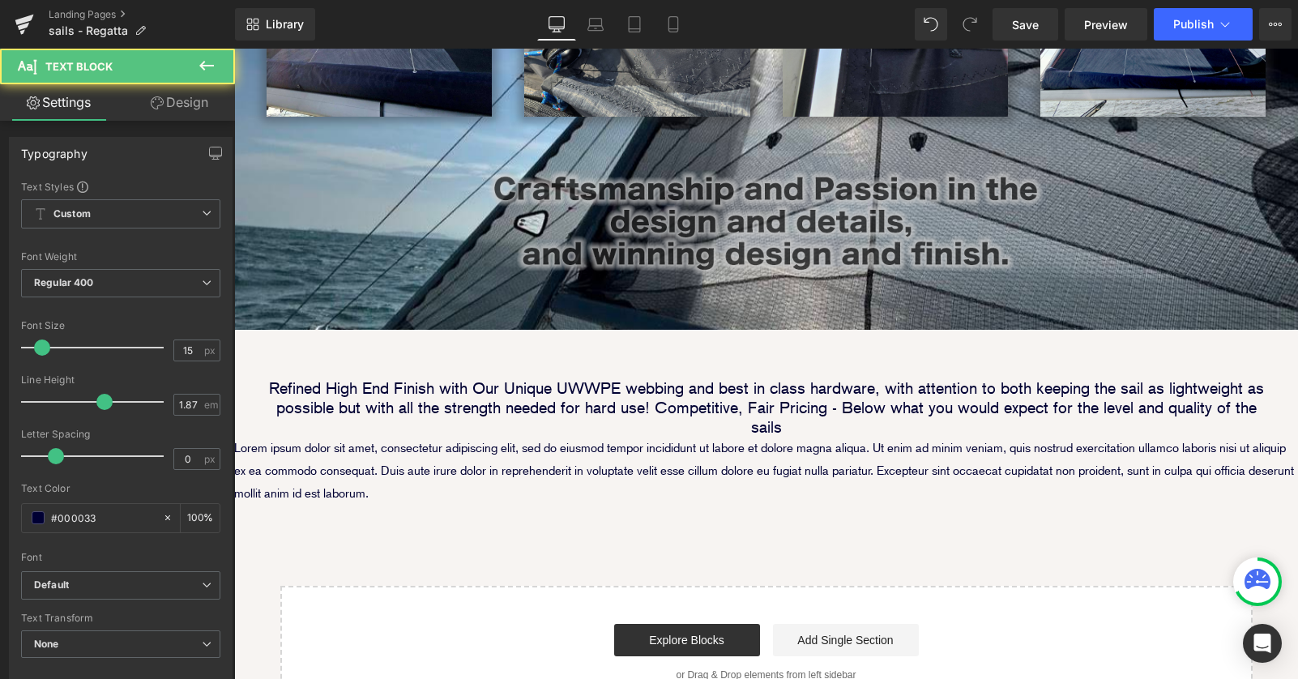
scroll to position [1718, 1064]
click at [731, 462] on span "Text Block" at bounding box center [757, 471] width 53 height 19
click at [664, 437] on p "Lorem ipsum dolor sit amet, consectetur adipiscing elit, sed do eiusmod tempor …" at bounding box center [766, 471] width 1064 height 68
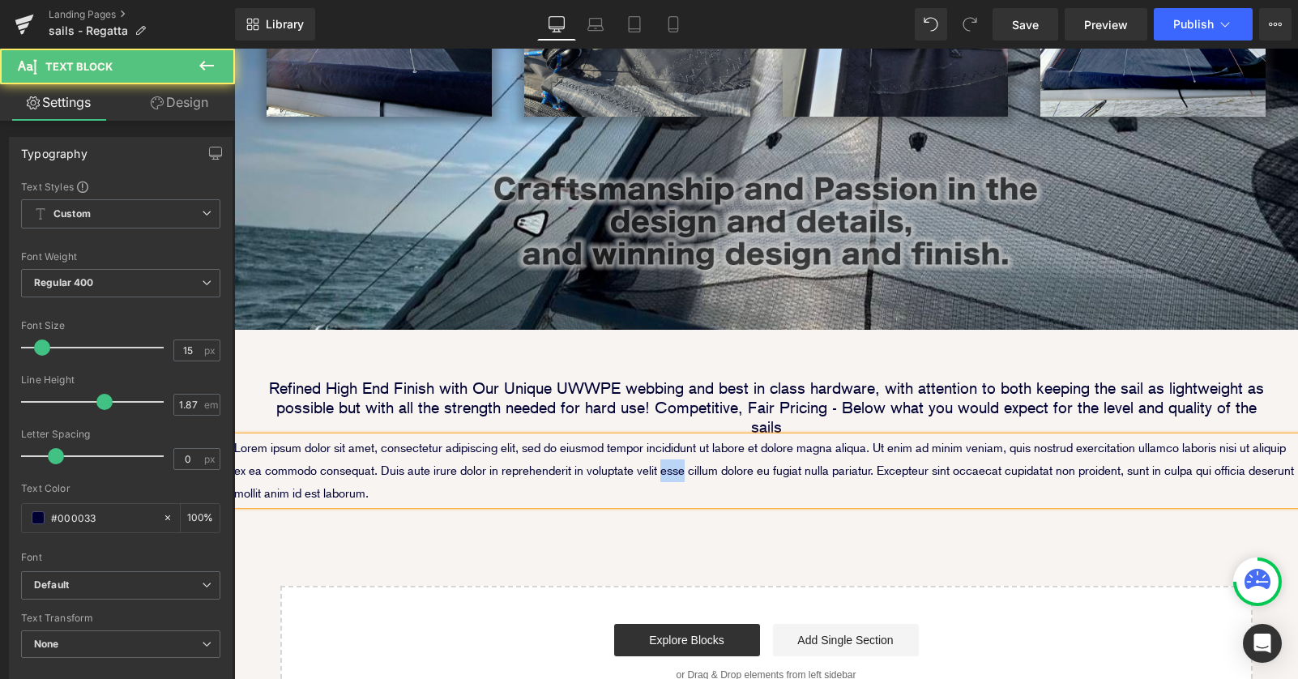
click at [663, 437] on p "Lorem ipsum dolor sit amet, consectetur adipiscing elit, sed do eiusmod tempor …" at bounding box center [766, 471] width 1064 height 68
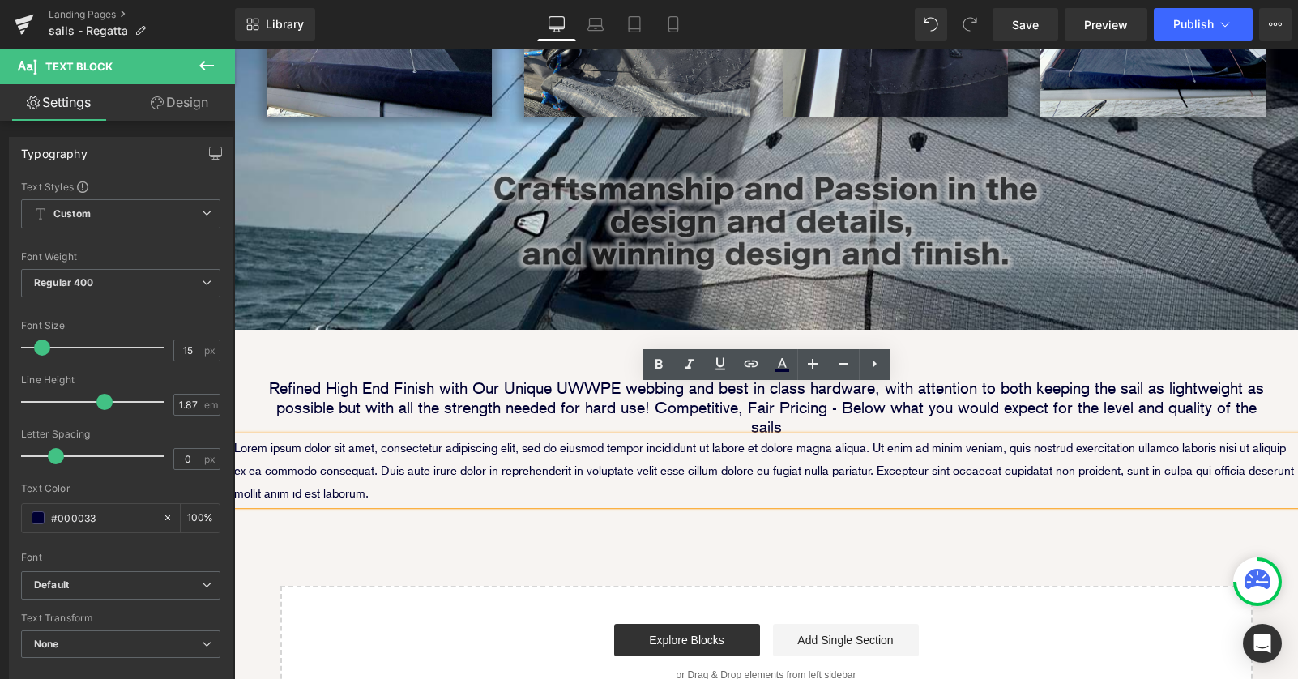
click at [451, 437] on p "Lorem ipsum dolor sit amet, consectetur adipiscing elit, sed do eiusmod tempor …" at bounding box center [766, 471] width 1064 height 68
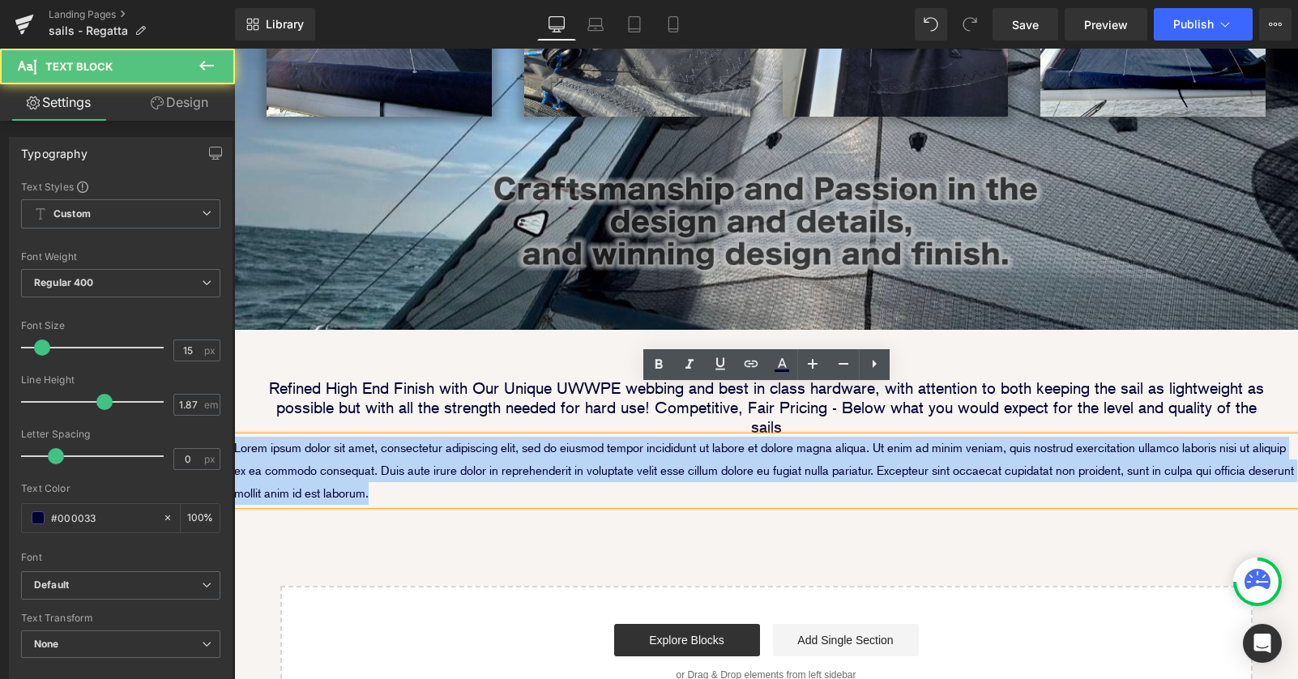
drag, startPoint x: 404, startPoint y: 445, endPoint x: 156, endPoint y: 374, distance: 258.5
click at [234, 374] on html "Sailing Gear Canvas Sails Rope / Rigging About Robship Resources Where to Buy J…" at bounding box center [766, 309] width 1064 height 1768
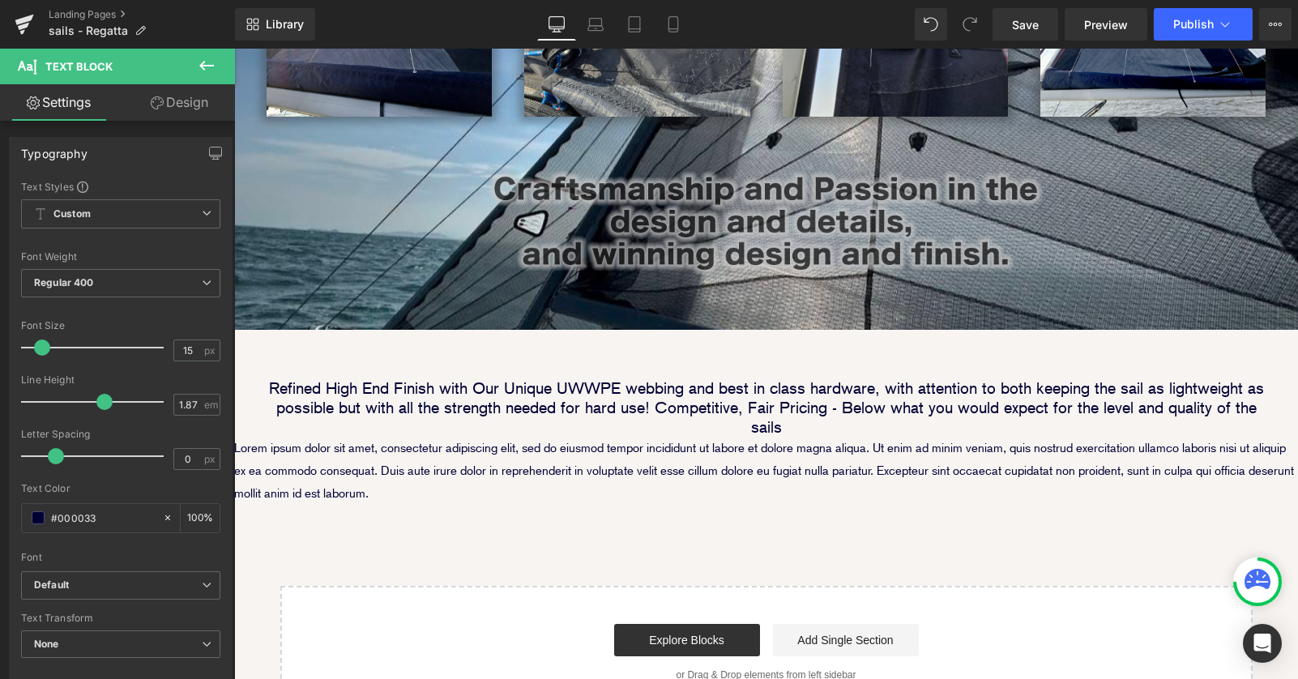
scroll to position [1673, 1064]
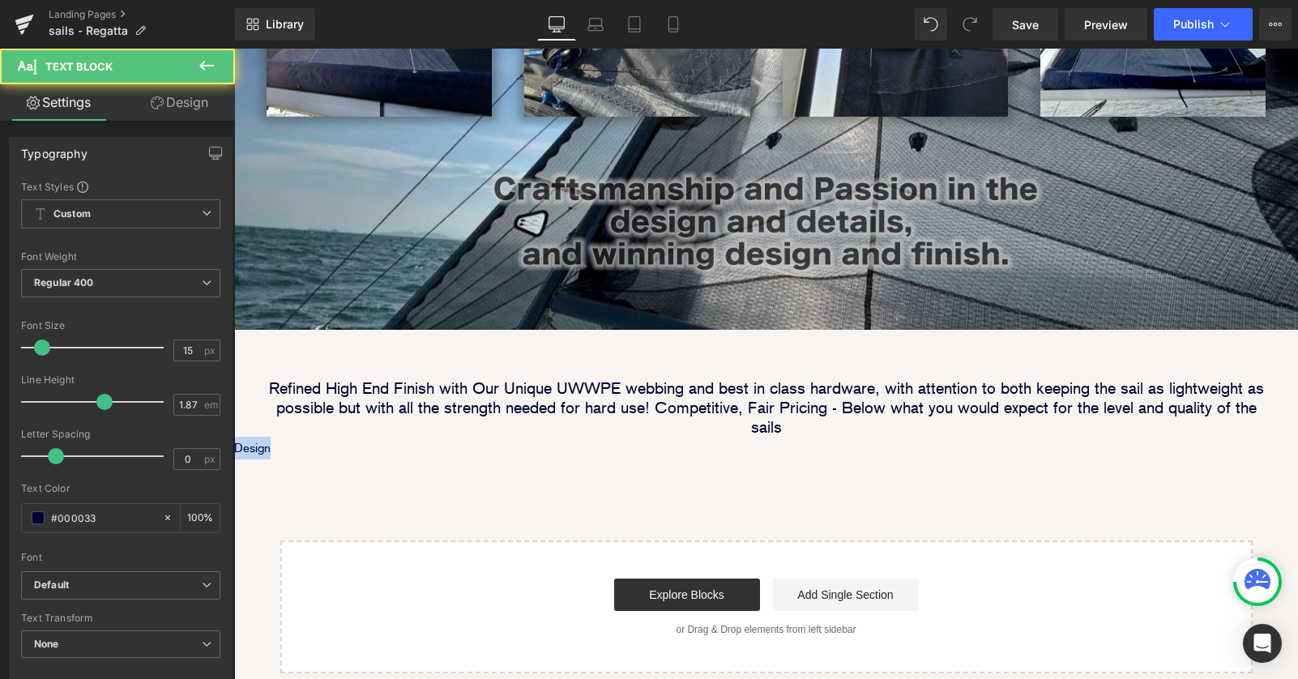
drag, startPoint x: 279, startPoint y: 402, endPoint x: 215, endPoint y: 402, distance: 63.2
click at [234, 402] on html "Sailing Gear Canvas Sails Rope / Rigging About Robship Resources Where to Buy J…" at bounding box center [766, 286] width 1064 height 1723
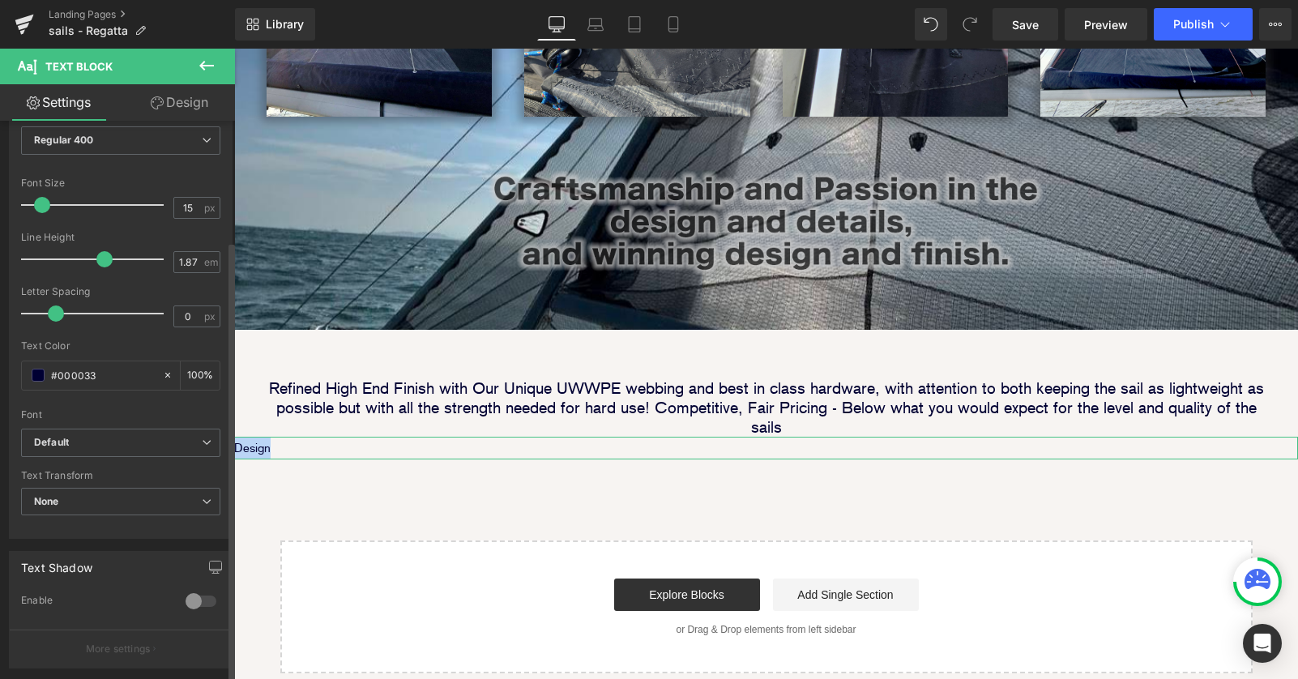
scroll to position [320, 0]
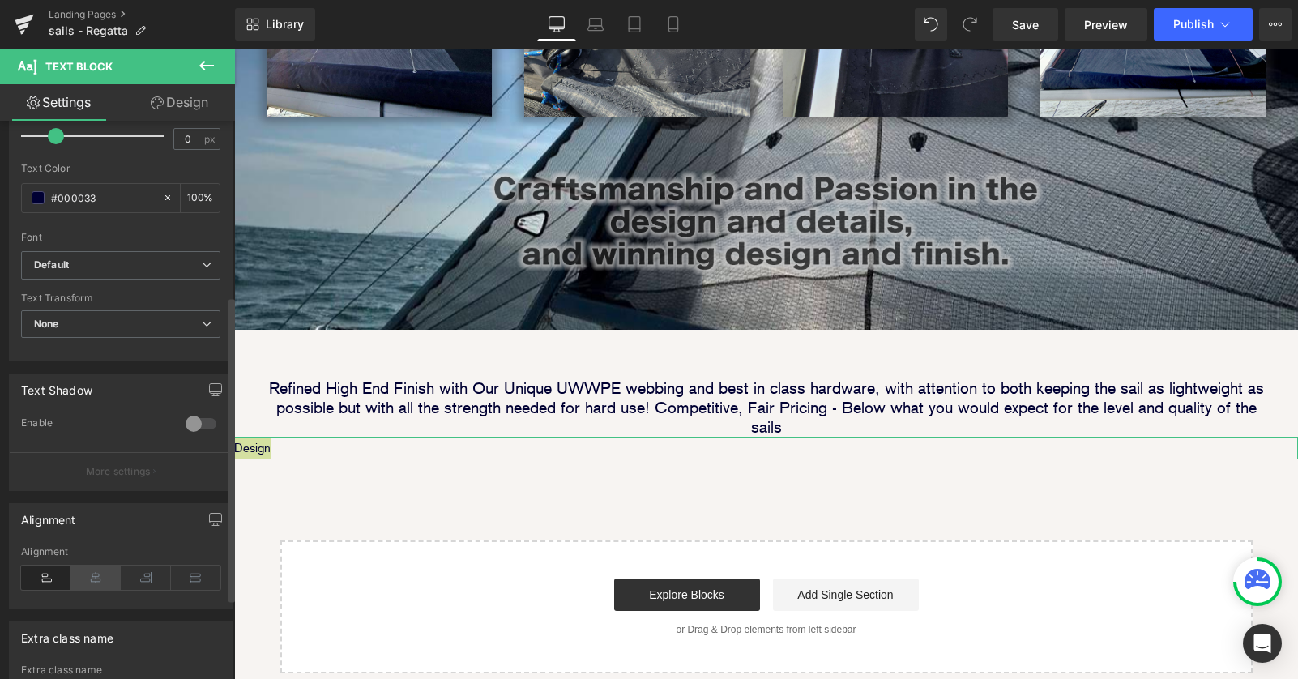
click at [87, 582] on icon at bounding box center [96, 577] width 50 height 24
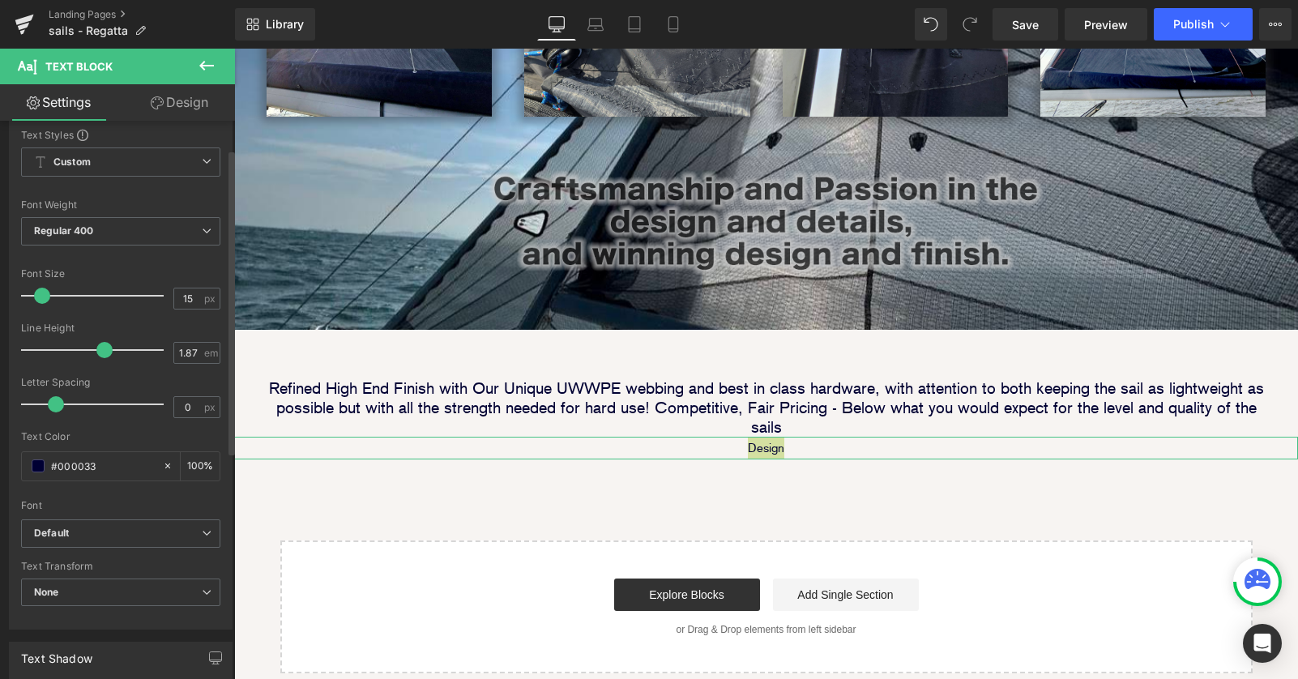
scroll to position [51, 0]
drag, startPoint x: 193, startPoint y: 302, endPoint x: 136, endPoint y: 302, distance: 56.7
click at [152, 302] on div "Font Size 15 px" at bounding box center [120, 296] width 199 height 54
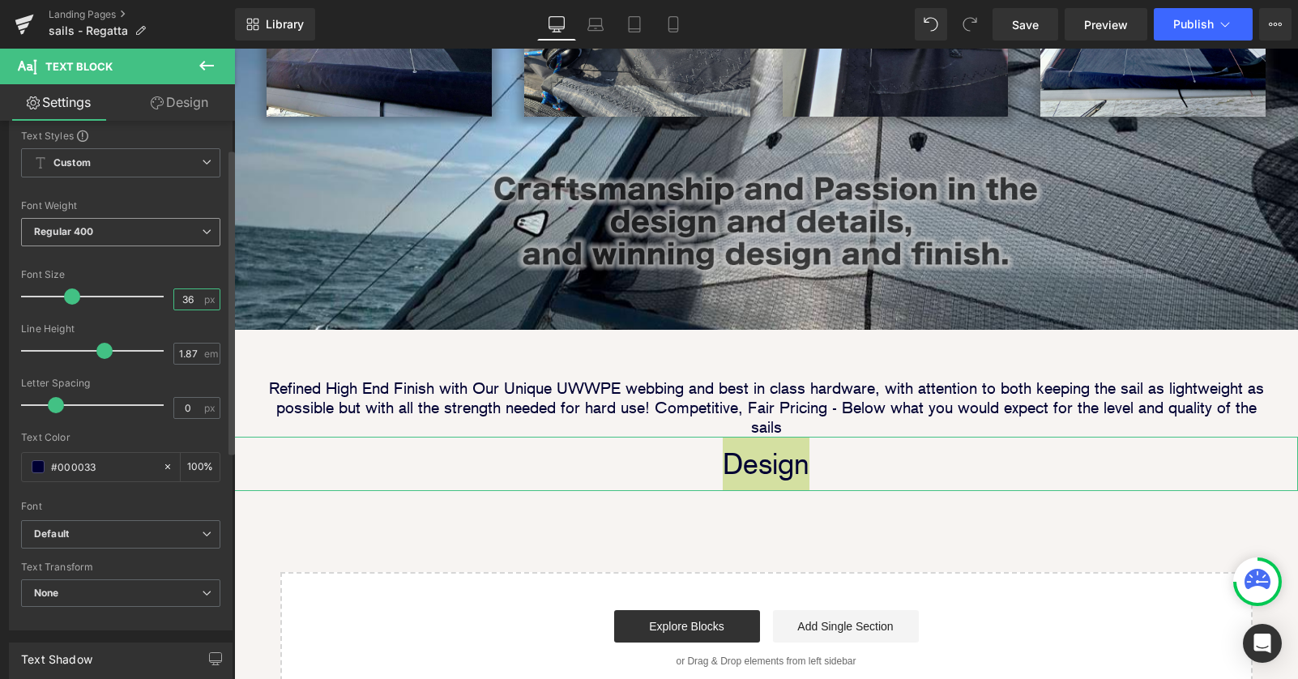
type input "36"
click at [132, 229] on span "Regular 400" at bounding box center [120, 232] width 199 height 28
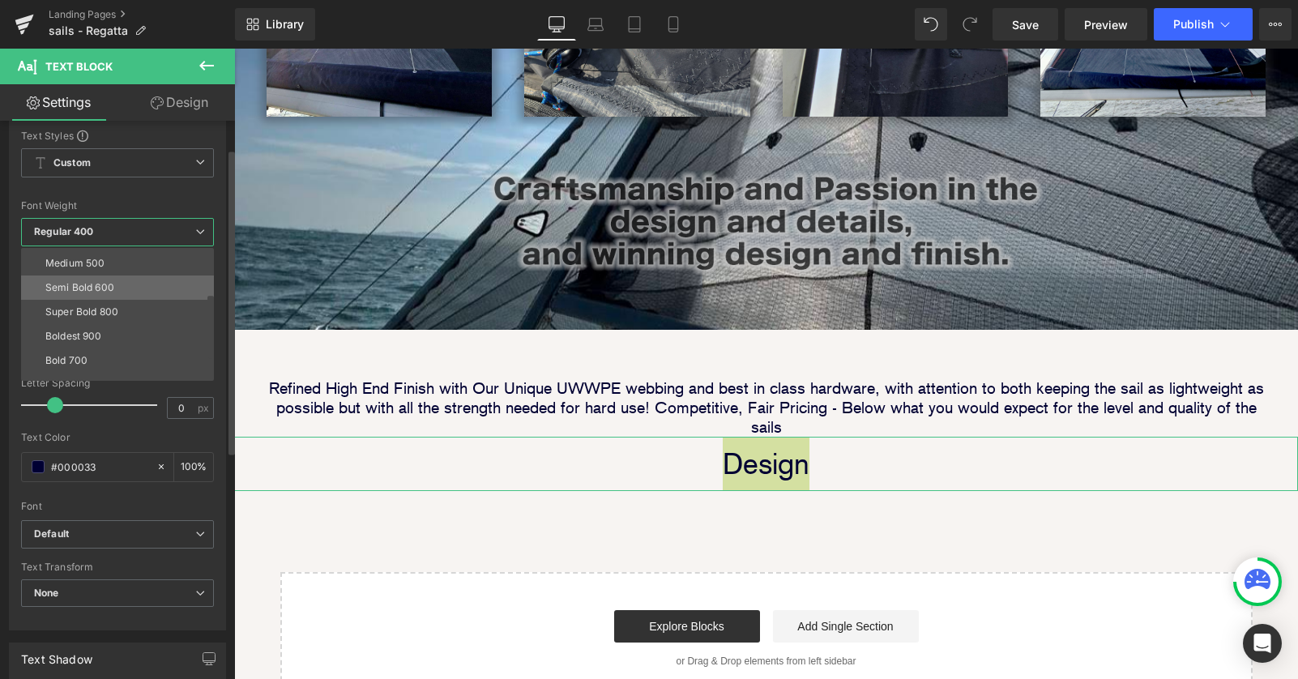
scroll to position [95, 0]
click at [142, 334] on li "Boldest 900" at bounding box center [121, 335] width 200 height 24
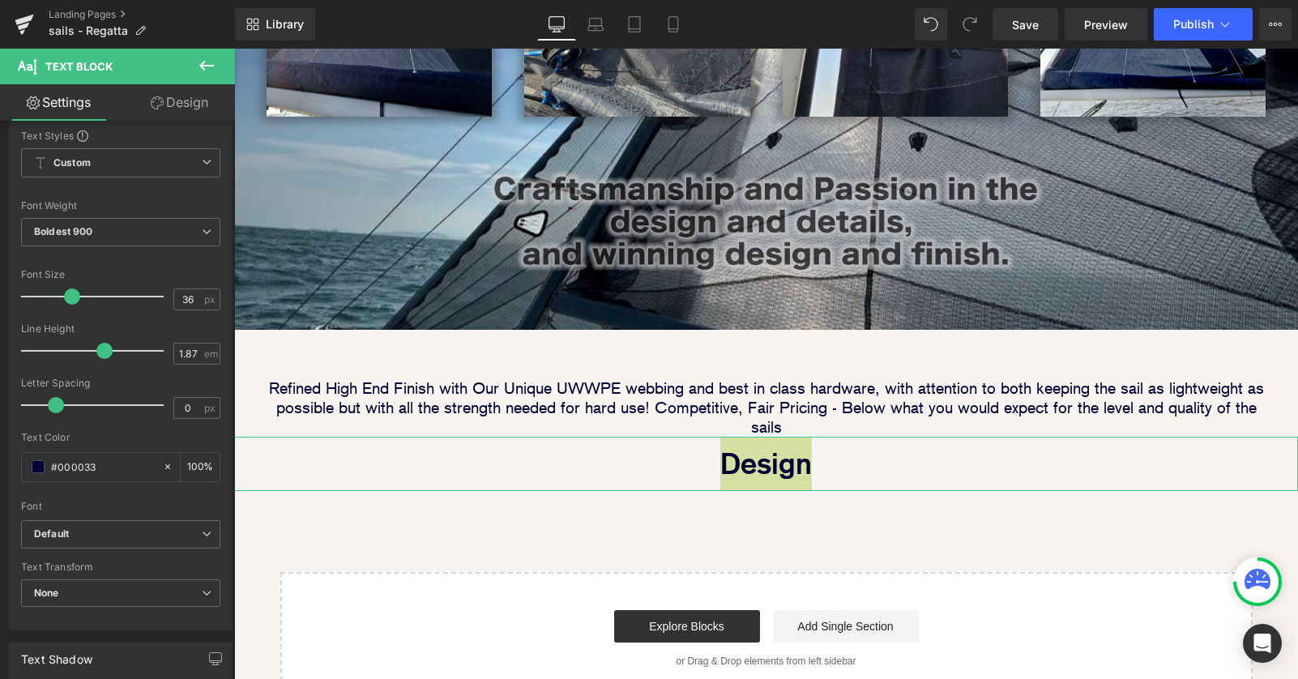
click at [189, 104] on link "Design" at bounding box center [179, 102] width 117 height 36
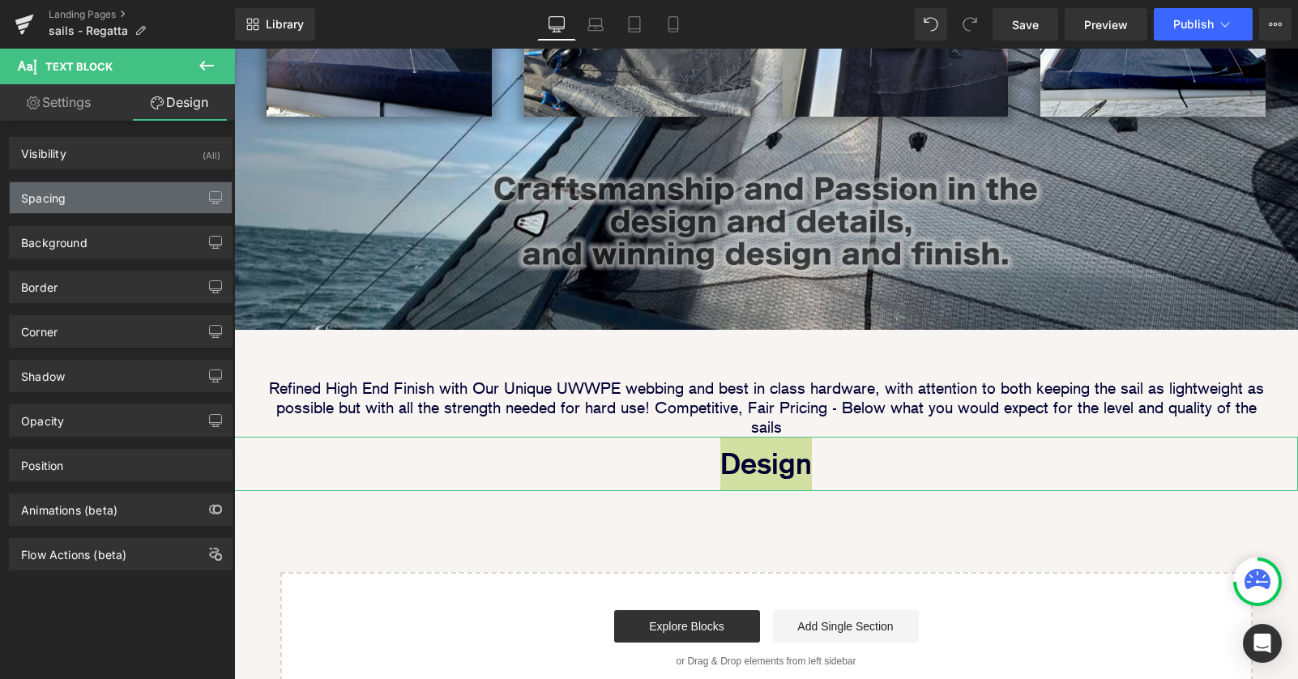
click at [130, 199] on div "Spacing" at bounding box center [121, 197] width 222 height 31
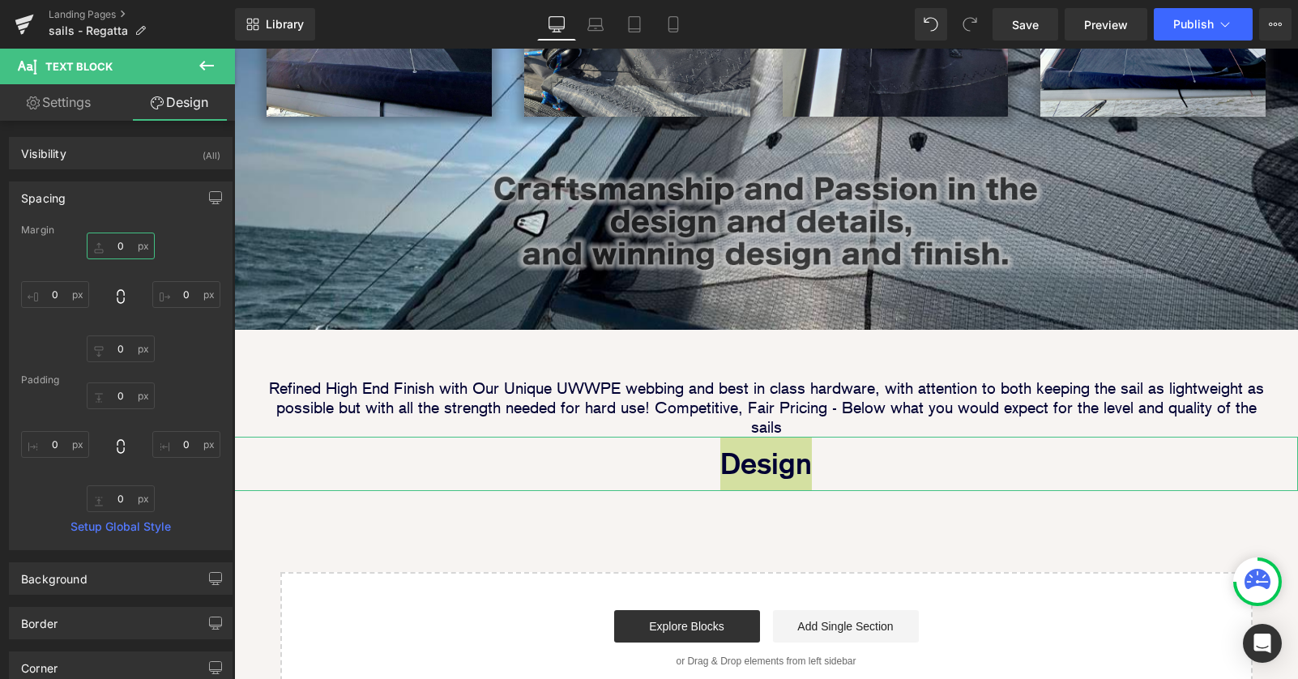
click at [108, 245] on input "0" at bounding box center [121, 245] width 68 height 27
type input "60"
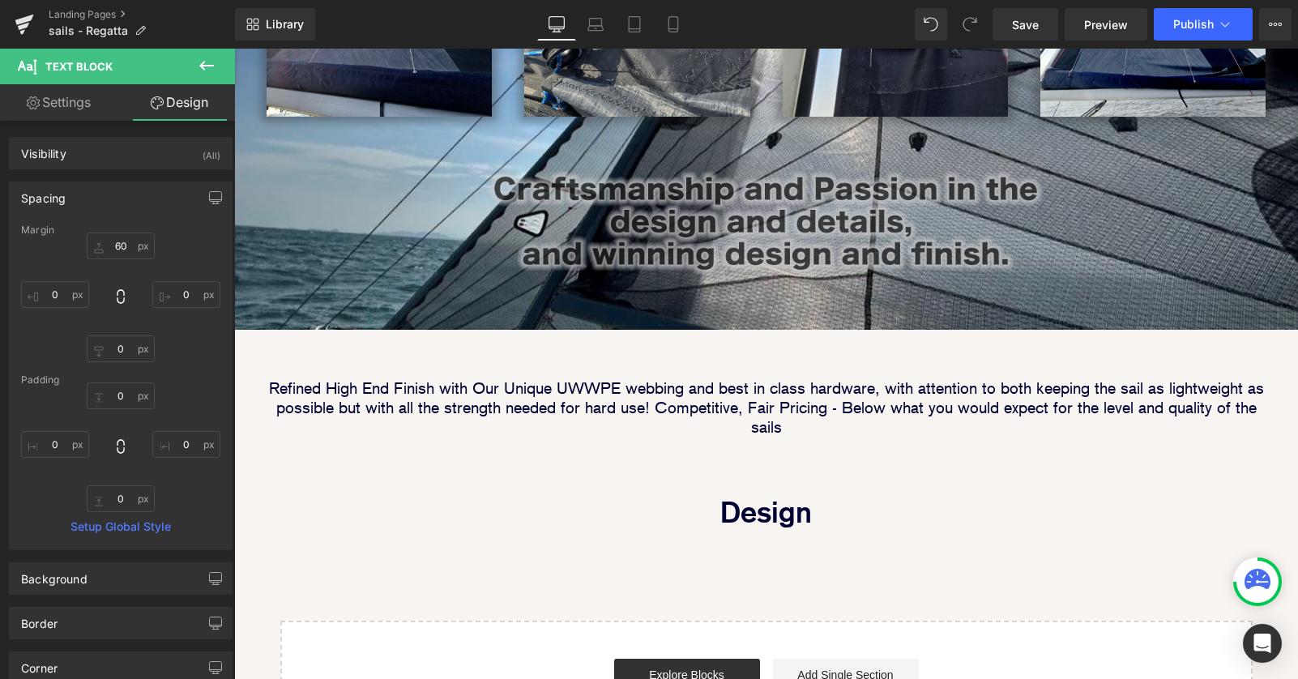
click at [920, 496] on div "Image Image Image Row Image Image Row Row Image Parallax Refined High End Finis…" at bounding box center [766, 182] width 1064 height 1142
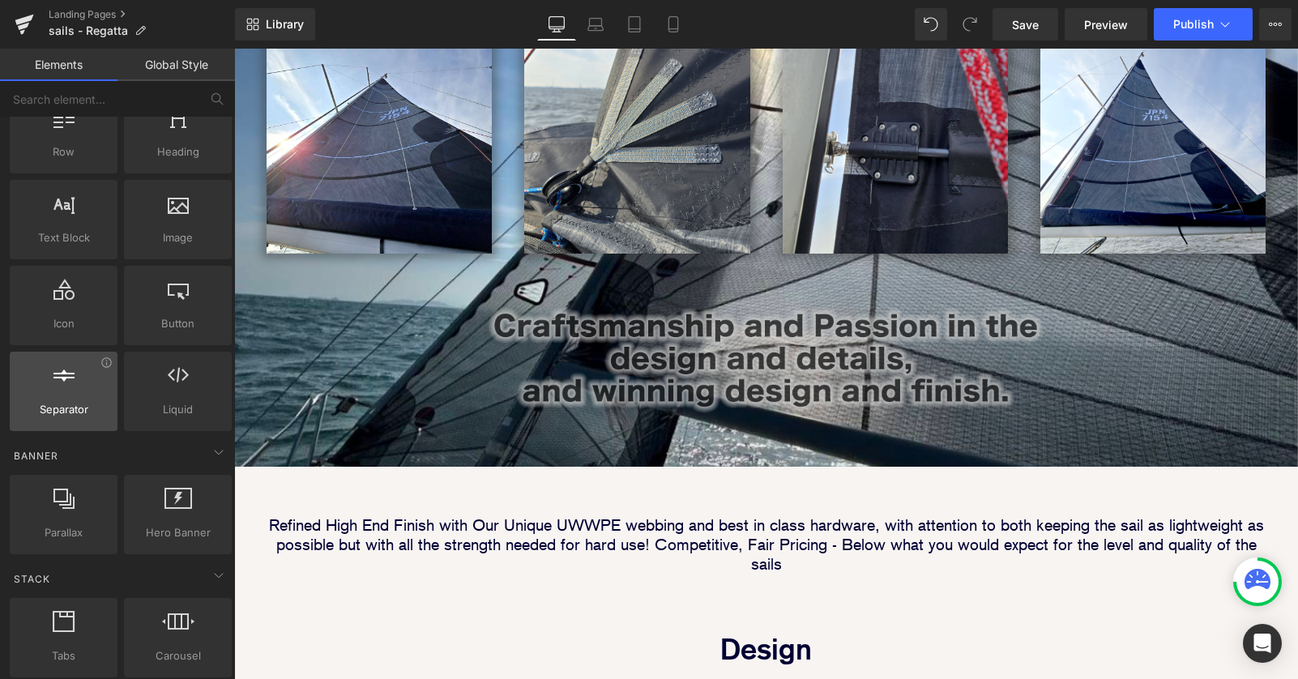
scroll to position [0, 0]
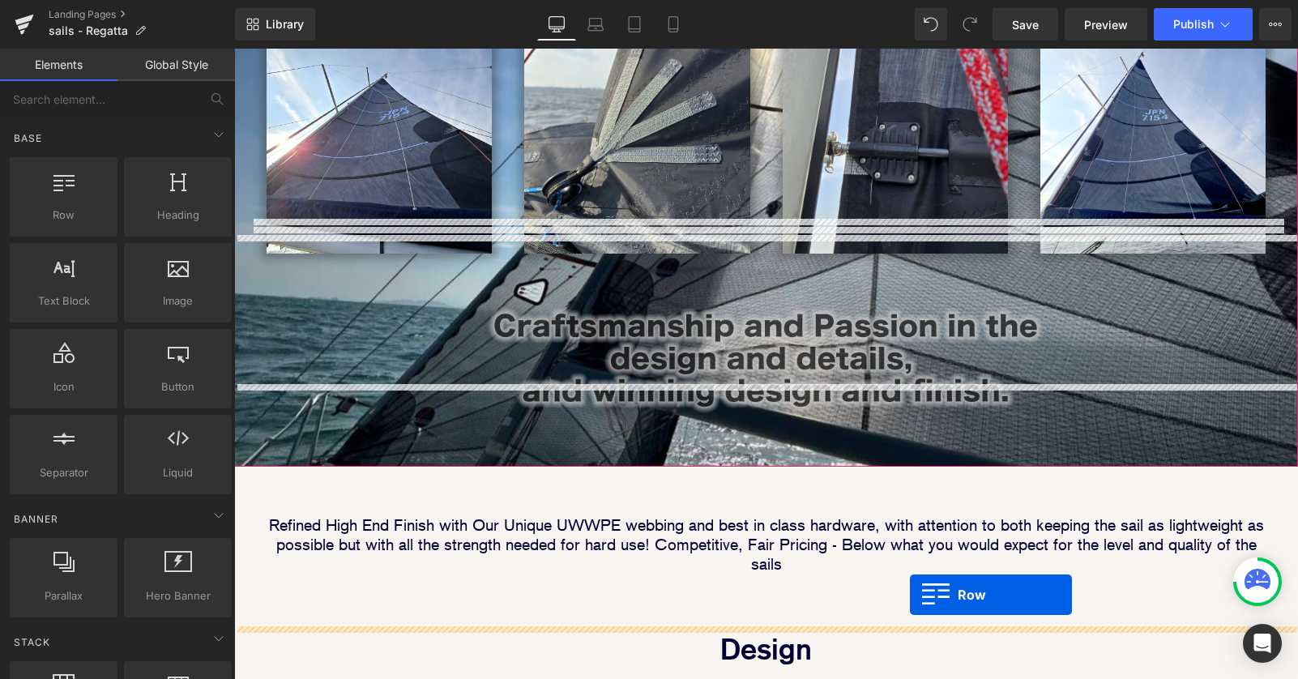
drag, startPoint x: 292, startPoint y: 247, endPoint x: 910, endPoint y: 595, distance: 709.1
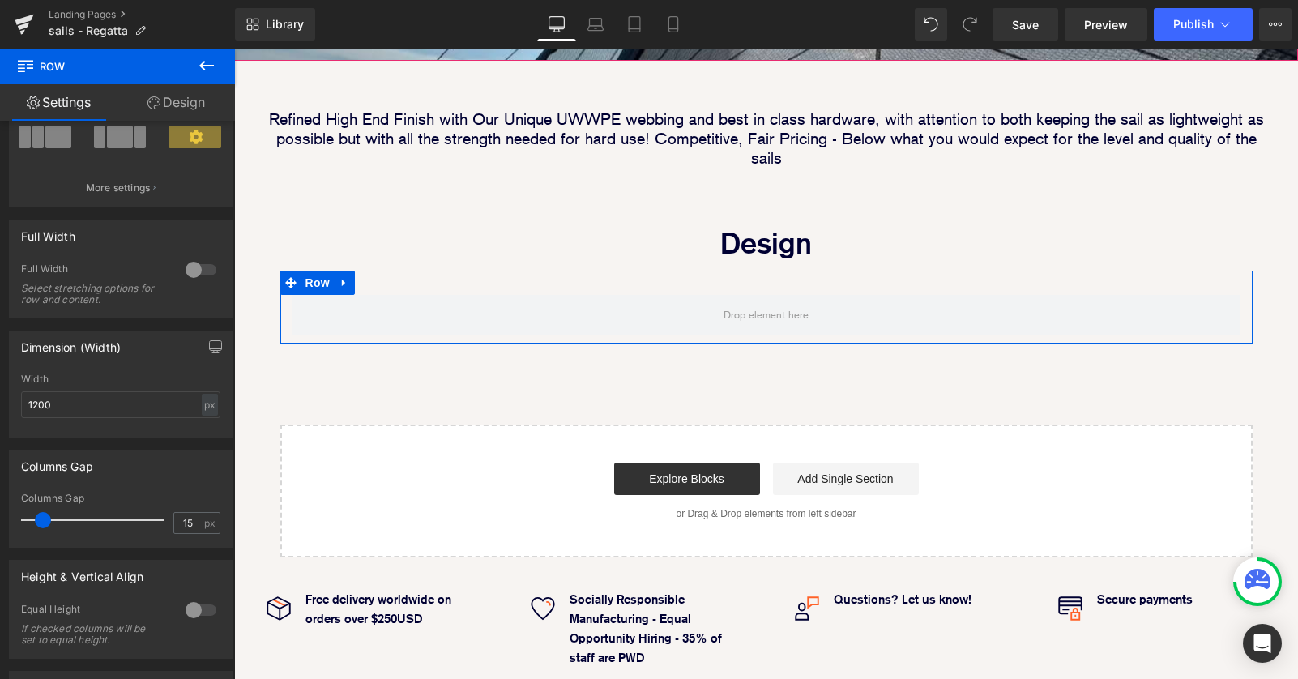
scroll to position [156, 0]
click at [210, 523] on span "px" at bounding box center [211, 522] width 14 height 11
click at [202, 402] on div "px" at bounding box center [210, 404] width 16 height 22
click at [202, 454] on li "px" at bounding box center [209, 452] width 20 height 23
click at [202, 454] on div "Columns Gap" at bounding box center [121, 465] width 222 height 31
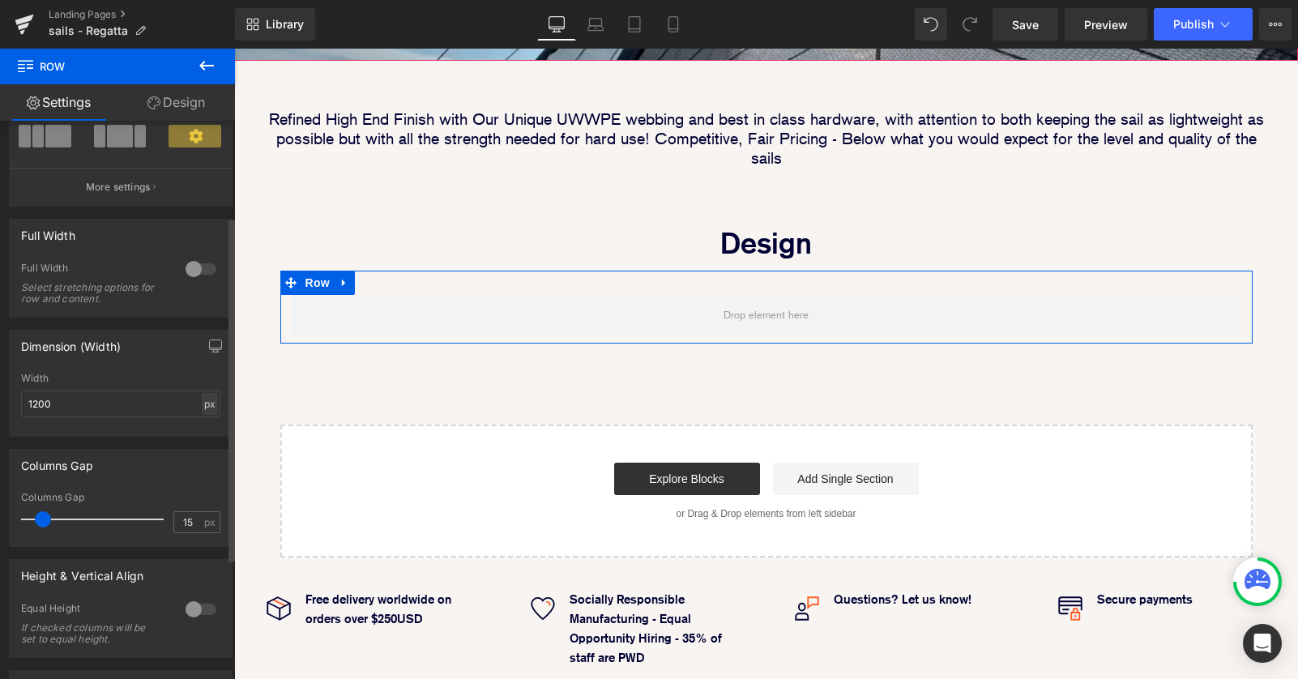
click at [202, 409] on div "px" at bounding box center [210, 404] width 16 height 22
click at [202, 430] on li "%" at bounding box center [209, 428] width 20 height 23
drag, startPoint x: 77, startPoint y: 401, endPoint x: -11, endPoint y: 400, distance: 88.3
click at [0, 400] on html "Row You are previewing how the will restyle your page. You can not edit Element…" at bounding box center [649, 339] width 1298 height 679
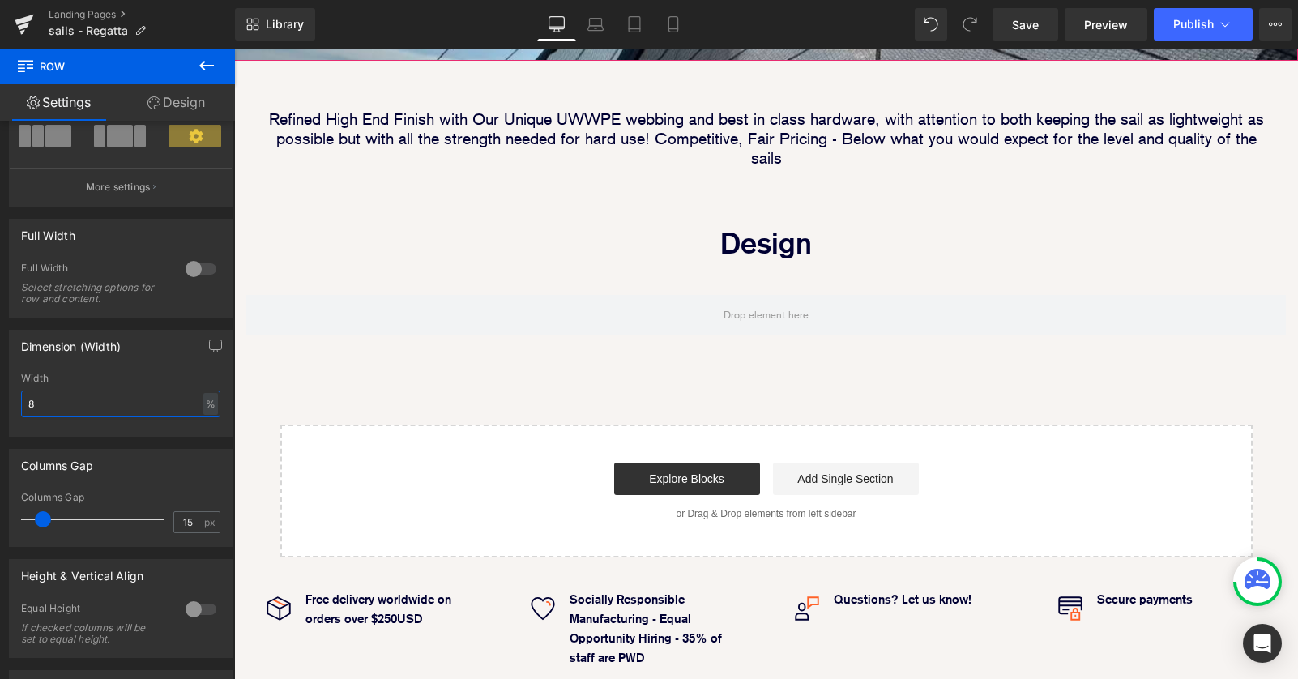
type input "84"
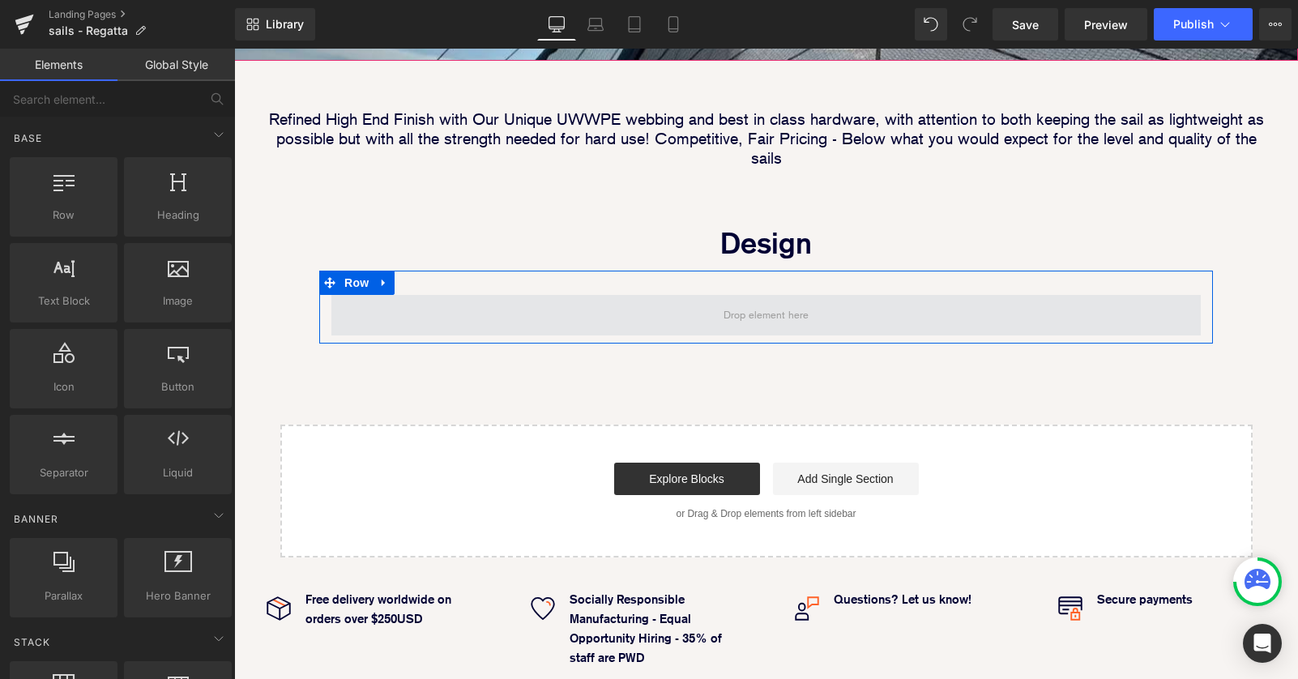
click at [724, 301] on span at bounding box center [766, 315] width 96 height 28
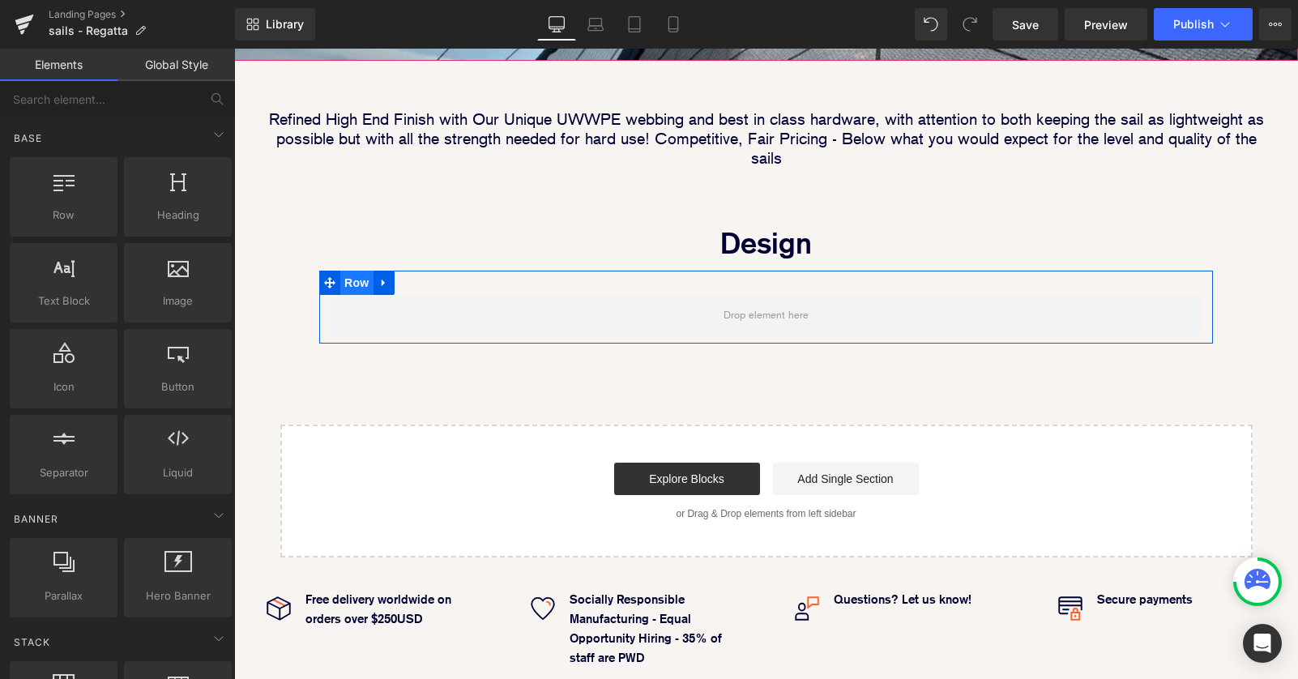
click at [355, 271] on span "Row" at bounding box center [356, 283] width 32 height 24
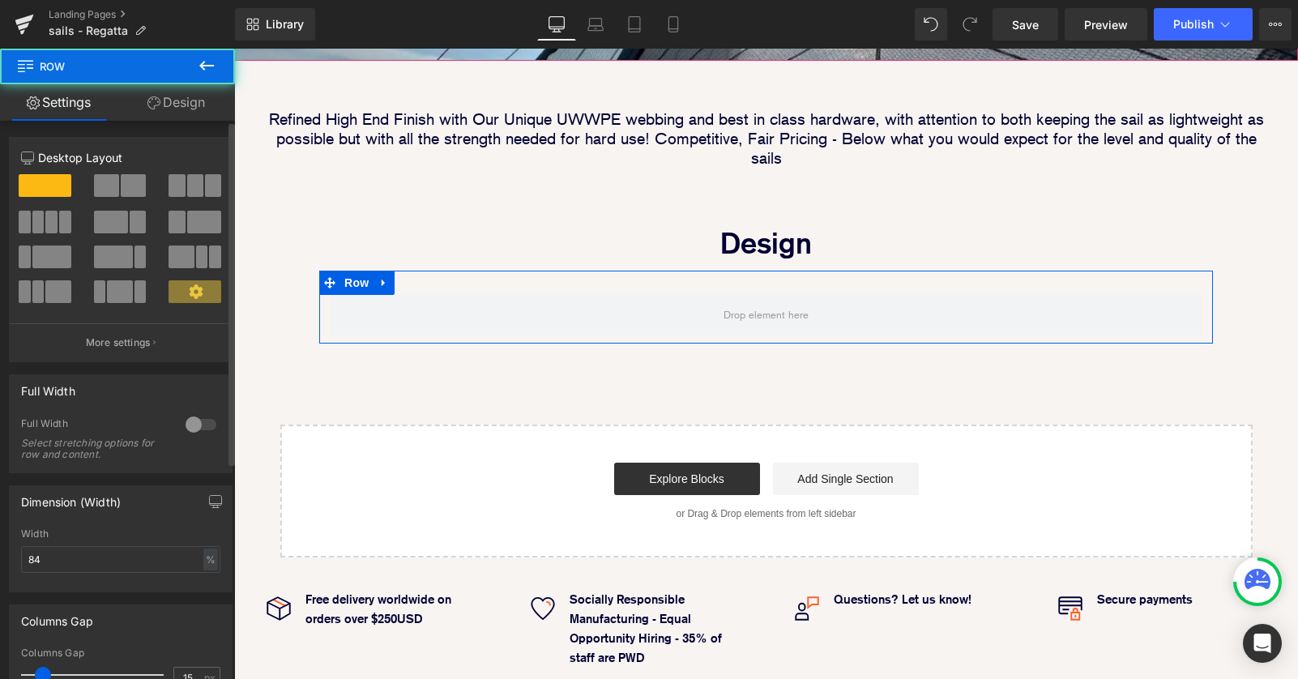
click at [189, 177] on span at bounding box center [195, 185] width 16 height 23
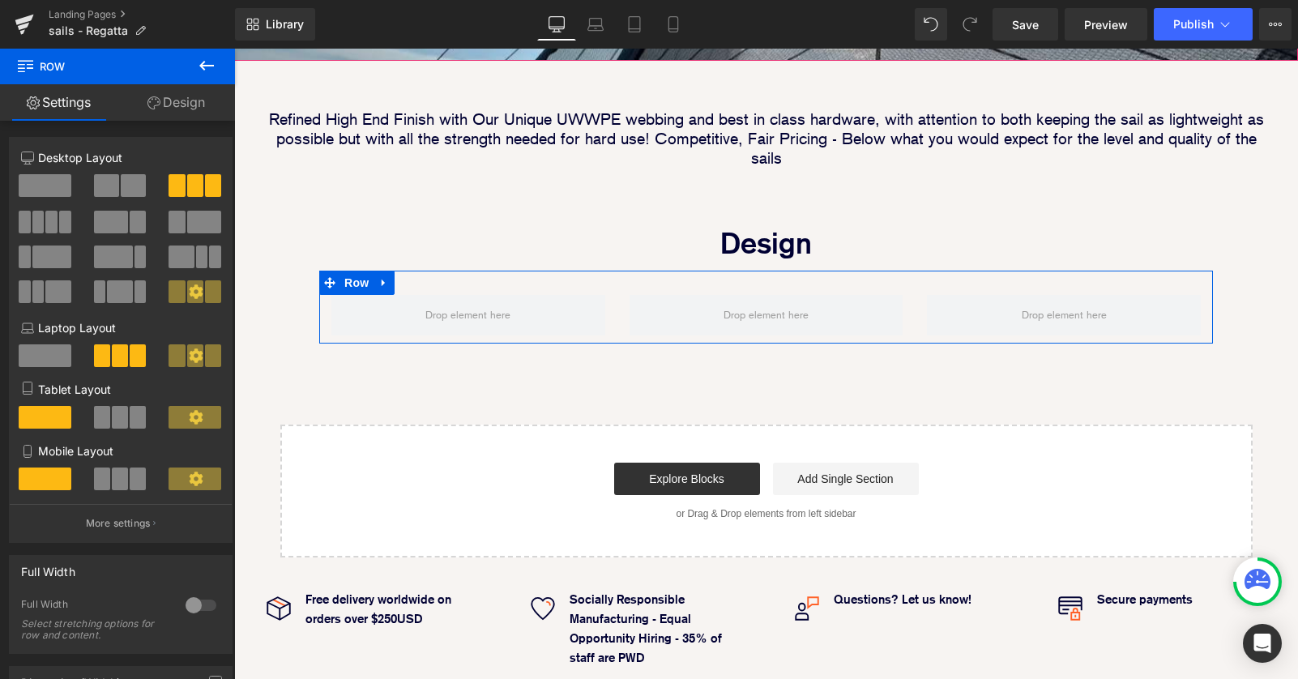
click at [177, 106] on link "Design" at bounding box center [175, 102] width 117 height 36
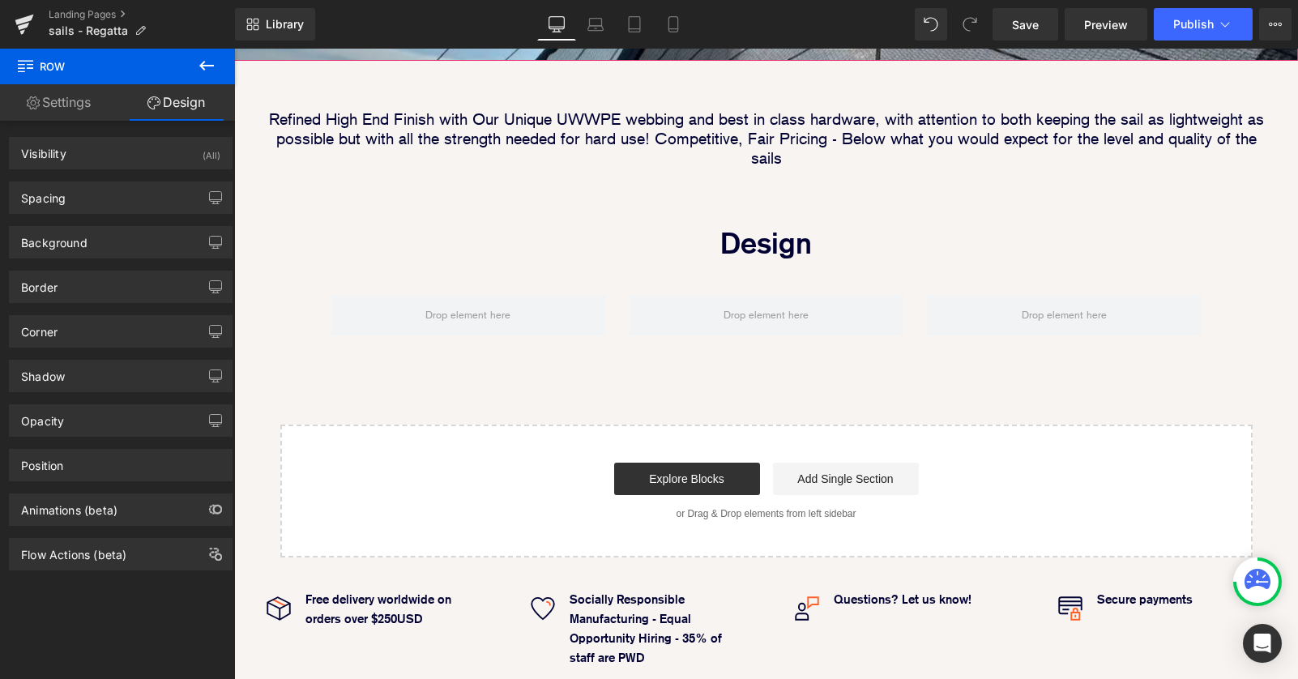
click at [614, 295] on div at bounding box center [468, 315] width 298 height 41
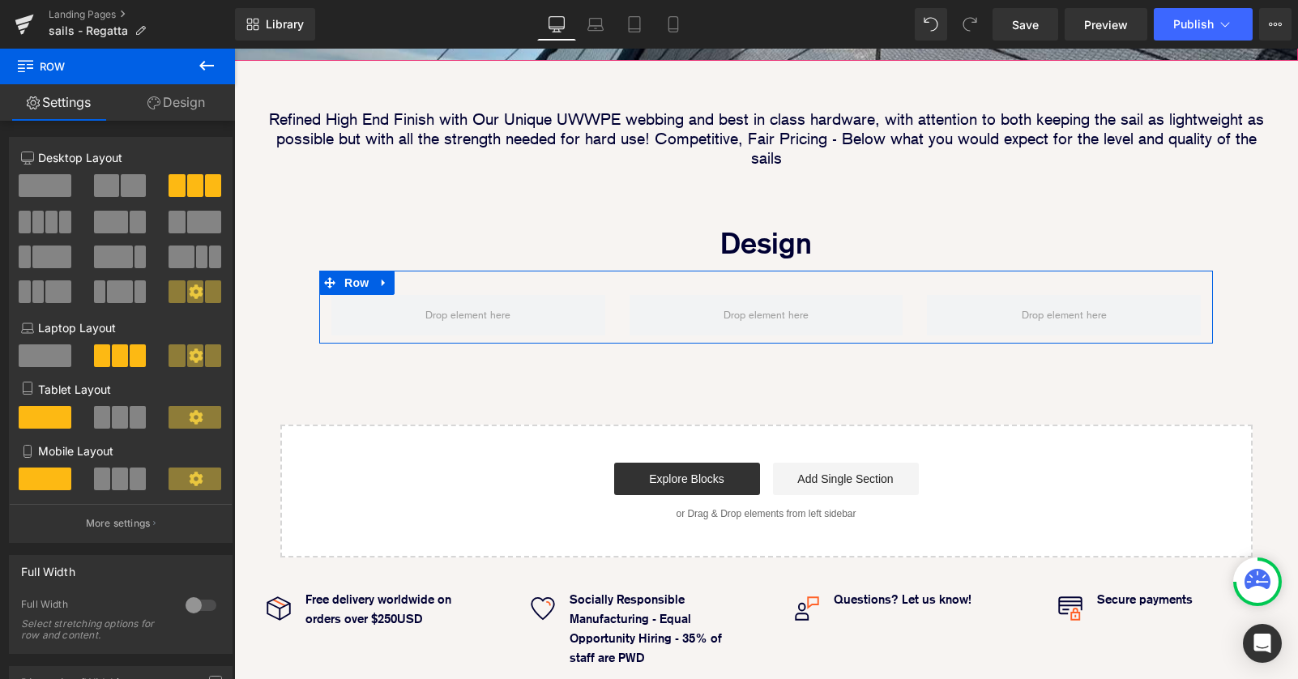
click at [194, 104] on link "Design" at bounding box center [175, 102] width 117 height 36
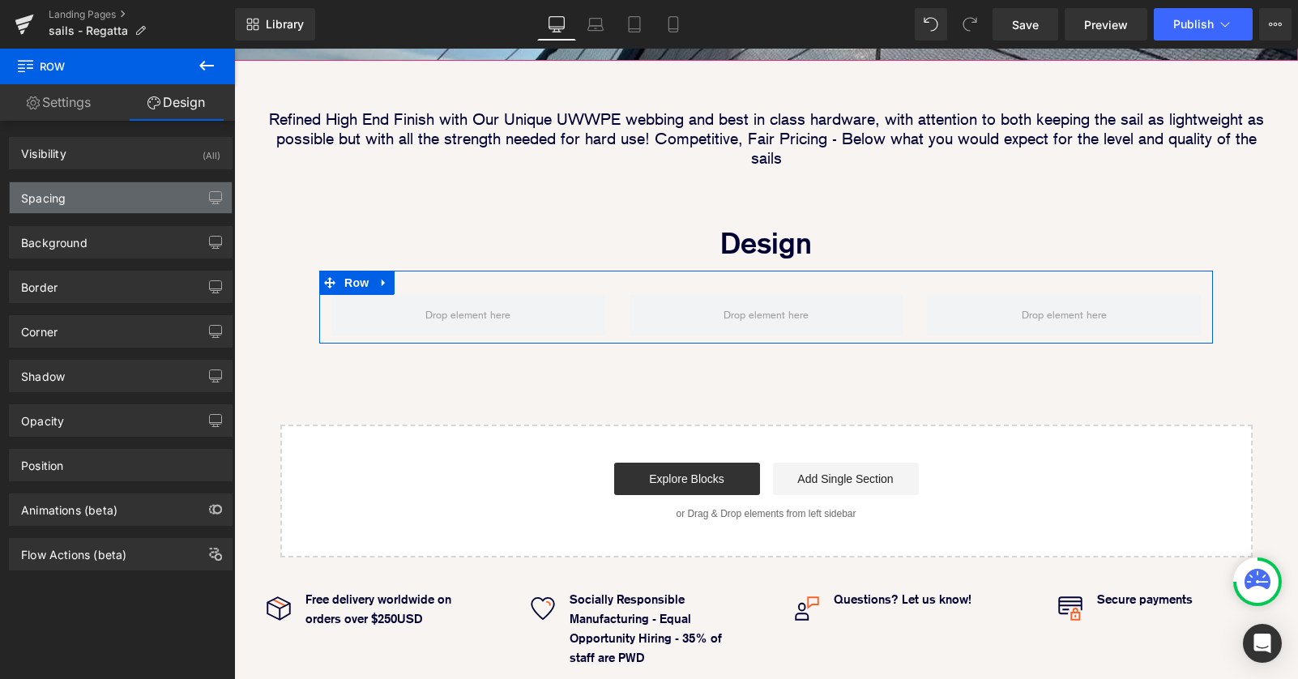
click at [141, 194] on div "Spacing" at bounding box center [121, 197] width 222 height 31
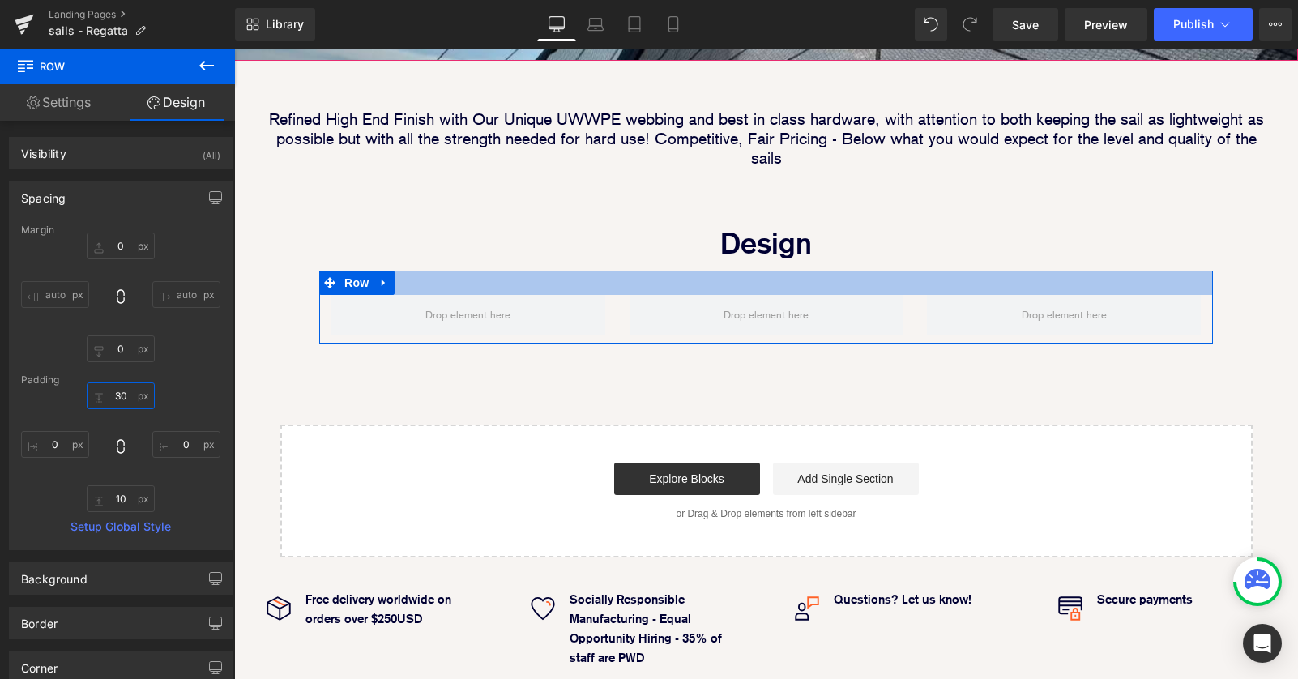
click at [115, 394] on input "30" at bounding box center [121, 395] width 68 height 27
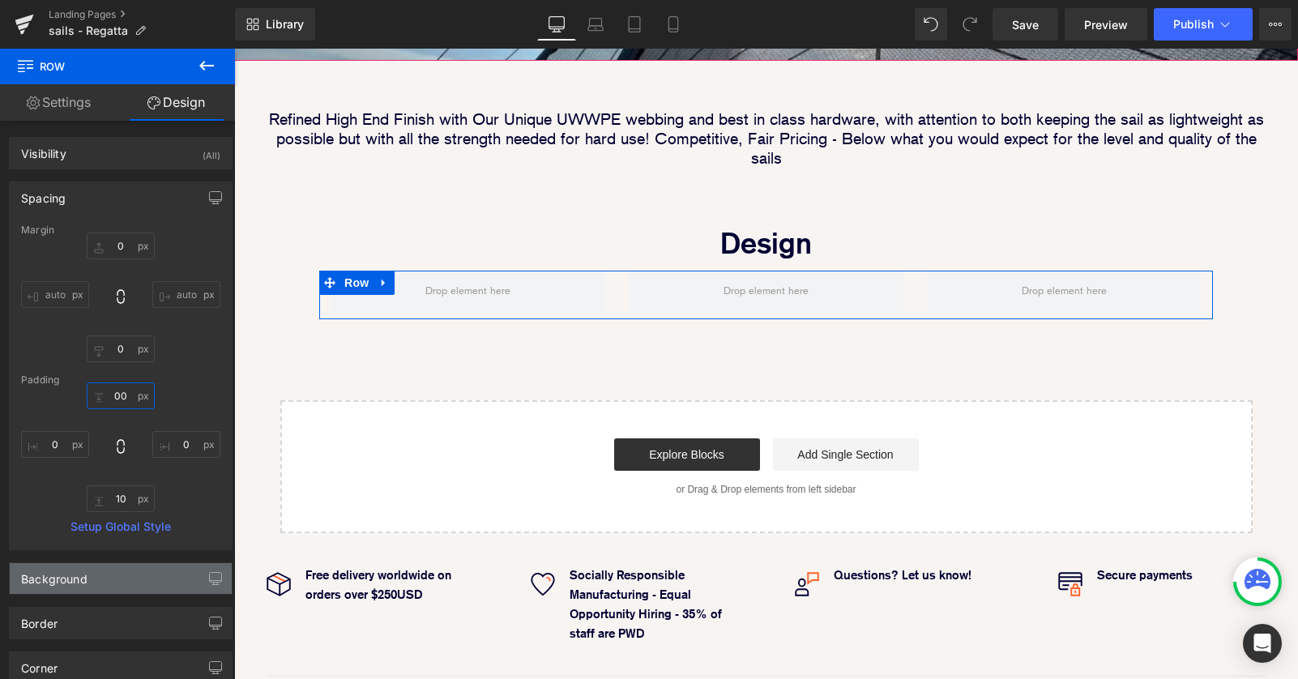
scroll to position [1802, 1064]
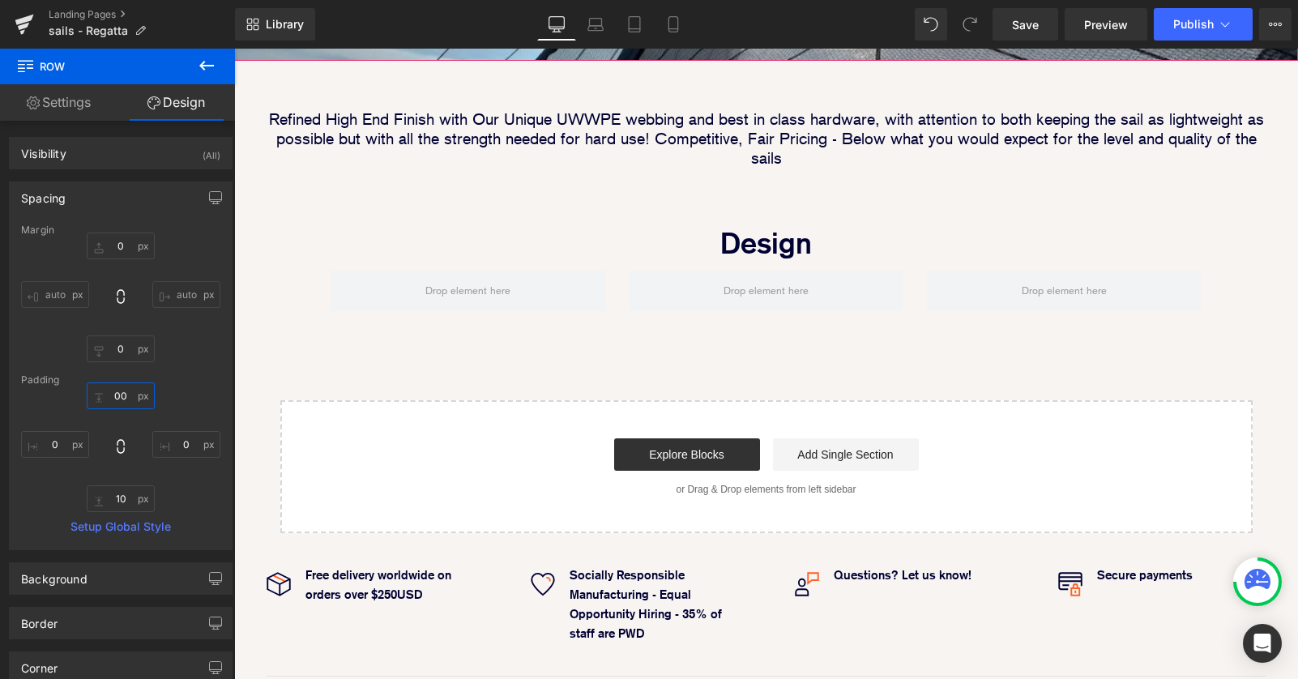
type input "00"
click at [203, 71] on icon at bounding box center [206, 65] width 19 height 19
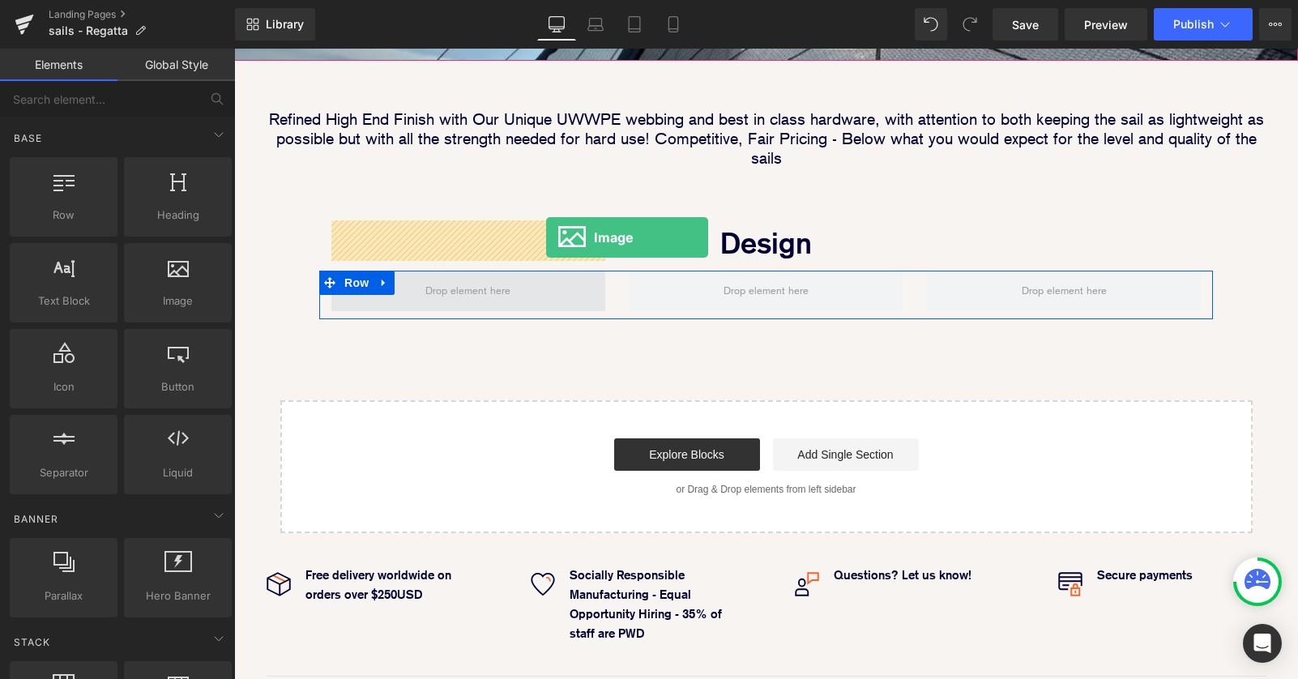
drag, startPoint x: 243, startPoint y: 277, endPoint x: 510, endPoint y: 243, distance: 268.7
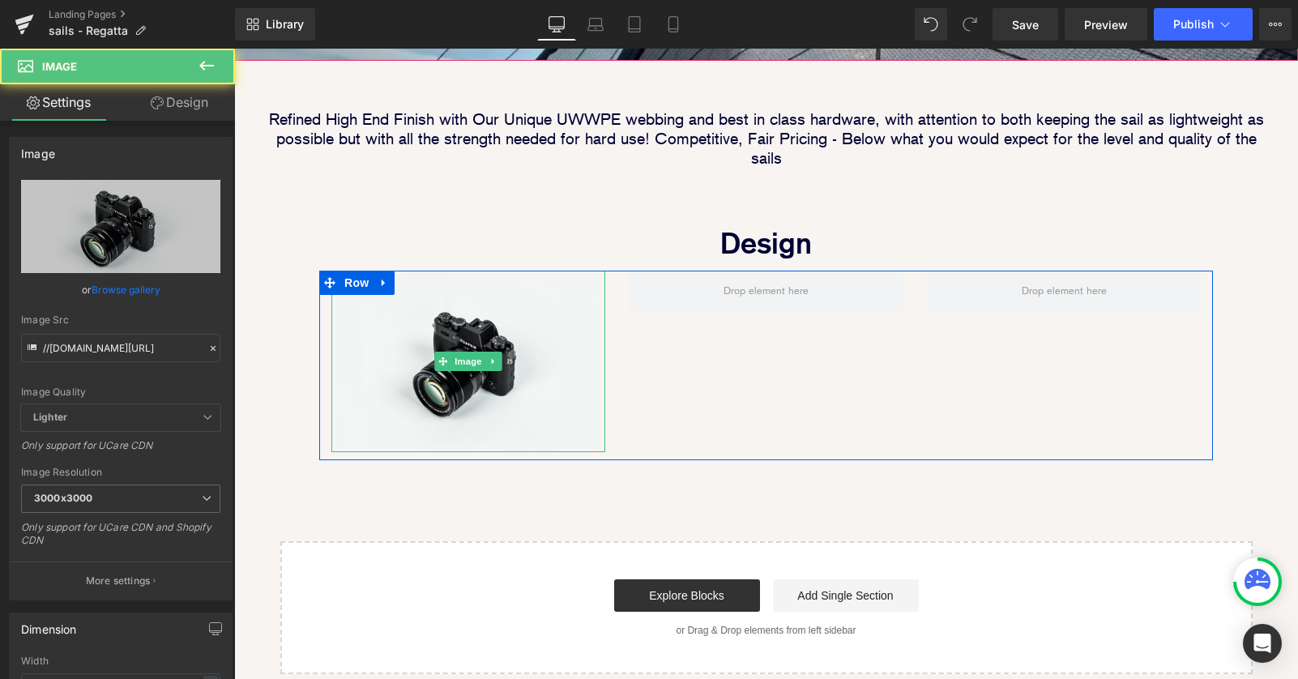
scroll to position [8, 8]
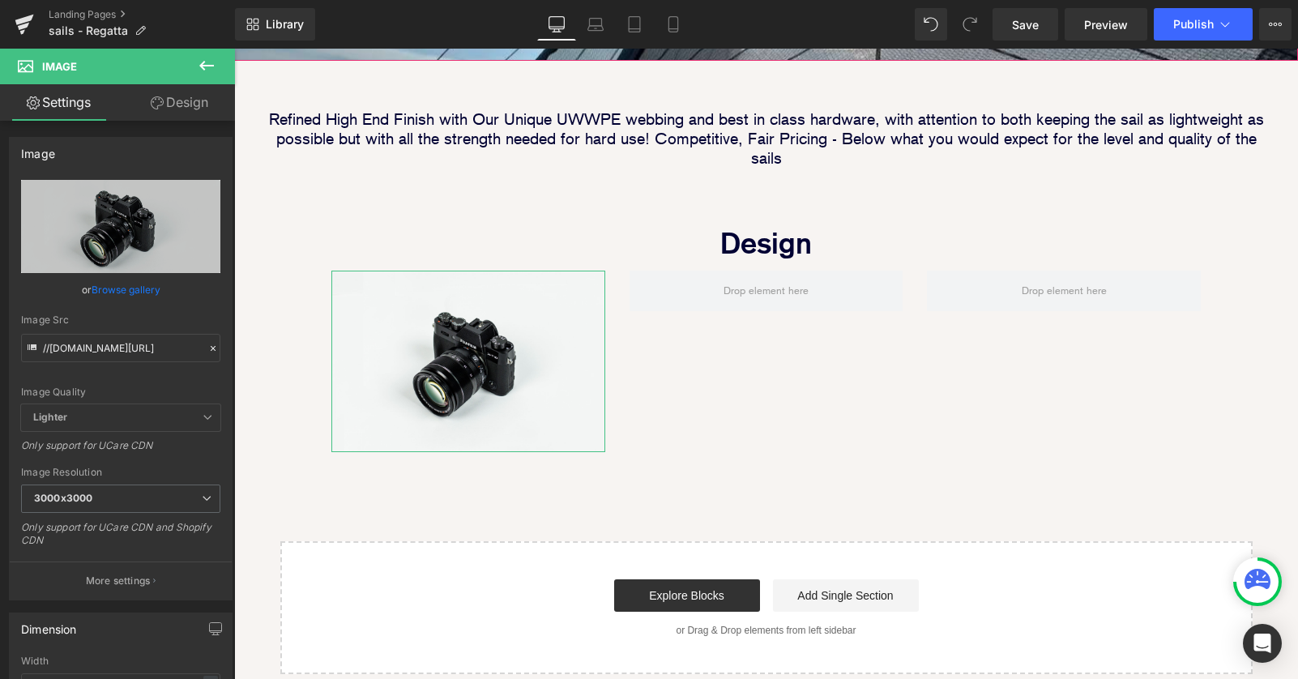
click at [195, 108] on link "Design" at bounding box center [179, 102] width 117 height 36
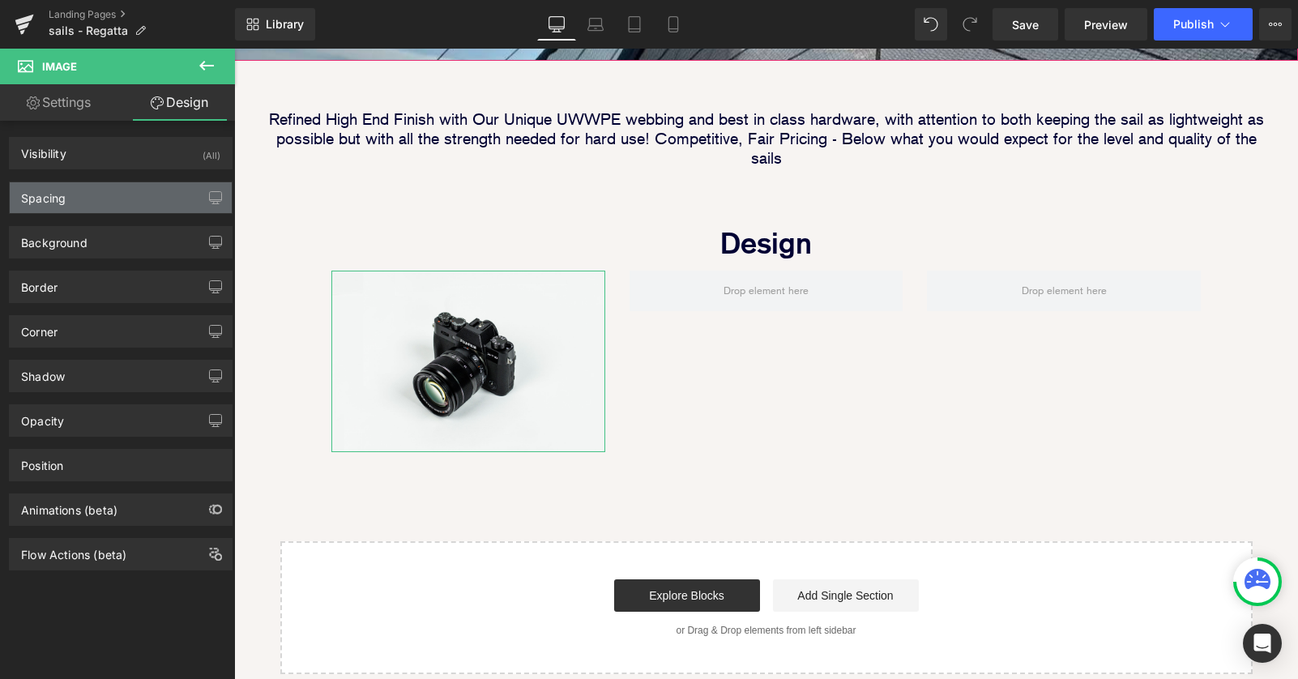
click at [117, 203] on div "Spacing" at bounding box center [121, 197] width 222 height 31
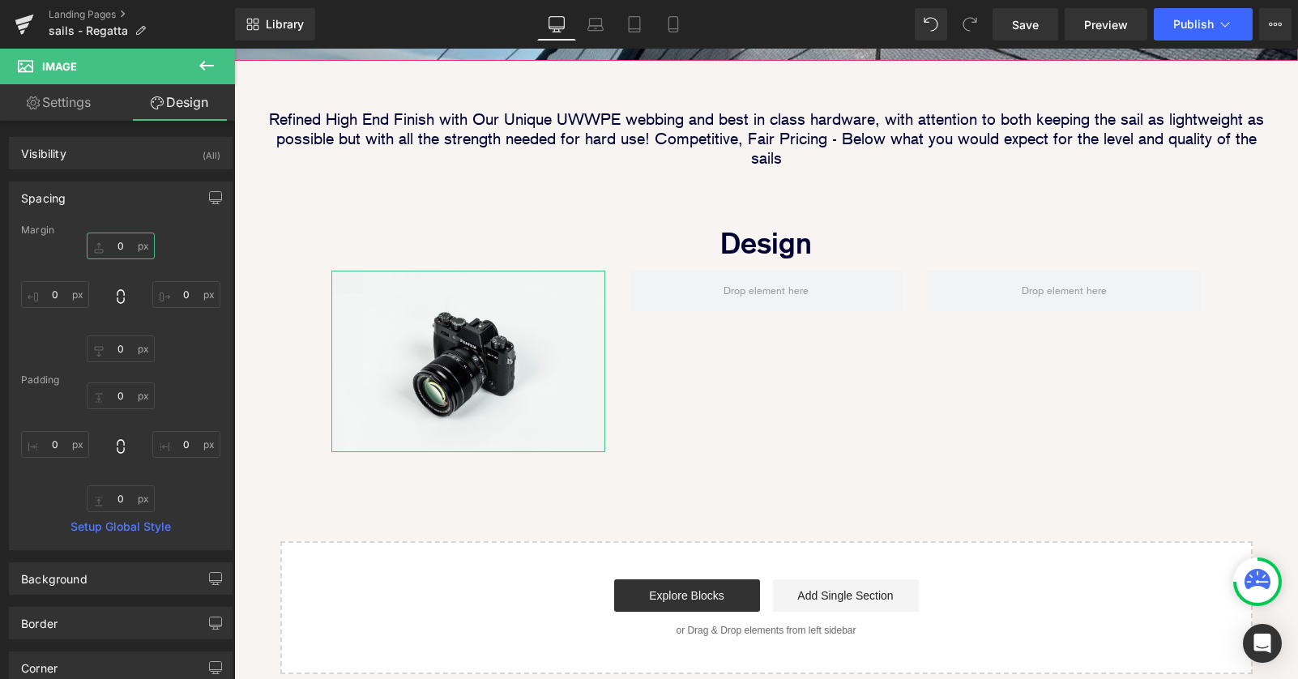
click at [111, 244] on input "0" at bounding box center [121, 245] width 68 height 27
type input "30"
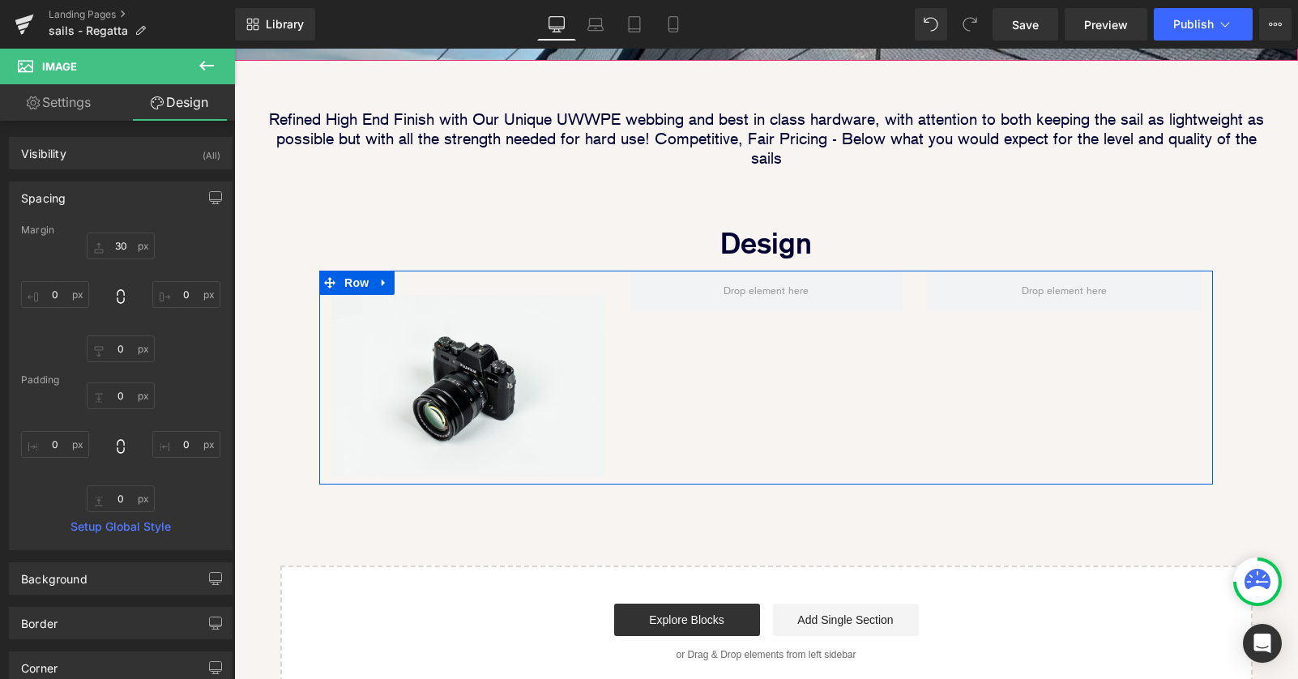
click at [769, 305] on div "Image Row" at bounding box center [765, 378] width 893 height 214
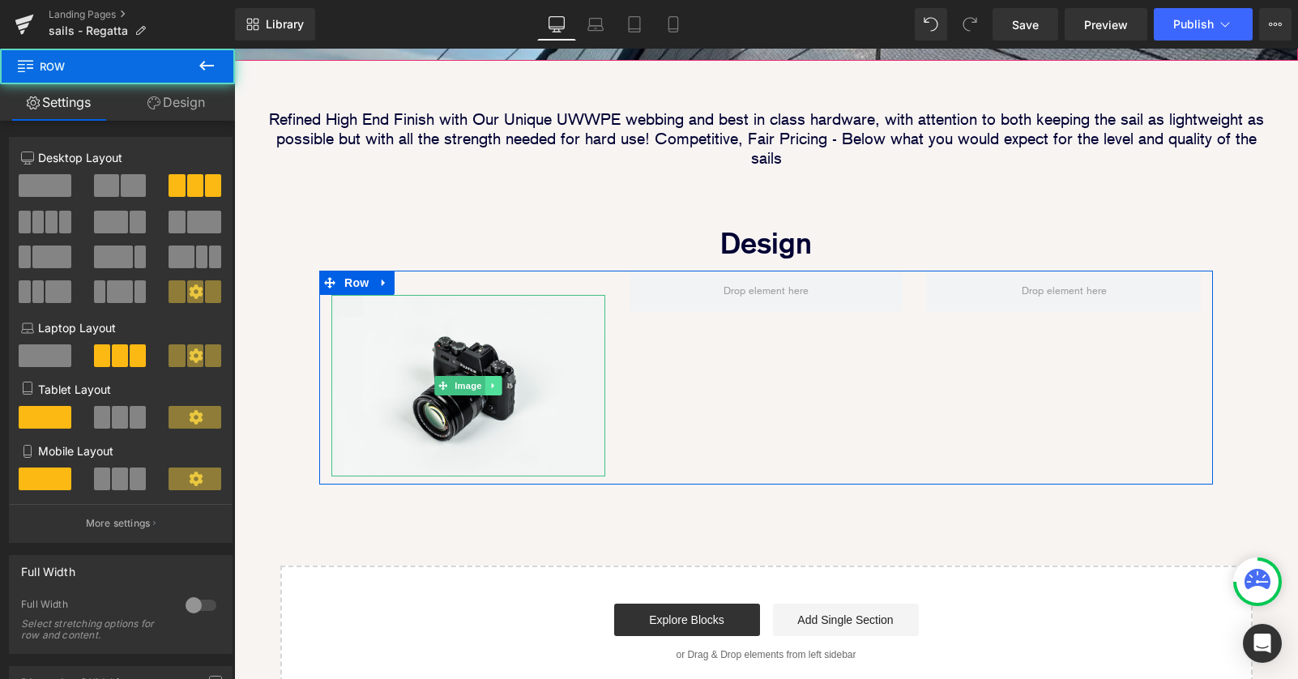
click at [496, 381] on icon at bounding box center [492, 386] width 9 height 10
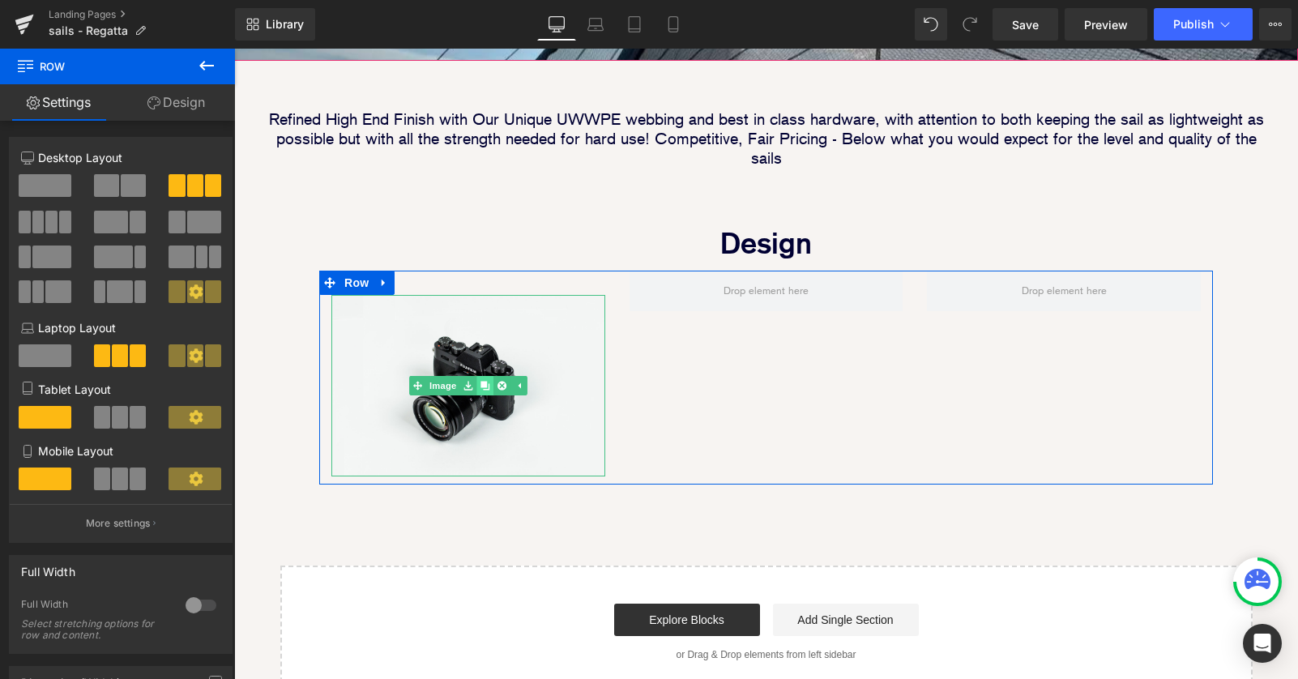
click at [483, 382] on icon at bounding box center [484, 386] width 9 height 9
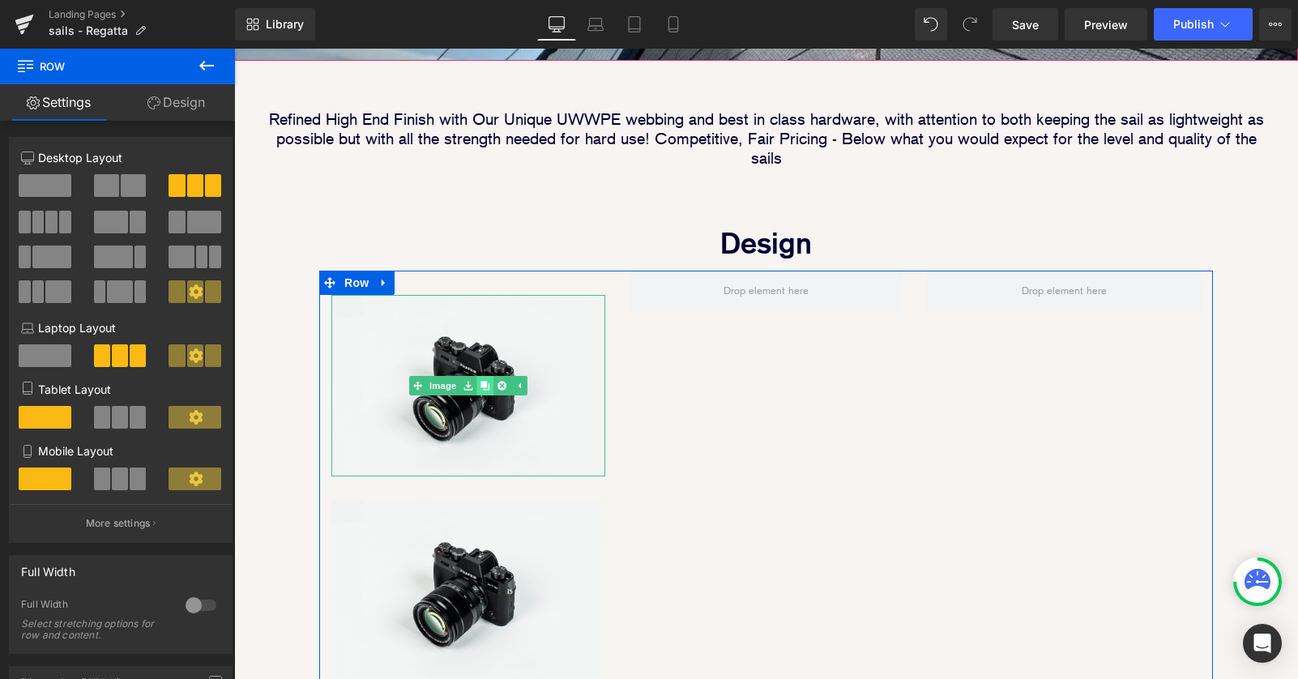
scroll to position [2172, 1064]
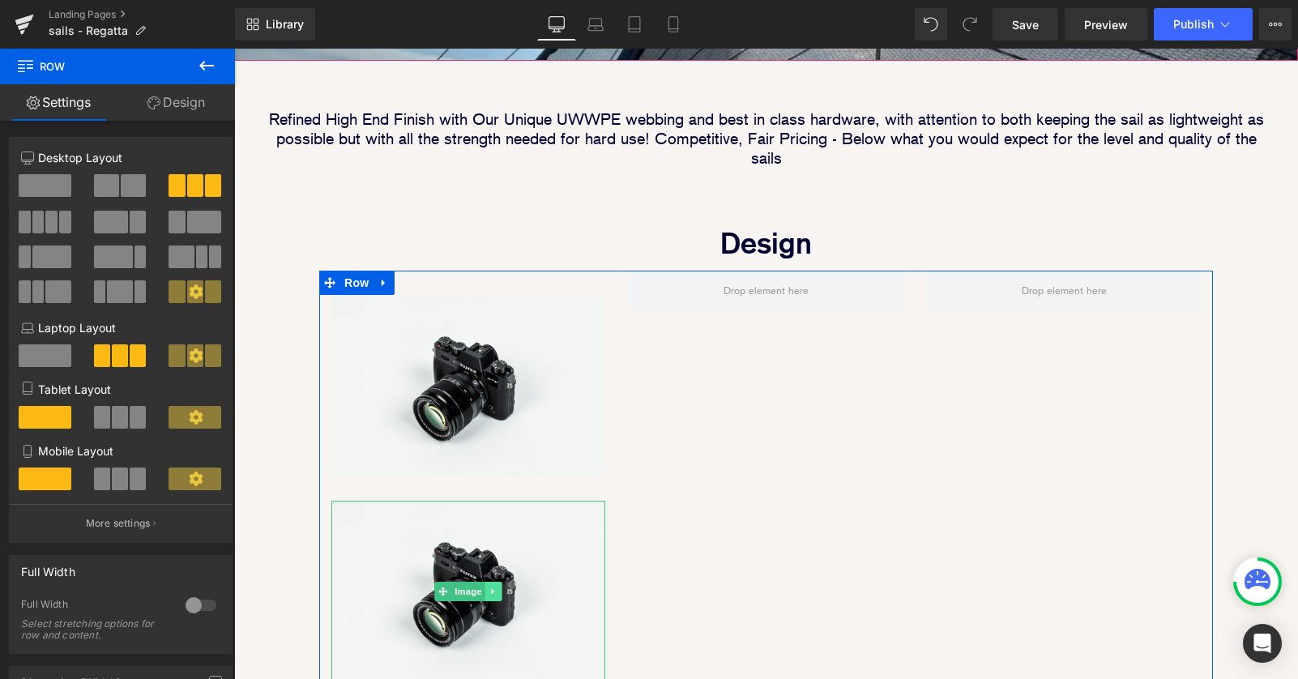
click at [493, 588] on icon at bounding box center [492, 591] width 2 height 6
click at [490, 582] on link at bounding box center [484, 591] width 17 height 19
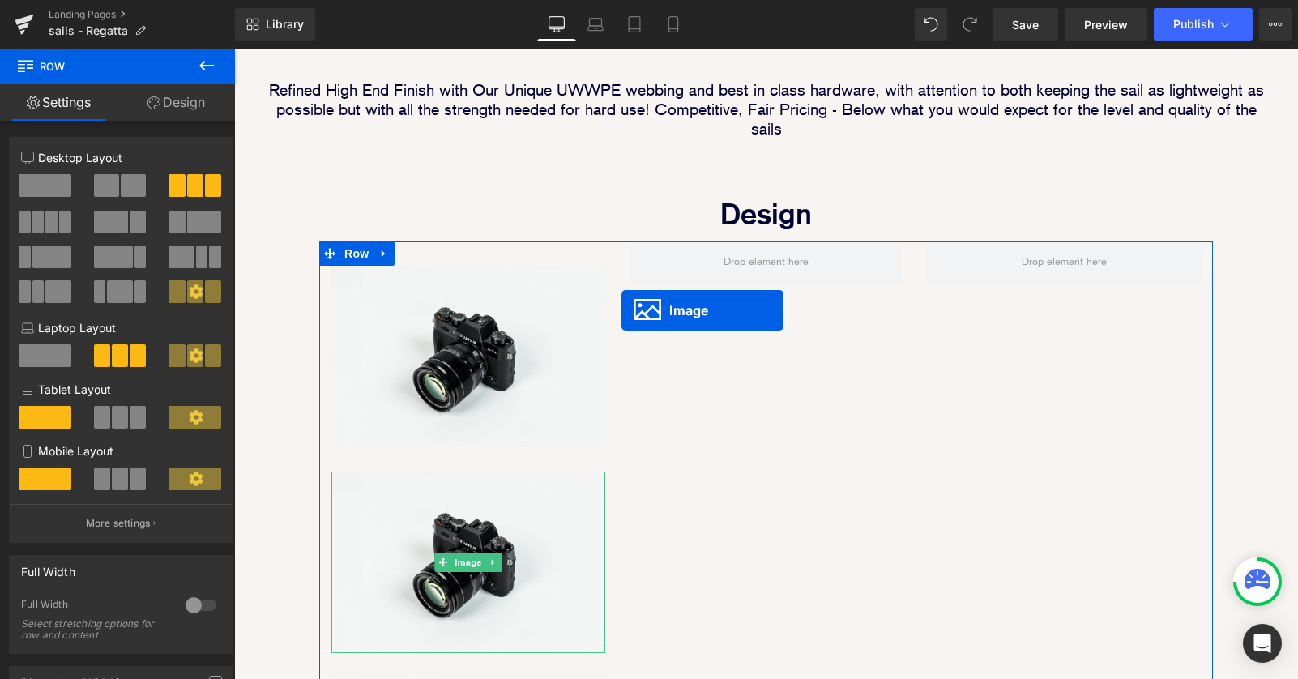
scroll to position [8, 8]
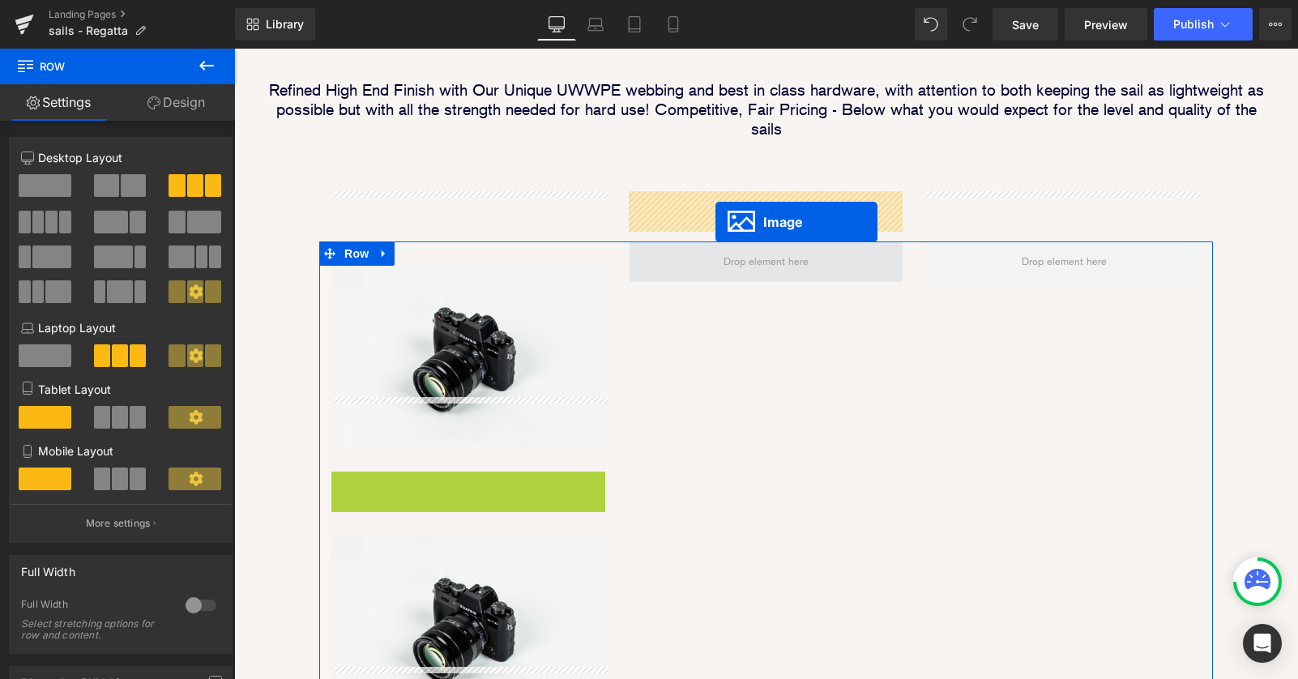
drag, startPoint x: 413, startPoint y: 510, endPoint x: 716, endPoint y: 222, distance: 417.7
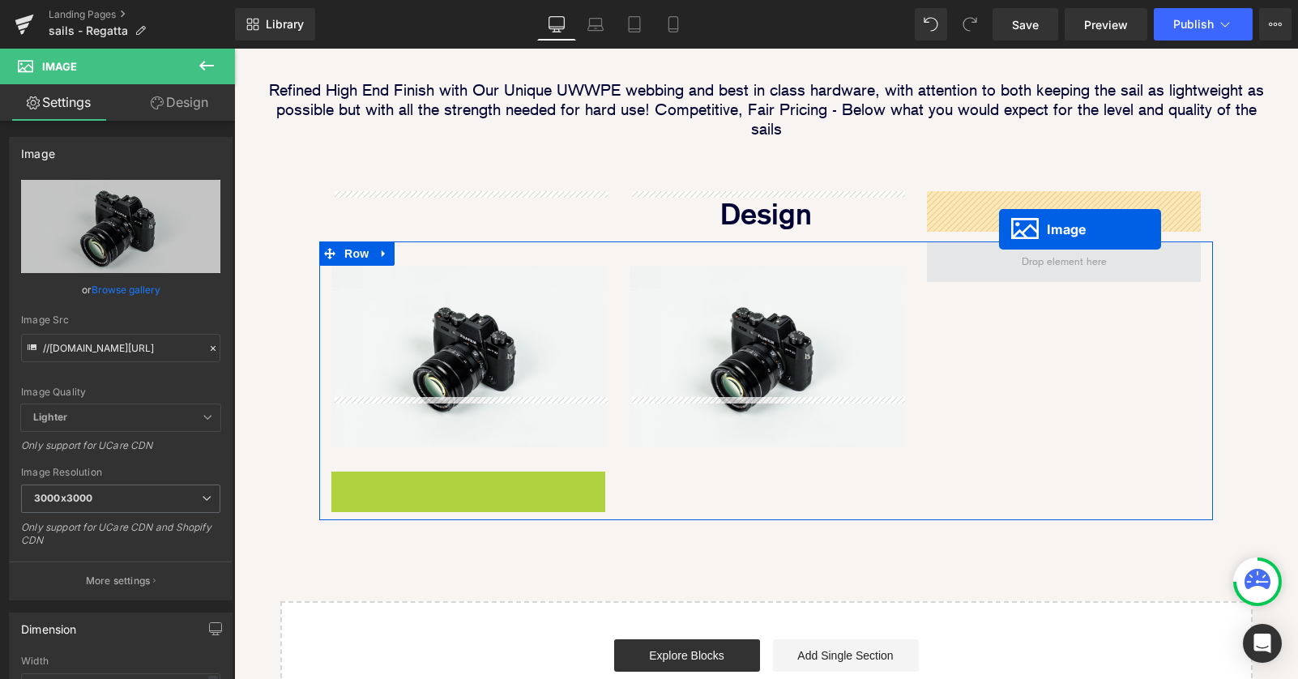
drag, startPoint x: 439, startPoint y: 513, endPoint x: 1002, endPoint y: 223, distance: 633.3
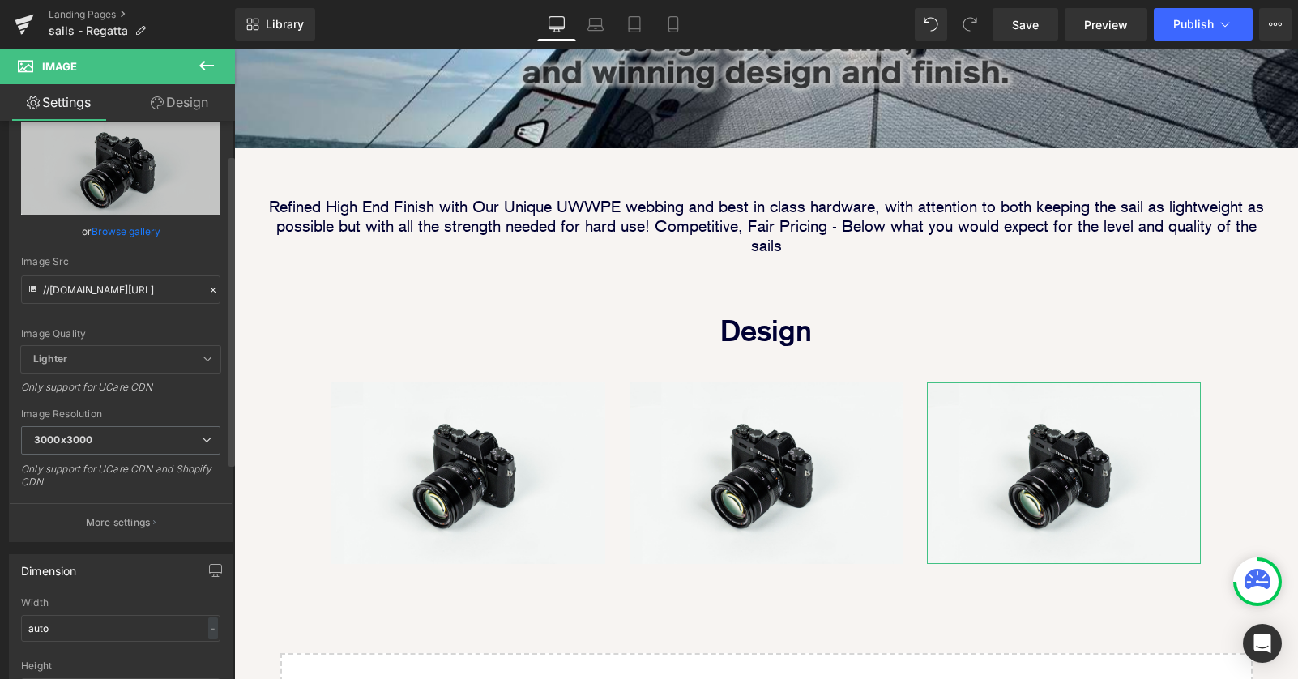
scroll to position [62, 0]
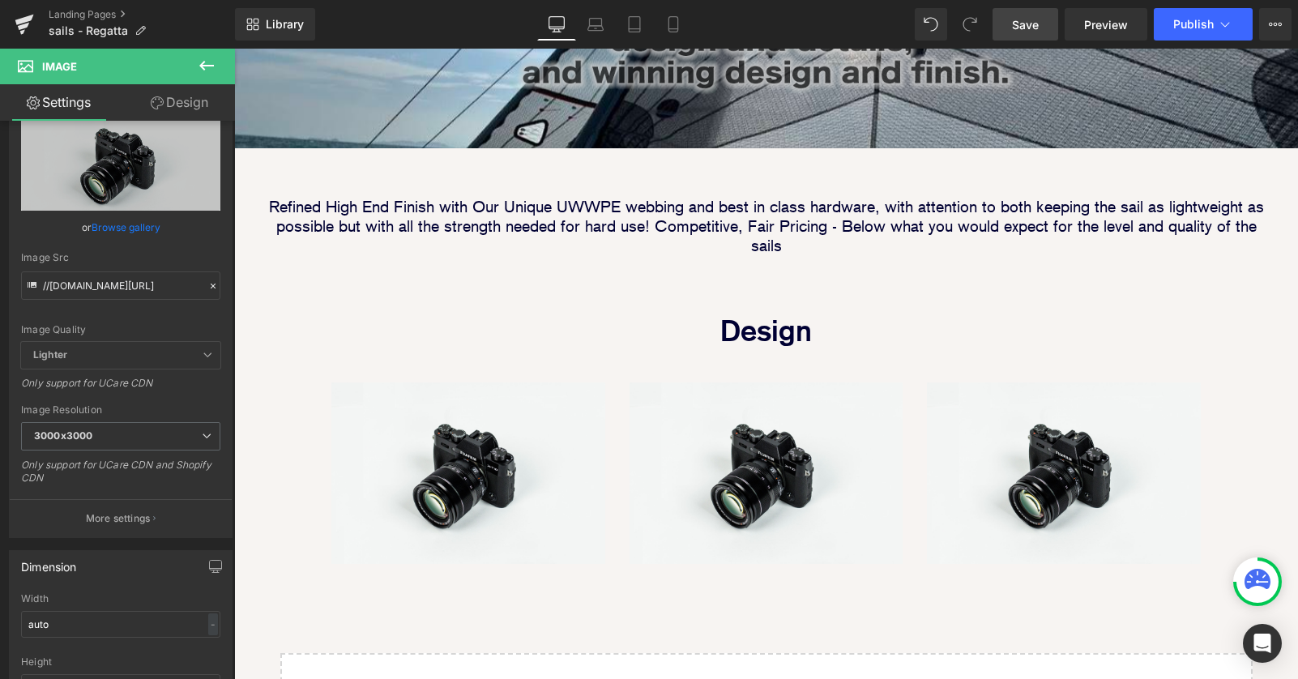
click at [1017, 25] on span "Save" at bounding box center [1025, 24] width 27 height 17
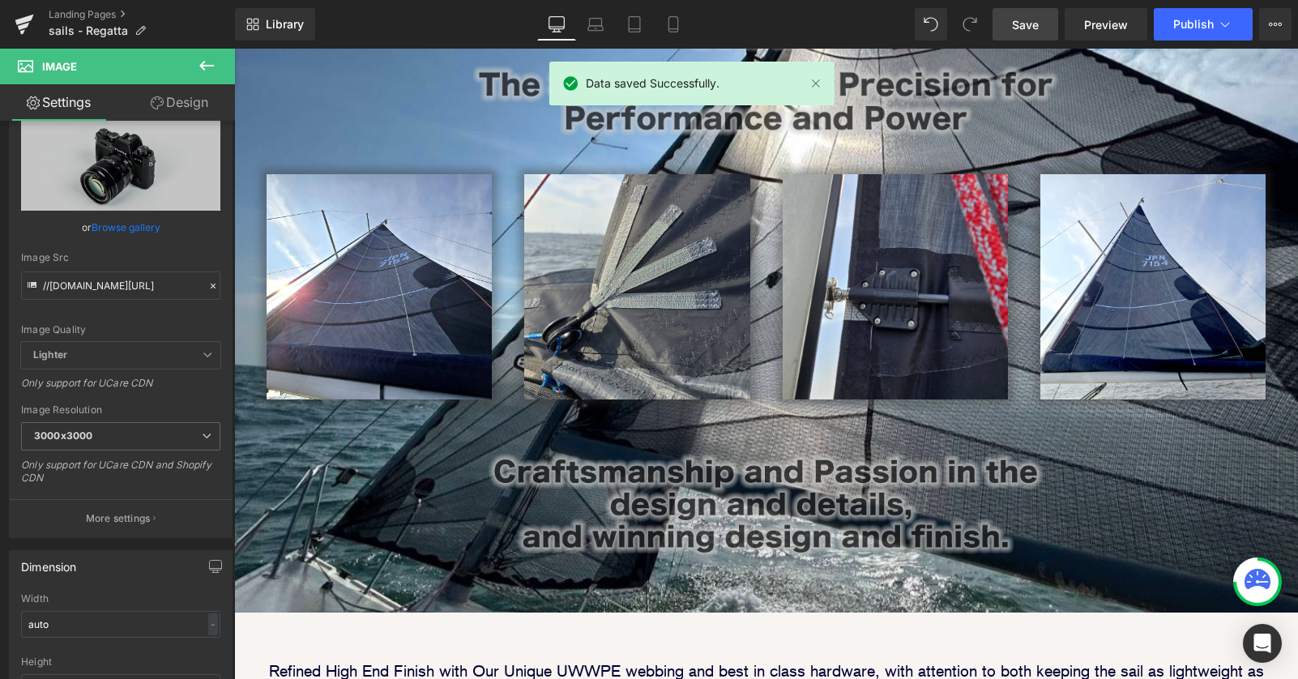
scroll to position [0, 0]
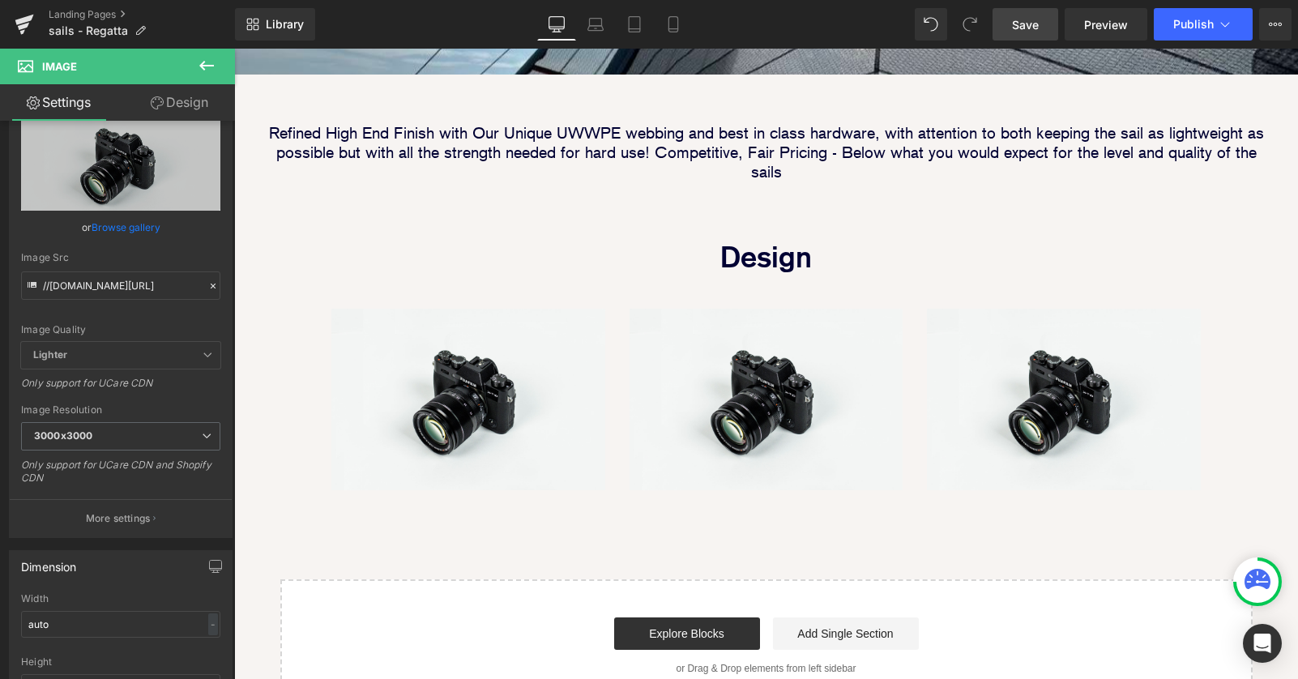
click at [192, 67] on button at bounding box center [206, 67] width 57 height 36
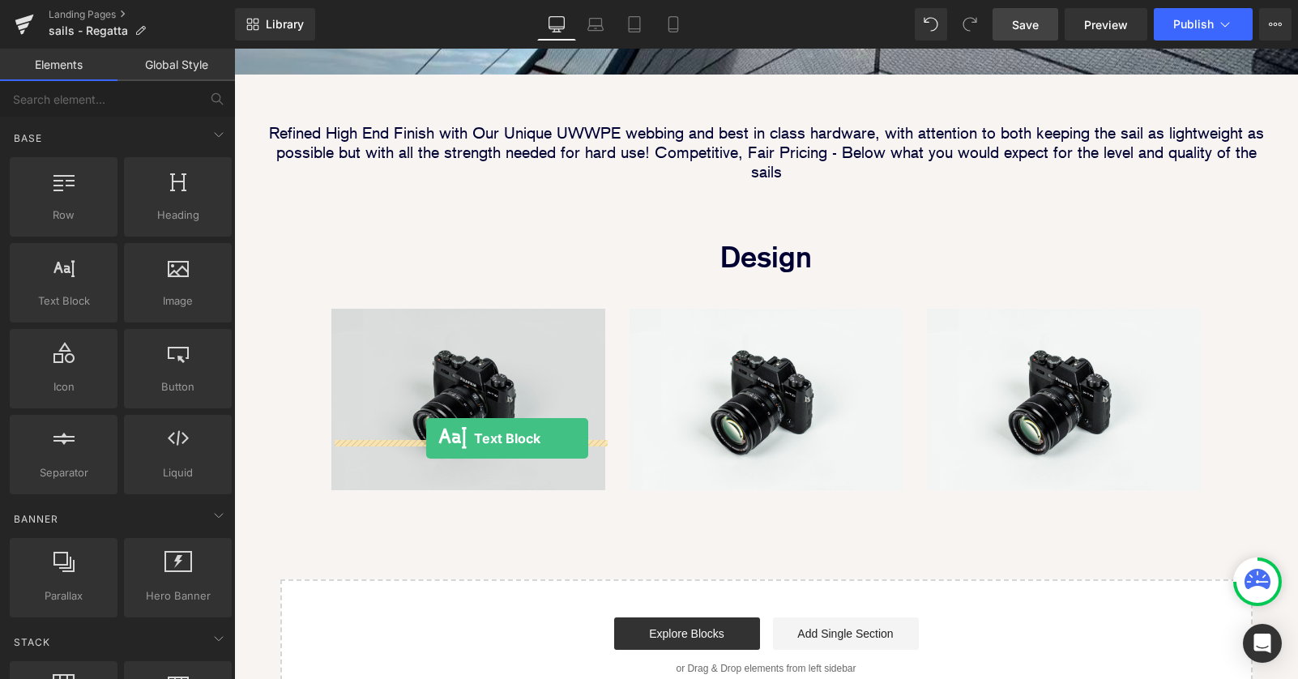
drag, startPoint x: 298, startPoint y: 330, endPoint x: 426, endPoint y: 438, distance: 167.8
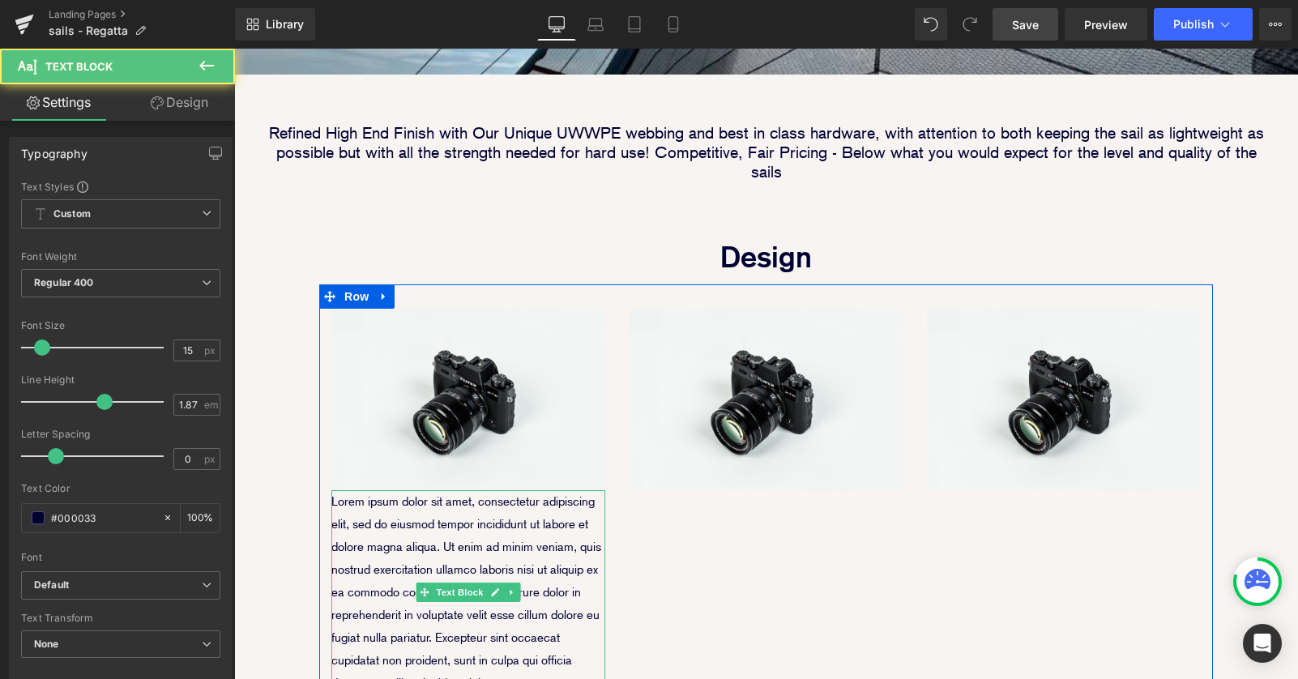
click at [419, 509] on p "Lorem ipsum dolor sit amet, consectetur adipiscing elit, sed do eiusmod tempor …" at bounding box center [468, 592] width 274 height 204
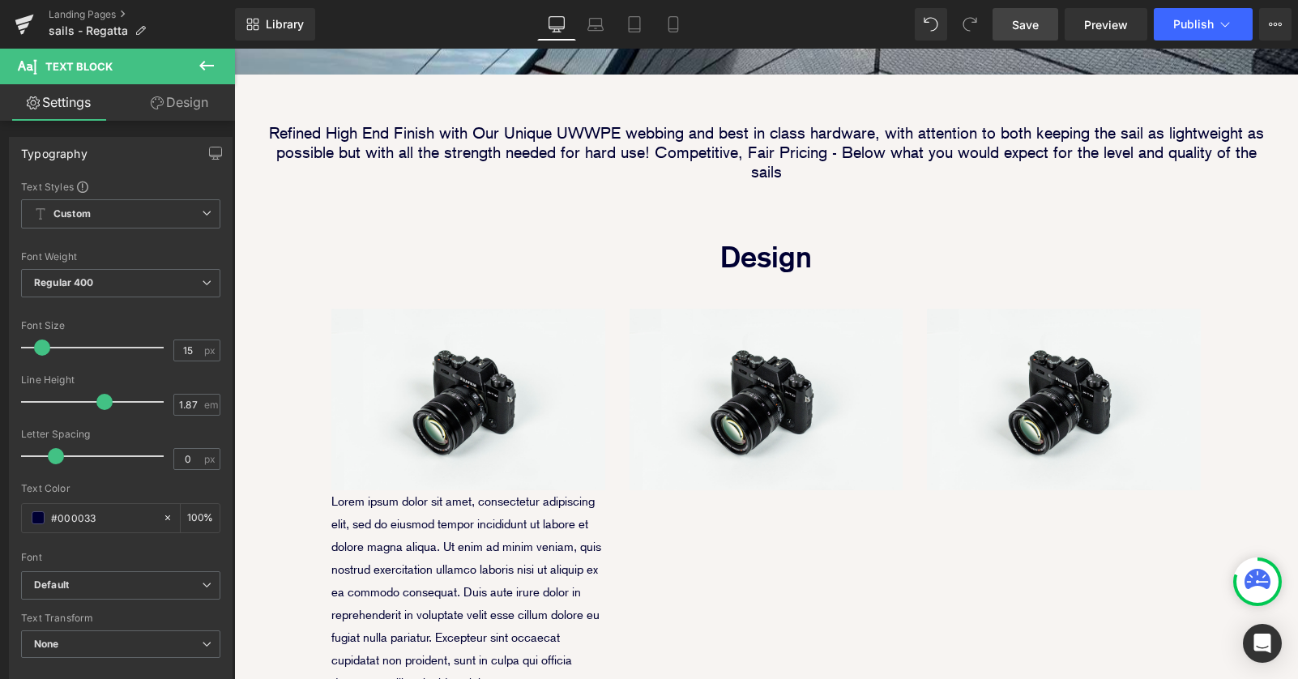
click at [188, 105] on link "Design" at bounding box center [179, 102] width 117 height 36
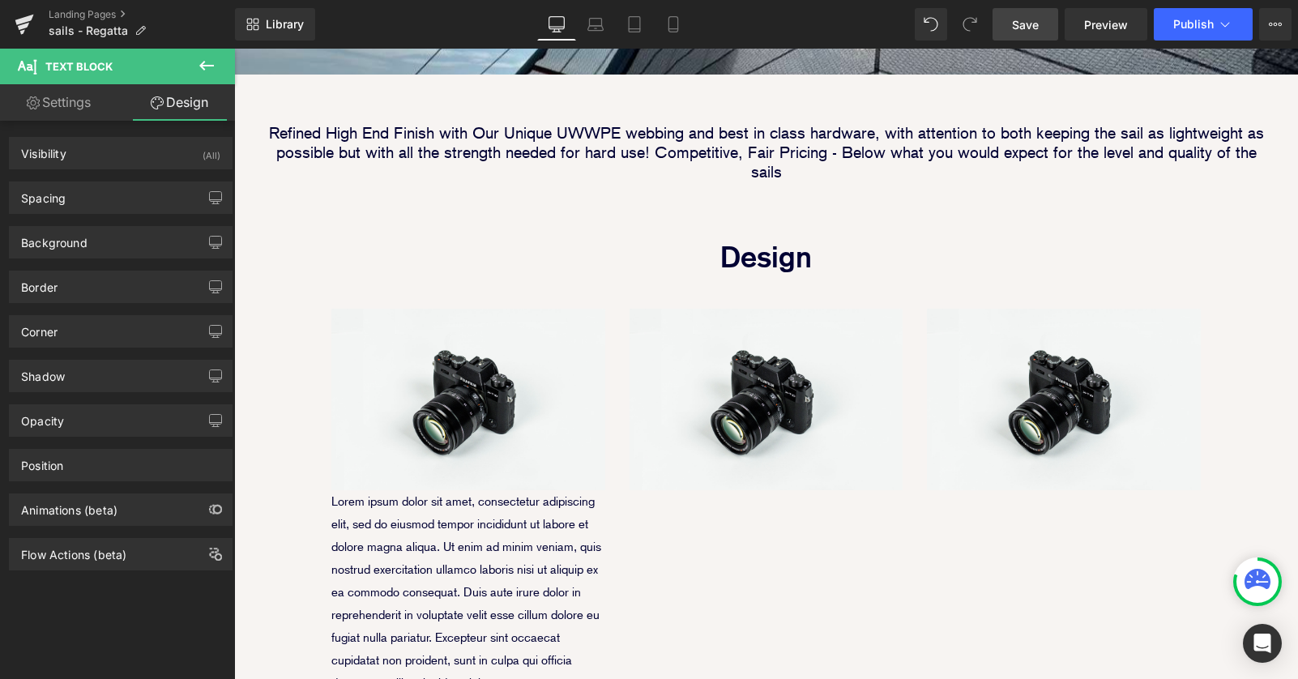
type input "0"
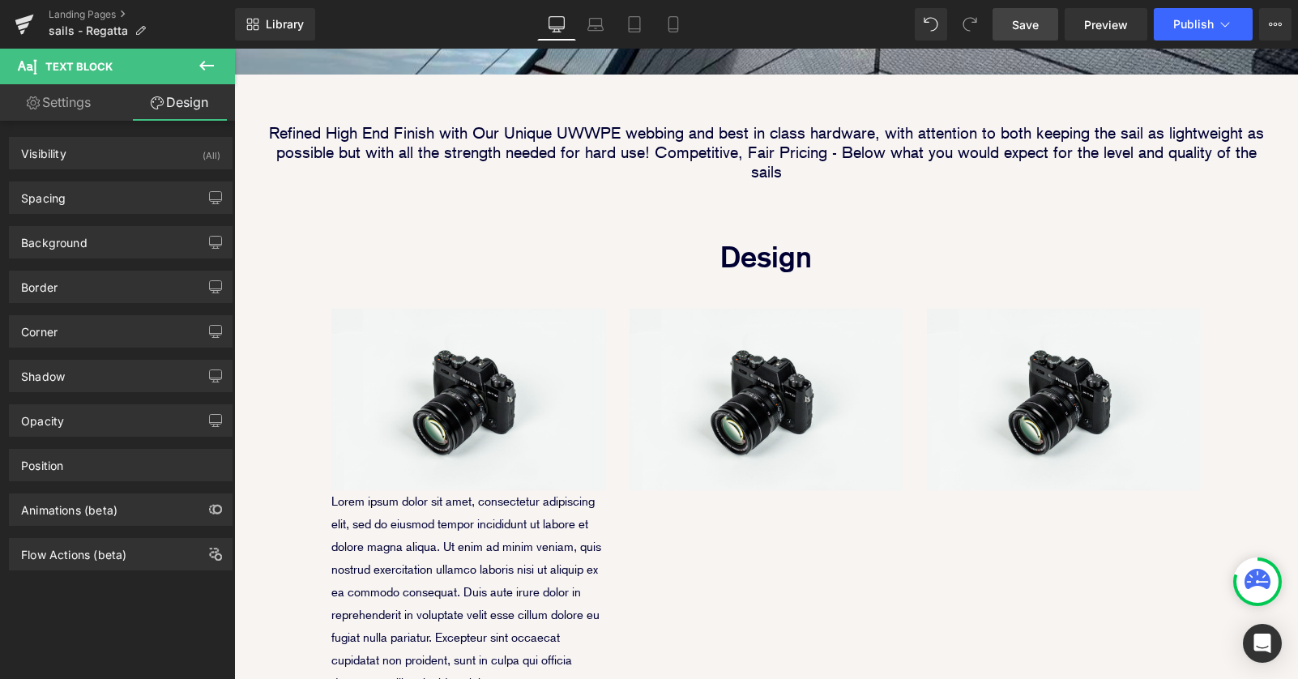
type input "0"
click at [125, 200] on div "Spacing" at bounding box center [121, 197] width 222 height 31
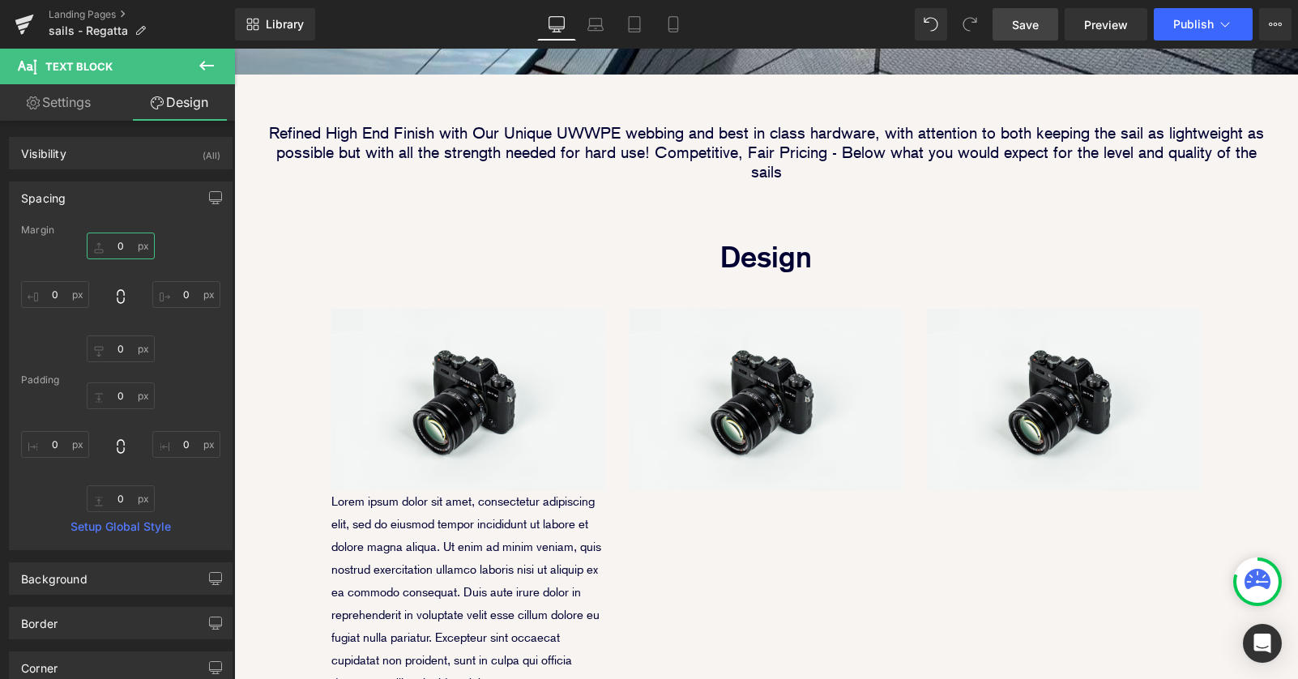
click at [115, 244] on input "0" at bounding box center [121, 245] width 68 height 27
type input "10"
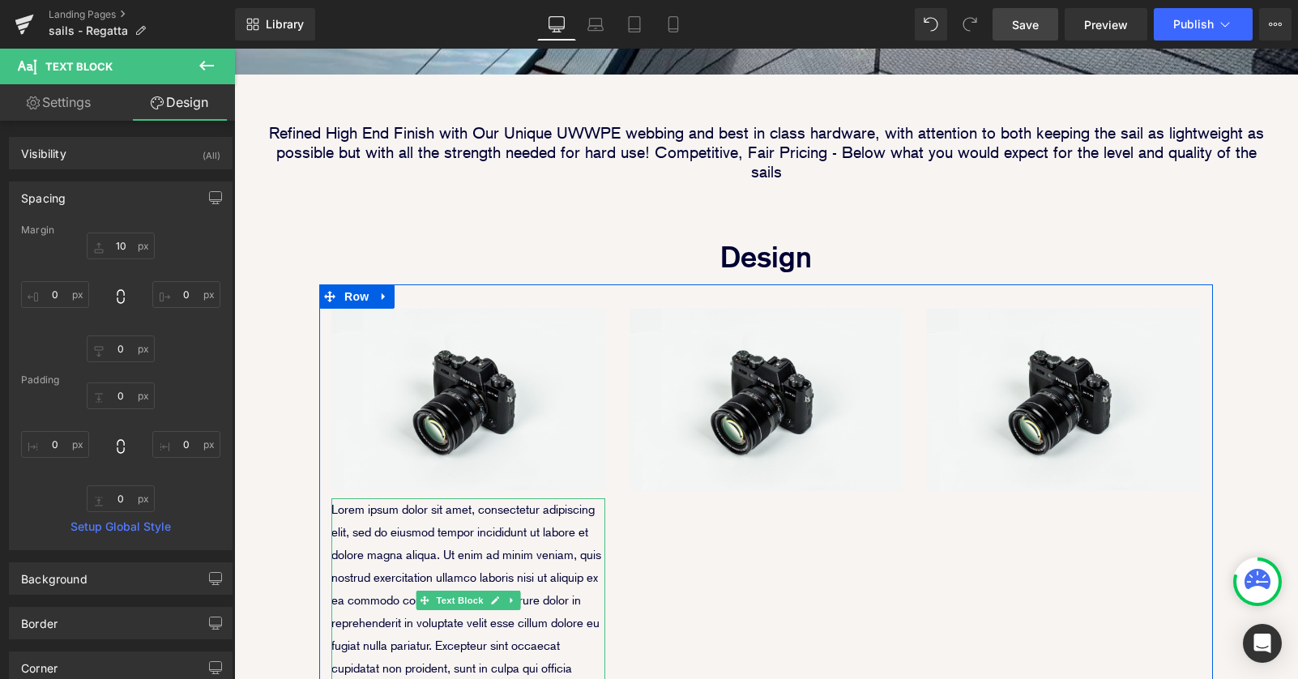
click at [416, 503] on p "Lorem ipsum dolor sit amet, consectetur adipiscing elit, sed do eiusmod tempor …" at bounding box center [468, 600] width 274 height 204
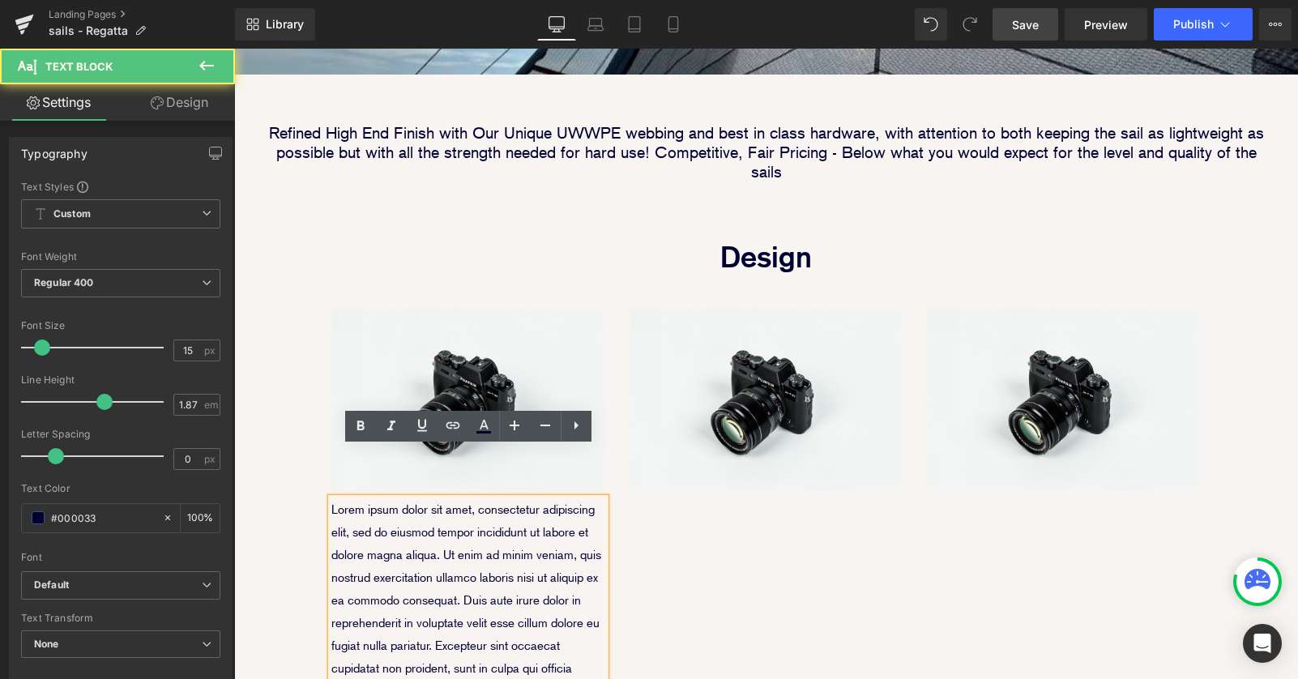
click at [448, 498] on p "Lorem ipsum dolor sit amet, consectetur adipiscing elit, sed do eiusmod tempor …" at bounding box center [468, 600] width 274 height 204
drag, startPoint x: 448, startPoint y: 475, endPoint x: 434, endPoint y: 475, distance: 13.8
click at [447, 498] on p "Lorem ipsum dolor sit amet, consectetur adipiscing elit, sed do eiusmod tempor …" at bounding box center [468, 600] width 274 height 204
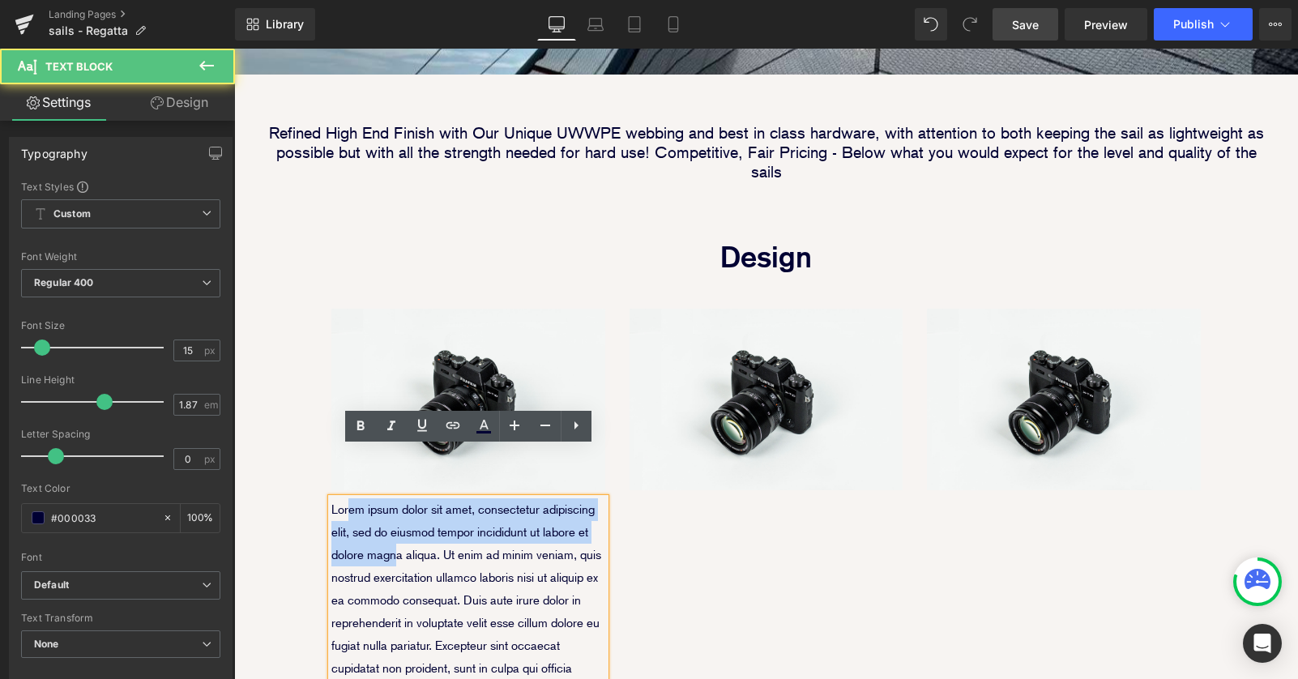
drag, startPoint x: 347, startPoint y: 464, endPoint x: 549, endPoint y: 631, distance: 262.4
click at [549, 631] on p "Lorem ipsum dolor sit amet, consectetur adipiscing elit, sed do eiusmod tempor …" at bounding box center [468, 600] width 274 height 204
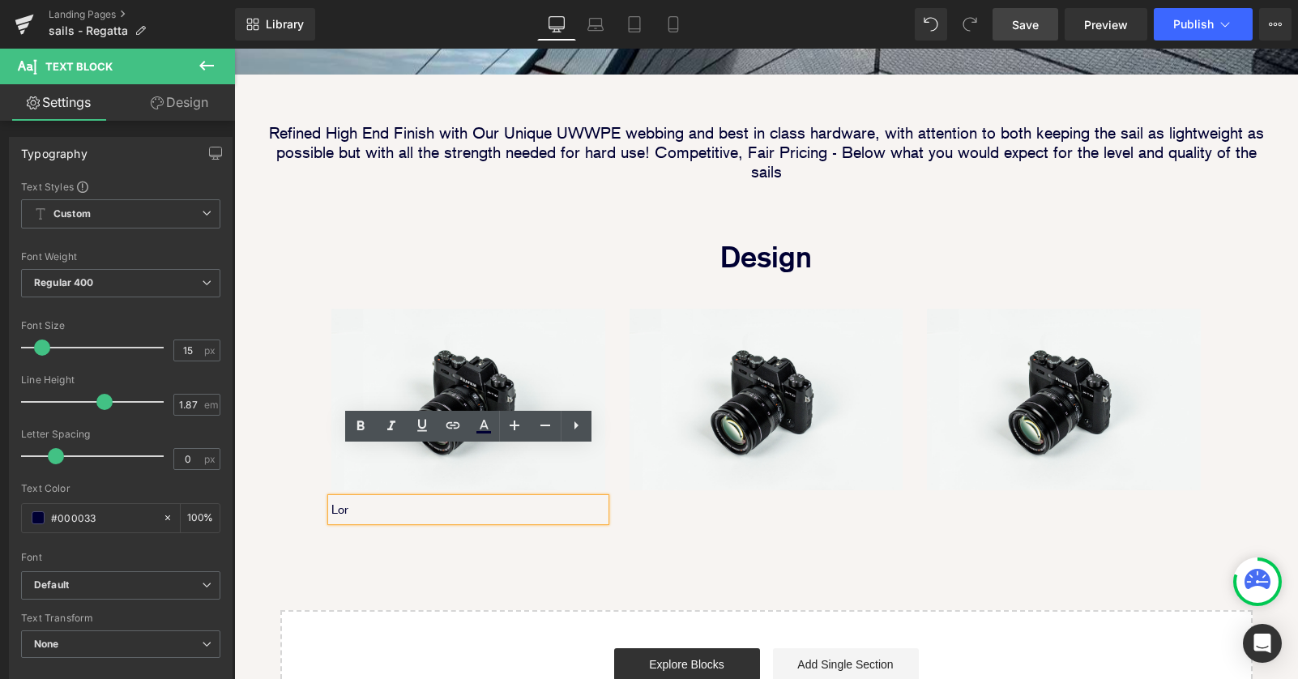
scroll to position [8, 8]
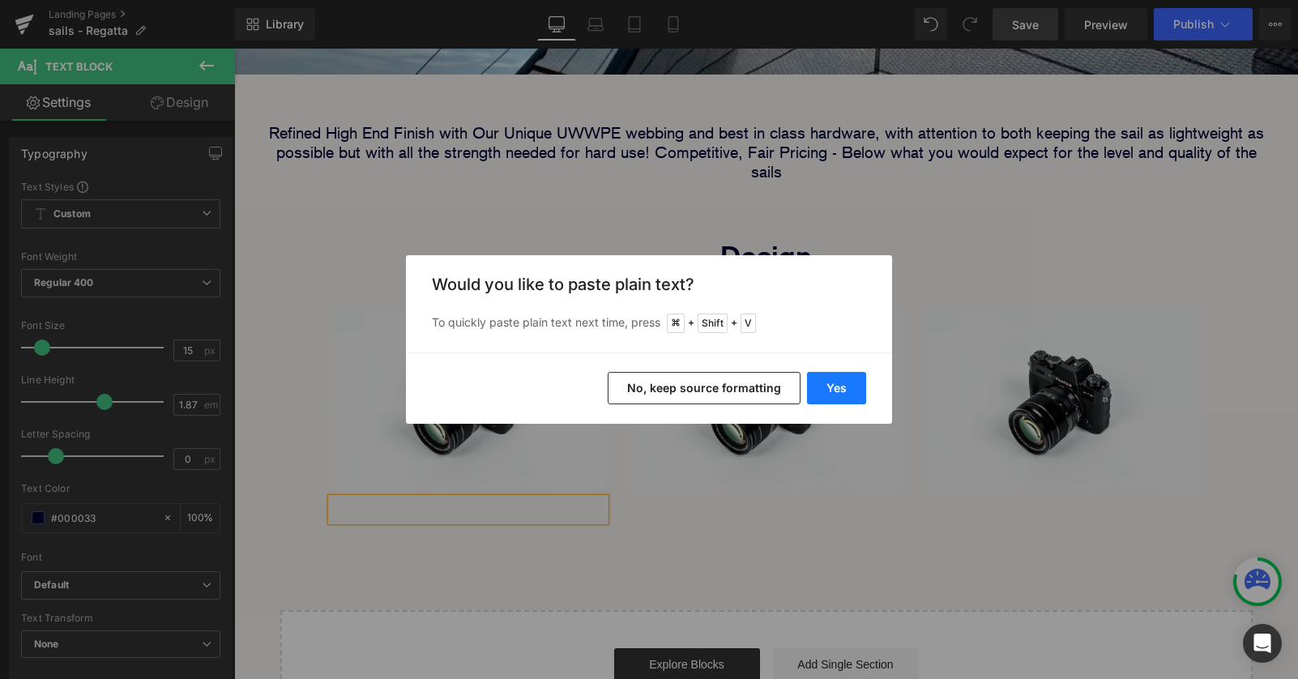
drag, startPoint x: 832, startPoint y: 382, endPoint x: 598, endPoint y: 334, distance: 239.1
click at [832, 382] on button "Yes" at bounding box center [836, 388] width 59 height 32
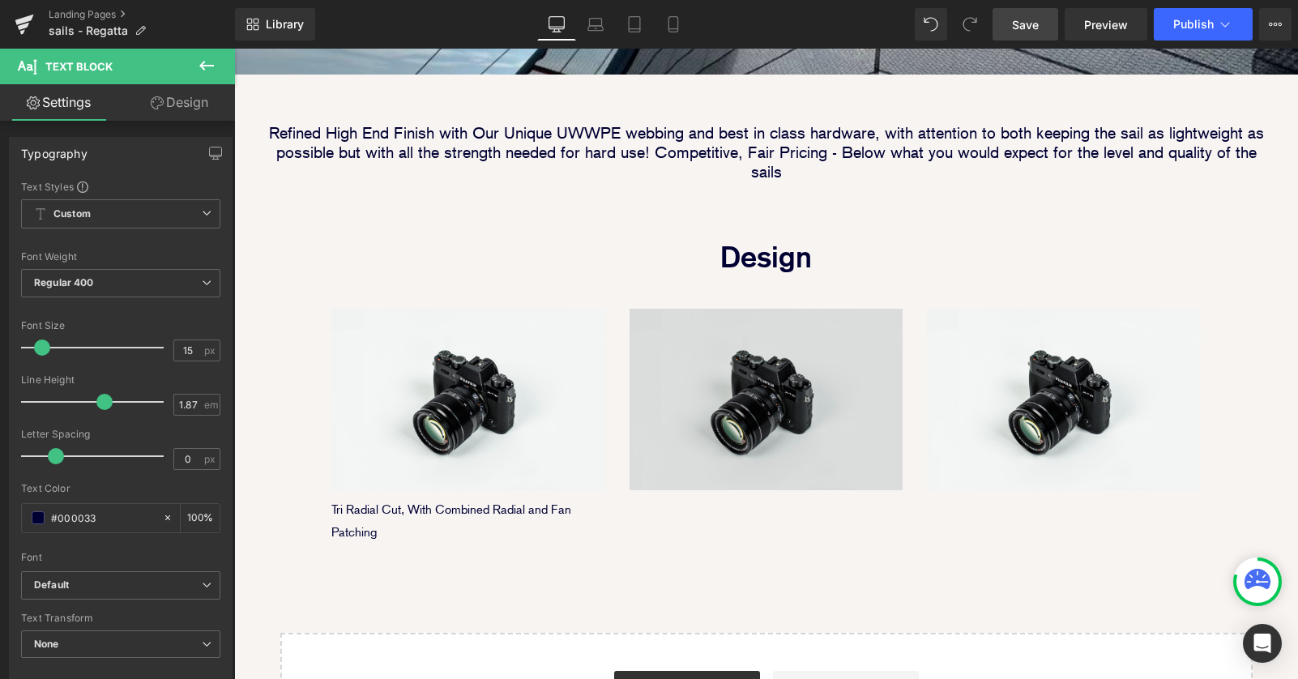
scroll to position [2020, 1064]
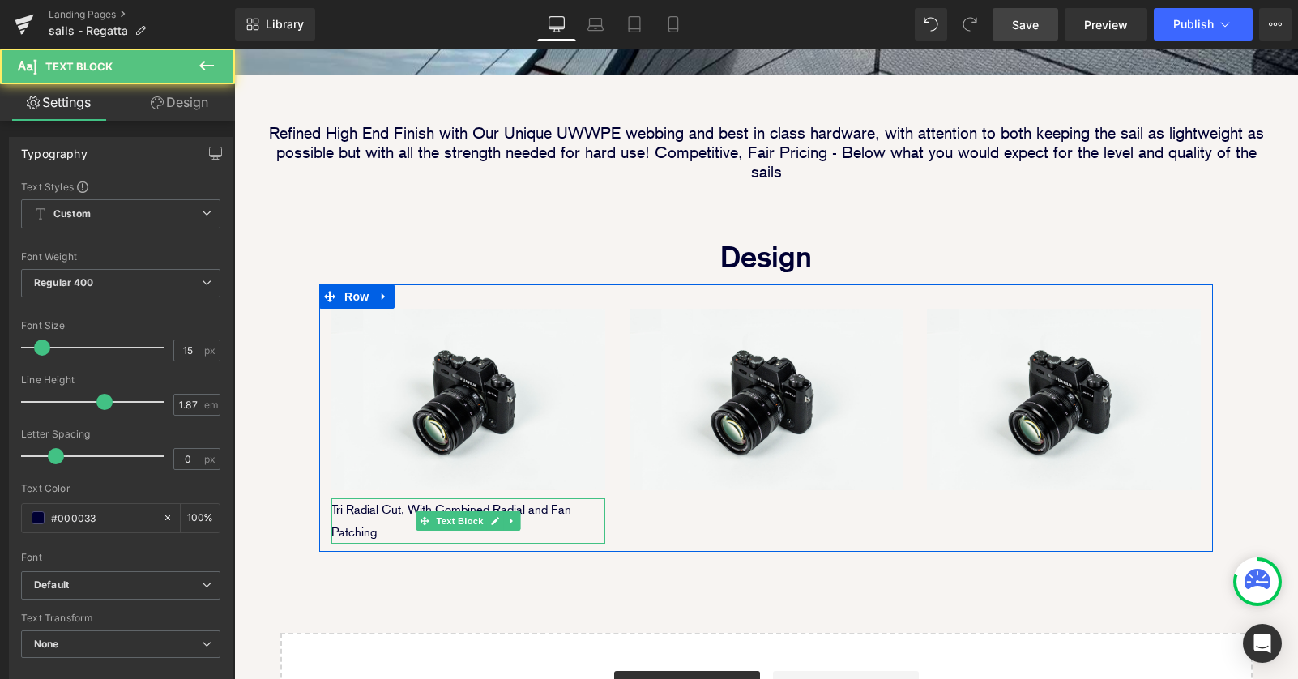
click at [397, 498] on p "Tri Radial Cut, With Combined Radial and Fan Patching" at bounding box center [468, 520] width 274 height 45
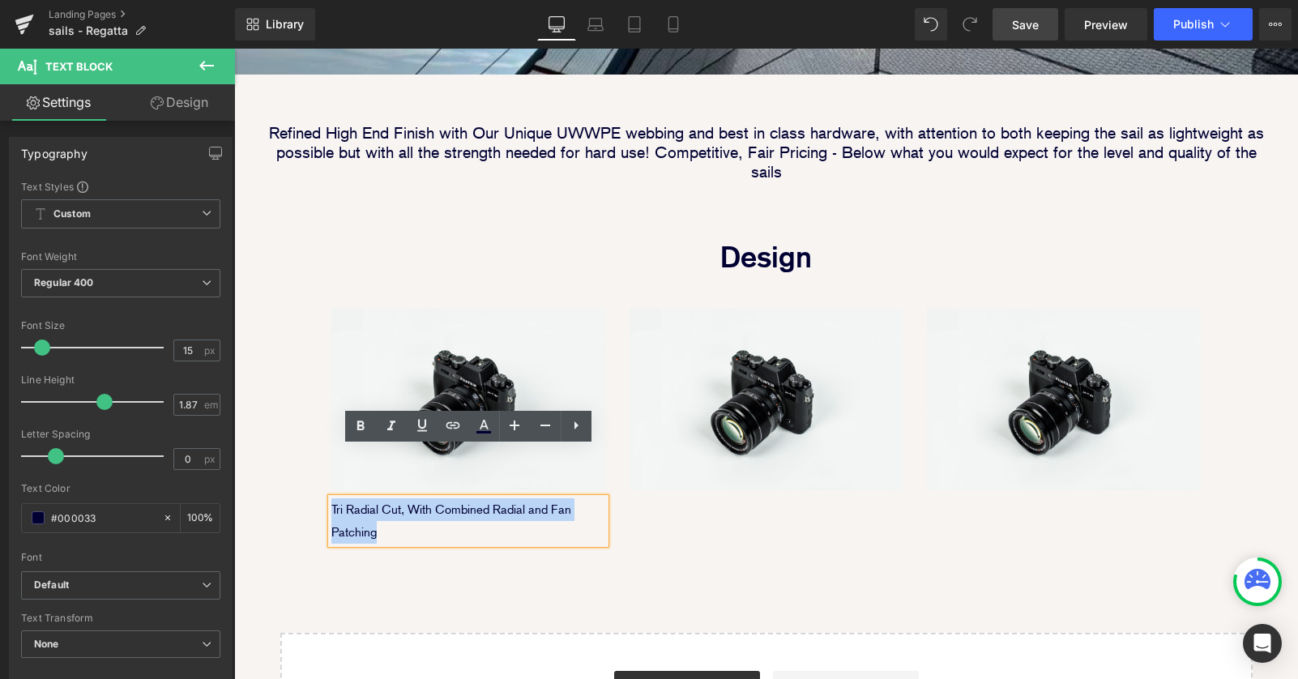
drag, startPoint x: 397, startPoint y: 480, endPoint x: 333, endPoint y: 457, distance: 68.2
click at [333, 498] on p "Tri Radial Cut, With Combined Radial and Fan Patching" at bounding box center [468, 520] width 274 height 45
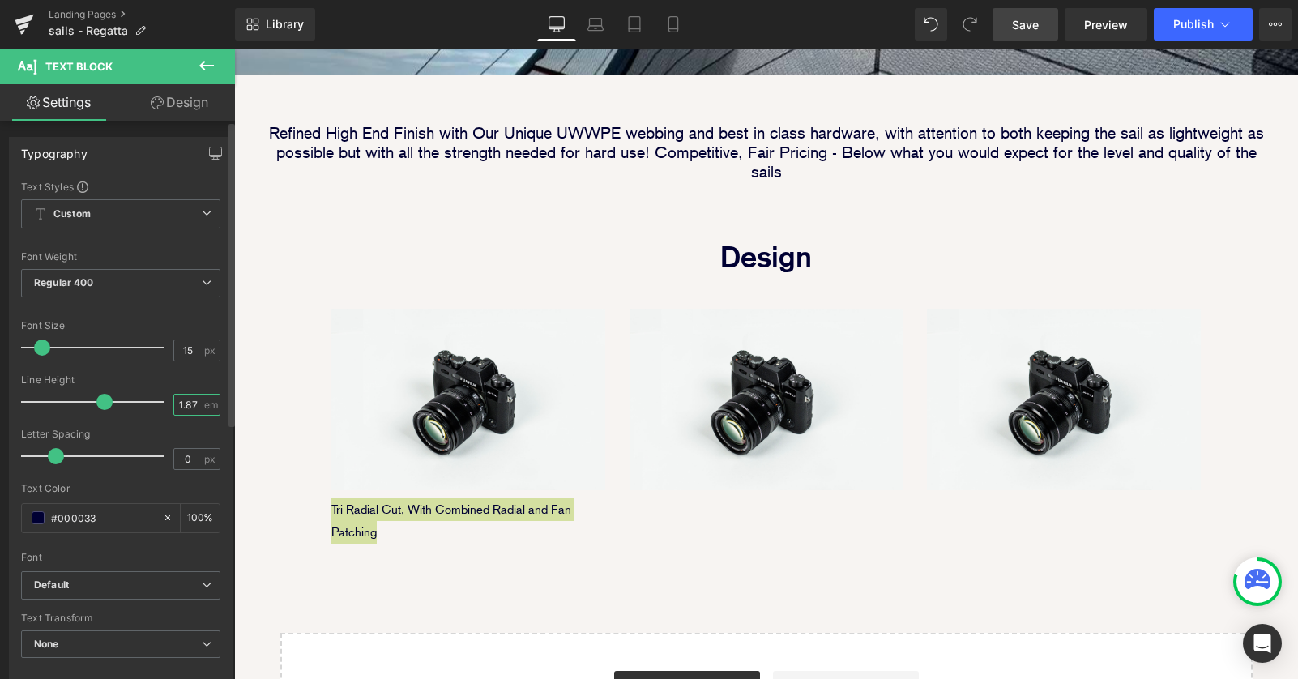
click at [180, 395] on input "1.87" at bounding box center [188, 404] width 28 height 20
click at [191, 405] on input "1.87" at bounding box center [188, 404] width 28 height 20
click at [190, 402] on input "1.87" at bounding box center [188, 404] width 28 height 20
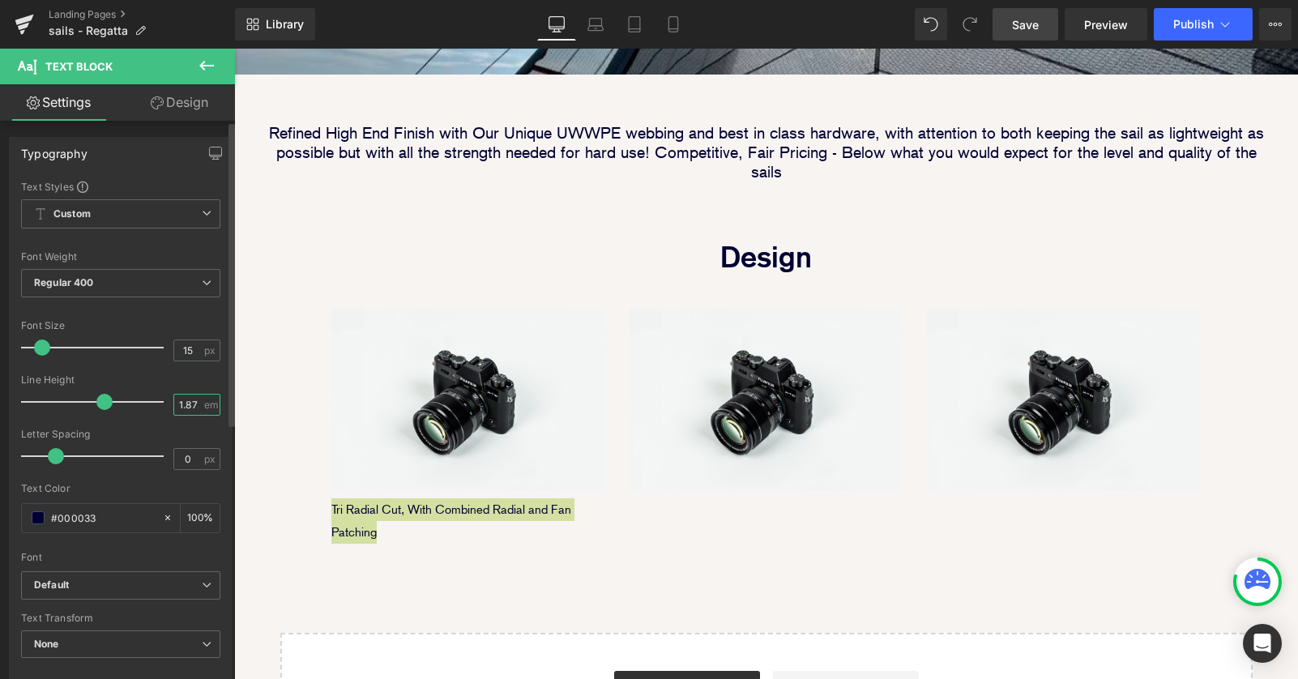
click at [190, 402] on input "1.87" at bounding box center [188, 404] width 28 height 20
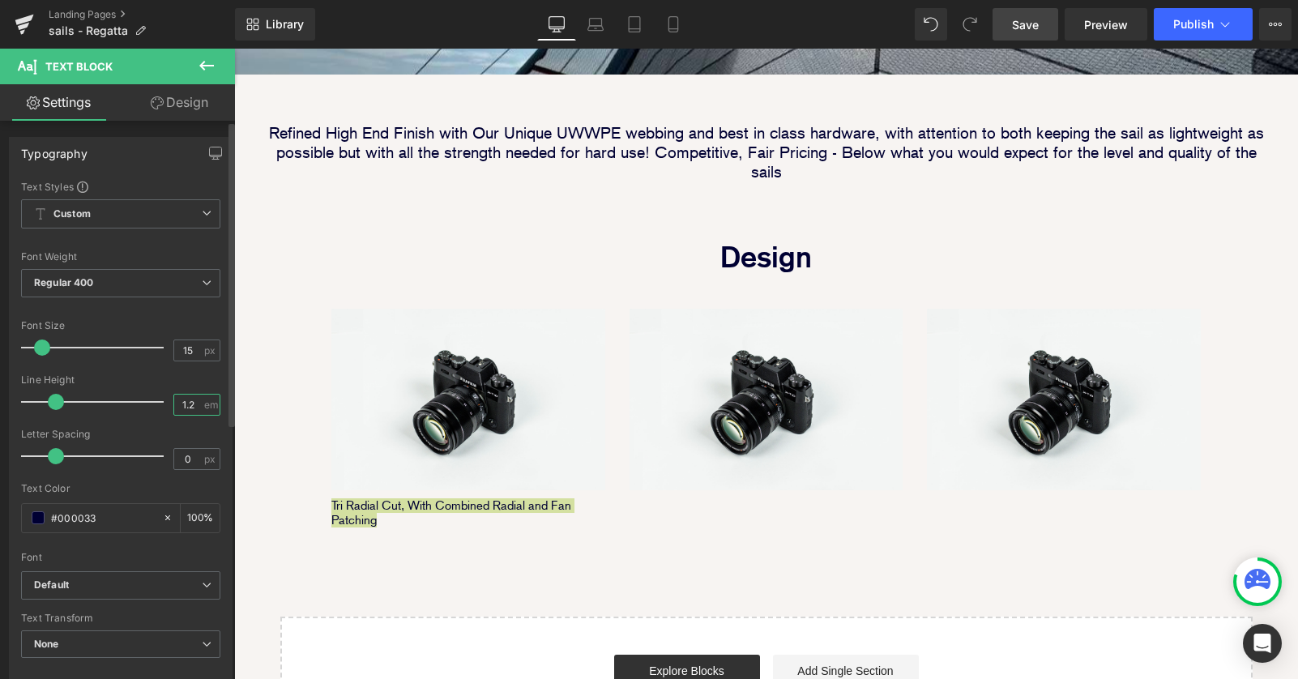
scroll to position [2003, 1064]
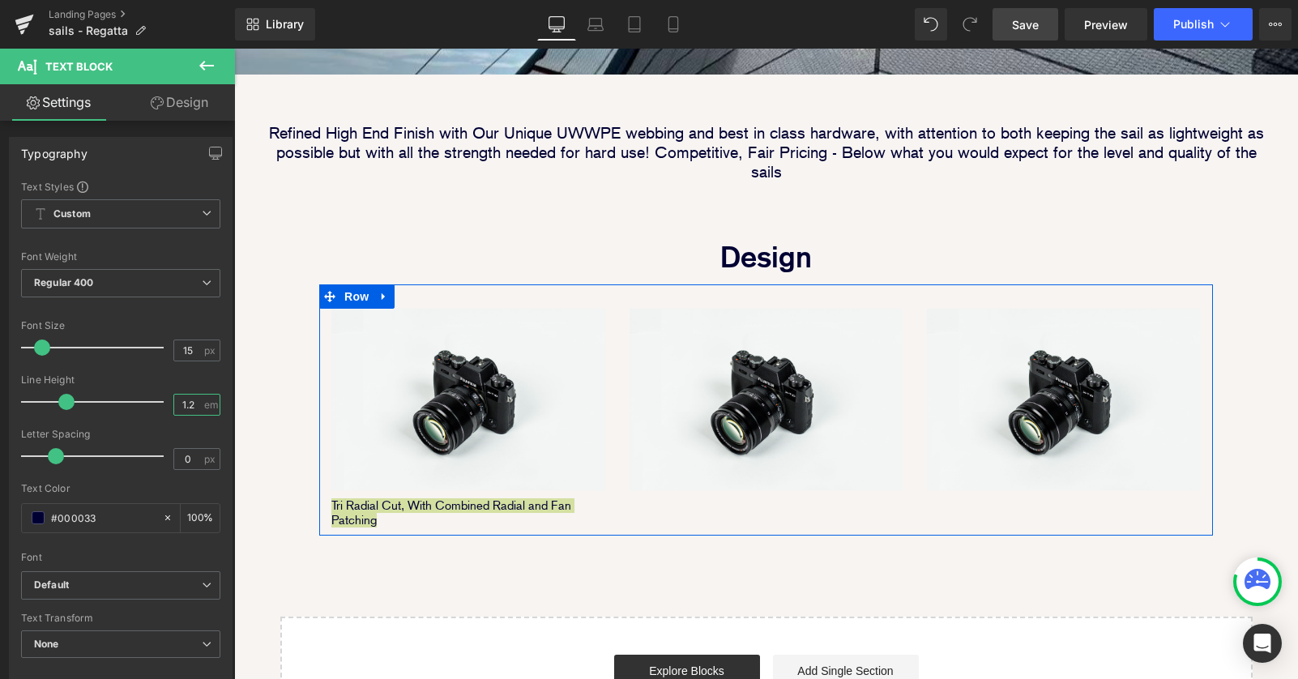
click at [468, 511] on span "Text Block" at bounding box center [459, 520] width 53 height 19
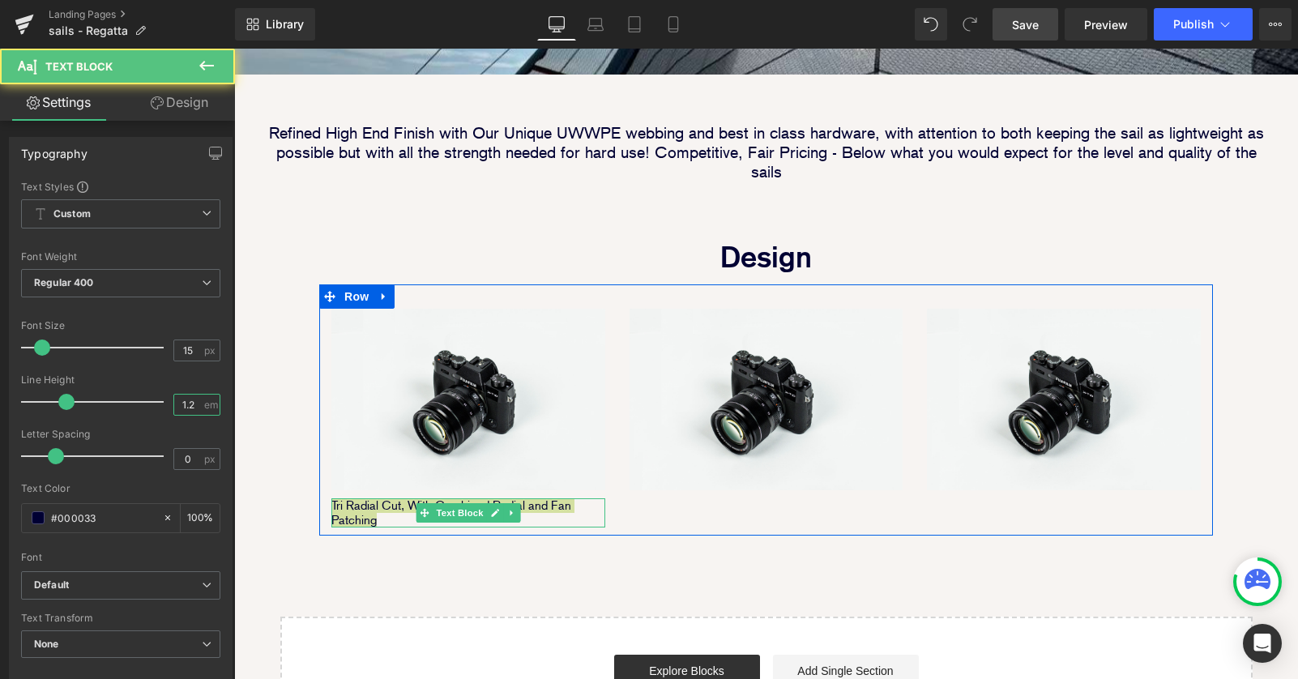
type input "1.2"
click at [388, 498] on p "Tri Radial Cut, With Combined Radial and Fan Patching" at bounding box center [468, 512] width 274 height 29
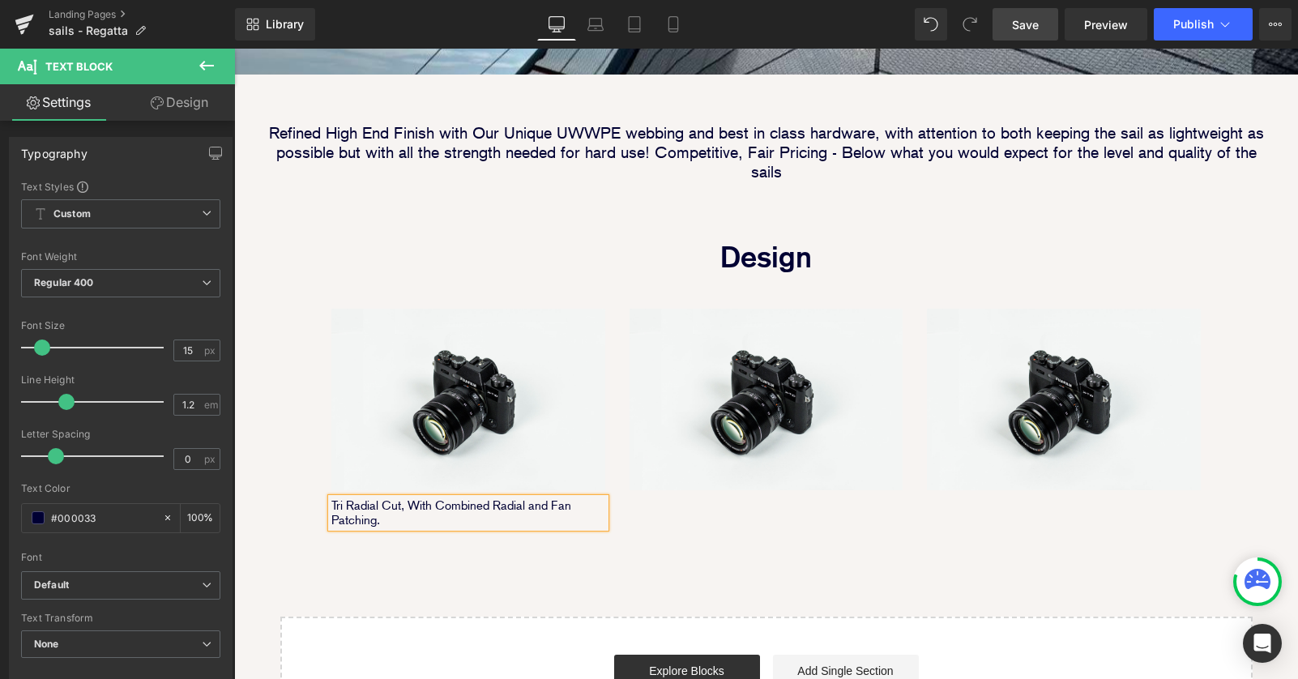
click at [486, 518] on div "Image Image Image Row Image Image Row Row Image Parallax 40px Refined High End …" at bounding box center [766, 52] width 1064 height 1393
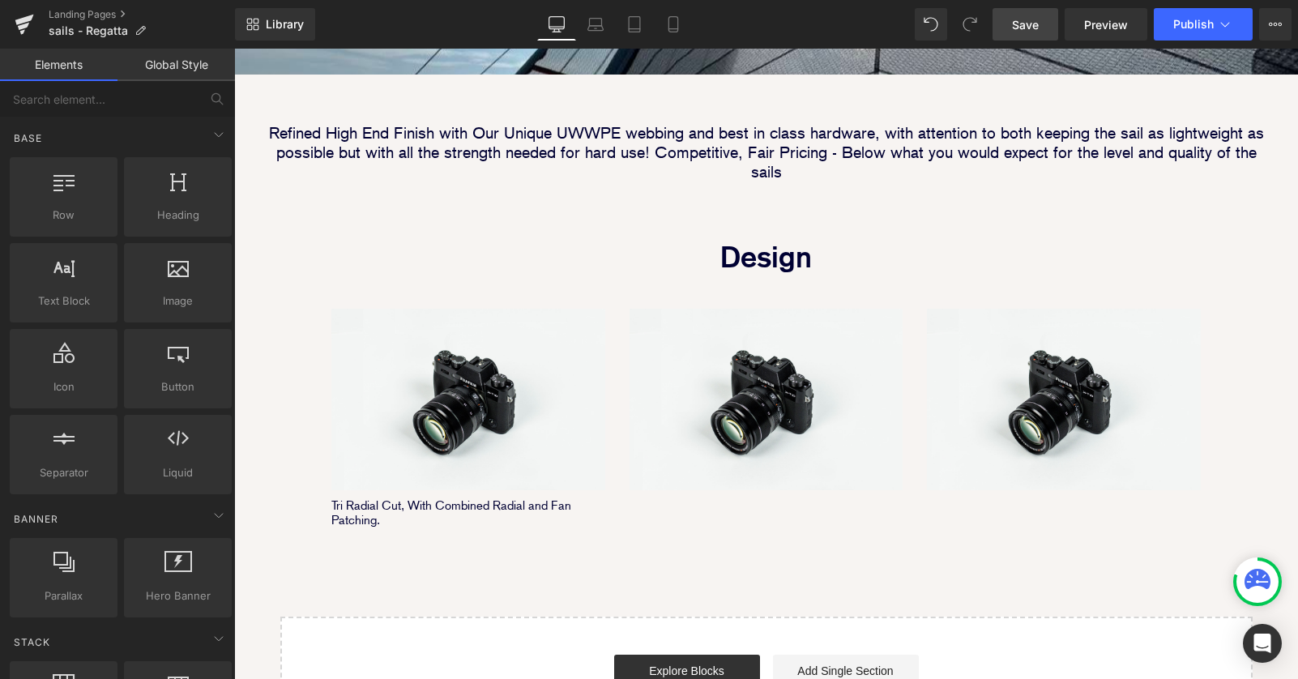
click at [412, 510] on div "Image Image Image Row Image Image Row Row Image Parallax 40px Refined High End …" at bounding box center [766, 52] width 1064 height 1393
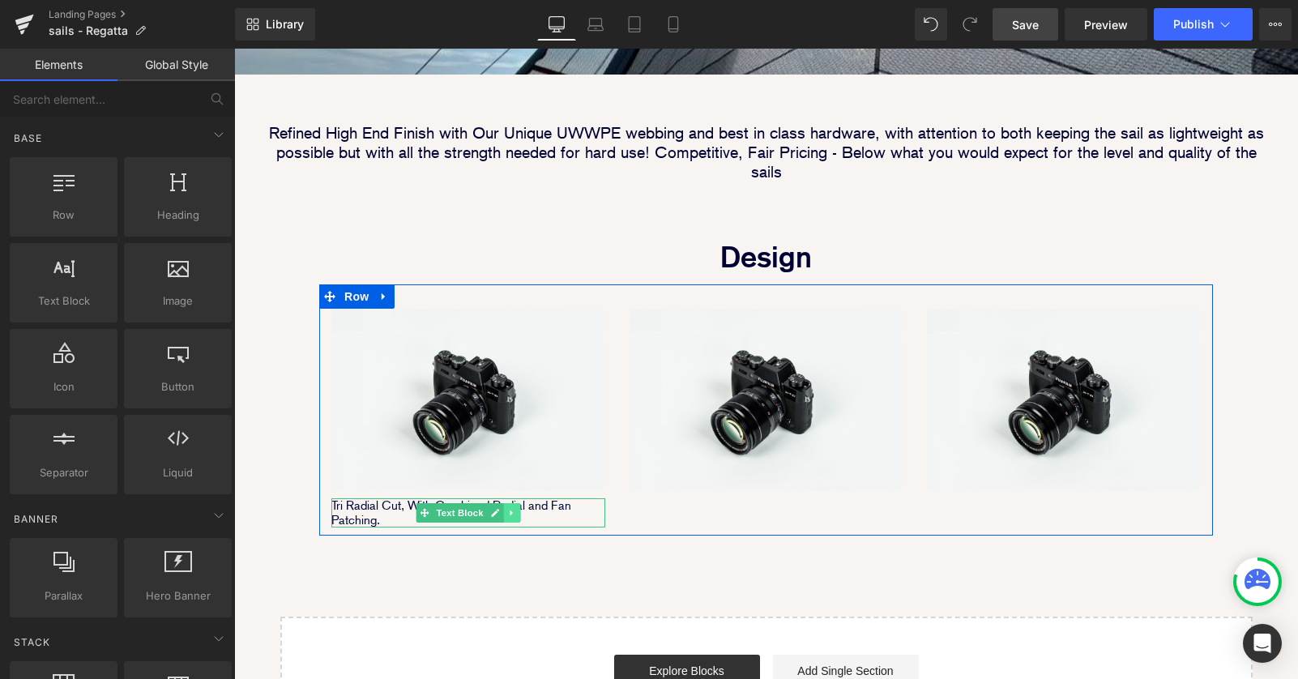
click at [516, 503] on link at bounding box center [511, 512] width 17 height 19
click at [505, 508] on icon at bounding box center [503, 513] width 9 height 10
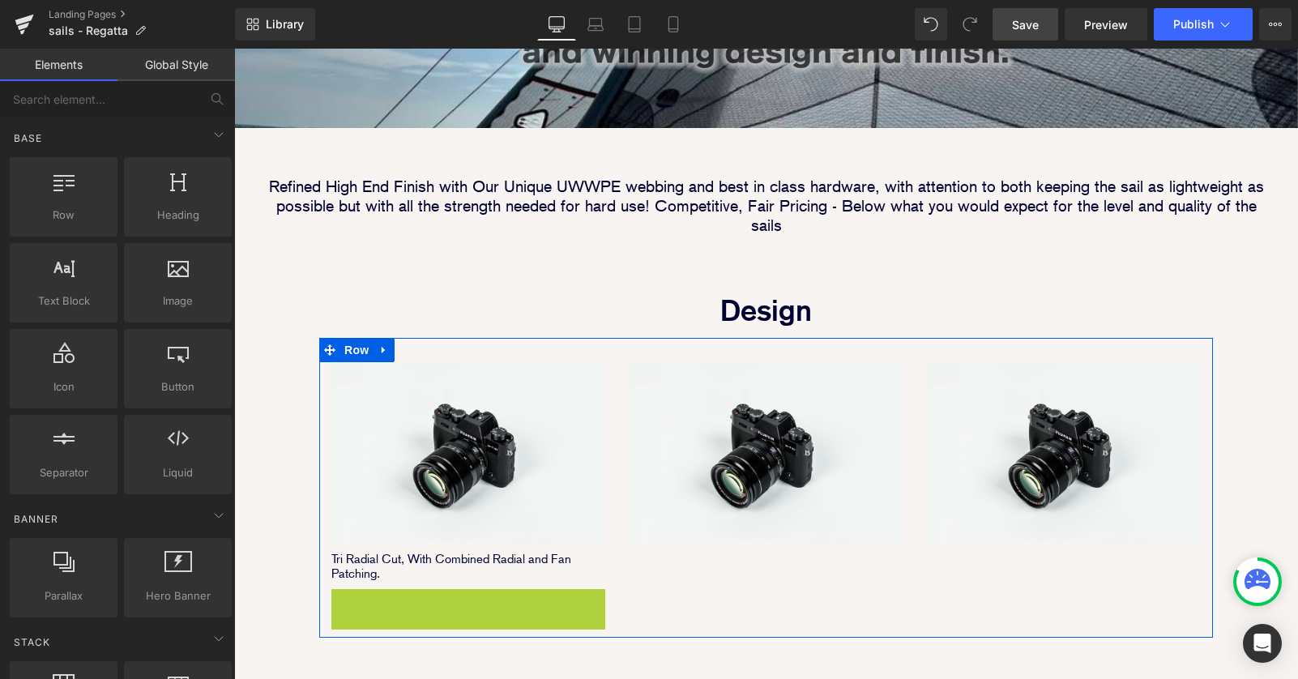
scroll to position [2052, 1064]
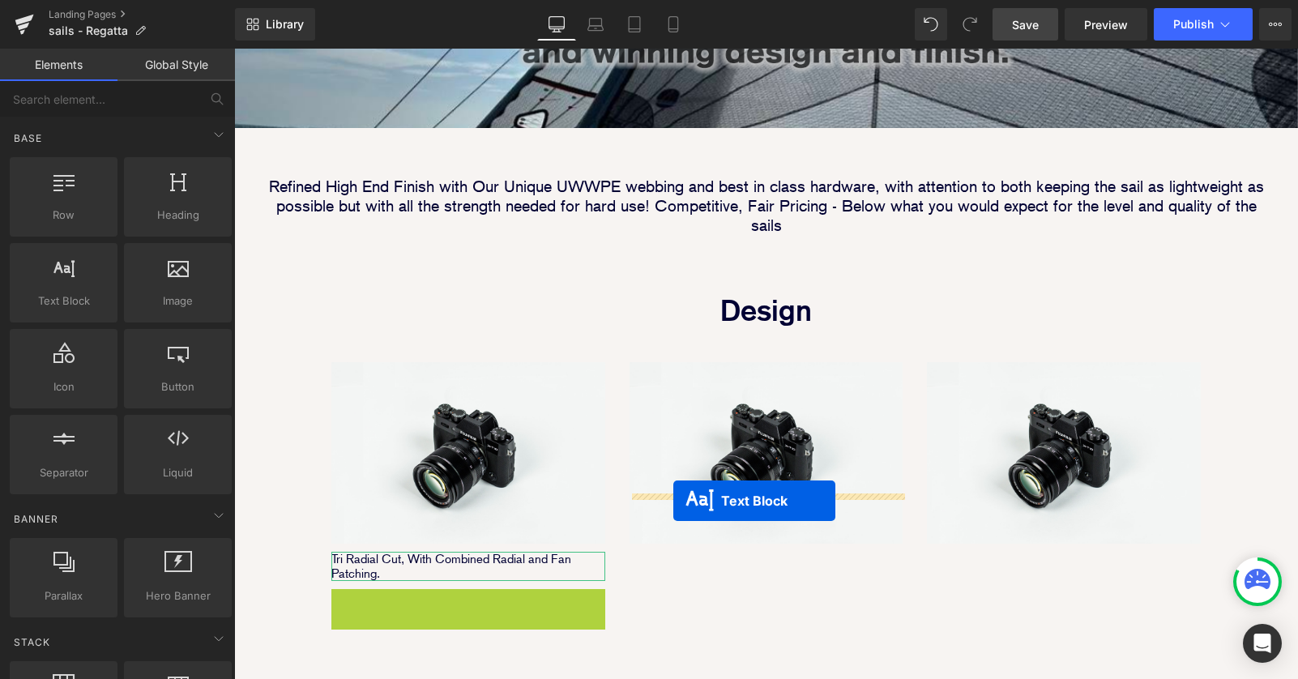
drag, startPoint x: 427, startPoint y: 554, endPoint x: 673, endPoint y: 501, distance: 252.0
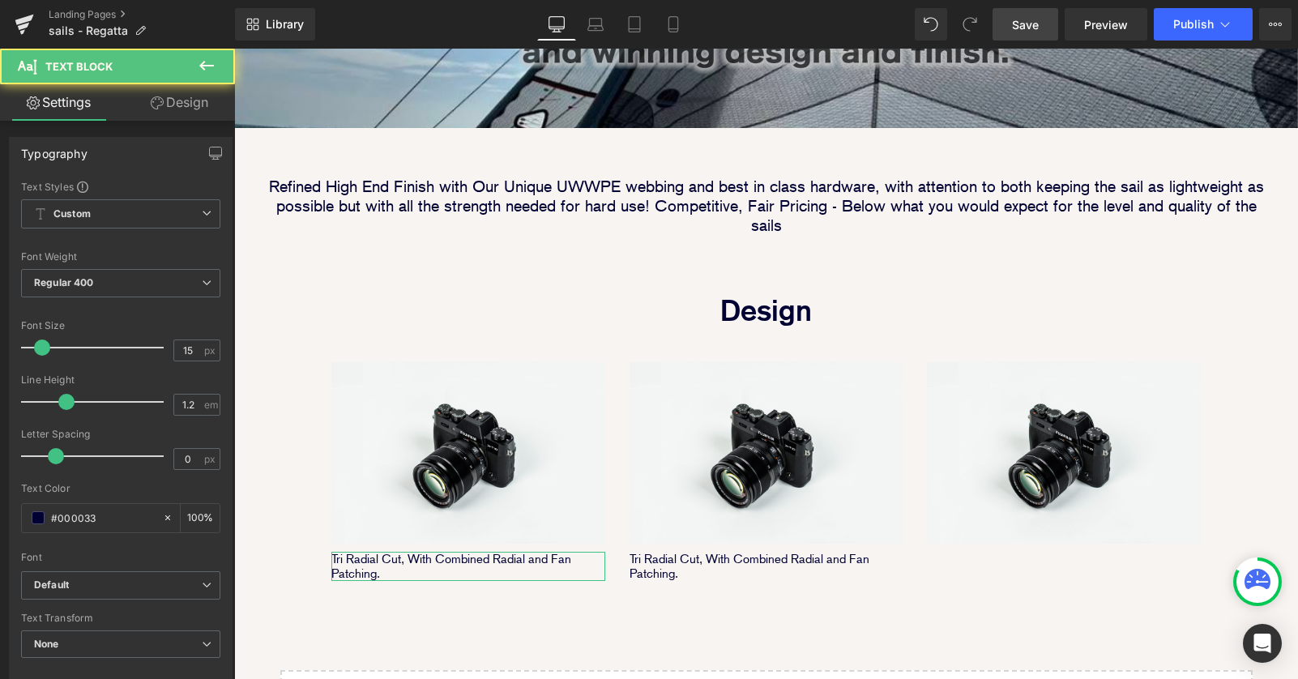
scroll to position [2003, 1064]
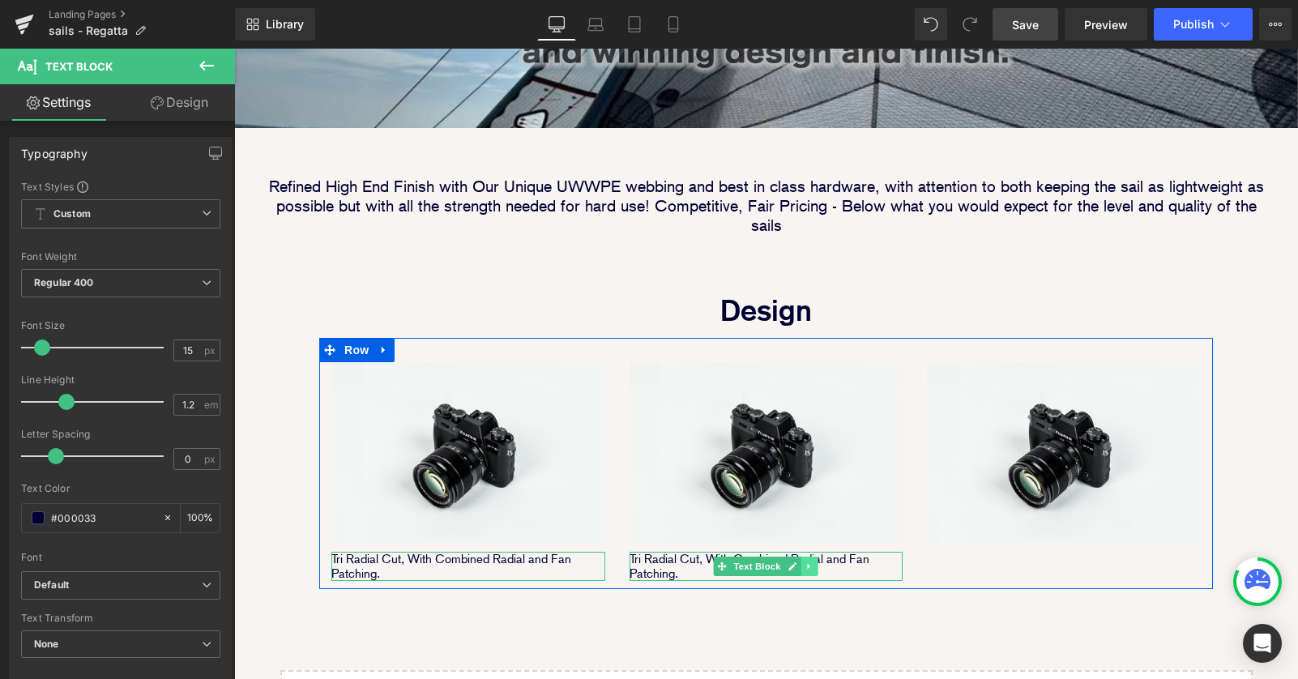
click at [812, 557] on link at bounding box center [809, 566] width 17 height 19
click at [797, 561] on icon at bounding box center [800, 565] width 9 height 9
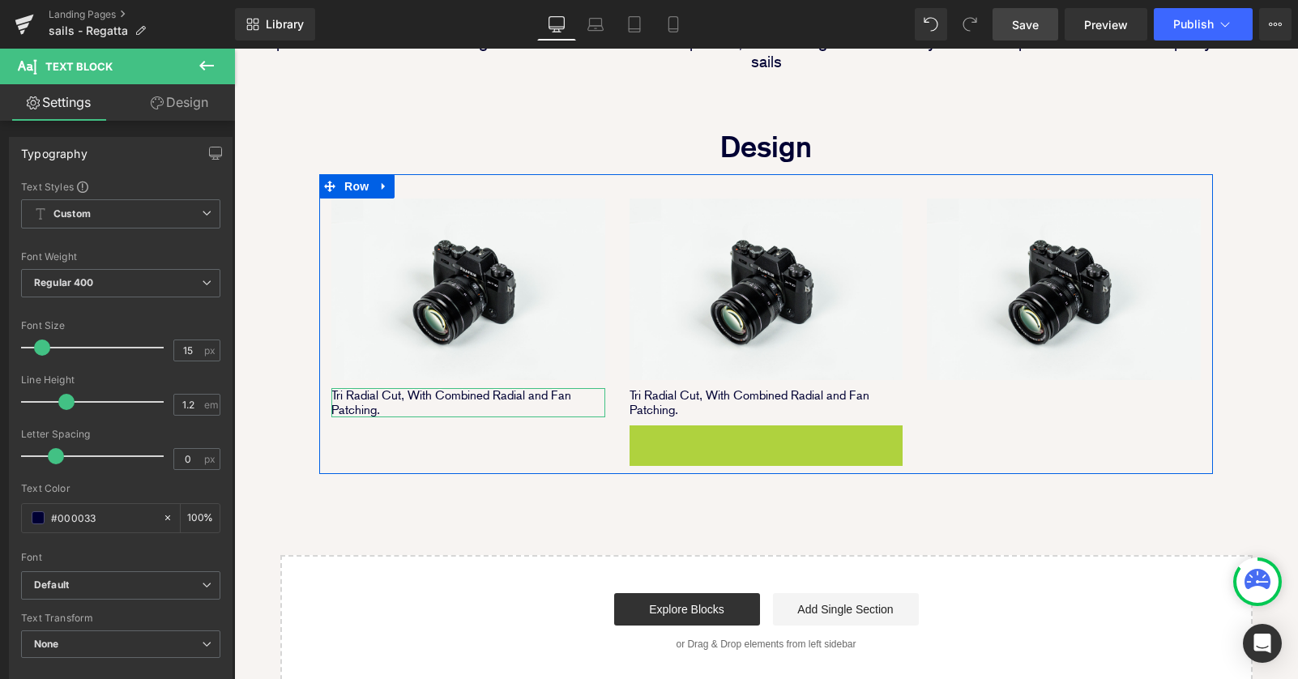
scroll to position [8, 8]
drag, startPoint x: 723, startPoint y: 390, endPoint x: 987, endPoint y: 339, distance: 269.0
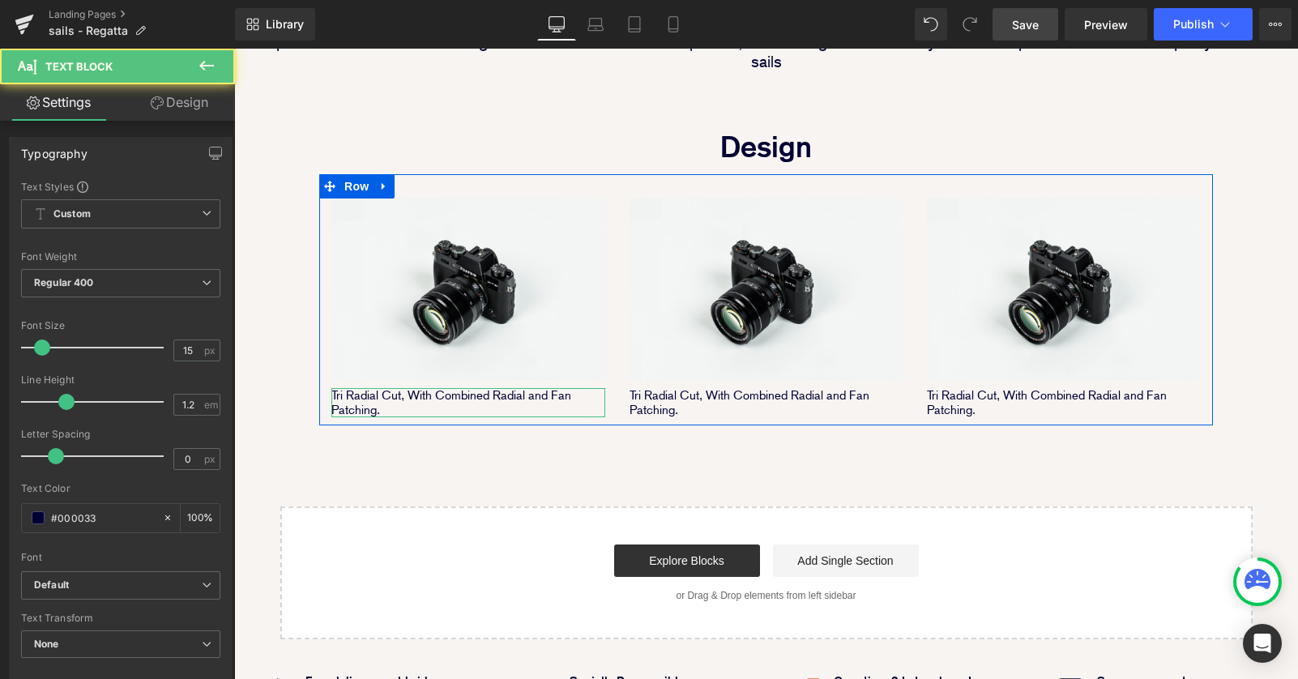
scroll to position [2003, 1064]
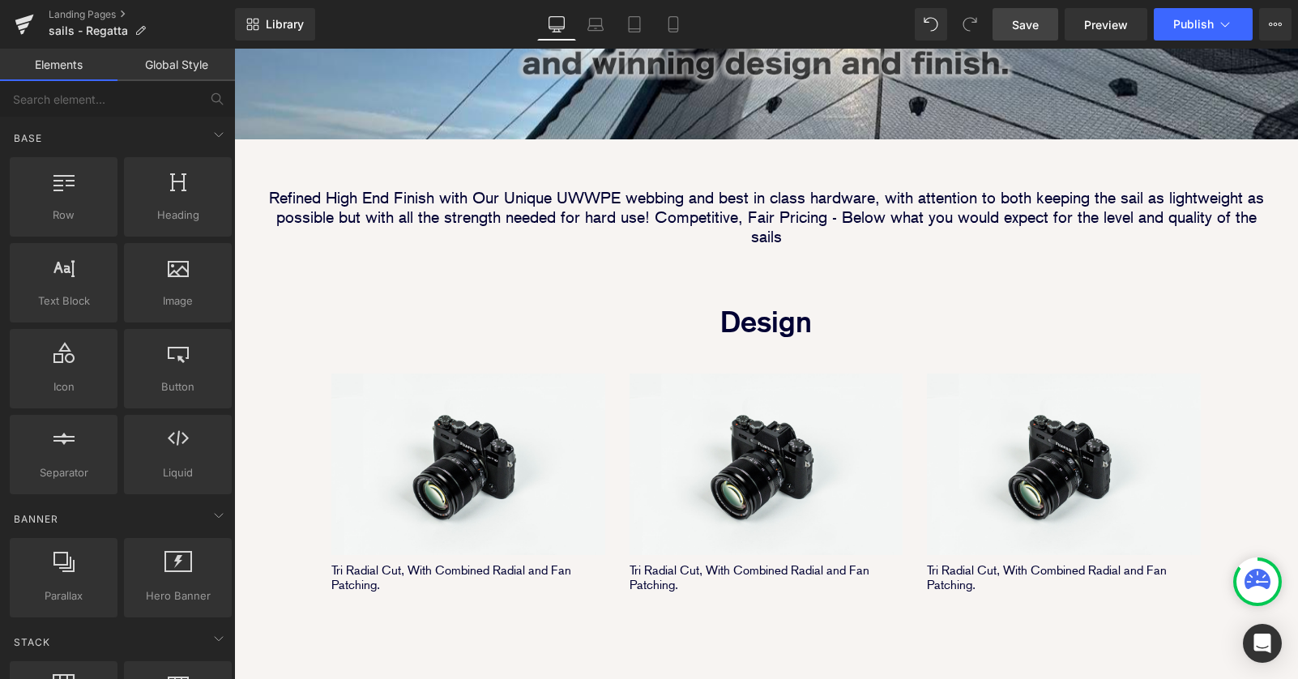
scroll to position [854, 0]
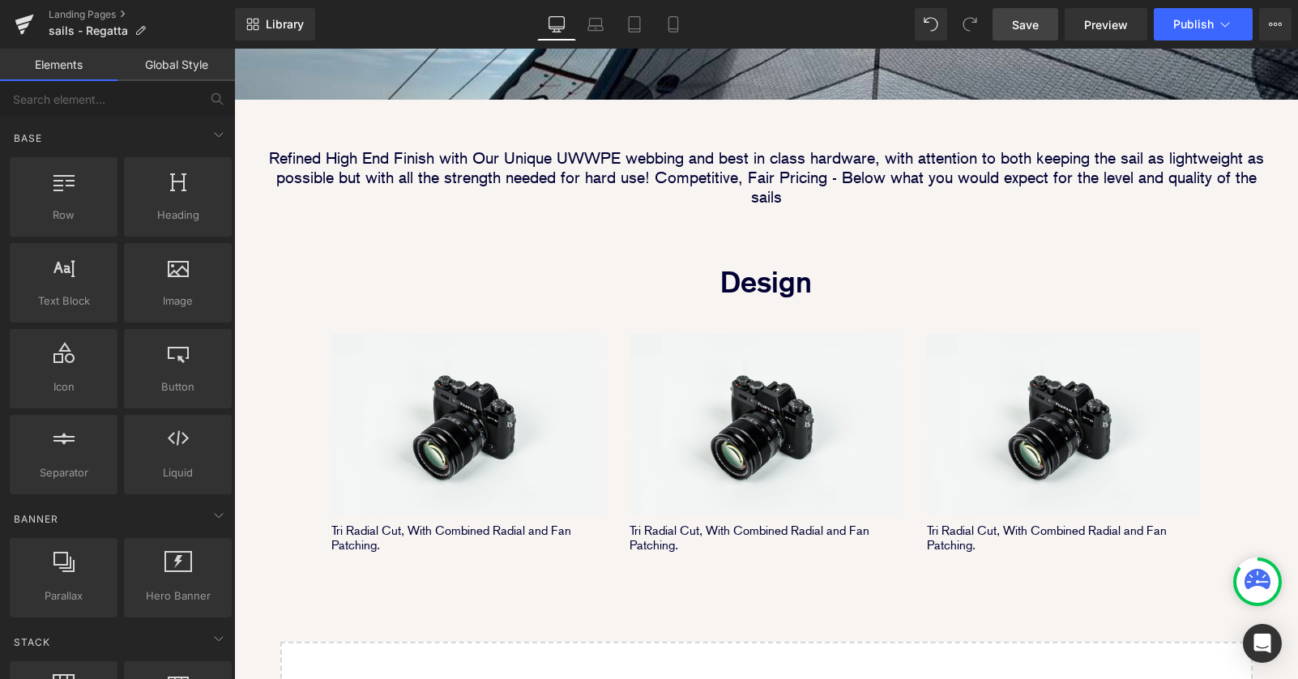
click at [262, 364] on div "Image Image Image Row Image Image Row Row Image Parallax 40px Refined High End …" at bounding box center [766, 77] width 1064 height 1393
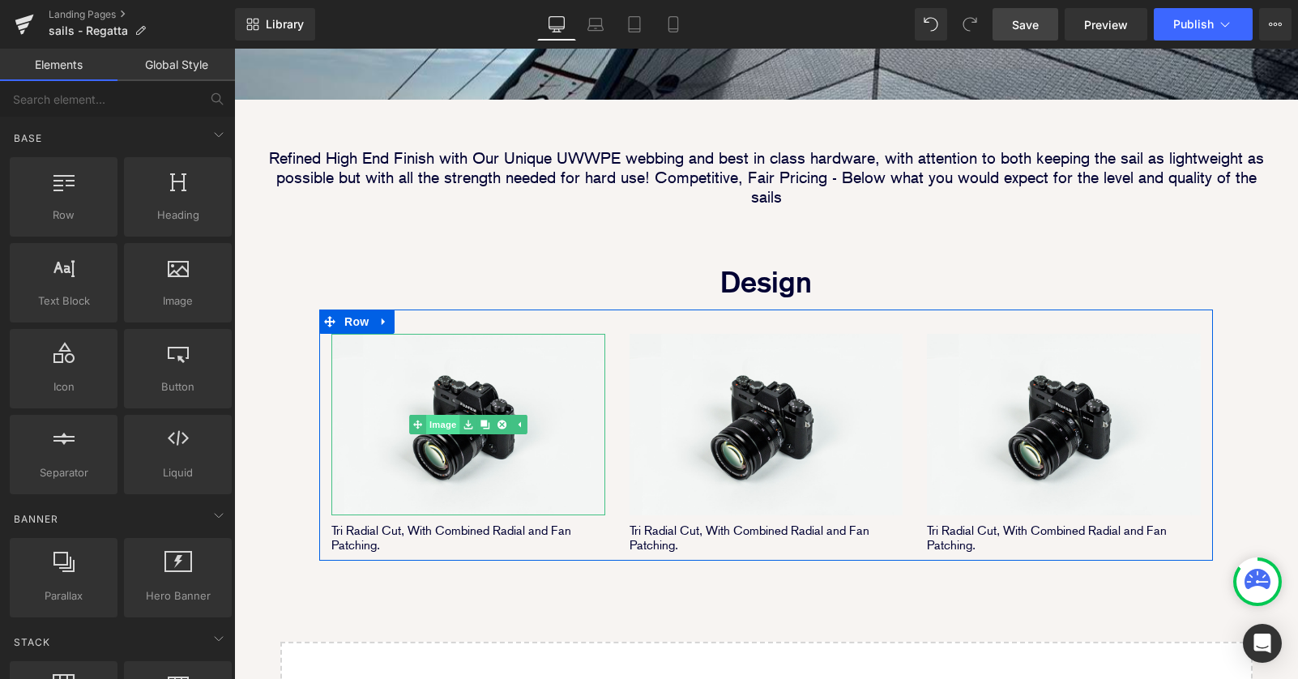
click at [443, 415] on link "Image" at bounding box center [434, 424] width 50 height 19
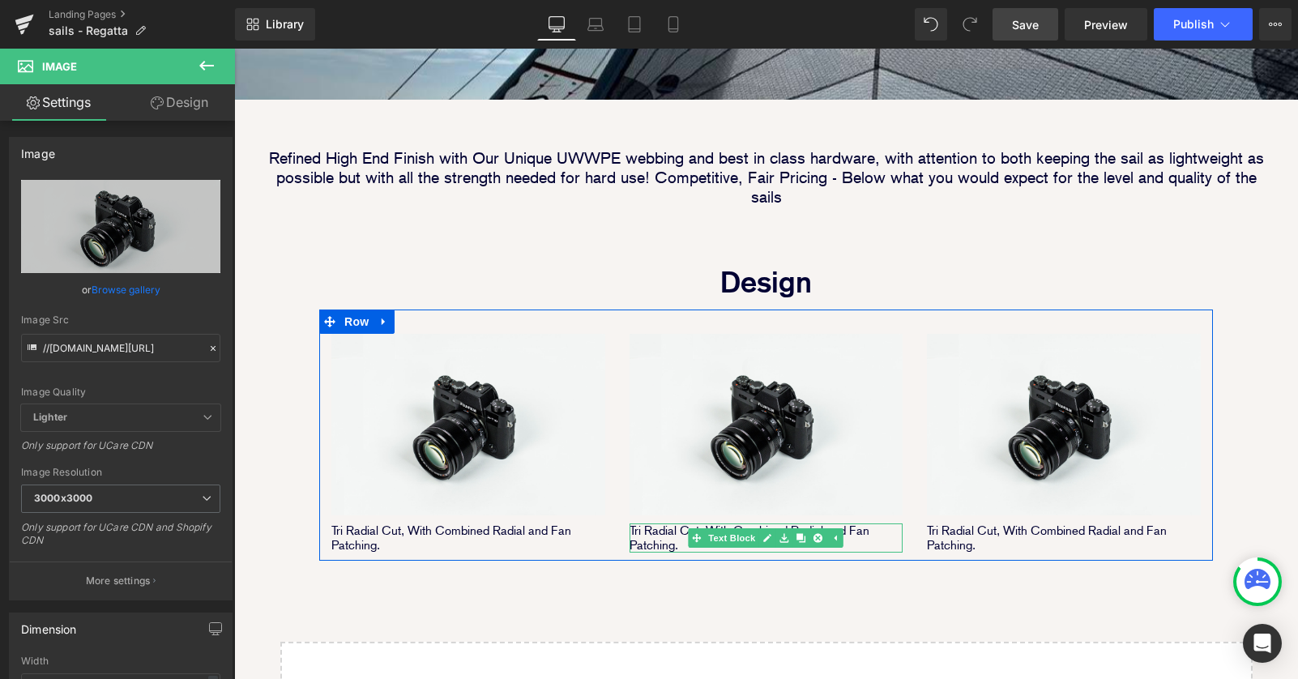
click at [664, 523] on p "Tri Radial Cut, With Combined Radial and Fan Patching." at bounding box center [766, 537] width 274 height 29
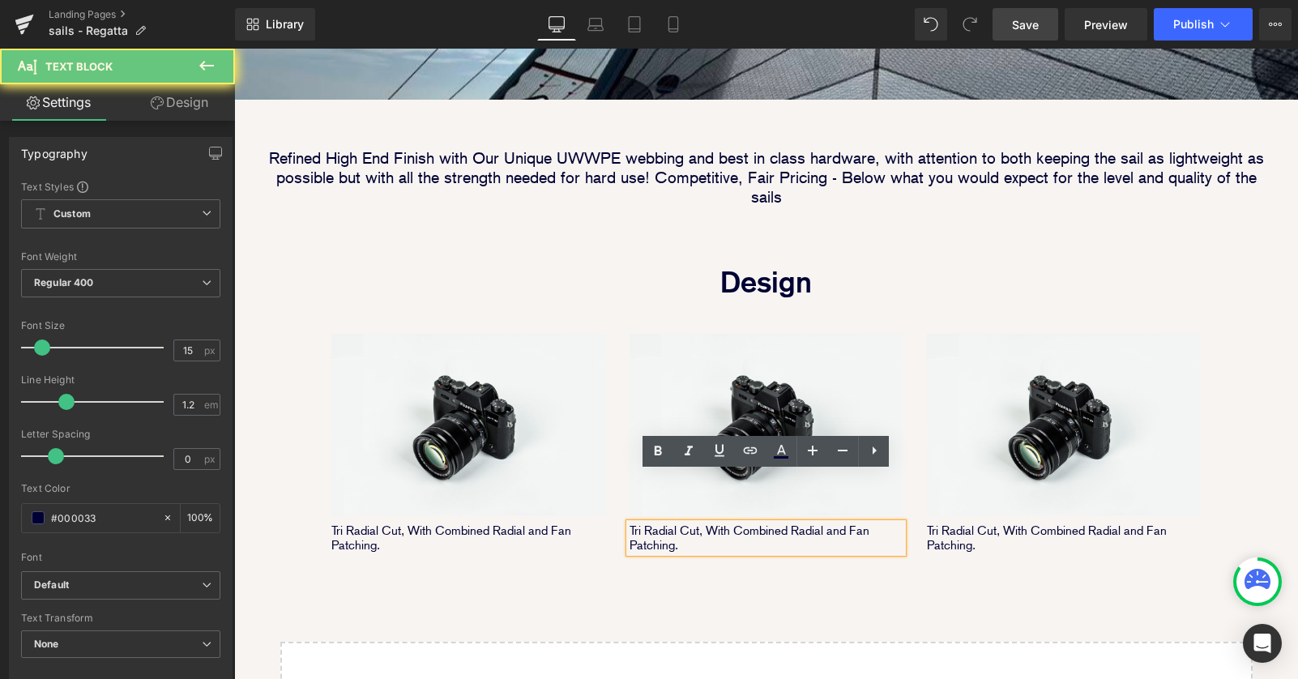
click at [642, 523] on p "Tri Radial Cut, With Combined Radial and Fan Patching." at bounding box center [766, 537] width 274 height 29
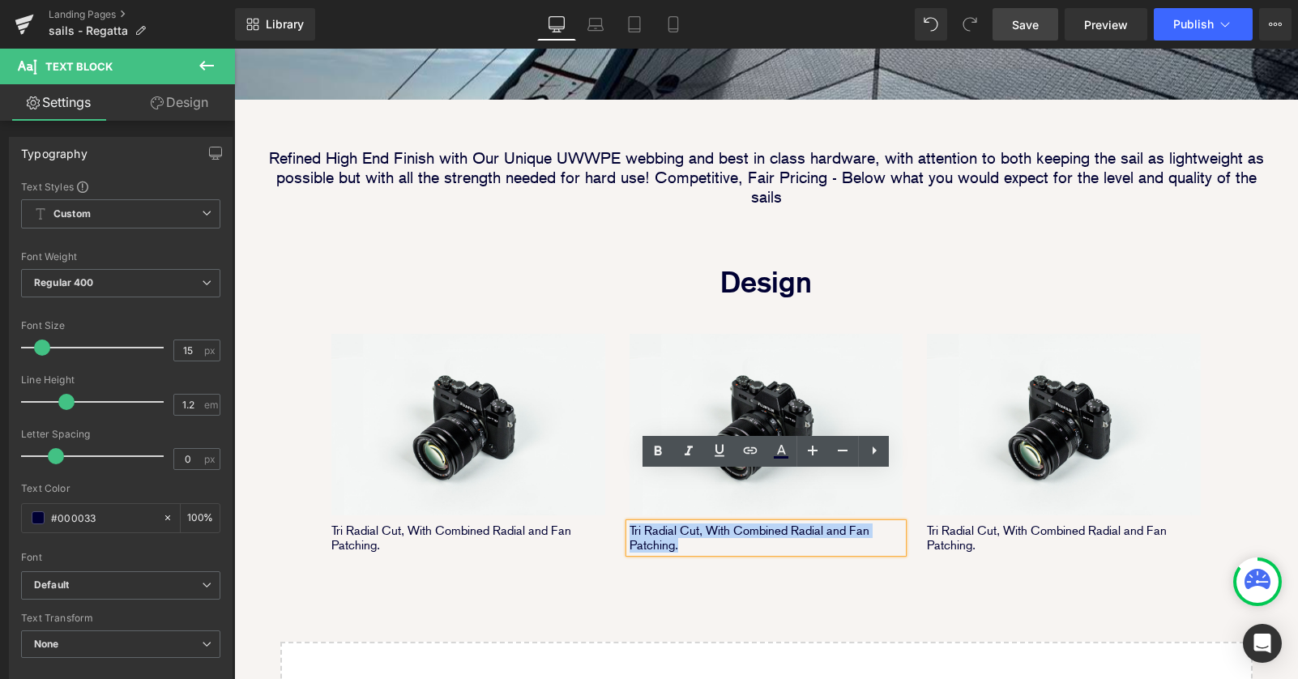
drag, startPoint x: 689, startPoint y: 500, endPoint x: 629, endPoint y: 480, distance: 63.3
click at [629, 523] on p "Tri Radial Cut, With Combined Radial and Fan Patching." at bounding box center [766, 537] width 274 height 29
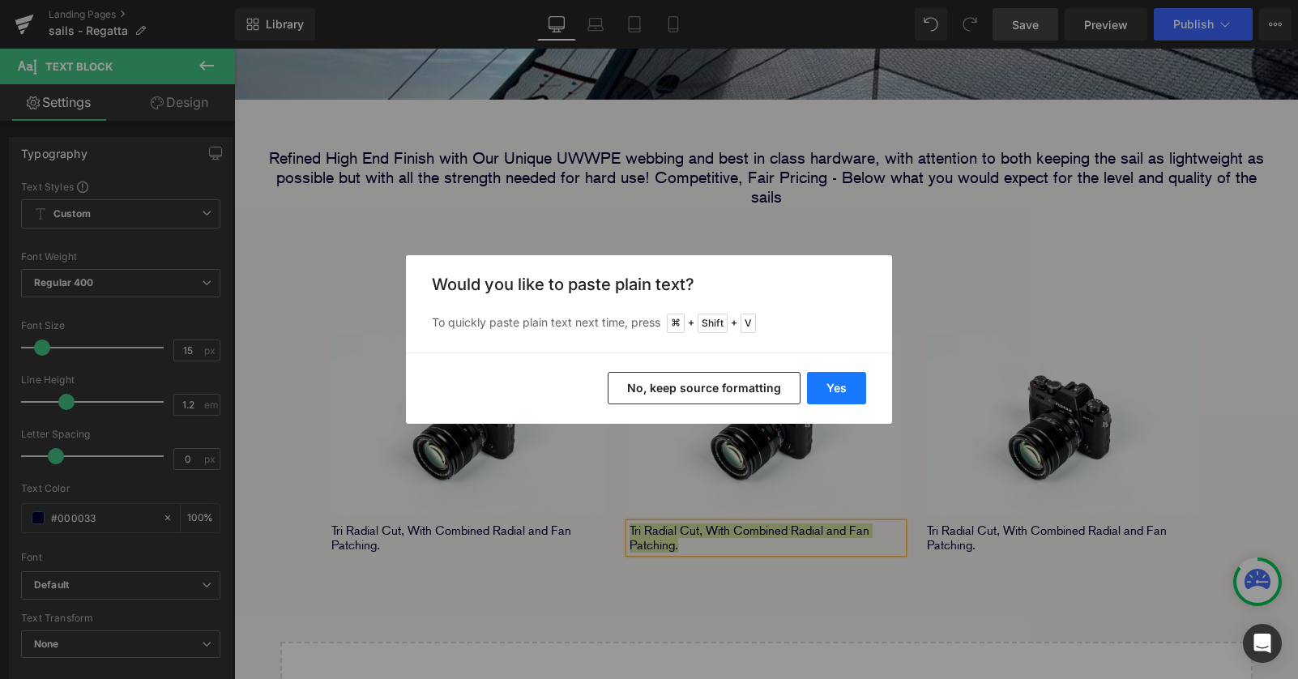
click at [817, 389] on button "Yes" at bounding box center [836, 388] width 59 height 32
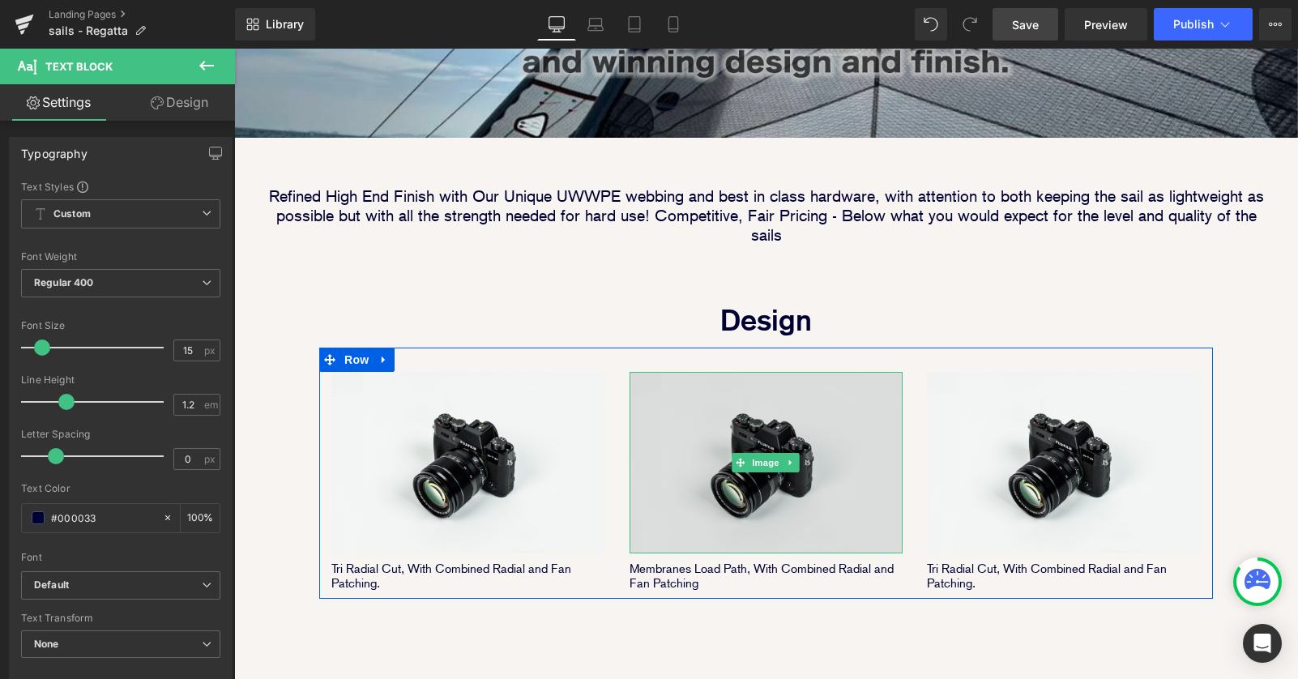
scroll to position [819, 0]
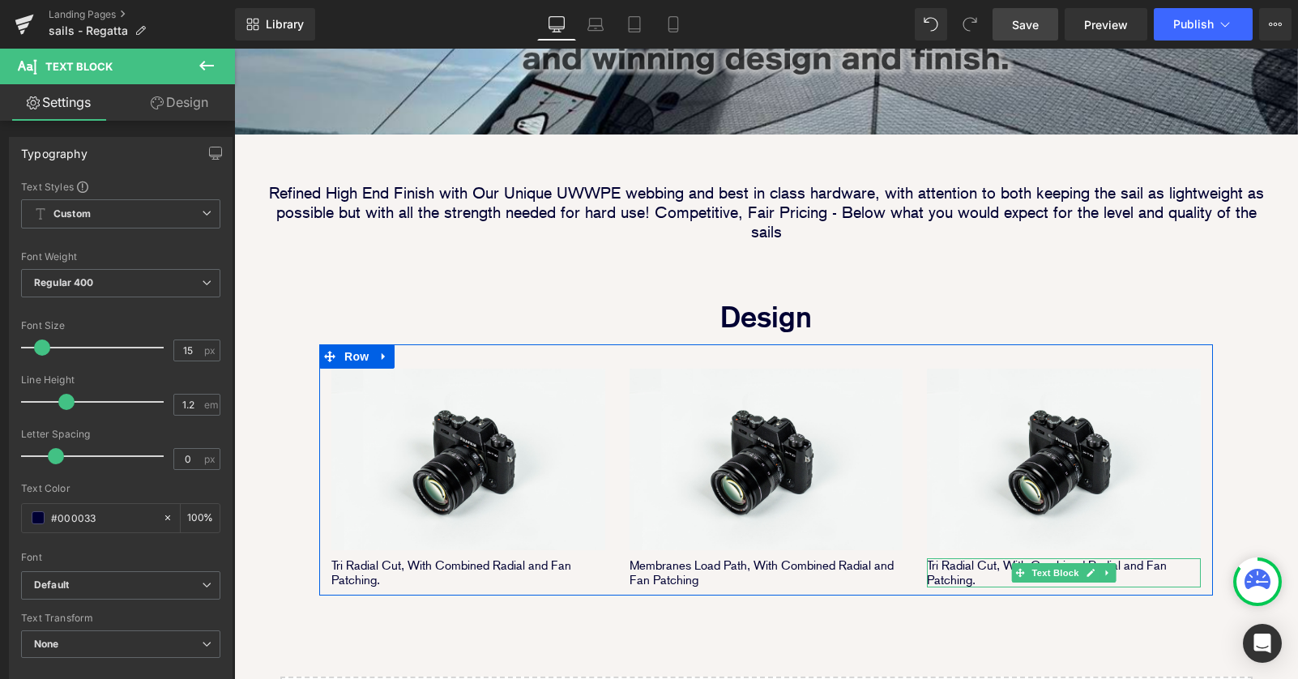
click at [955, 558] on p "Tri Radial Cut, With Combined Radial and Fan Patching." at bounding box center [1064, 572] width 274 height 29
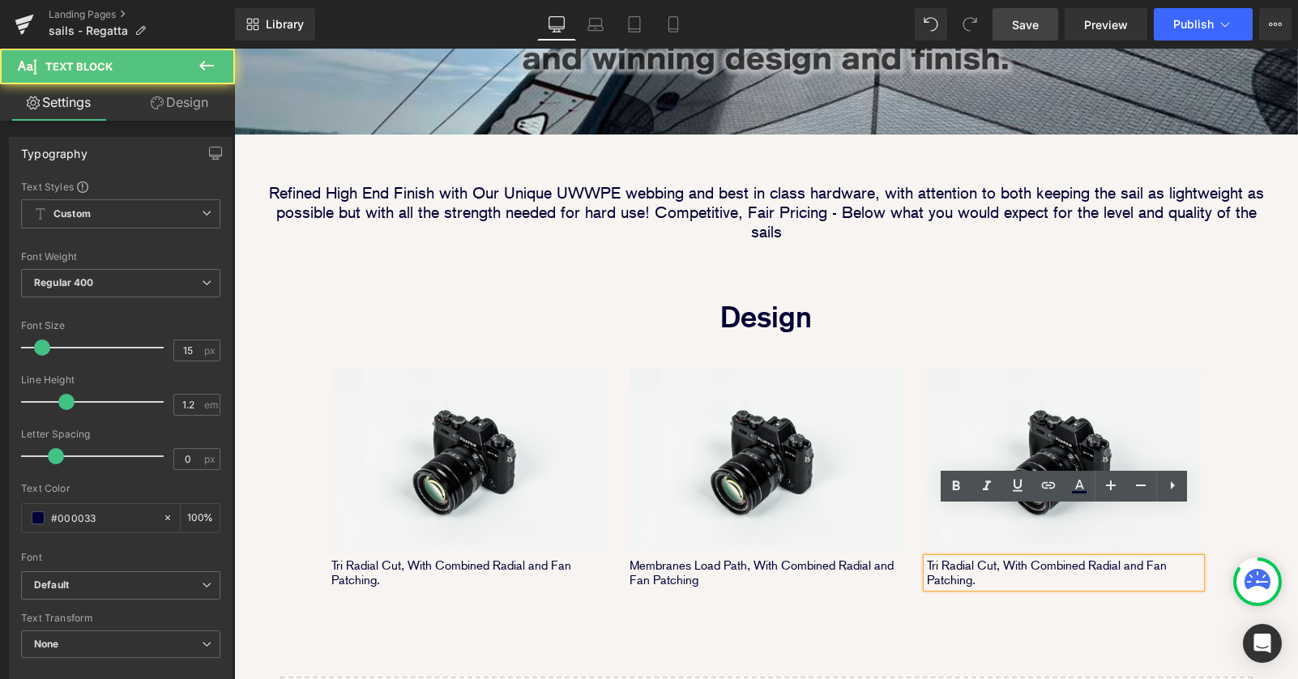
click at [961, 558] on p "Tri Radial Cut, With Combined Radial and Fan Patching." at bounding box center [1064, 572] width 274 height 29
click at [987, 558] on p "Tri Radial Cut, With Combined Radial and Fan Patching." at bounding box center [1064, 572] width 274 height 29
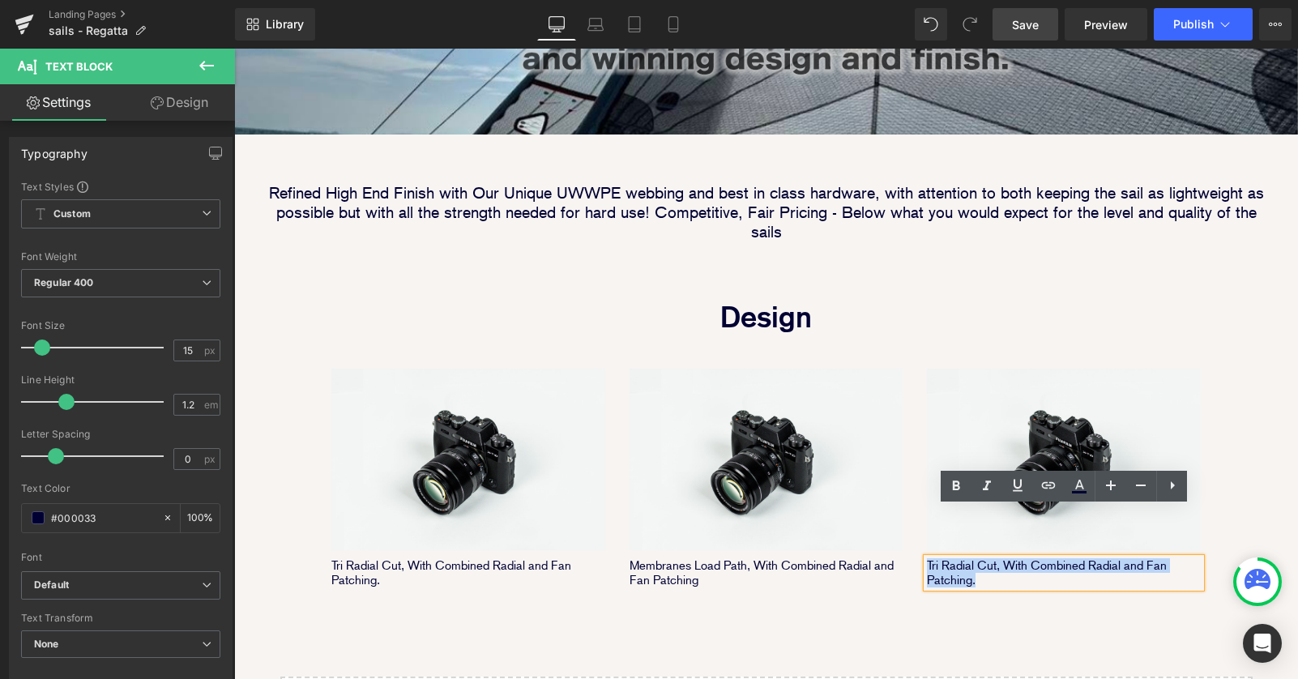
drag, startPoint x: 996, startPoint y: 527, endPoint x: 929, endPoint y: 510, distance: 68.6
click at [929, 558] on p "Tri Radial Cut, With Combined Radial and Fan Patching." at bounding box center [1064, 572] width 274 height 29
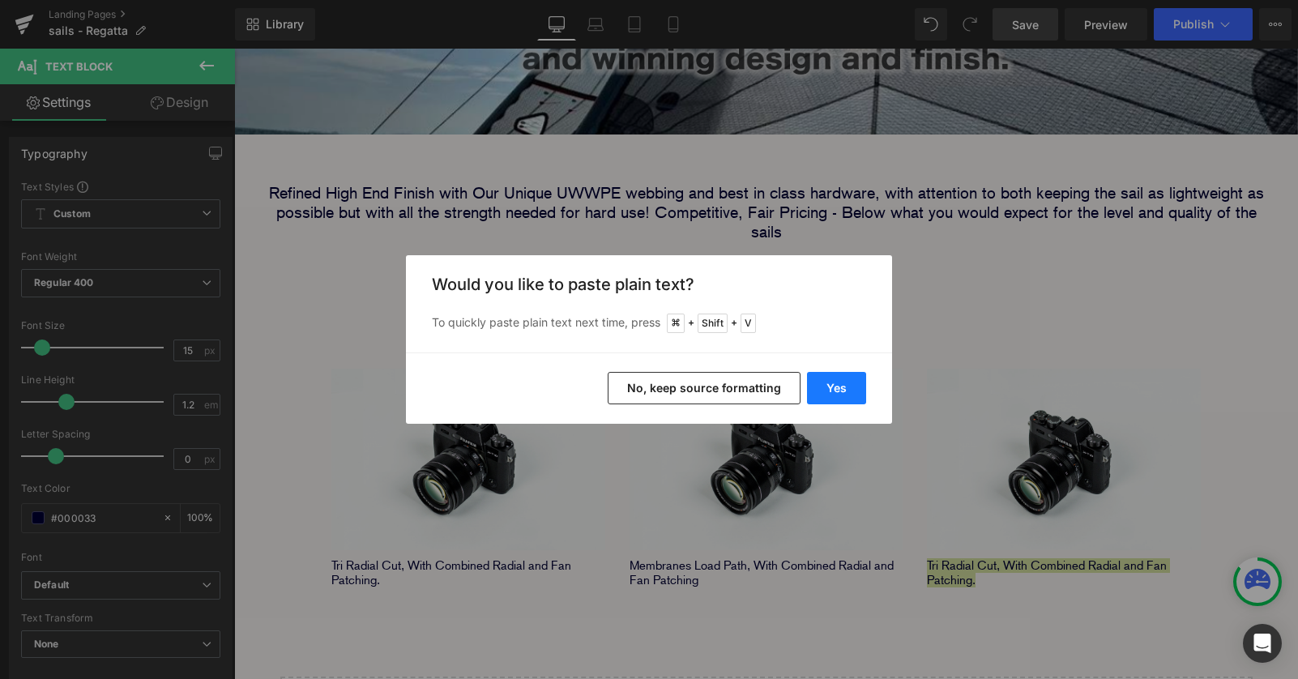
drag, startPoint x: 825, startPoint y: 392, endPoint x: 591, endPoint y: 345, distance: 238.8
click at [825, 392] on button "Yes" at bounding box center [836, 388] width 59 height 32
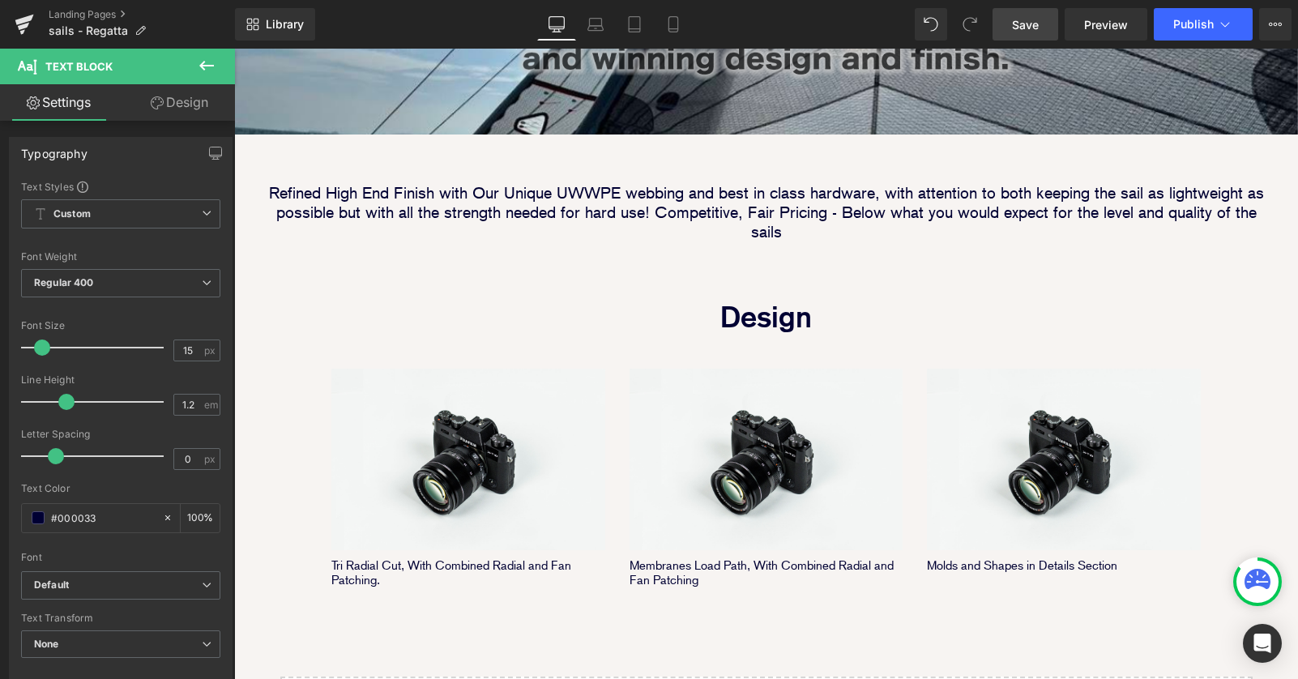
click at [924, 582] on div "Image Image Image Row Image Image Row Row Image Parallax 40px Refined High End …" at bounding box center [766, 112] width 1064 height 1393
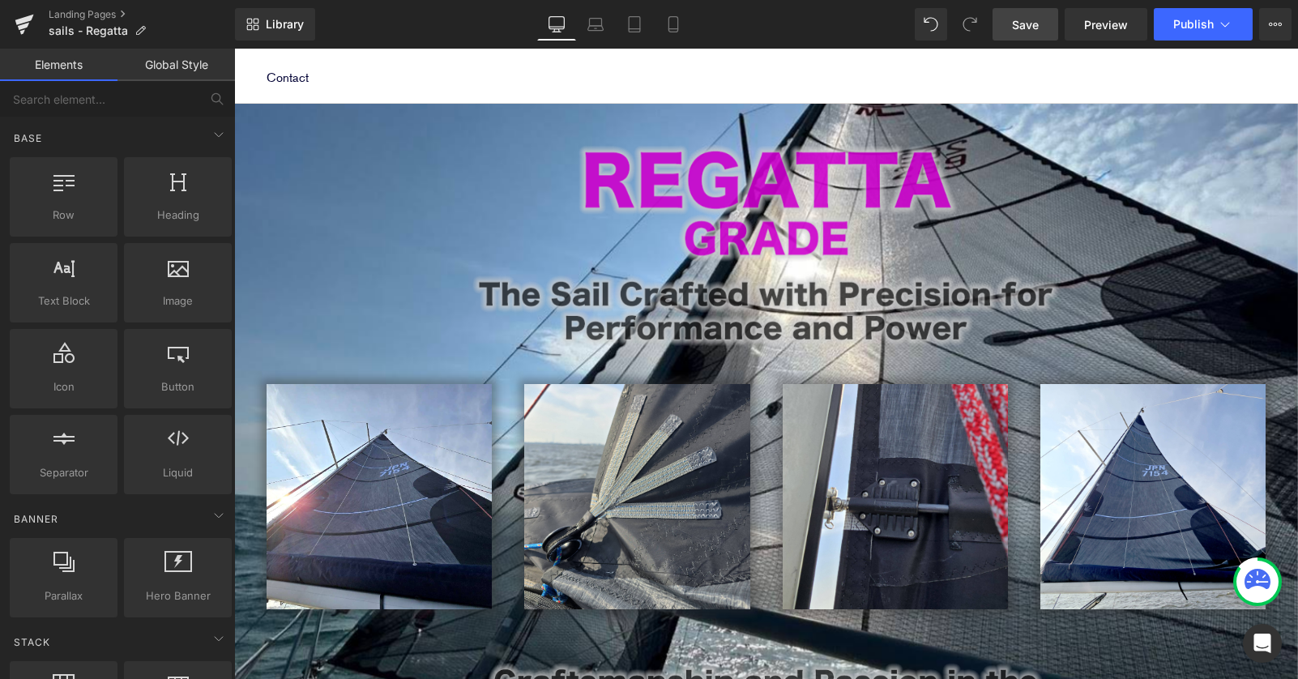
scroll to position [133, 0]
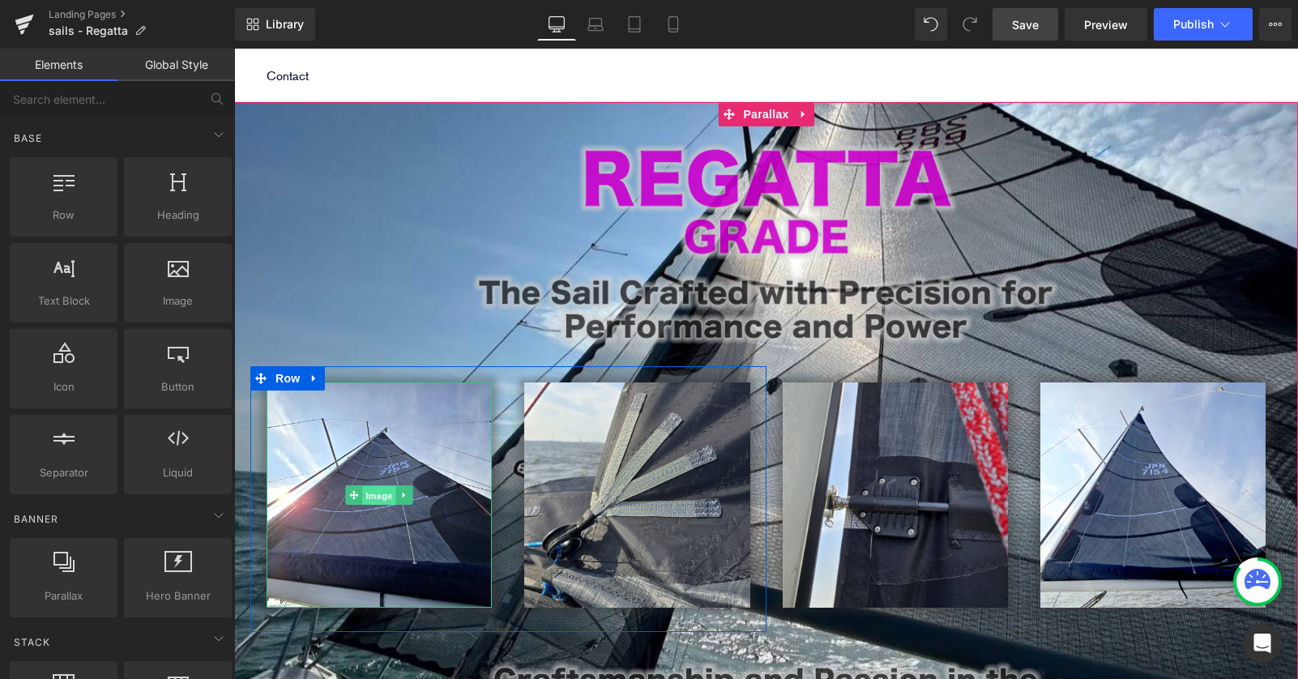
click at [378, 486] on span "Image" at bounding box center [379, 495] width 34 height 19
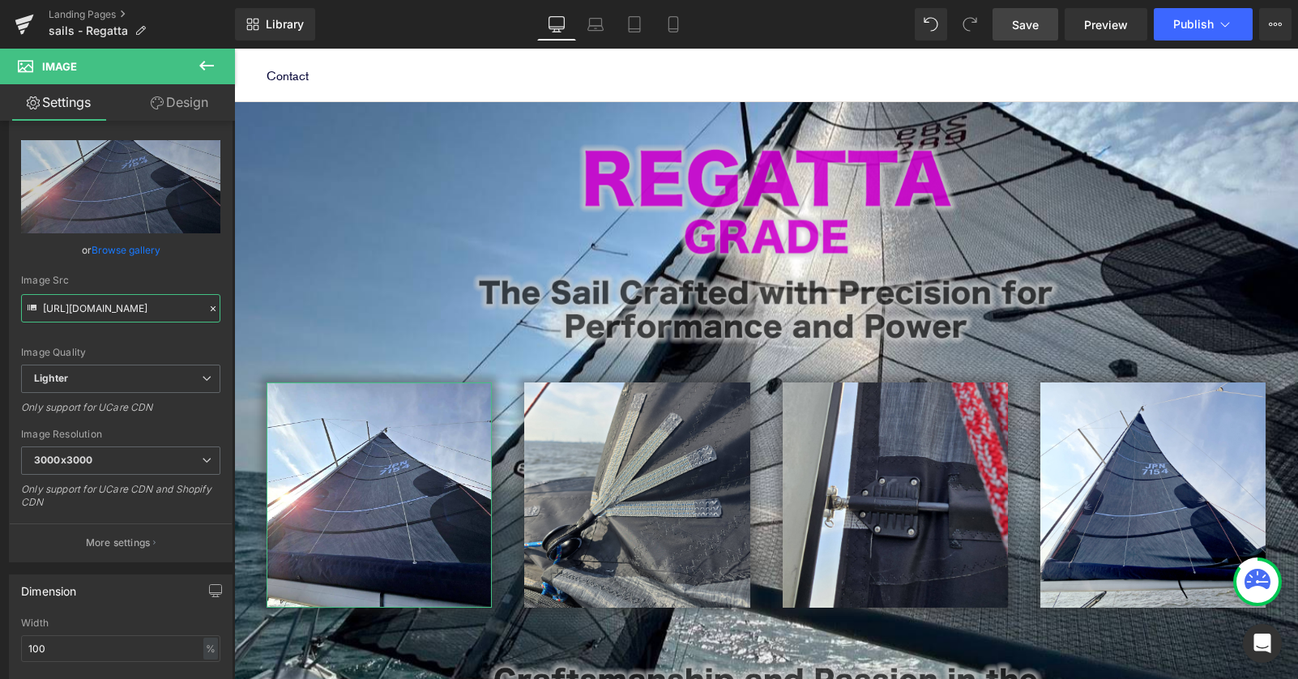
scroll to position [0, 574]
drag, startPoint x: 41, startPoint y: 305, endPoint x: 194, endPoint y: 310, distance: 152.4
click at [194, 311] on input "[URL][DOMAIN_NAME]" at bounding box center [120, 308] width 199 height 28
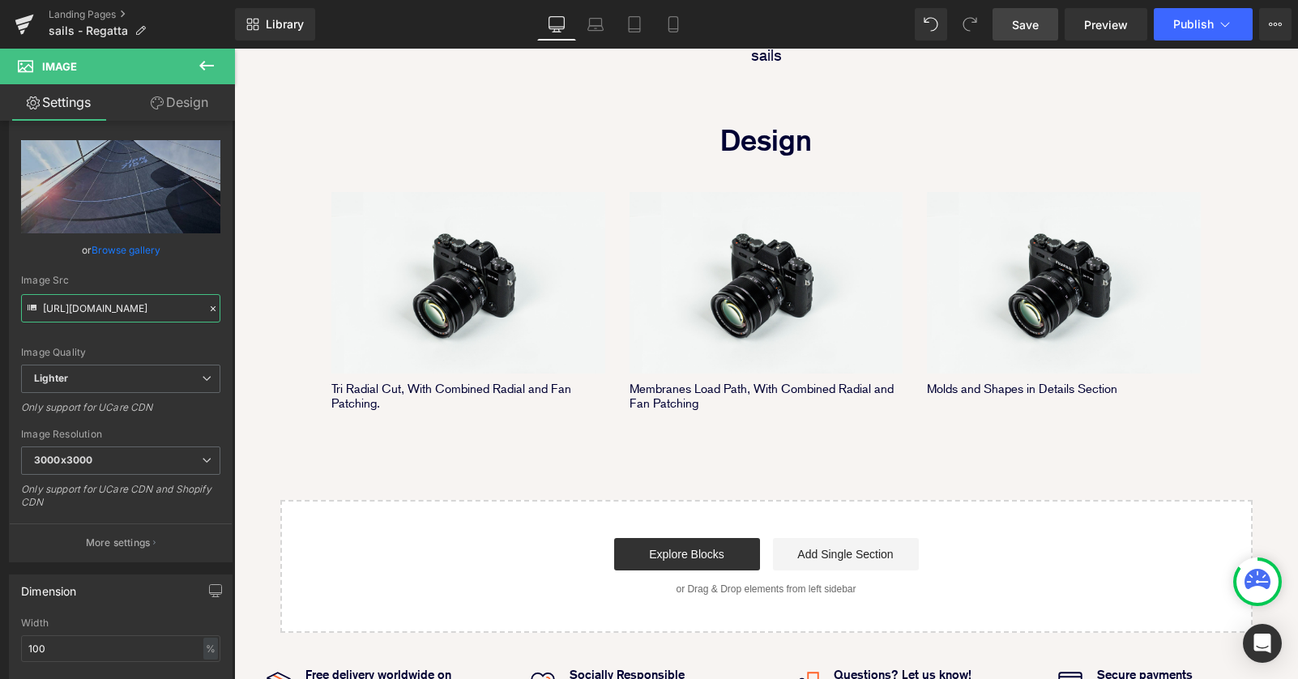
scroll to position [1009, 0]
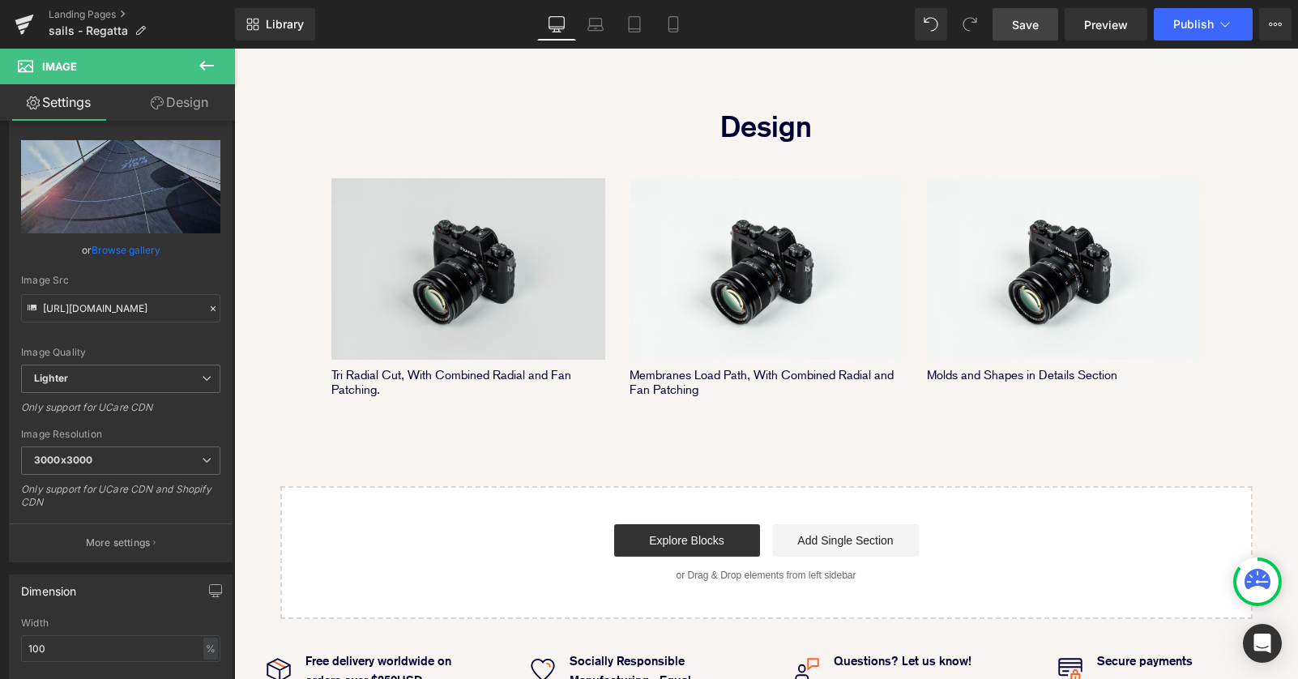
click at [450, 236] on img at bounding box center [468, 268] width 274 height 181
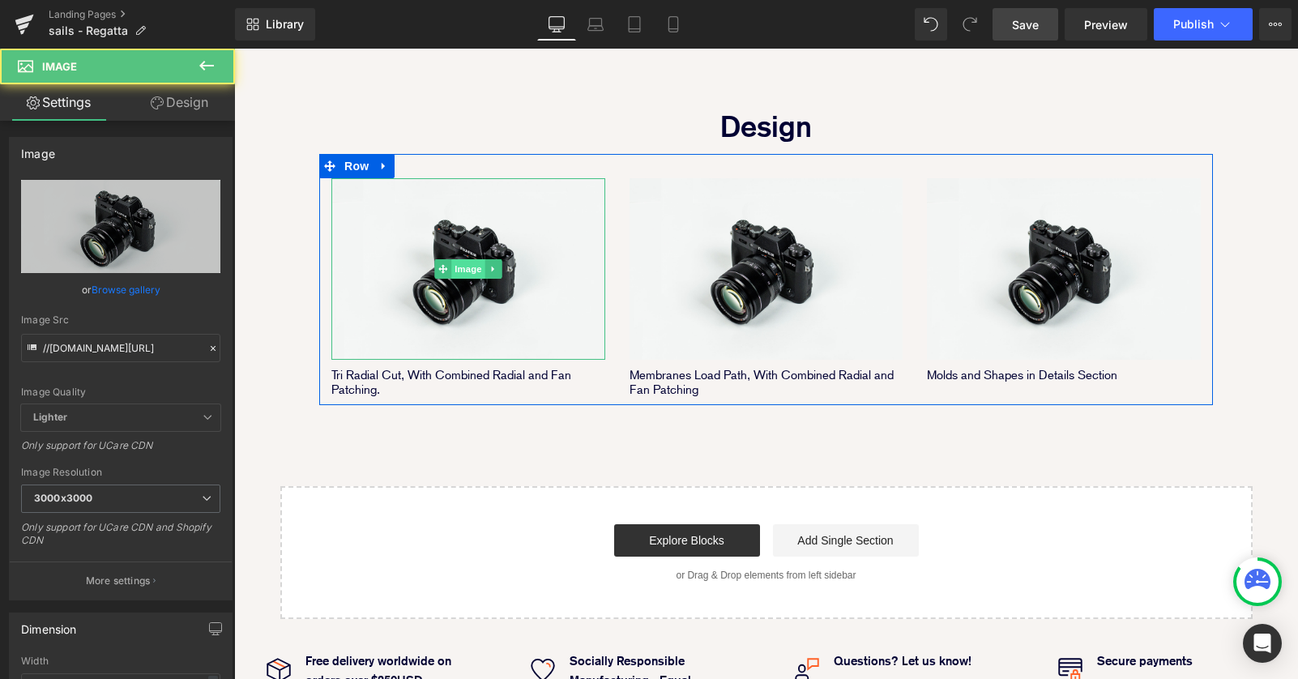
click at [456, 259] on span "Image" at bounding box center [468, 268] width 34 height 19
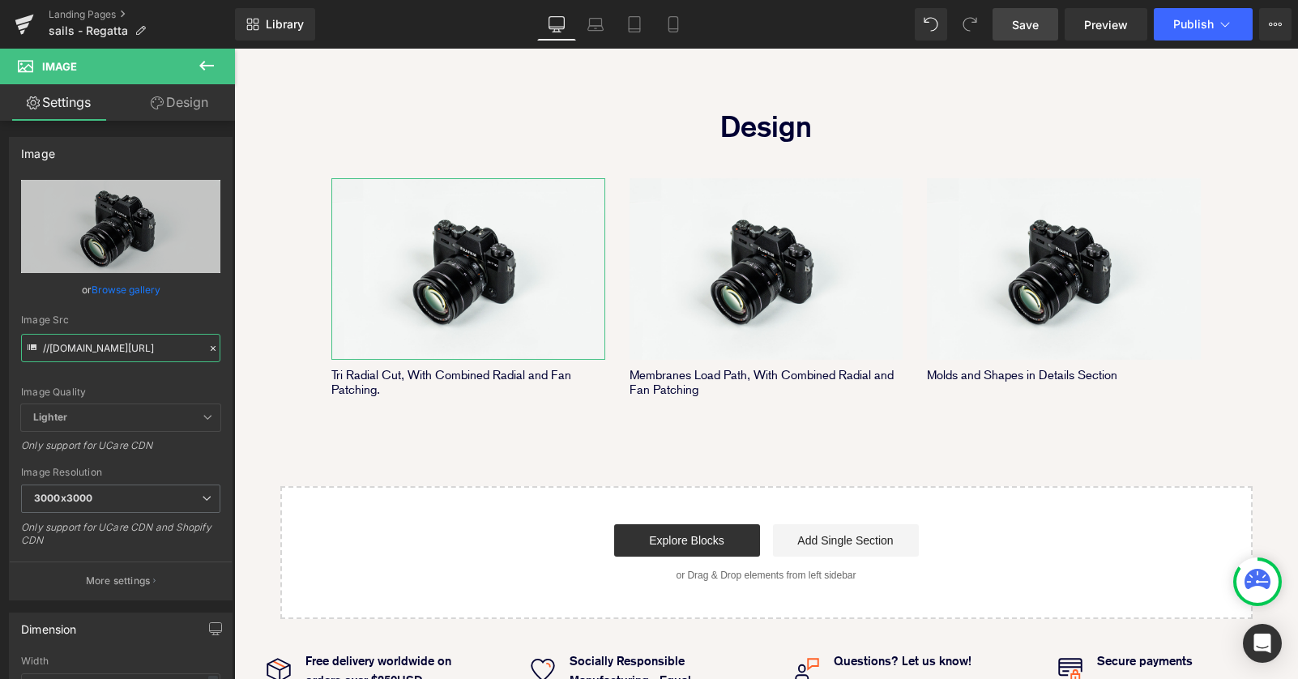
scroll to position [0, 99]
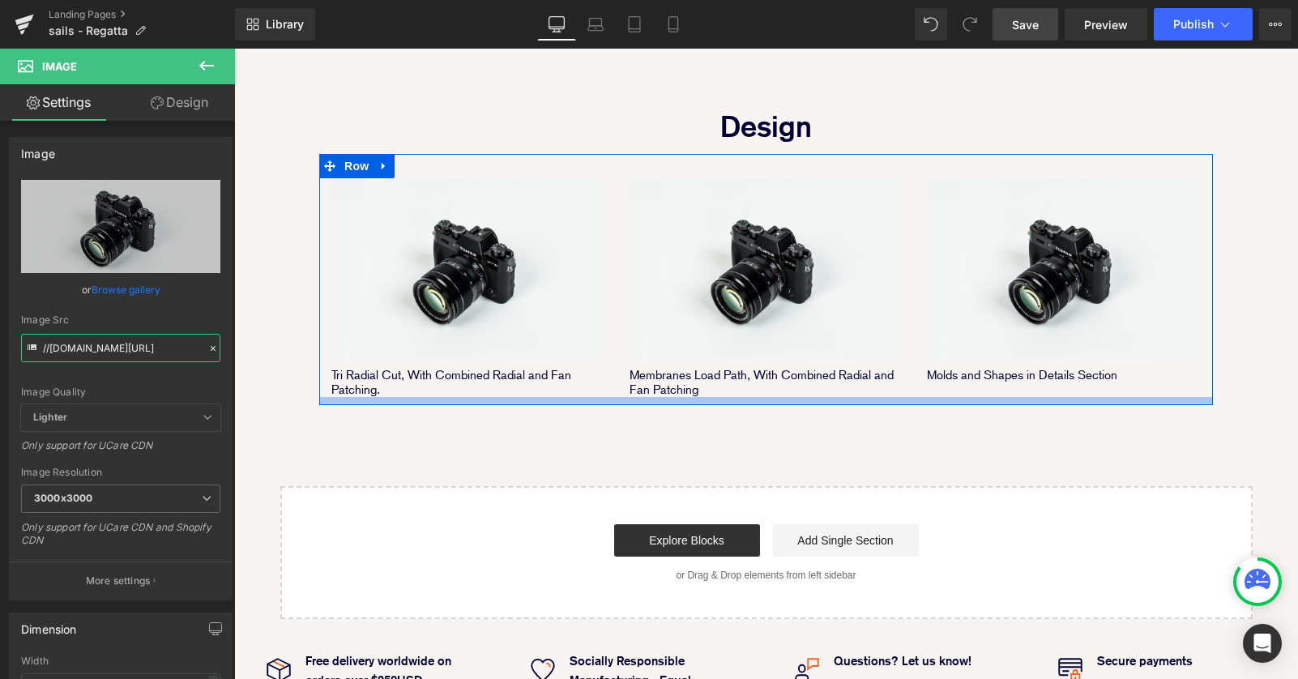
drag, startPoint x: 286, startPoint y: 394, endPoint x: 338, endPoint y: 347, distance: 70.5
type input "//"
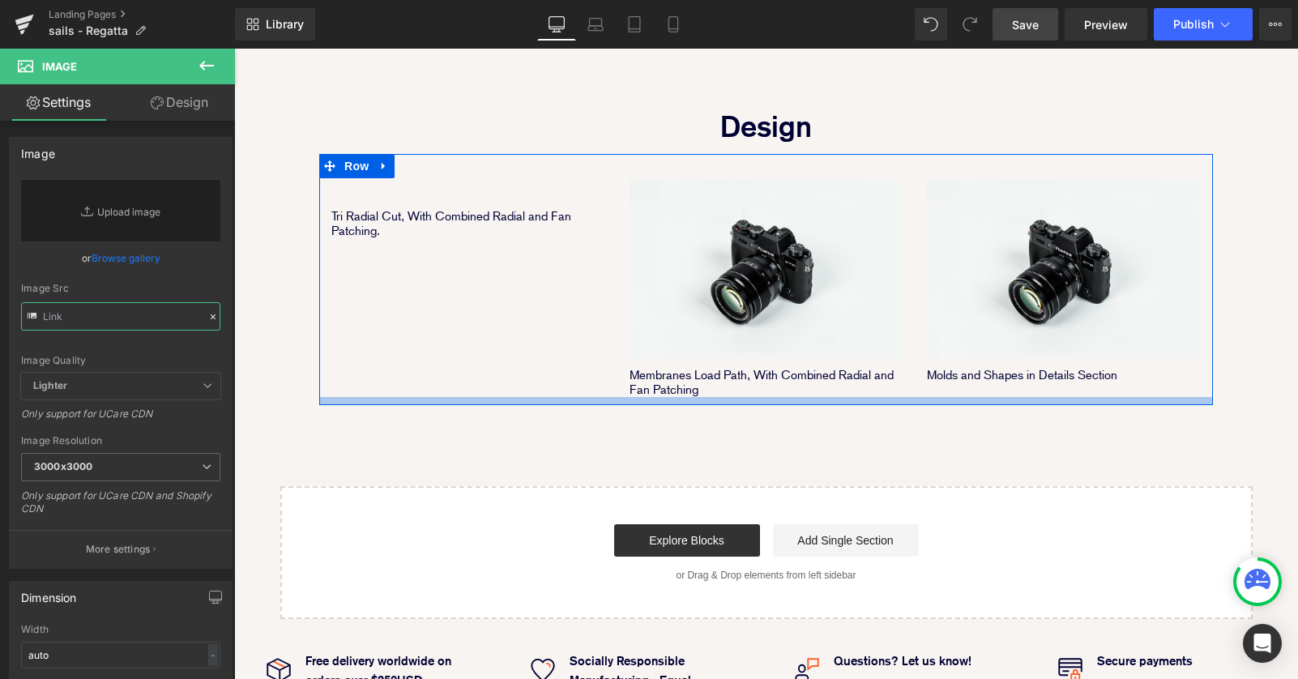
paste input "[URL][DOMAIN_NAME]"
type input "[URL][DOMAIN_NAME]"
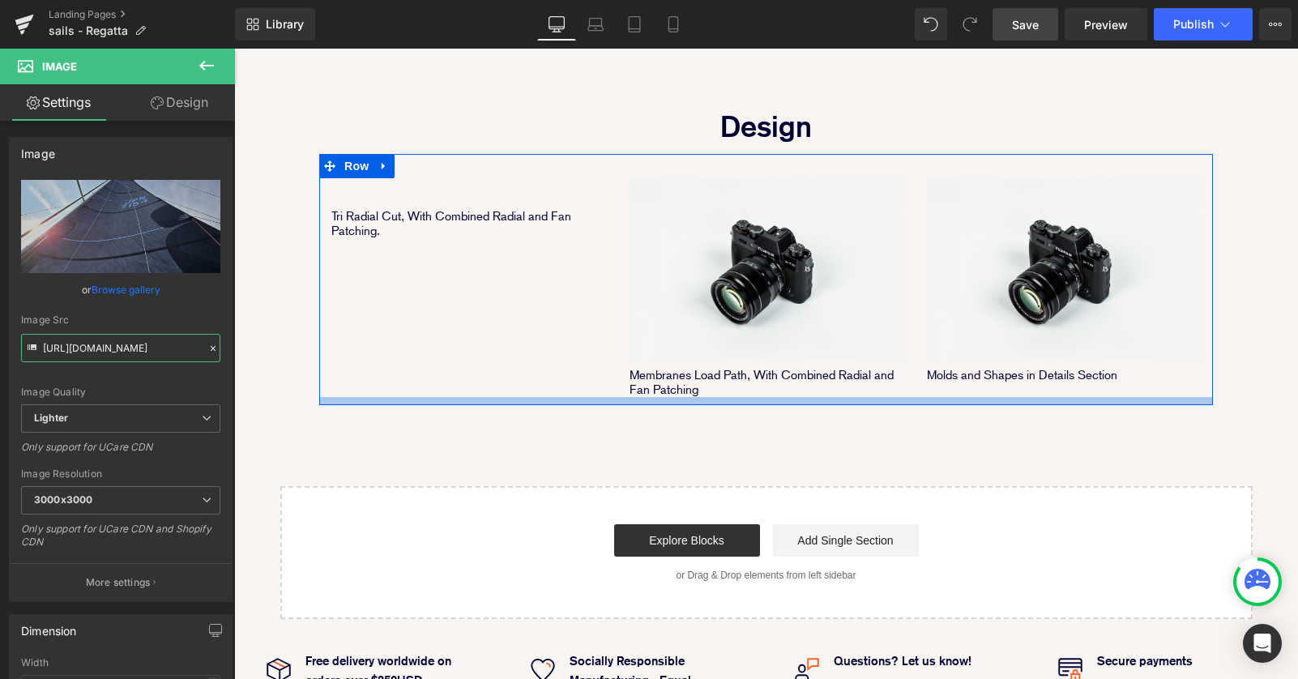
scroll to position [2096, 1064]
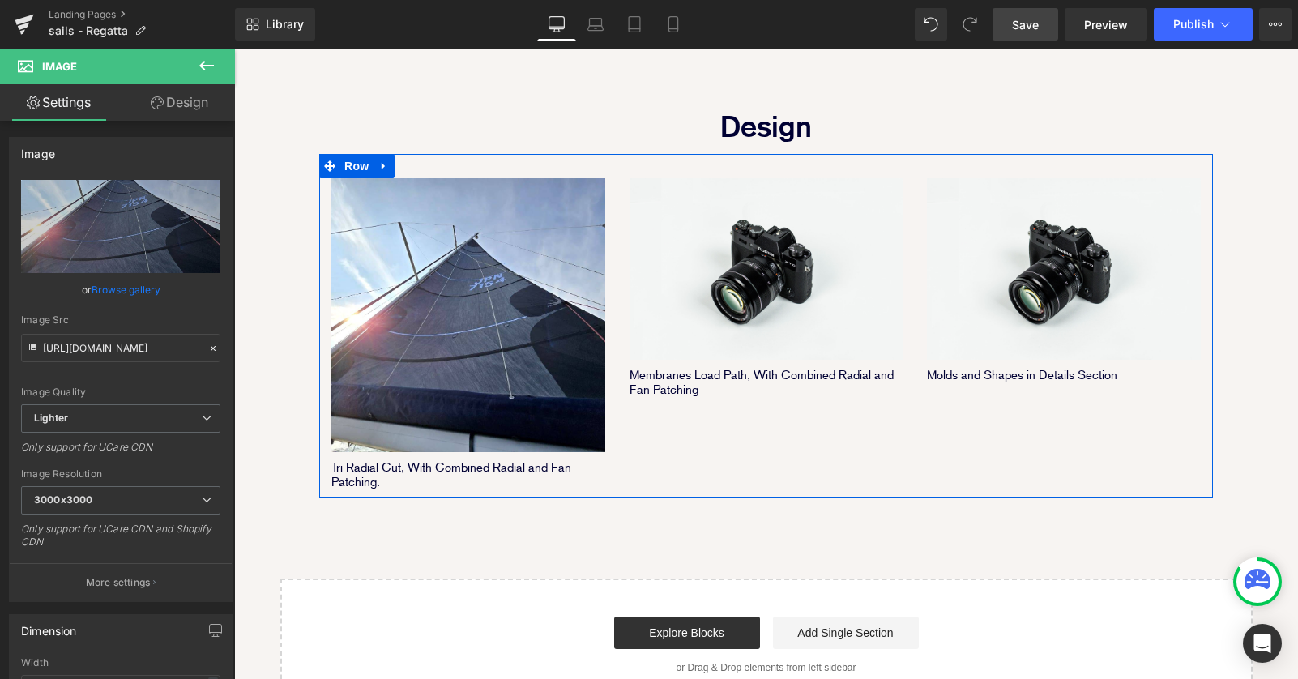
click at [746, 433] on div "Image Tri Radial Cut, With Combined Radial and Fan Patching. Text Block Image M…" at bounding box center [765, 325] width 893 height 343
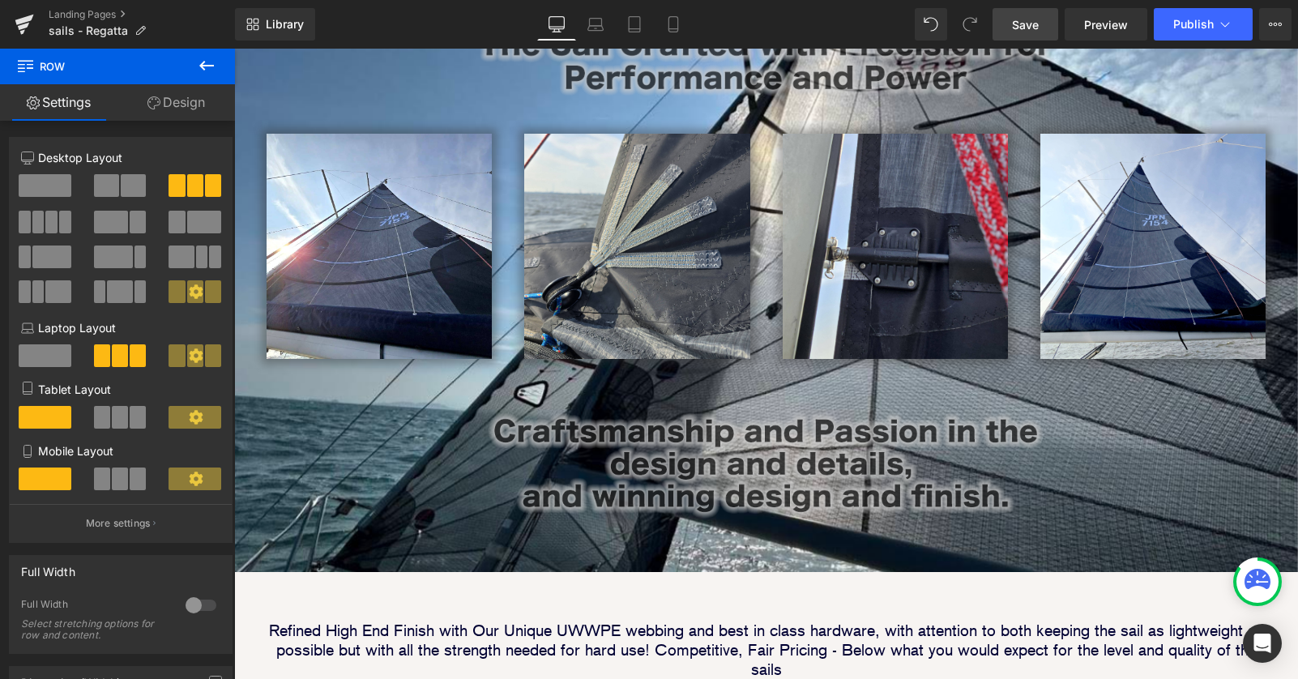
scroll to position [283, 0]
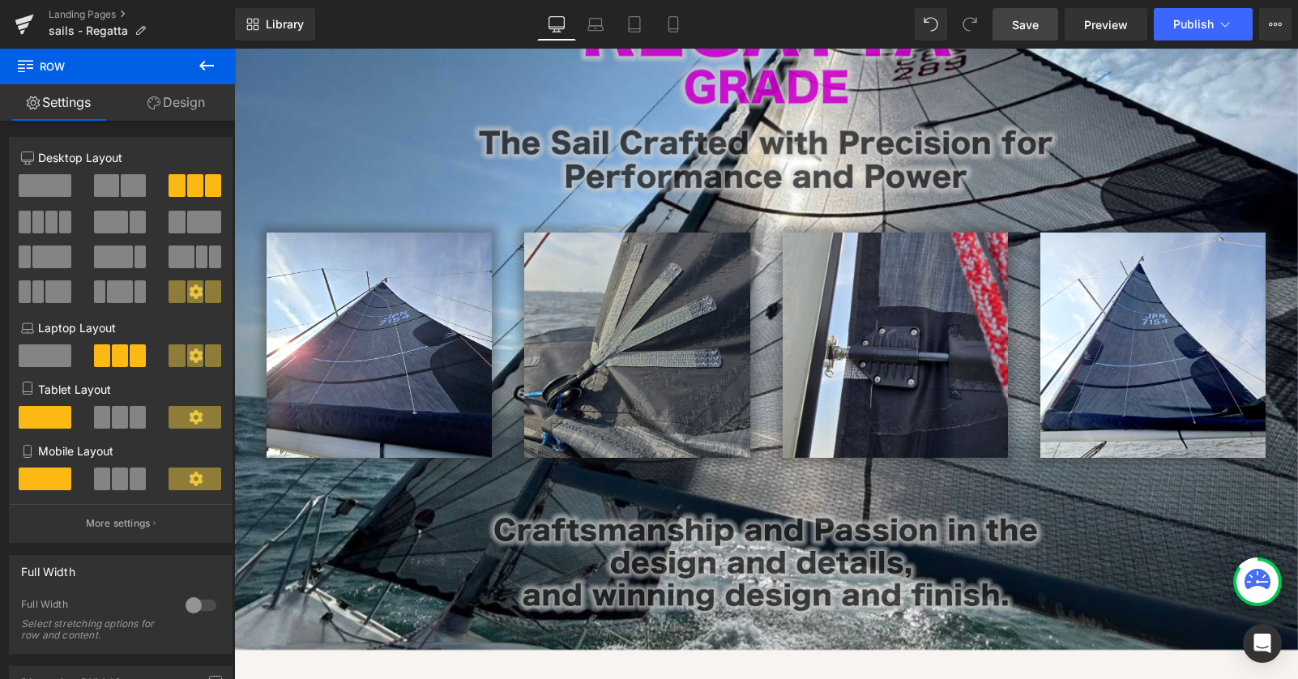
click at [645, 321] on img at bounding box center [636, 344] width 225 height 225
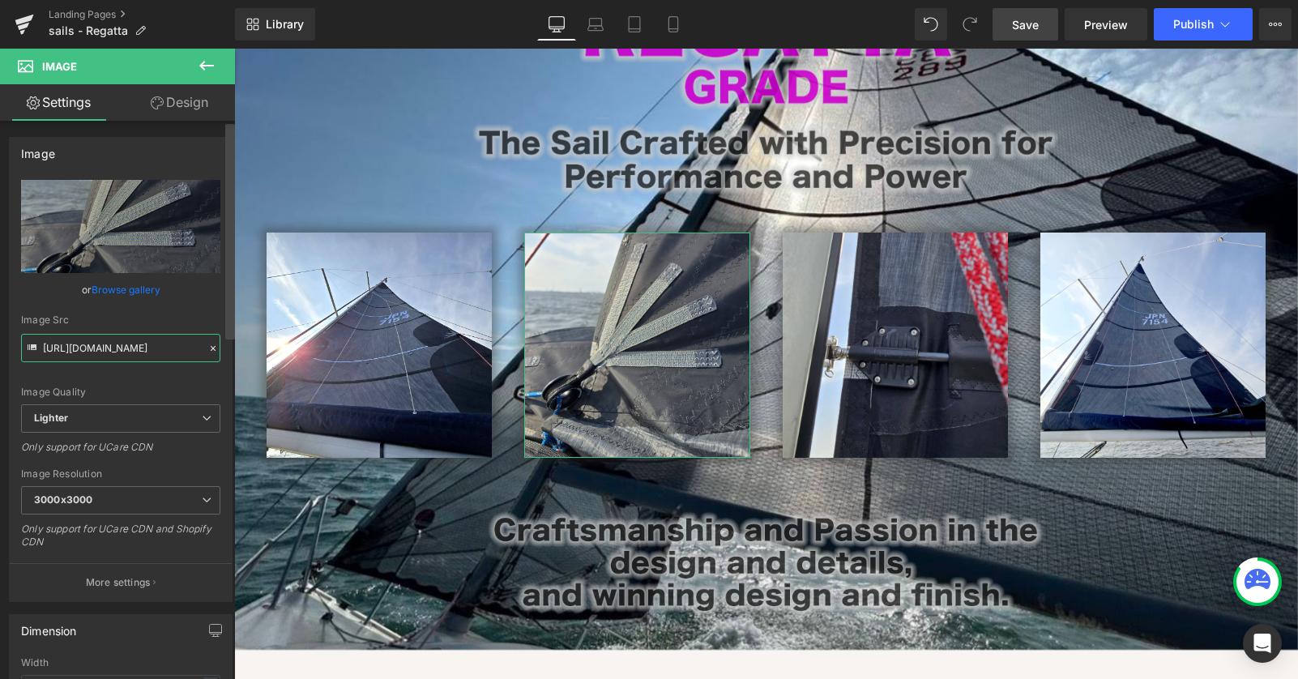
scroll to position [0, 497]
drag, startPoint x: 42, startPoint y: 348, endPoint x: 194, endPoint y: 347, distance: 151.5
click at [194, 347] on input "[URL][DOMAIN_NAME]" at bounding box center [120, 348] width 199 height 28
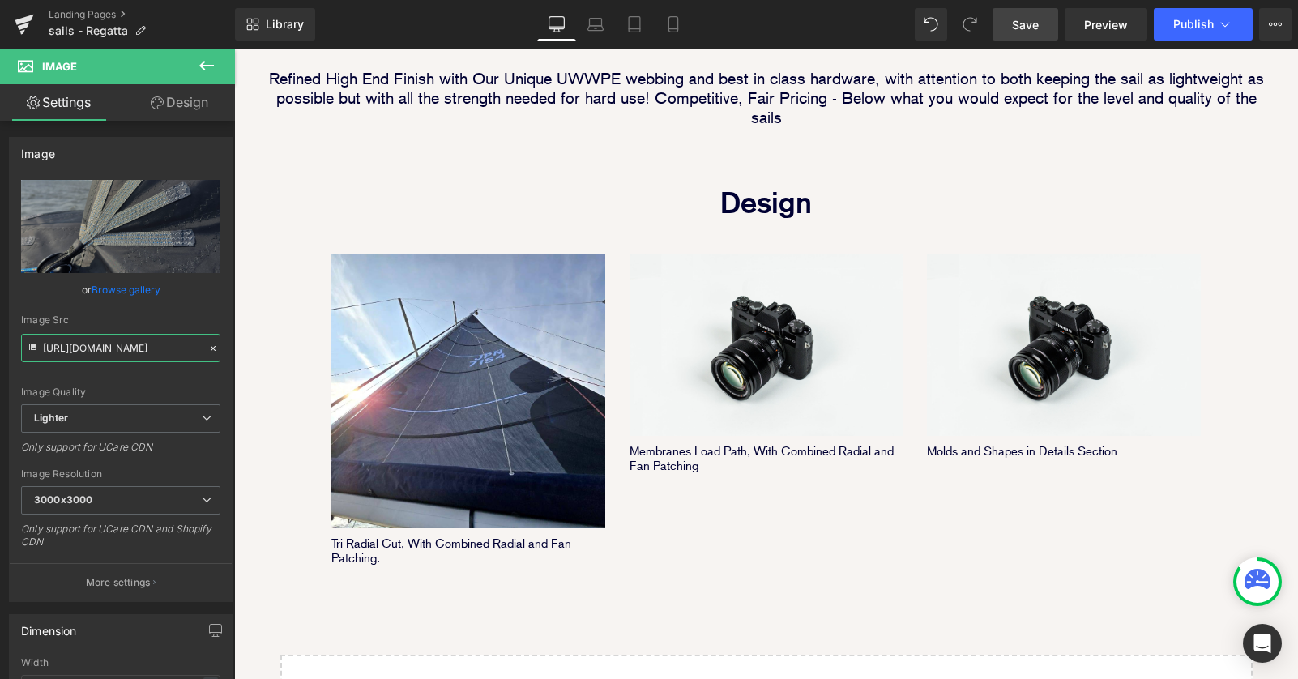
scroll to position [934, 0]
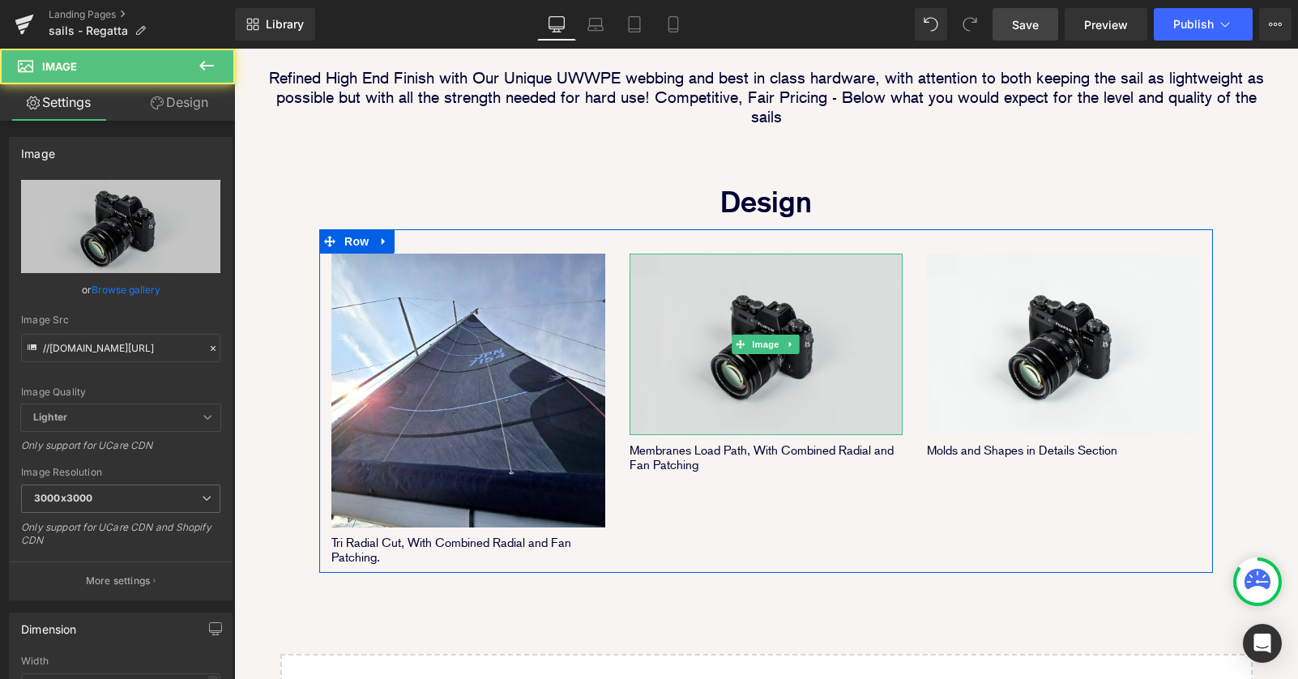
click at [765, 341] on img at bounding box center [766, 344] width 274 height 181
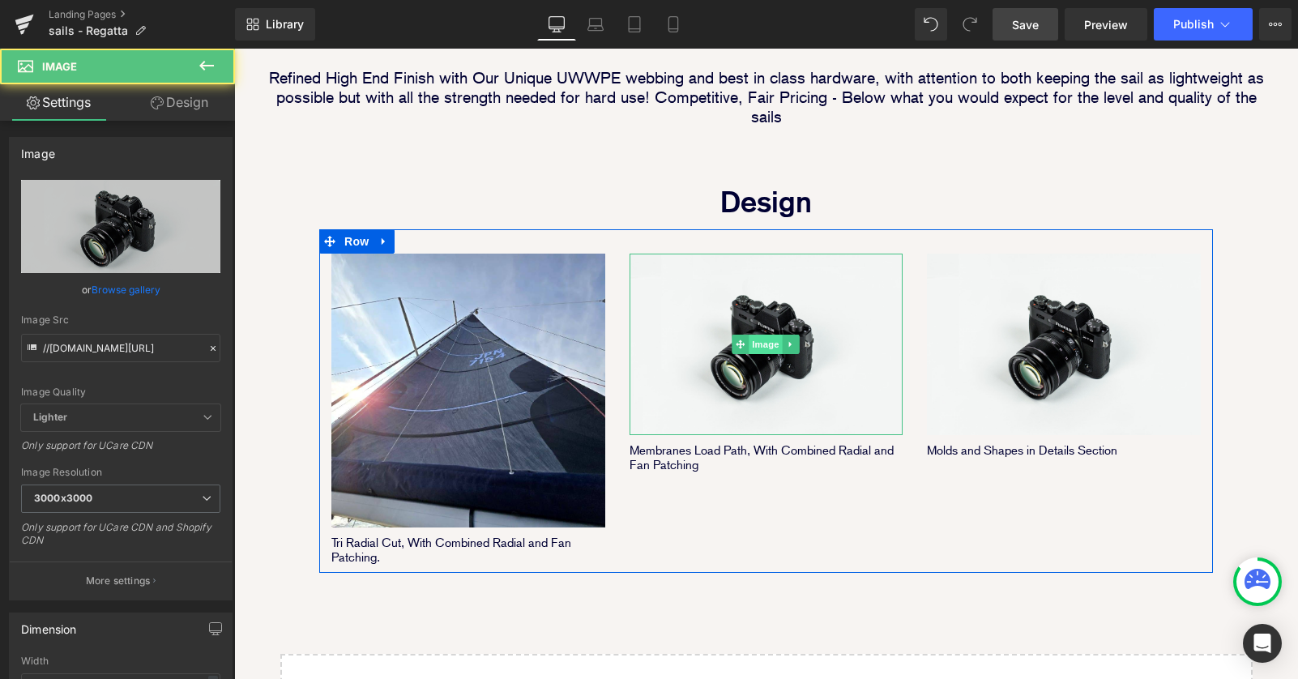
click at [760, 335] on span "Image" at bounding box center [766, 344] width 34 height 19
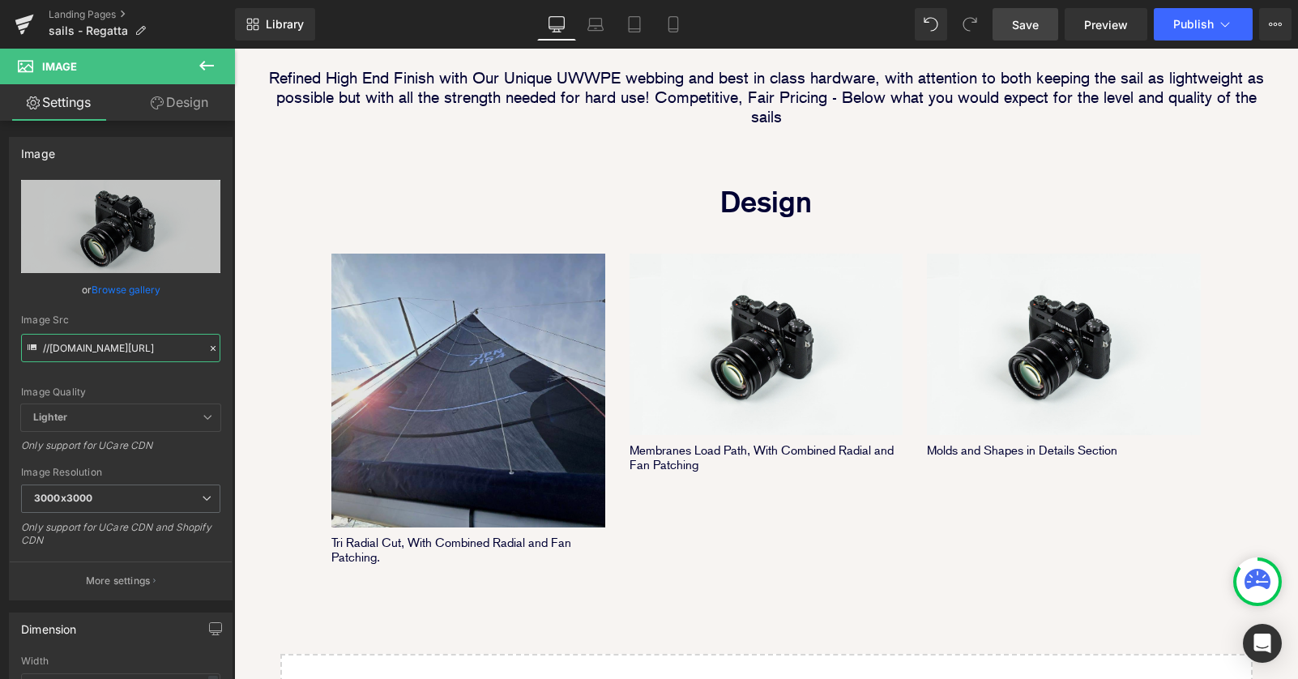
scroll to position [0, 99]
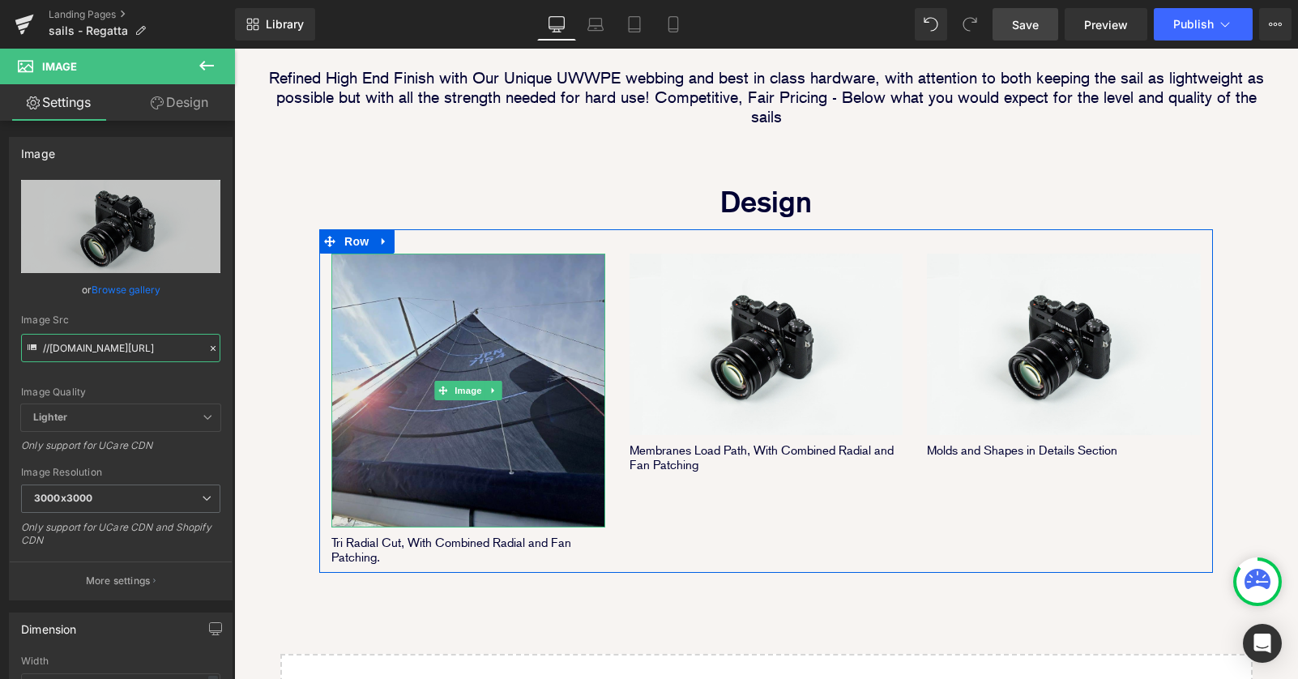
drag, startPoint x: 285, startPoint y: 395, endPoint x: 441, endPoint y: 352, distance: 162.3
type input "//"
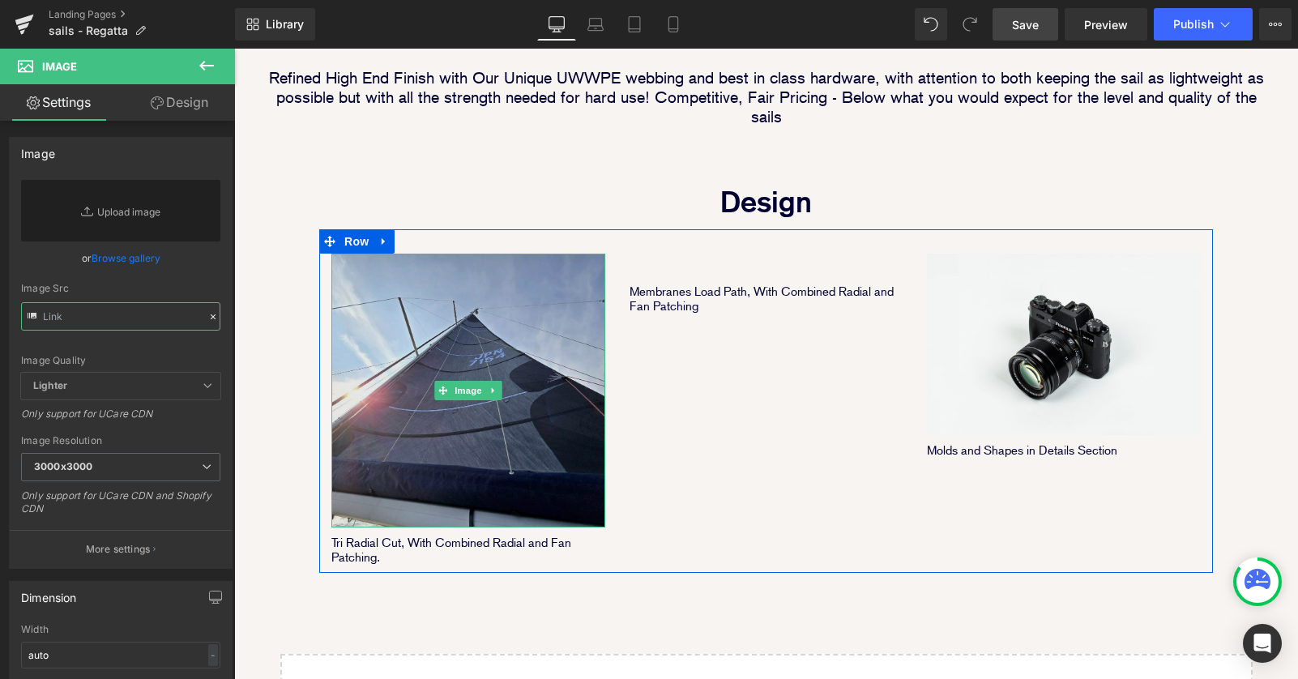
paste input "[URL][DOMAIN_NAME]"
type input "[URL][DOMAIN_NAME]"
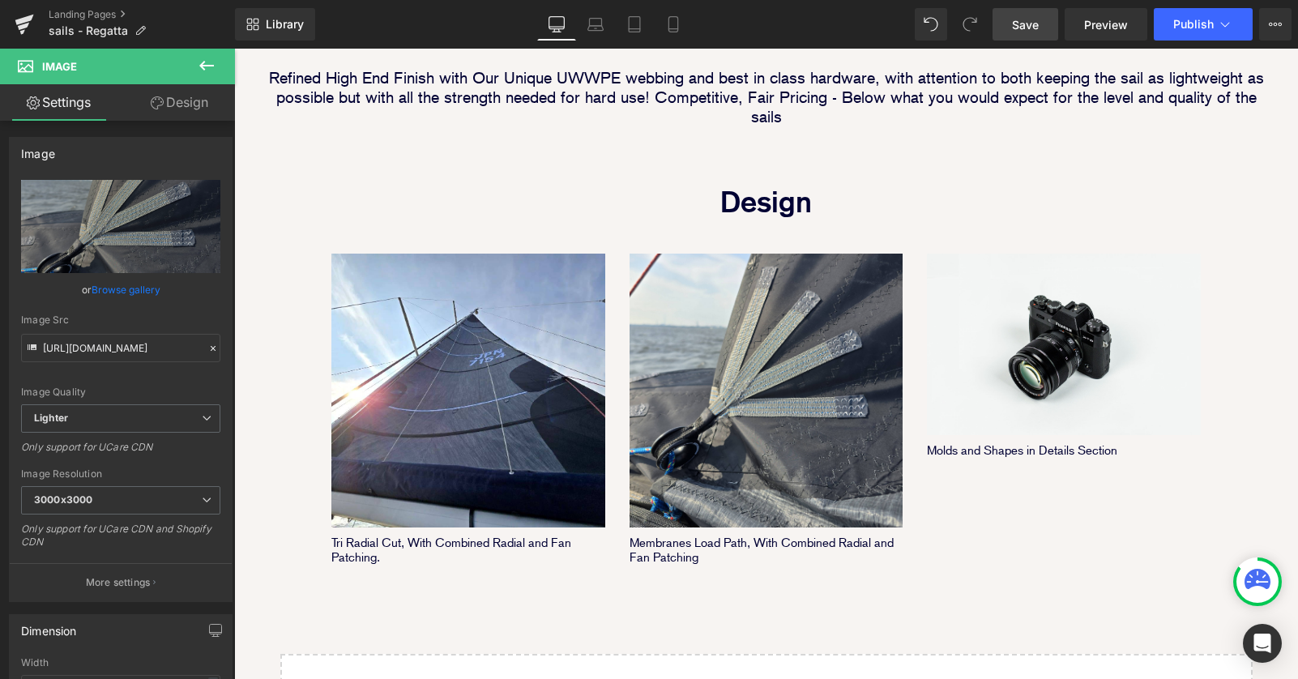
click at [1075, 537] on div "Image Image Image Row Image Image Row Row Image Parallax 40px Refined High End …" at bounding box center [766, 44] width 1064 height 1486
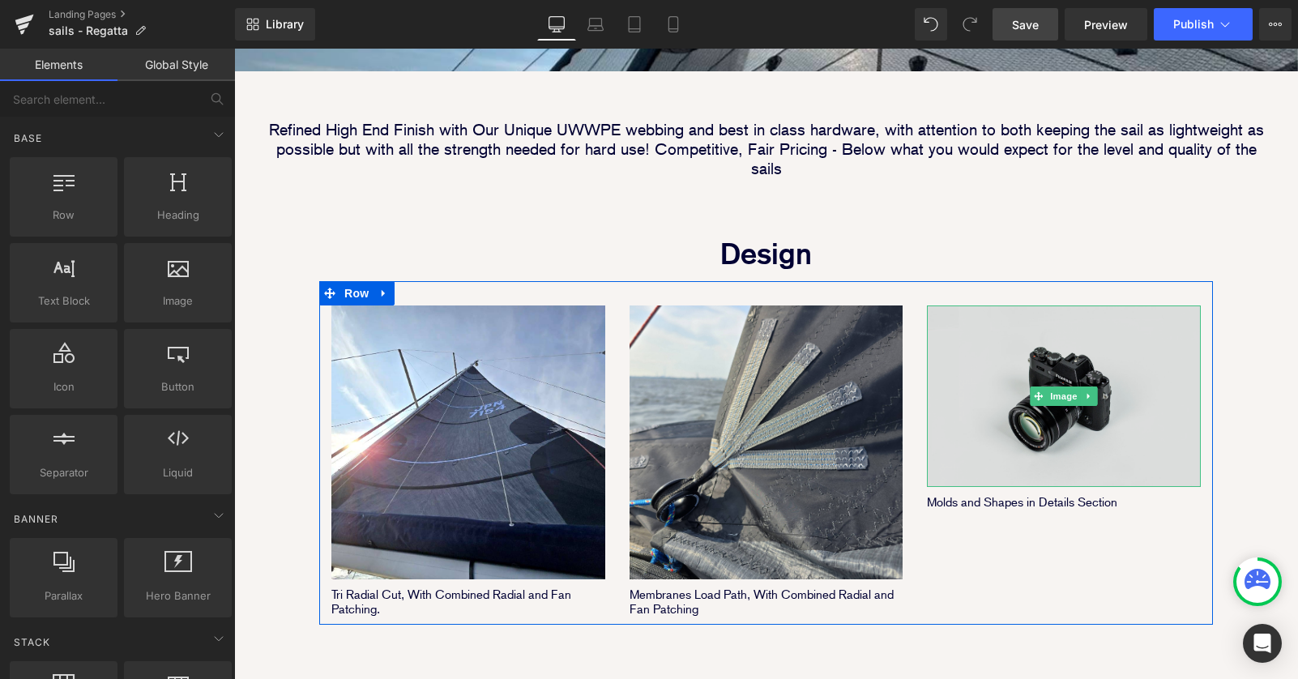
scroll to position [762, 0]
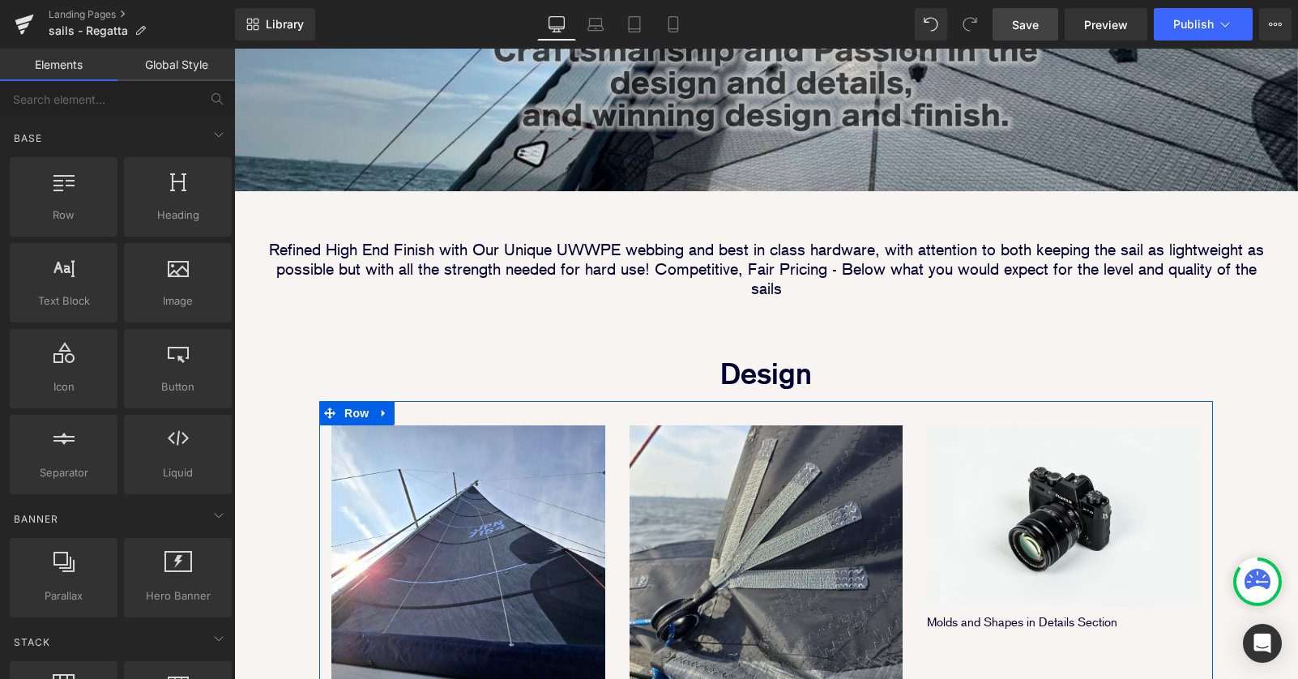
click at [747, 401] on div "Image Membranes Load Path, With Combined Radial and Fan Patching Text Block" at bounding box center [766, 568] width 298 height 335
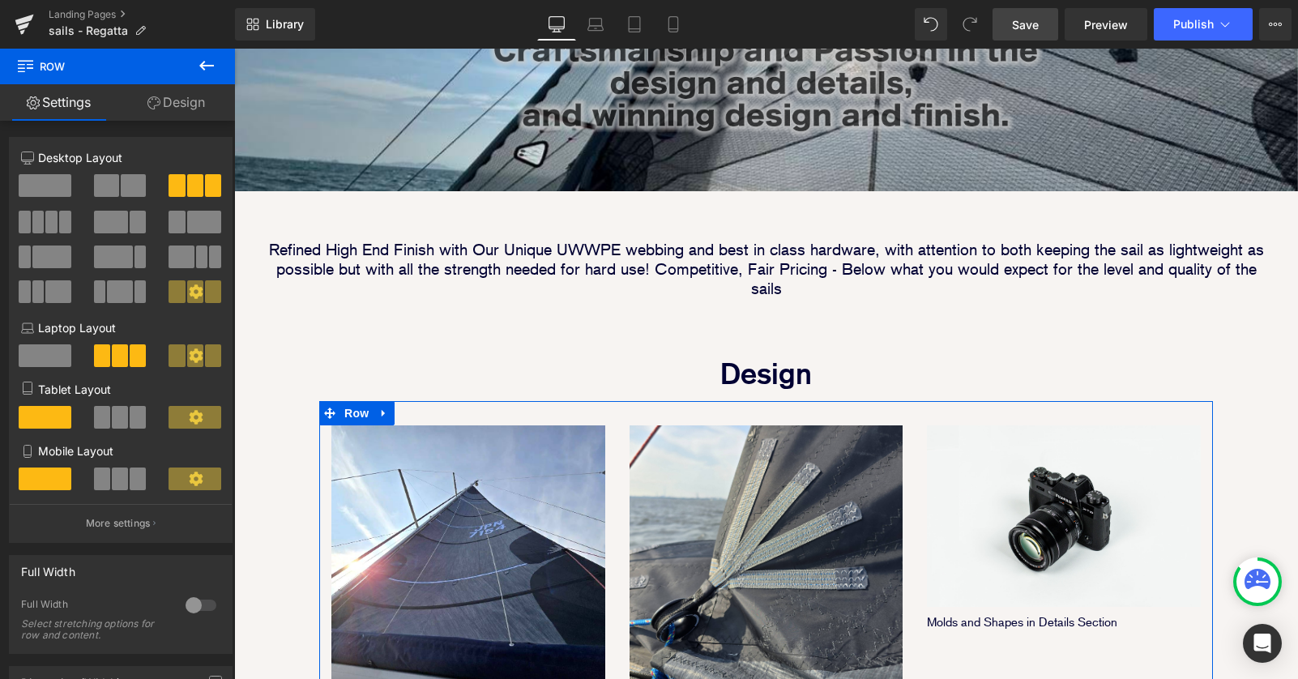
click at [174, 97] on link "Design" at bounding box center [175, 102] width 117 height 36
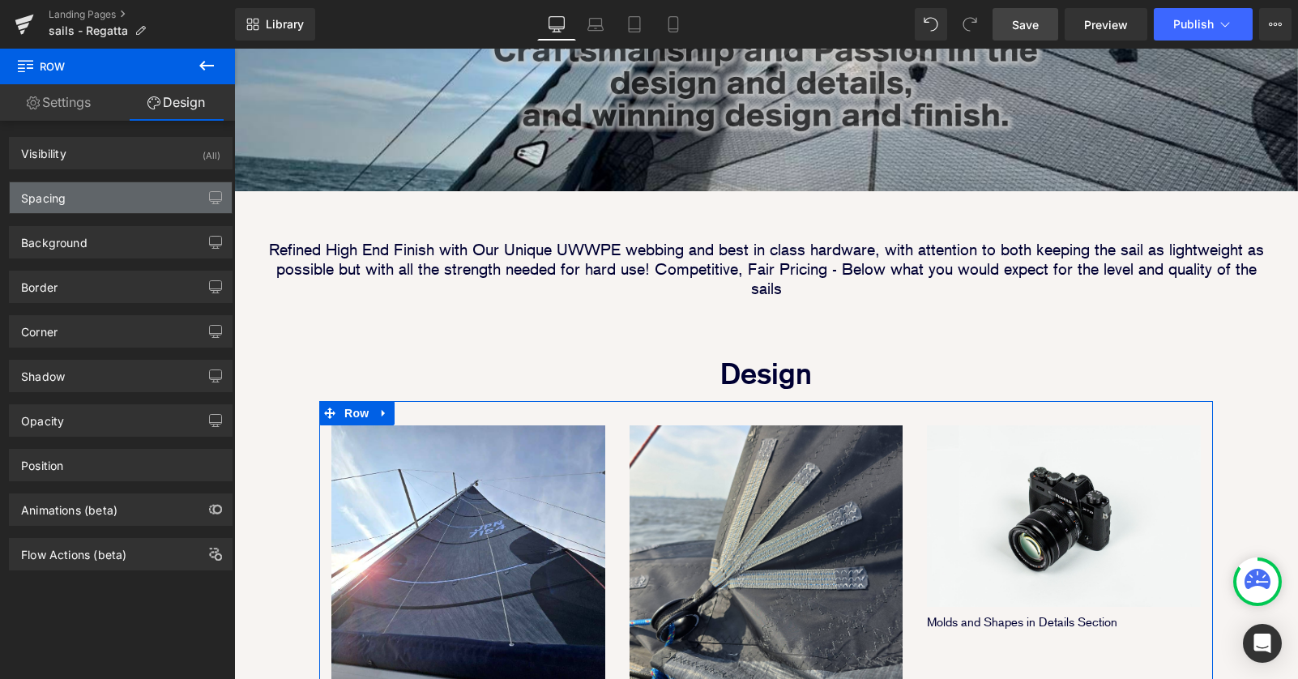
click at [100, 198] on div "Spacing" at bounding box center [121, 197] width 222 height 31
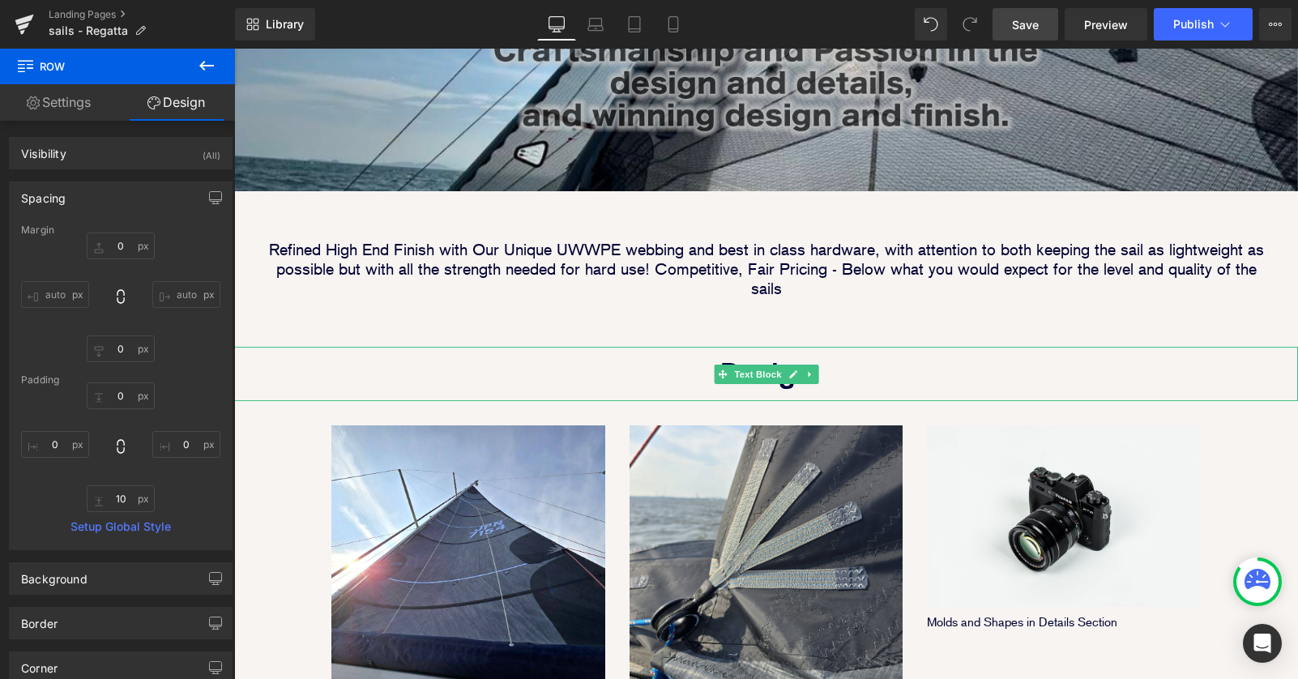
click at [685, 347] on p "Design" at bounding box center [766, 374] width 1064 height 54
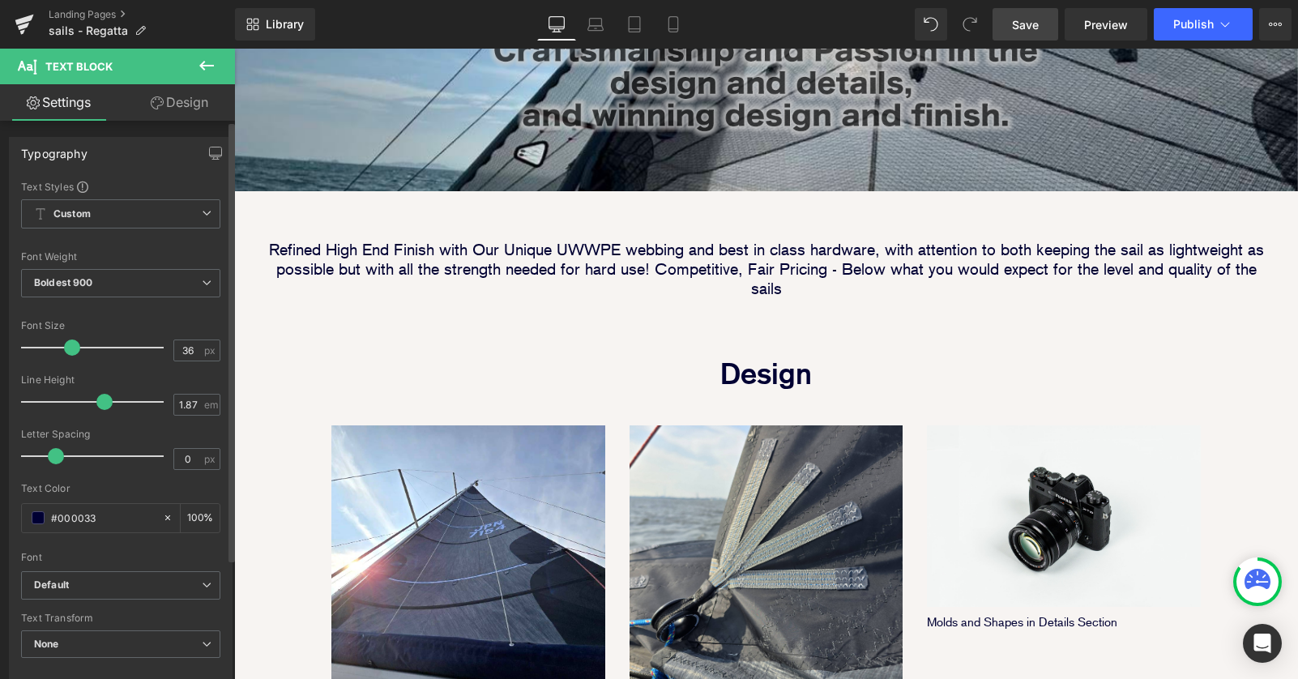
type input "0.1"
drag, startPoint x: 53, startPoint y: 456, endPoint x: 54, endPoint y: 446, distance: 9.9
click at [54, 446] on div at bounding box center [96, 456] width 134 height 32
click at [180, 403] on input "1.87" at bounding box center [188, 404] width 28 height 20
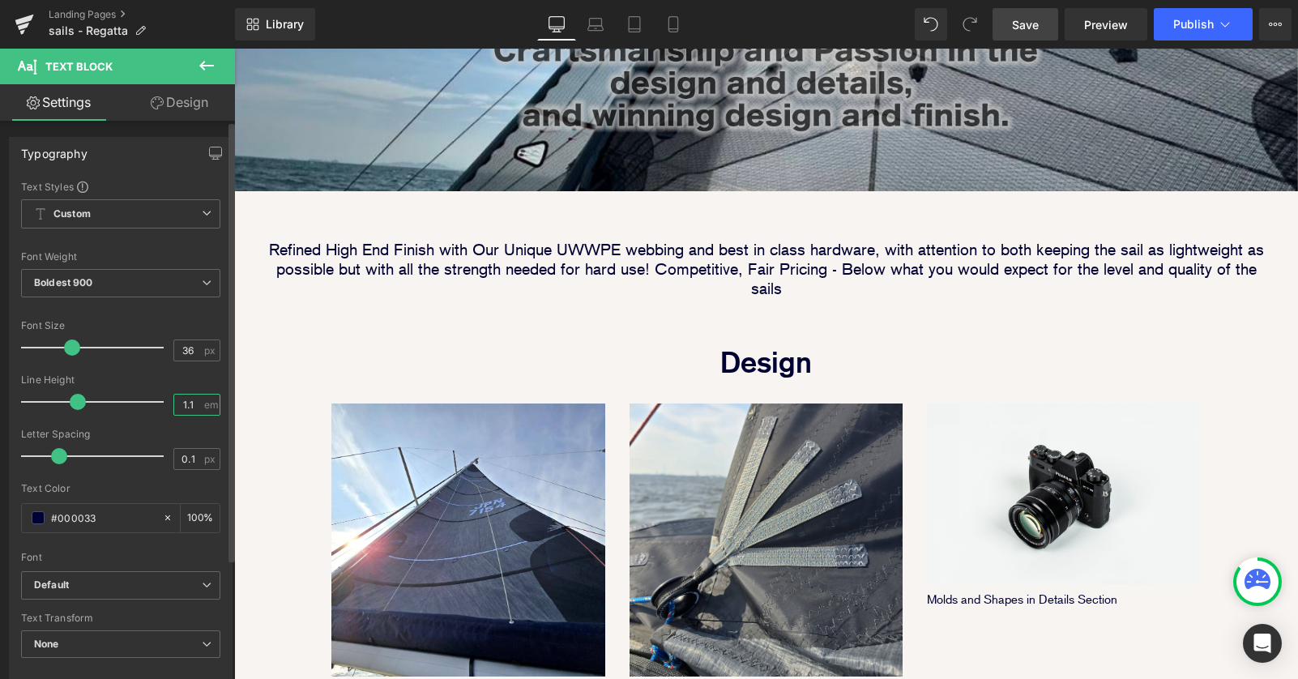
scroll to position [2074, 1064]
type input "1"
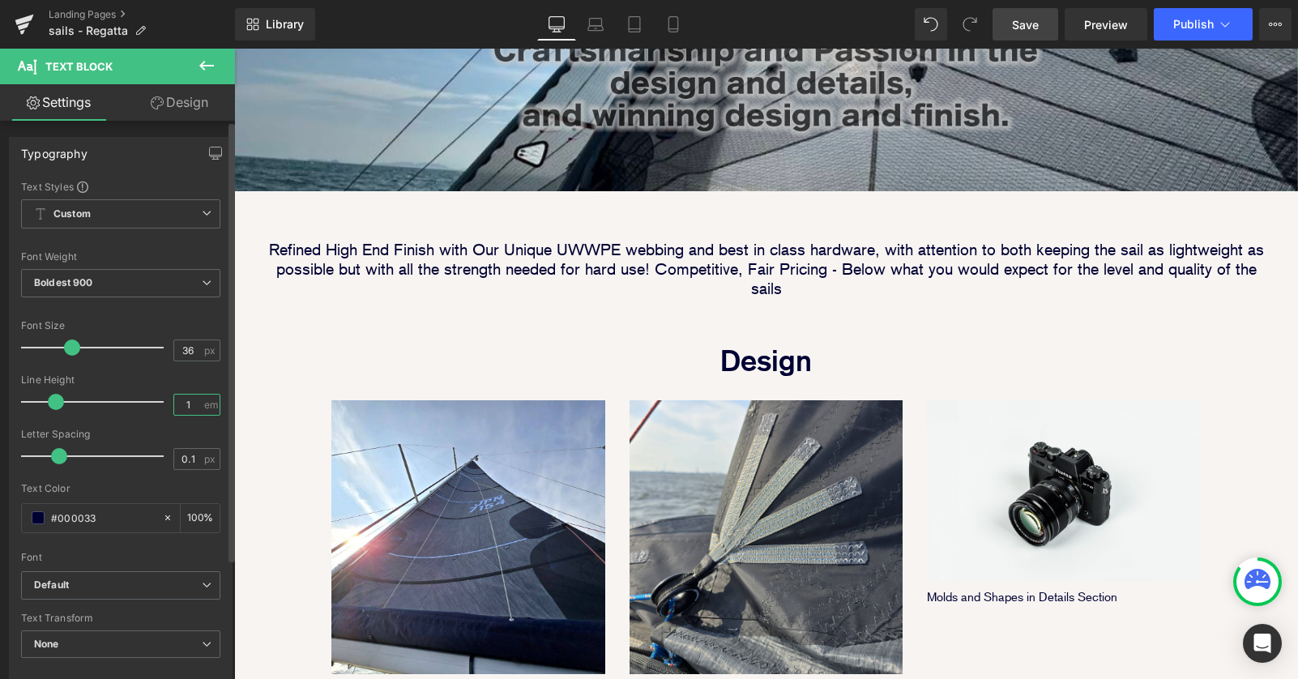
scroll to position [8, 8]
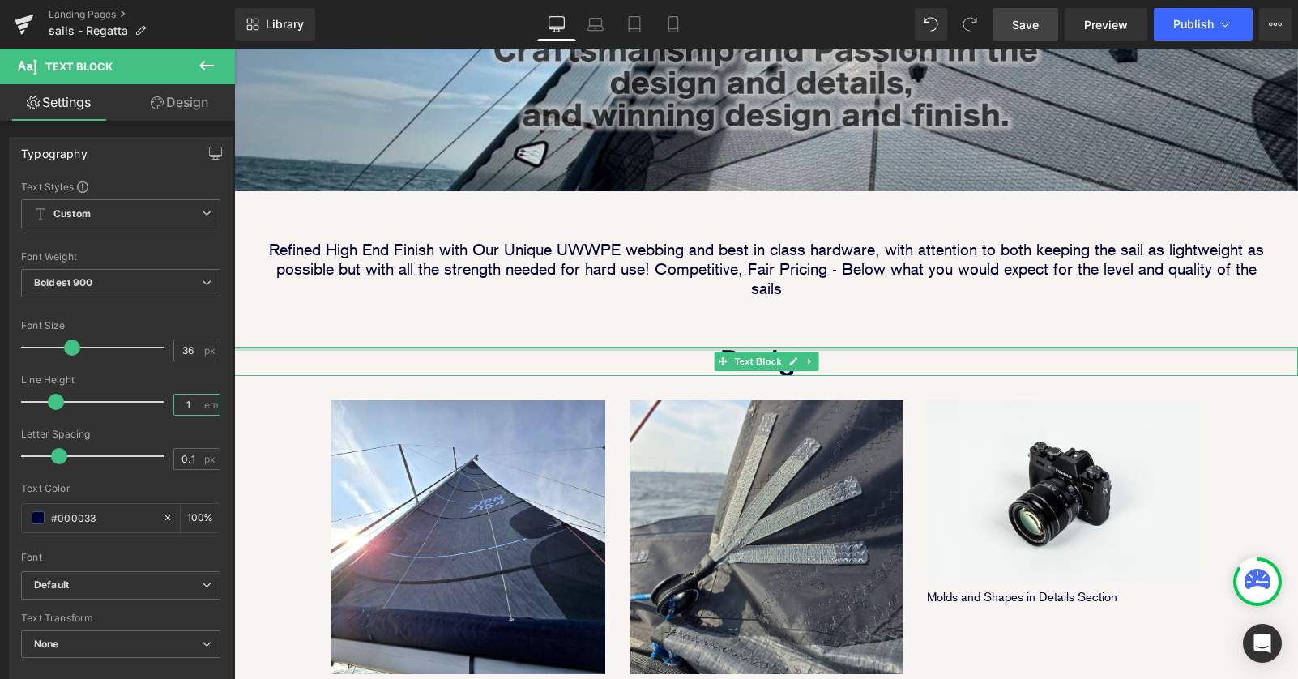
click at [881, 347] on div at bounding box center [766, 349] width 1064 height 4
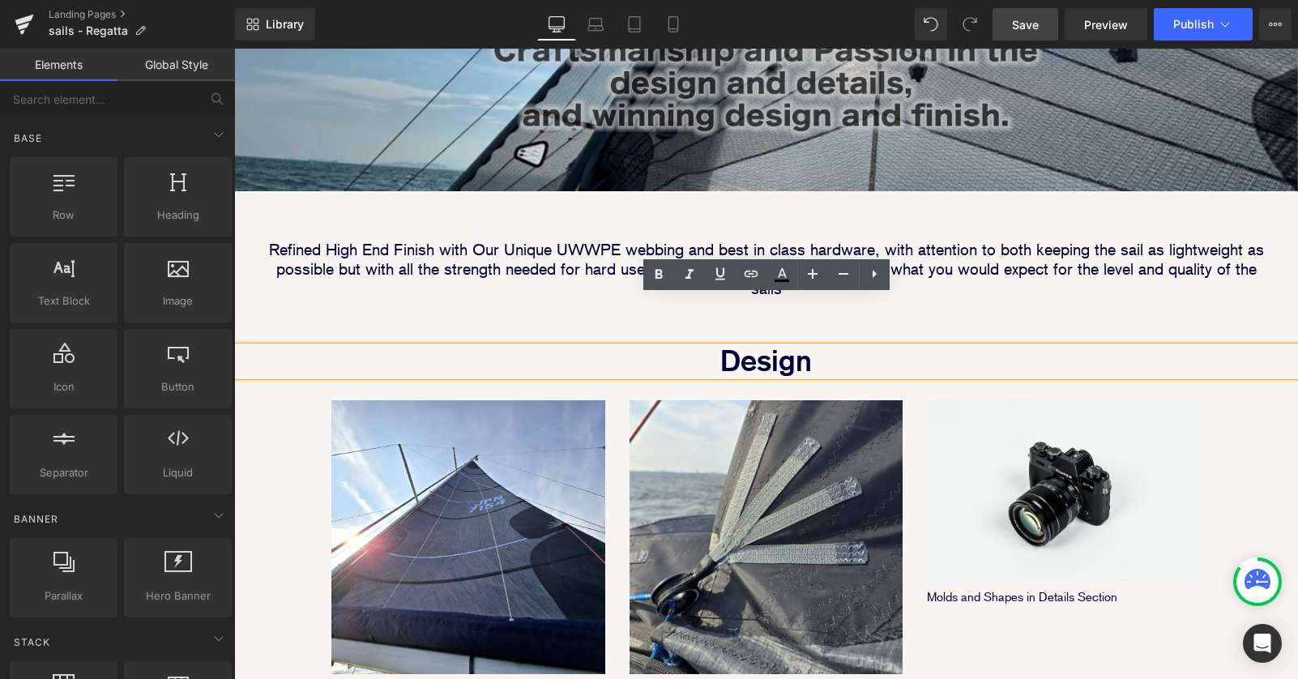
click at [277, 420] on div "Image Image Image Row Image Image Row Row Image Parallax 40px Refined High End …" at bounding box center [766, 203] width 1064 height 1461
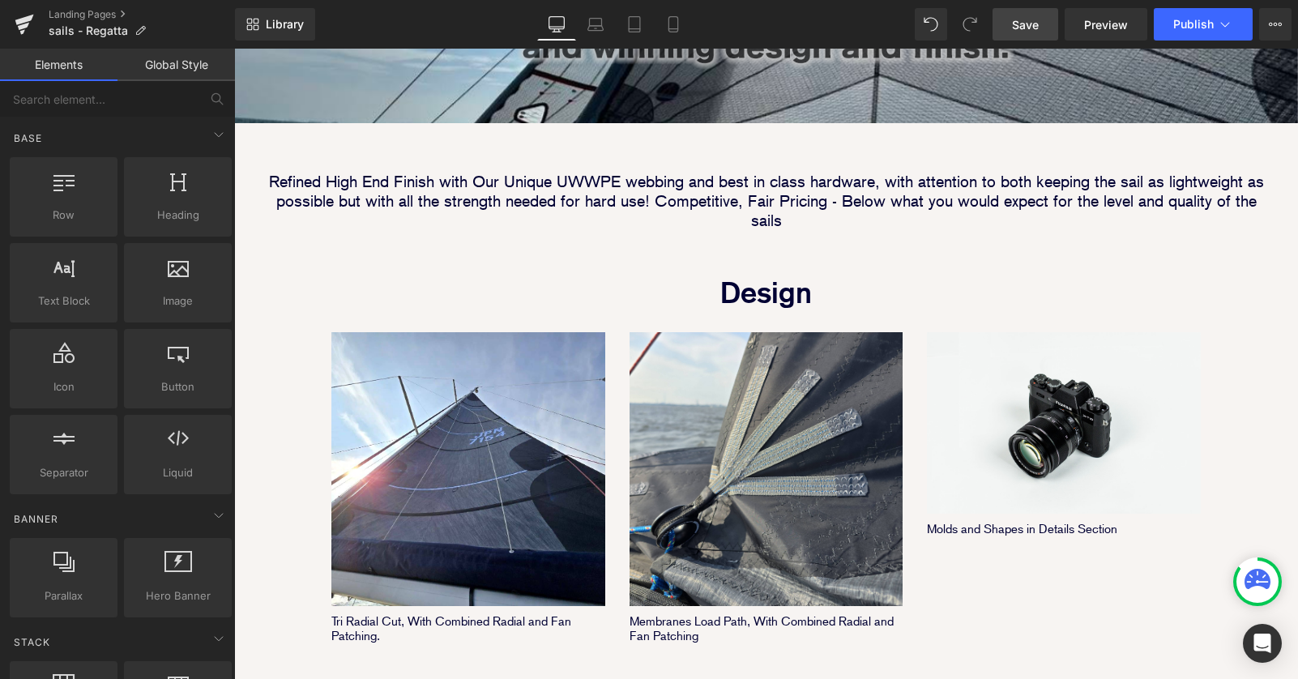
scroll to position [840, 0]
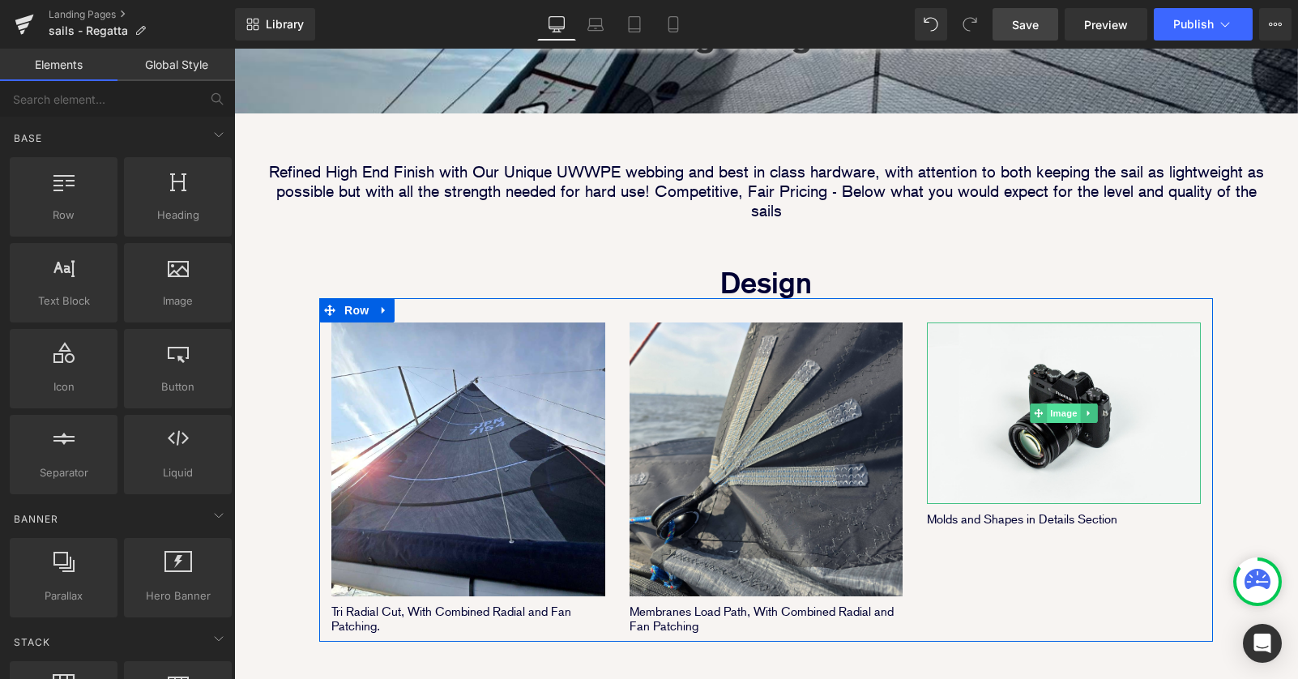
click at [1054, 403] on span "Image" at bounding box center [1064, 412] width 34 height 19
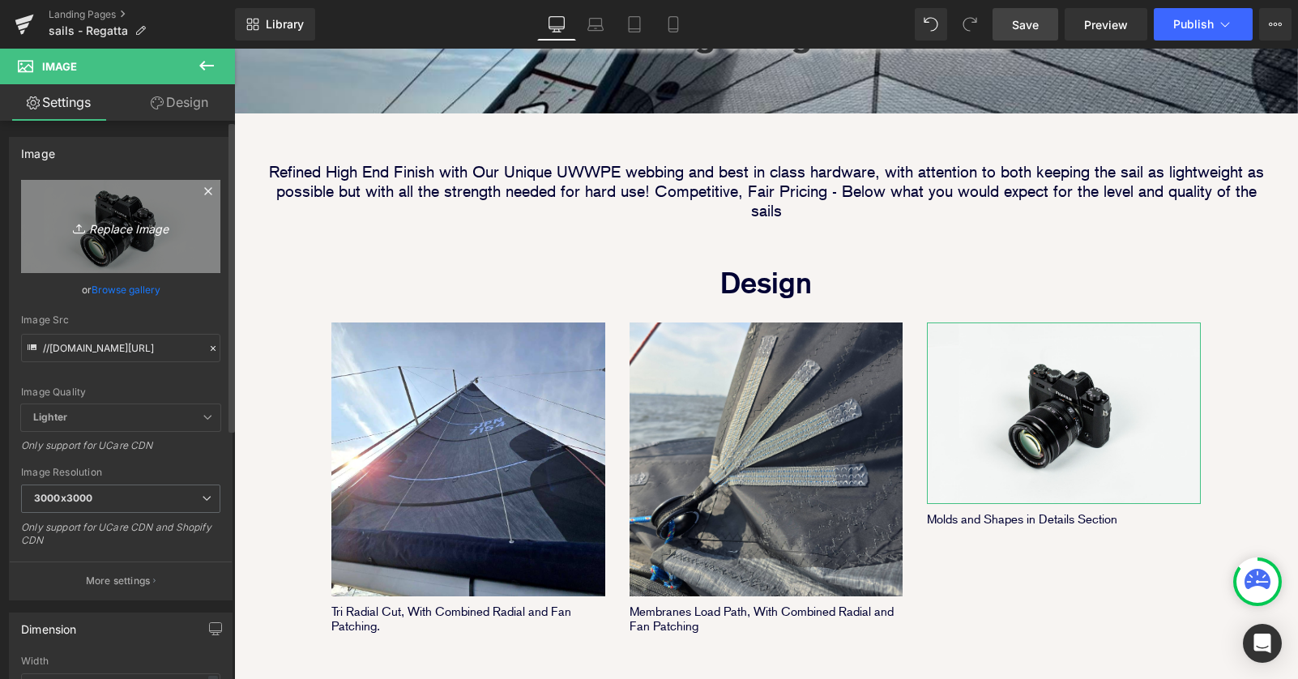
click at [110, 226] on icon "Replace Image" at bounding box center [121, 226] width 130 height 20
type input "C:\fakepath\Adventure Tri Radial Main IRC Roach Top Full Batten.png"
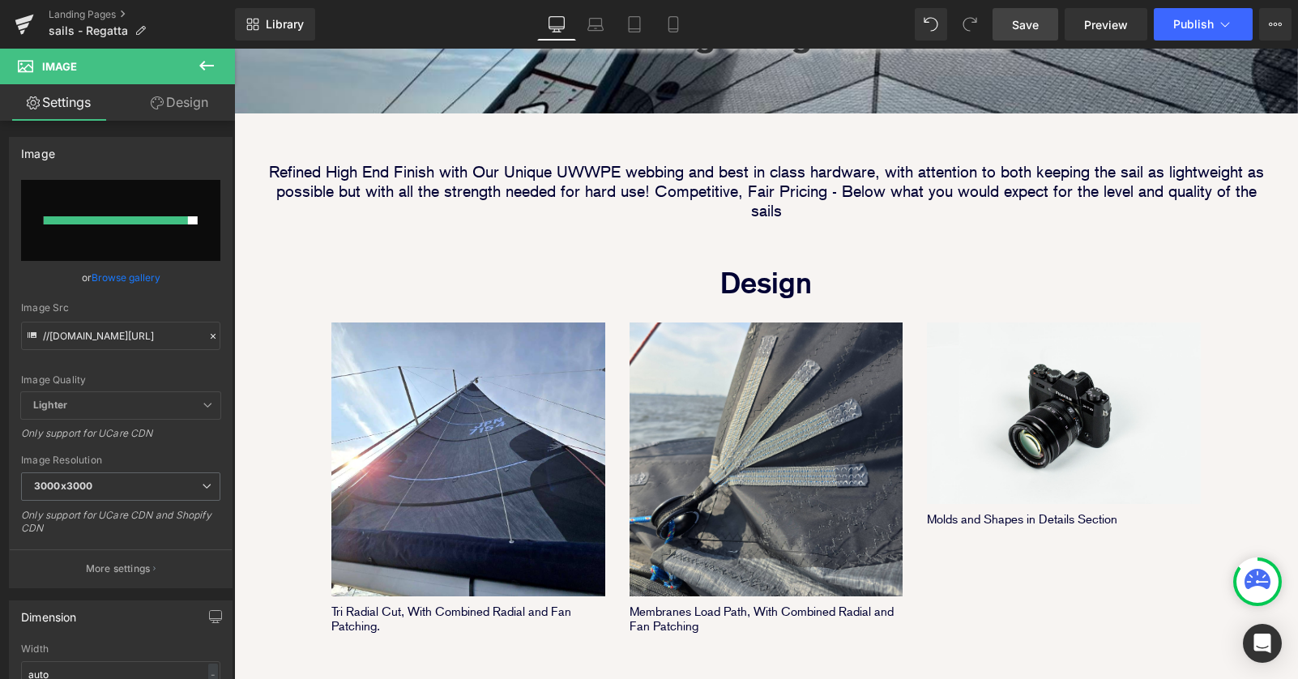
type input "https://ucarecdn.com/d28b4d0c-80ad-497f-8e7b-5730f40251c4/-/format/auto/-/previ…"
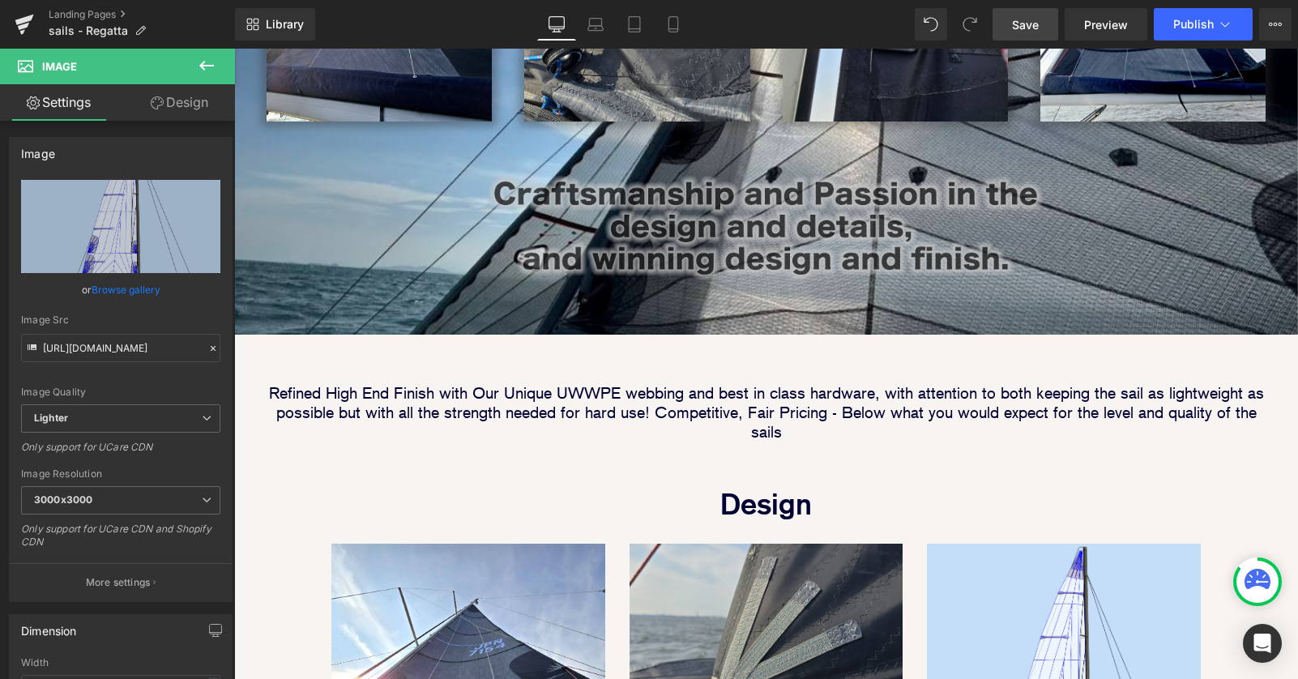
scroll to position [555, 0]
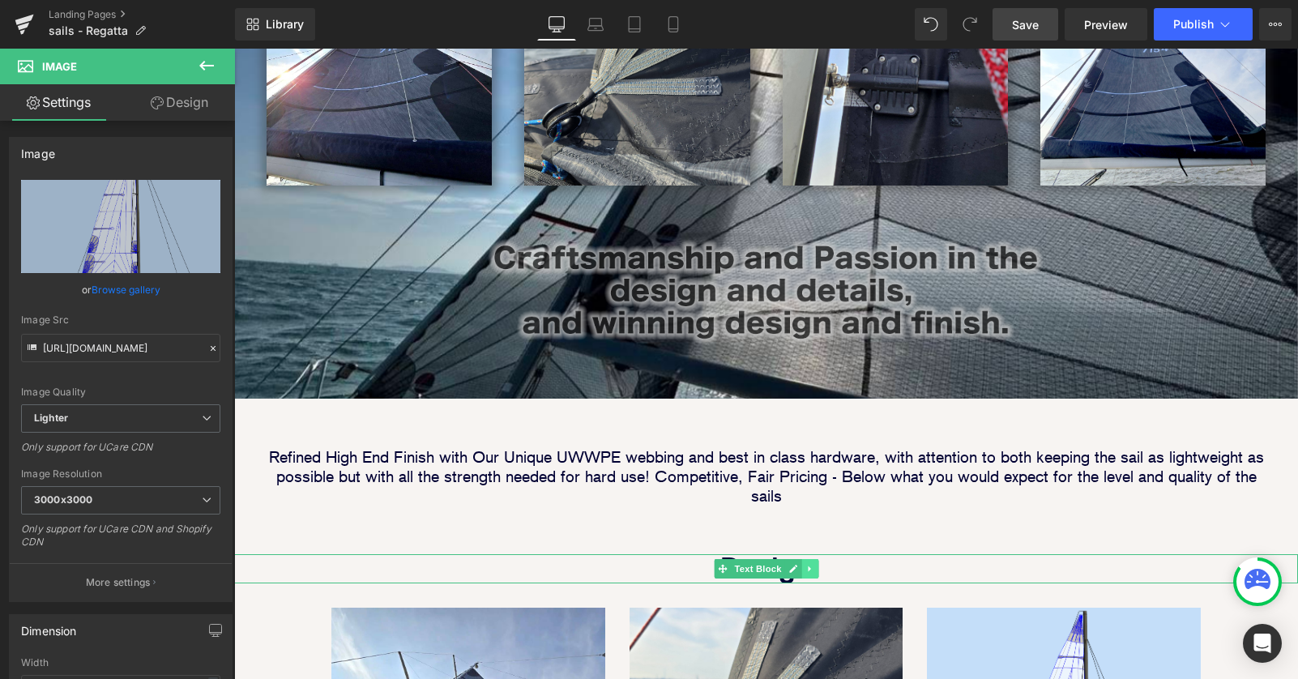
click at [807, 559] on link at bounding box center [809, 568] width 17 height 19
click at [798, 564] on icon at bounding box center [800, 568] width 9 height 9
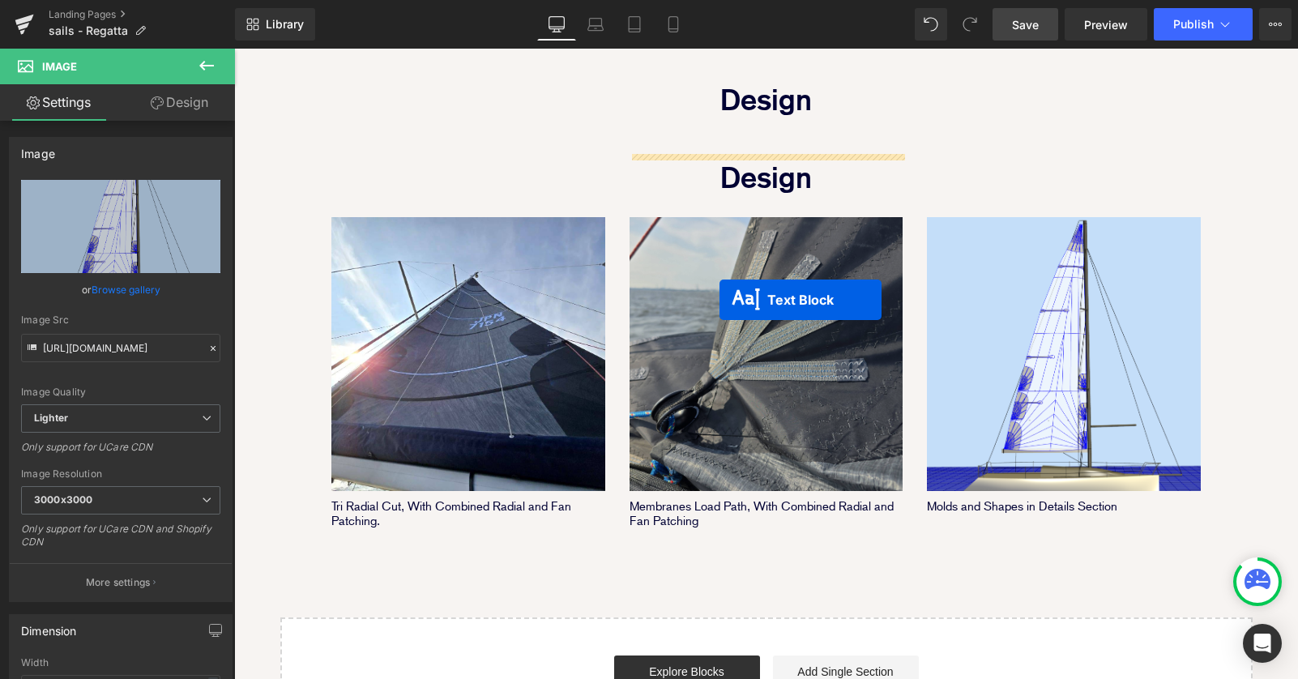
scroll to position [2160, 1064]
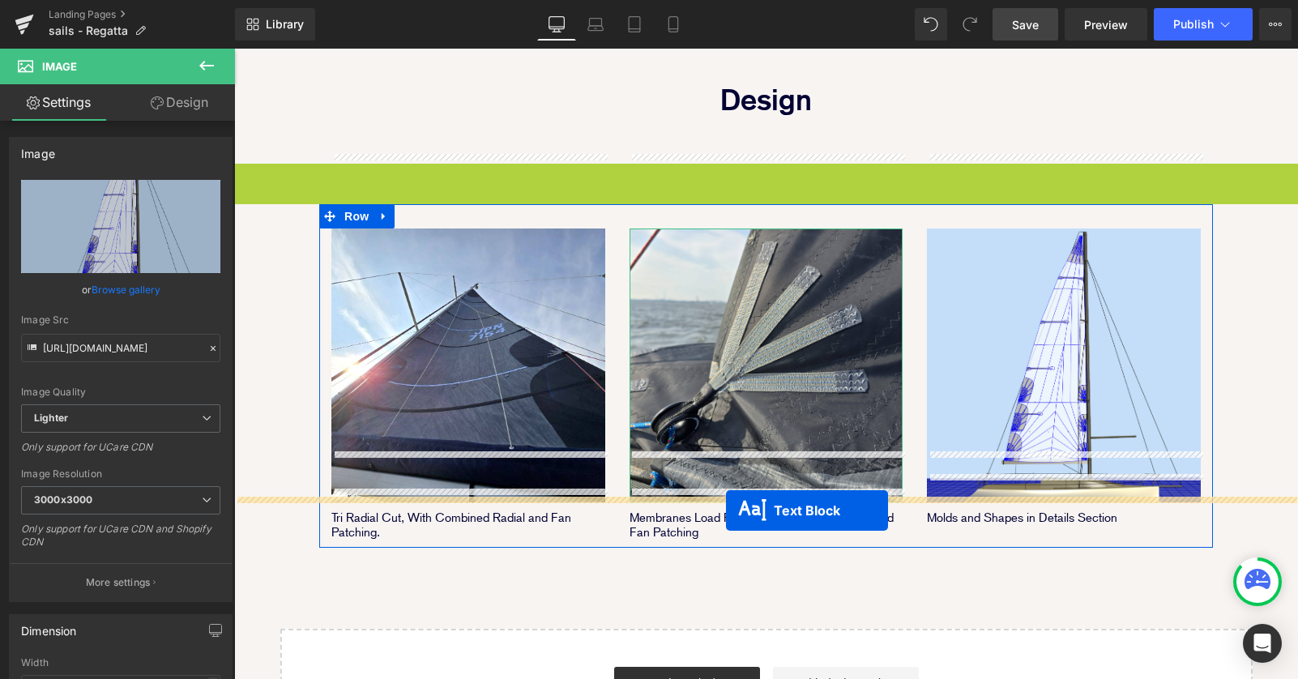
drag, startPoint x: 719, startPoint y: 127, endPoint x: 726, endPoint y: 510, distance: 383.2
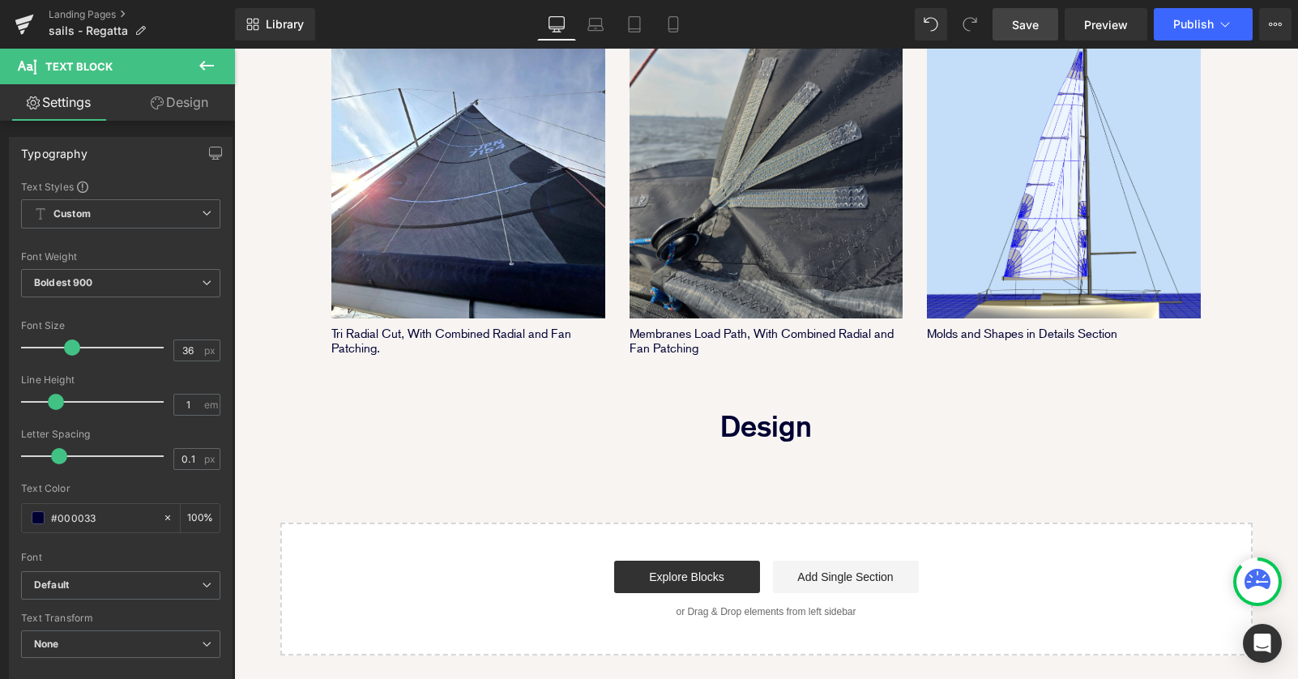
scroll to position [1119, 0]
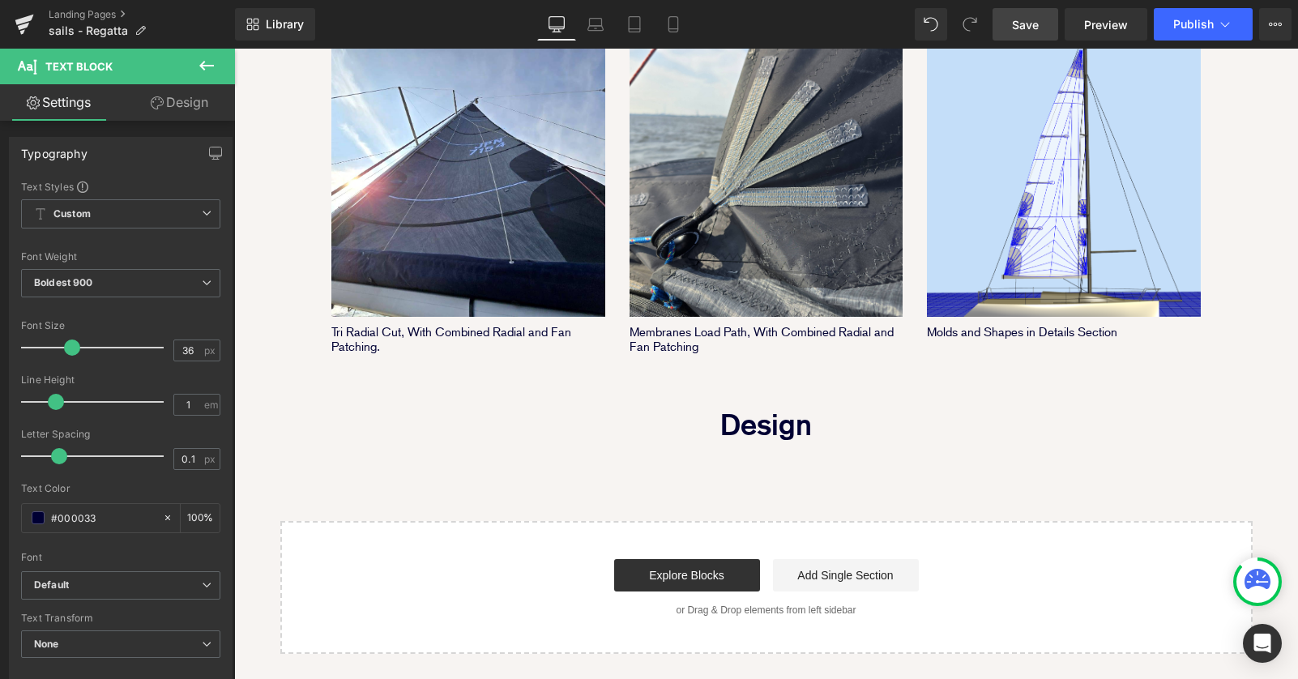
click at [203, 57] on icon at bounding box center [206, 65] width 19 height 19
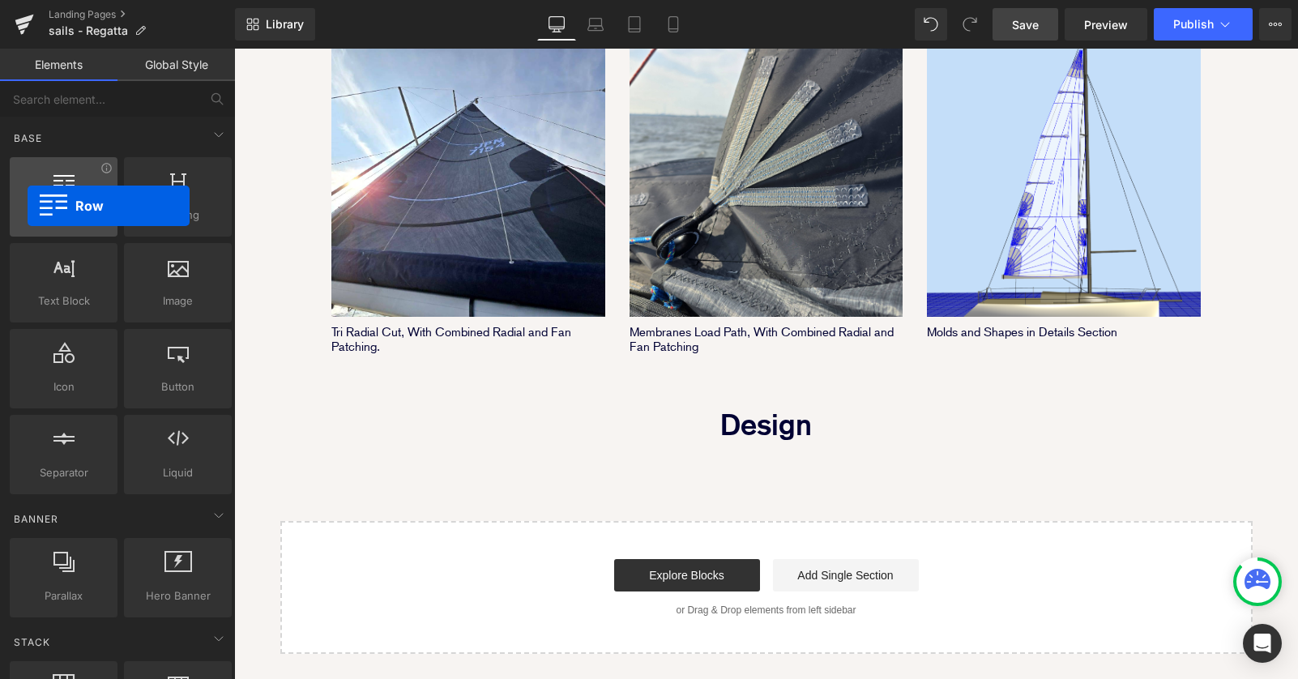
drag, startPoint x: 65, startPoint y: 192, endPoint x: 41, endPoint y: 200, distance: 25.6
click at [28, 201] on div at bounding box center [64, 188] width 98 height 36
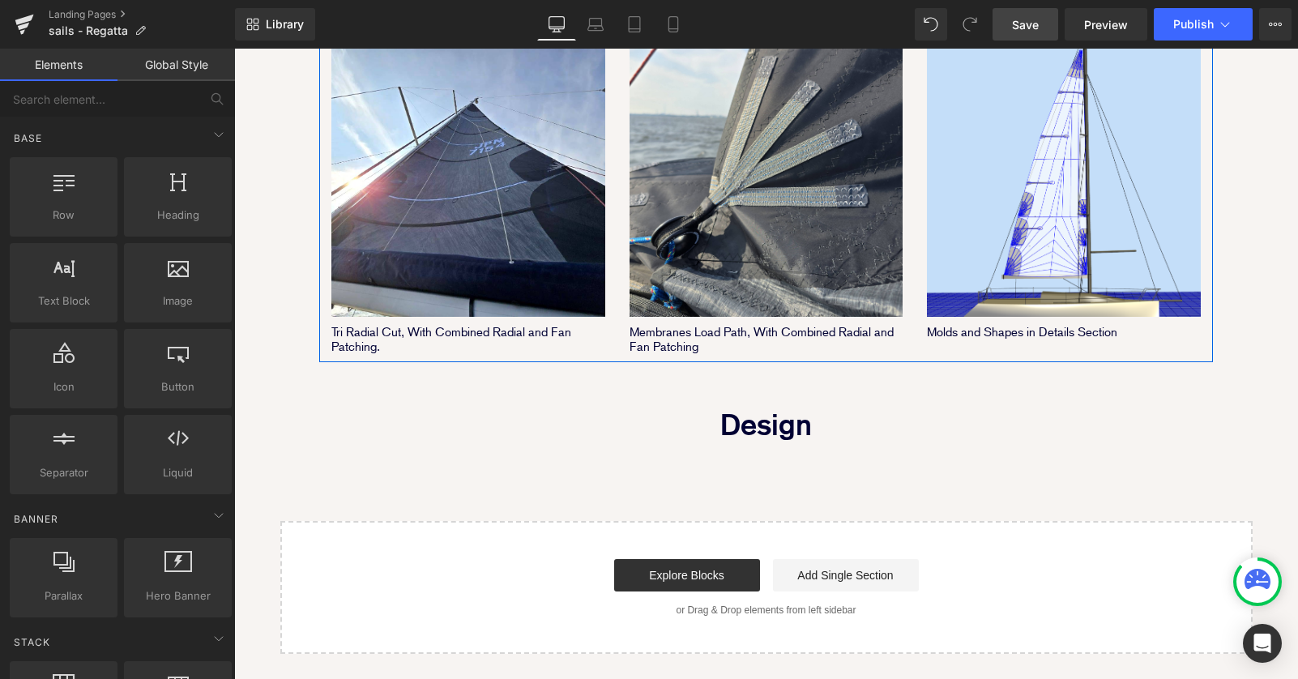
click at [620, 239] on div "Image Membranes Load Path, With Combined Radial and Fan Patching Text Block" at bounding box center [766, 186] width 298 height 335
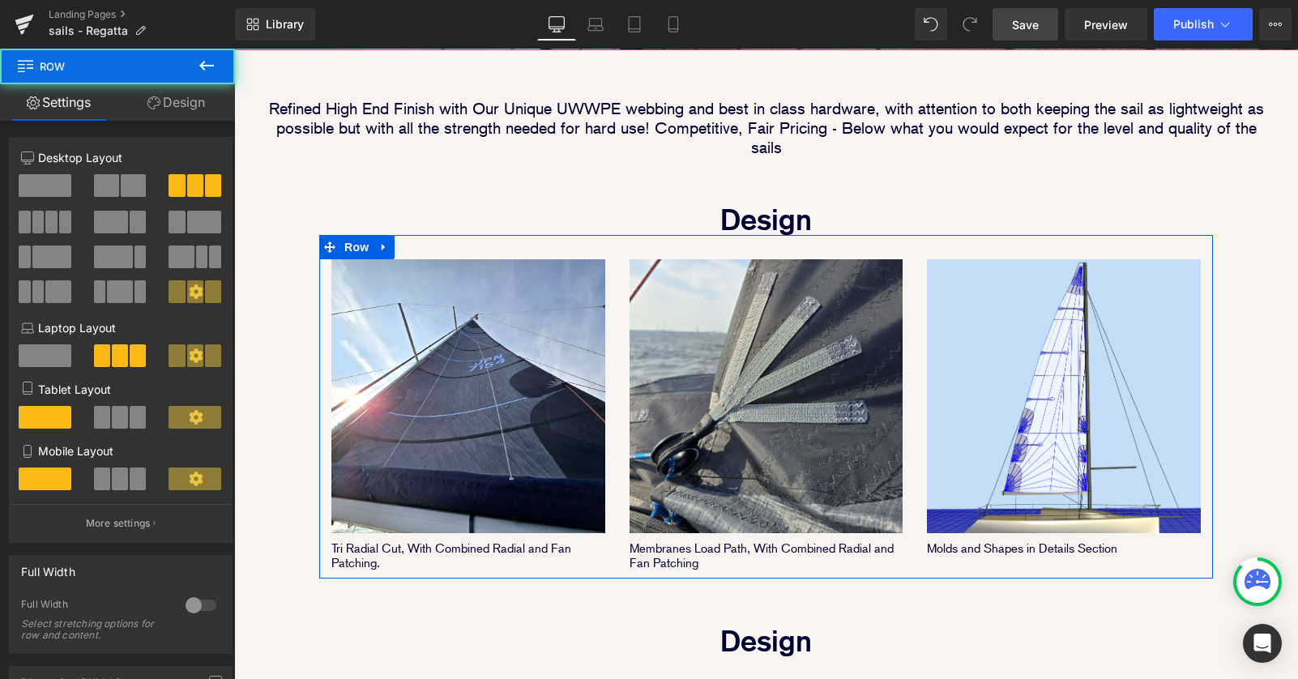
scroll to position [902, 0]
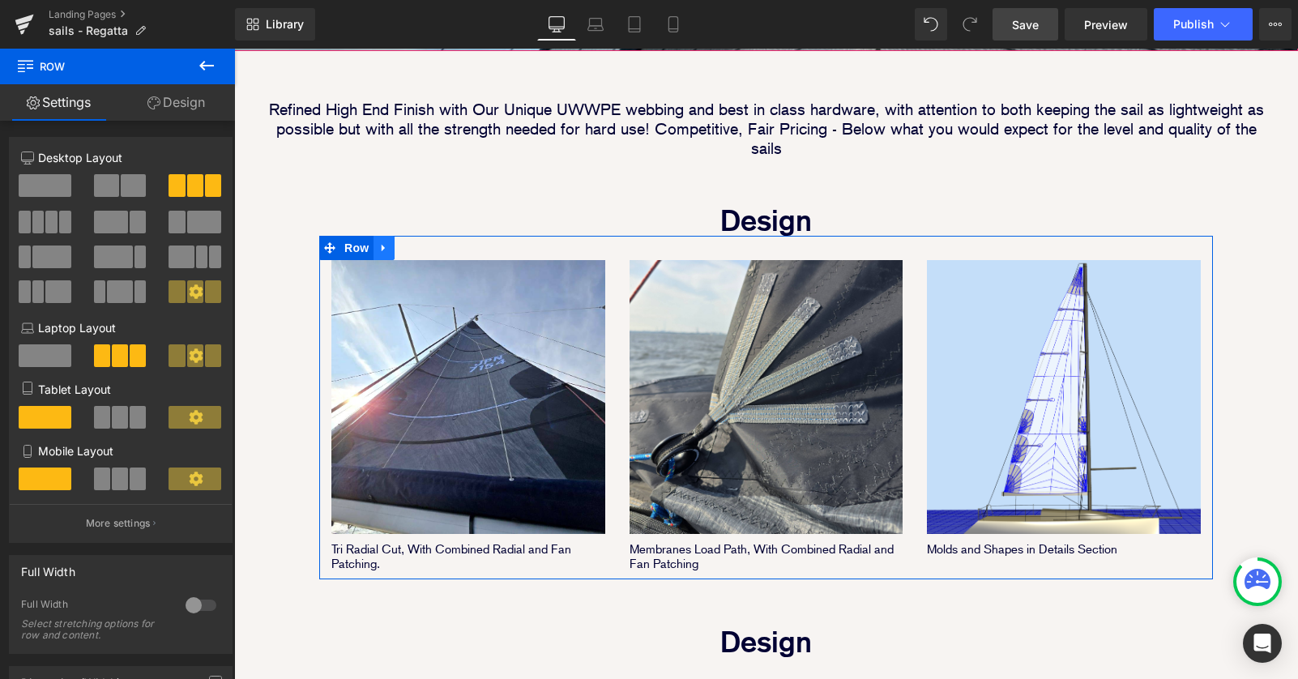
click at [386, 242] on icon at bounding box center [383, 248] width 11 height 12
click at [403, 242] on icon at bounding box center [404, 248] width 11 height 12
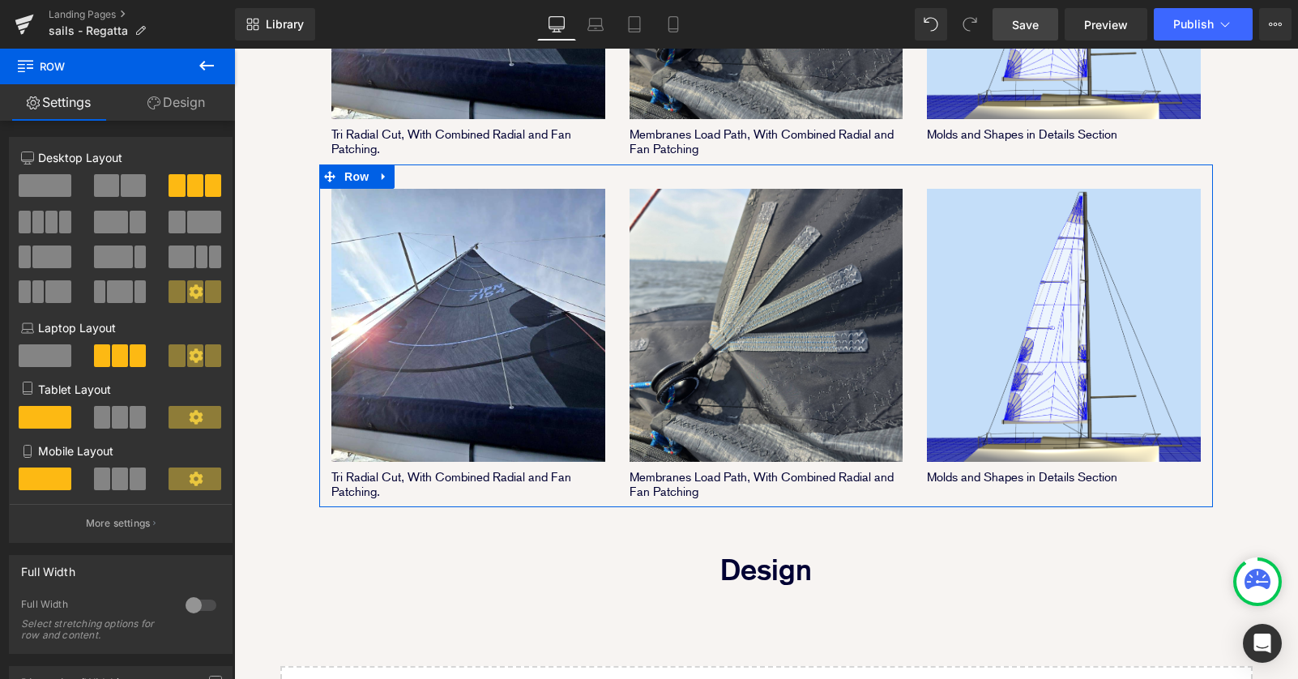
scroll to position [8, 8]
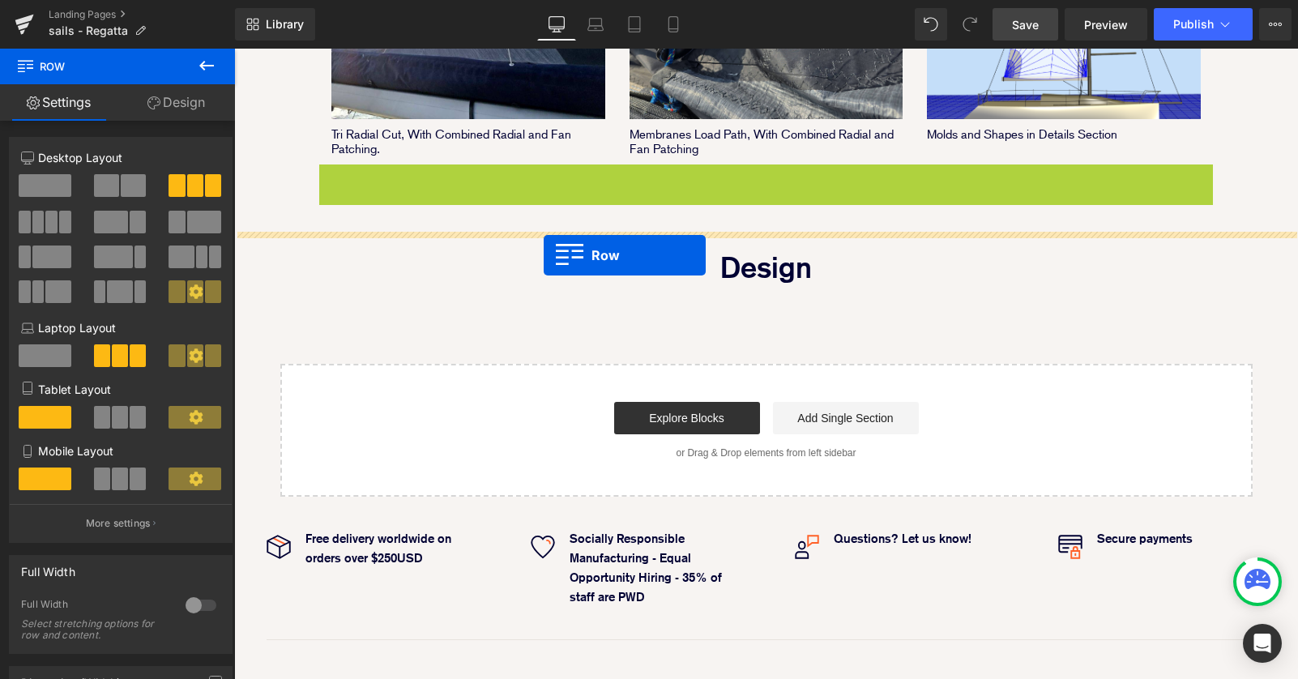
drag, startPoint x: 353, startPoint y: 123, endPoint x: 544, endPoint y: 254, distance: 231.2
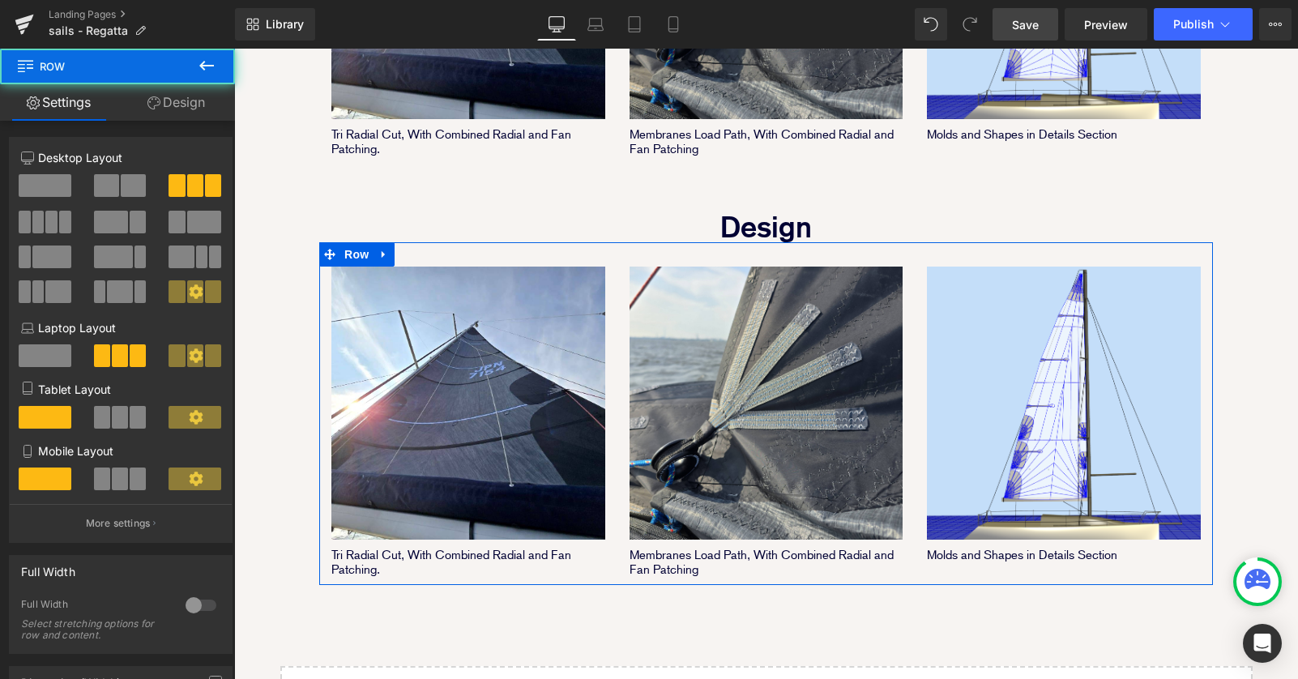
scroll to position [2492, 1064]
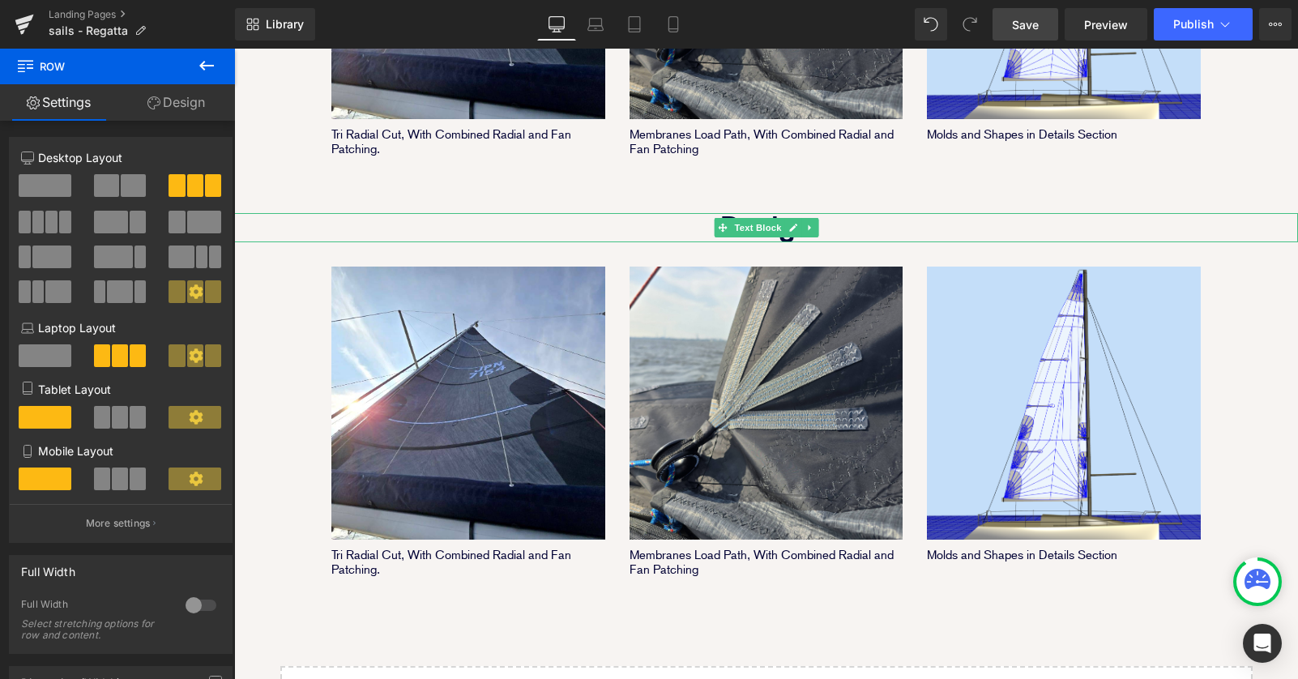
click at [845, 213] on p "Design" at bounding box center [766, 227] width 1064 height 29
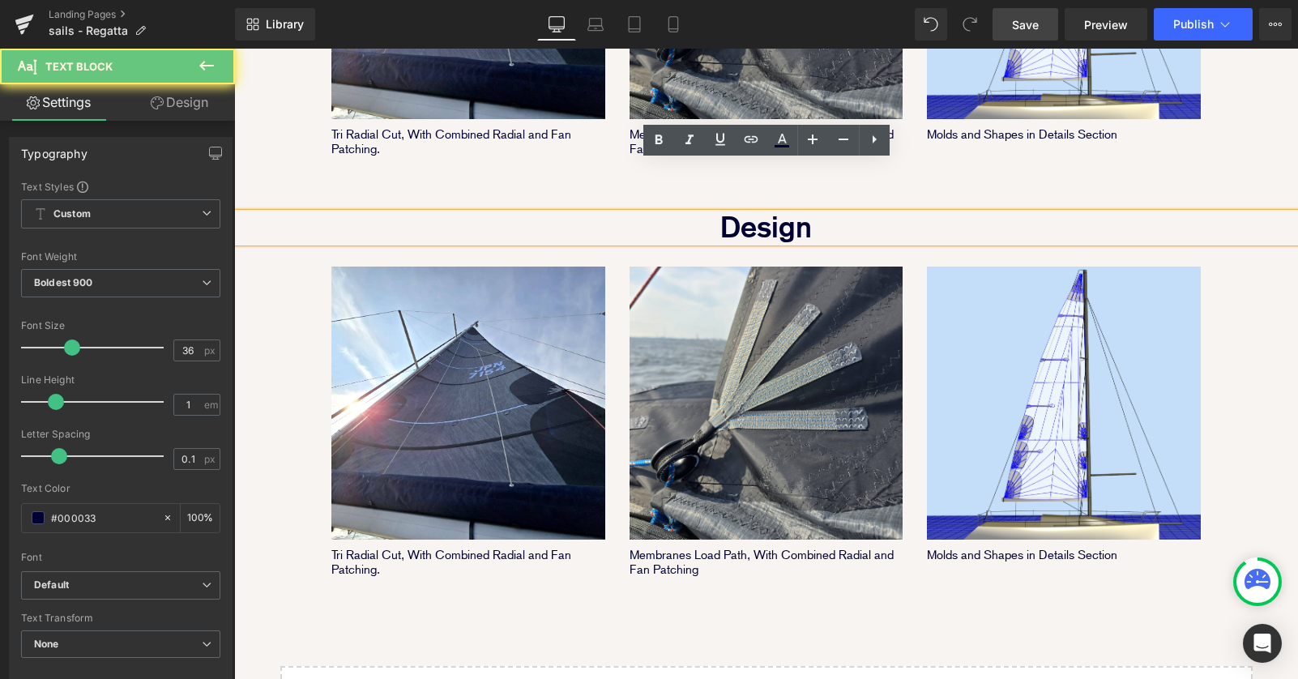
click at [834, 213] on p "Design" at bounding box center [766, 227] width 1064 height 29
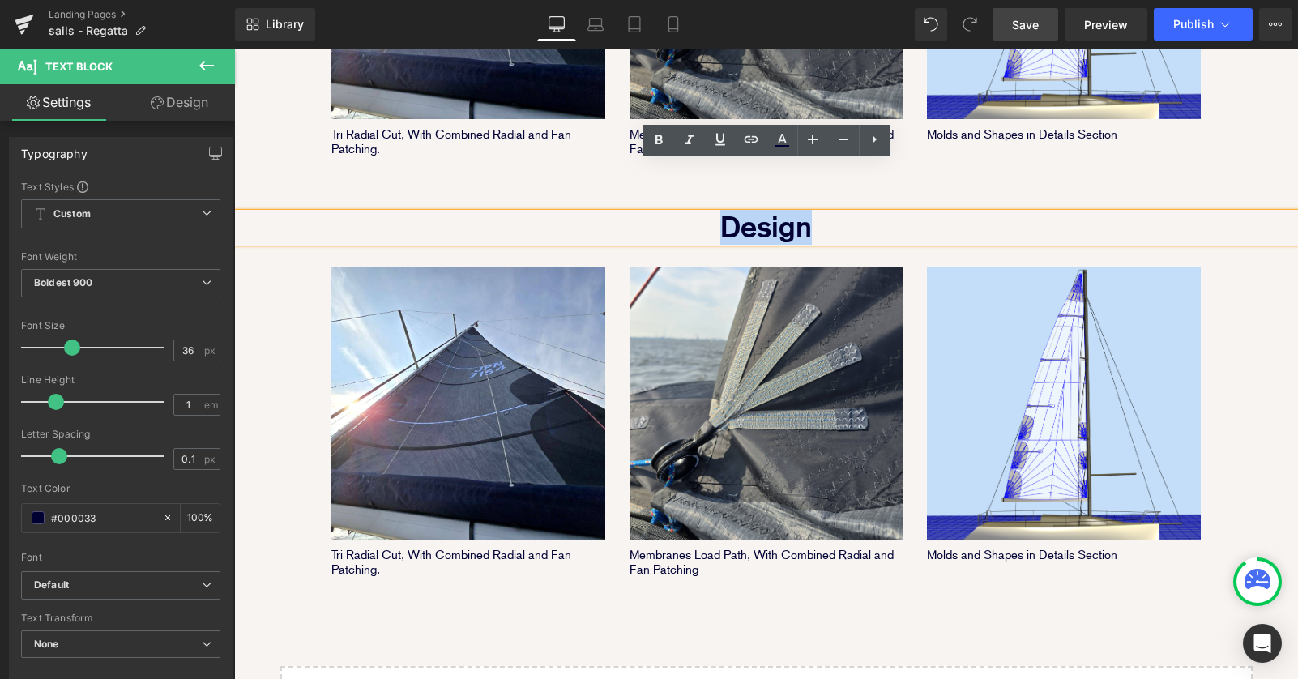
drag, startPoint x: 834, startPoint y: 179, endPoint x: 648, endPoint y: 179, distance: 185.5
click at [648, 213] on p "Design" at bounding box center [766, 227] width 1064 height 29
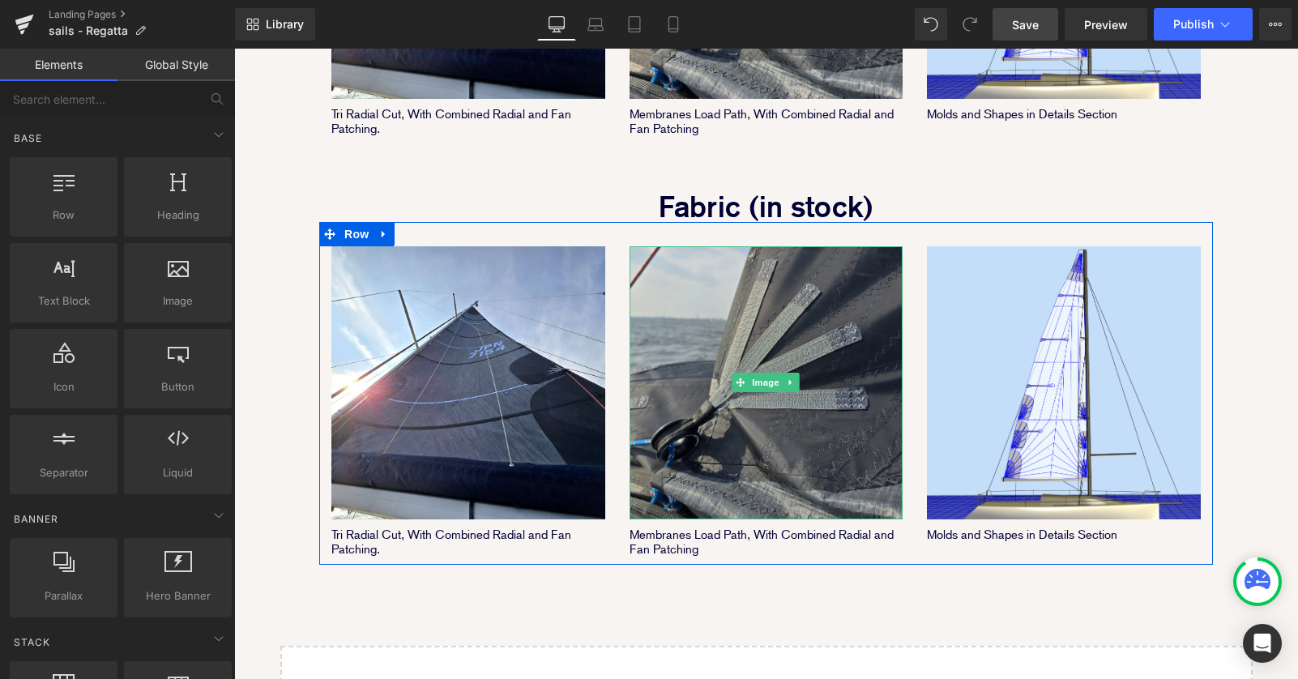
scroll to position [1357, 0]
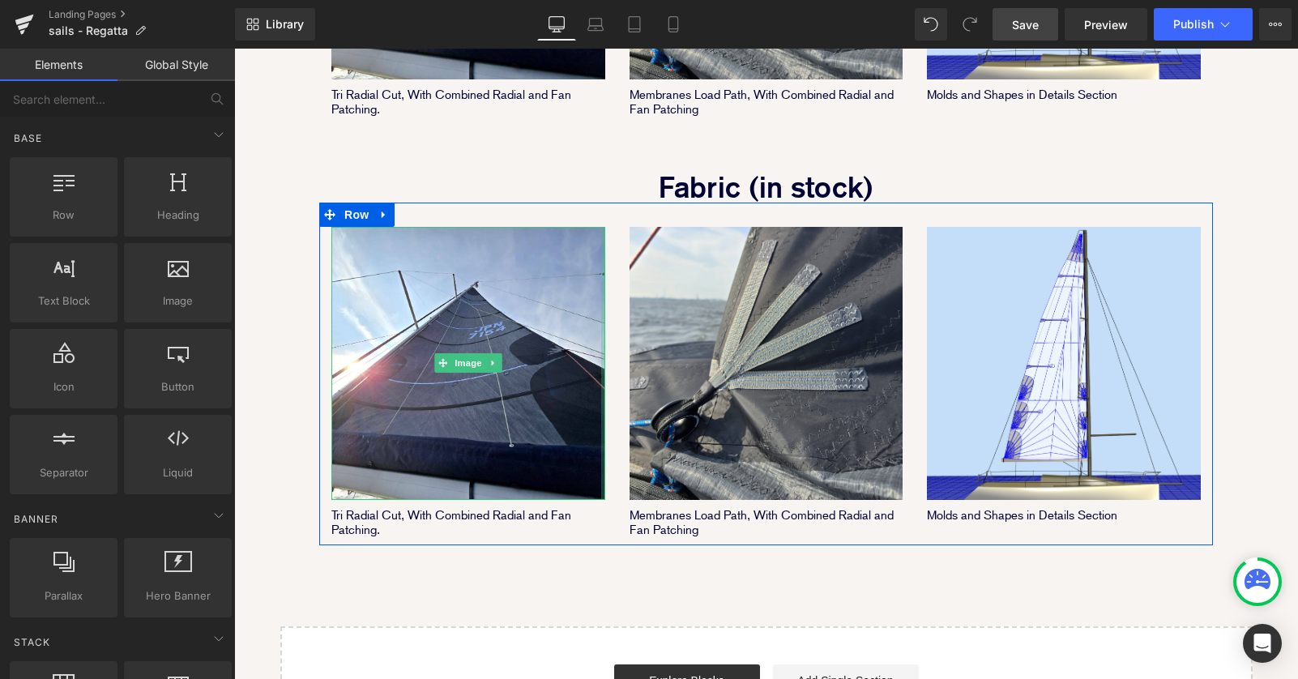
click at [608, 203] on div "Image Tri Radial Cut, With Combined Radial and Fan Patching. Text Block" at bounding box center [468, 370] width 298 height 335
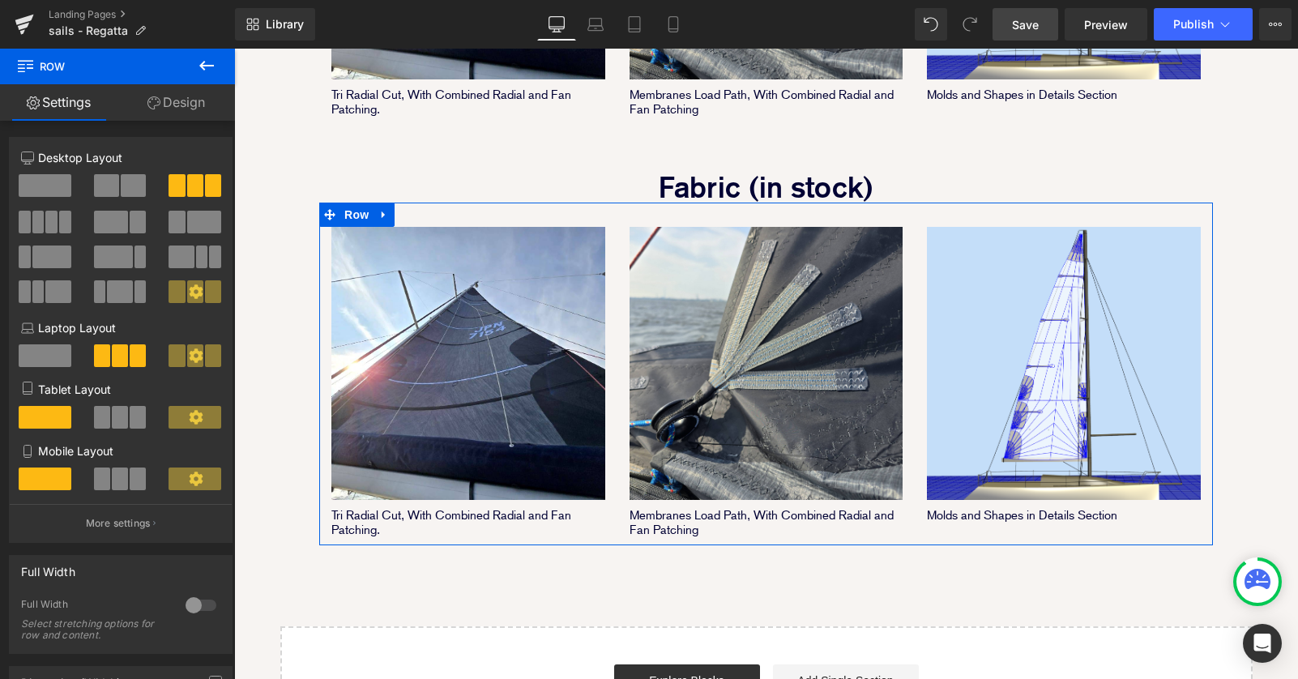
click at [39, 223] on span at bounding box center [38, 222] width 12 height 23
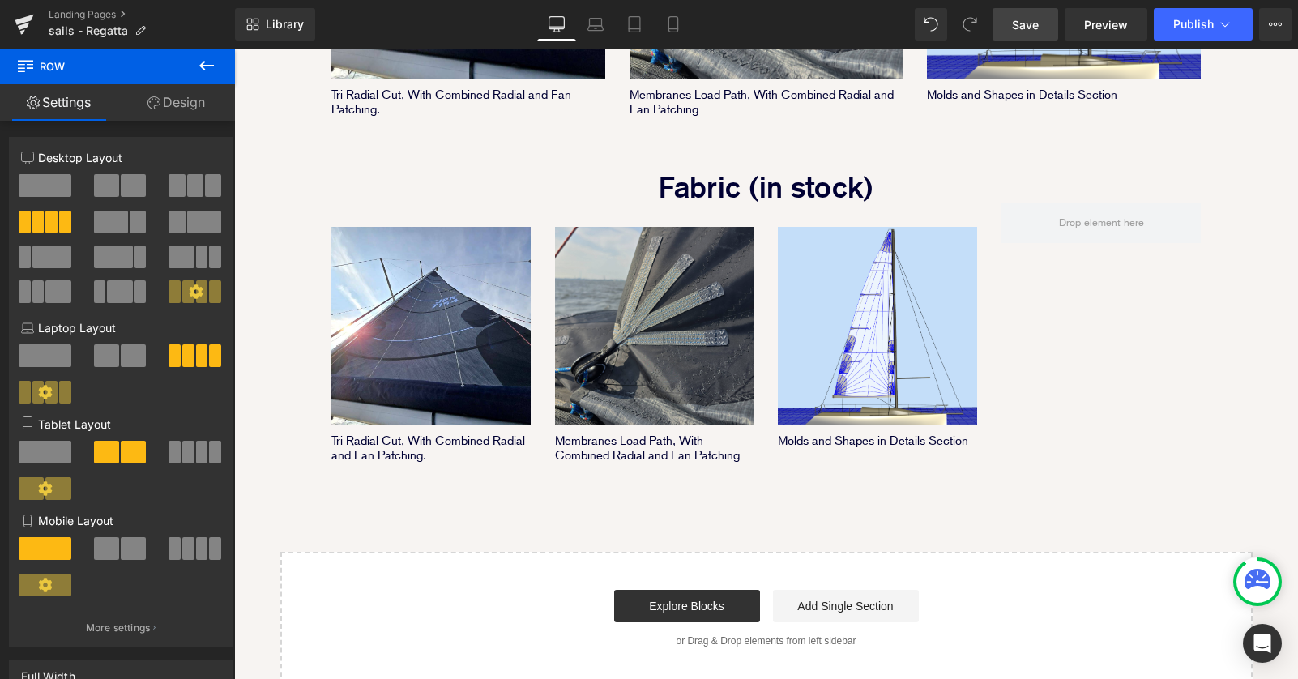
scroll to position [2417, 1064]
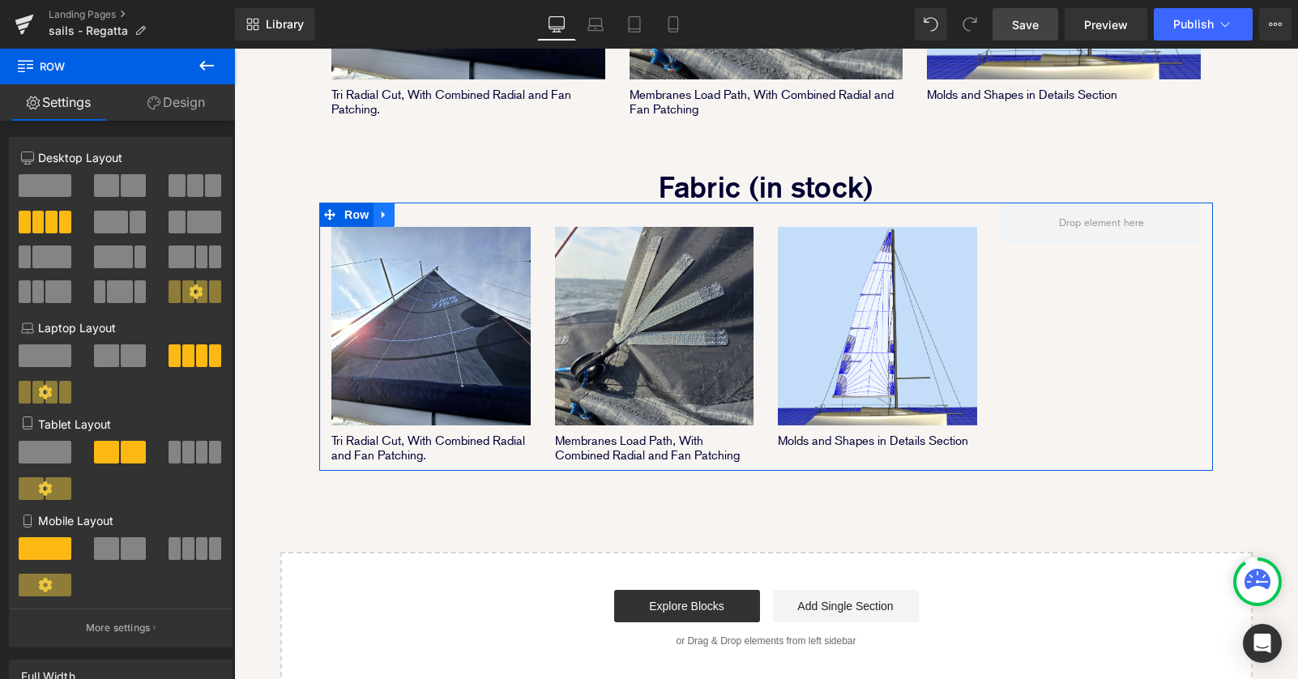
click at [385, 208] on icon at bounding box center [383, 214] width 11 height 12
click at [403, 209] on icon at bounding box center [404, 214] width 11 height 11
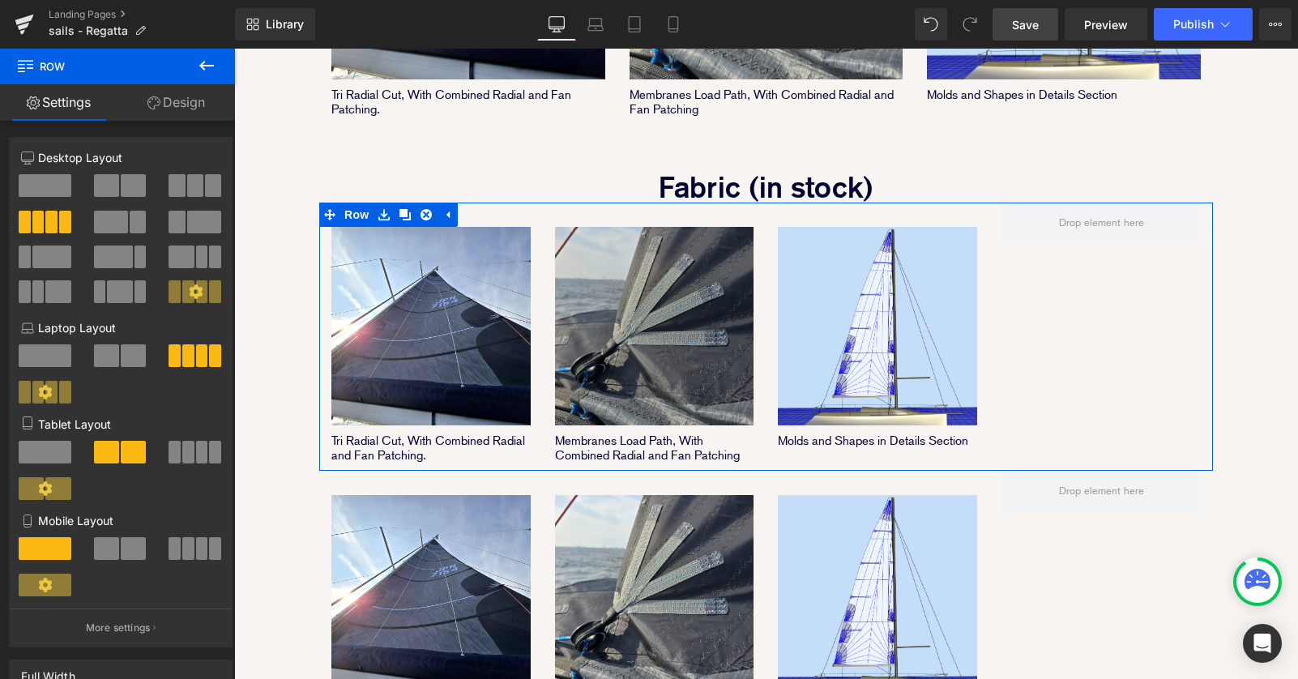
scroll to position [2686, 1064]
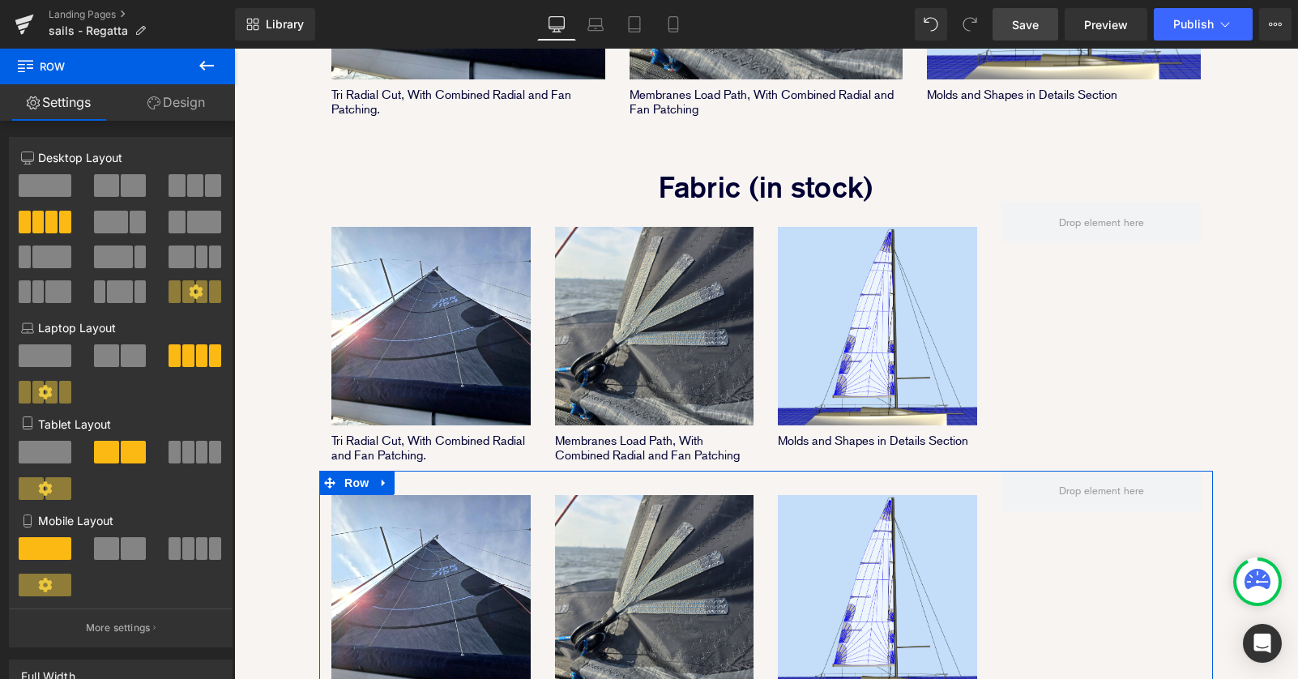
click at [1089, 566] on div "Image Tri Radial Cut, With Combined Radial and Fan Patching. Text Block Image M…" at bounding box center [765, 605] width 893 height 269
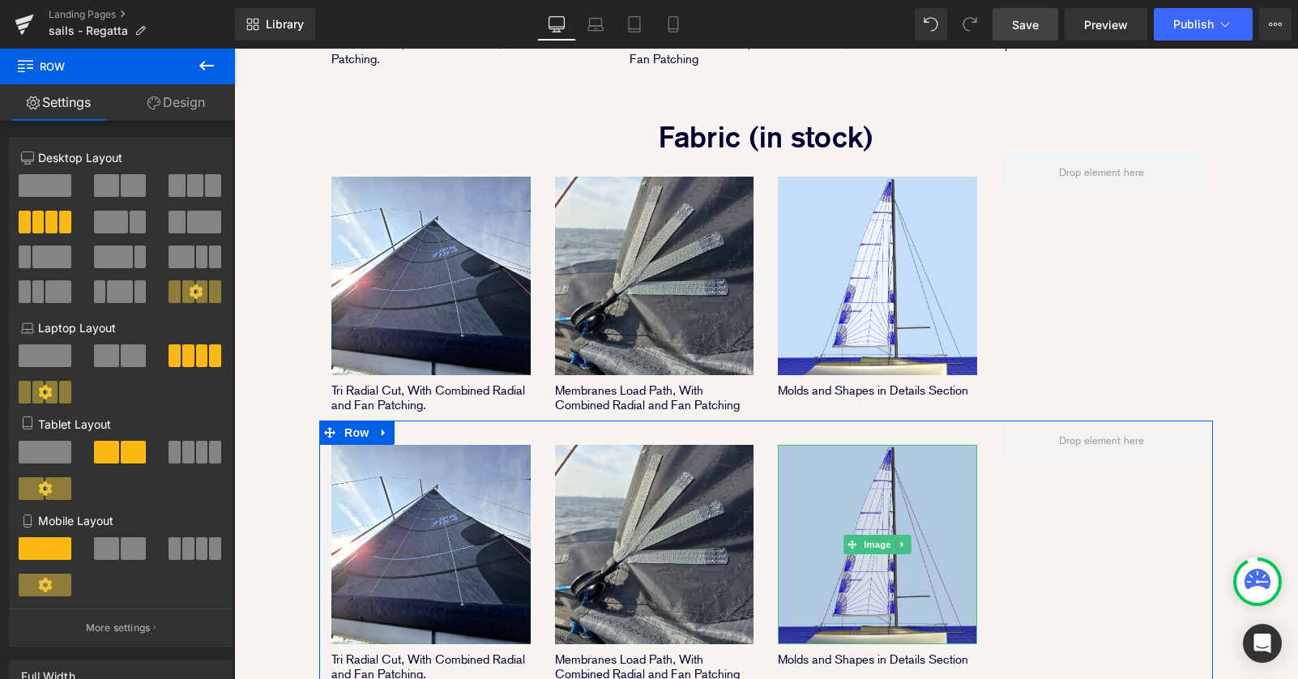
scroll to position [1413, 0]
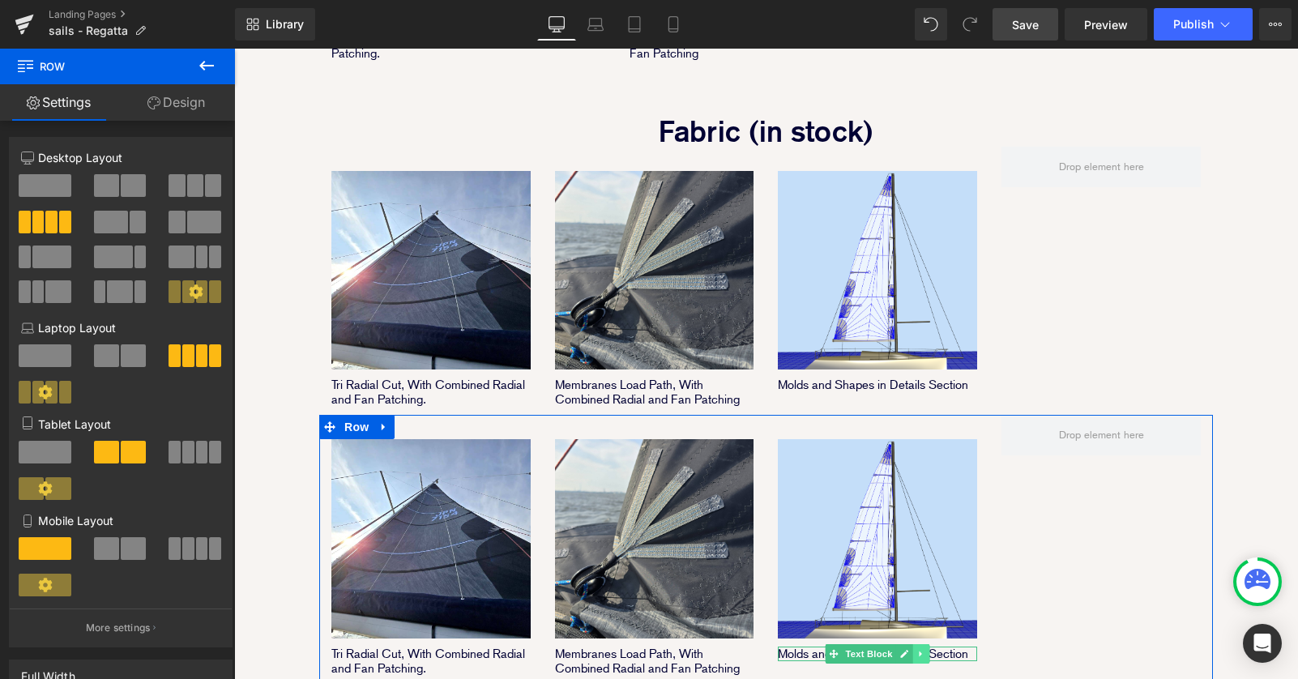
click at [919, 651] on icon at bounding box center [920, 654] width 2 height 6
click at [928, 650] on icon at bounding box center [929, 654] width 9 height 9
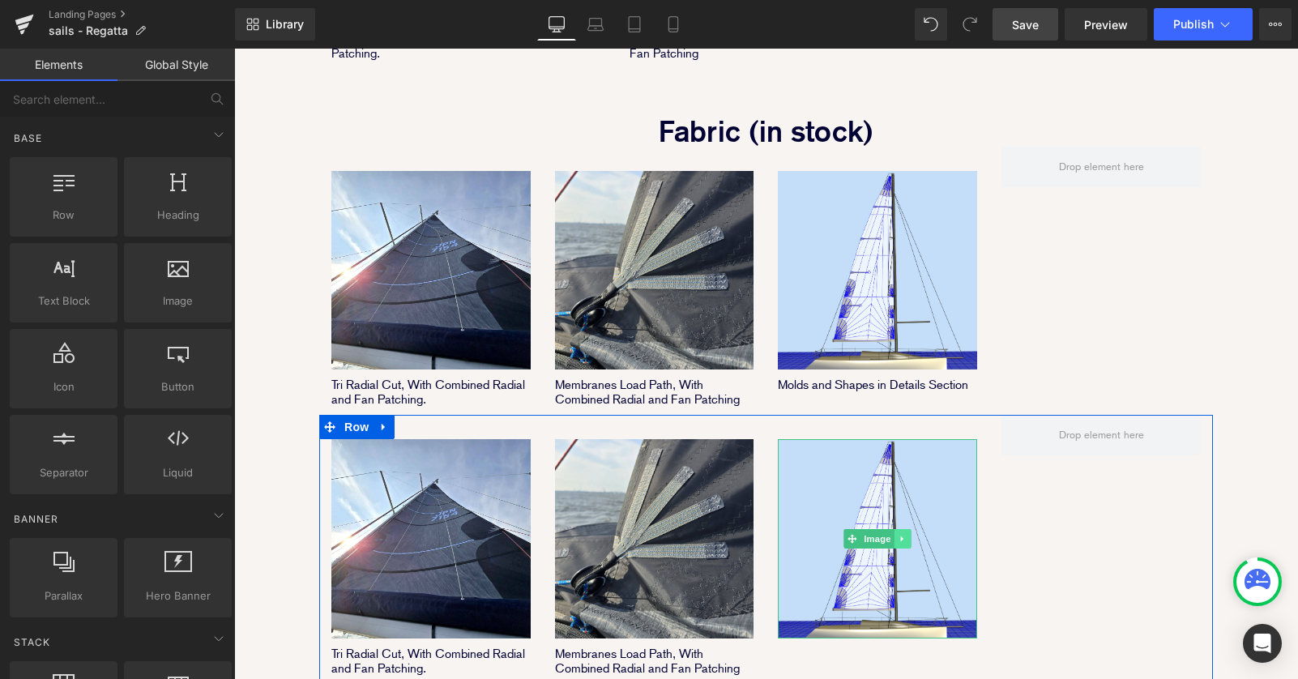
click at [902, 536] on icon at bounding box center [902, 539] width 2 height 6
click at [910, 534] on icon at bounding box center [910, 539] width 9 height 10
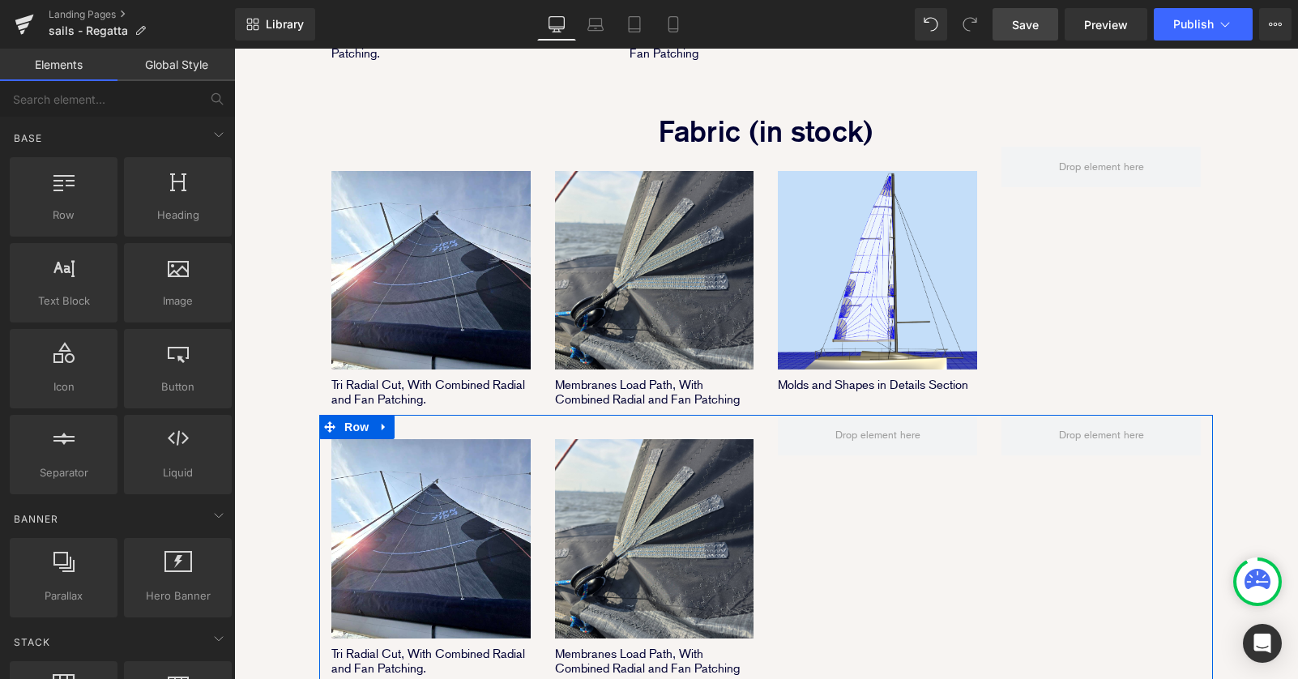
click at [960, 490] on div "Image Tri Radial Cut, With Combined Radial and Fan Patching. Text Block Image M…" at bounding box center [765, 549] width 893 height 269
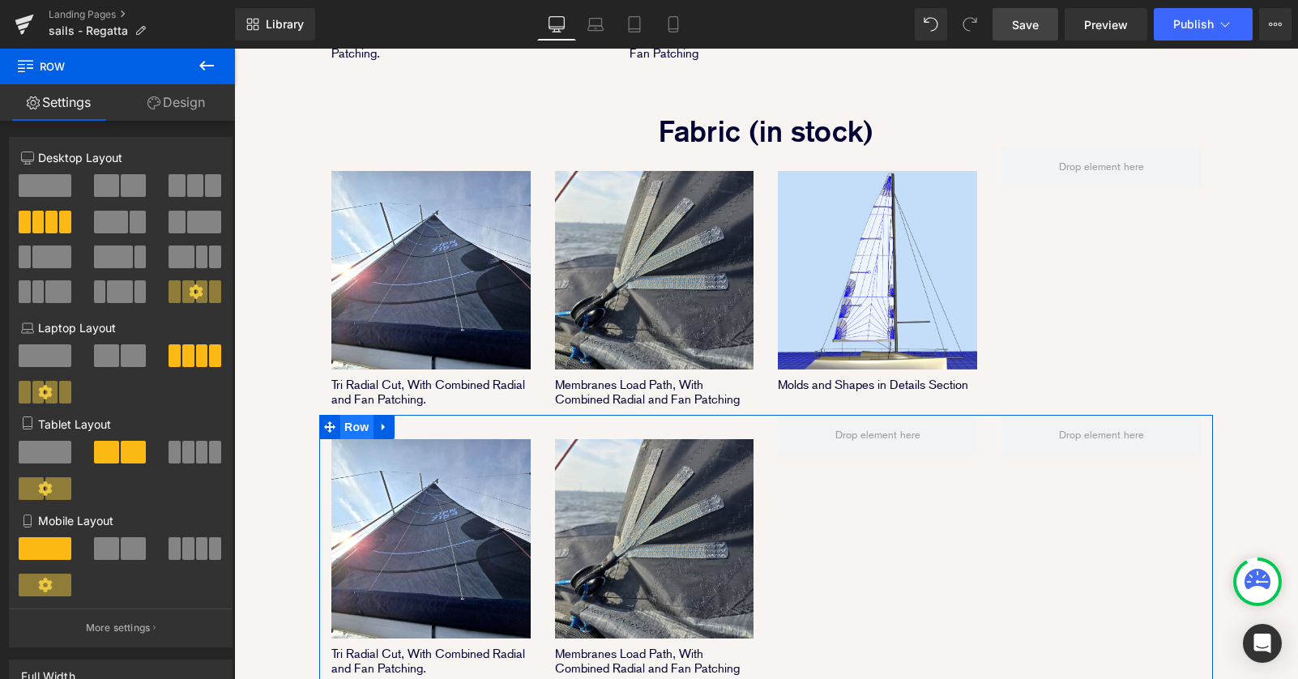
click at [356, 415] on span "Row" at bounding box center [356, 427] width 32 height 24
click at [121, 186] on span at bounding box center [133, 185] width 25 height 23
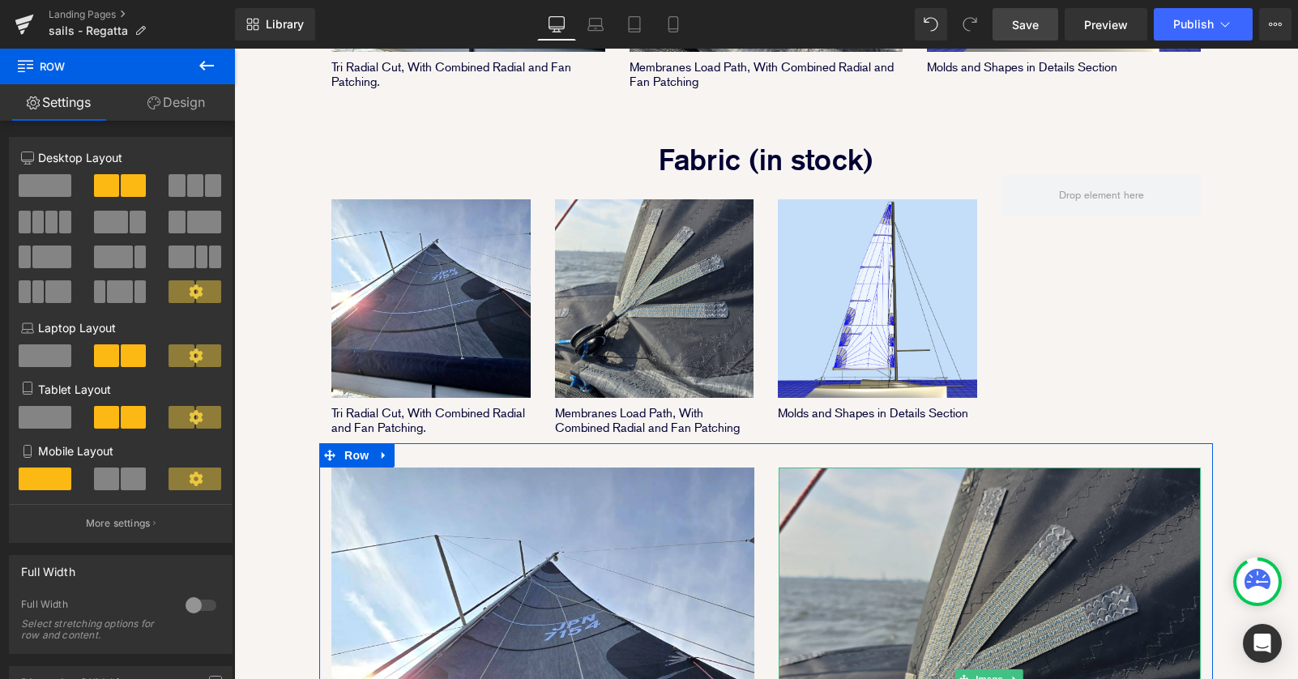
scroll to position [1360, 0]
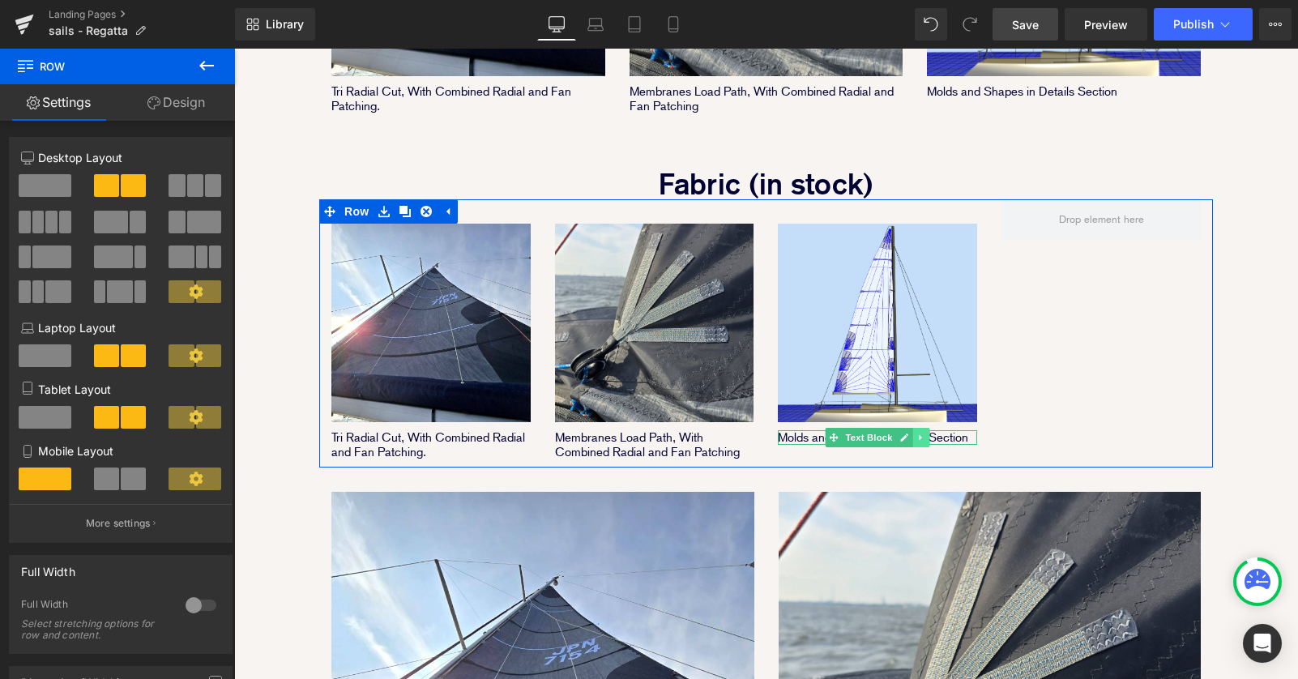
click at [921, 433] on icon at bounding box center [921, 438] width 9 height 10
click at [931, 433] on icon at bounding box center [929, 438] width 9 height 10
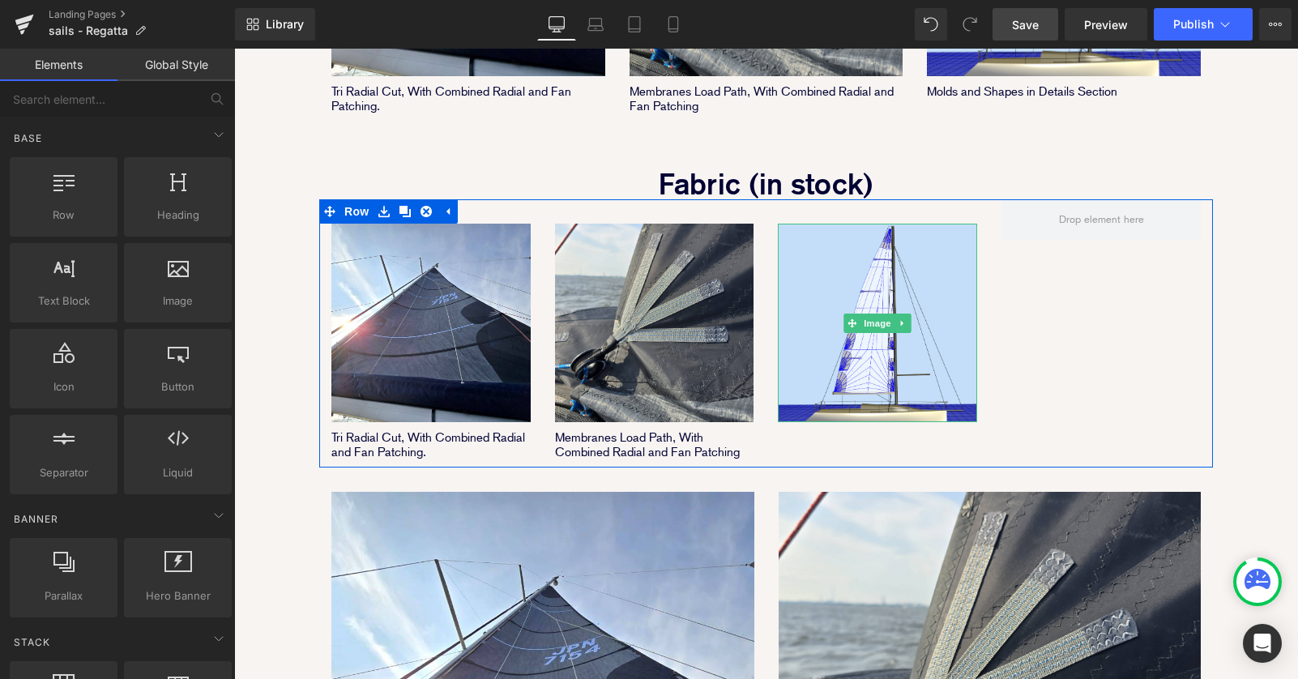
click at [904, 318] on icon at bounding box center [902, 323] width 9 height 10
click at [906, 313] on link at bounding box center [911, 322] width 17 height 19
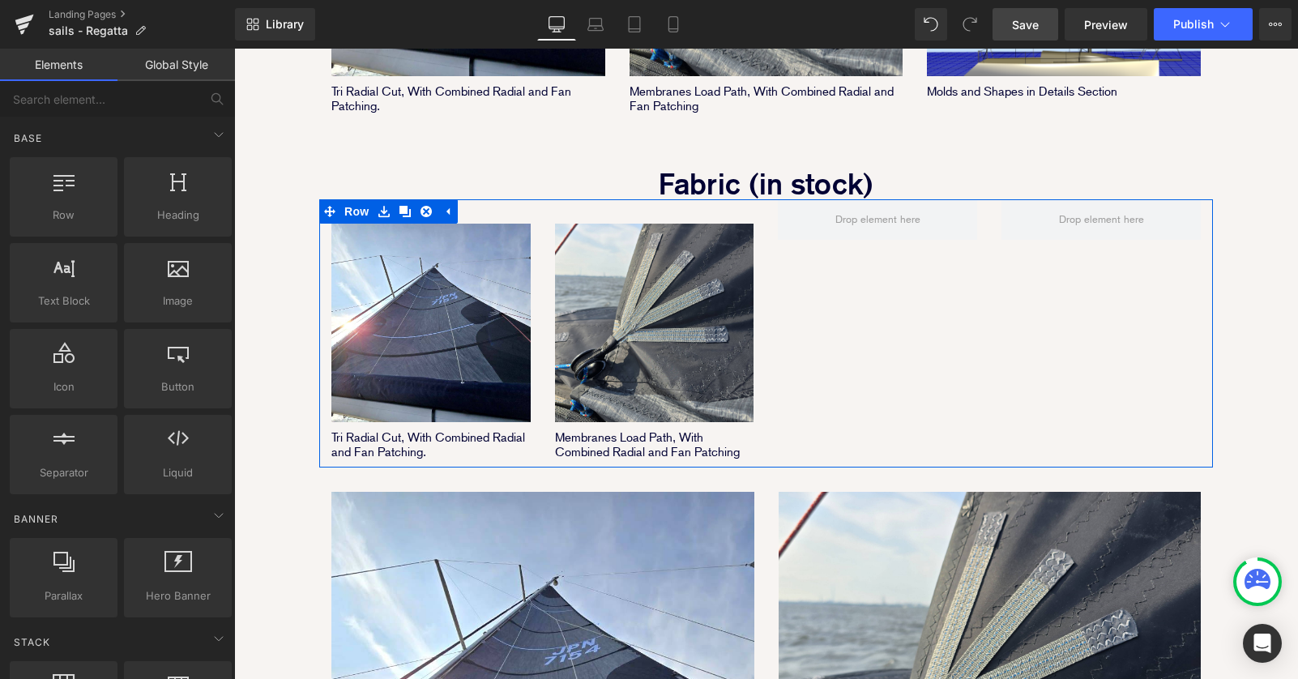
click at [904, 290] on div "Image Tri Radial Cut, With Combined Radial and Fan Patching. Text Block Image M…" at bounding box center [765, 333] width 893 height 269
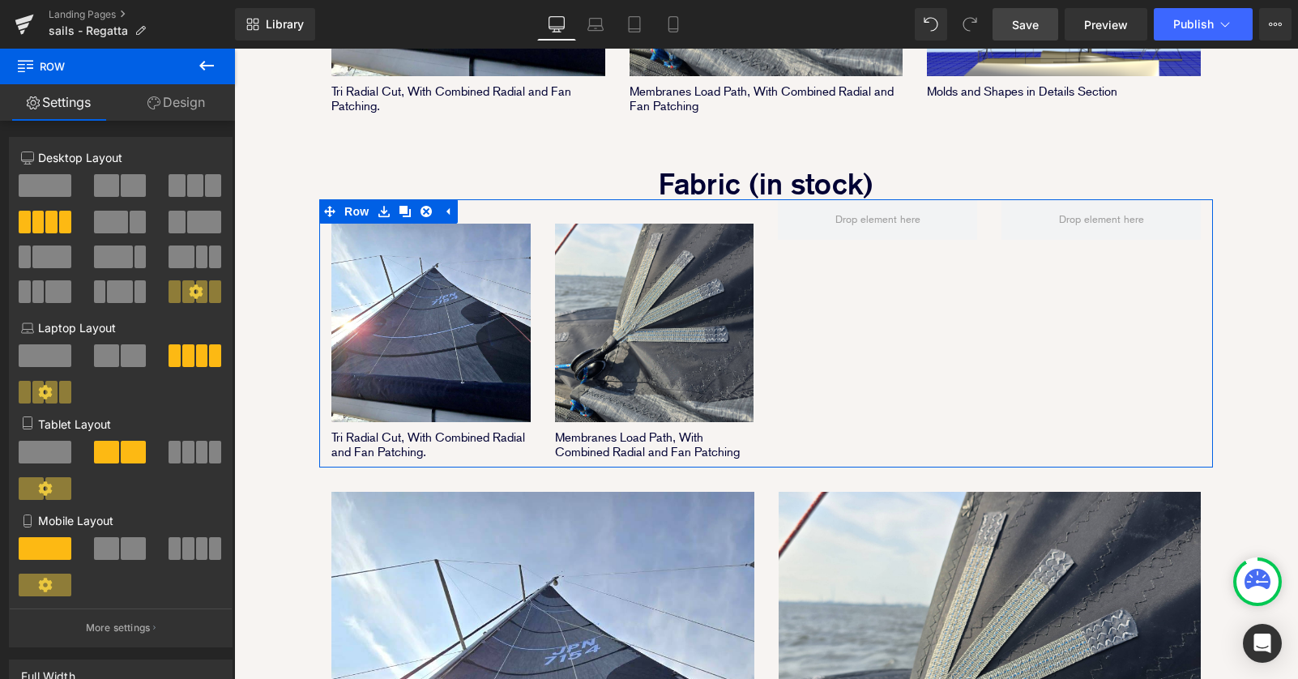
drag, startPoint x: 122, startPoint y: 194, endPoint x: 142, endPoint y: 192, distance: 19.6
click at [122, 194] on span at bounding box center [133, 185] width 25 height 23
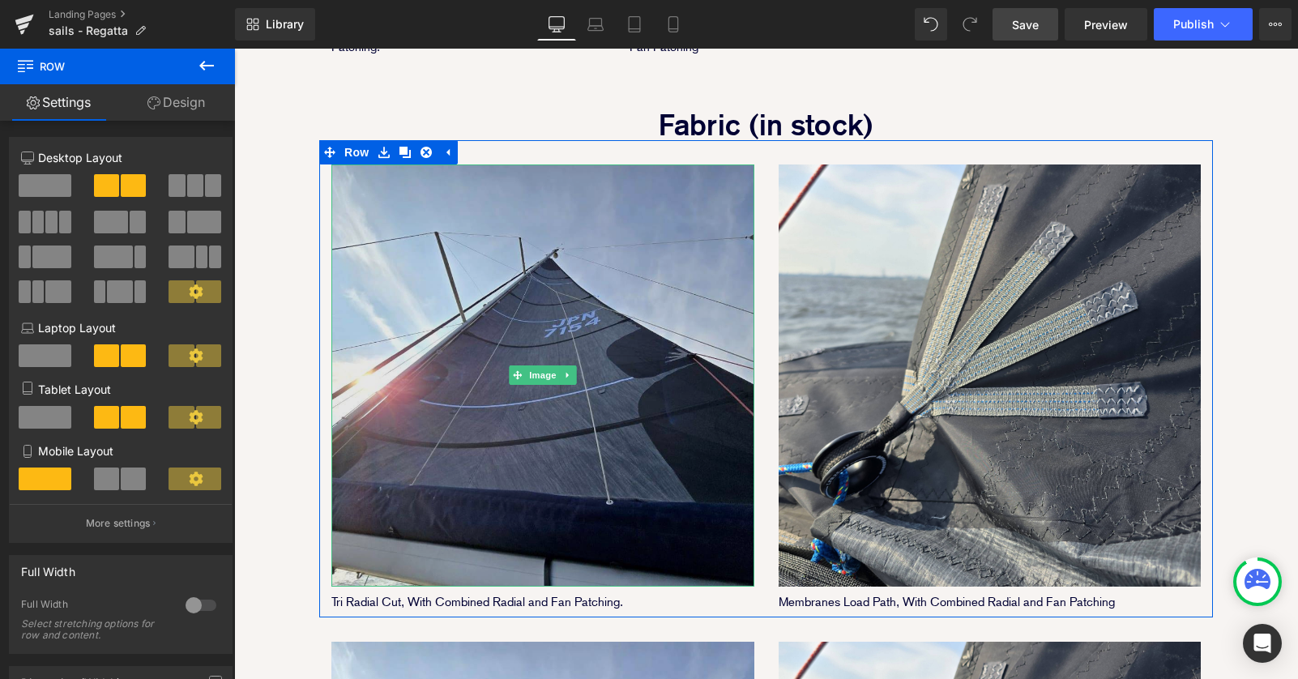
scroll to position [1435, 0]
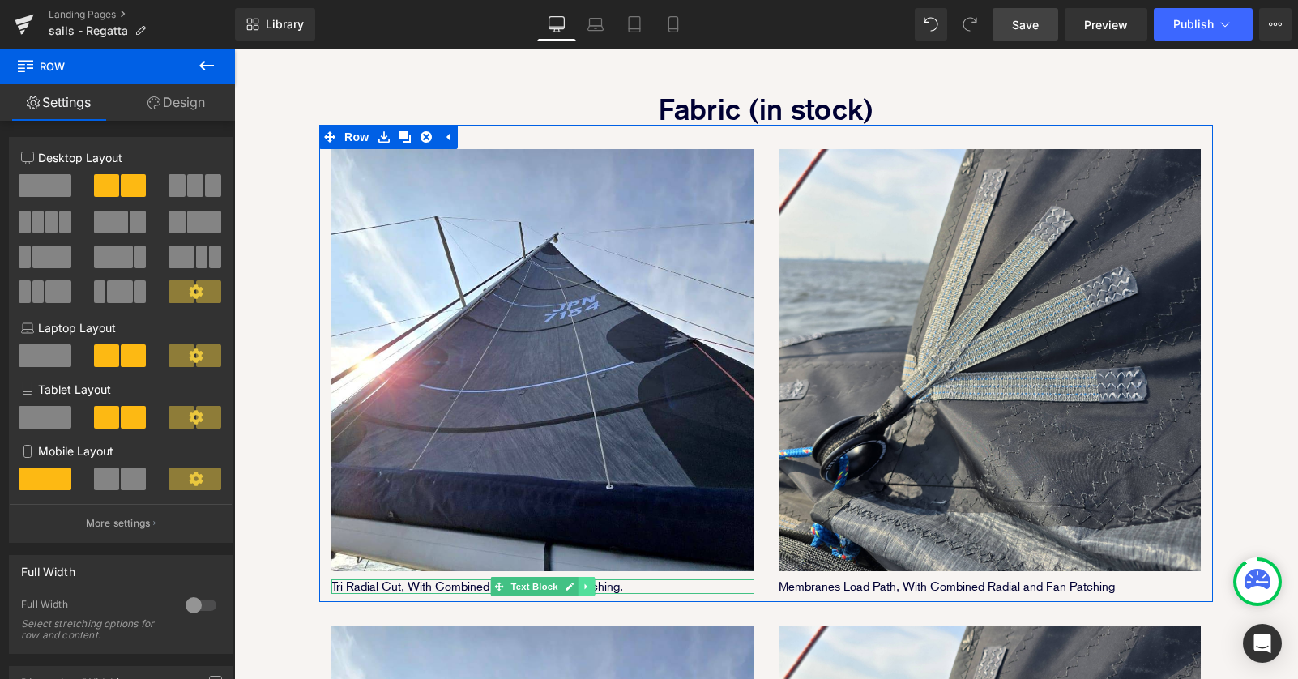
click at [589, 582] on icon at bounding box center [586, 587] width 9 height 10
drag, startPoint x: 582, startPoint y: 536, endPoint x: 591, endPoint y: 536, distance: 9.7
click at [591, 577] on li at bounding box center [577, 586] width 50 height 19
click at [591, 582] on icon at bounding box center [594, 586] width 9 height 9
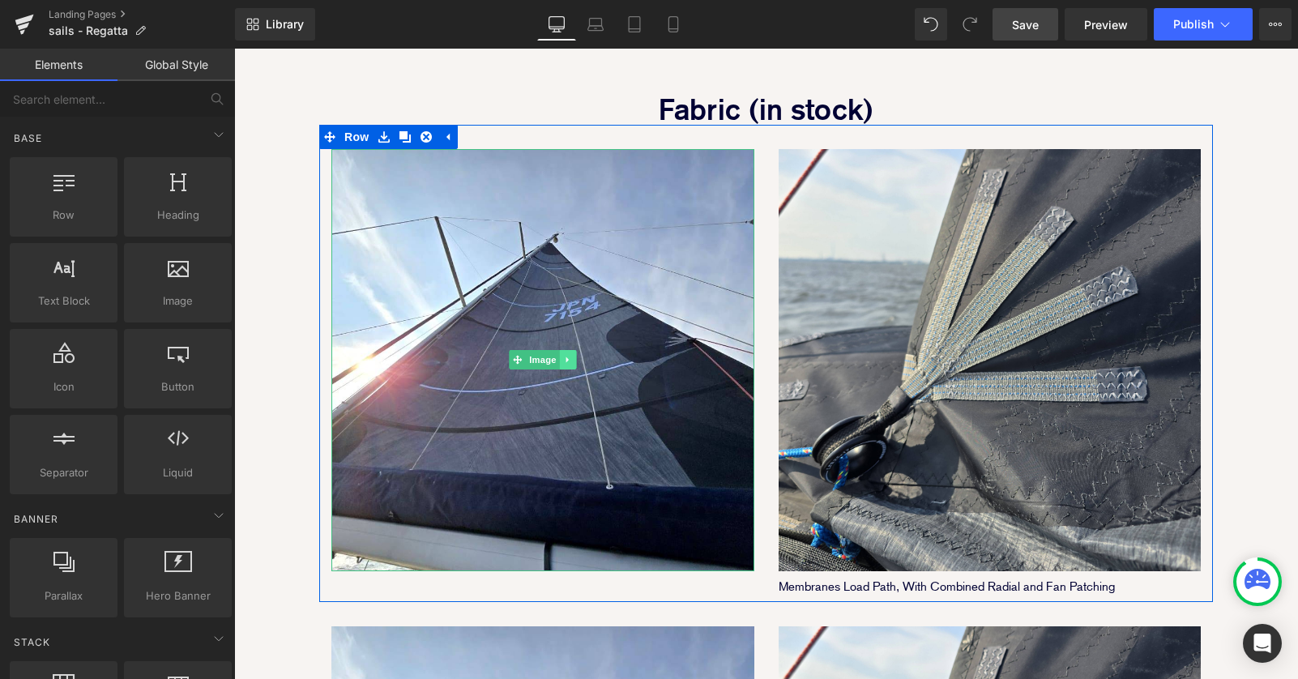
click at [568, 355] on icon at bounding box center [567, 360] width 9 height 10
click at [574, 356] on icon at bounding box center [576, 360] width 9 height 9
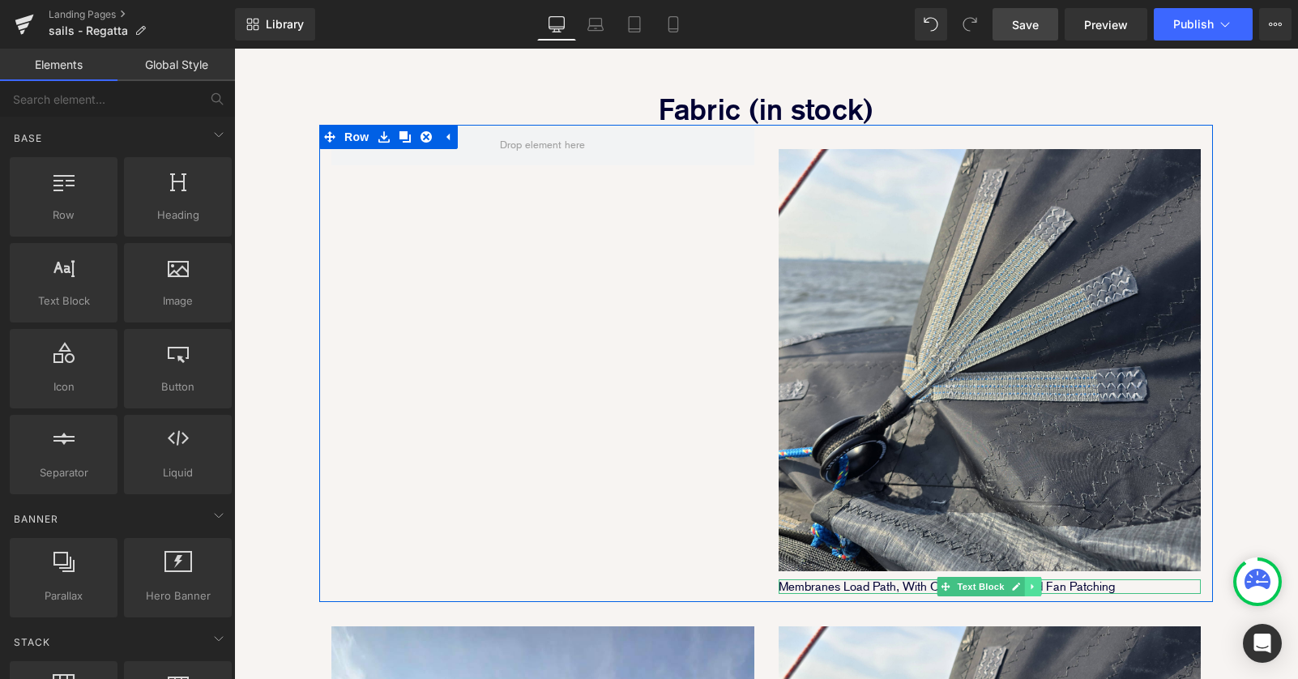
click at [1030, 582] on icon at bounding box center [1033, 587] width 9 height 10
click at [1038, 582] on icon at bounding box center [1041, 586] width 9 height 9
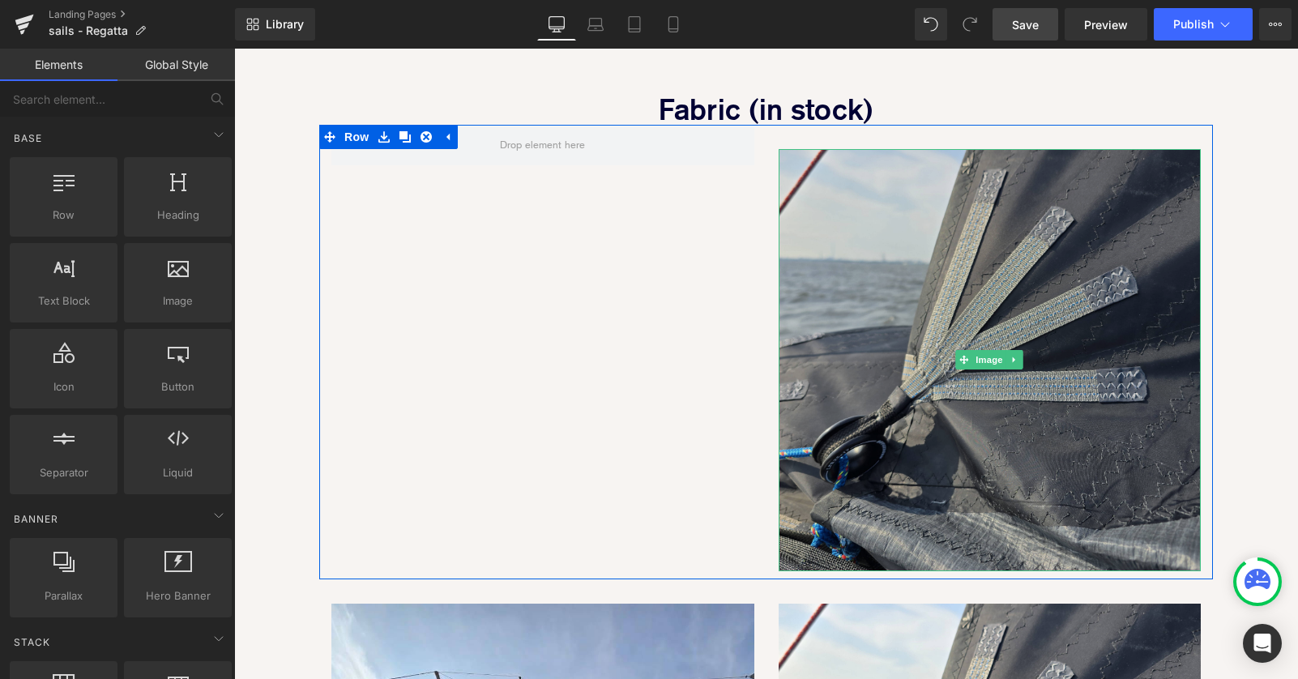
scroll to position [3081, 1064]
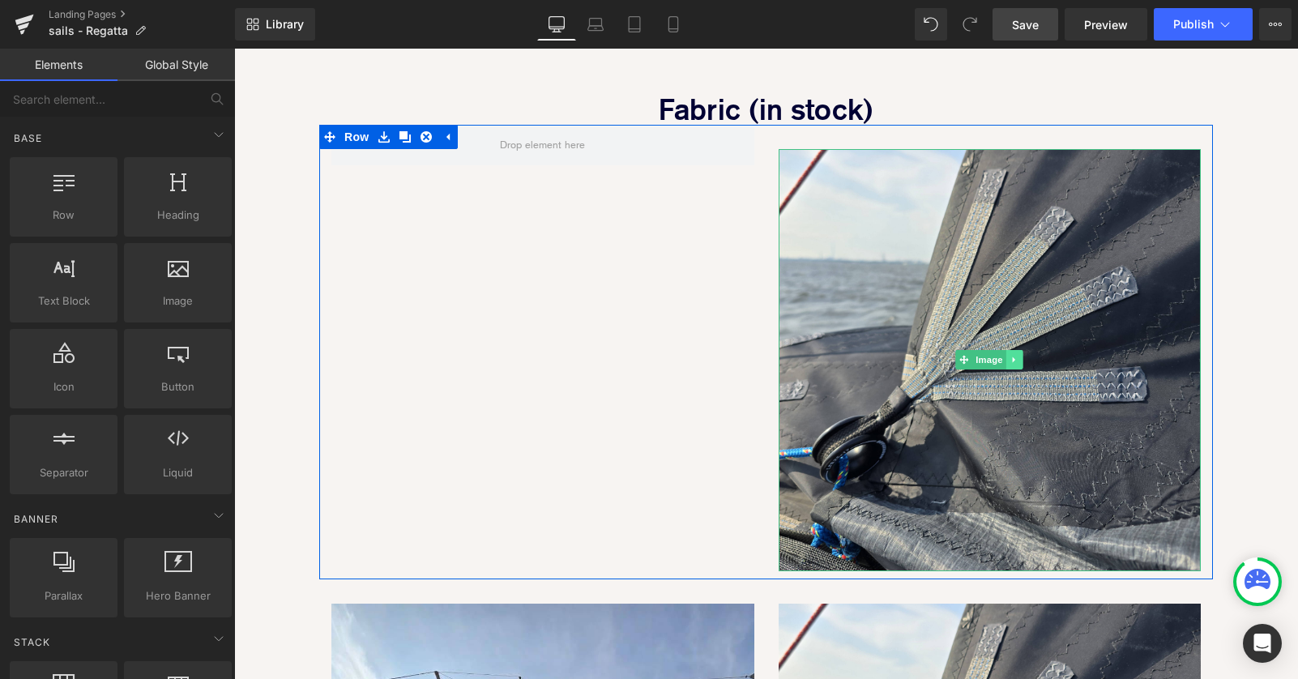
click at [1019, 350] on link at bounding box center [1014, 359] width 17 height 19
click at [1021, 356] on icon at bounding box center [1022, 360] width 9 height 9
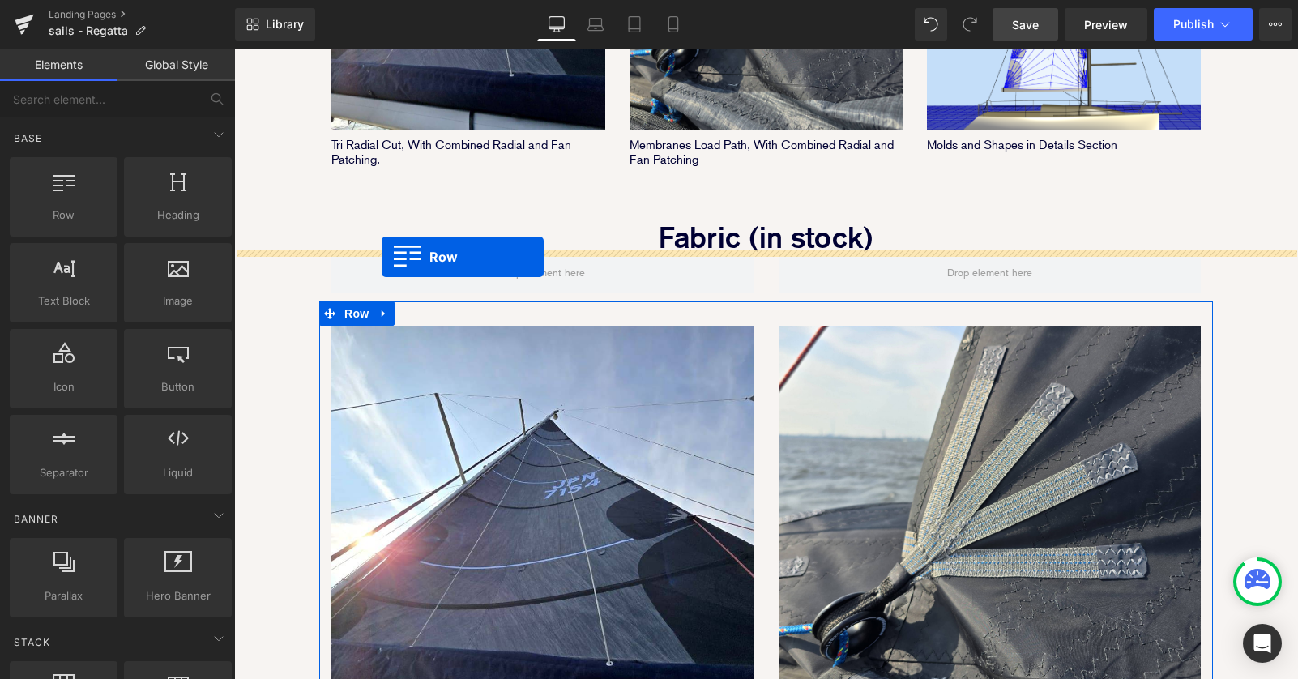
scroll to position [8, 8]
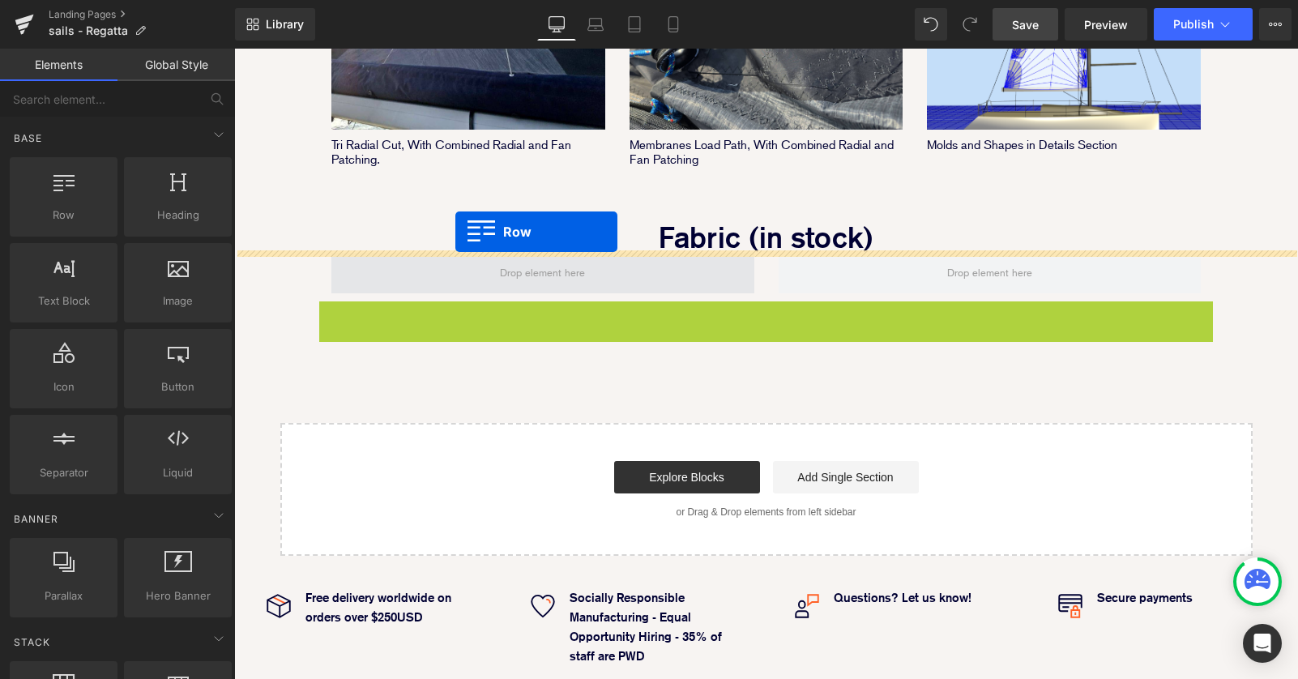
drag, startPoint x: 328, startPoint y: 257, endPoint x: 455, endPoint y: 231, distance: 129.8
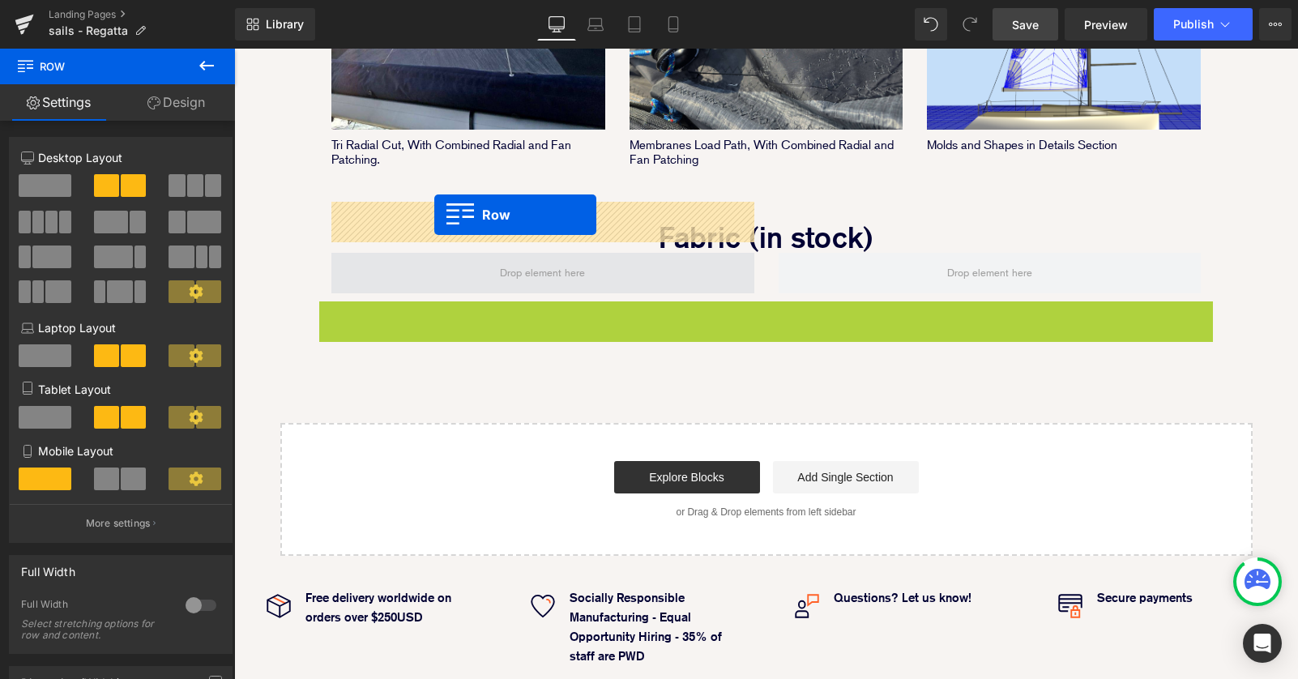
drag, startPoint x: 327, startPoint y: 260, endPoint x: 434, endPoint y: 215, distance: 116.2
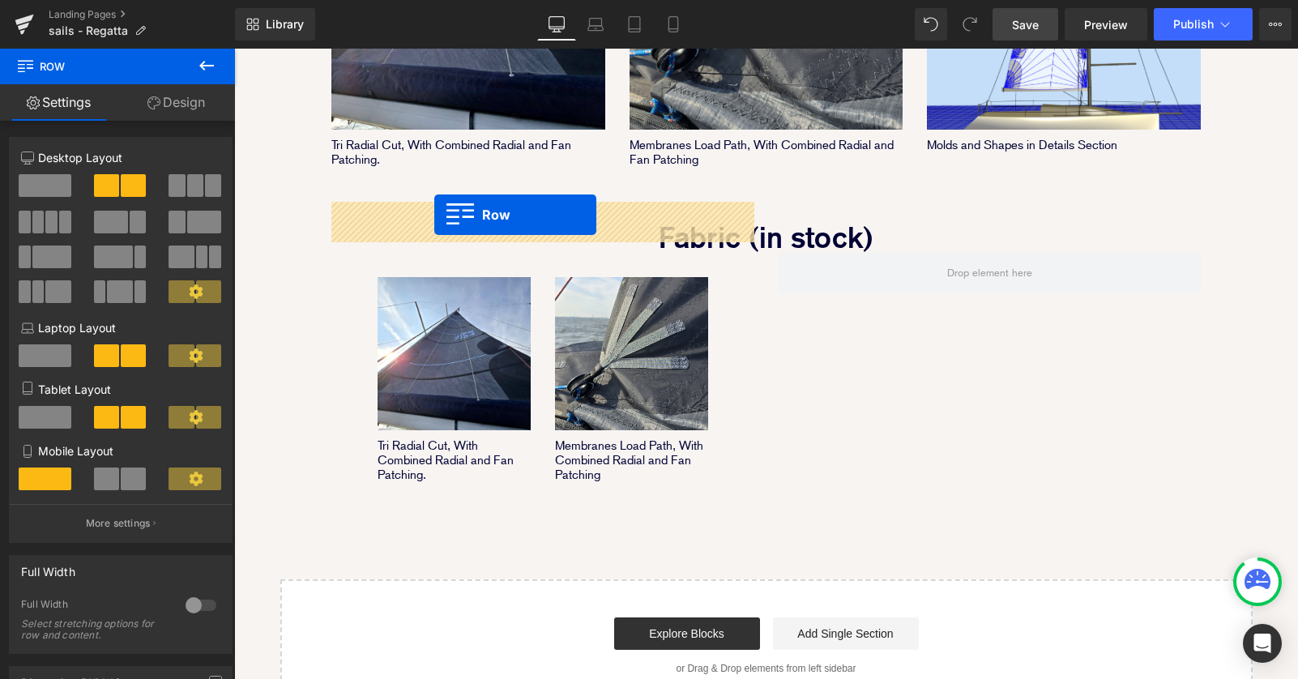
scroll to position [2394, 1064]
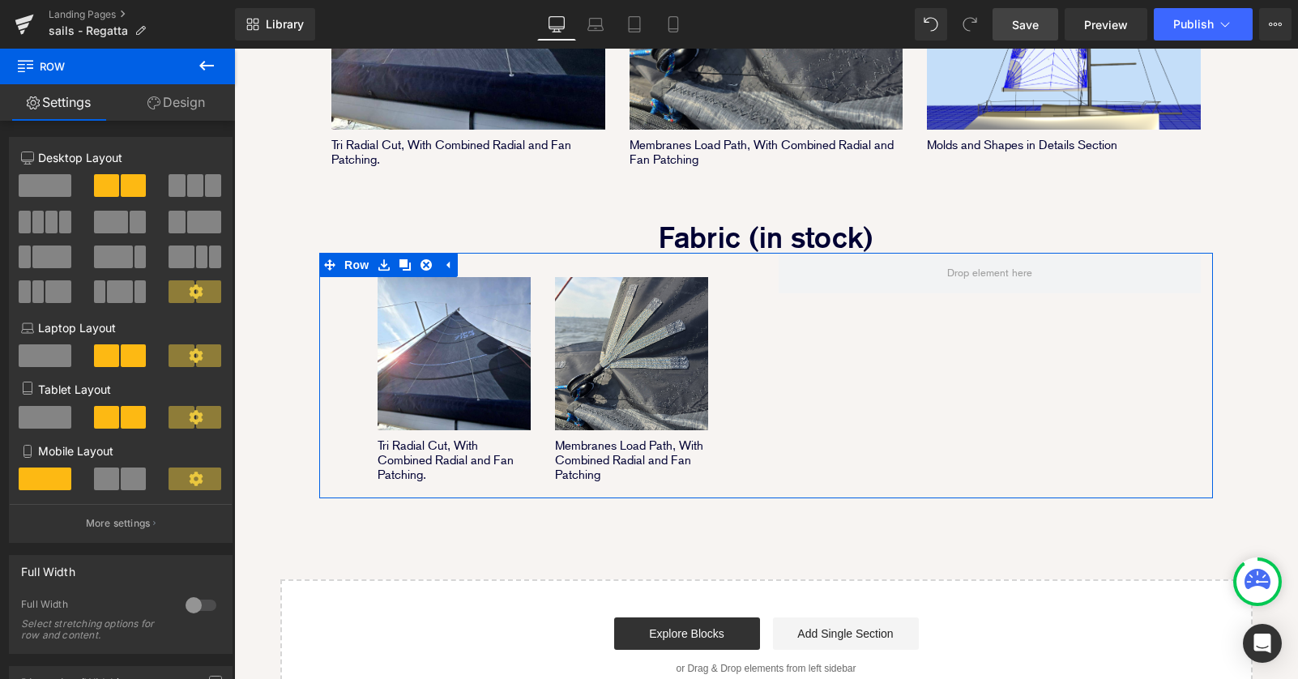
click at [853, 343] on div "Image Tri Radial Cut, With Combined Radial and Fan Patching. Text Block Image M…" at bounding box center [765, 375] width 893 height 245
click at [543, 278] on div "Image Membranes Load Path, With Combined Radial and Fan Patching Text Block" at bounding box center [631, 367] width 177 height 229
click at [406, 259] on icon at bounding box center [404, 264] width 11 height 11
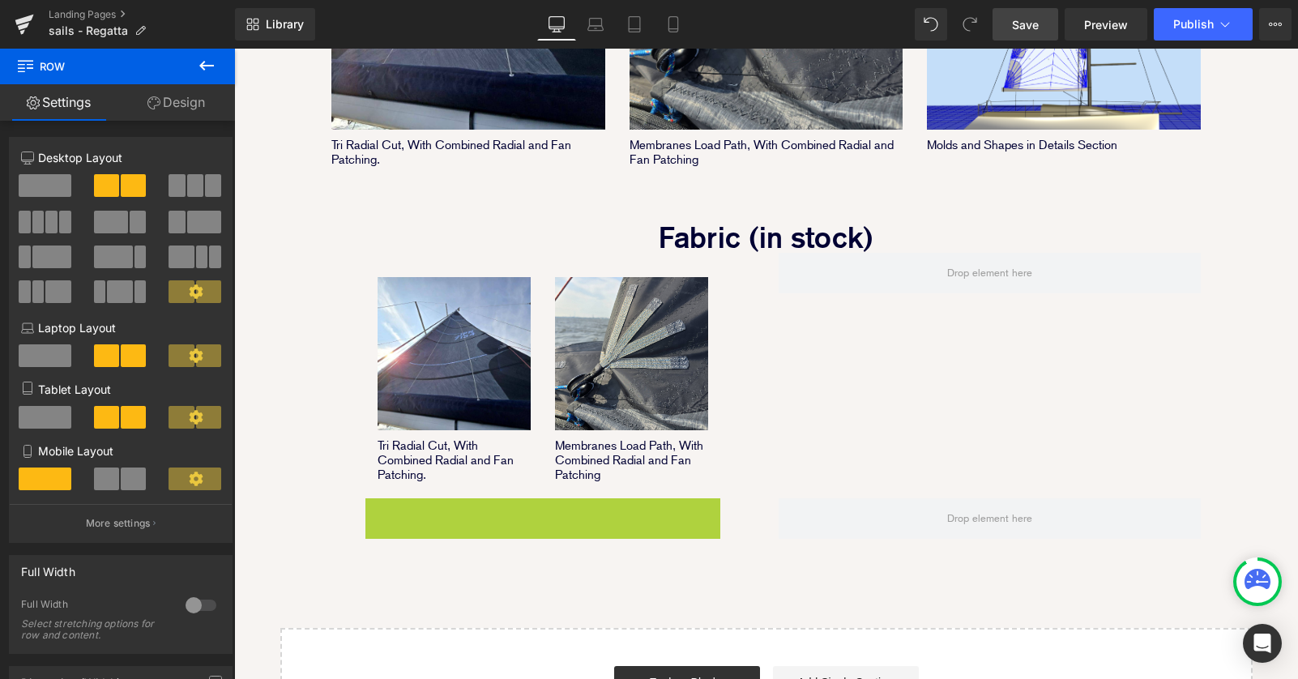
scroll to position [2442, 1064]
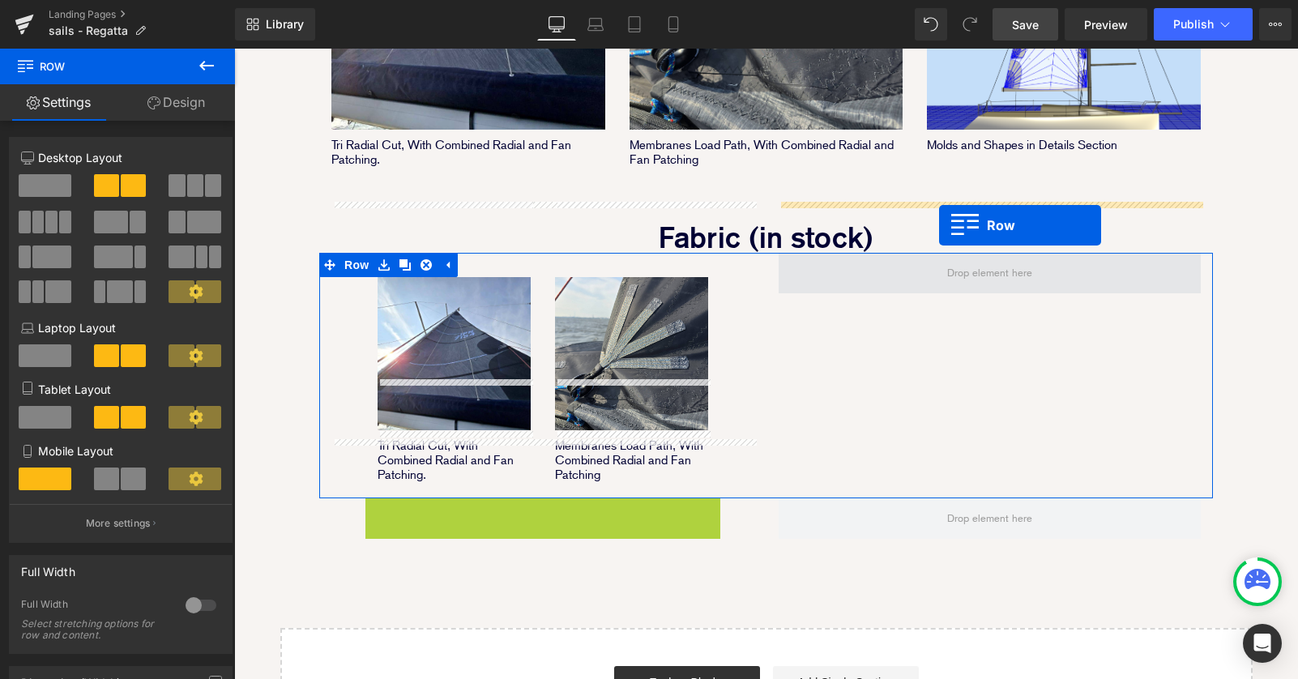
drag, startPoint x: 403, startPoint y: 460, endPoint x: 939, endPoint y: 224, distance: 585.0
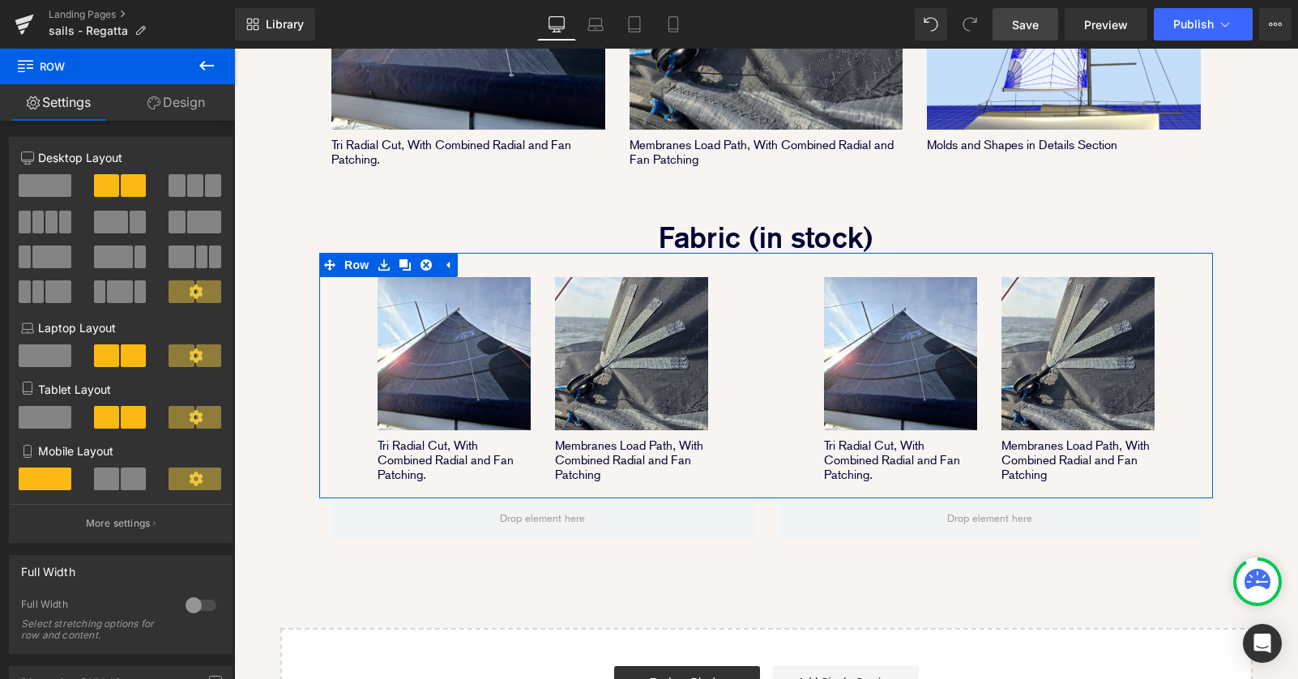
click at [764, 310] on div "Image Tri Radial Cut, With Combined Radial and Fan Patching. Text Block Image M…" at bounding box center [542, 371] width 446 height 237
click at [347, 287] on div "Image Tri Radial Cut, With Combined Radial and Fan Patching. Text Block Image M…" at bounding box center [542, 371] width 446 height 237
click at [536, 253] on div "Image Tri Radial Cut, With Combined Radial and Fan Patching. Text Block" at bounding box center [453, 367] width 177 height 229
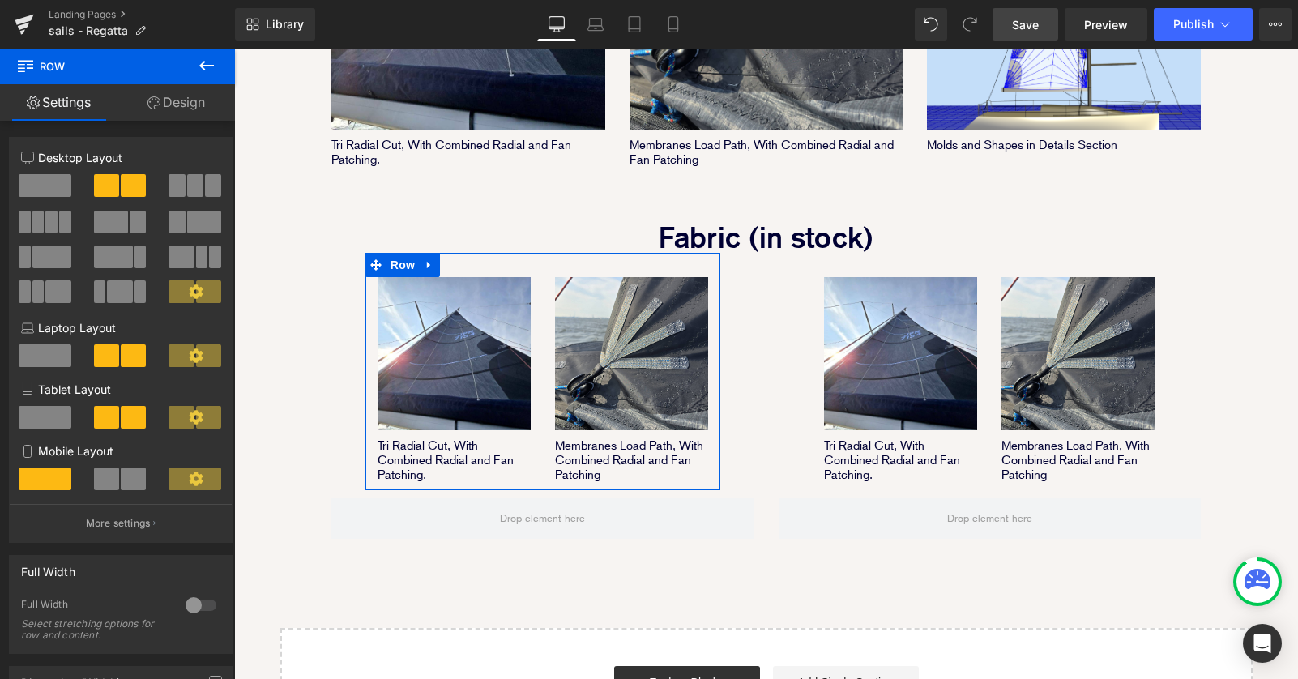
click at [186, 103] on link "Design" at bounding box center [175, 102] width 117 height 36
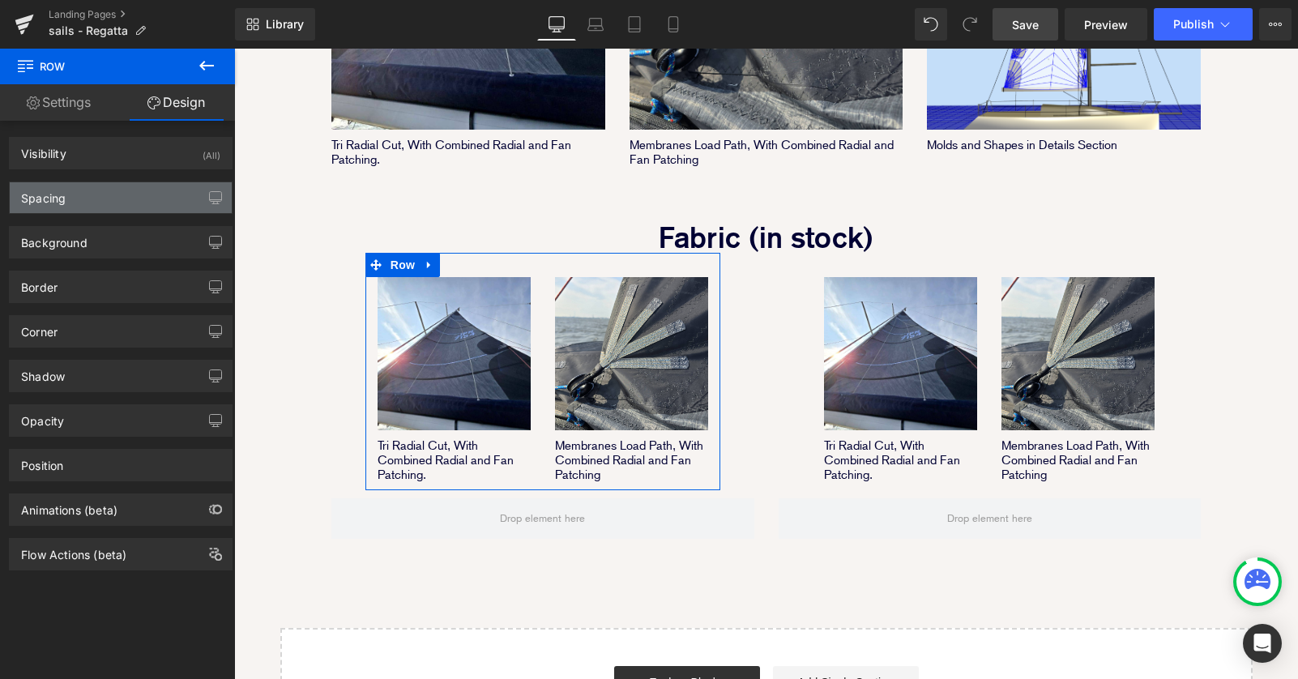
click at [94, 199] on div "Spacing" at bounding box center [121, 197] width 222 height 31
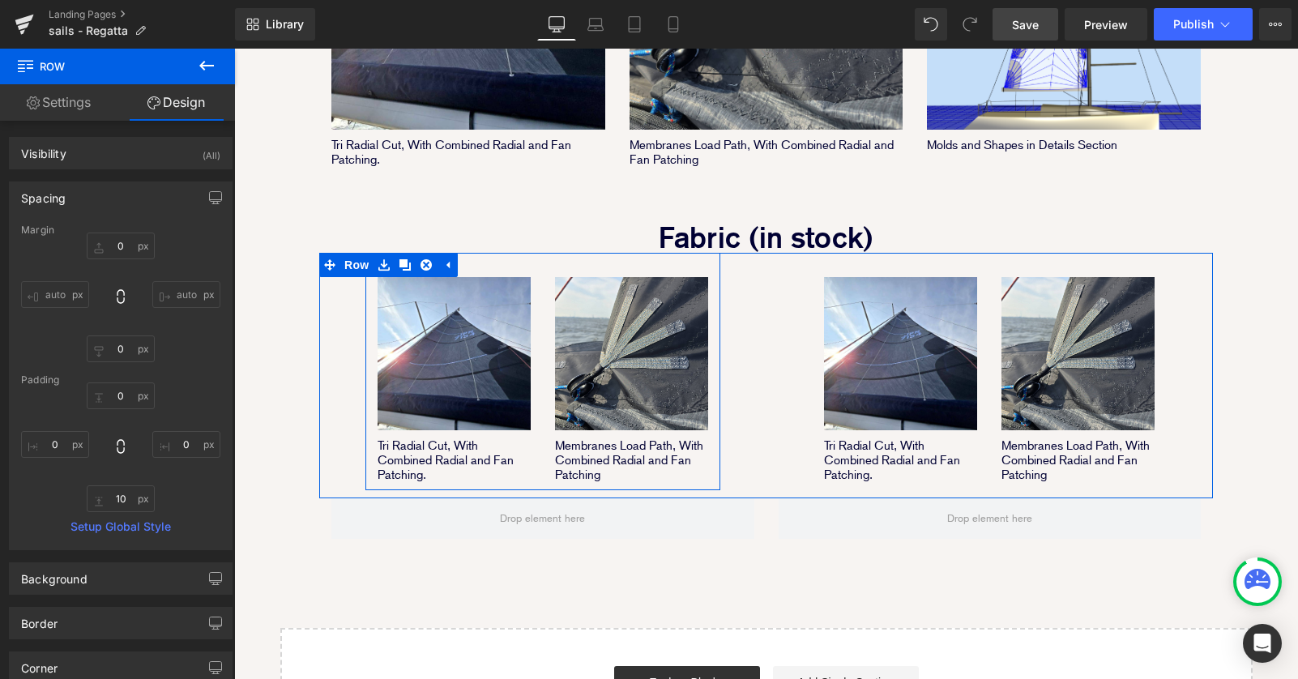
click at [522, 253] on div "Image Tri Radial Cut, With Combined Radial and Fan Patching. Text Block" at bounding box center [453, 367] width 177 height 229
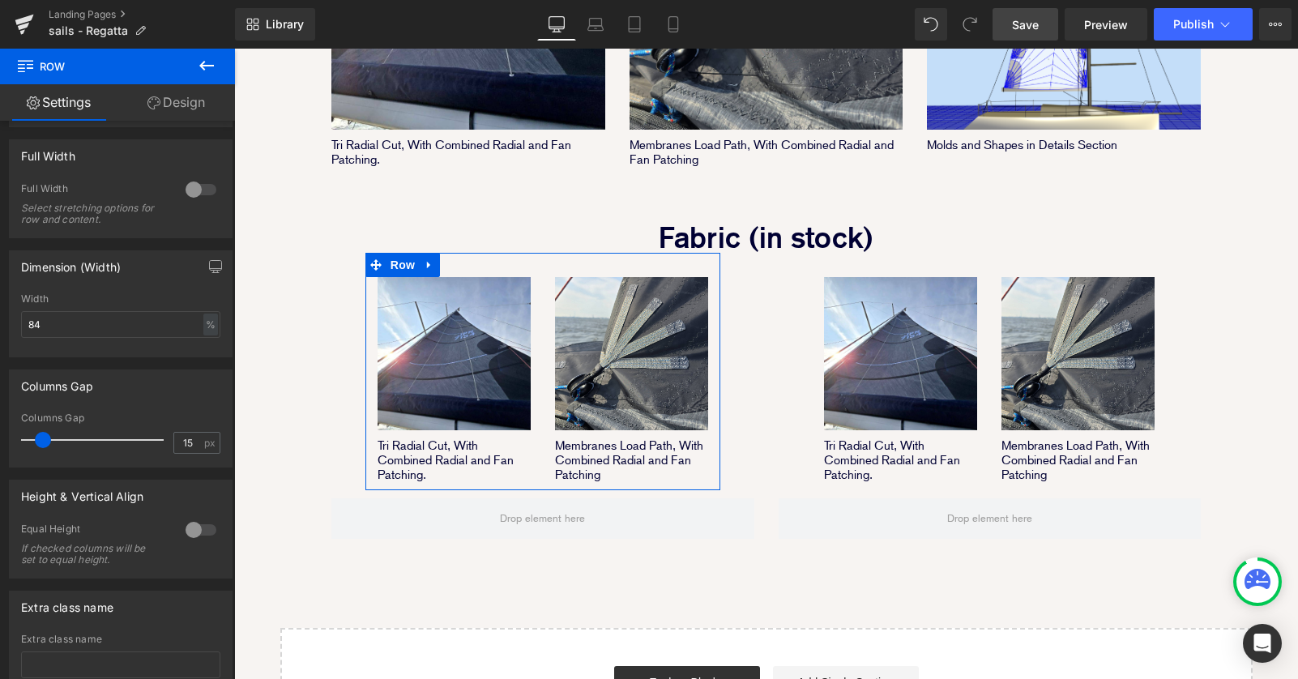
scroll to position [450, 0]
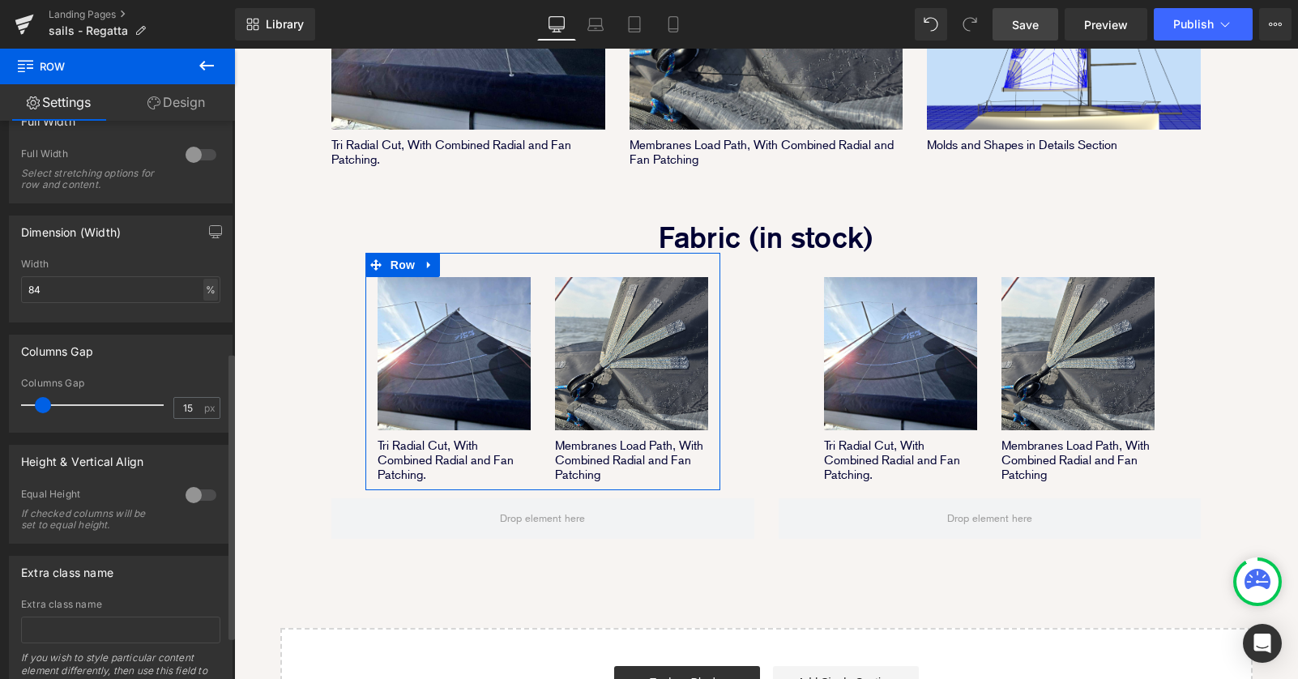
click at [211, 295] on div "%" at bounding box center [210, 290] width 15 height 22
click at [127, 303] on input "84" at bounding box center [120, 289] width 199 height 27
drag, startPoint x: 121, startPoint y: 300, endPoint x: -11, endPoint y: 300, distance: 132.0
click at [0, 300] on html "Row You are previewing how the will restyle your page. You can not edit Element…" at bounding box center [649, 339] width 1298 height 679
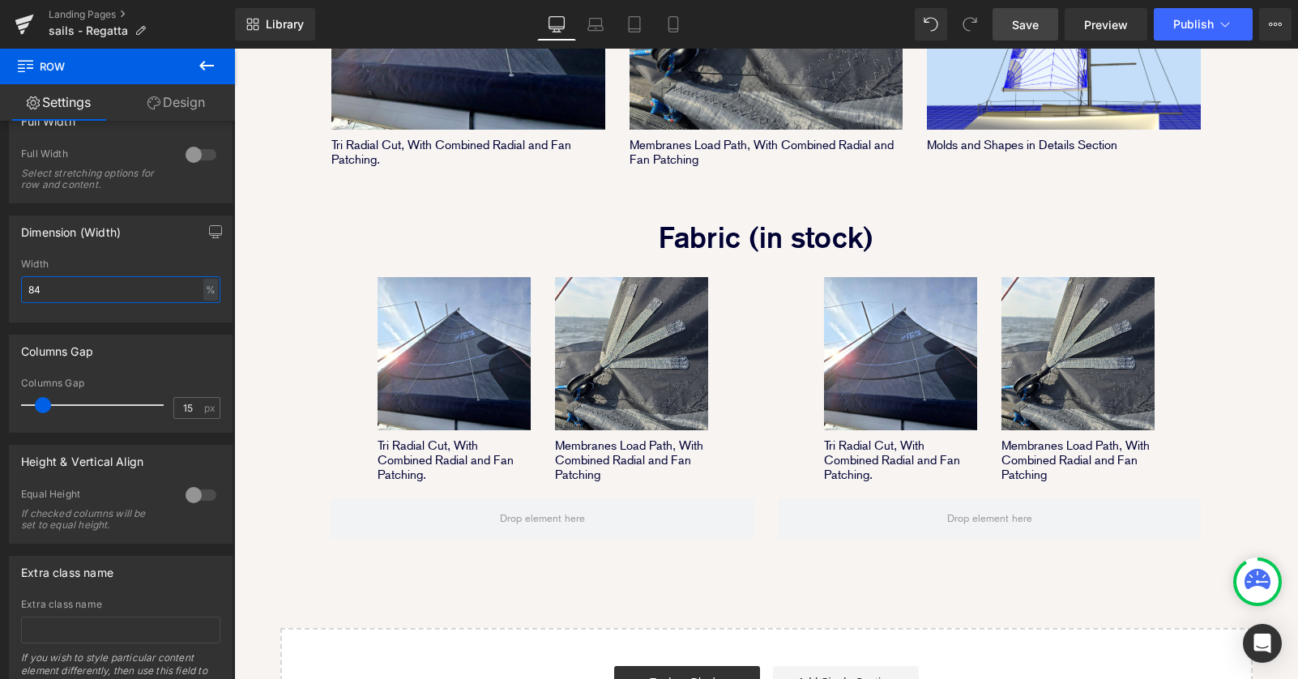
type input "8"
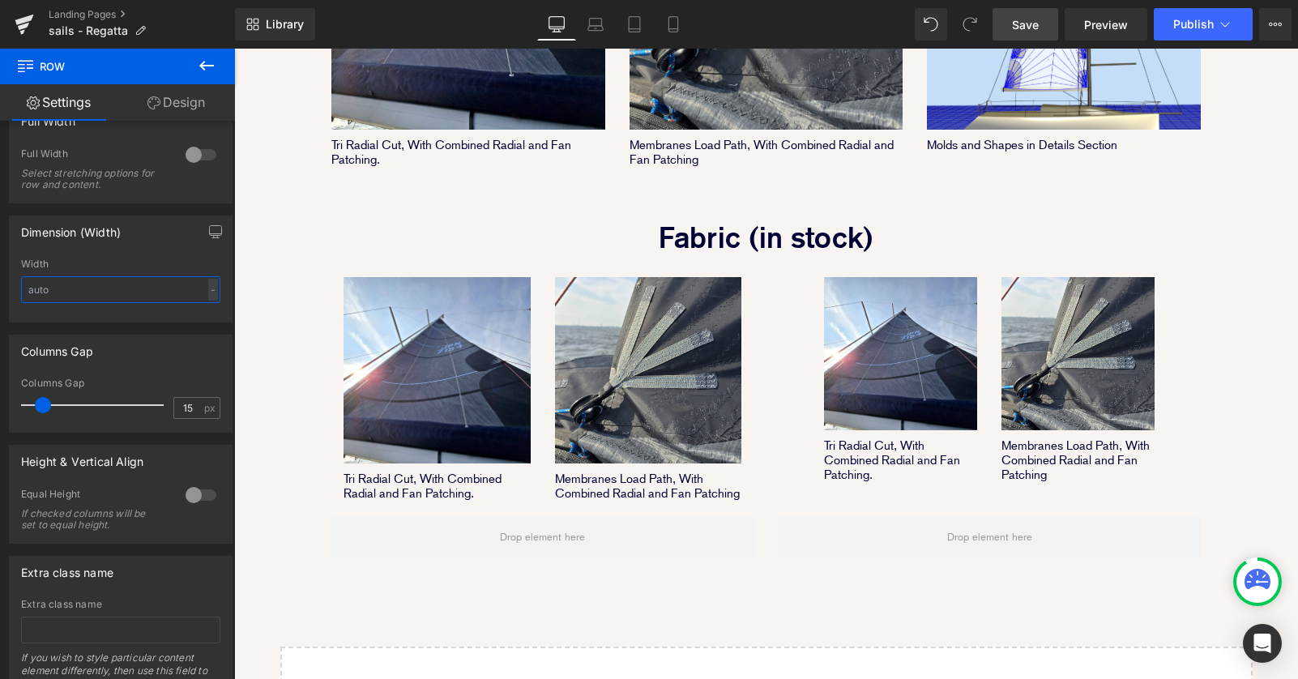
scroll to position [2462, 1064]
type input "100"
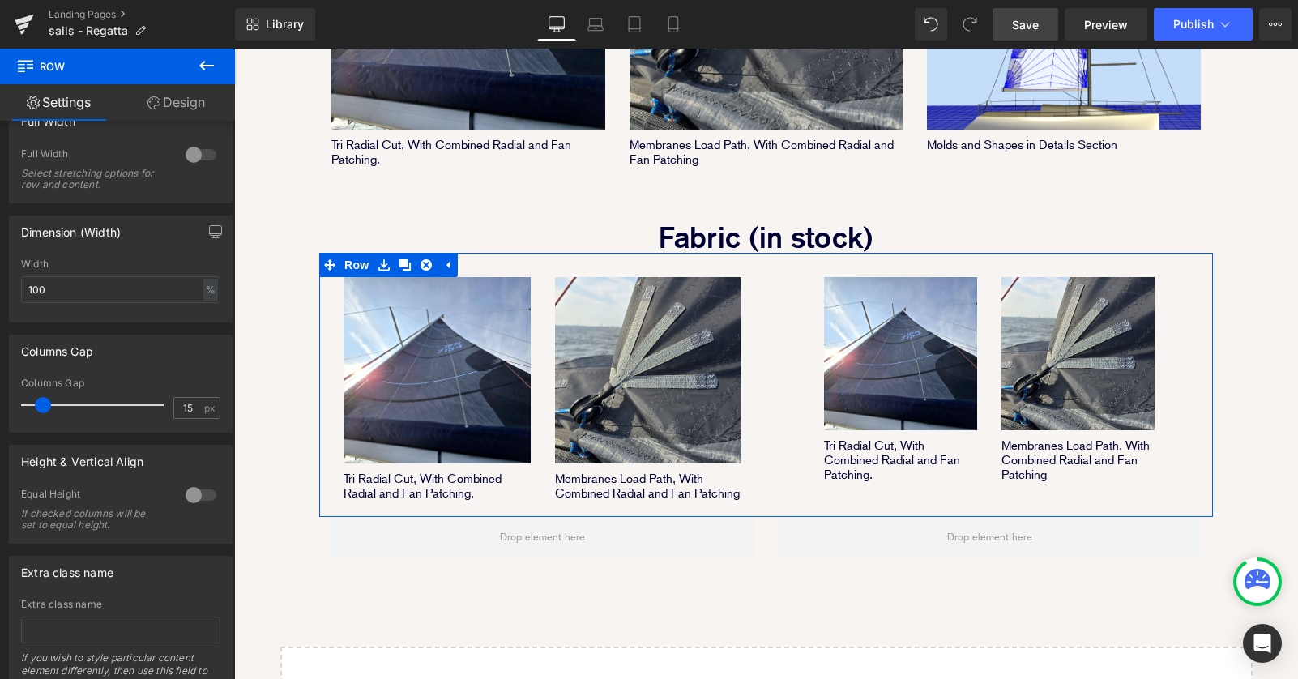
click at [782, 335] on div "Image Tri Radial Cut, With Combined Radial and Fan Patching. Text Block Image M…" at bounding box center [989, 371] width 446 height 237
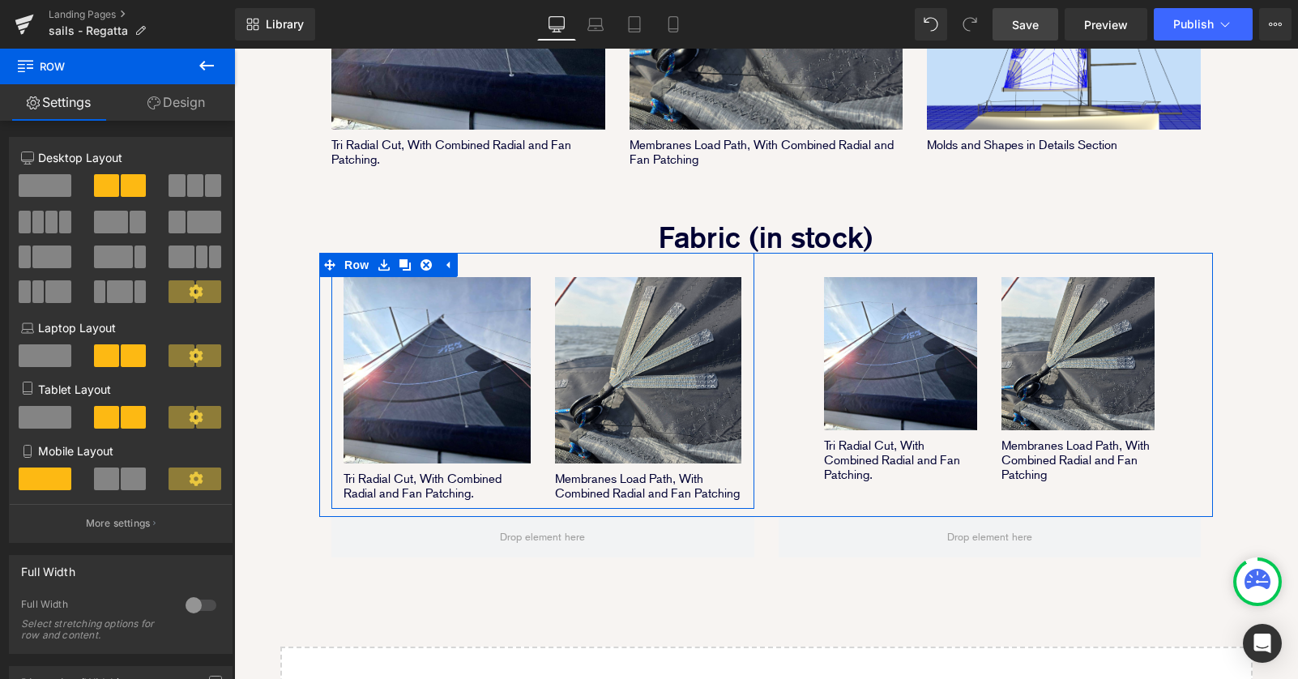
click at [337, 309] on div "Image Tri Radial Cut, With Combined Radial and Fan Patching. Text Block" at bounding box center [436, 377] width 211 height 249
click at [532, 253] on div "Image Tri Radial Cut, With Combined Radial and Fan Patching. Text Block" at bounding box center [436, 377] width 211 height 249
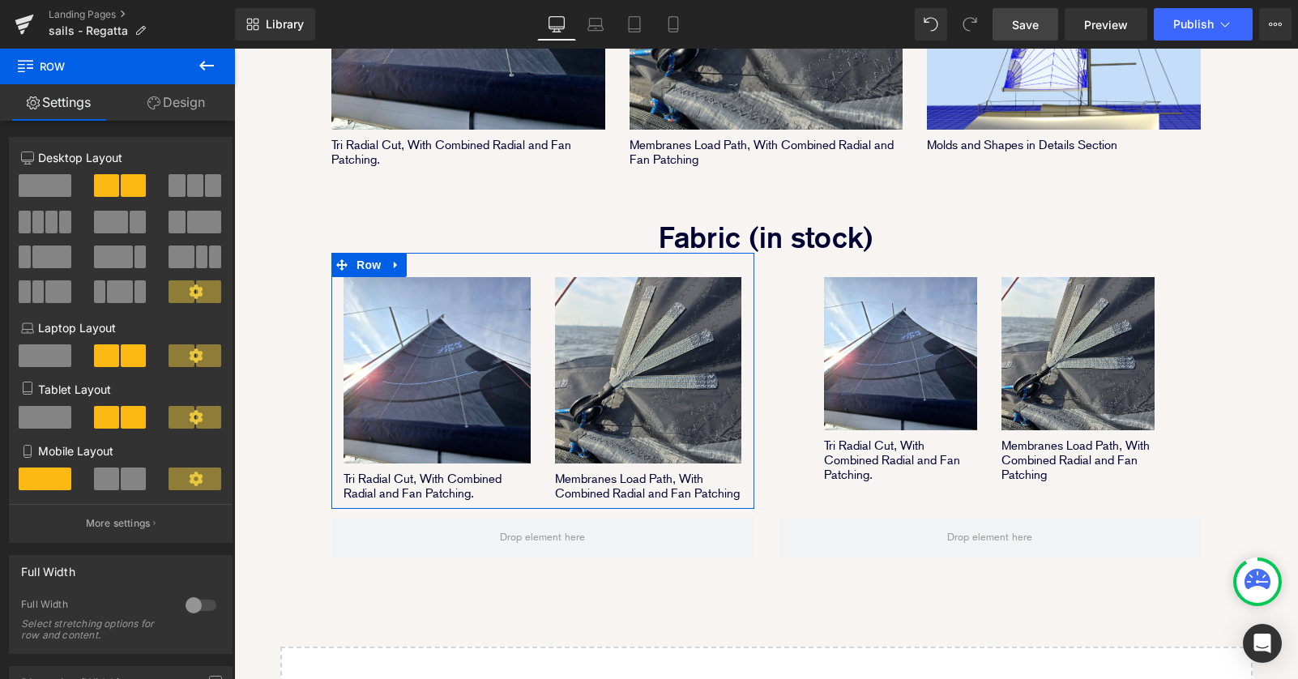
click at [170, 100] on link "Design" at bounding box center [175, 102] width 117 height 36
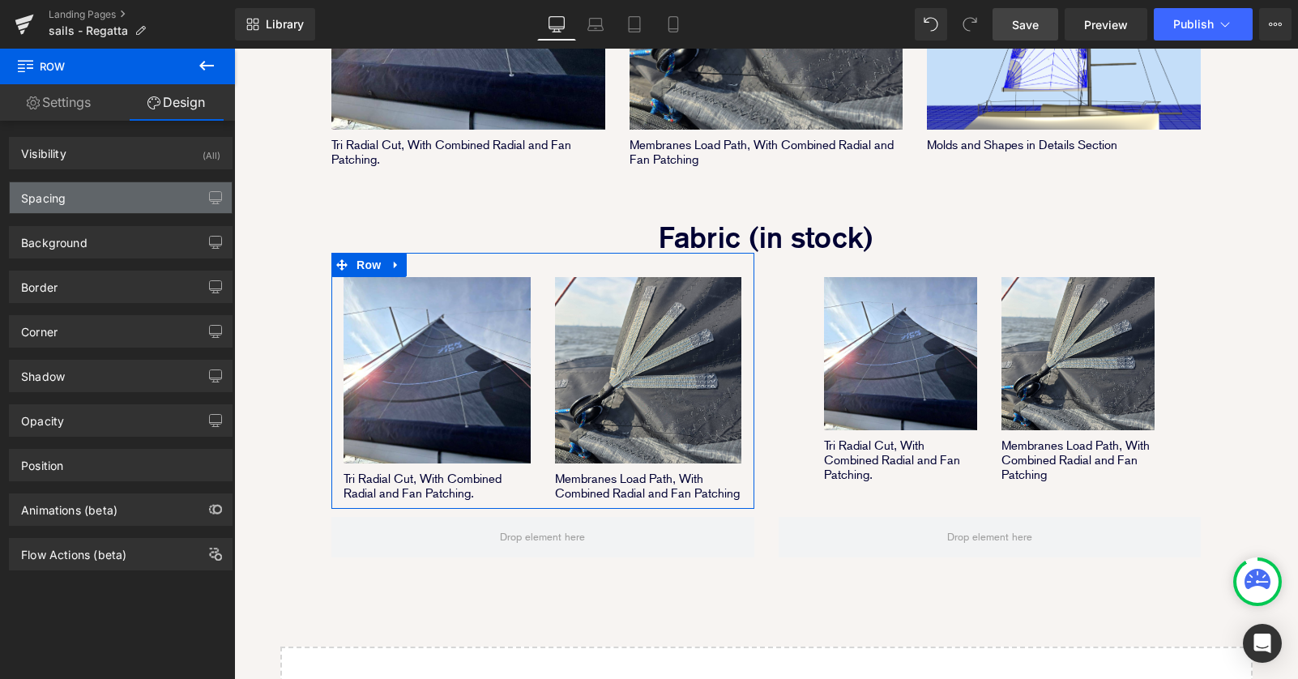
click at [142, 203] on div "Spacing" at bounding box center [121, 197] width 222 height 31
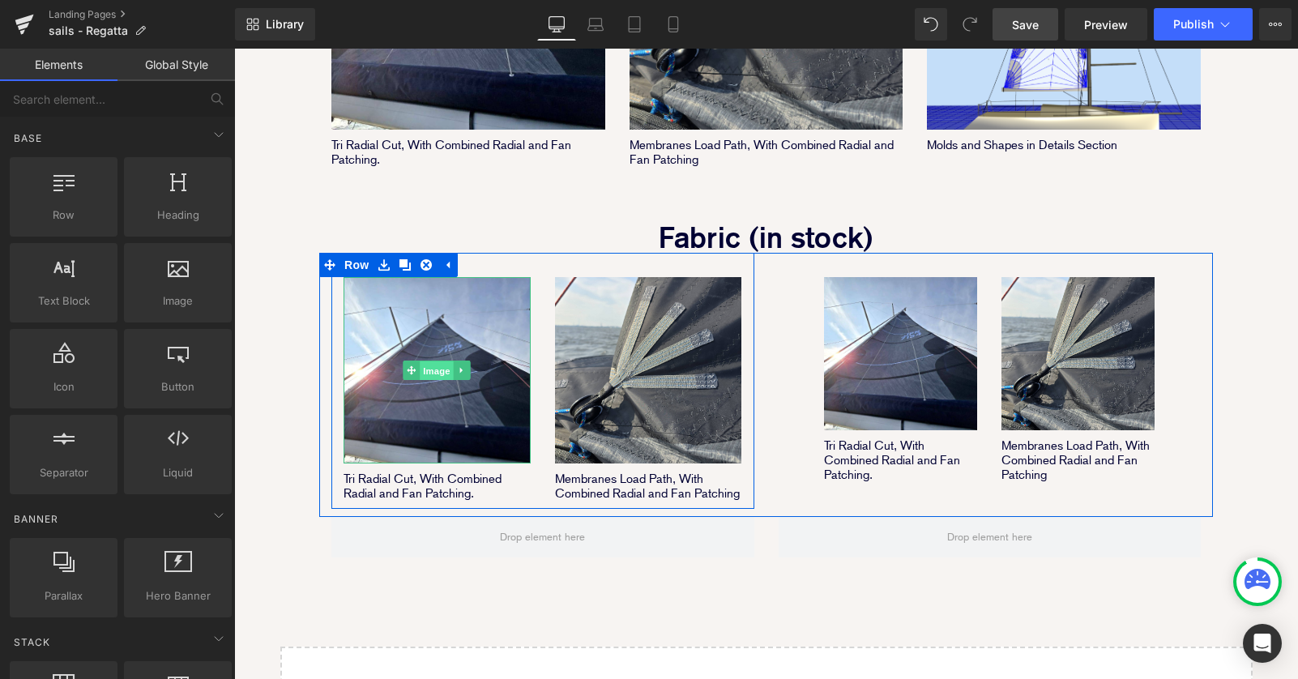
click at [435, 361] on span "Image" at bounding box center [437, 370] width 34 height 19
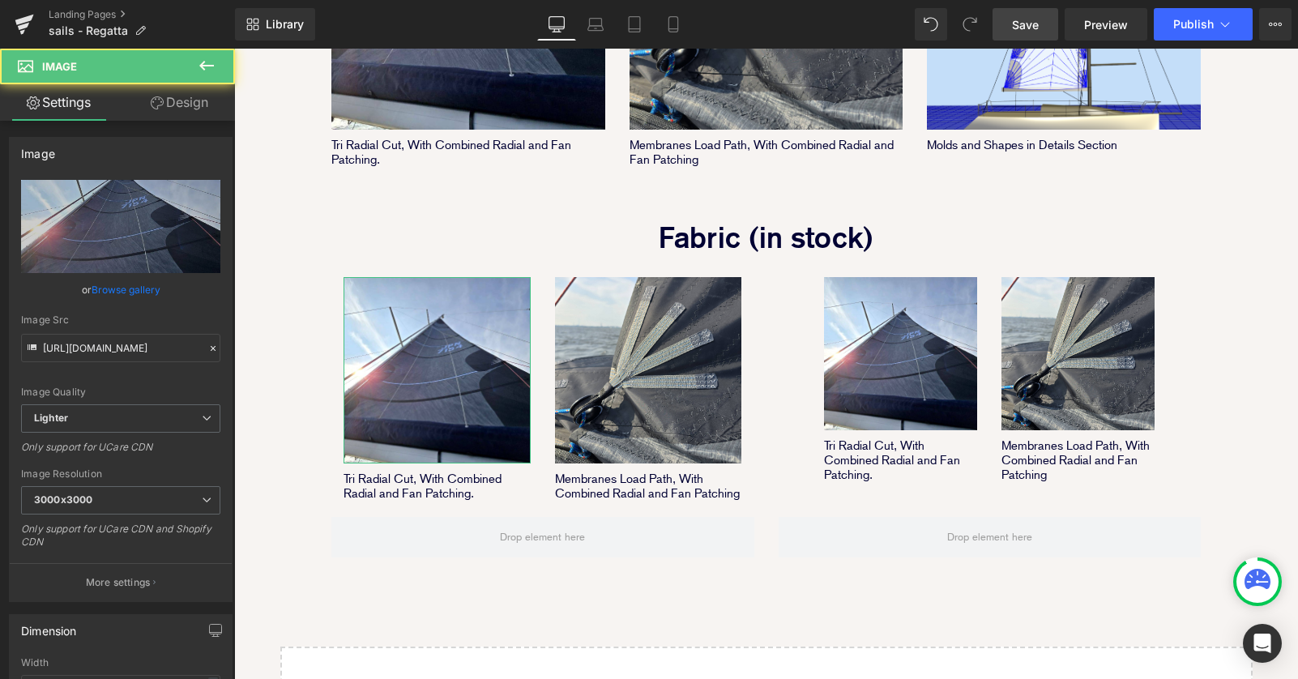
click at [183, 96] on link "Design" at bounding box center [179, 102] width 117 height 36
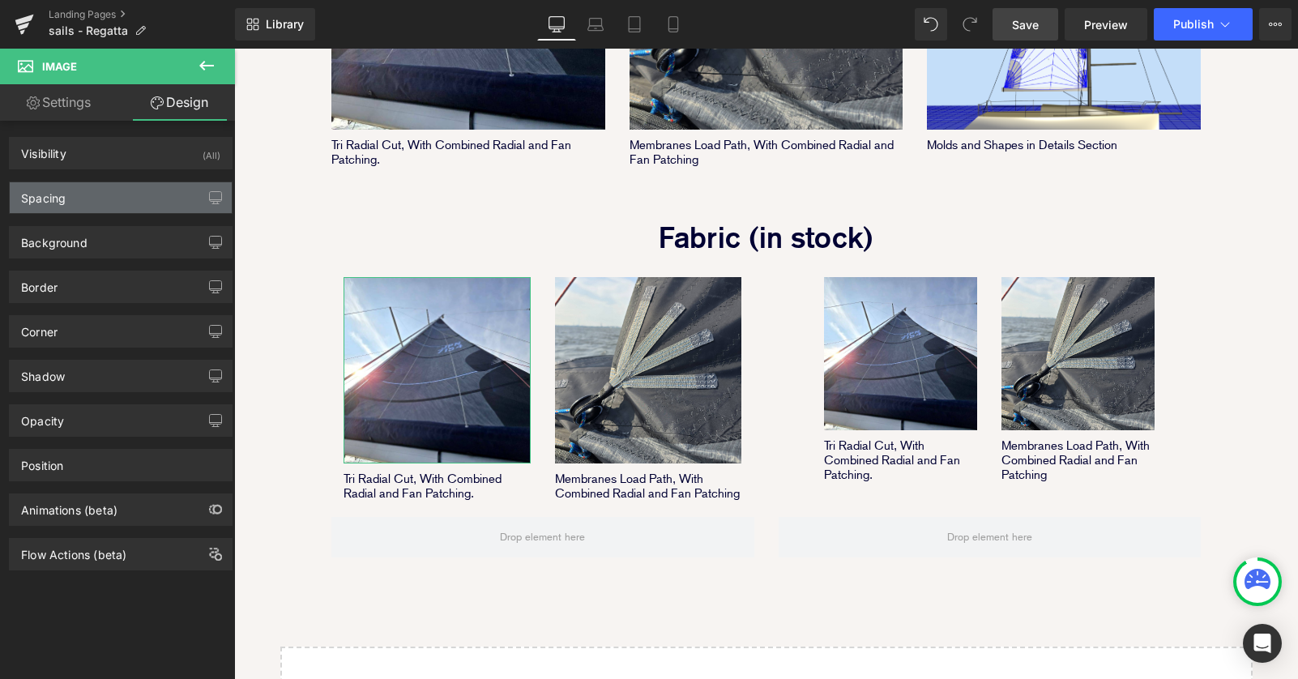
type input "30"
type input "0"
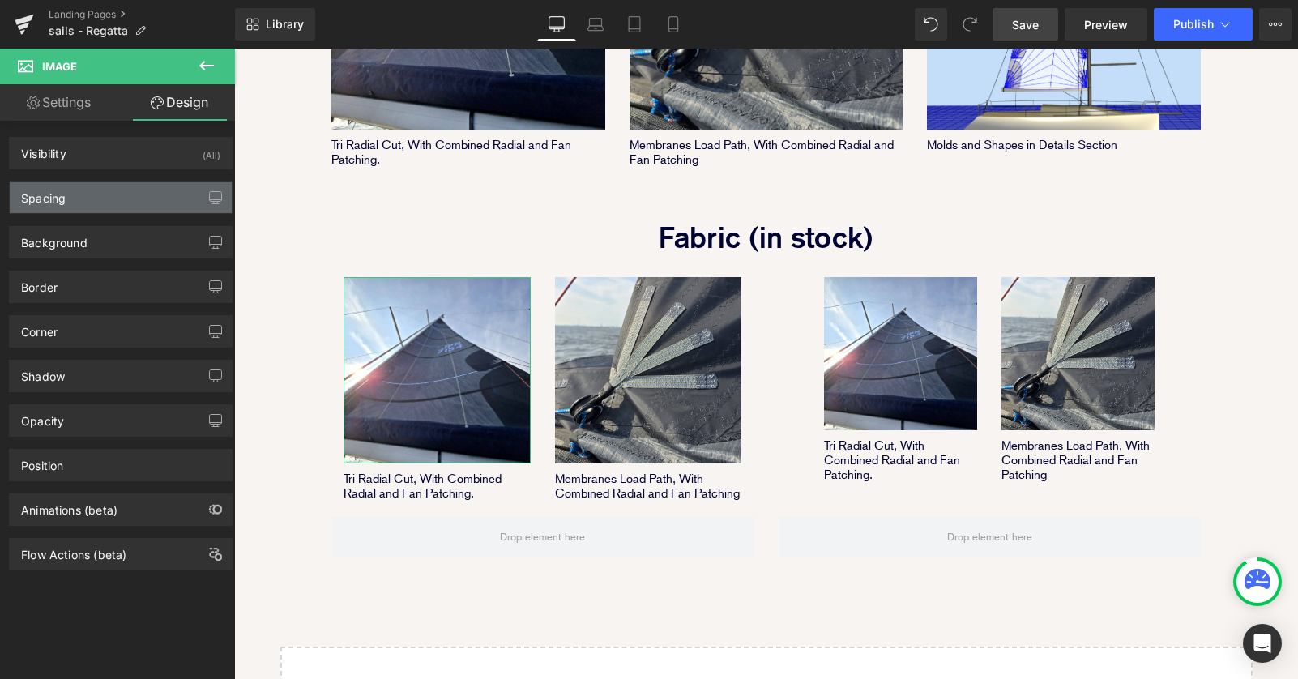
type input "0"
click at [120, 194] on div "Spacing" at bounding box center [121, 197] width 222 height 31
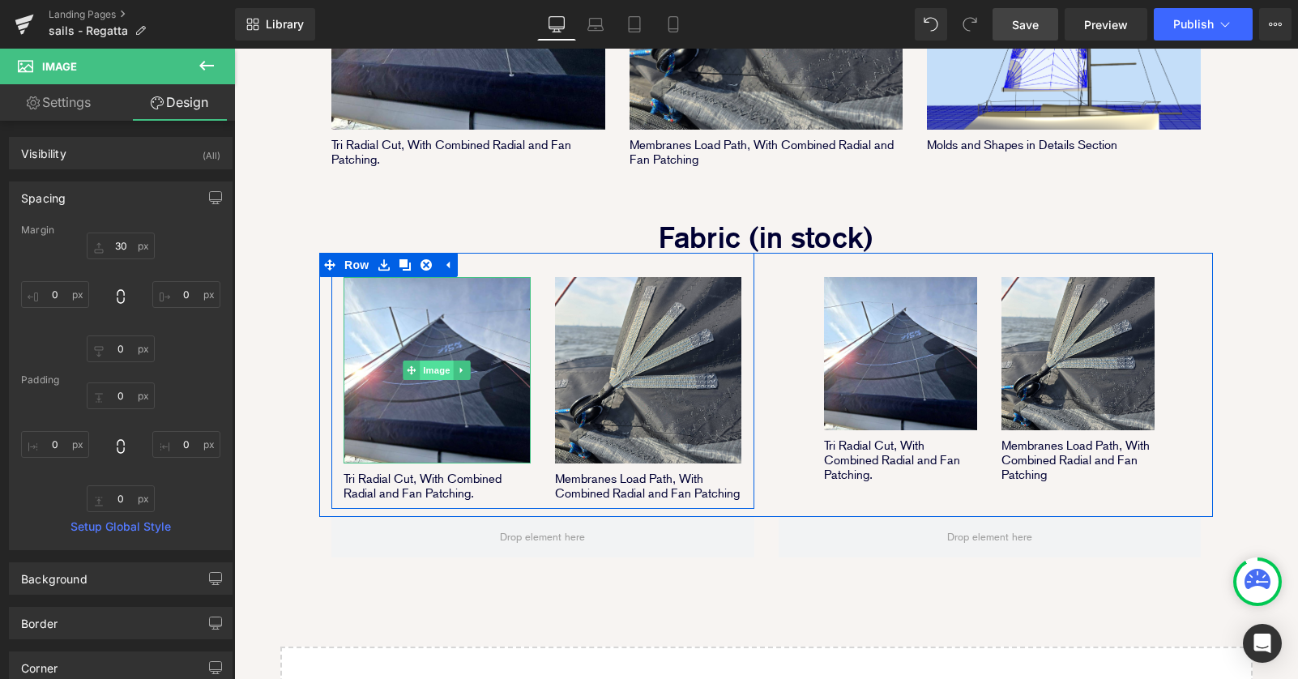
click at [428, 360] on span "Image" at bounding box center [437, 369] width 34 height 19
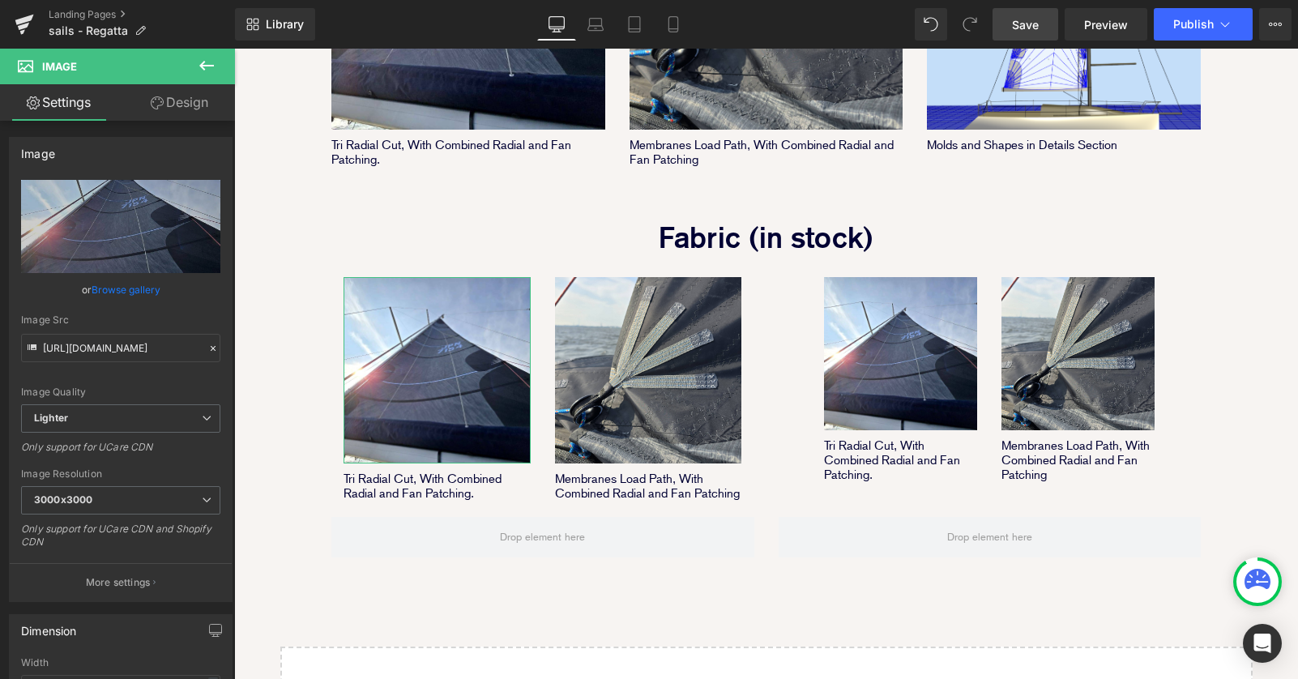
click at [206, 117] on link "Design" at bounding box center [179, 102] width 117 height 36
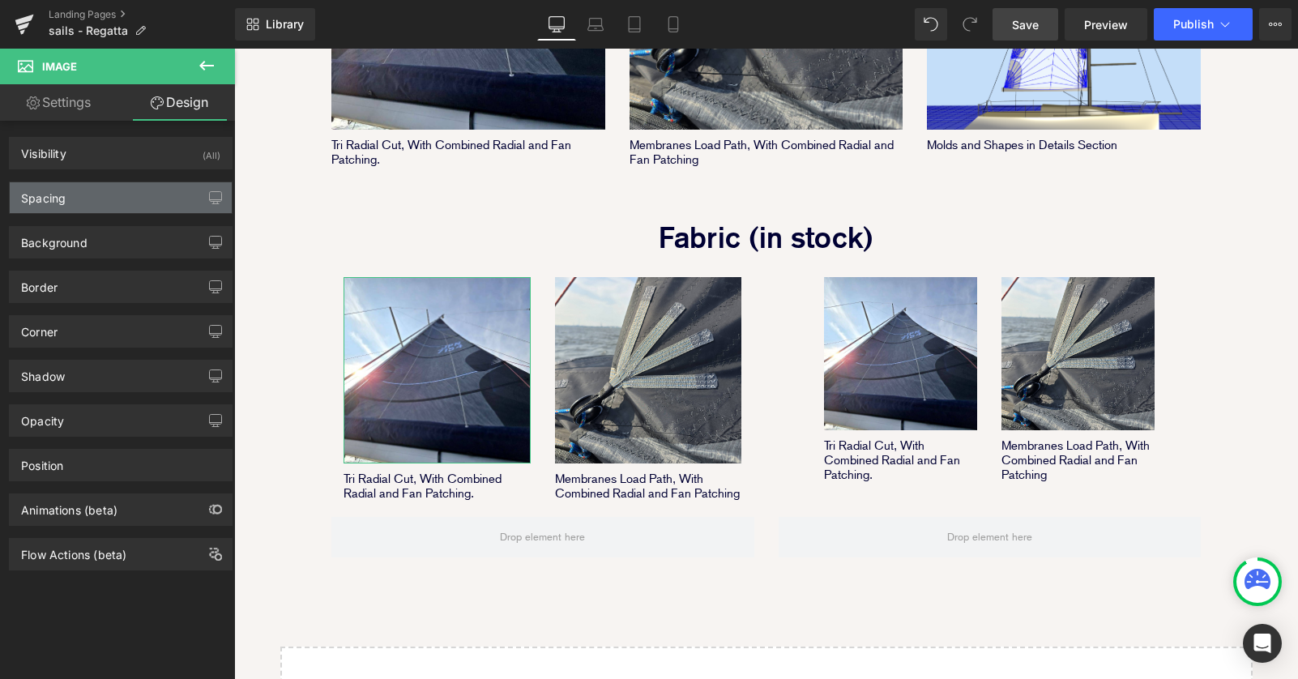
click at [157, 204] on div "Spacing" at bounding box center [121, 197] width 222 height 31
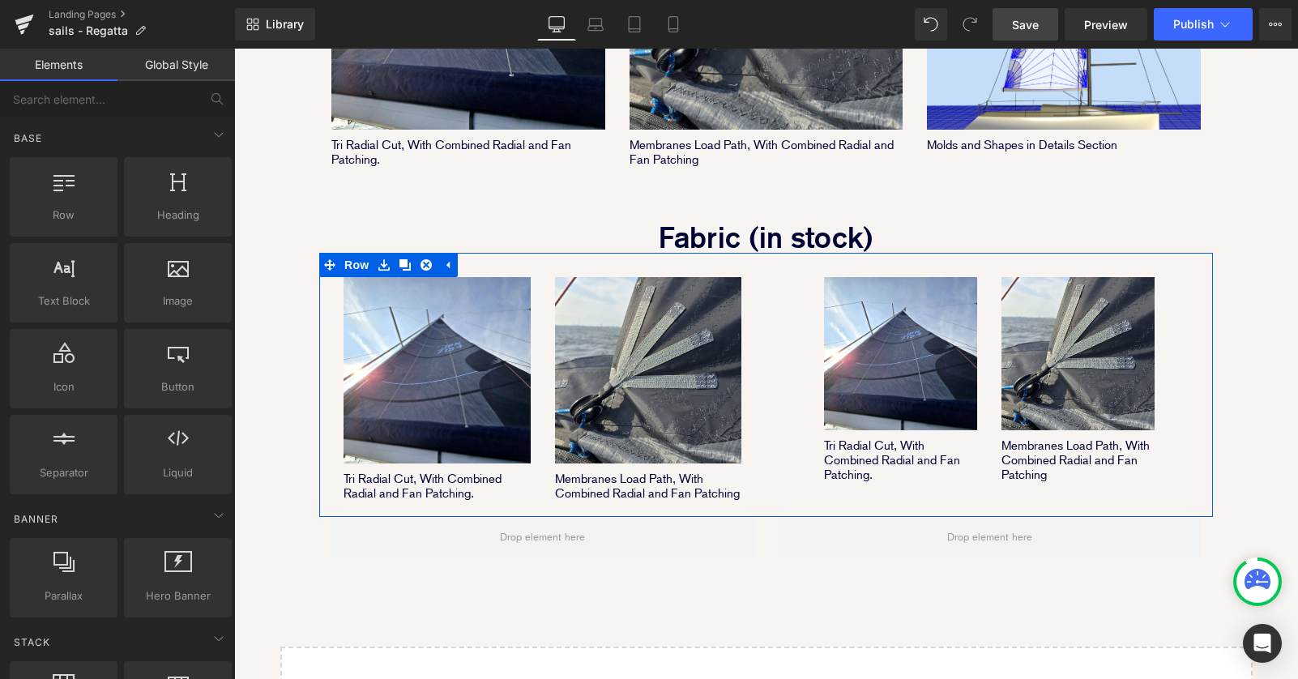
scroll to position [1147, 0]
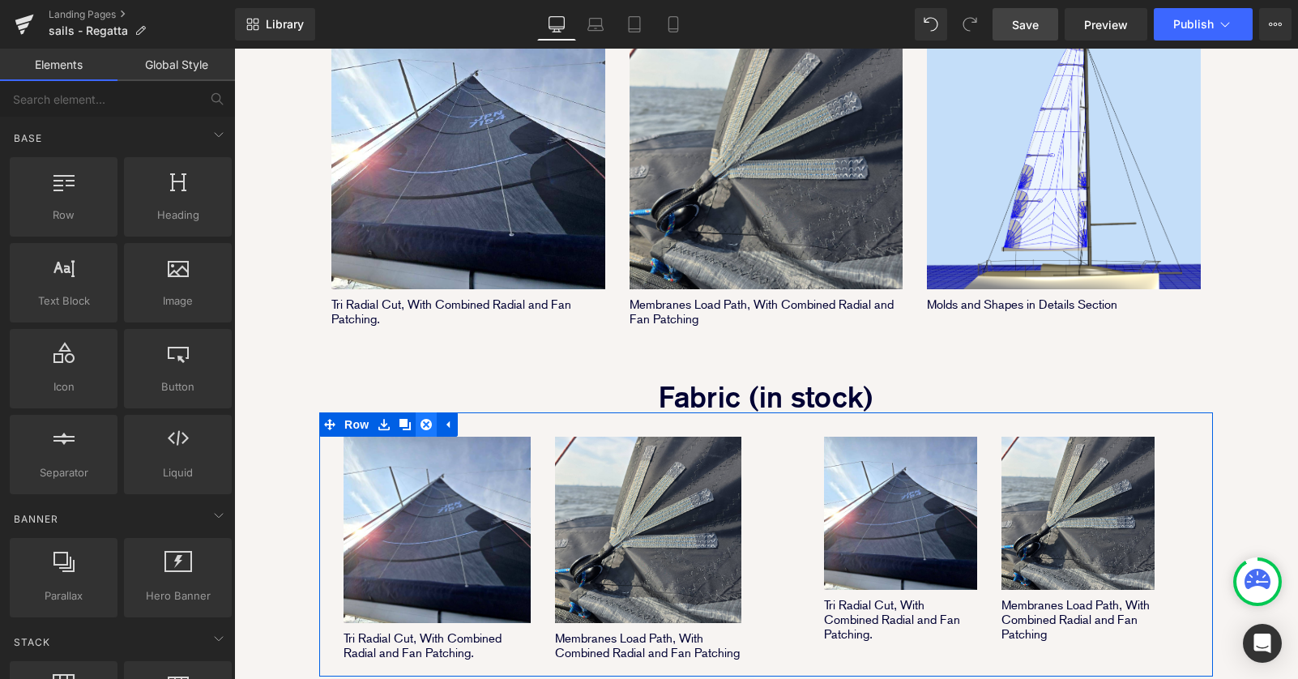
click at [425, 418] on icon at bounding box center [425, 424] width 11 height 12
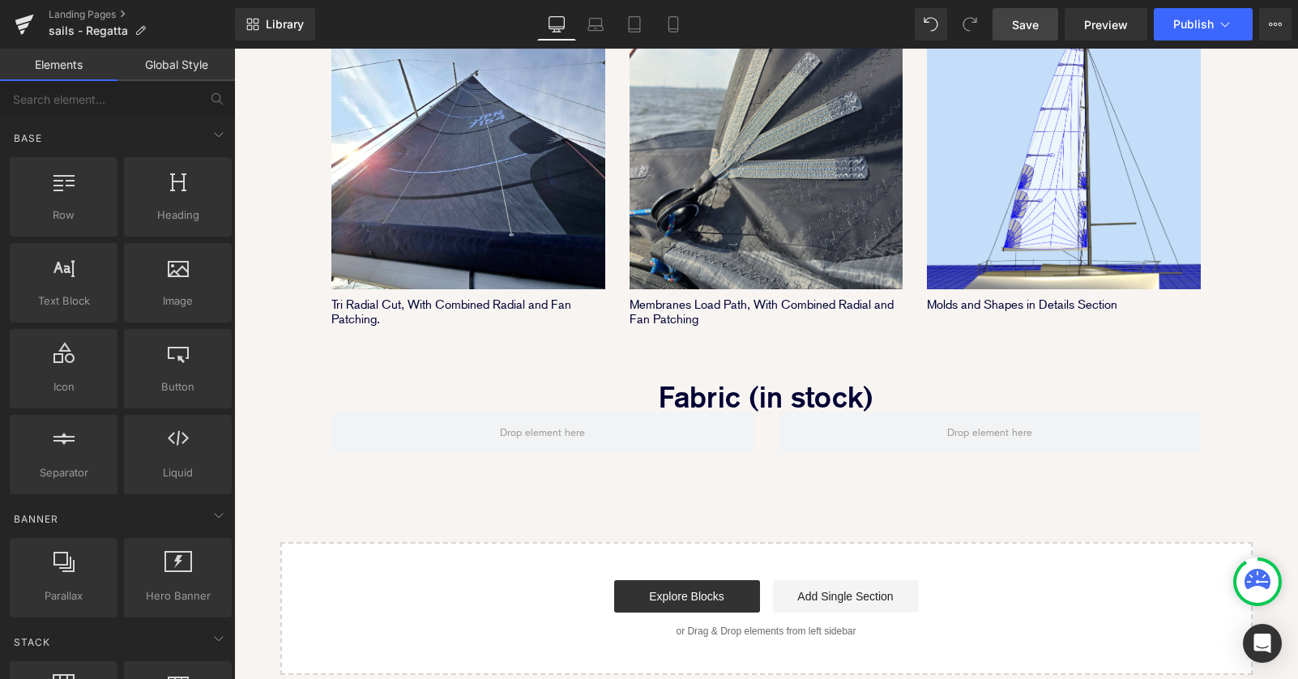
scroll to position [8, 8]
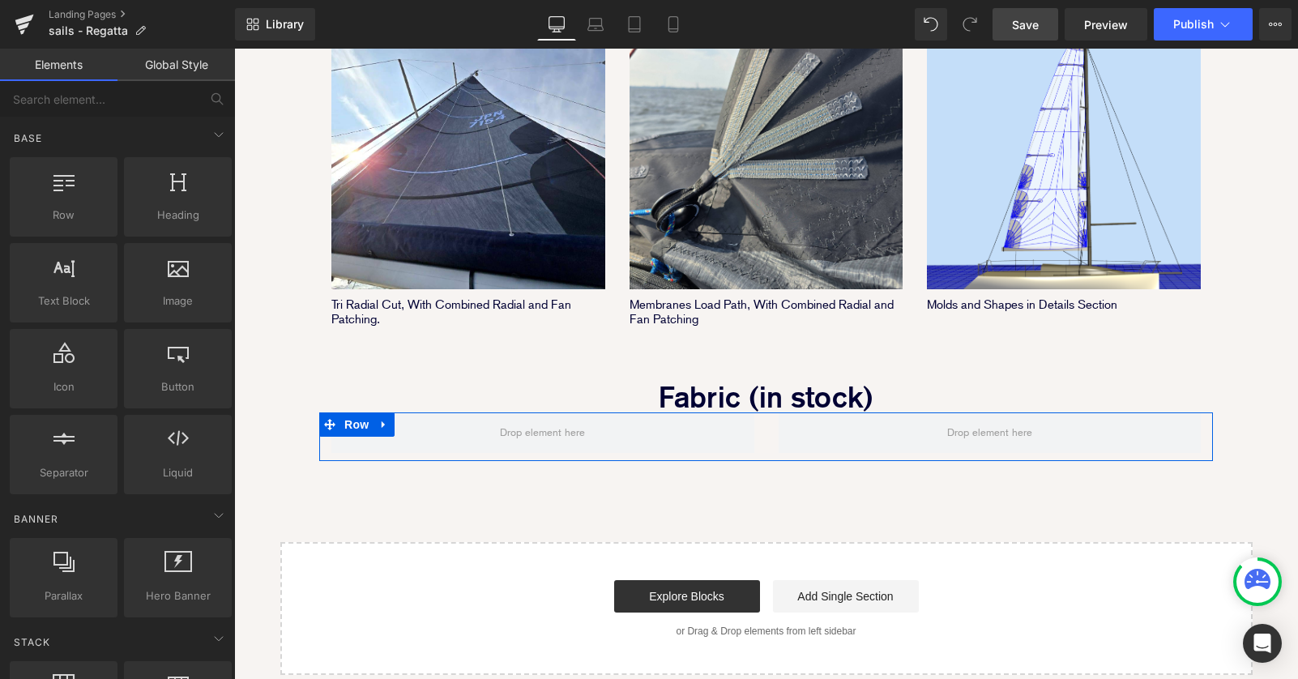
click at [763, 412] on div at bounding box center [542, 432] width 446 height 41
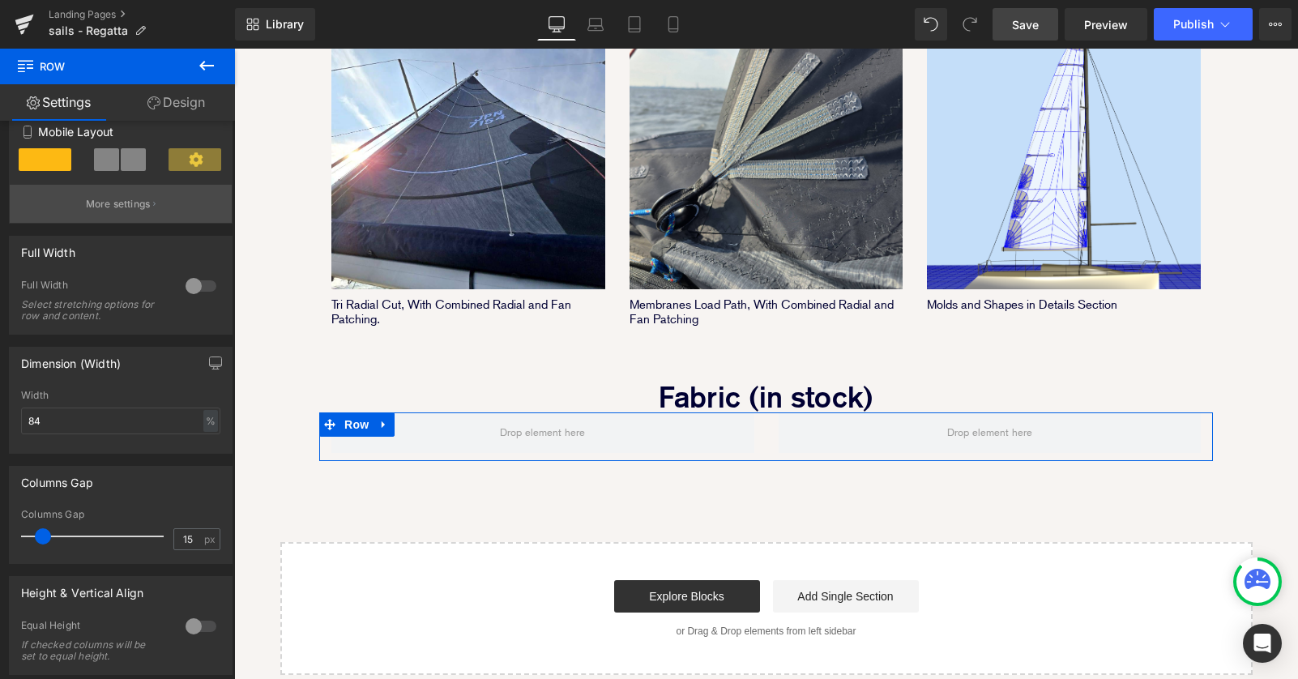
scroll to position [338, 0]
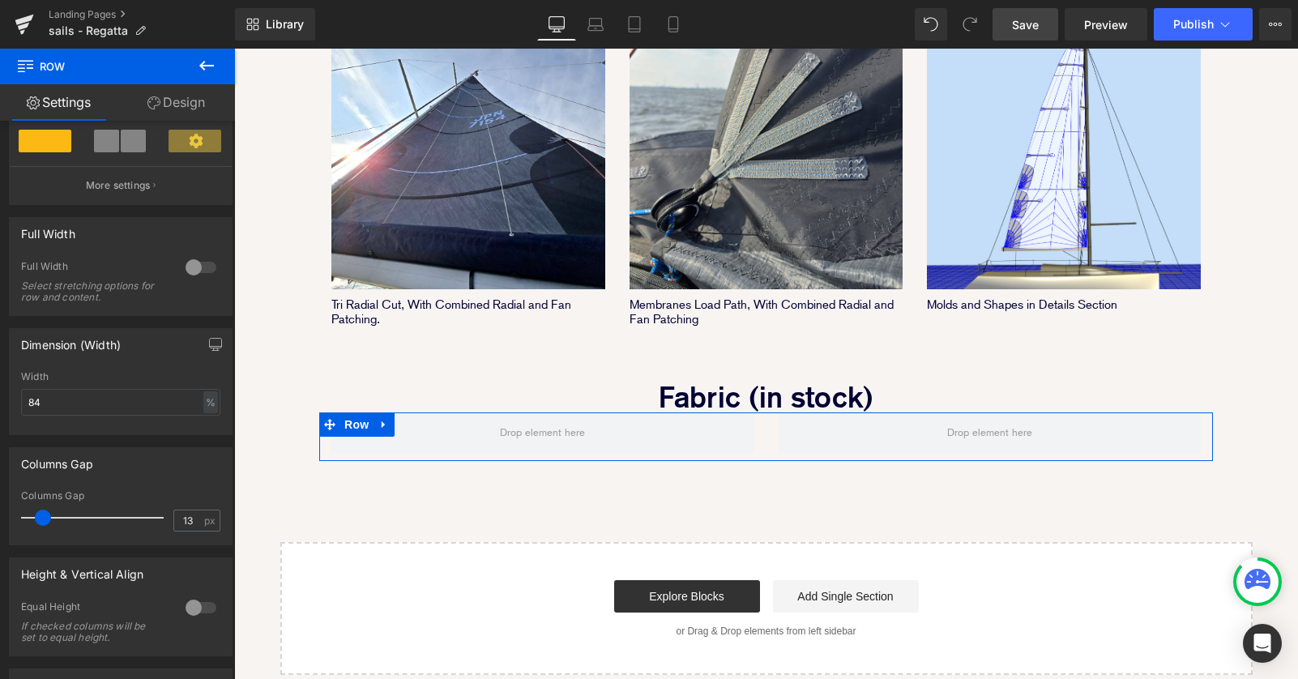
type input "0"
drag, startPoint x: 44, startPoint y: 521, endPoint x: -11, endPoint y: 516, distance: 55.3
click at [0, 516] on html "Image You are previewing how the will restyle your page. You can not edit Eleme…" at bounding box center [649, 339] width 1298 height 679
click at [389, 418] on icon at bounding box center [383, 424] width 11 height 12
click at [404, 419] on icon at bounding box center [404, 424] width 11 height 11
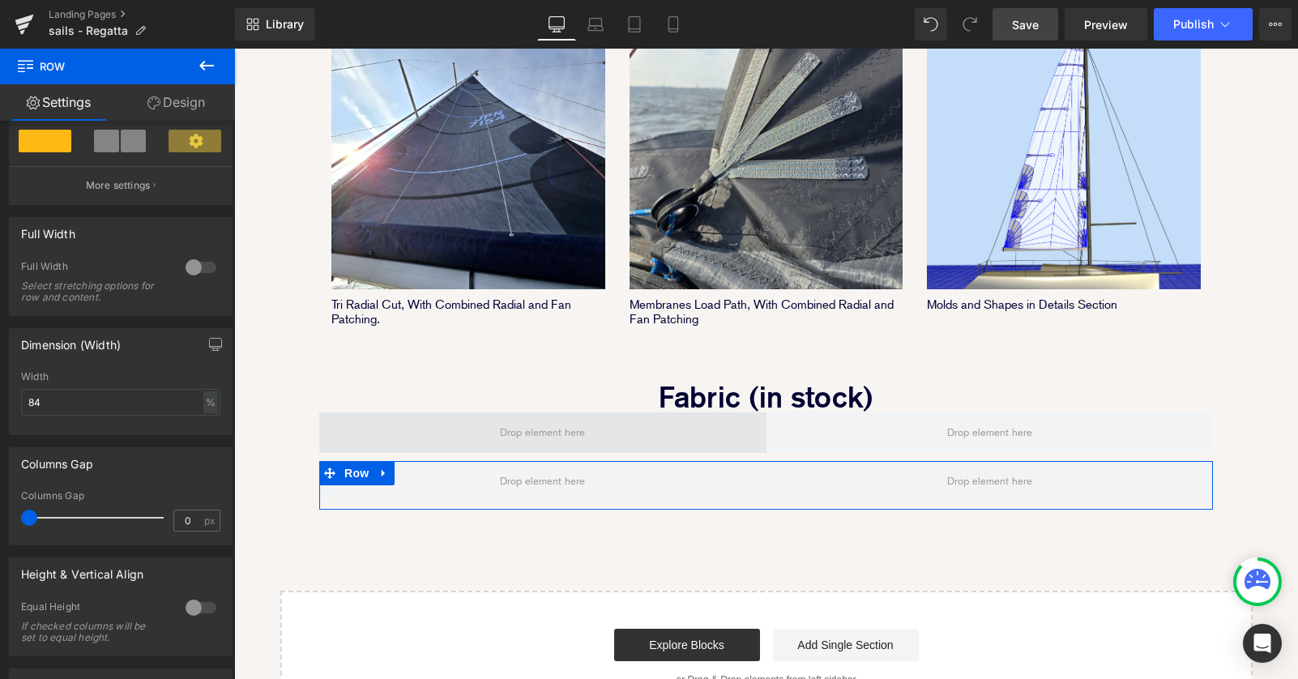
scroll to position [2237, 1064]
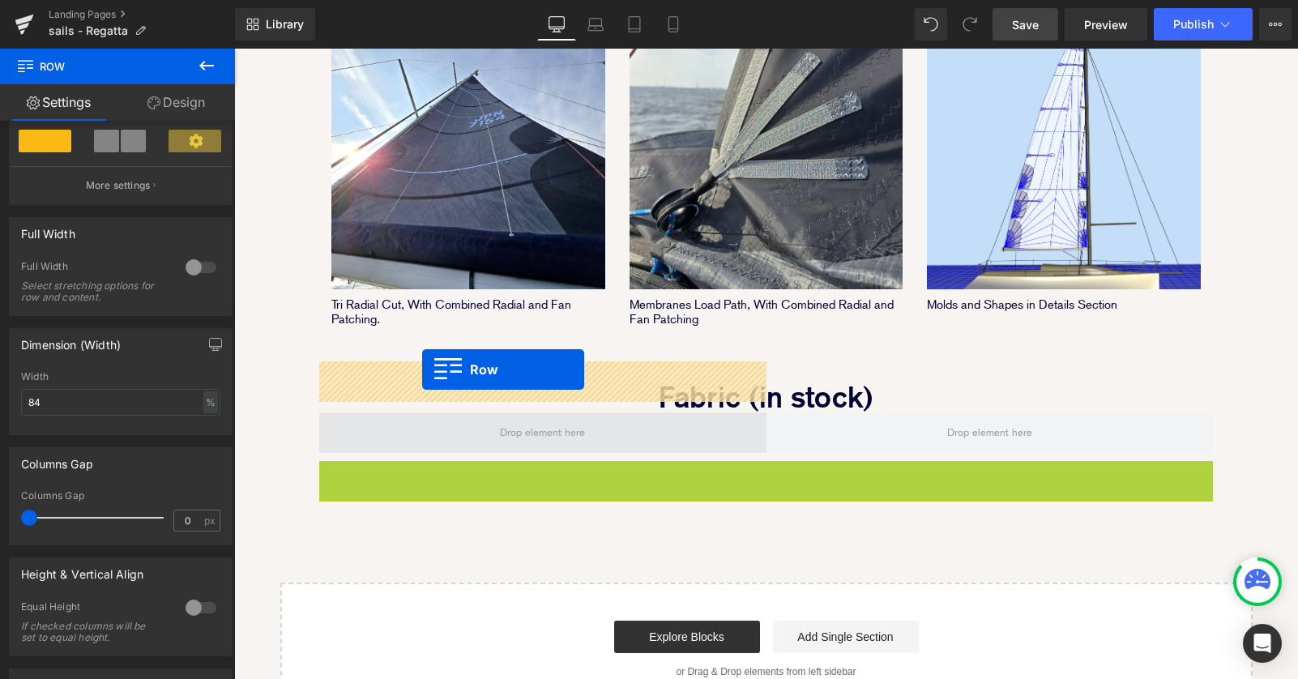
drag, startPoint x: 354, startPoint y: 423, endPoint x: 422, endPoint y: 369, distance: 86.5
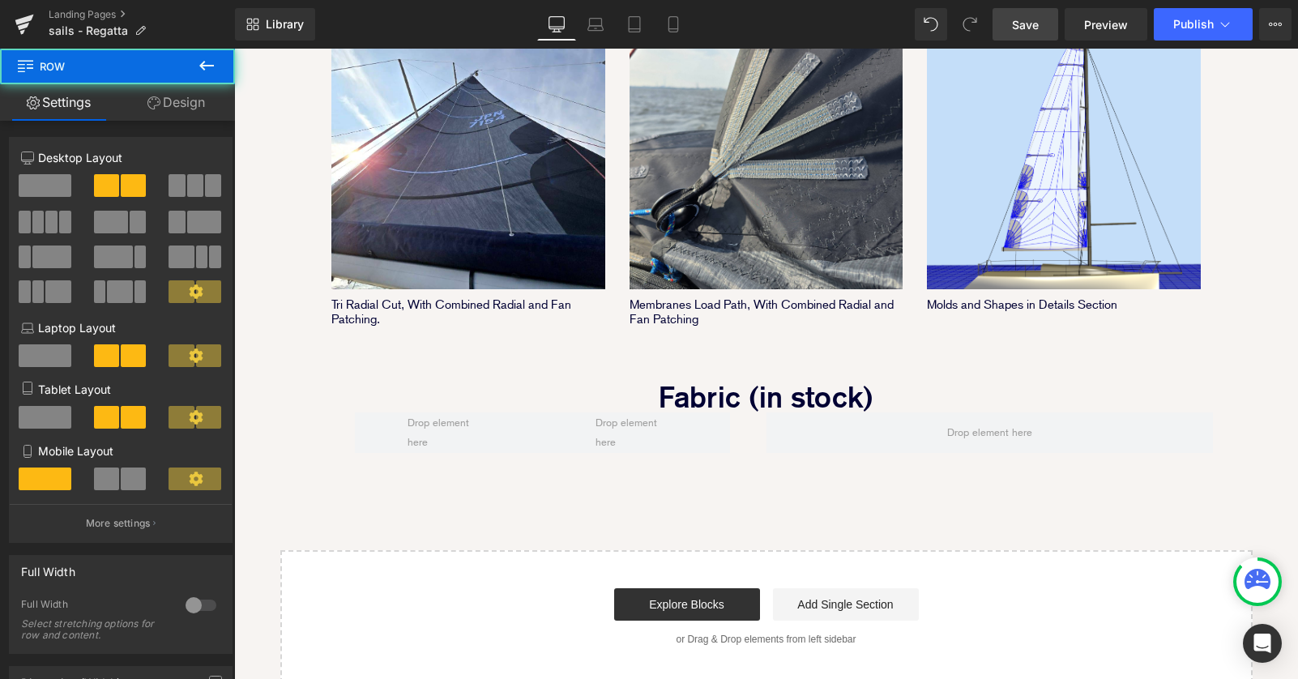
scroll to position [2205, 1064]
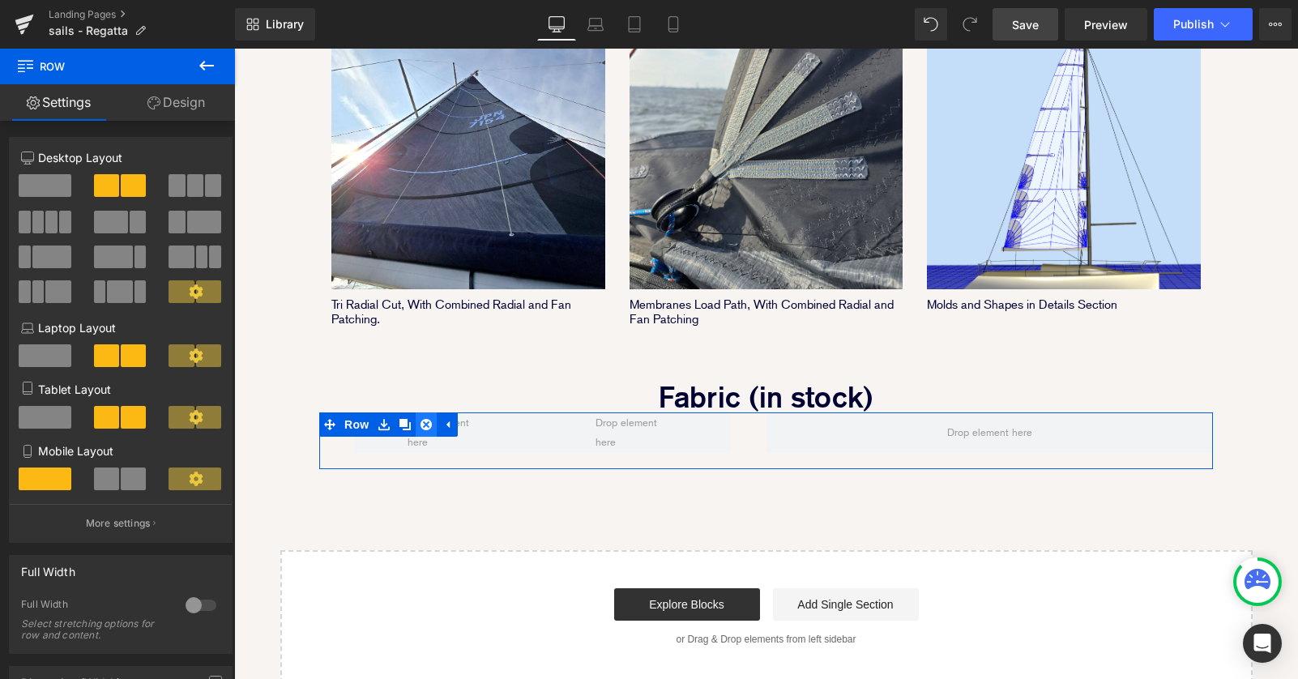
click at [432, 412] on link at bounding box center [426, 424] width 21 height 24
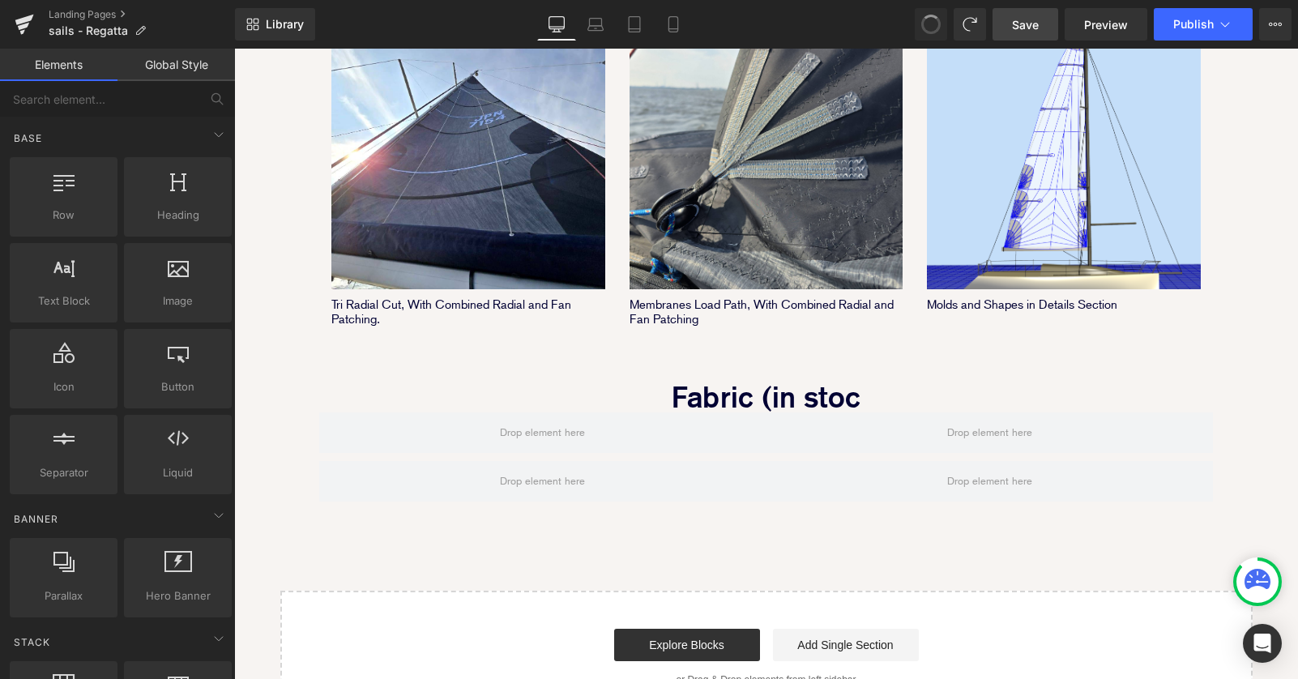
scroll to position [2245, 1064]
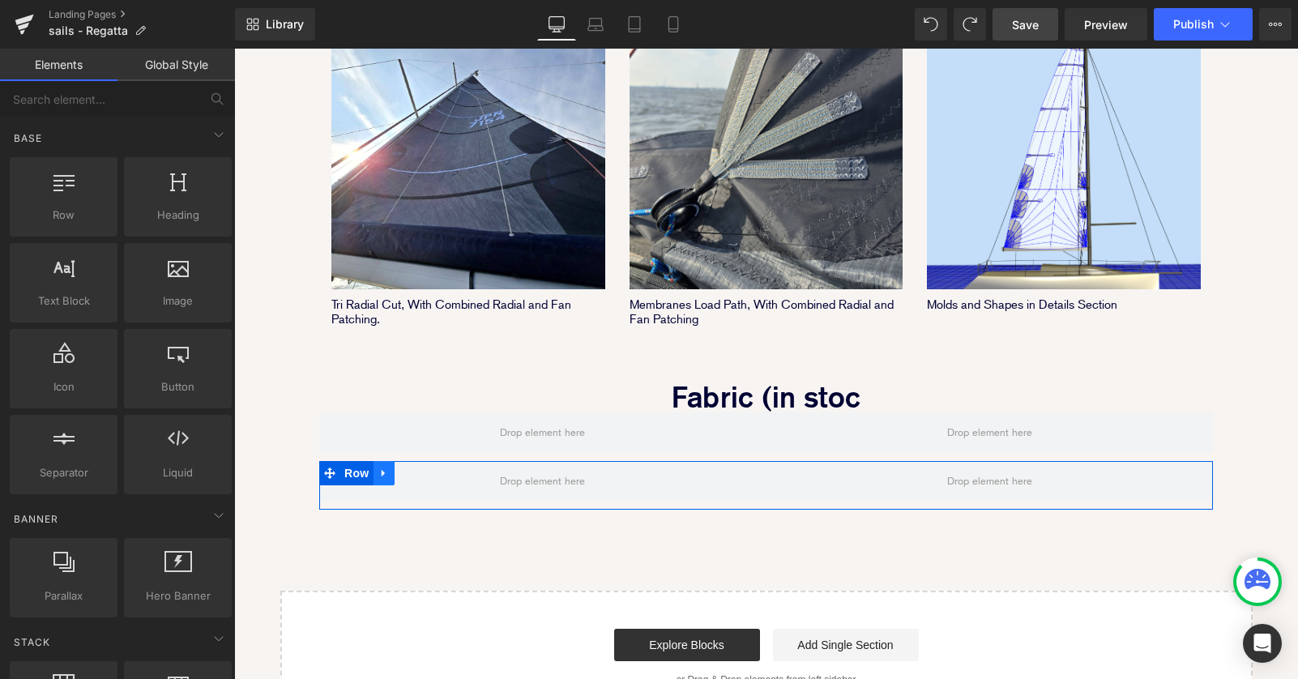
click at [386, 467] on icon at bounding box center [383, 473] width 11 height 12
click at [429, 467] on icon at bounding box center [425, 473] width 11 height 12
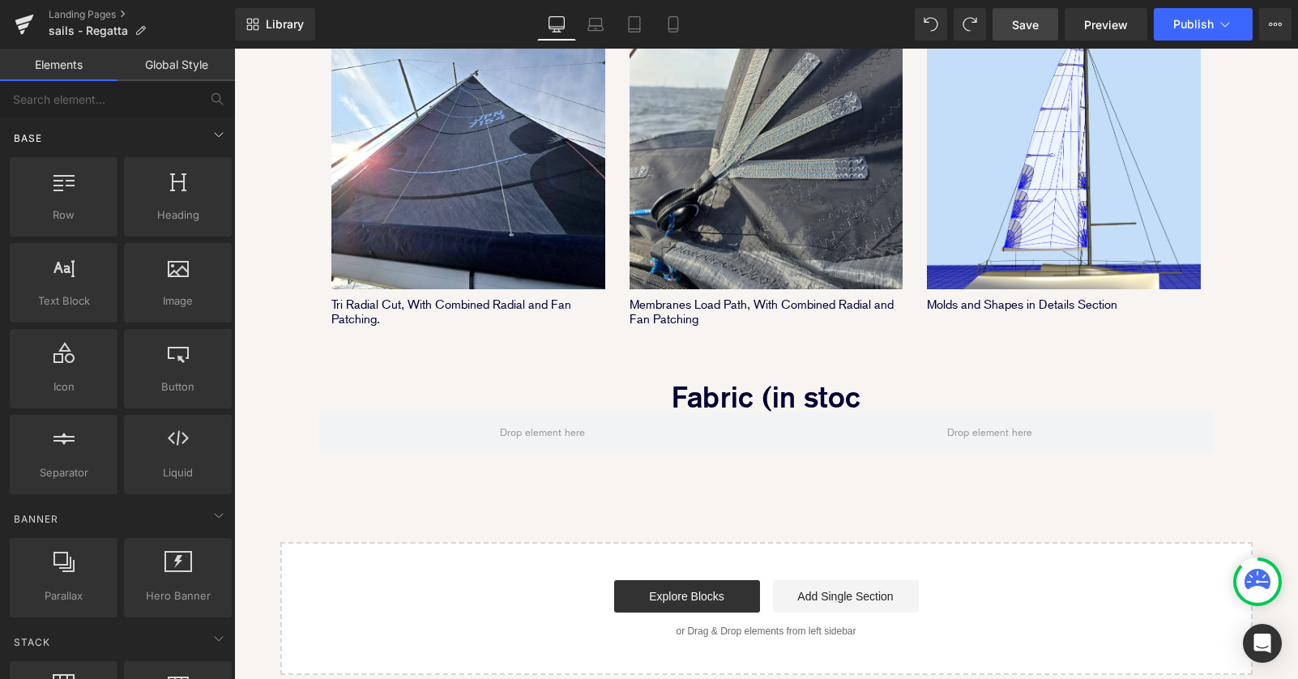
scroll to position [2197, 1064]
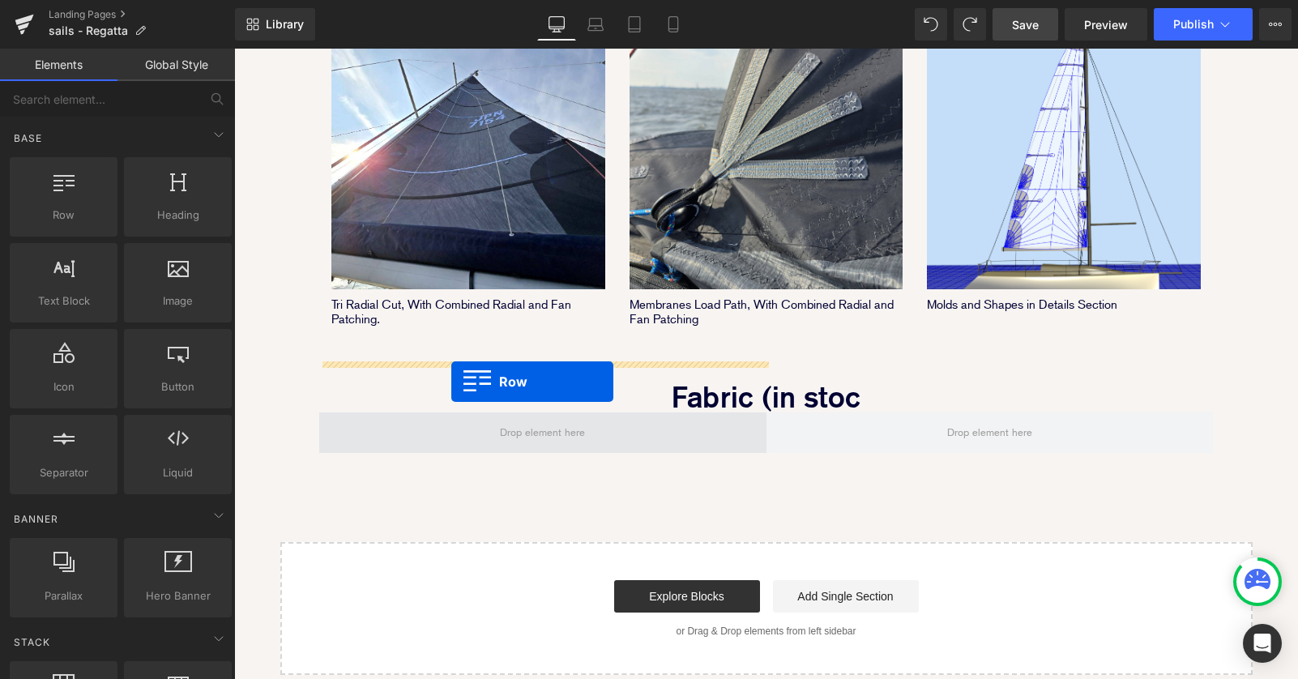
drag, startPoint x: 271, startPoint y: 240, endPoint x: 451, endPoint y: 381, distance: 229.1
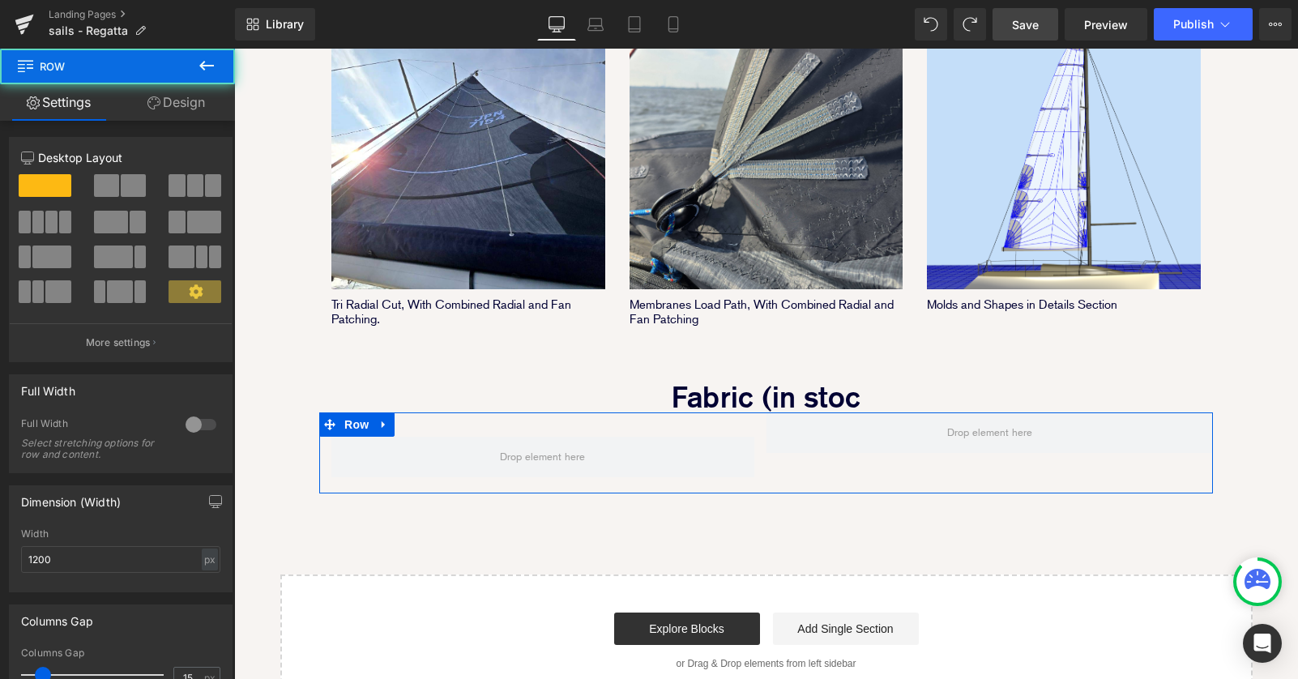
scroll to position [2229, 1064]
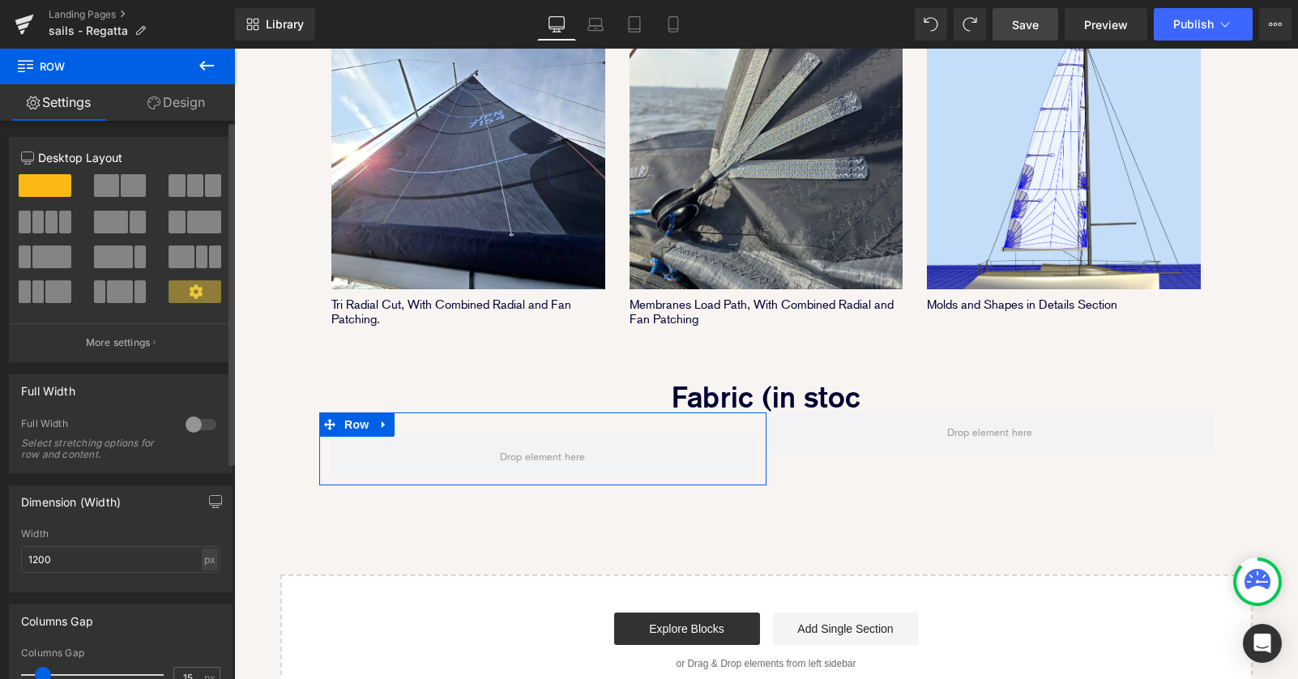
click at [104, 173] on div at bounding box center [120, 244] width 199 height 157
click at [121, 190] on span at bounding box center [133, 185] width 25 height 23
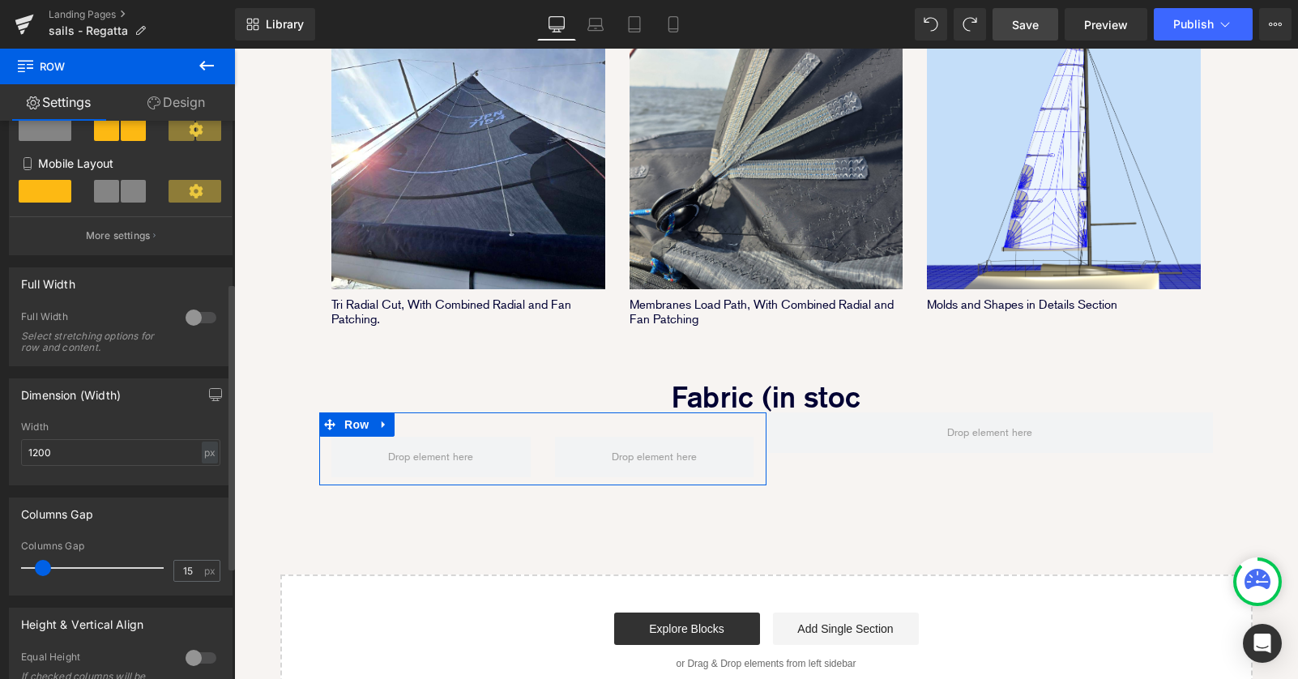
scroll to position [329, 0]
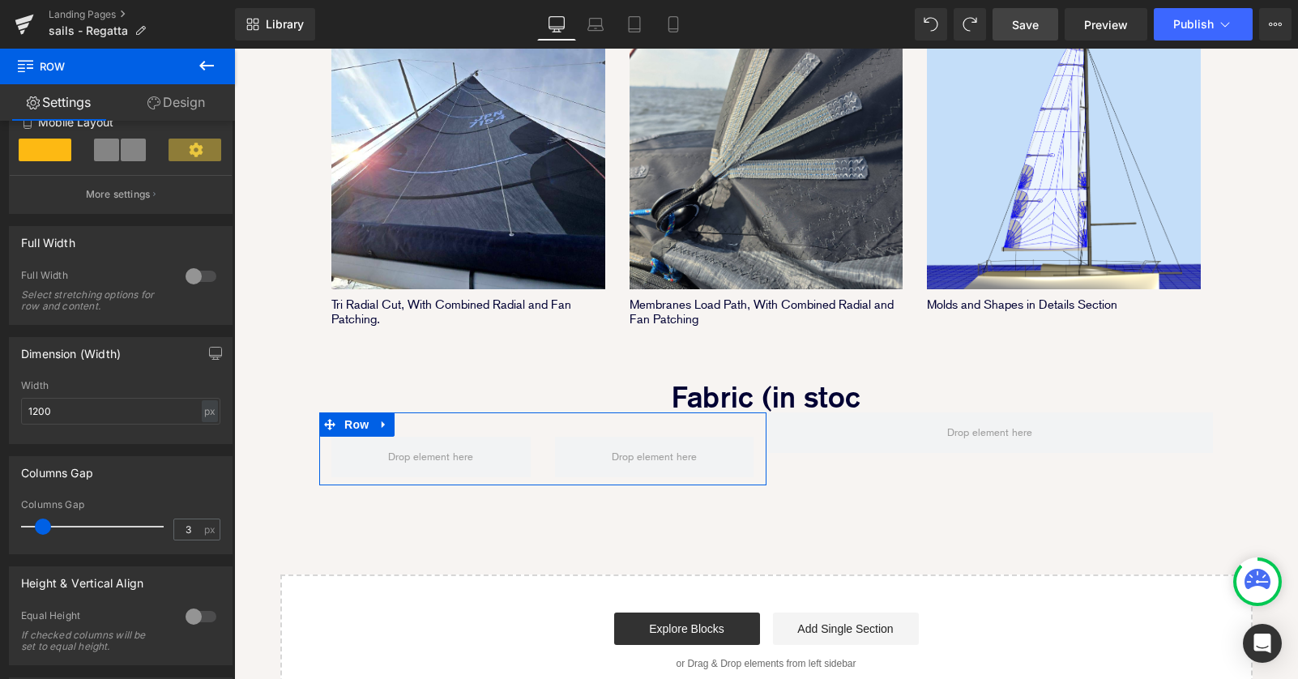
type input "0"
drag, startPoint x: 40, startPoint y: 531, endPoint x: -11, endPoint y: 531, distance: 51.0
click at [0, 531] on html "Row You are previewing how the will restyle your page. You can not edit Element…" at bounding box center [649, 339] width 1298 height 679
drag, startPoint x: 183, startPoint y: 104, endPoint x: 79, endPoint y: 187, distance: 133.7
click at [183, 104] on link "Design" at bounding box center [175, 102] width 117 height 36
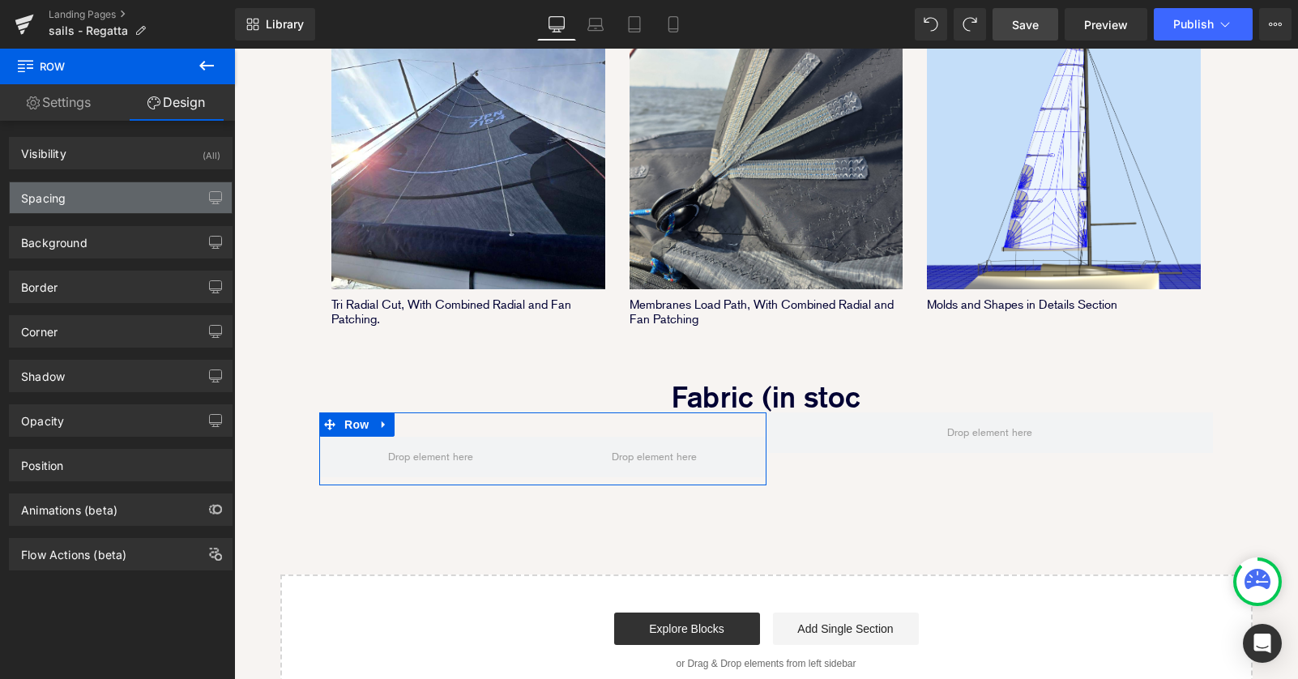
click at [45, 194] on div "Spacing" at bounding box center [43, 193] width 45 height 23
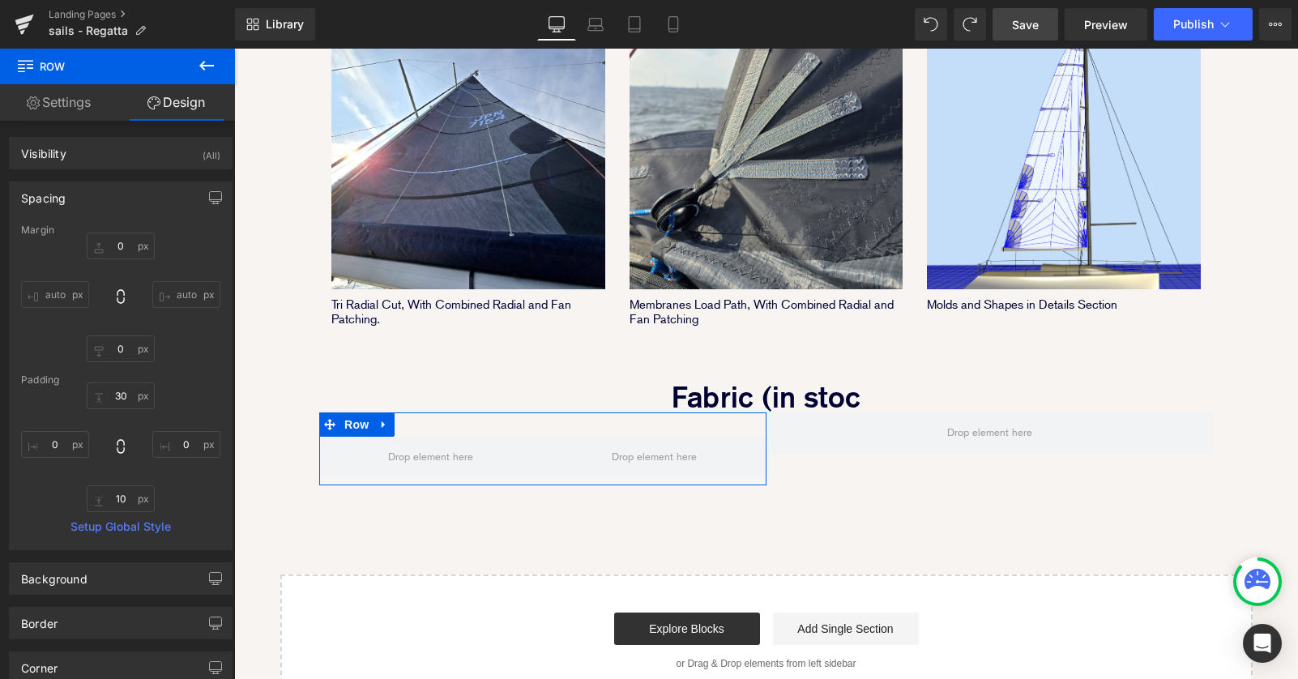
click at [87, 97] on link "Settings" at bounding box center [58, 102] width 117 height 36
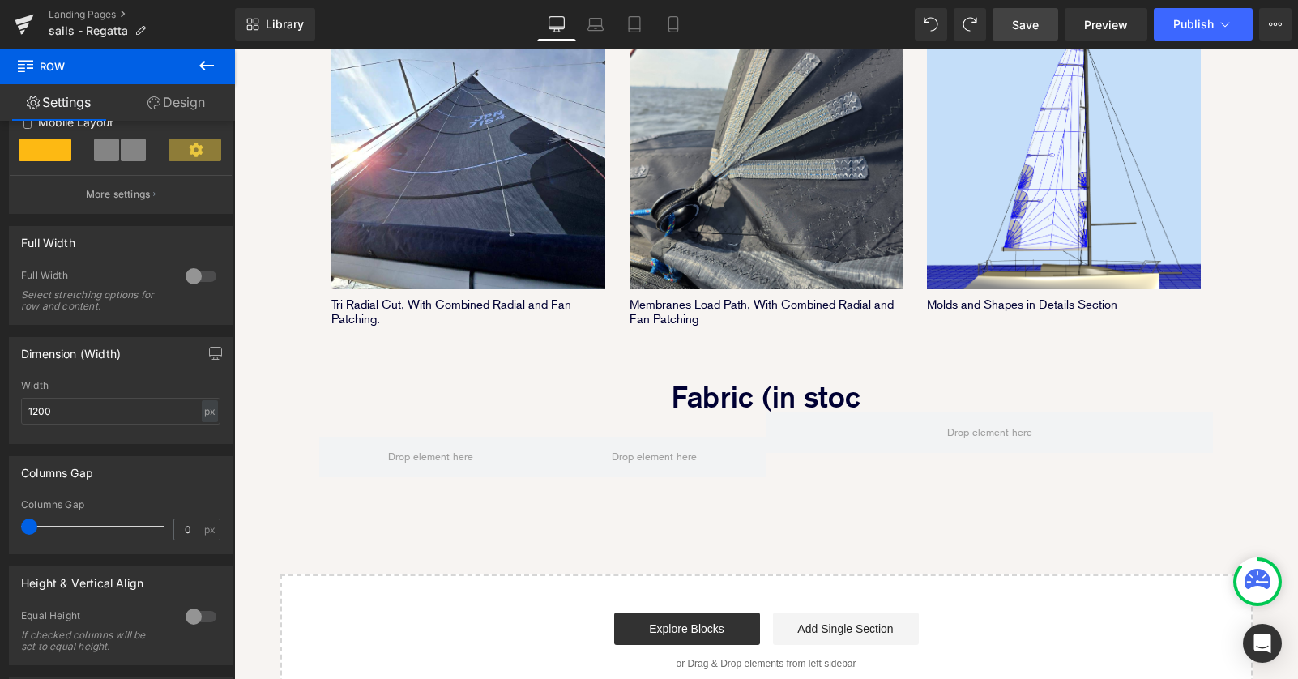
click at [226, 64] on button at bounding box center [206, 67] width 57 height 36
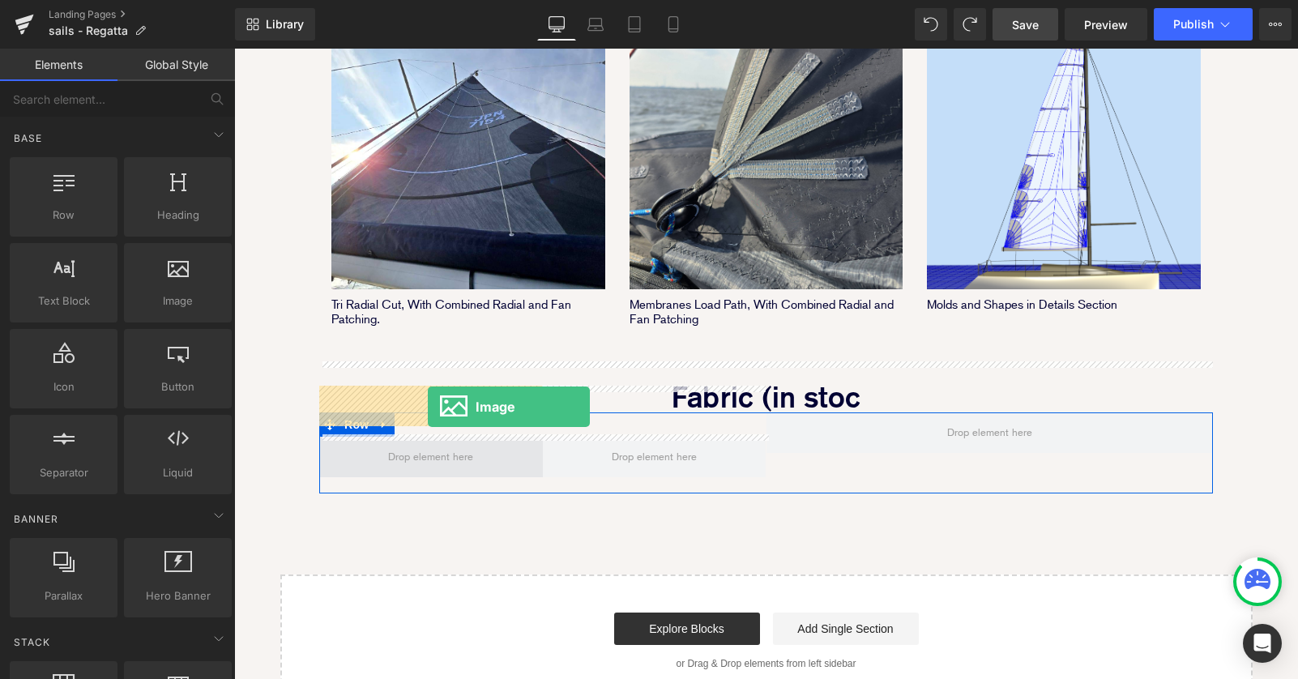
drag, startPoint x: 415, startPoint y: 329, endPoint x: 425, endPoint y: 404, distance: 76.1
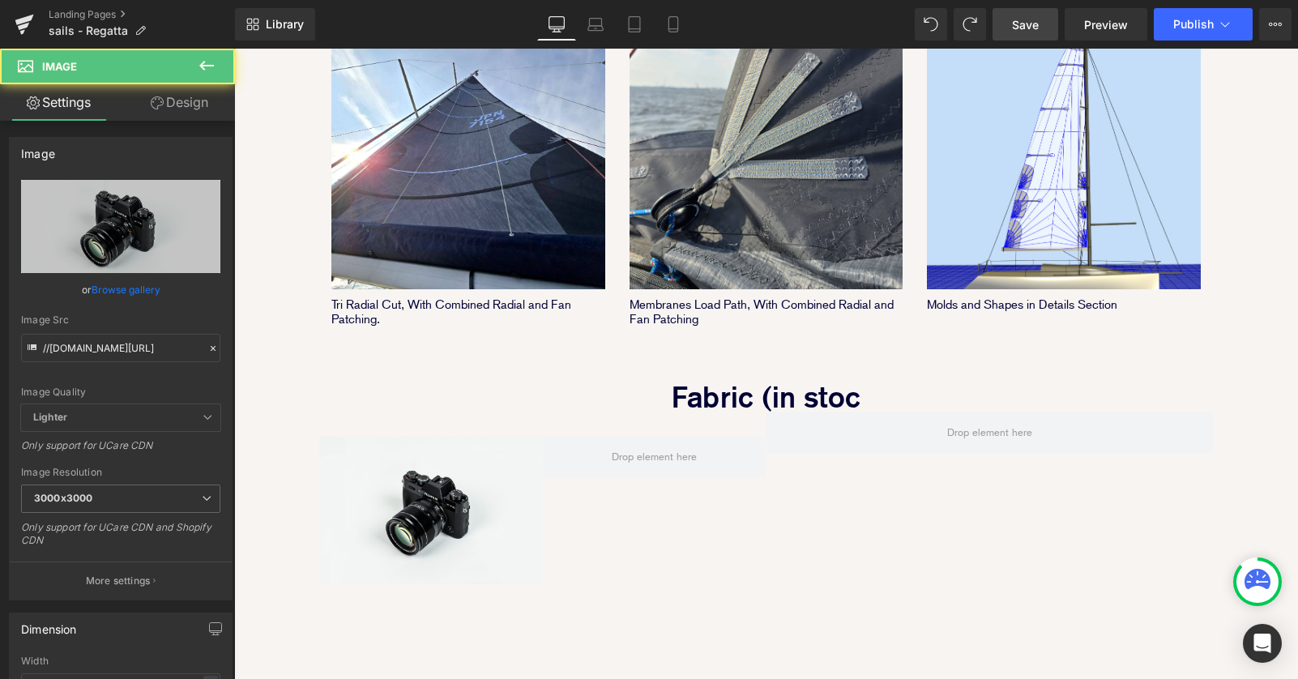
scroll to position [2337, 1064]
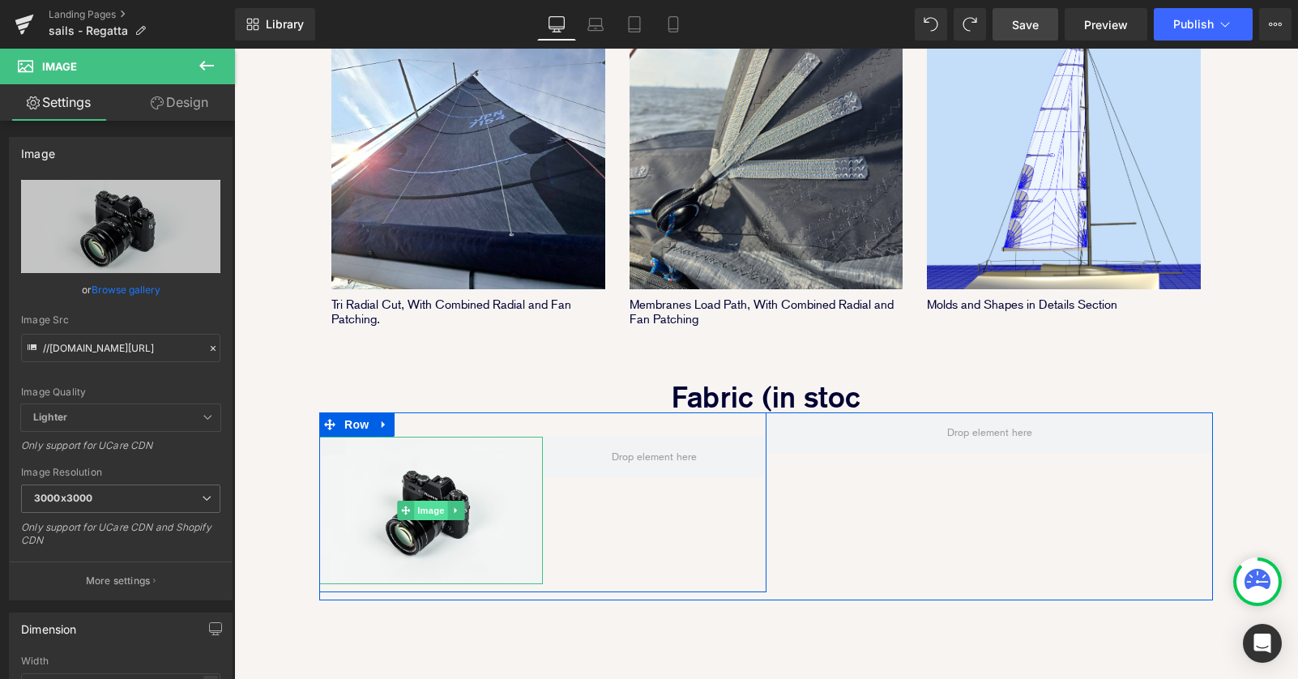
click at [434, 501] on span "Image" at bounding box center [431, 510] width 34 height 19
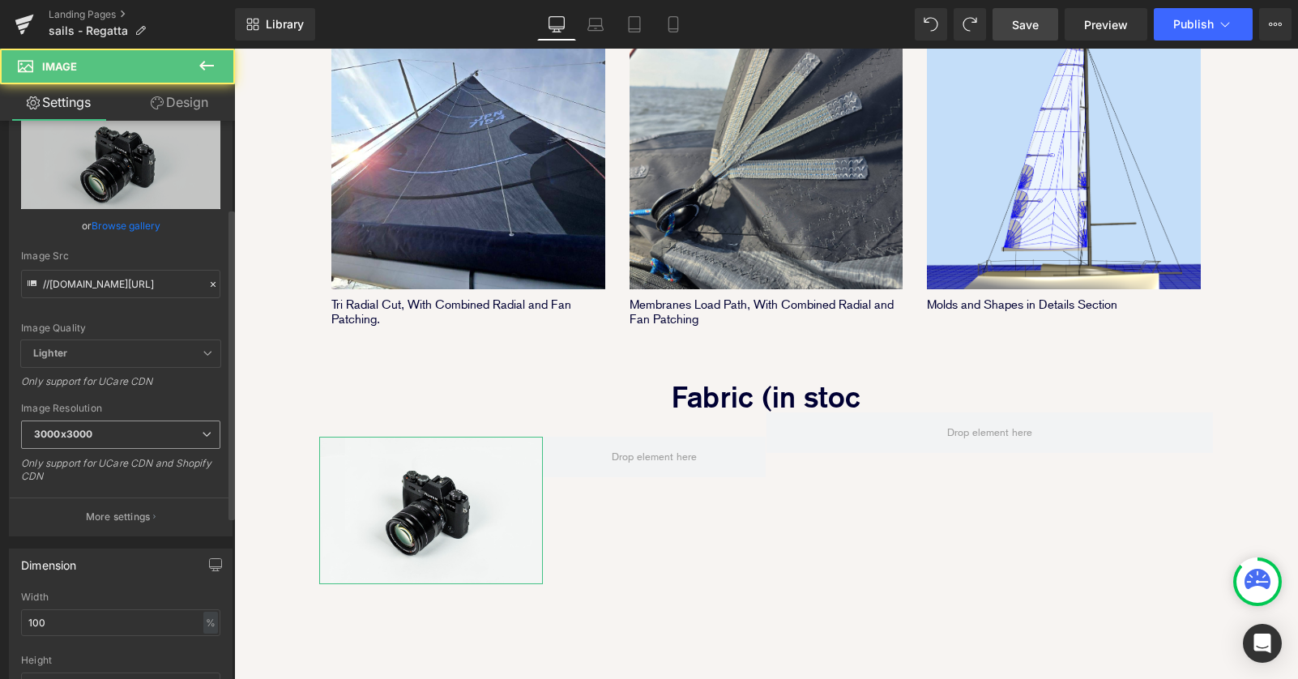
scroll to position [249, 0]
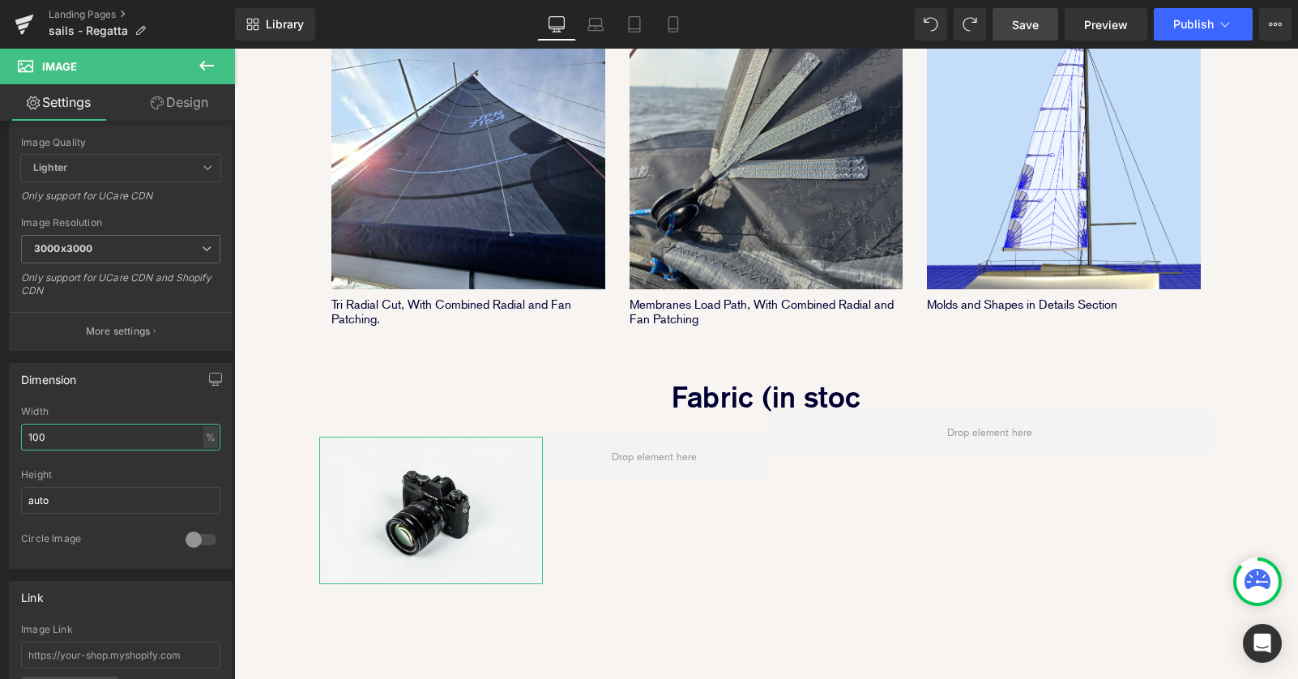
drag, startPoint x: 121, startPoint y: 426, endPoint x: -11, endPoint y: 425, distance: 132.0
click at [0, 425] on html "Image You are previewing how the will restyle your page. You can not edit Eleme…" at bounding box center [649, 339] width 1298 height 679
click at [84, 436] on input "100" at bounding box center [120, 437] width 199 height 27
drag, startPoint x: 84, startPoint y: 436, endPoint x: -11, endPoint y: 436, distance: 95.6
click at [0, 436] on html "Image You are previewing how the will restyle your page. You can not edit Eleme…" at bounding box center [649, 339] width 1298 height 679
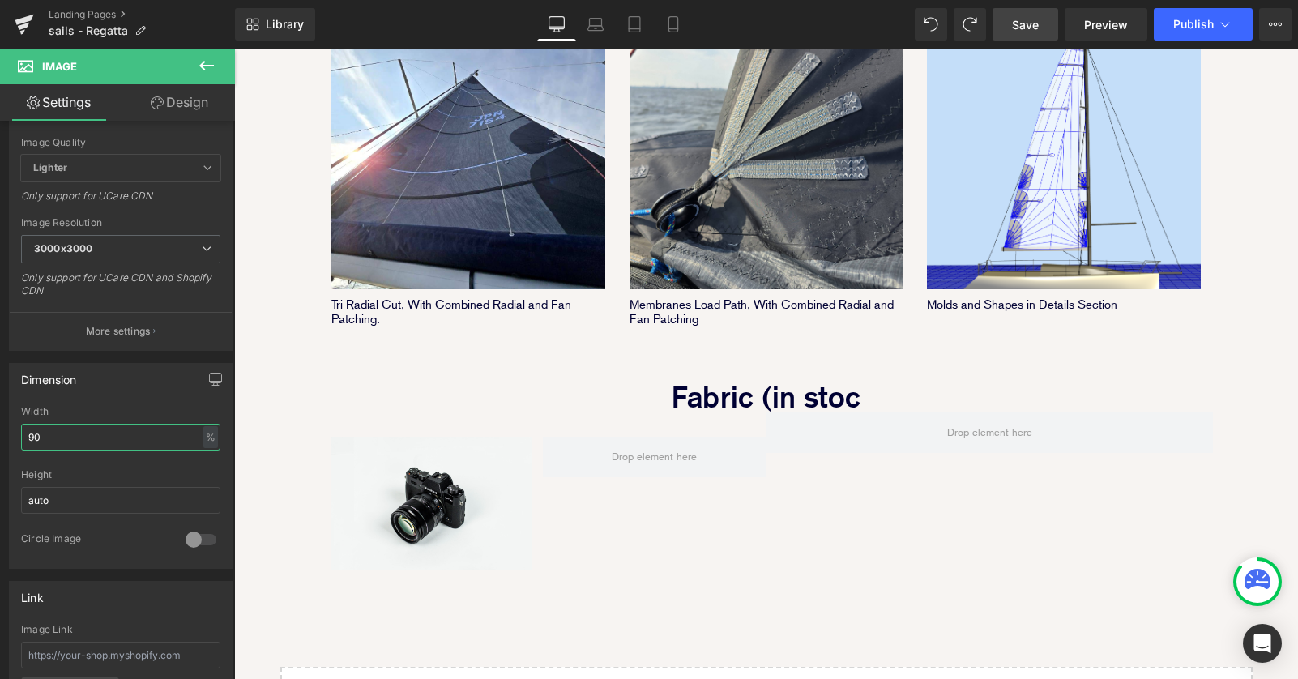
scroll to position [2322, 1064]
drag, startPoint x: 64, startPoint y: 442, endPoint x: 25, endPoint y: 441, distance: 38.9
click at [25, 441] on input "90" at bounding box center [120, 437] width 199 height 27
type input "100"
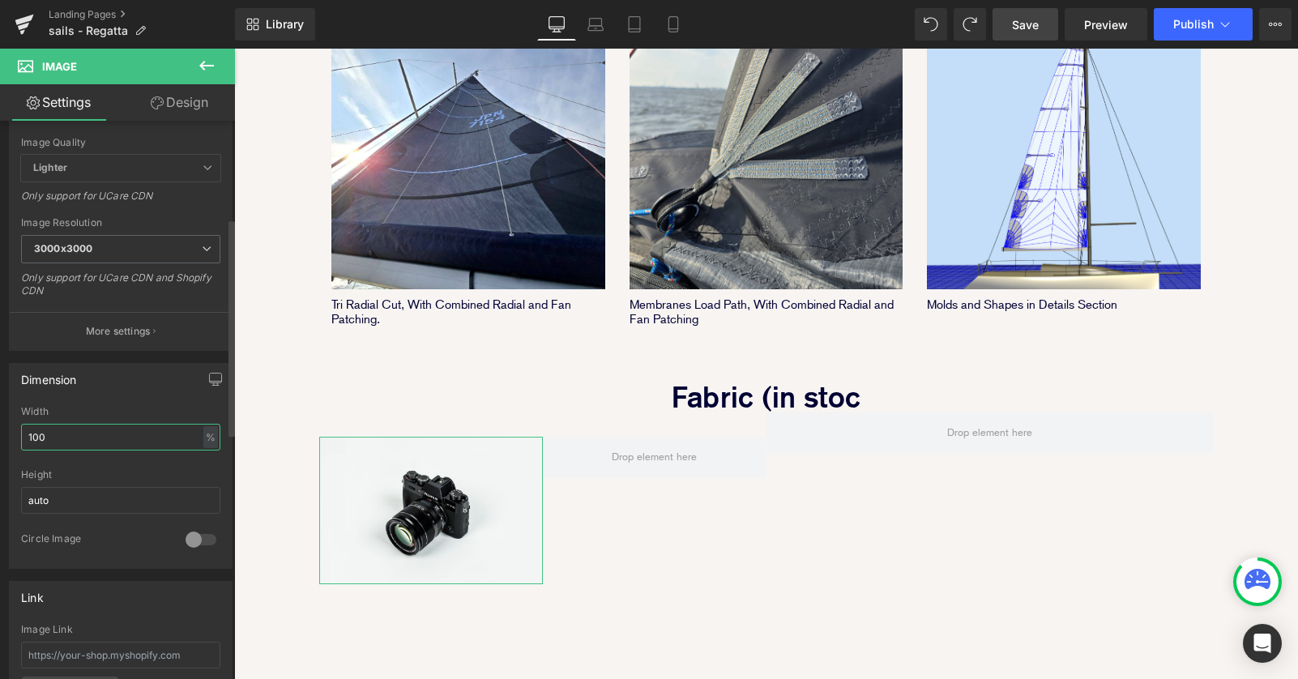
scroll to position [8, 8]
click at [202, 103] on link "Design" at bounding box center [179, 102] width 117 height 36
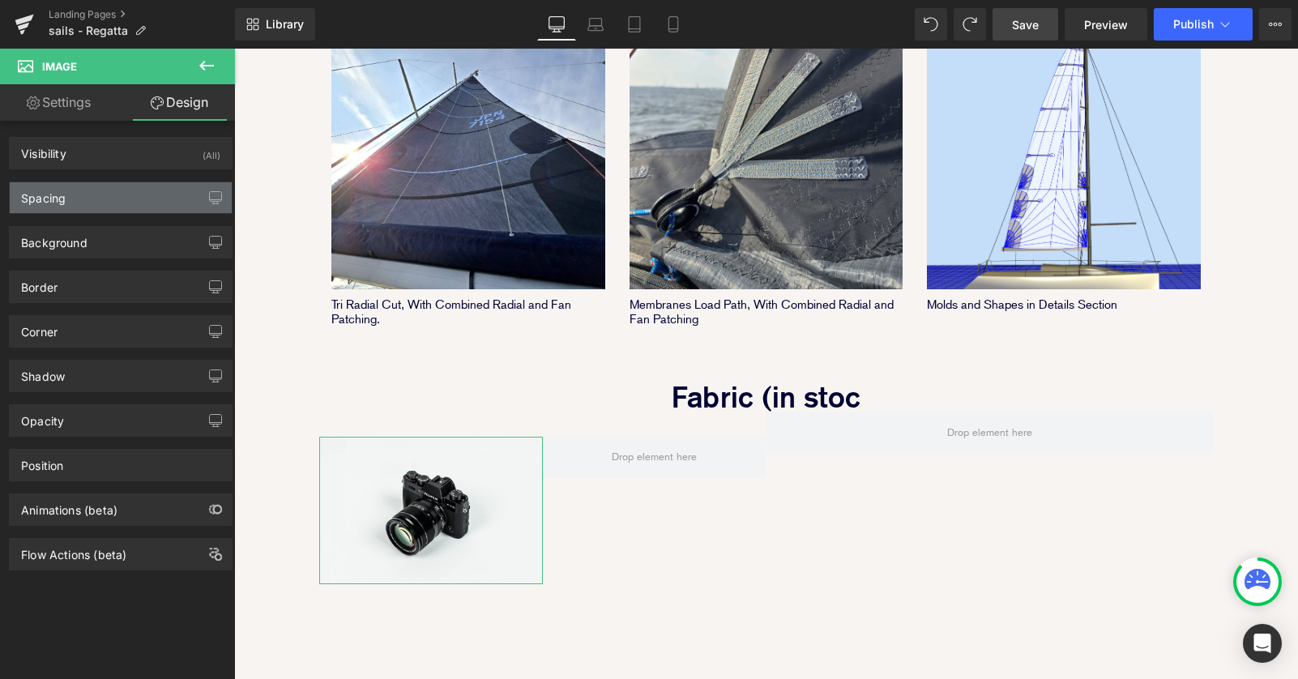
click at [110, 202] on div "Spacing" at bounding box center [121, 197] width 222 height 31
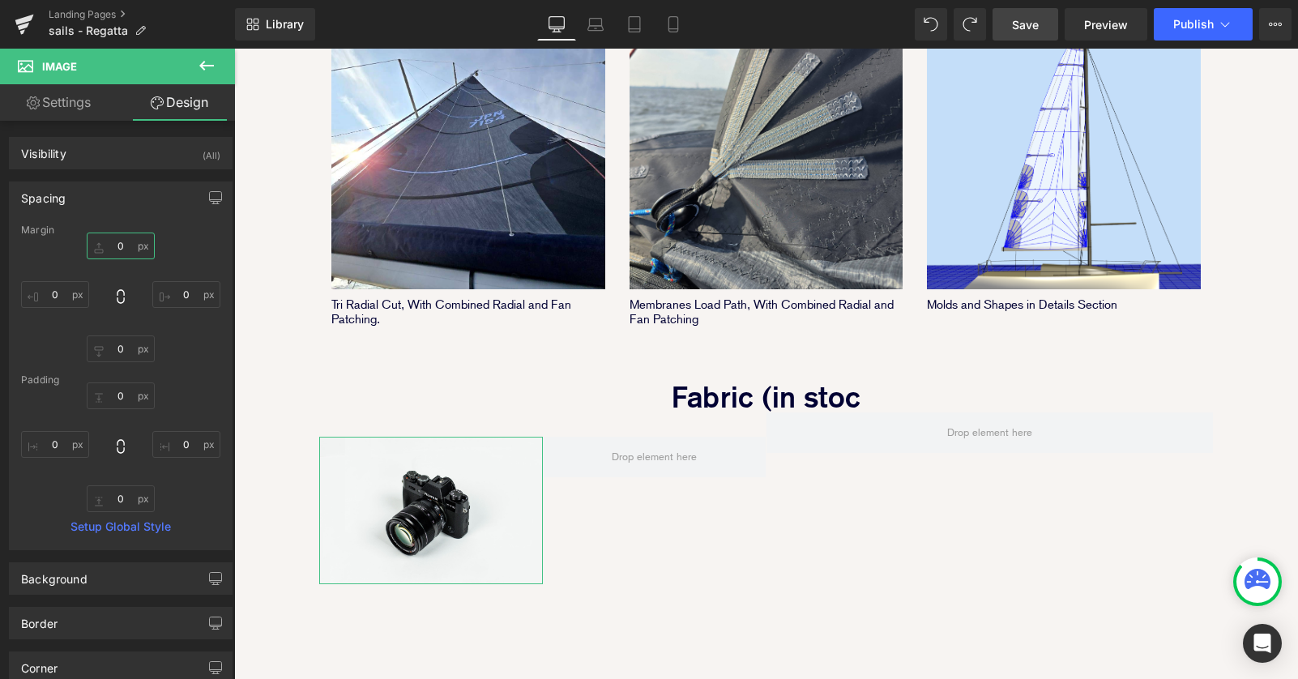
click at [111, 245] on input "0" at bounding box center [121, 245] width 68 height 27
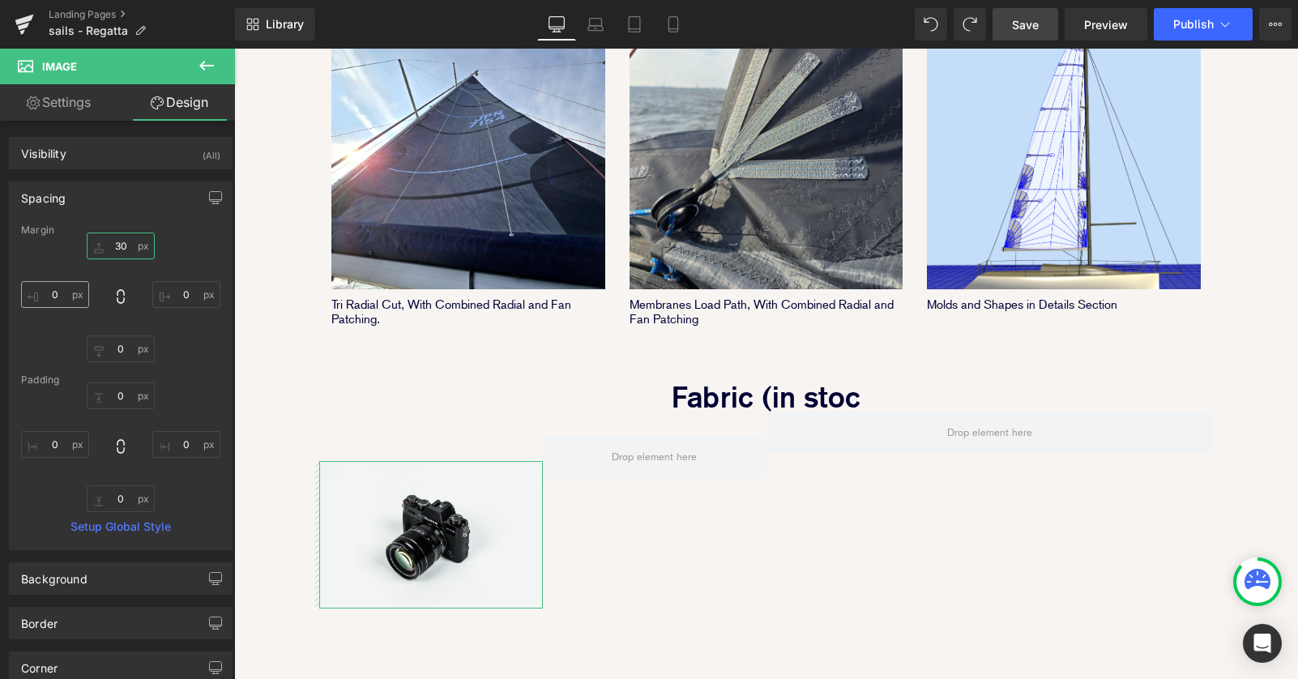
type input "30"
click at [47, 292] on input "0" at bounding box center [55, 294] width 68 height 27
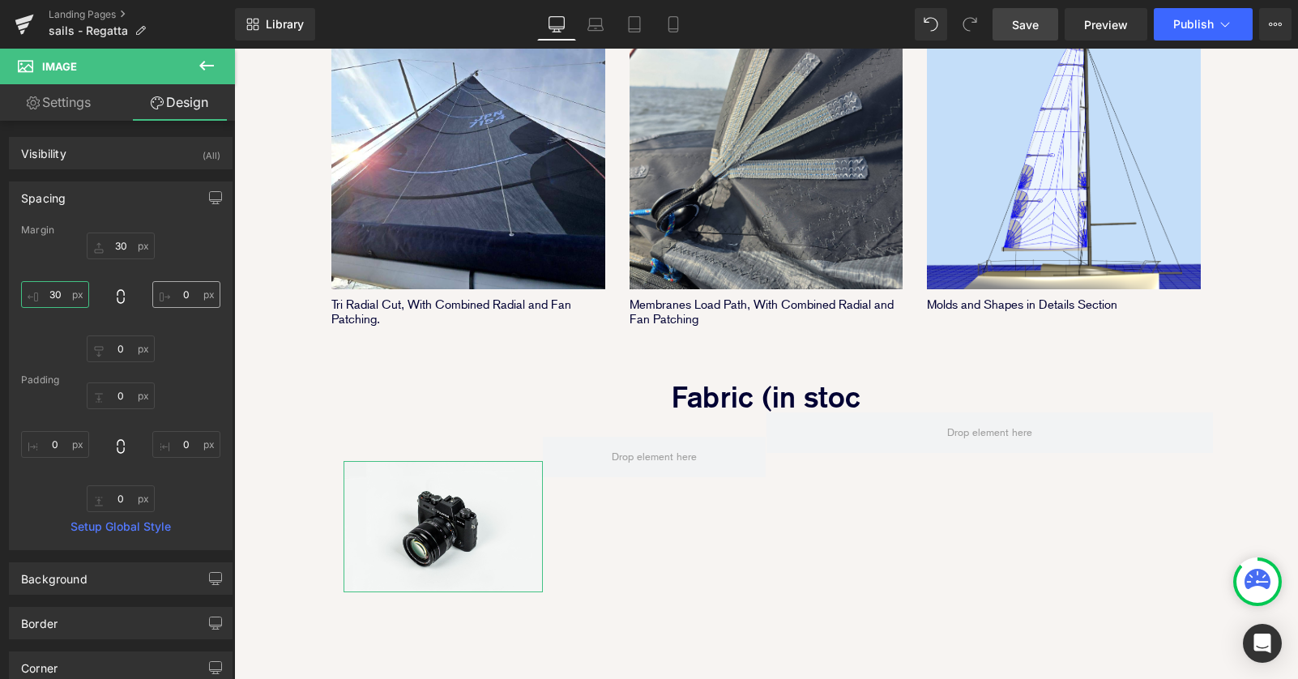
type input "30"
click at [179, 293] on input "0" at bounding box center [186, 294] width 68 height 27
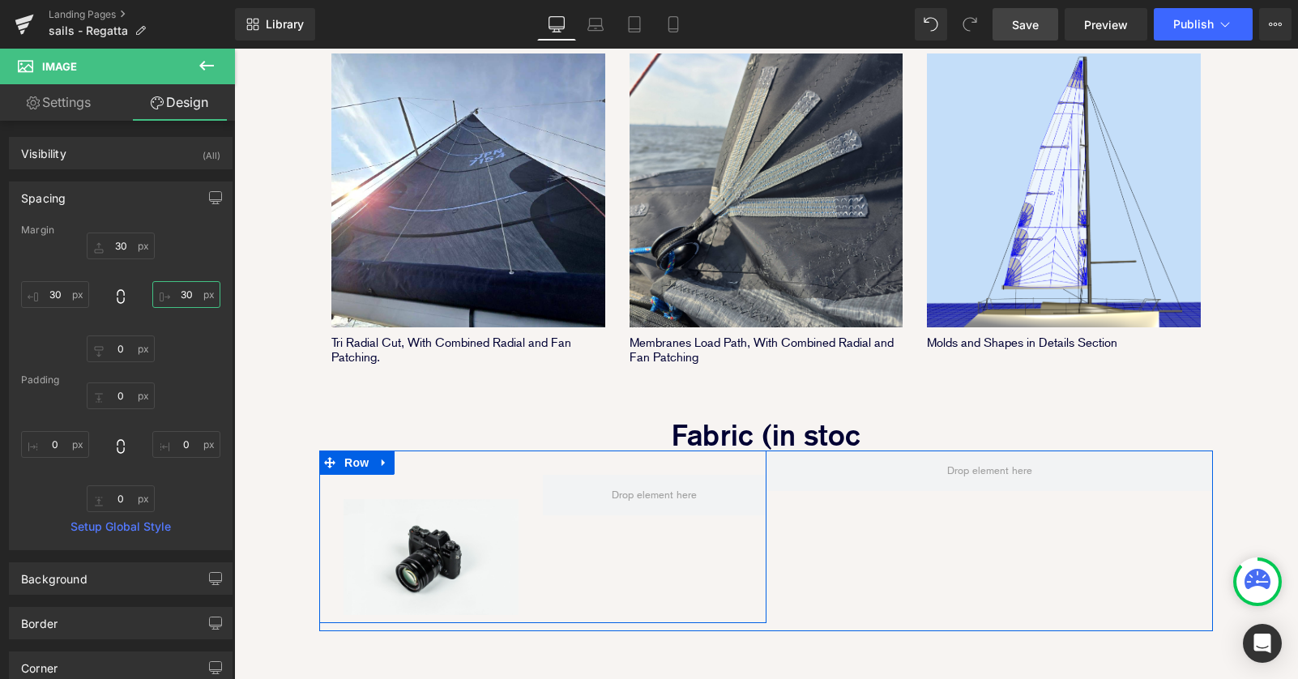
scroll to position [1108, 0]
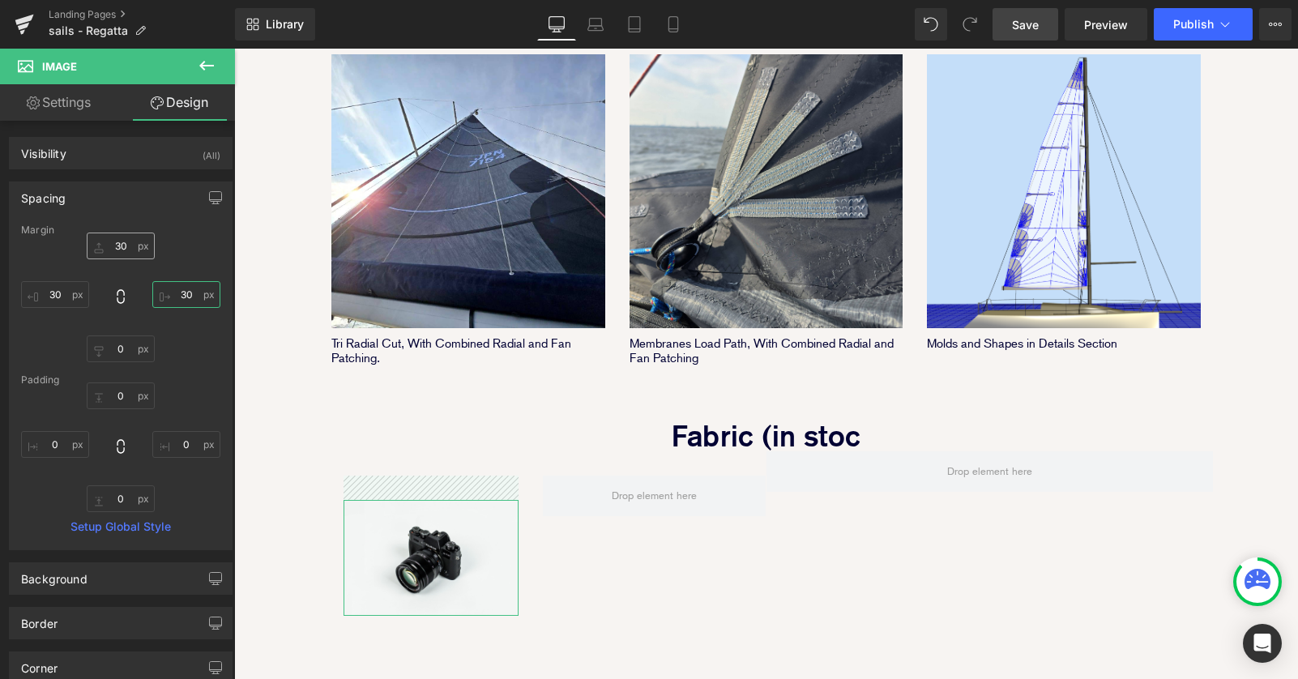
type input "30"
click at [113, 244] on input "30" at bounding box center [121, 245] width 68 height 27
type input "20"
click at [54, 289] on input "30" at bounding box center [55, 294] width 68 height 27
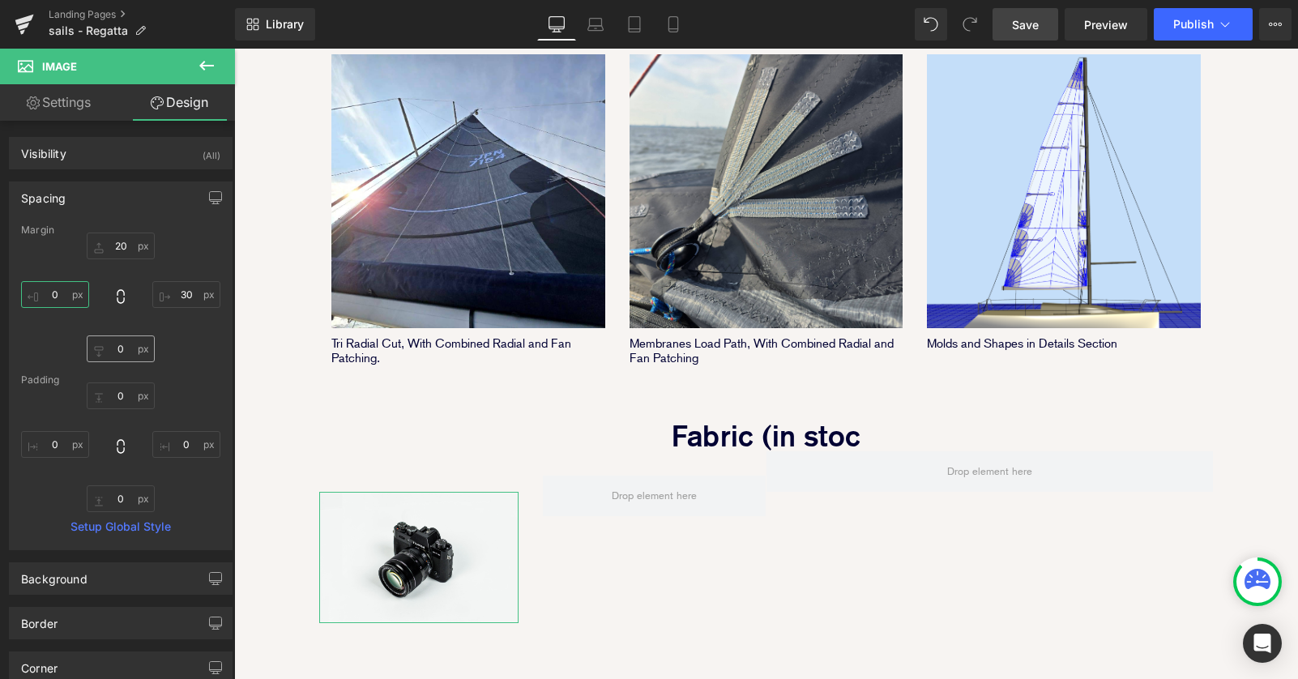
scroll to position [2337, 1064]
click at [182, 301] on input "30" at bounding box center [186, 294] width 68 height 27
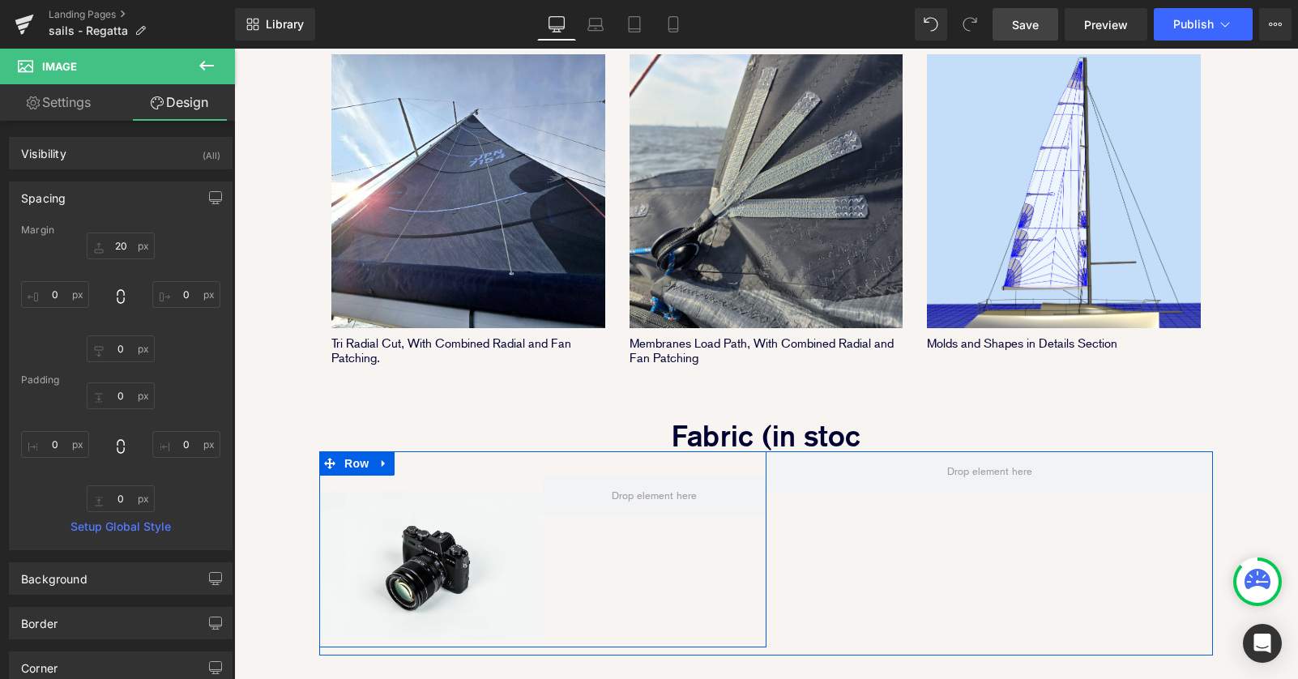
click at [575, 524] on div "Image Row" at bounding box center [542, 549] width 446 height 197
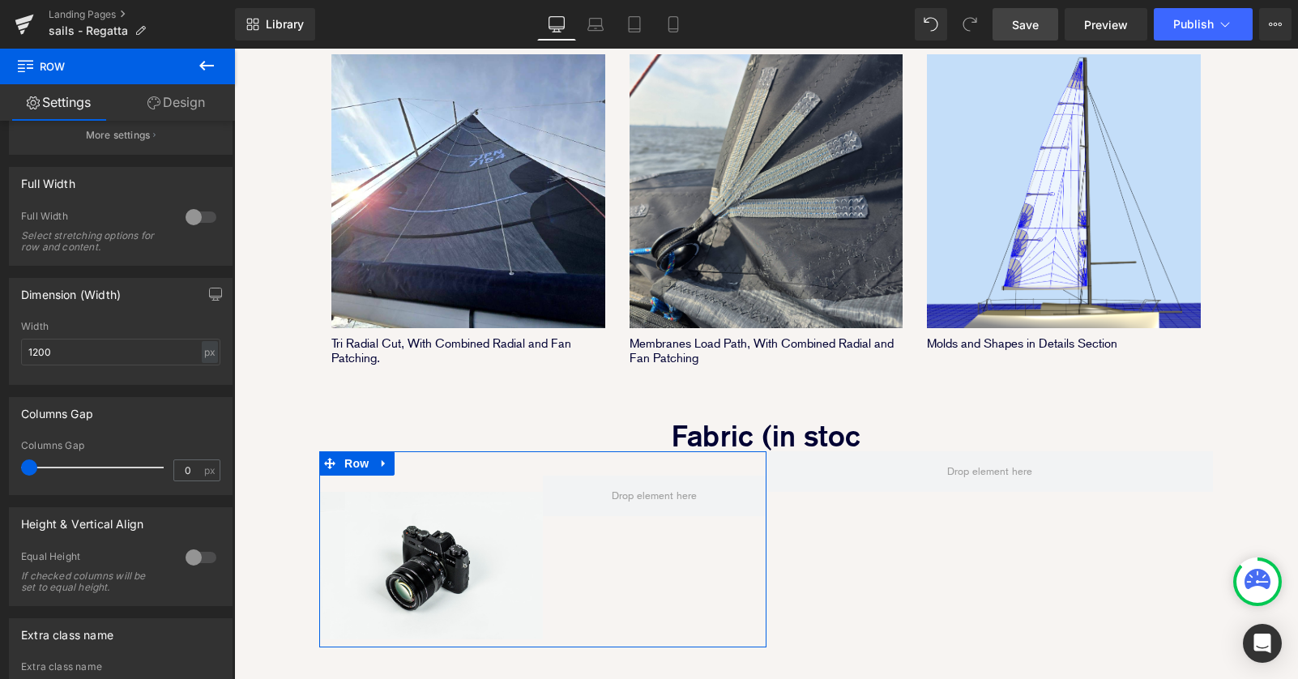
scroll to position [460, 0]
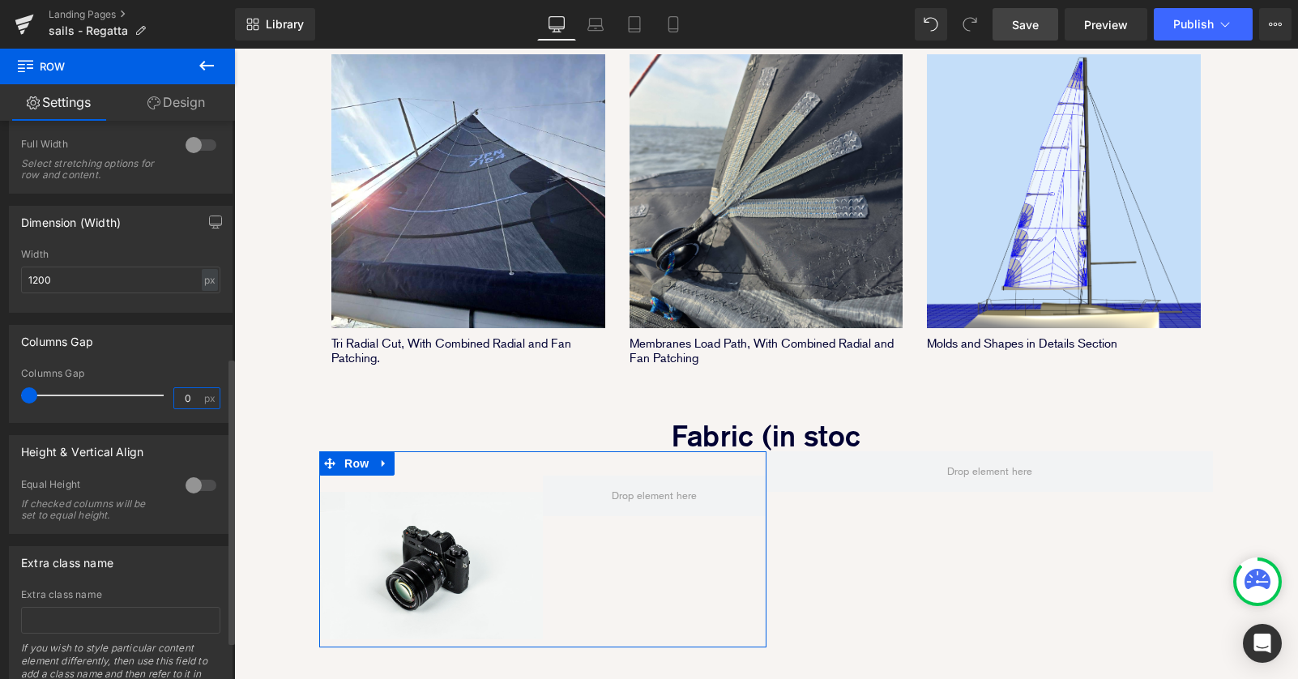
drag, startPoint x: 186, startPoint y: 400, endPoint x: 109, endPoint y: 400, distance: 77.8
click at [159, 400] on div "Columns Gap 0 px" at bounding box center [120, 395] width 199 height 54
type input "15"
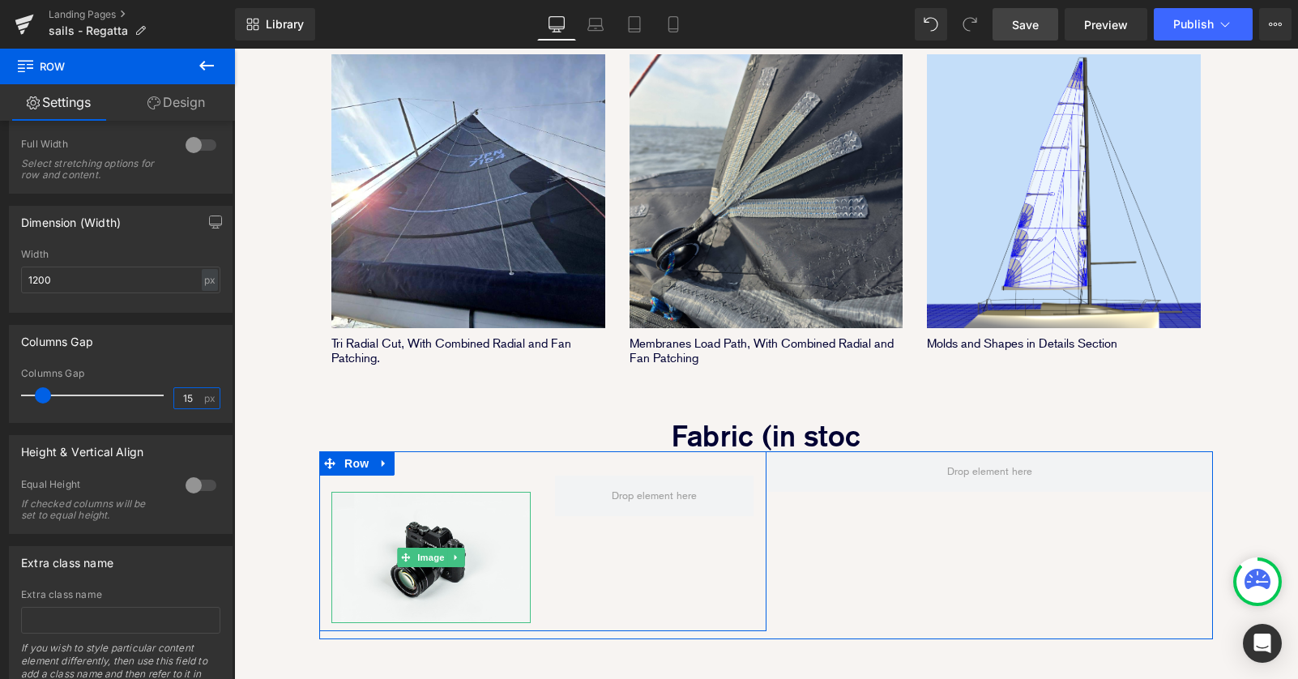
scroll to position [7, 8]
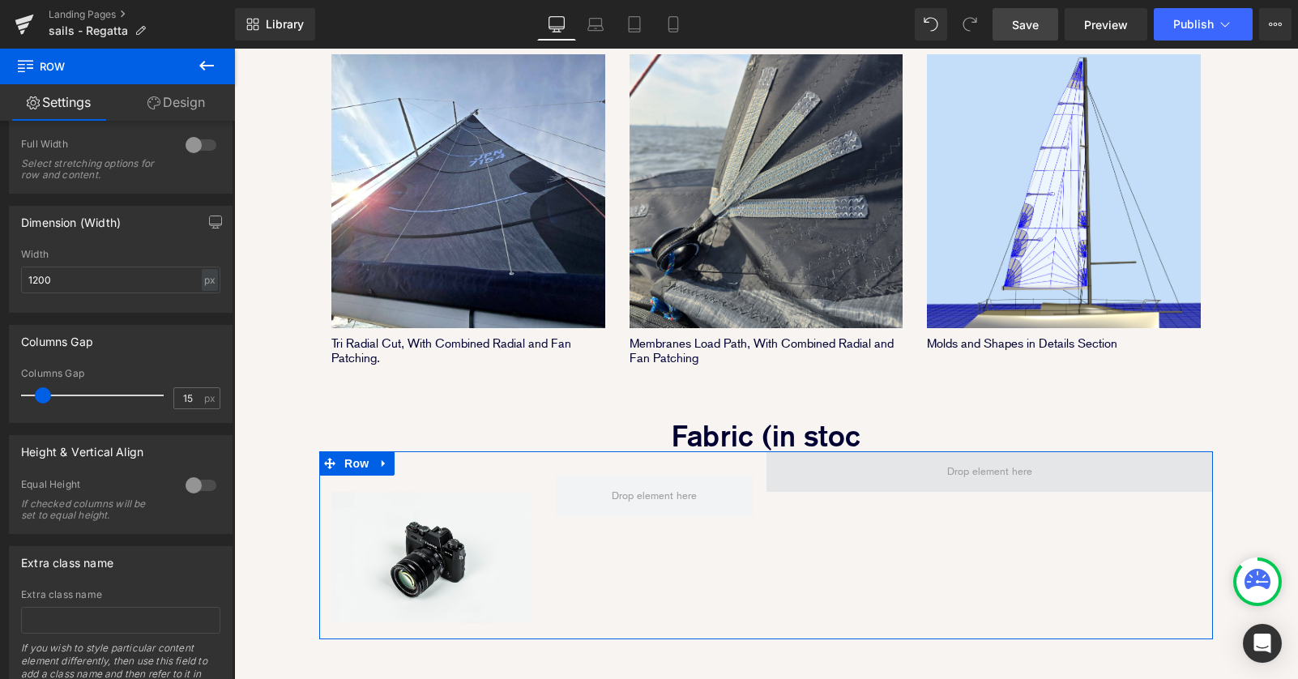
click at [962, 458] on span at bounding box center [989, 472] width 96 height 28
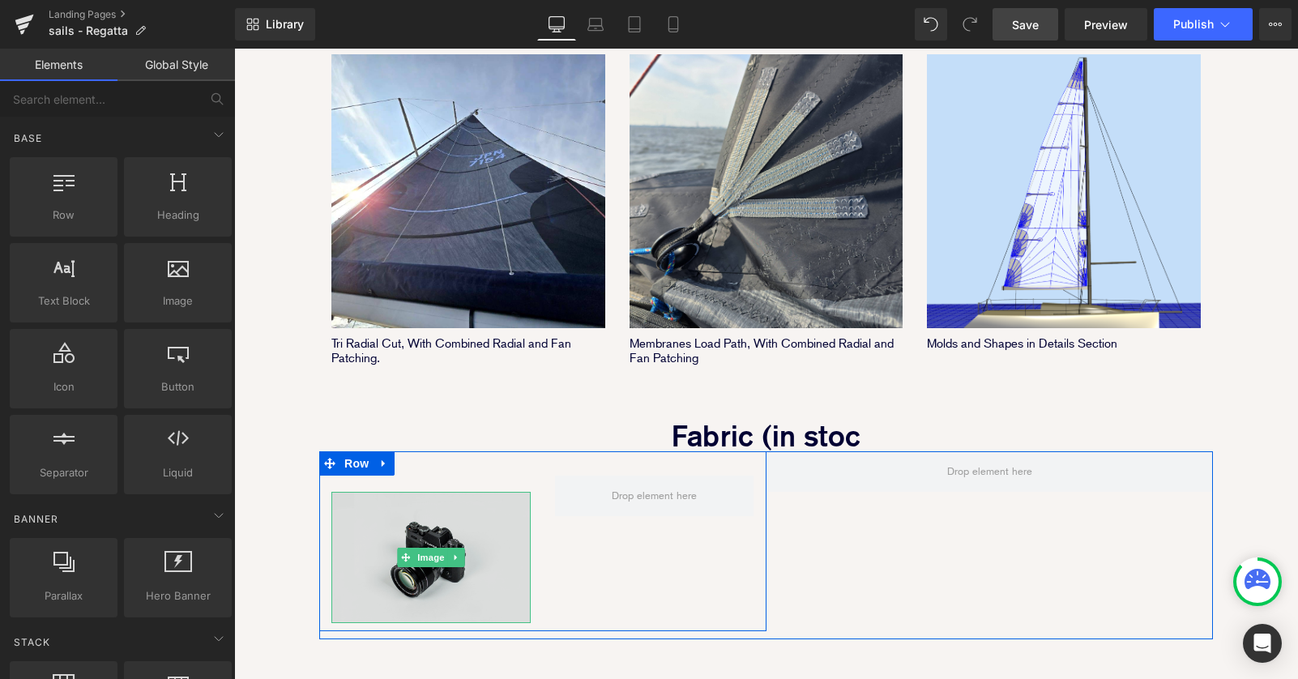
click at [452, 492] on img at bounding box center [430, 558] width 199 height 132
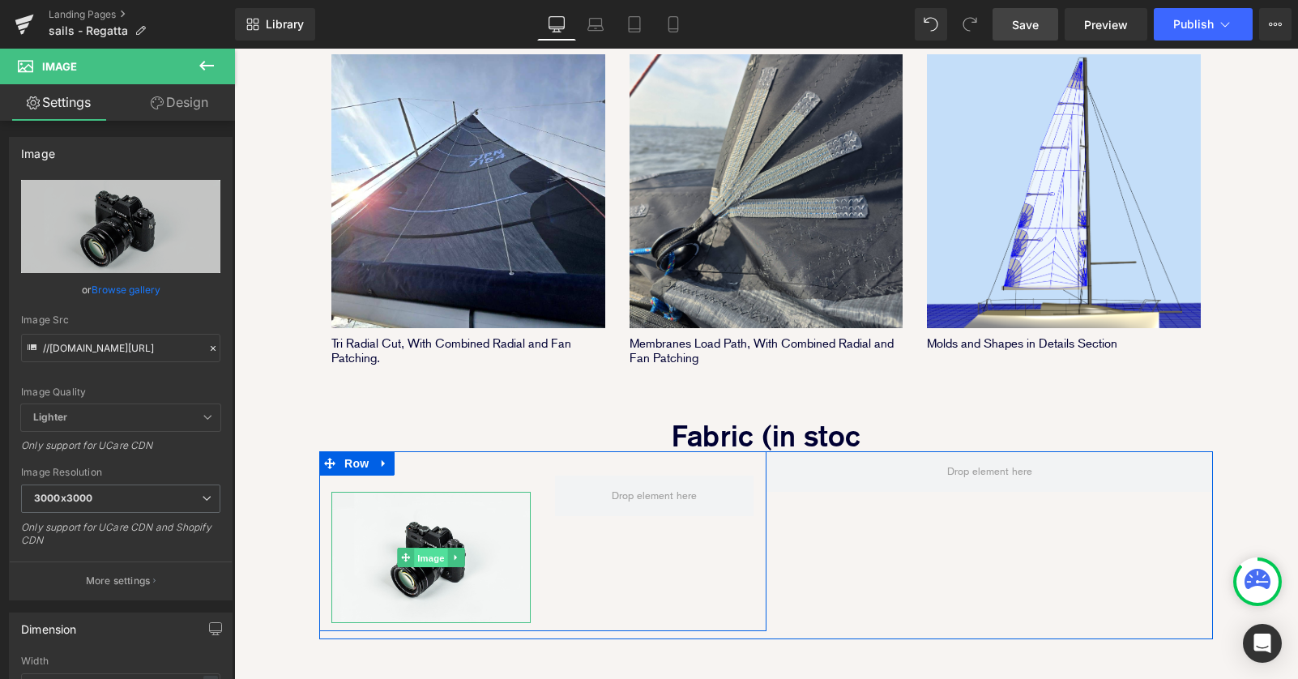
click at [425, 548] on span "Image" at bounding box center [431, 557] width 34 height 19
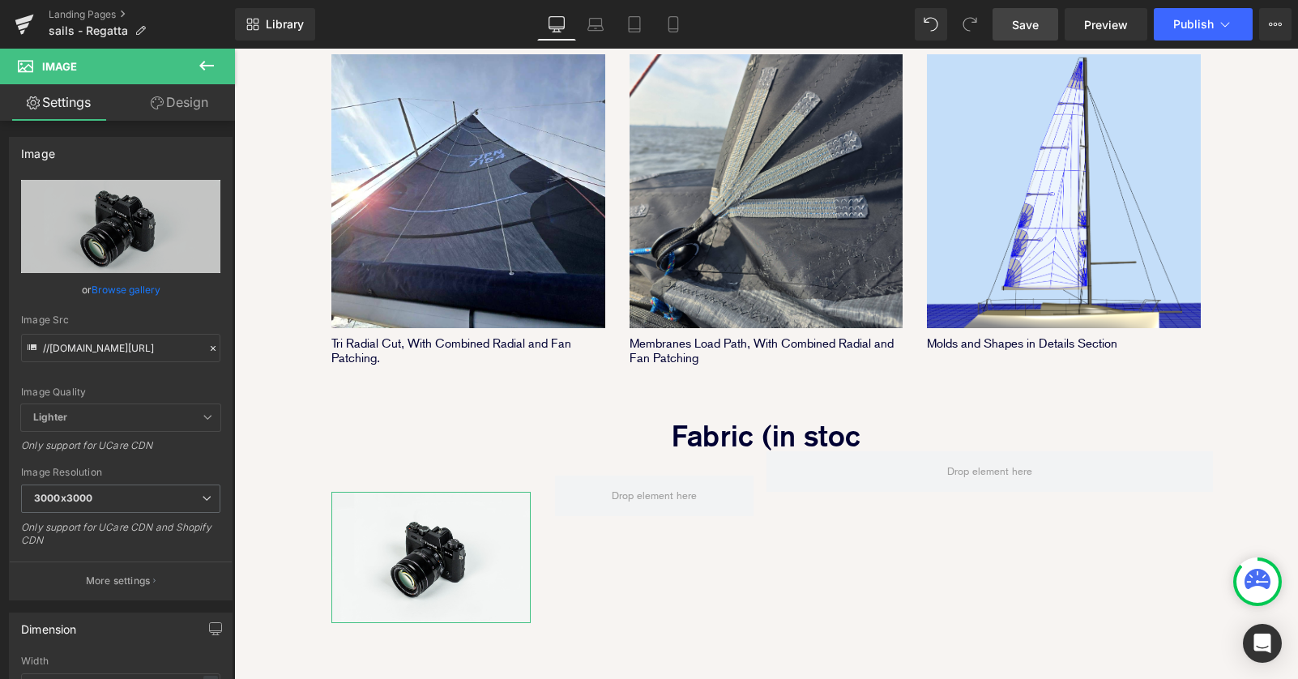
click at [189, 114] on link "Design" at bounding box center [179, 102] width 117 height 36
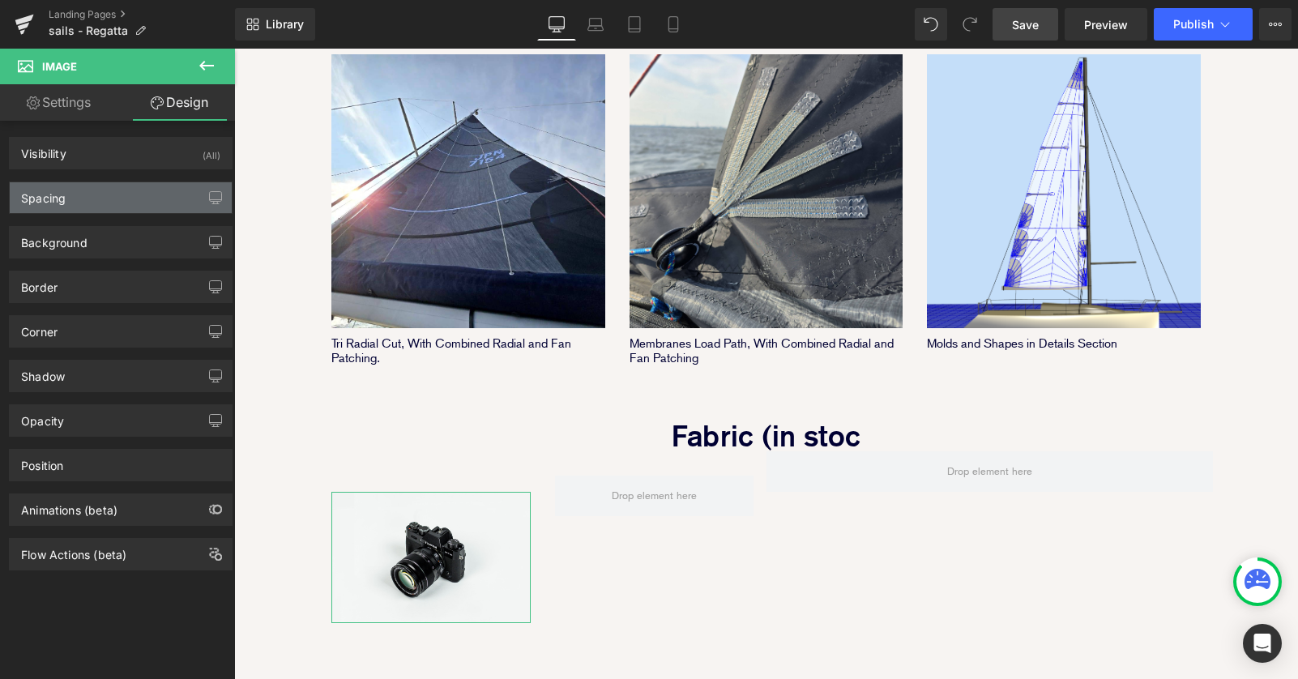
type input "20"
type input "0"
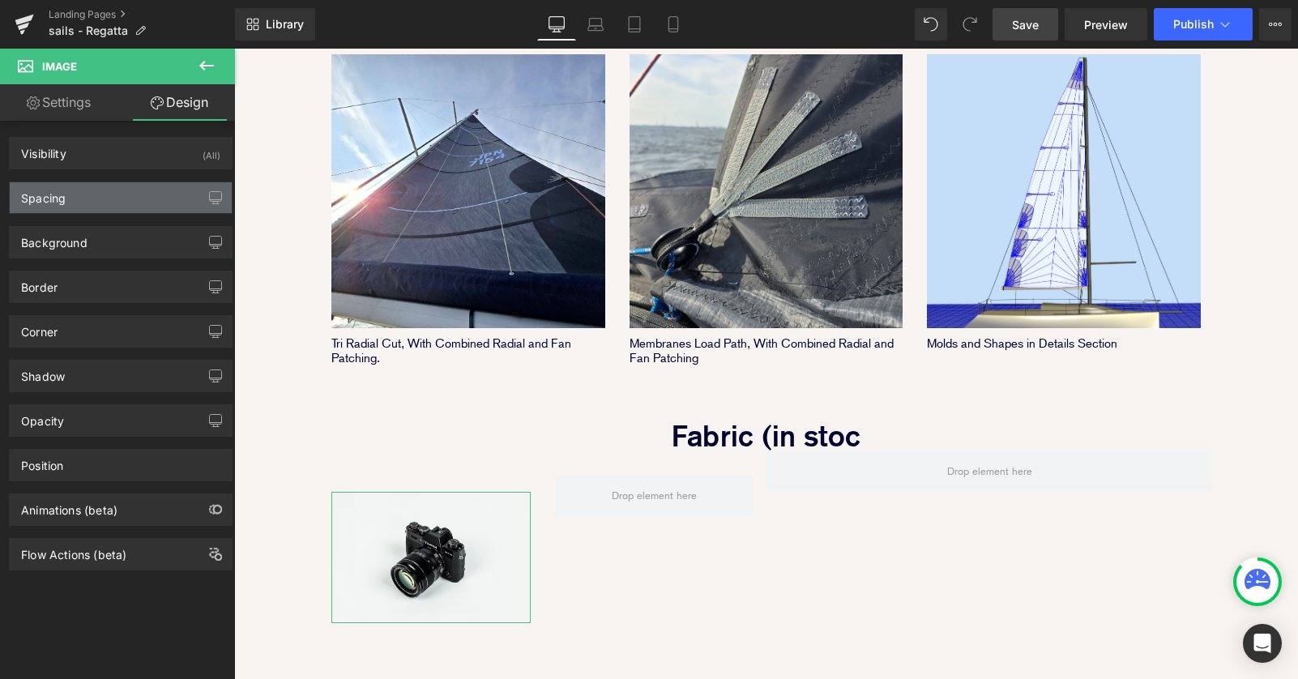
type input "0"
click at [74, 206] on div "Spacing" at bounding box center [121, 197] width 222 height 31
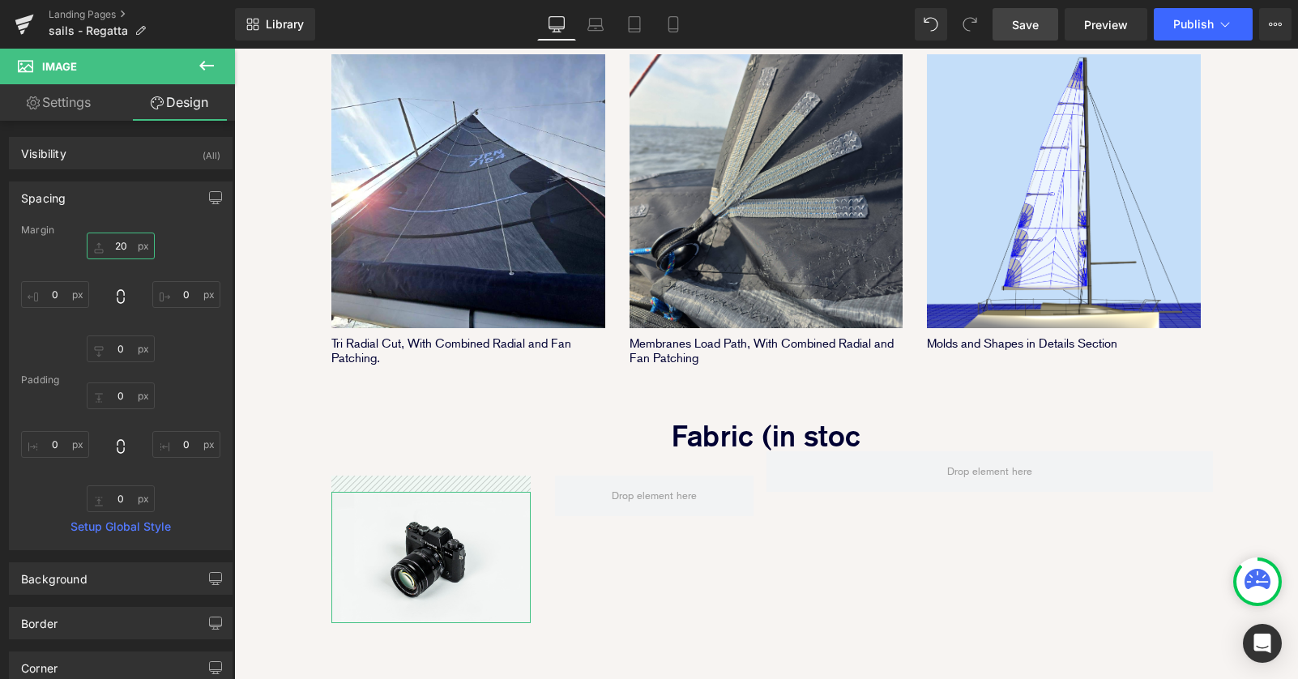
click at [115, 243] on input "20" at bounding box center [121, 245] width 68 height 27
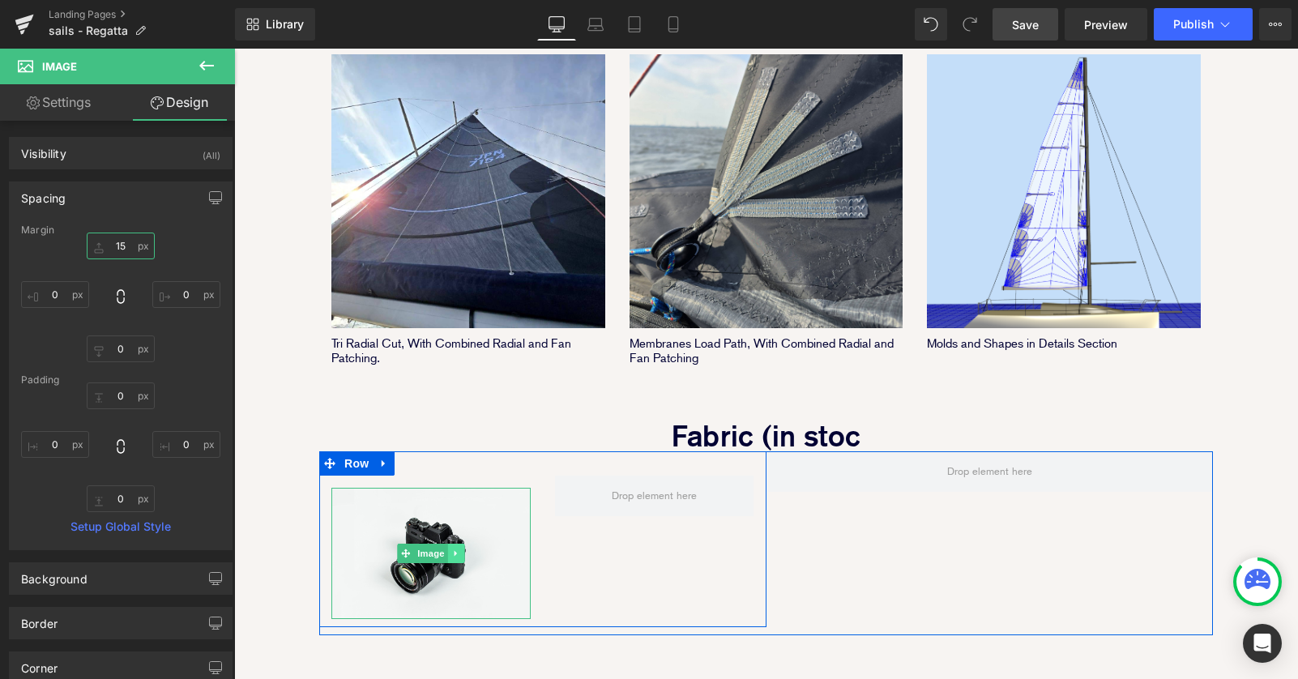
type input "15"
click at [463, 544] on link at bounding box center [456, 553] width 17 height 19
click at [398, 544] on link "Image" at bounding box center [397, 553] width 50 height 19
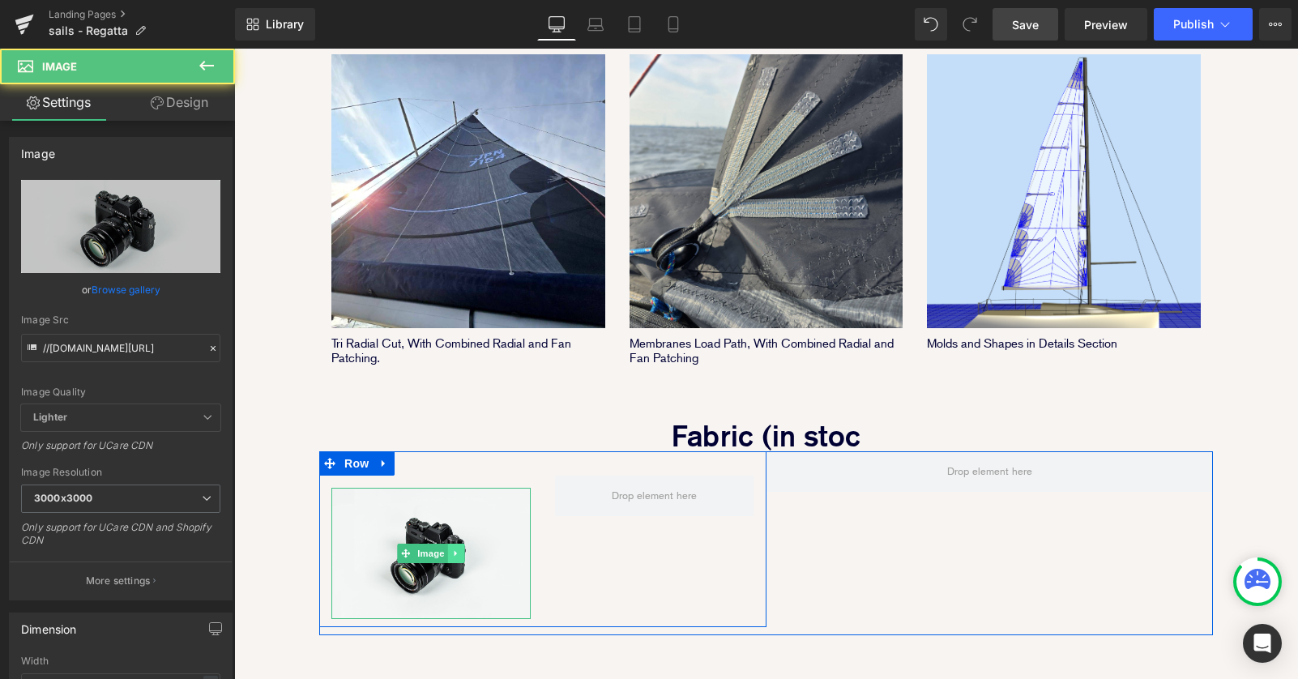
click at [454, 544] on link at bounding box center [456, 553] width 17 height 19
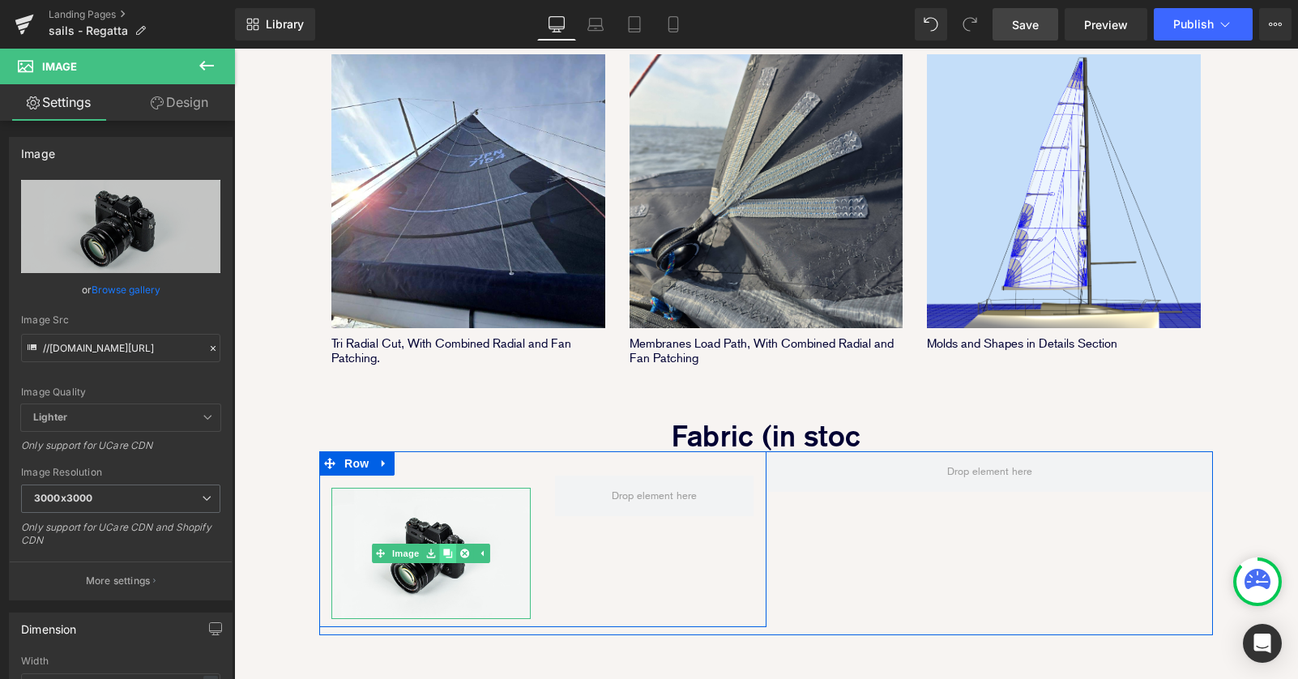
click at [451, 548] on icon at bounding box center [447, 552] width 9 height 9
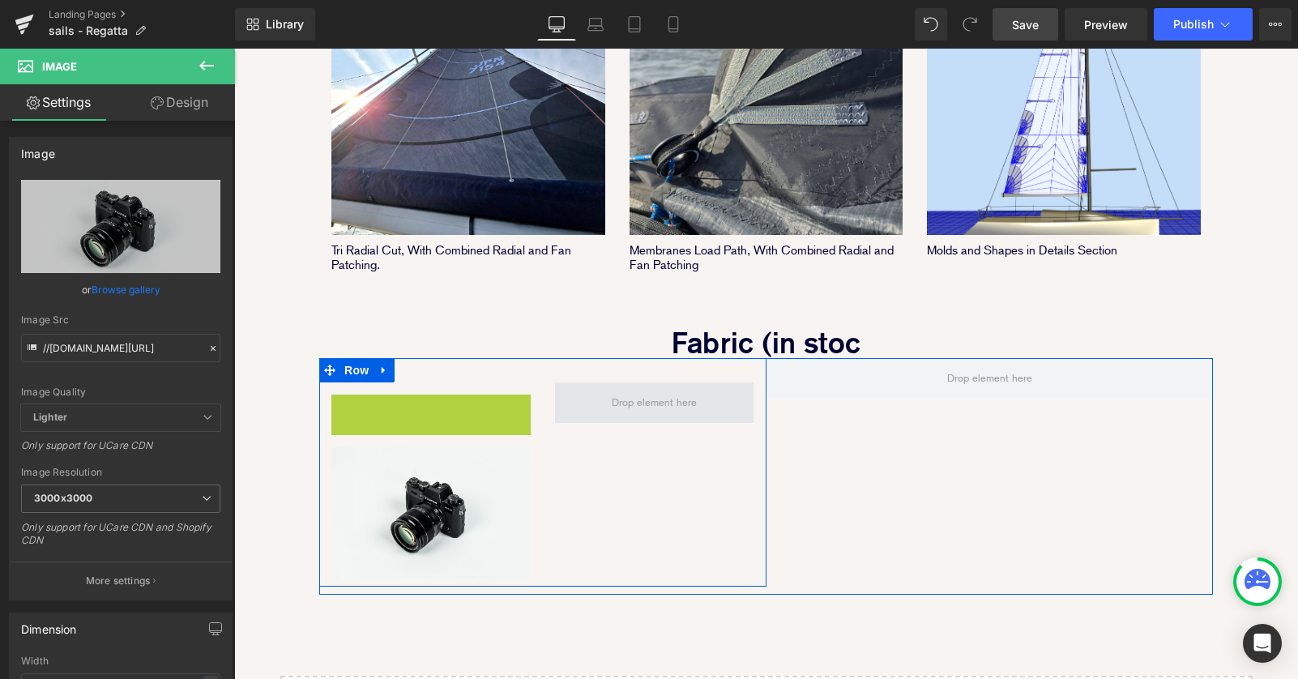
scroll to position [7, 8]
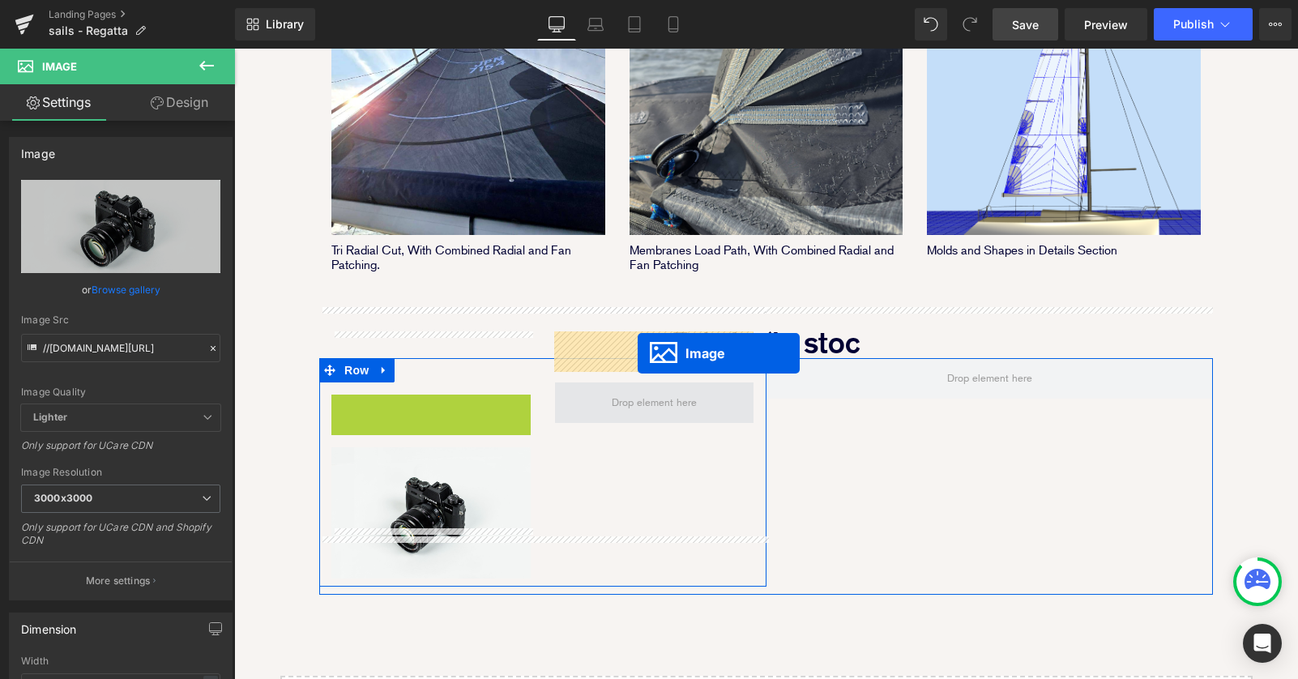
drag, startPoint x: 402, startPoint y: 412, endPoint x: 638, endPoint y: 352, distance: 243.2
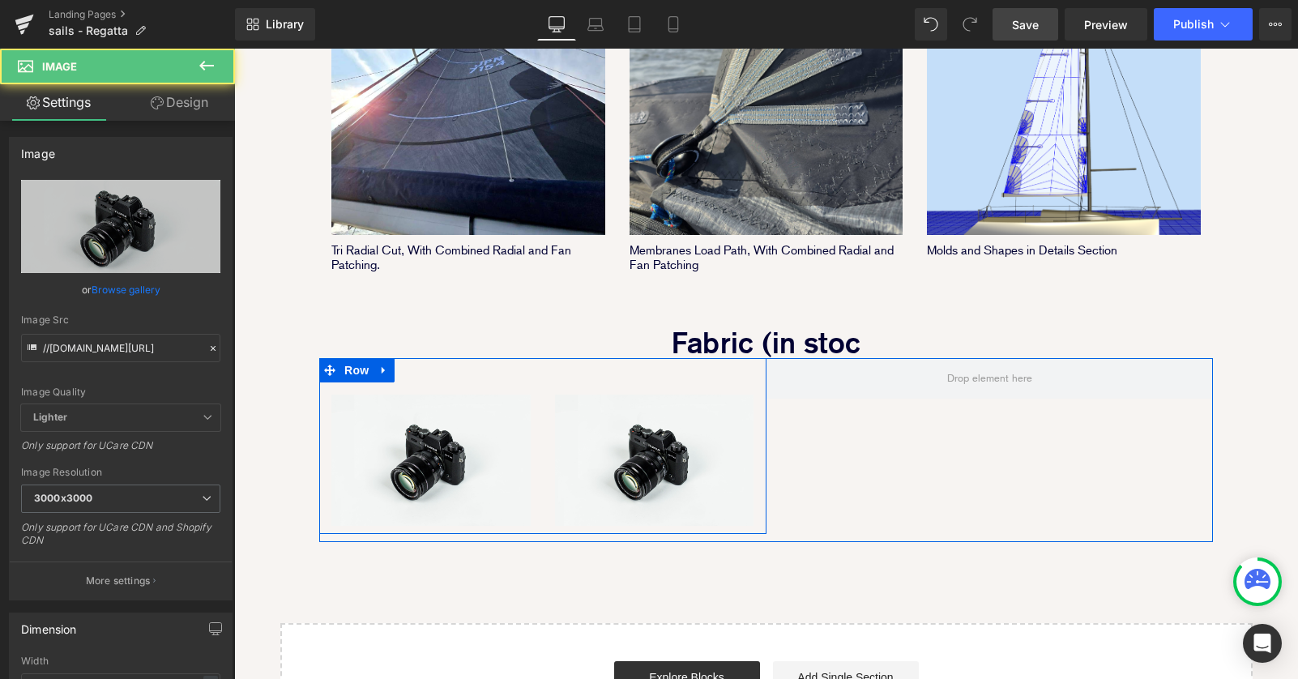
scroll to position [2333, 1064]
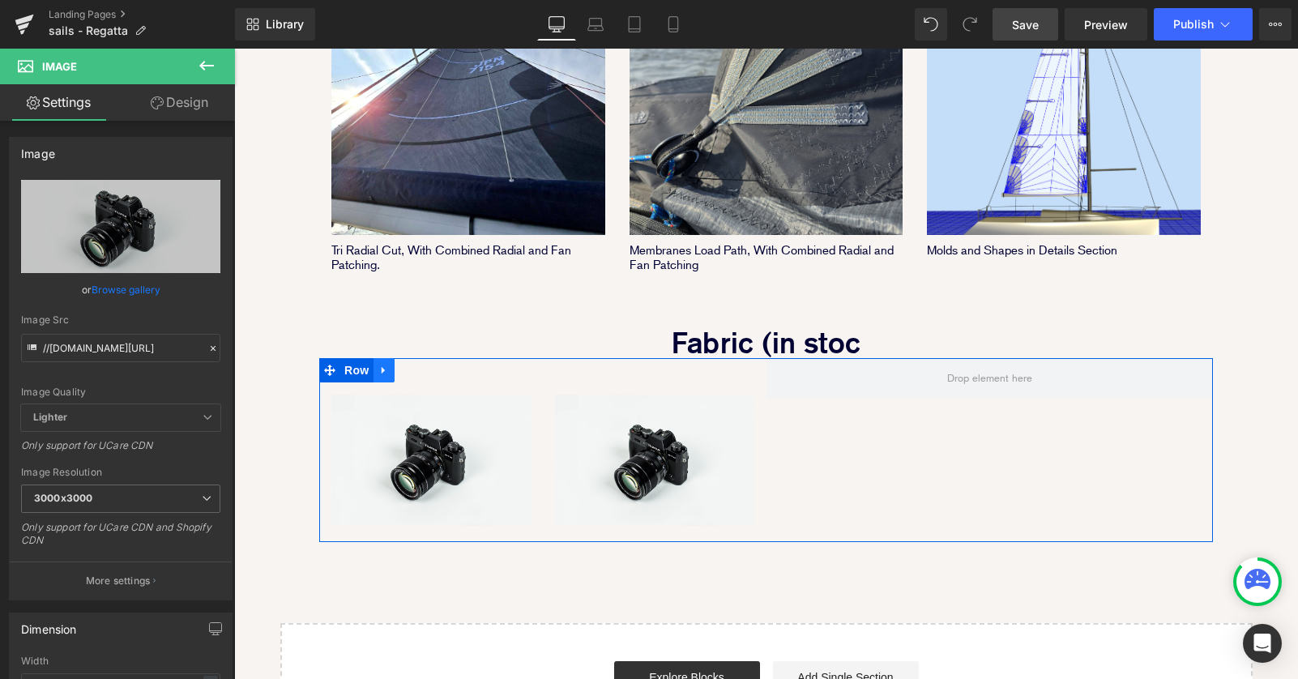
click at [381, 366] on icon at bounding box center [382, 369] width 3 height 7
click at [527, 394] on div "Image" at bounding box center [430, 460] width 199 height 132
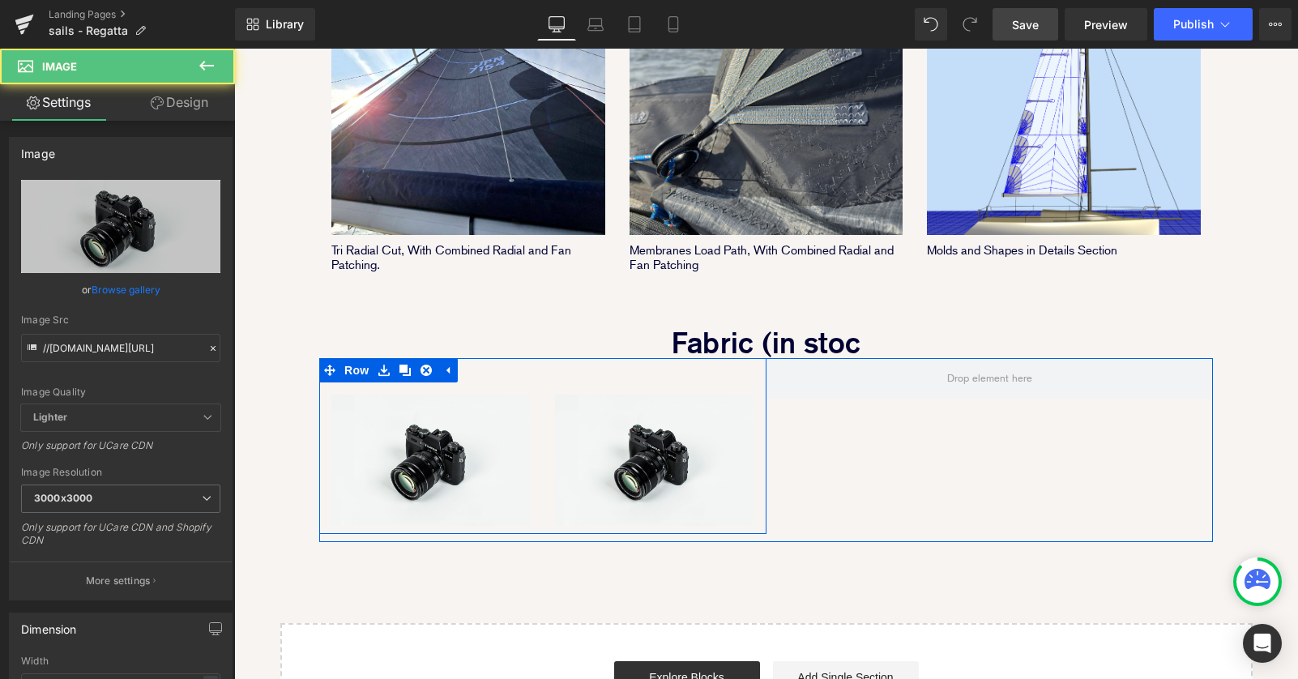
click at [540, 384] on div "Image" at bounding box center [431, 454] width 224 height 144
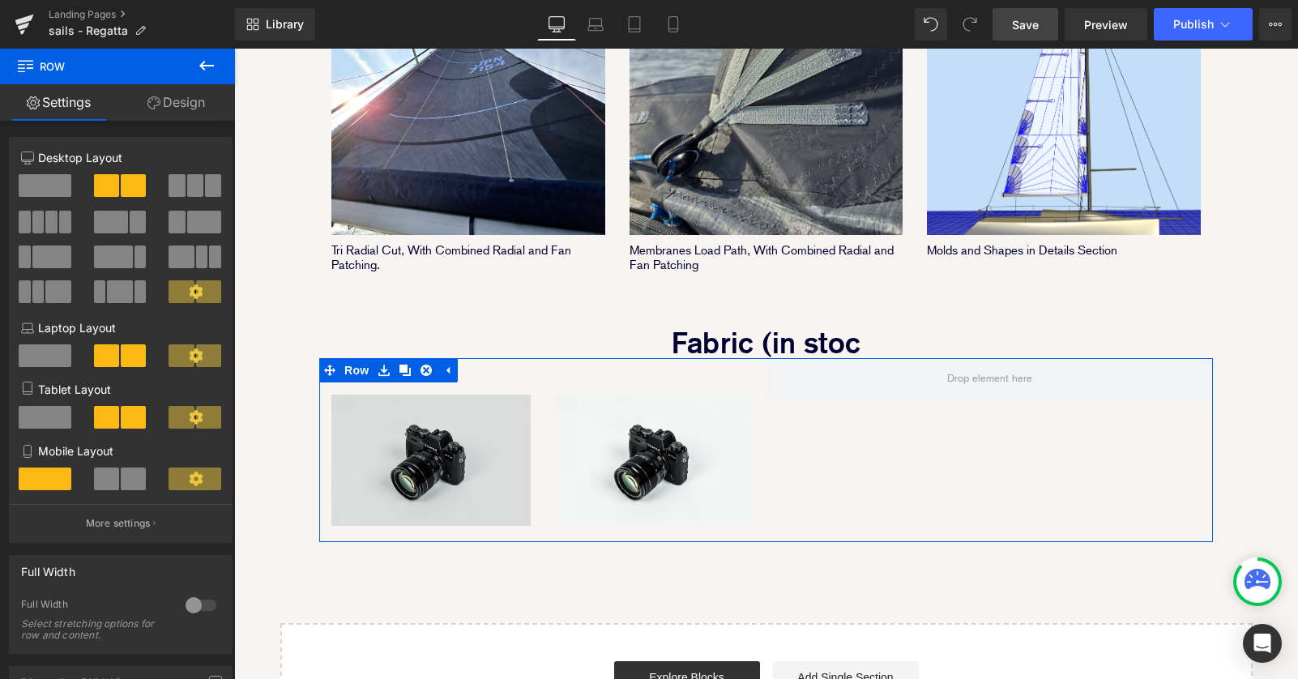
click at [234, 49] on div at bounding box center [234, 49] width 0 height 0
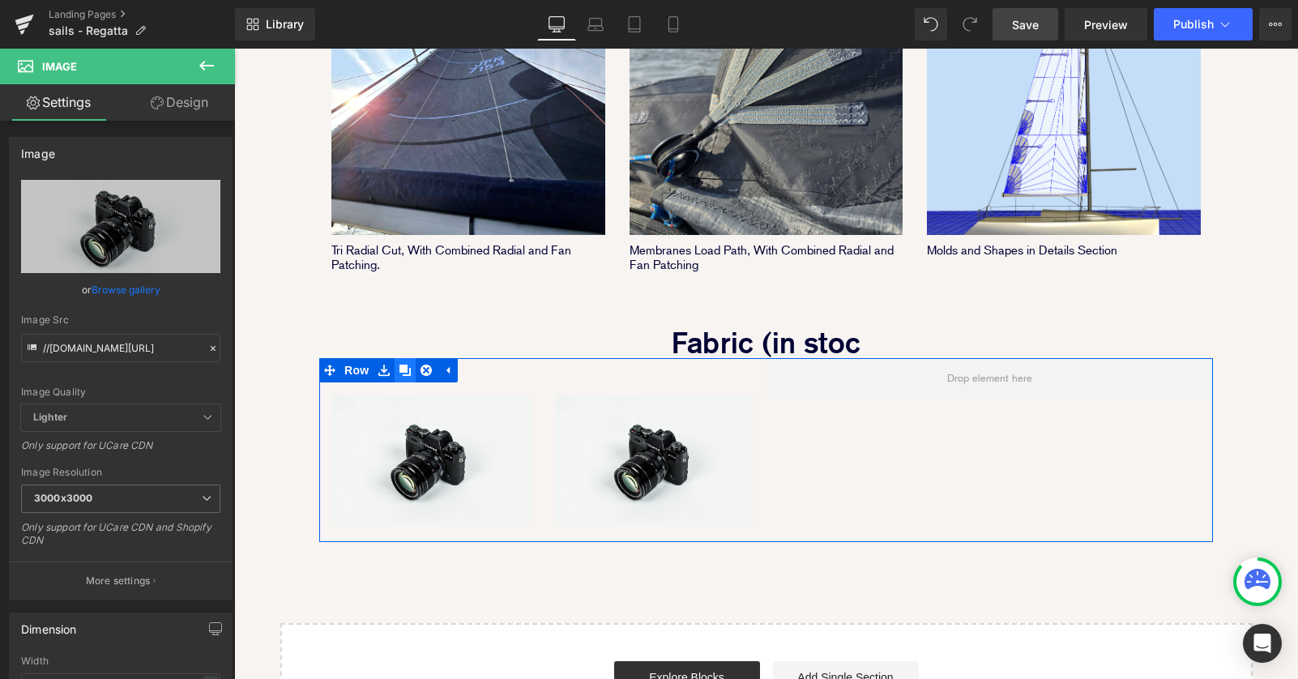
click at [404, 364] on icon at bounding box center [404, 370] width 11 height 12
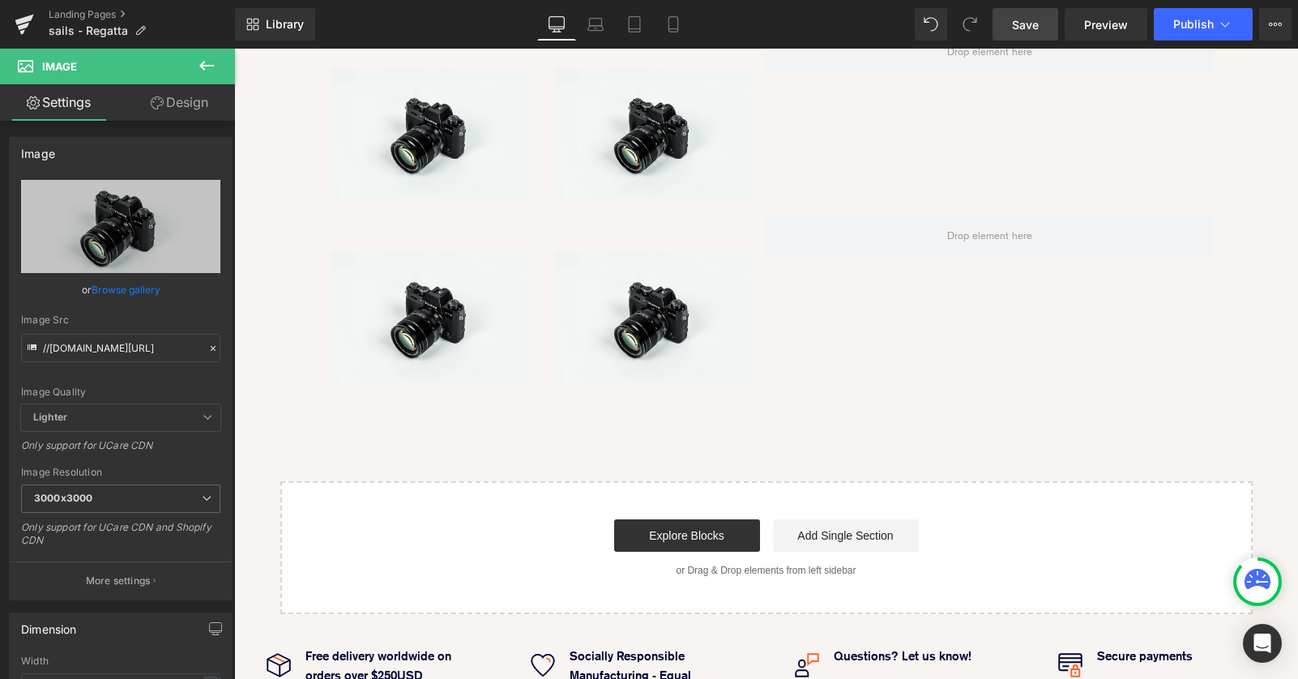
scroll to position [1409, 0]
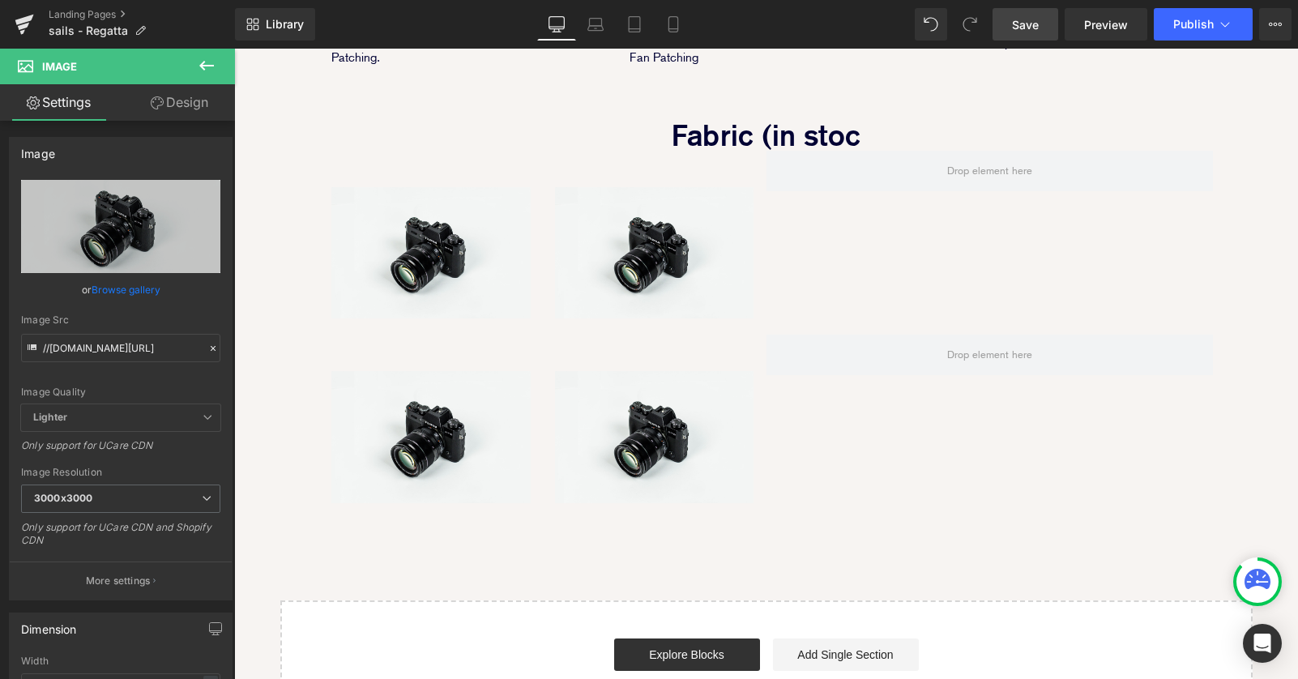
click at [549, 370] on div "Image" at bounding box center [655, 431] width 224 height 144
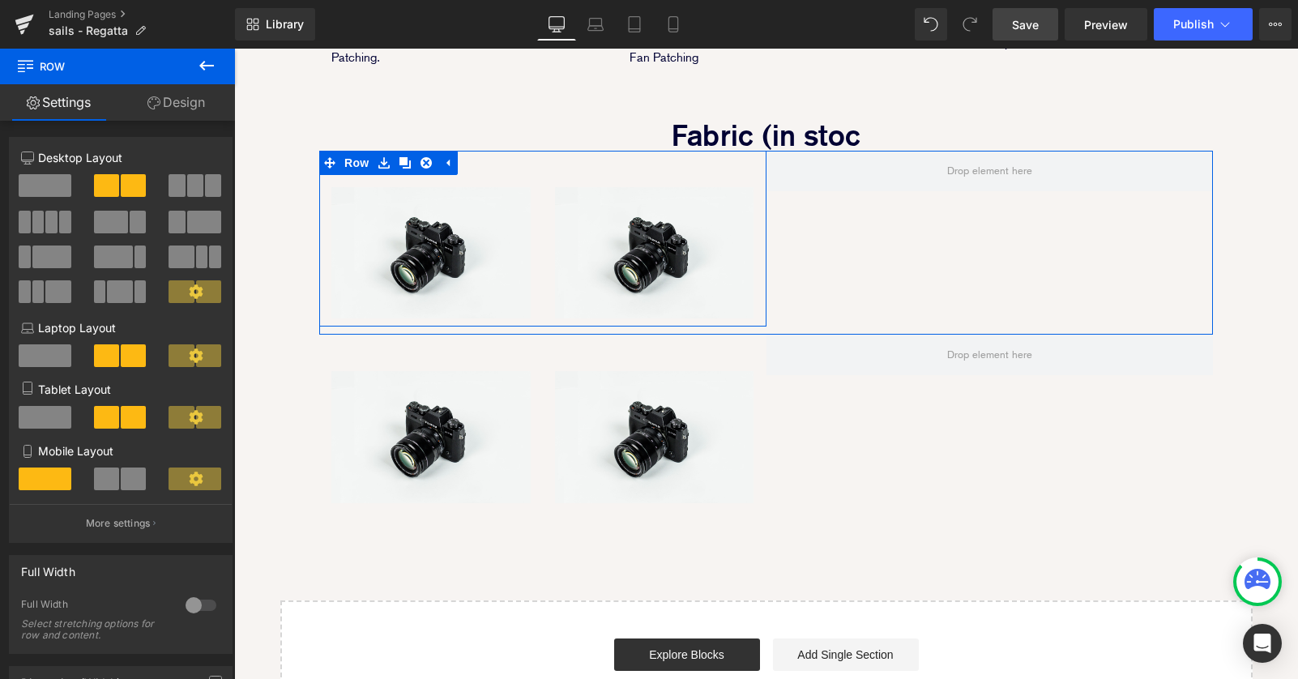
click at [540, 219] on div "Image" at bounding box center [431, 247] width 224 height 144
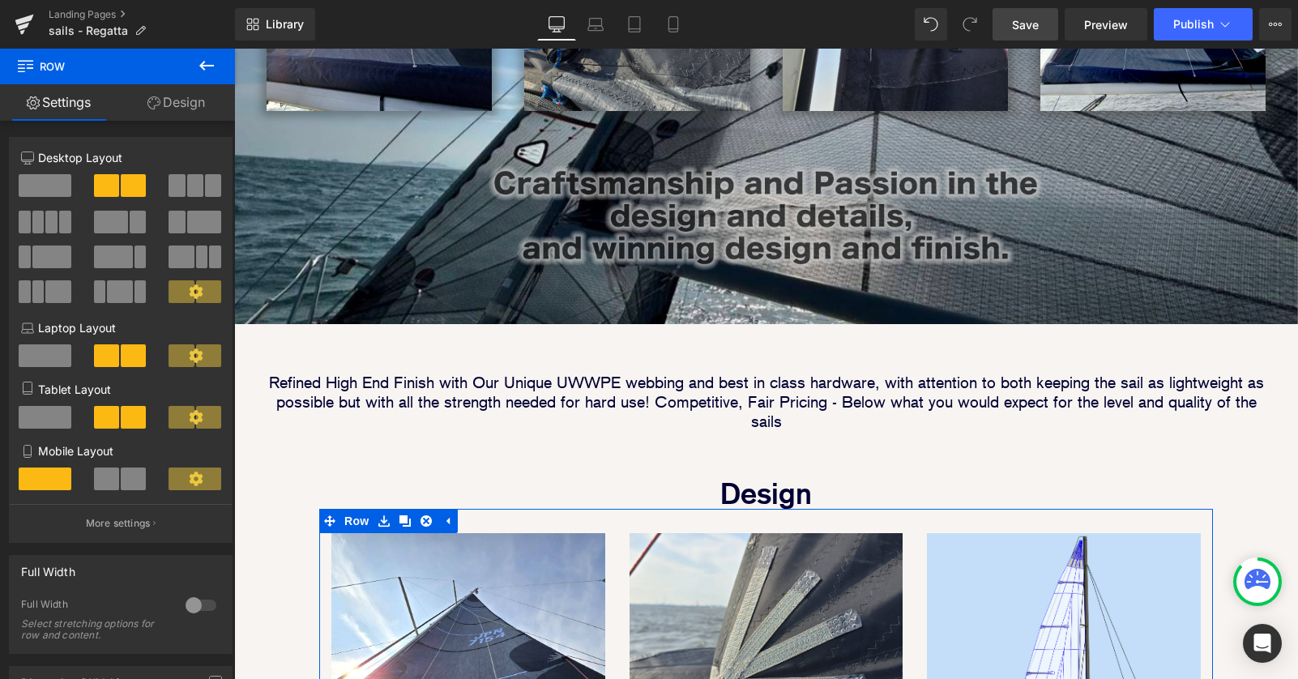
scroll to position [297, 0]
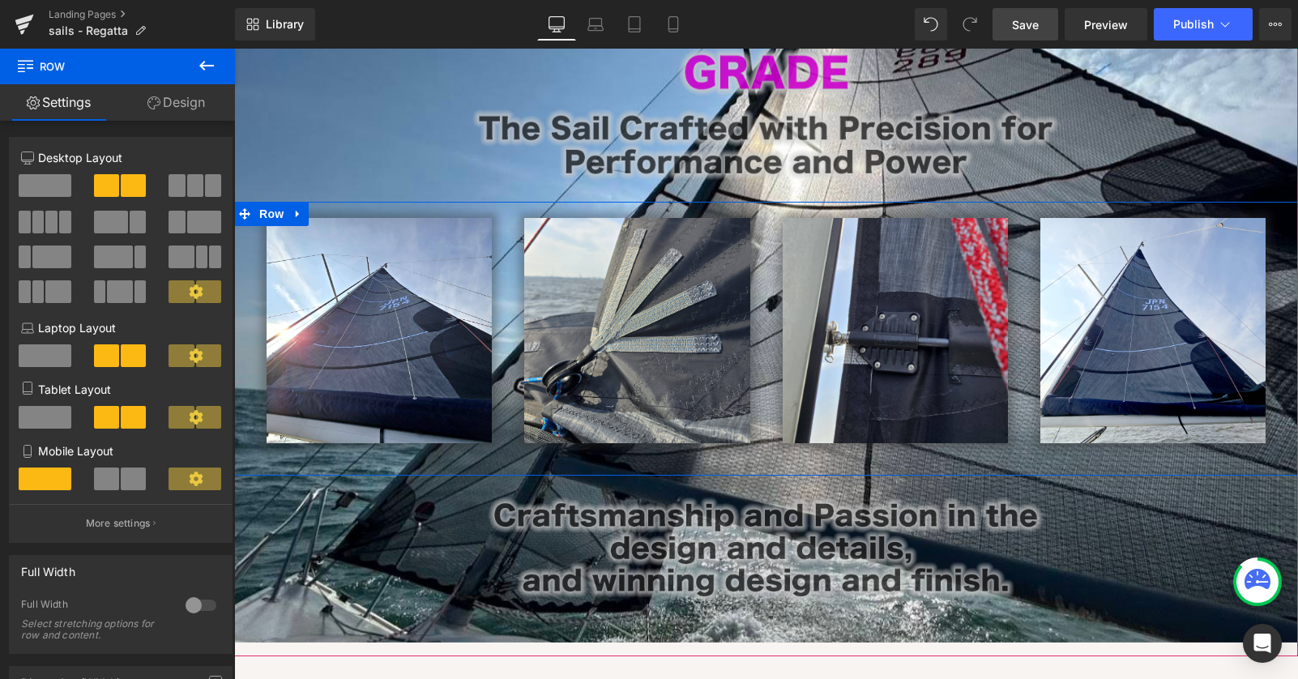
click at [245, 245] on div "Image Image Row Image Image Row Row" at bounding box center [766, 339] width 1064 height 274
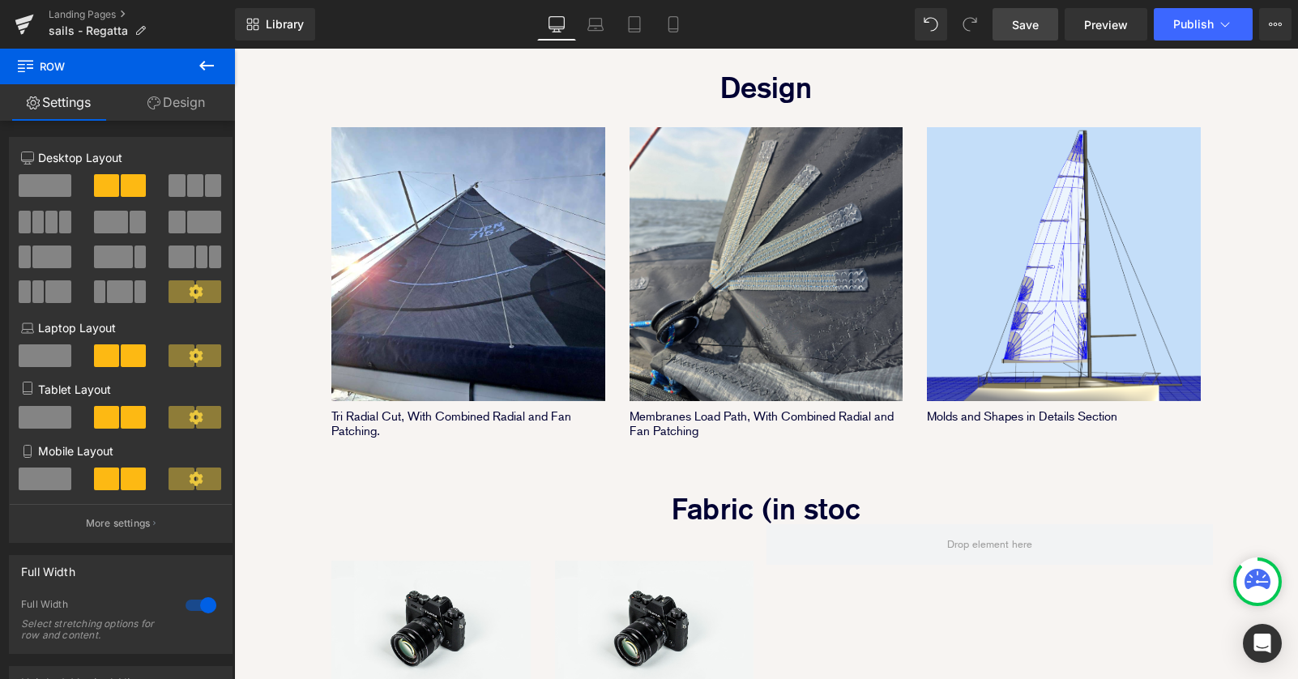
scroll to position [1039, 0]
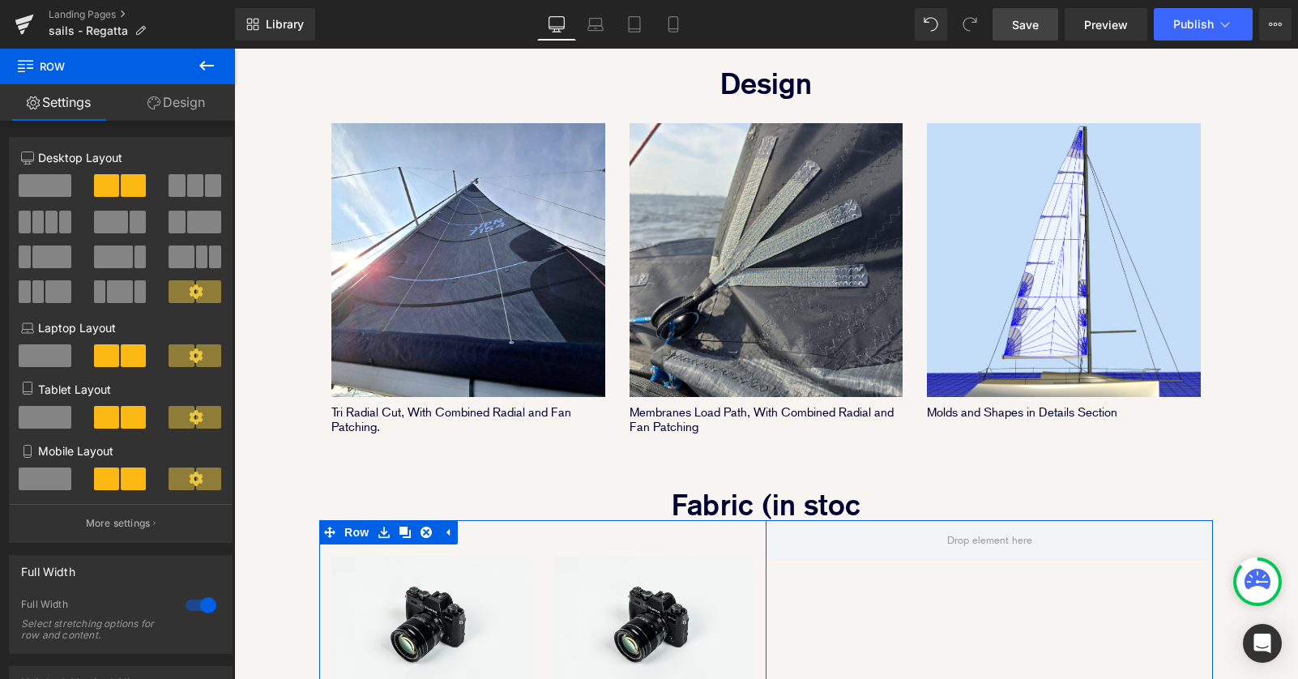
click at [543, 565] on div "Image" at bounding box center [655, 616] width 224 height 144
click at [409, 527] on icon at bounding box center [404, 532] width 11 height 11
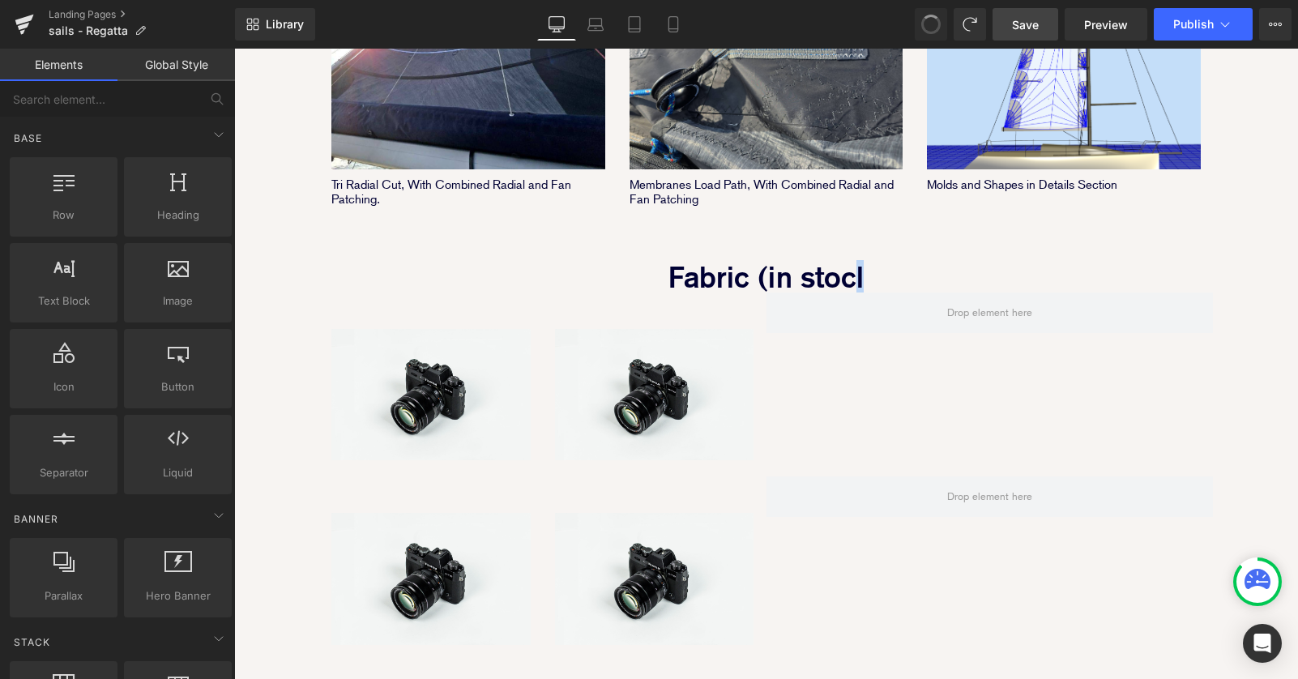
scroll to position [7, 8]
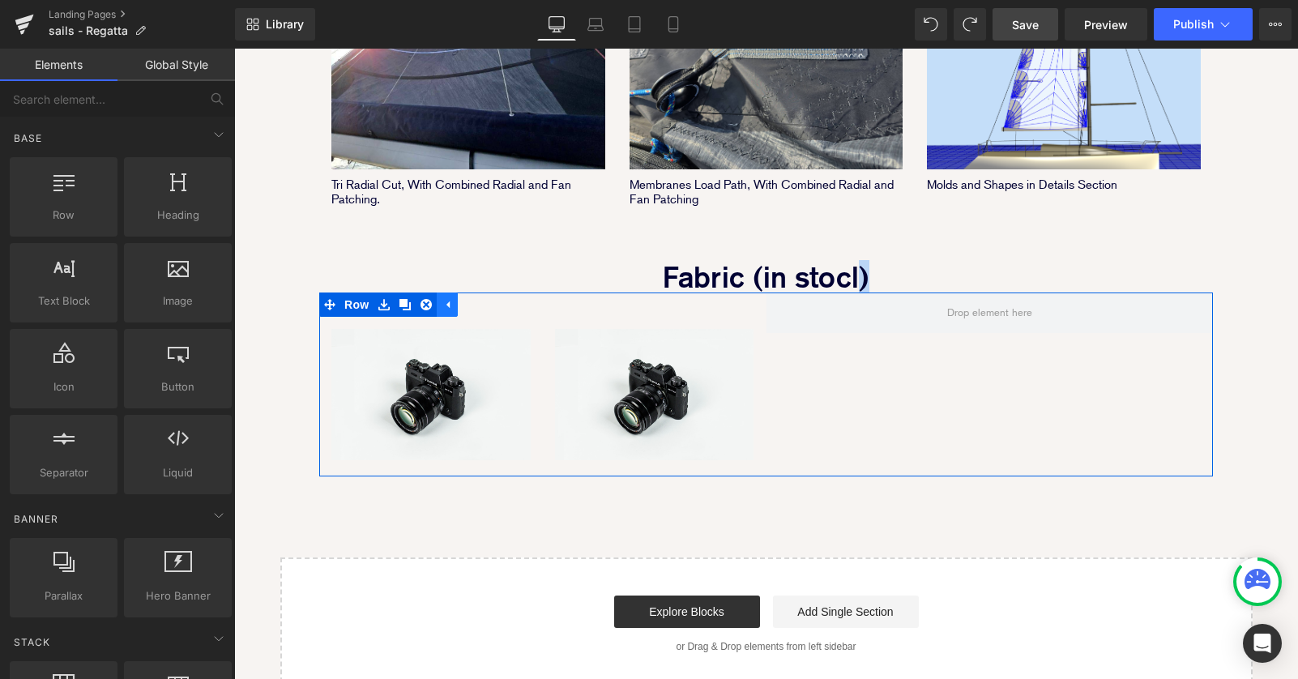
click at [446, 298] on icon at bounding box center [446, 304] width 11 height 12
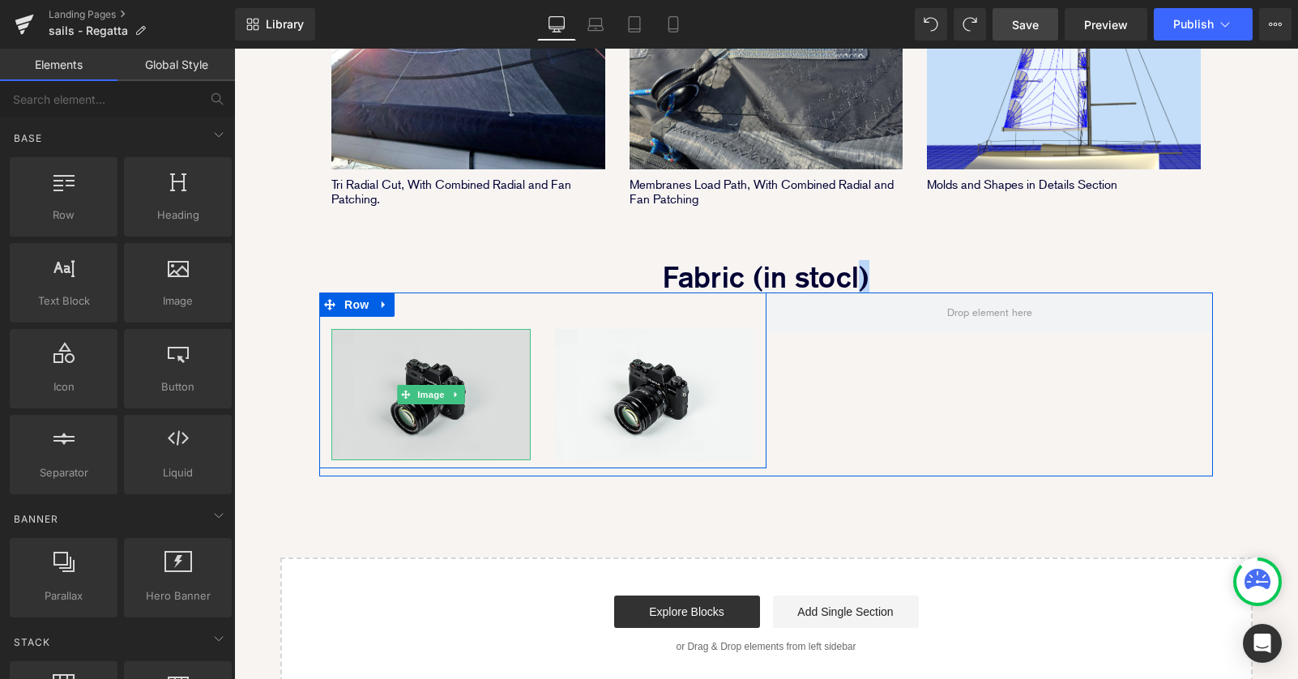
click at [518, 331] on img at bounding box center [430, 395] width 199 height 132
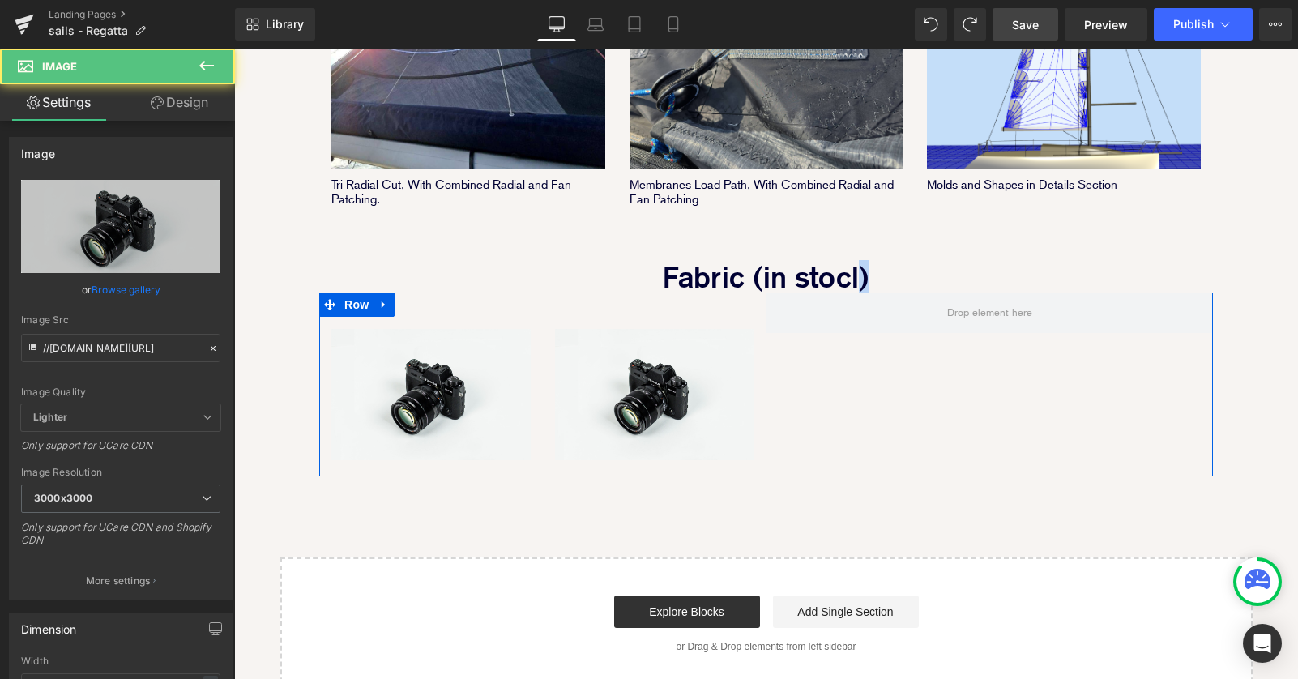
click at [547, 318] on div "Image" at bounding box center [655, 389] width 224 height 144
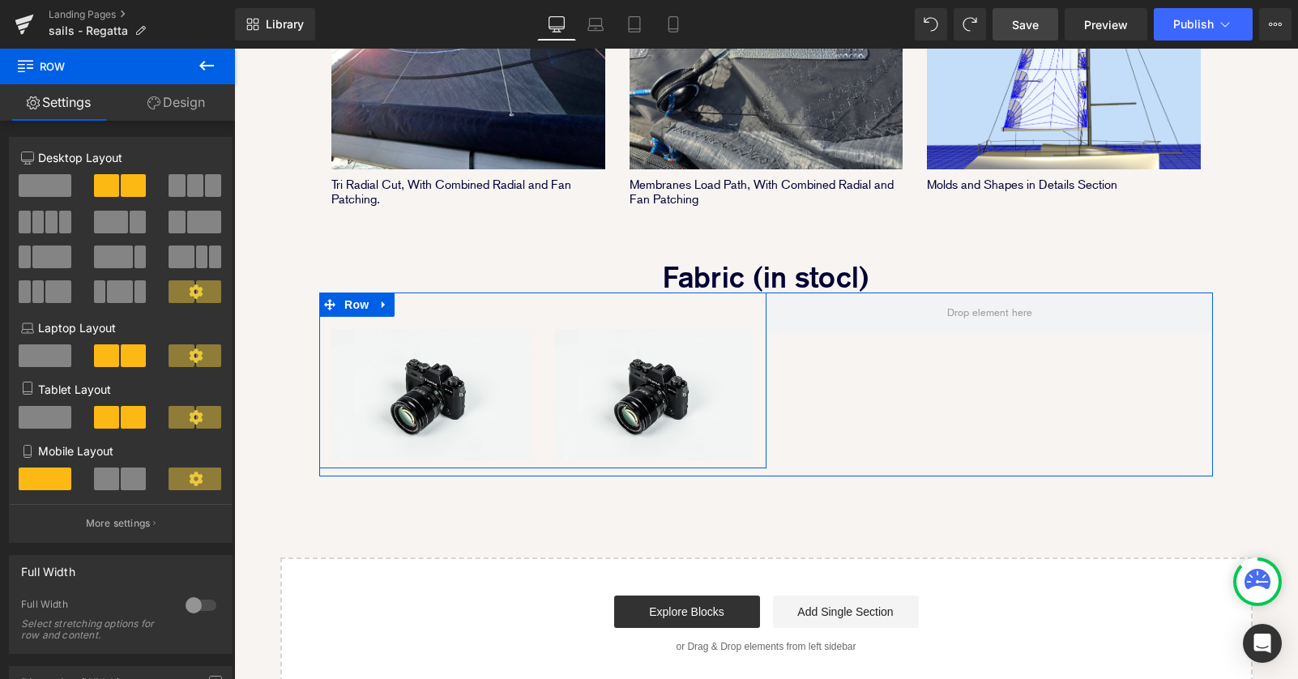
click at [547, 317] on div "Image" at bounding box center [655, 389] width 224 height 144
click at [381, 298] on icon at bounding box center [383, 304] width 11 height 12
click at [403, 299] on icon at bounding box center [404, 304] width 11 height 11
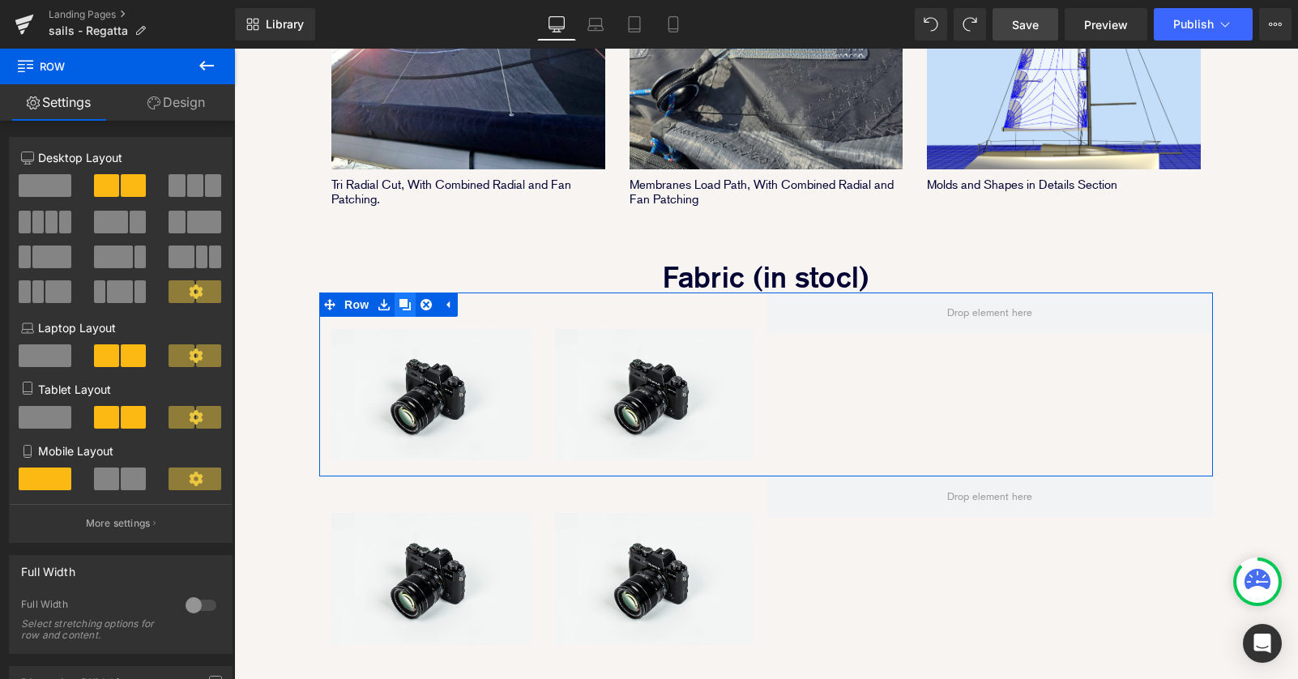
scroll to position [2518, 1064]
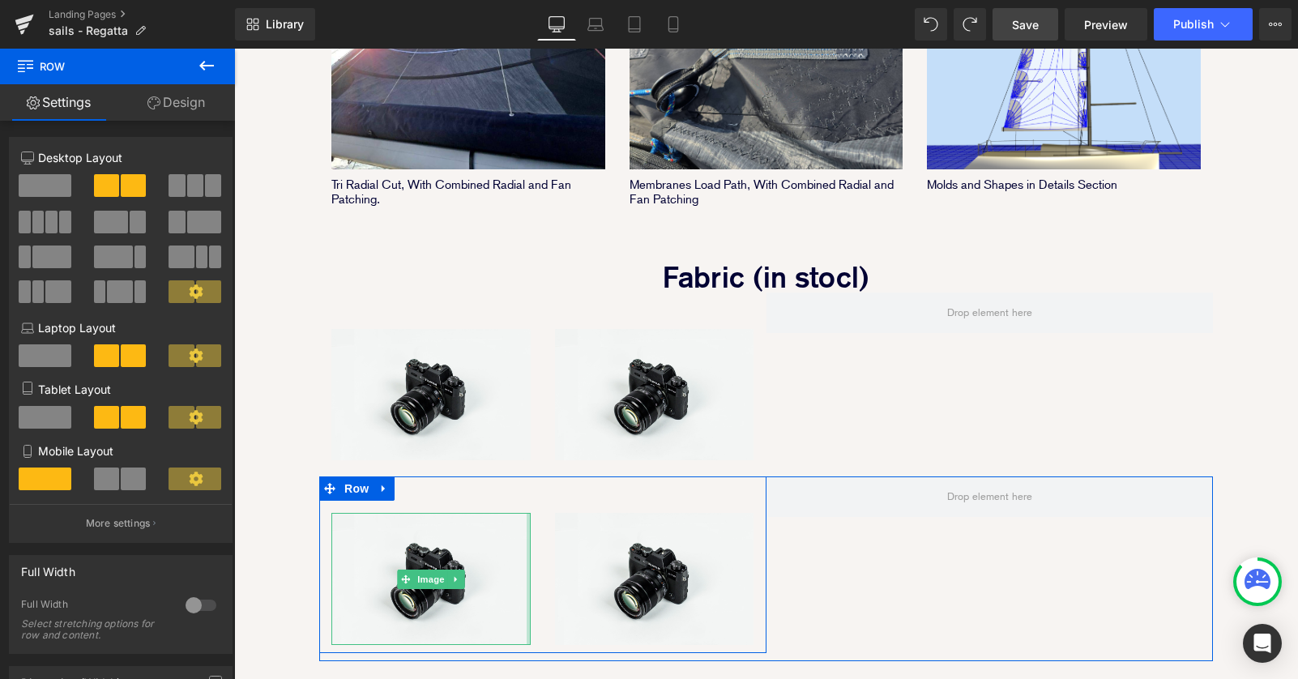
click at [534, 501] on div "Image" at bounding box center [431, 573] width 224 height 144
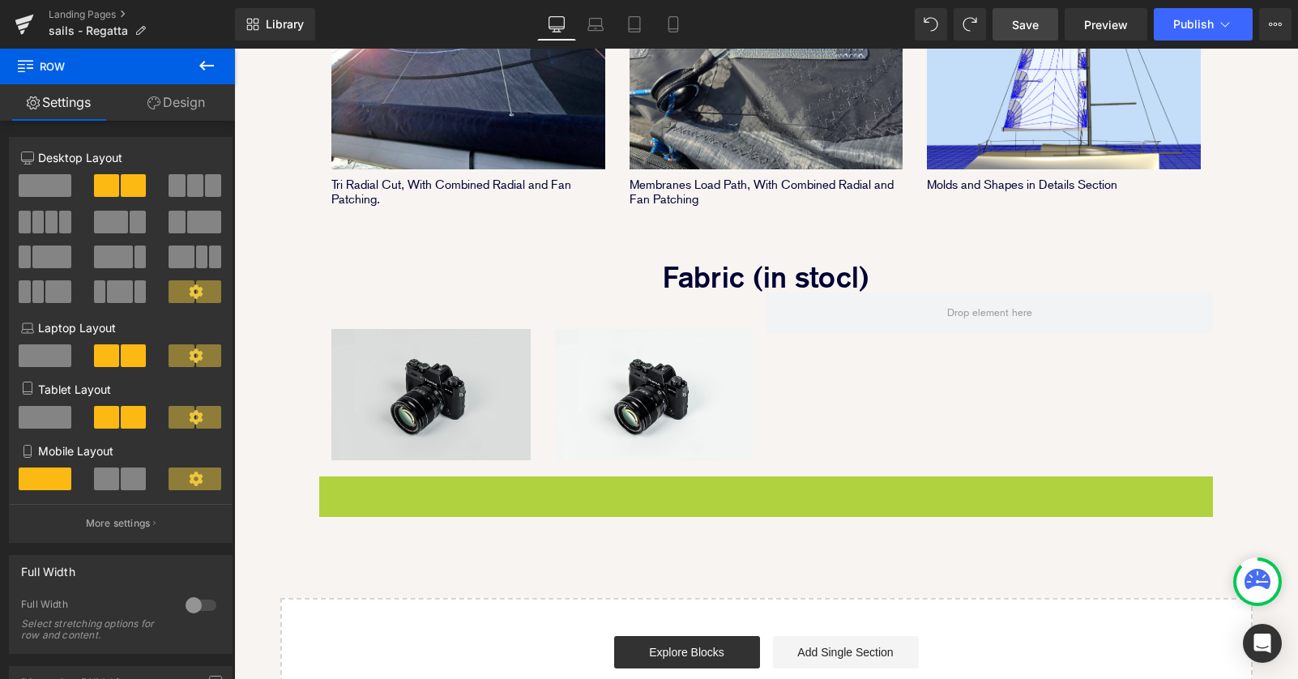
scroll to position [7, 8]
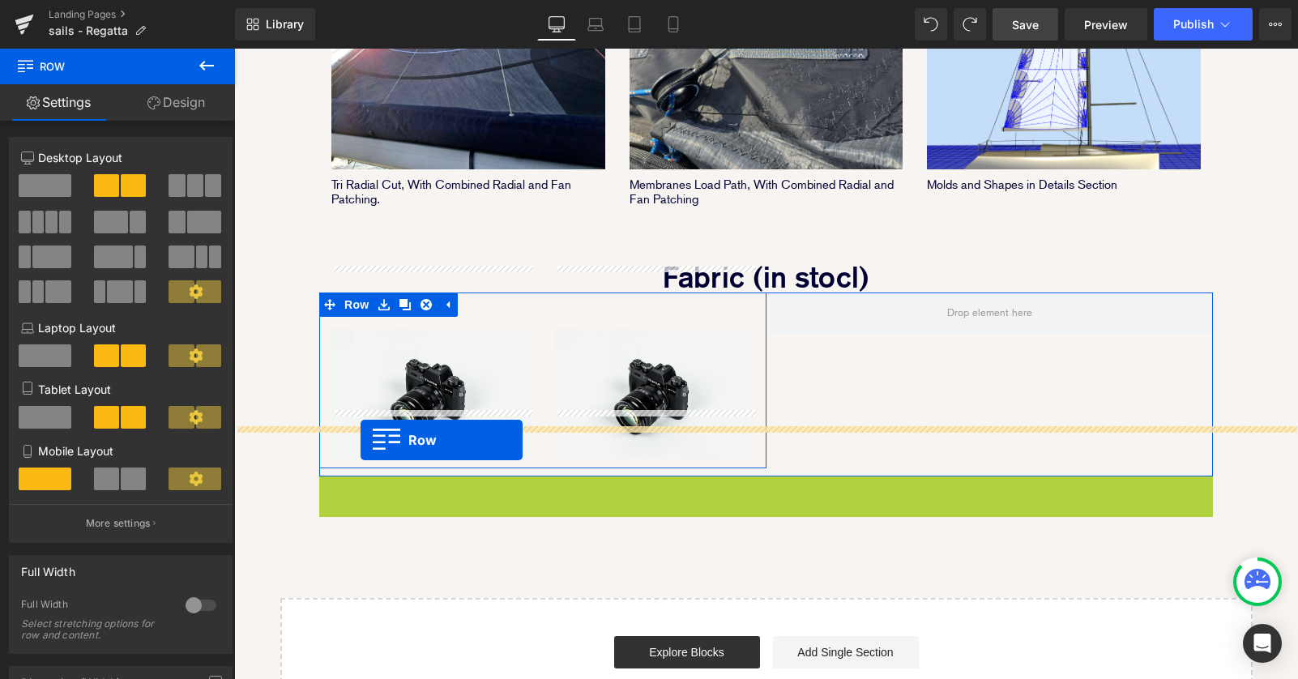
drag, startPoint x: 327, startPoint y: 437, endPoint x: 360, endPoint y: 440, distance: 33.3
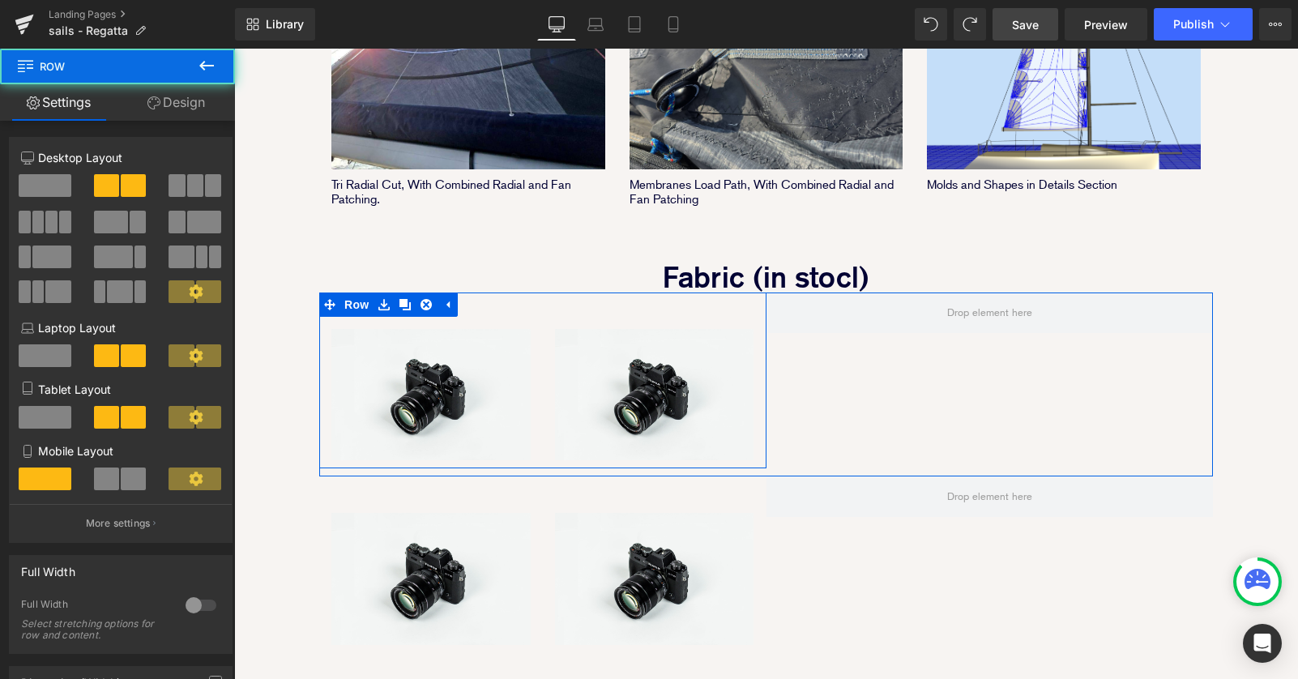
scroll to position [2518, 1064]
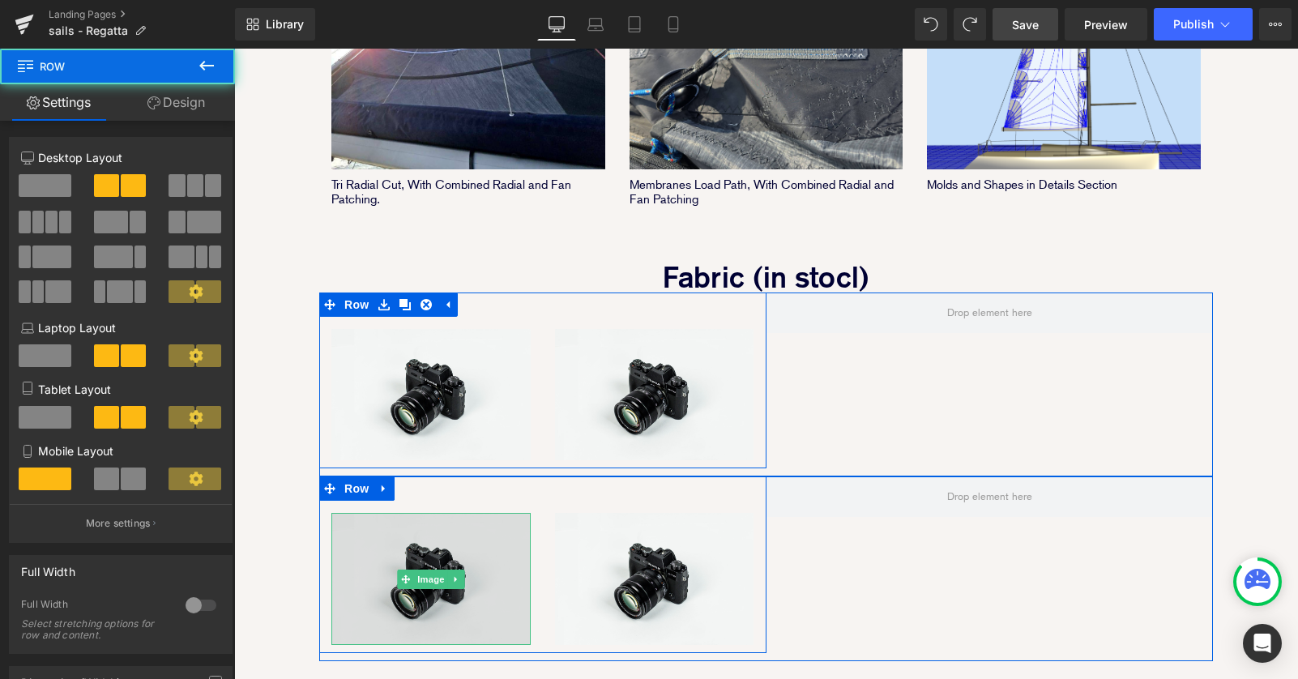
click at [497, 513] on img at bounding box center [430, 579] width 199 height 132
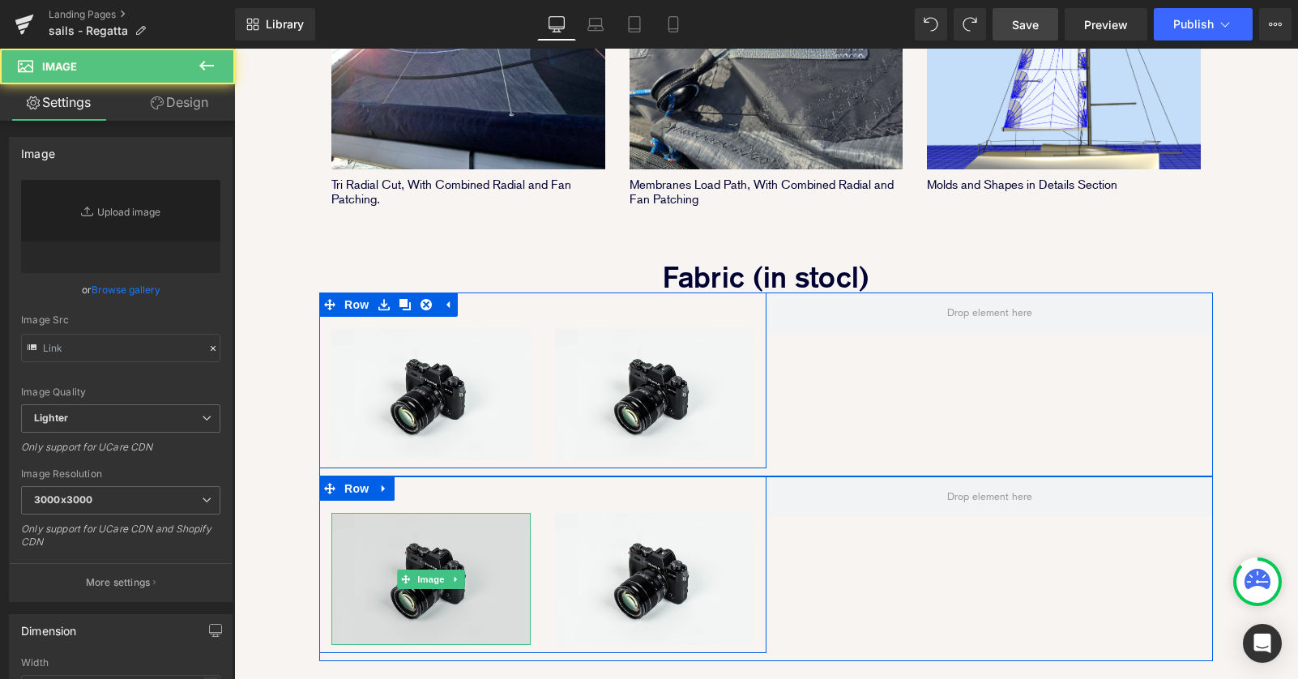
type input "//d1um8515vdn9kb.cloudfront.net/images/parallax.jpg"
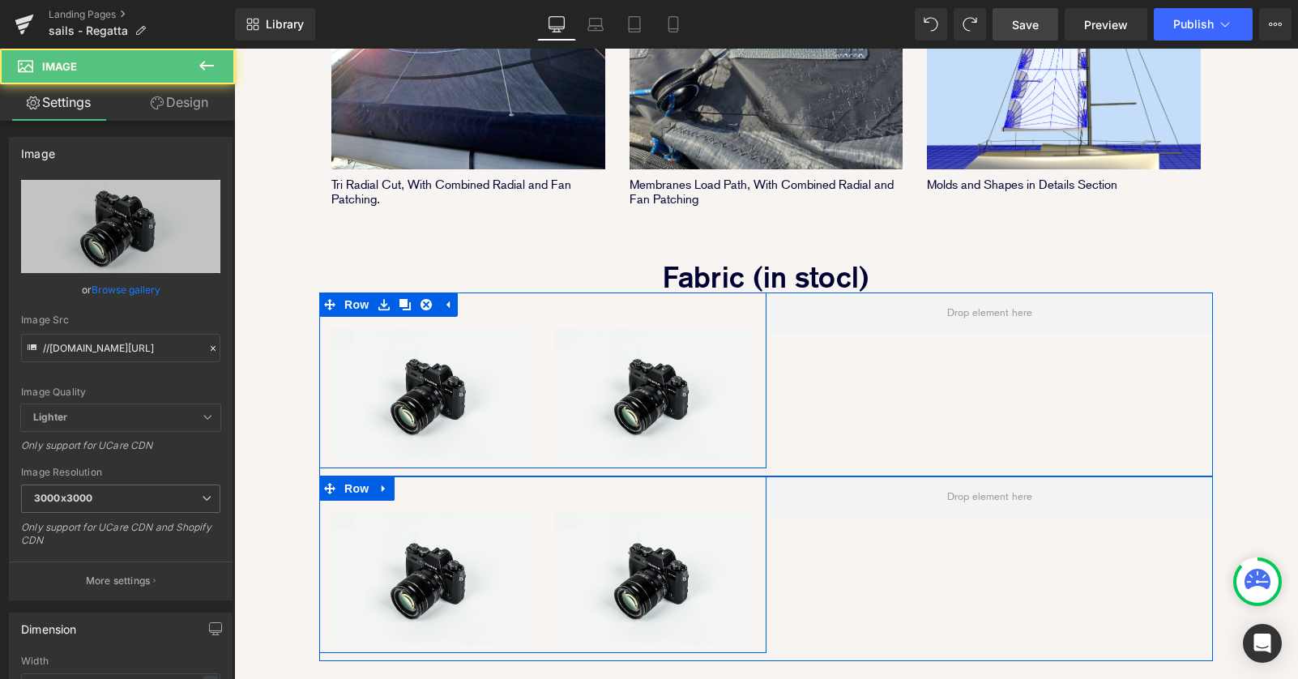
click at [543, 501] on div "Image" at bounding box center [655, 573] width 224 height 144
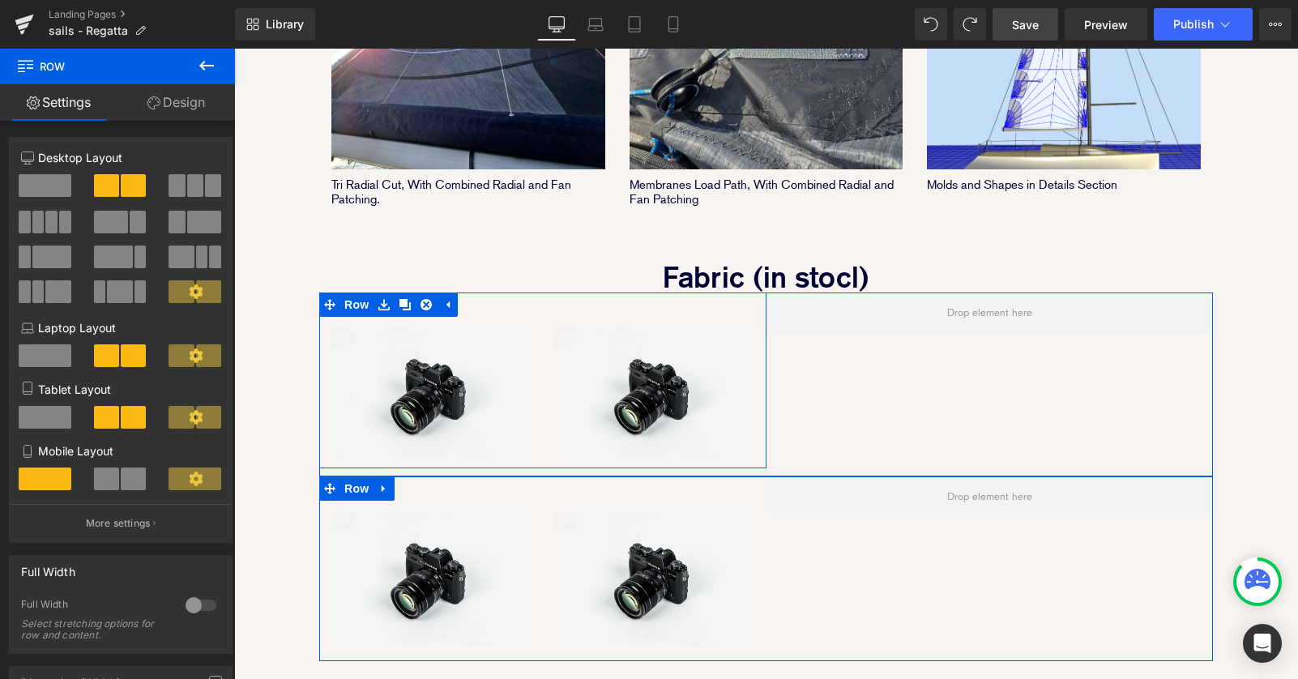
click at [906, 502] on div "Image Image Row Row" at bounding box center [765, 568] width 893 height 185
click at [390, 476] on link at bounding box center [383, 488] width 21 height 24
click at [429, 483] on icon at bounding box center [425, 488] width 11 height 11
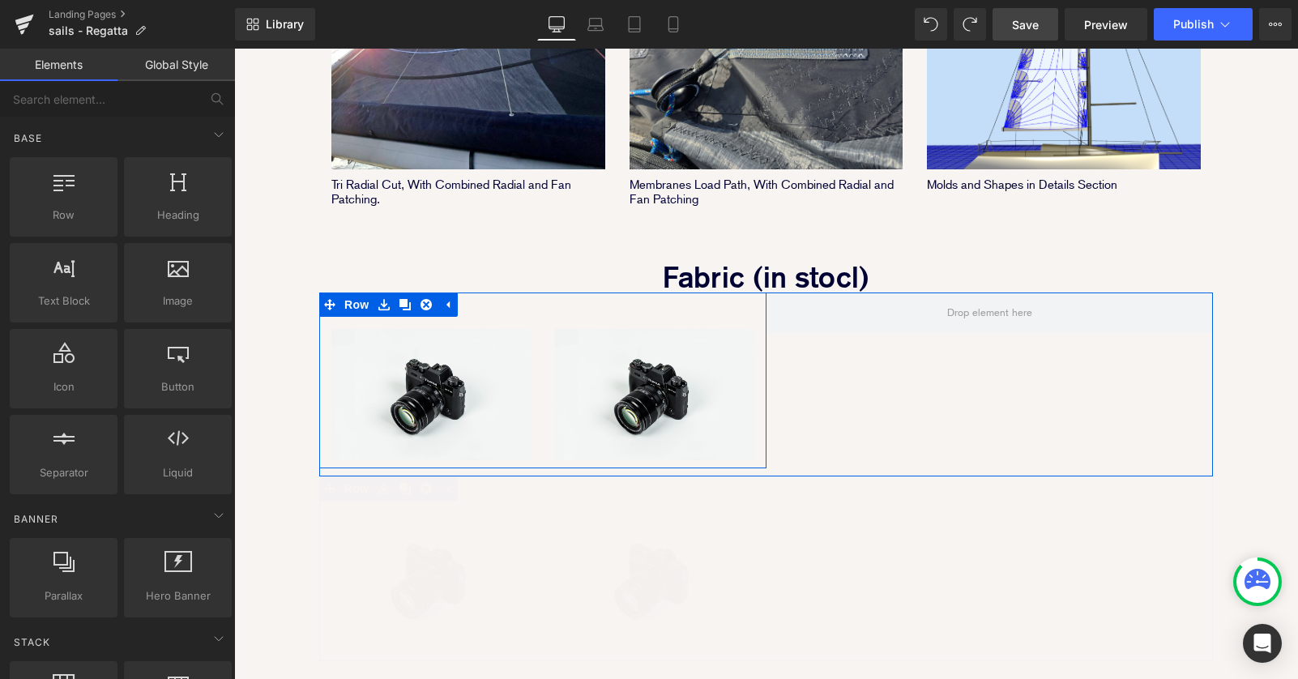
scroll to position [7, 8]
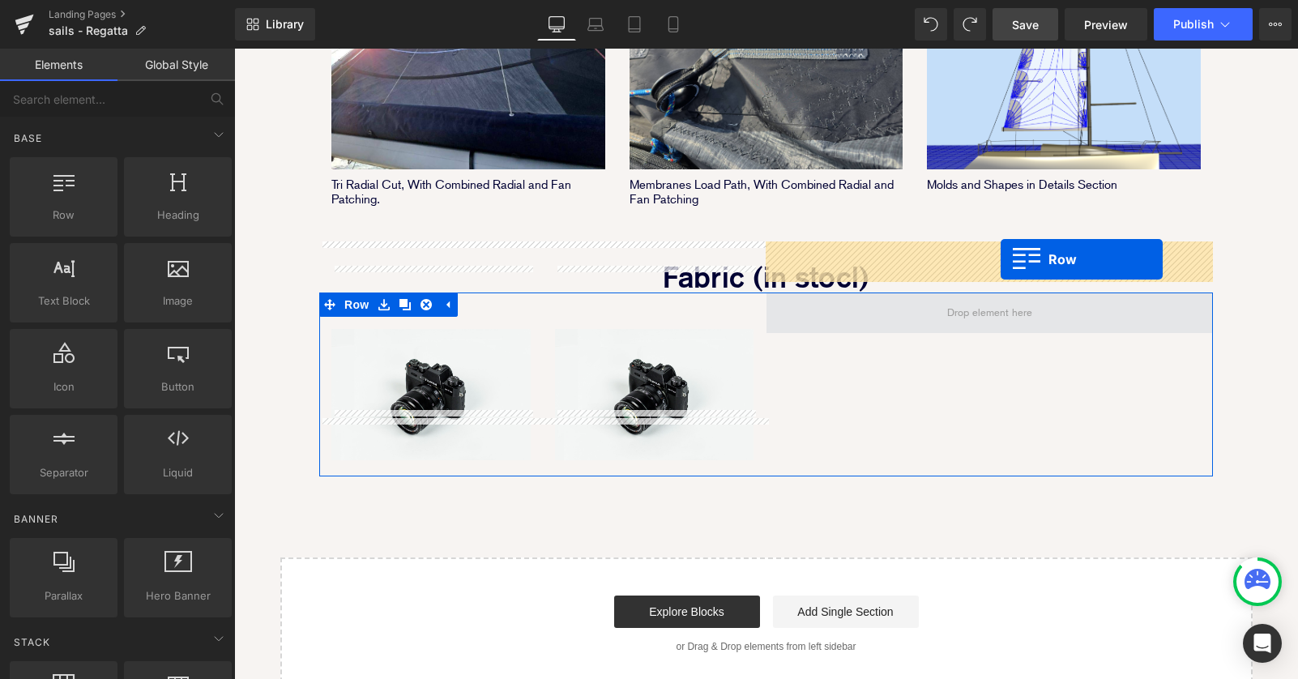
drag, startPoint x: 267, startPoint y: 272, endPoint x: 1000, endPoint y: 259, distance: 733.2
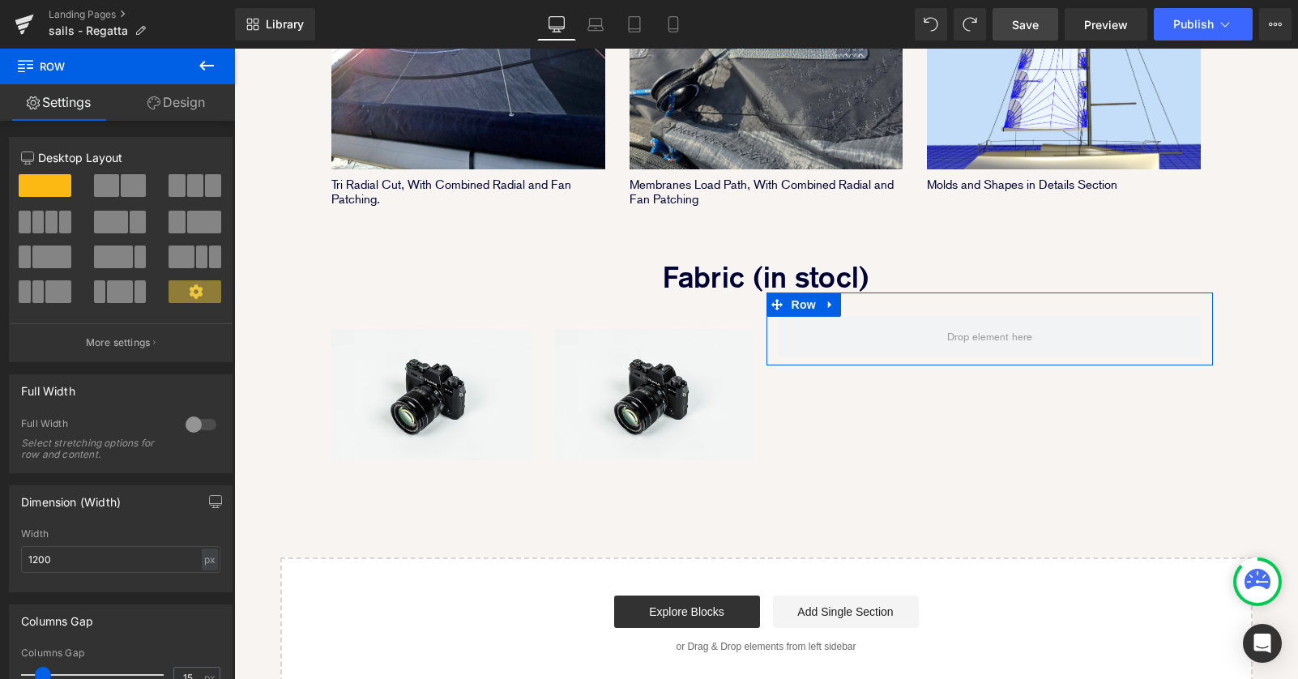
click at [184, 104] on link "Design" at bounding box center [175, 102] width 117 height 36
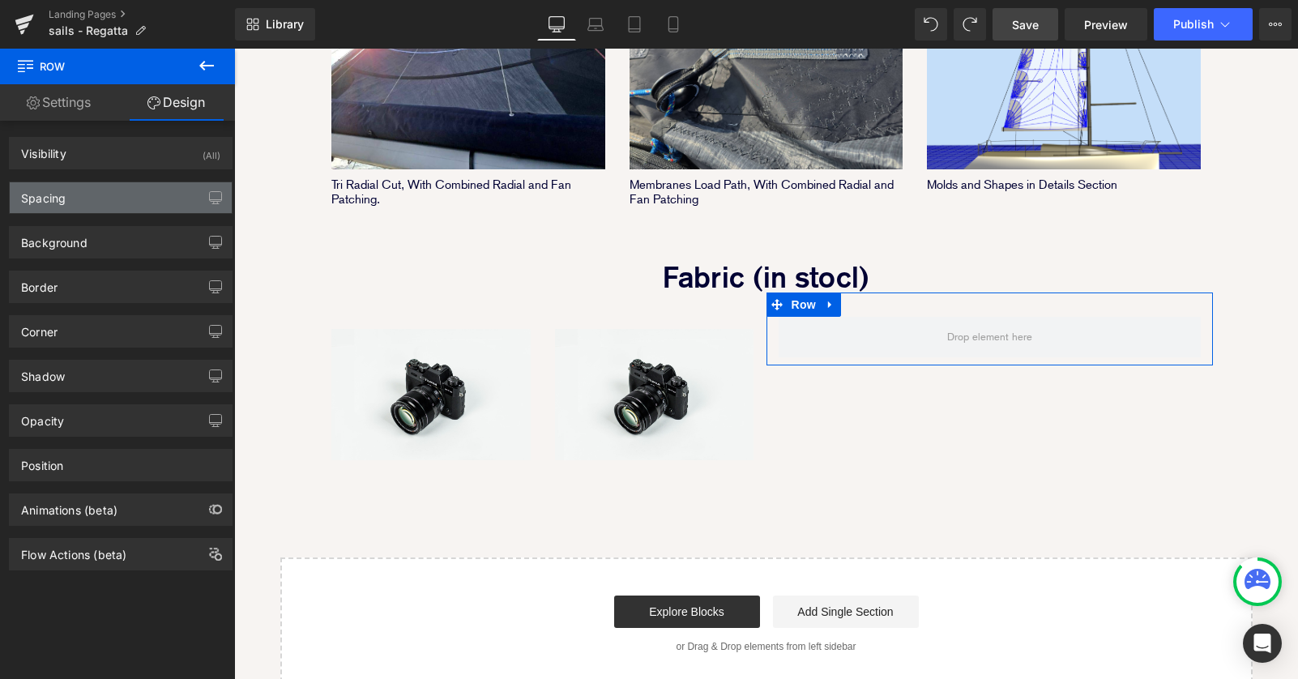
click at [133, 193] on div "Spacing" at bounding box center [121, 197] width 222 height 31
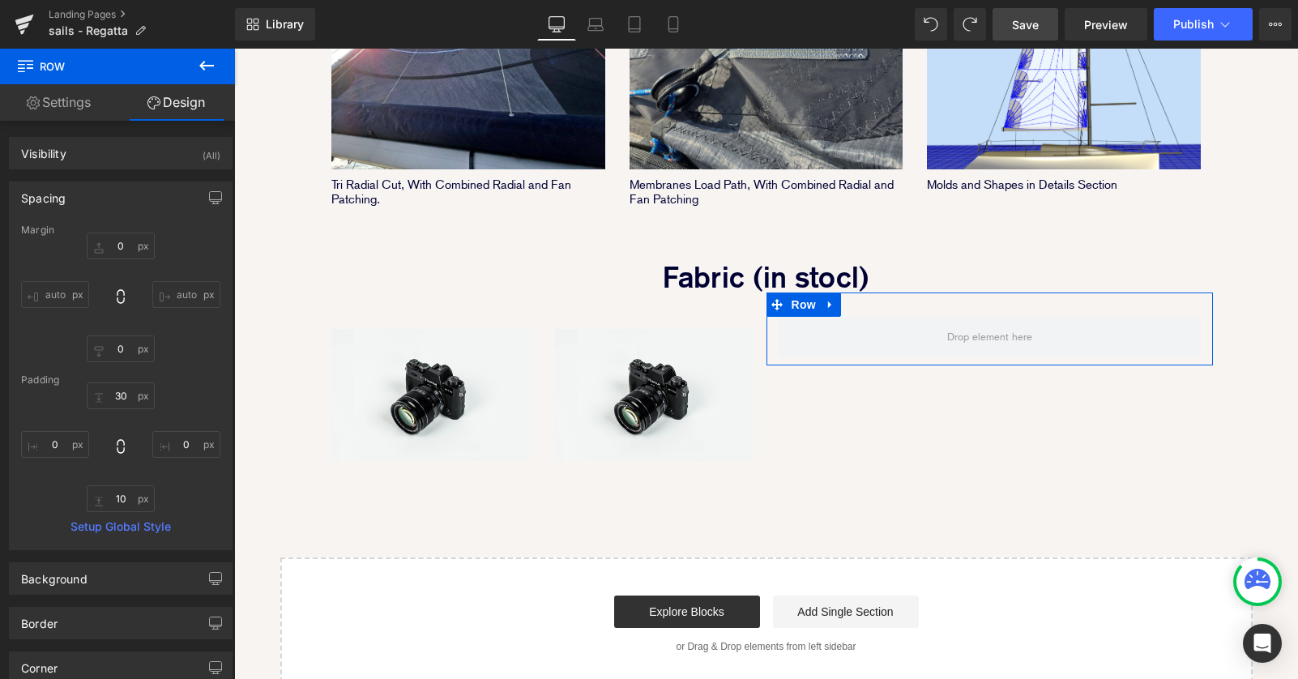
type input "0"
type input "30"
type input "0"
type input "10"
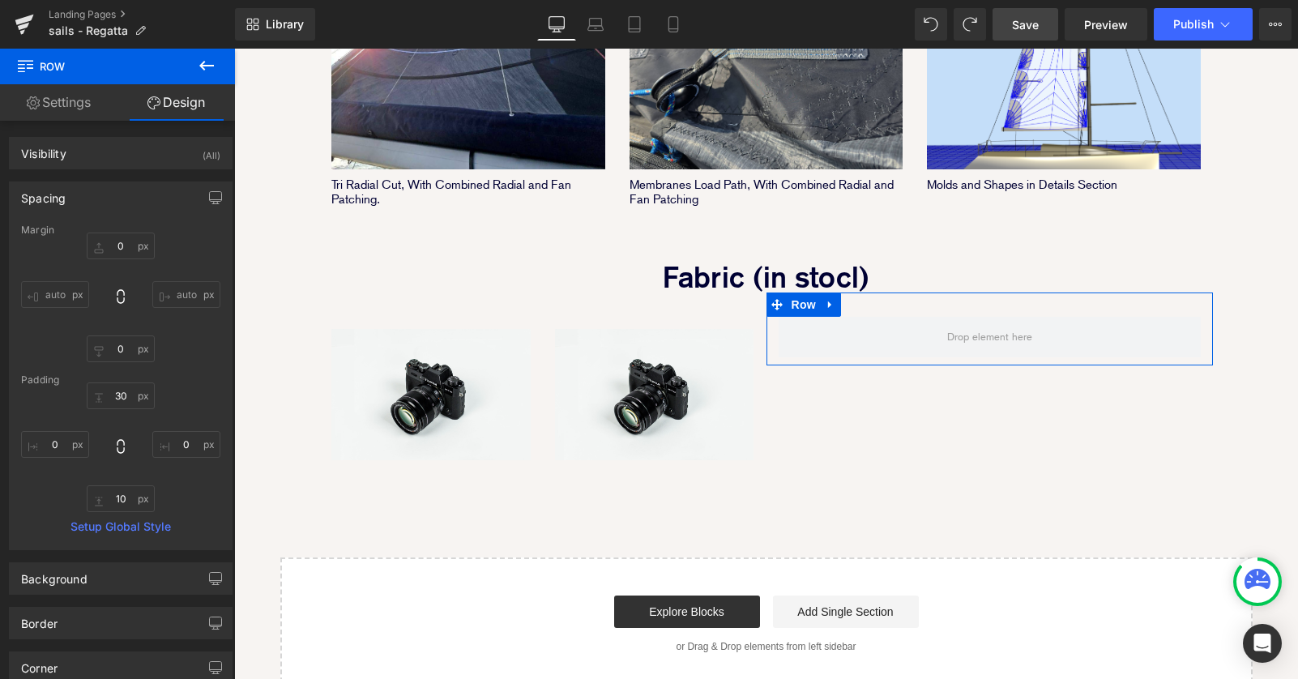
type input "0"
click at [119, 397] on input "30" at bounding box center [121, 395] width 68 height 27
type input "0"
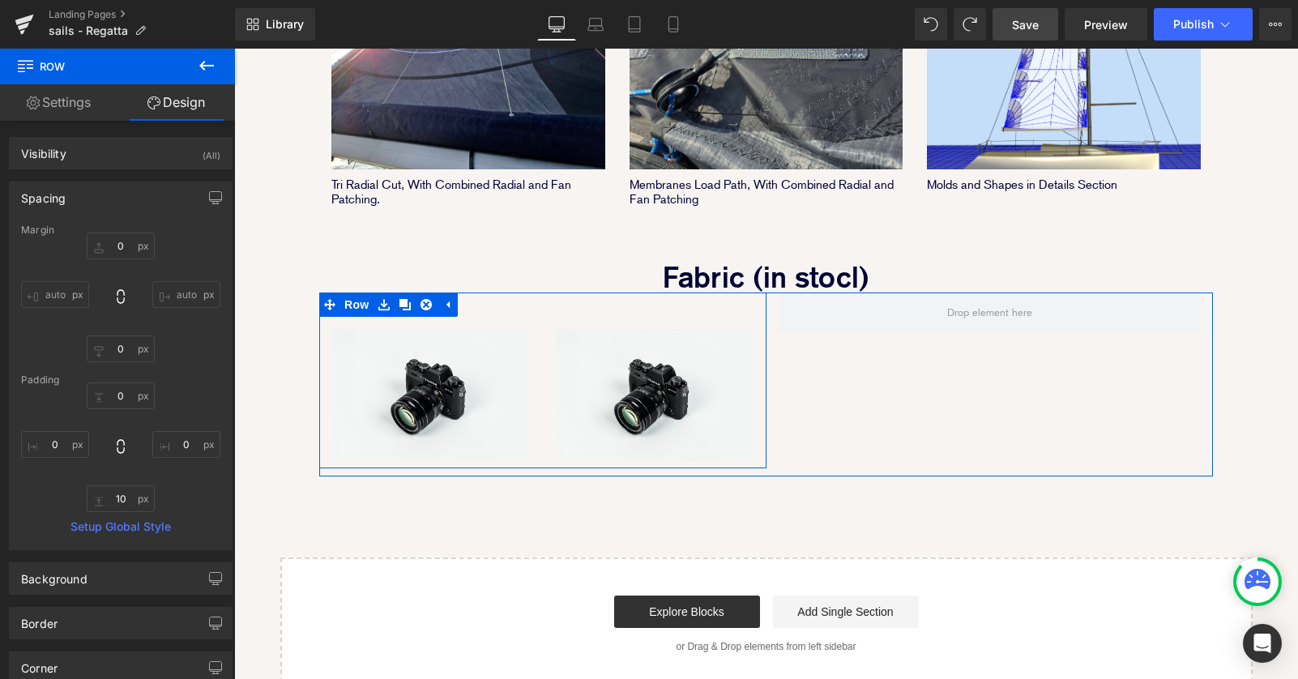
click at [544, 317] on div "Image" at bounding box center [655, 389] width 224 height 144
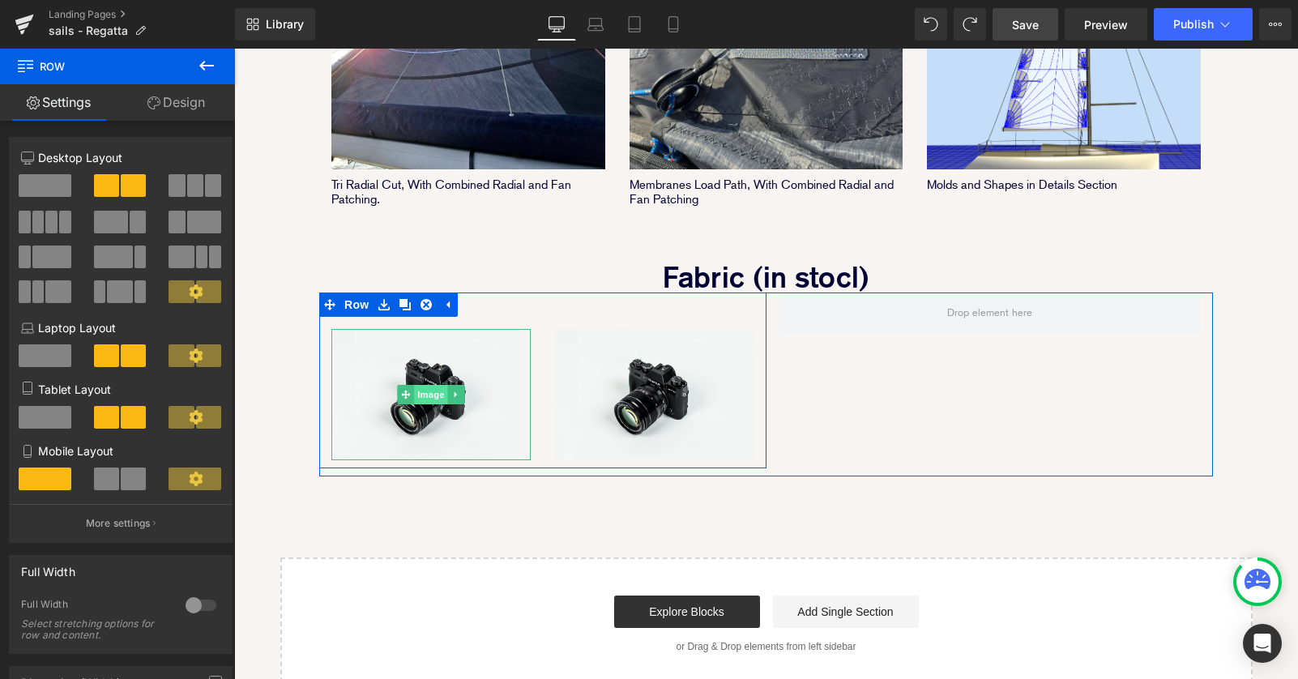
click at [415, 385] on span "Image" at bounding box center [431, 394] width 34 height 19
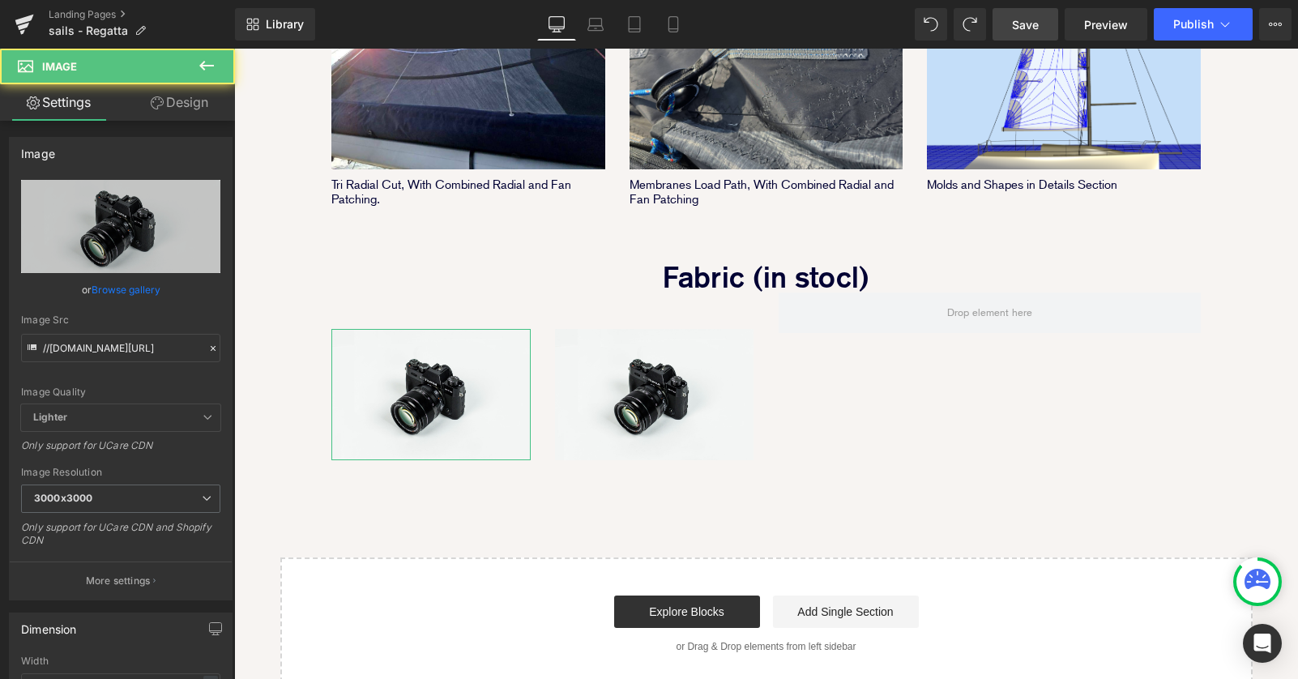
click at [195, 104] on link "Design" at bounding box center [179, 102] width 117 height 36
click at [0, 0] on div "Spacing" at bounding box center [0, 0] width 0 height 0
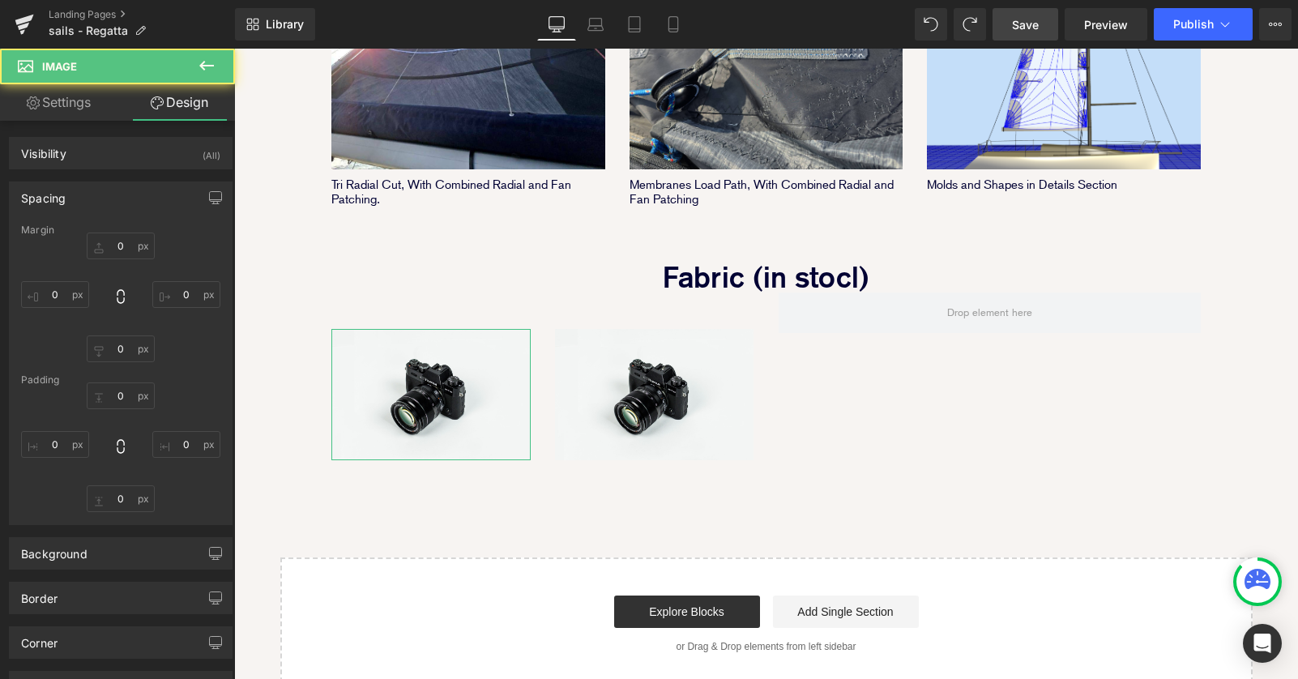
type input "15"
type input "0"
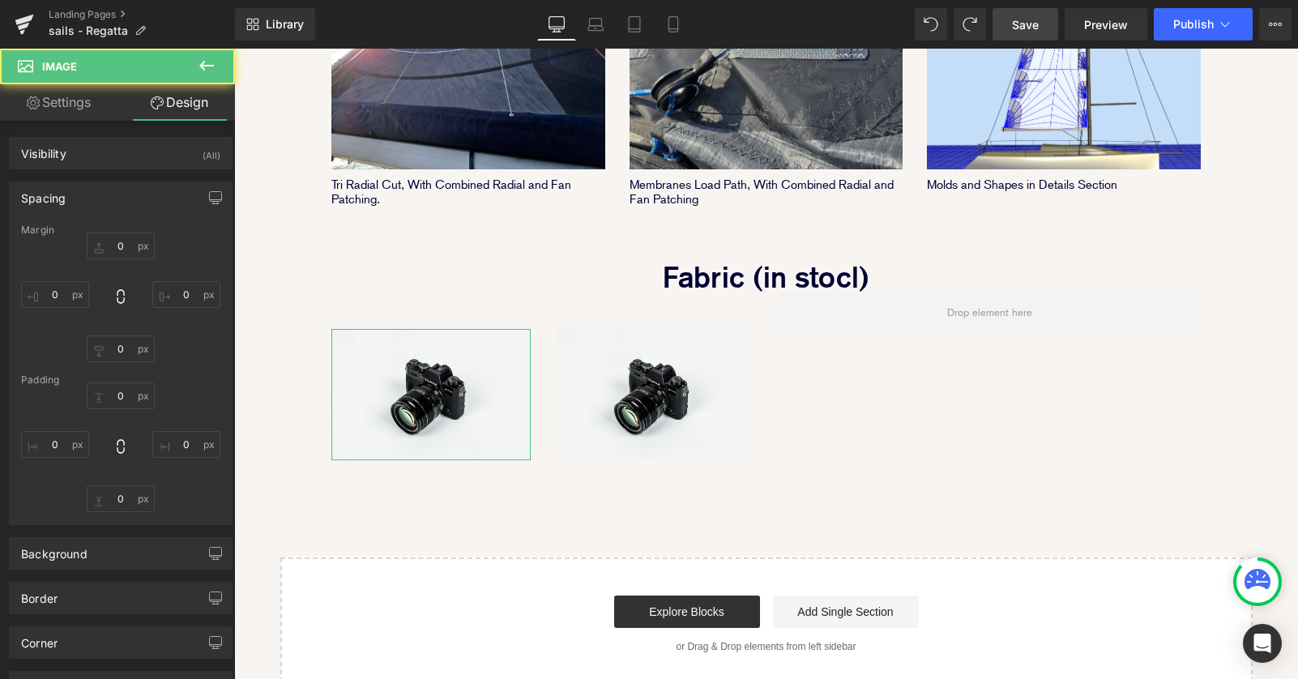
type input "0"
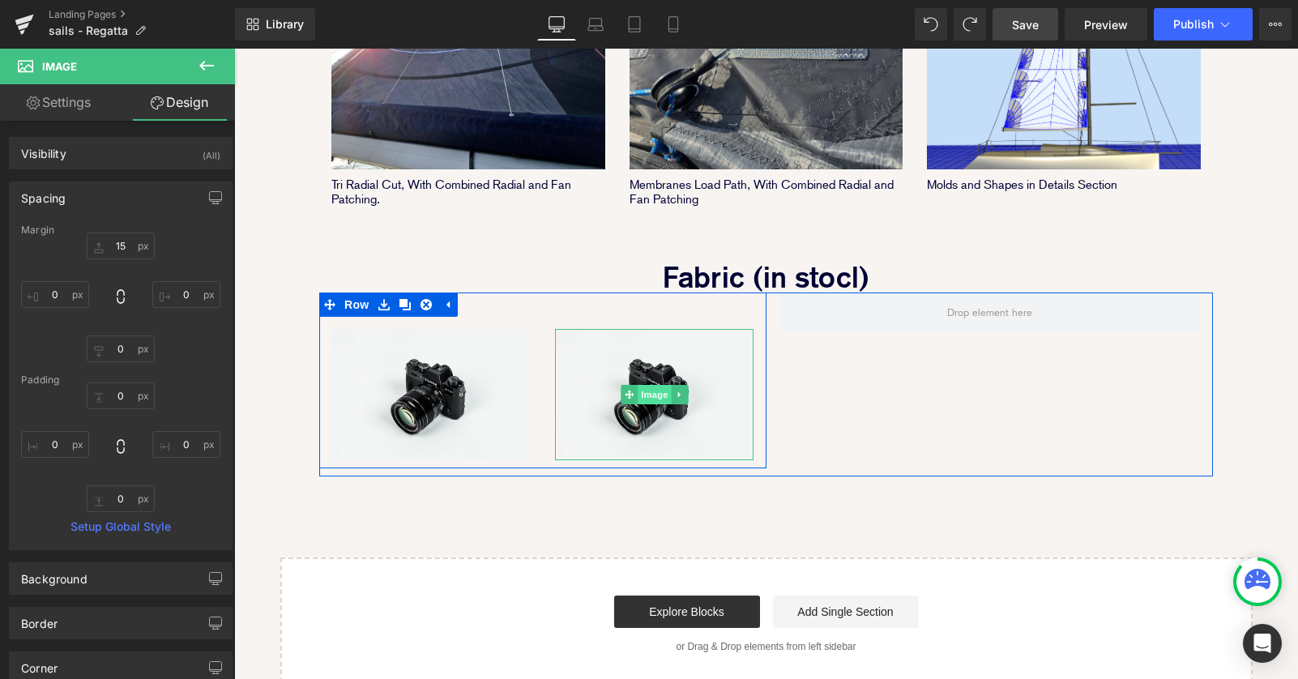
click at [651, 385] on span "Image" at bounding box center [655, 394] width 34 height 19
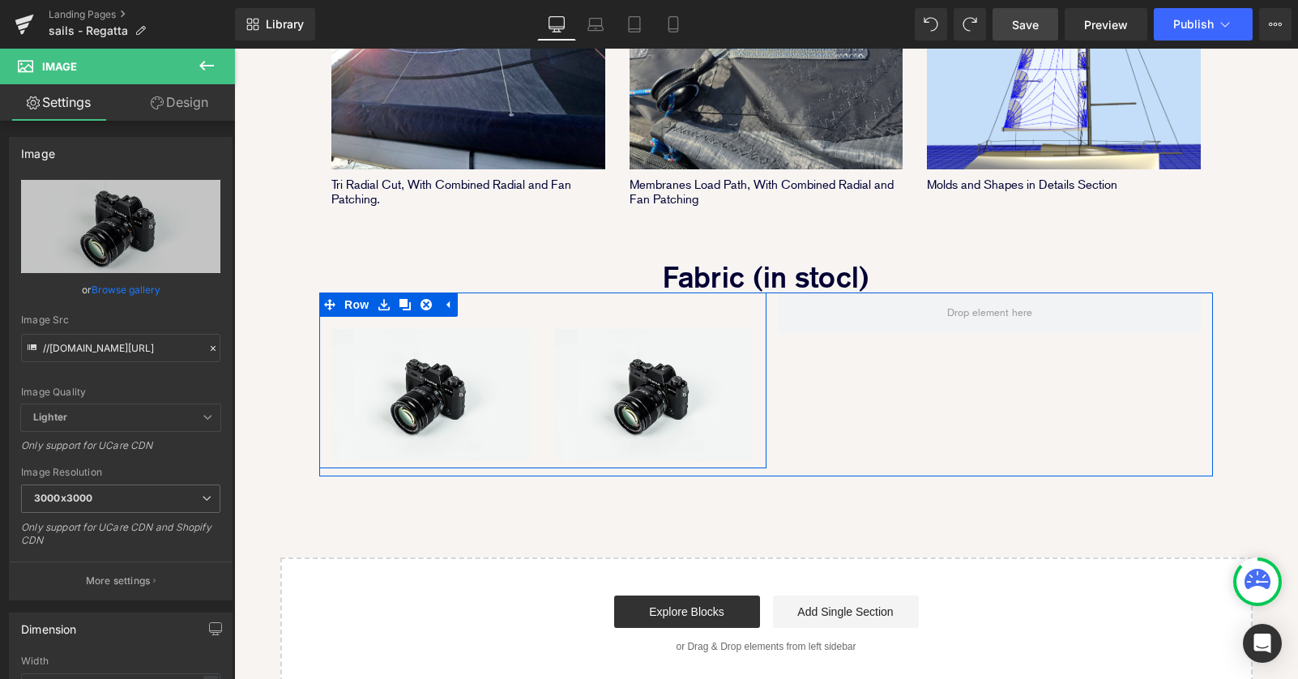
click at [546, 317] on div "Image" at bounding box center [655, 389] width 224 height 144
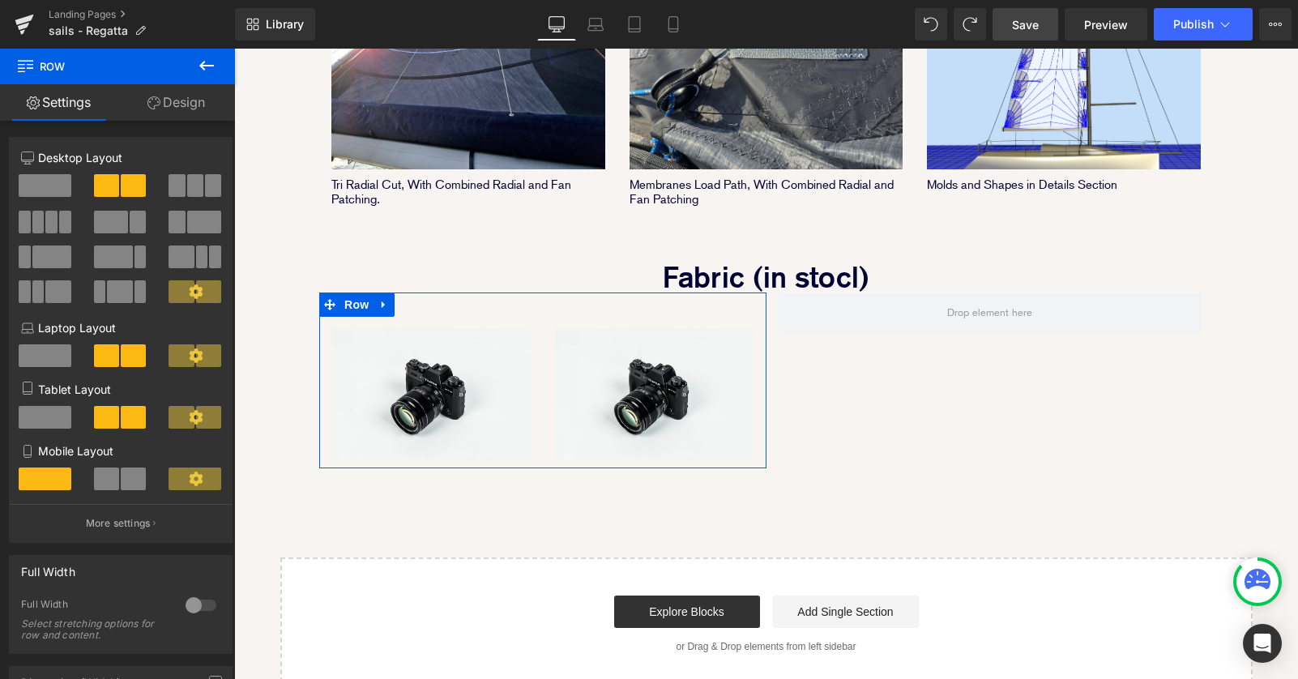
click at [186, 104] on link "Design" at bounding box center [175, 102] width 117 height 36
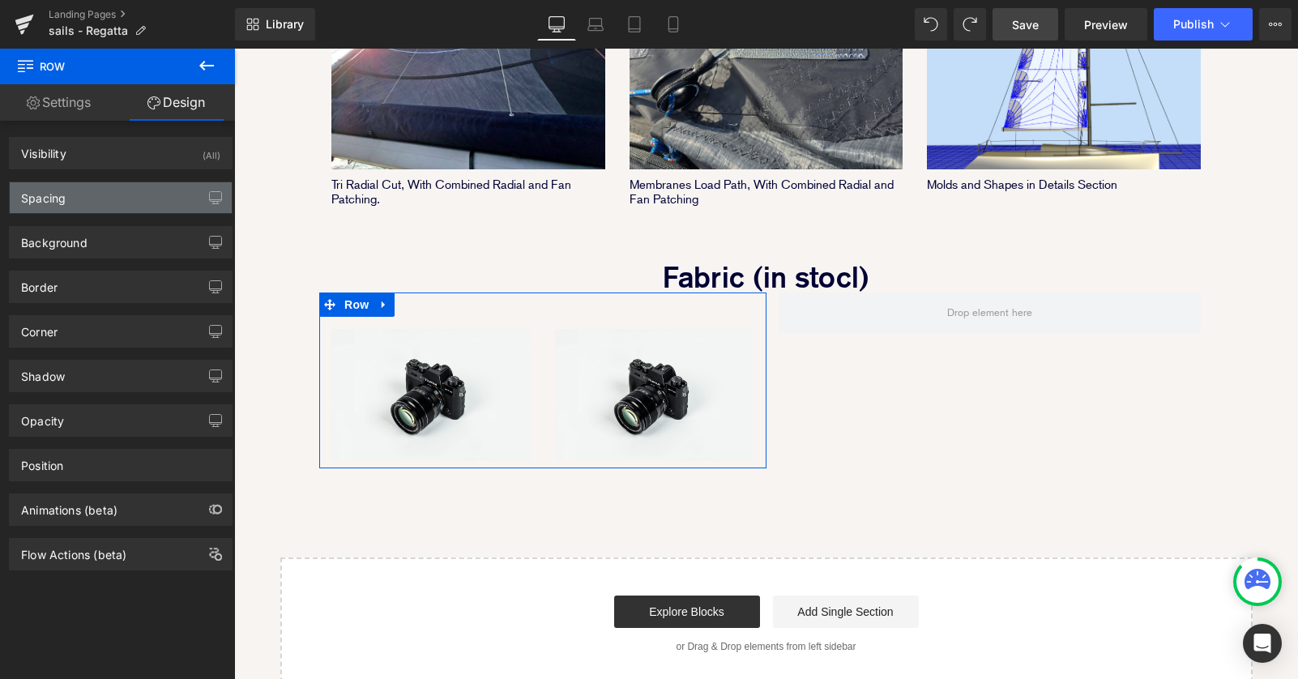
click at [158, 209] on div "Spacing" at bounding box center [121, 197] width 222 height 31
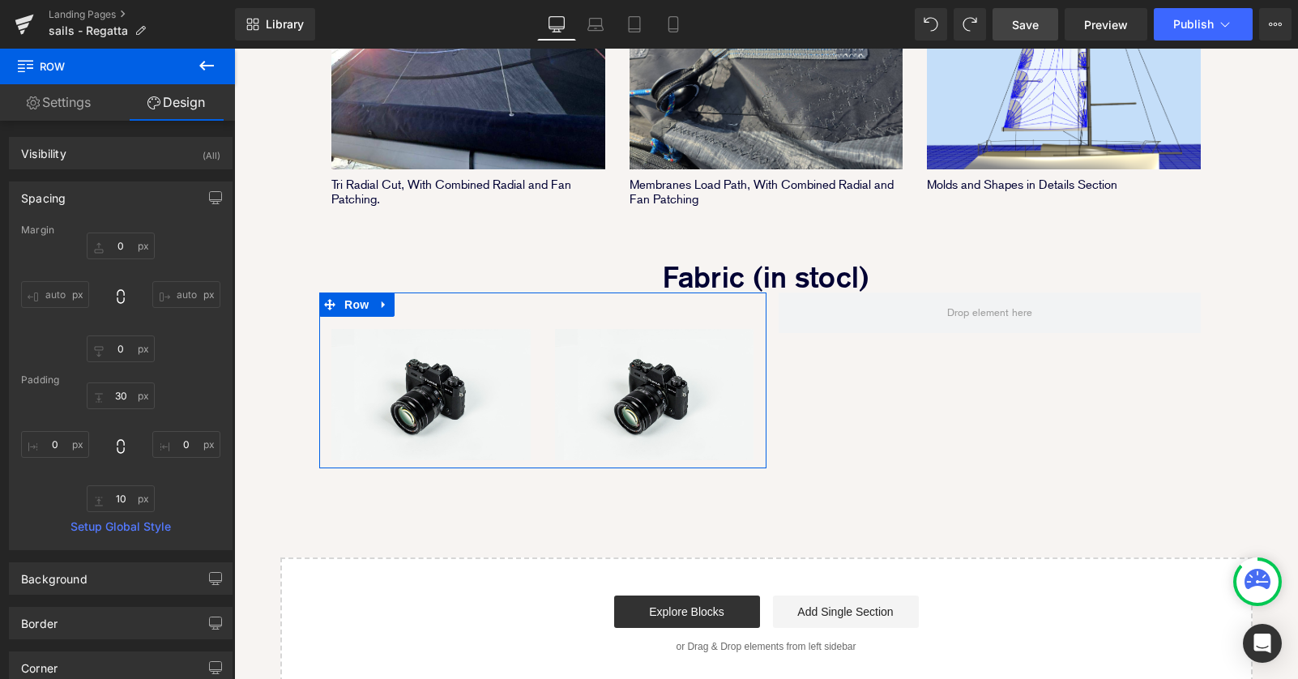
type input "0"
type input "30"
type input "0"
type input "10"
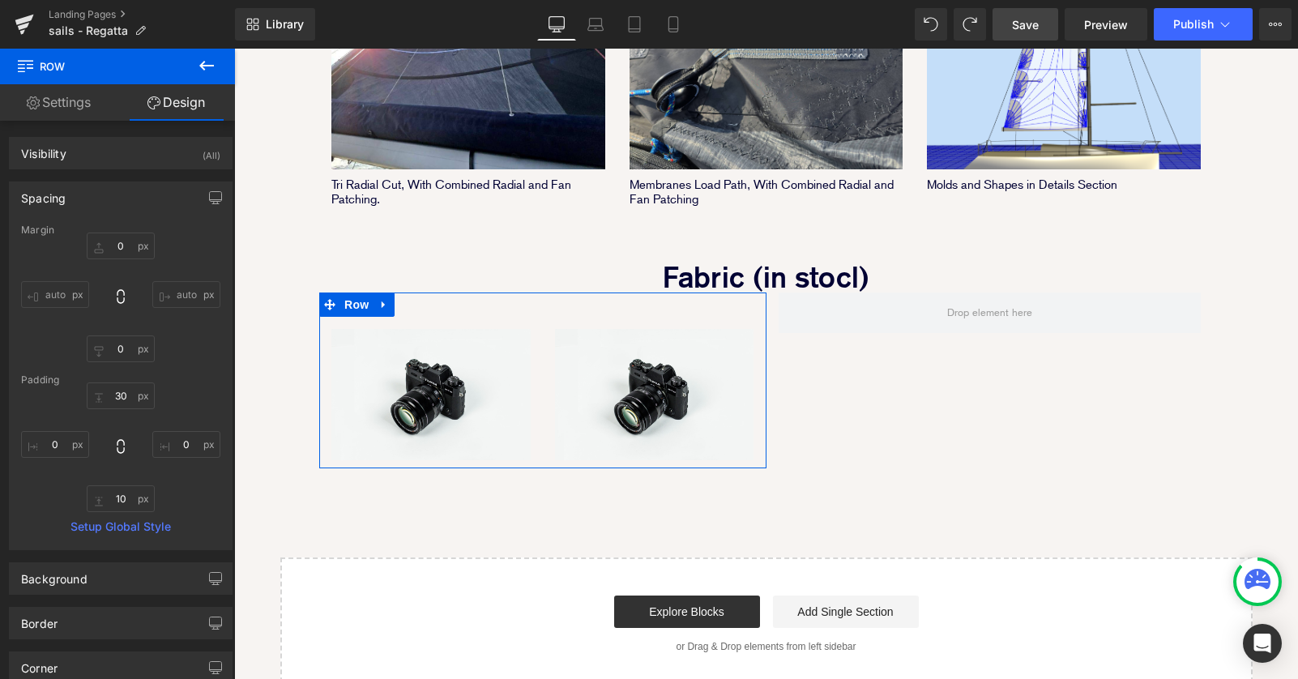
type input "0"
click at [121, 392] on input "30" at bounding box center [121, 395] width 68 height 27
type input "0"
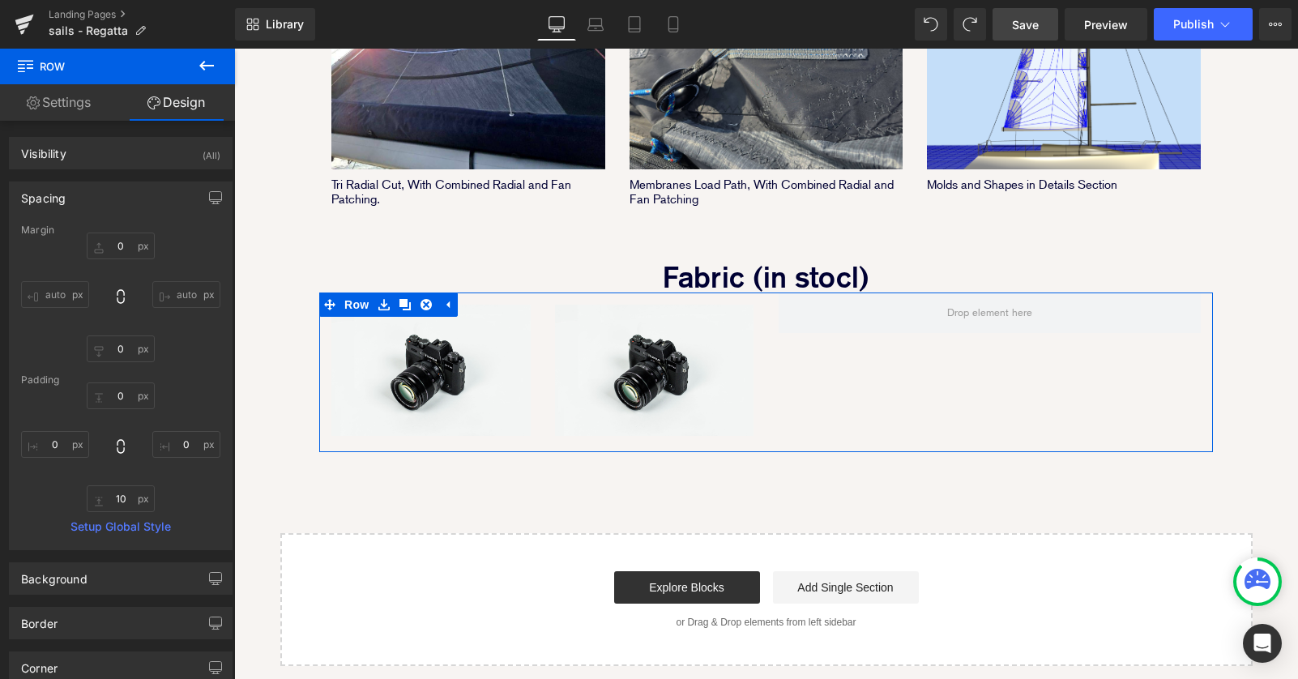
click at [823, 354] on div "Image Image Row Row Row" at bounding box center [765, 372] width 893 height 160
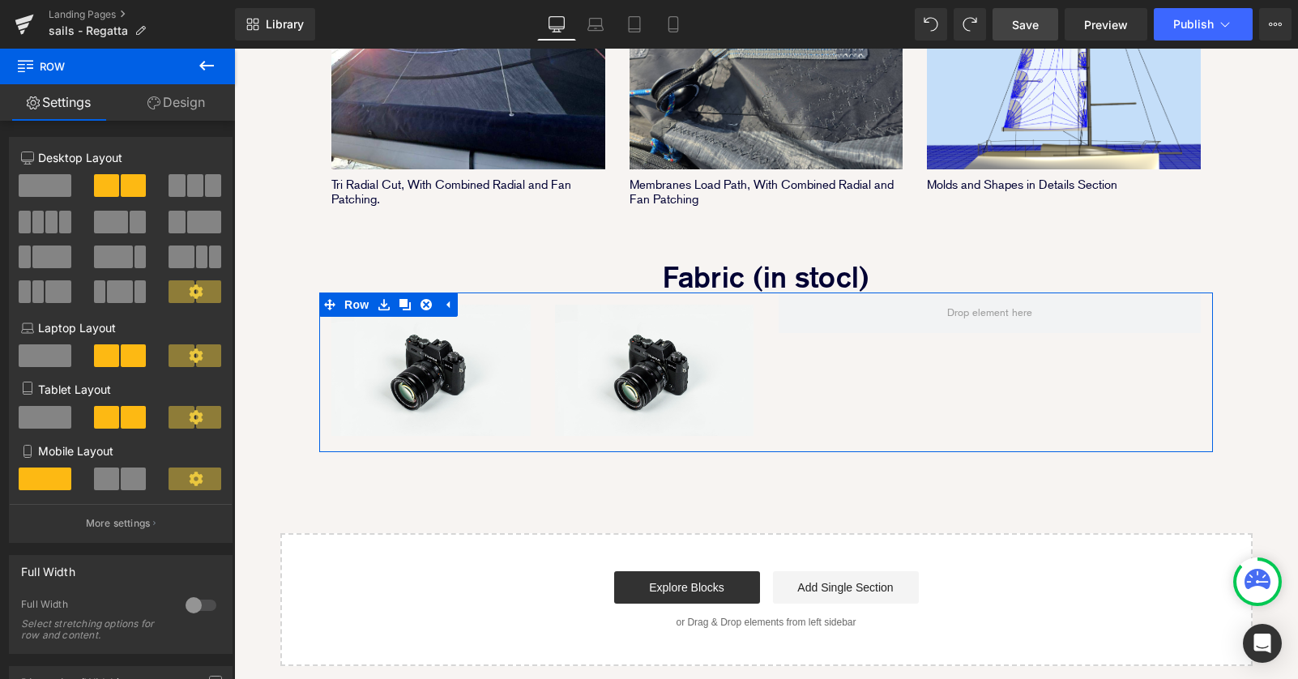
click at [168, 87] on link "Design" at bounding box center [175, 102] width 117 height 36
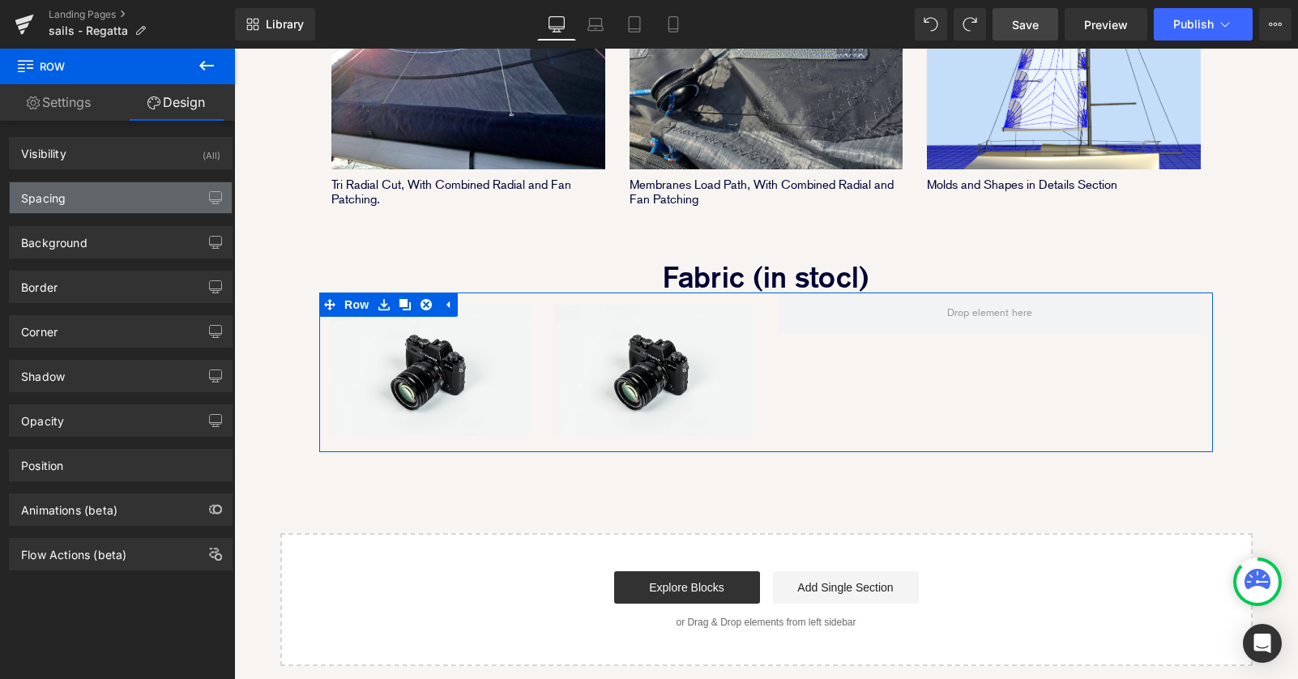
type input "0"
type input "10"
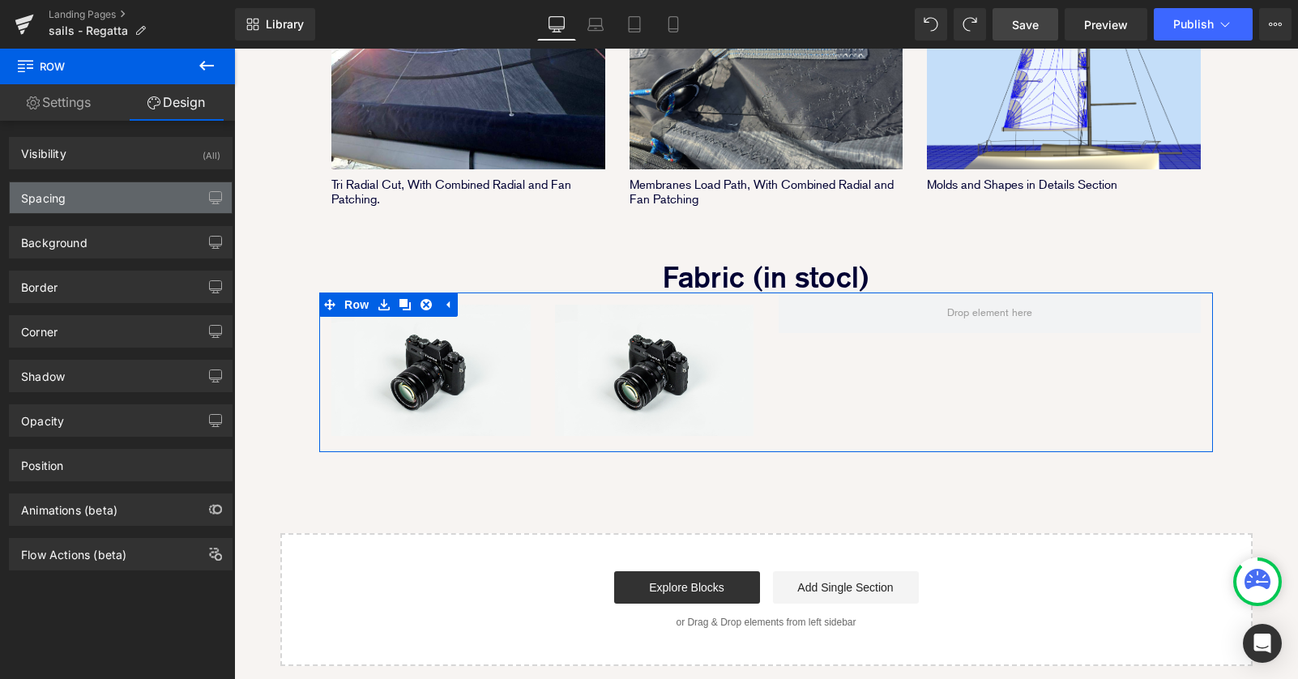
type input "0"
click at [136, 196] on div "Spacing" at bounding box center [121, 197] width 222 height 31
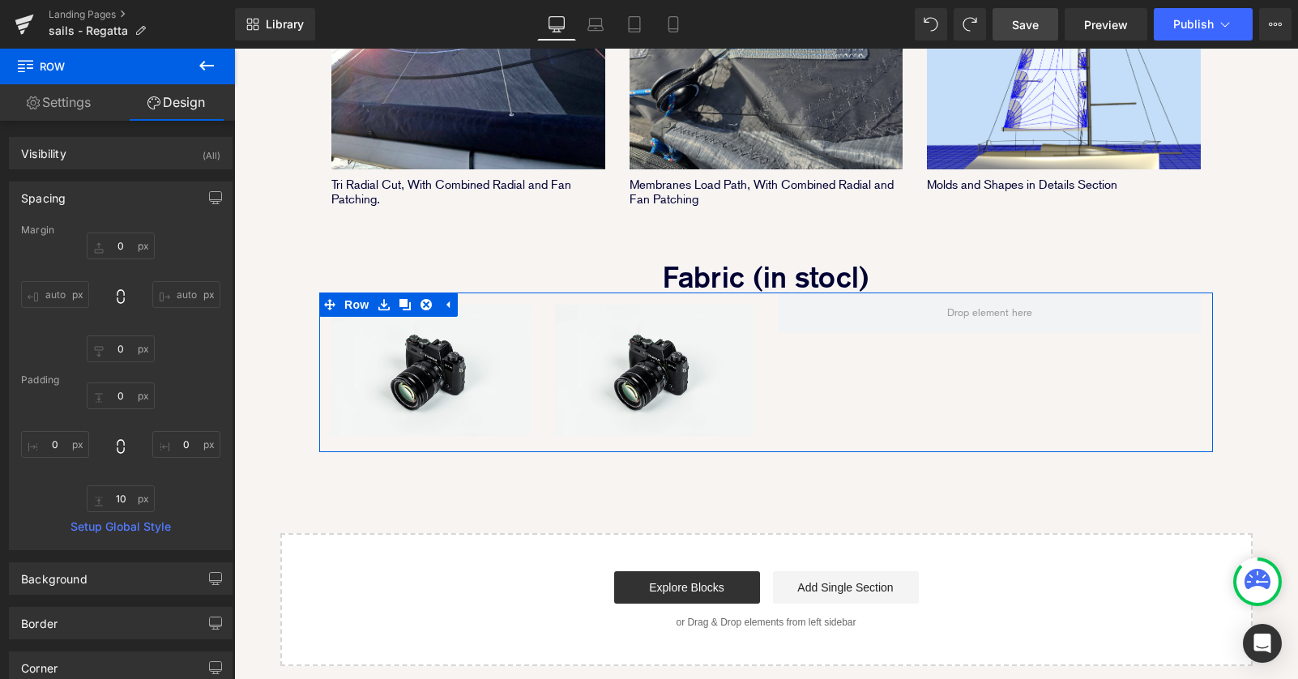
click at [892, 338] on div "Image Image Row Row Row" at bounding box center [765, 372] width 893 height 160
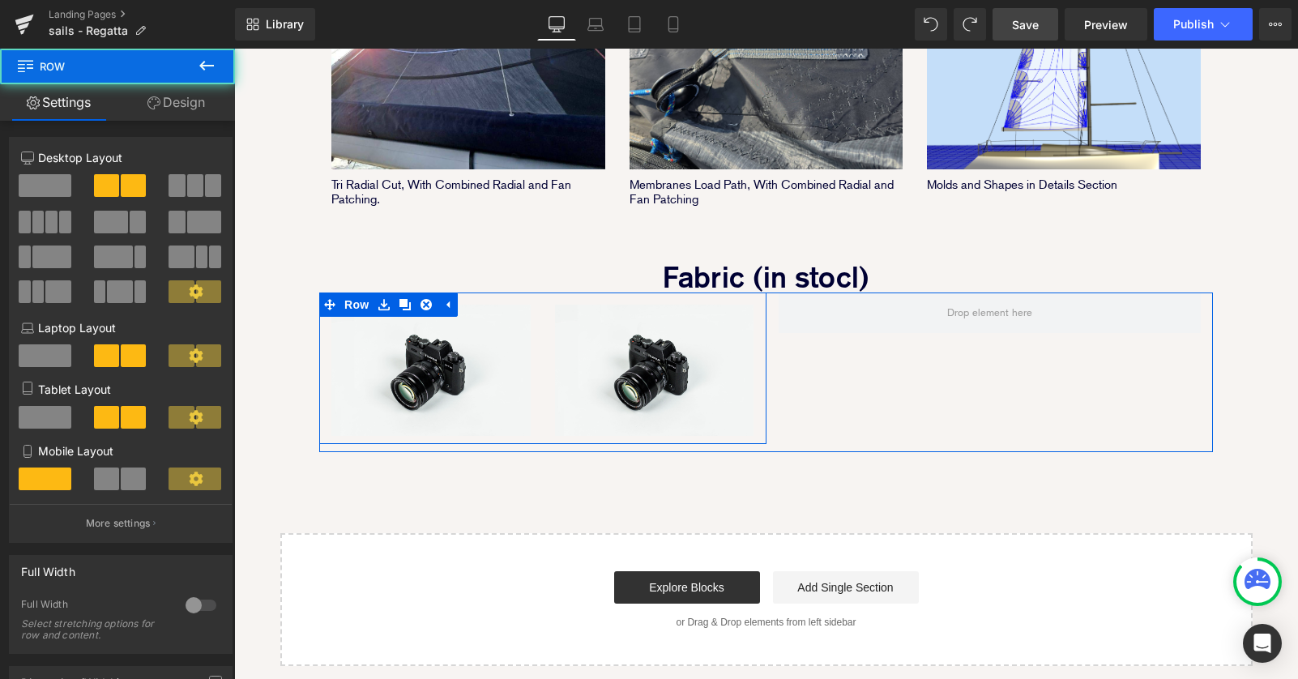
click at [544, 335] on div "Image" at bounding box center [655, 364] width 224 height 144
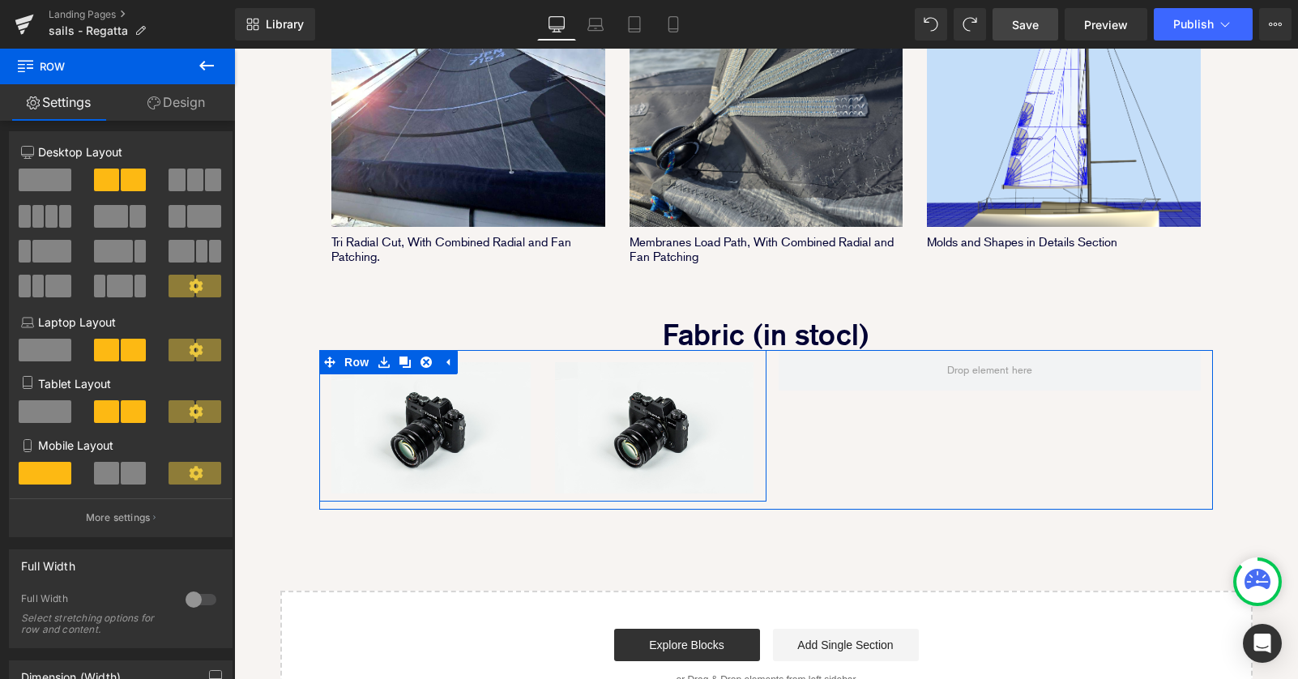
scroll to position [1205, 0]
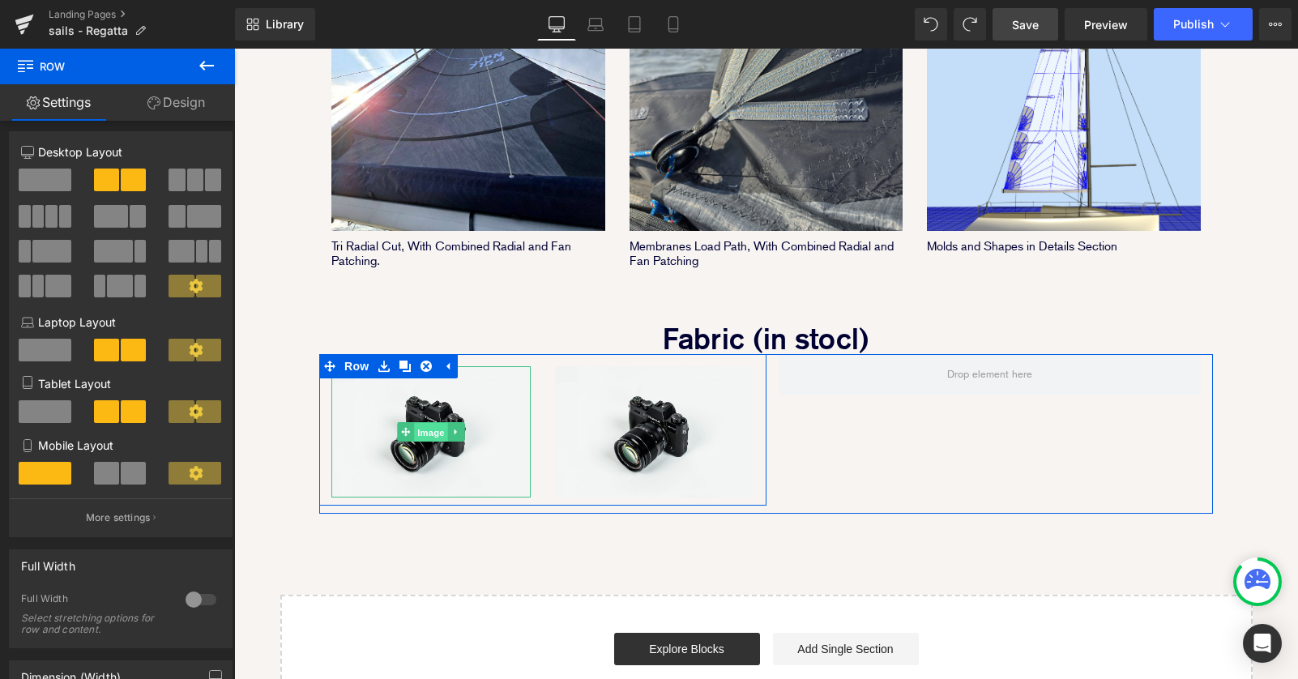
click at [429, 423] on span "Image" at bounding box center [431, 432] width 34 height 19
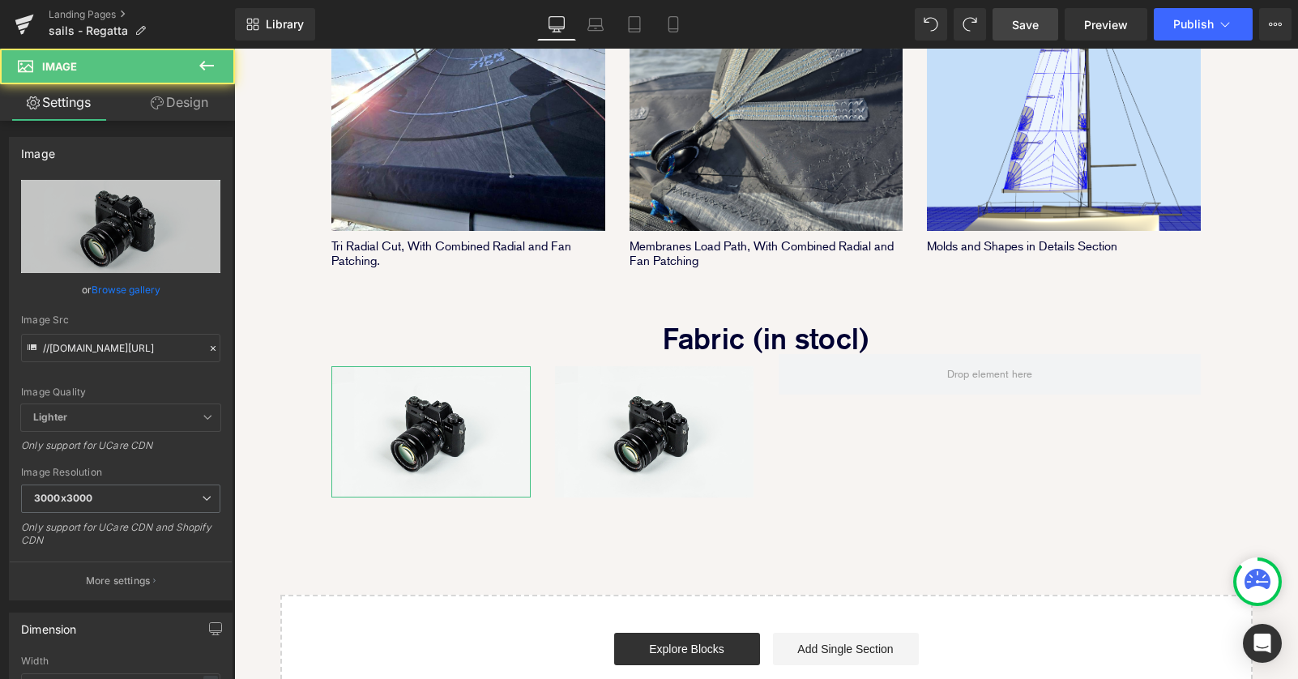
click at [193, 101] on link "Design" at bounding box center [179, 102] width 117 height 36
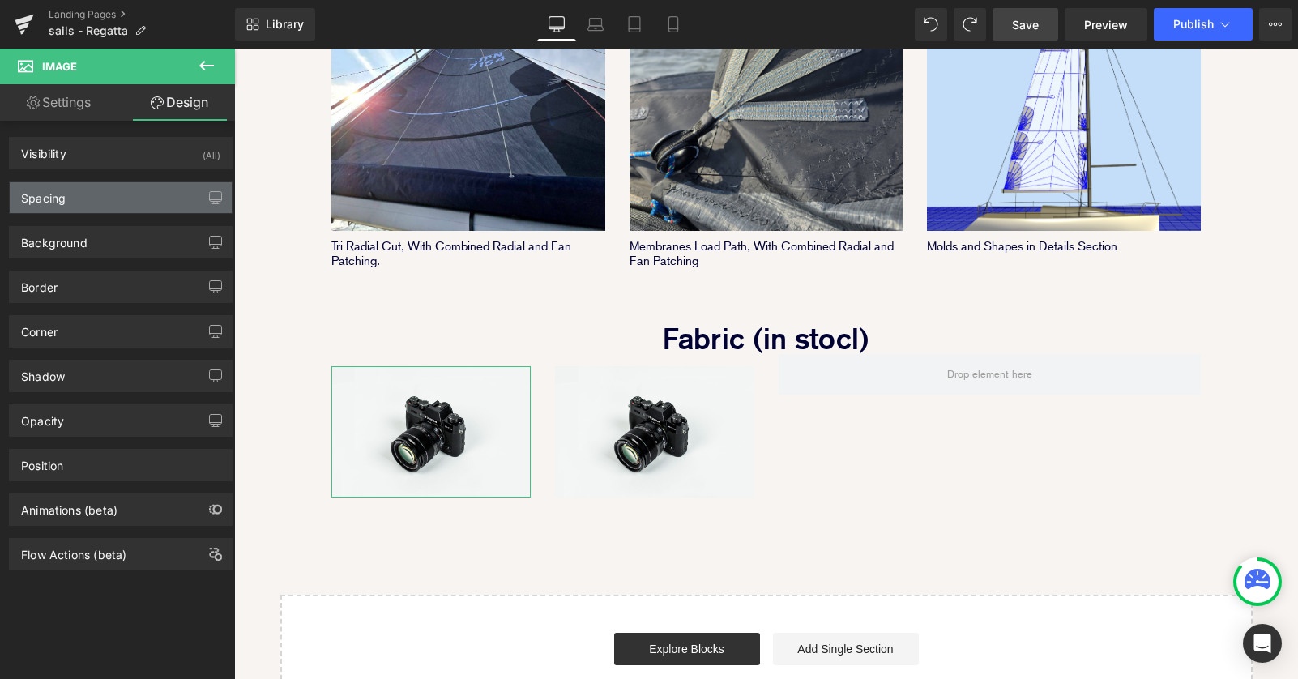
click at [131, 196] on div "Spacing" at bounding box center [121, 197] width 222 height 31
type input "15"
type input "0"
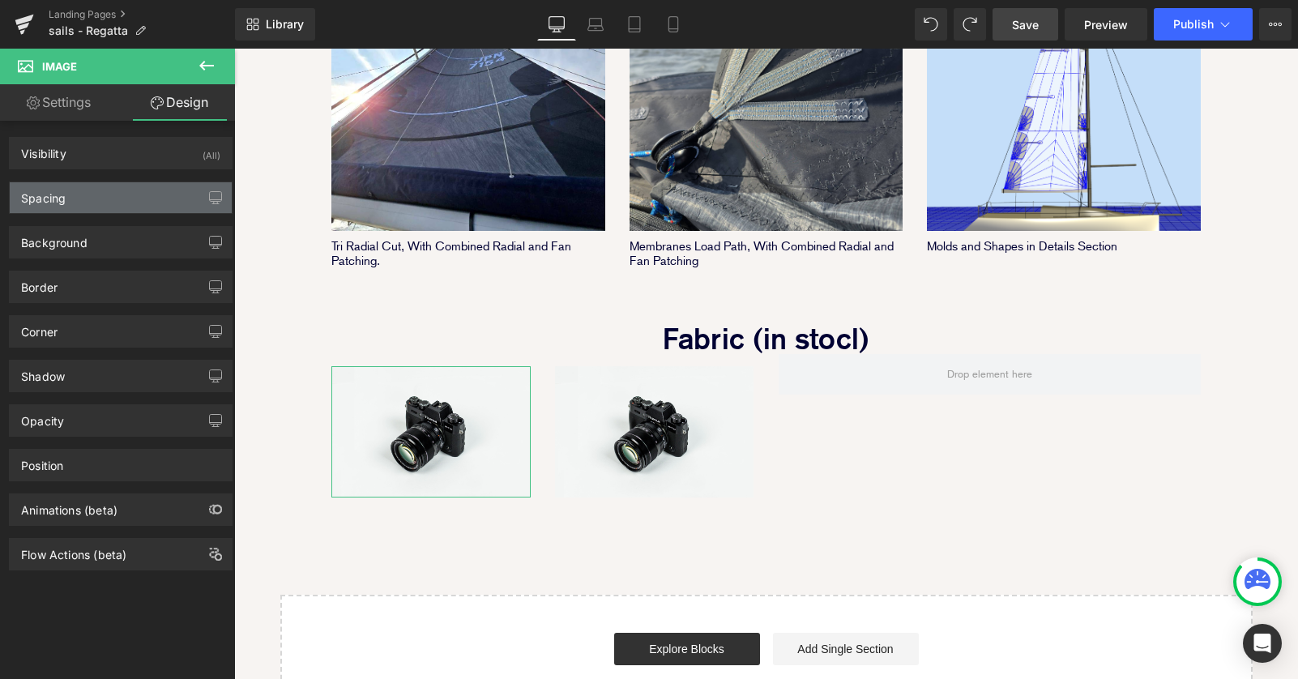
type input "0"
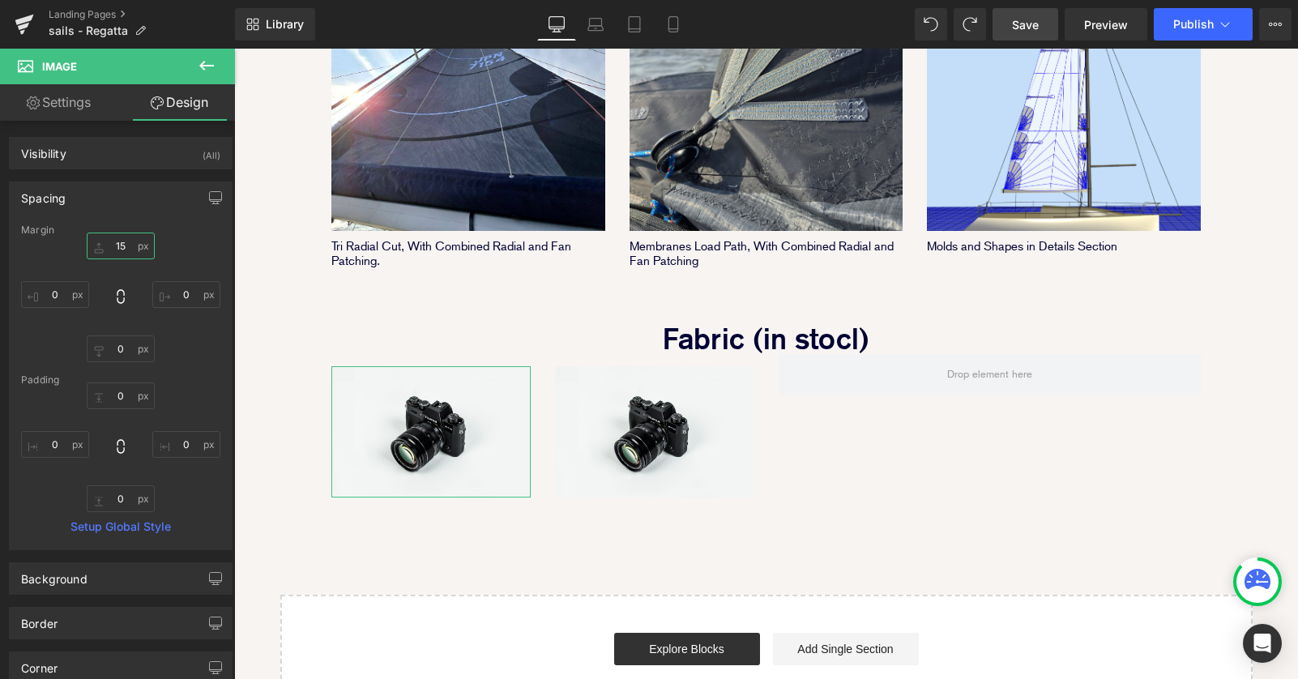
click at [113, 244] on input "15" at bounding box center [121, 245] width 68 height 27
type input "30"
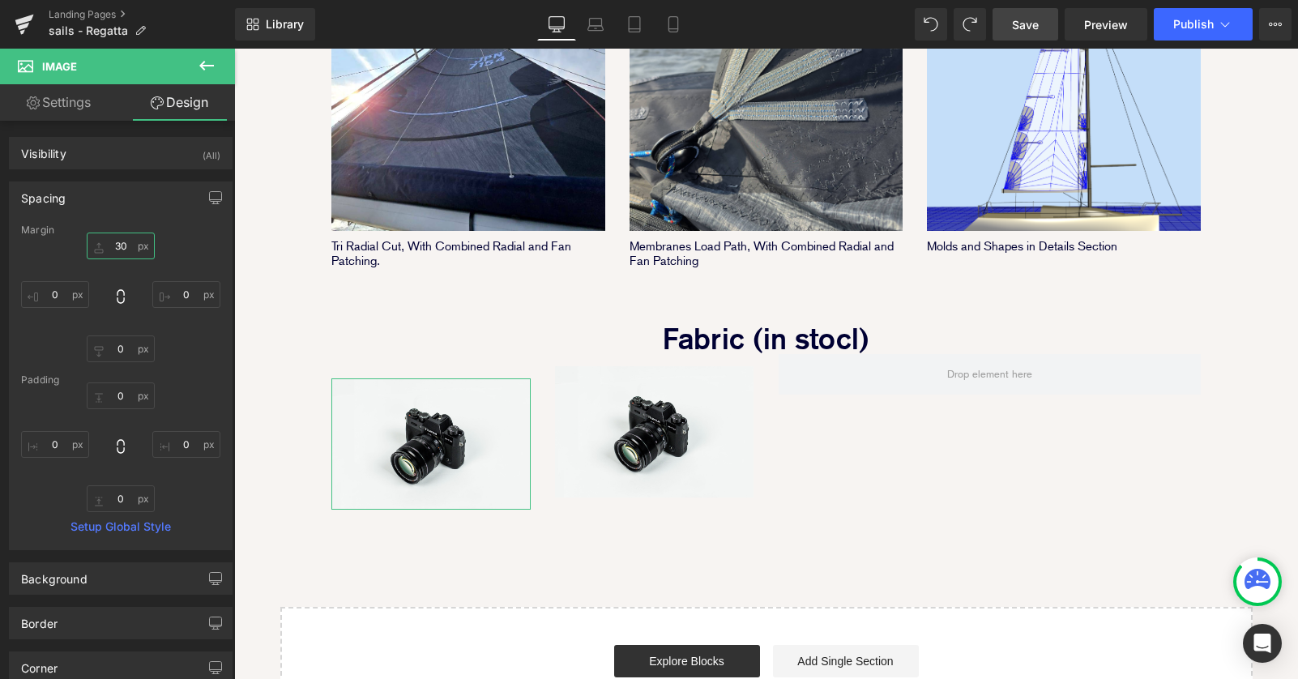
scroll to position [2321, 1064]
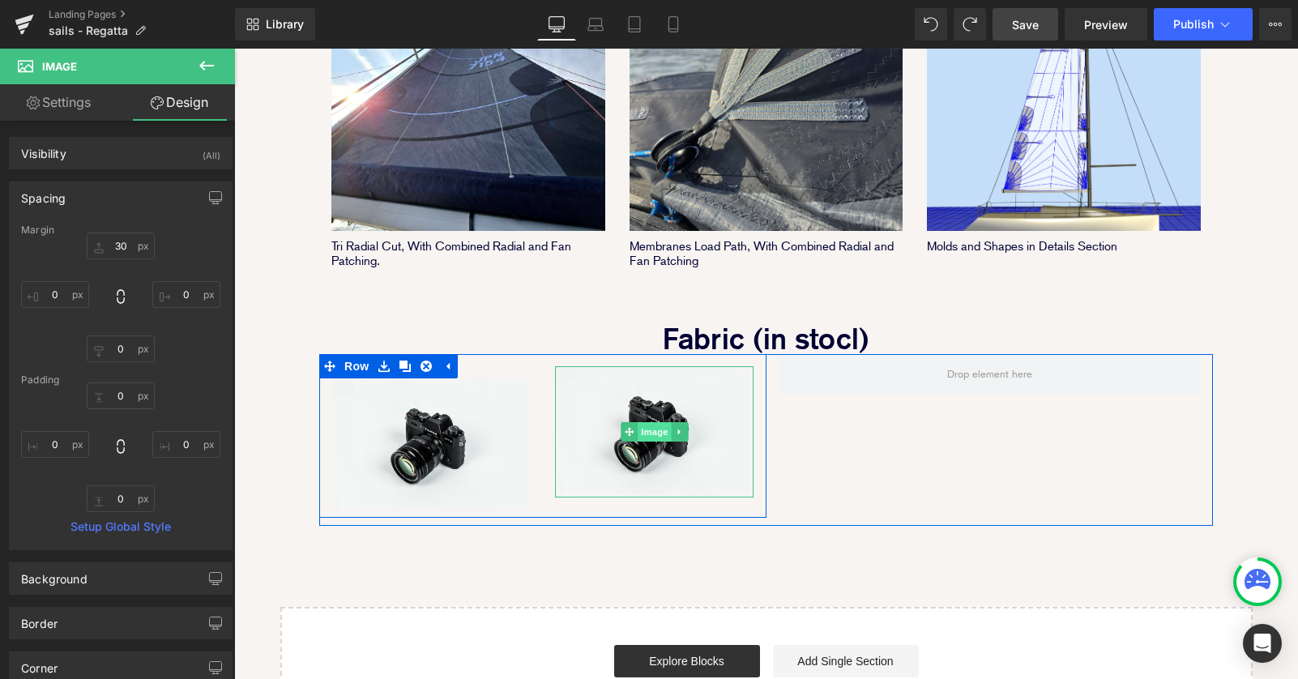
click at [654, 422] on span "Image" at bounding box center [655, 431] width 34 height 19
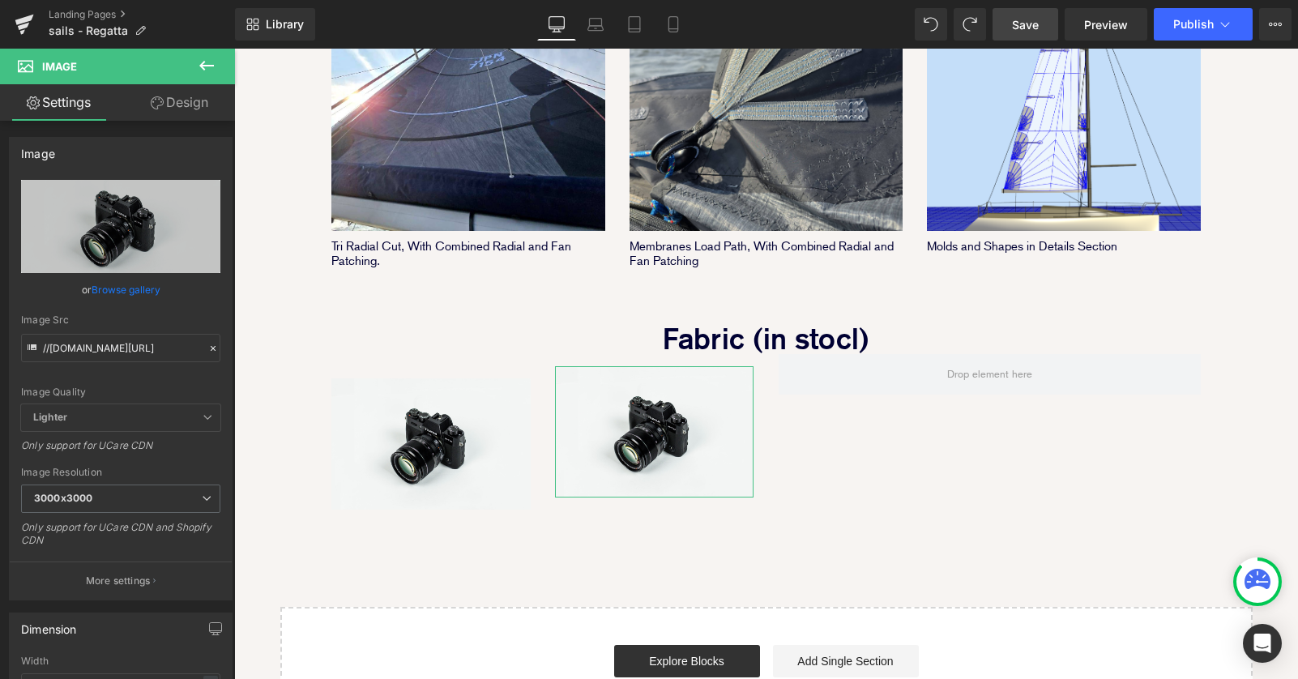
click at [181, 107] on link "Design" at bounding box center [179, 102] width 117 height 36
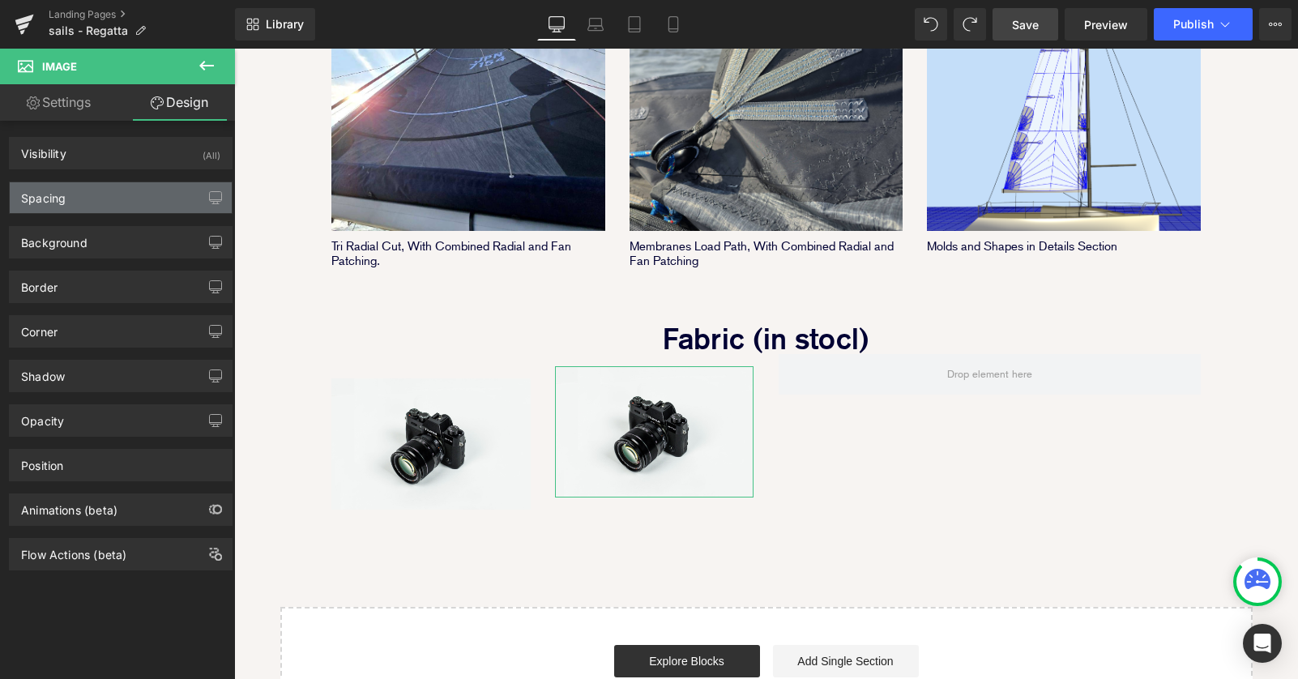
type input "15"
type input "0"
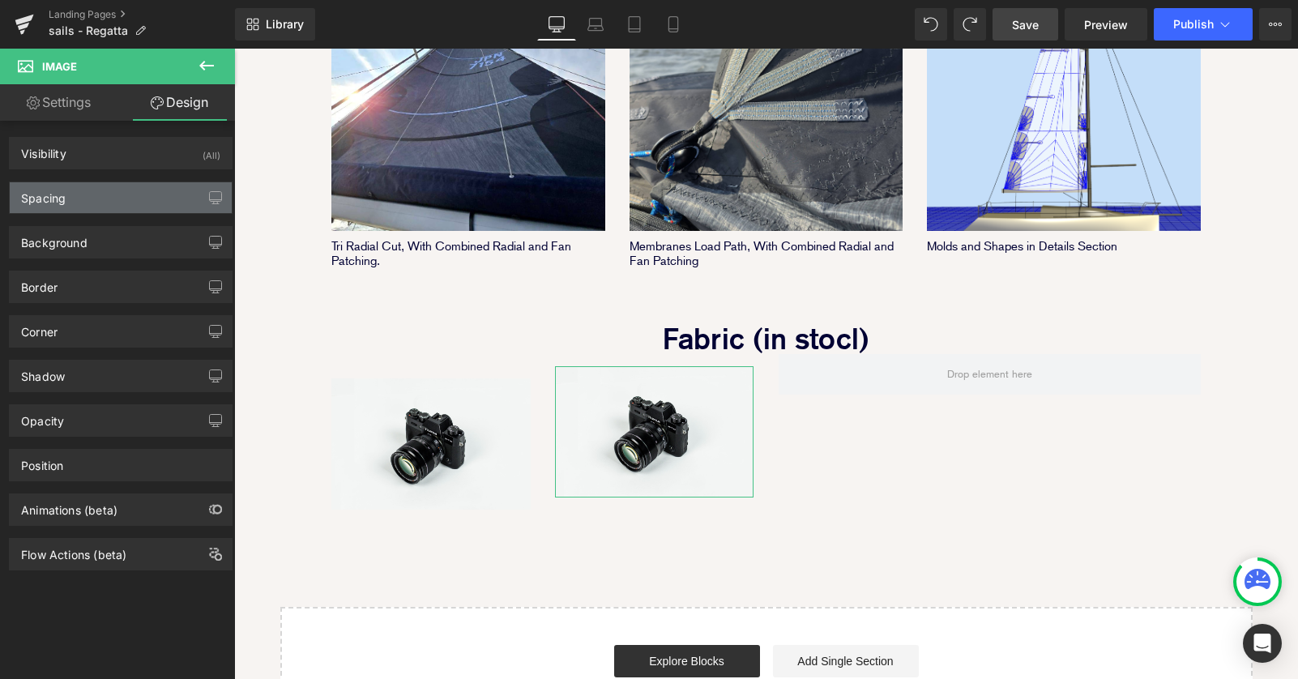
type input "0"
click at [111, 190] on div "Spacing" at bounding box center [121, 197] width 222 height 31
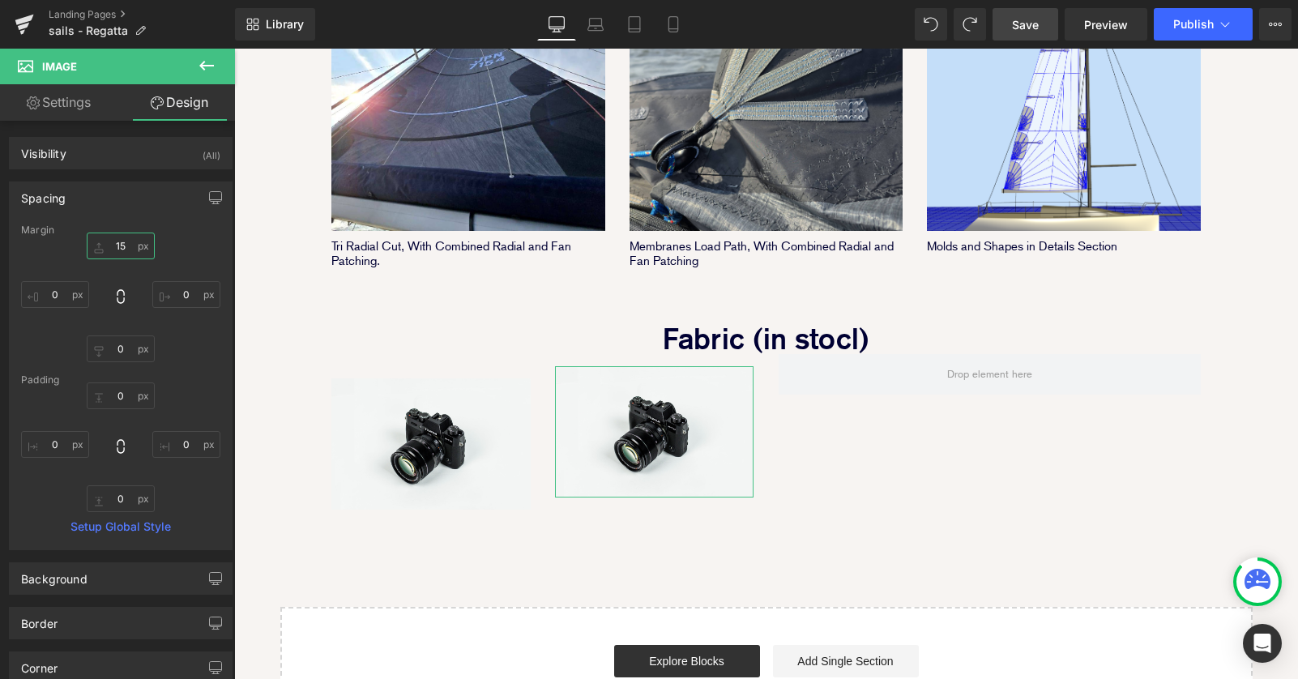
click at [118, 250] on input "15" at bounding box center [121, 245] width 68 height 27
type input "5"
type input "30"
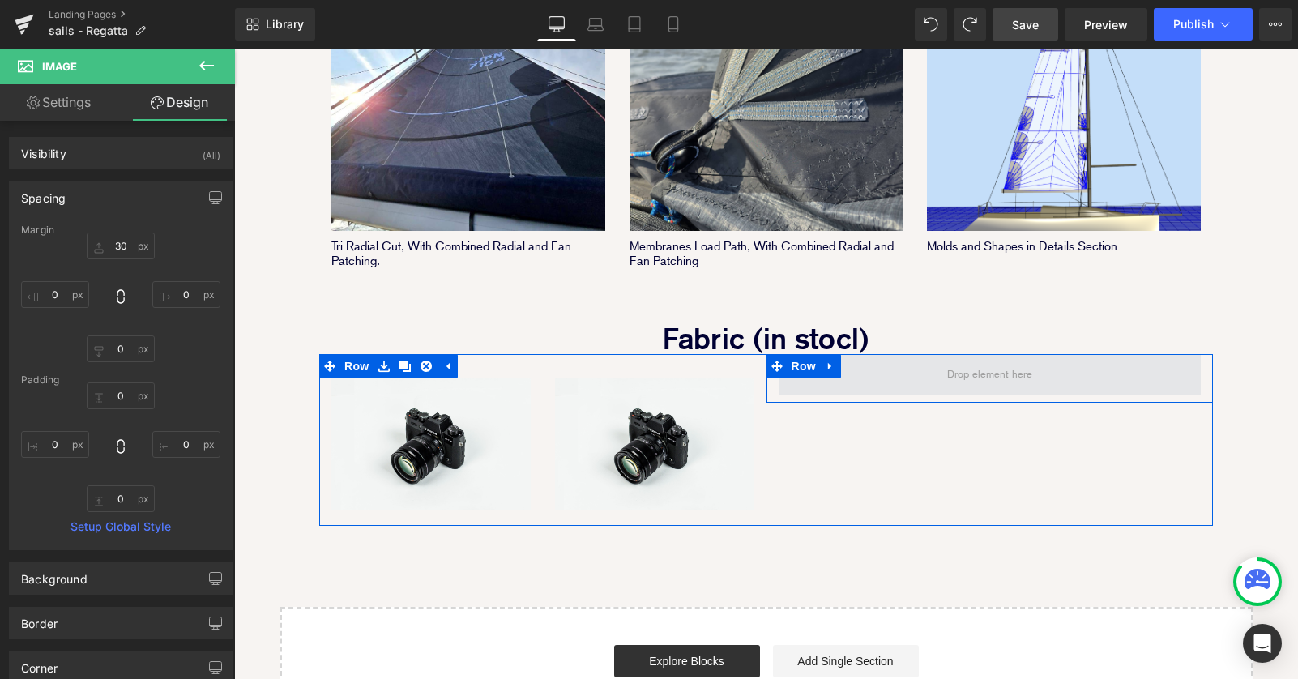
click at [874, 354] on span at bounding box center [989, 374] width 422 height 41
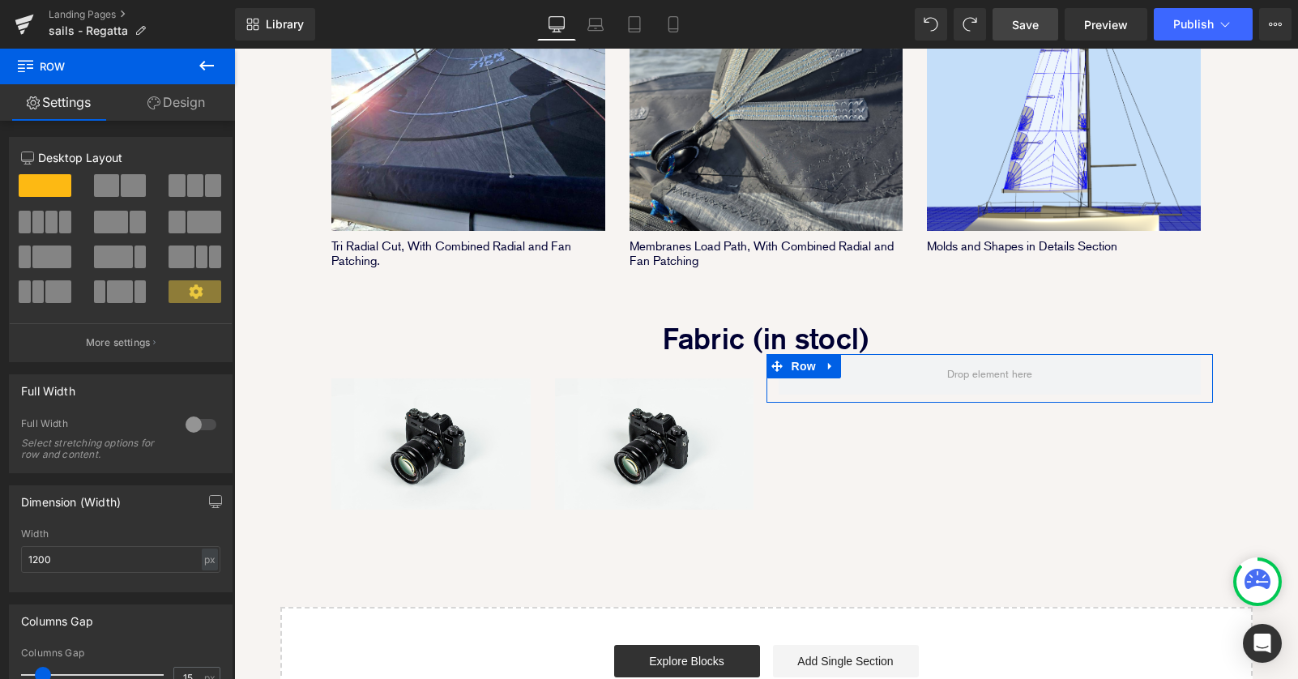
click at [126, 175] on span at bounding box center [133, 185] width 25 height 23
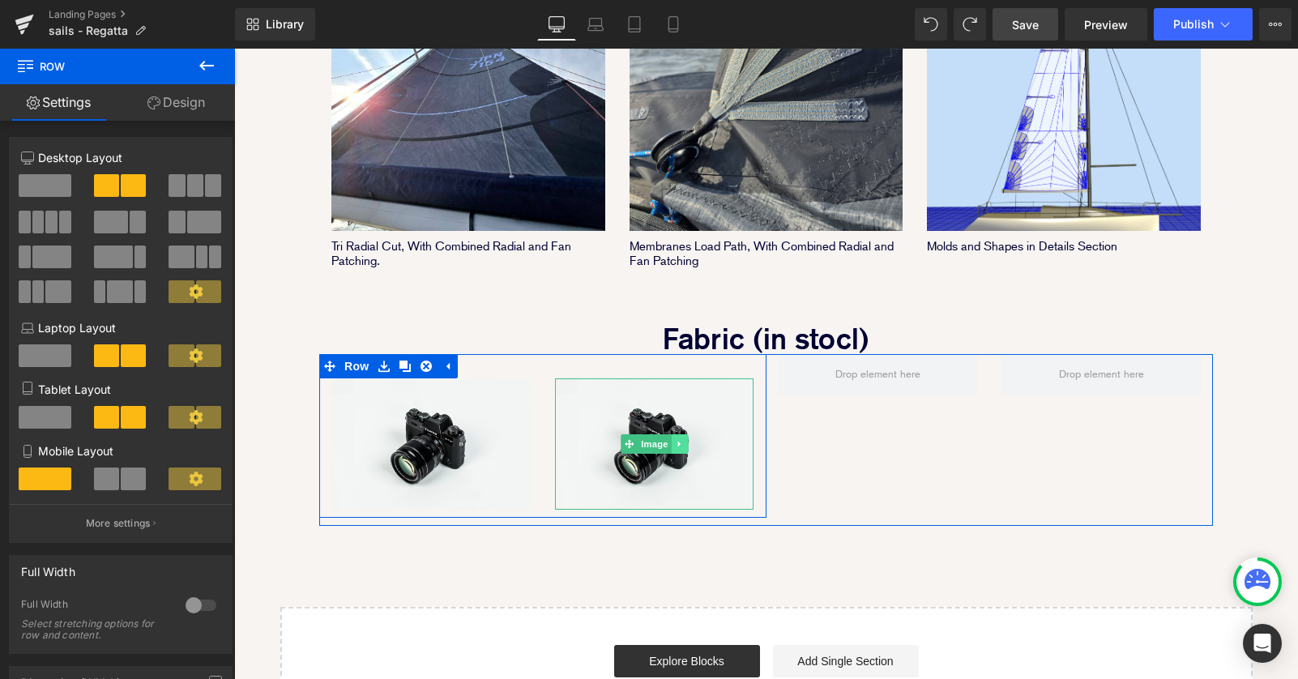
click at [678, 439] on icon at bounding box center [679, 444] width 9 height 10
click at [668, 439] on icon at bounding box center [671, 443] width 9 height 9
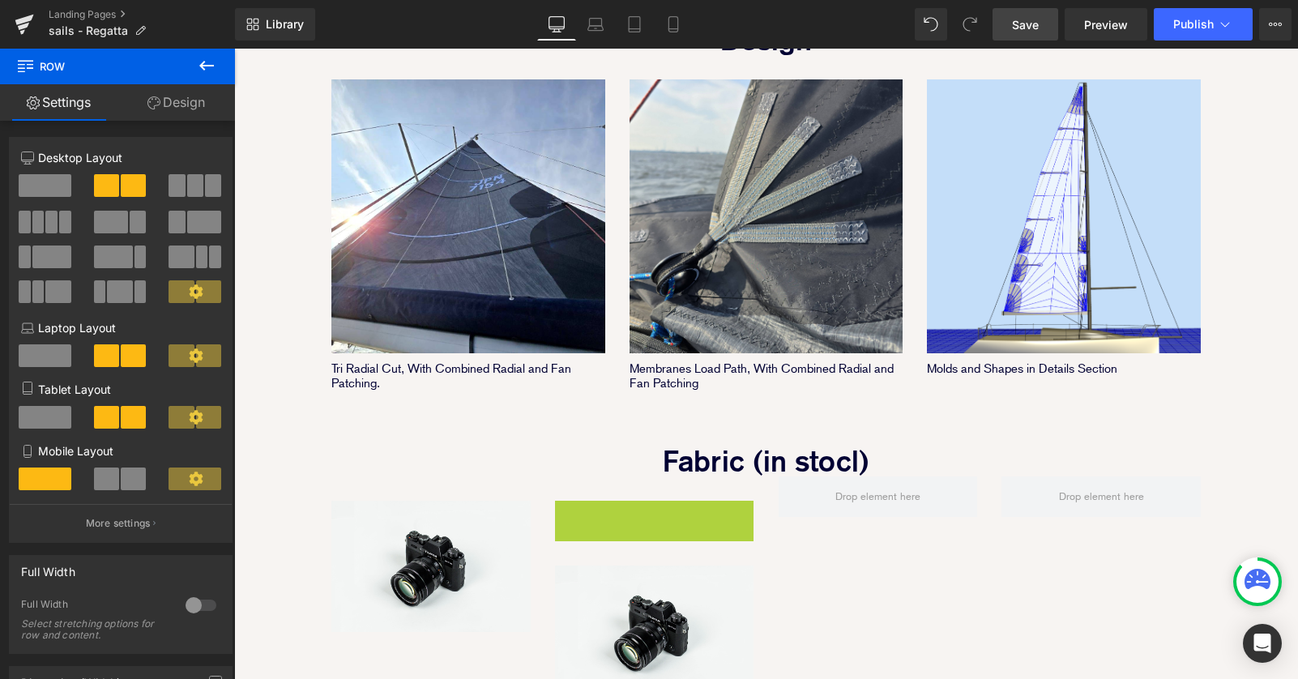
scroll to position [7, 8]
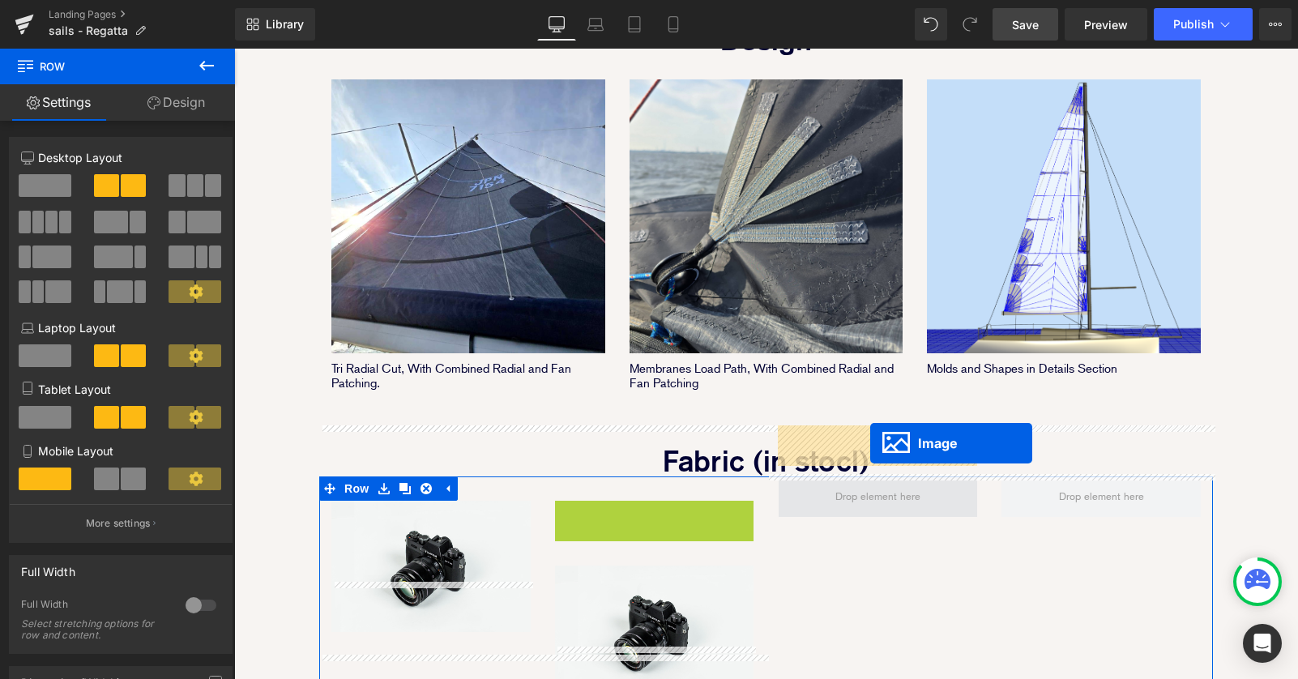
drag, startPoint x: 621, startPoint y: 514, endPoint x: 870, endPoint y: 442, distance: 258.9
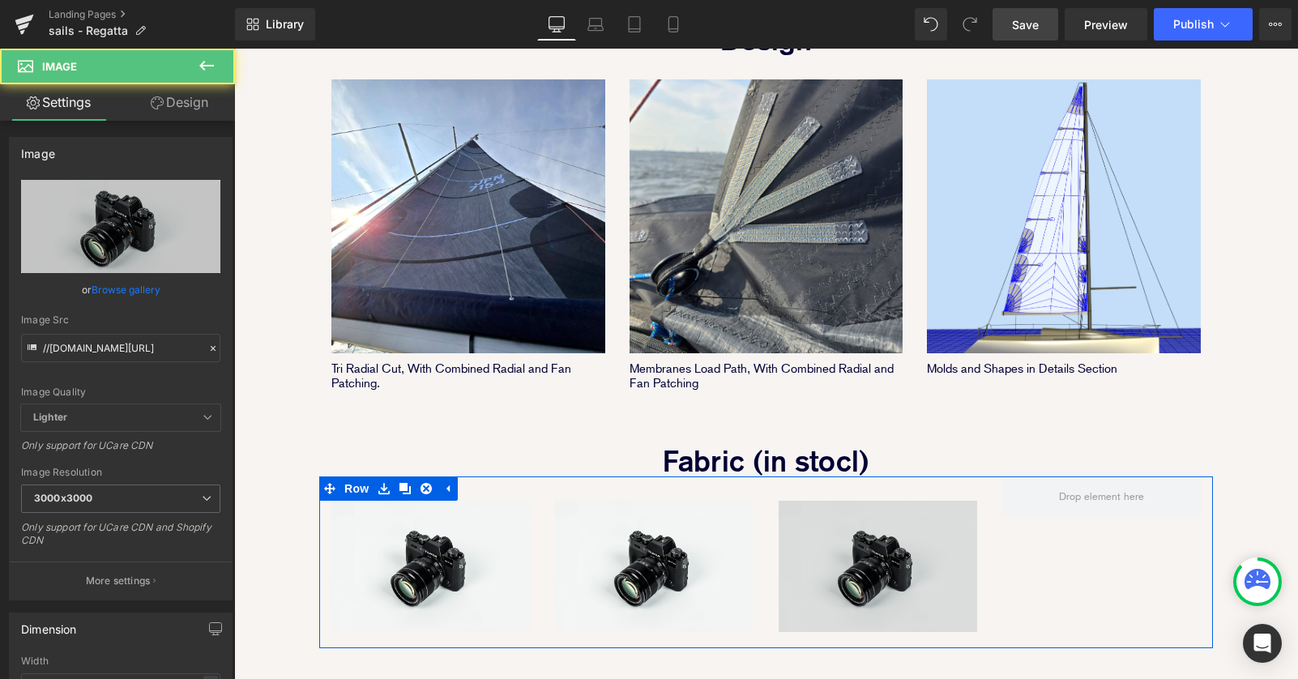
scroll to position [2321, 1064]
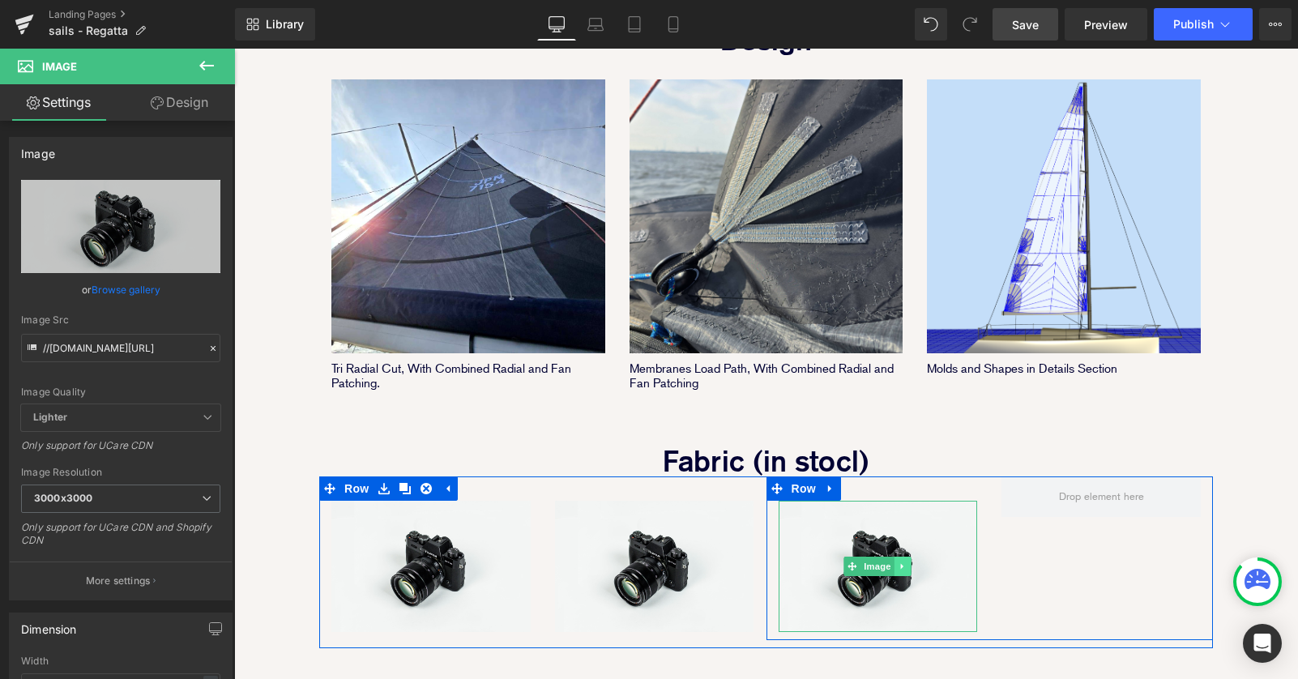
click at [904, 561] on icon at bounding box center [902, 566] width 9 height 10
click at [898, 561] on icon at bounding box center [894, 566] width 9 height 10
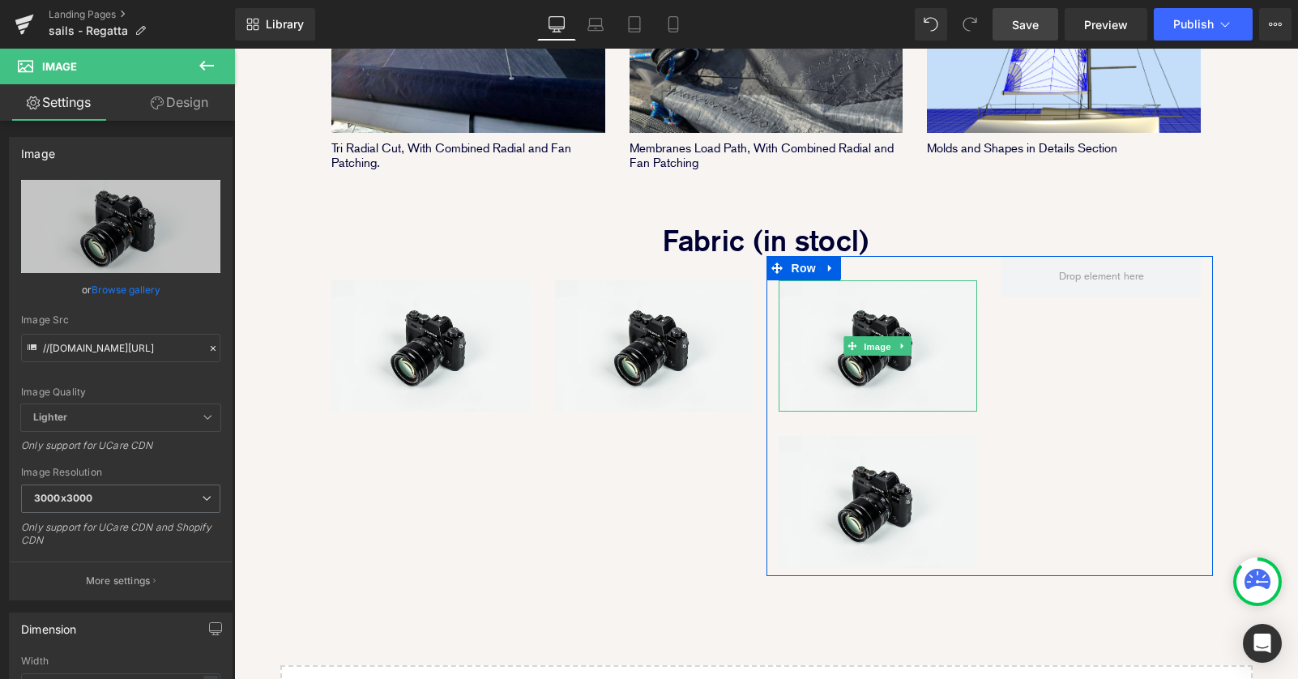
scroll to position [7, 8]
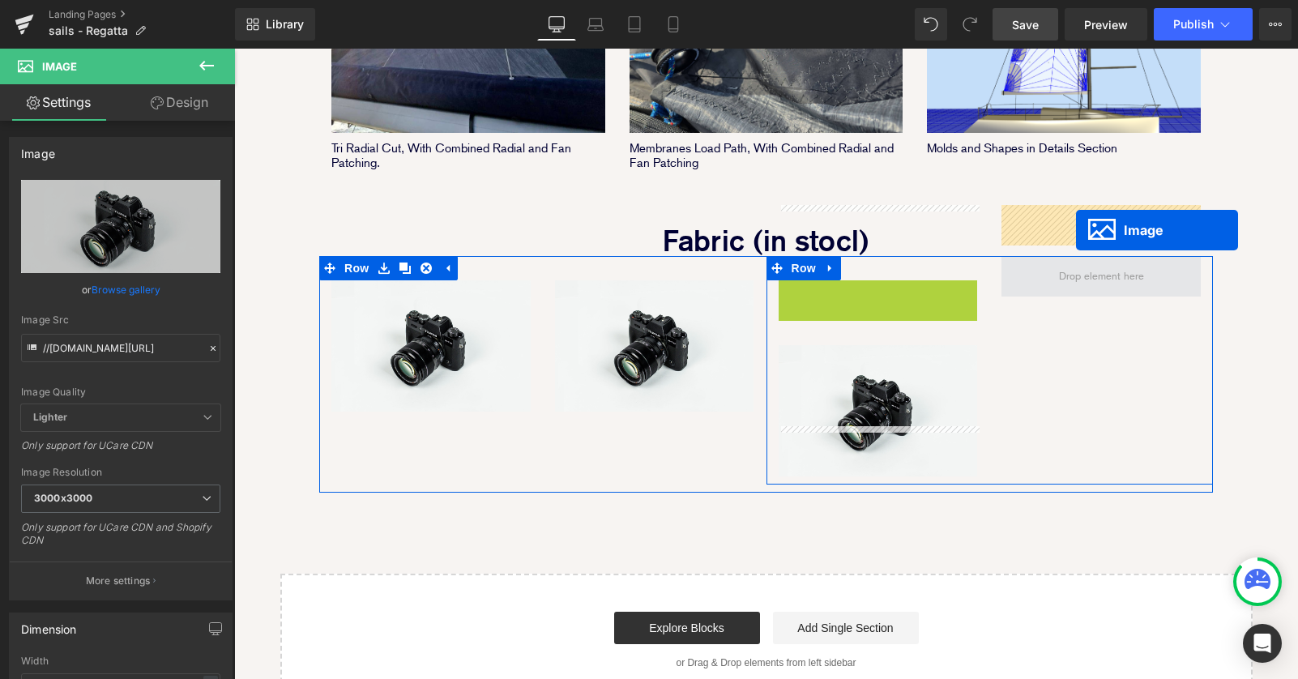
drag, startPoint x: 852, startPoint y: 296, endPoint x: 1076, endPoint y: 229, distance: 233.5
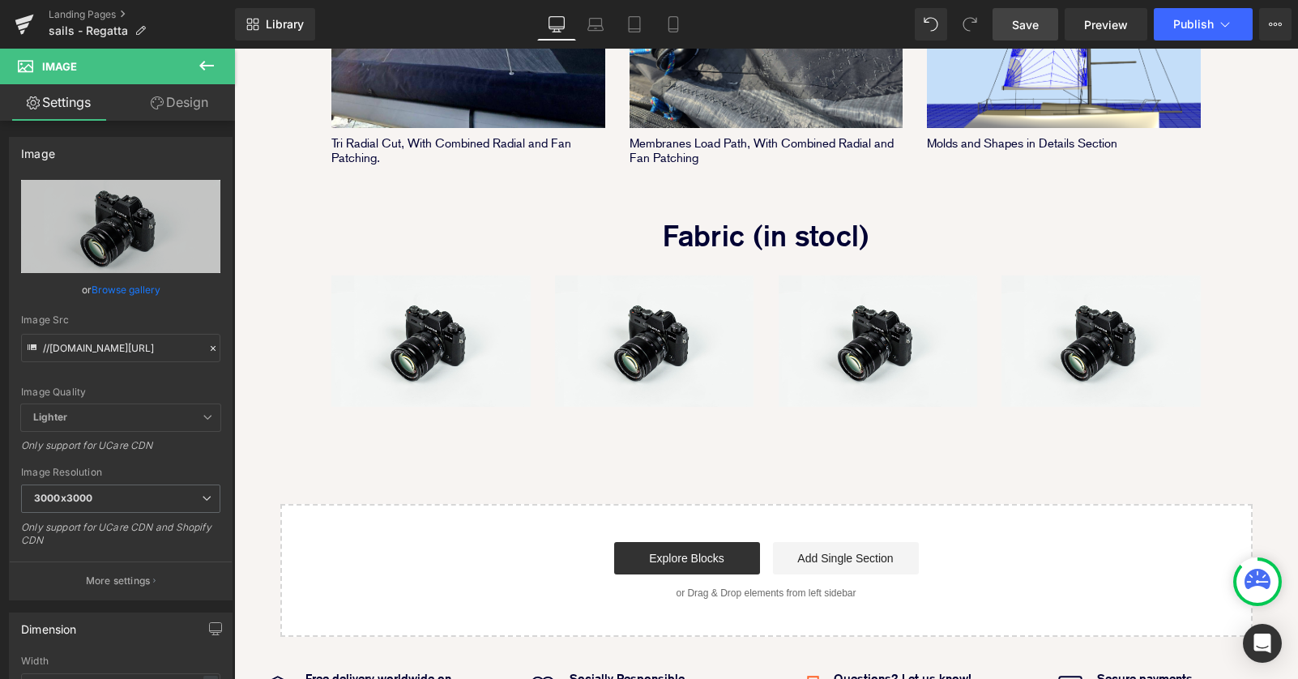
scroll to position [1314, 0]
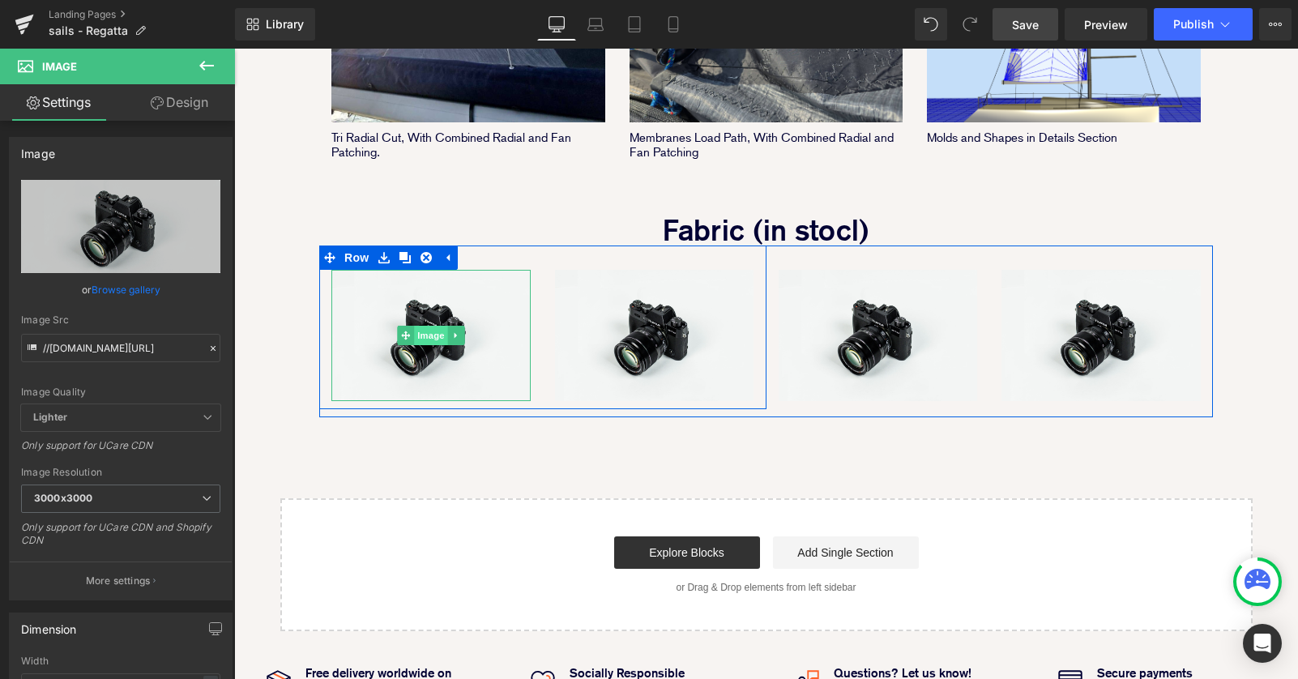
click at [424, 326] on span "Image" at bounding box center [431, 335] width 34 height 19
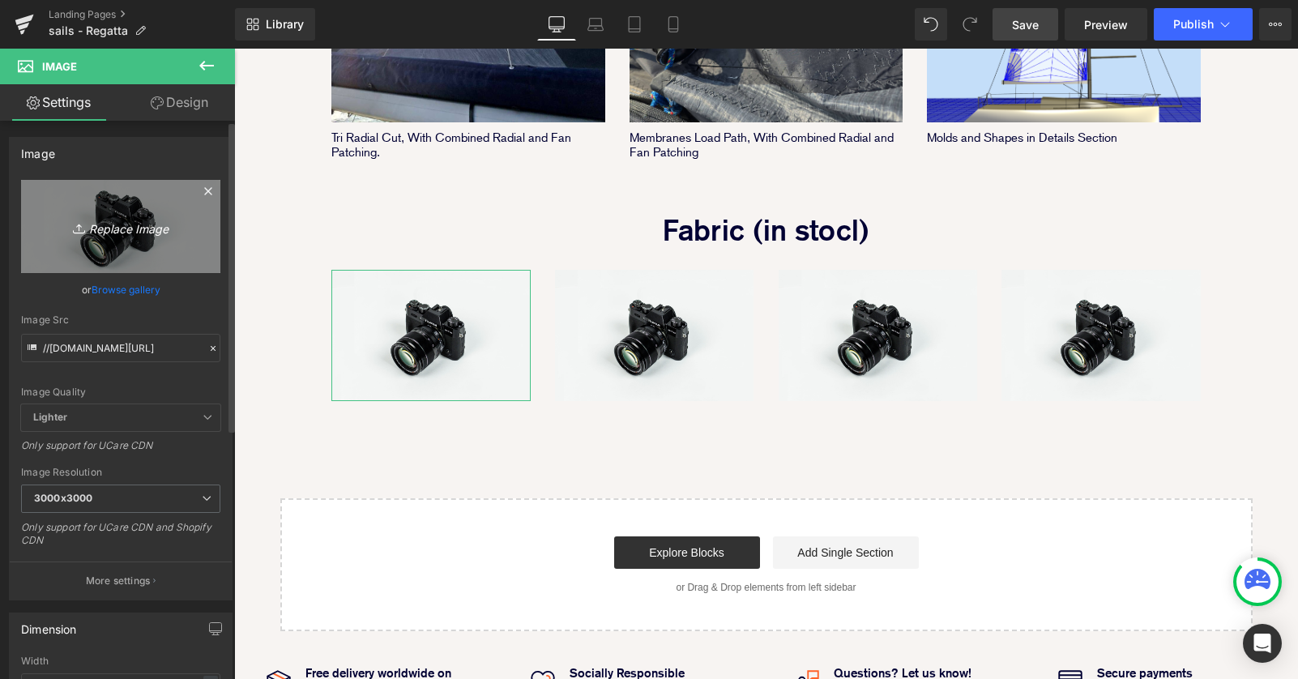
click at [128, 230] on icon "Replace Image" at bounding box center [121, 226] width 130 height 20
type input "C:\fakepath\Hanse 320 Reef 2.jpg"
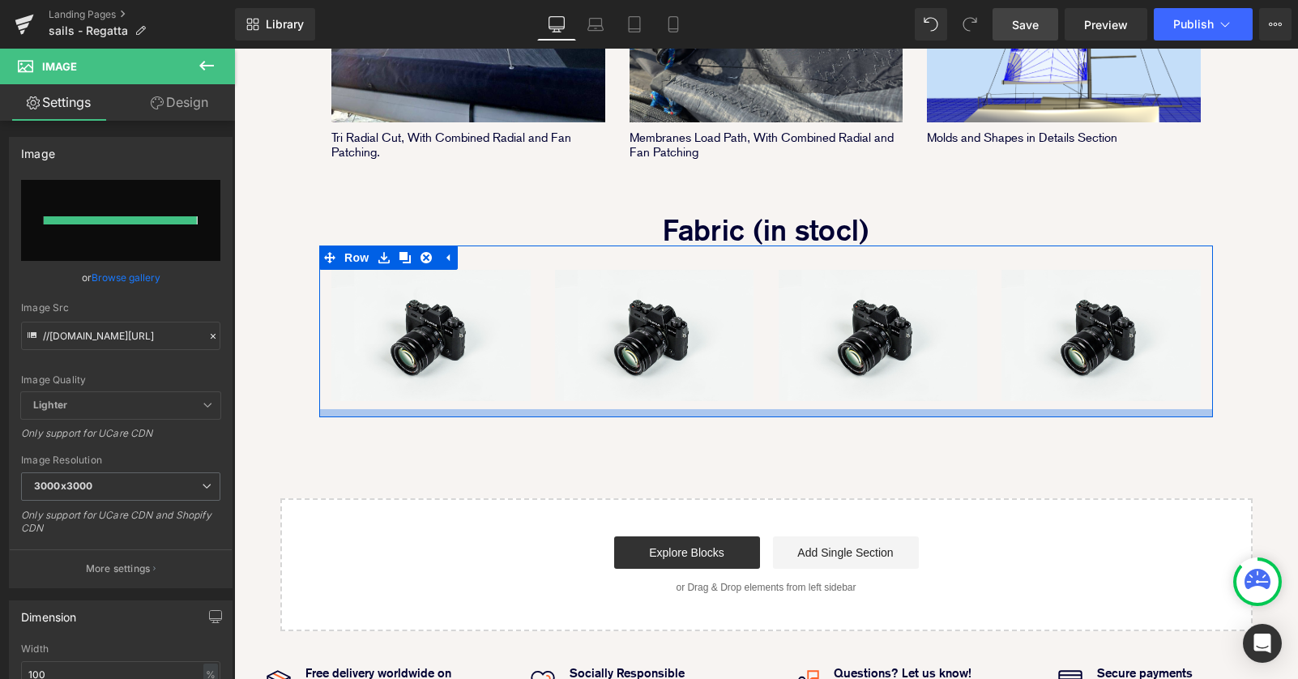
type input "https://ucarecdn.com/d7f2f87c-69eb-4d6f-a5cd-e3f942ba4774/-/format/auto/-/previ…"
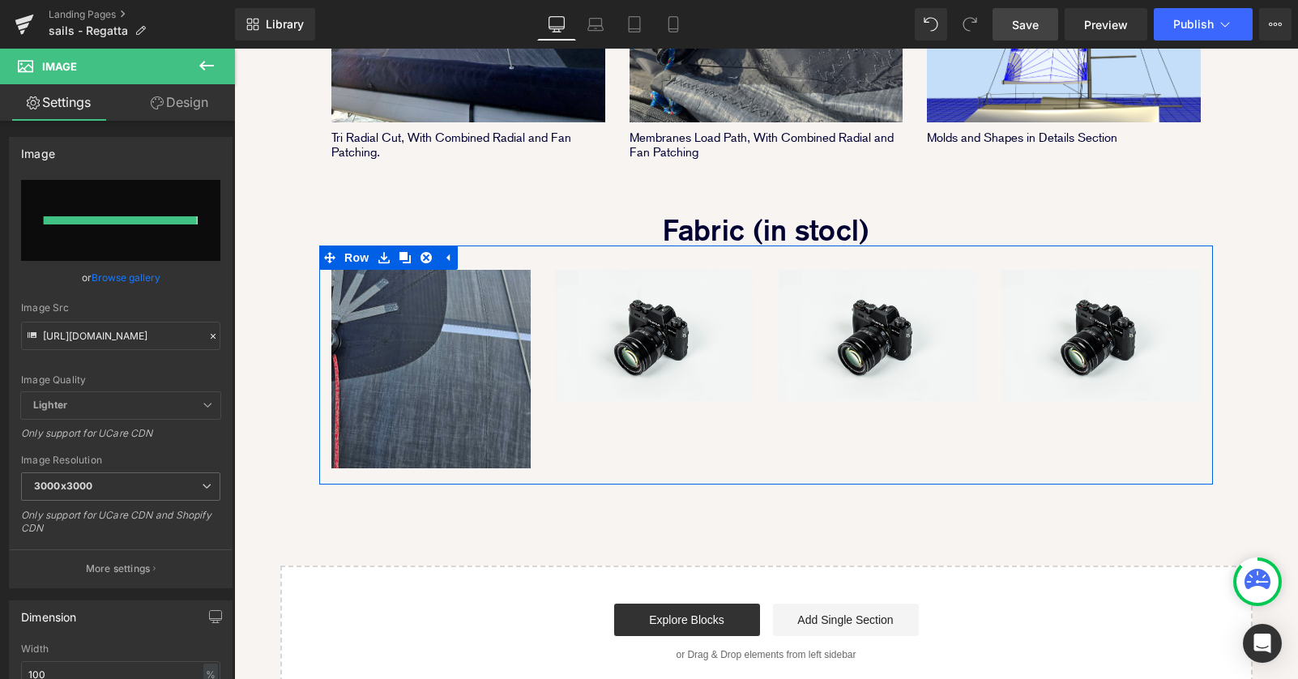
scroll to position [2388, 1064]
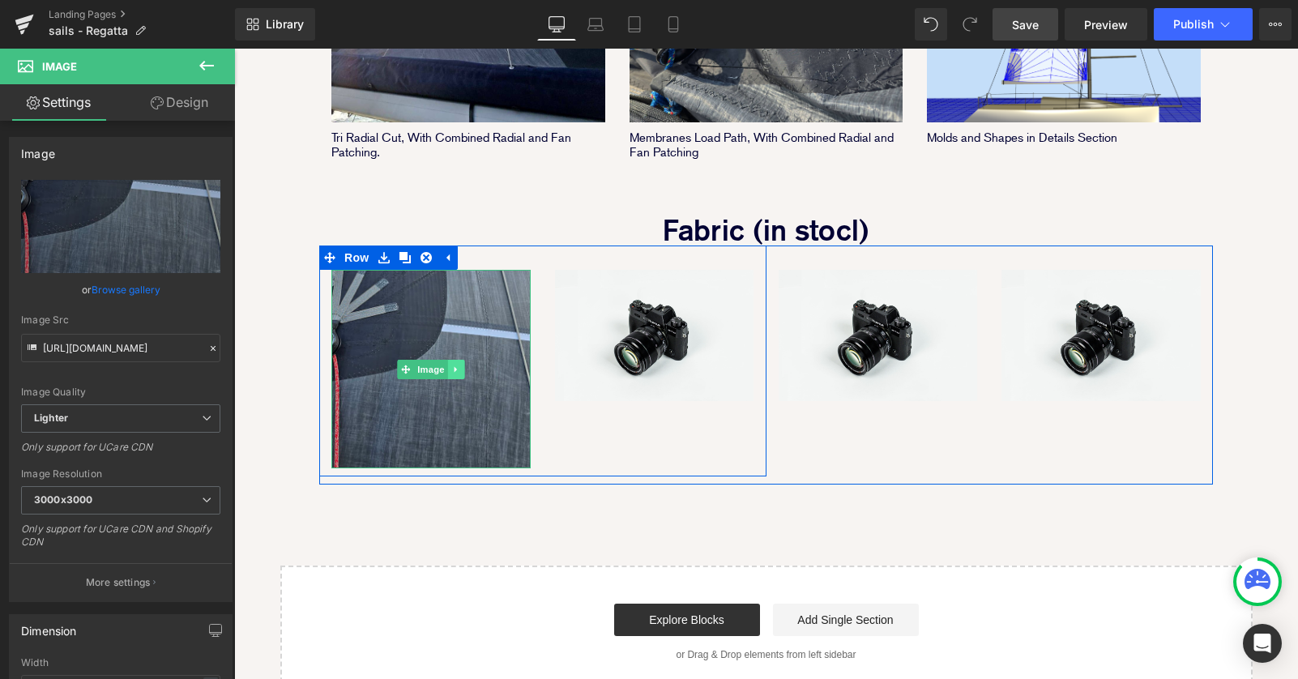
click at [459, 365] on icon at bounding box center [455, 370] width 9 height 10
click at [449, 365] on icon at bounding box center [447, 369] width 9 height 9
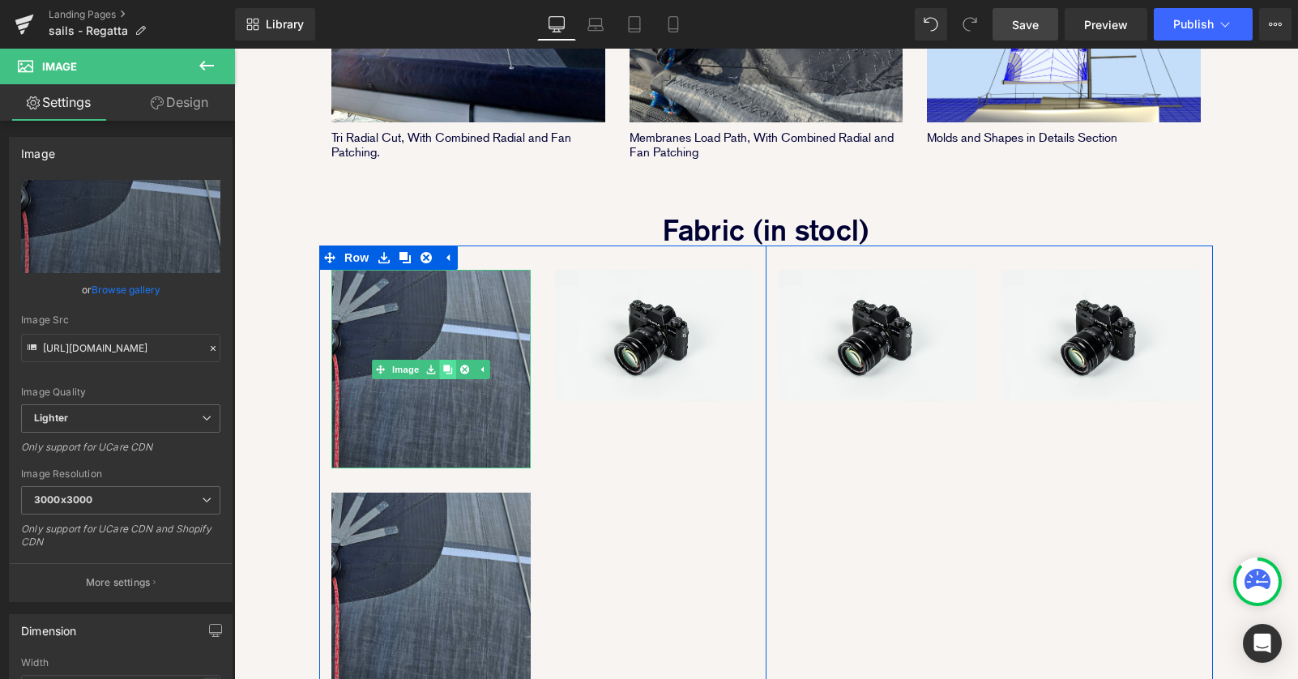
click at [448, 365] on icon at bounding box center [447, 369] width 9 height 9
click at [447, 365] on icon at bounding box center [447, 369] width 9 height 9
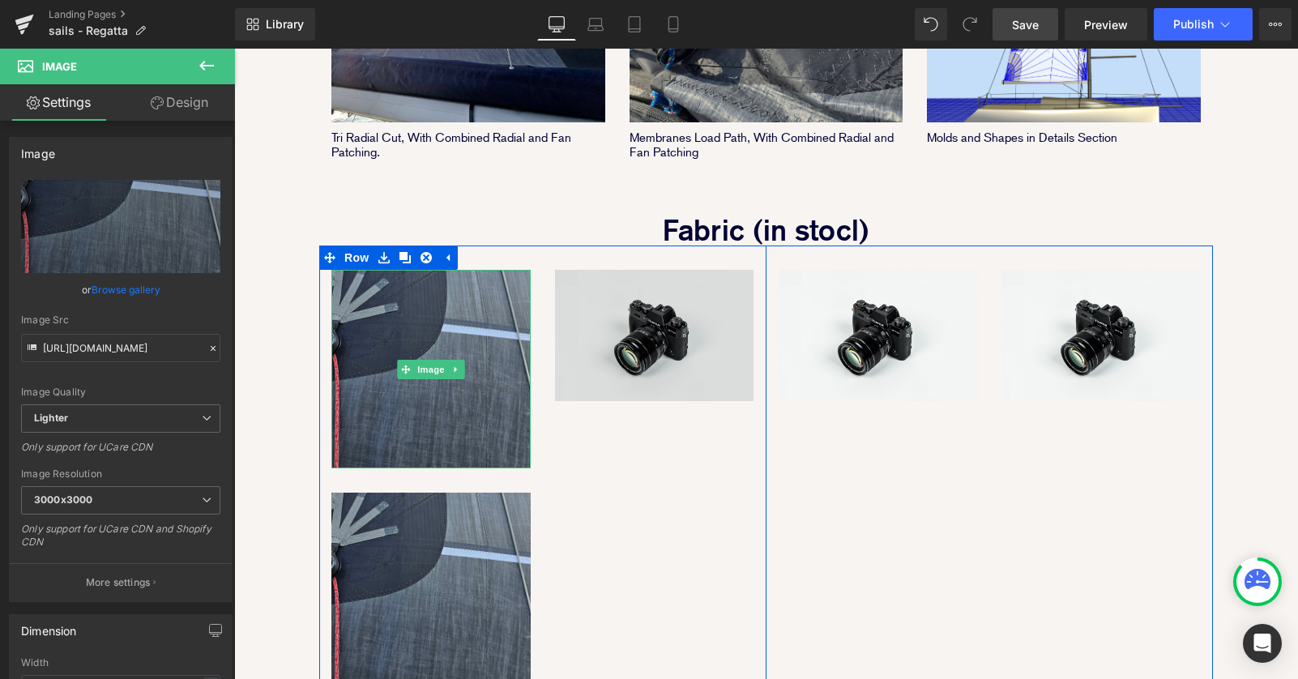
scroll to position [8, 8]
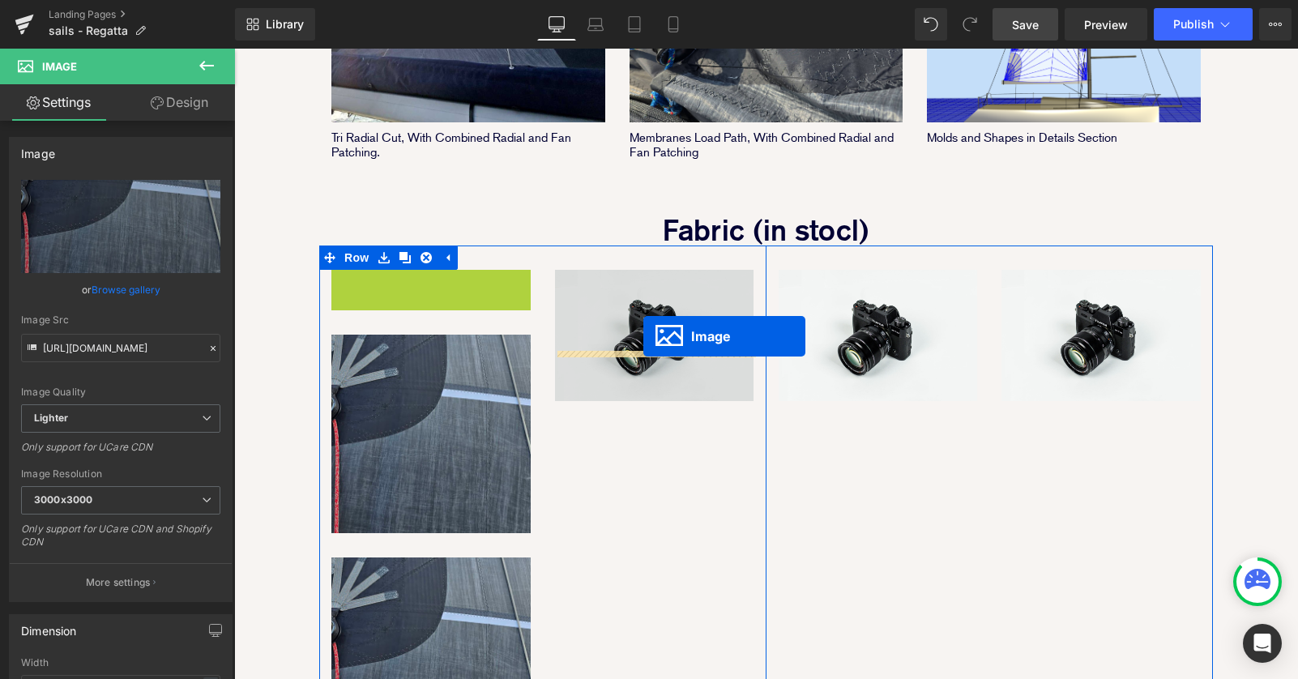
drag, startPoint x: 408, startPoint y: 314, endPoint x: 643, endPoint y: 332, distance: 235.6
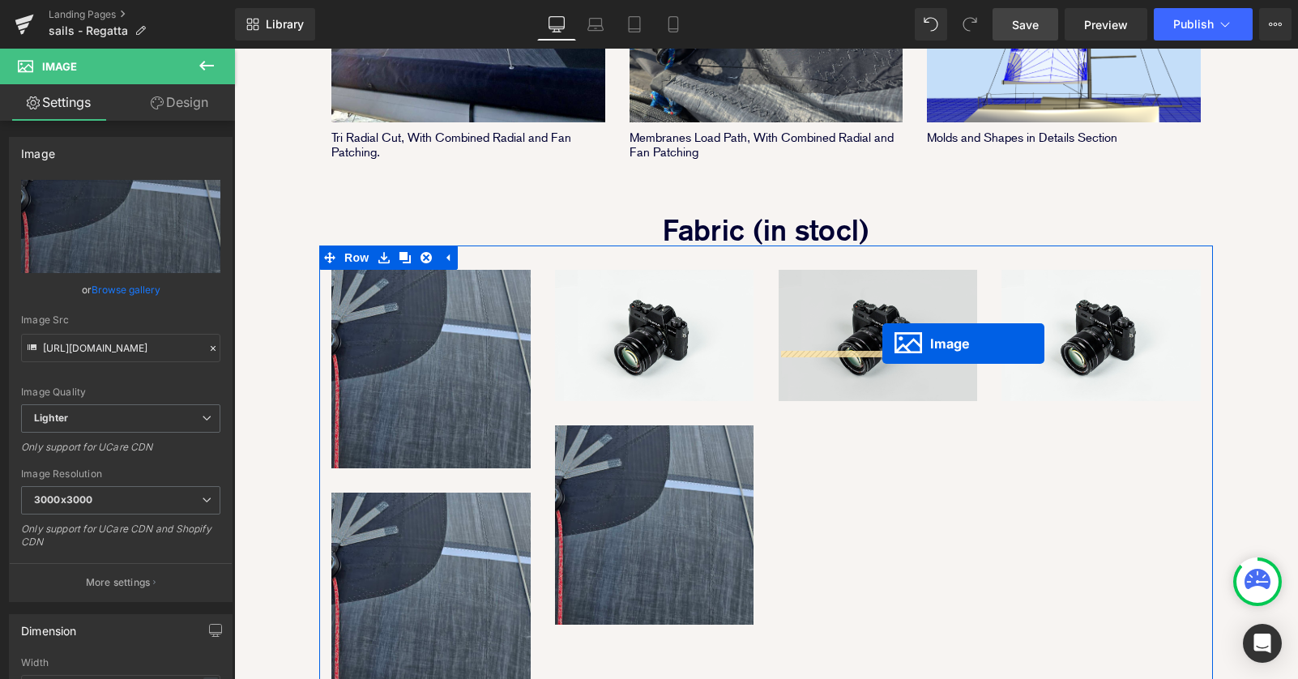
scroll to position [2676, 1064]
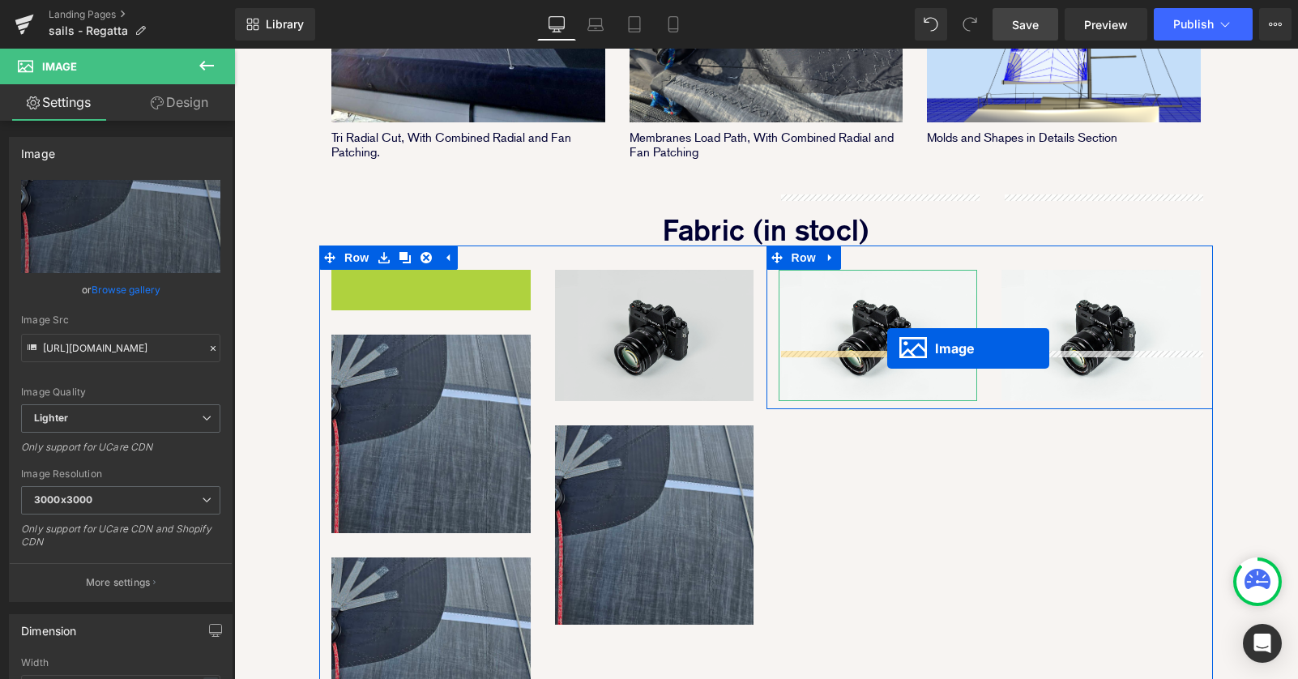
drag, startPoint x: 428, startPoint y: 324, endPoint x: 746, endPoint y: 333, distance: 318.5
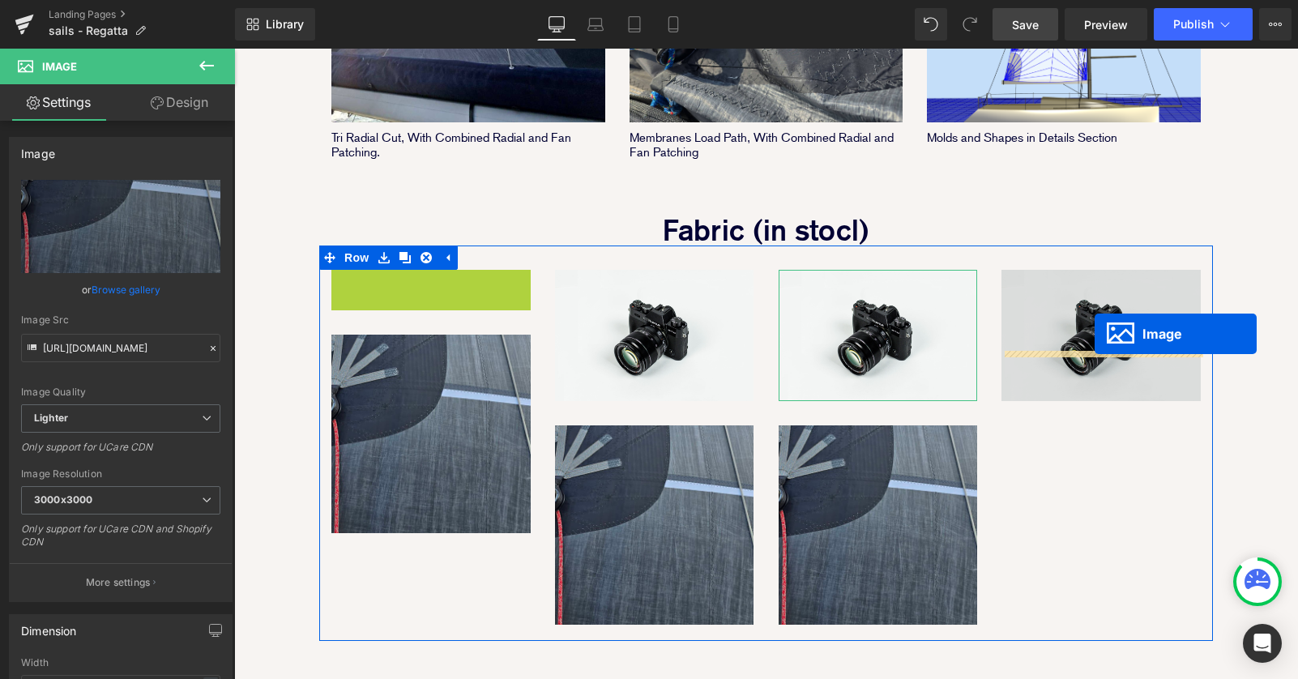
drag, startPoint x: 427, startPoint y: 321, endPoint x: 1094, endPoint y: 333, distance: 667.6
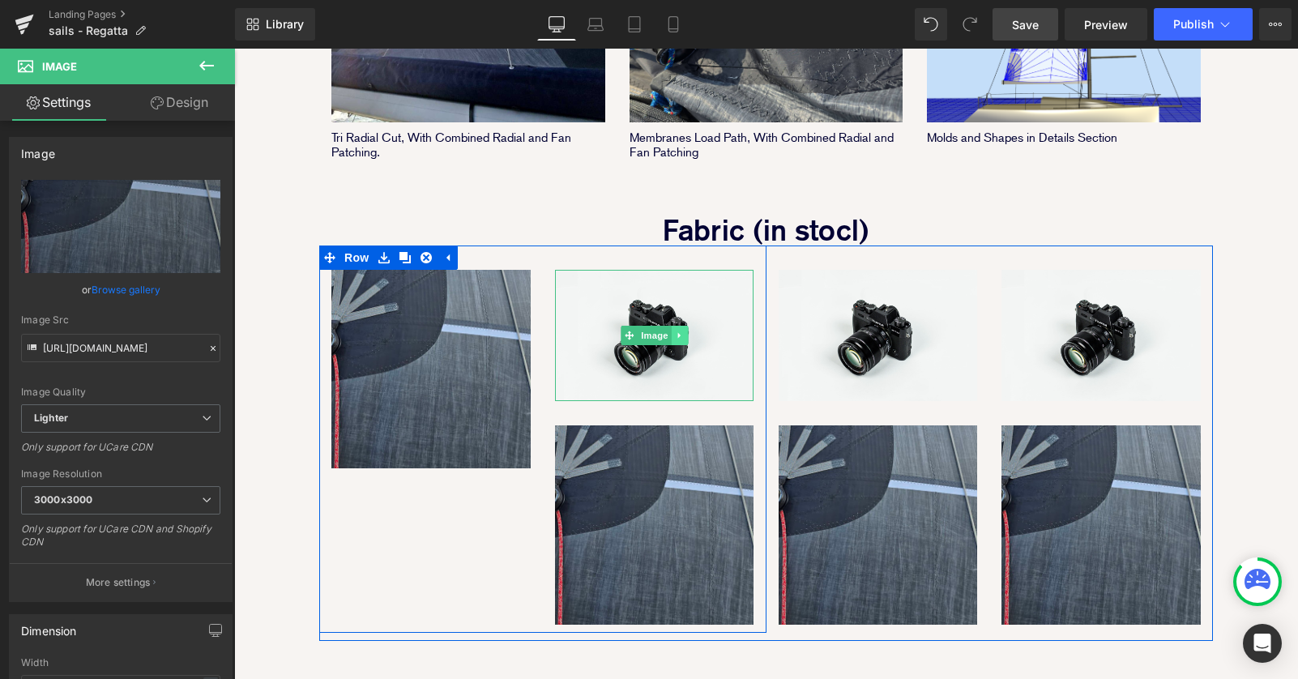
click at [684, 326] on link at bounding box center [679, 335] width 17 height 19
click at [676, 326] on link at bounding box center [671, 335] width 17 height 19
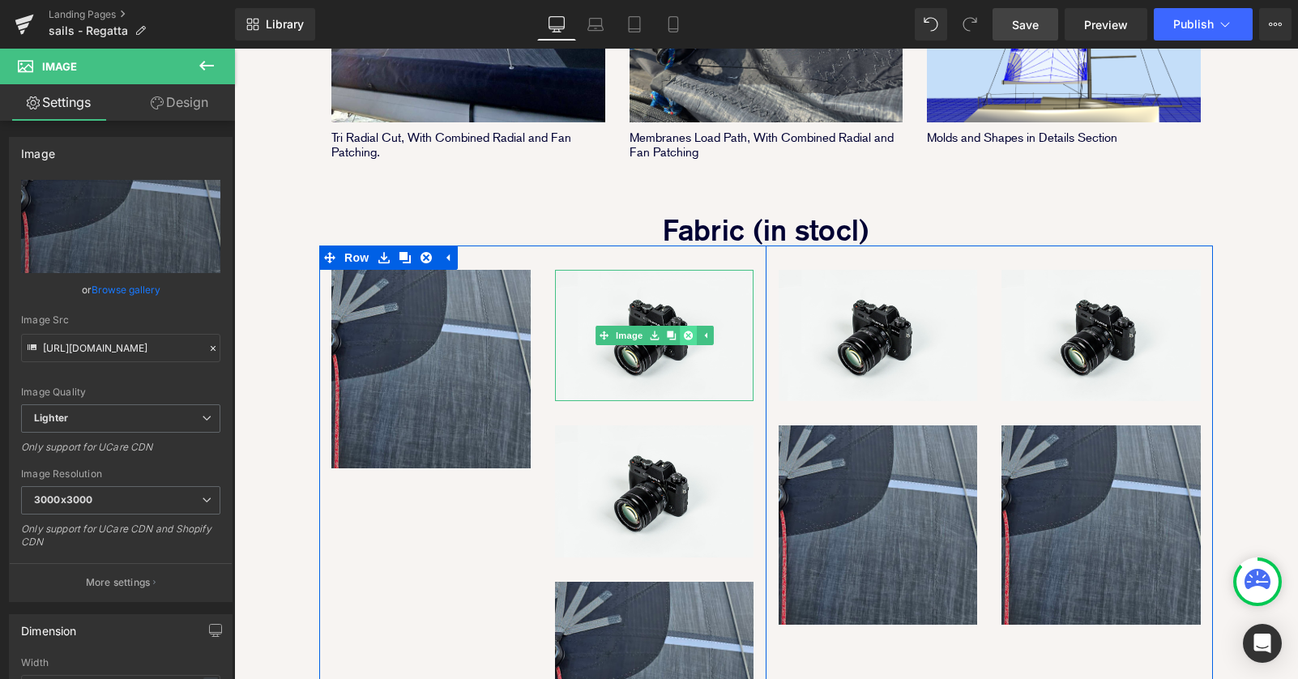
click at [691, 330] on icon at bounding box center [688, 334] width 9 height 9
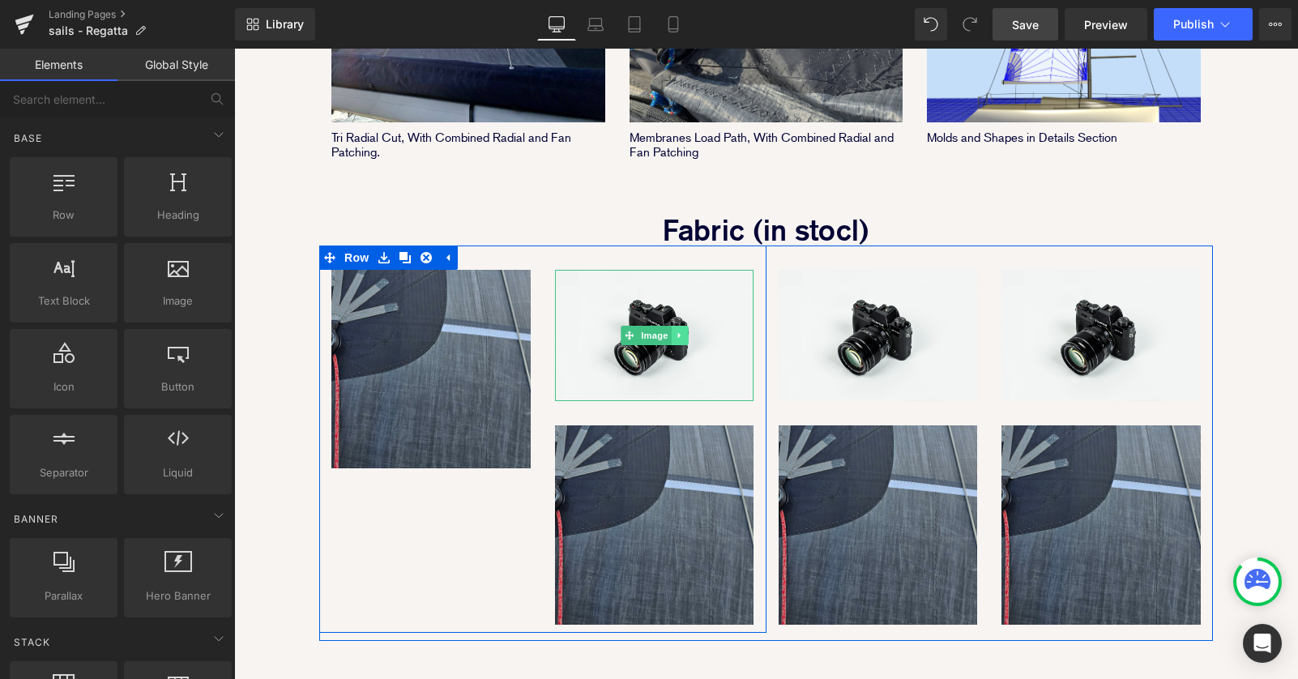
click at [678, 333] on icon at bounding box center [678, 336] width 2 height 6
click at [686, 330] on icon at bounding box center [688, 335] width 9 height 10
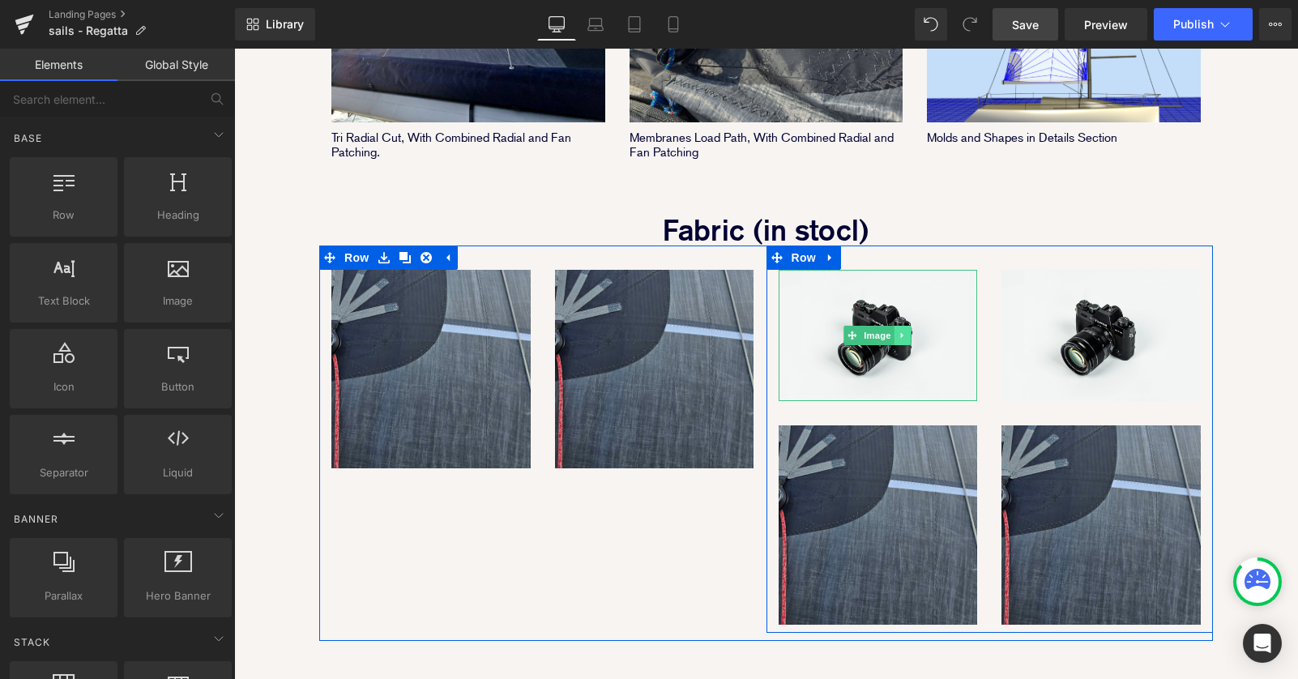
click at [906, 330] on icon at bounding box center [902, 335] width 9 height 10
click at [909, 330] on icon at bounding box center [910, 334] width 9 height 9
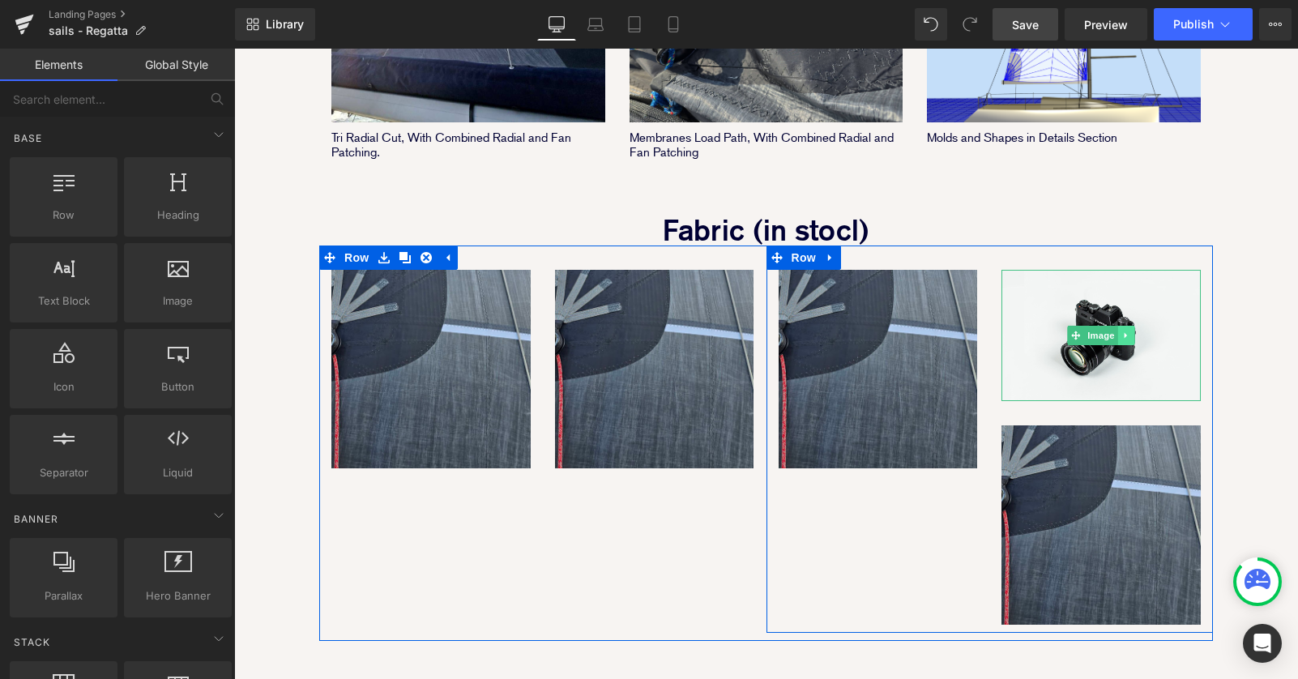
click at [1126, 333] on icon at bounding box center [1125, 336] width 2 height 6
click at [1134, 330] on icon at bounding box center [1134, 335] width 9 height 10
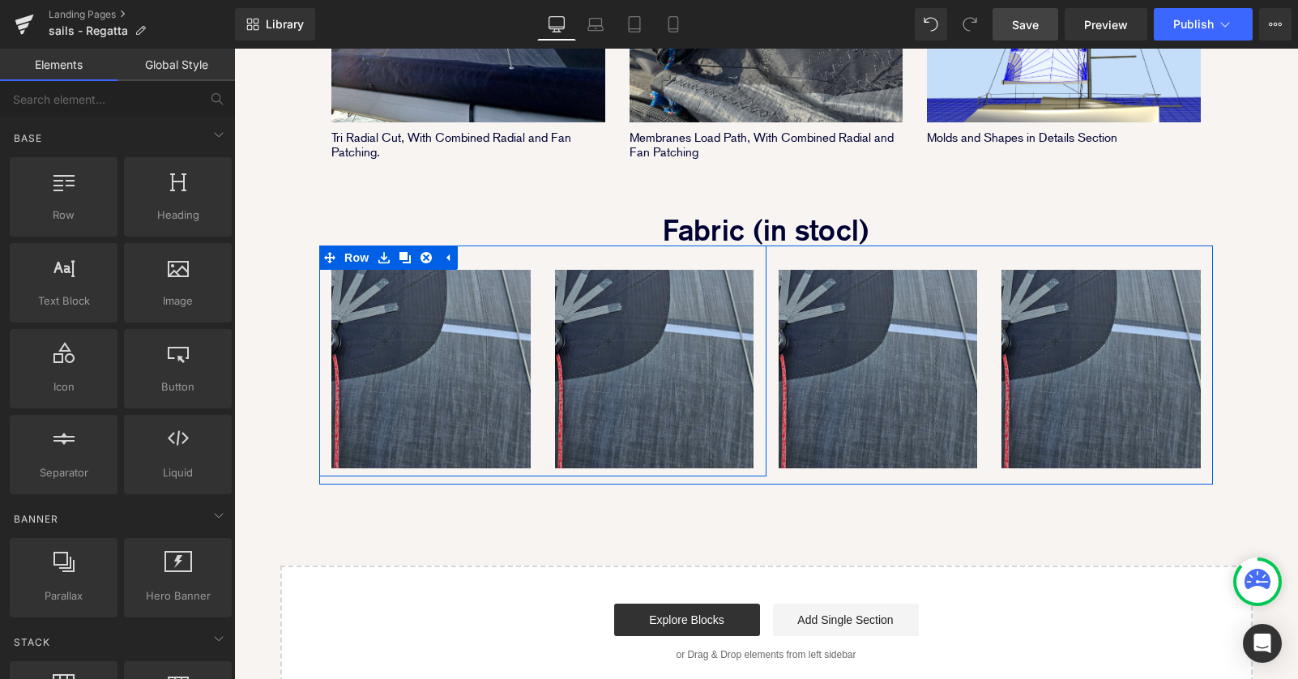
click at [545, 306] on div "Image" at bounding box center [655, 357] width 224 height 224
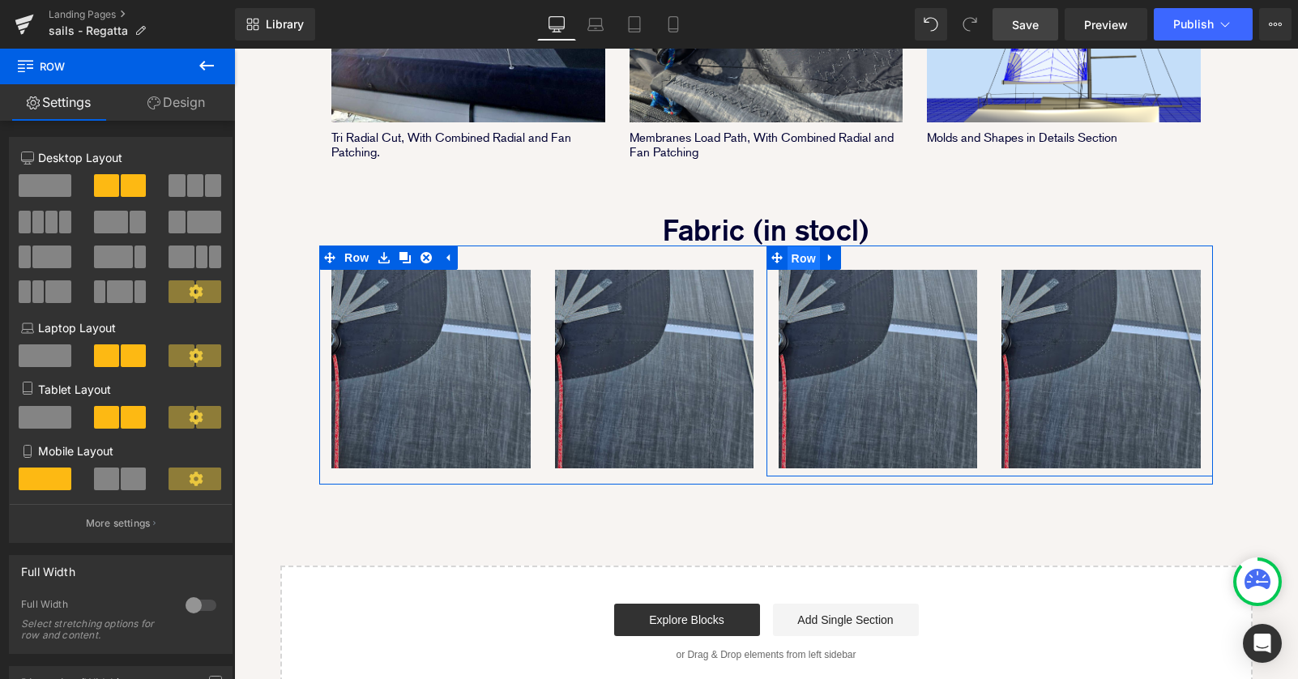
click at [800, 246] on span "Row" at bounding box center [803, 258] width 32 height 24
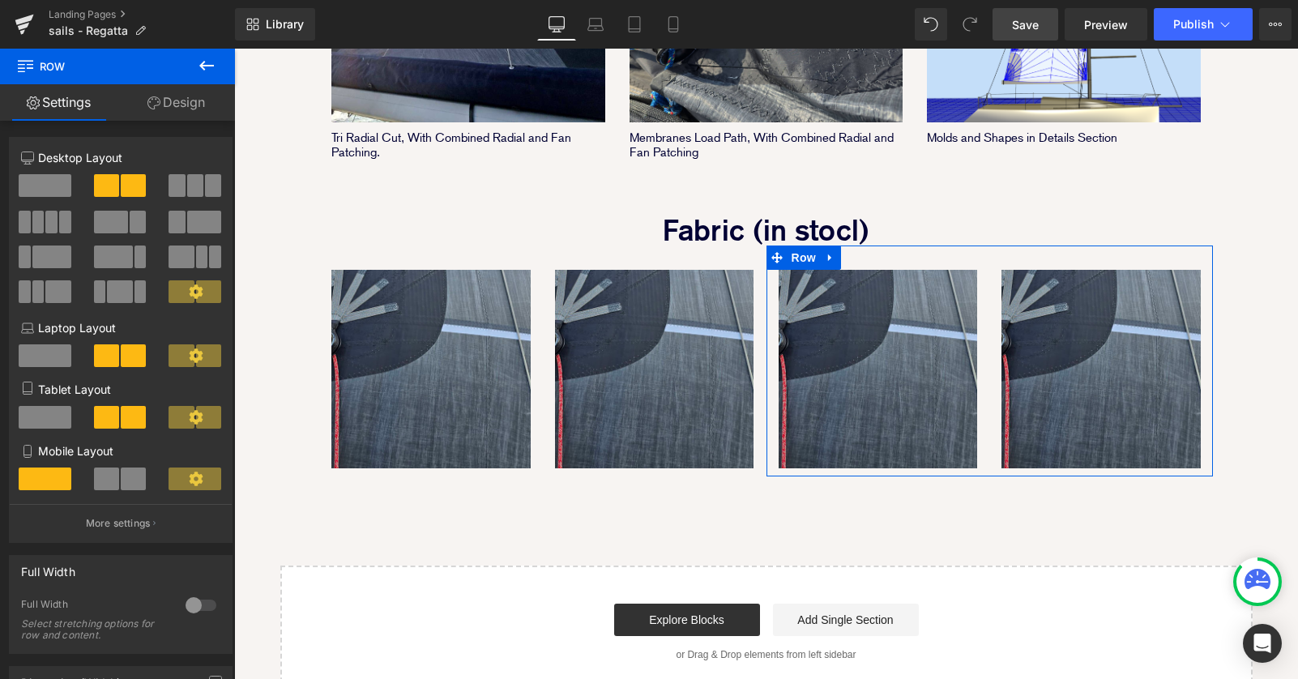
click at [105, 480] on span at bounding box center [106, 478] width 25 height 23
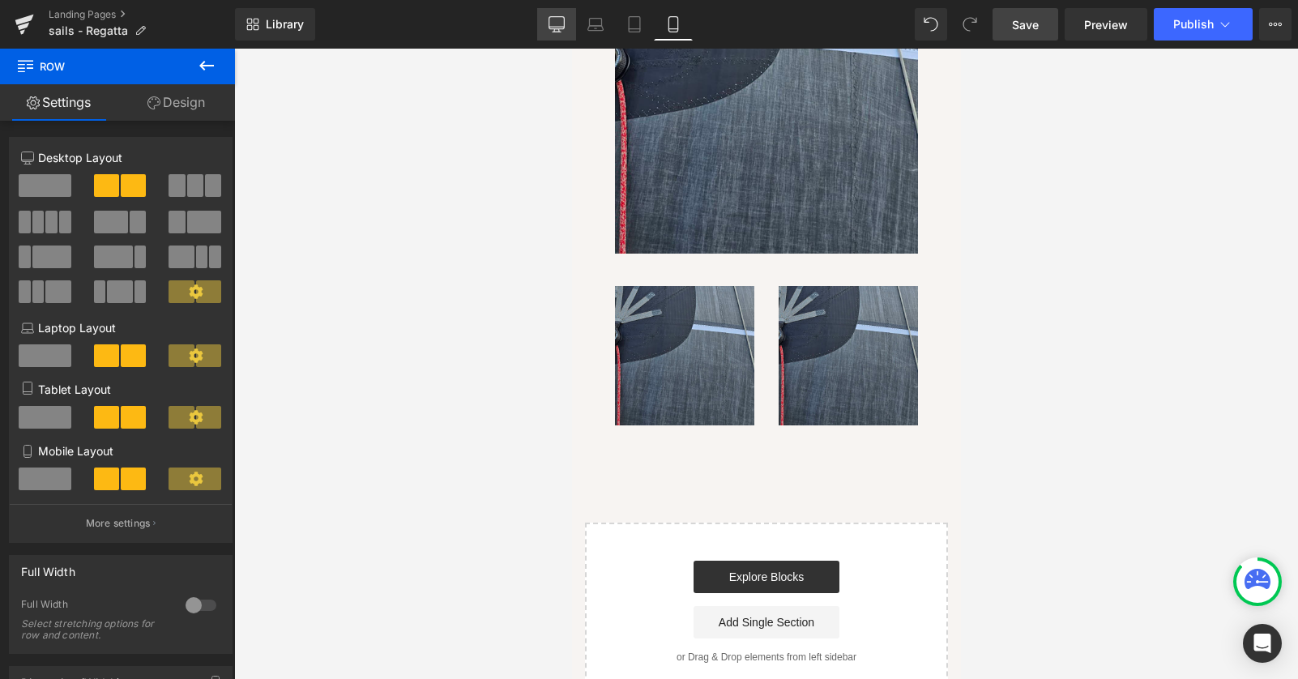
drag, startPoint x: 566, startPoint y: 28, endPoint x: 409, endPoint y: 66, distance: 161.9
click at [566, 28] on link "Desktop" at bounding box center [556, 24] width 39 height 32
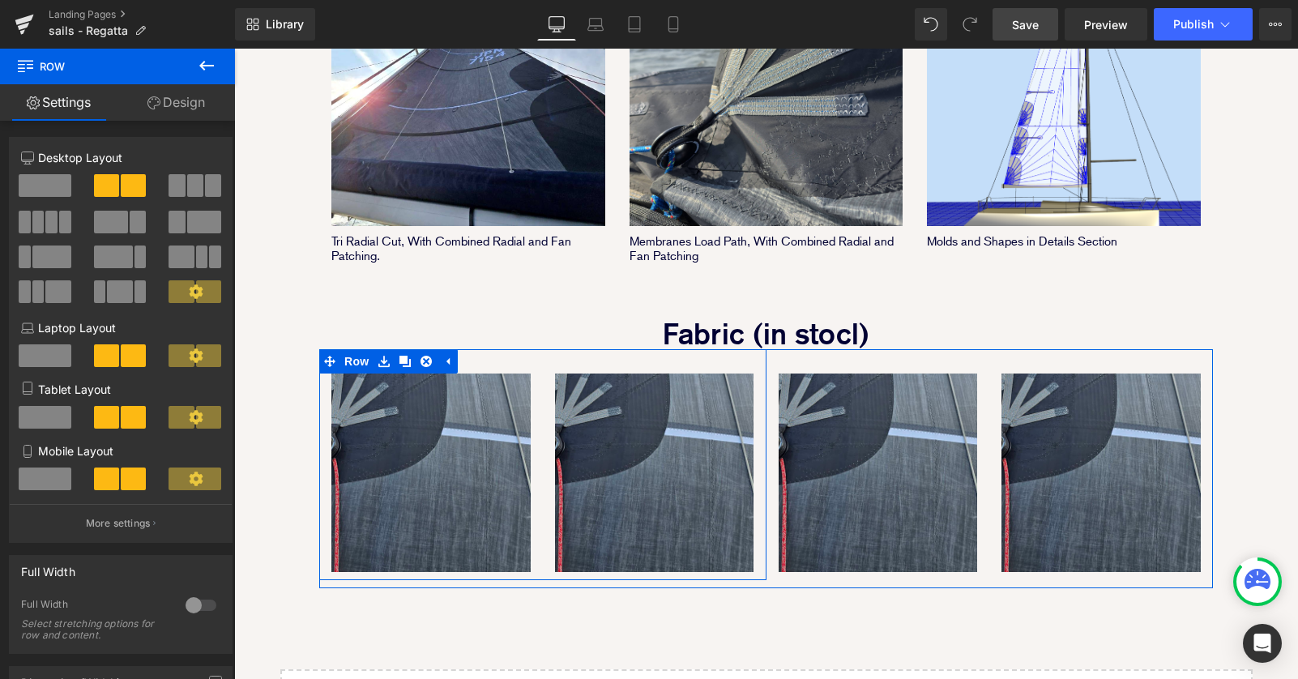
click at [759, 491] on div "Image" at bounding box center [655, 461] width 224 height 224
click at [547, 442] on div "Image" at bounding box center [655, 461] width 224 height 224
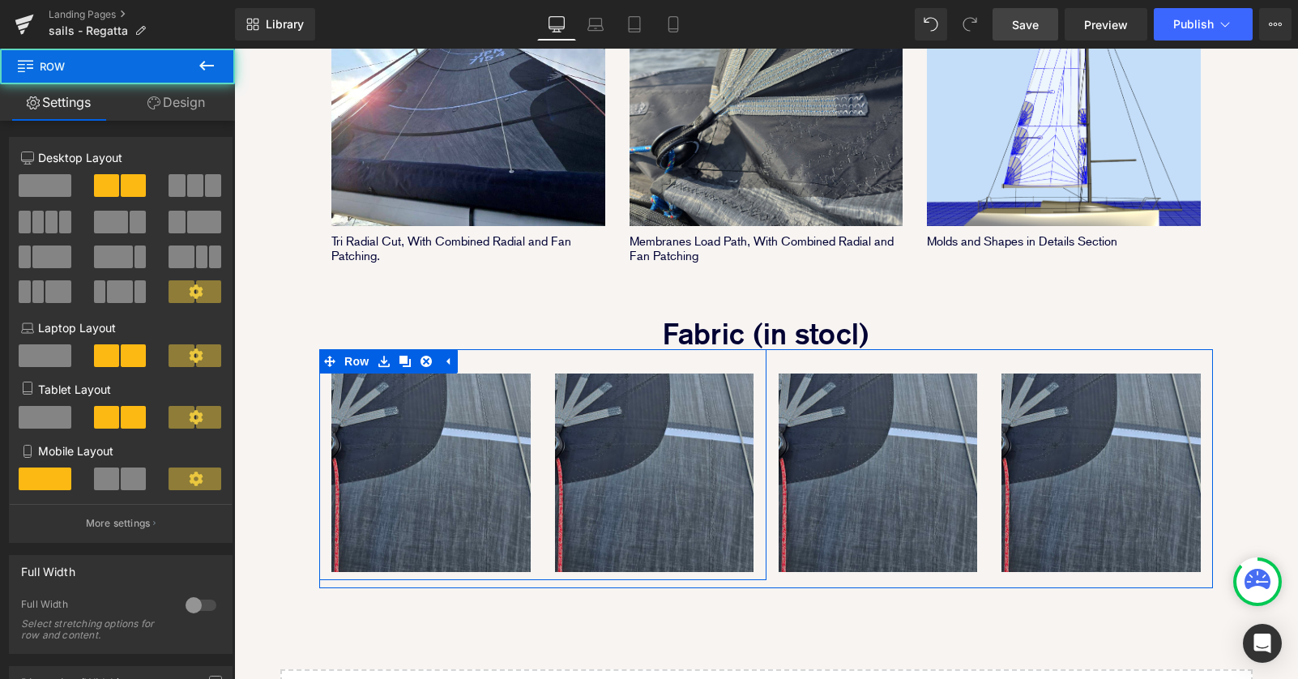
click at [547, 438] on div "Image" at bounding box center [655, 461] width 224 height 224
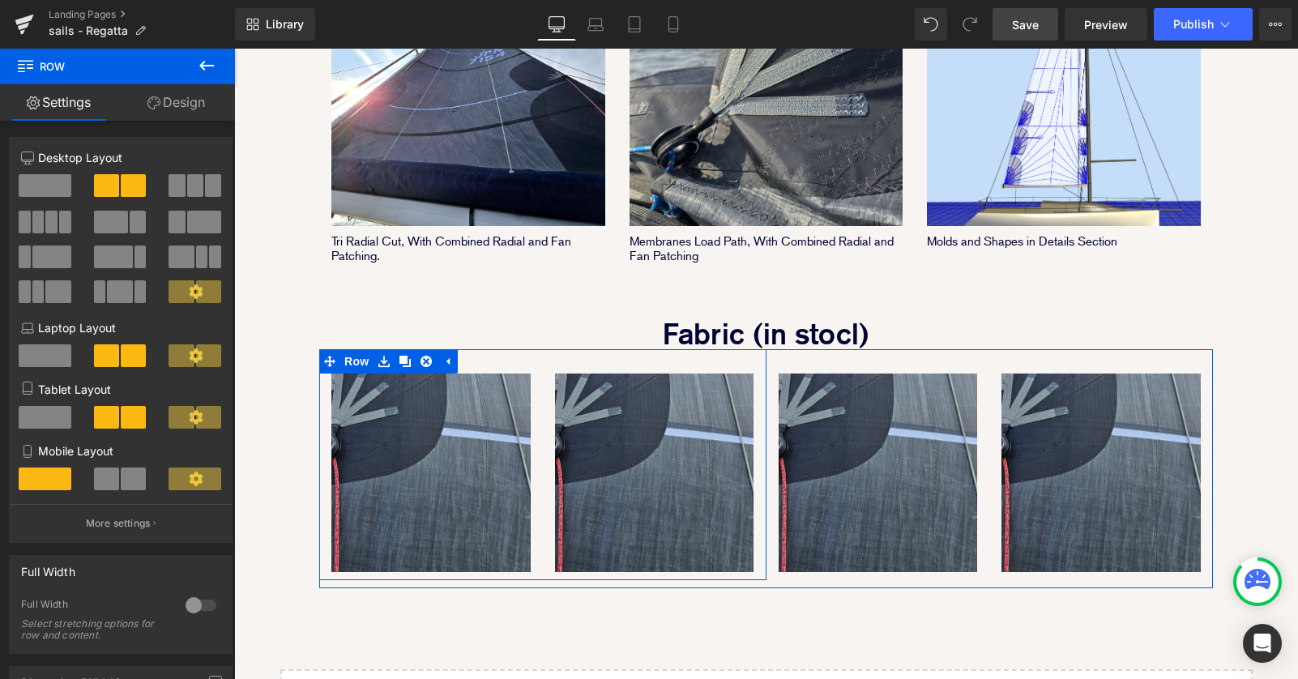
click at [547, 438] on div "Image" at bounding box center [655, 461] width 224 height 224
click at [362, 349] on span "Row" at bounding box center [356, 361] width 32 height 24
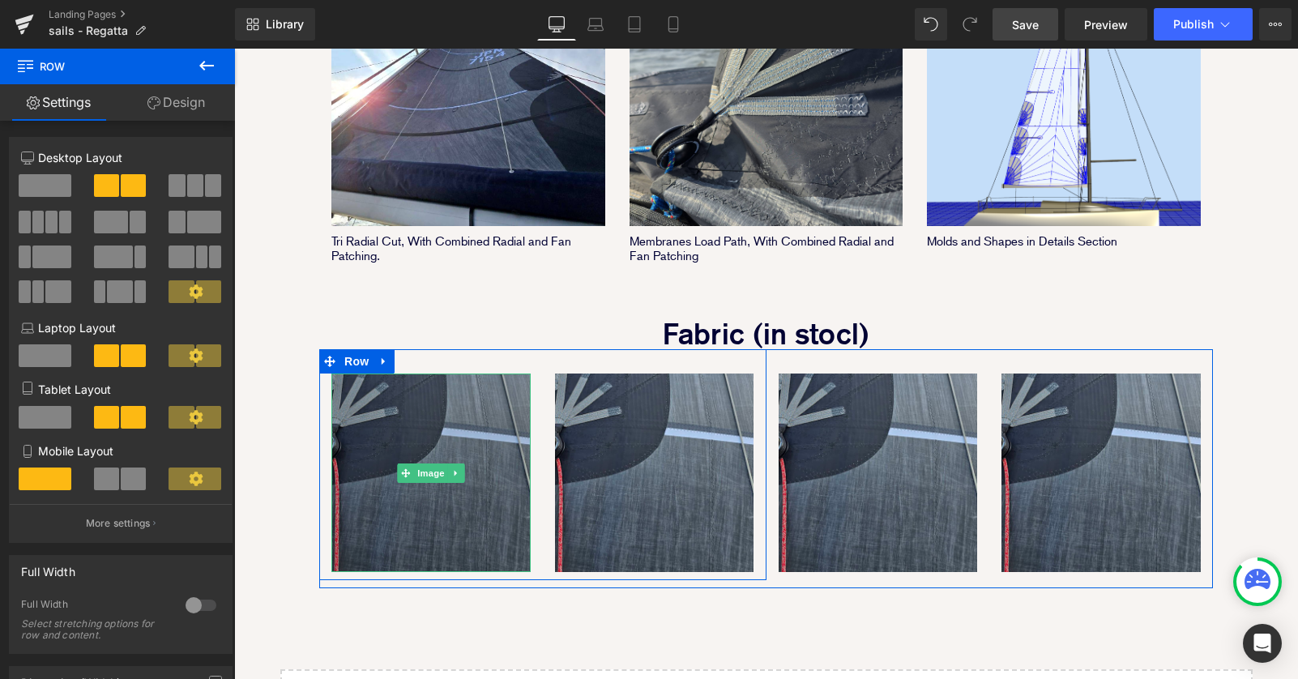
click at [517, 438] on img at bounding box center [430, 472] width 199 height 199
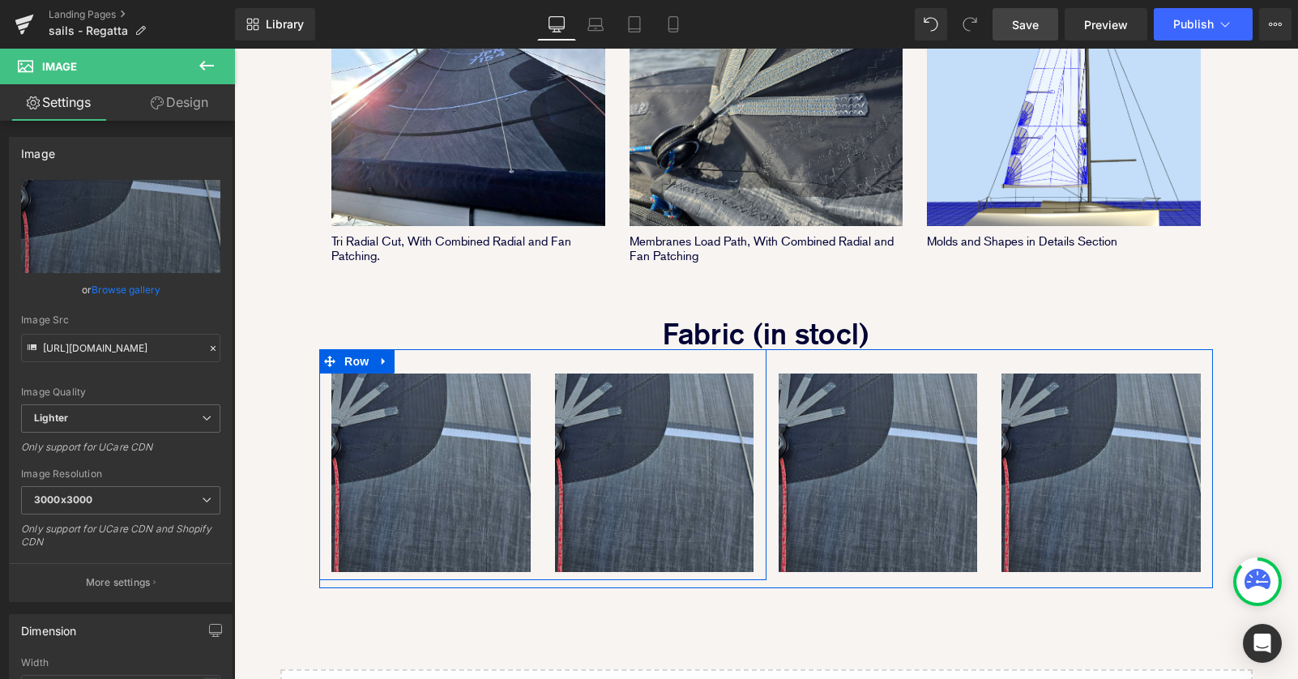
click at [539, 494] on div "Image" at bounding box center [431, 461] width 224 height 224
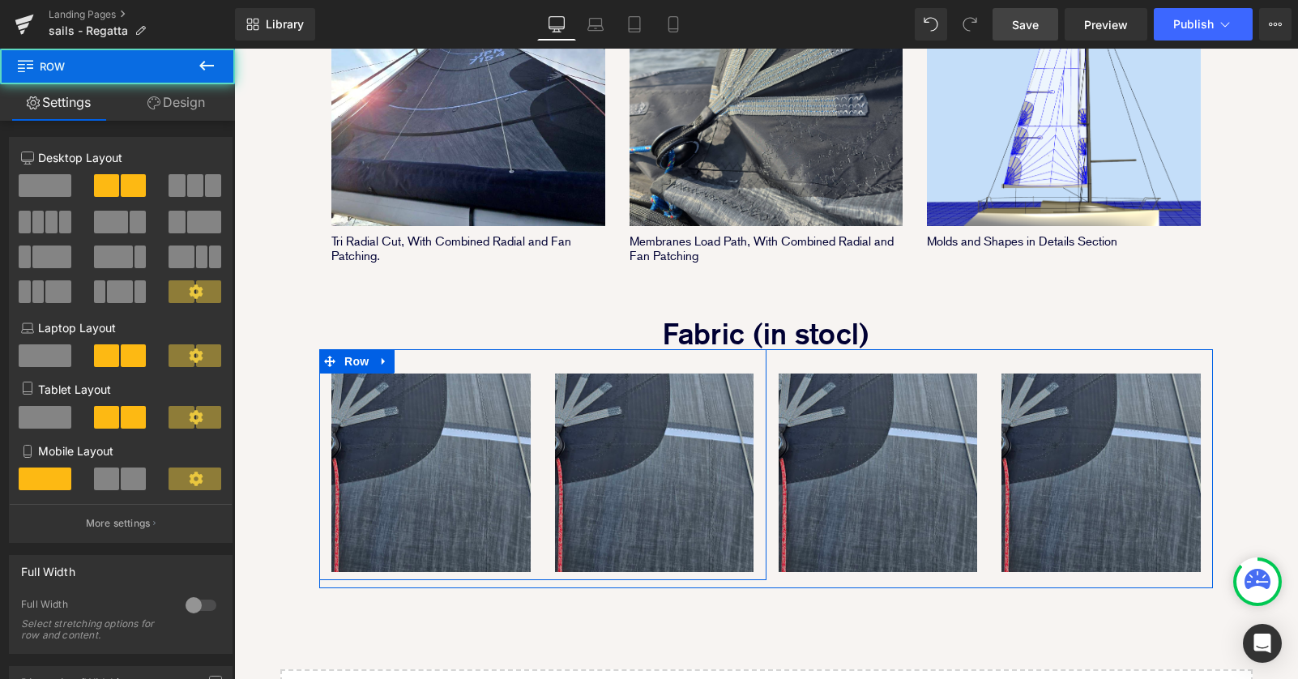
click at [539, 494] on div "Image" at bounding box center [431, 461] width 224 height 224
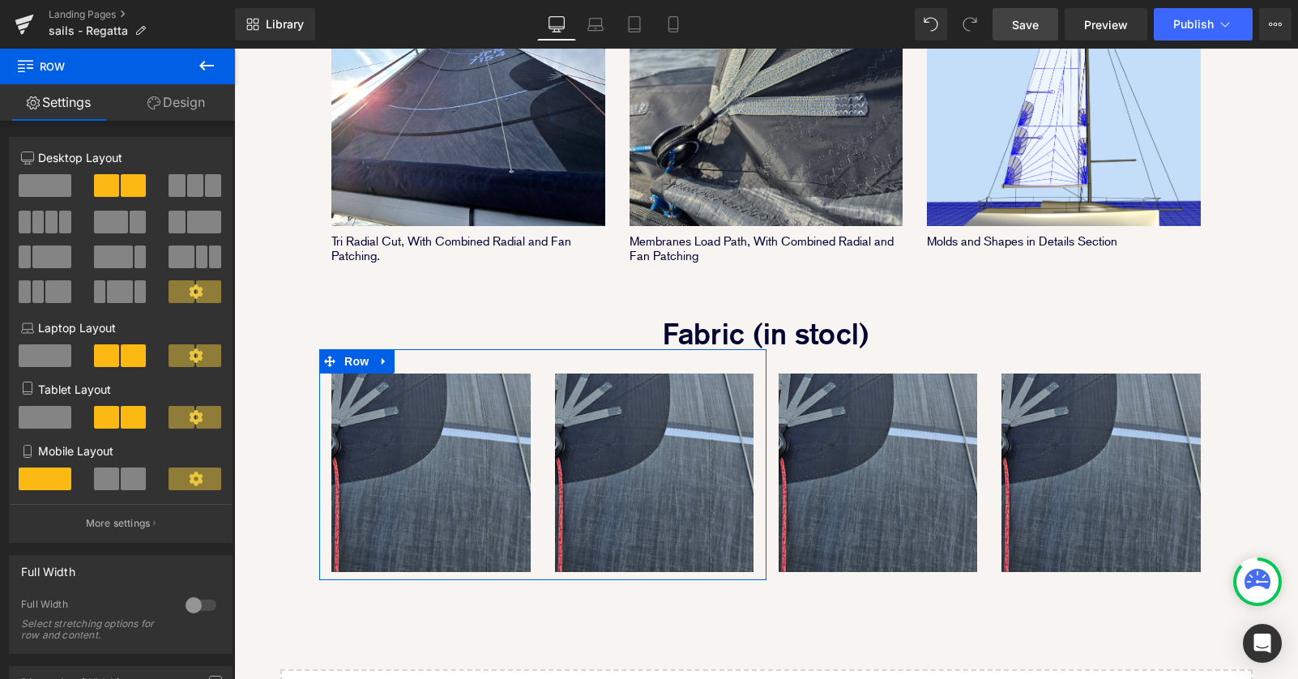
click at [114, 485] on span at bounding box center [106, 478] width 25 height 23
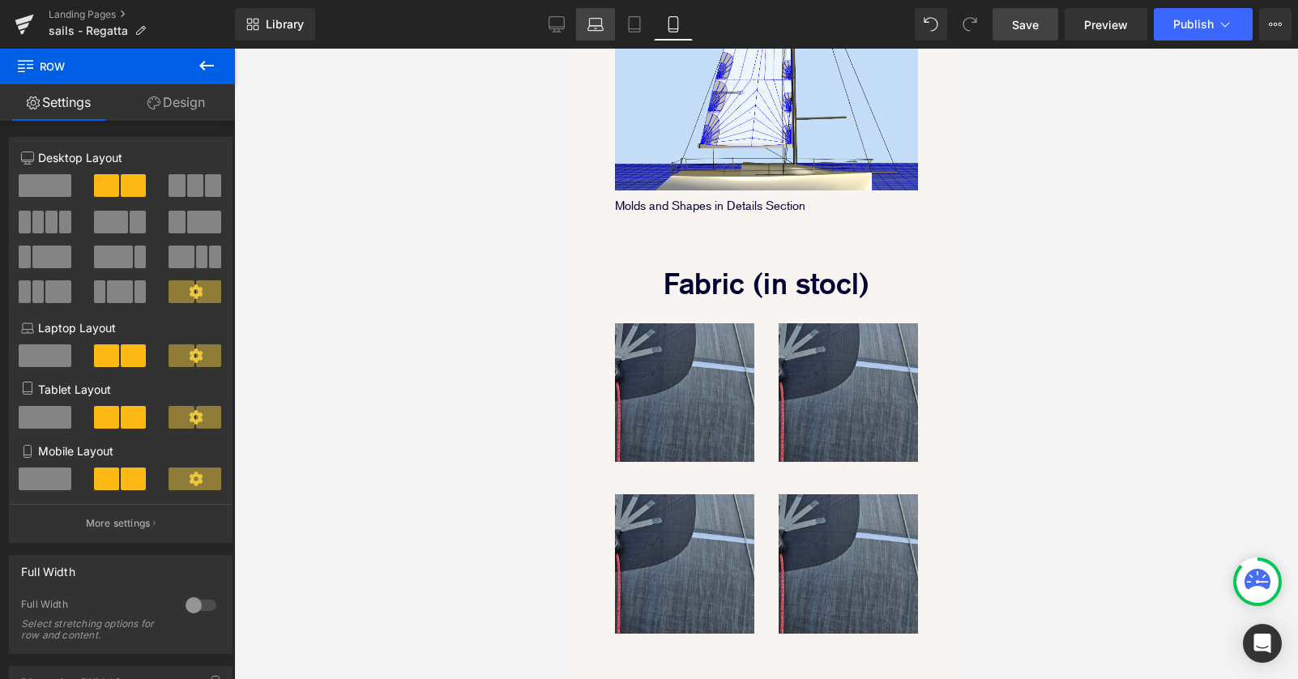
click at [596, 23] on icon at bounding box center [595, 24] width 16 height 16
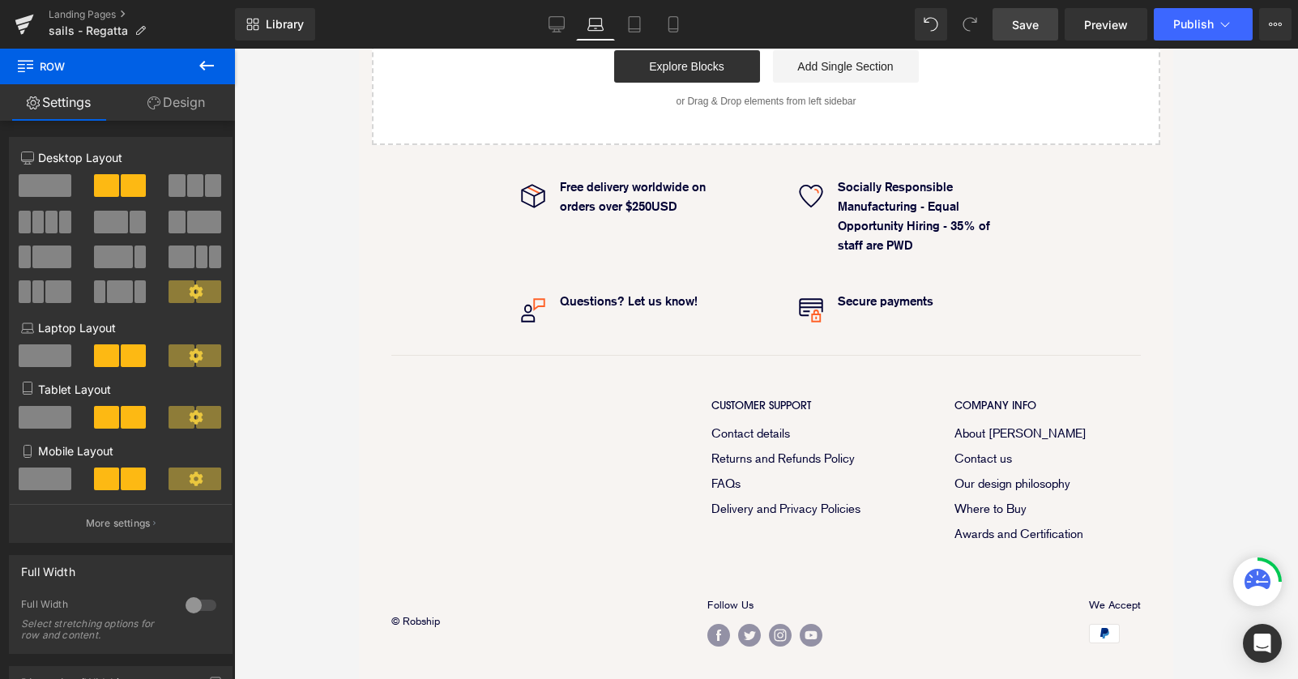
scroll to position [1039, 0]
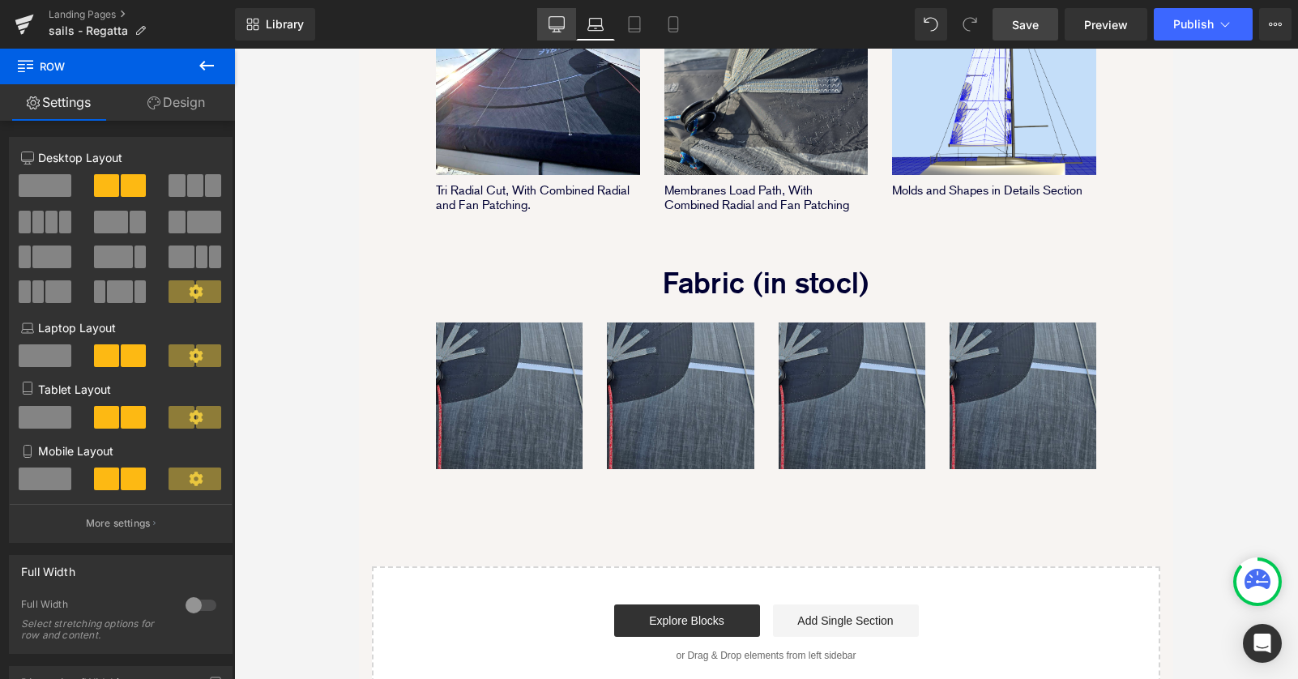
click at [548, 20] on link "Desktop" at bounding box center [556, 24] width 39 height 32
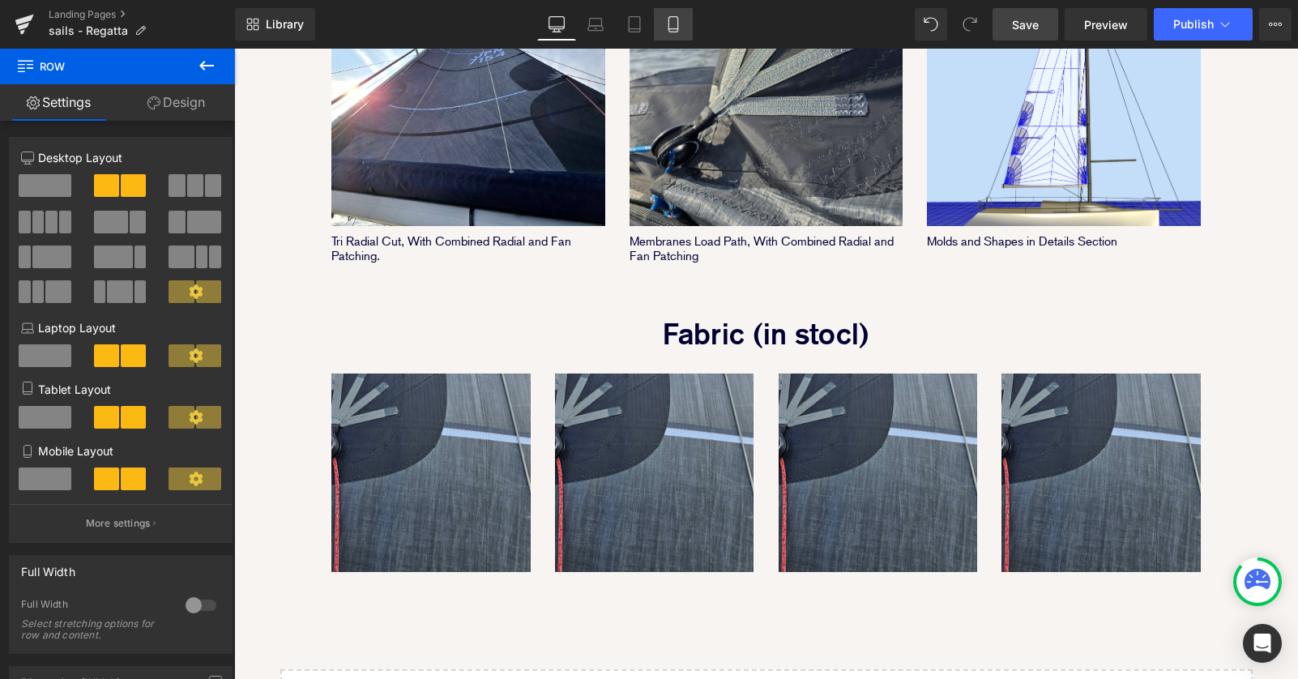
click at [672, 25] on icon at bounding box center [673, 24] width 16 height 16
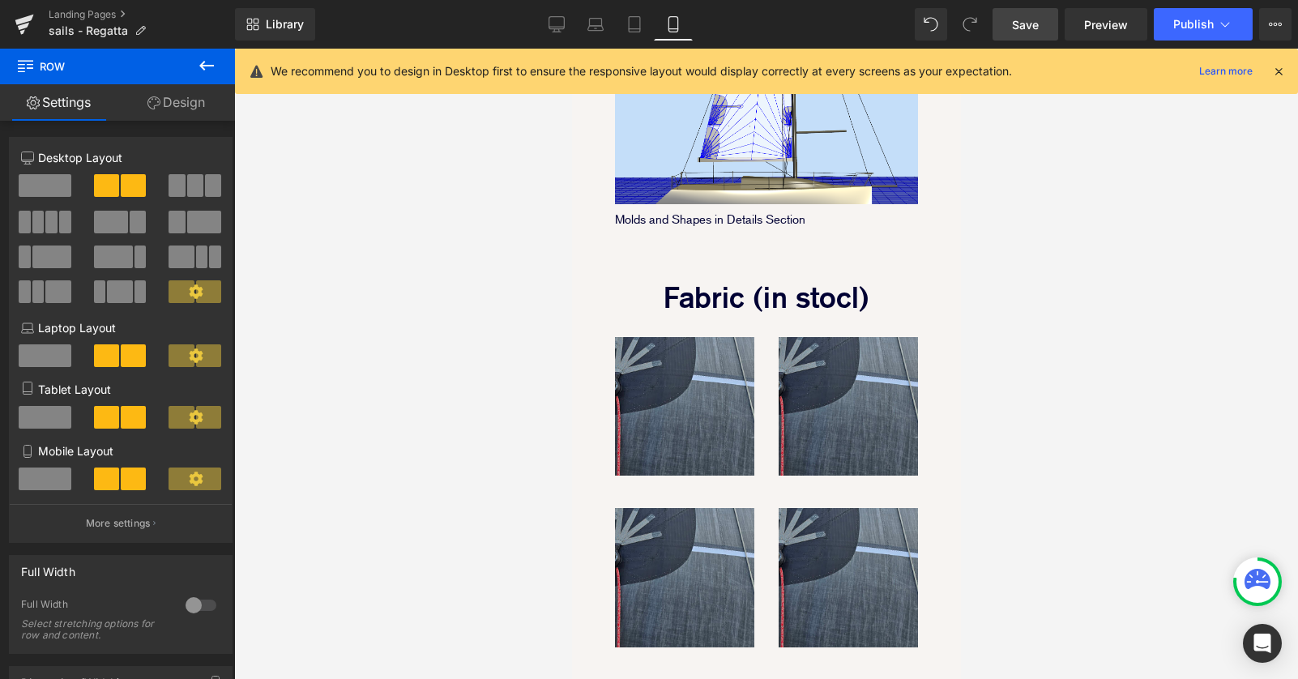
scroll to position [1768, 0]
click at [551, 22] on icon at bounding box center [556, 24] width 16 height 16
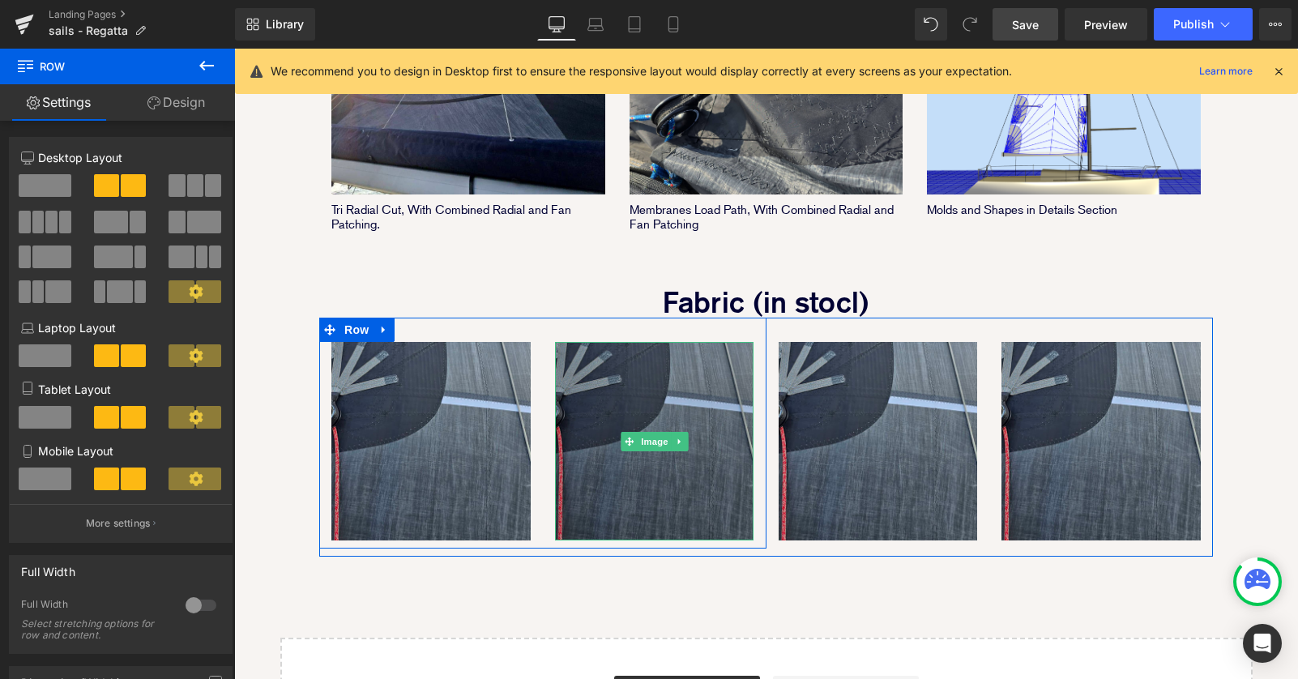
scroll to position [1260, 0]
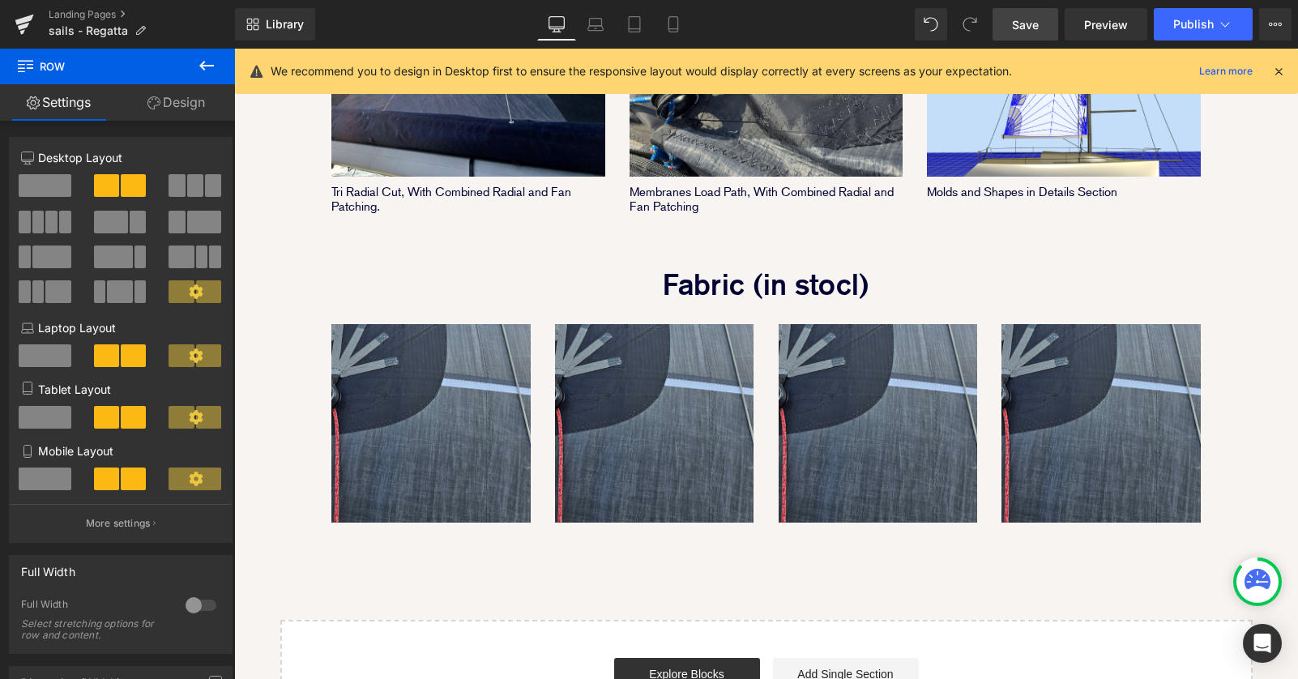
click at [207, 70] on icon at bounding box center [206, 65] width 19 height 19
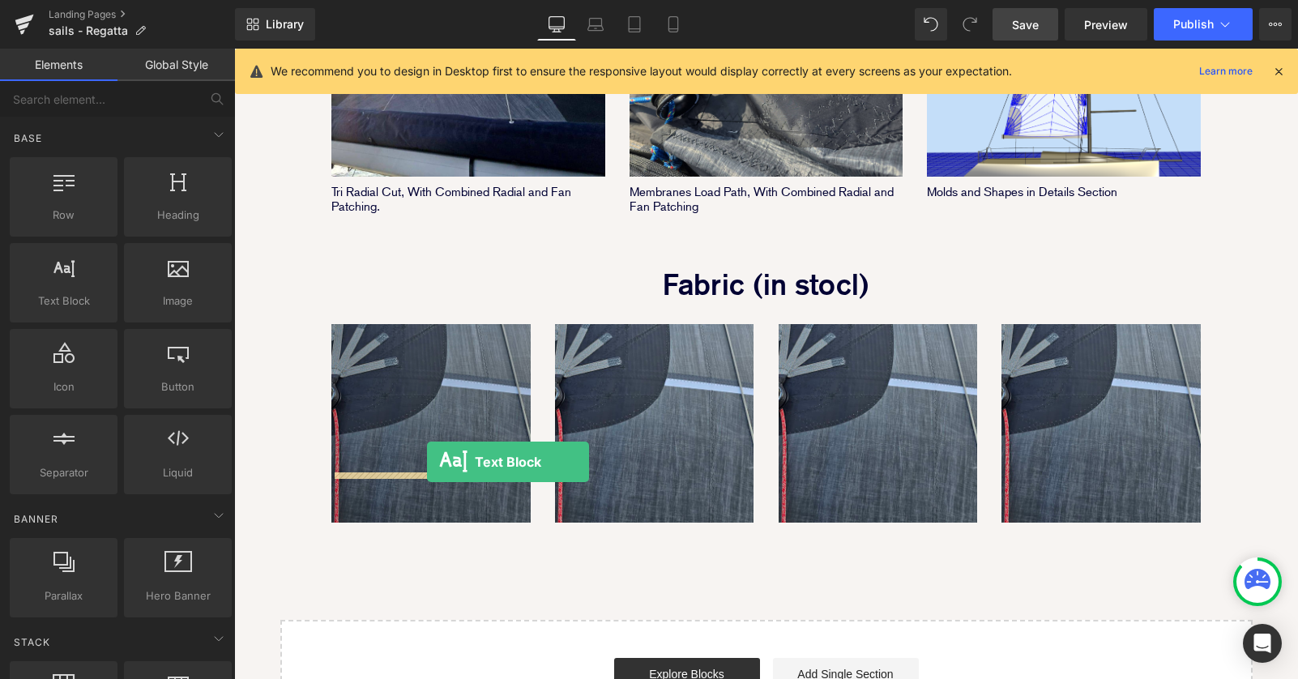
drag, startPoint x: 279, startPoint y: 318, endPoint x: 427, endPoint y: 463, distance: 206.8
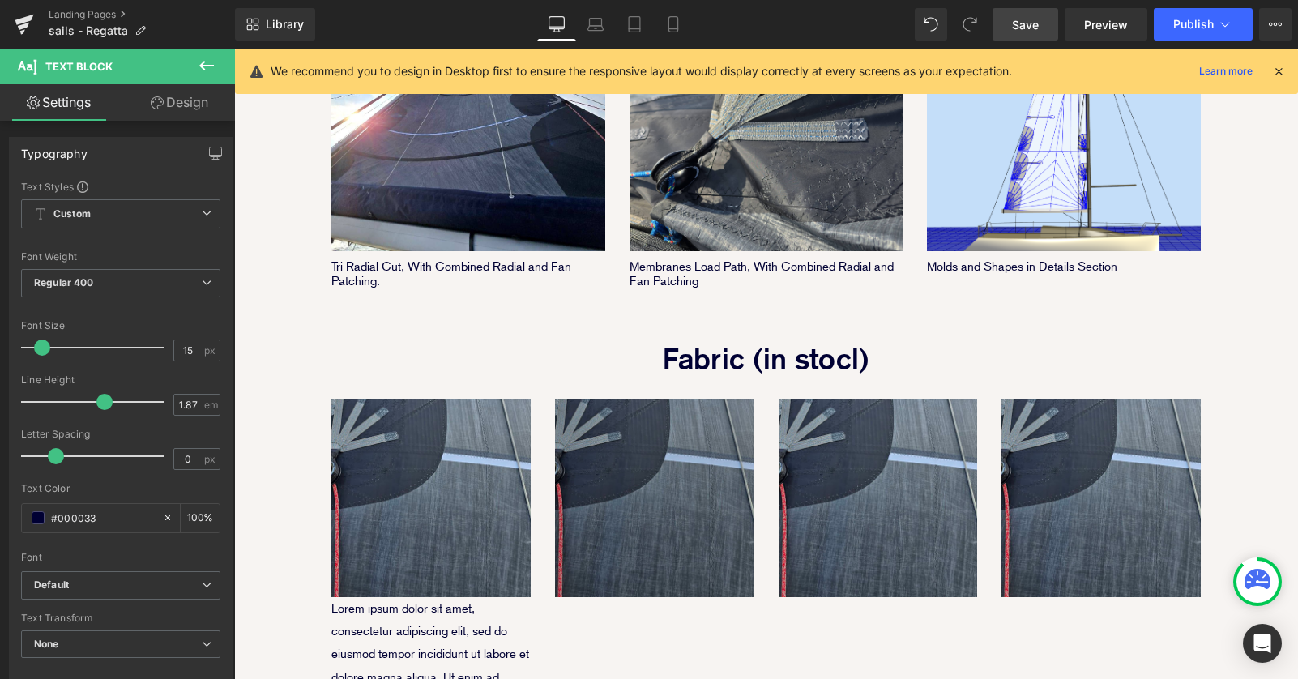
scroll to position [1241, 0]
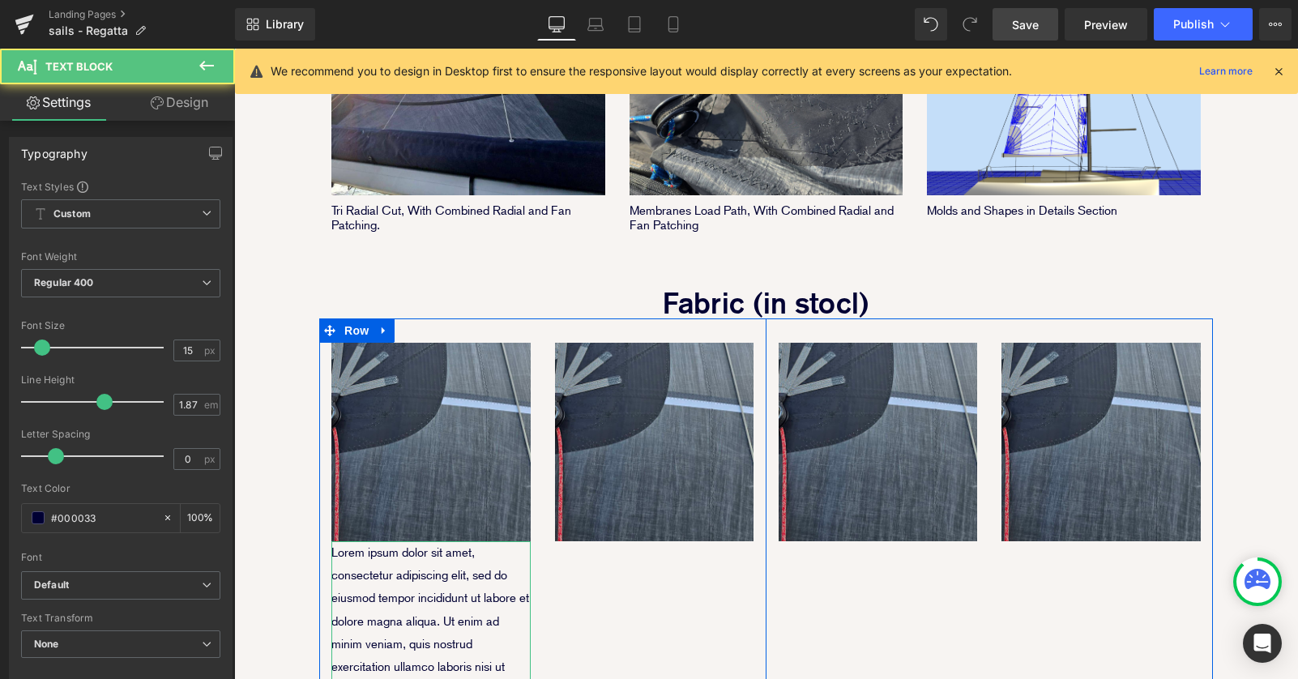
click at [441, 544] on p "Lorem ipsum dolor sit amet, consectetur adipiscing elit, sed do eiusmod tempor …" at bounding box center [430, 689] width 199 height 296
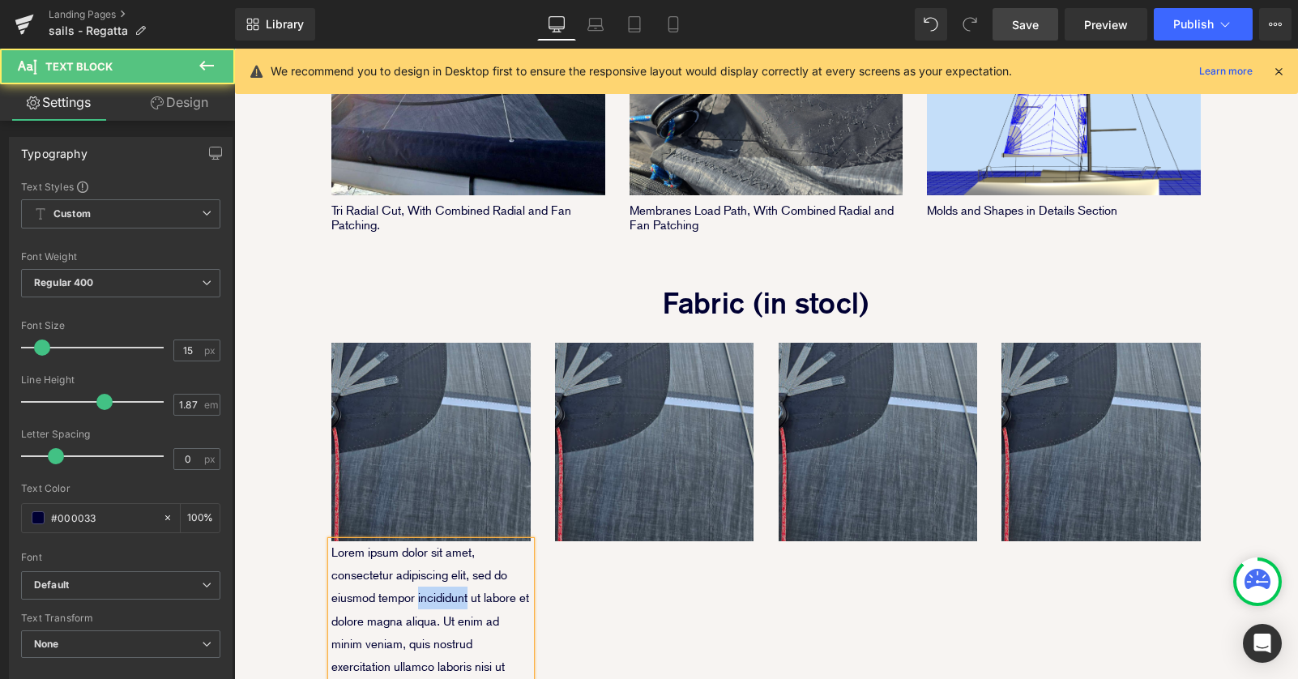
click at [441, 544] on p "Lorem ipsum dolor sit amet, consectetur adipiscing elit, sed do eiusmod tempor …" at bounding box center [430, 689] width 199 height 296
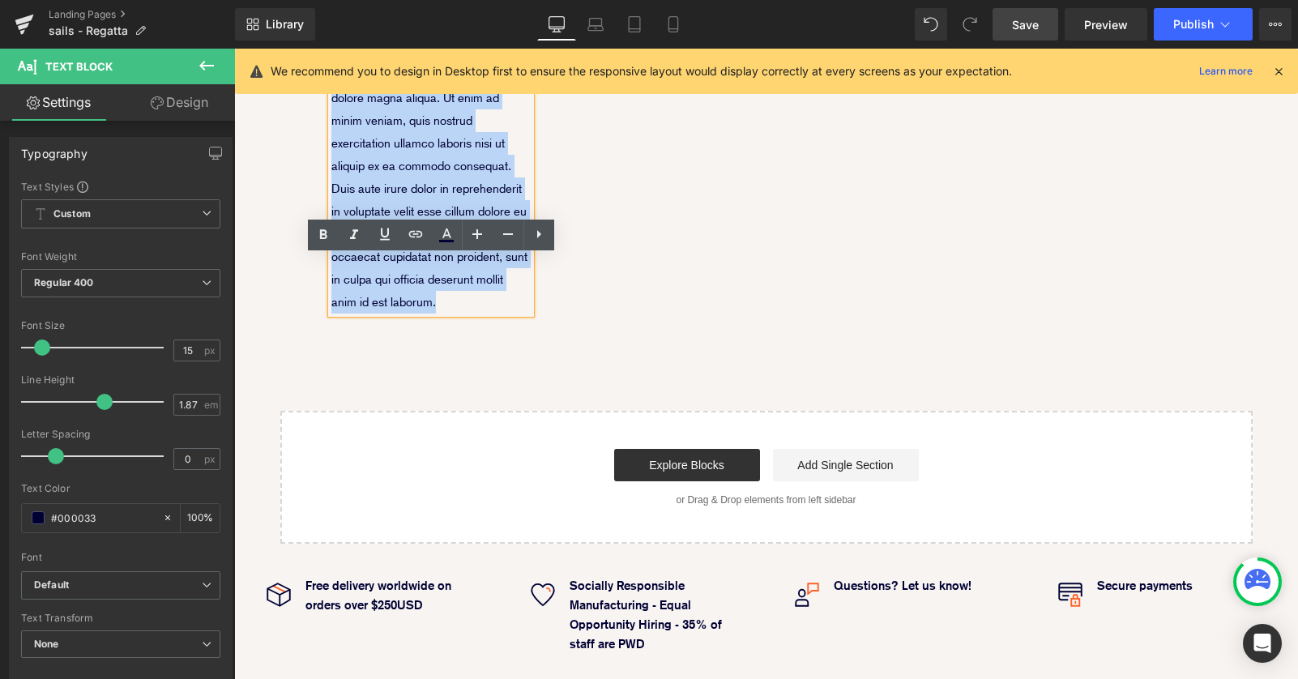
scroll to position [2053, 0]
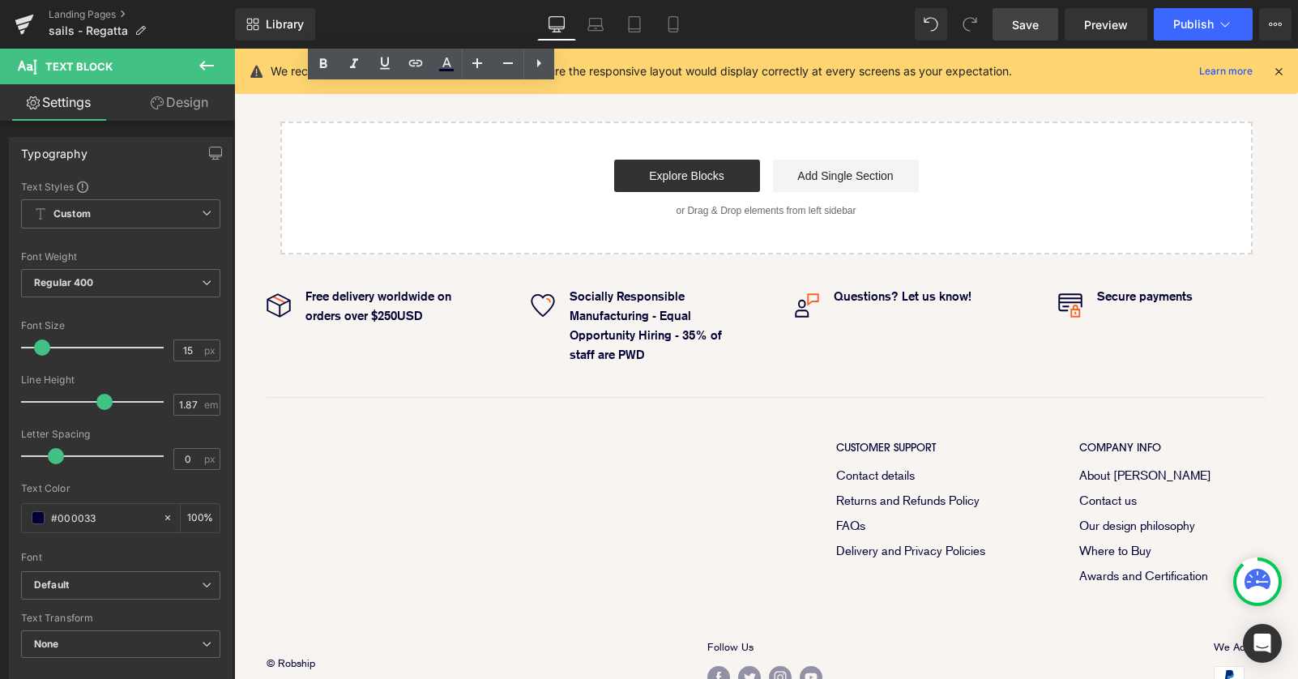
drag, startPoint x: 334, startPoint y: 438, endPoint x: 482, endPoint y: 588, distance: 210.8
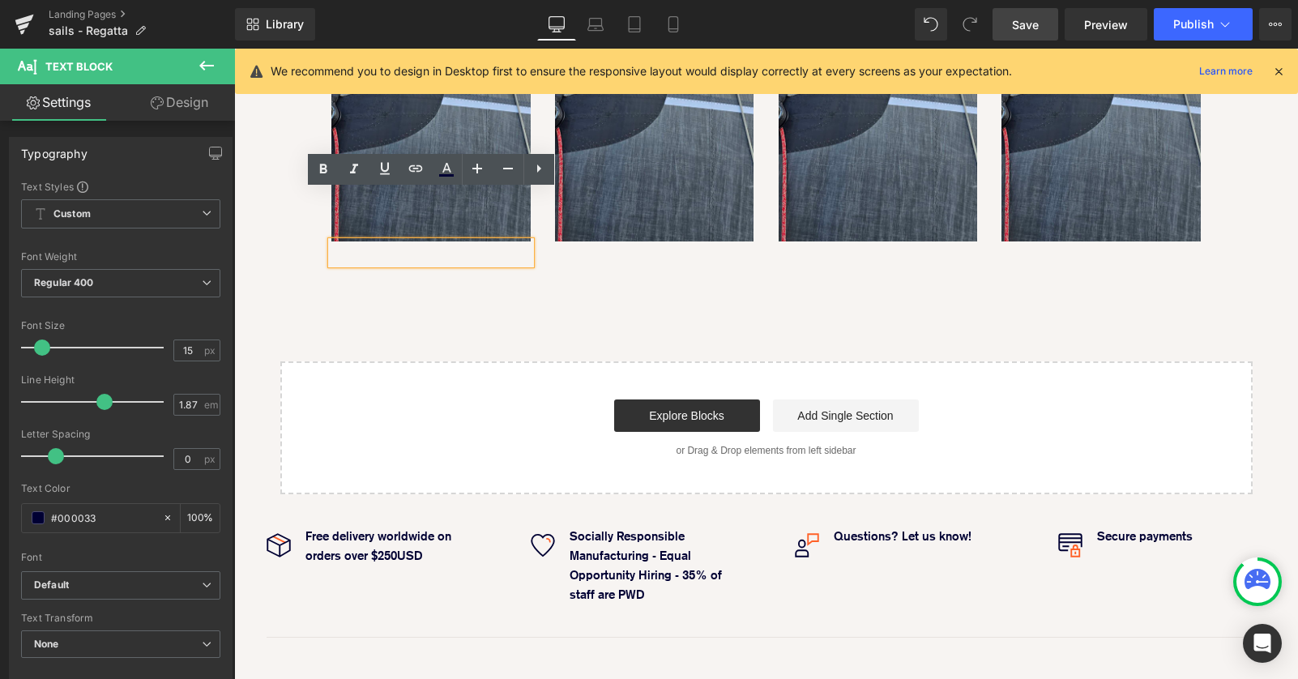
scroll to position [7, 8]
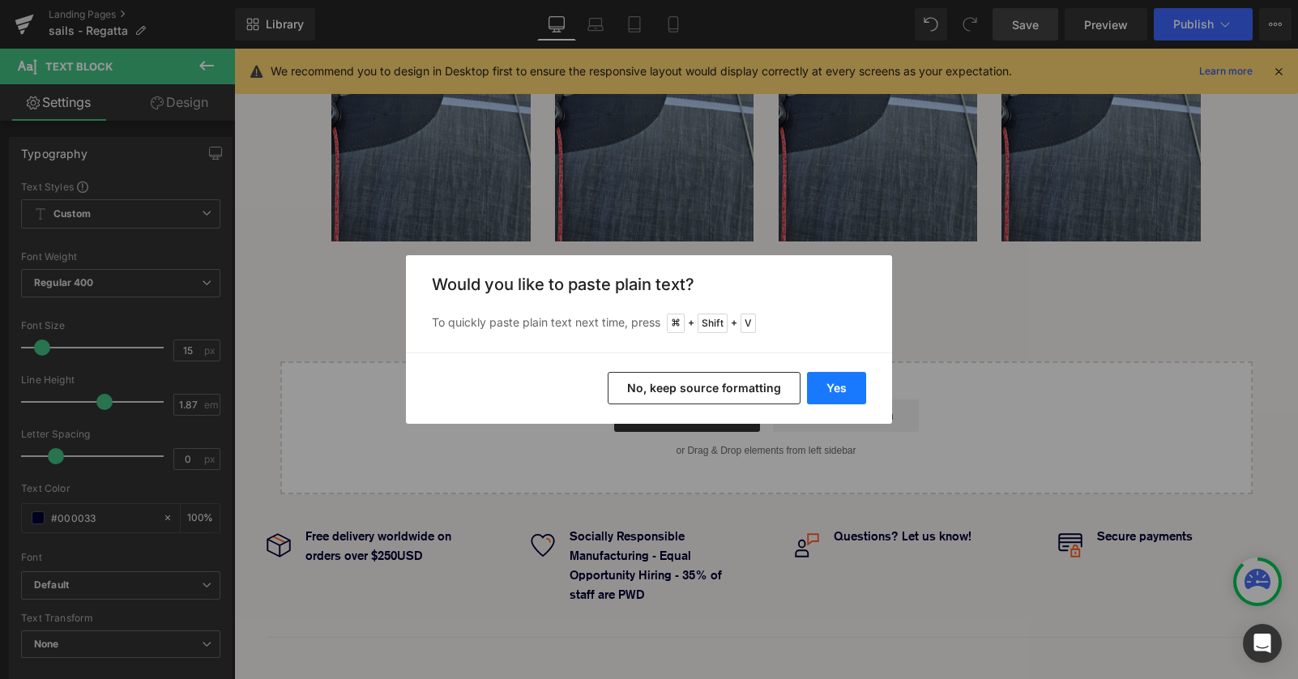
click at [842, 381] on button "Yes" at bounding box center [836, 388] width 59 height 32
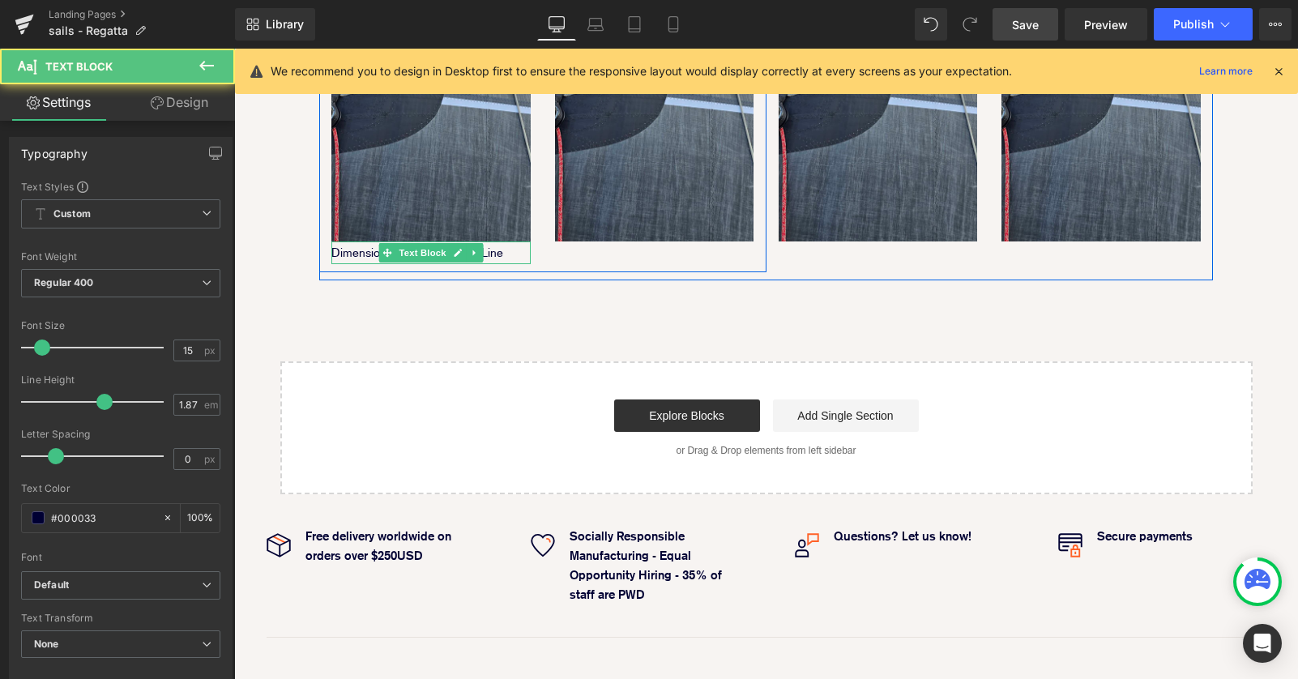
click at [343, 241] on p "Dimension Polyant PX Black Line" at bounding box center [430, 252] width 199 height 23
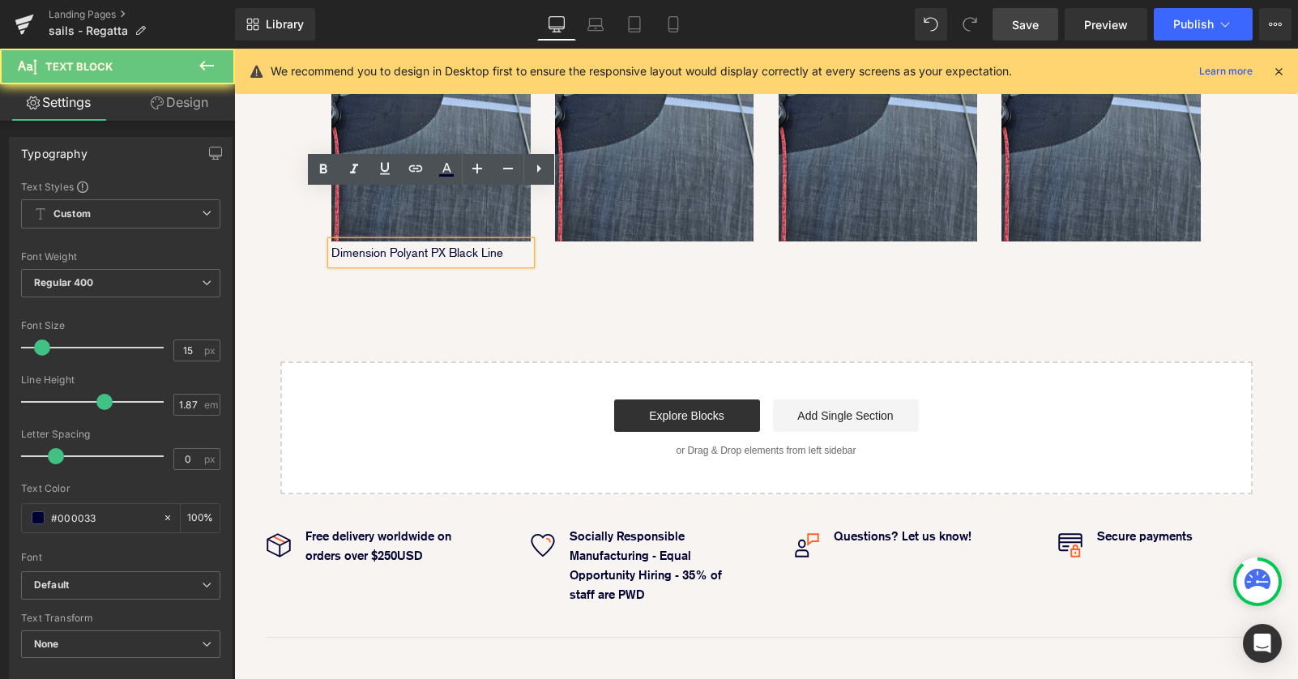
click at [369, 241] on p "Dimension Polyant PX Black Line" at bounding box center [430, 252] width 199 height 23
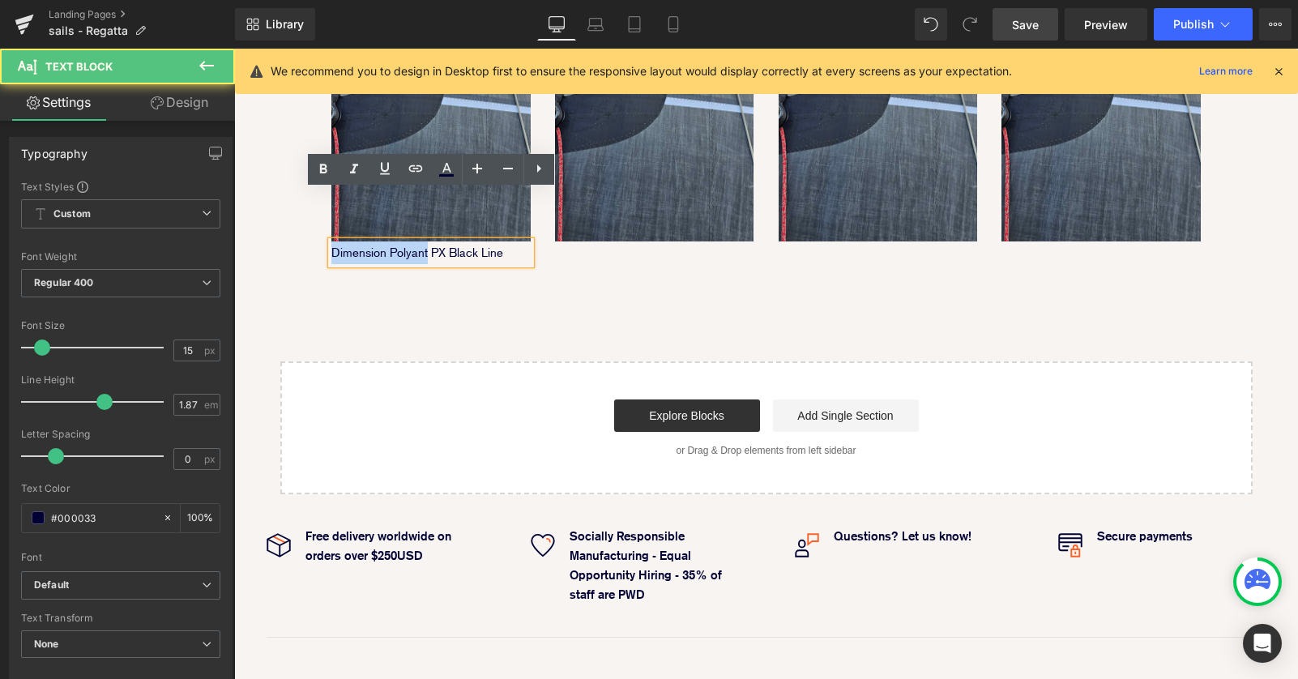
drag, startPoint x: 425, startPoint y: 204, endPoint x: 335, endPoint y: 201, distance: 90.8
click at [335, 241] on p "Dimension Polyant PX Black Line" at bounding box center [430, 252] width 199 height 23
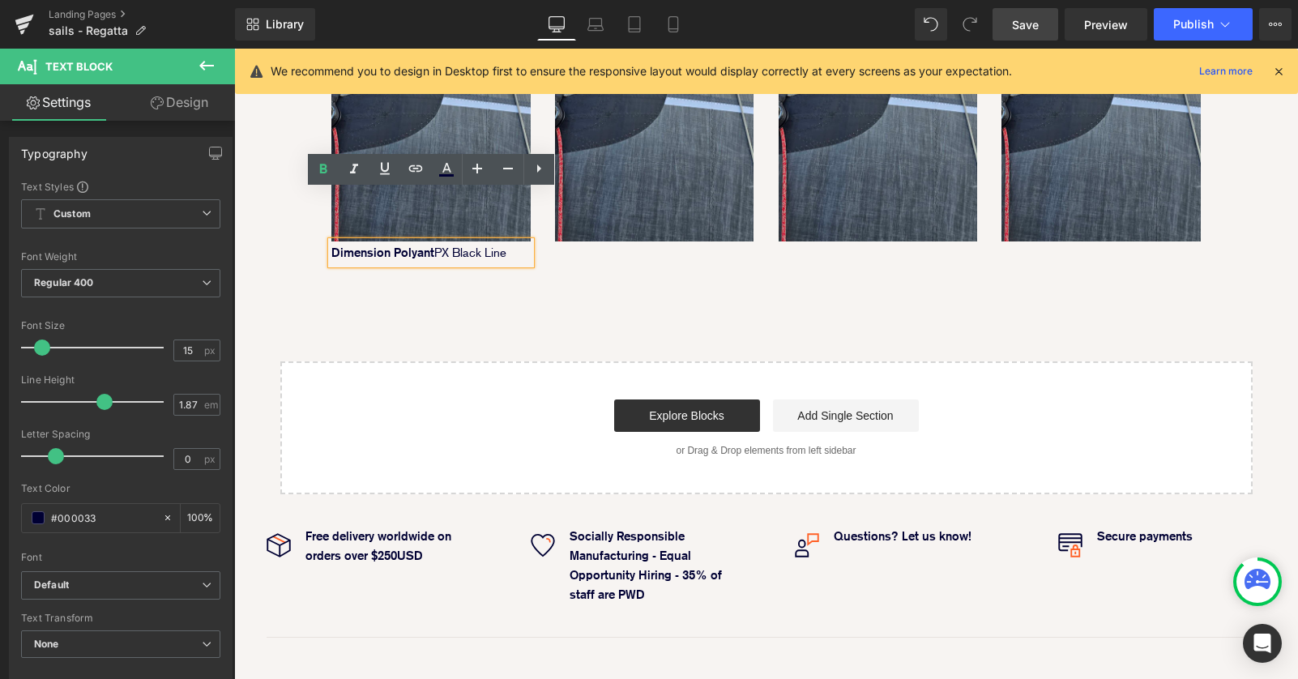
click at [437, 241] on p "Dimension Polyant PX Black Line" at bounding box center [430, 252] width 199 height 23
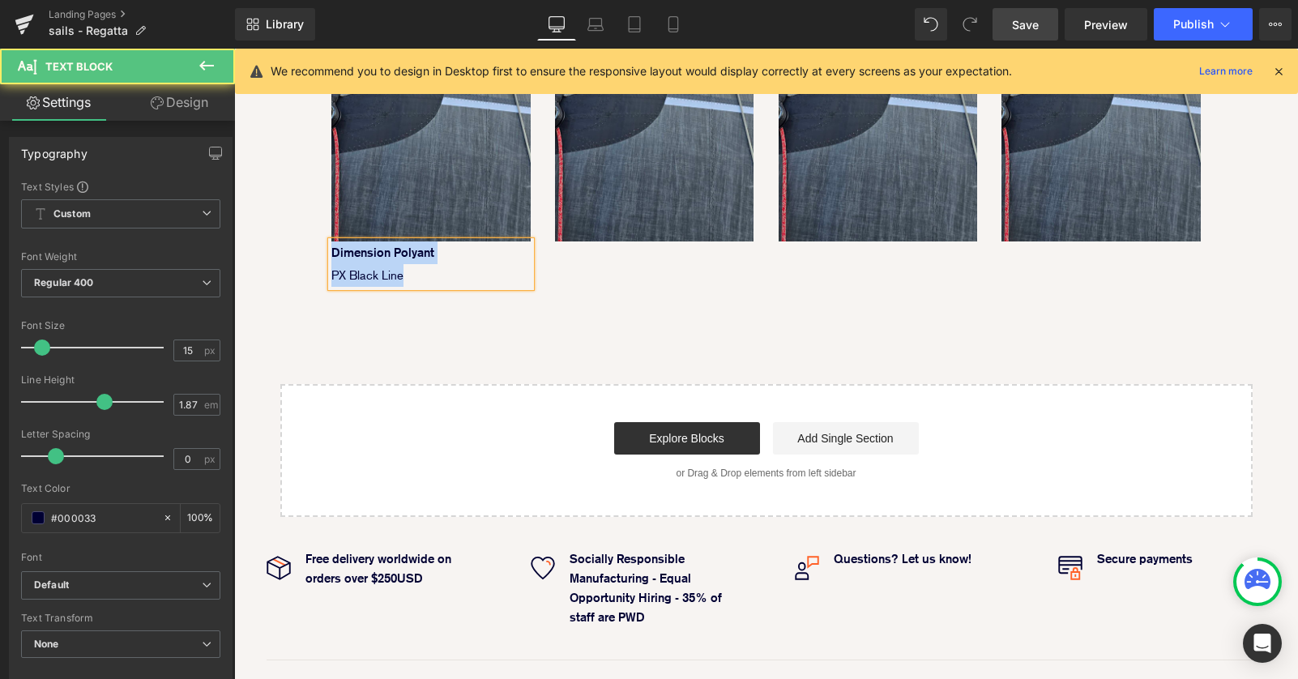
drag, startPoint x: 417, startPoint y: 225, endPoint x: 258, endPoint y: 193, distance: 162.8
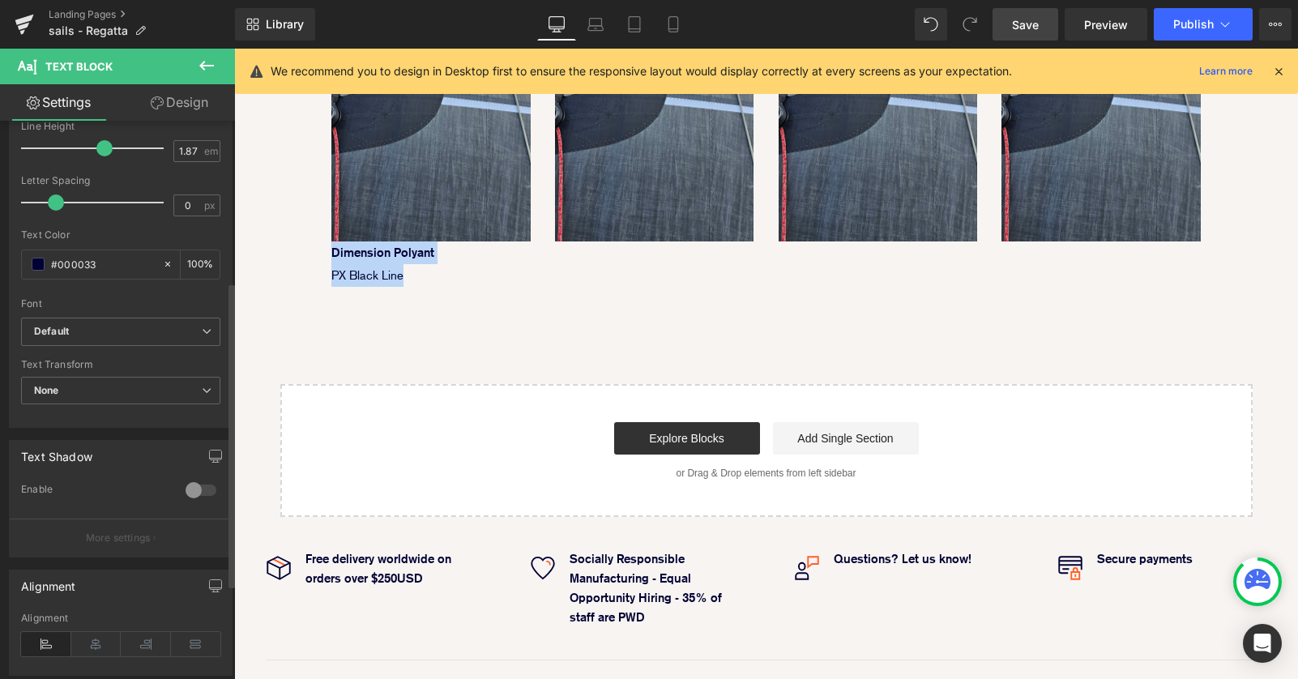
scroll to position [467, 0]
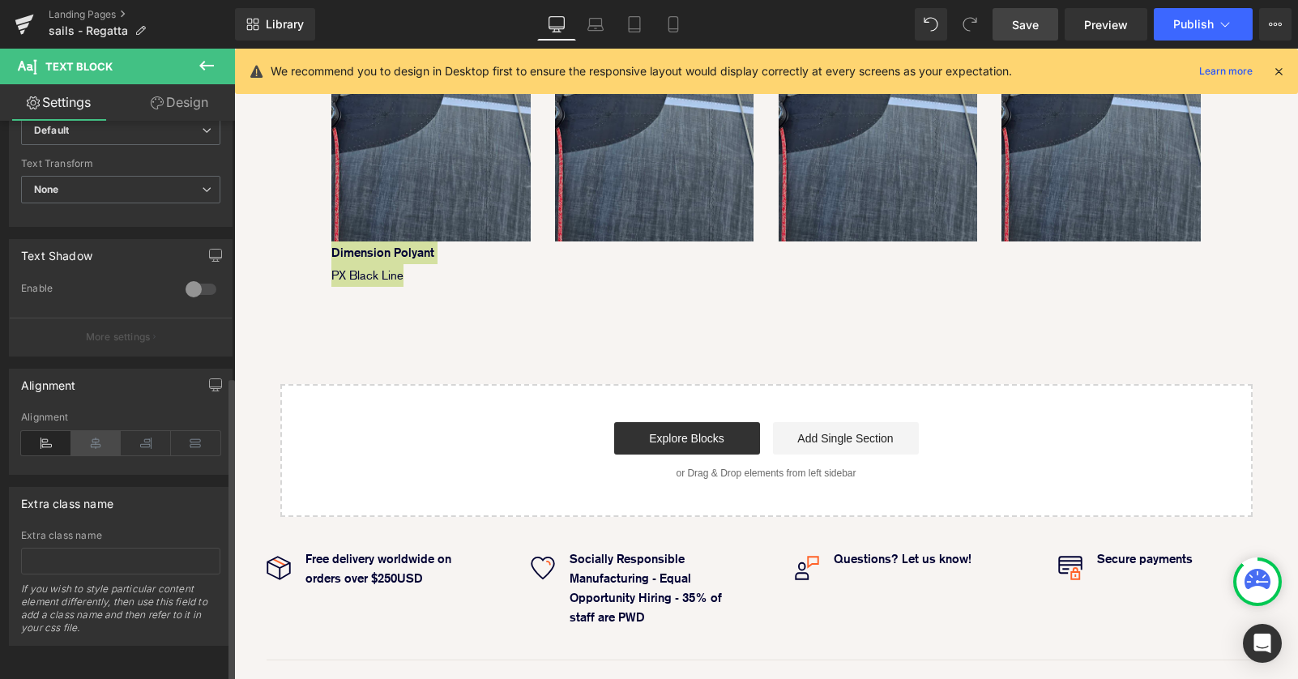
drag, startPoint x: 100, startPoint y: 432, endPoint x: 130, endPoint y: 312, distance: 123.8
click at [100, 432] on icon at bounding box center [96, 443] width 50 height 24
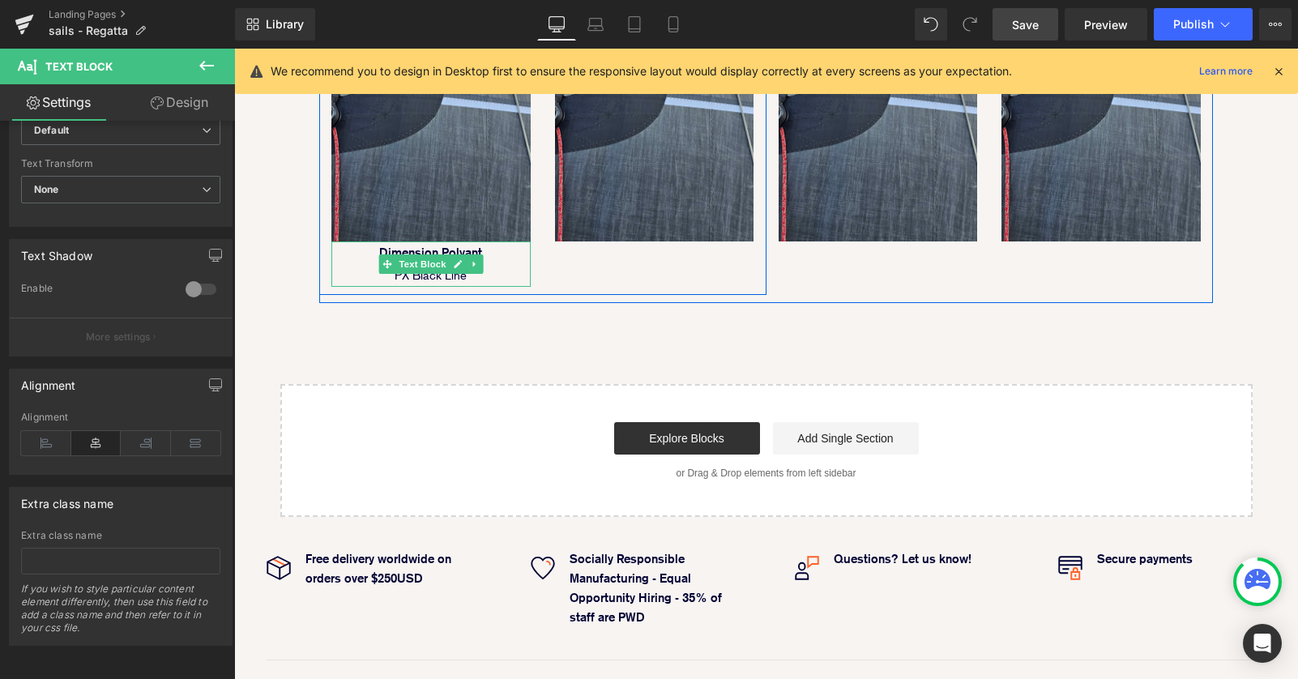
click at [510, 241] on p "Dimension Polyant PX Black Line" at bounding box center [430, 263] width 199 height 45
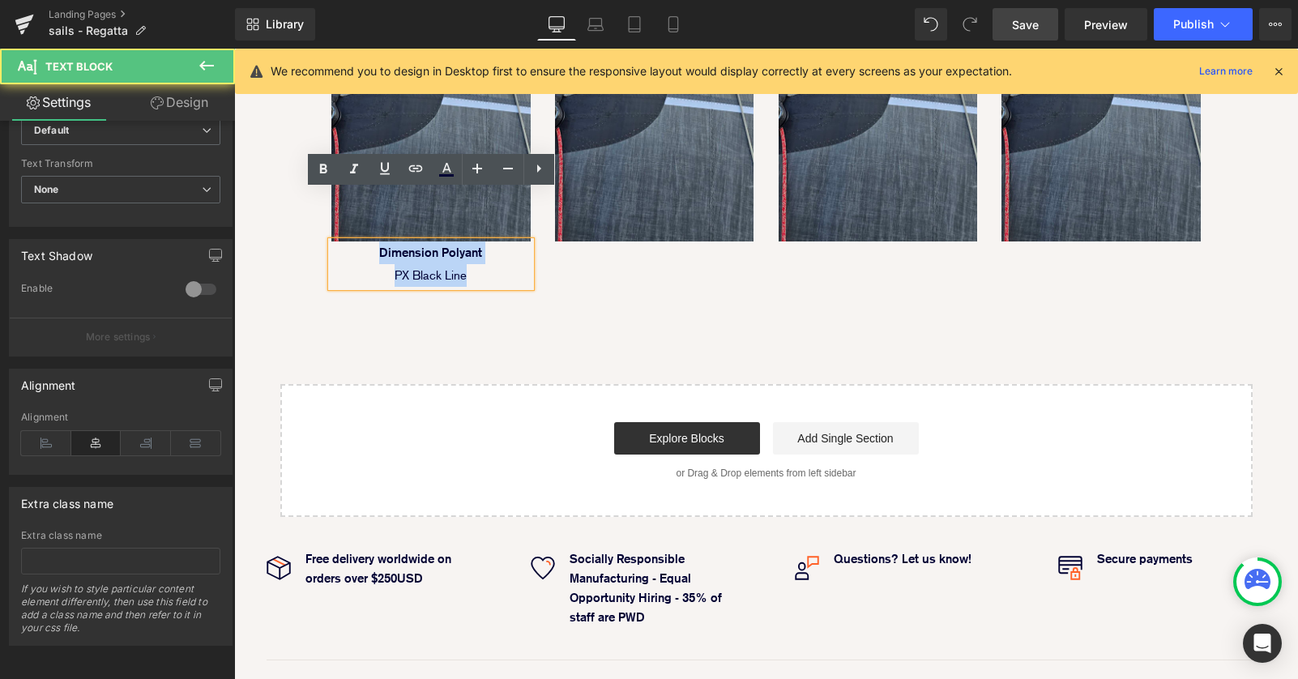
drag, startPoint x: 374, startPoint y: 201, endPoint x: 535, endPoint y: 249, distance: 167.6
click at [535, 249] on div "Image Dimension Polyant PX Black Line Text Block Image Row Image Image Row Row" at bounding box center [765, 161] width 893 height 285
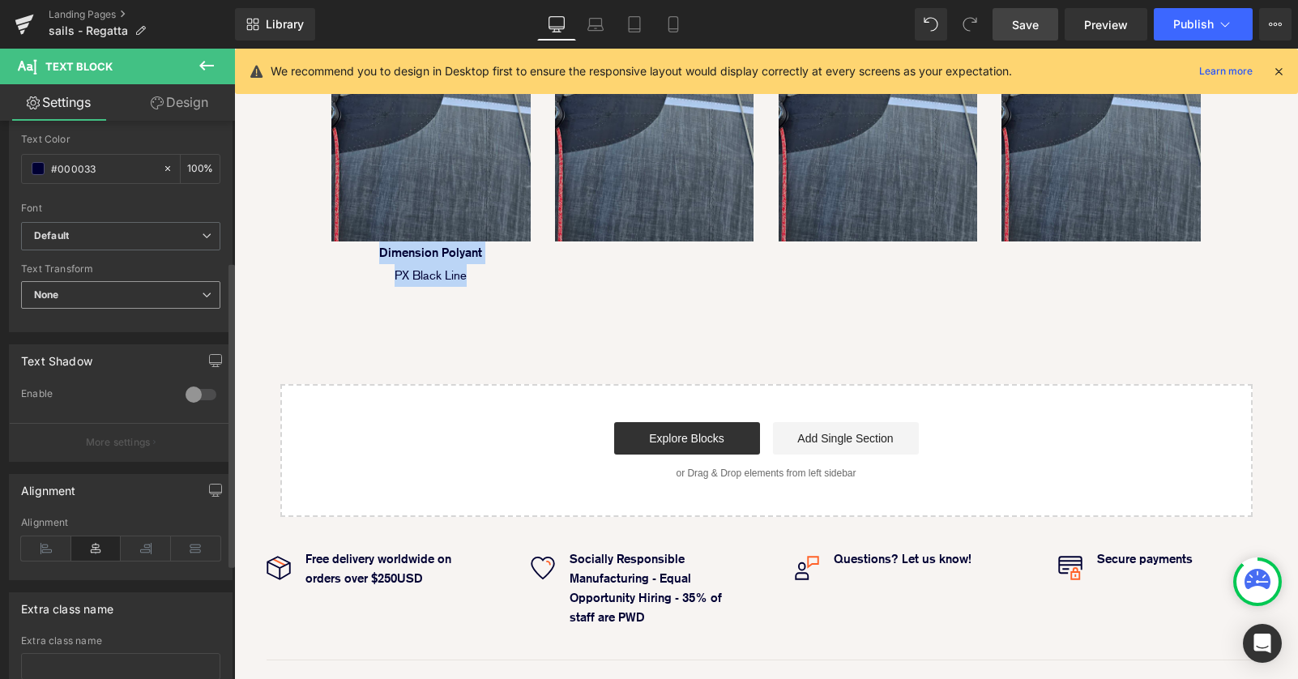
scroll to position [257, 0]
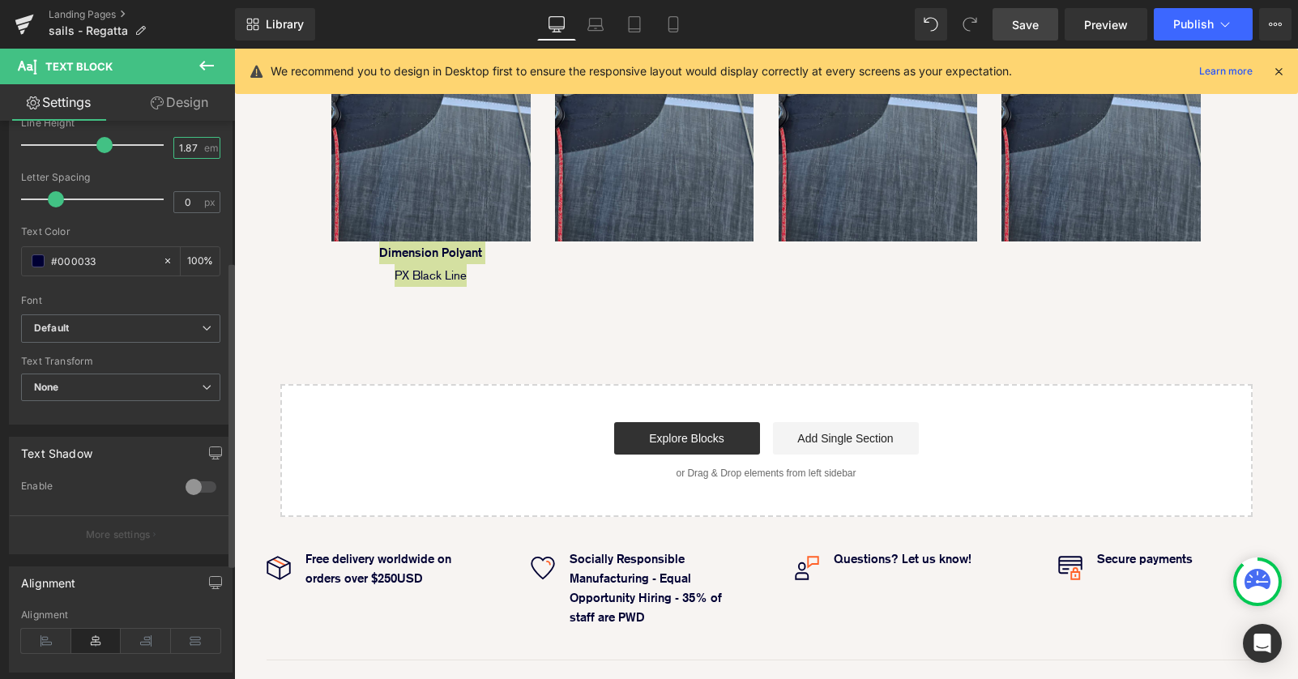
click at [185, 145] on input "1.87" at bounding box center [188, 148] width 28 height 20
type input "1.5"
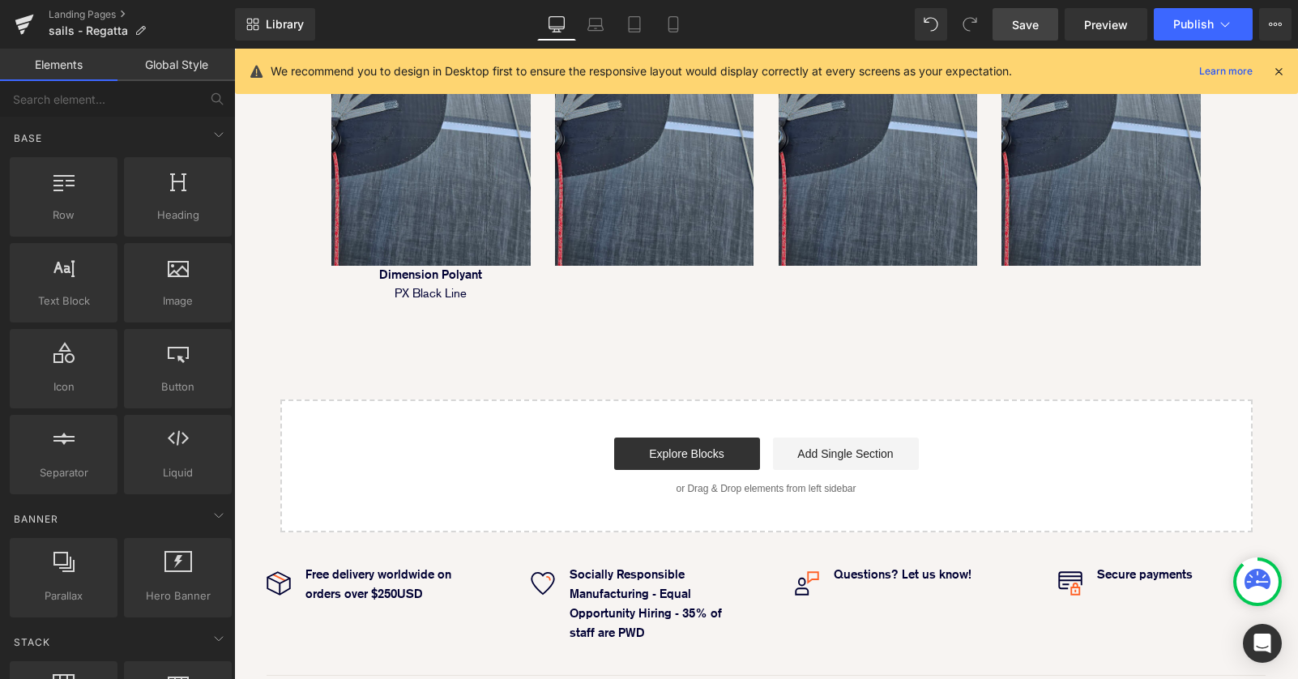
scroll to position [1509, 0]
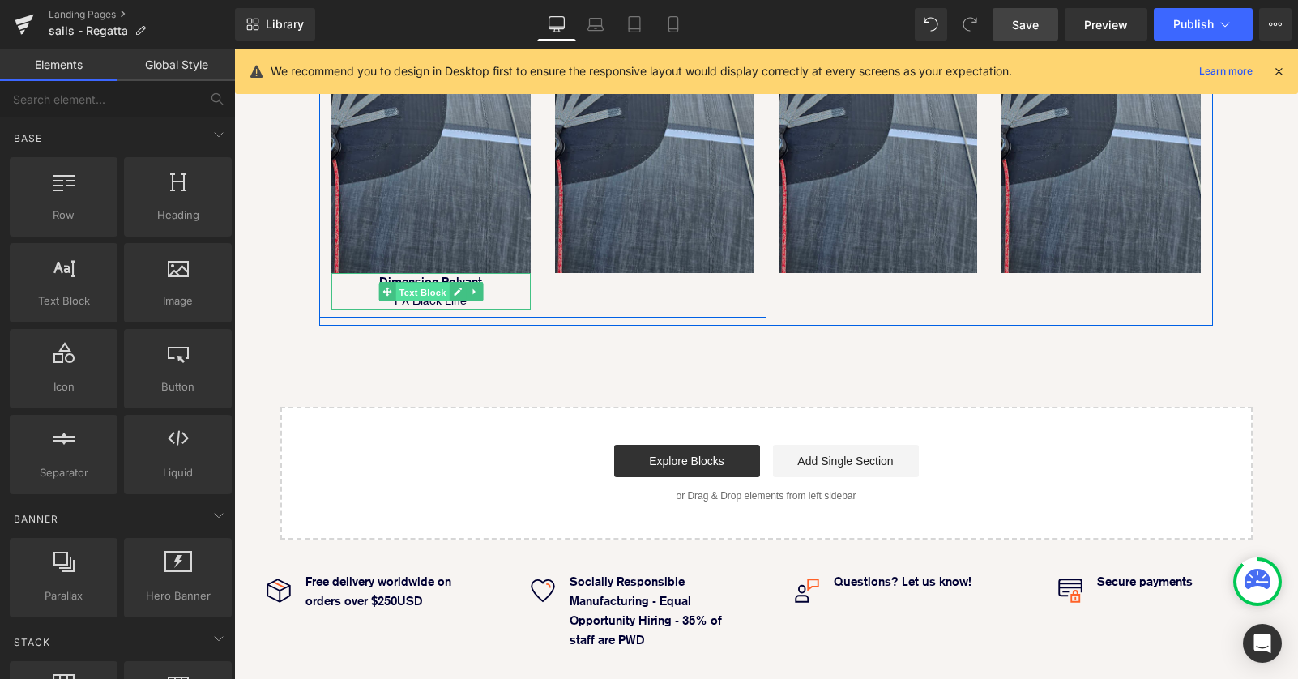
click at [420, 283] on span "Text Block" at bounding box center [421, 292] width 53 height 19
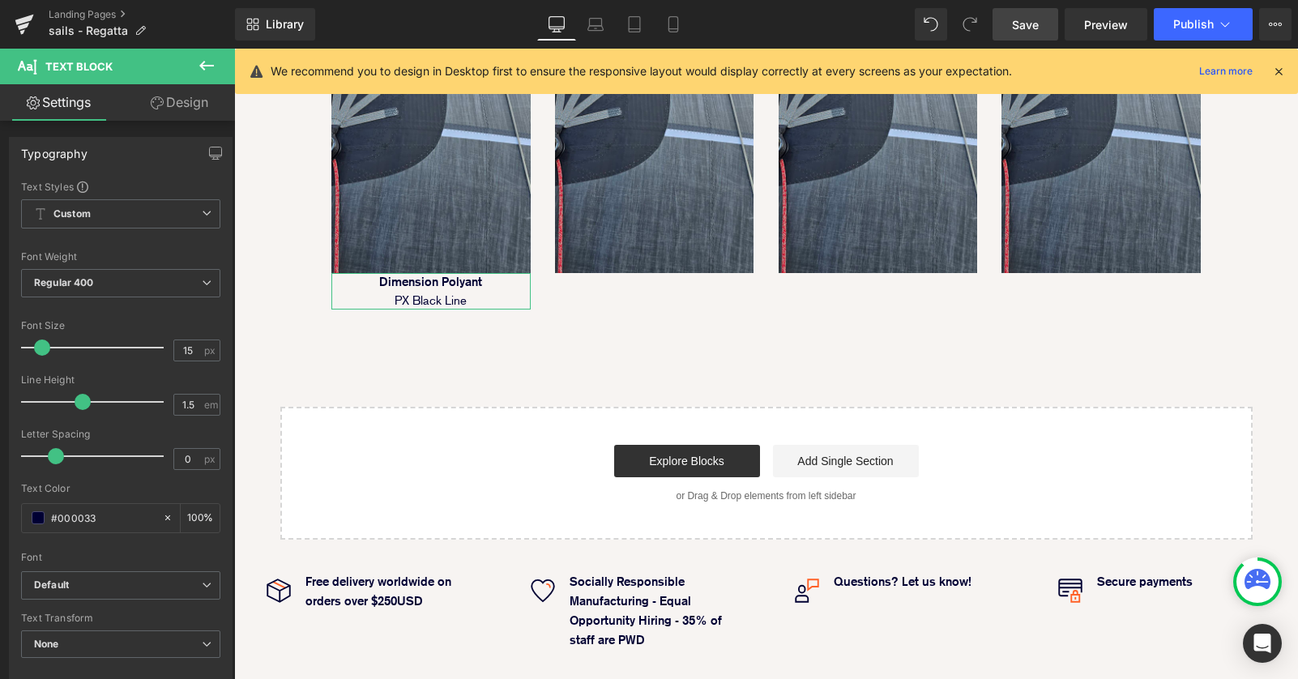
click at [190, 104] on link "Design" at bounding box center [179, 102] width 117 height 36
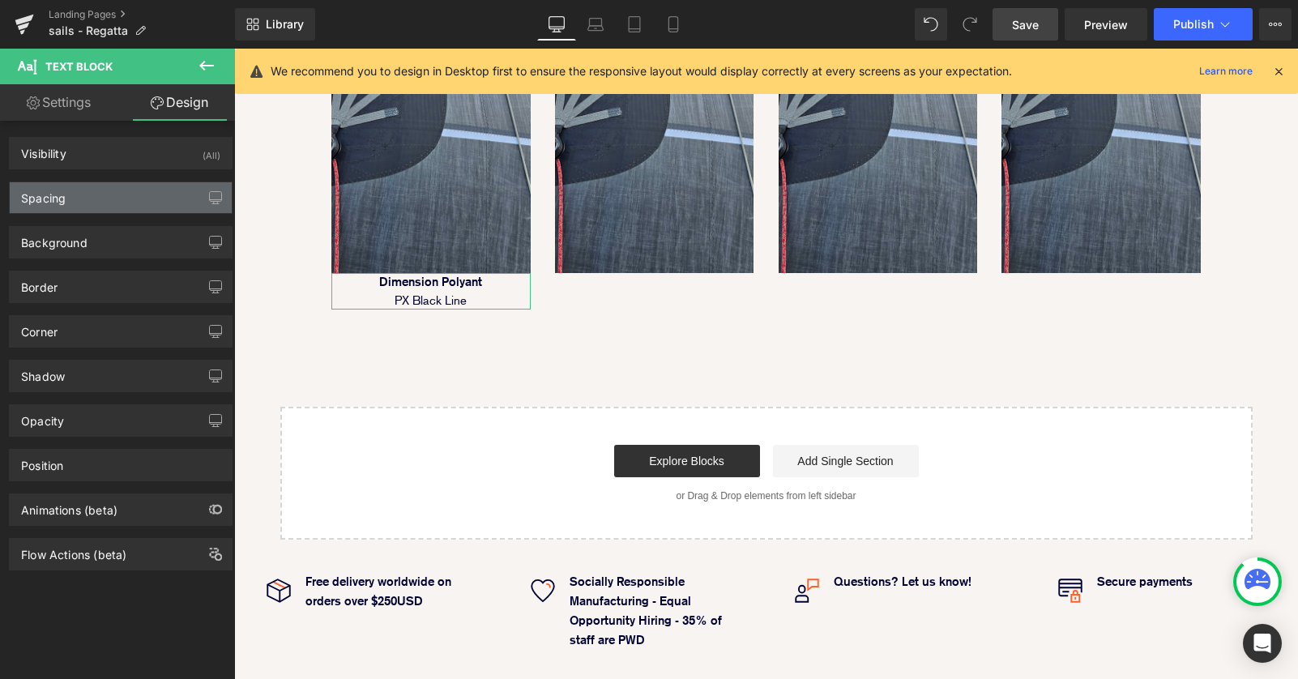
click at [111, 202] on div "Spacing" at bounding box center [121, 197] width 222 height 31
type input "0"
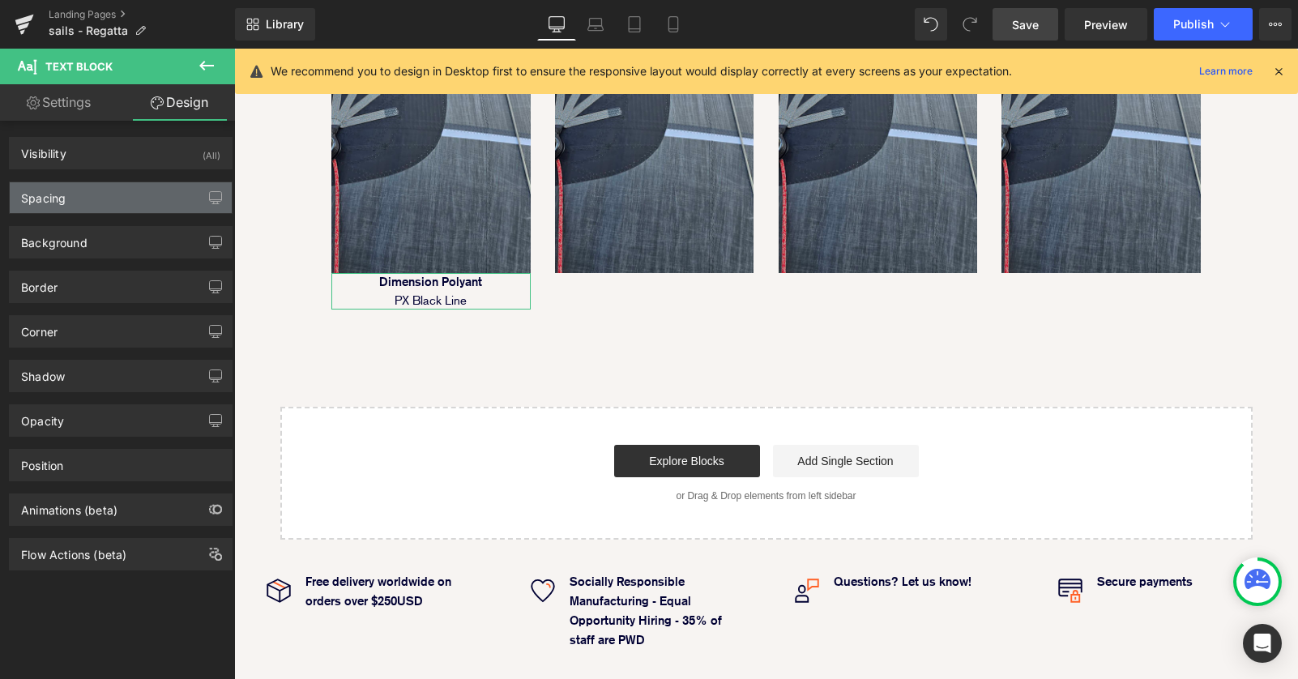
type input "0"
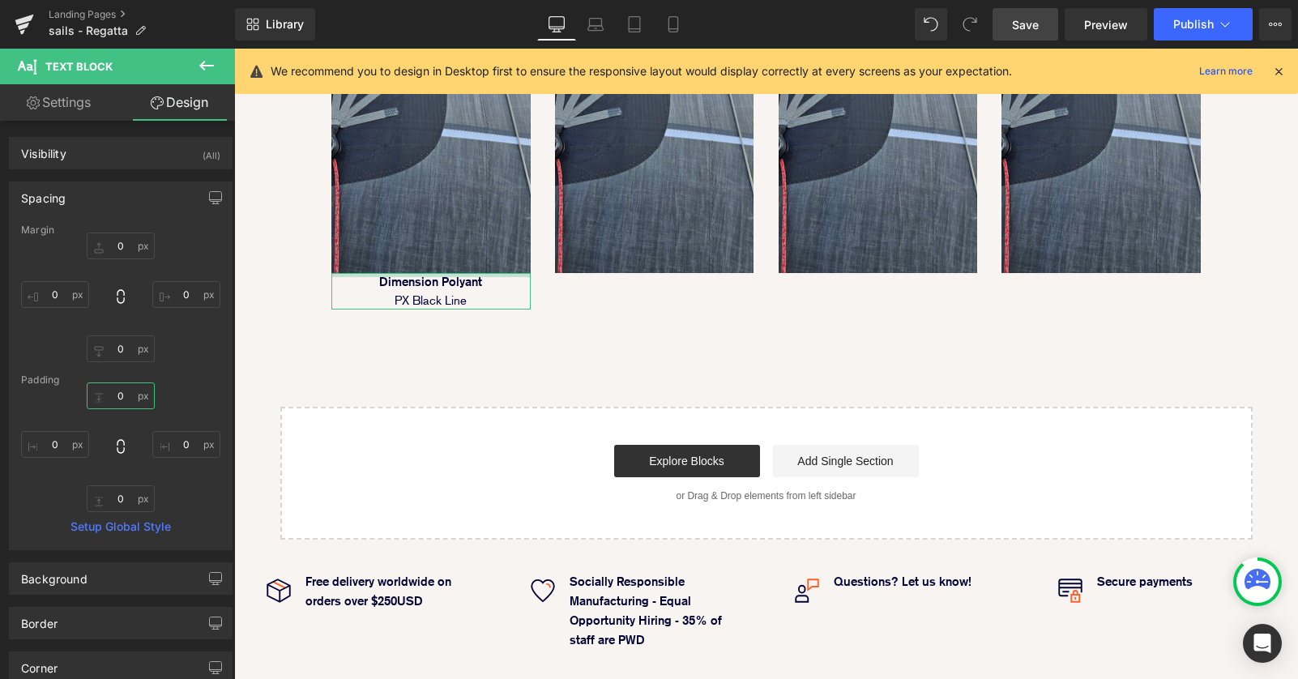
click at [104, 392] on input "0" at bounding box center [121, 395] width 68 height 27
click at [115, 247] on input "0" at bounding box center [121, 245] width 68 height 27
type input "10"
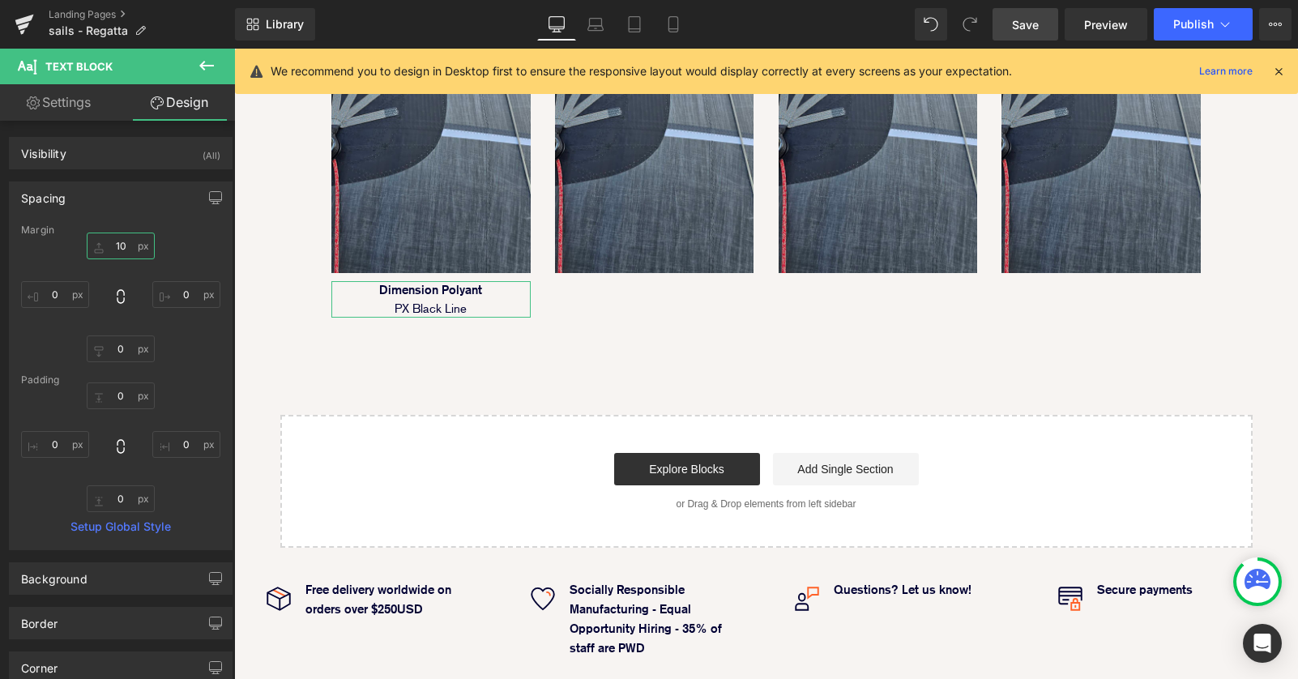
scroll to position [2433, 1064]
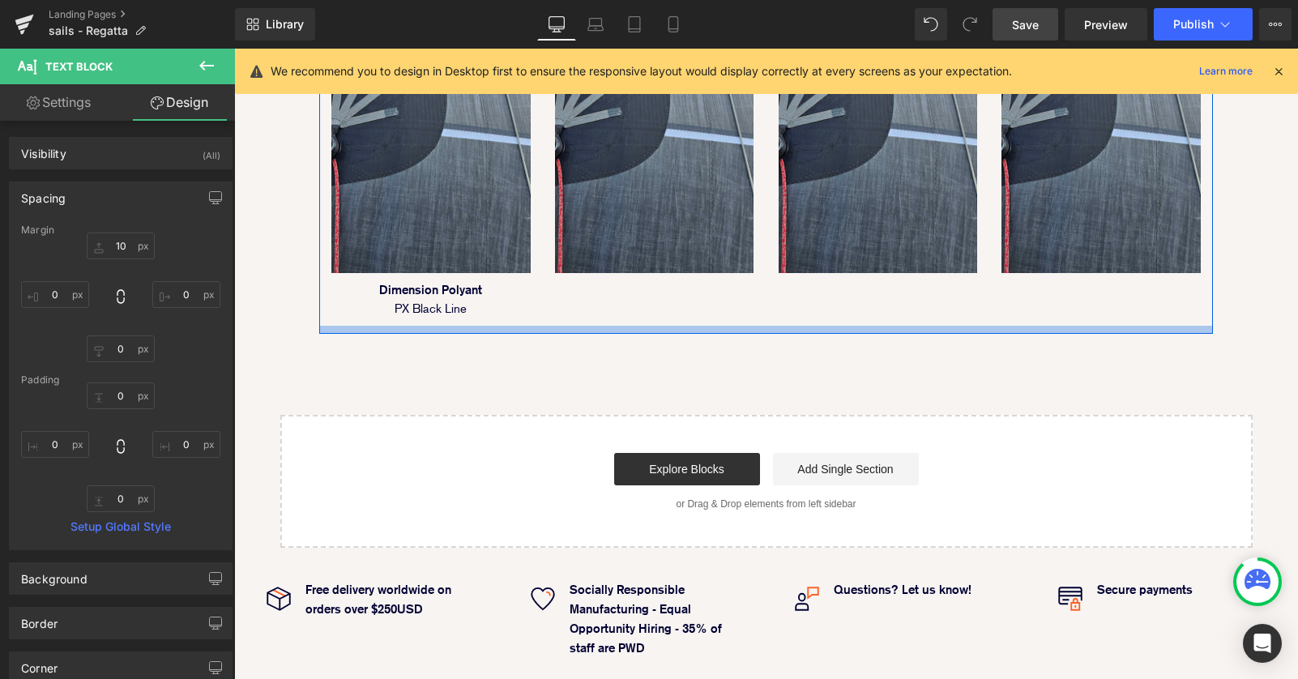
click at [598, 326] on div at bounding box center [765, 330] width 893 height 8
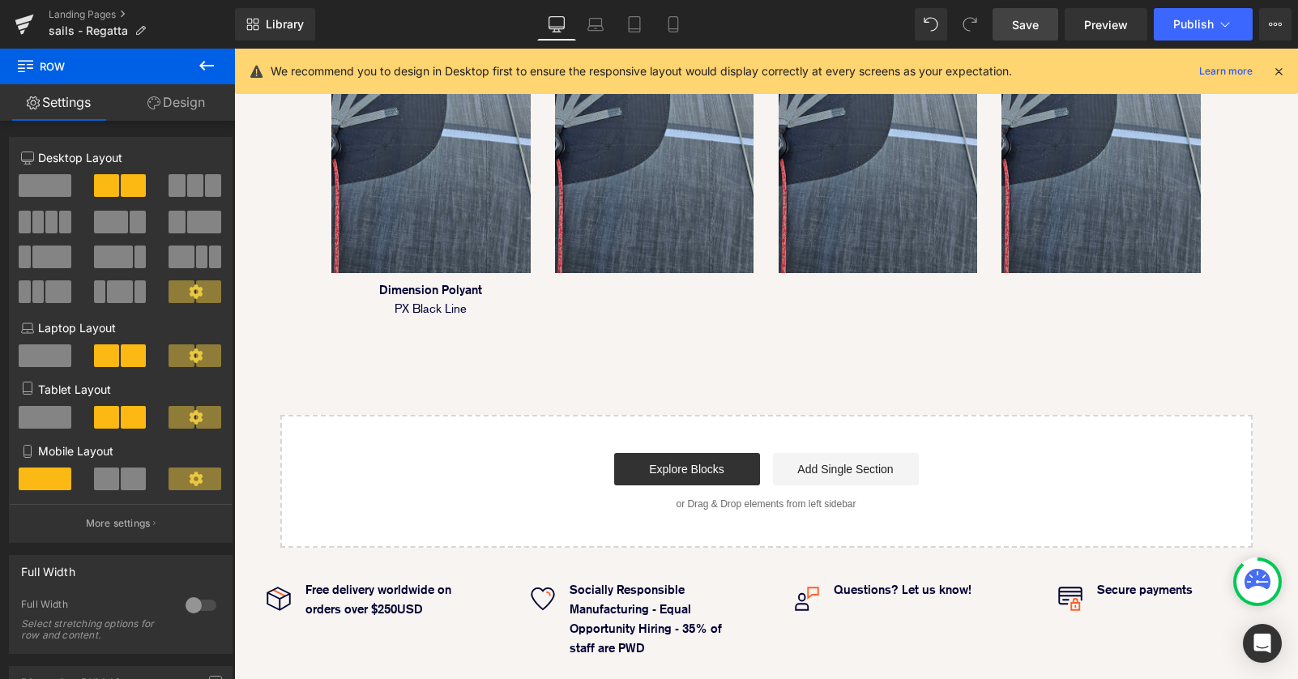
scroll to position [1395, 0]
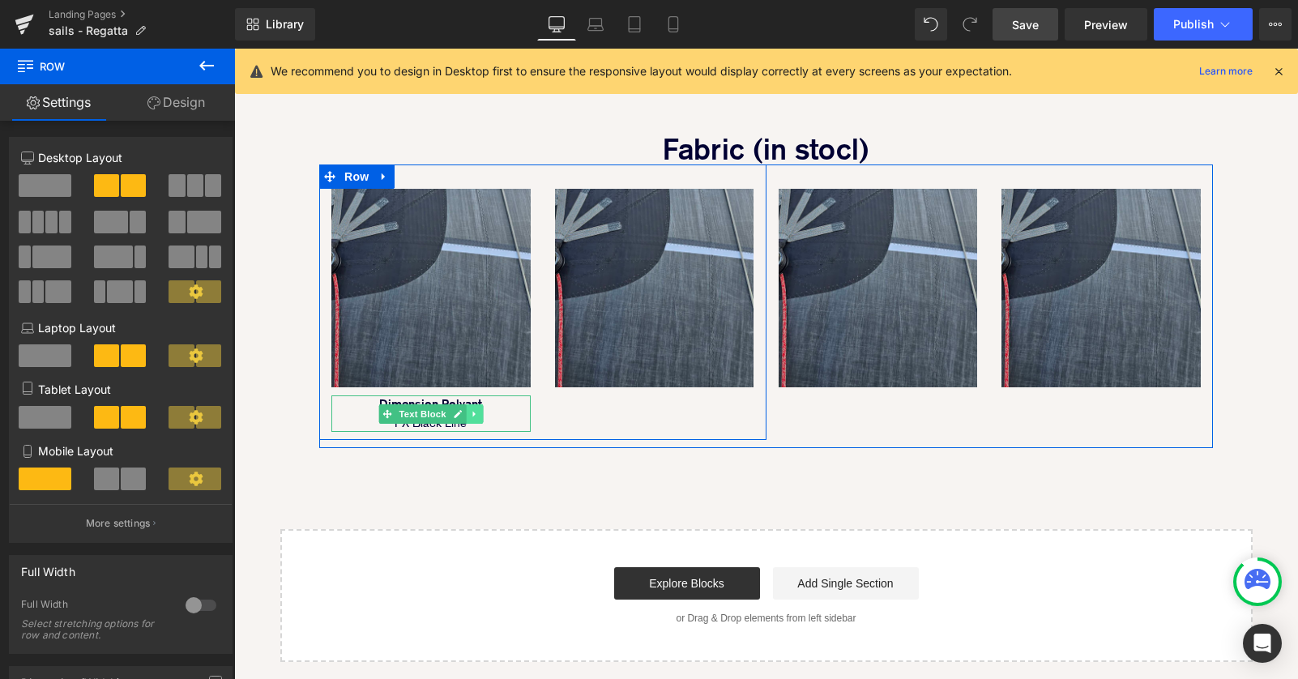
click at [469, 404] on link at bounding box center [474, 413] width 17 height 19
click at [470, 409] on icon at bounding box center [466, 413] width 9 height 9
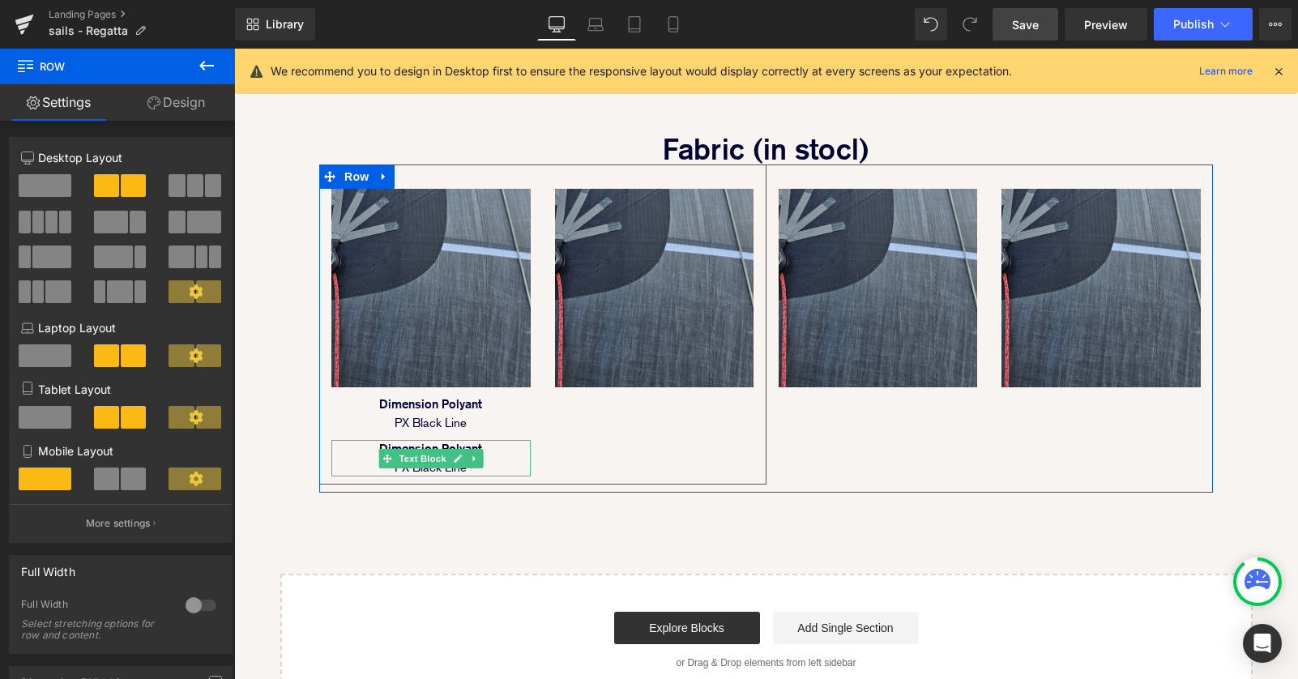
scroll to position [2481, 1064]
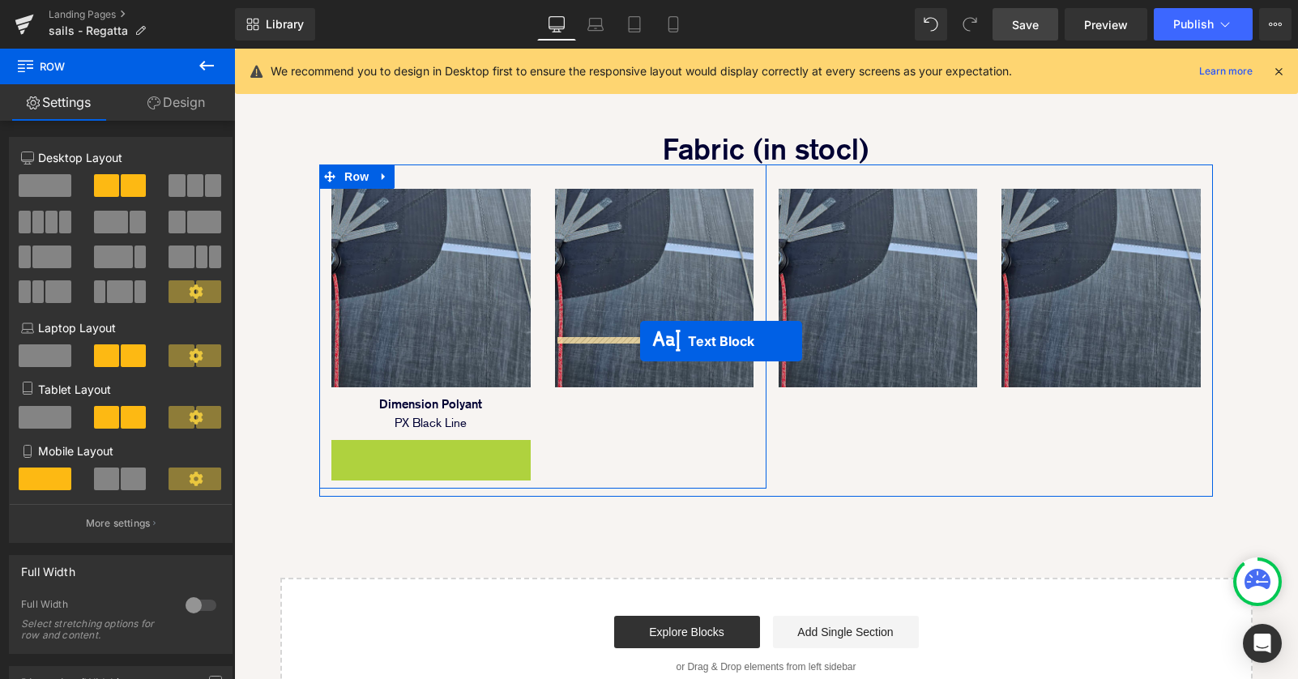
drag, startPoint x: 427, startPoint y: 407, endPoint x: 311, endPoint y: 188, distance: 248.2
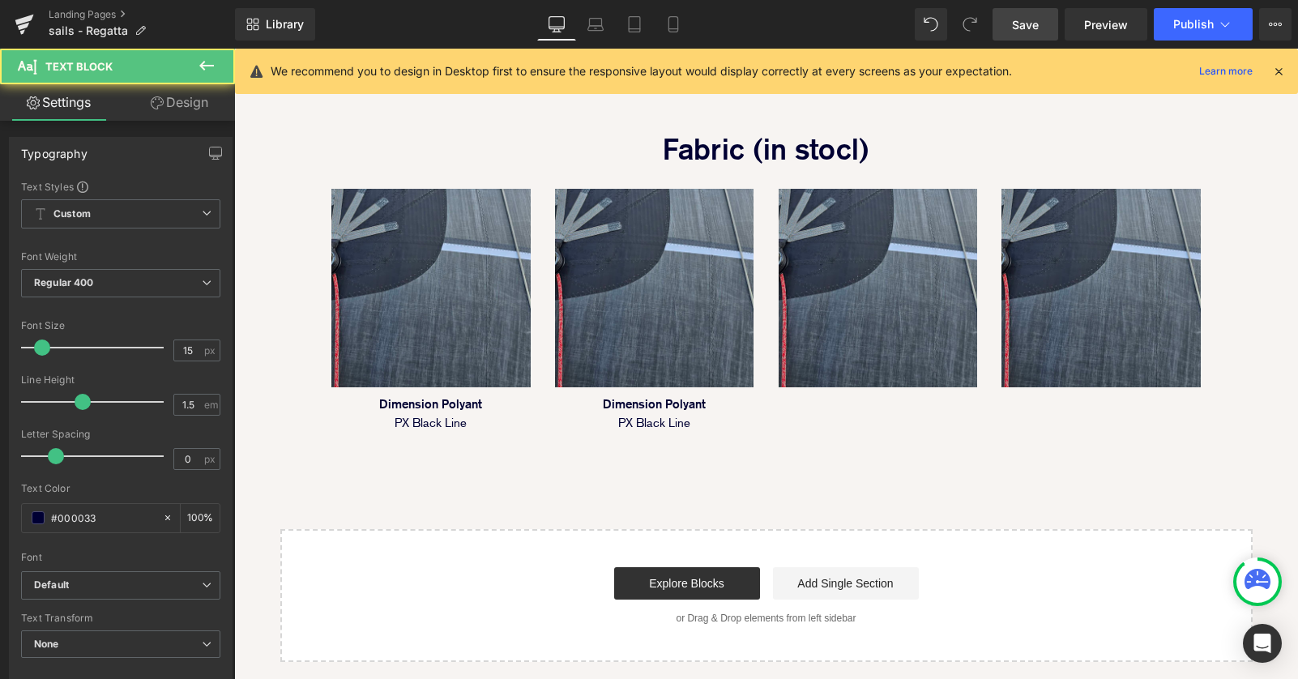
scroll to position [2433, 1064]
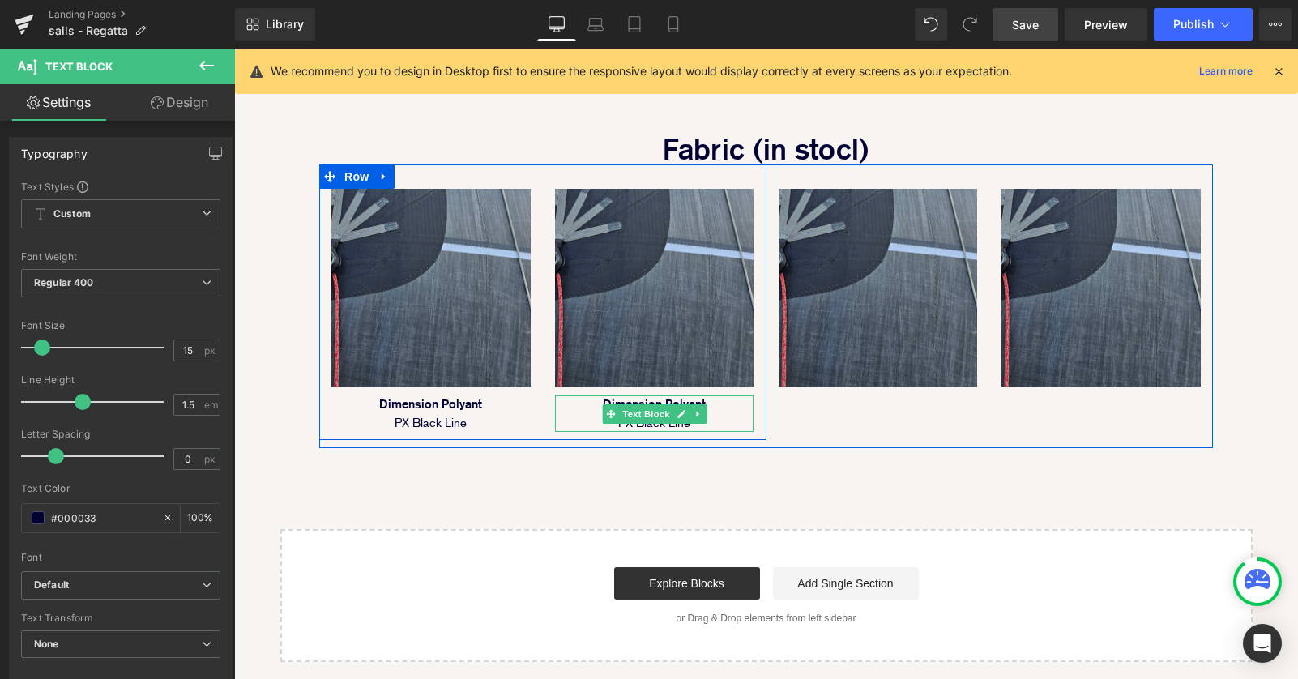
click at [630, 395] on p "Dimension Polyant PX Black Line" at bounding box center [654, 413] width 199 height 36
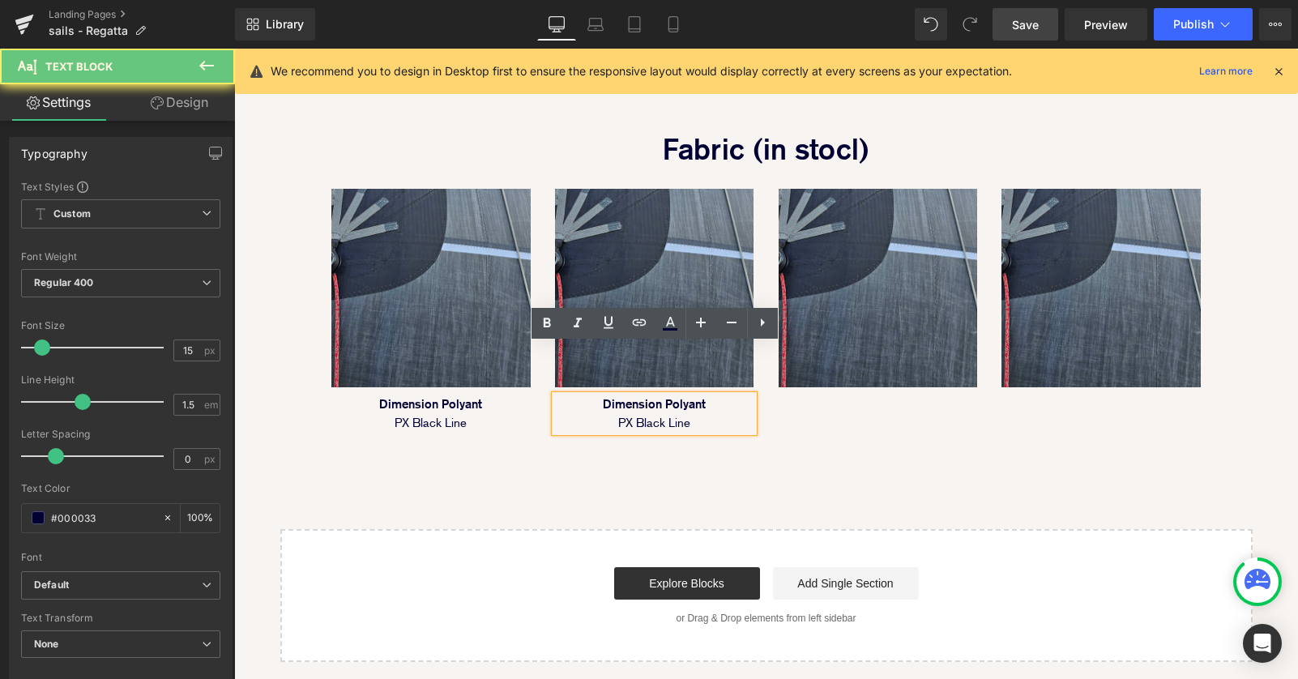
click at [603, 395] on p "Dimension Polyant PX Black Line" at bounding box center [654, 413] width 199 height 36
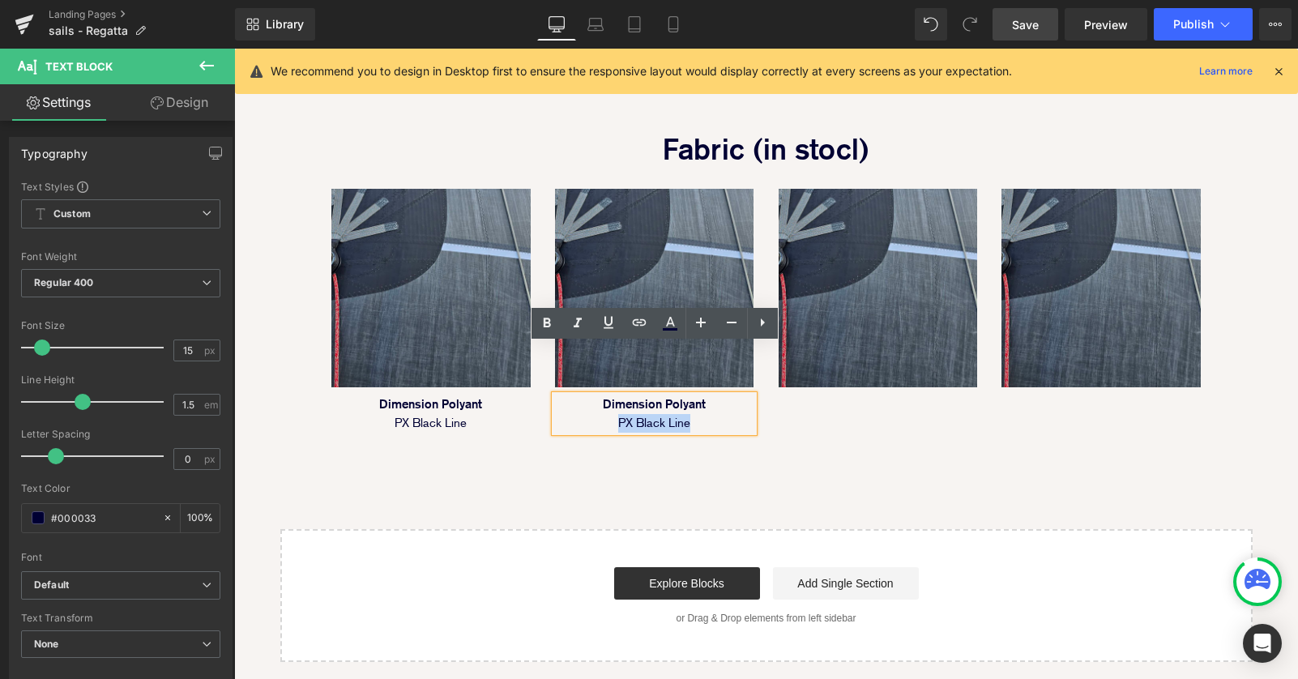
drag, startPoint x: 603, startPoint y: 373, endPoint x: 704, endPoint y: 369, distance: 100.5
click at [705, 395] on p "Dimension Polyant PX Black Line" at bounding box center [654, 413] width 199 height 36
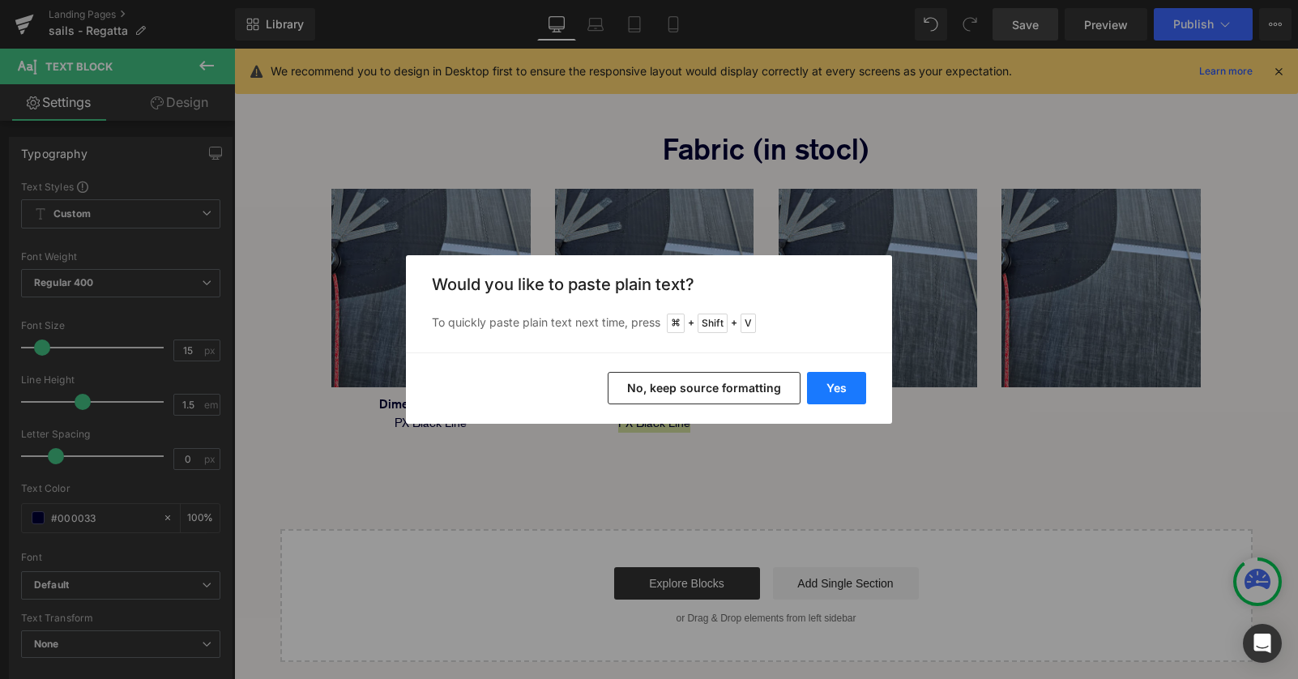
click at [838, 390] on button "Yes" at bounding box center [836, 388] width 59 height 32
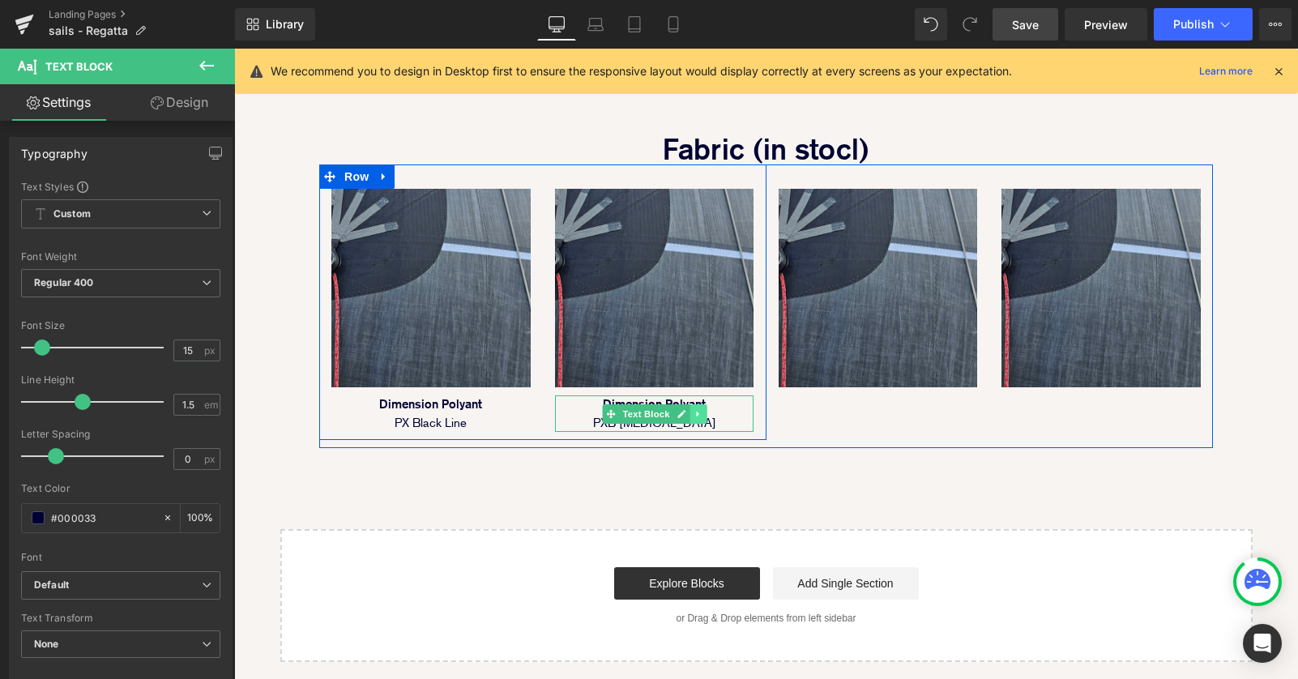
click at [691, 404] on link at bounding box center [697, 413] width 17 height 19
click at [686, 409] on icon at bounding box center [689, 414] width 9 height 10
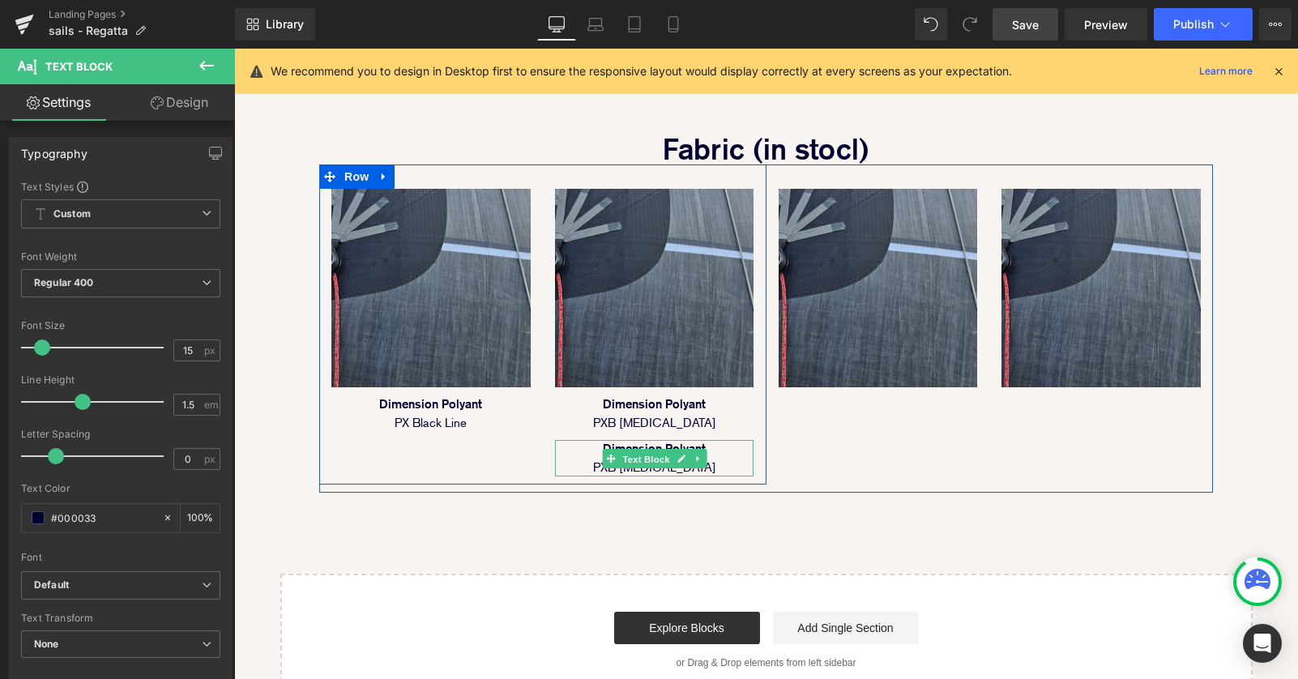
scroll to position [2481, 1064]
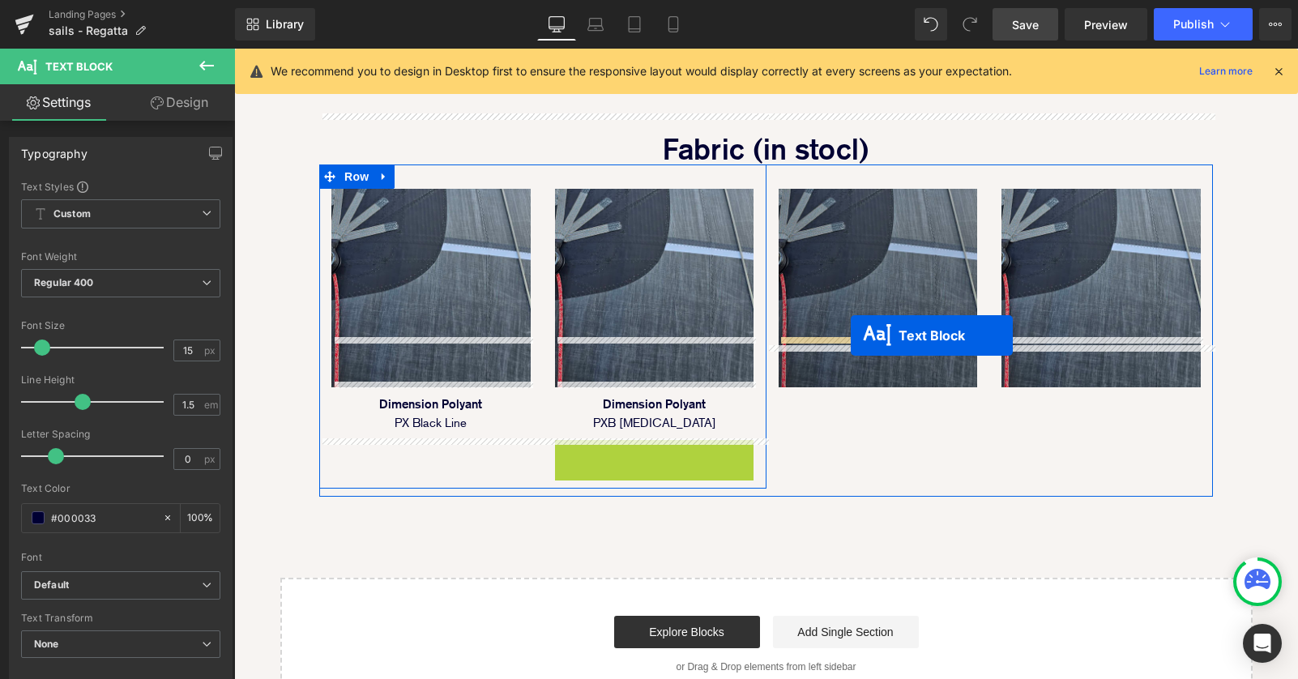
drag, startPoint x: 642, startPoint y: 410, endPoint x: 851, endPoint y: 335, distance: 221.1
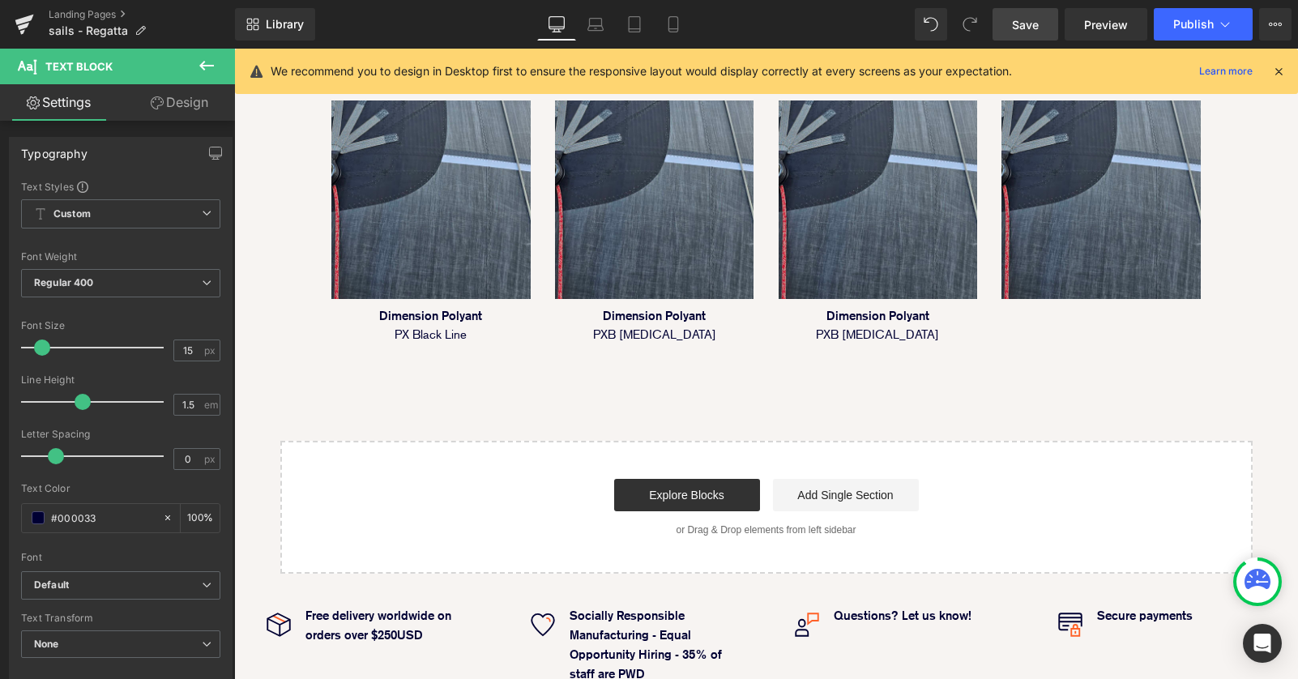
scroll to position [1484, 0]
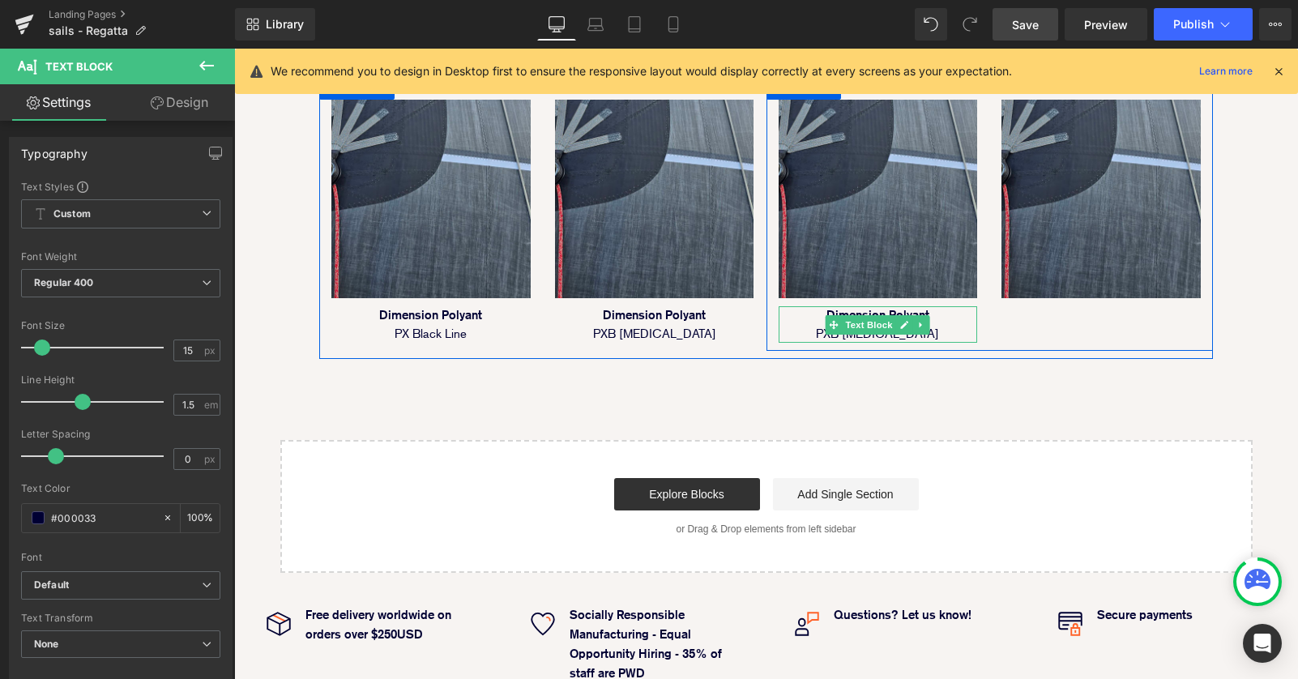
click at [812, 306] on p "Dimension Polyant PXB Light Skin" at bounding box center [877, 324] width 199 height 36
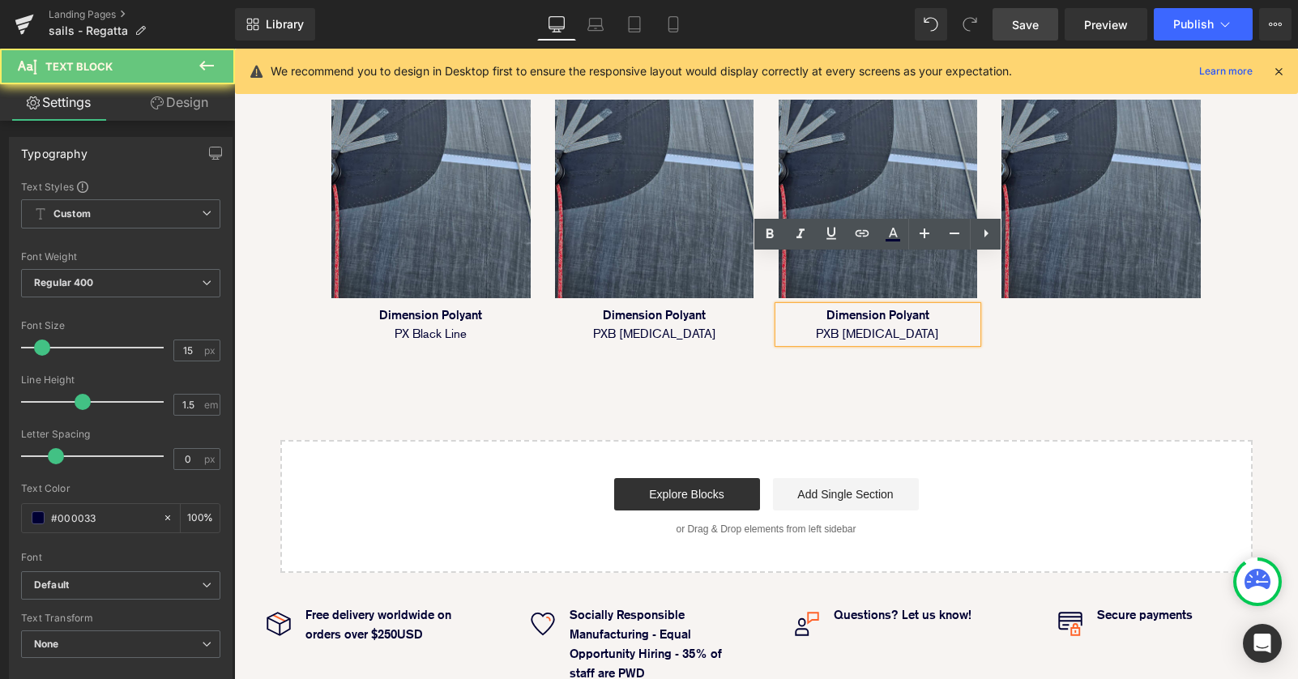
click at [818, 306] on p "Dimension Polyant PXB Light Skin" at bounding box center [877, 324] width 199 height 36
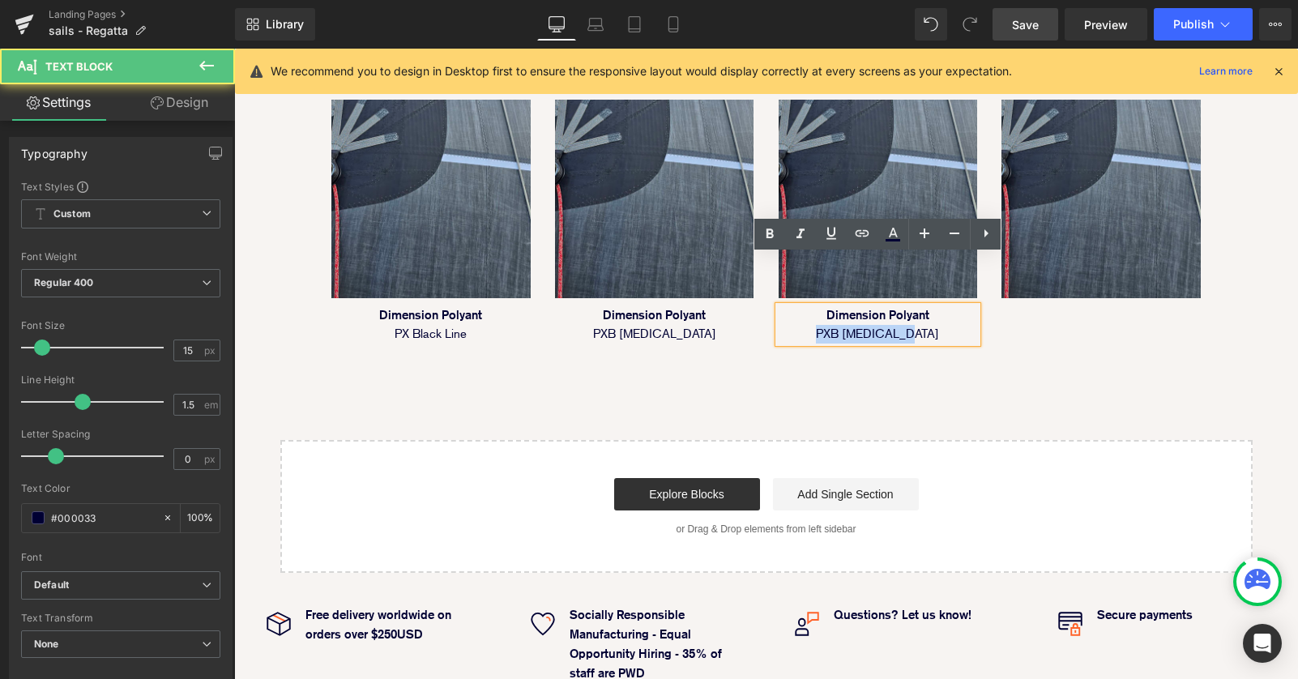
drag, startPoint x: 818, startPoint y: 284, endPoint x: 1013, endPoint y: 283, distance: 195.2
click at [1013, 284] on div "Image Dimension Polyant PXB Light Skin Text Block Image Row" at bounding box center [989, 213] width 446 height 276
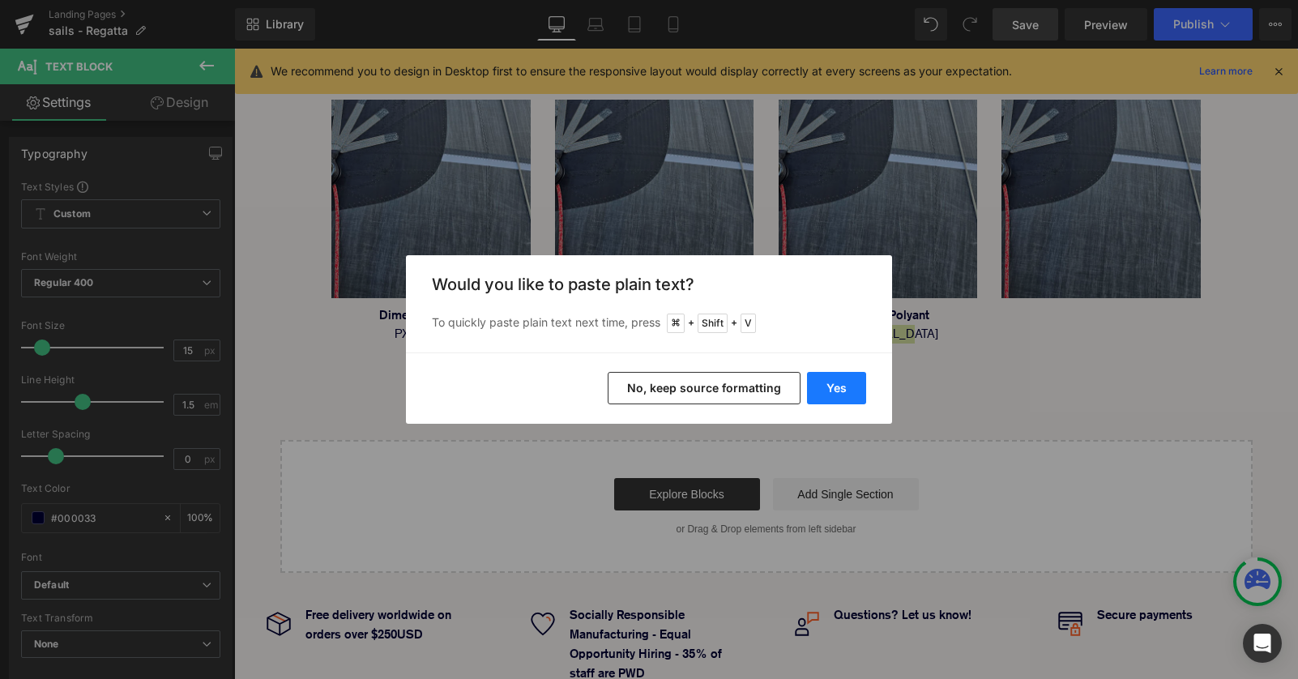
drag, startPoint x: 821, startPoint y: 380, endPoint x: 657, endPoint y: 331, distance: 170.7
click at [821, 380] on button "Yes" at bounding box center [836, 388] width 59 height 32
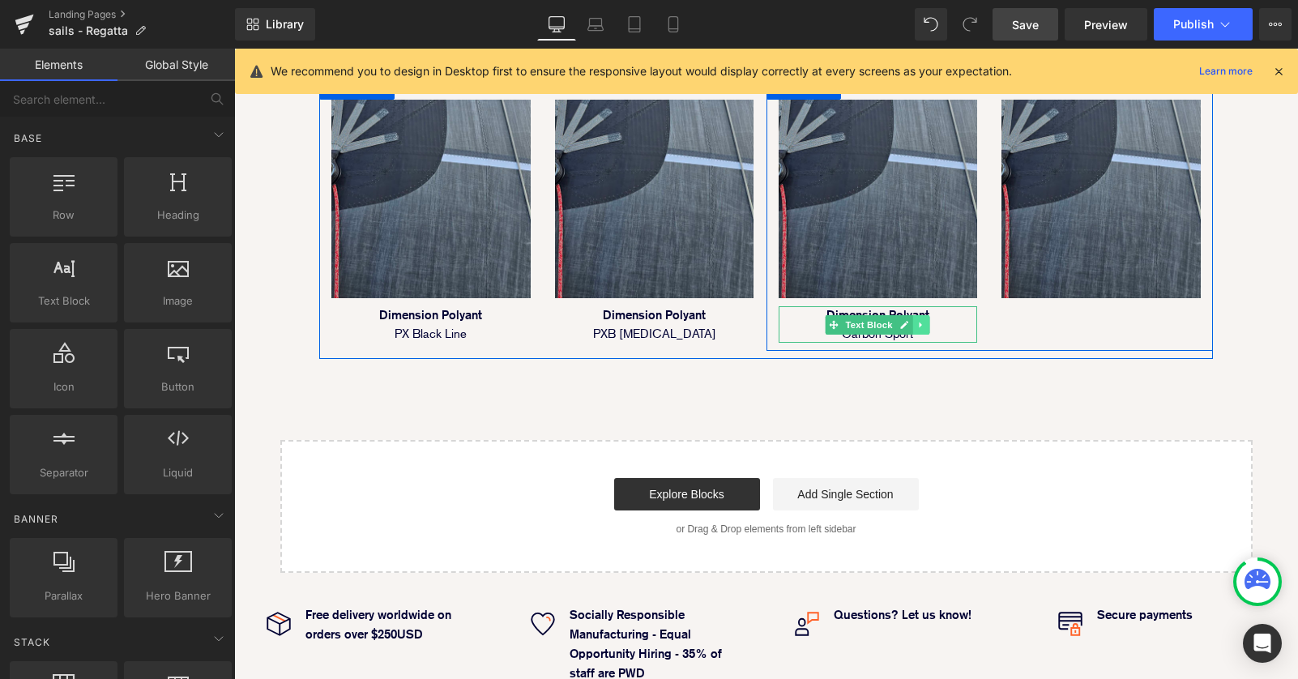
click at [921, 315] on link at bounding box center [921, 324] width 17 height 19
click at [915, 320] on icon at bounding box center [912, 324] width 9 height 9
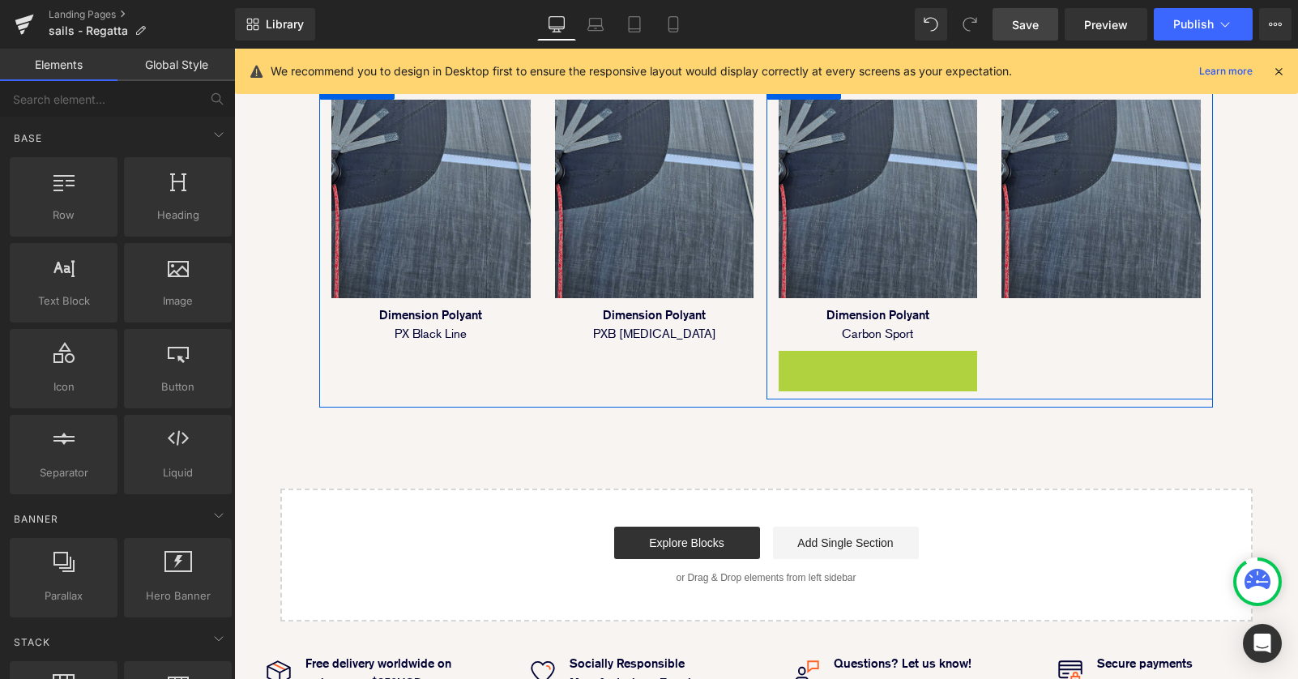
scroll to position [2481, 1064]
drag, startPoint x: 868, startPoint y: 318, endPoint x: 1011, endPoint y: 293, distance: 144.8
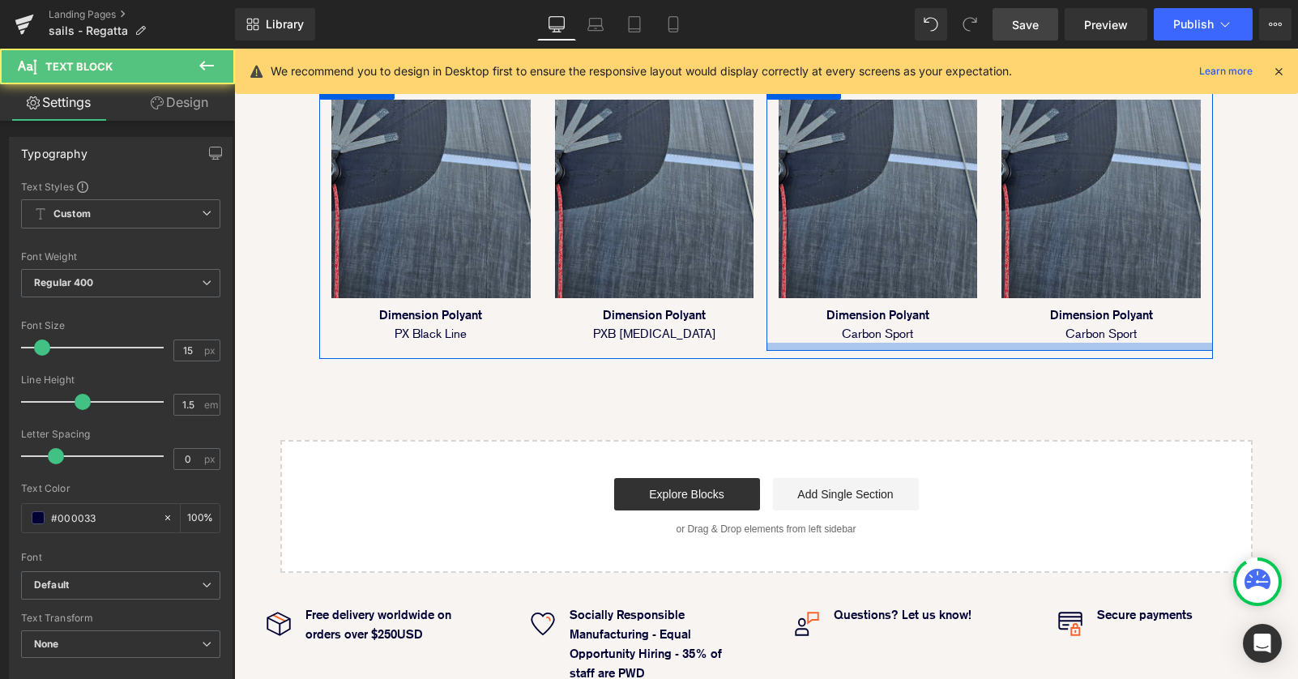
scroll to position [2433, 1064]
click at [1095, 315] on span "Text Block" at bounding box center [1092, 324] width 53 height 19
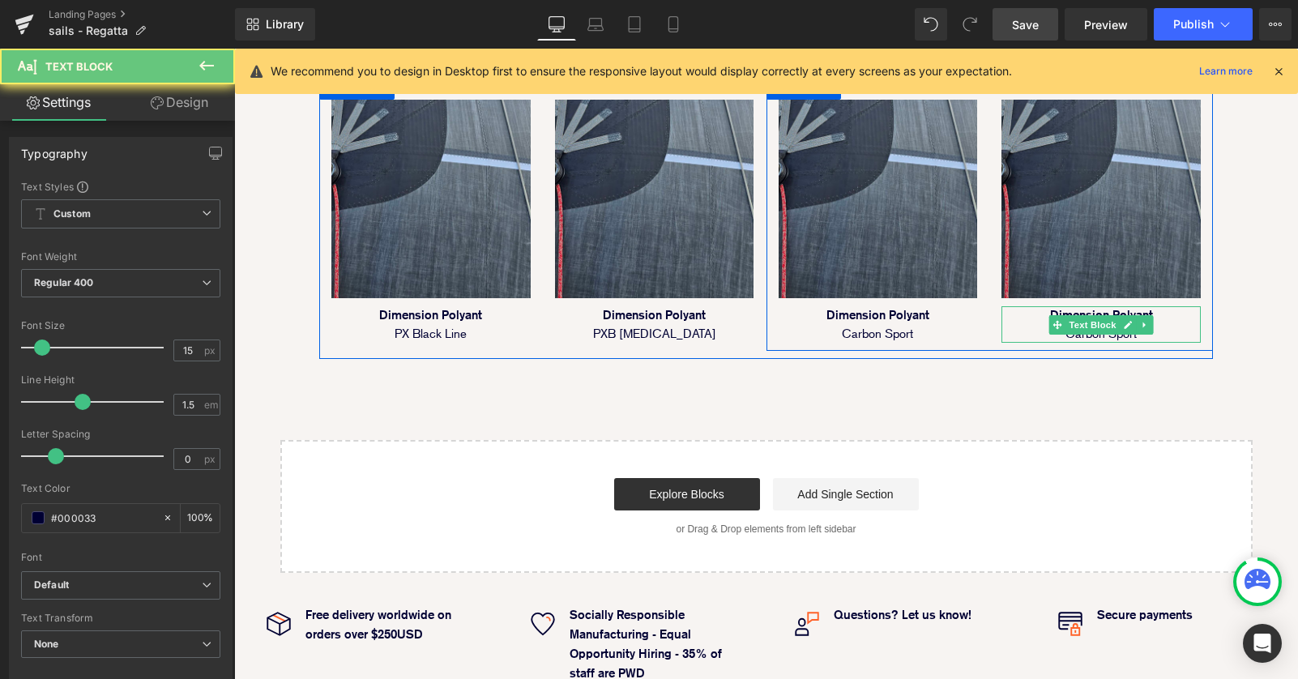
click at [1045, 306] on p "Dimension Polyant Carbon Sport" at bounding box center [1100, 324] width 199 height 36
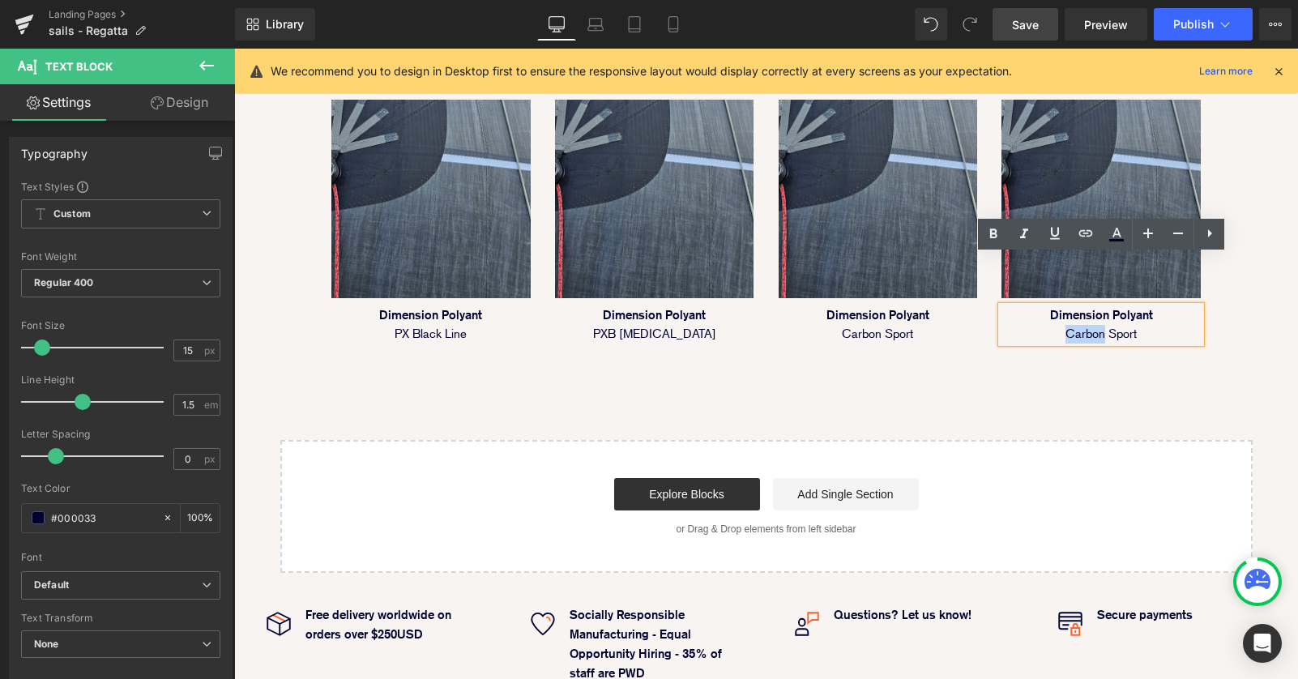
click at [1044, 306] on p "Dimension Polyant Carbon Sport" at bounding box center [1100, 324] width 199 height 36
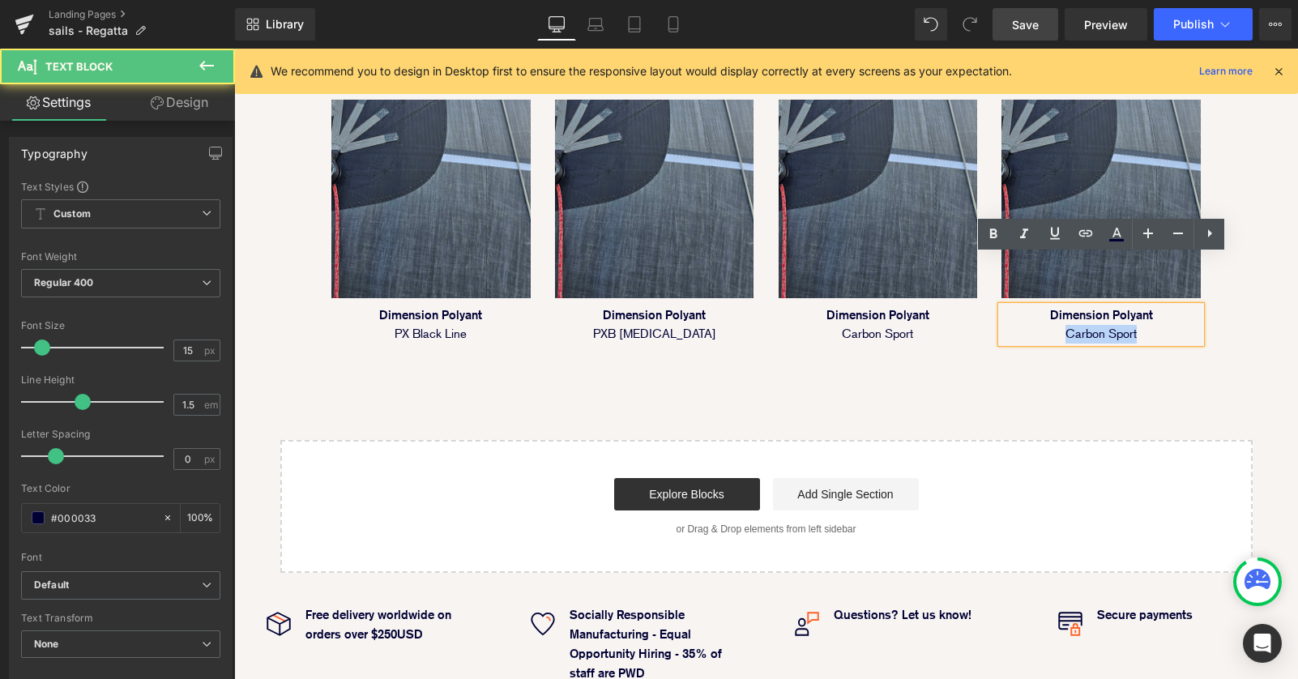
drag, startPoint x: 1044, startPoint y: 284, endPoint x: 1277, endPoint y: 284, distance: 232.5
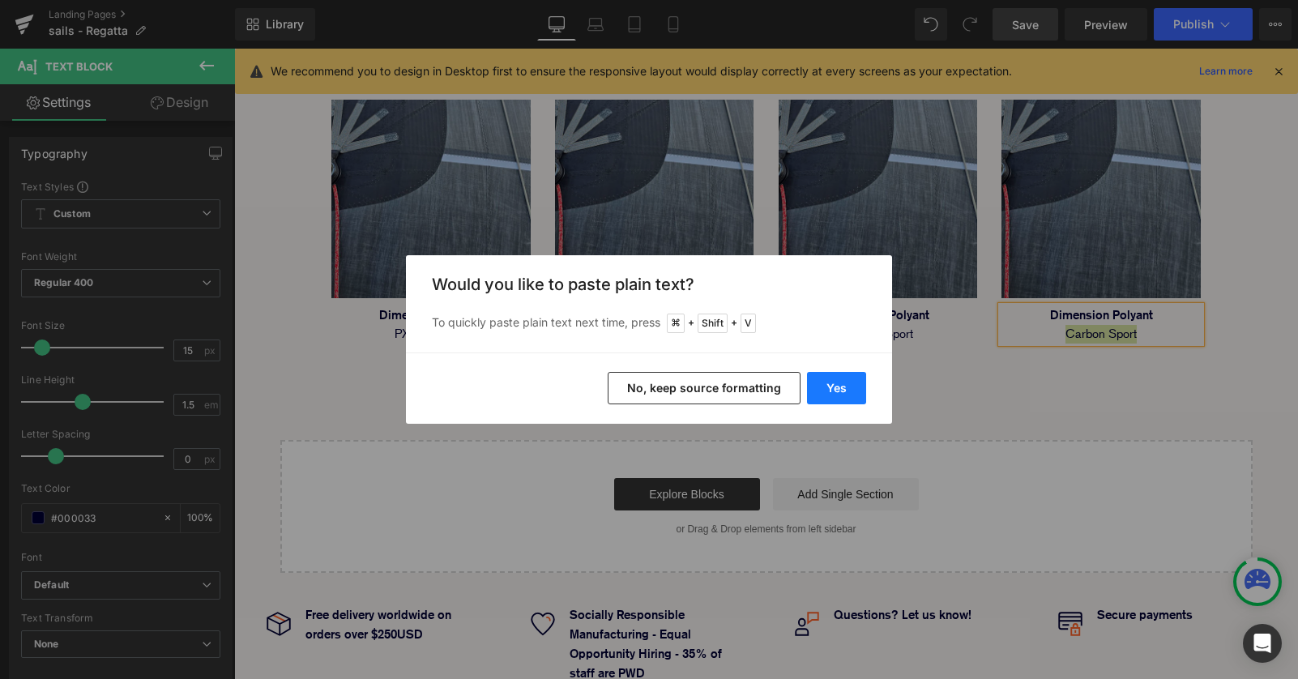
click at [834, 384] on button "Yes" at bounding box center [836, 388] width 59 height 32
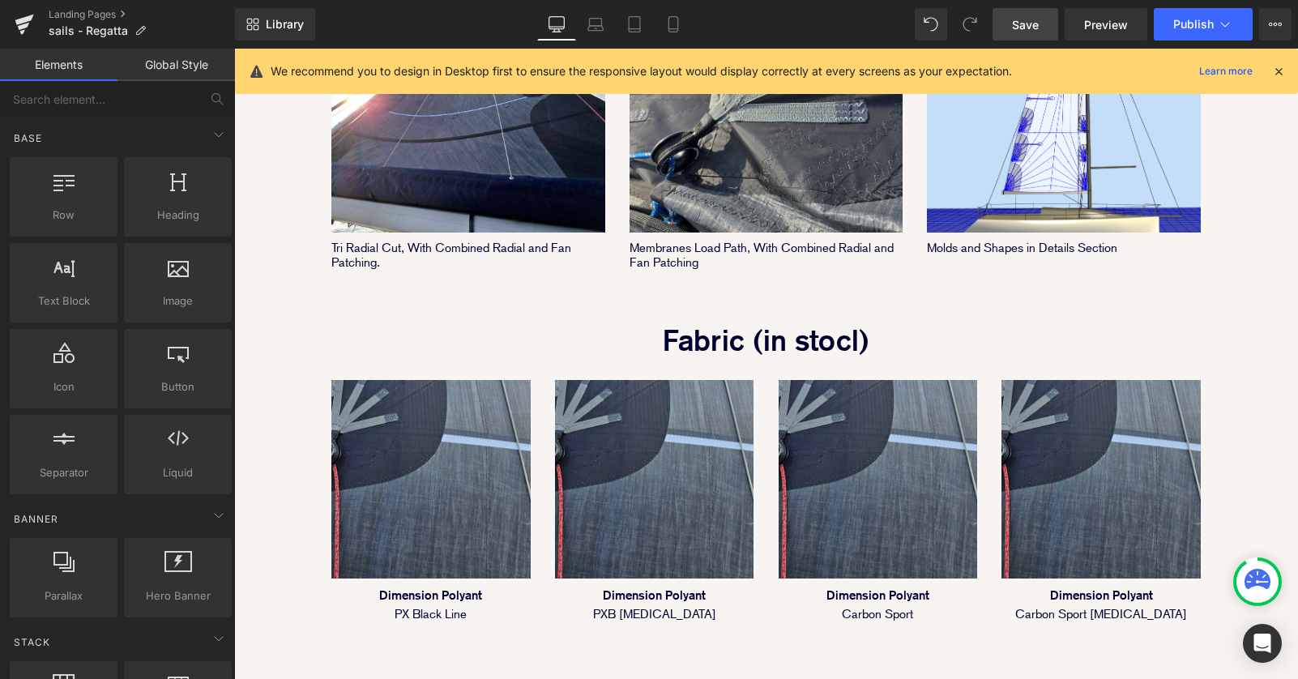
scroll to position [911, 0]
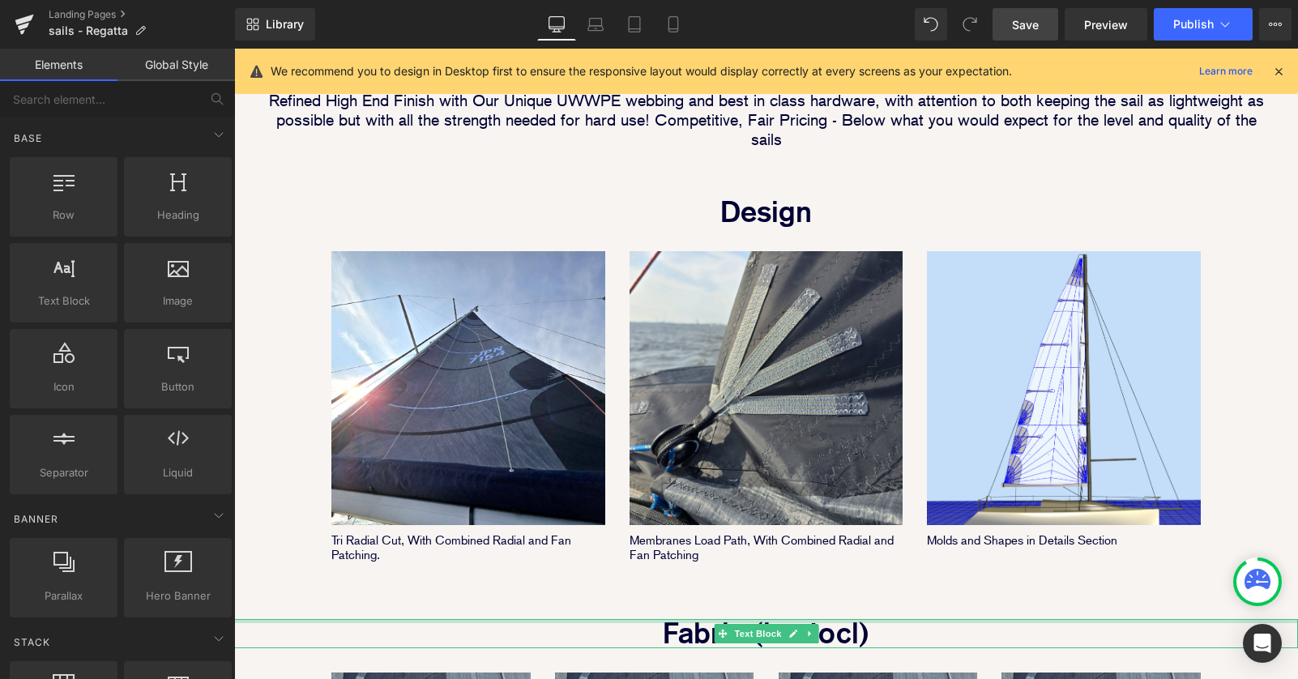
click at [851, 619] on p "Fabric (in stocl)" at bounding box center [766, 633] width 1064 height 29
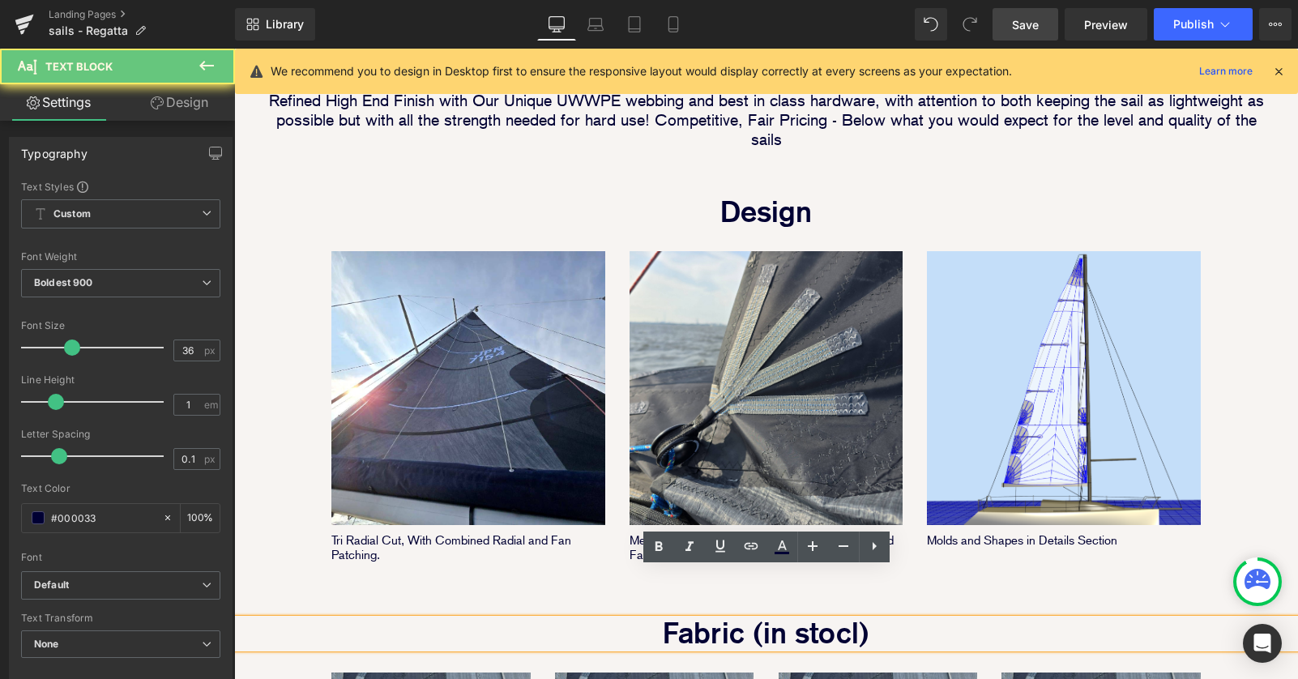
click at [851, 619] on p "Fabric (in stocl)" at bounding box center [766, 633] width 1064 height 29
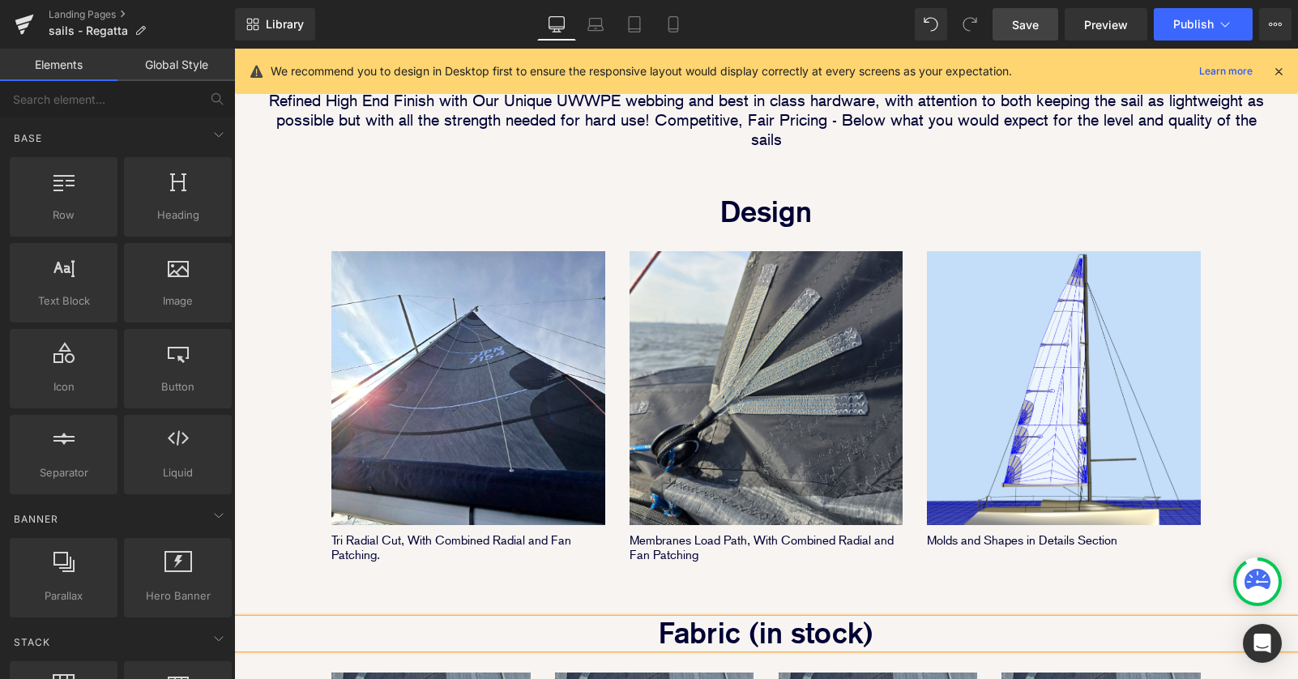
click at [1243, 424] on div "Image Image Image Row Image Image Row Row Image Parallax 40px Refined High End …" at bounding box center [766, 235] width 1064 height 1822
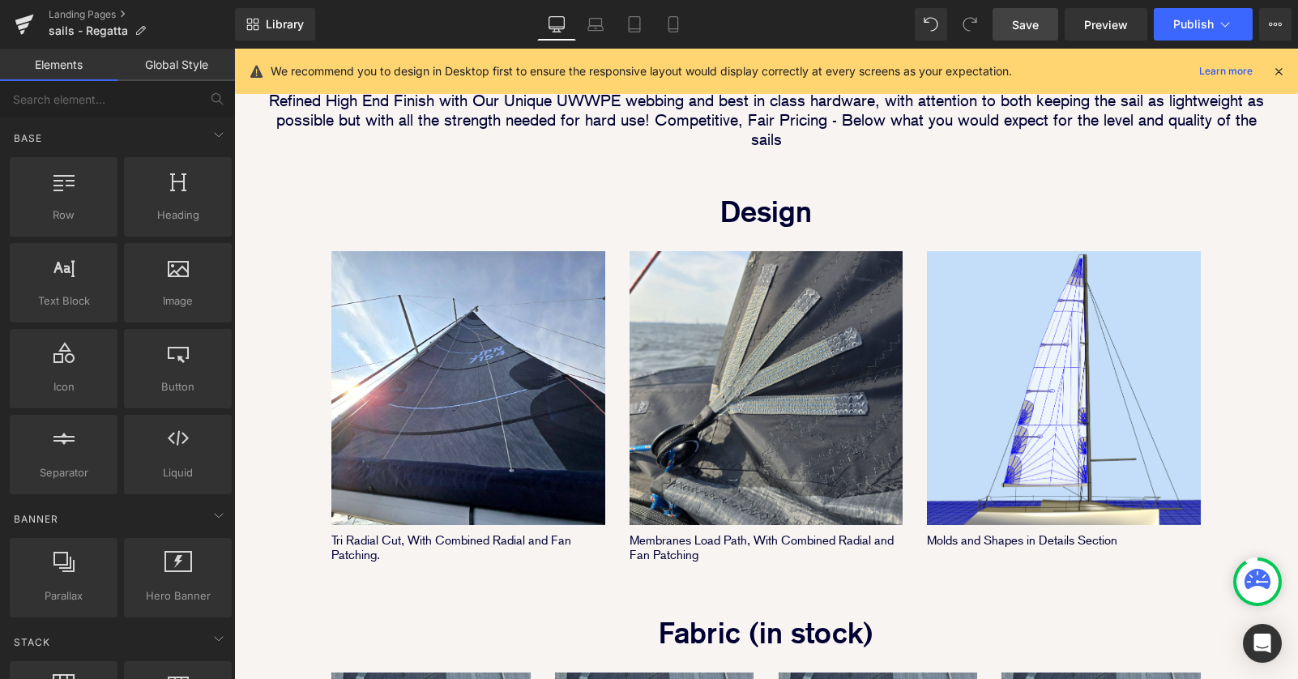
click at [1030, 20] on span "Save" at bounding box center [1025, 24] width 27 height 17
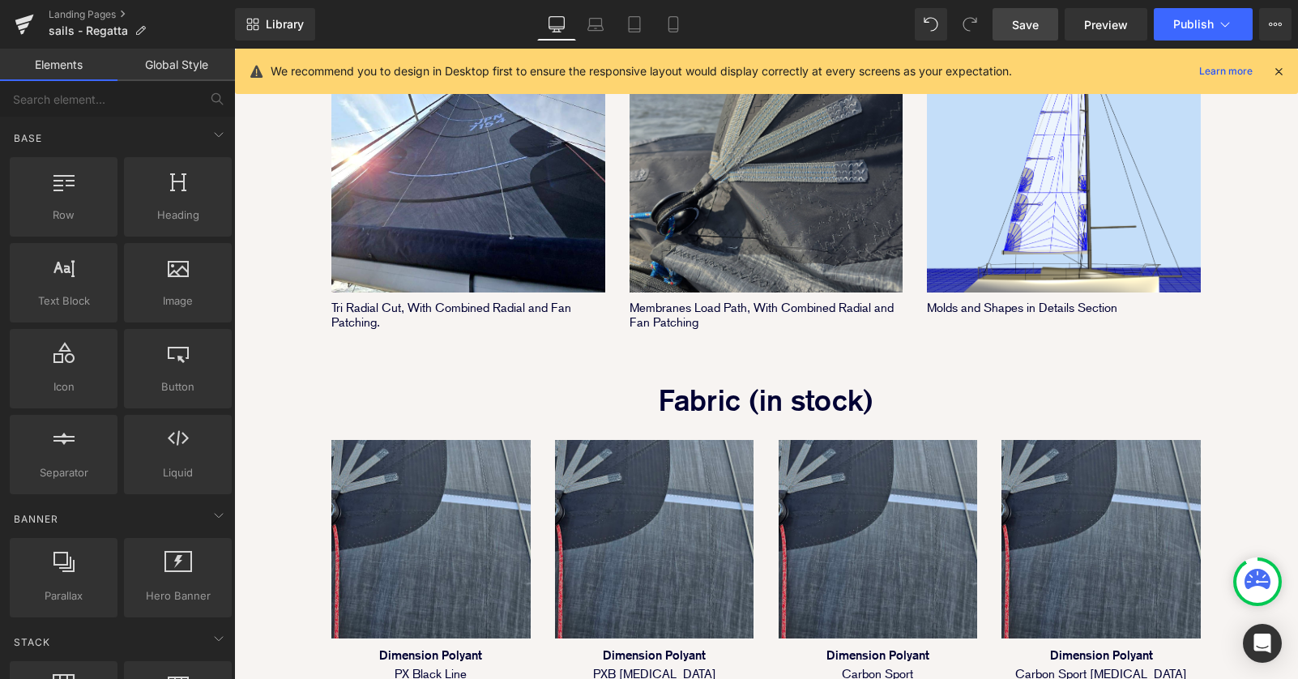
scroll to position [1322, 0]
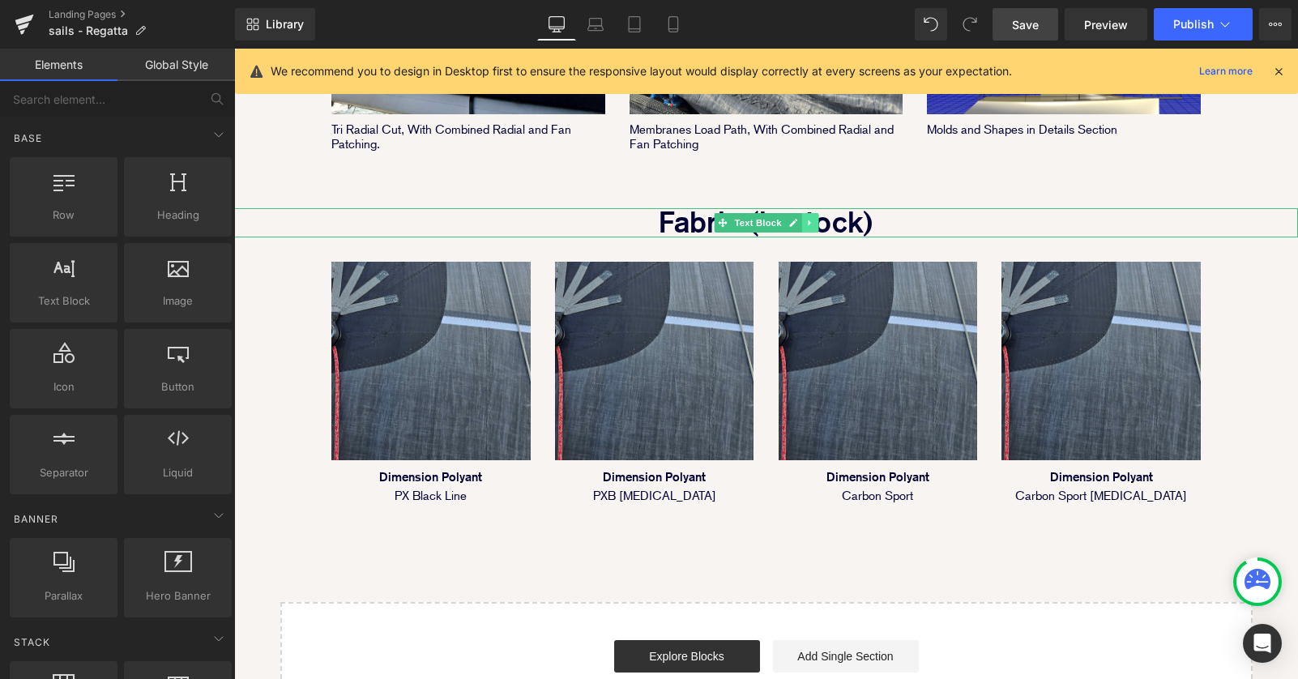
click at [809, 218] on icon at bounding box center [809, 223] width 9 height 10
click at [796, 218] on icon at bounding box center [800, 223] width 9 height 10
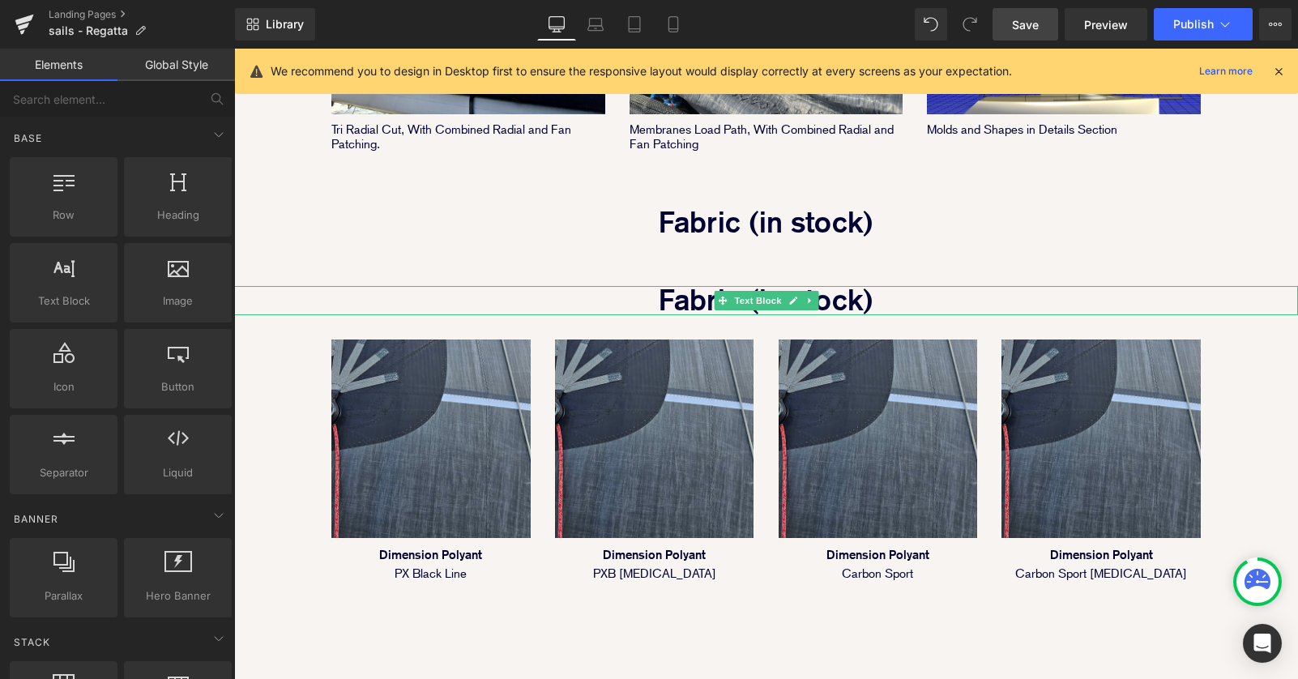
scroll to position [2522, 1064]
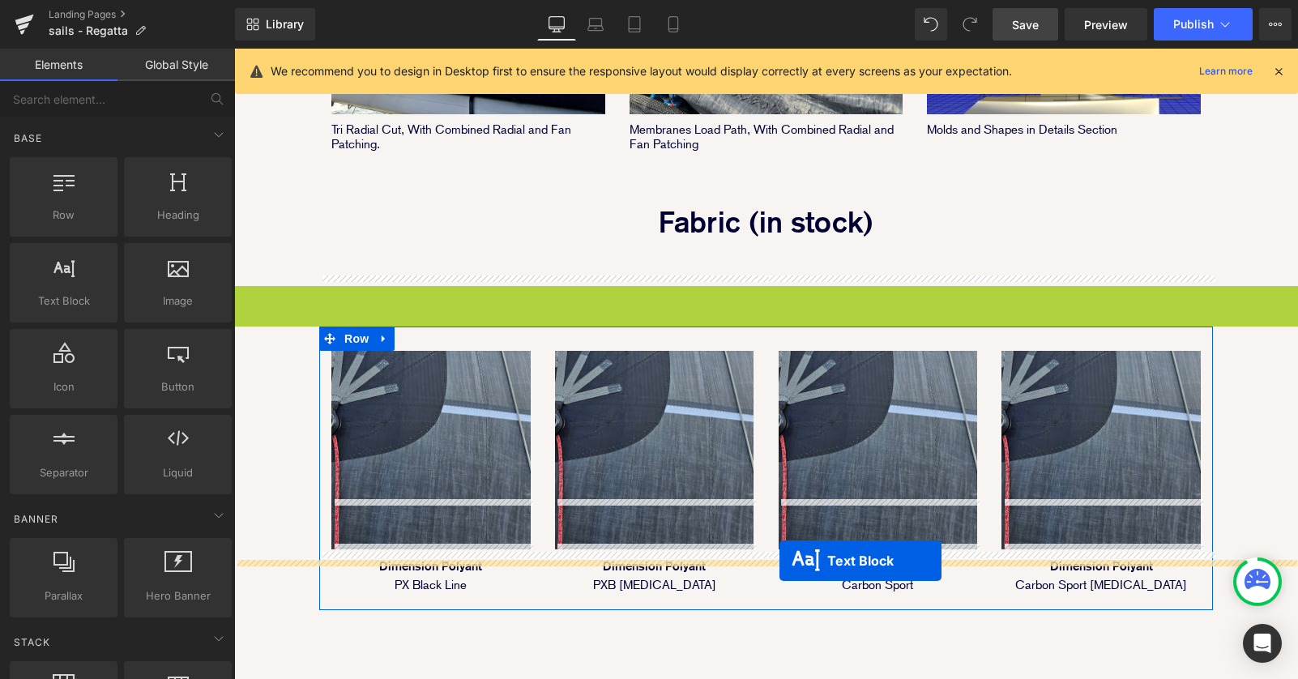
drag, startPoint x: 757, startPoint y: 251, endPoint x: 779, endPoint y: 561, distance: 310.3
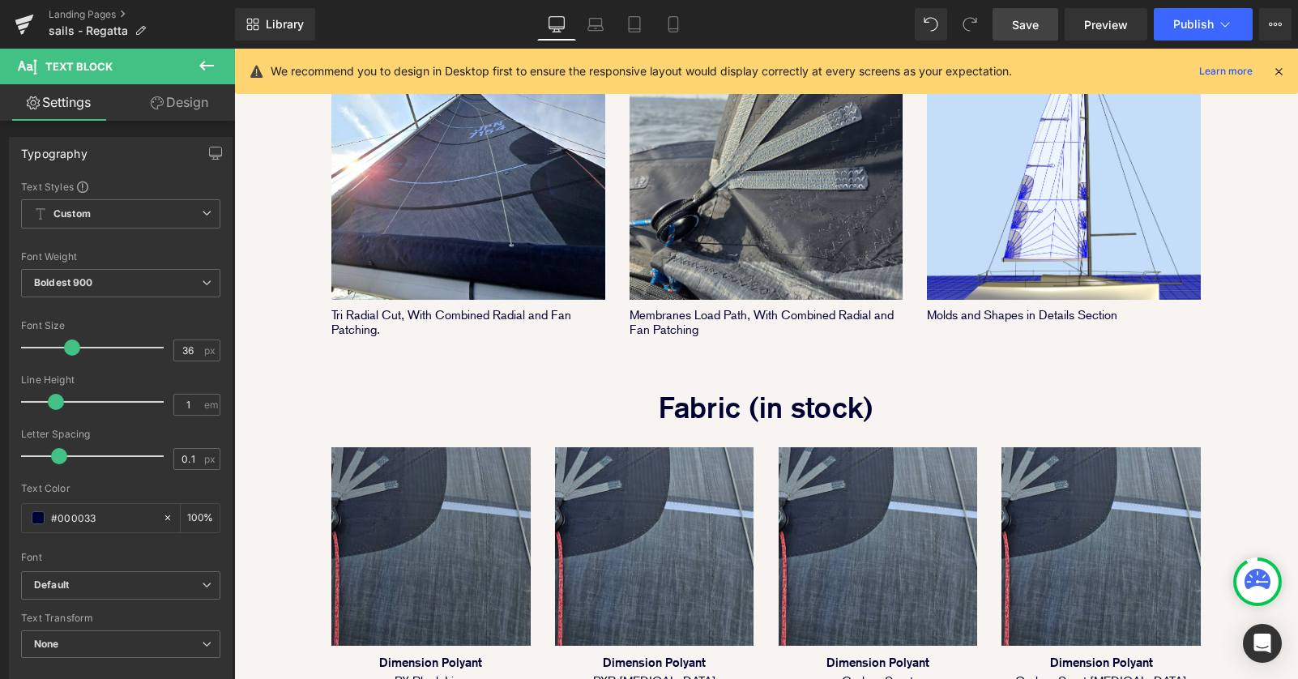
scroll to position [932, 0]
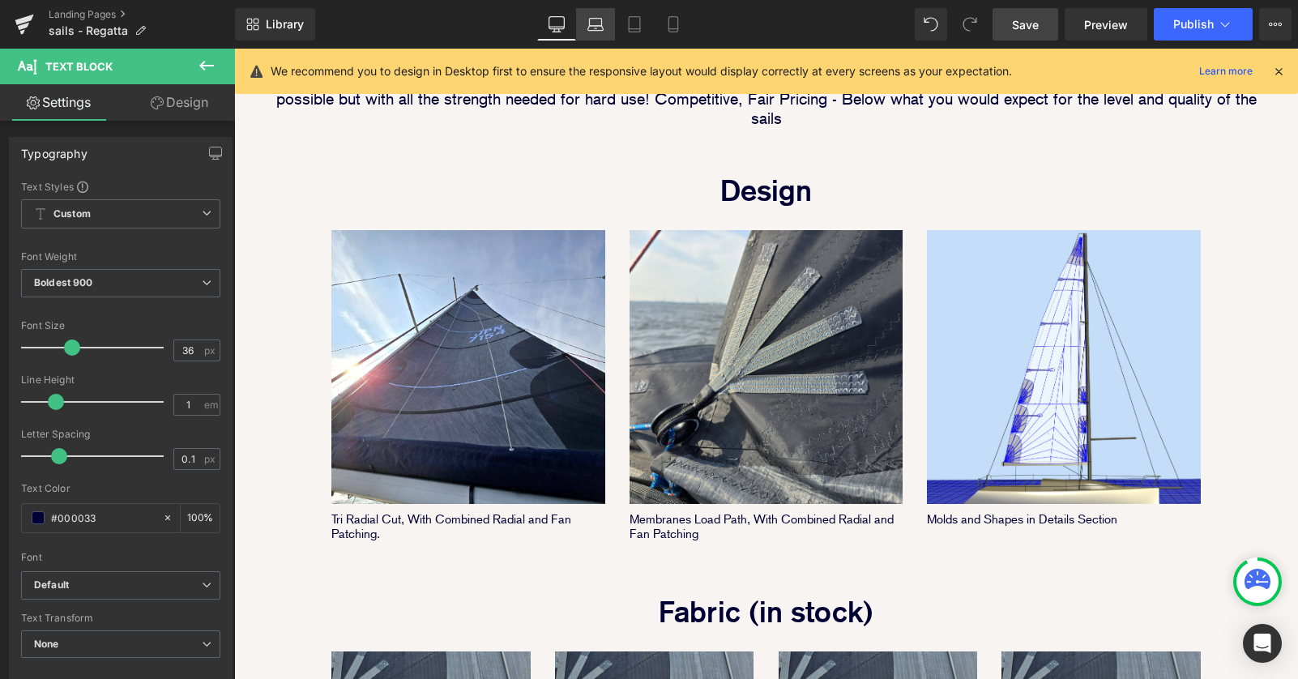
click at [595, 24] on icon at bounding box center [595, 24] width 16 height 16
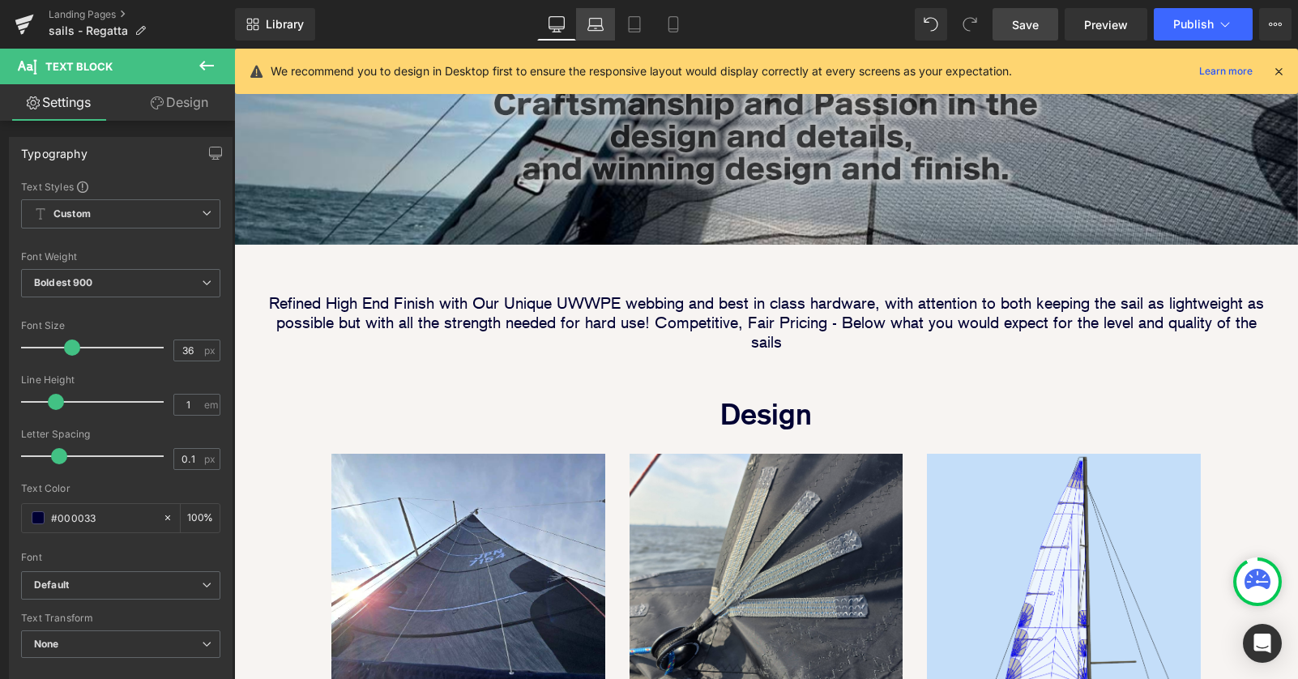
scroll to position [2353, 814]
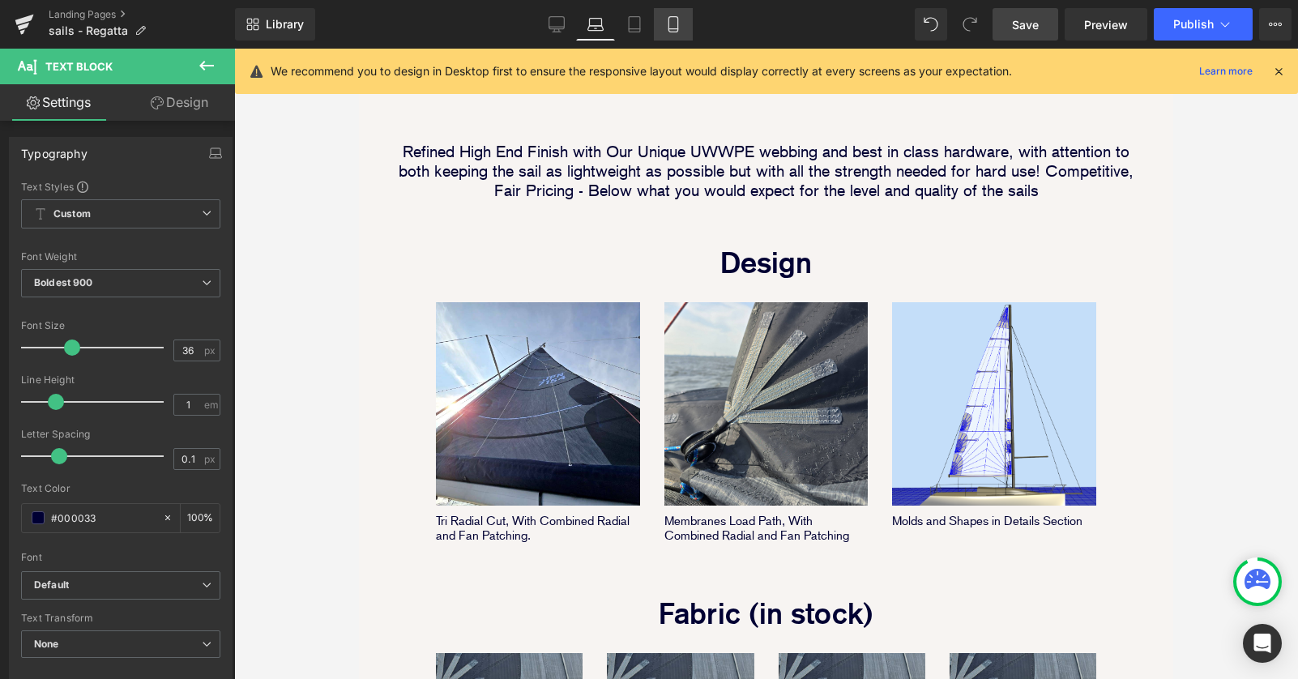
click at [662, 34] on link "Mobile" at bounding box center [673, 24] width 39 height 32
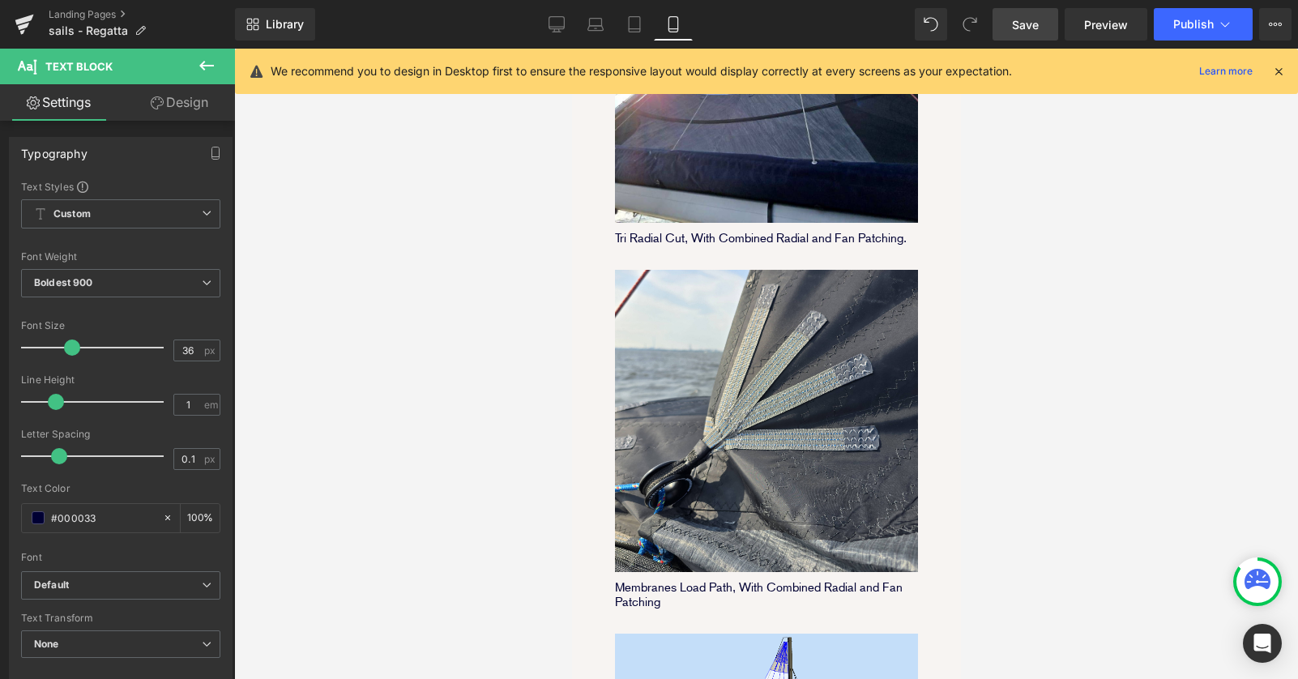
scroll to position [966, 0]
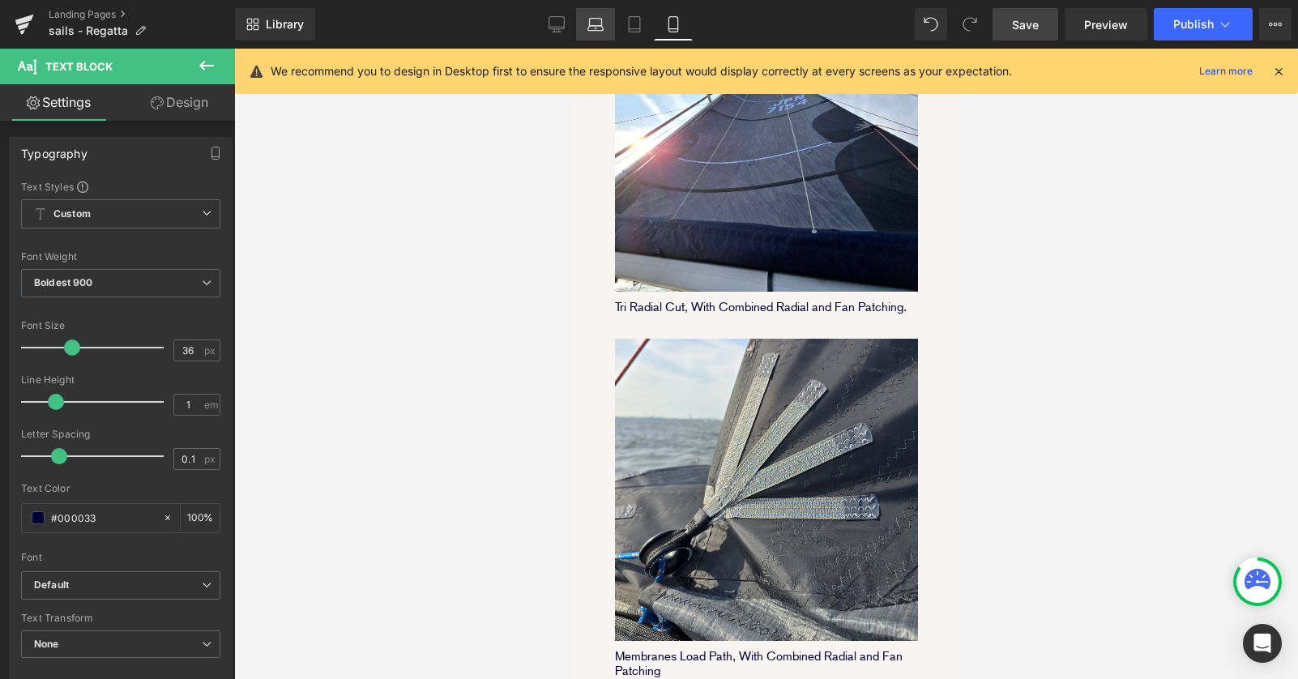
click at [596, 24] on icon at bounding box center [595, 24] width 16 height 16
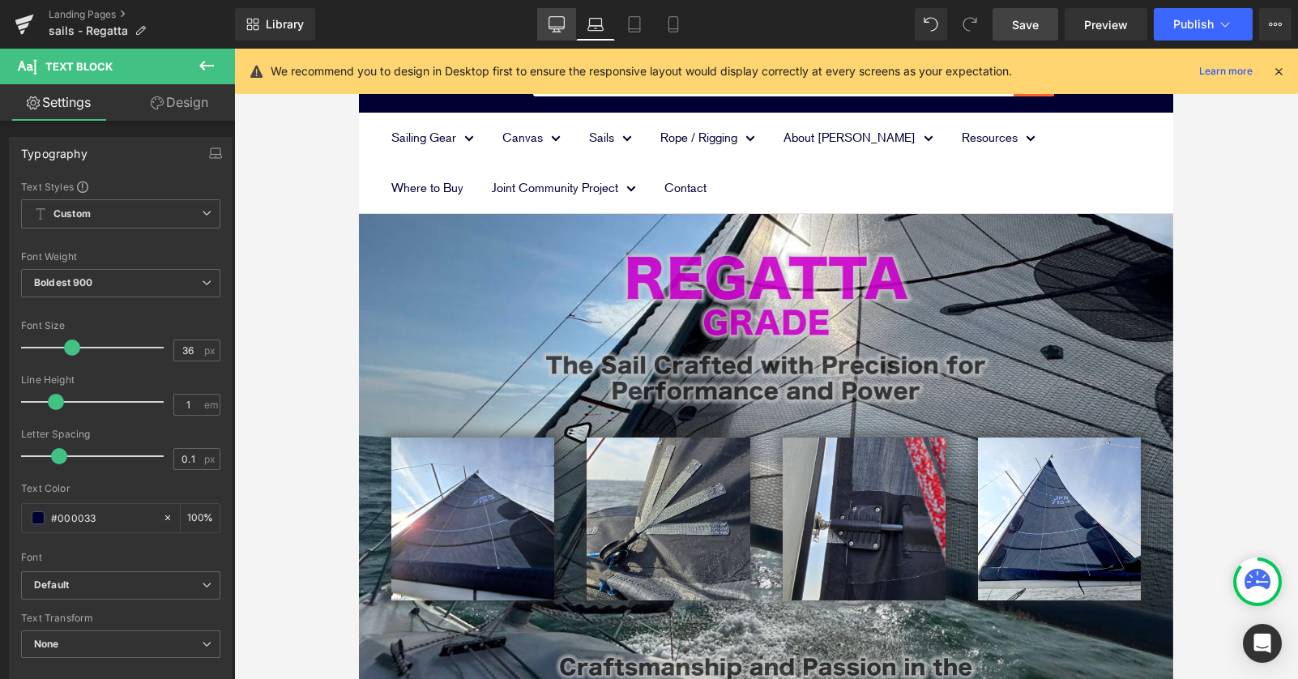
scroll to position [8, 8]
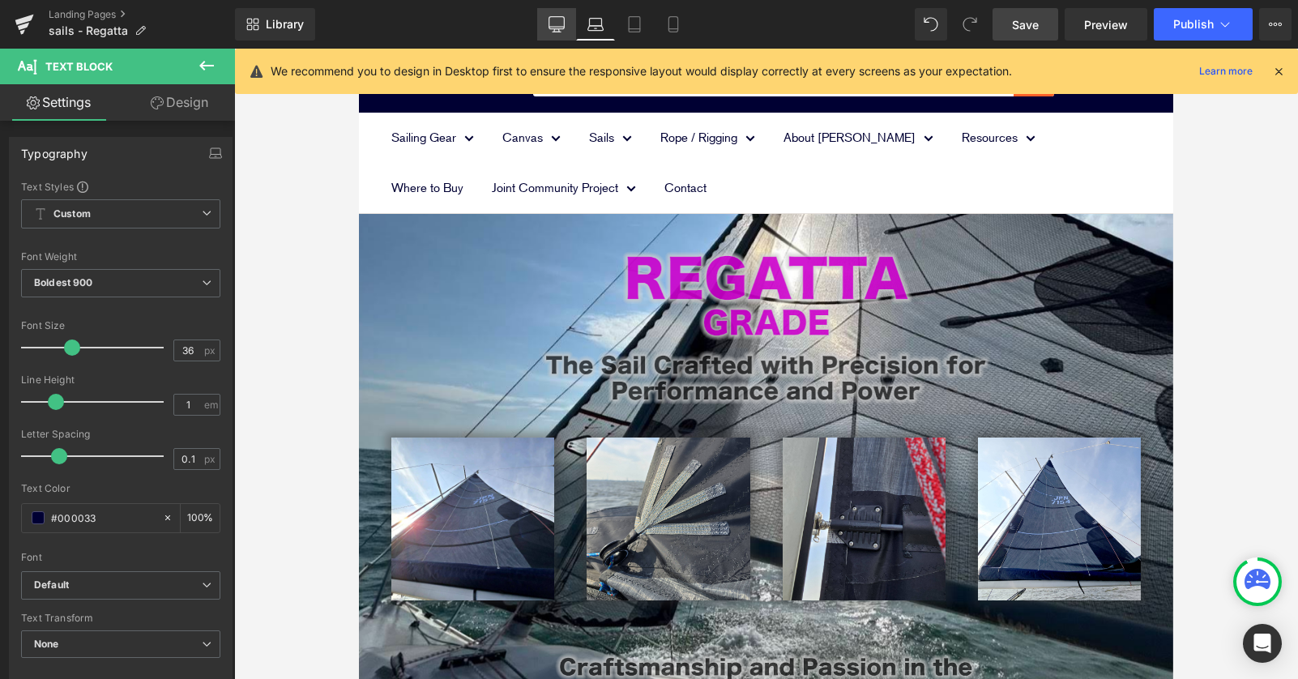
click at [544, 21] on link "Desktop" at bounding box center [556, 24] width 39 height 32
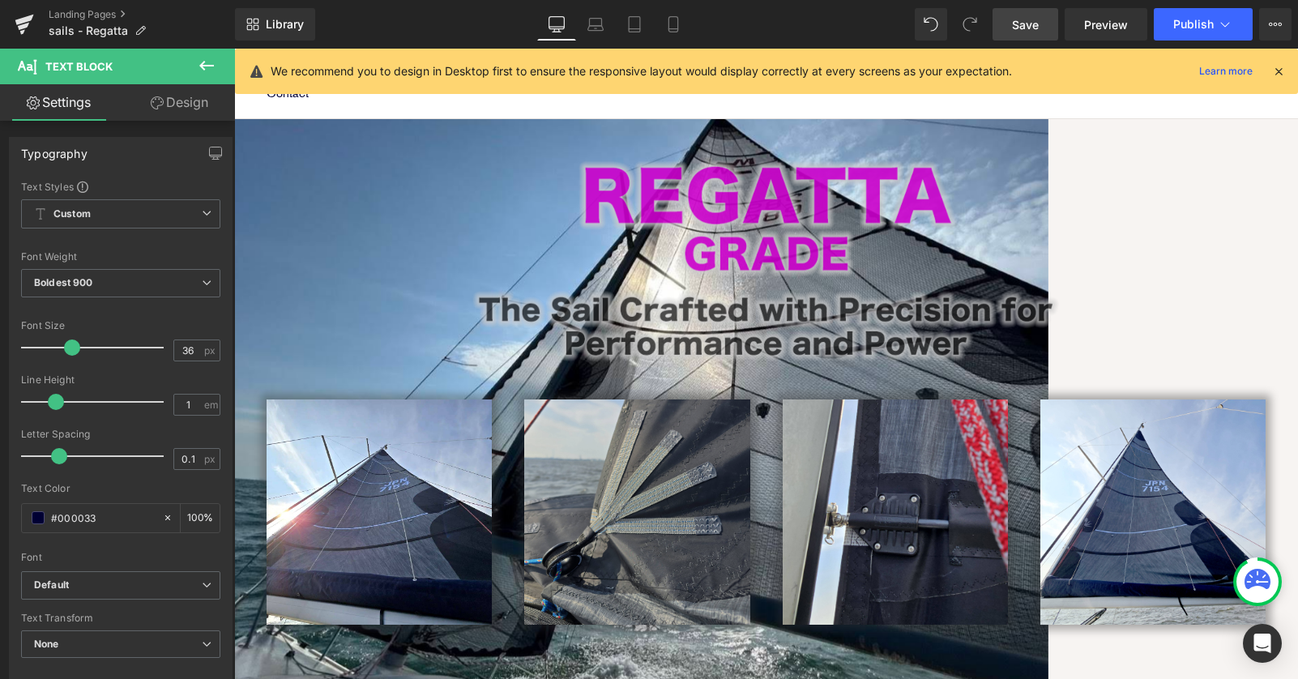
scroll to position [24, 0]
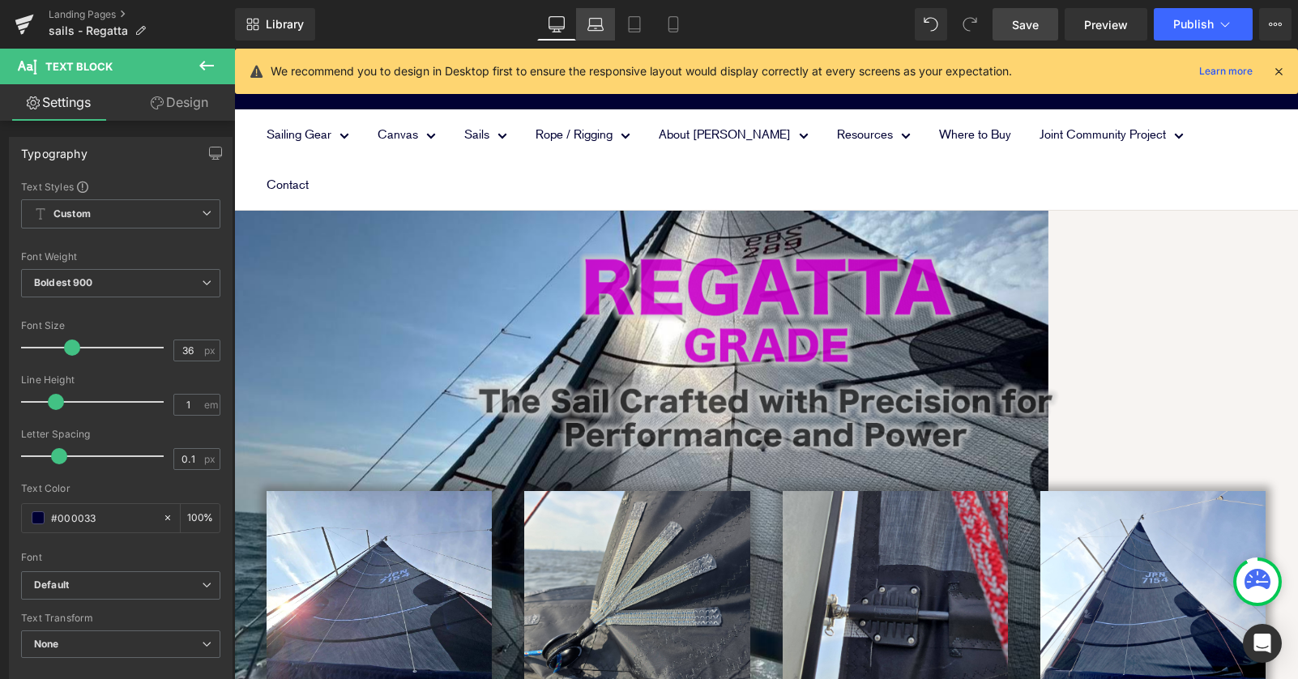
click at [593, 28] on icon at bounding box center [595, 24] width 16 height 16
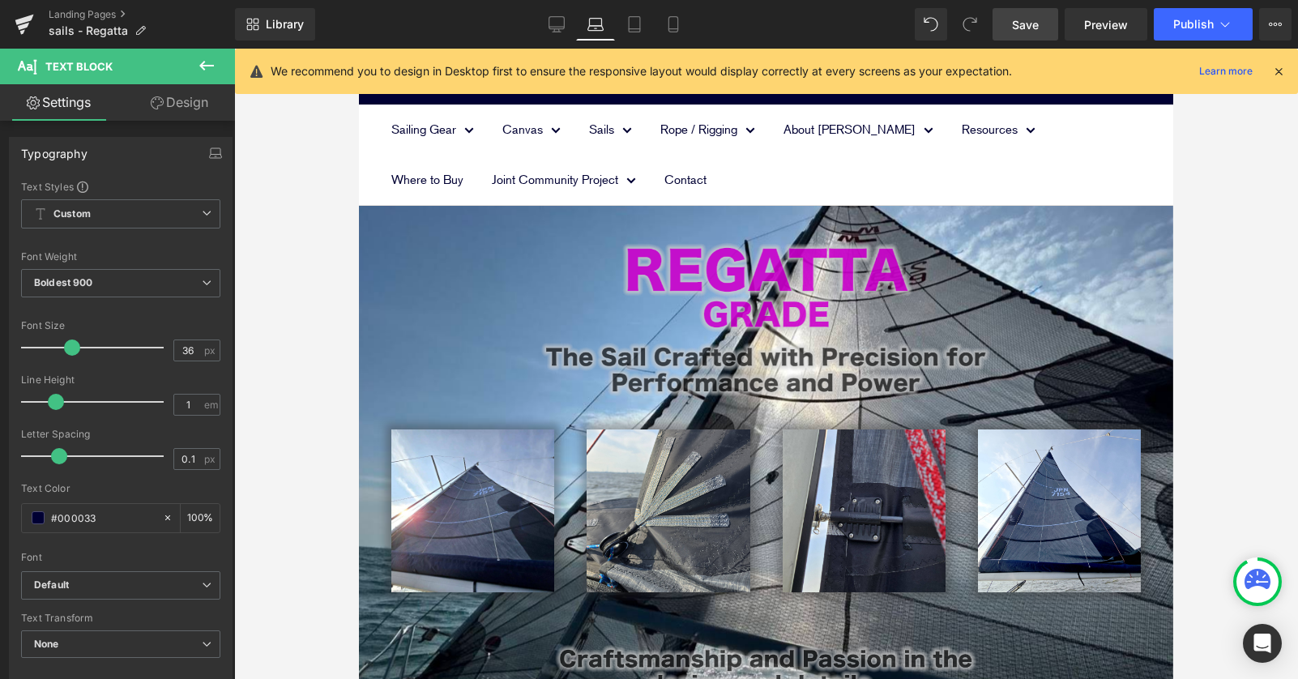
scroll to position [2353, 814]
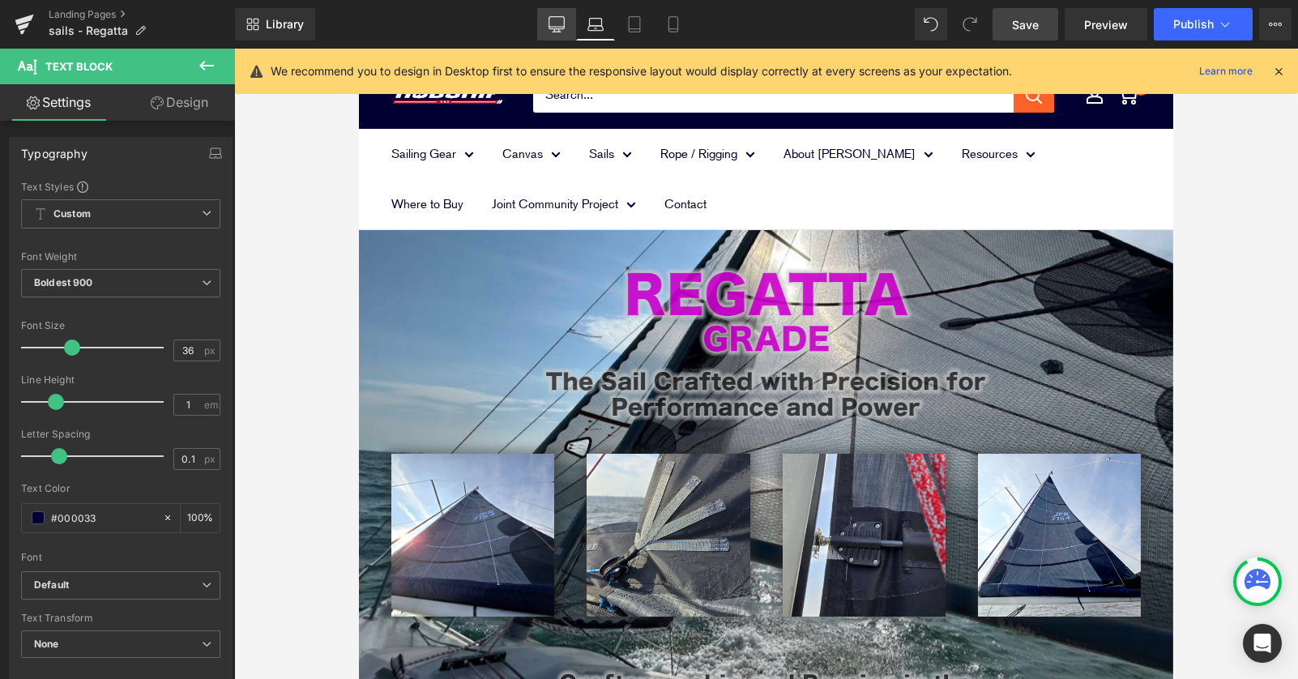
click at [567, 29] on link "Desktop" at bounding box center [556, 24] width 39 height 32
type input "100"
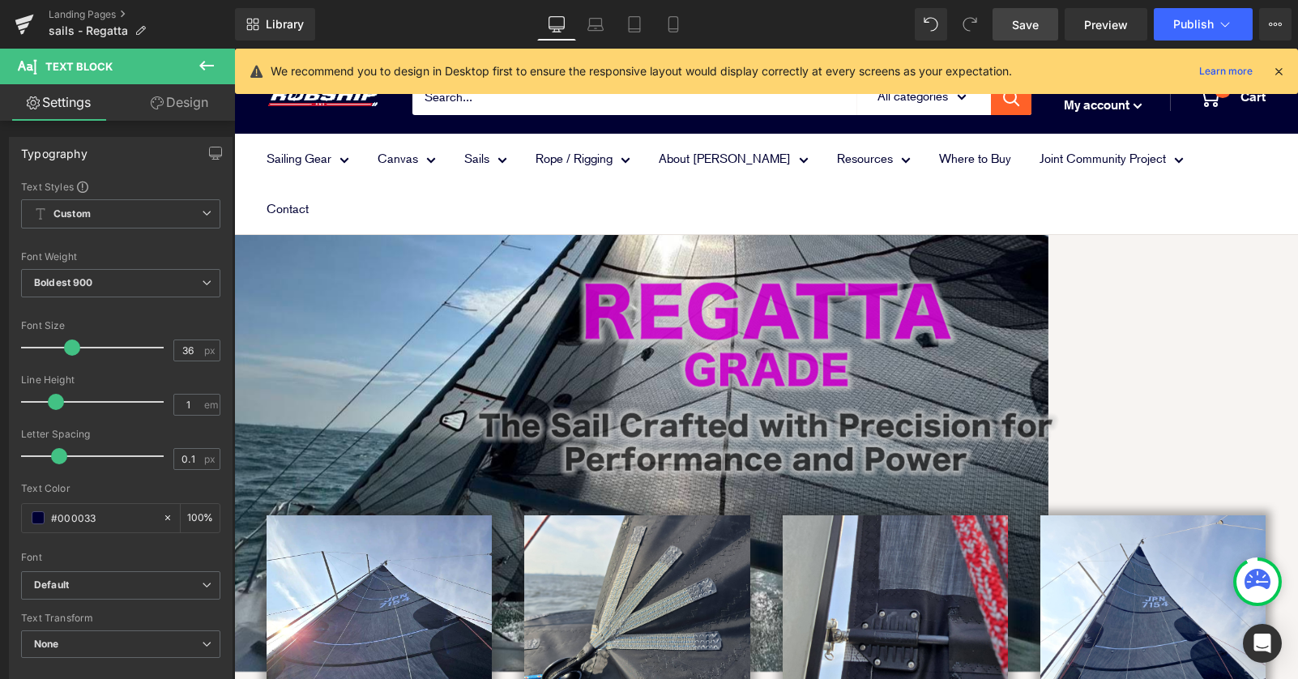
scroll to position [224, 0]
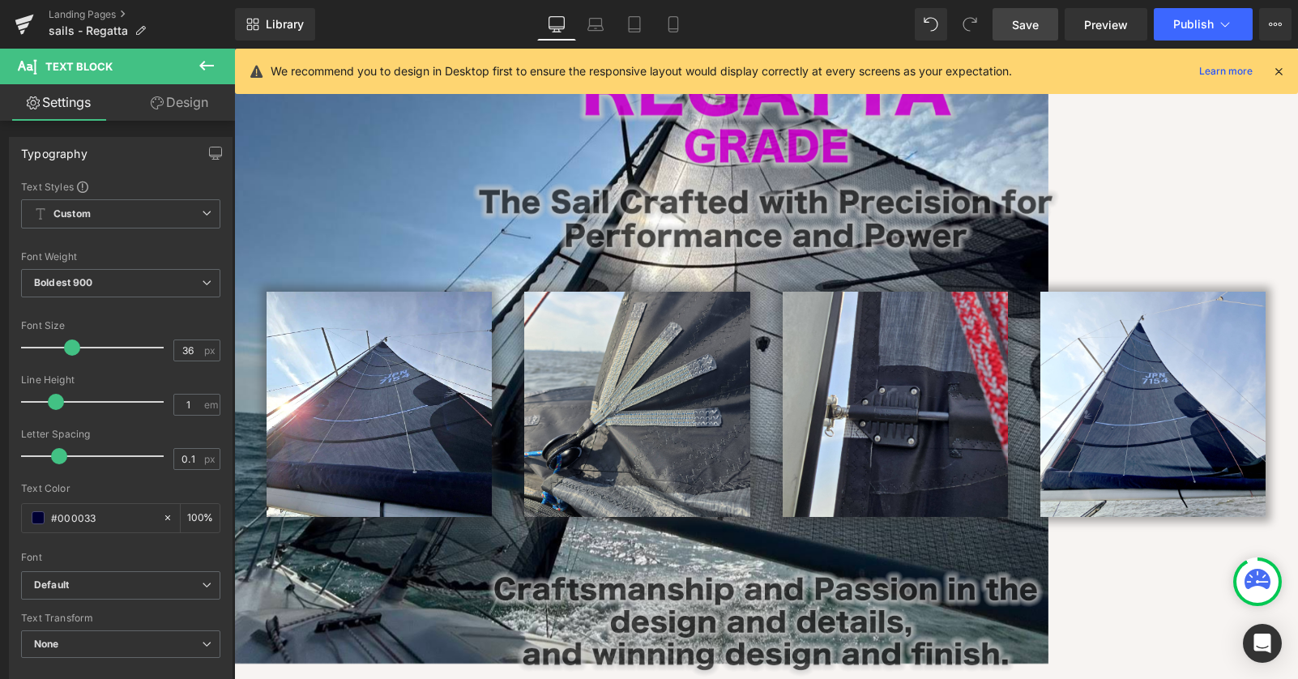
click at [1019, 26] on span "Save" at bounding box center [1025, 24] width 27 height 17
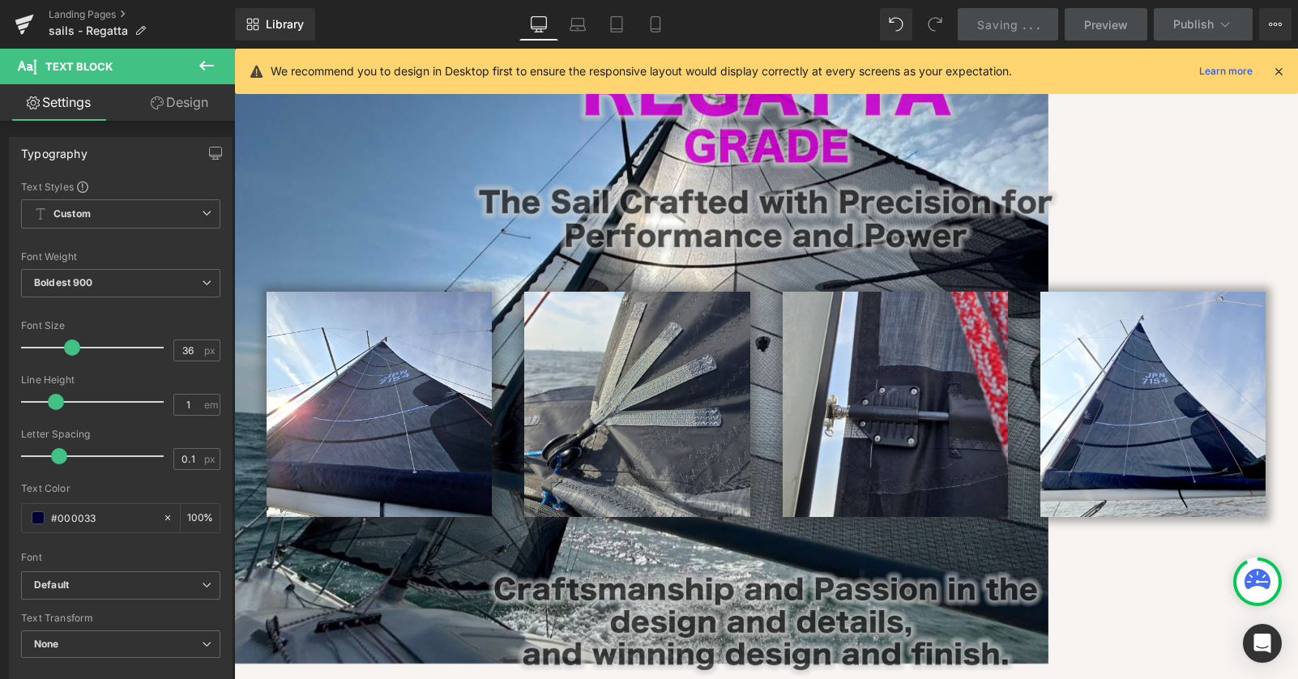
drag, startPoint x: 1283, startPoint y: 72, endPoint x: 1049, endPoint y: 23, distance: 239.1
click at [1283, 72] on icon at bounding box center [1278, 71] width 15 height 15
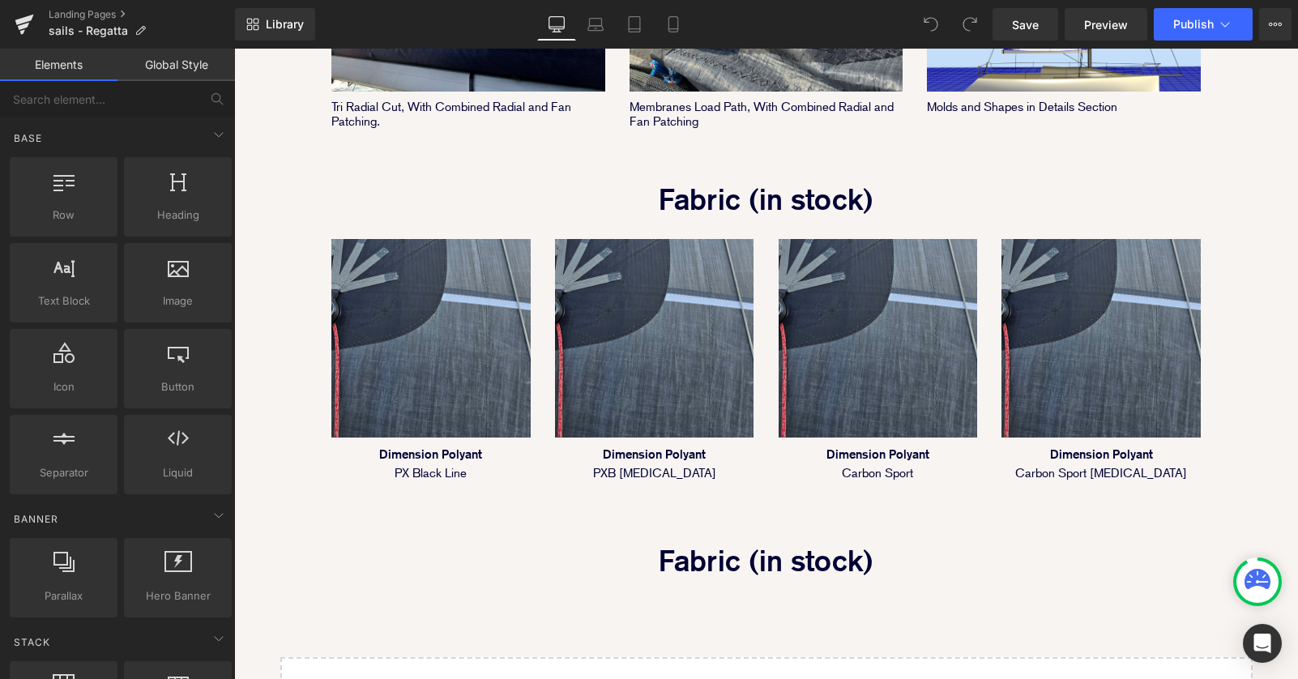
scroll to position [1346, 0]
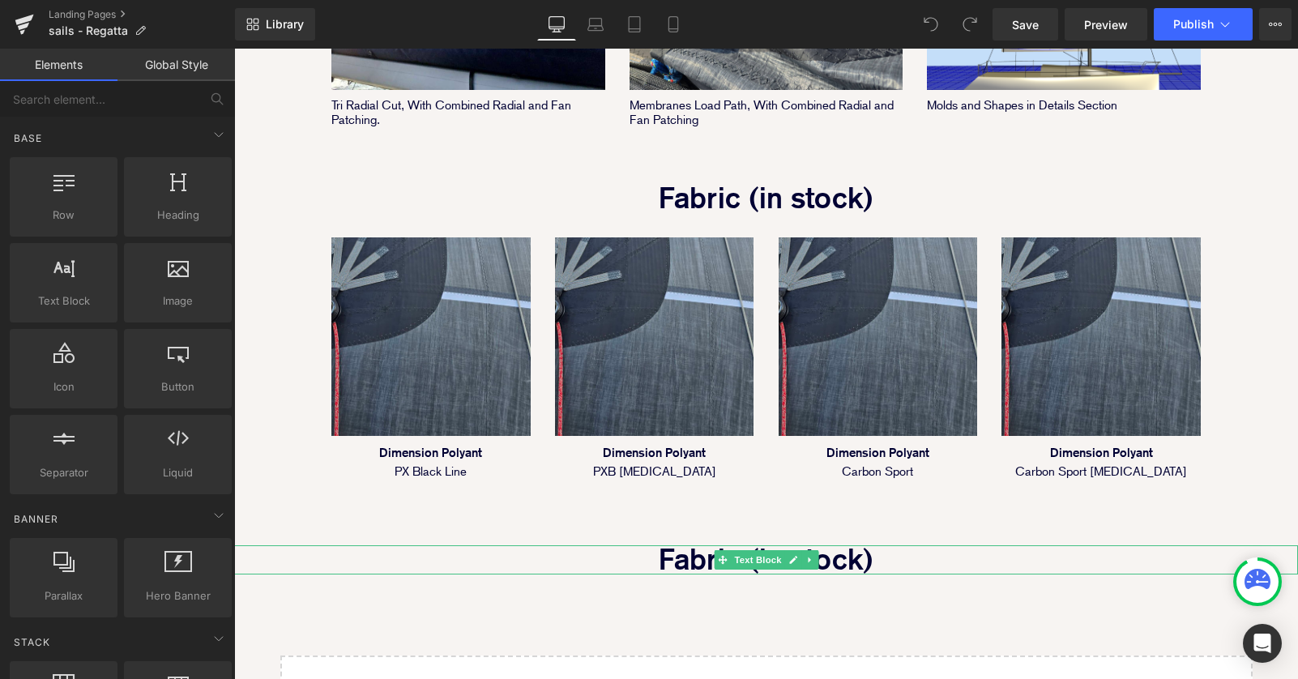
click at [846, 545] on p "Fabric (in stock)" at bounding box center [766, 559] width 1064 height 29
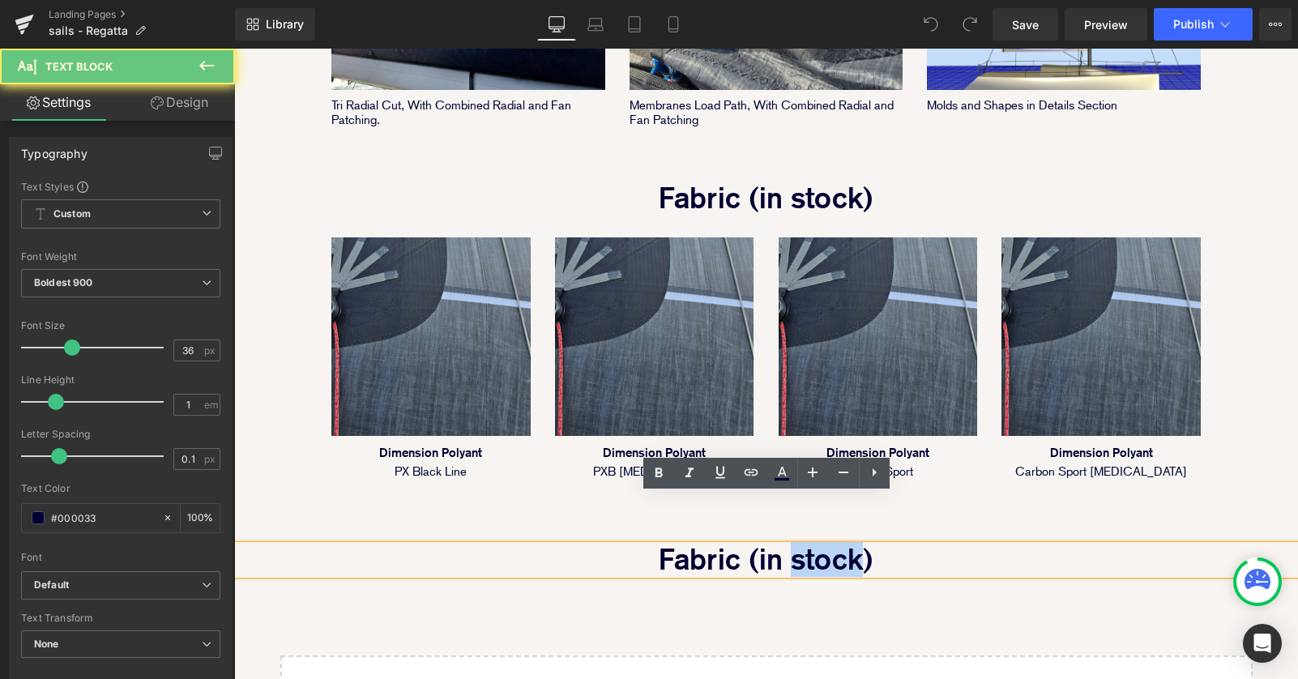
click at [846, 545] on p "Fabric (in stock)" at bounding box center [766, 559] width 1064 height 29
click at [855, 545] on p "Fabric (in stock)" at bounding box center [766, 559] width 1064 height 29
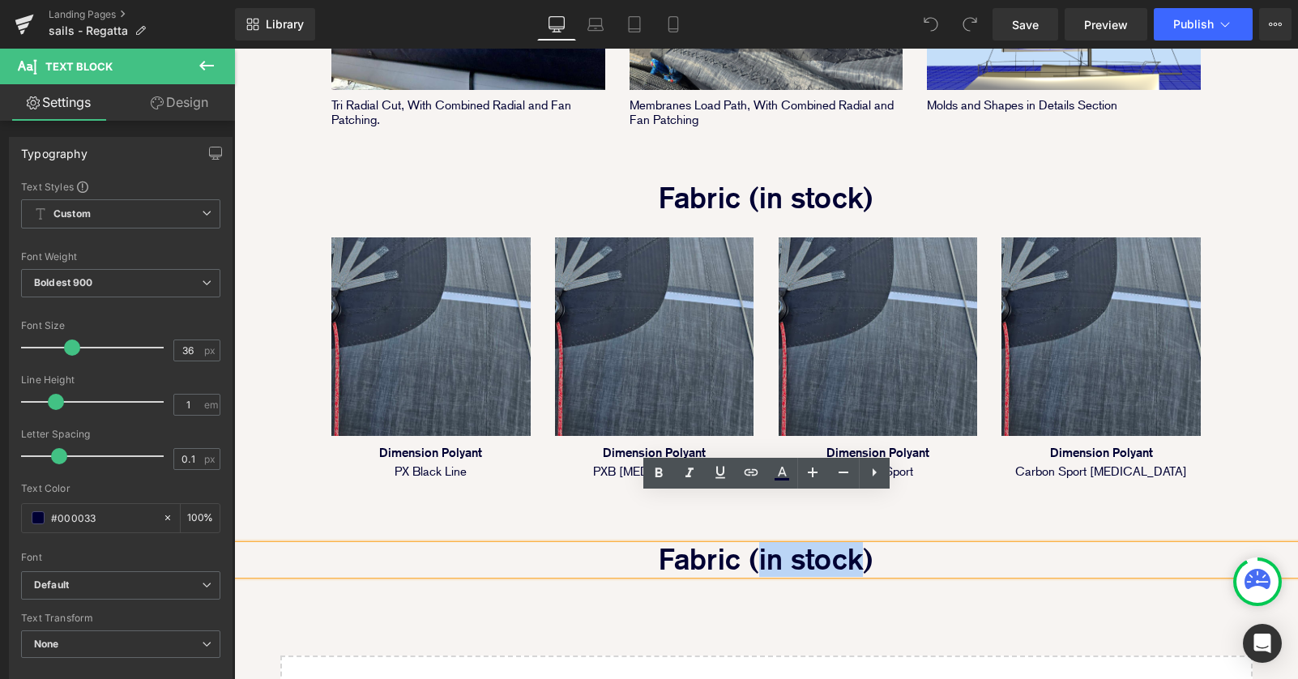
drag, startPoint x: 760, startPoint y: 512, endPoint x: 859, endPoint y: 514, distance: 99.6
click at [862, 545] on p "Fabric (in stock)" at bounding box center [766, 559] width 1064 height 29
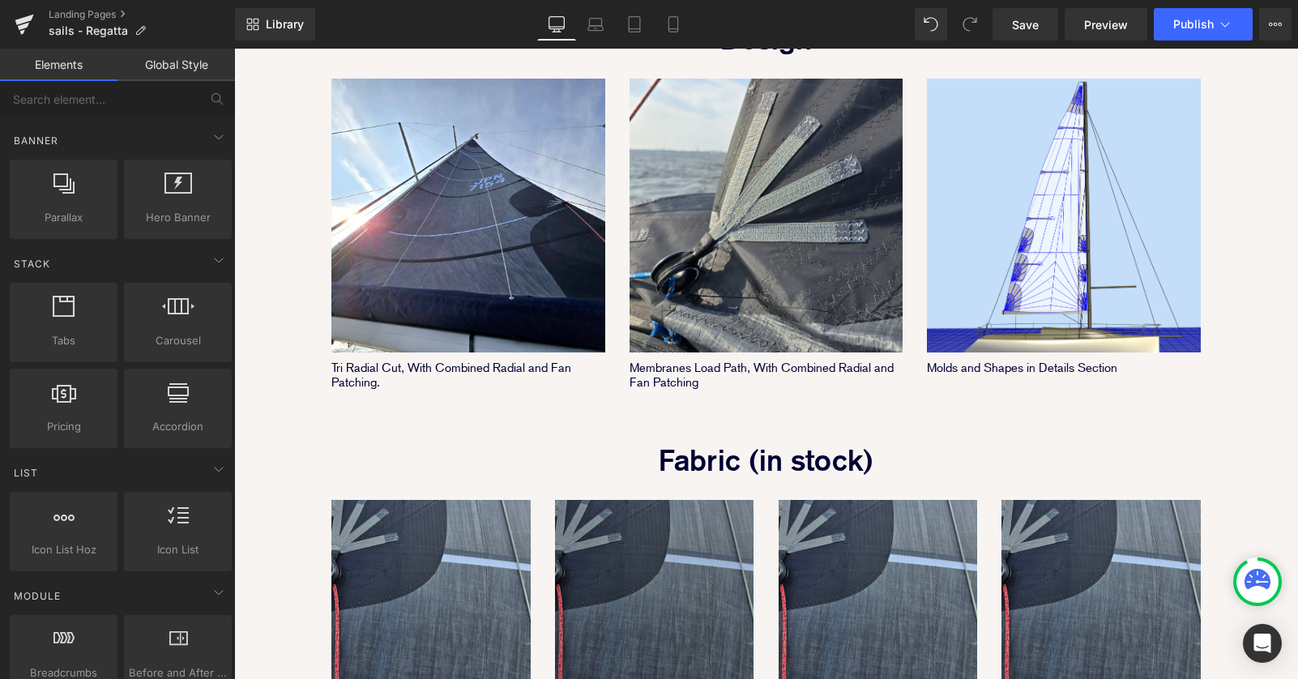
scroll to position [1113, 0]
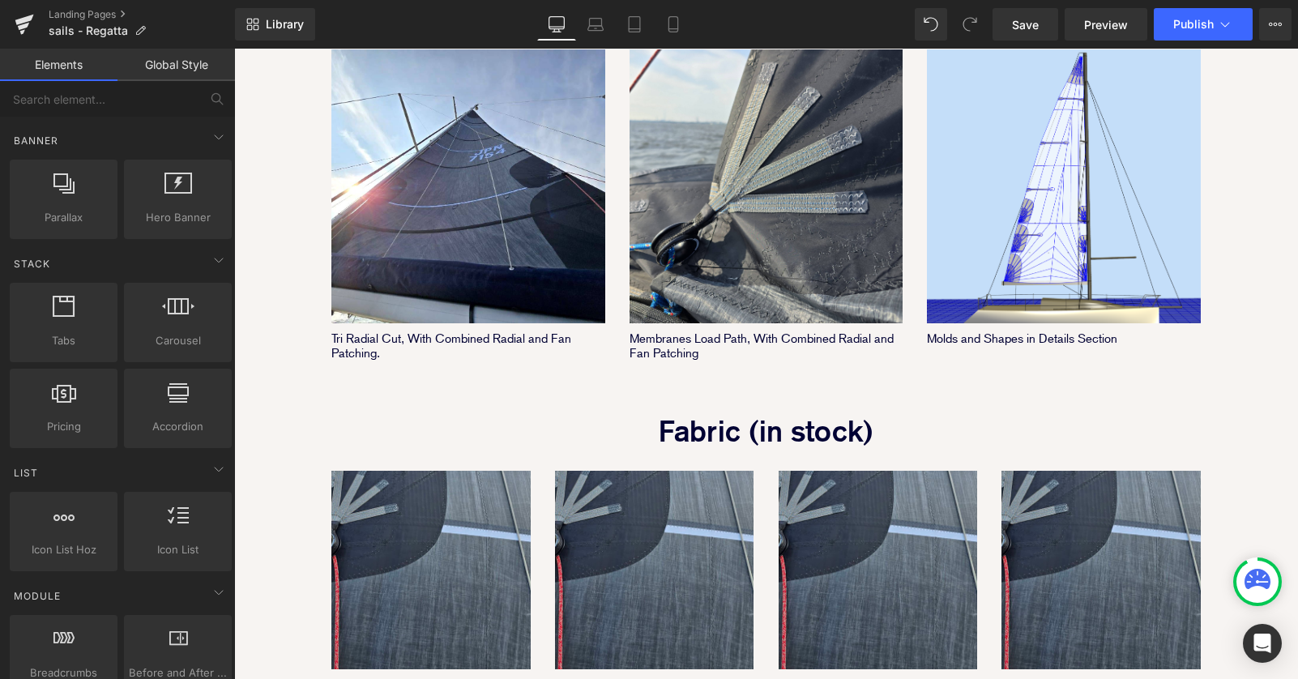
click at [612, 239] on div "Image Tri Radial Cut, With Combined Radial and Fan Patching. Text Block" at bounding box center [468, 192] width 298 height 335
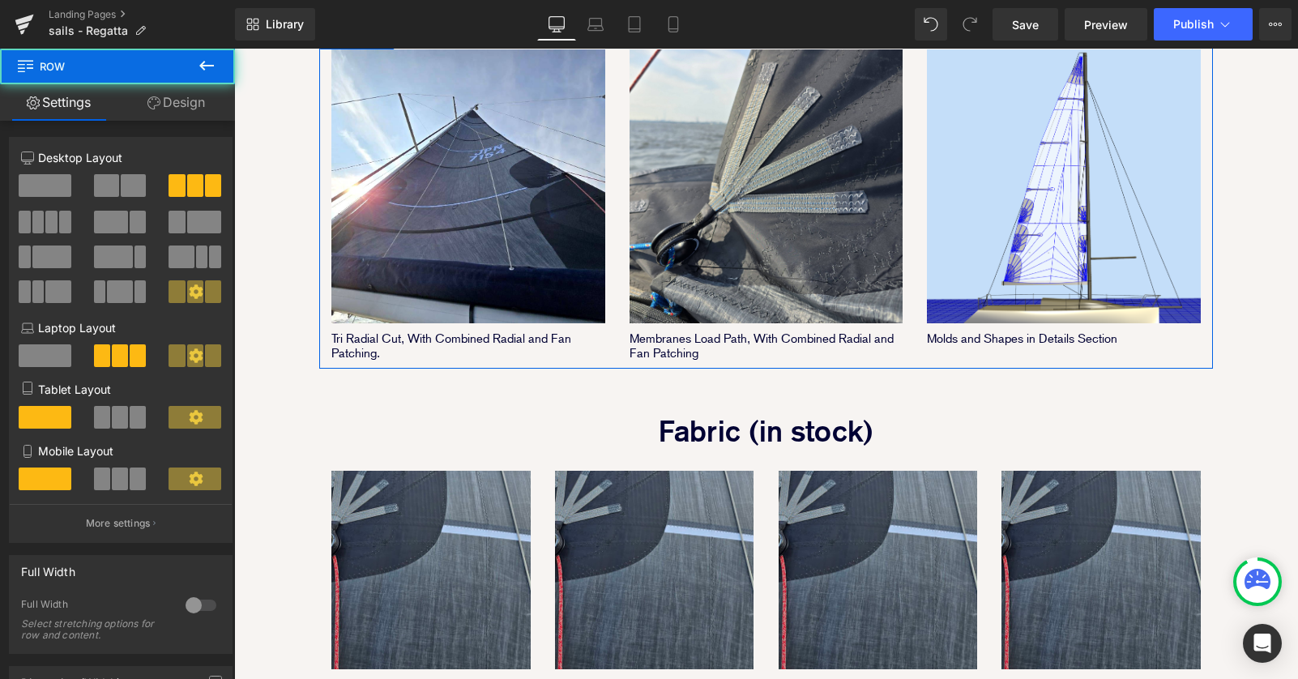
scroll to position [860, 0]
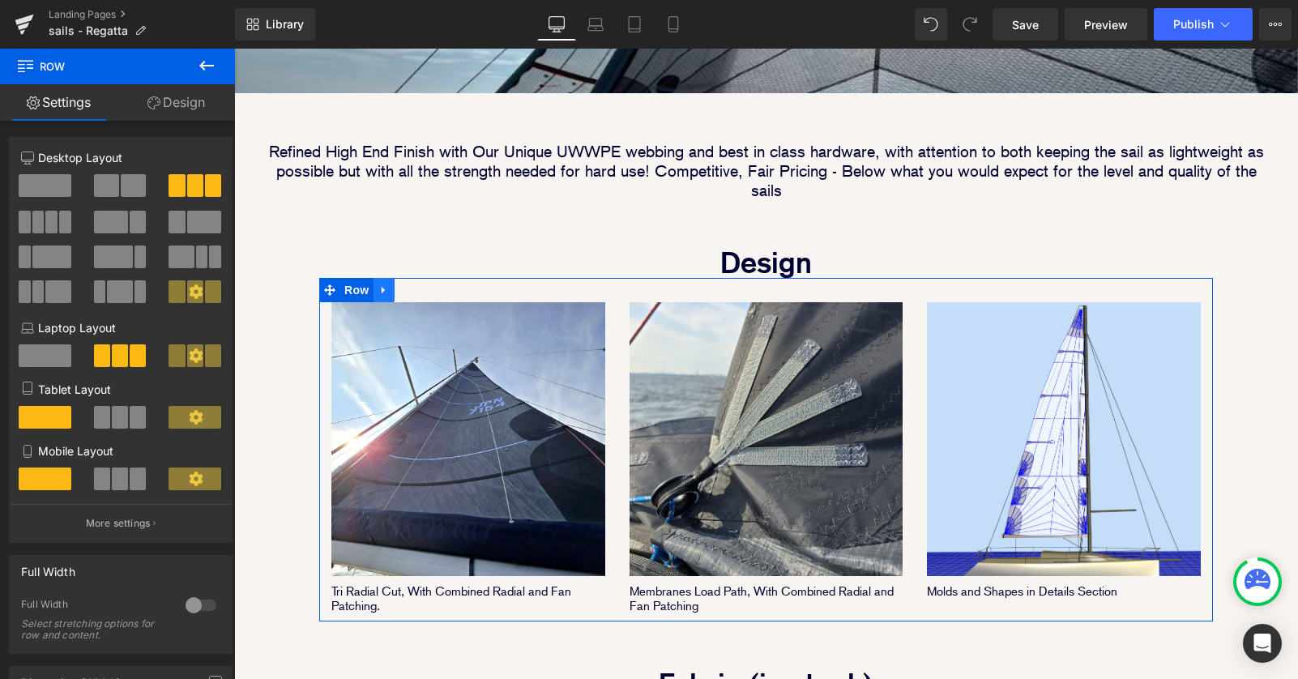
click at [382, 284] on icon at bounding box center [383, 290] width 11 height 12
click at [403, 284] on icon at bounding box center [404, 289] width 11 height 11
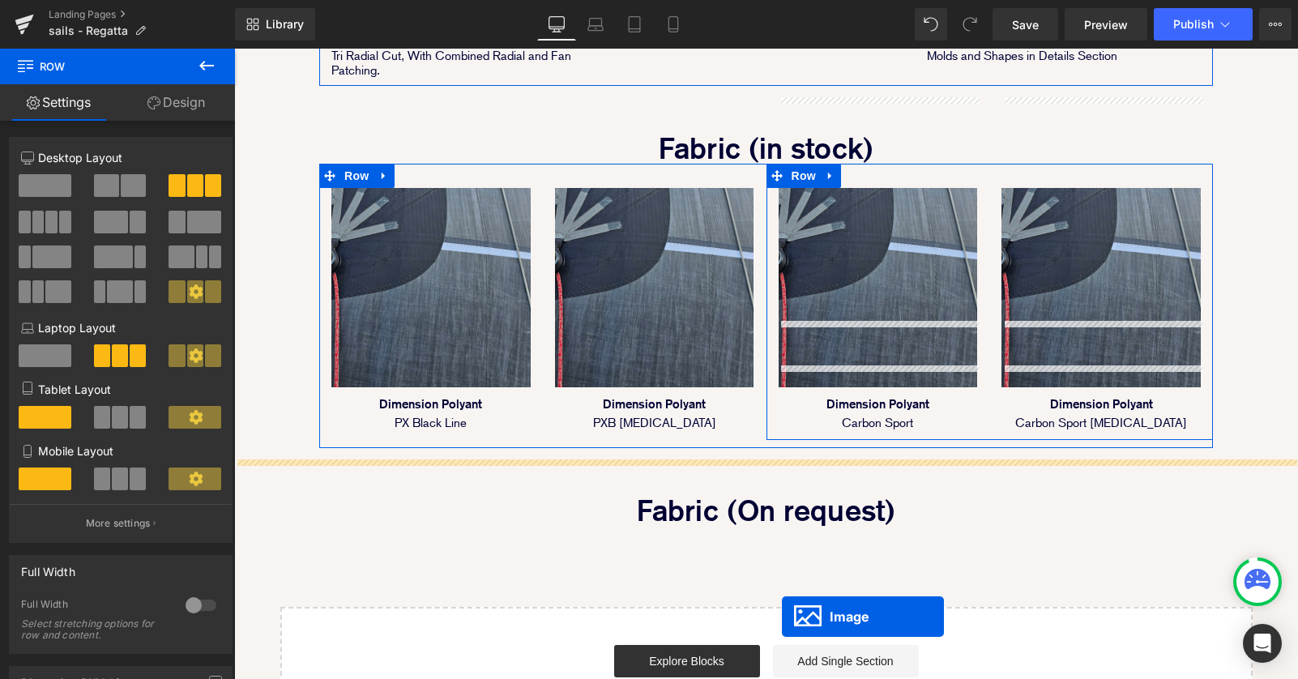
scroll to position [1755, 0]
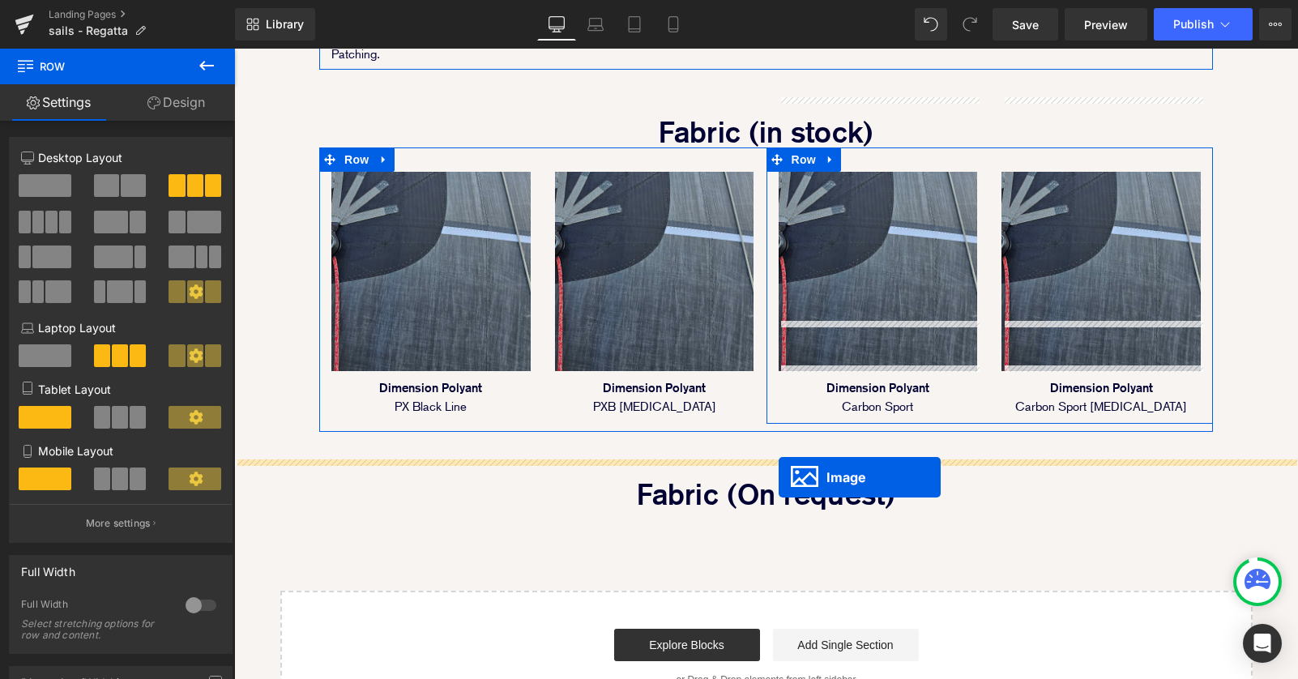
drag, startPoint x: 736, startPoint y: 273, endPoint x: 781, endPoint y: 470, distance: 201.8
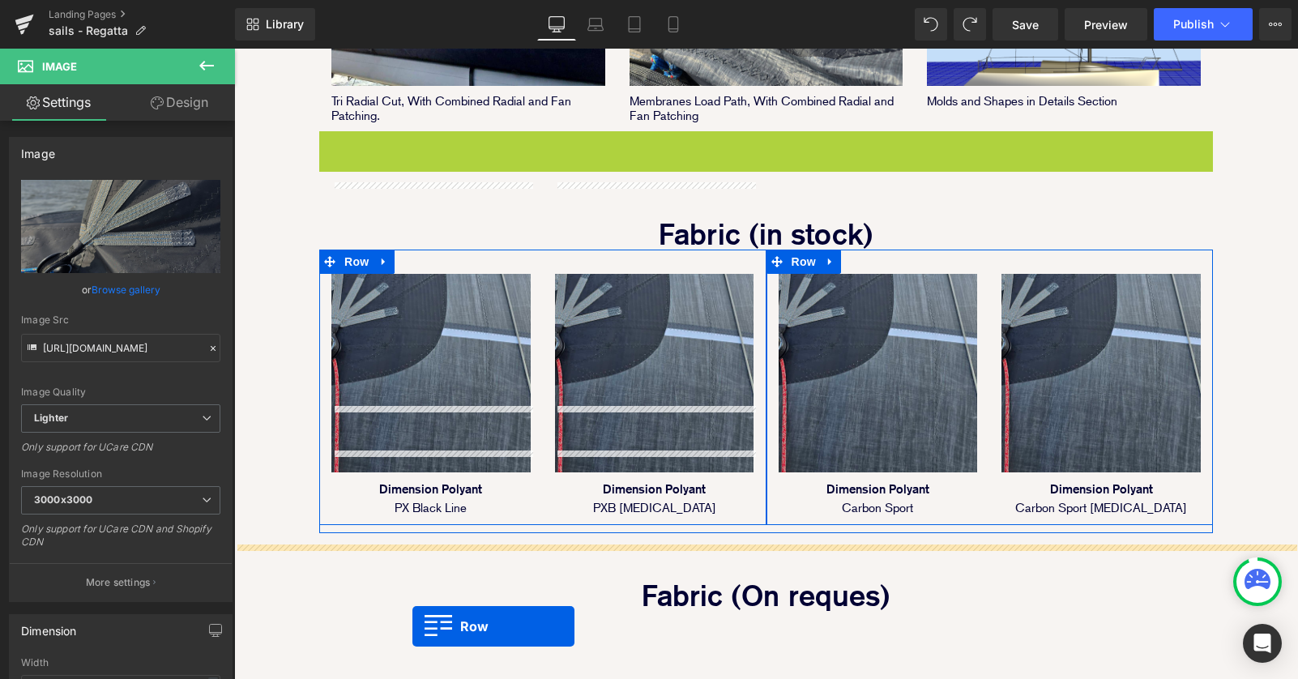
scroll to position [1367, 0]
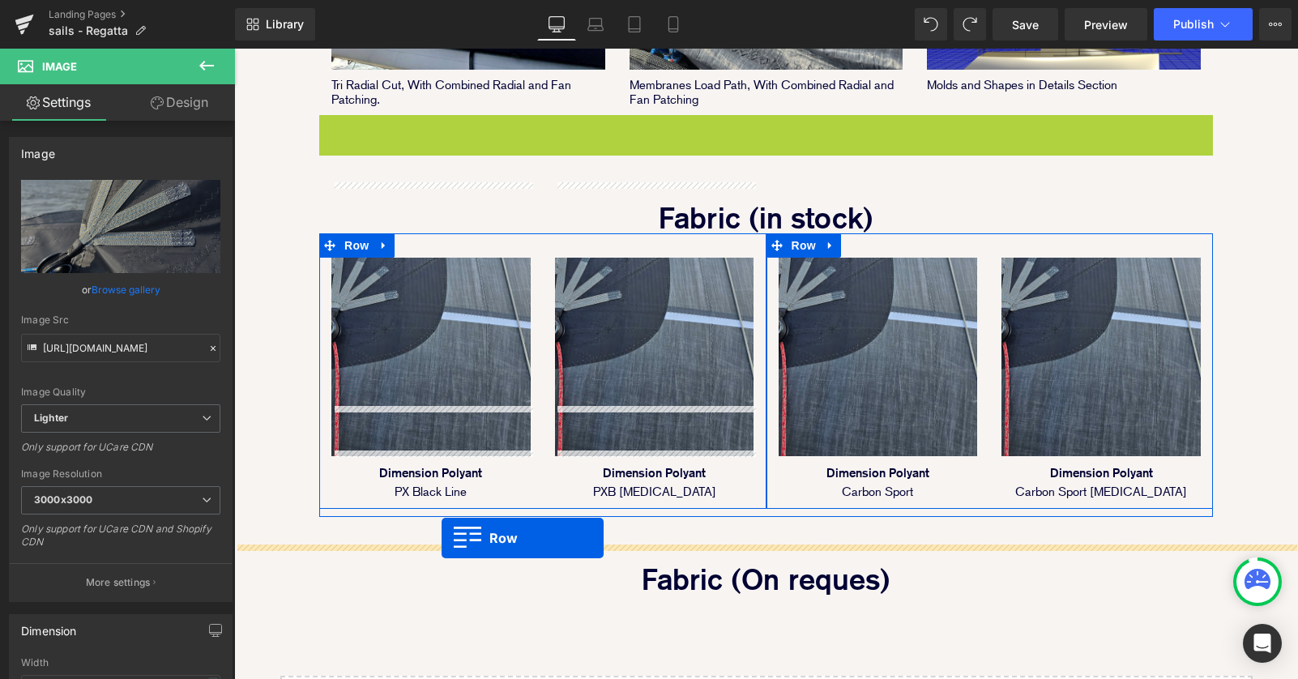
drag, startPoint x: 348, startPoint y: 254, endPoint x: 441, endPoint y: 538, distance: 298.4
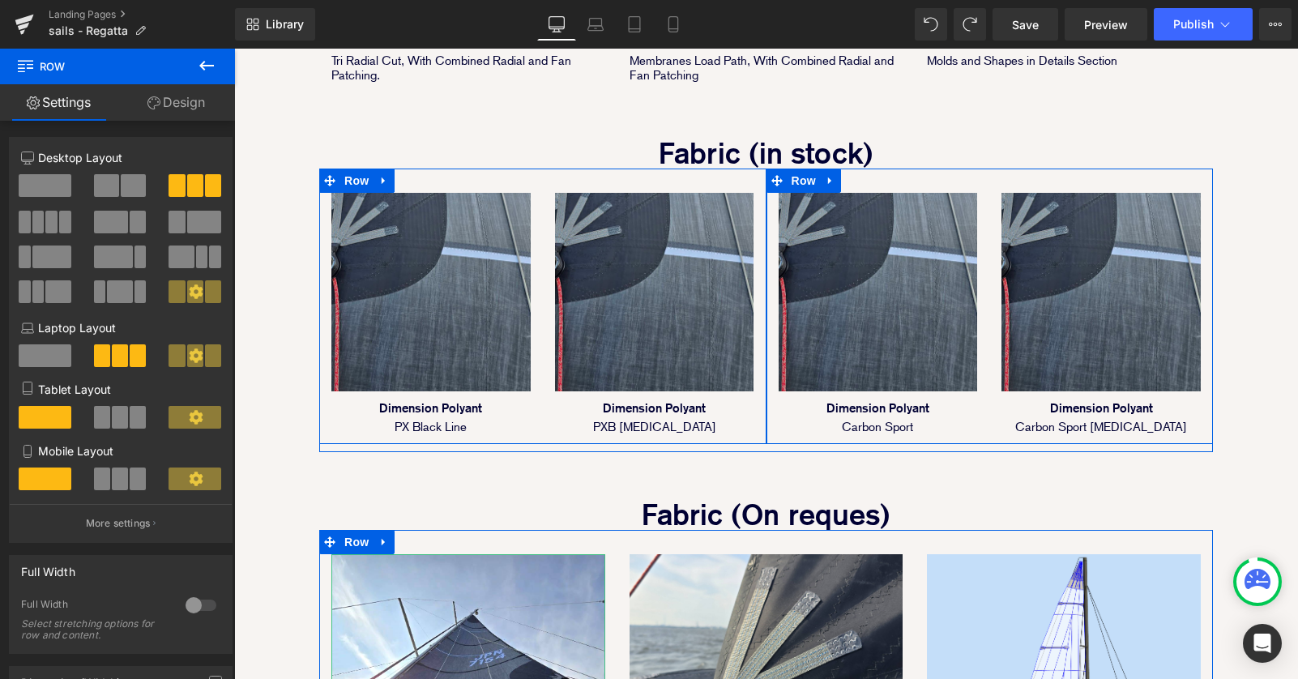
scroll to position [1576, 0]
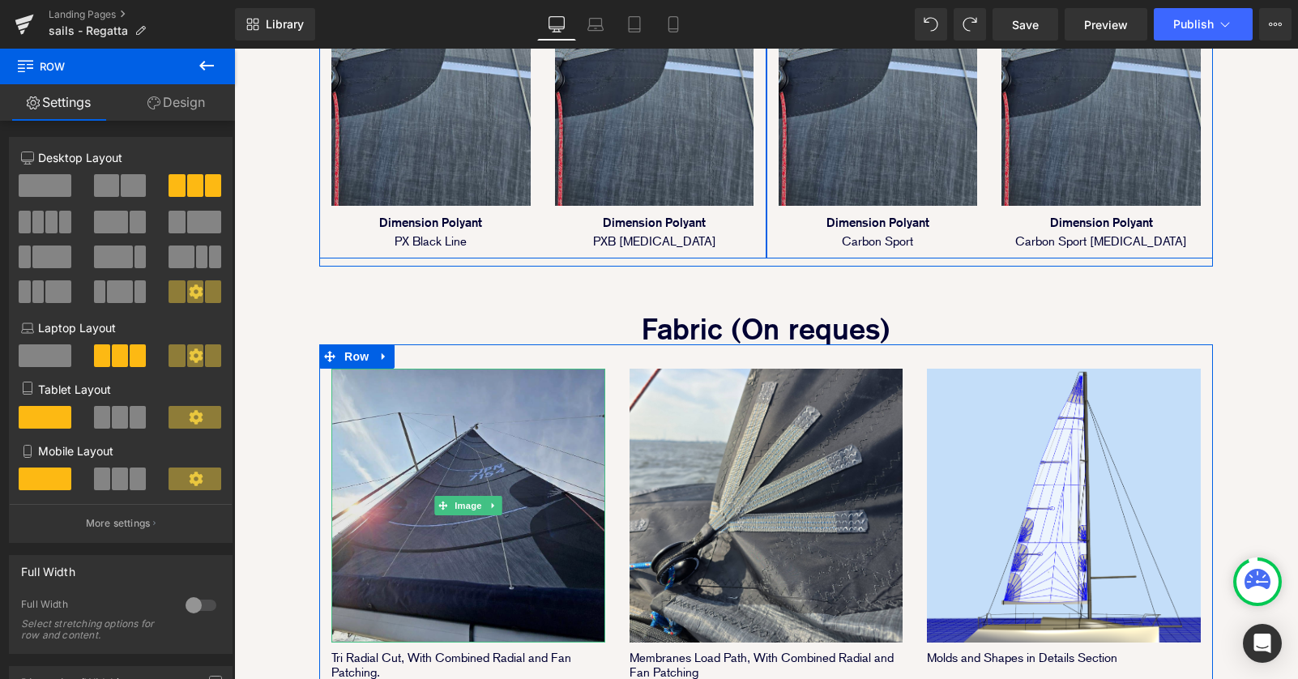
click at [505, 450] on img at bounding box center [468, 506] width 274 height 274
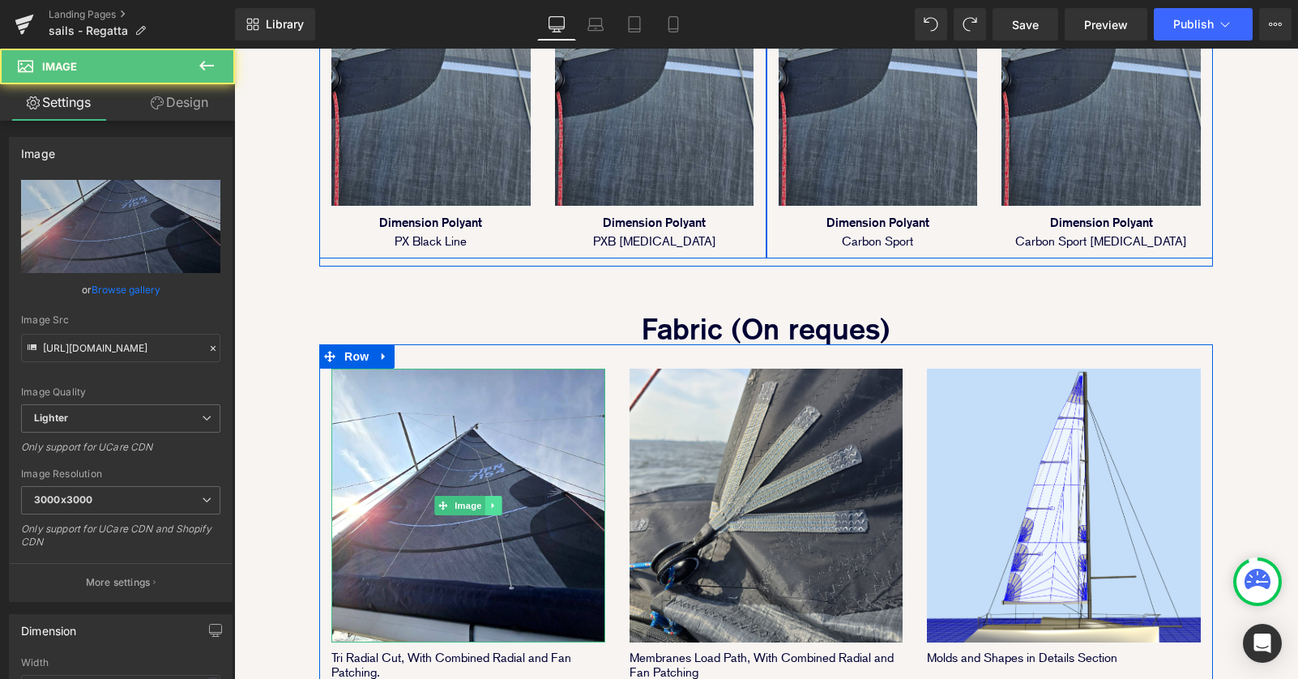
click at [495, 501] on icon at bounding box center [492, 506] width 9 height 10
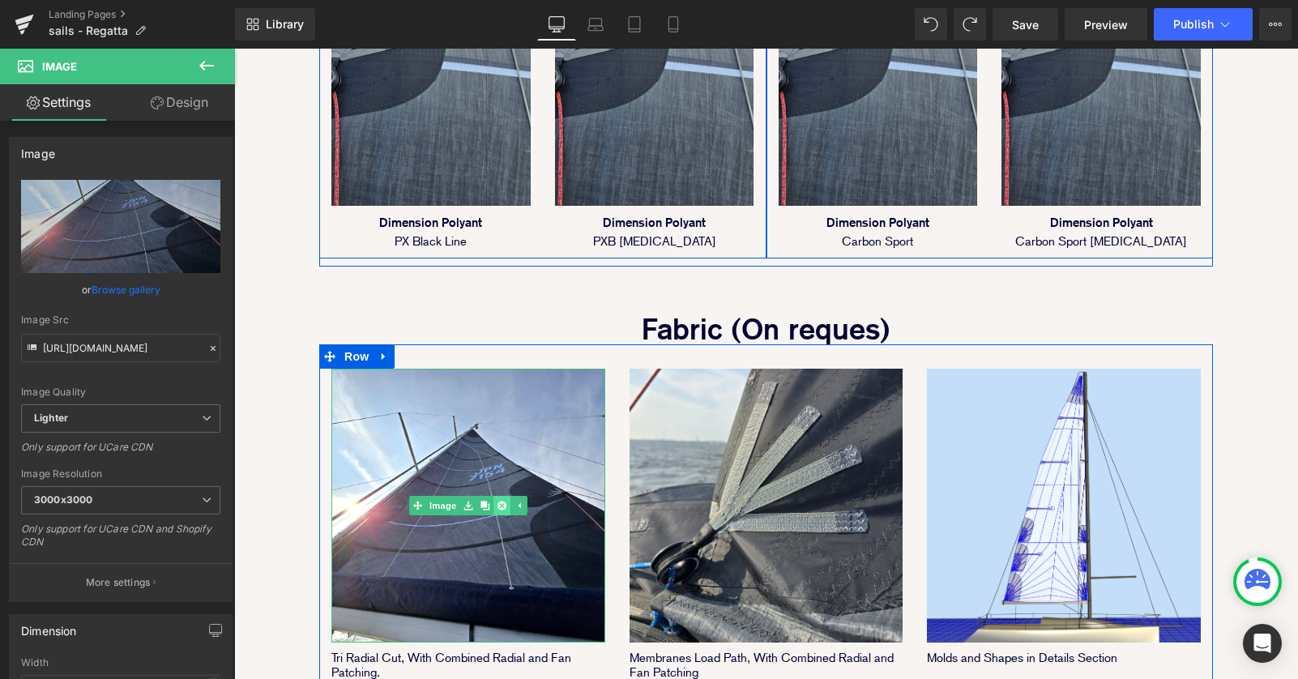
click at [501, 501] on icon at bounding box center [501, 505] width 9 height 9
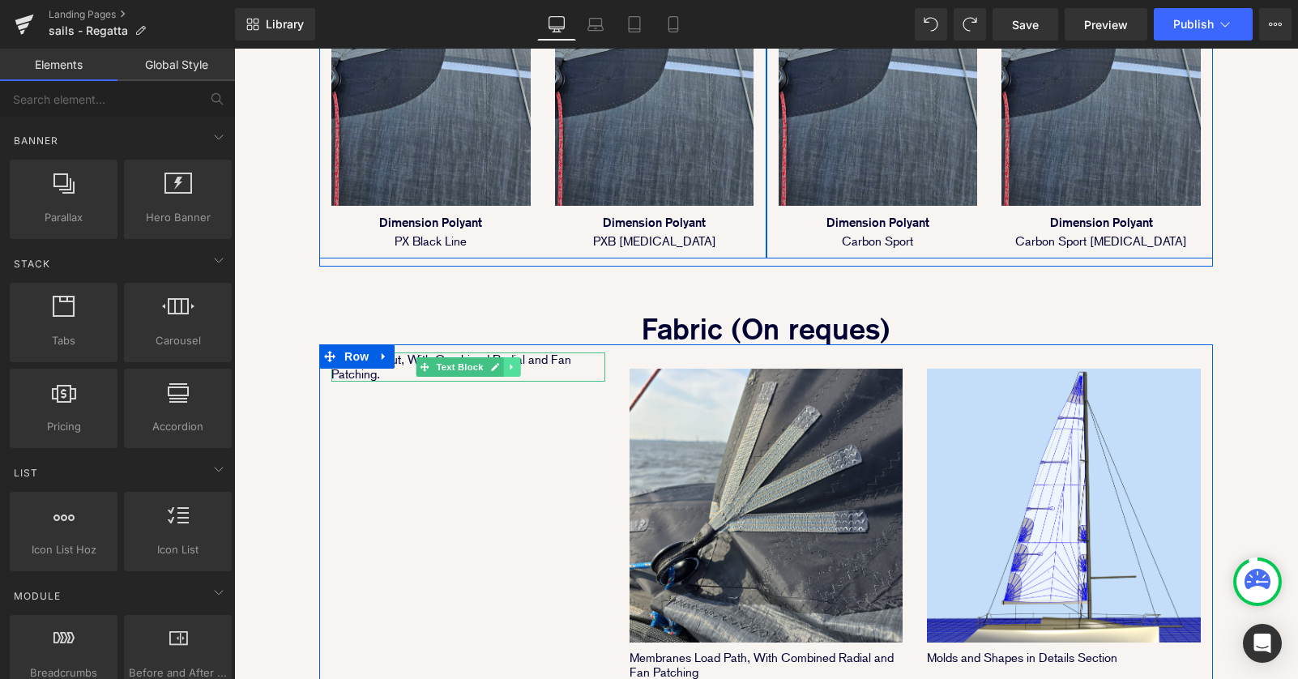
click at [514, 362] on icon at bounding box center [511, 367] width 9 height 10
click at [517, 363] on icon at bounding box center [520, 367] width 9 height 9
click at [1090, 496] on link at bounding box center [1089, 505] width 17 height 19
click at [1093, 501] on icon at bounding box center [1097, 505] width 9 height 9
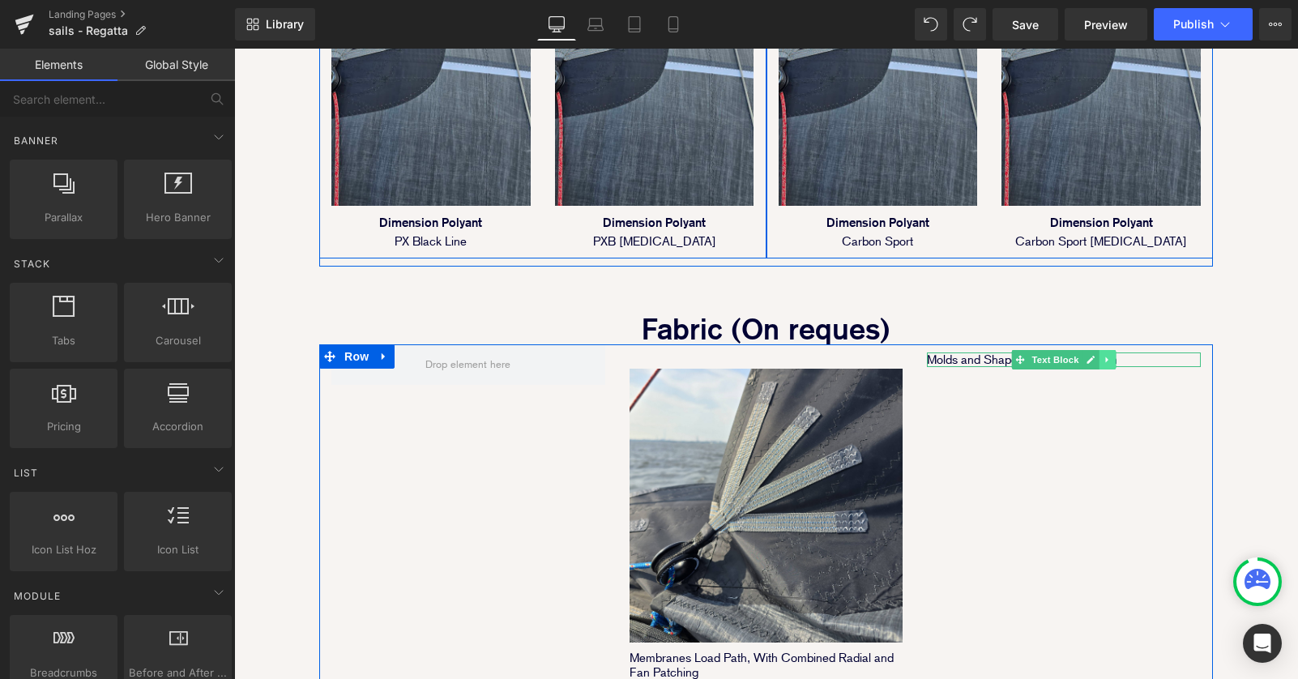
click at [1107, 355] on icon at bounding box center [1106, 360] width 9 height 10
click at [1104, 350] on link at bounding box center [1098, 359] width 17 height 19
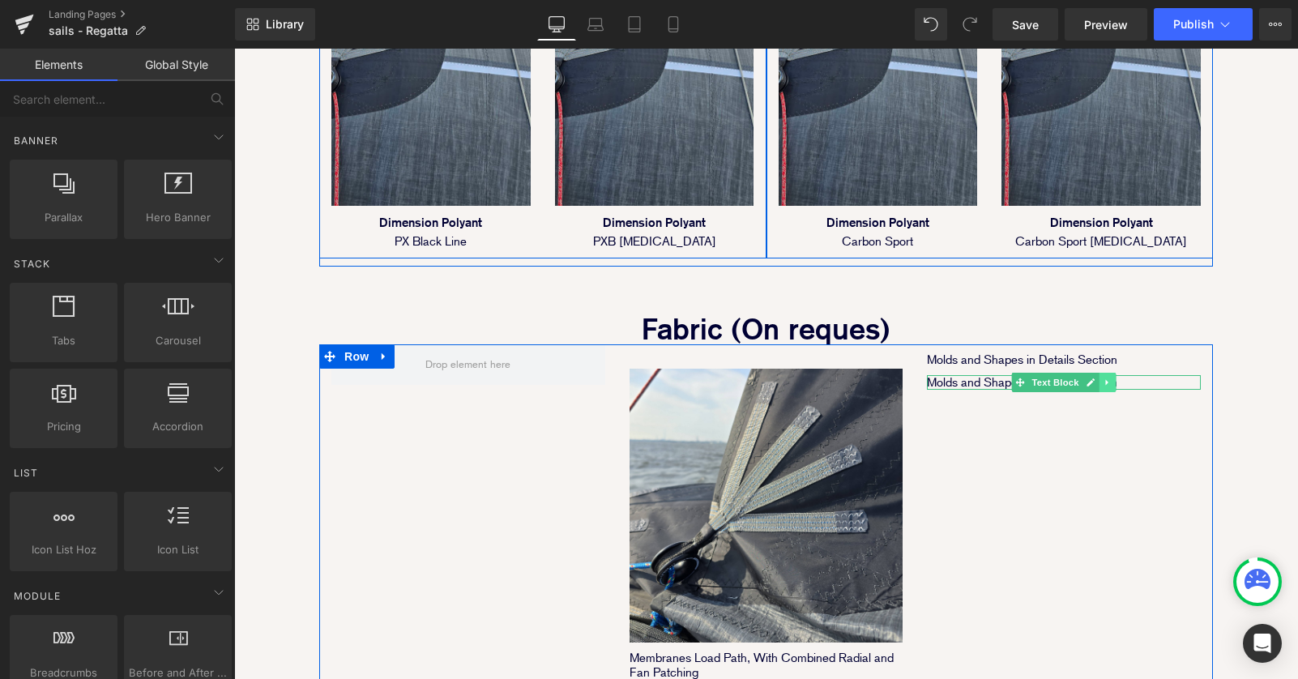
click at [1107, 380] on icon at bounding box center [1106, 383] width 2 height 6
click at [1117, 378] on icon at bounding box center [1115, 382] width 9 height 9
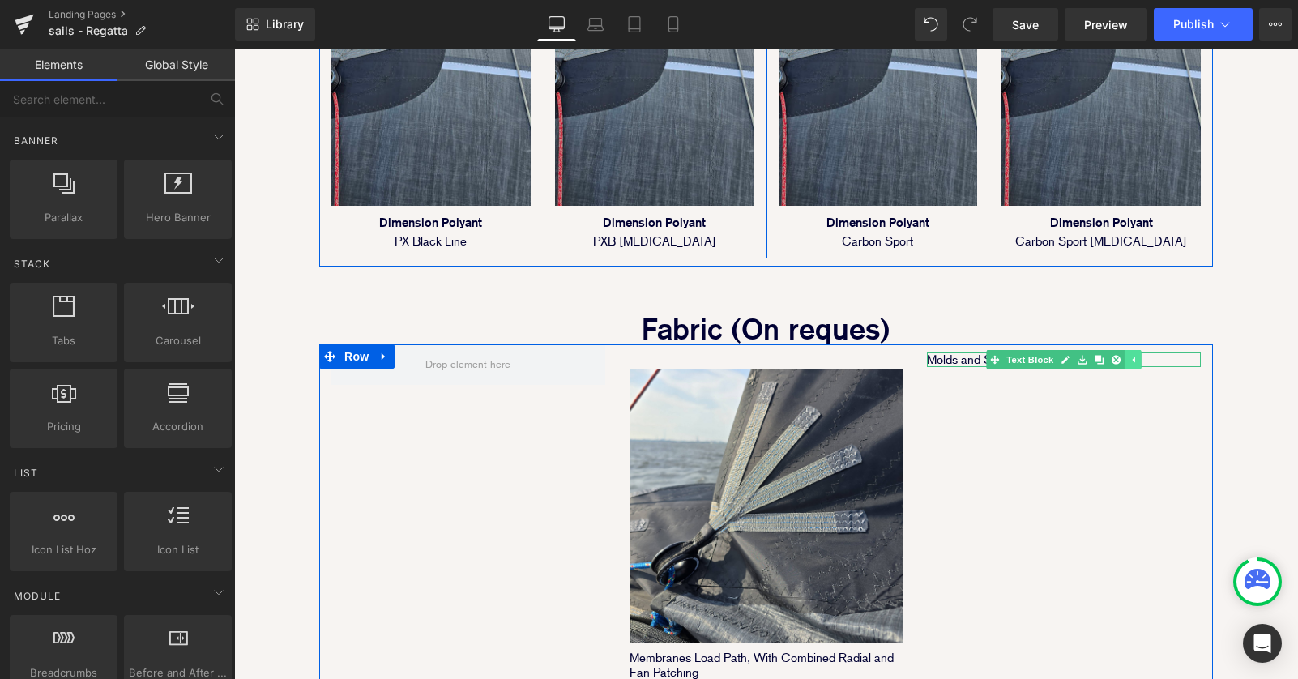
click at [1133, 357] on icon at bounding box center [1133, 360] width 2 height 6
click at [1113, 350] on link at bounding box center [1107, 359] width 17 height 19
click at [1113, 356] on icon at bounding box center [1115, 360] width 9 height 9
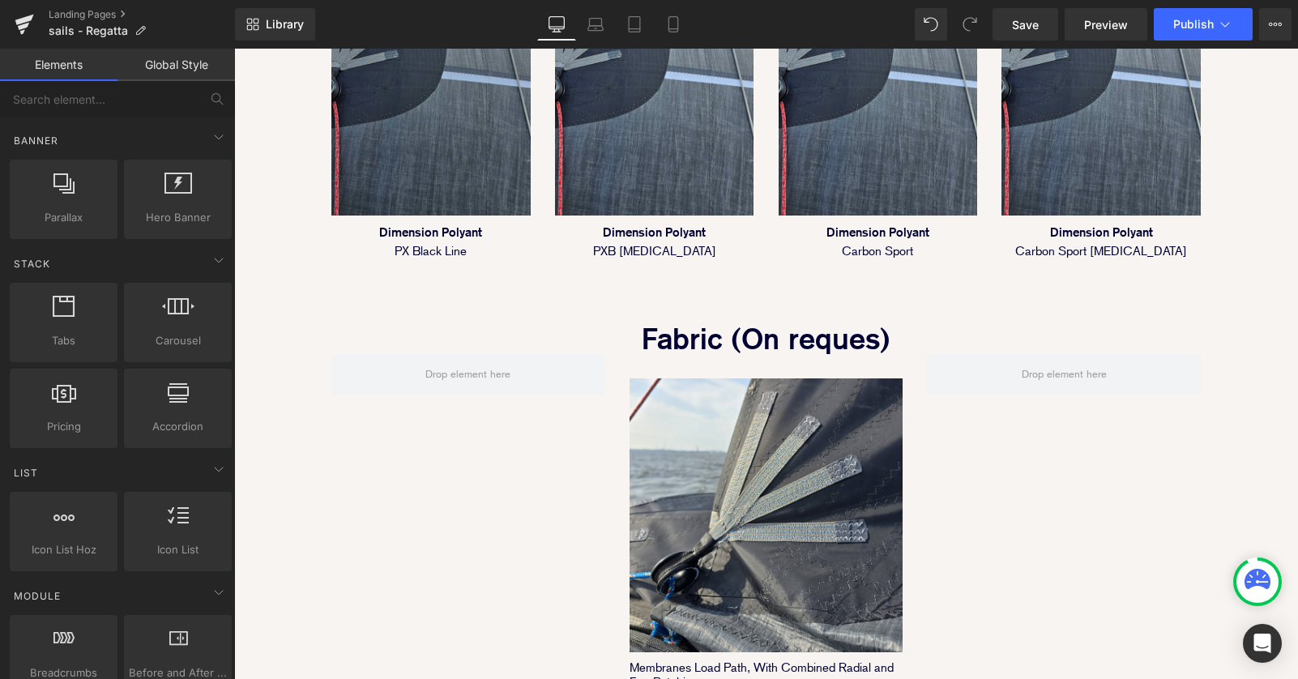
scroll to position [1652, 0]
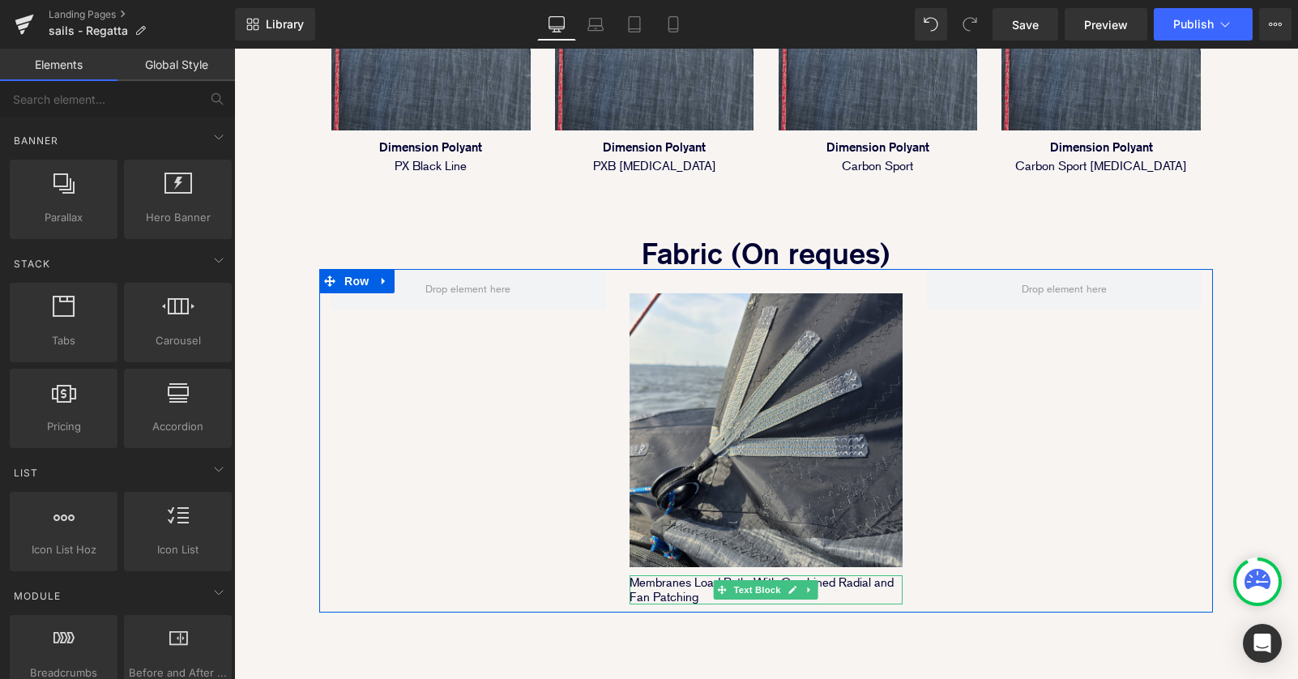
click at [680, 575] on p "Membranes Load Path, With Combined Radial and Fan Patching" at bounding box center [766, 589] width 274 height 29
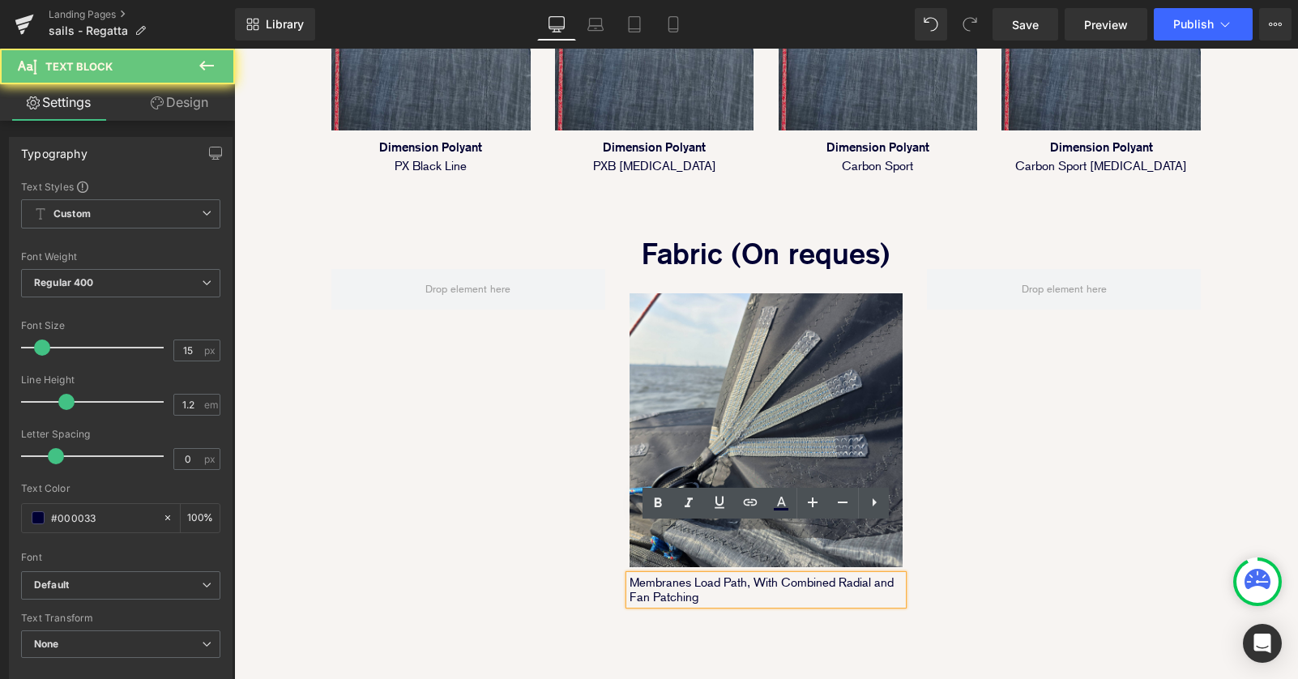
click at [715, 575] on p "Membranes Load Path, With Combined Radial and Fan Patching" at bounding box center [766, 589] width 274 height 29
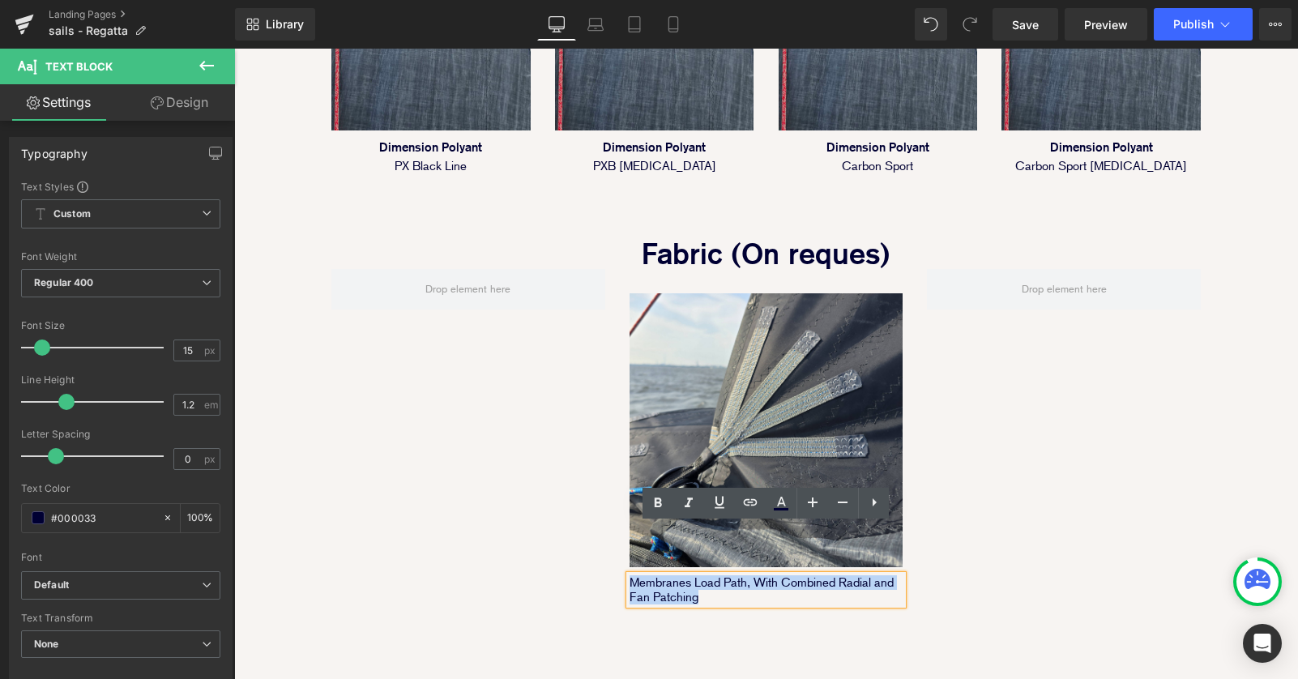
drag, startPoint x: 715, startPoint y: 549, endPoint x: 625, endPoint y: 530, distance: 92.0
click at [629, 575] on div "Membranes Load Path, With Combined Radial and Fan Patching" at bounding box center [766, 589] width 274 height 29
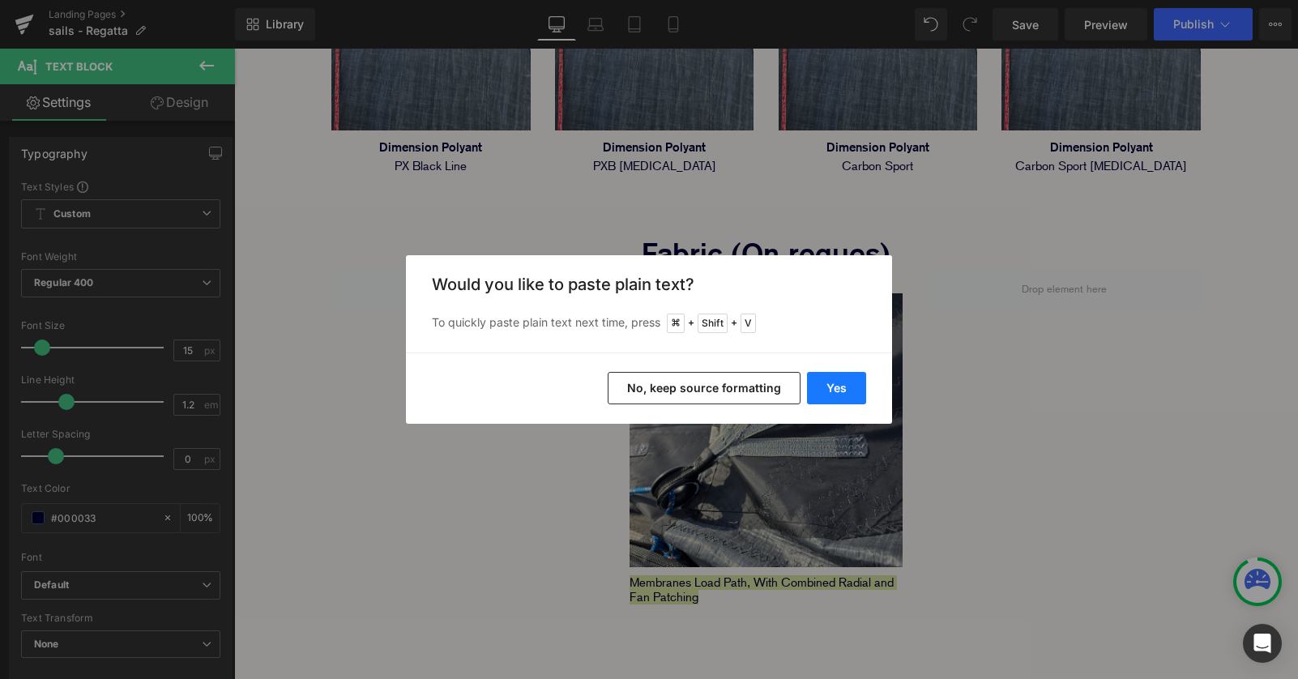
click at [836, 390] on button "Yes" at bounding box center [836, 388] width 59 height 32
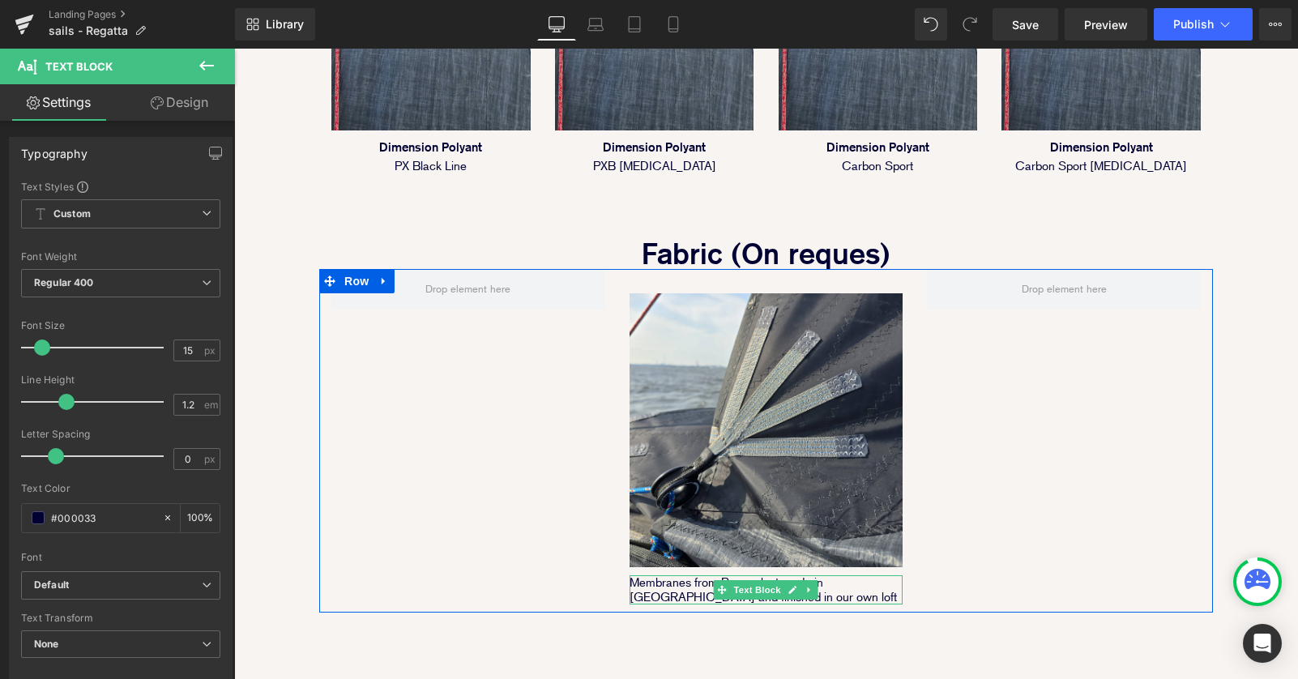
click at [686, 575] on p "Membranes from Powerplast made in [GEOGRAPHIC_DATA] and finished in our own loft" at bounding box center [766, 589] width 274 height 29
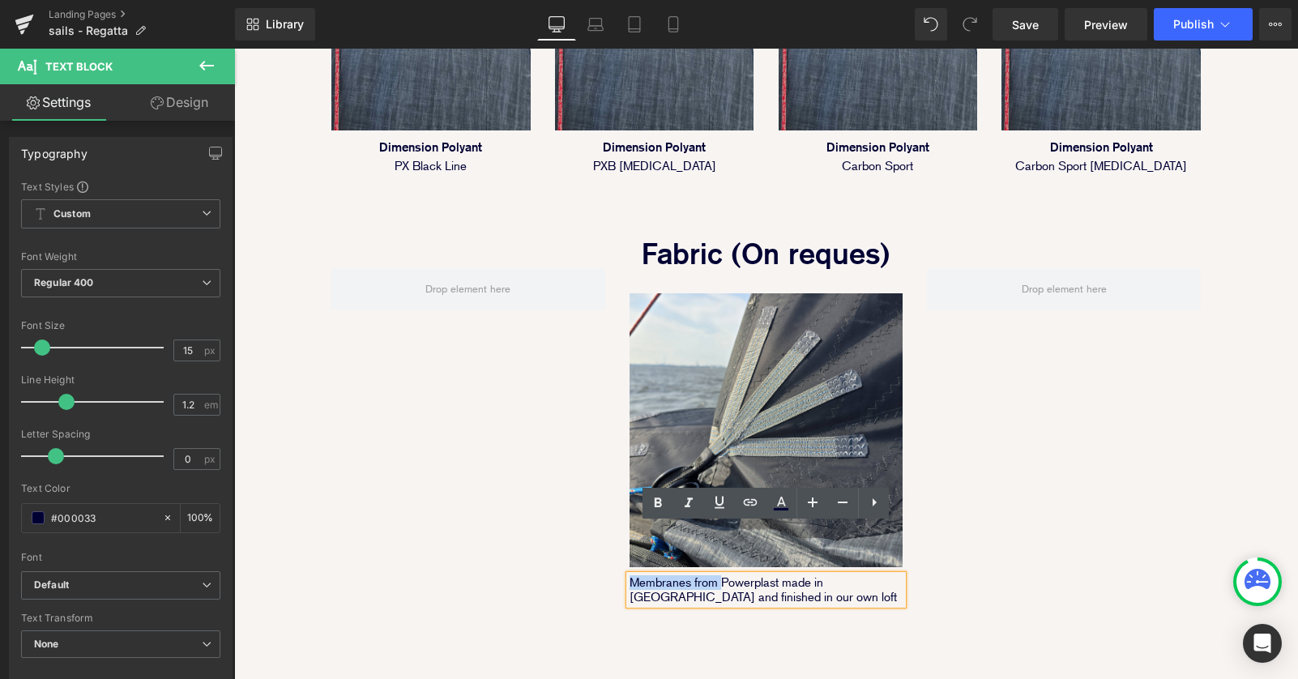
drag, startPoint x: 719, startPoint y: 531, endPoint x: 616, endPoint y: 528, distance: 102.9
click at [617, 528] on div "Image Membranes from Powerplast made in [GEOGRAPHIC_DATA] and finished in our o…" at bounding box center [766, 436] width 298 height 335
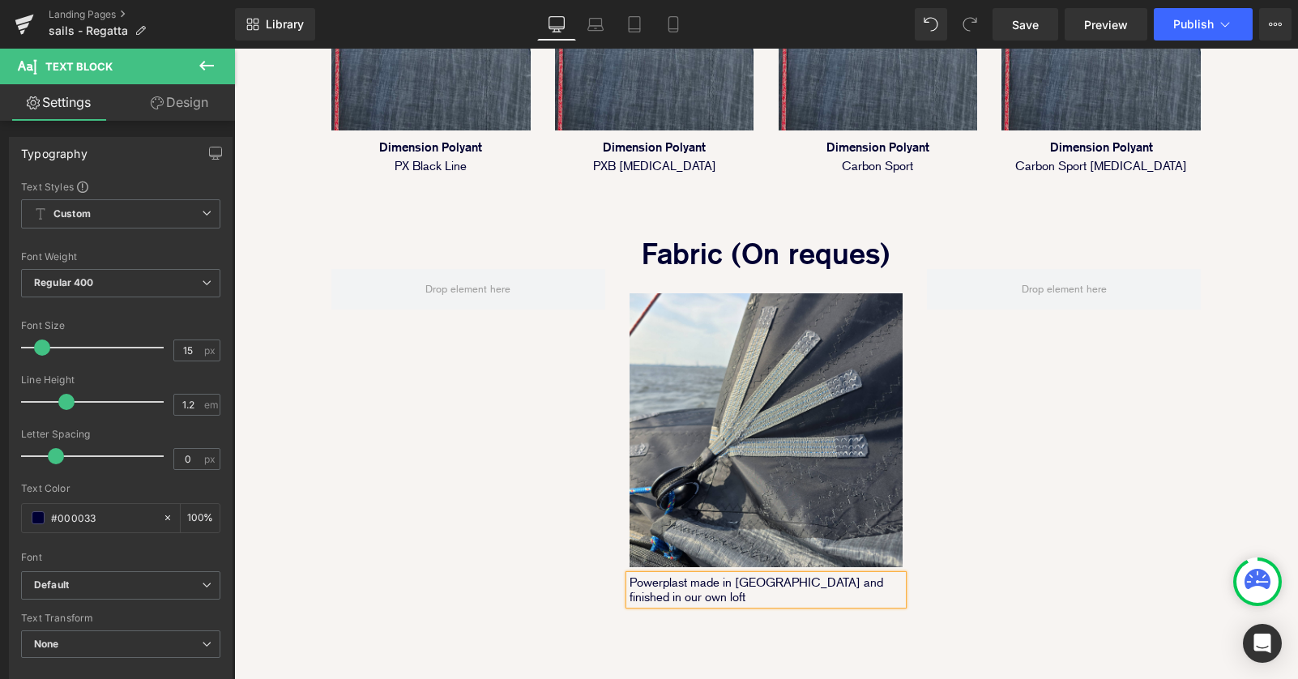
scroll to position [2838, 1064]
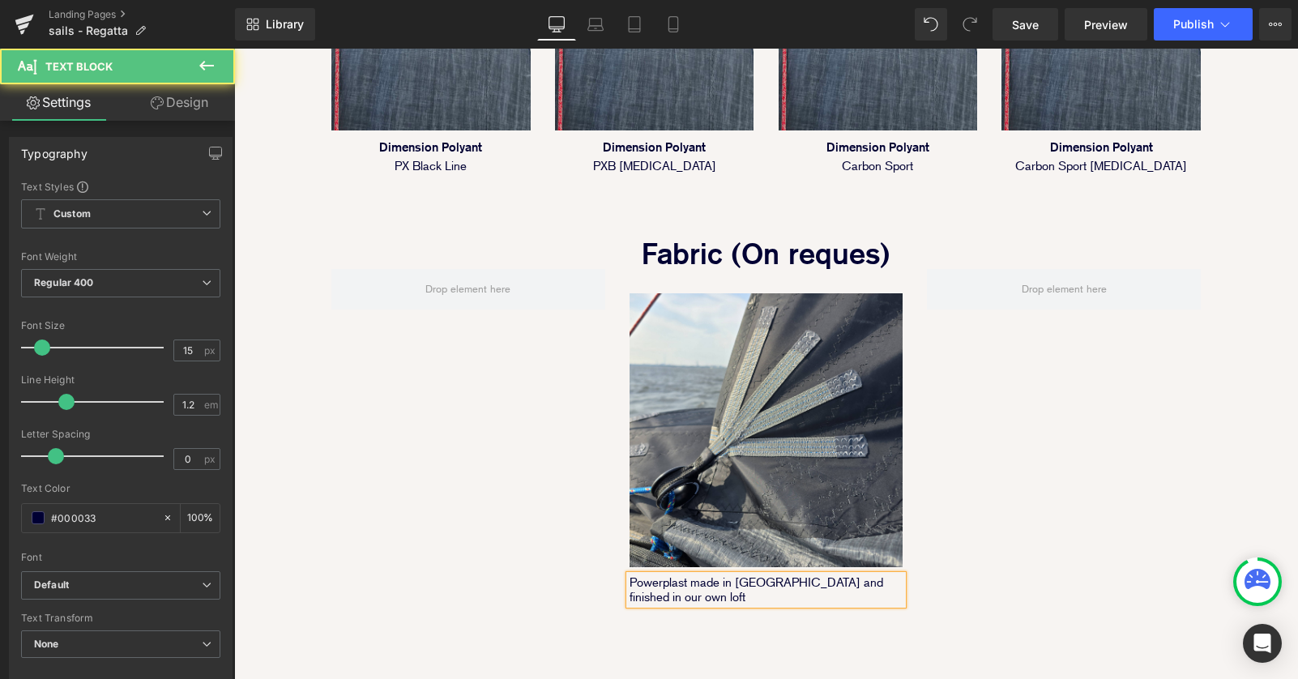
click at [691, 575] on p "Powerplast made in [GEOGRAPHIC_DATA] and finished in our own loft" at bounding box center [766, 589] width 274 height 29
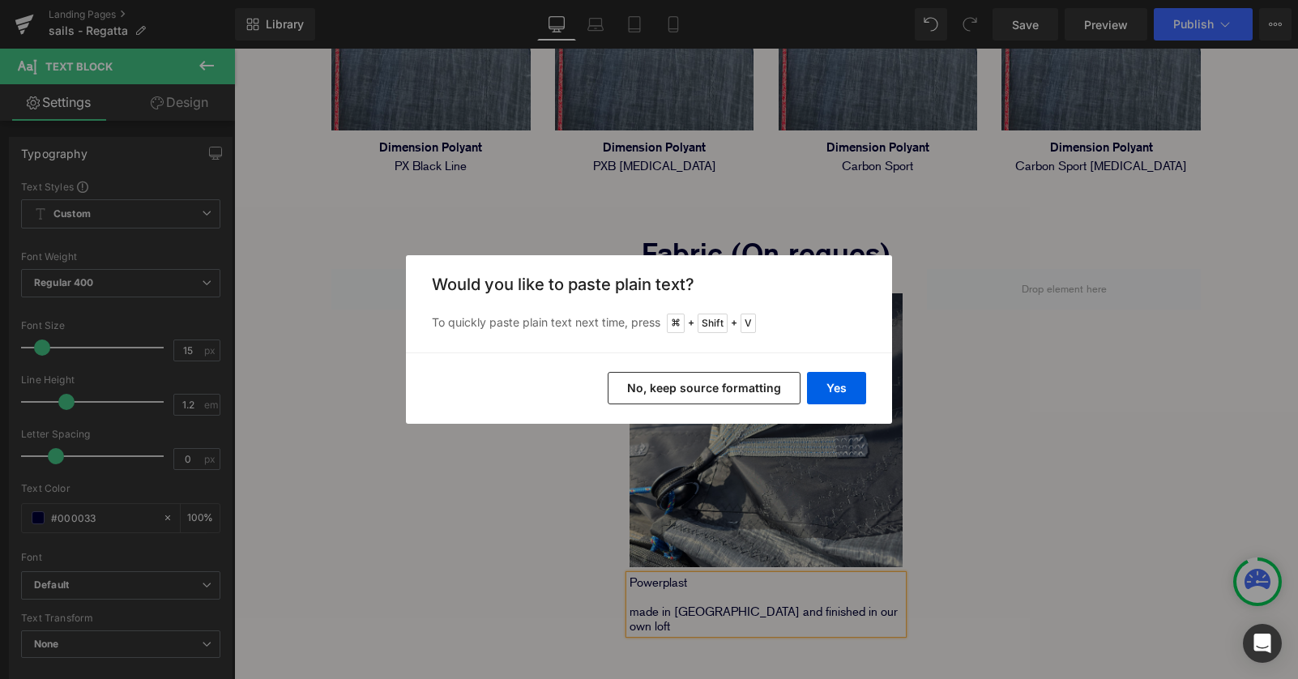
scroll to position [2868, 1064]
click at [834, 377] on button "Yes" at bounding box center [836, 388] width 59 height 32
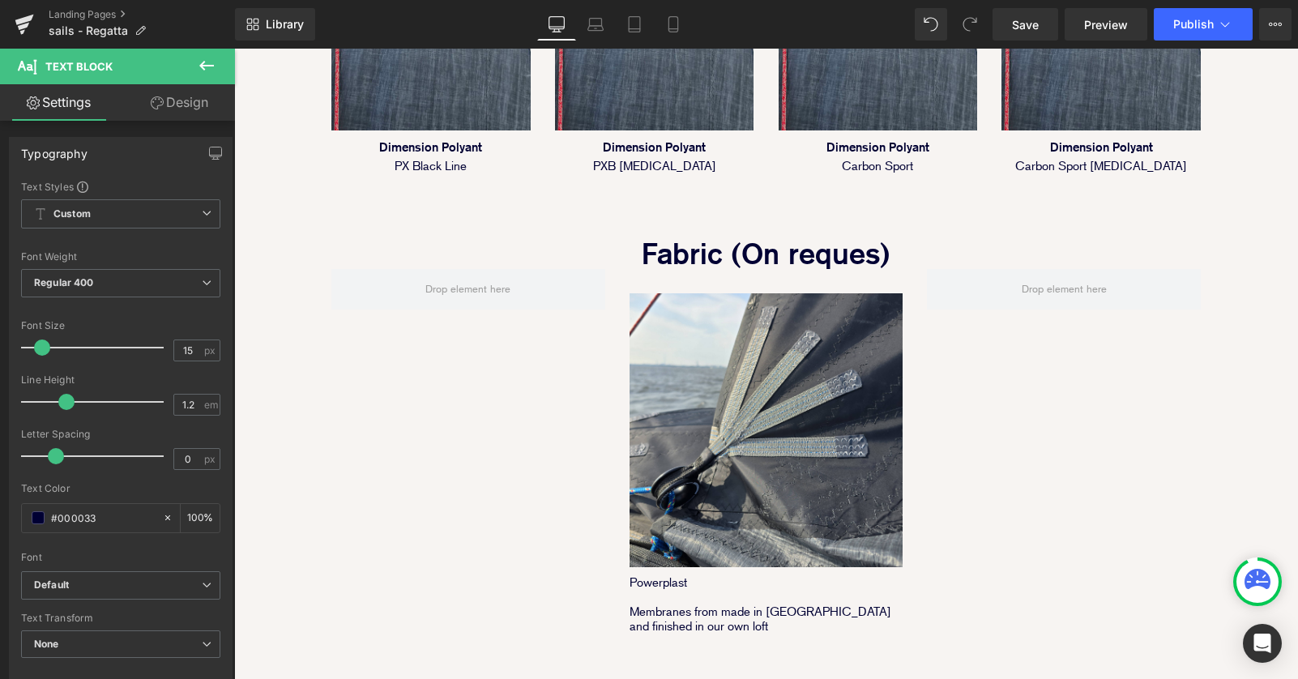
scroll to position [2882, 1064]
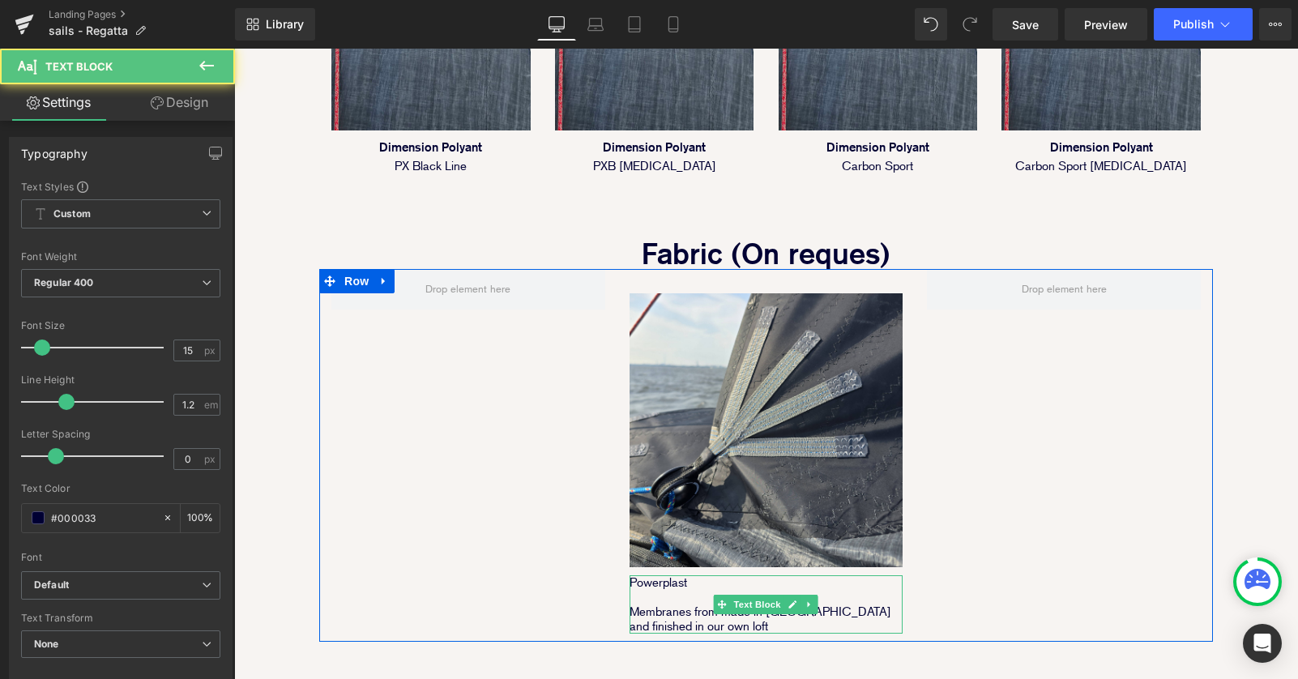
click at [655, 604] on p "Membranes from made in Italy and finished in our own loft" at bounding box center [766, 618] width 274 height 29
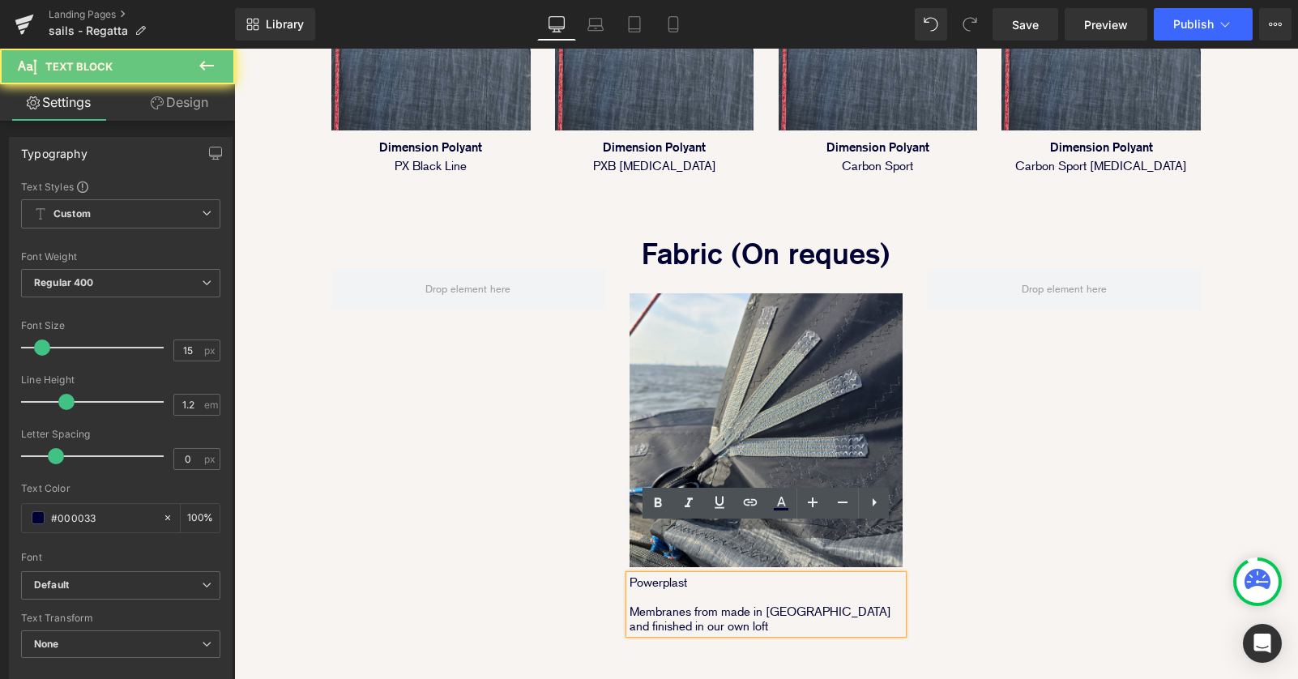
click at [638, 604] on p "Membranes from made in Italy and finished in our own loft" at bounding box center [766, 618] width 274 height 29
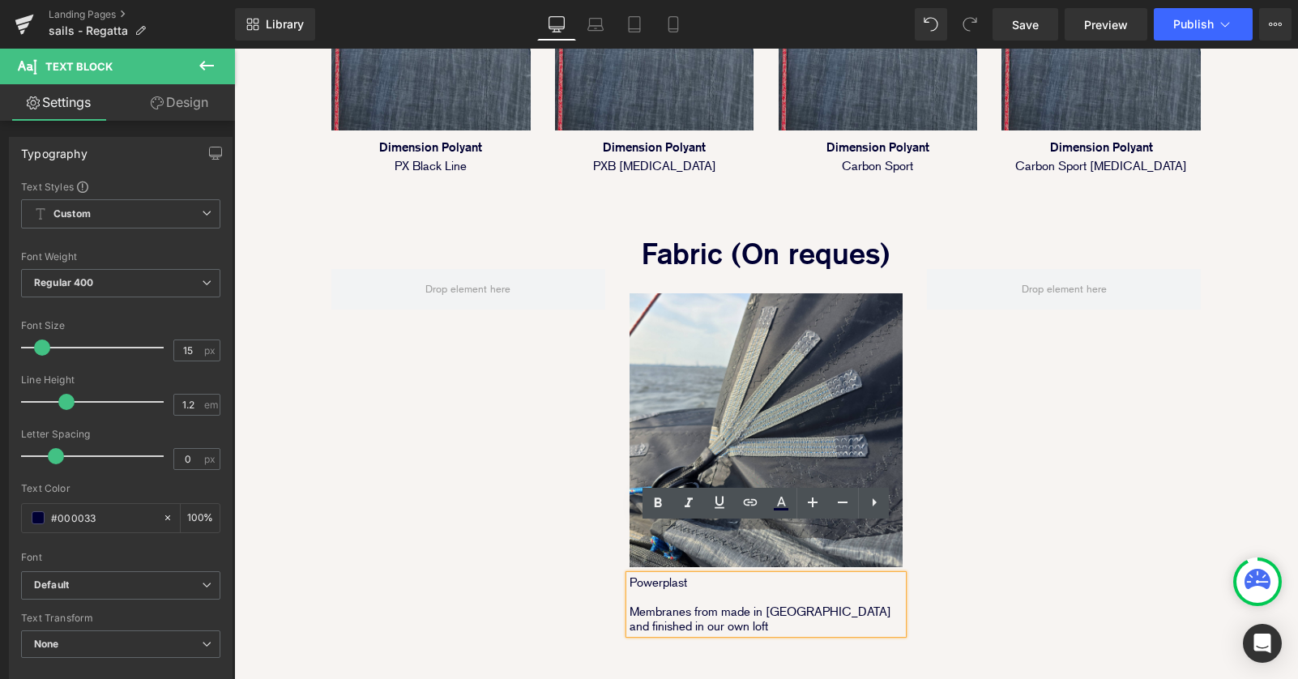
click at [632, 604] on p "Membranes from made in Italy and finished in our own loft" at bounding box center [766, 618] width 274 height 29
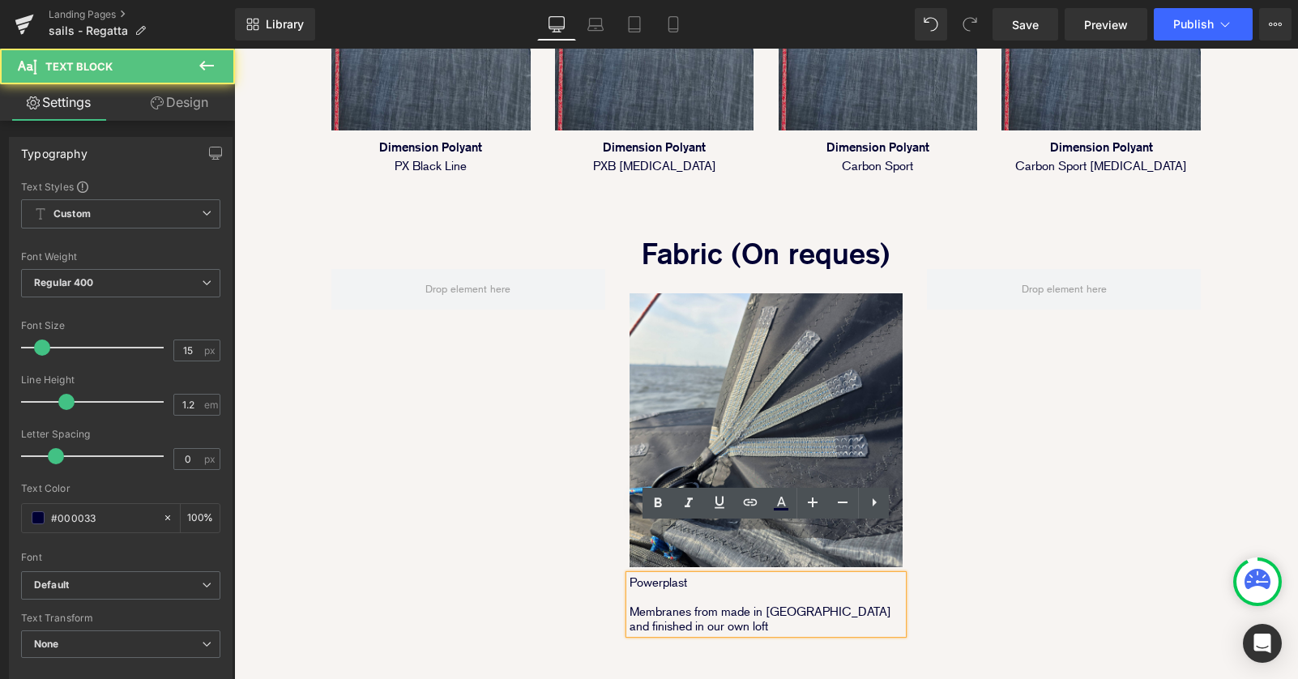
click at [714, 604] on p "Membranes from made in Italy and finished in our own loft" at bounding box center [766, 618] width 274 height 29
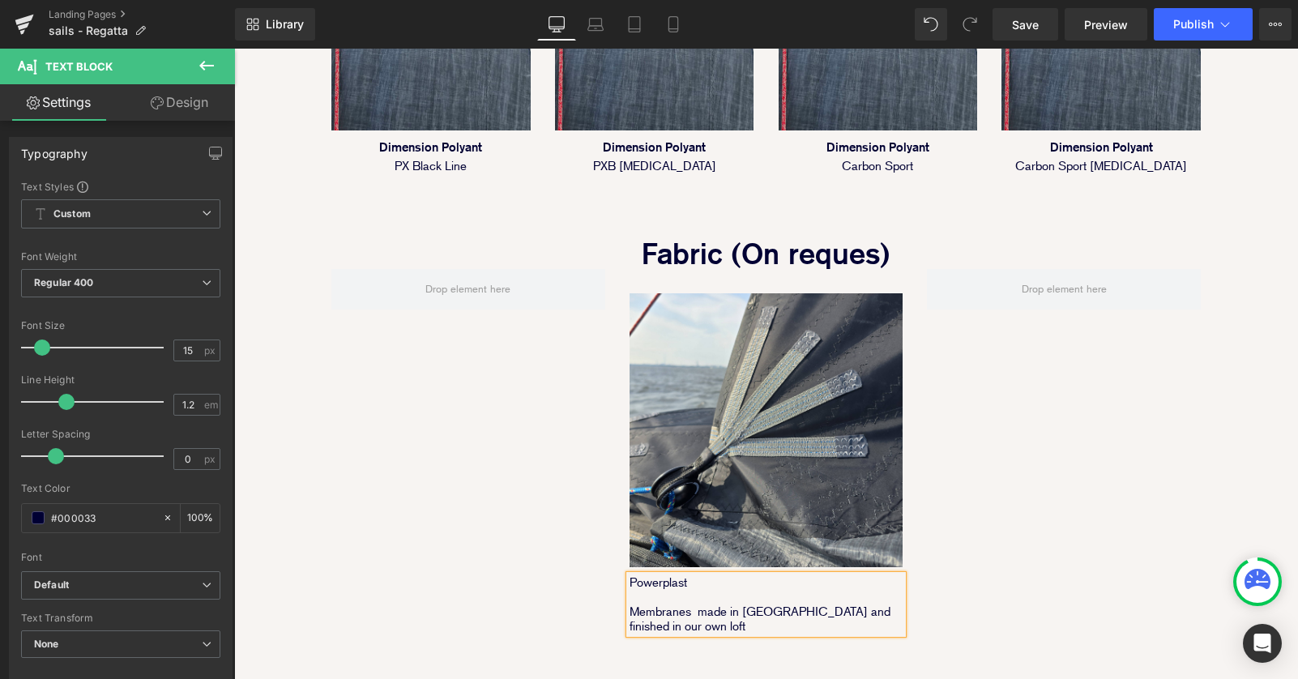
scroll to position [2868, 1064]
click at [649, 590] on p at bounding box center [766, 597] width 274 height 15
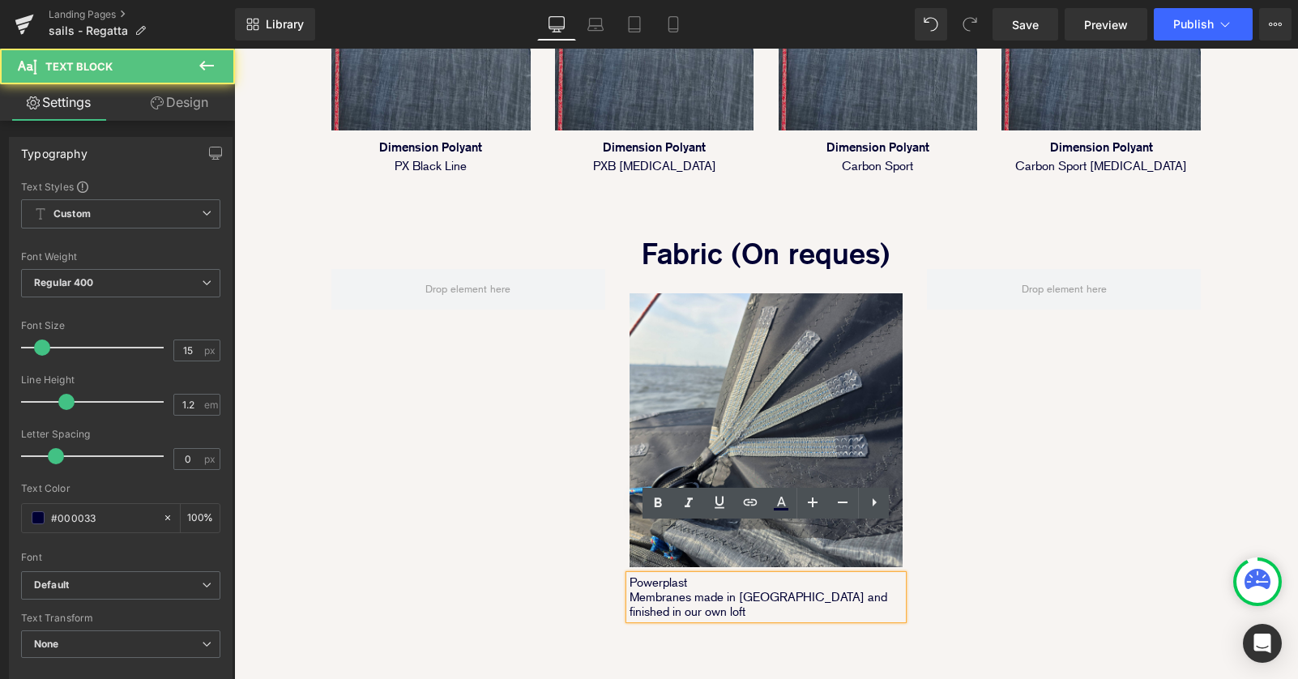
scroll to position [2853, 1064]
drag, startPoint x: 628, startPoint y: 531, endPoint x: 731, endPoint y: 532, distance: 103.7
click at [731, 575] on div "Powerplast Membranes made in Italy and finished in our own loft" at bounding box center [766, 597] width 274 height 44
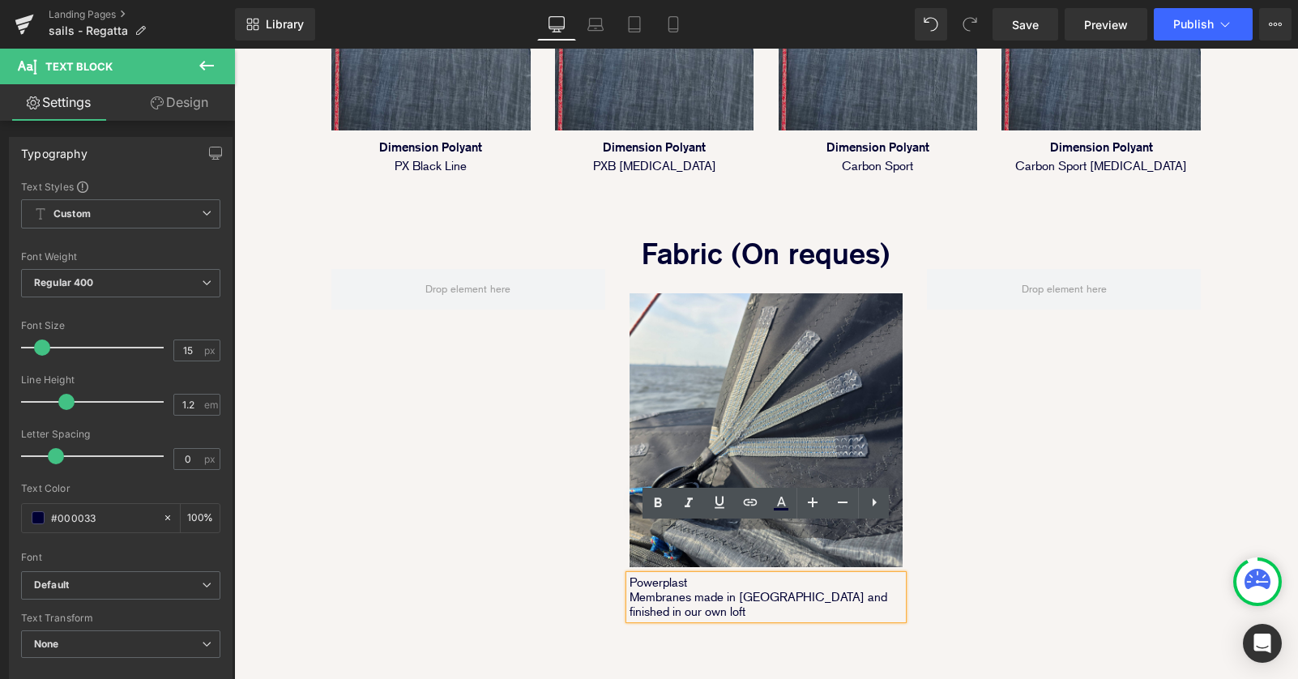
click at [731, 575] on p "Powerplast" at bounding box center [766, 582] width 274 height 15
drag, startPoint x: 694, startPoint y: 531, endPoint x: 629, endPoint y: 529, distance: 64.8
click at [629, 575] on p "Powerplast" at bounding box center [766, 582] width 274 height 15
click at [719, 575] on p "Powerplast" at bounding box center [766, 582] width 274 height 15
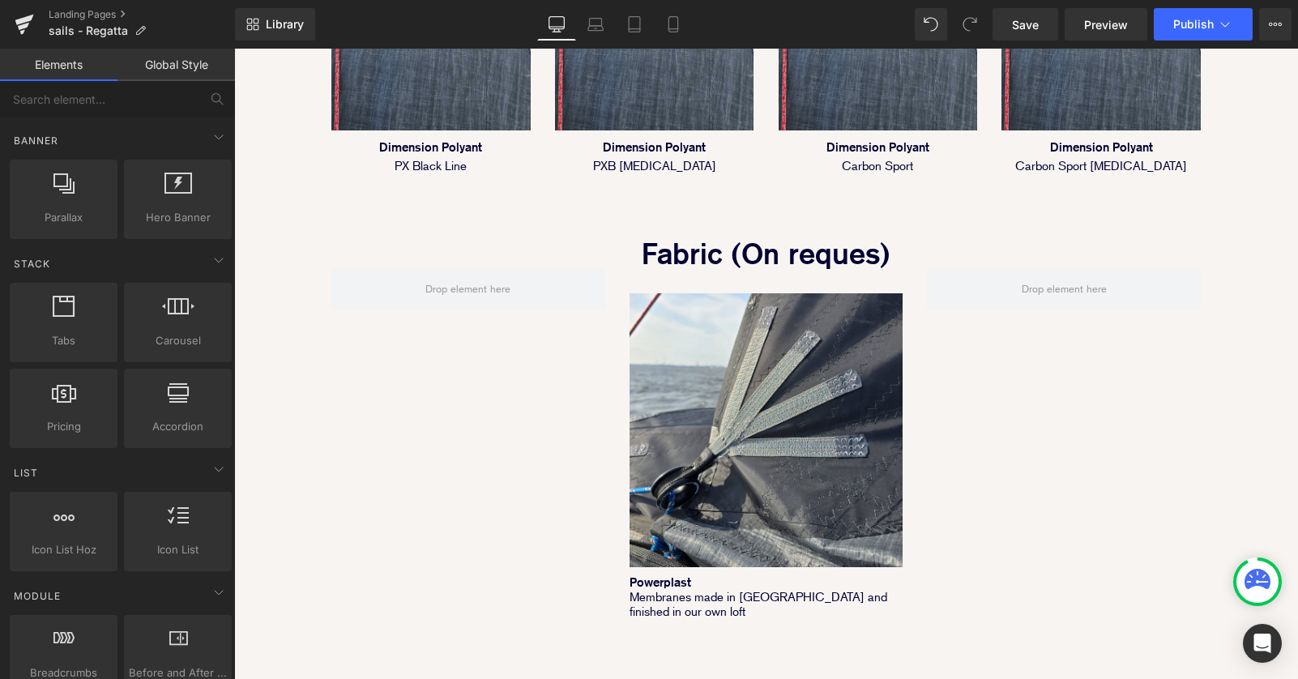
click at [234, 49] on div at bounding box center [234, 49] width 0 height 0
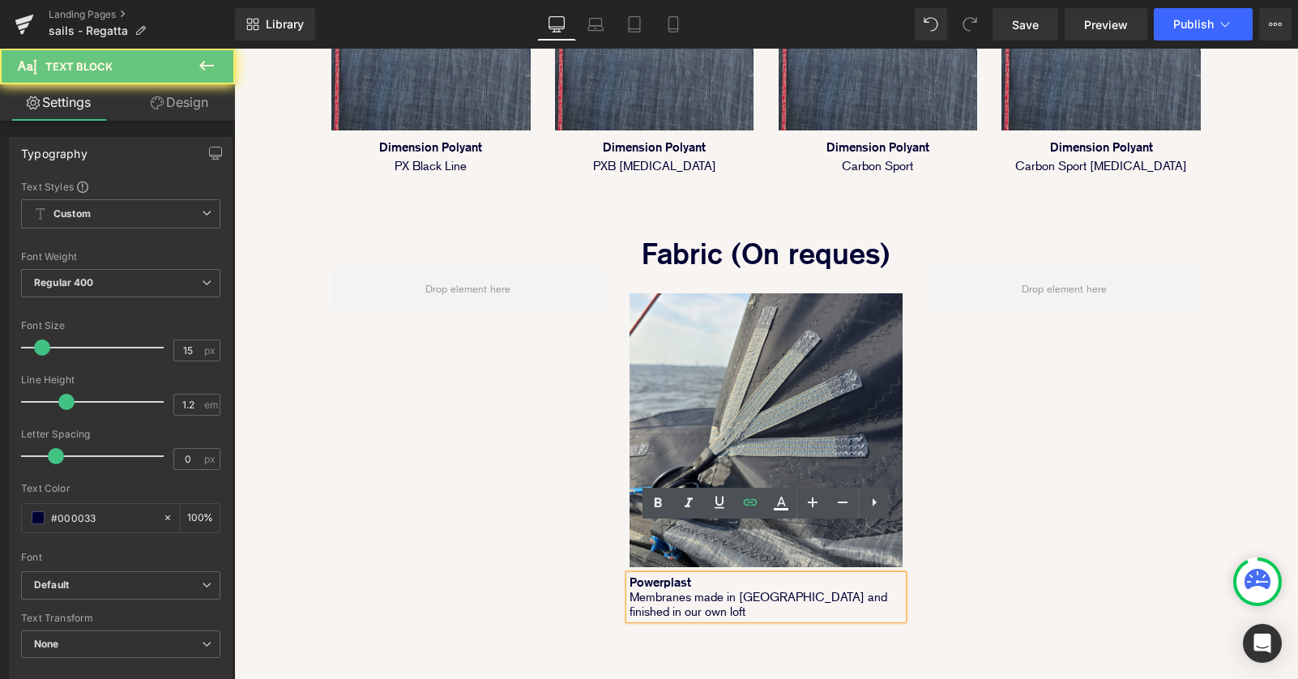
click at [667, 574] on strong "Powerplast" at bounding box center [660, 581] width 62 height 15
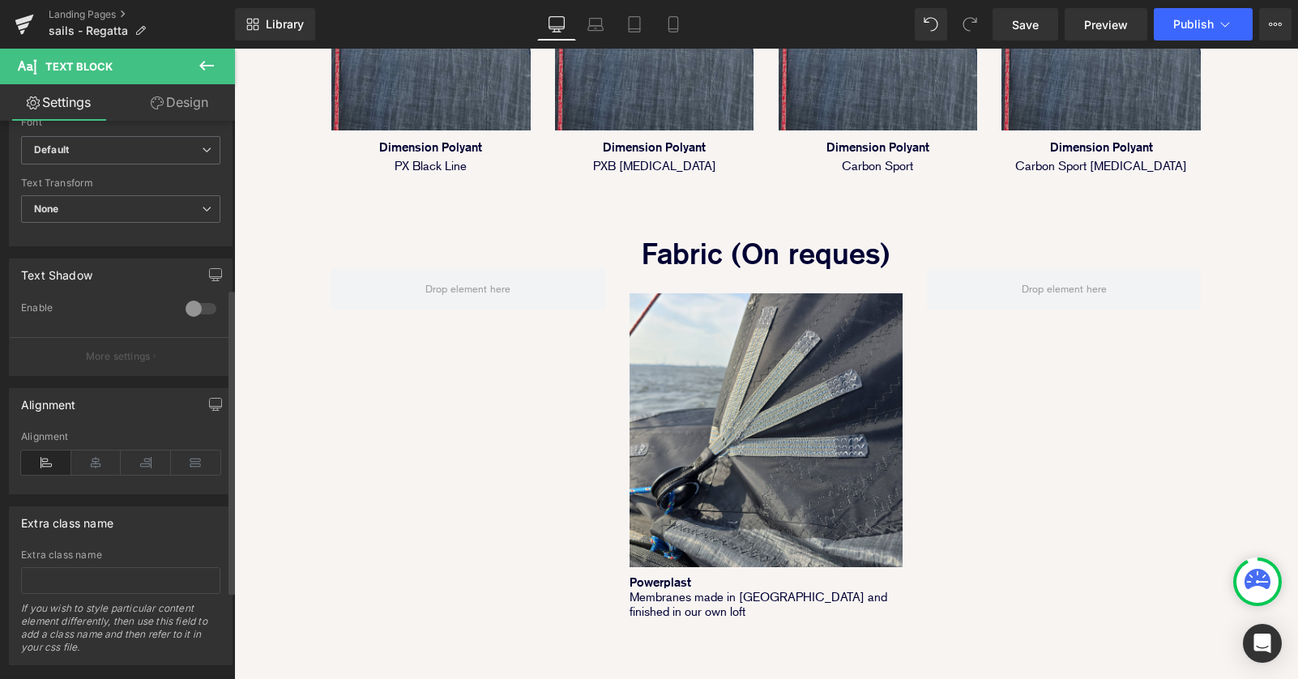
scroll to position [467, 0]
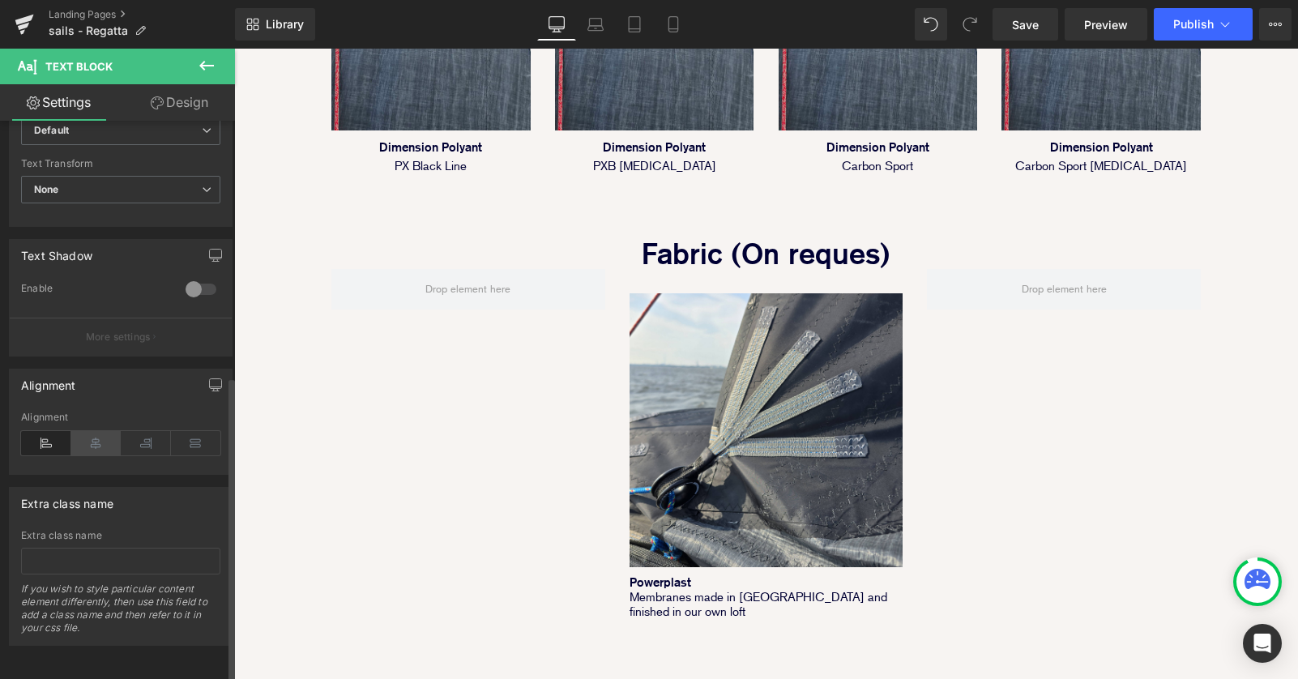
click at [97, 431] on icon at bounding box center [96, 443] width 50 height 24
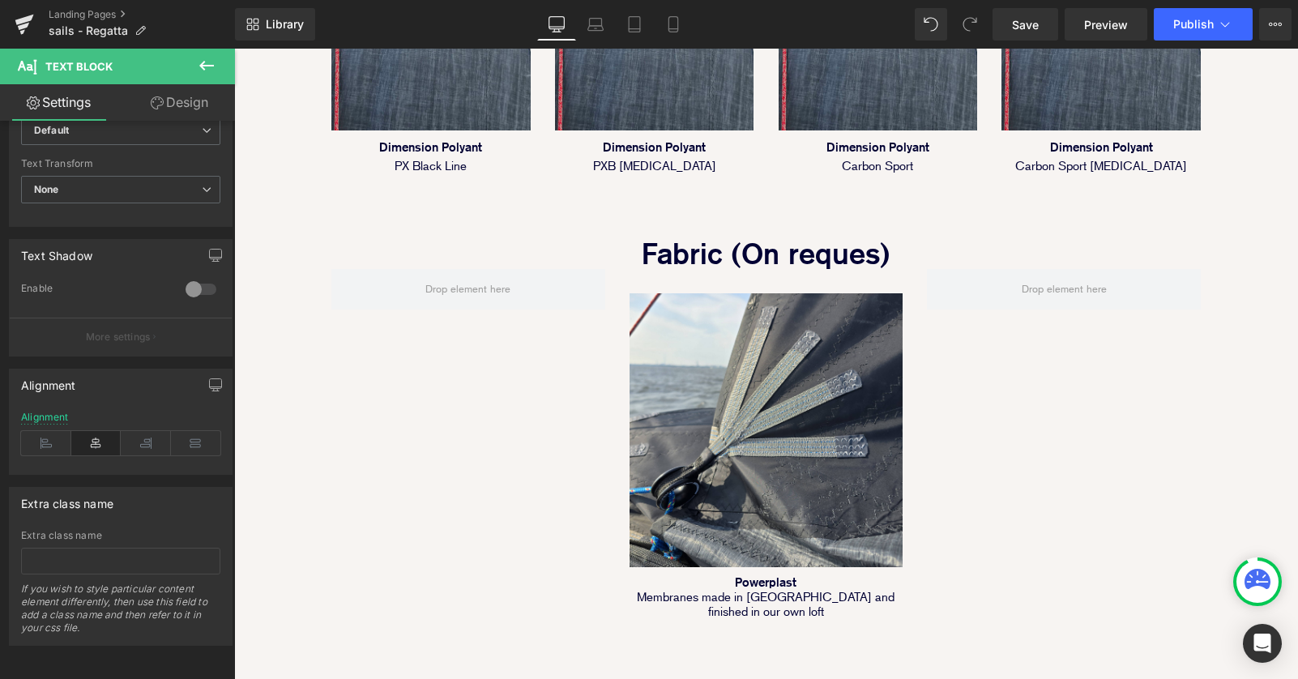
click at [1026, 525] on div "Image Powerplast Membranes made in Italy and finished in our own loft Text Bloc…" at bounding box center [765, 448] width 893 height 358
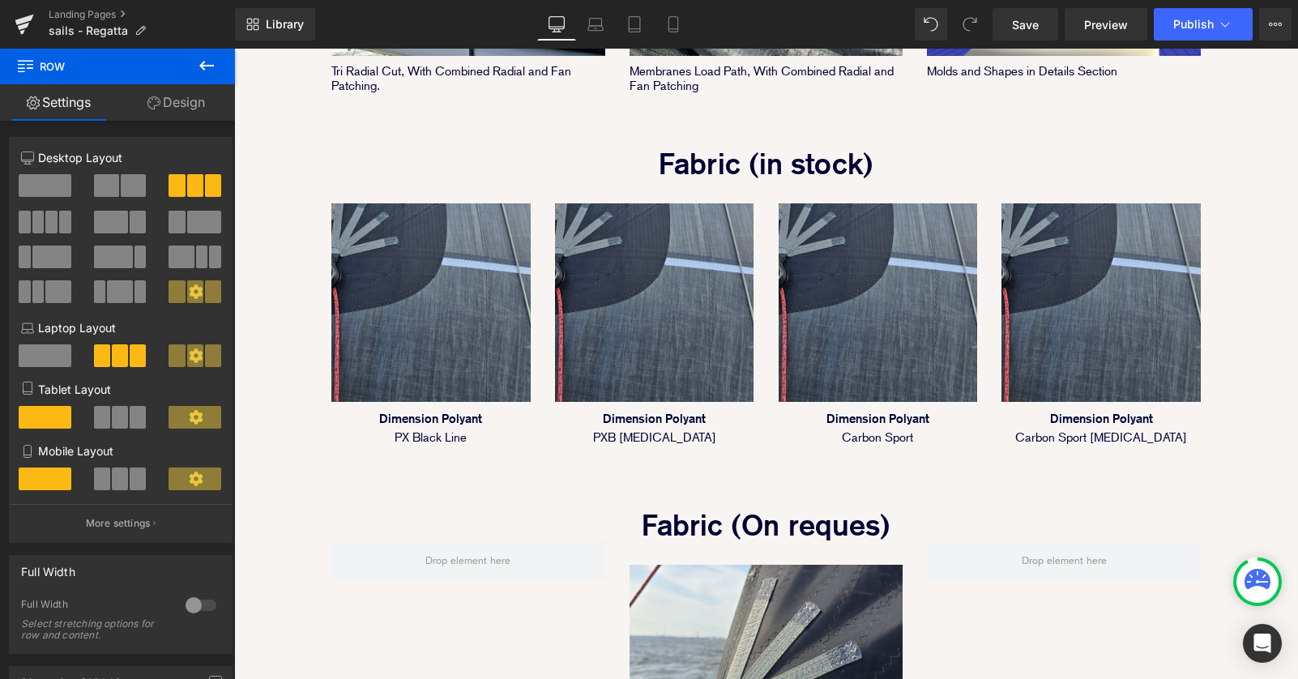
scroll to position [1318, 0]
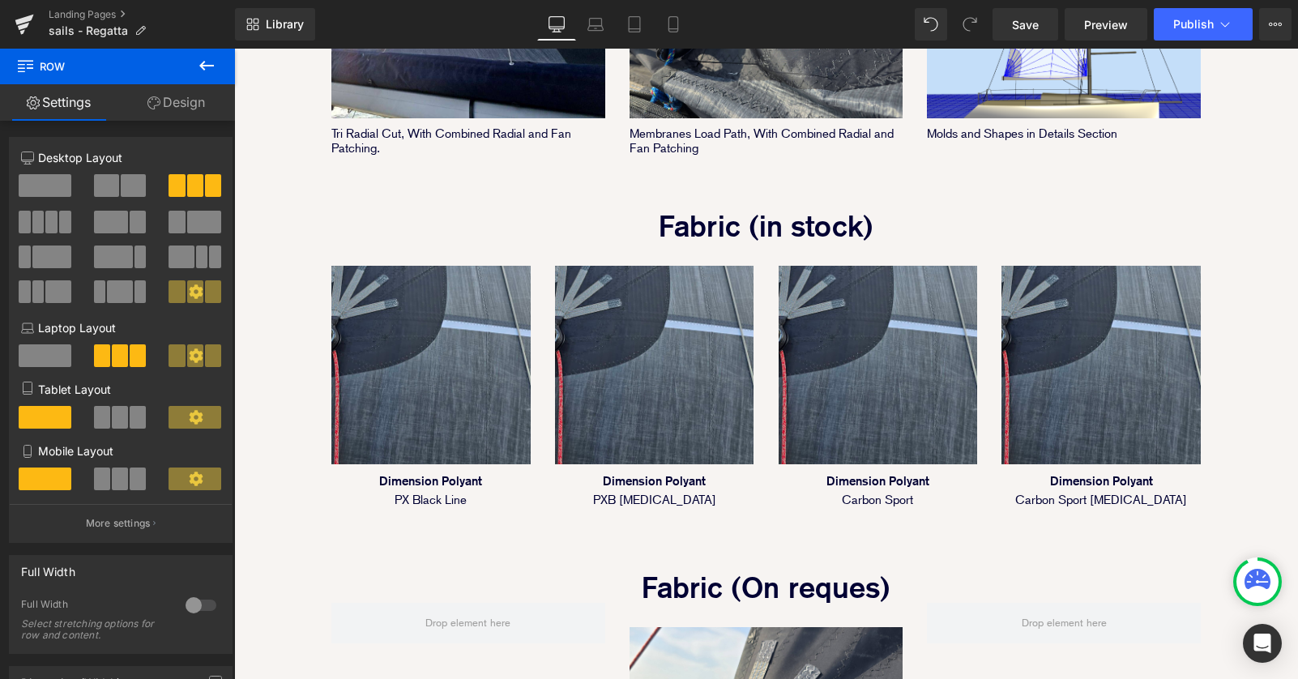
click at [1055, 41] on div "Library Desktop Desktop Laptop Tablet Mobile Save Preview Publish Scheduled Vie…" at bounding box center [766, 24] width 1063 height 49
click at [1034, 34] on link "Save" at bounding box center [1025, 24] width 66 height 32
click at [1272, 24] on icon at bounding box center [1271, 24] width 4 height 3
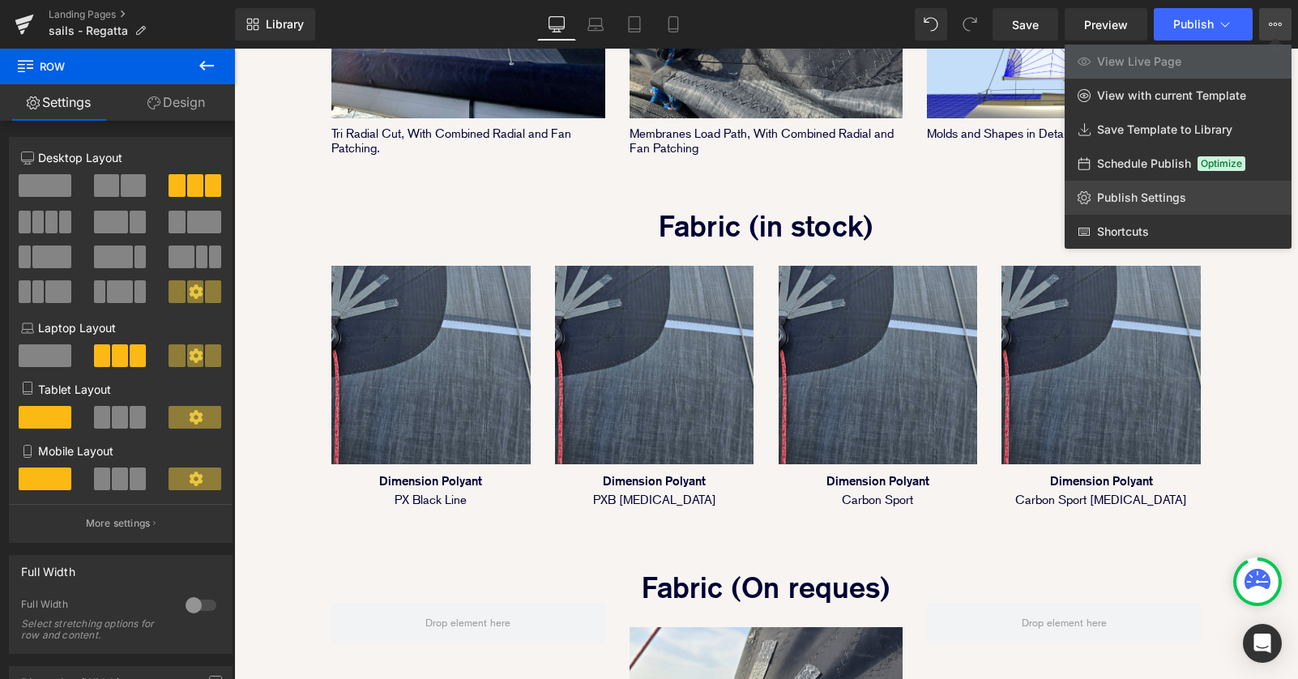
click at [1150, 195] on span "Publish Settings" at bounding box center [1141, 197] width 89 height 15
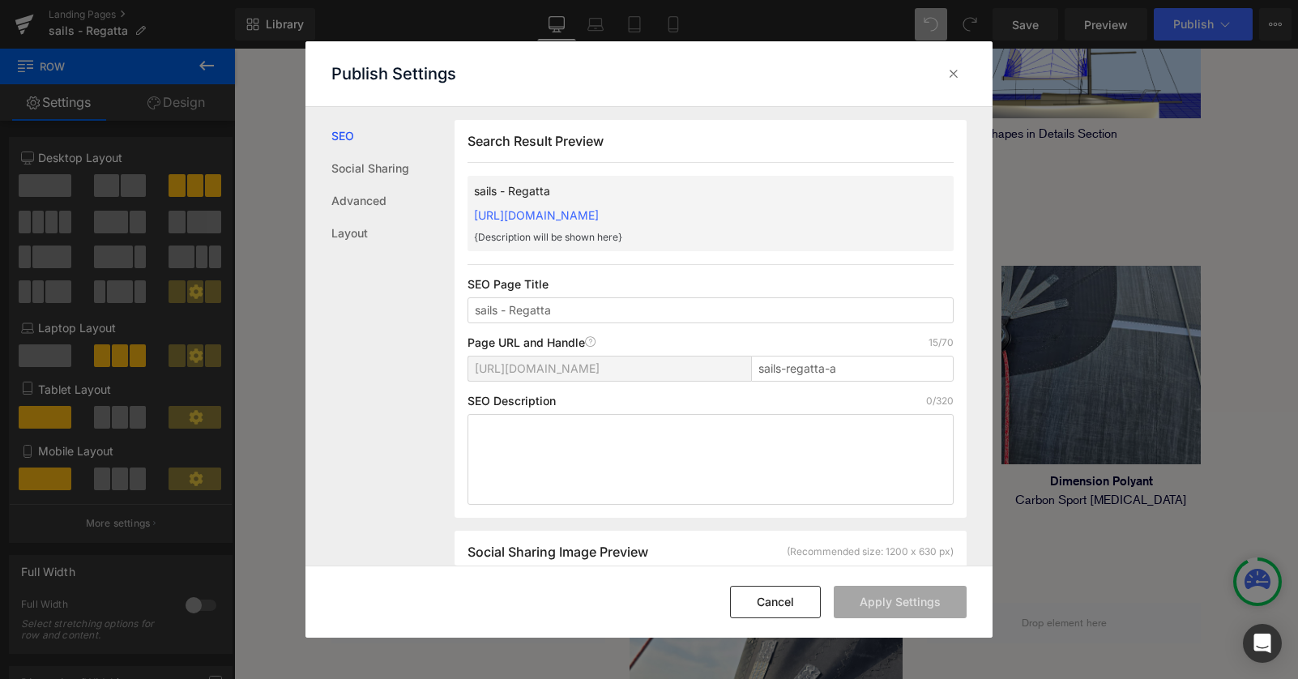
scroll to position [1, 0]
click at [894, 374] on input "sails-regatta-a" at bounding box center [852, 368] width 203 height 26
type input "sails-regatta"
click at [878, 607] on button "Apply Settings" at bounding box center [900, 602] width 133 height 32
click at [785, 601] on button "Cancel" at bounding box center [775, 602] width 91 height 32
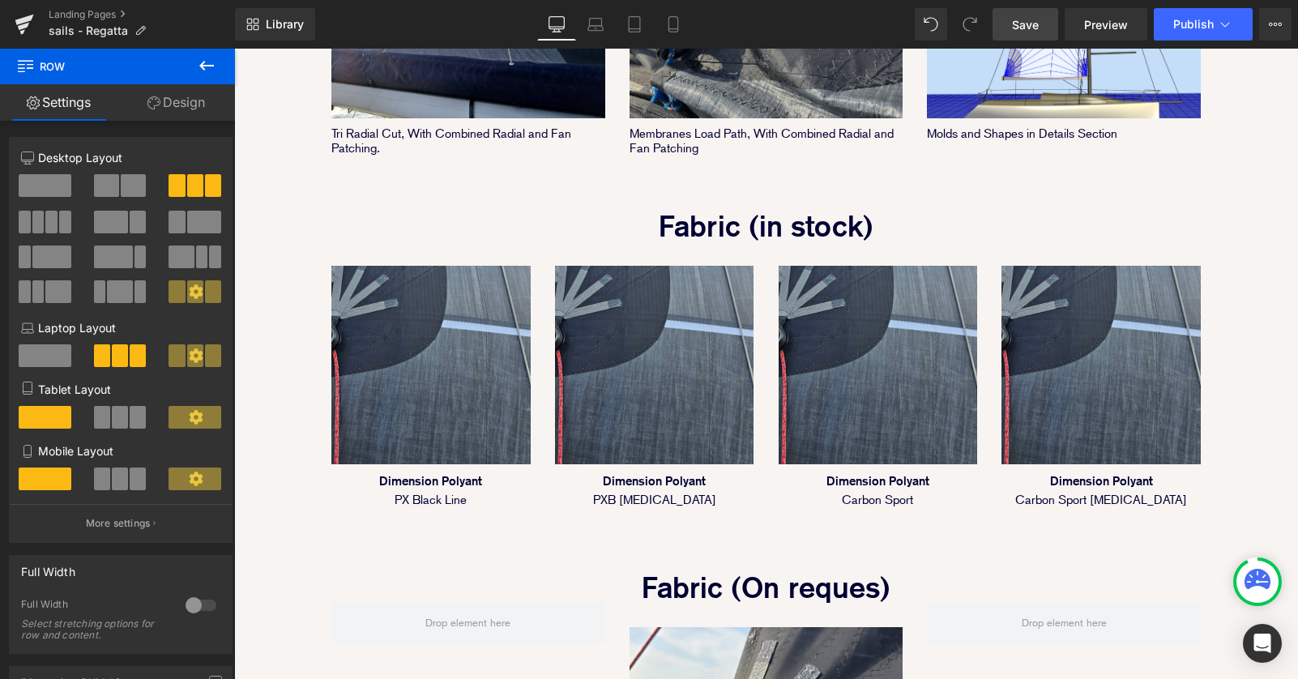
click at [1015, 20] on span "Save" at bounding box center [1025, 24] width 27 height 17
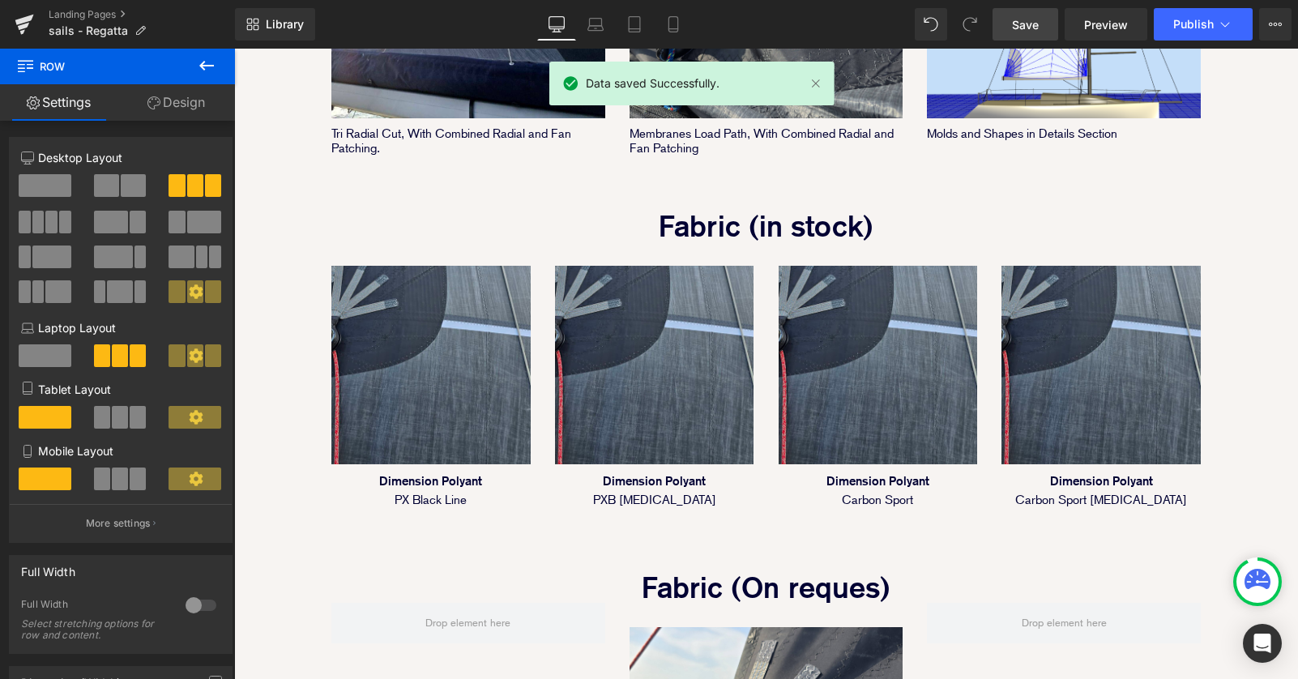
click at [1204, 3] on div "Library Desktop Desktop Laptop Tablet Mobile Save Preview Publish Scheduled Vie…" at bounding box center [766, 24] width 1063 height 49
click at [1198, 21] on span "Publish" at bounding box center [1193, 24] width 41 height 13
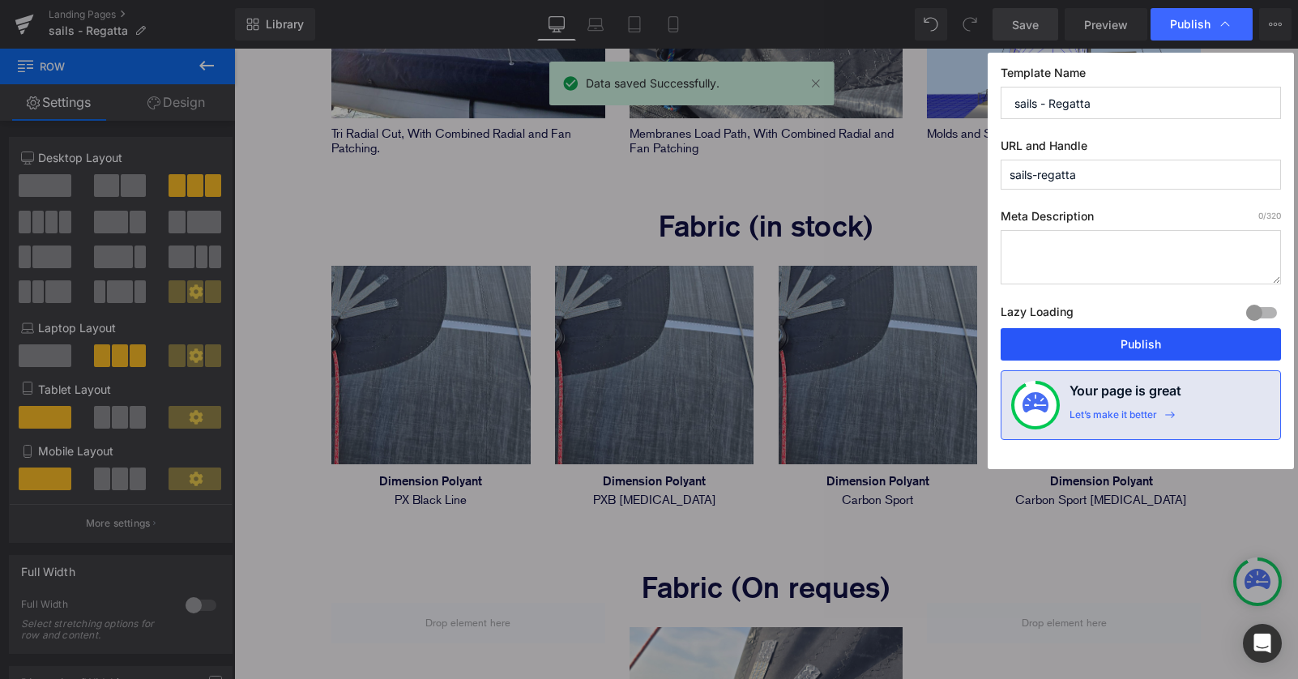
click at [1120, 338] on button "Publish" at bounding box center [1140, 344] width 280 height 32
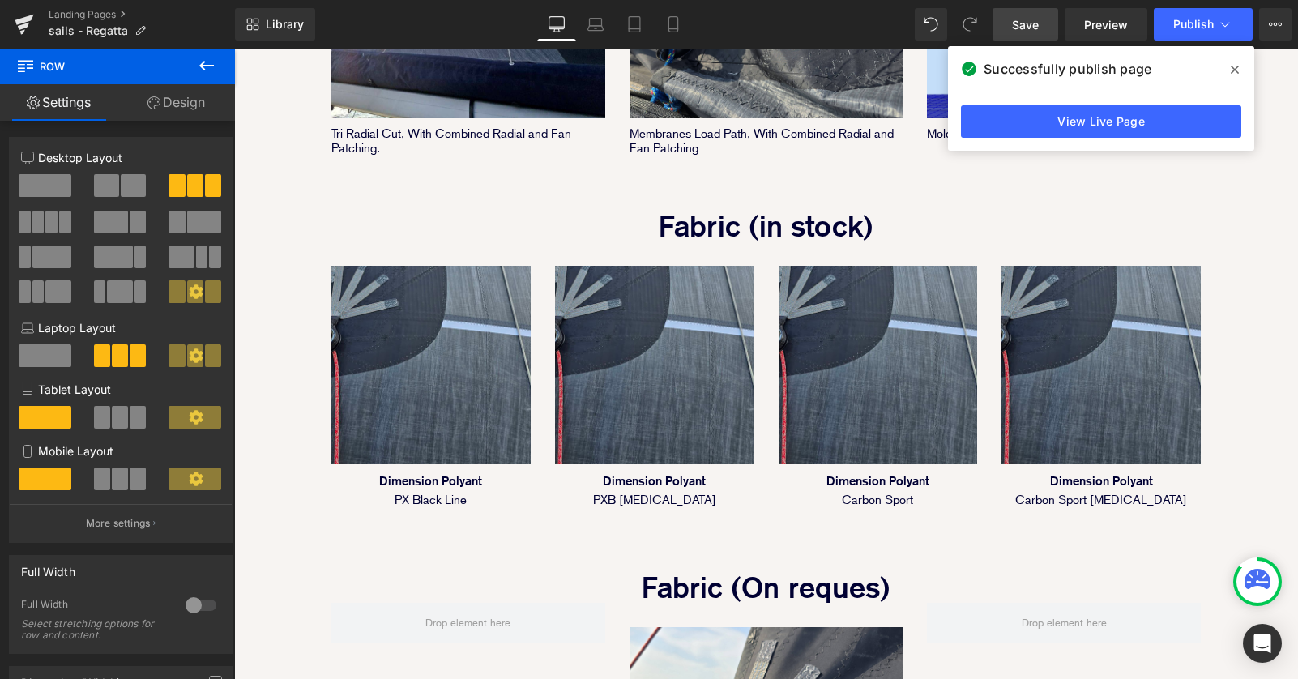
drag, startPoint x: 1234, startPoint y: 65, endPoint x: 1000, endPoint y: 15, distance: 239.3
click at [1234, 65] on icon at bounding box center [1234, 69] width 8 height 13
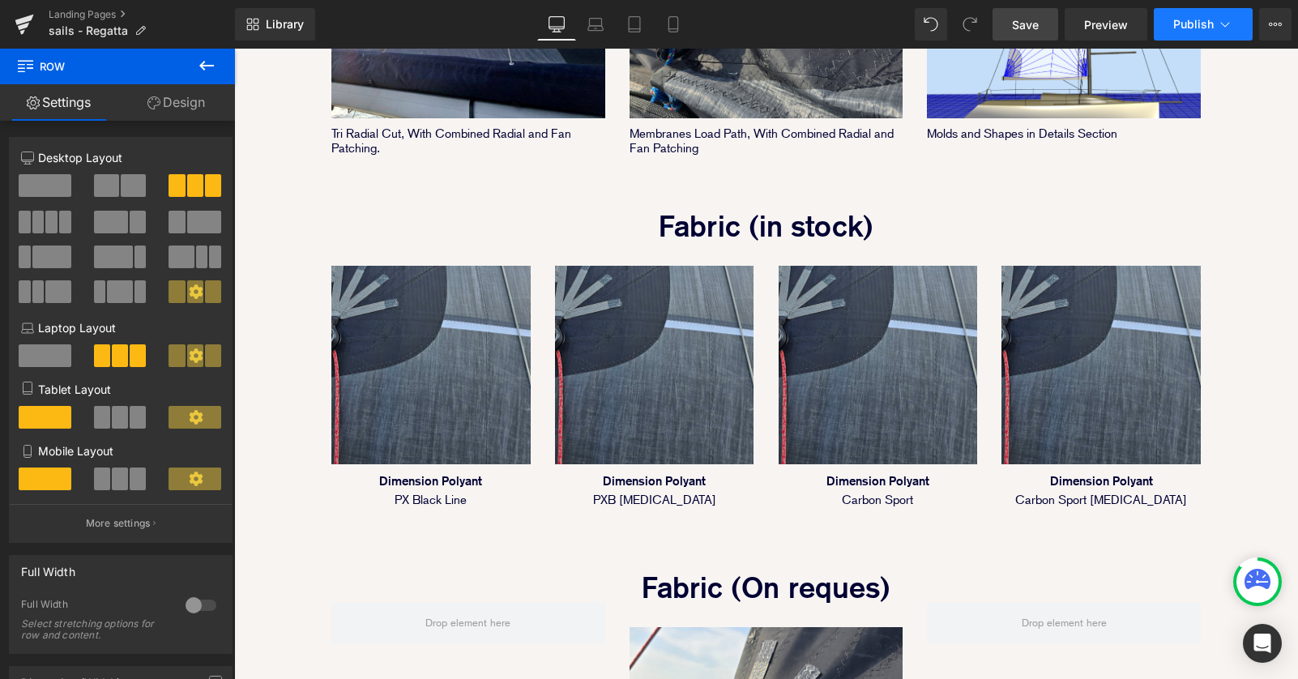
click at [1188, 33] on button "Publish" at bounding box center [1203, 24] width 99 height 32
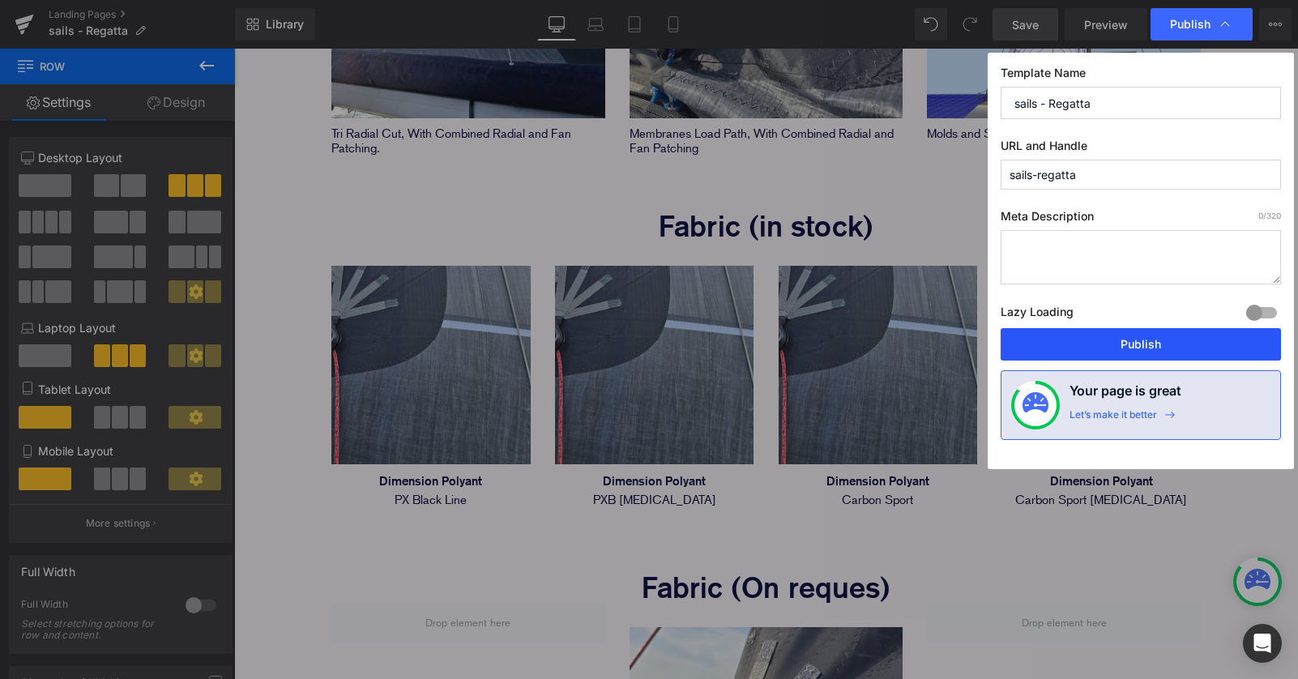
click at [1158, 353] on button "Publish" at bounding box center [1140, 344] width 280 height 32
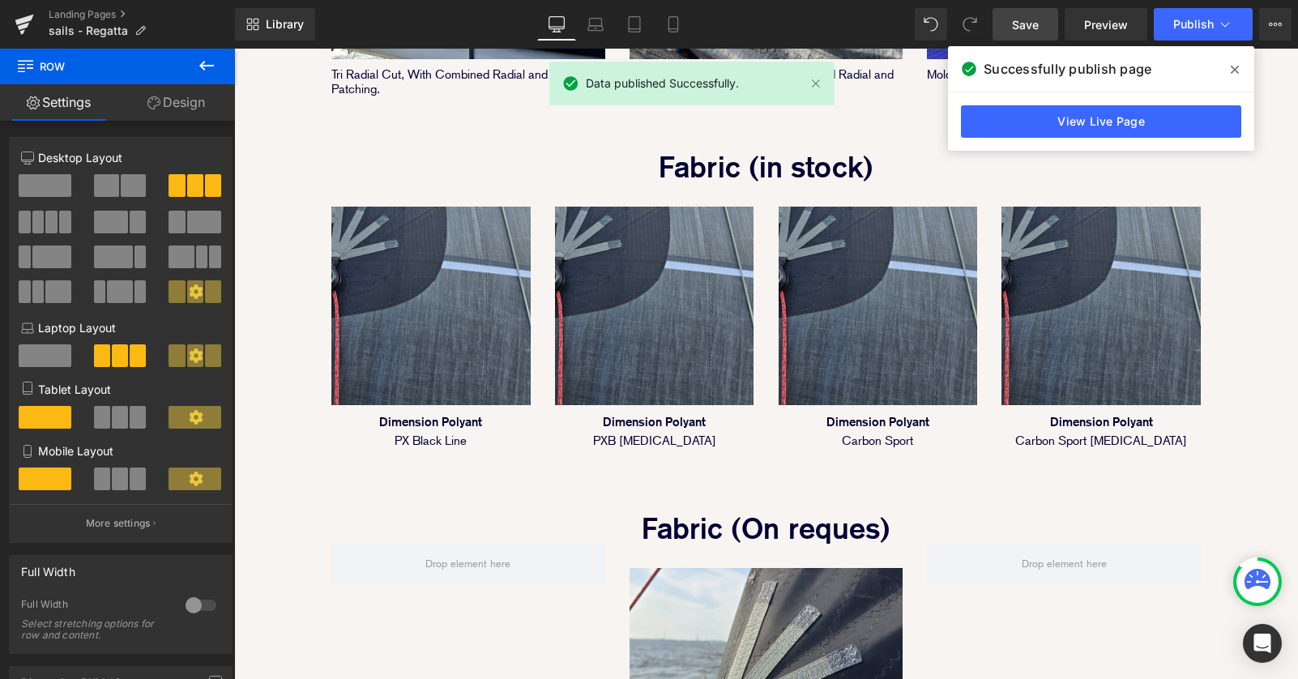
scroll to position [1330, 0]
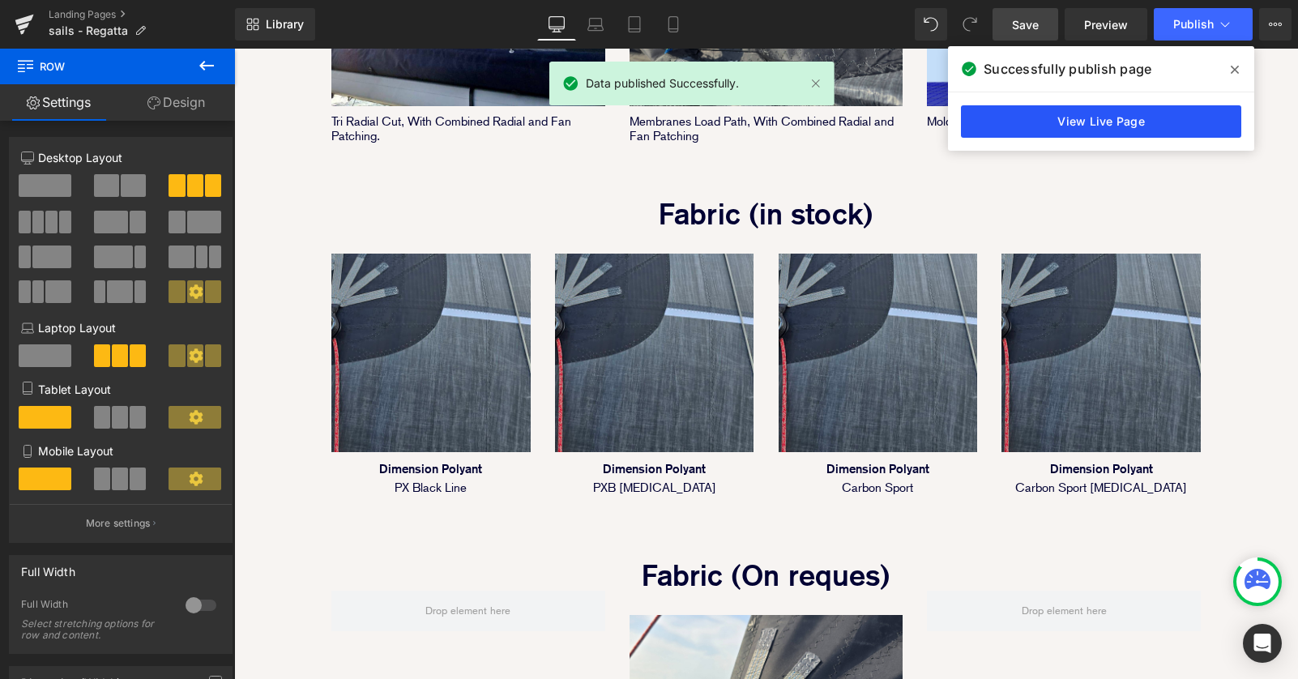
click at [1128, 118] on link "View Live Page" at bounding box center [1101, 121] width 280 height 32
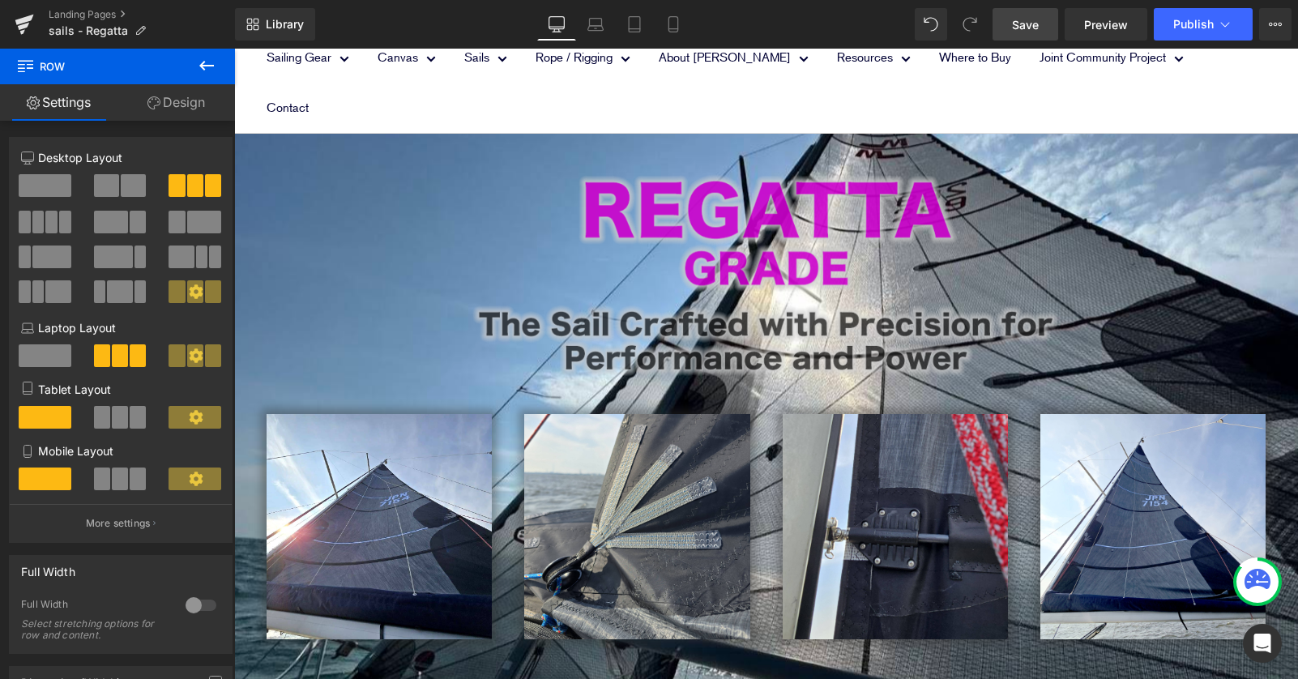
scroll to position [0, 0]
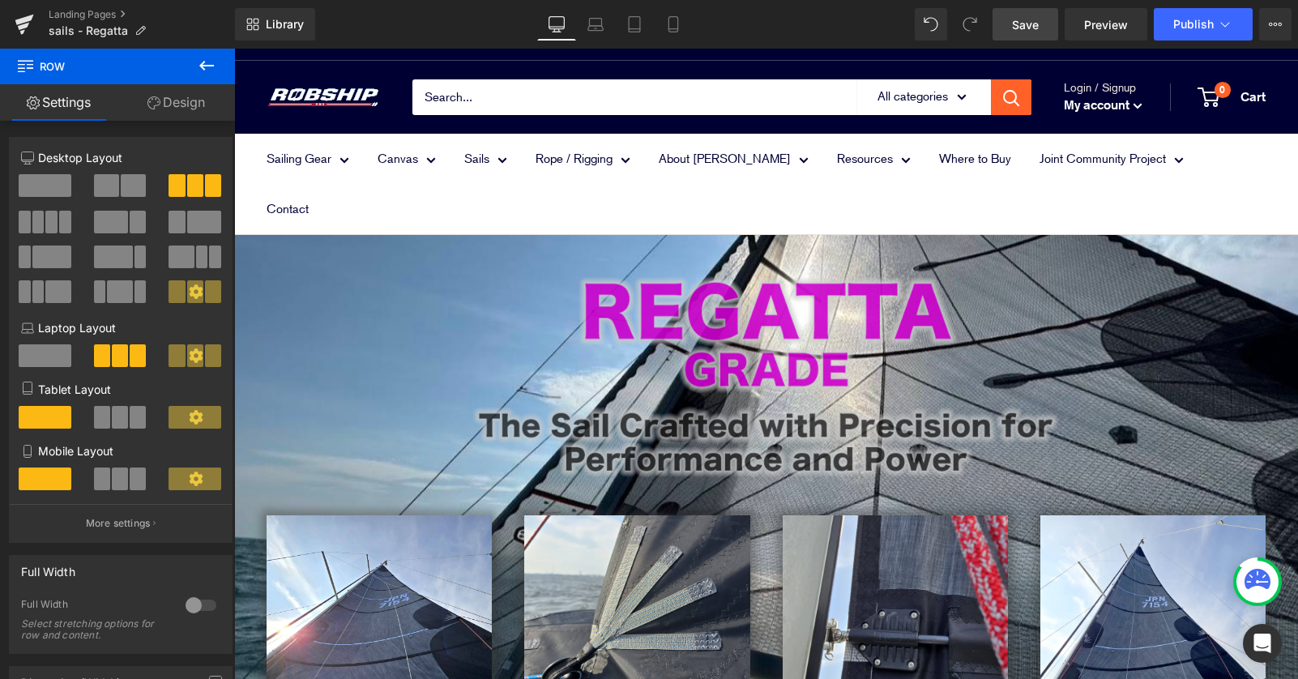
click at [1026, 22] on span "Save" at bounding box center [1025, 24] width 27 height 17
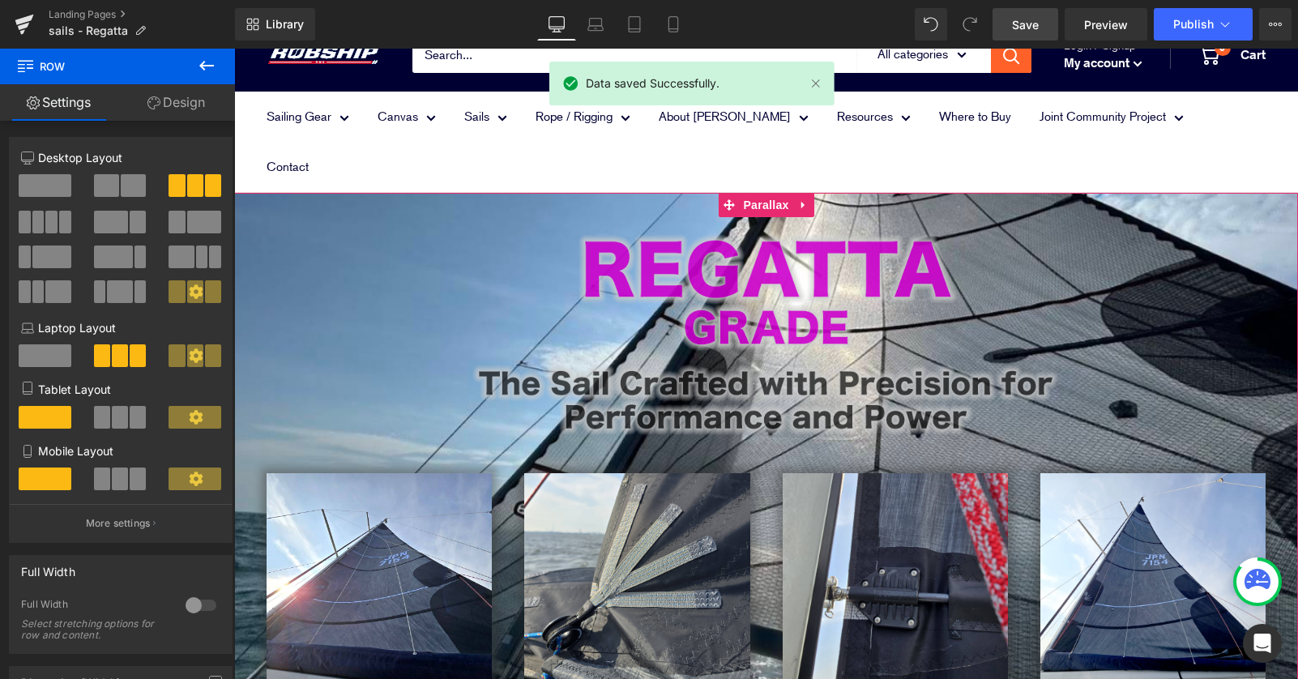
scroll to position [38, 0]
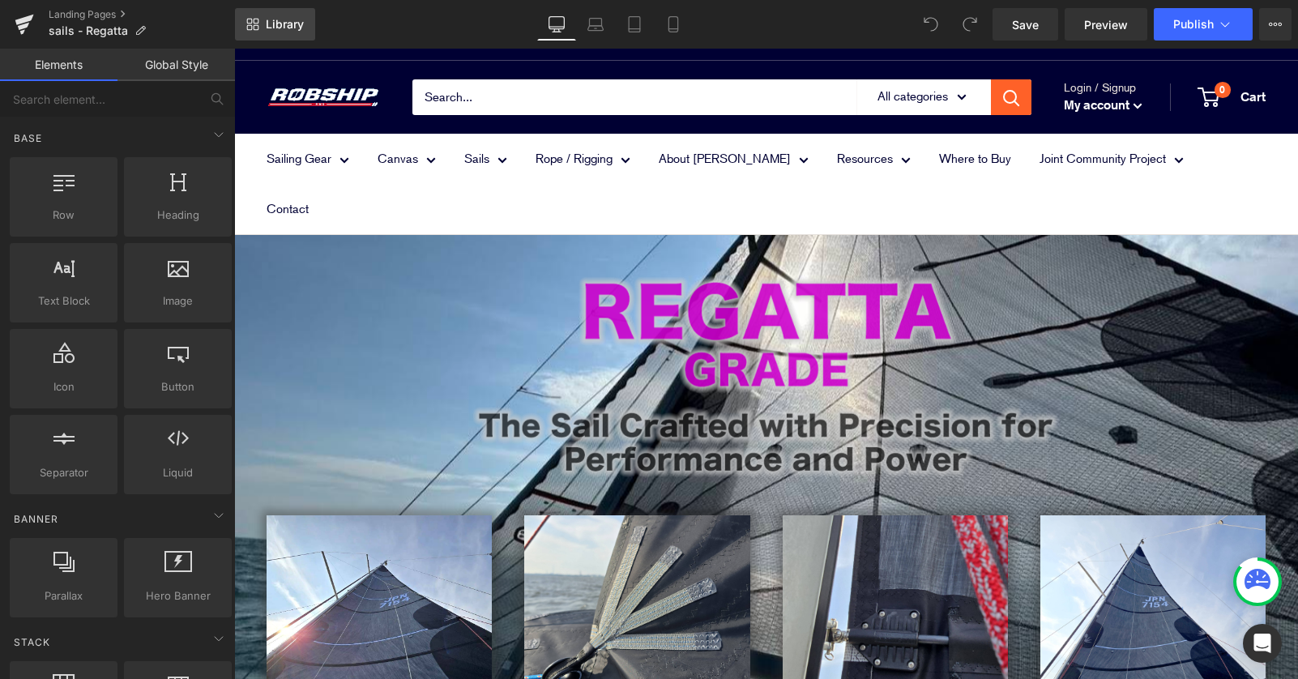
click at [273, 27] on span "Library" at bounding box center [285, 24] width 38 height 15
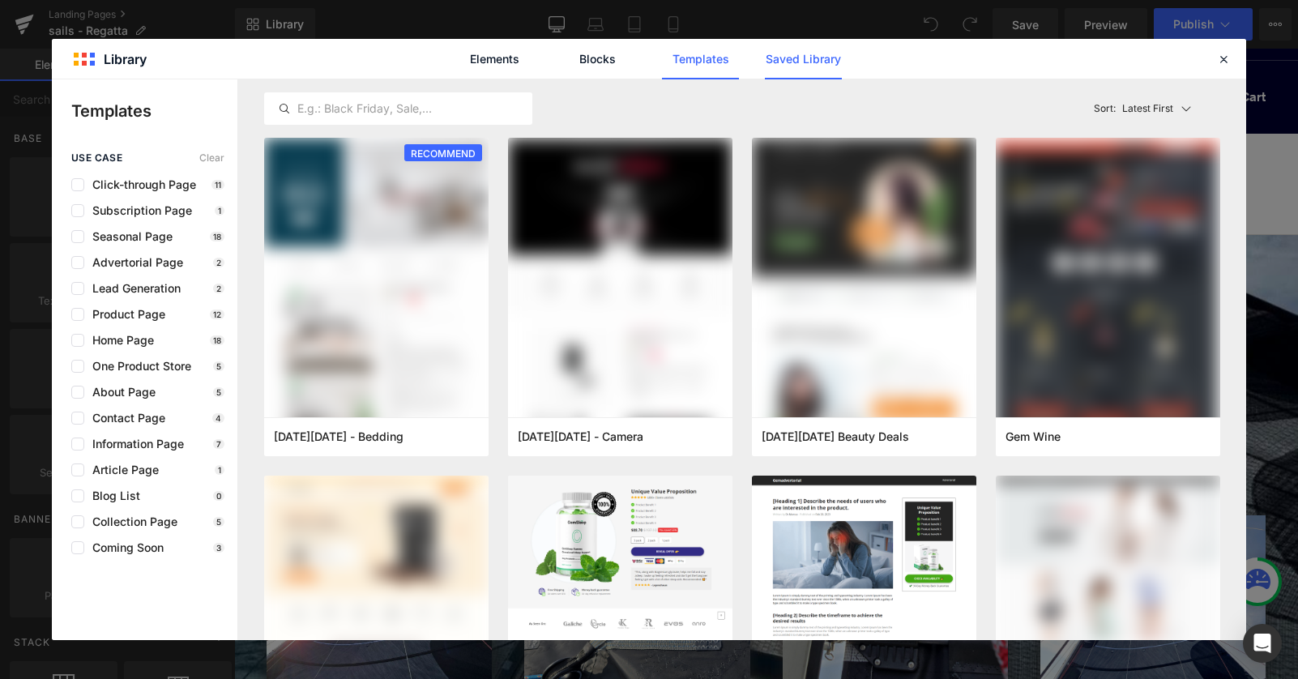
click at [803, 62] on link "Saved Library" at bounding box center [803, 59] width 77 height 41
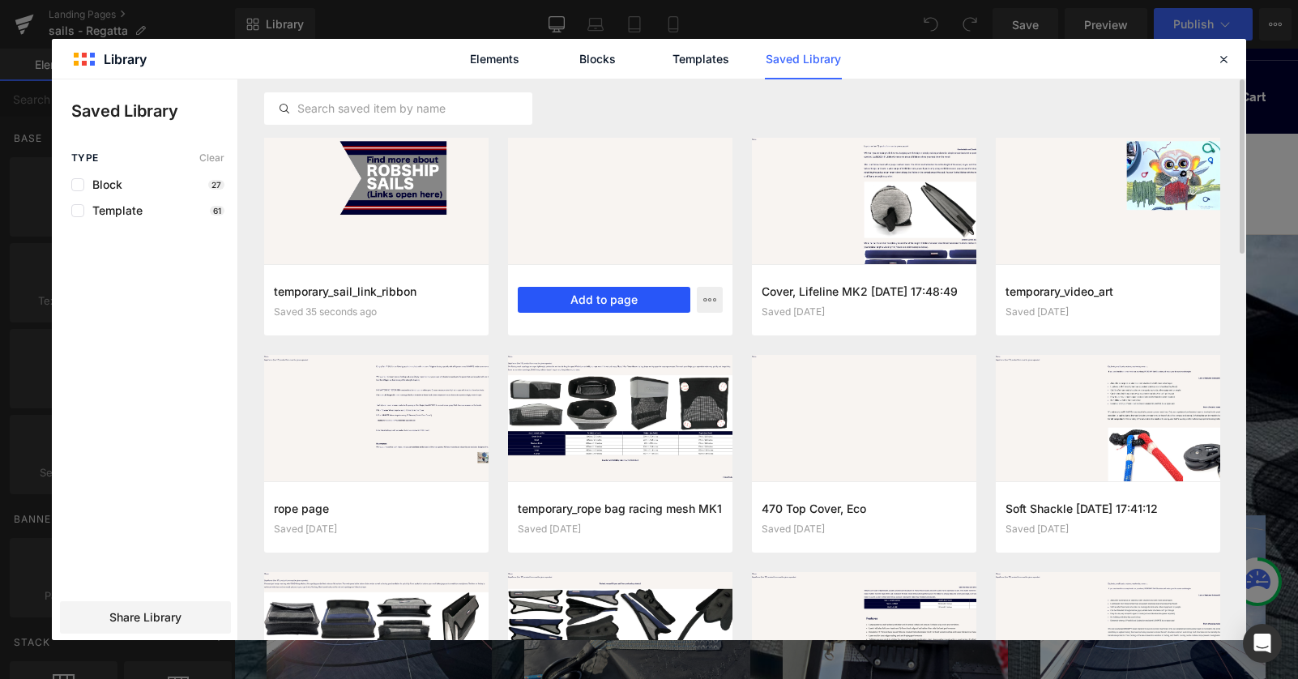
click at [631, 303] on button "Add to page" at bounding box center [604, 300] width 173 height 26
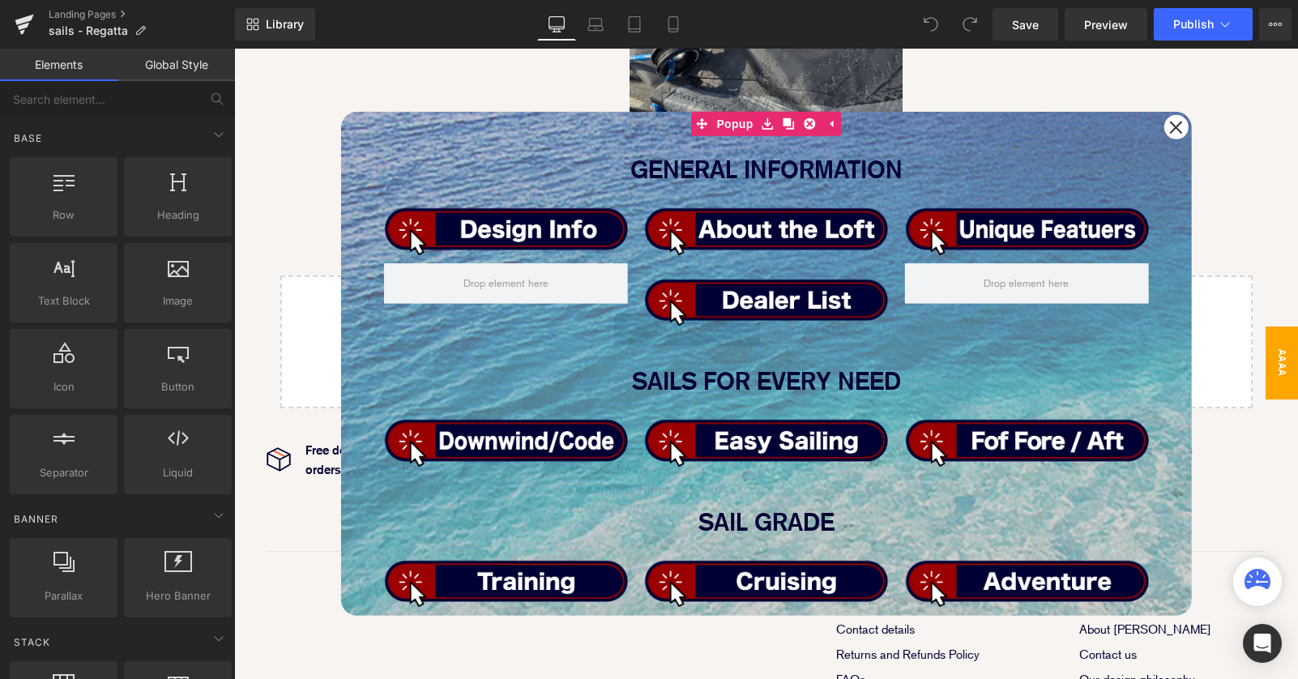
scroll to position [2853, 1064]
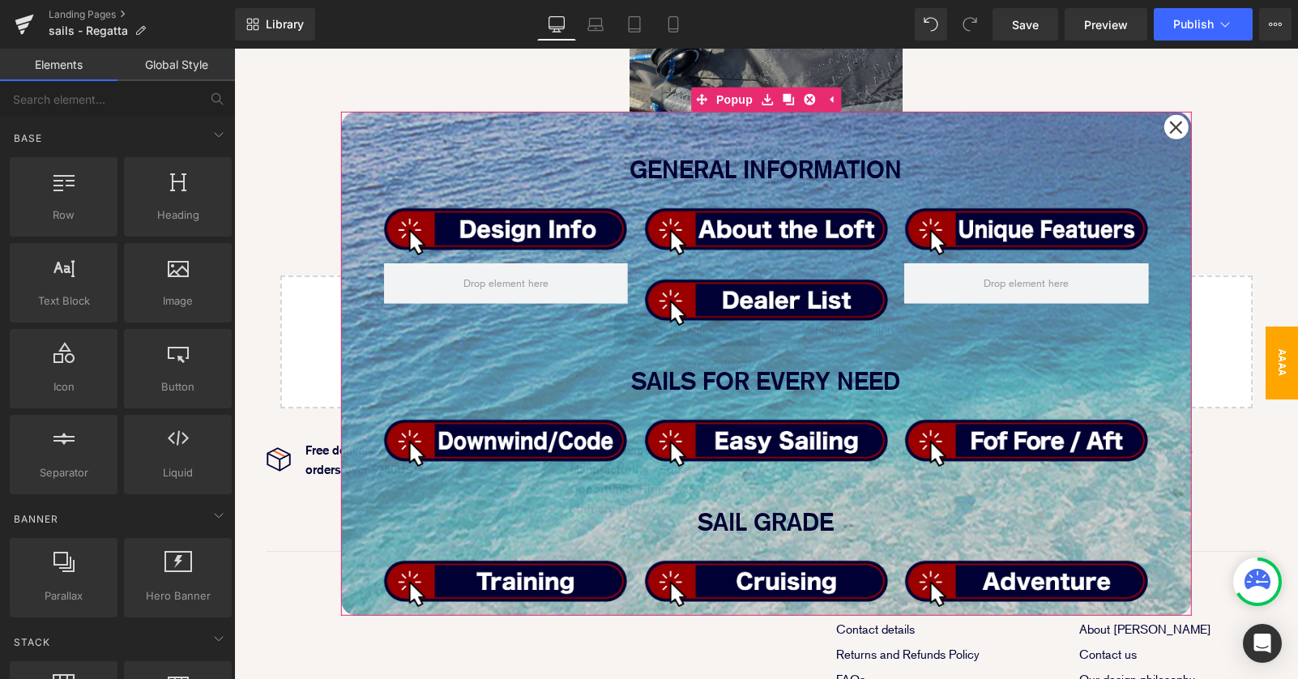
click at [1173, 131] on icon at bounding box center [1176, 127] width 14 height 14
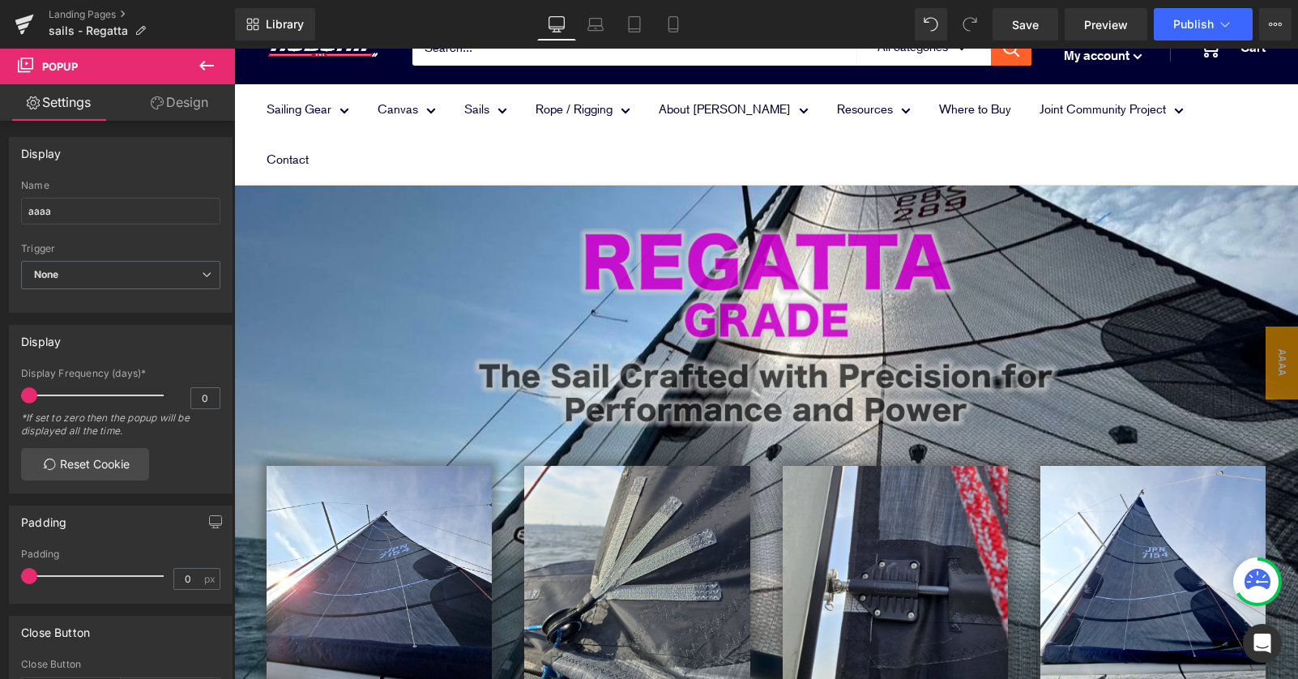
scroll to position [0, 0]
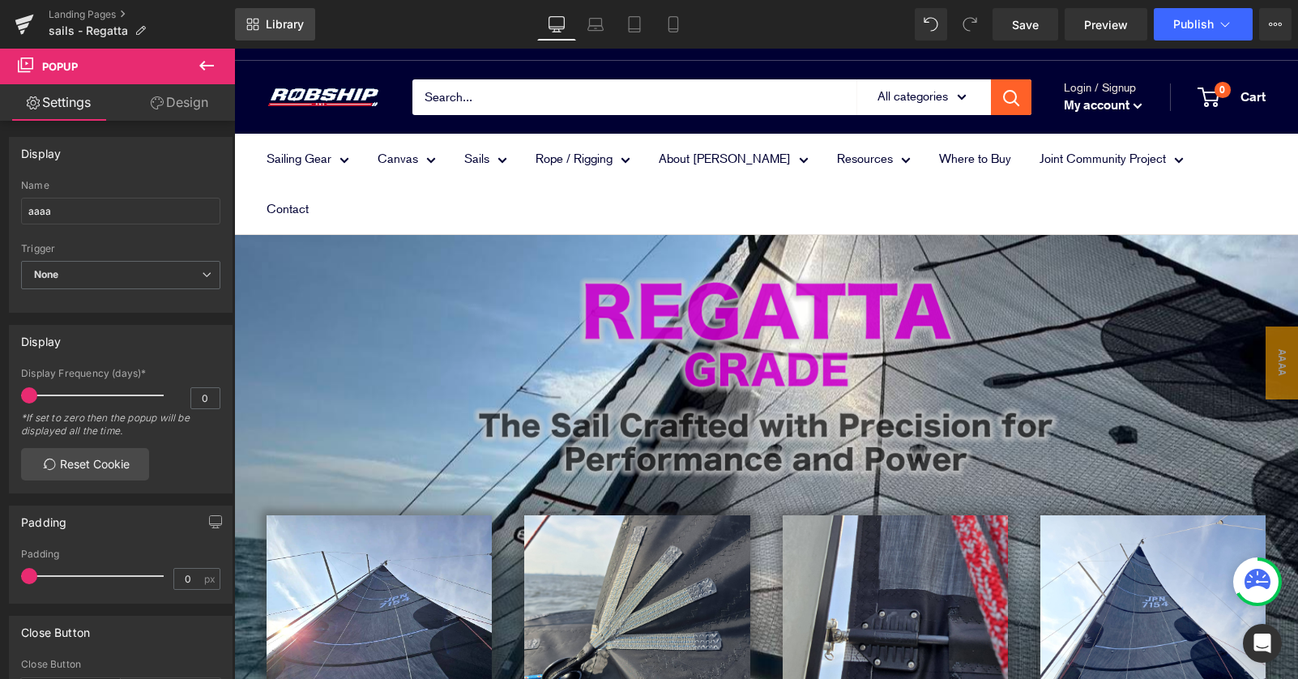
click at [265, 17] on link "Library" at bounding box center [275, 24] width 80 height 32
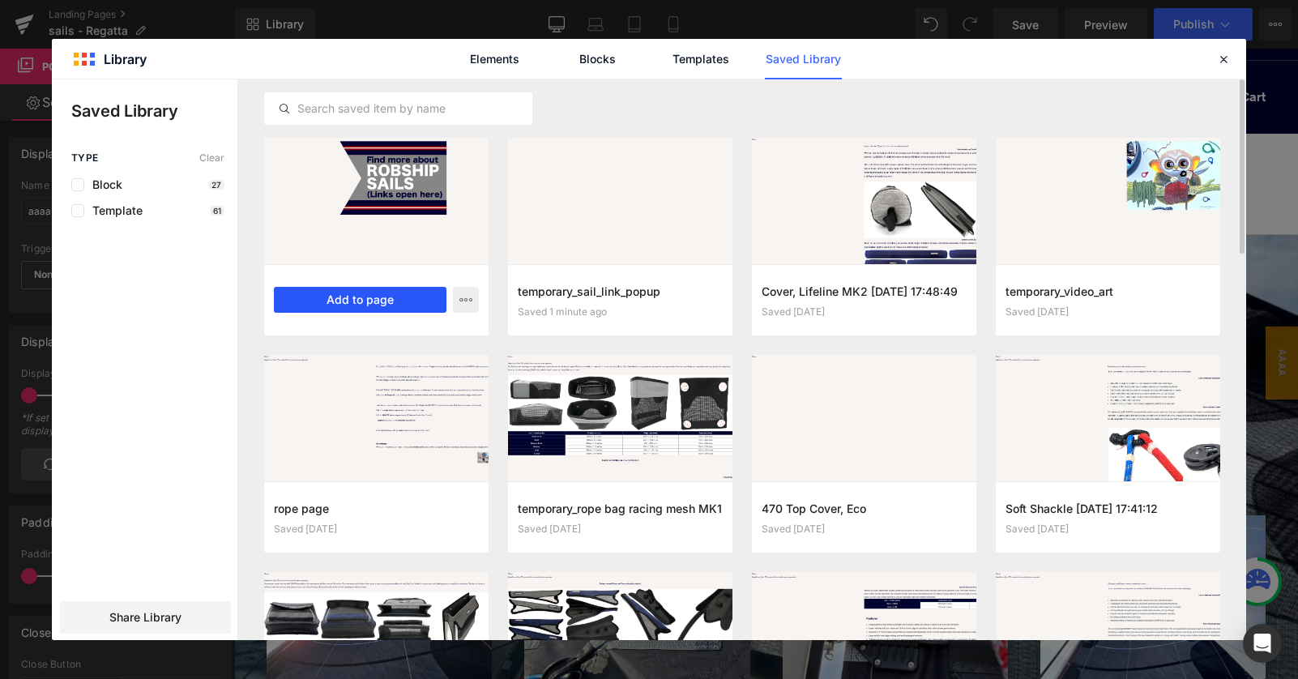
click at [359, 305] on button "Add to page" at bounding box center [360, 300] width 173 height 26
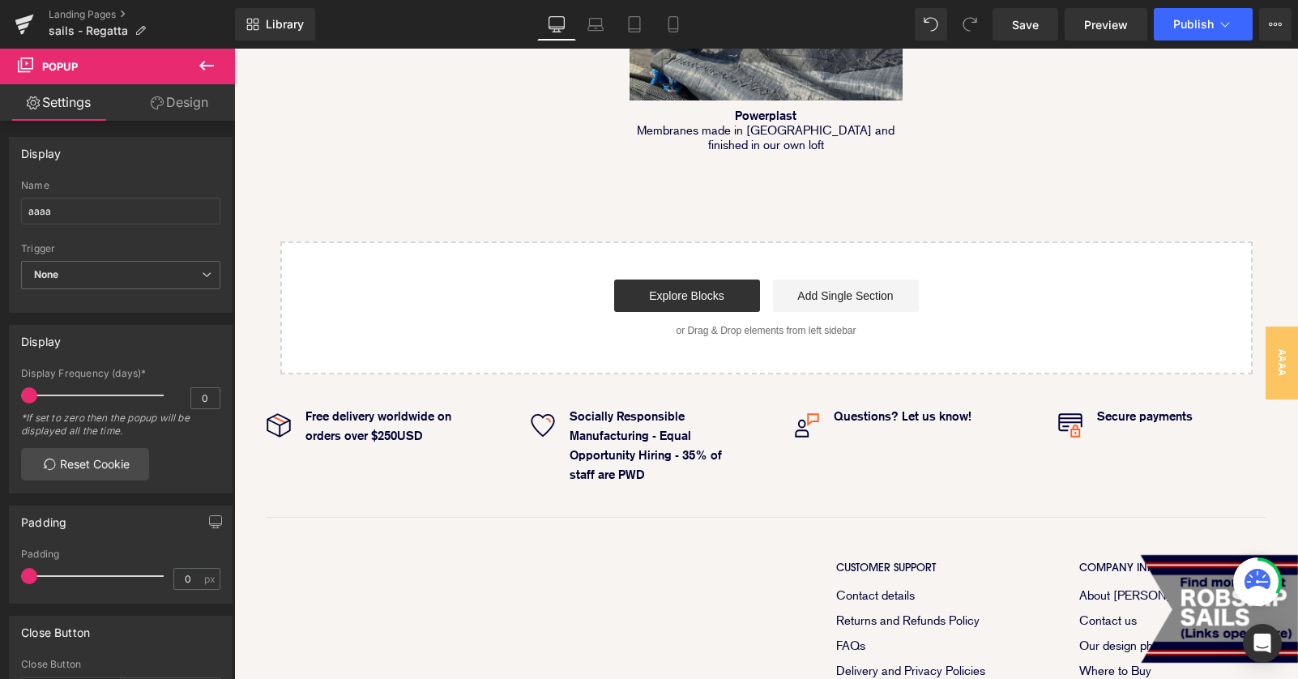
scroll to position [2224, 0]
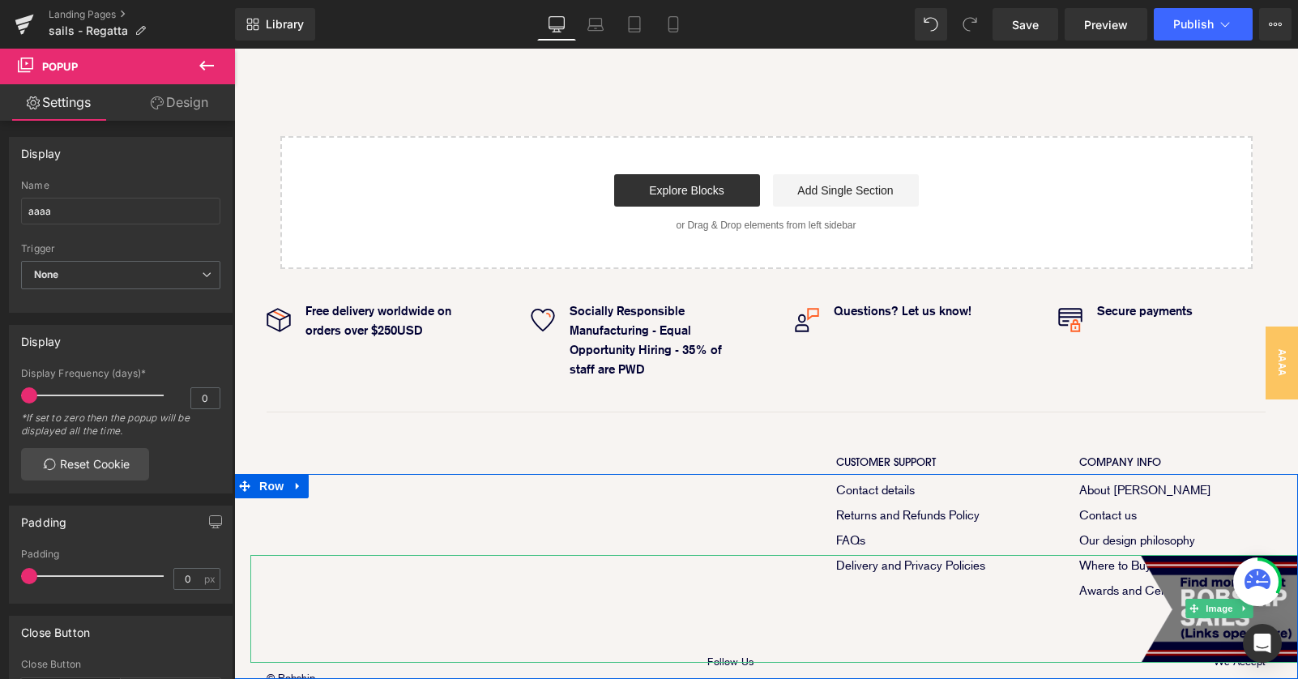
click at [1209, 583] on img at bounding box center [1219, 609] width 157 height 108
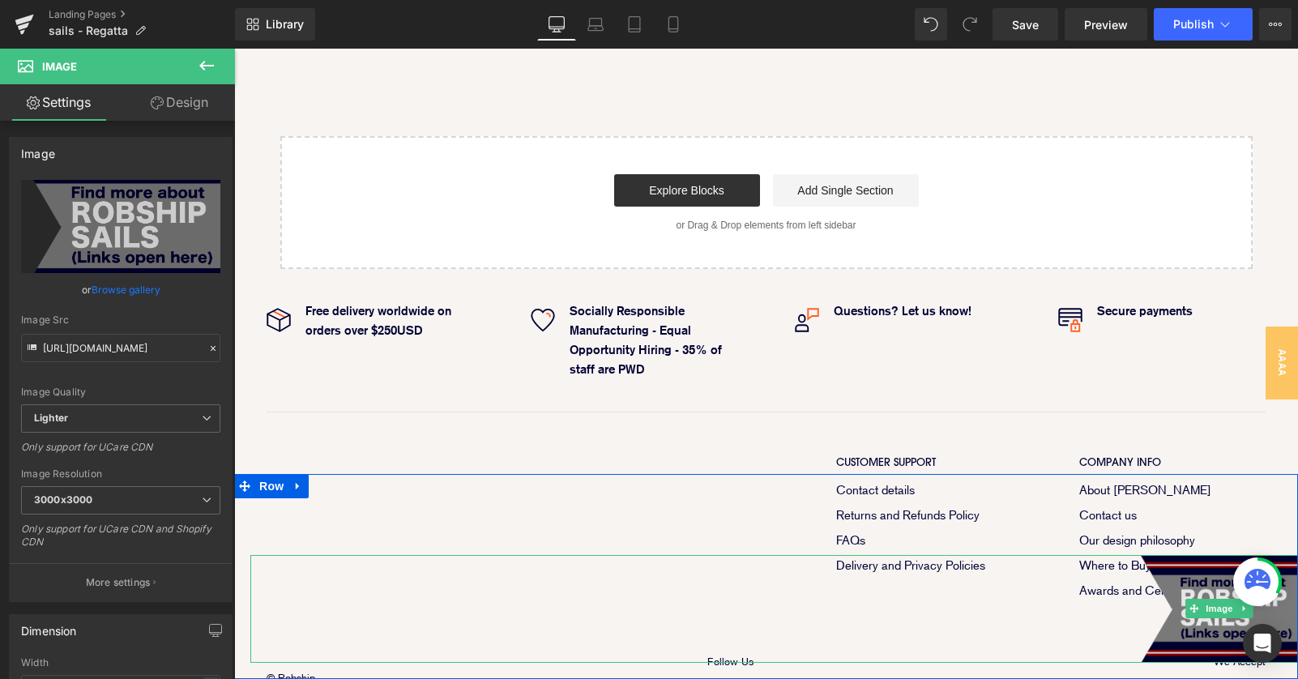
click at [1209, 583] on img at bounding box center [1219, 609] width 157 height 108
click at [1210, 612] on span "Image" at bounding box center [1219, 608] width 34 height 19
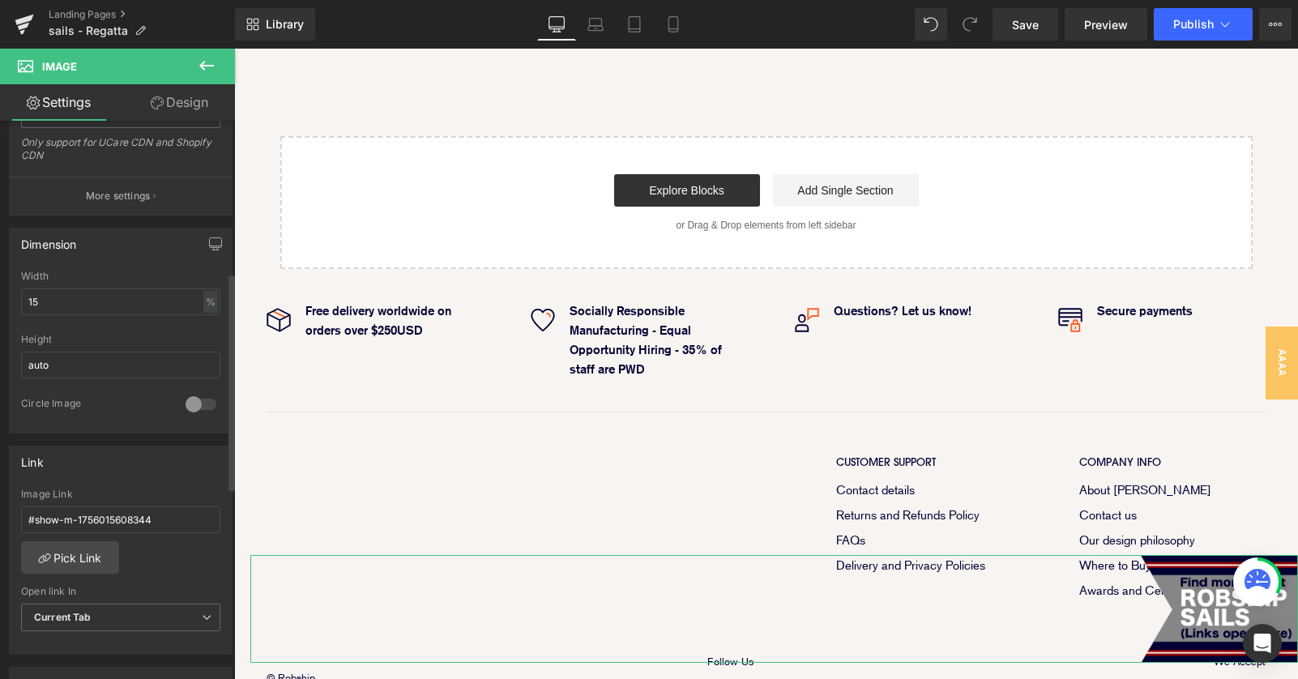
scroll to position [395, 0]
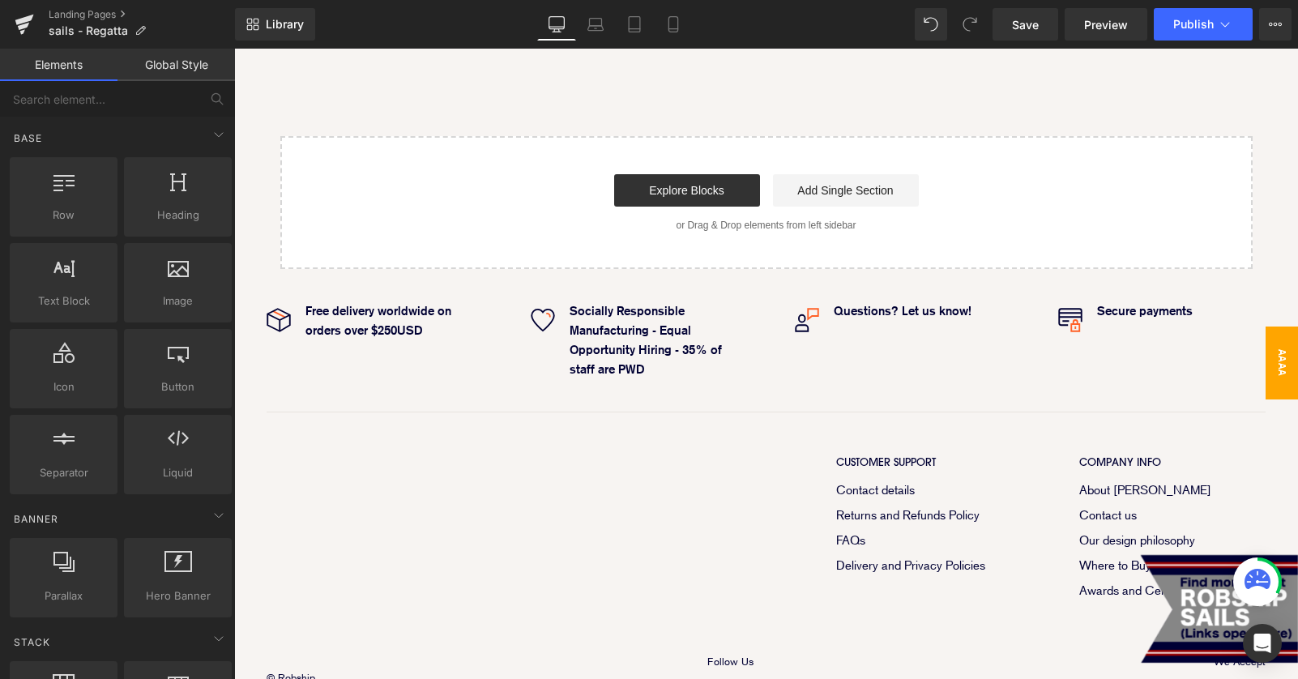
click at [1279, 372] on span "aaaa" at bounding box center [1281, 362] width 32 height 73
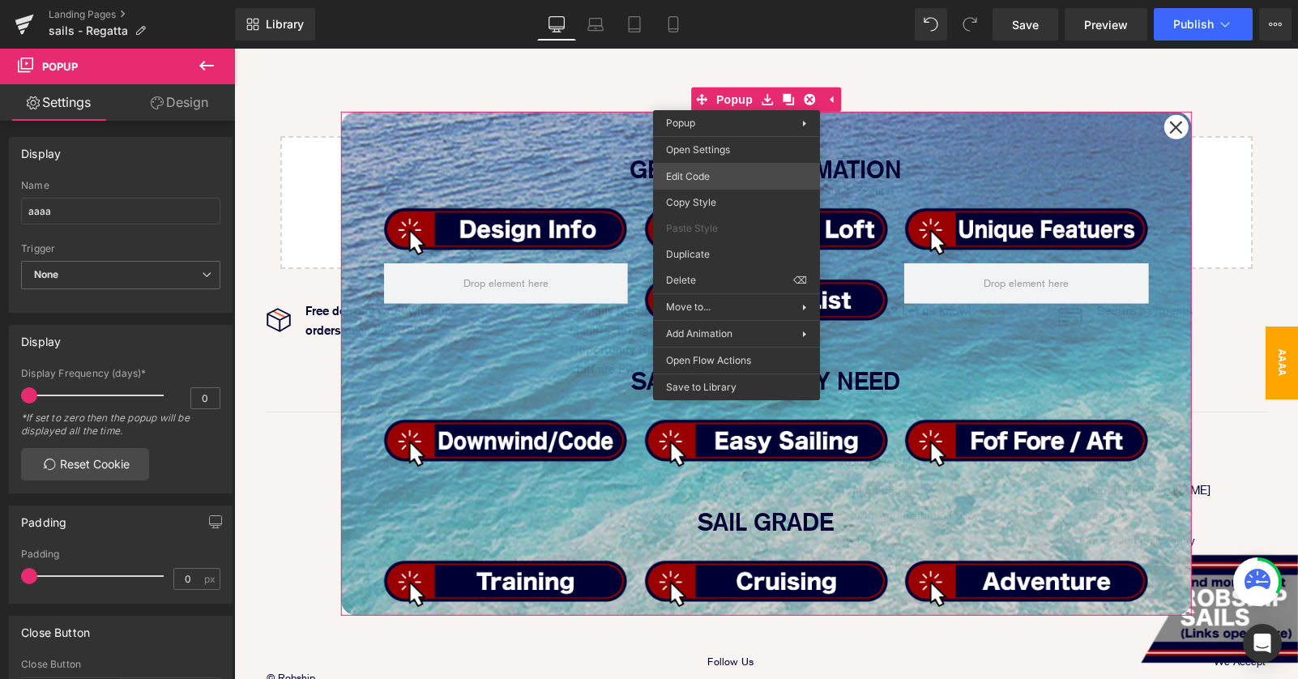
click at [721, 0] on div "Image You are previewing how the will restyle your page. You can not edit Eleme…" at bounding box center [649, 0] width 1298 height 0
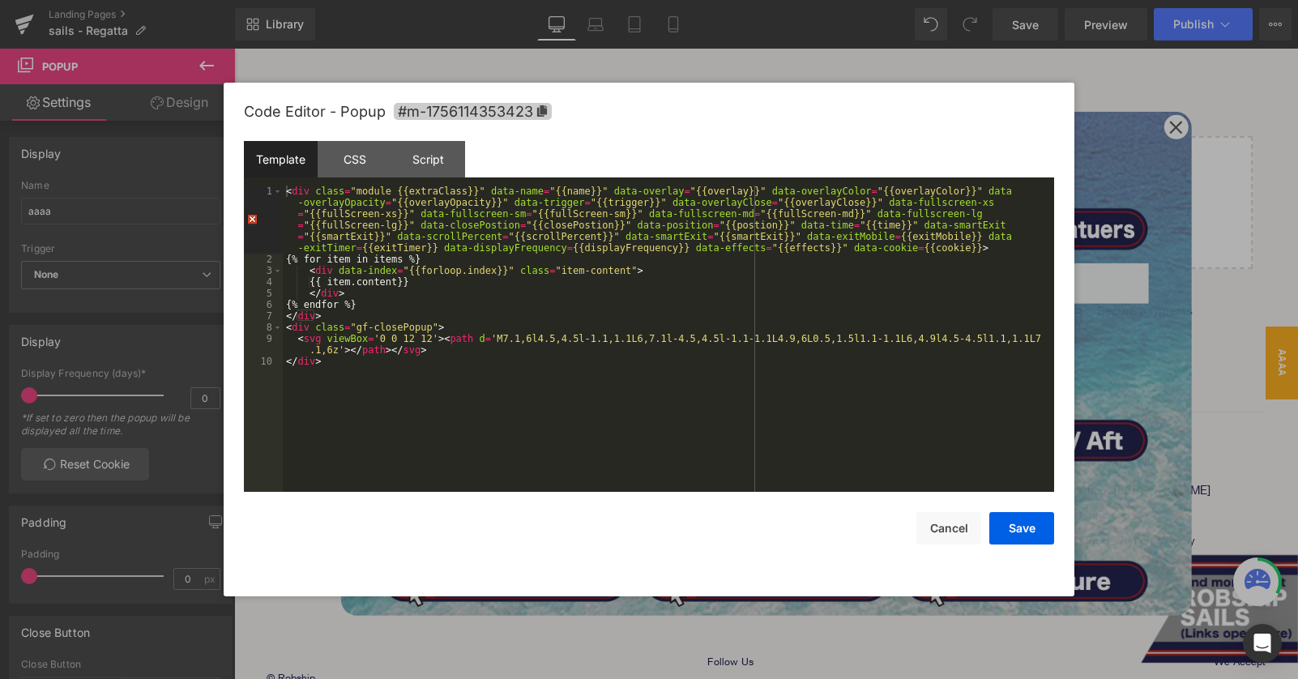
click at [542, 109] on icon at bounding box center [542, 110] width 10 height 11
click at [953, 527] on button "Cancel" at bounding box center [948, 529] width 65 height 32
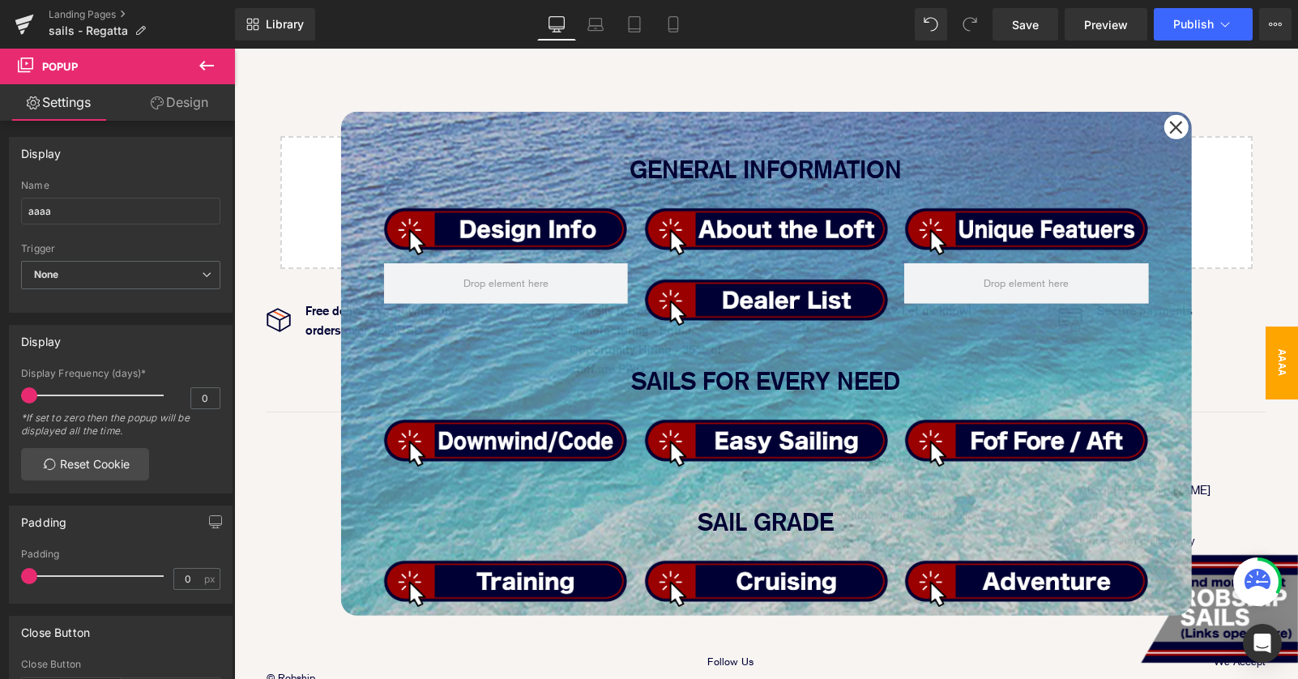
click at [1181, 122] on icon at bounding box center [1176, 127] width 13 height 13
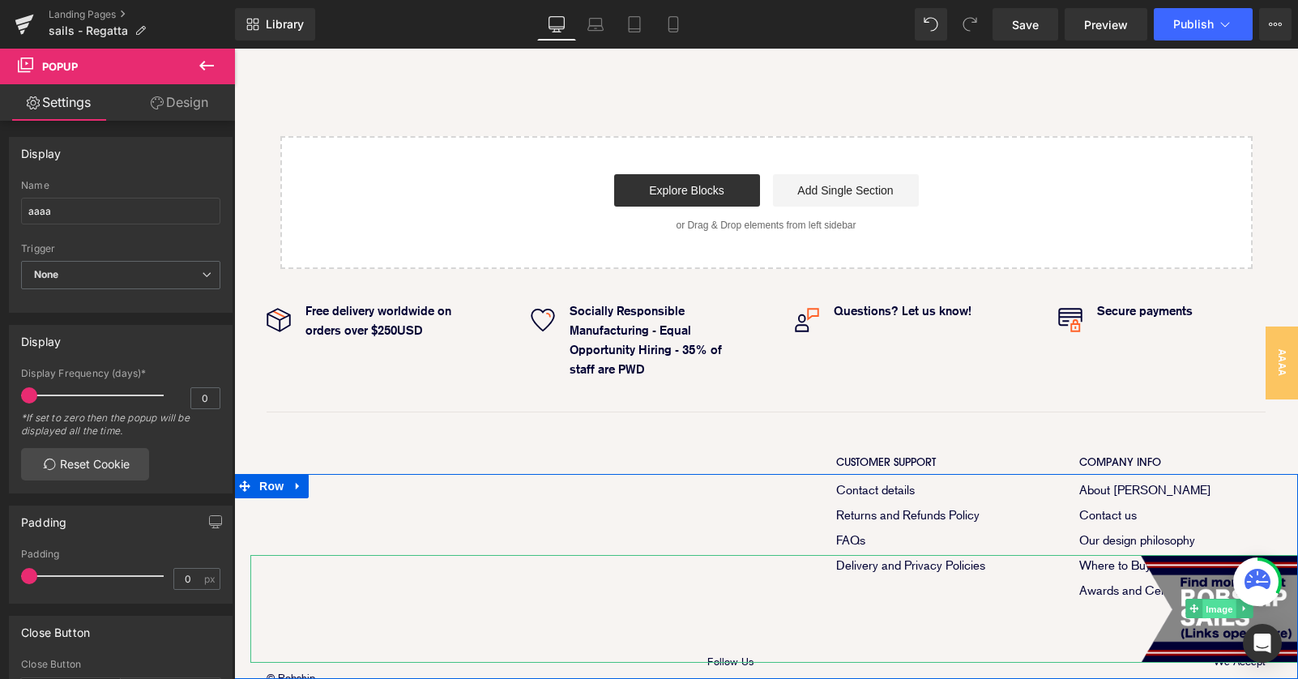
click at [1216, 612] on span "Image" at bounding box center [1219, 608] width 34 height 19
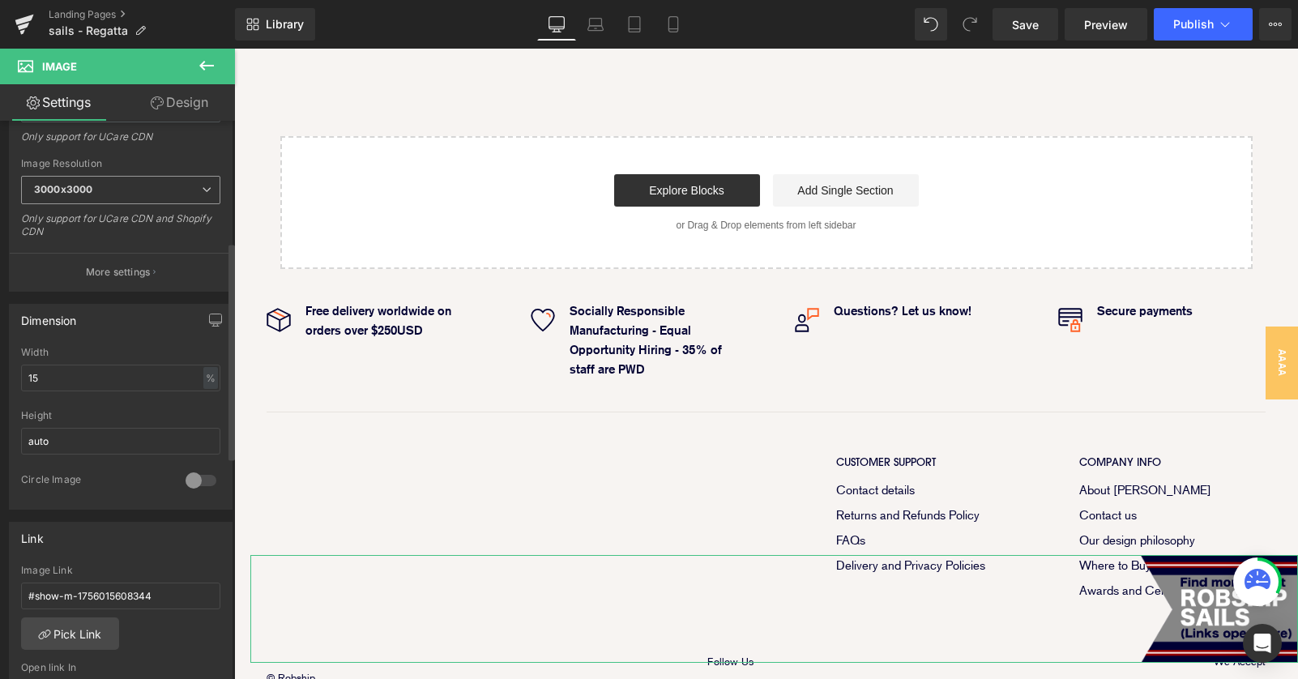
scroll to position [318, 0]
click at [152, 596] on input "#show-m-1756015608344" at bounding box center [120, 588] width 199 height 27
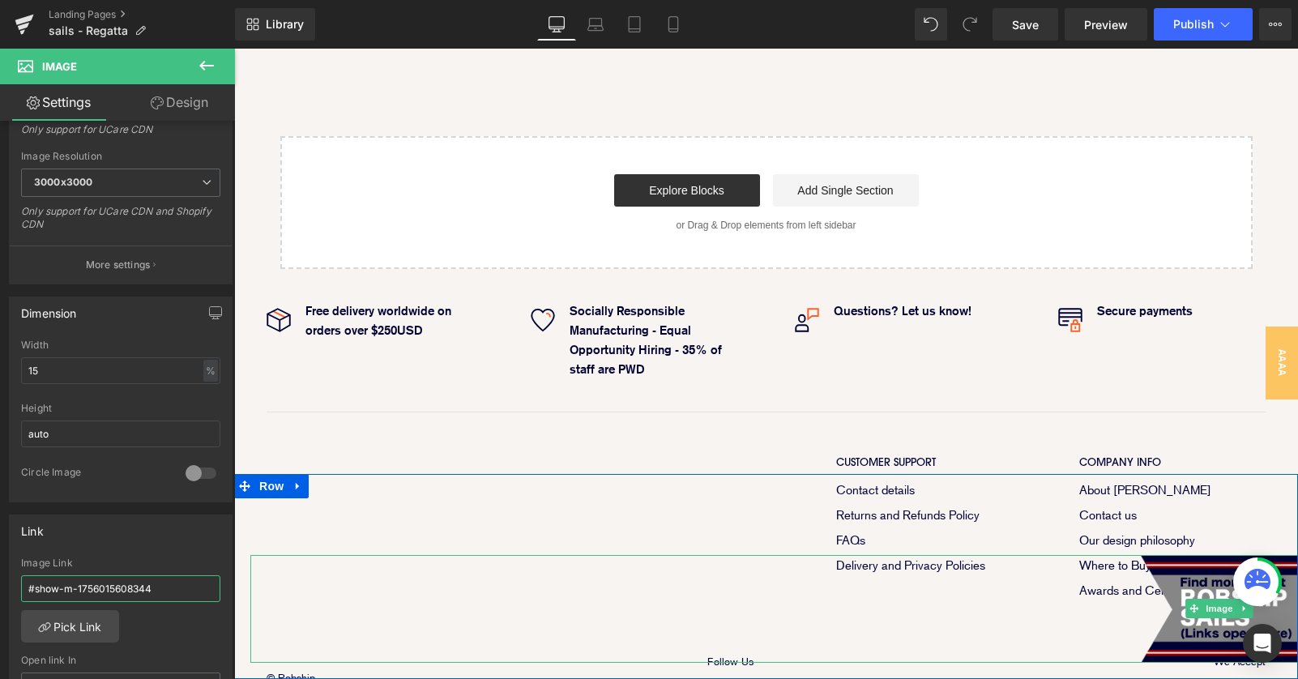
drag, startPoint x: 298, startPoint y: 637, endPoint x: 261, endPoint y: 599, distance: 52.7
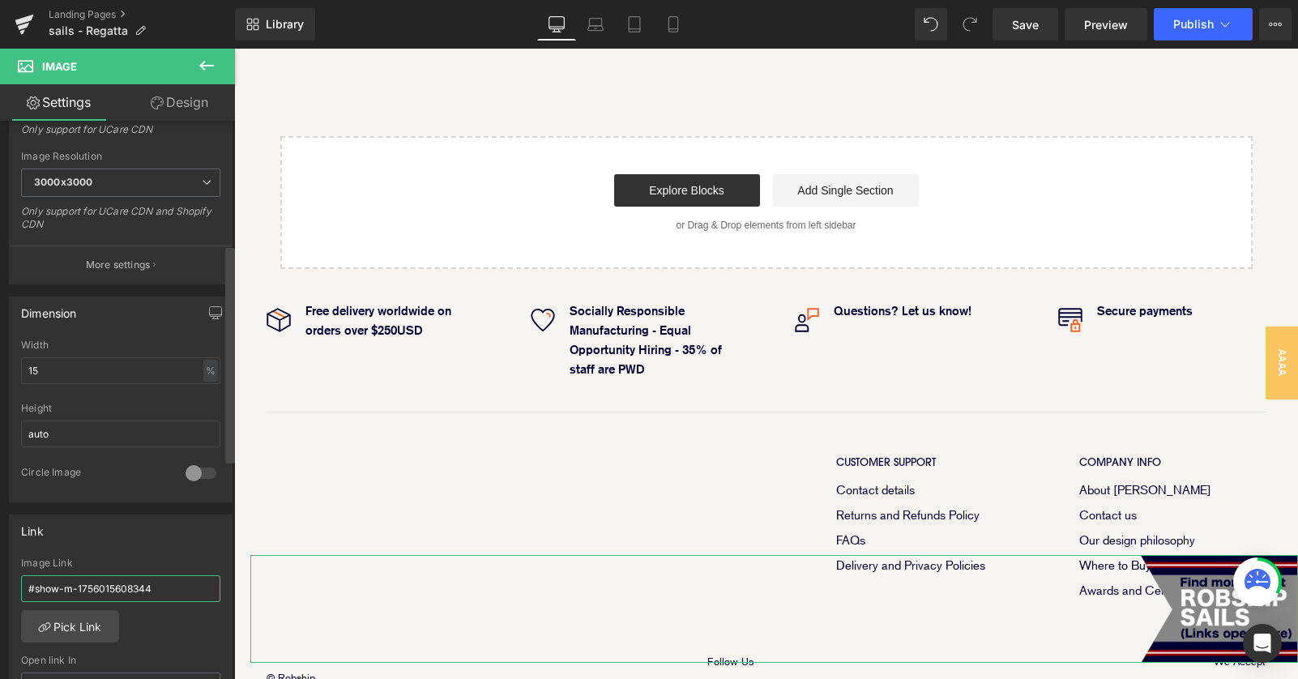
paste input "#m-1756114353423"
click at [70, 586] on input "#show-#m-1756114353423" at bounding box center [120, 588] width 199 height 27
type input "#show-m-1756114353423"
click at [226, 543] on div at bounding box center [230, 403] width 10 height 559
click at [1009, 32] on link "Save" at bounding box center [1025, 24] width 66 height 32
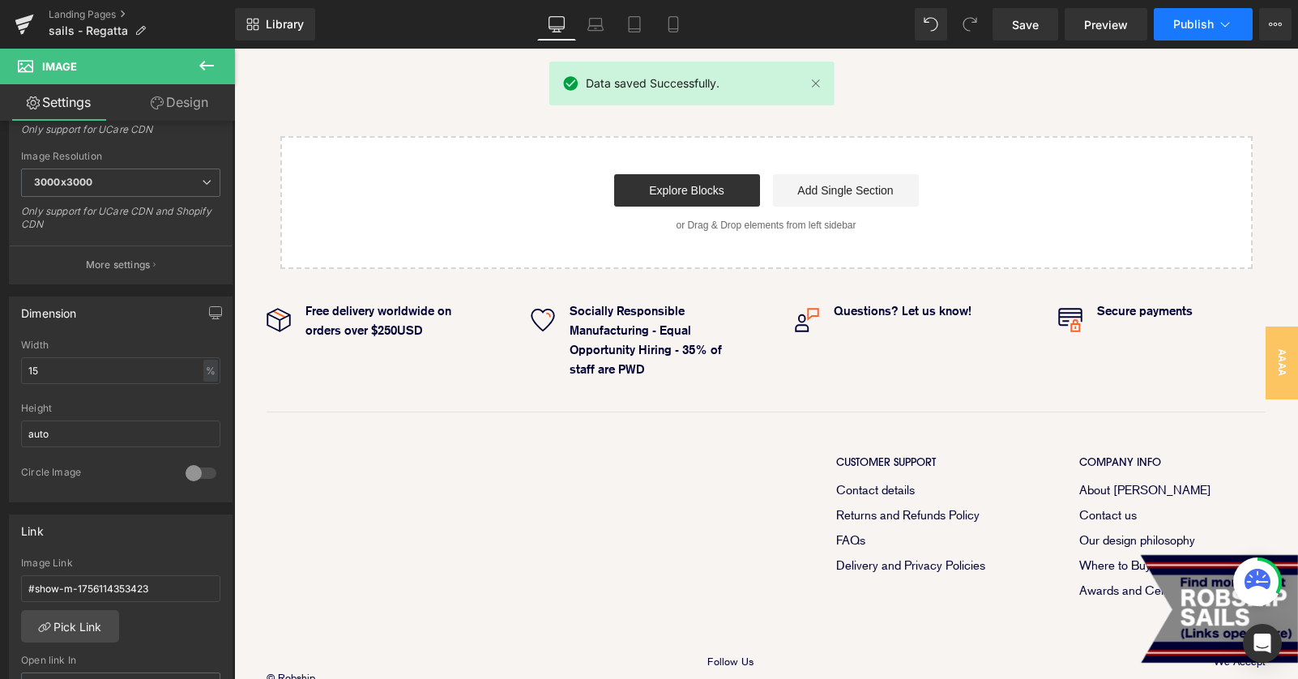
click at [1185, 31] on button "Publish" at bounding box center [1203, 24] width 99 height 32
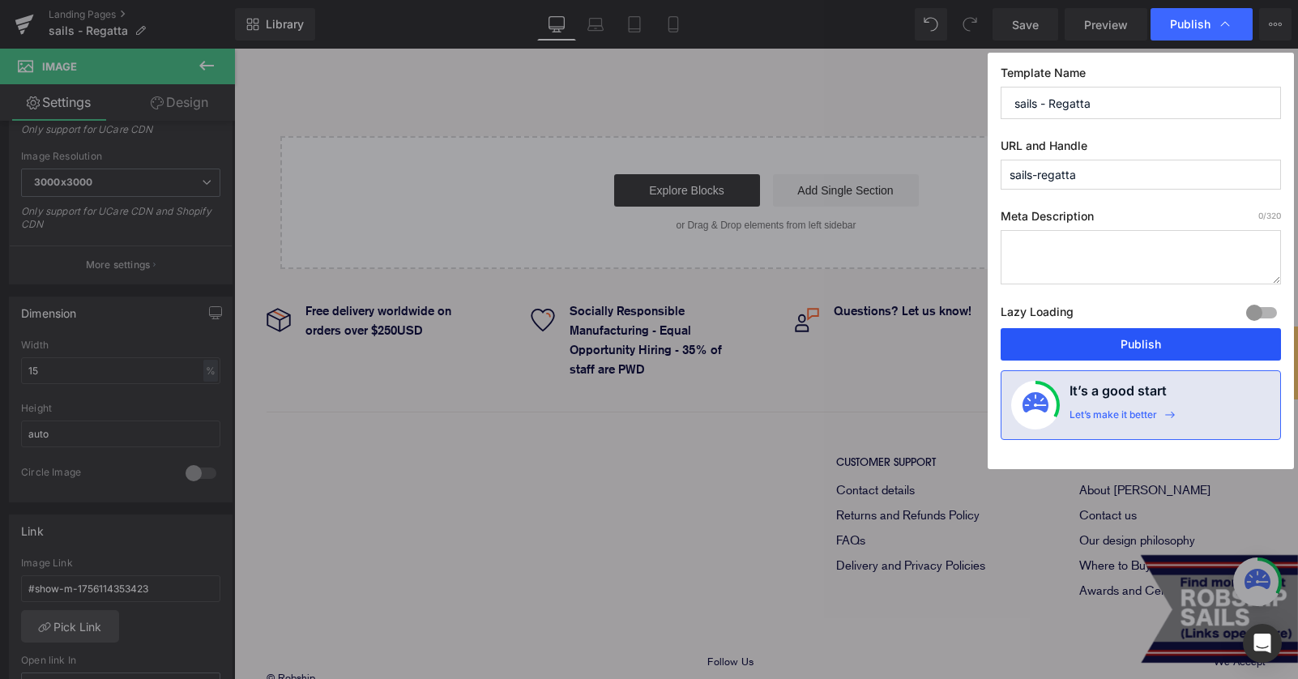
click at [1136, 354] on button "Publish" at bounding box center [1140, 344] width 280 height 32
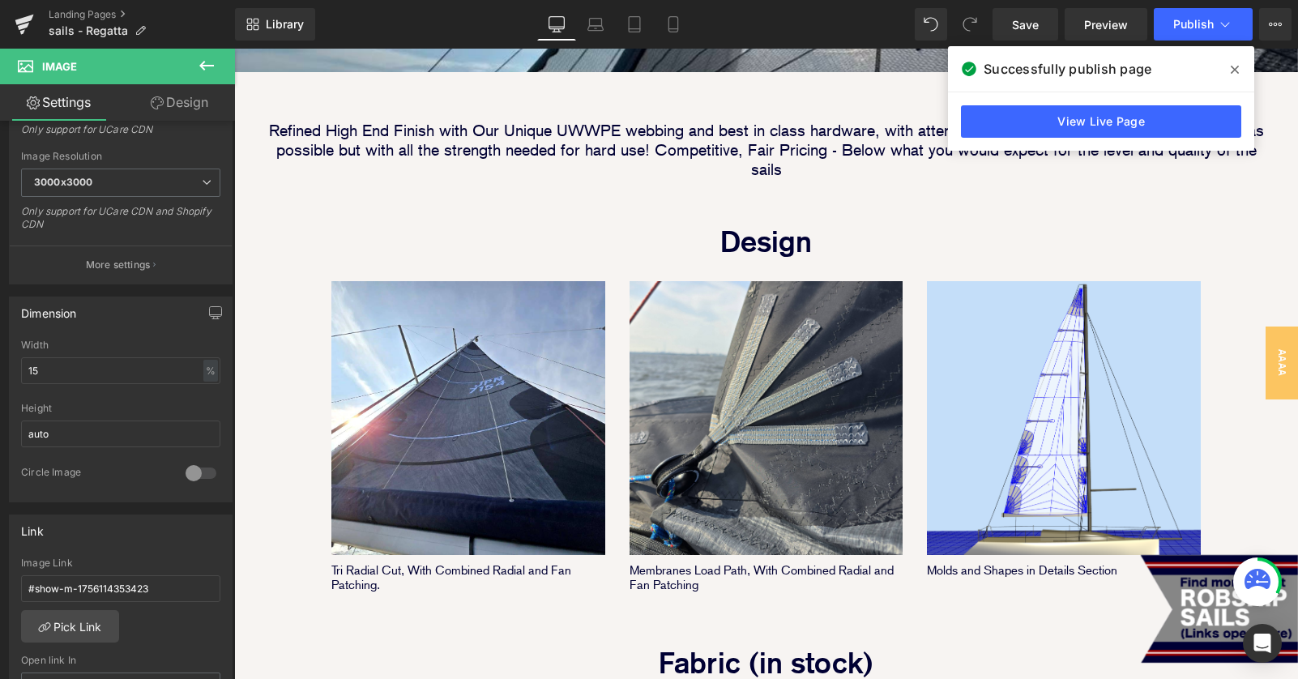
scroll to position [798, 0]
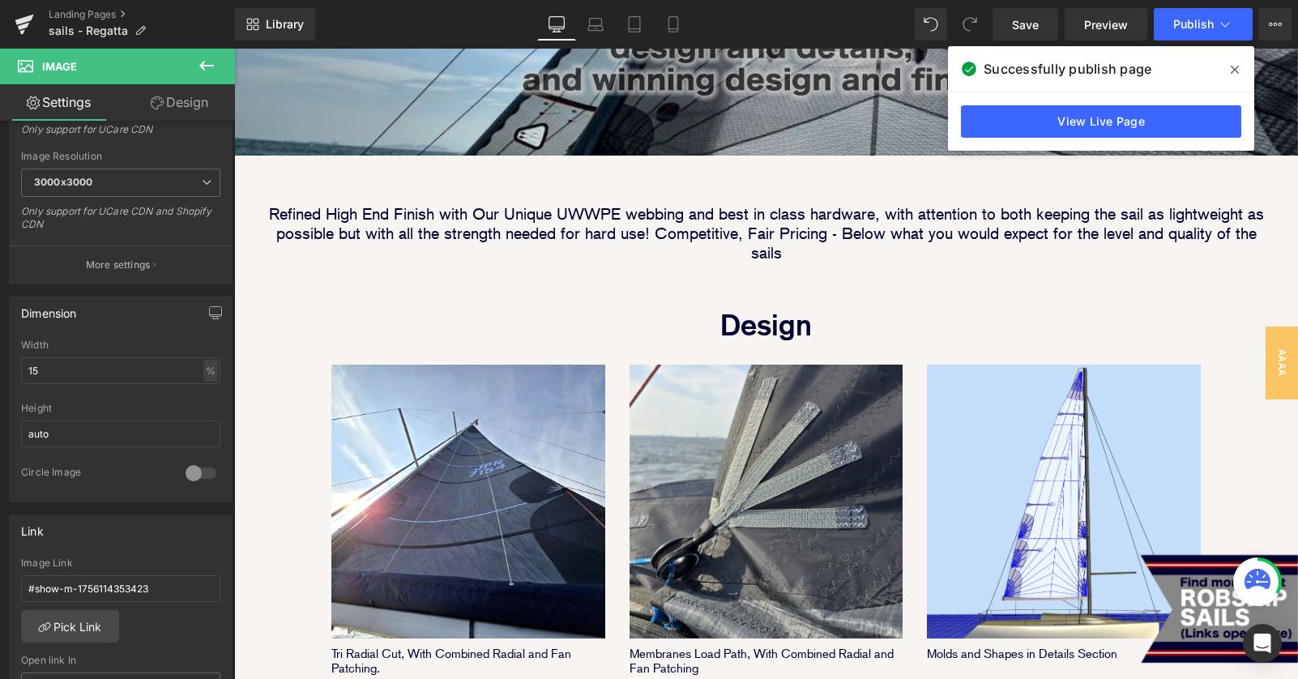
click at [1235, 67] on icon at bounding box center [1234, 69] width 8 height 13
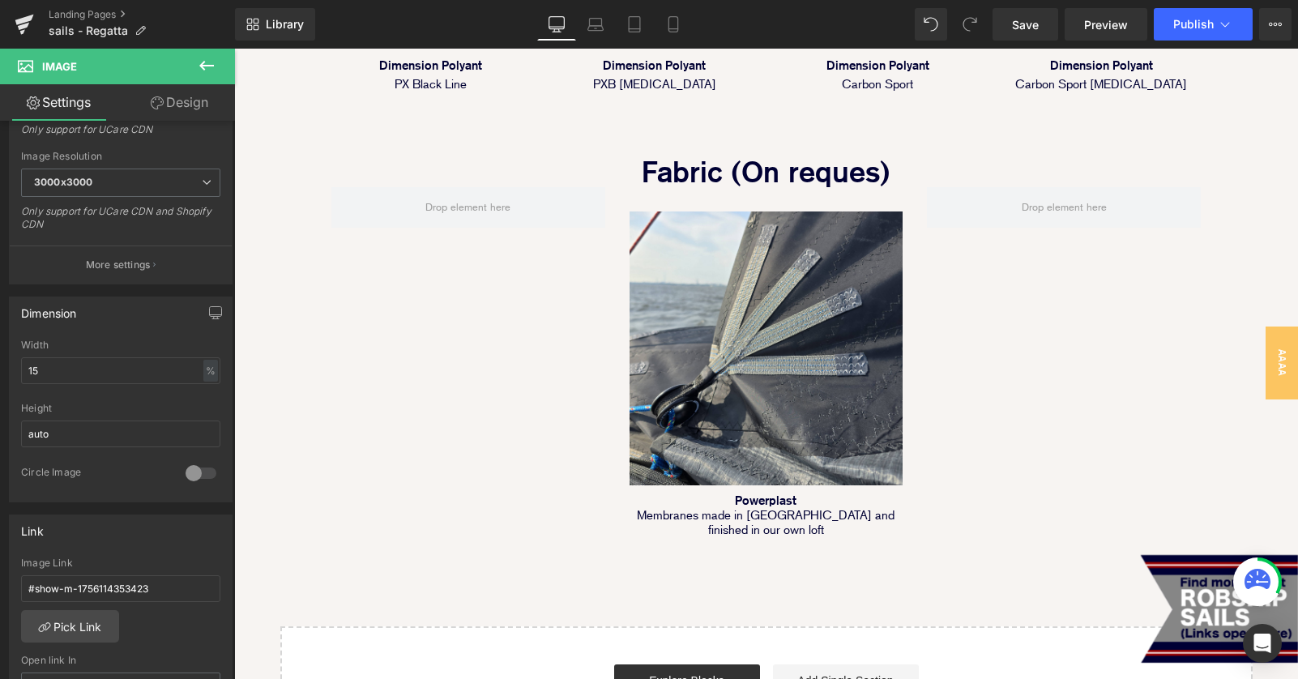
scroll to position [1780, 0]
